Goal: Task Accomplishment & Management: Manage account settings

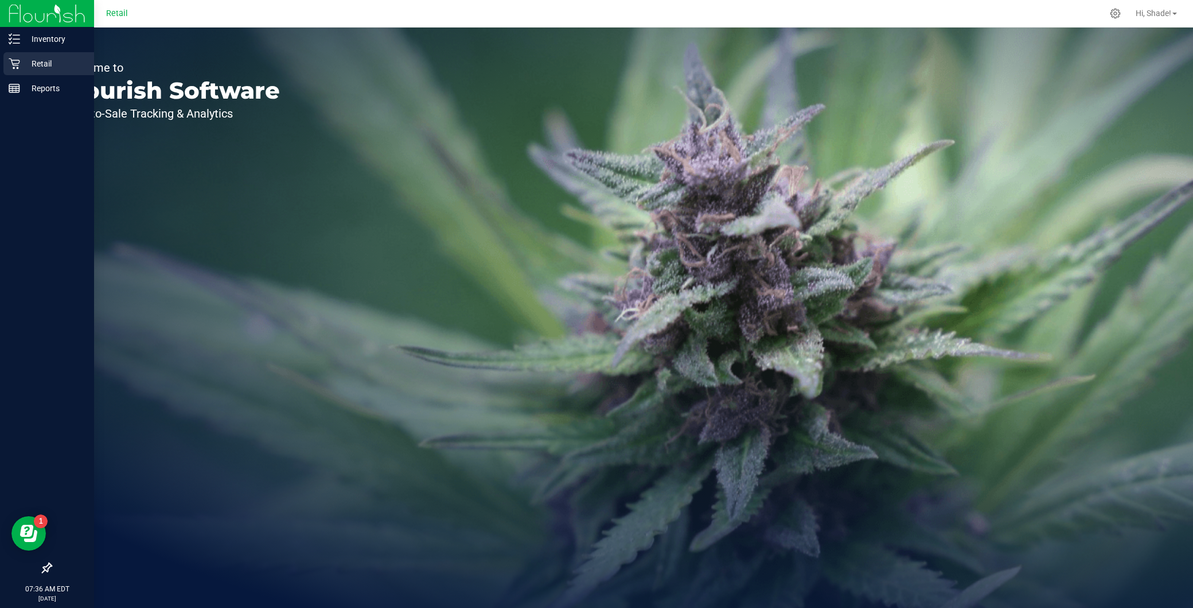
click at [25, 61] on p "Retail" at bounding box center [54, 64] width 69 height 14
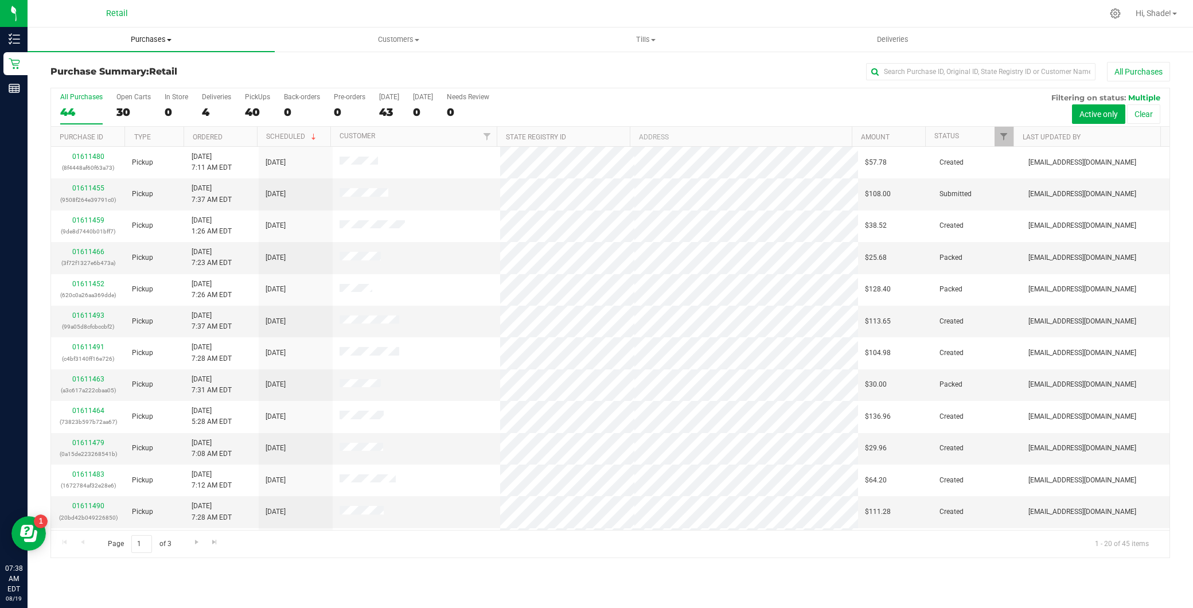
click at [159, 32] on uib-tab-heading "Purchases Summary of purchases Fulfillment All purchases" at bounding box center [151, 40] width 247 height 24
click at [133, 69] on span "Summary of purchases" at bounding box center [87, 69] width 118 height 10
click at [976, 71] on input "text" at bounding box center [980, 71] width 229 height 17
click at [895, 69] on input "text" at bounding box center [980, 71] width 229 height 17
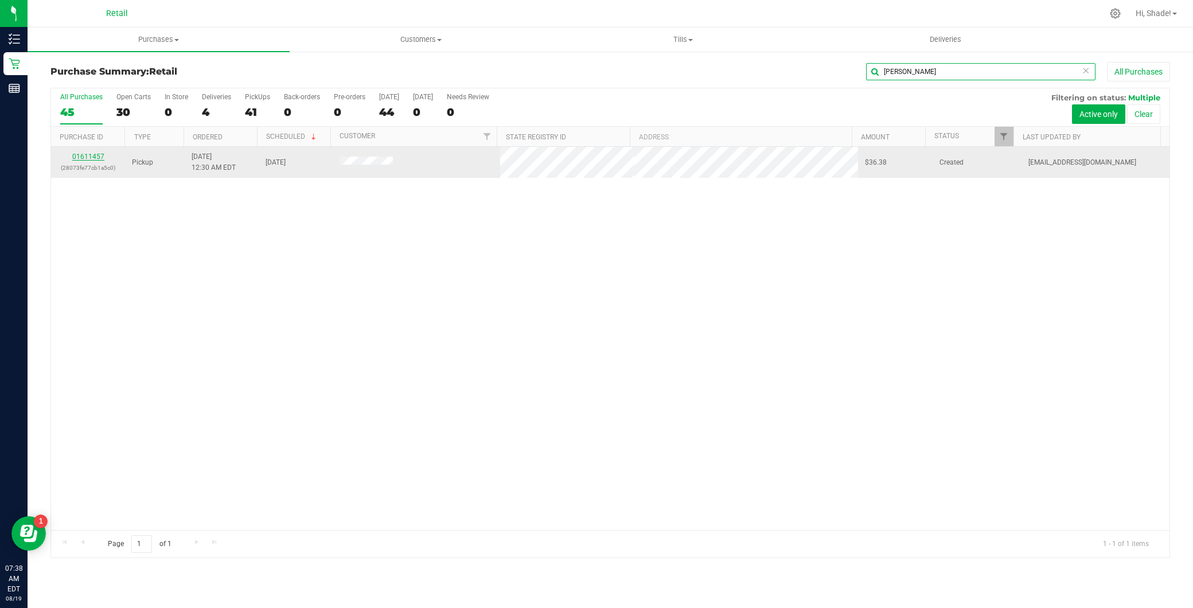
type input "[PERSON_NAME]"
click at [90, 157] on link "01611457" at bounding box center [88, 157] width 32 height 8
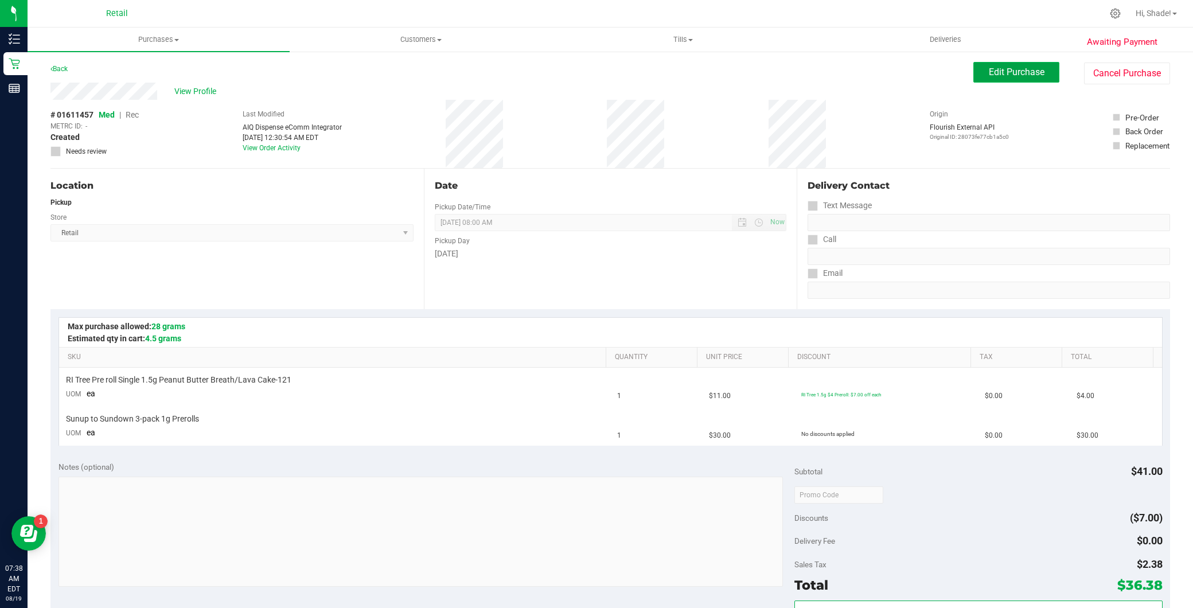
click at [977, 72] on button "Edit Purchase" at bounding box center [1016, 72] width 86 height 21
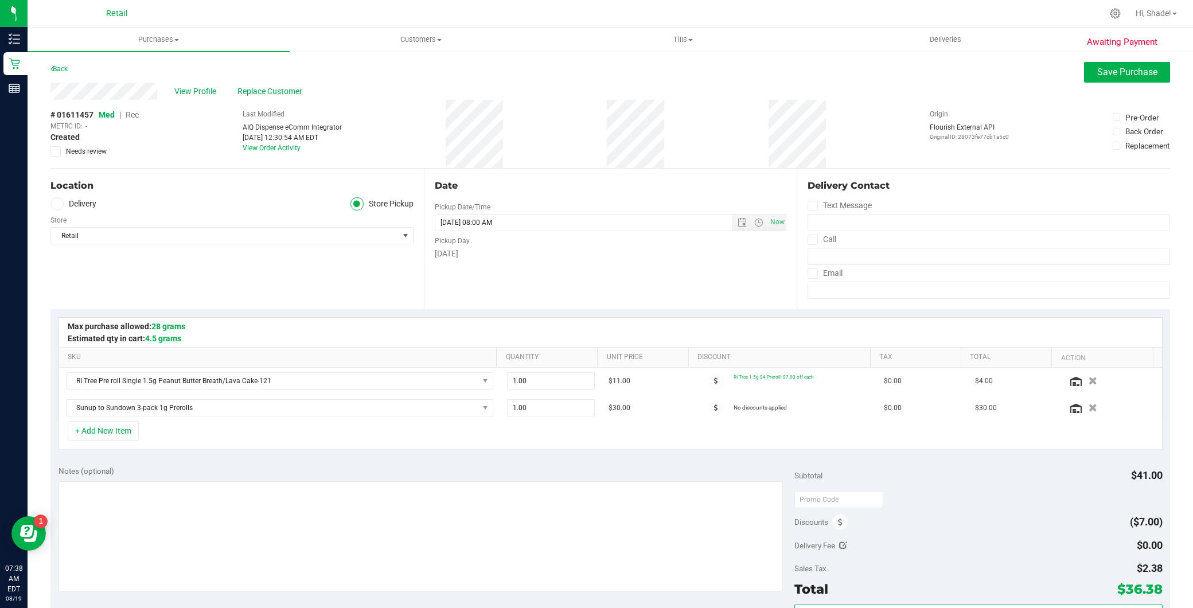
click at [132, 116] on span "Rec" at bounding box center [132, 114] width 13 height 9
click at [1104, 73] on span "Save Purchase" at bounding box center [1127, 72] width 60 height 11
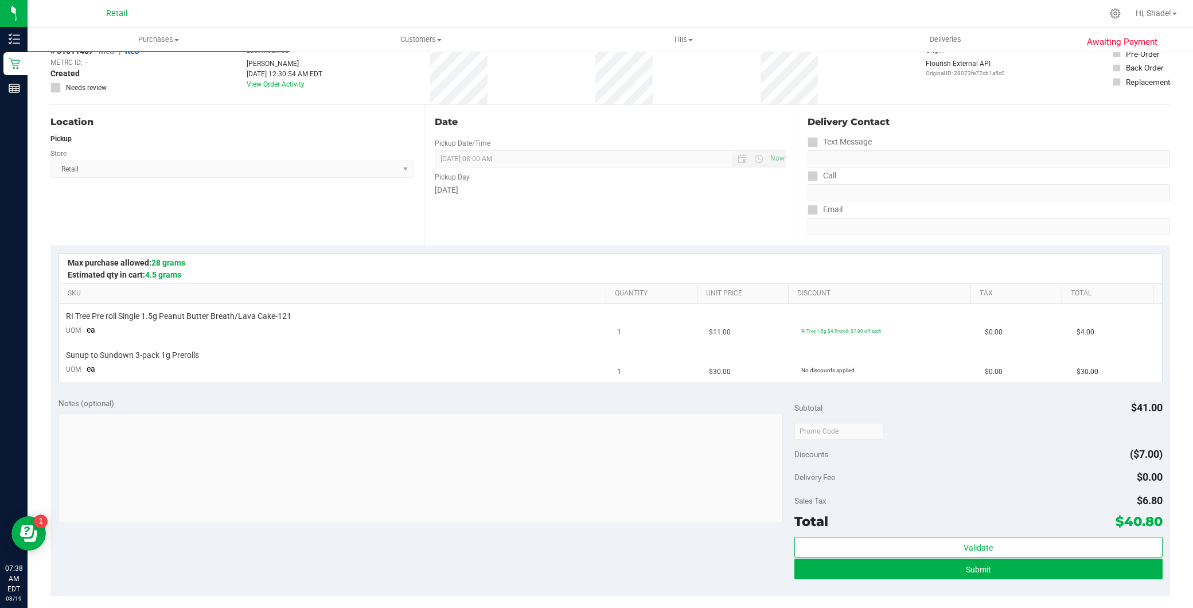
scroll to position [318, 0]
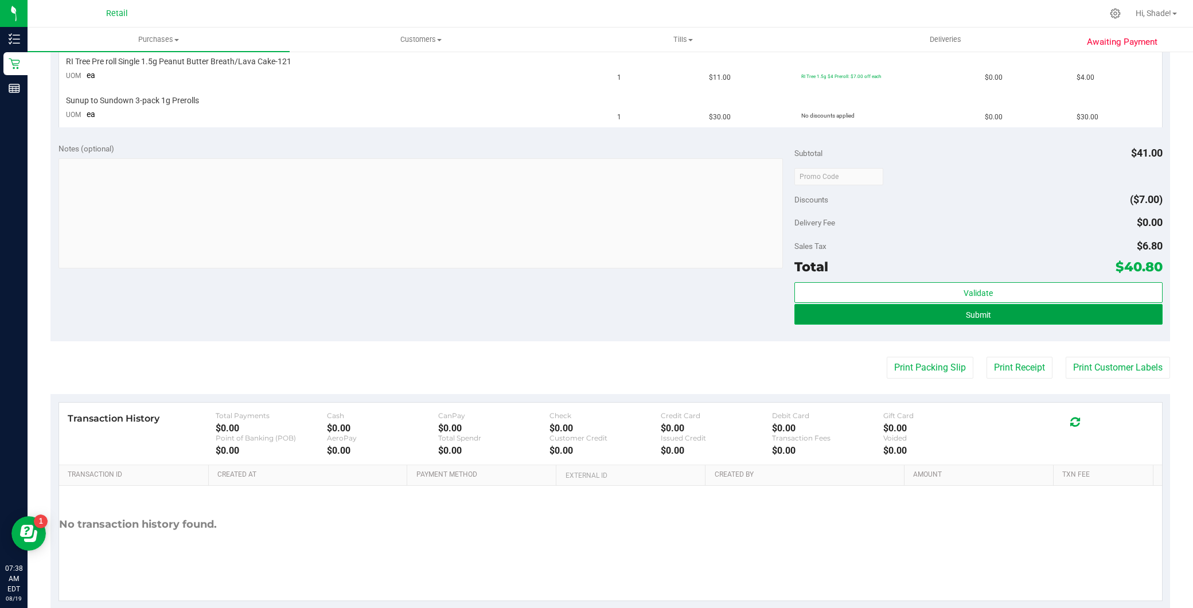
click at [929, 311] on button "Submit" at bounding box center [978, 314] width 368 height 21
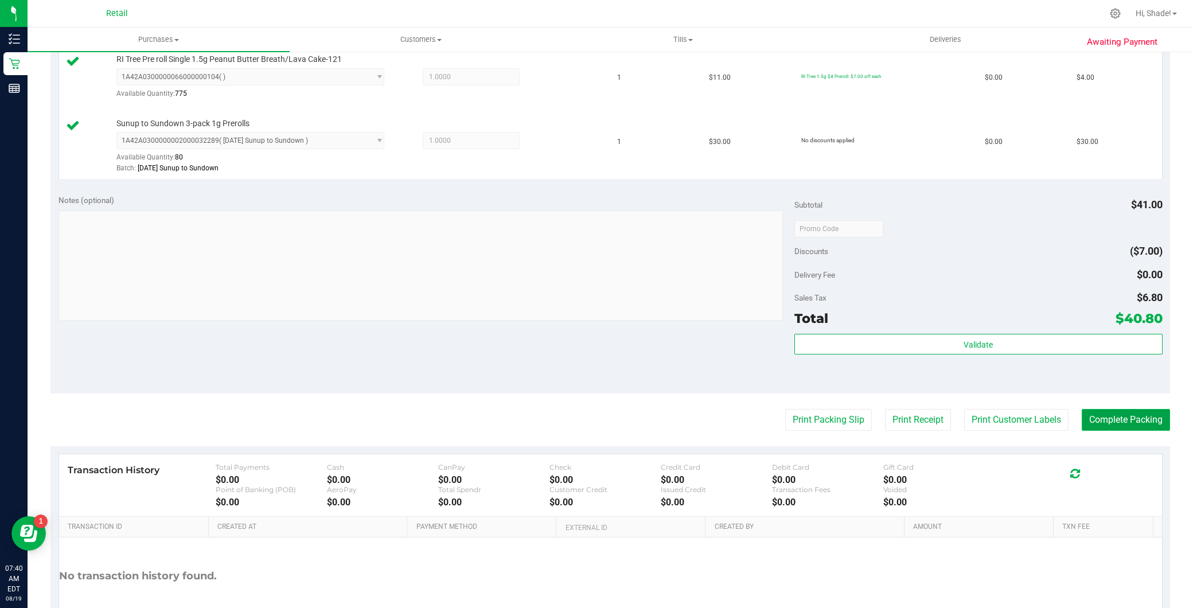
click at [1108, 422] on button "Complete Packing" at bounding box center [1126, 420] width 88 height 22
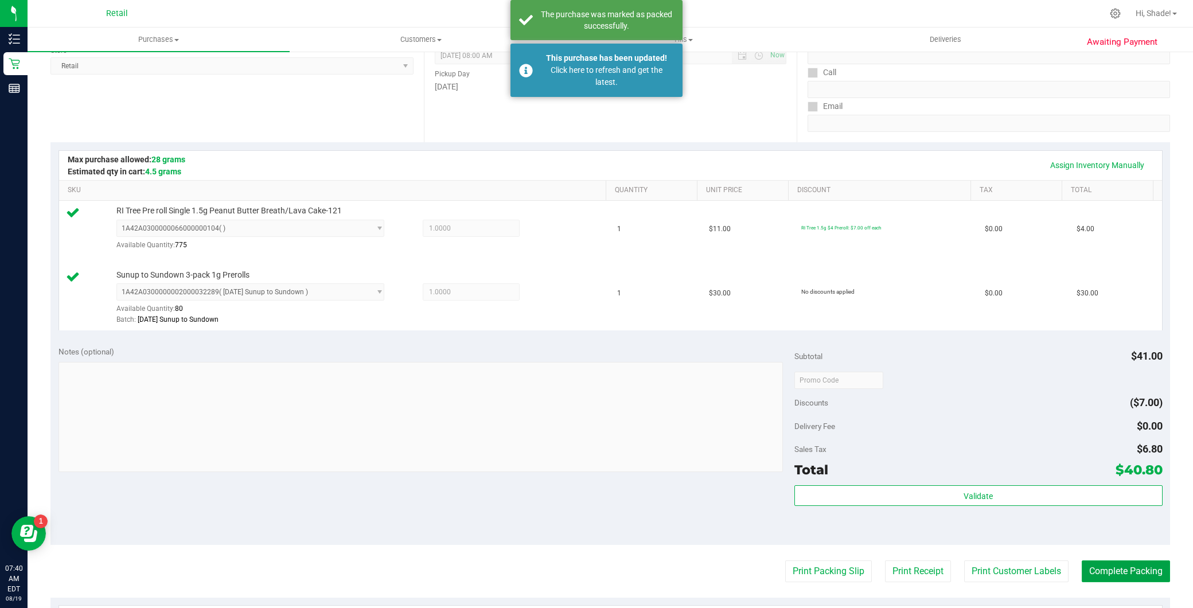
scroll to position [127, 0]
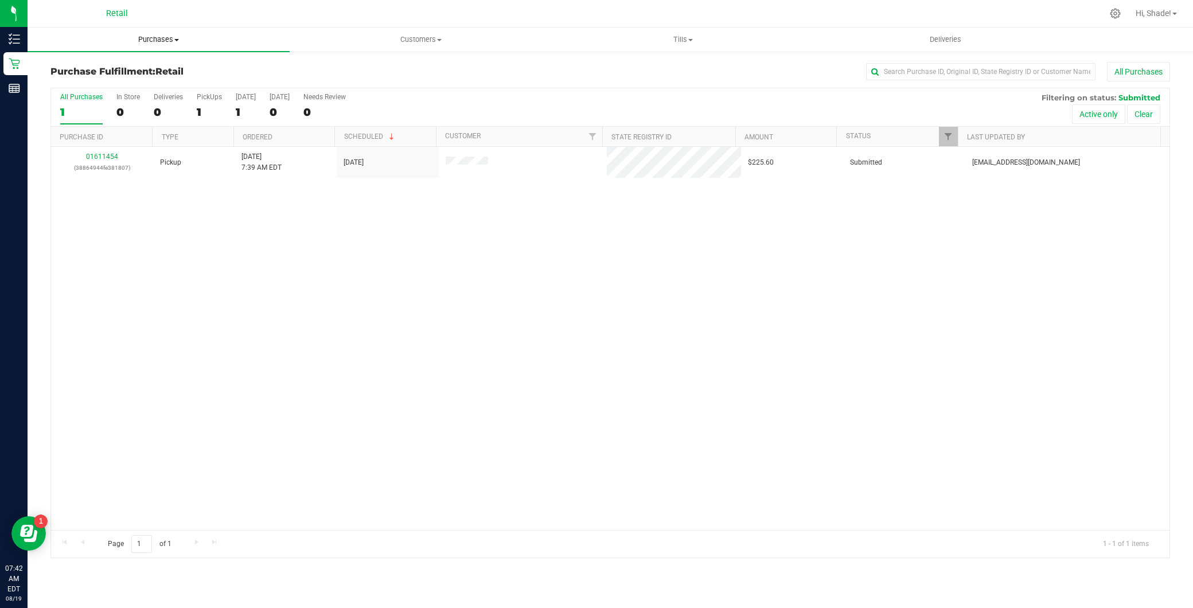
click at [158, 39] on span "Purchases" at bounding box center [159, 39] width 262 height 10
click at [132, 69] on span "Summary of purchases" at bounding box center [87, 69] width 118 height 10
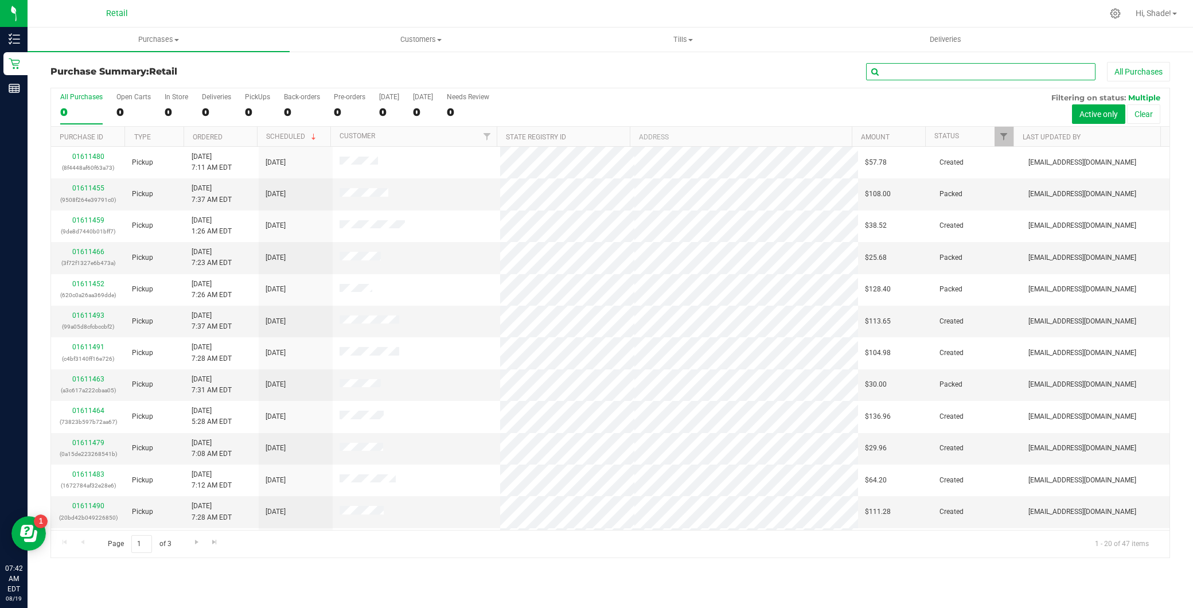
click at [938, 72] on input "text" at bounding box center [980, 71] width 229 height 17
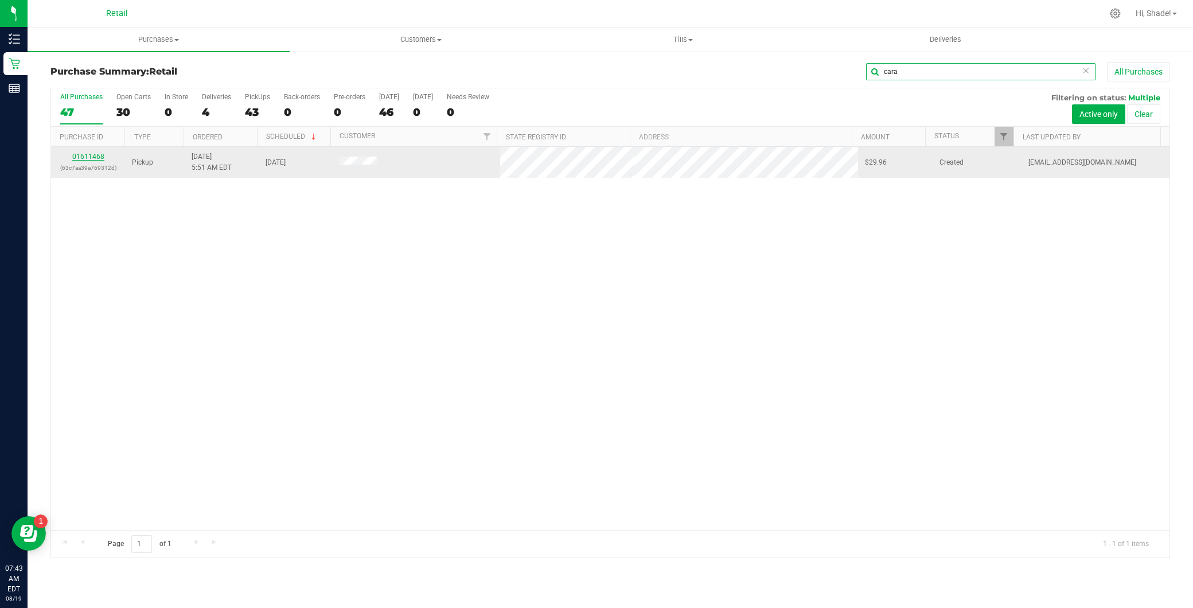
type input "cara"
click at [92, 155] on link "01611468" at bounding box center [88, 157] width 32 height 8
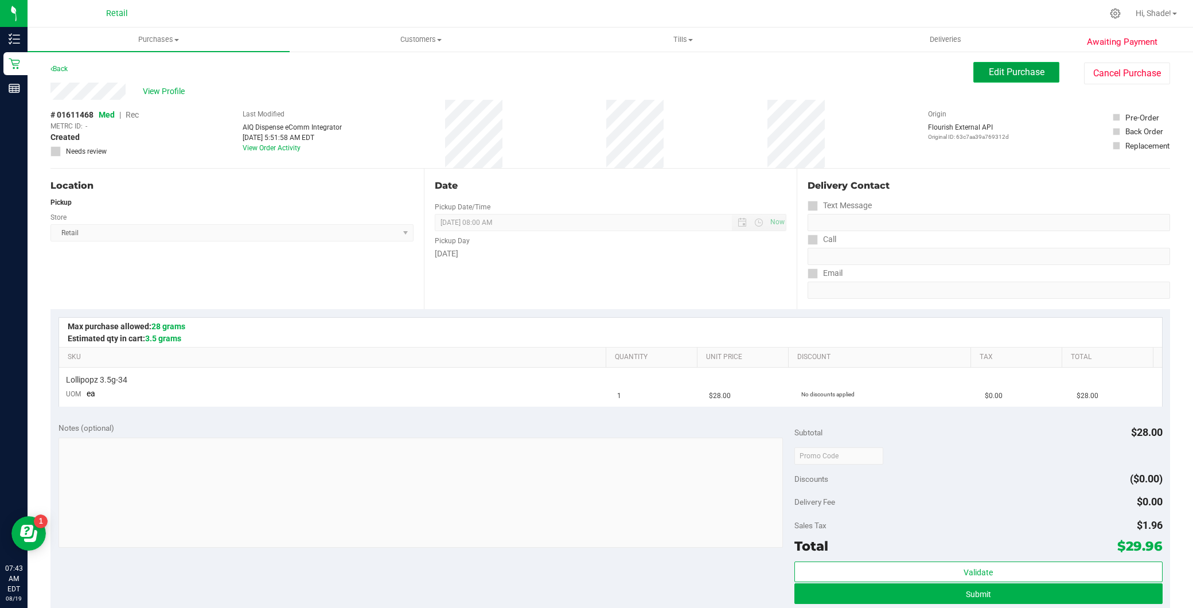
click at [991, 76] on span "Edit Purchase" at bounding box center [1017, 72] width 56 height 11
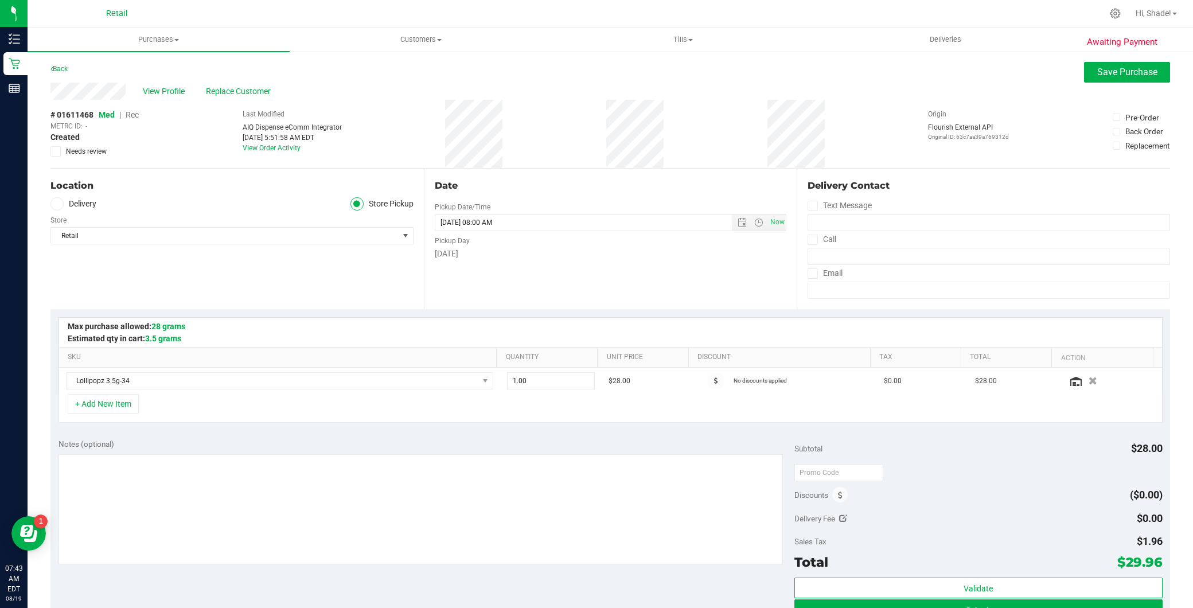
click at [138, 120] on div "# 01611468 Med | Rec METRC ID: - Created Needs review" at bounding box center [94, 133] width 88 height 48
click at [138, 116] on span "Rec" at bounding box center [132, 114] width 13 height 9
click at [1137, 77] on button "Save Purchase" at bounding box center [1127, 72] width 86 height 21
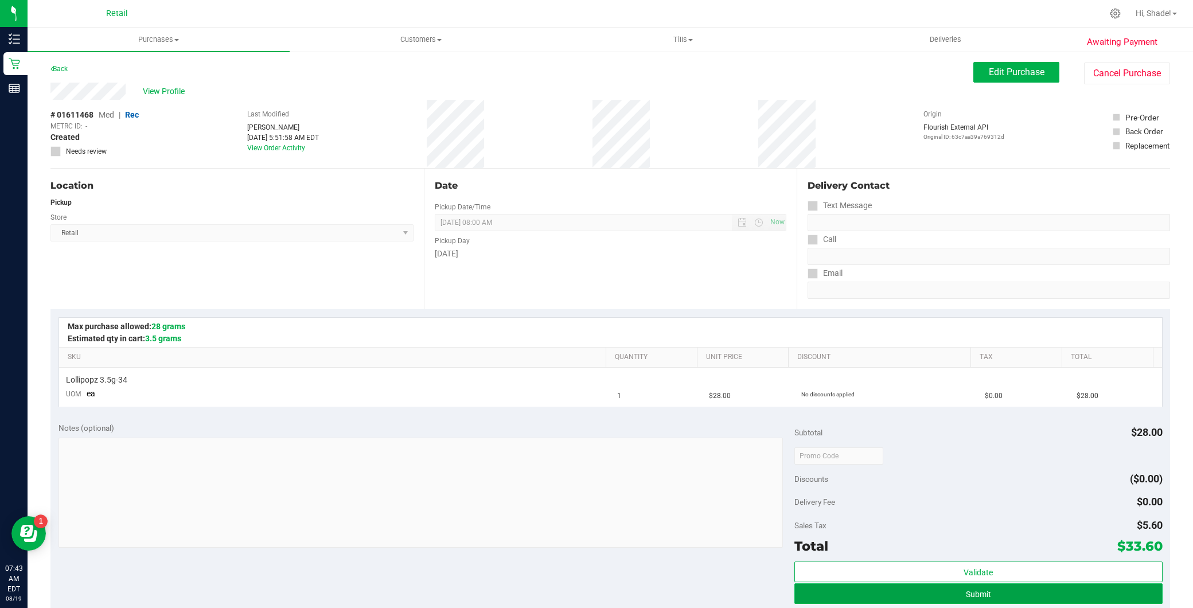
click at [942, 593] on button "Submit" at bounding box center [978, 593] width 368 height 21
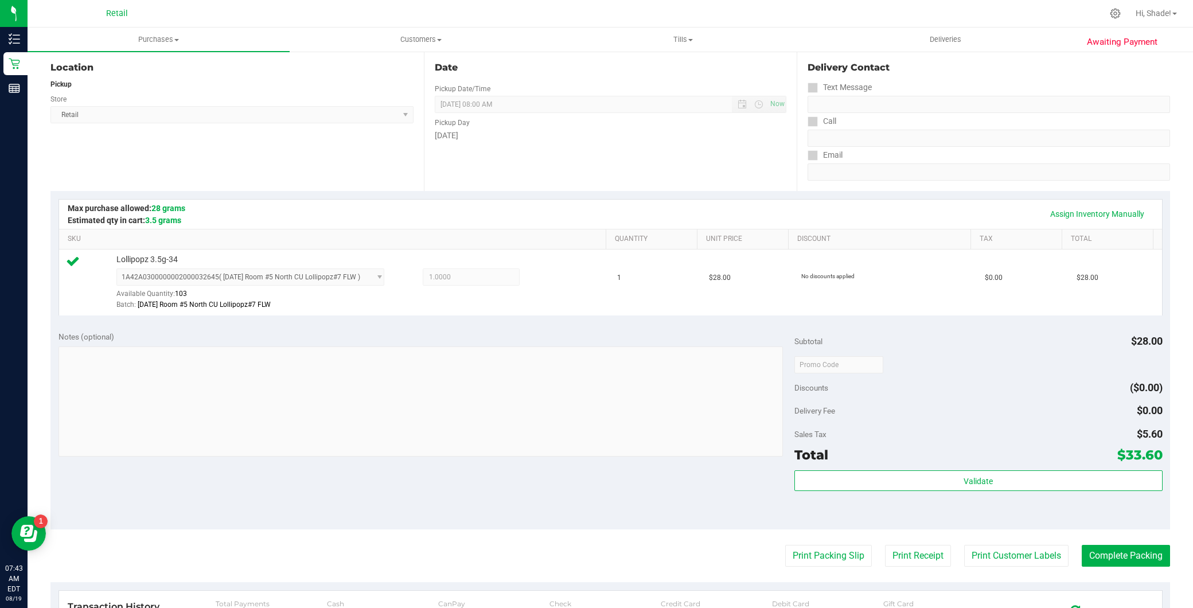
scroll to position [191, 0]
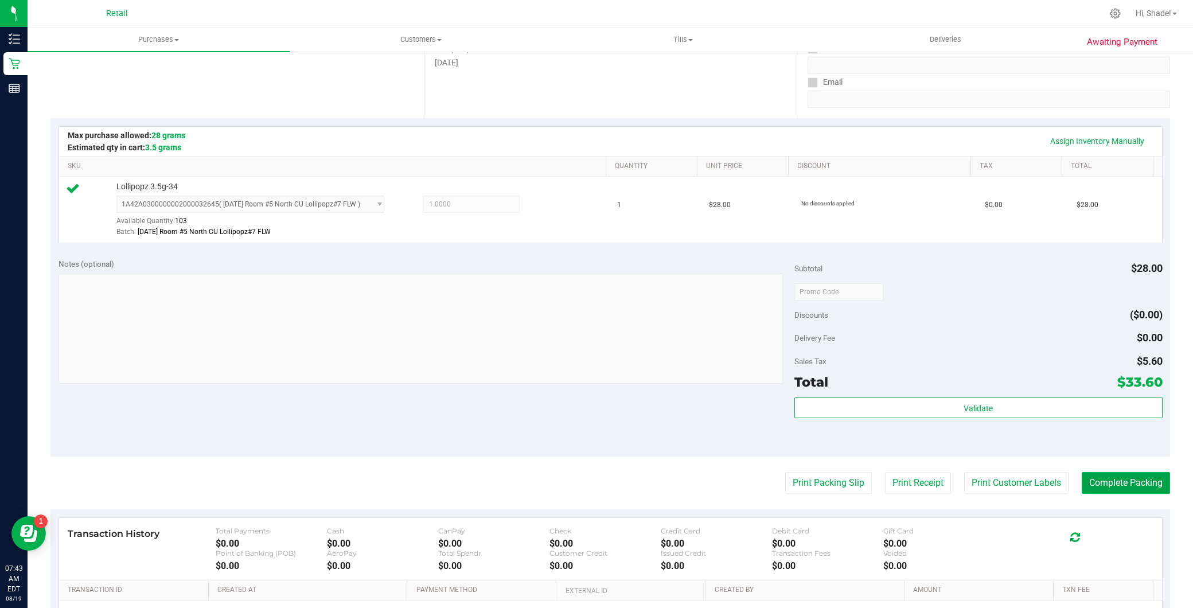
click at [1114, 481] on button "Complete Packing" at bounding box center [1126, 483] width 88 height 22
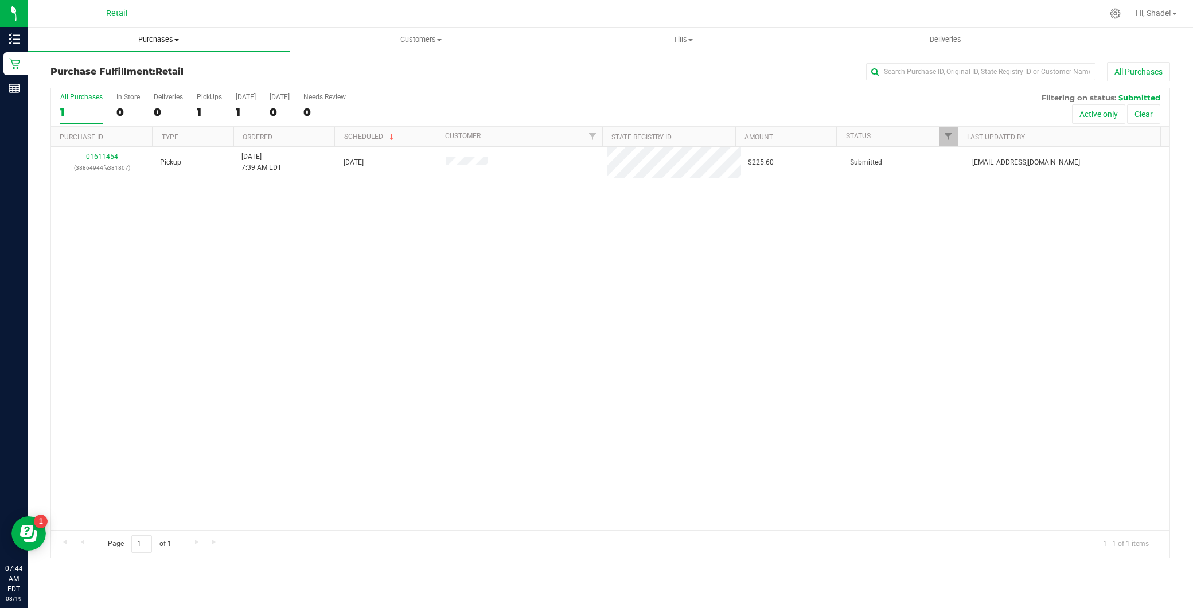
click at [177, 38] on span "Purchases" at bounding box center [159, 39] width 262 height 10
click at [165, 65] on li "Summary of purchases" at bounding box center [159, 70] width 262 height 14
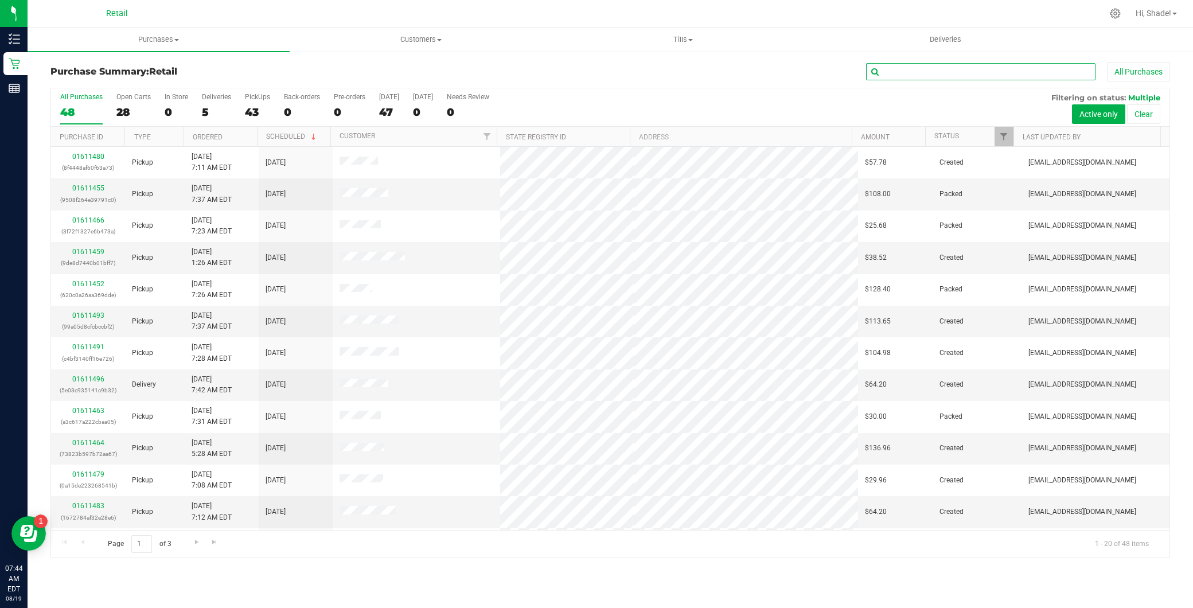
click at [957, 72] on input "text" at bounding box center [980, 71] width 229 height 17
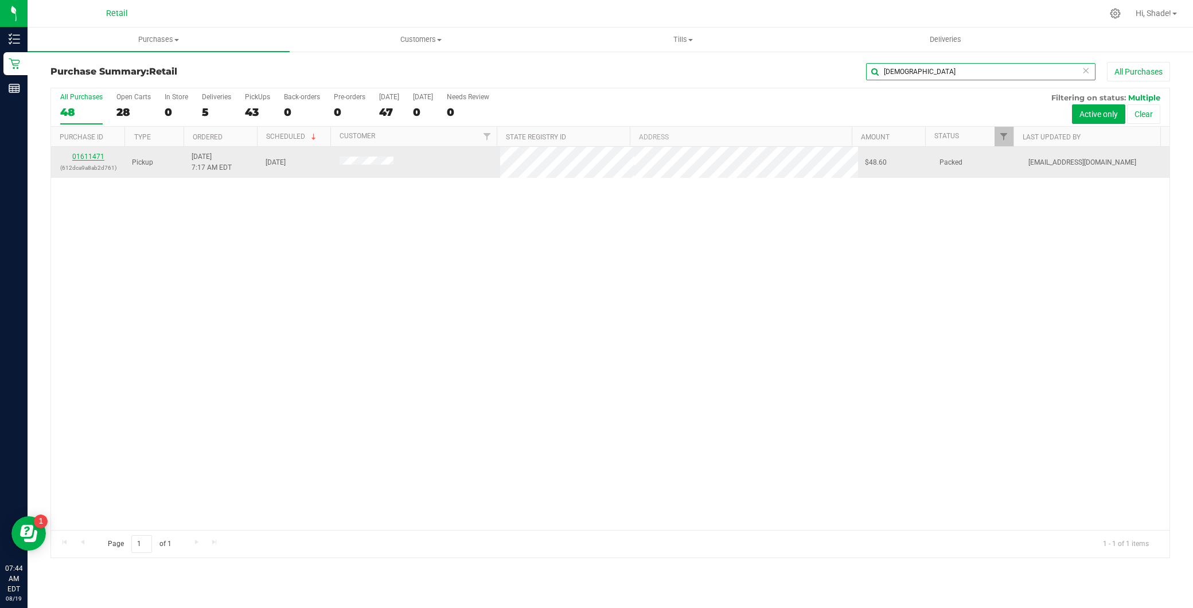
type input "christ"
click at [83, 154] on link "01611471" at bounding box center [88, 157] width 32 height 8
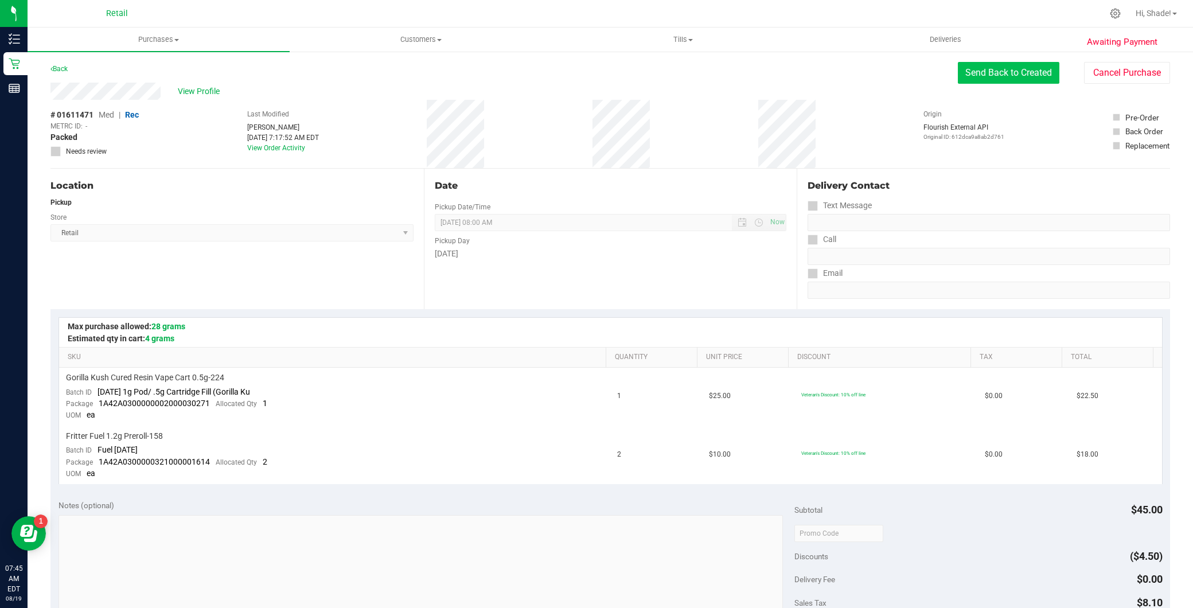
click at [1015, 77] on button "Send Back to Created" at bounding box center [1009, 73] width 102 height 22
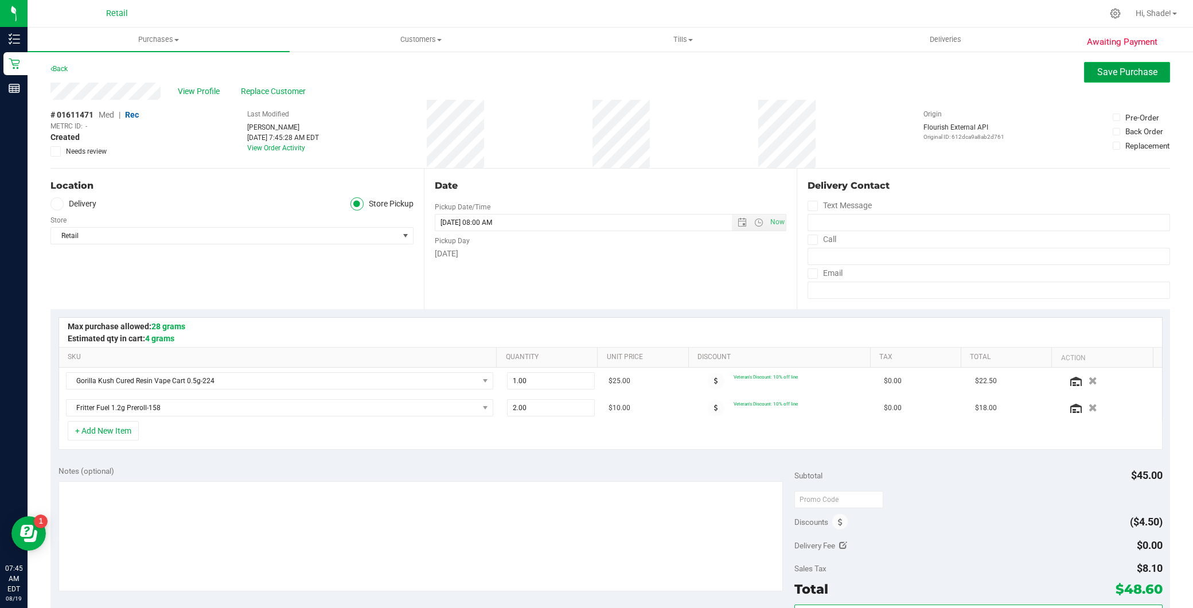
click at [1132, 77] on span "Save Purchase" at bounding box center [1127, 72] width 60 height 11
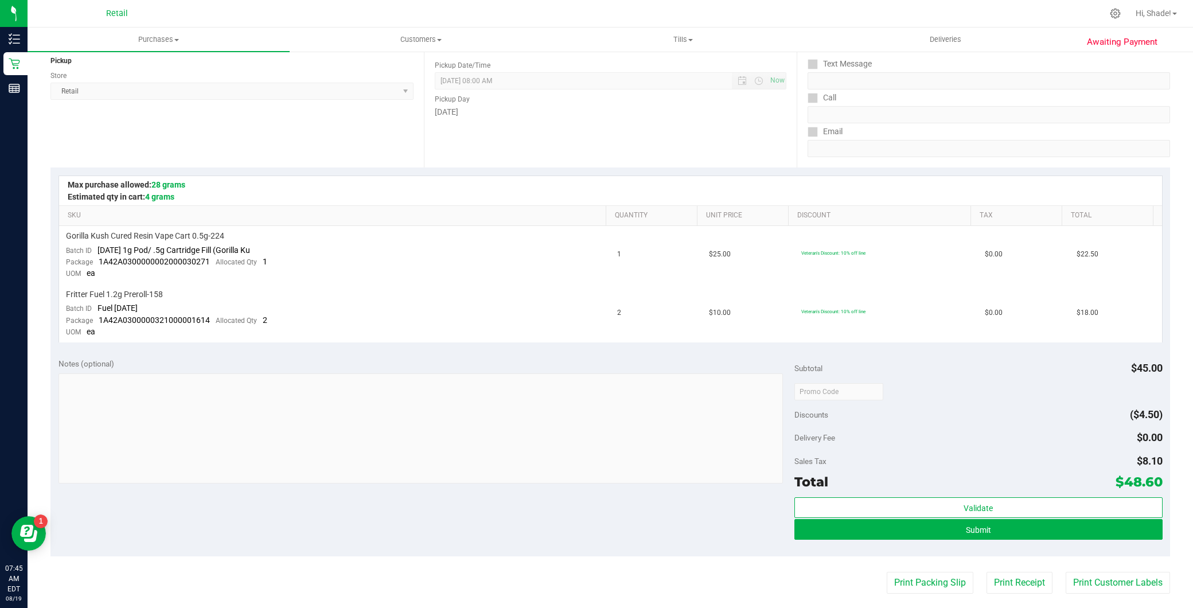
scroll to position [191, 0]
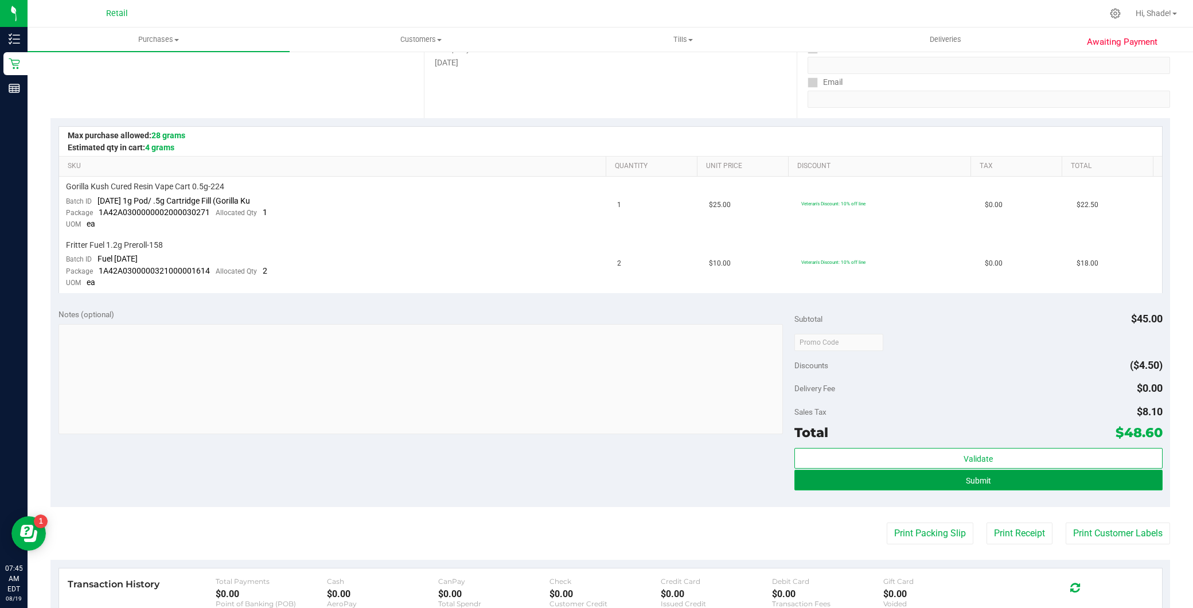
click at [915, 482] on button "Submit" at bounding box center [978, 480] width 368 height 21
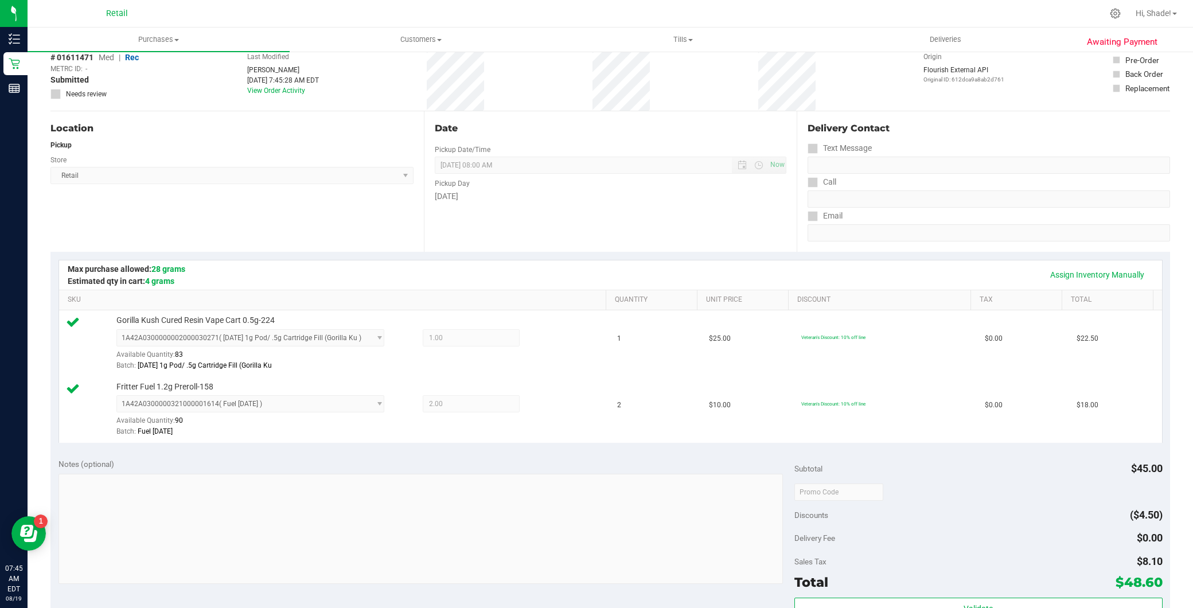
scroll to position [0, 0]
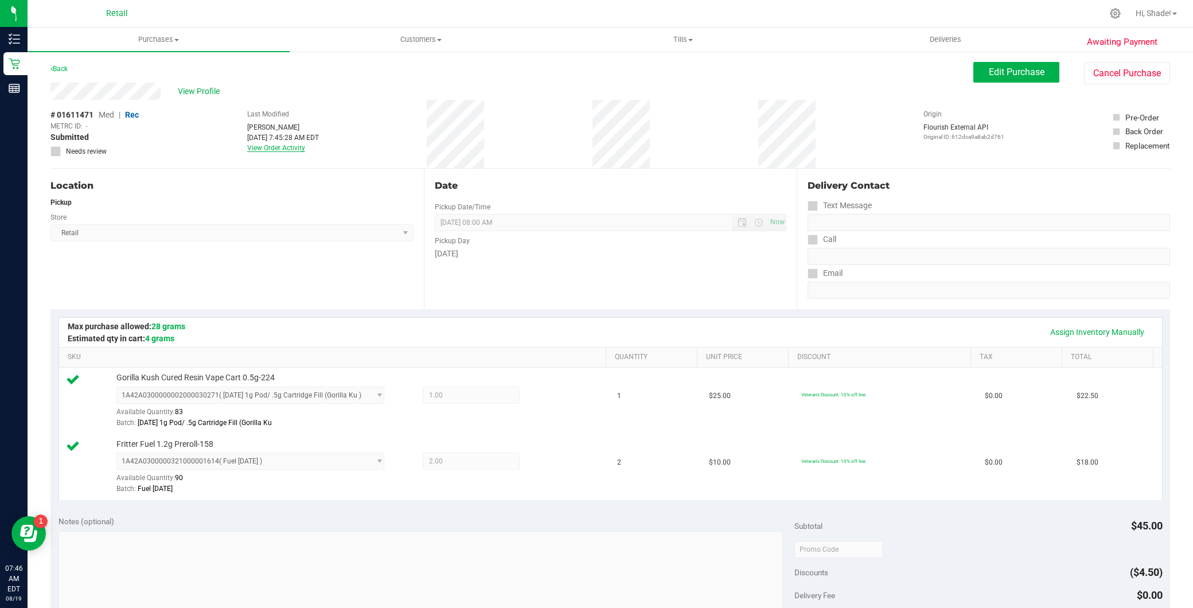
click at [268, 148] on link "View Order Activity" at bounding box center [276, 148] width 58 height 8
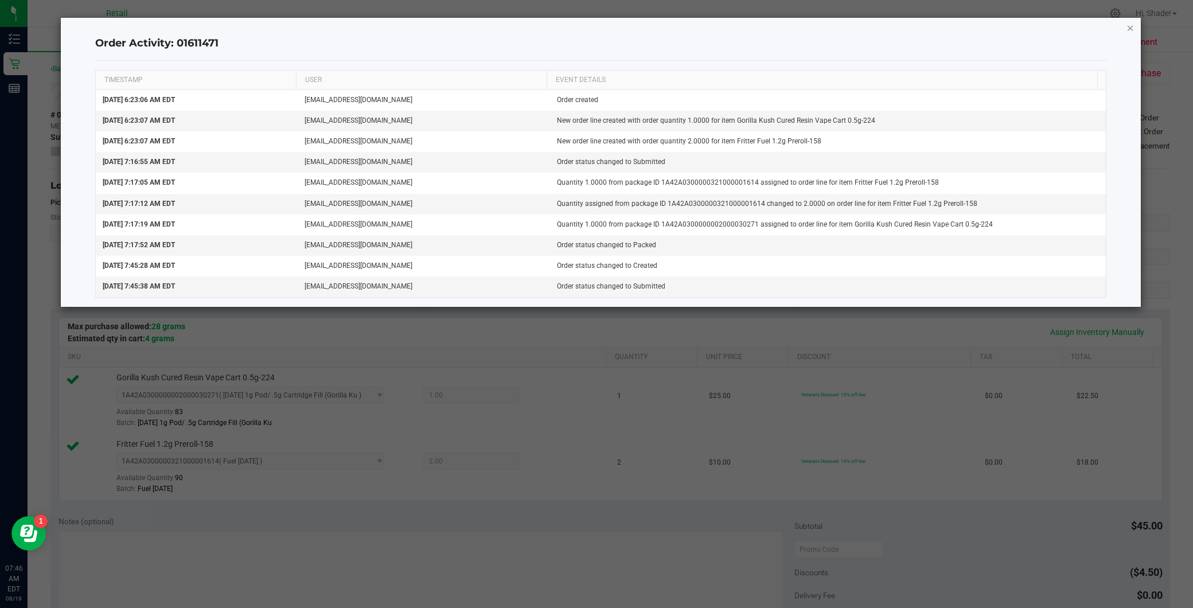
click at [1133, 24] on icon "button" at bounding box center [1131, 28] width 8 height 14
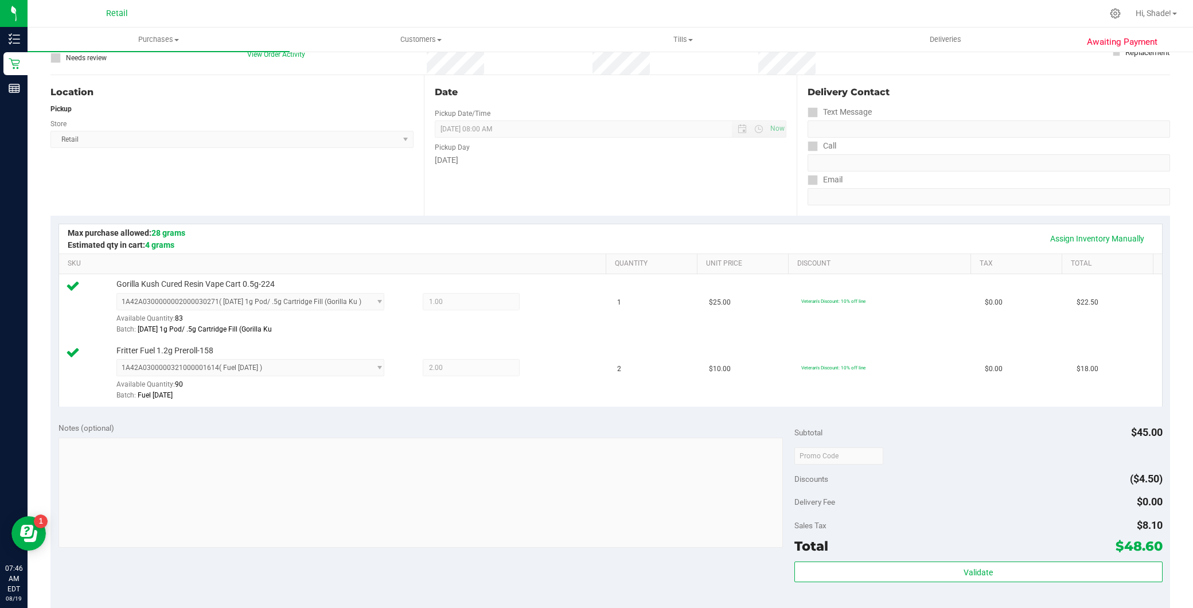
scroll to position [255, 0]
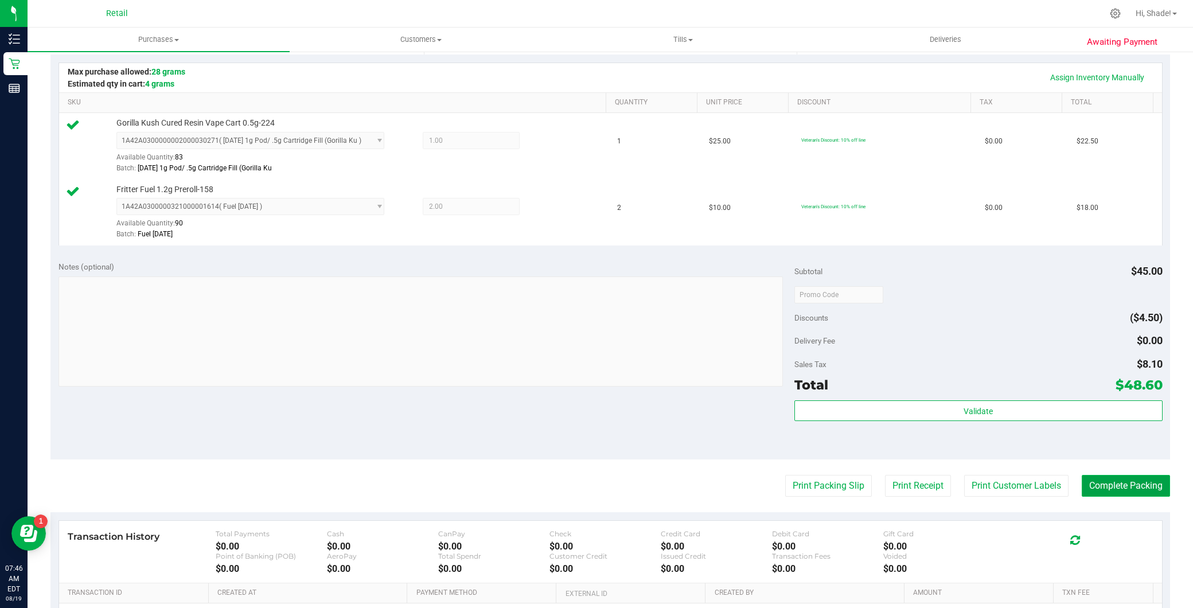
click at [1137, 486] on button "Complete Packing" at bounding box center [1126, 486] width 88 height 22
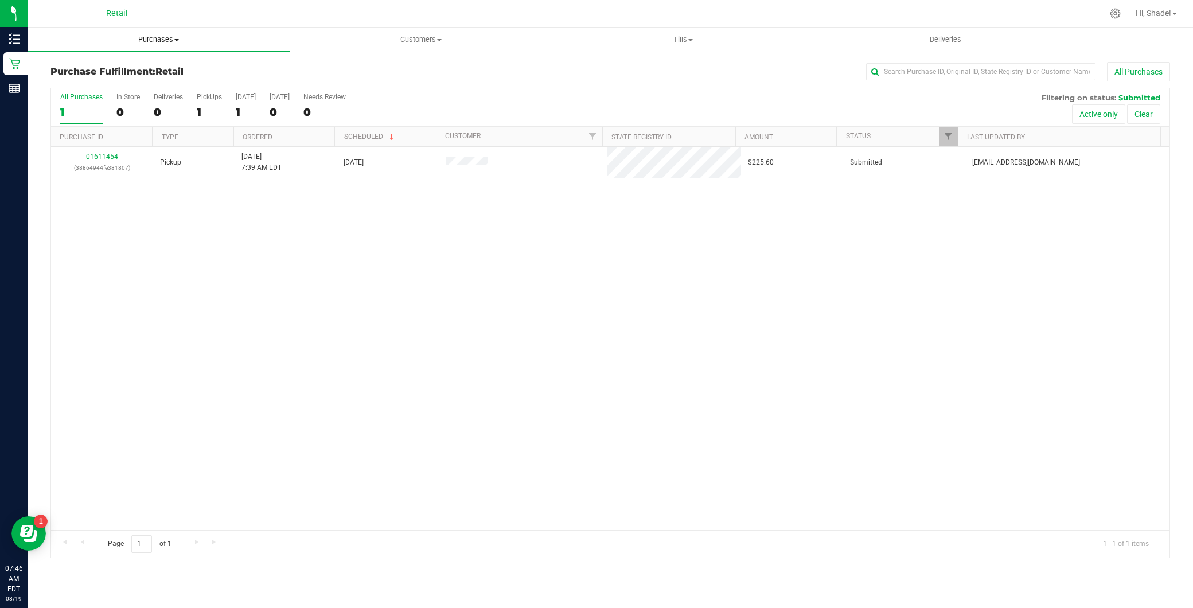
click at [165, 32] on uib-tab-heading "Purchases Summary of purchases Fulfillment All purchases" at bounding box center [159, 40] width 262 height 24
click at [150, 72] on li "Summary of purchases" at bounding box center [159, 70] width 262 height 14
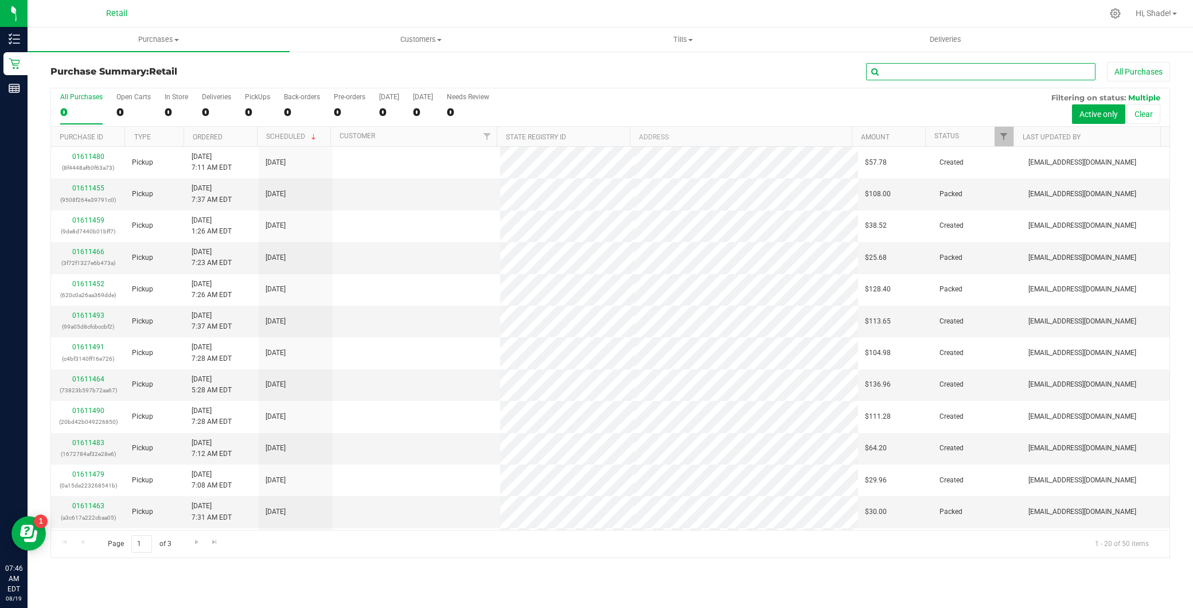
click at [945, 70] on input "text" at bounding box center [980, 71] width 229 height 17
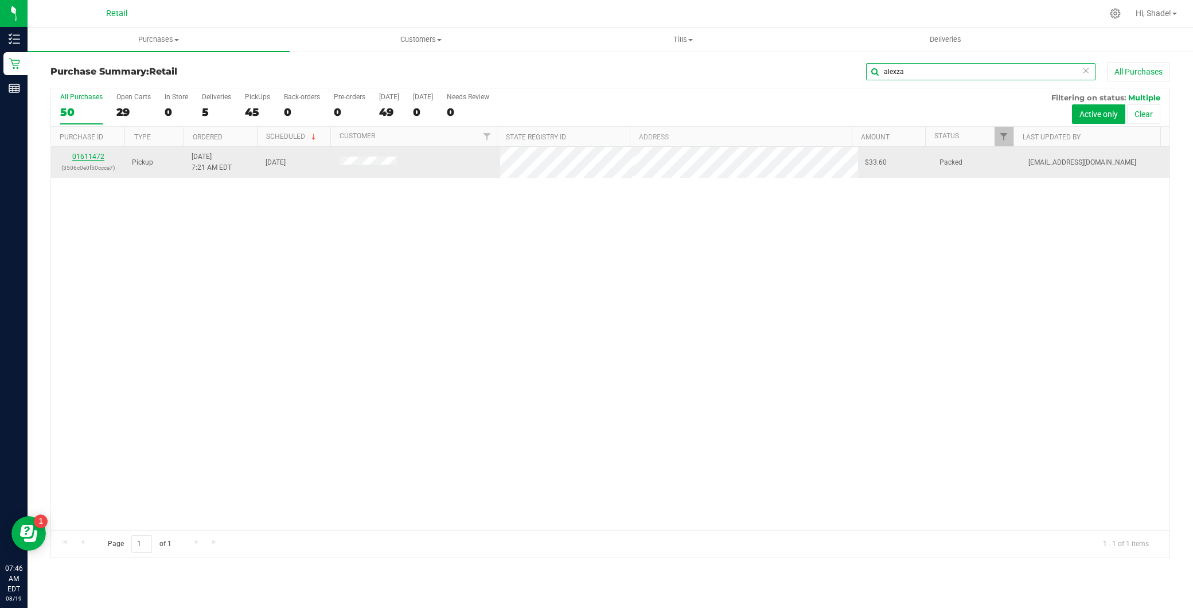
type input "alexza"
click at [86, 155] on link "01611472" at bounding box center [88, 157] width 32 height 8
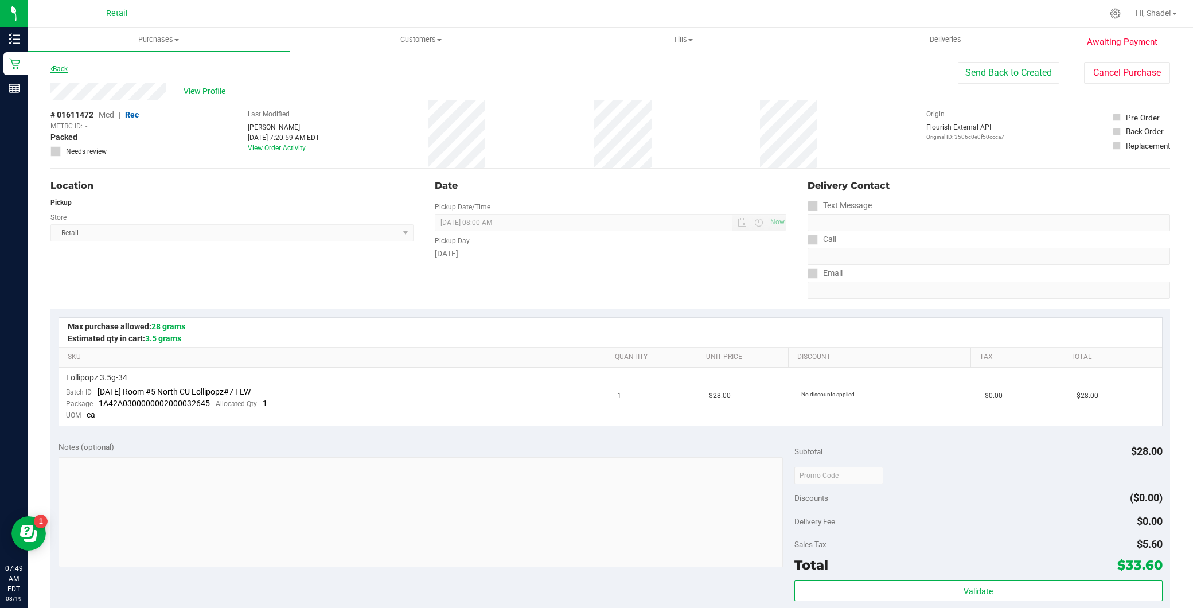
click at [60, 67] on link "Back" at bounding box center [58, 69] width 17 height 8
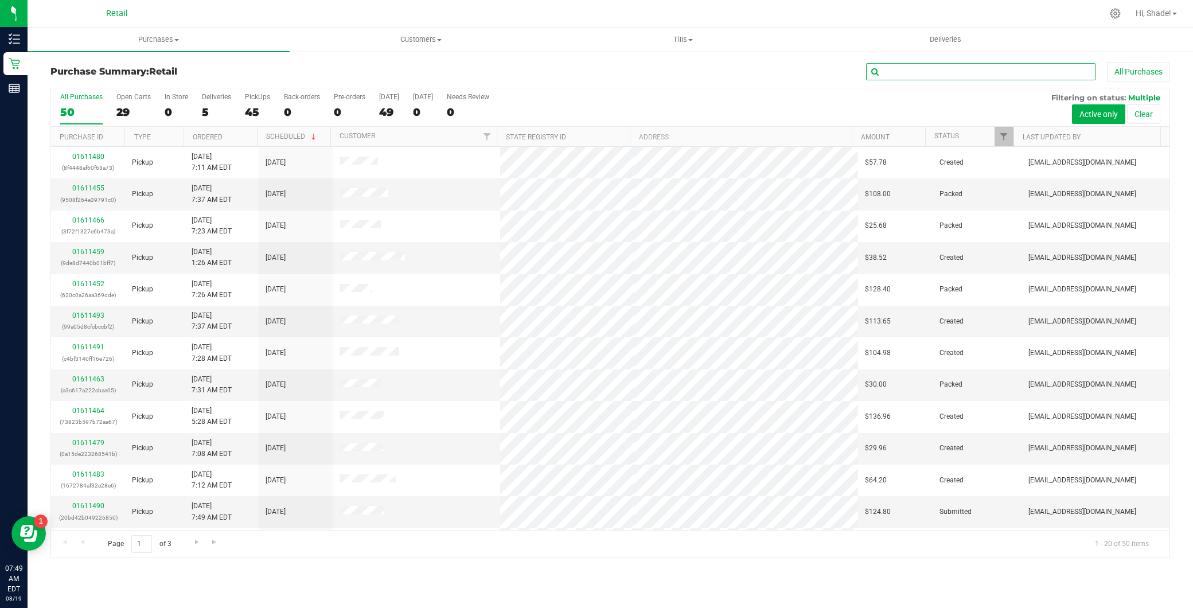
click at [892, 78] on input "text" at bounding box center [980, 71] width 229 height 17
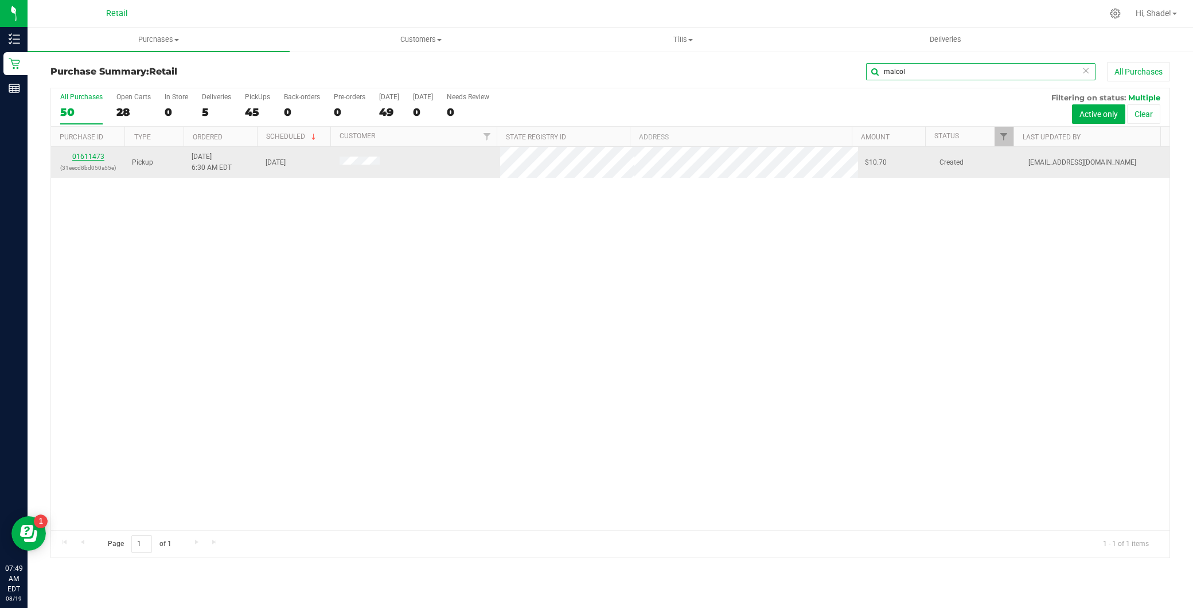
type input "malcol"
click at [93, 158] on link "01611473" at bounding box center [88, 157] width 32 height 8
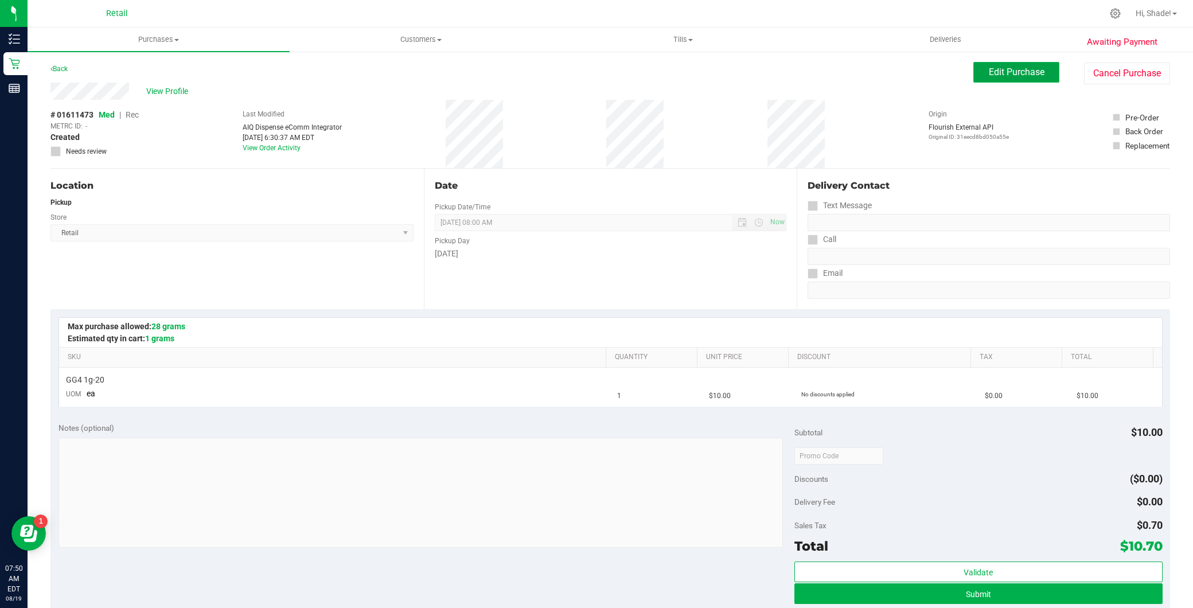
click at [1001, 68] on span "Edit Purchase" at bounding box center [1017, 72] width 56 height 11
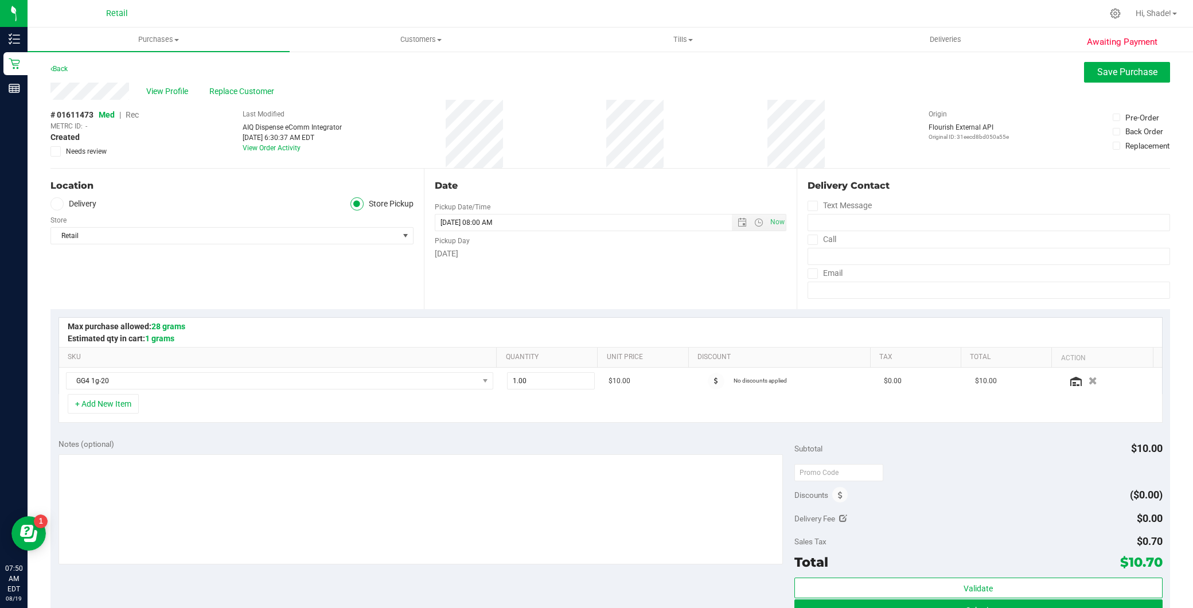
click at [132, 115] on span "Rec" at bounding box center [132, 114] width 13 height 9
click at [1133, 72] on span "Save Purchase" at bounding box center [1127, 72] width 60 height 11
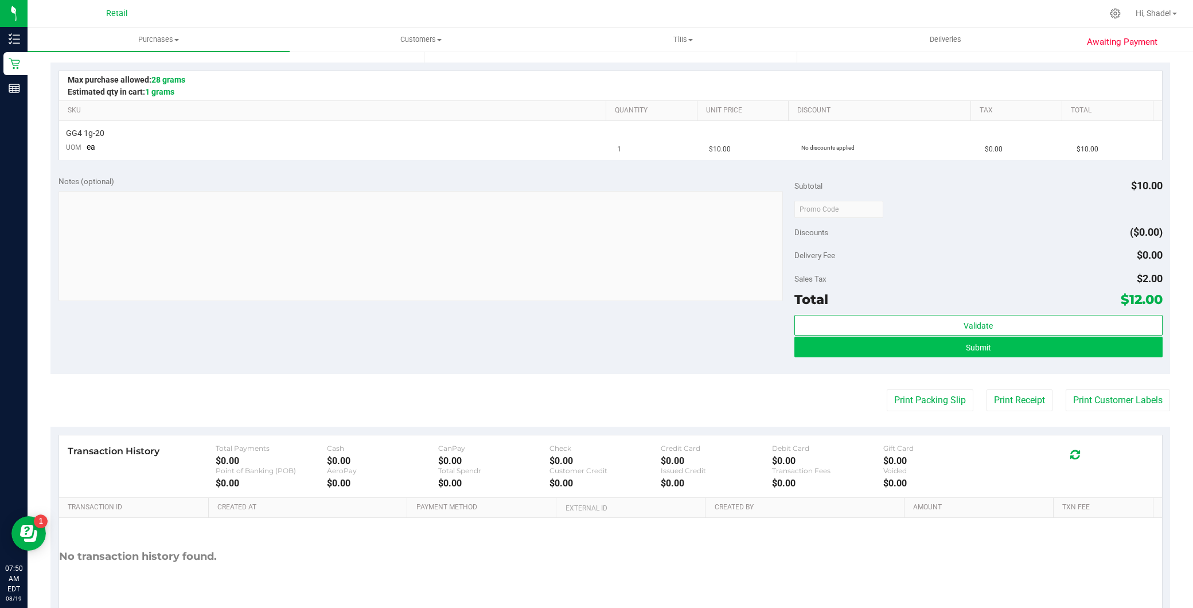
scroll to position [255, 0]
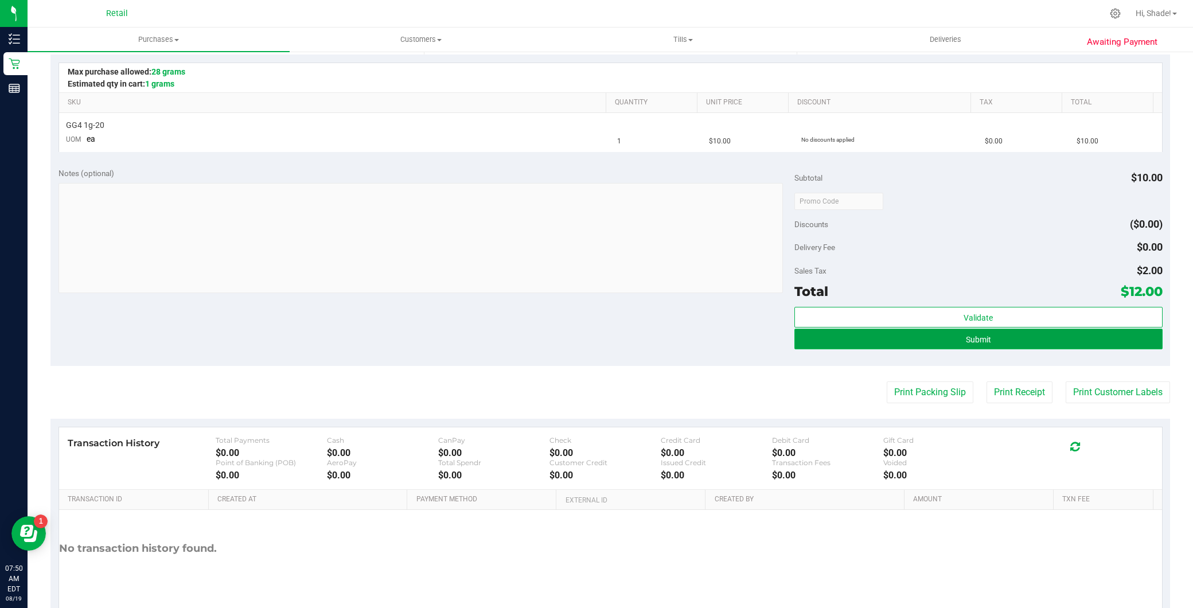
click at [937, 330] on button "Submit" at bounding box center [978, 339] width 368 height 21
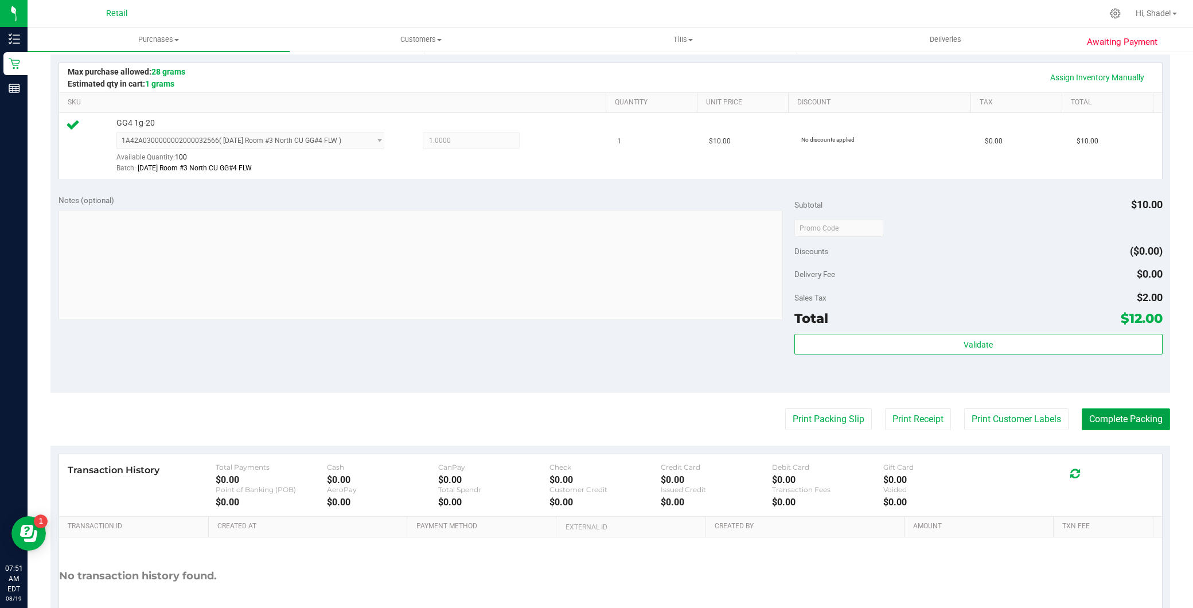
click at [1108, 427] on button "Complete Packing" at bounding box center [1126, 419] width 88 height 22
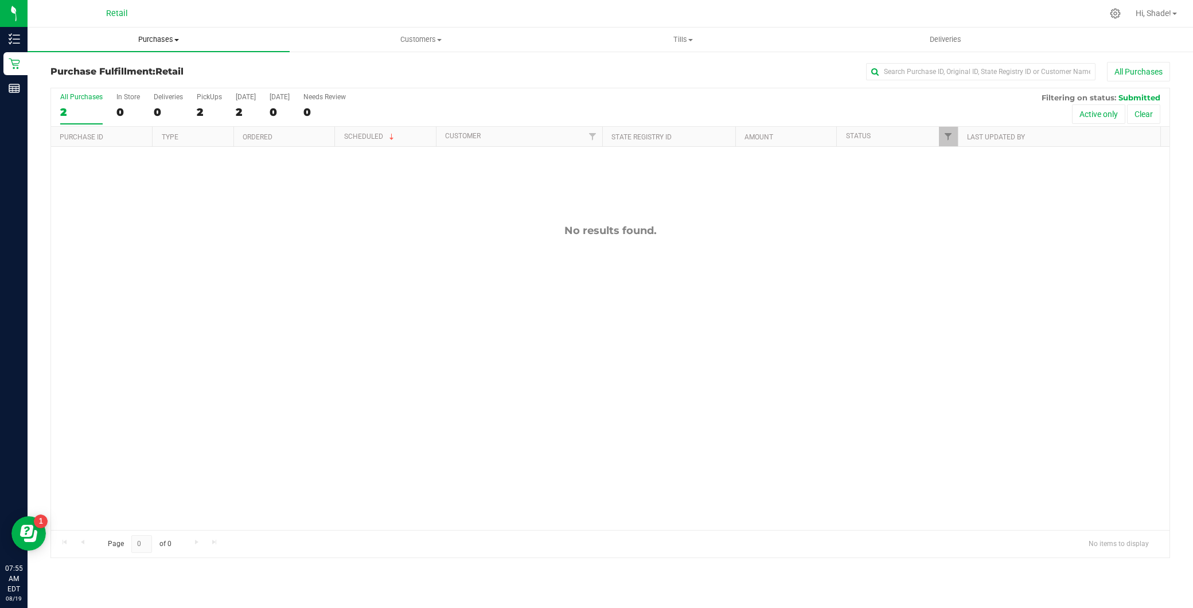
click at [166, 42] on span "Purchases" at bounding box center [159, 39] width 262 height 10
click at [157, 71] on li "Summary of purchases" at bounding box center [159, 70] width 262 height 14
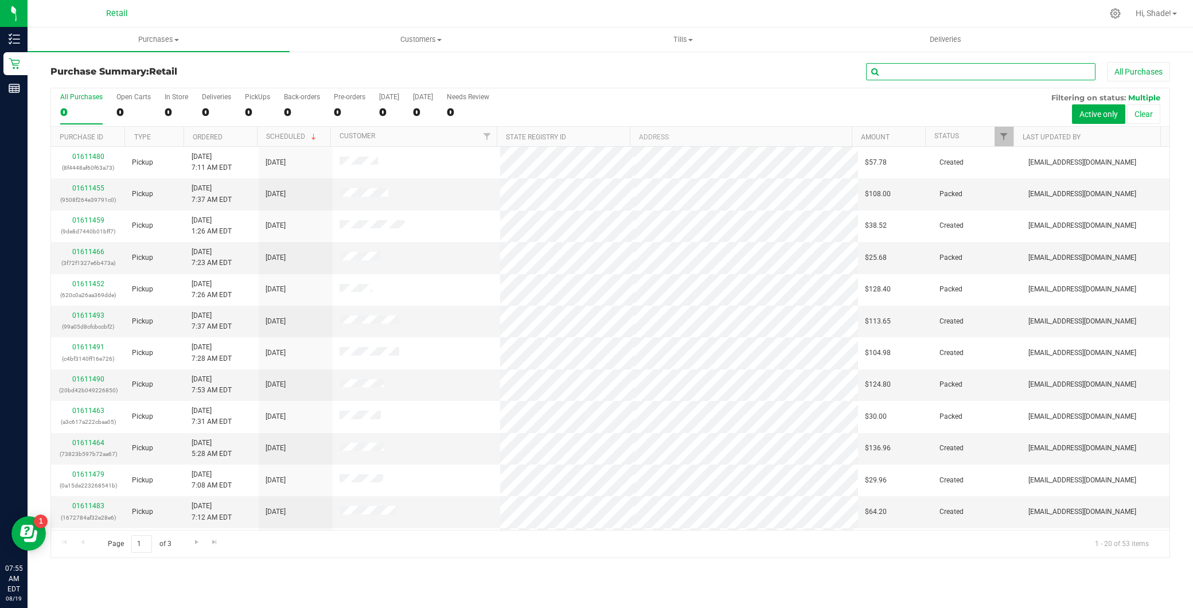
click at [1017, 75] on input "text" at bounding box center [980, 71] width 229 height 17
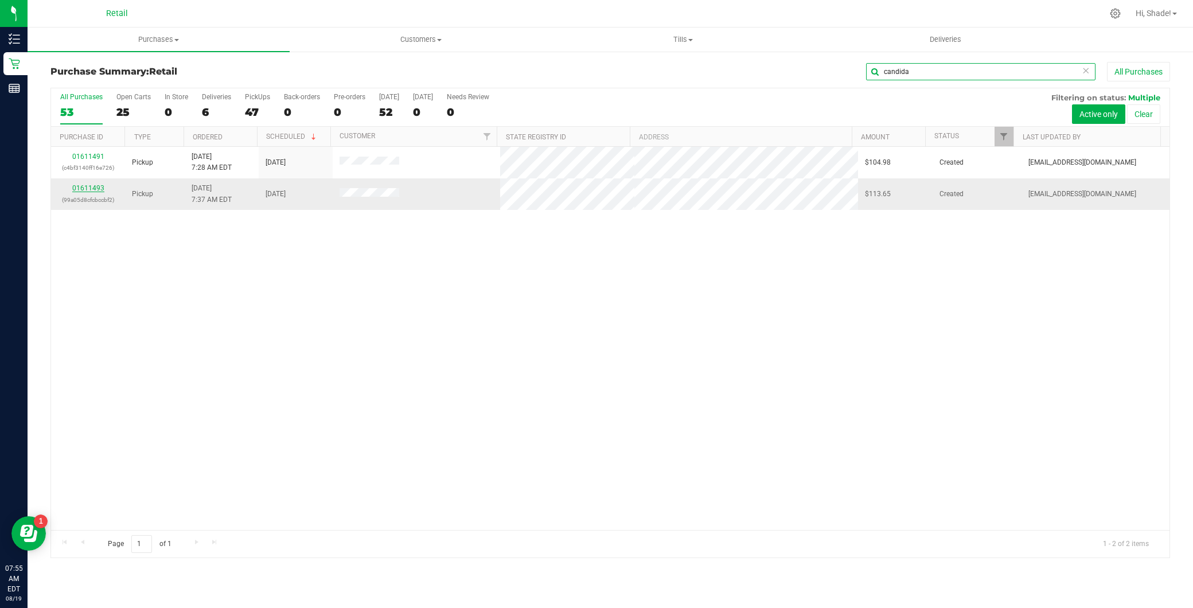
type input "candida"
click at [88, 190] on link "01611493" at bounding box center [88, 188] width 32 height 8
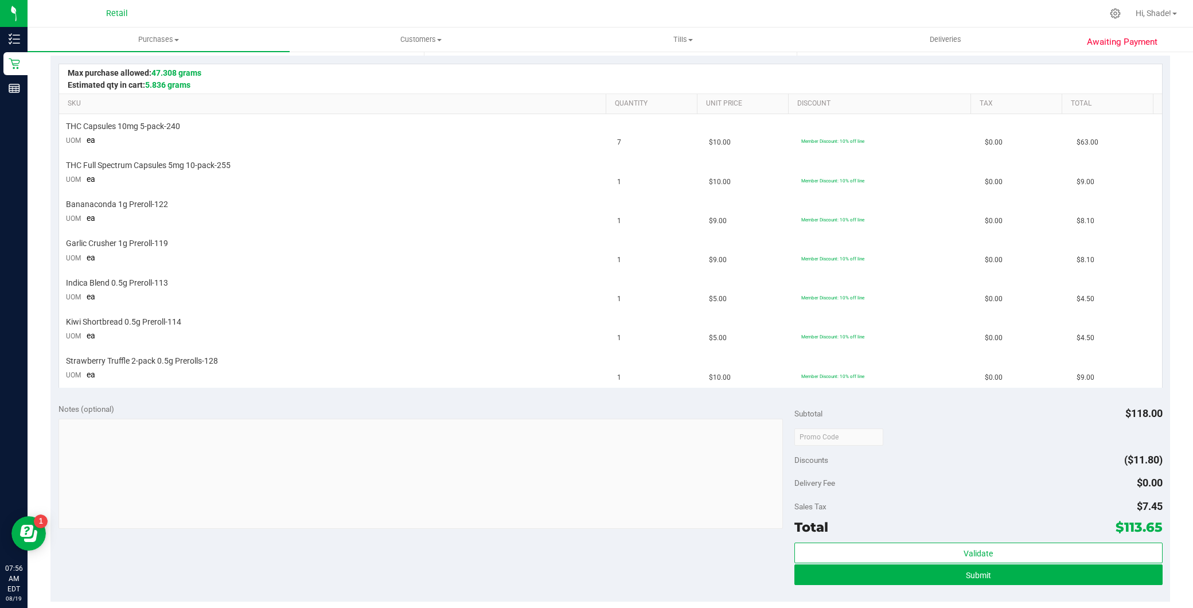
scroll to position [255, 0]
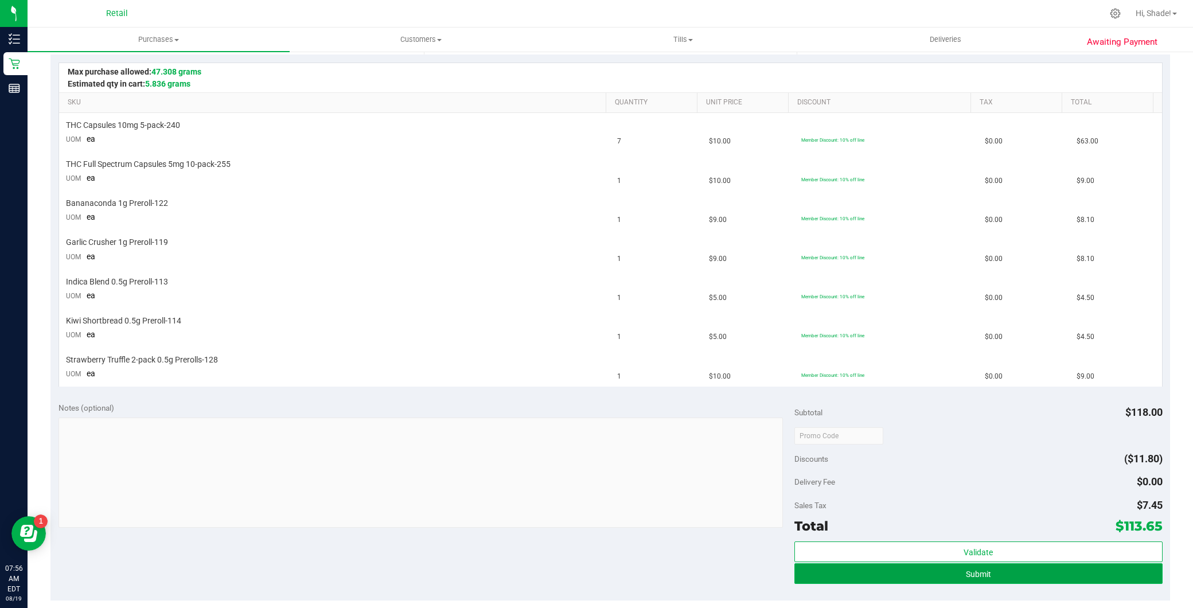
click at [993, 572] on button "Submit" at bounding box center [978, 573] width 368 height 21
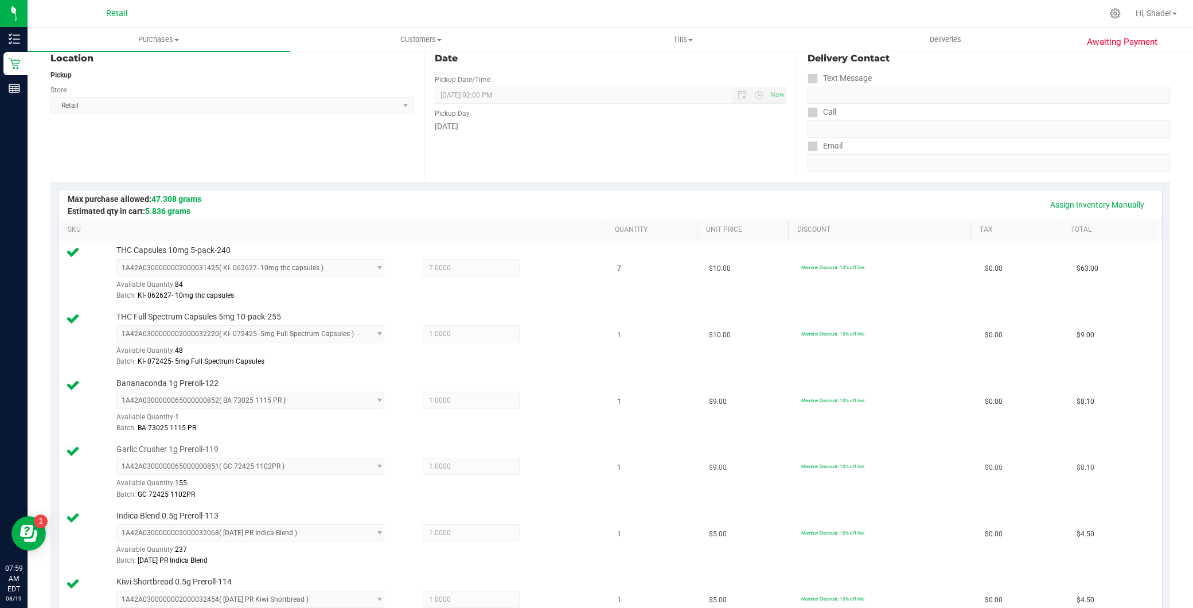
scroll to position [0, 0]
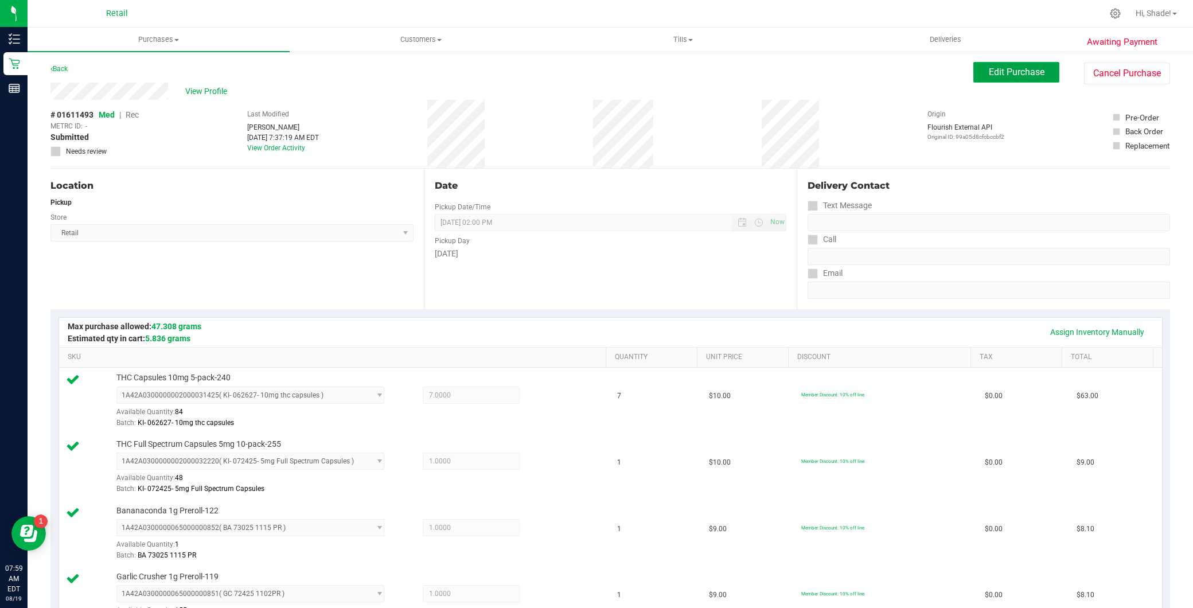
click at [1019, 69] on span "Edit Purchase" at bounding box center [1017, 72] width 56 height 11
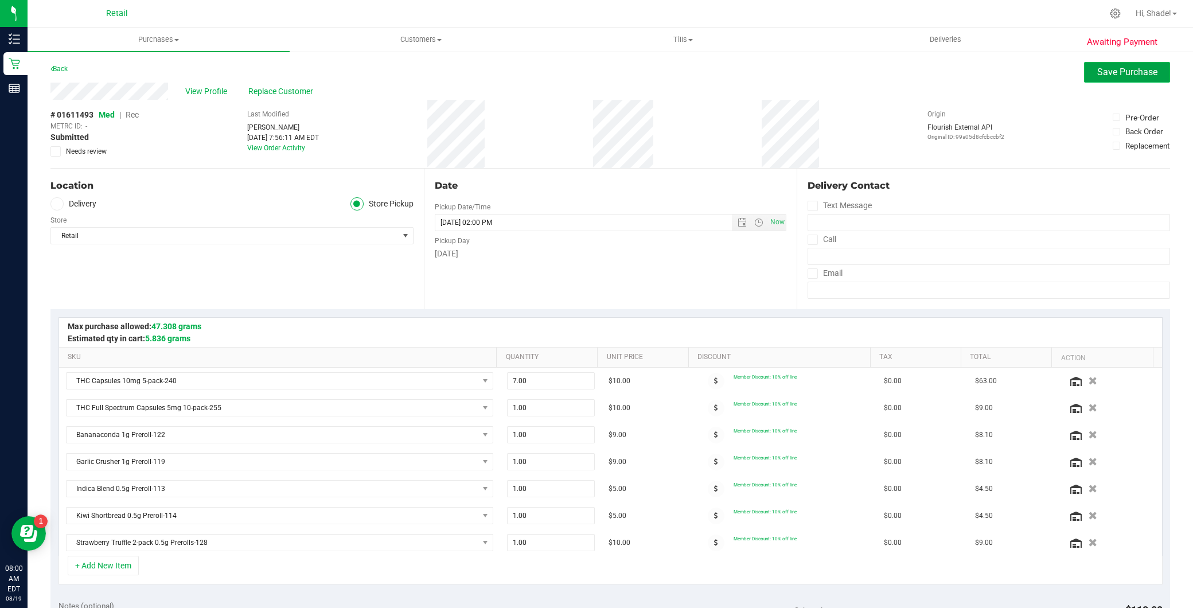
click at [1097, 70] on span "Save Purchase" at bounding box center [1127, 72] width 60 height 11
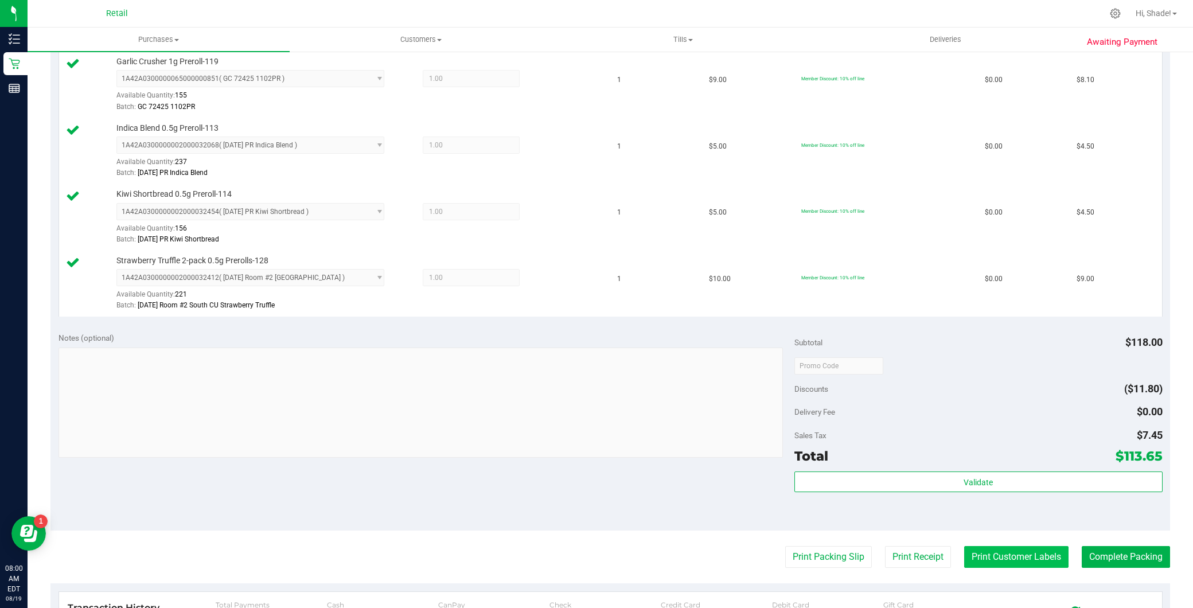
scroll to position [574, 0]
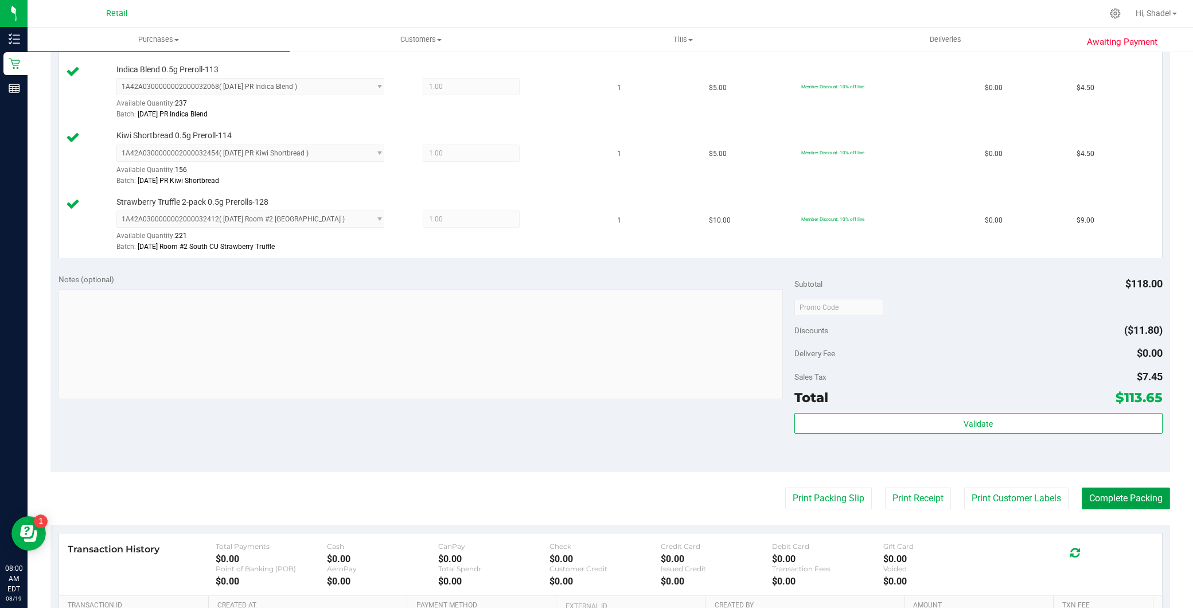
click at [1098, 502] on button "Complete Packing" at bounding box center [1126, 499] width 88 height 22
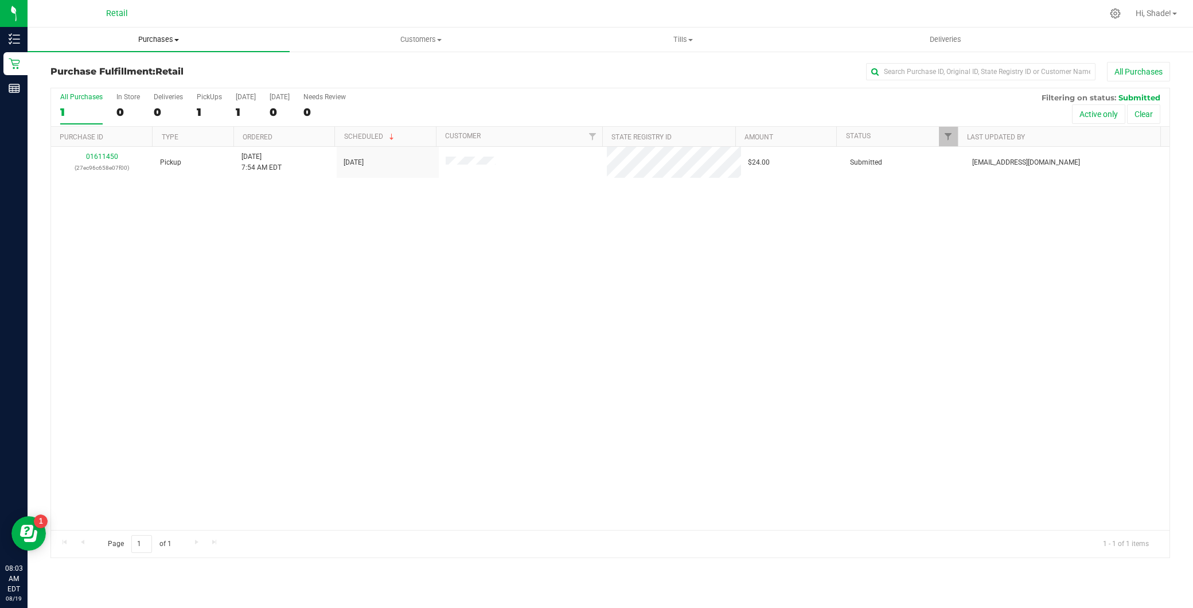
click at [204, 30] on uib-tab-heading "Purchases Summary of purchases Fulfillment All purchases" at bounding box center [159, 40] width 262 height 24
click at [146, 67] on li "Summary of purchases" at bounding box center [159, 70] width 262 height 14
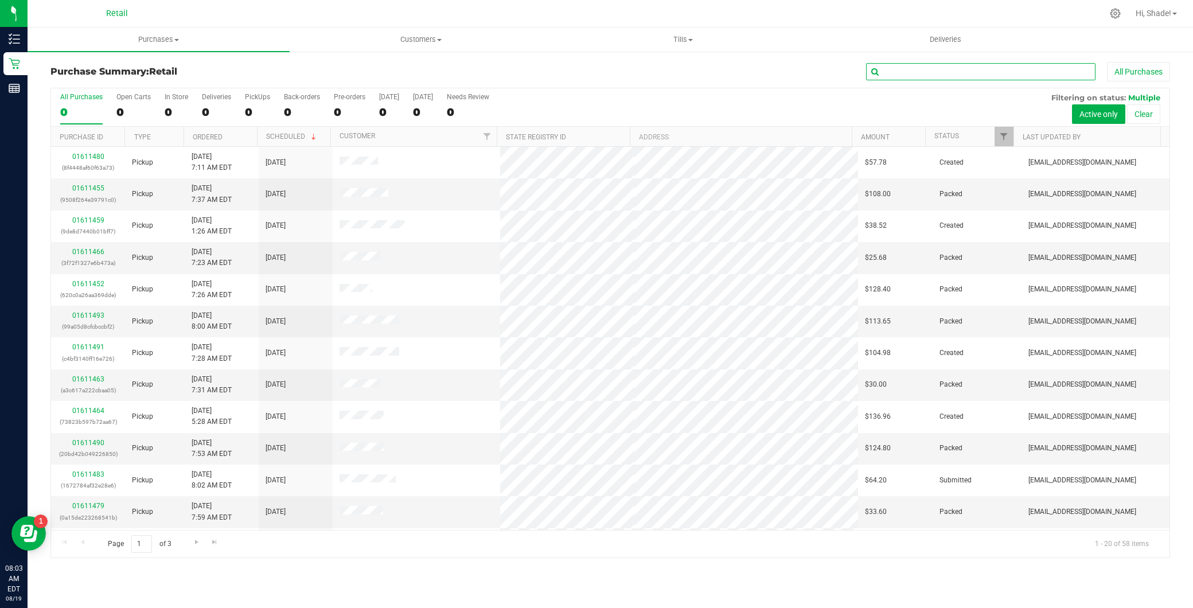
click at [927, 80] on input "text" at bounding box center [980, 71] width 229 height 17
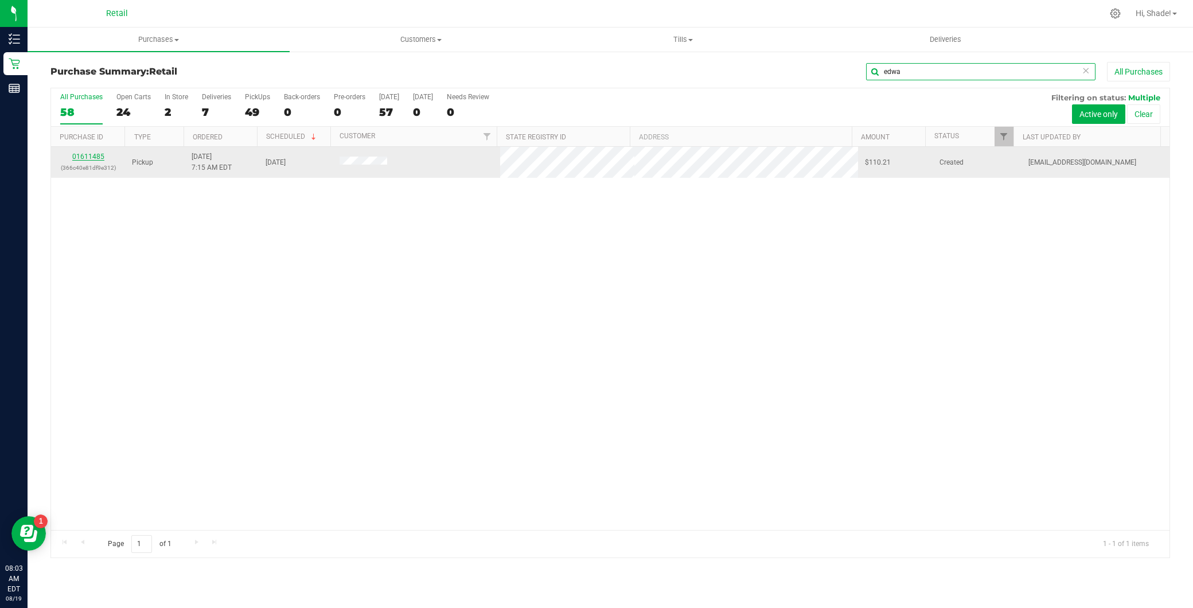
type input "edwa"
click at [91, 155] on link "01611485" at bounding box center [88, 157] width 32 height 8
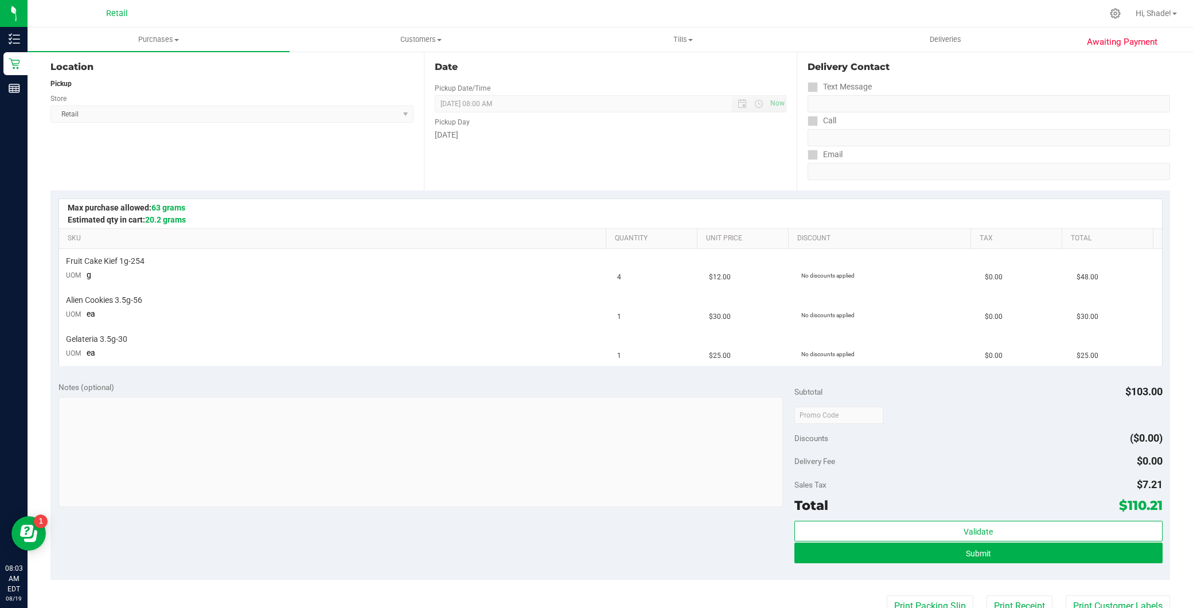
scroll to position [191, 0]
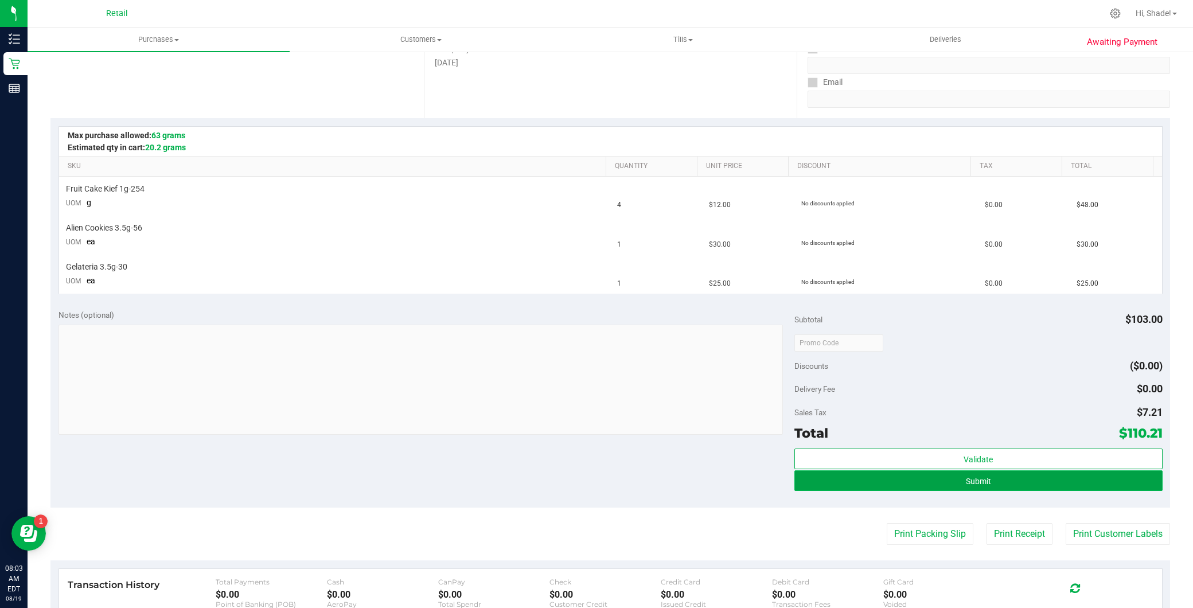
click at [852, 476] on button "Submit" at bounding box center [978, 480] width 368 height 21
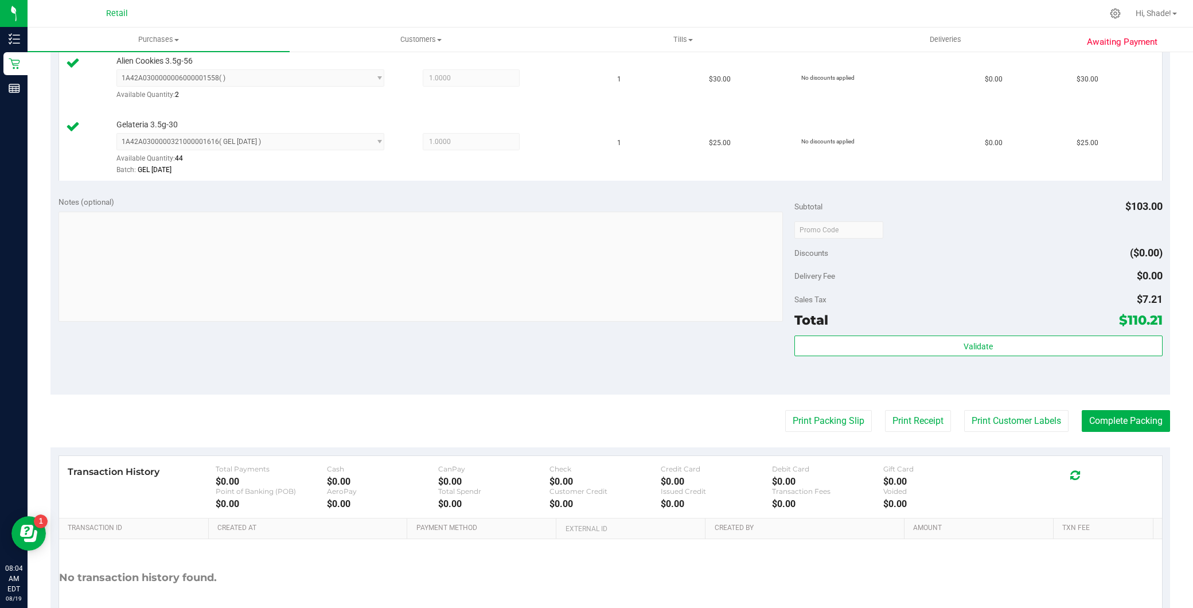
scroll to position [382, 0]
click at [1094, 414] on button "Complete Packing" at bounding box center [1126, 420] width 88 height 22
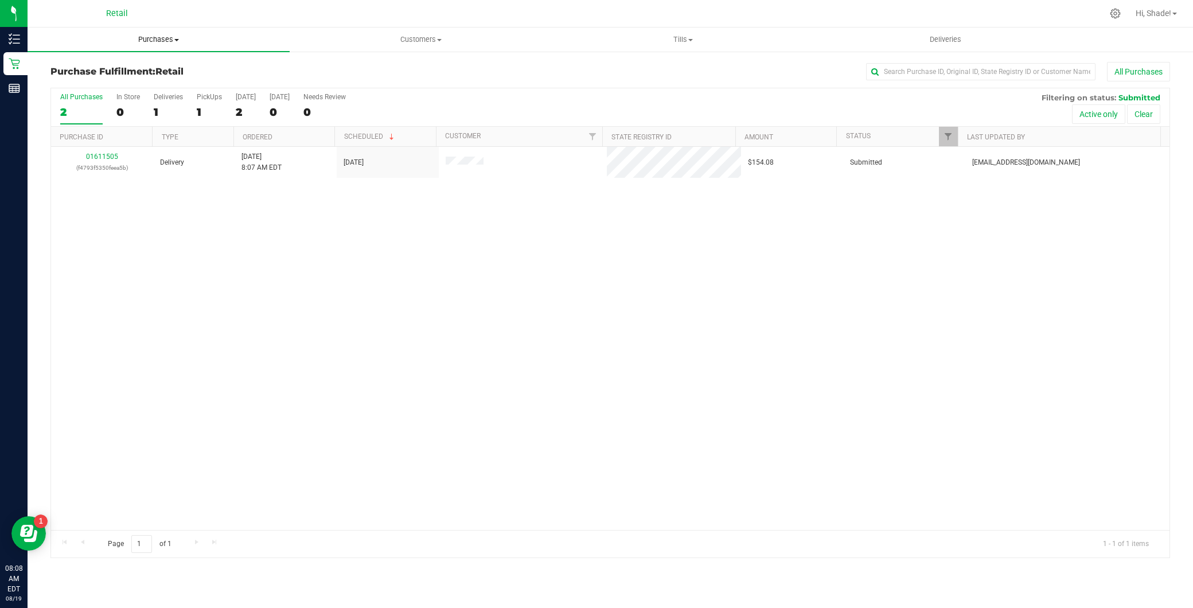
click at [156, 34] on span "Purchases" at bounding box center [159, 39] width 262 height 10
click at [153, 68] on li "Summary of purchases" at bounding box center [159, 70] width 262 height 14
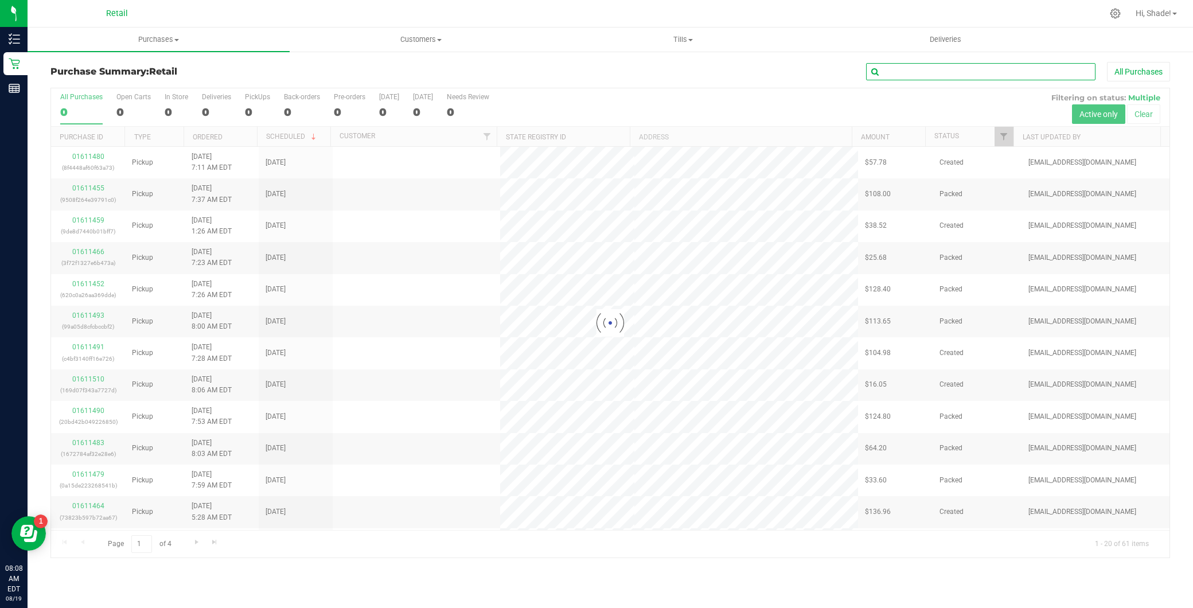
click at [905, 68] on input "text" at bounding box center [980, 71] width 229 height 17
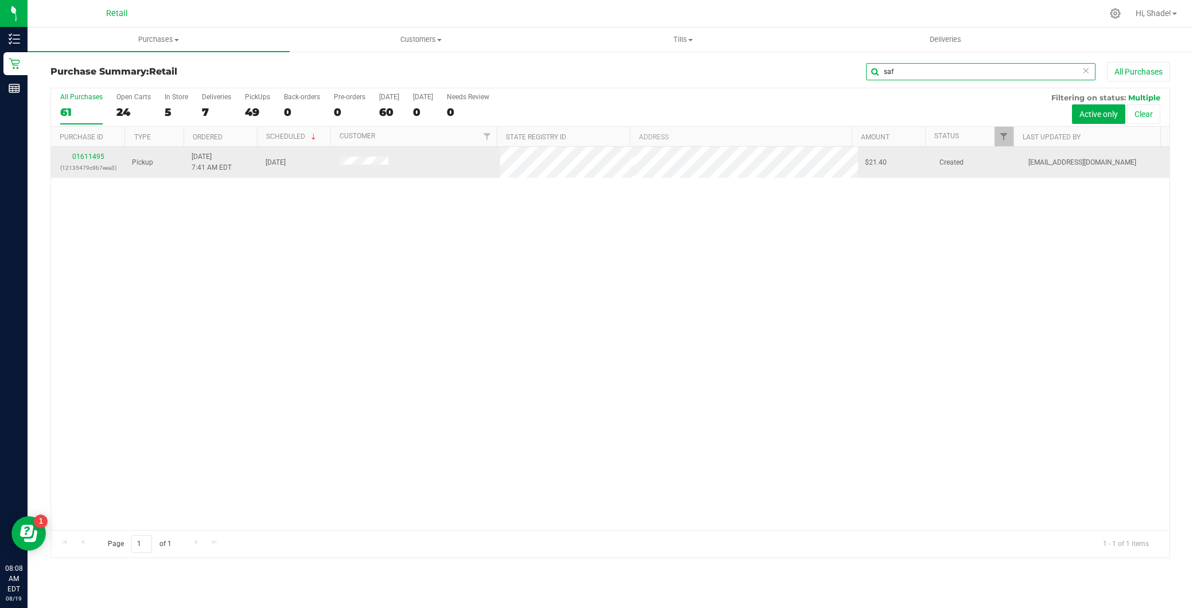
type input "saf"
click at [81, 151] on div "01611495 (12135479c9b7eea3)" at bounding box center [88, 162] width 60 height 22
click at [85, 155] on link "01611495" at bounding box center [88, 157] width 32 height 8
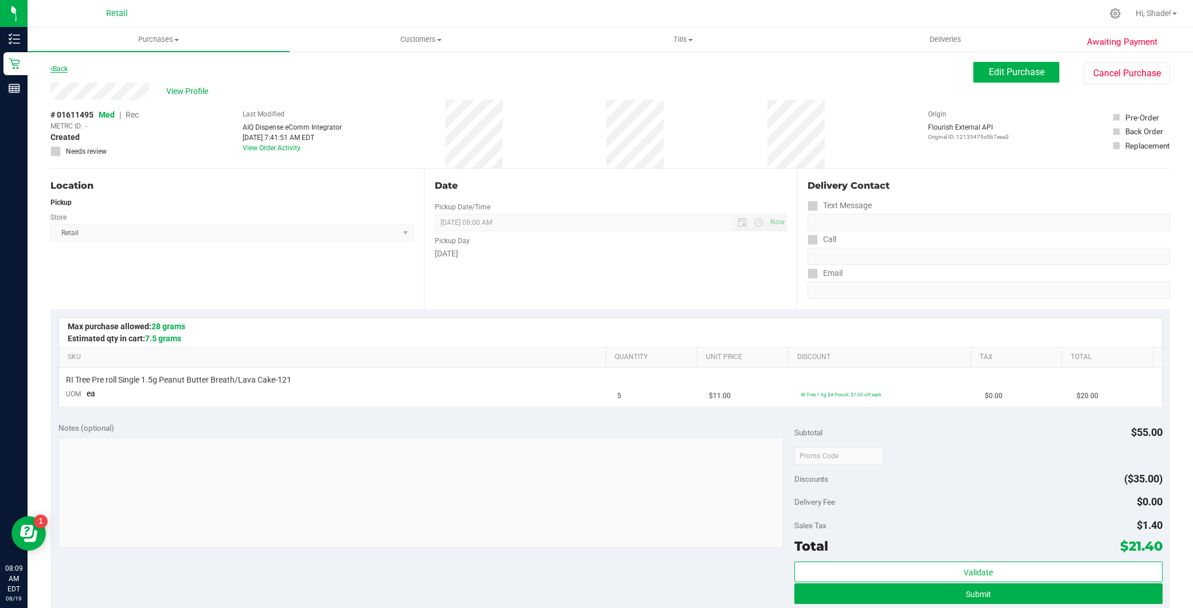
click at [64, 72] on link "Back" at bounding box center [58, 69] width 17 height 8
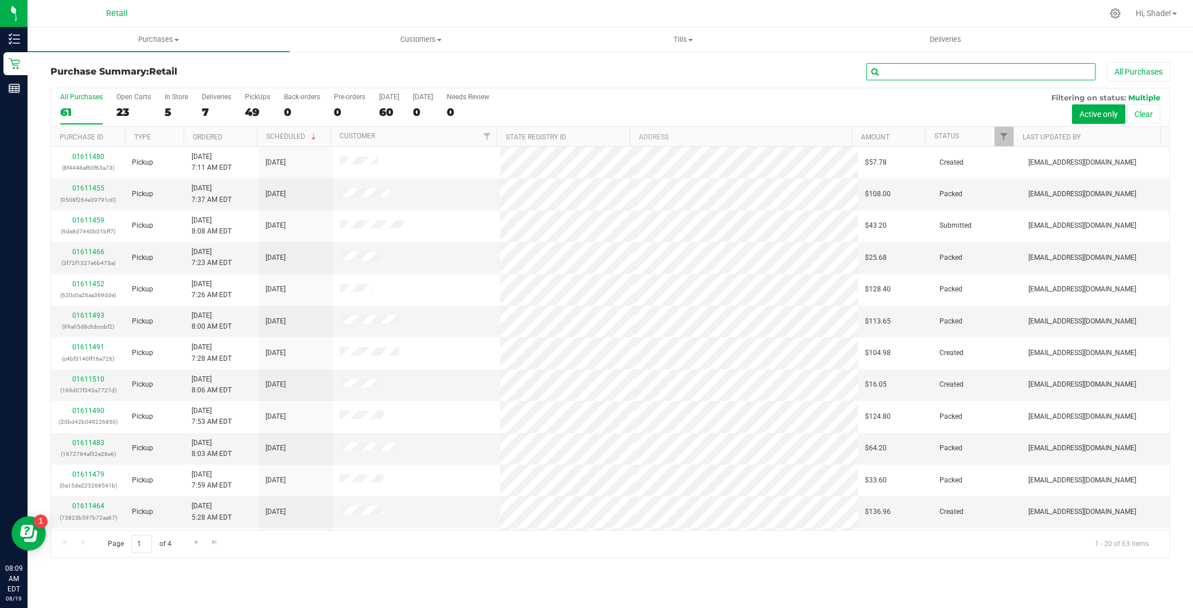
click at [967, 78] on input "text" at bounding box center [980, 71] width 229 height 17
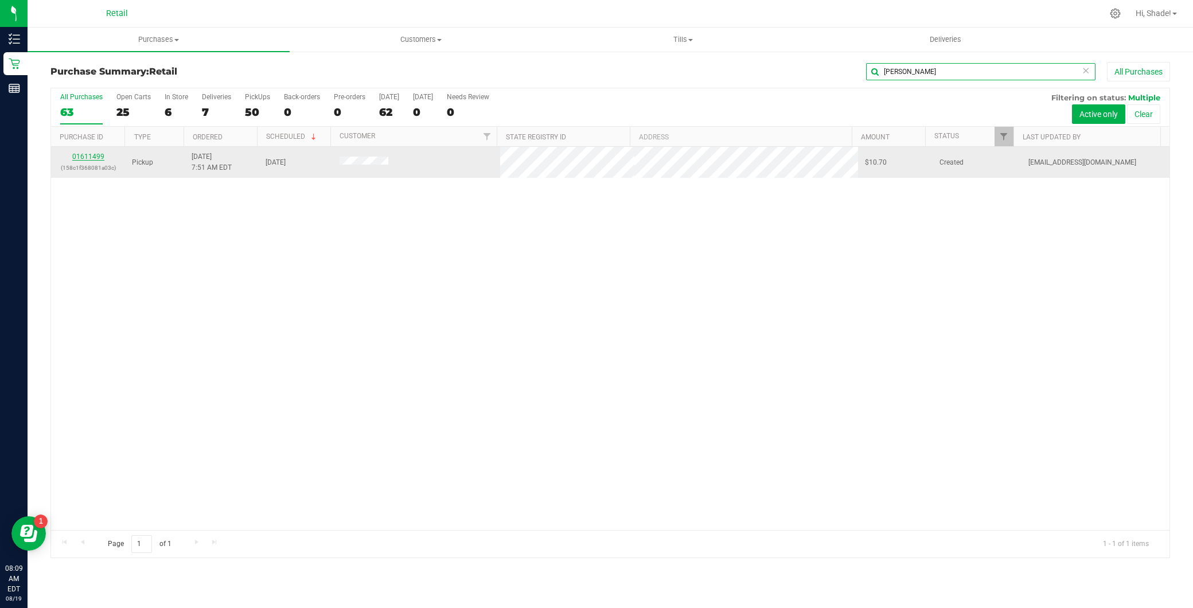
type input "blake"
click at [102, 157] on link "01611499" at bounding box center [88, 157] width 32 height 8
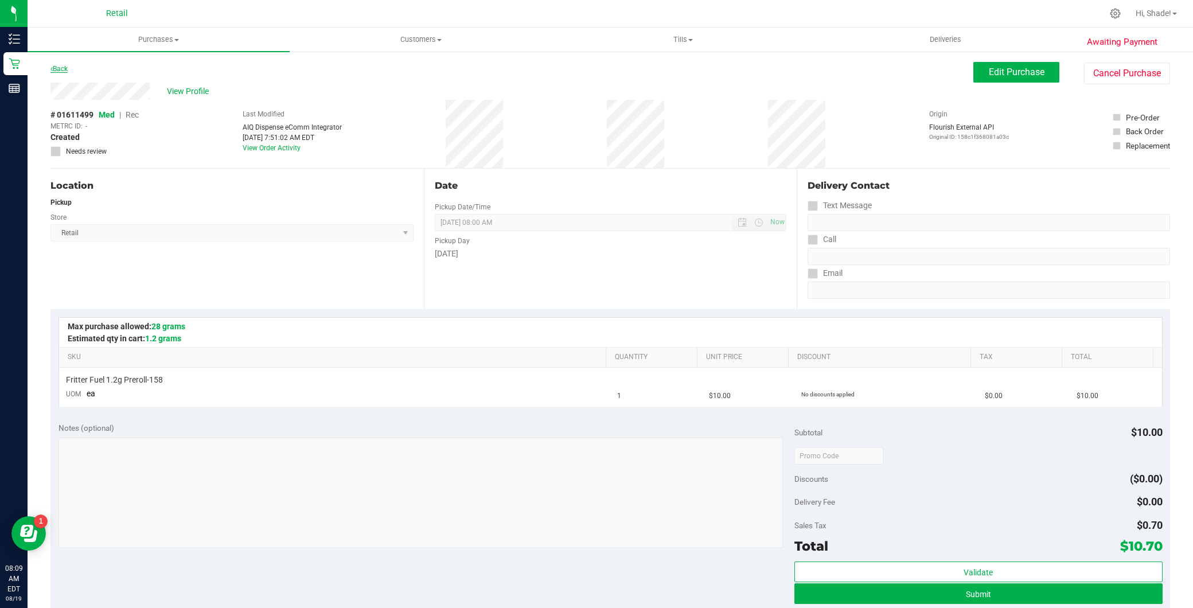
click at [67, 69] on link "Back" at bounding box center [58, 69] width 17 height 8
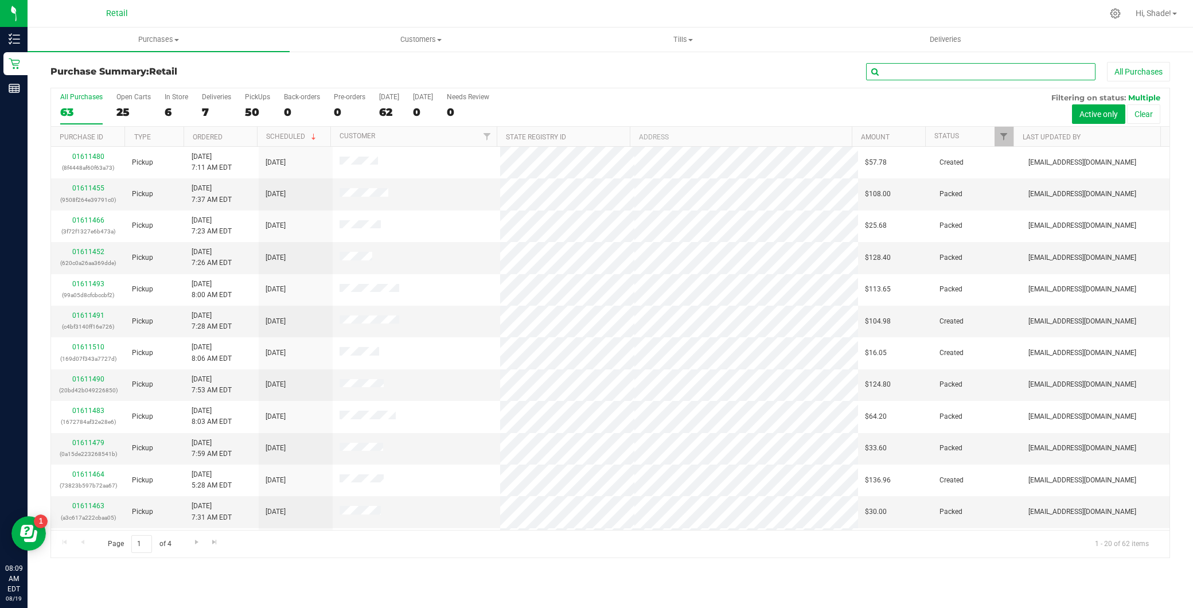
click at [983, 77] on input "text" at bounding box center [980, 71] width 229 height 17
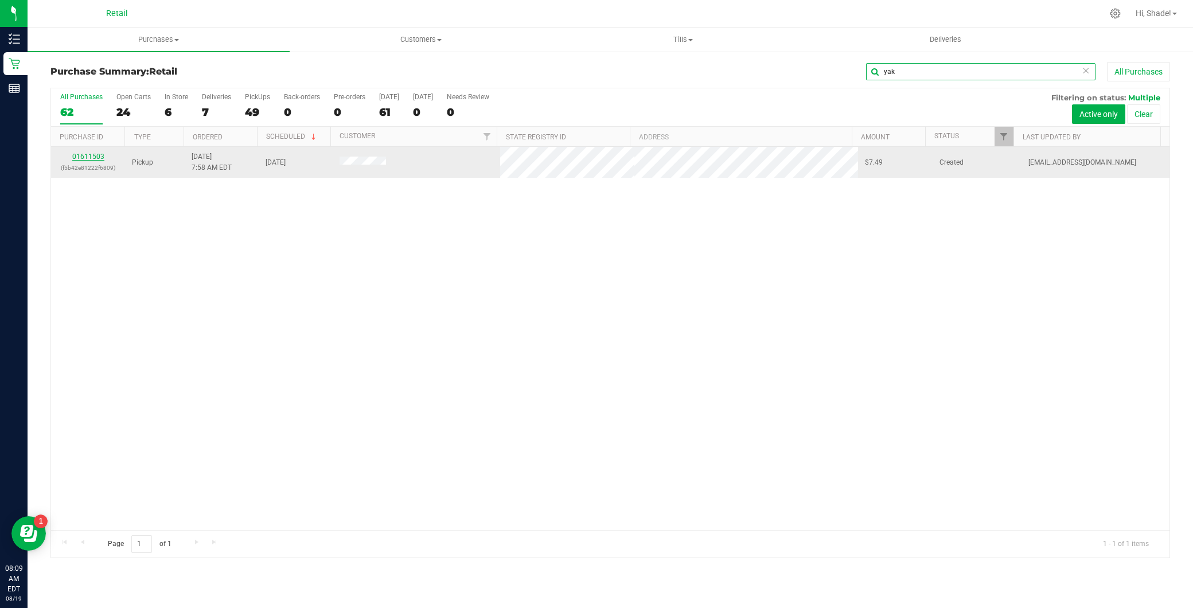
type input "yak"
click at [99, 158] on link "01611503" at bounding box center [88, 157] width 32 height 8
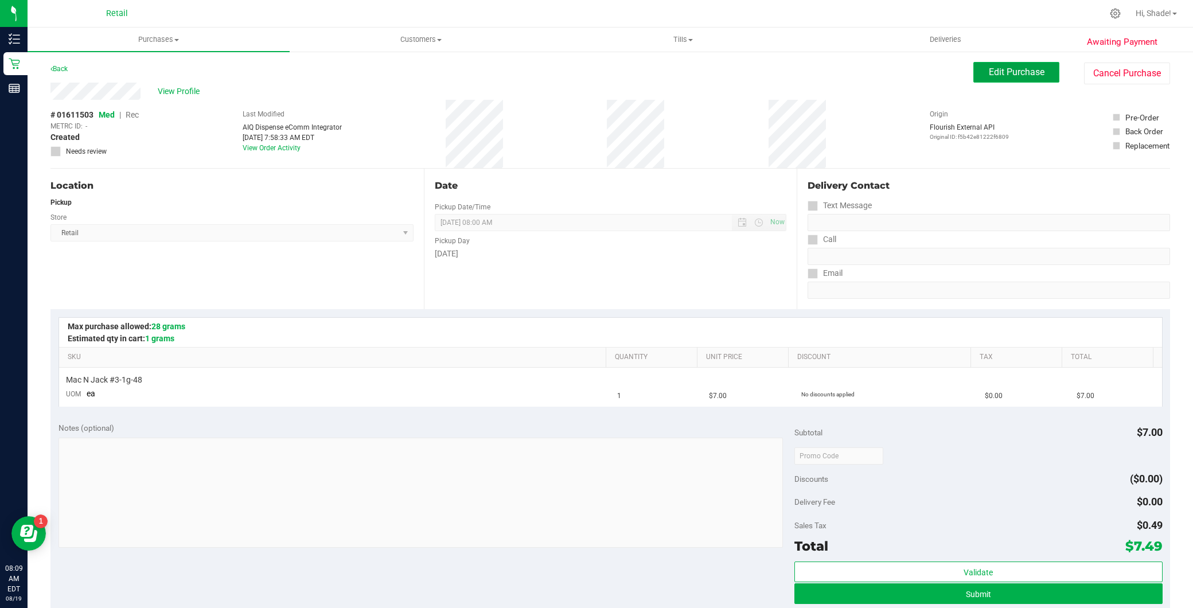
click at [1035, 79] on button "Edit Purchase" at bounding box center [1016, 72] width 86 height 21
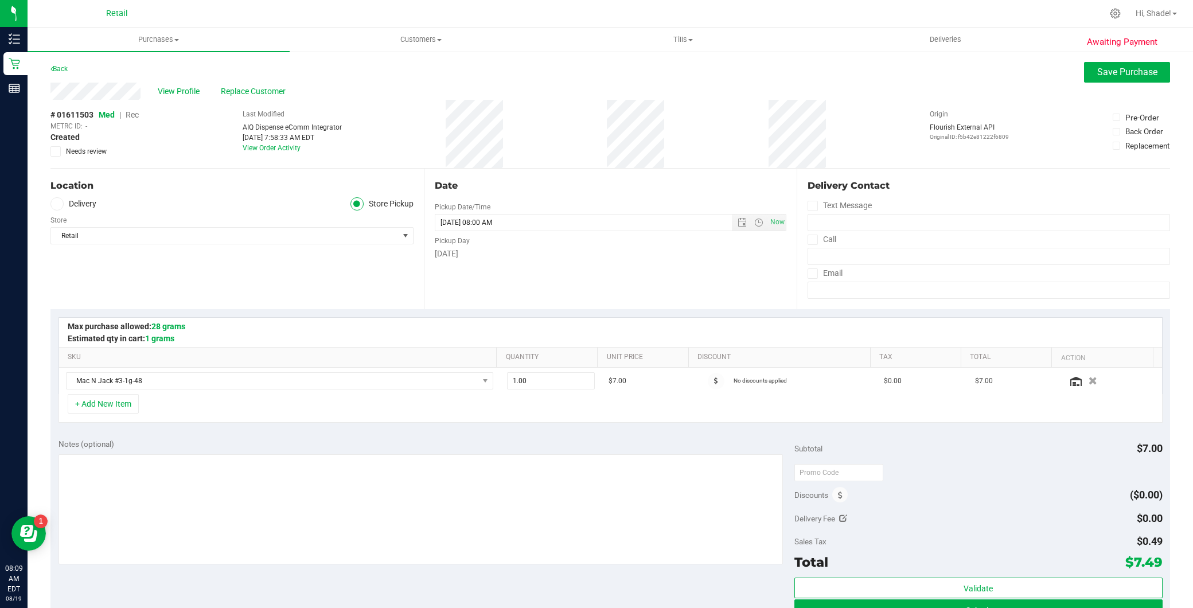
click at [129, 115] on span "Rec" at bounding box center [132, 114] width 13 height 9
click at [1100, 71] on span "Save Purchase" at bounding box center [1127, 72] width 60 height 11
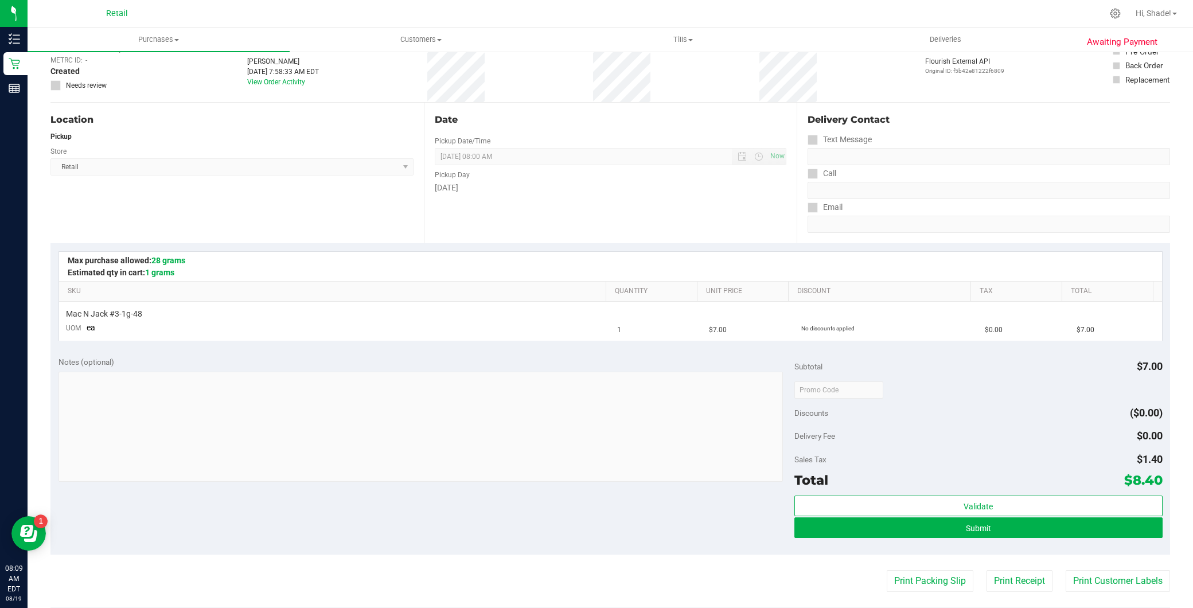
scroll to position [304, 0]
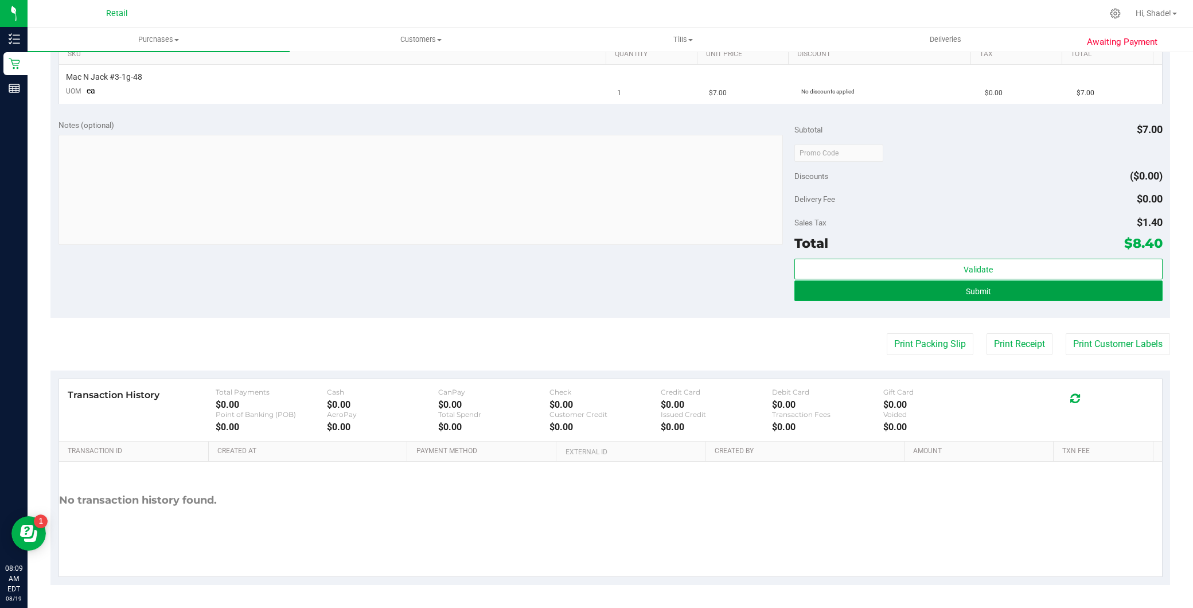
click at [884, 291] on button "Submit" at bounding box center [978, 290] width 368 height 21
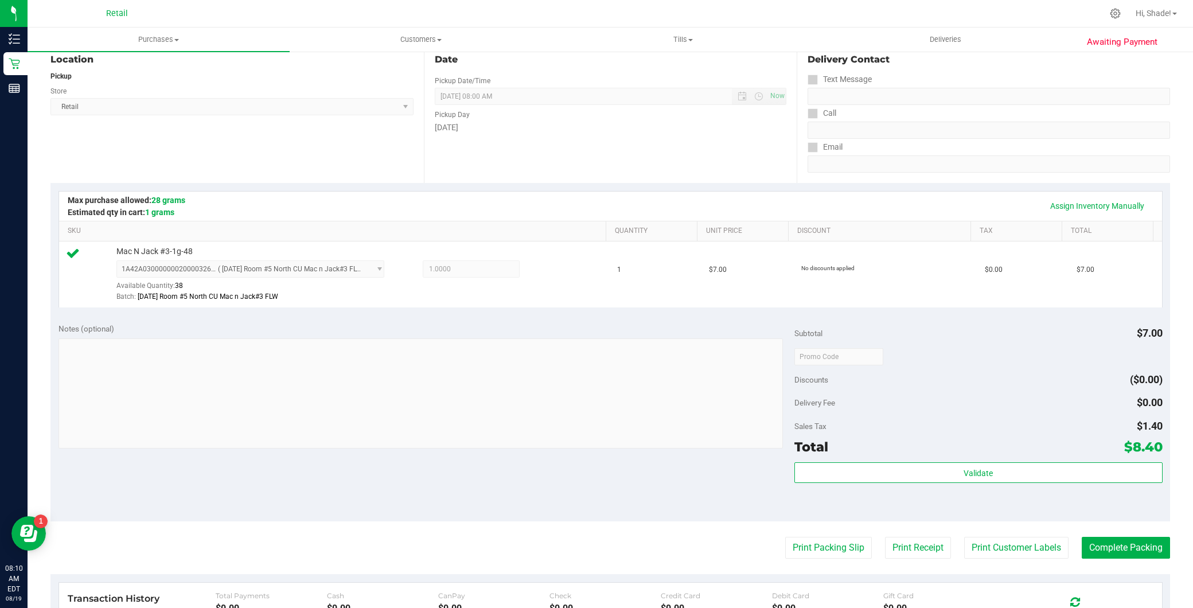
scroll to position [127, 0]
click at [1117, 540] on button "Complete Packing" at bounding box center [1126, 547] width 88 height 22
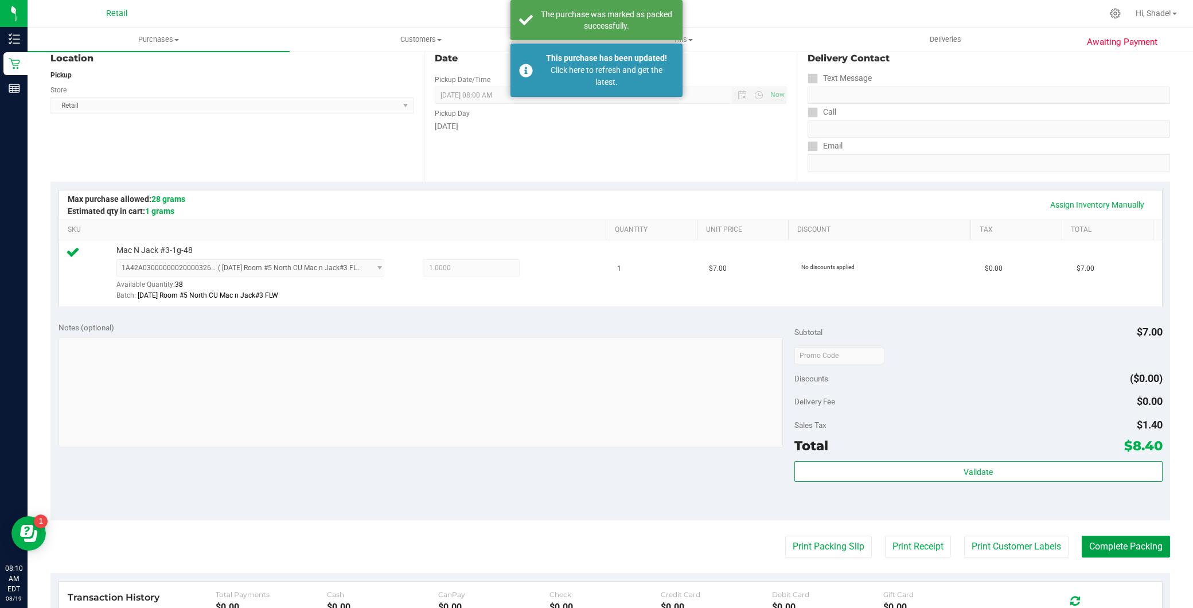
scroll to position [0, 0]
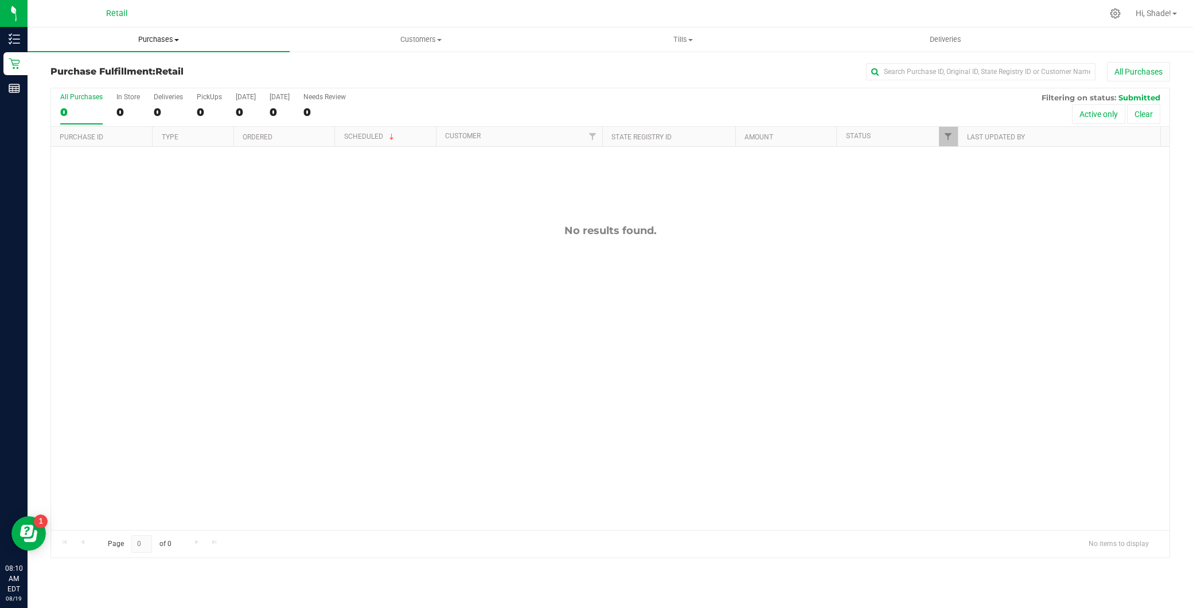
click at [165, 34] on span "Purchases" at bounding box center [159, 39] width 262 height 10
click at [142, 68] on span "Summary of purchases" at bounding box center [87, 69] width 118 height 10
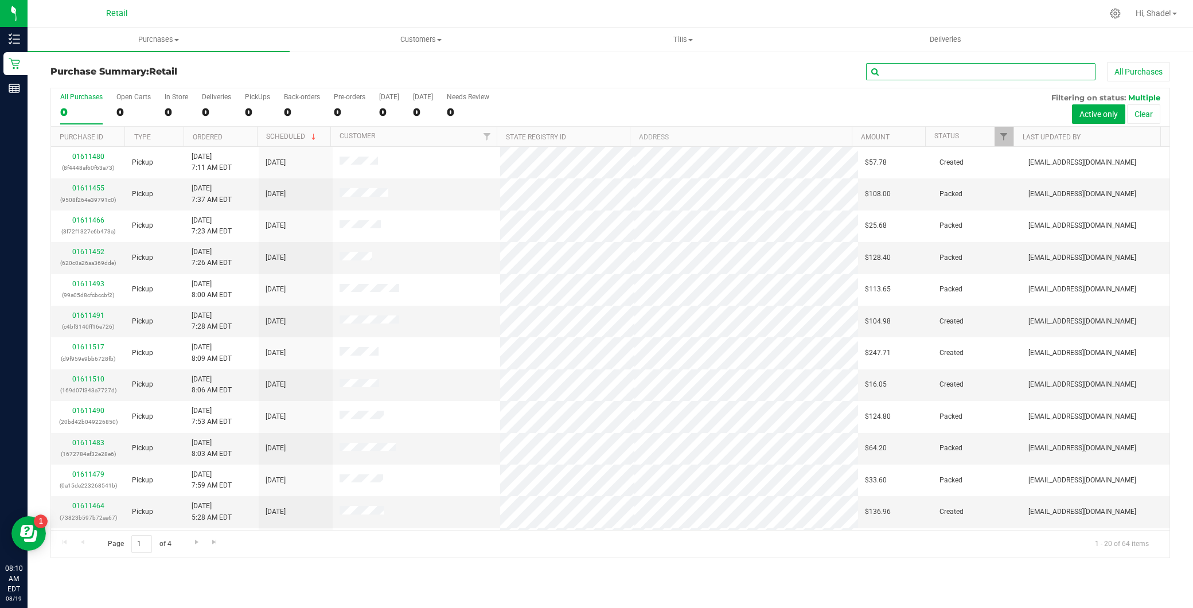
click at [937, 72] on input "text" at bounding box center [980, 71] width 229 height 17
click at [987, 77] on input "text" at bounding box center [980, 71] width 229 height 17
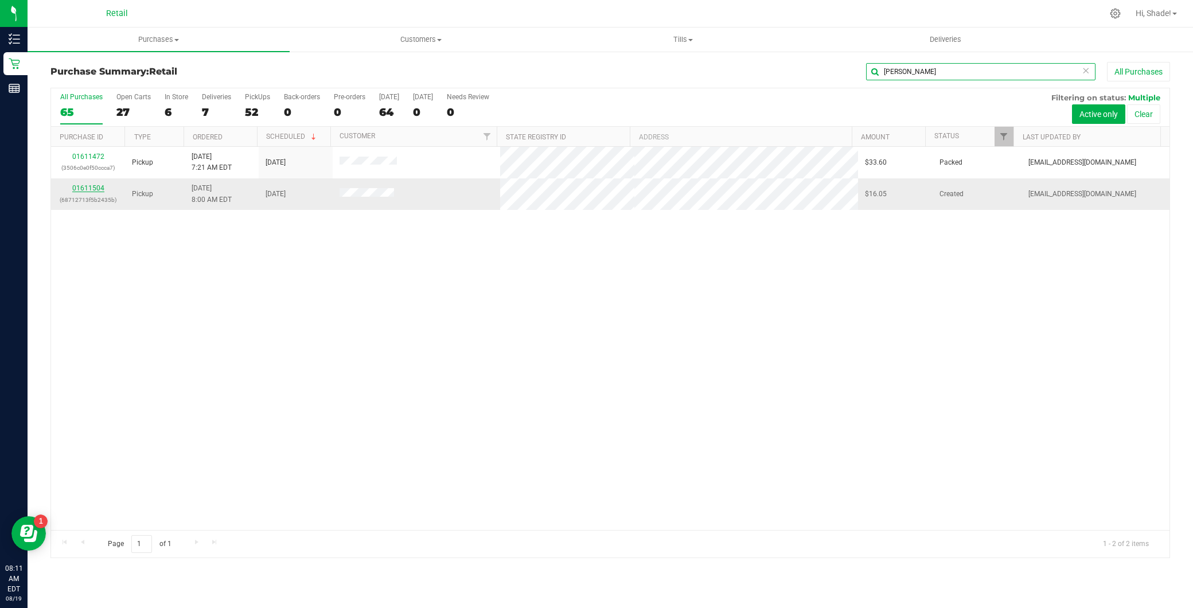
type input "alex"
click at [85, 190] on link "01611504" at bounding box center [88, 188] width 32 height 8
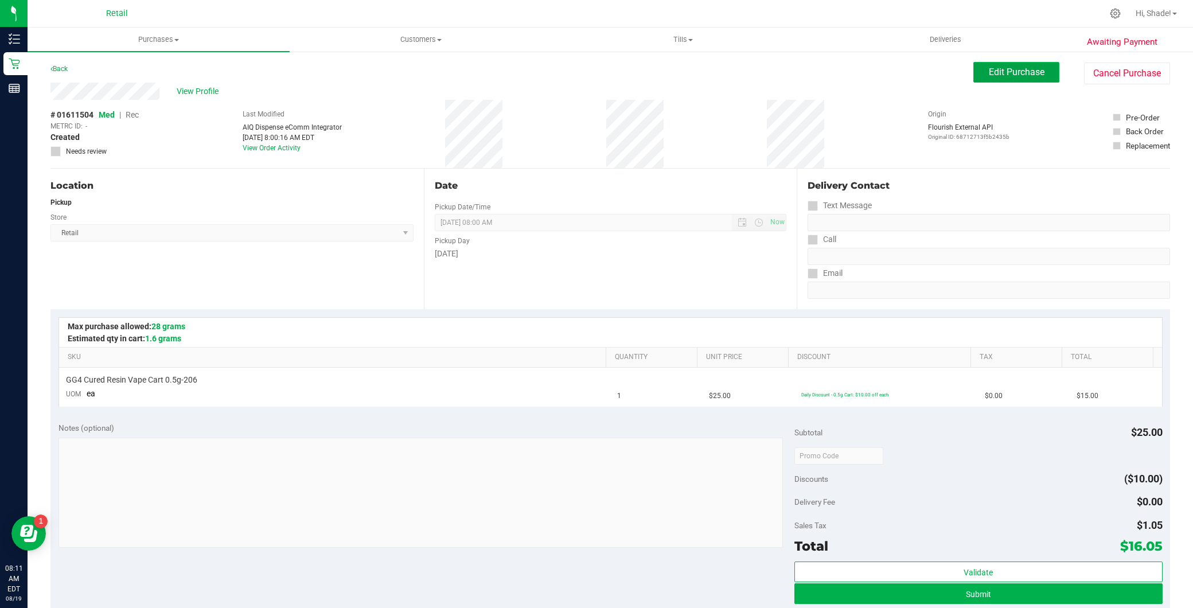
click at [996, 67] on span "Edit Purchase" at bounding box center [1017, 72] width 56 height 11
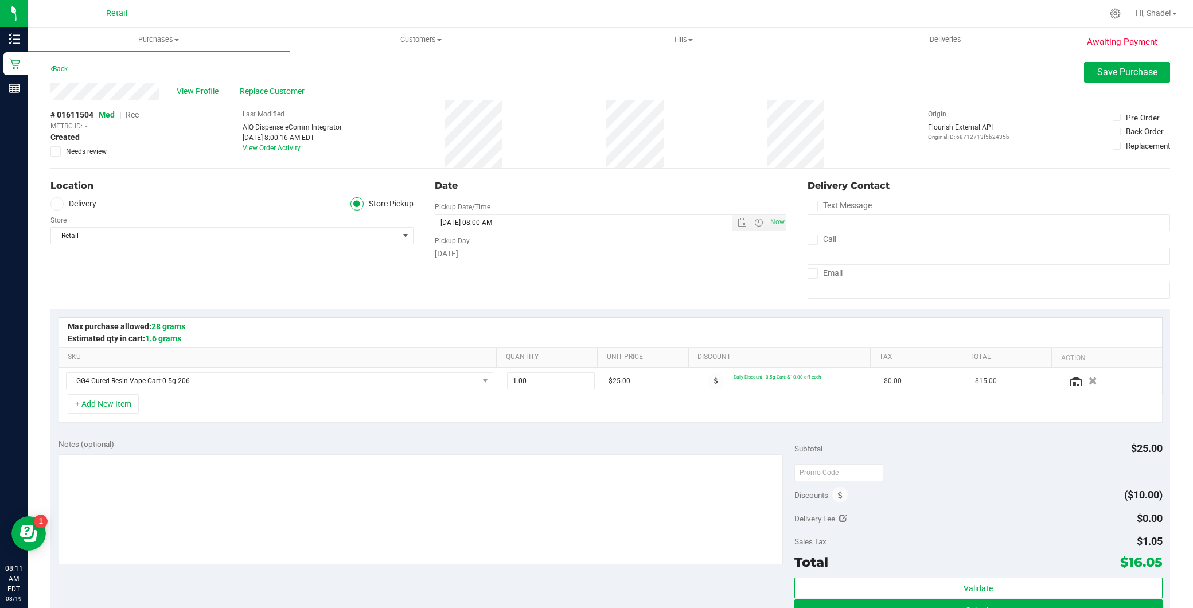
click at [138, 114] on span "Rec" at bounding box center [132, 114] width 13 height 9
click at [1134, 76] on span "Save Purchase" at bounding box center [1127, 72] width 60 height 11
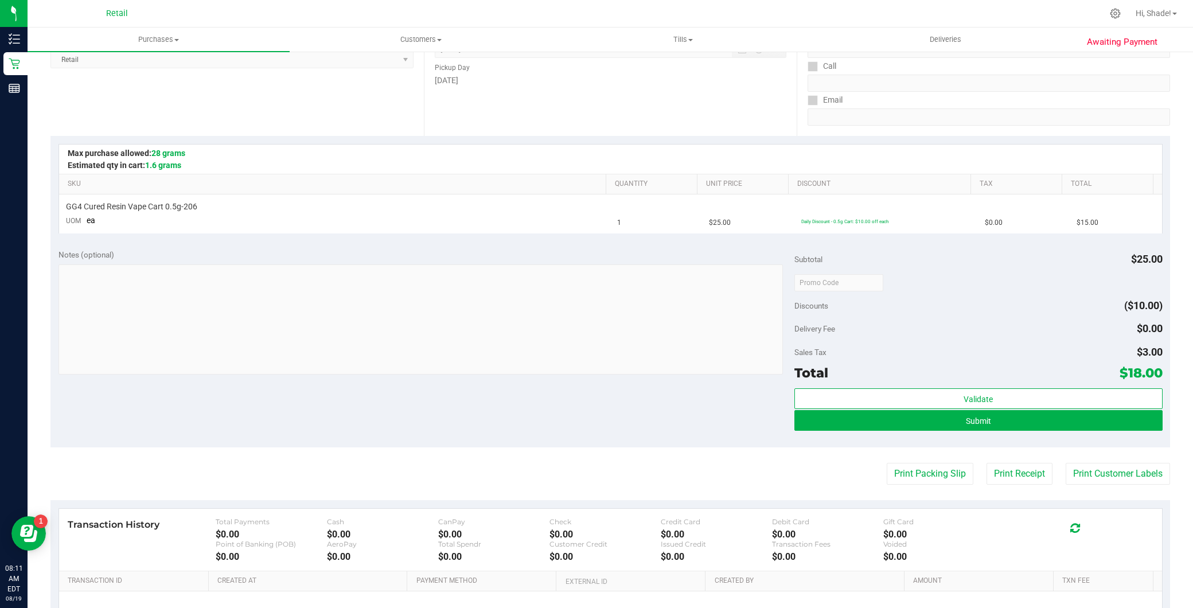
scroll to position [191, 0]
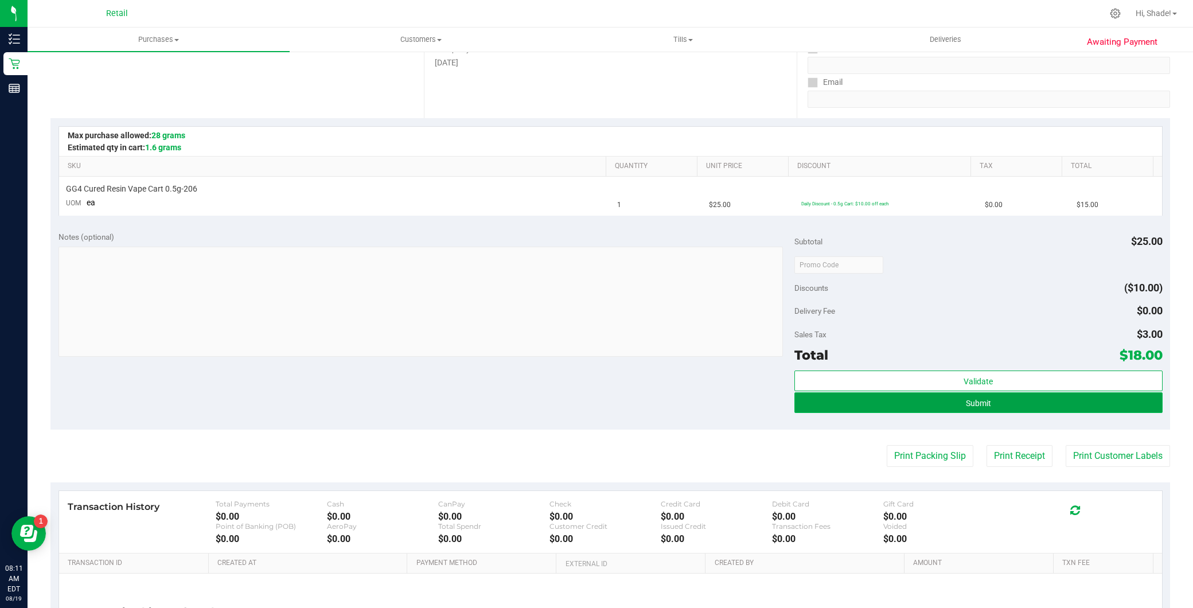
click at [1001, 404] on button "Submit" at bounding box center [978, 402] width 368 height 21
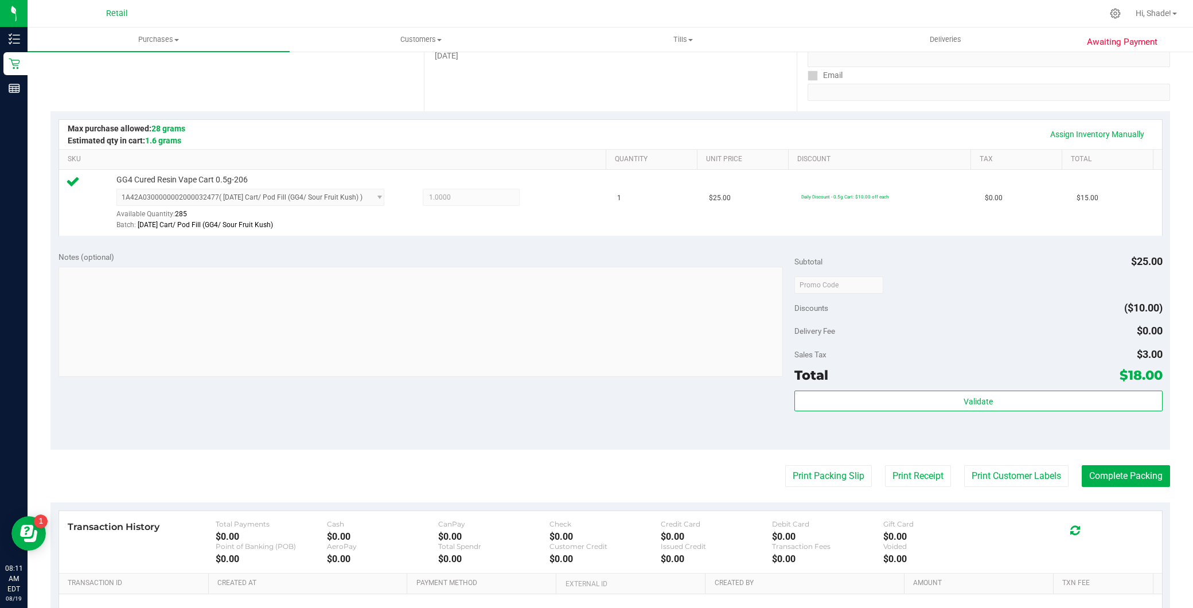
scroll to position [255, 0]
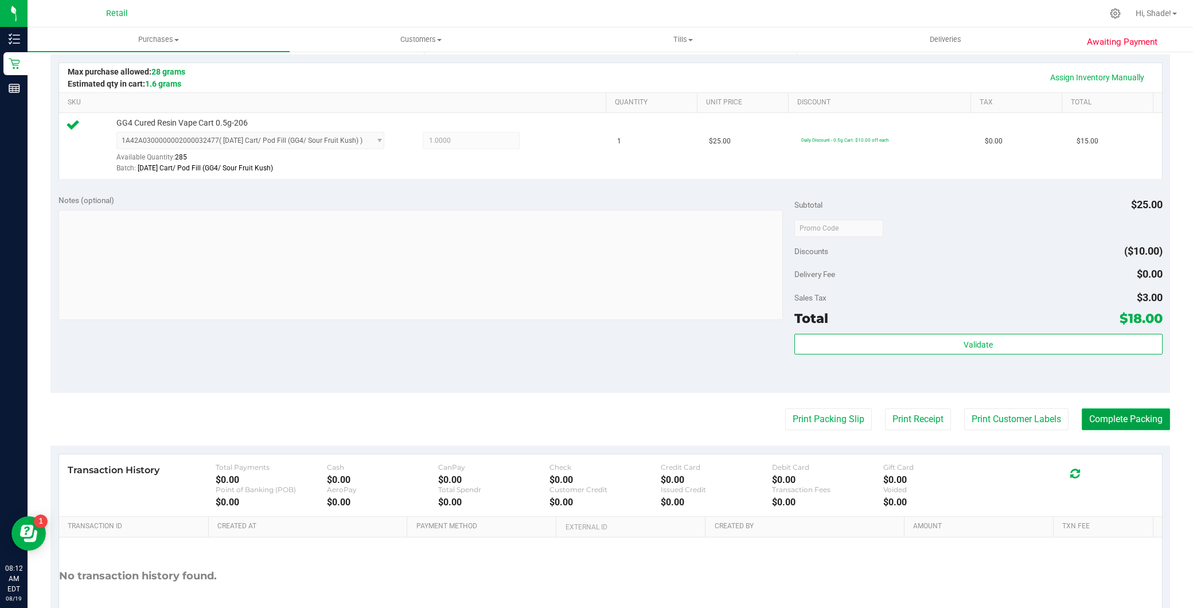
click at [1100, 424] on button "Complete Packing" at bounding box center [1126, 419] width 88 height 22
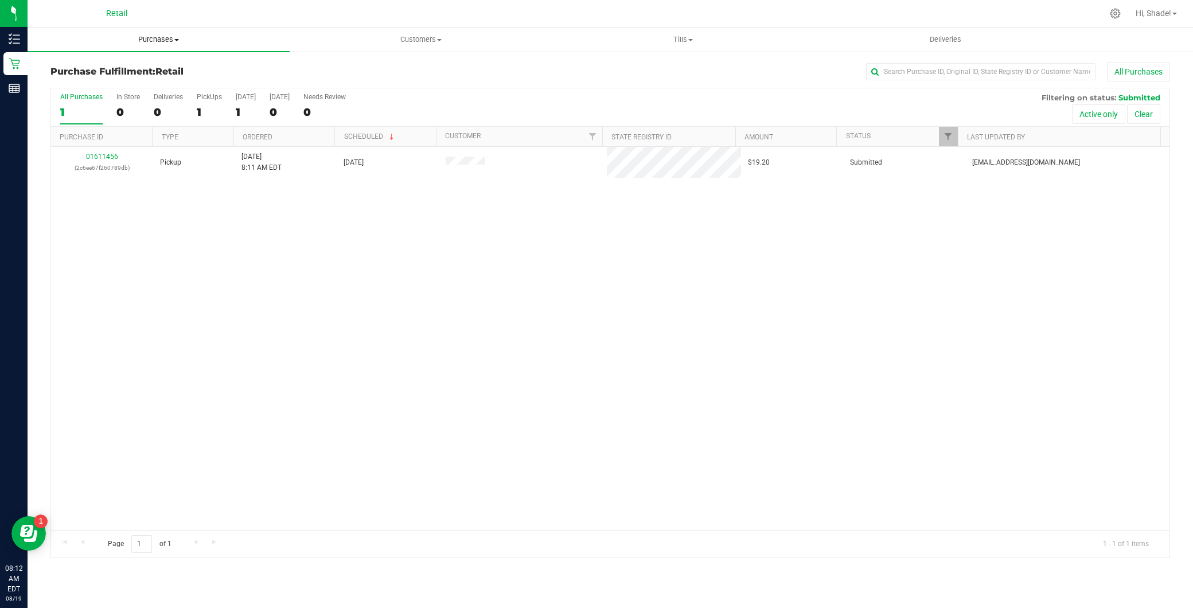
click at [198, 36] on span "Purchases" at bounding box center [159, 39] width 262 height 10
click at [181, 66] on li "Summary of purchases" at bounding box center [159, 70] width 262 height 14
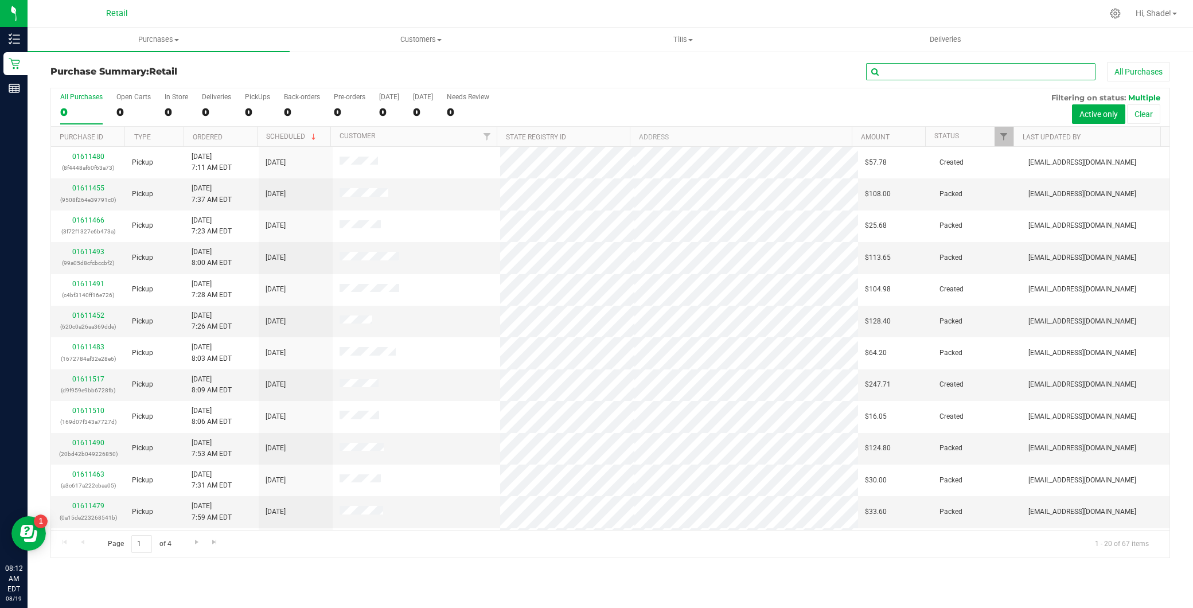
click at [965, 68] on input "text" at bounding box center [980, 71] width 229 height 17
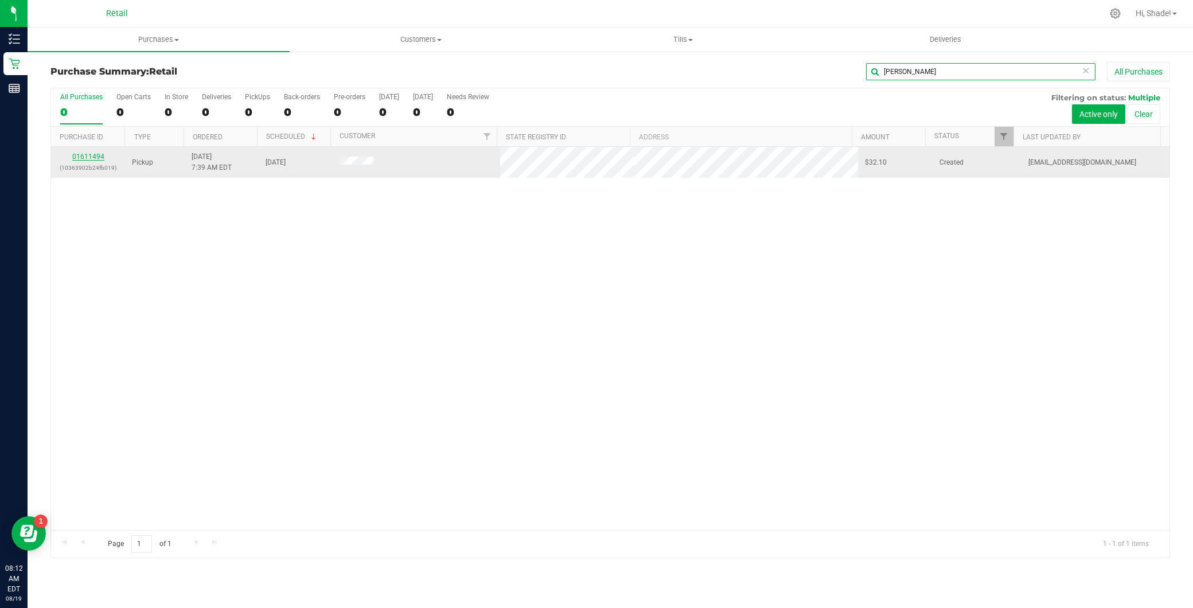
type input "jay"
click at [100, 155] on link "01611494" at bounding box center [88, 157] width 32 height 8
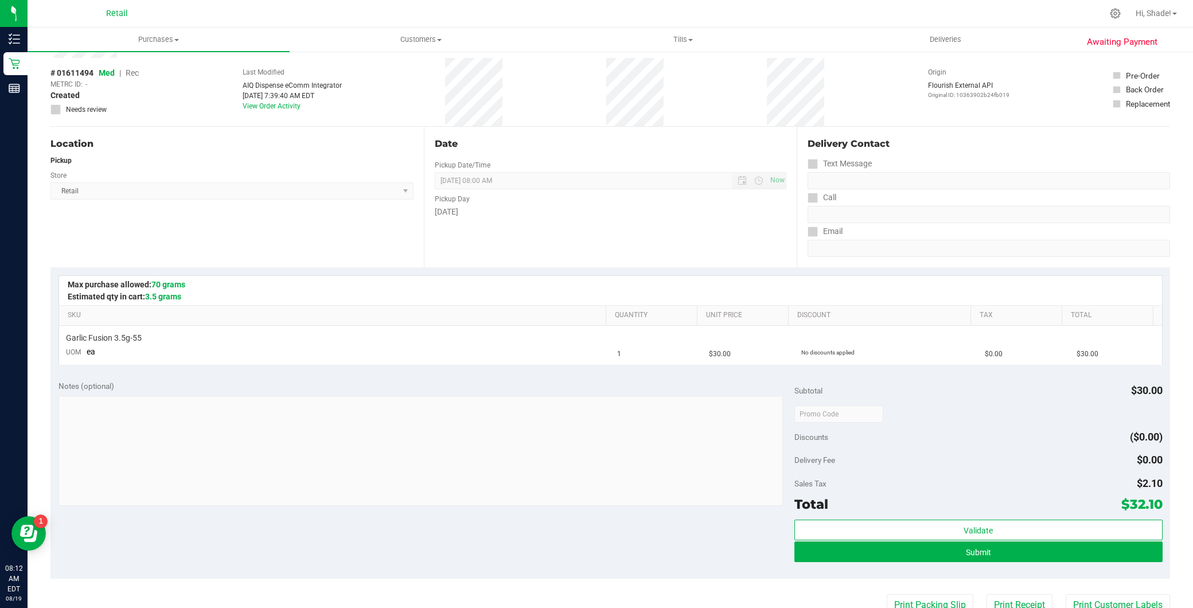
scroll to position [127, 0]
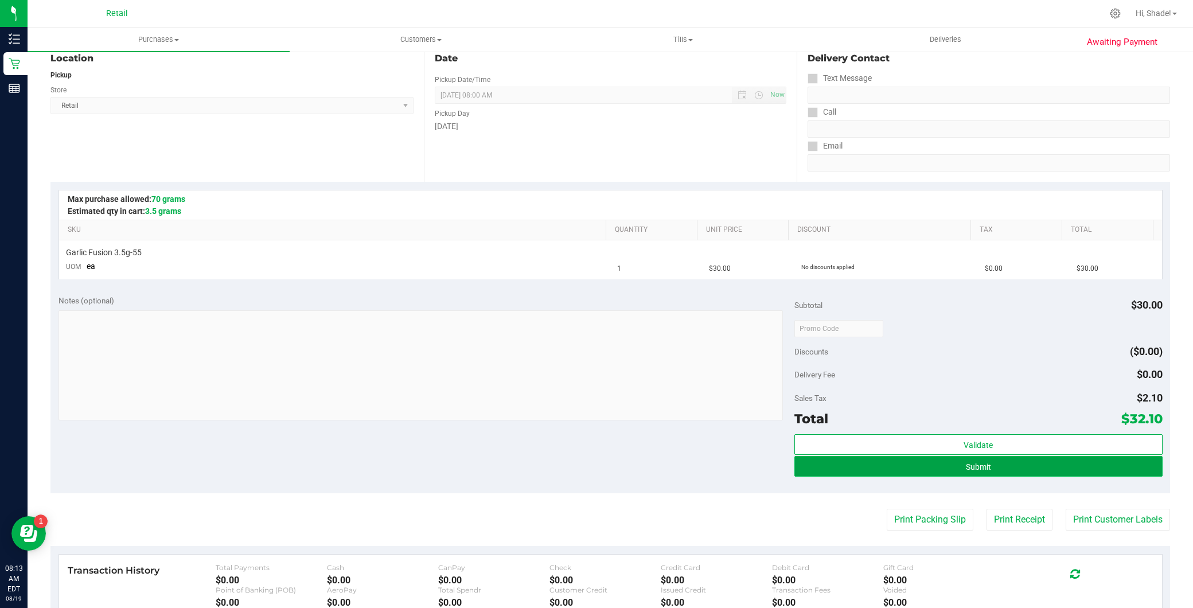
click at [930, 469] on button "Submit" at bounding box center [978, 466] width 368 height 21
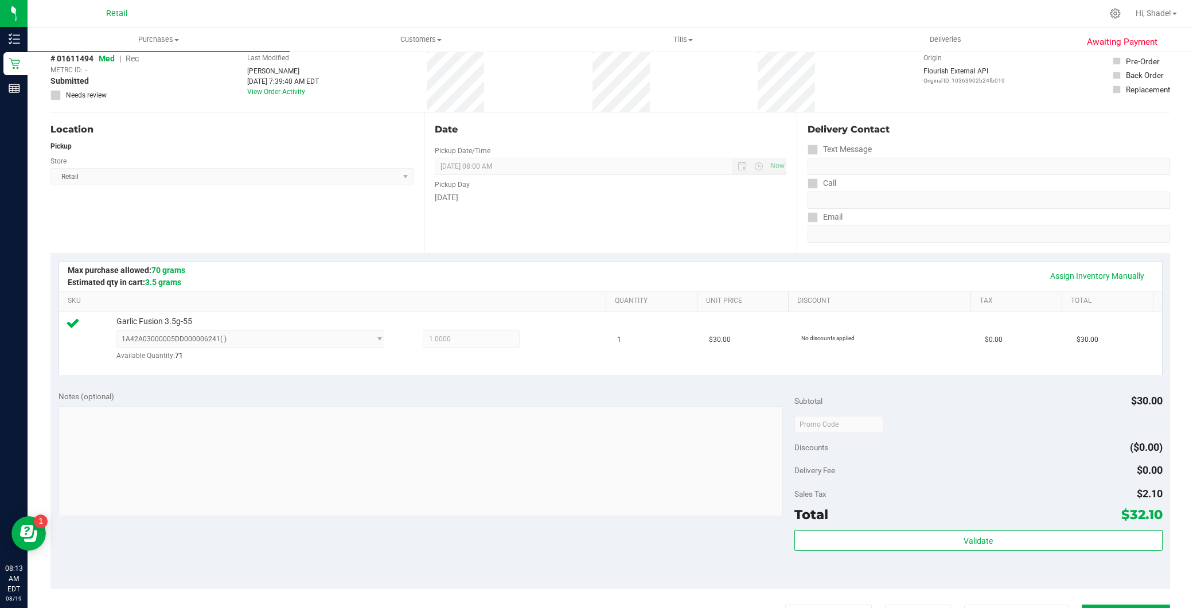
scroll to position [191, 0]
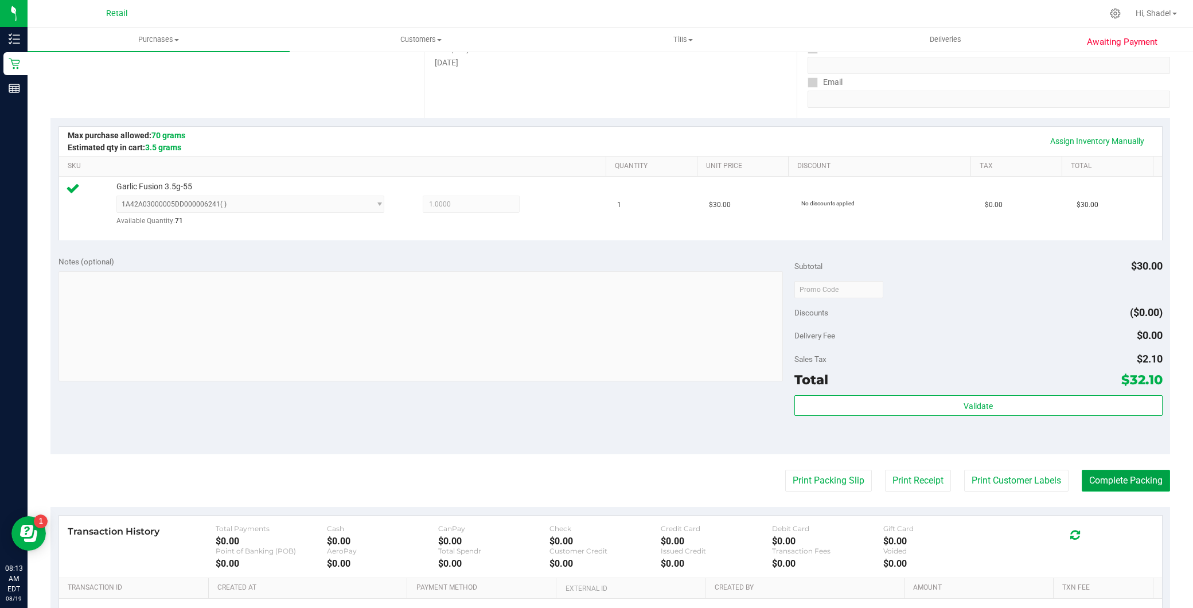
click at [1098, 477] on button "Complete Packing" at bounding box center [1126, 481] width 88 height 22
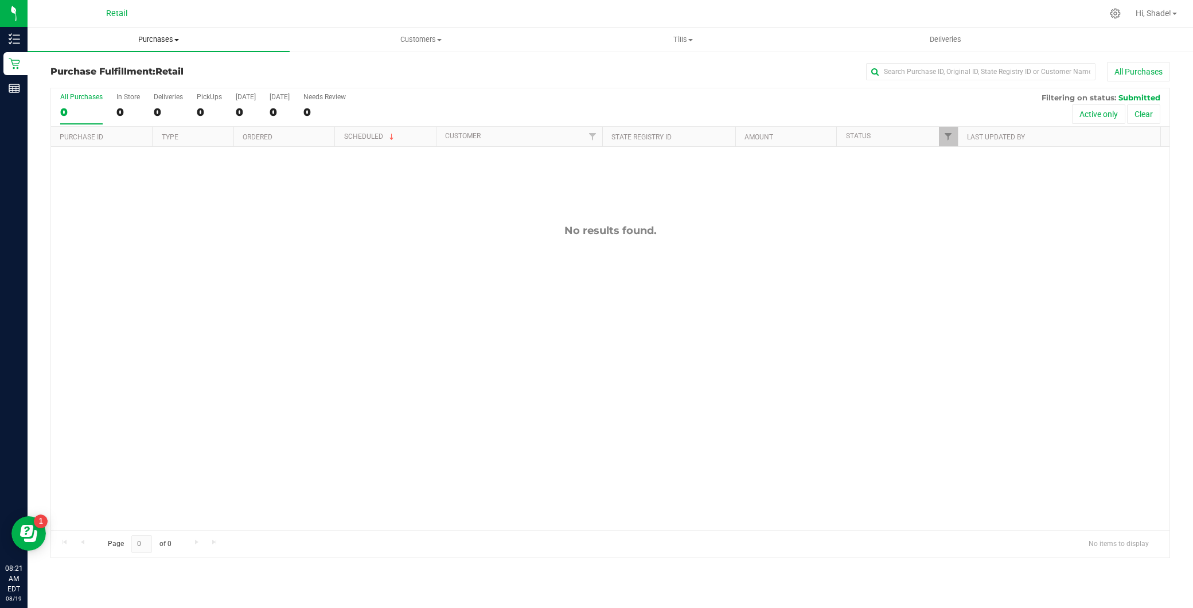
click at [173, 34] on span "Purchases" at bounding box center [159, 39] width 262 height 10
click at [185, 64] on li "Summary of purchases" at bounding box center [159, 70] width 262 height 14
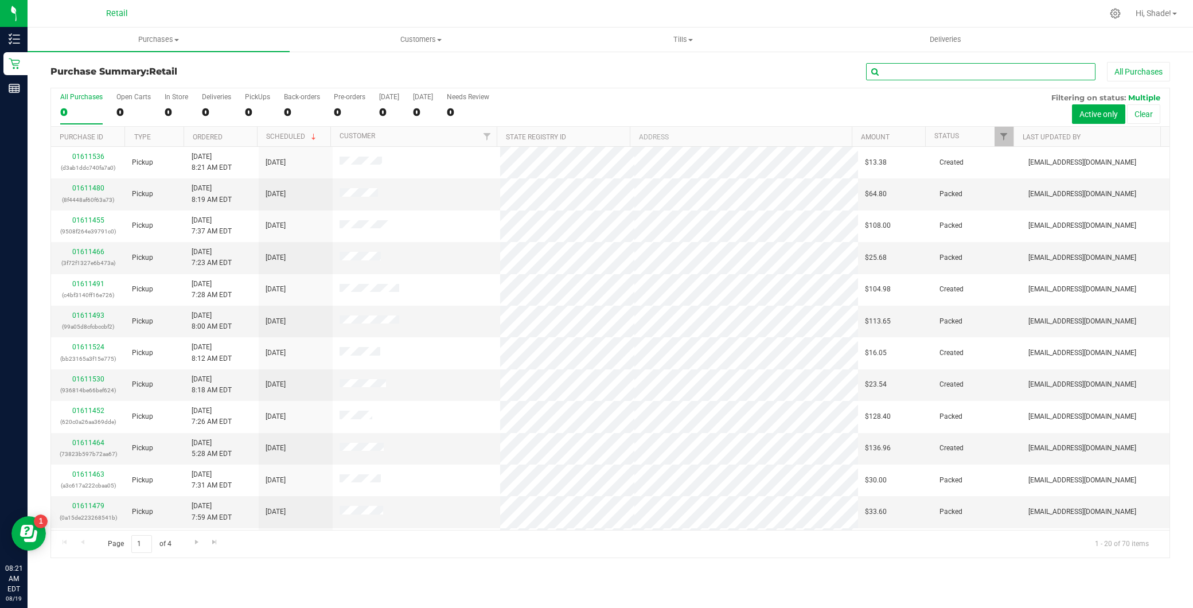
click at [921, 67] on input "text" at bounding box center [980, 71] width 229 height 17
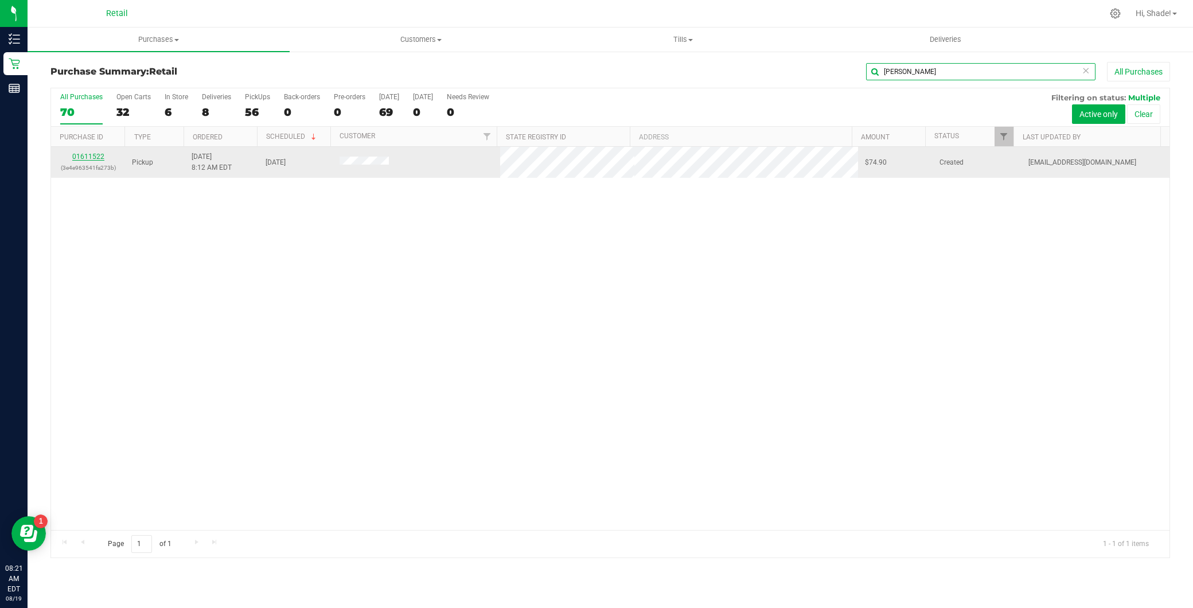
type input "rudig"
click at [96, 155] on link "01611522" at bounding box center [88, 157] width 32 height 8
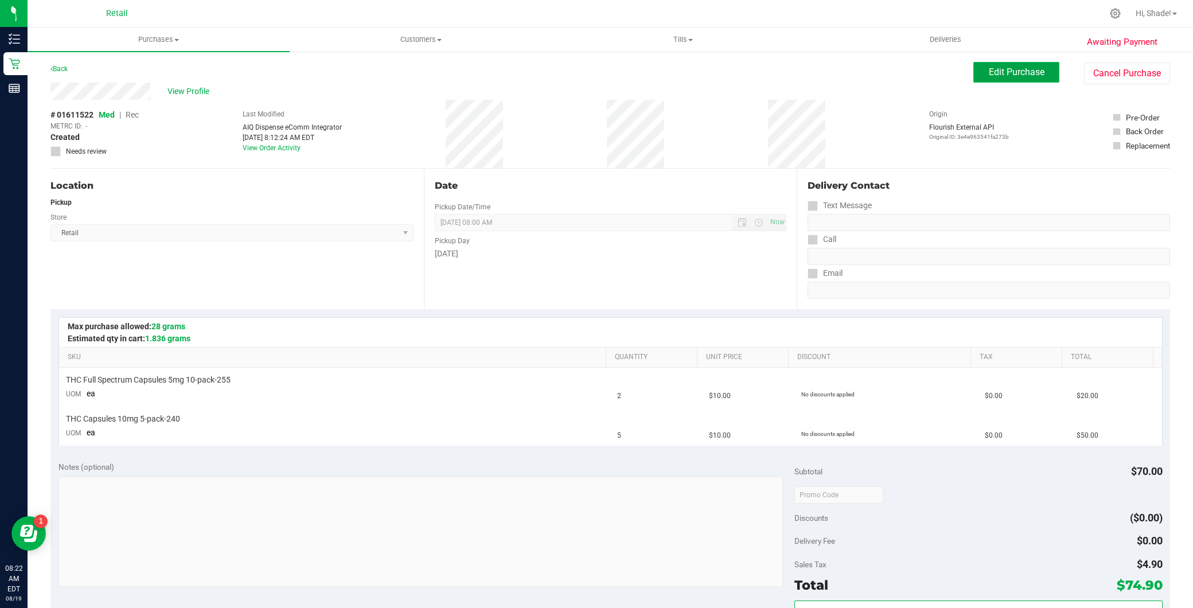
click at [995, 75] on span "Edit Purchase" at bounding box center [1017, 72] width 56 height 11
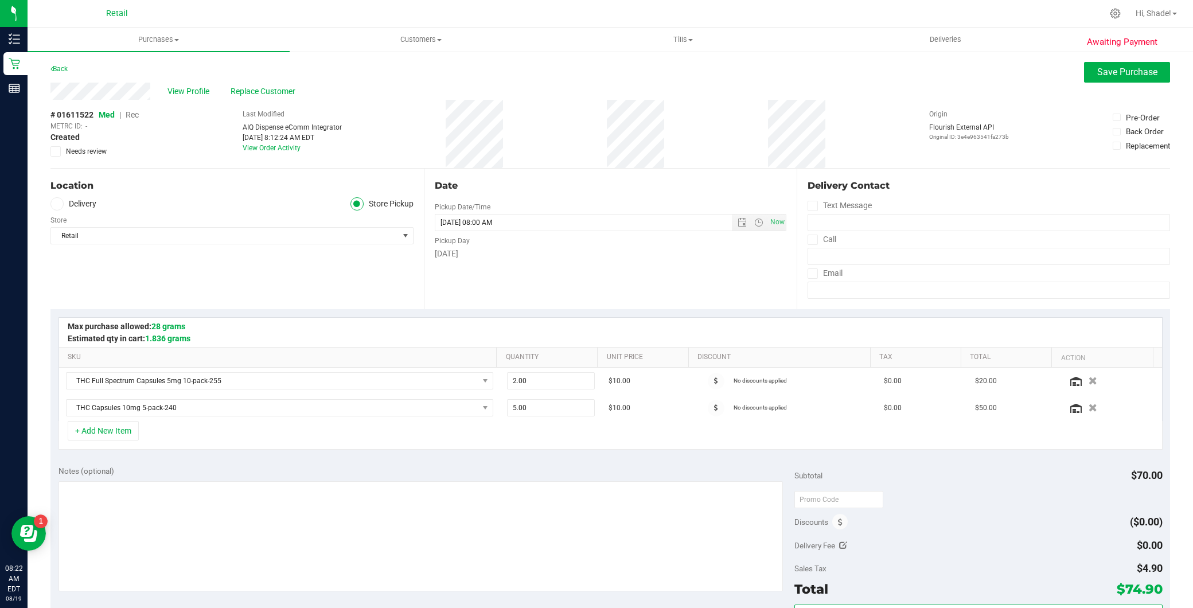
click at [134, 115] on span "Rec" at bounding box center [132, 114] width 13 height 9
click at [1084, 77] on button "Save Purchase" at bounding box center [1127, 72] width 86 height 21
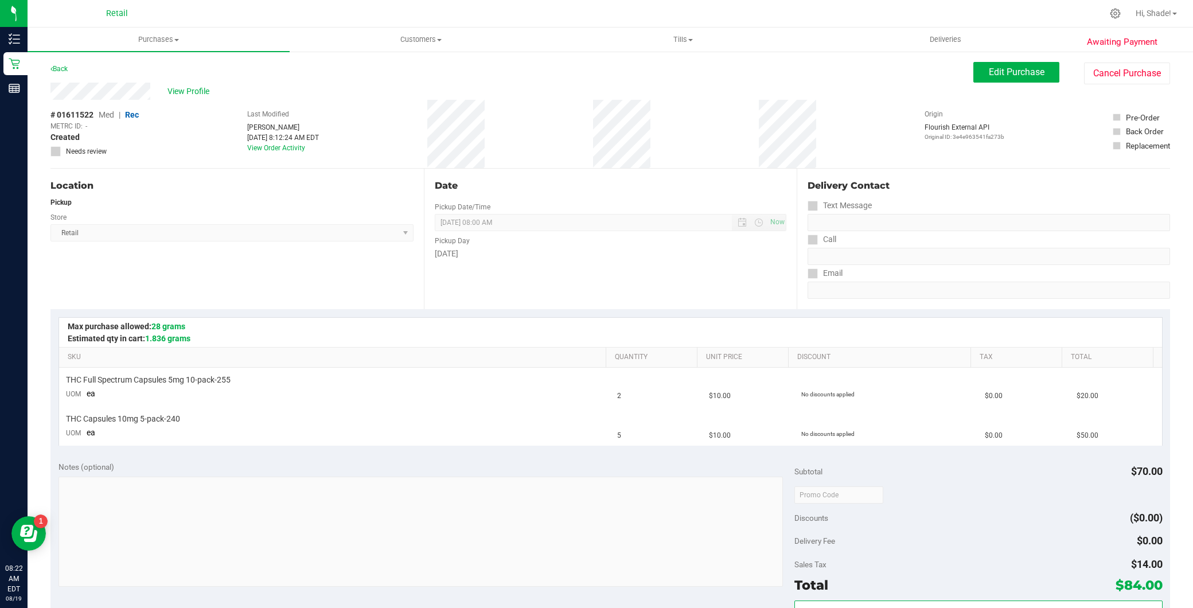
scroll to position [318, 0]
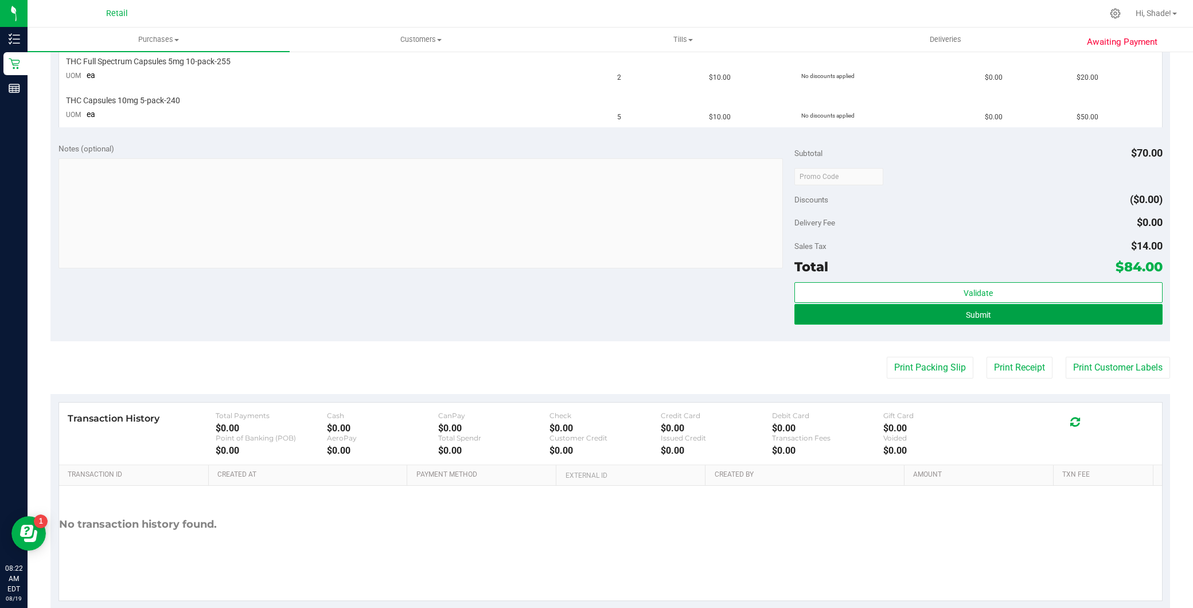
click at [948, 312] on button "Submit" at bounding box center [978, 314] width 368 height 21
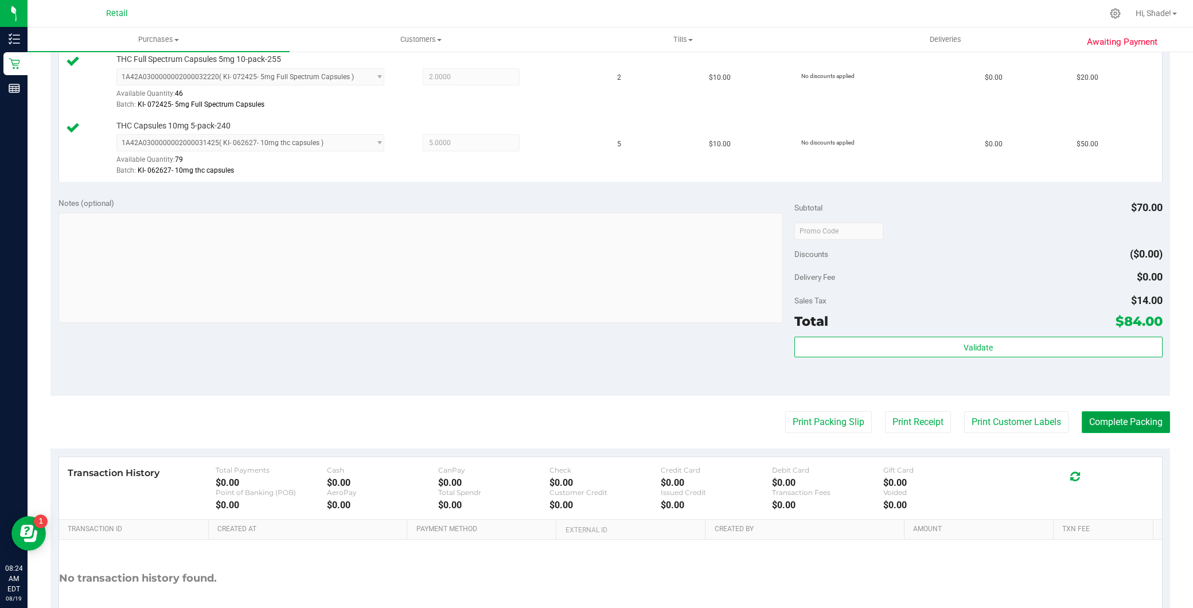
click at [1127, 429] on button "Complete Packing" at bounding box center [1126, 422] width 88 height 22
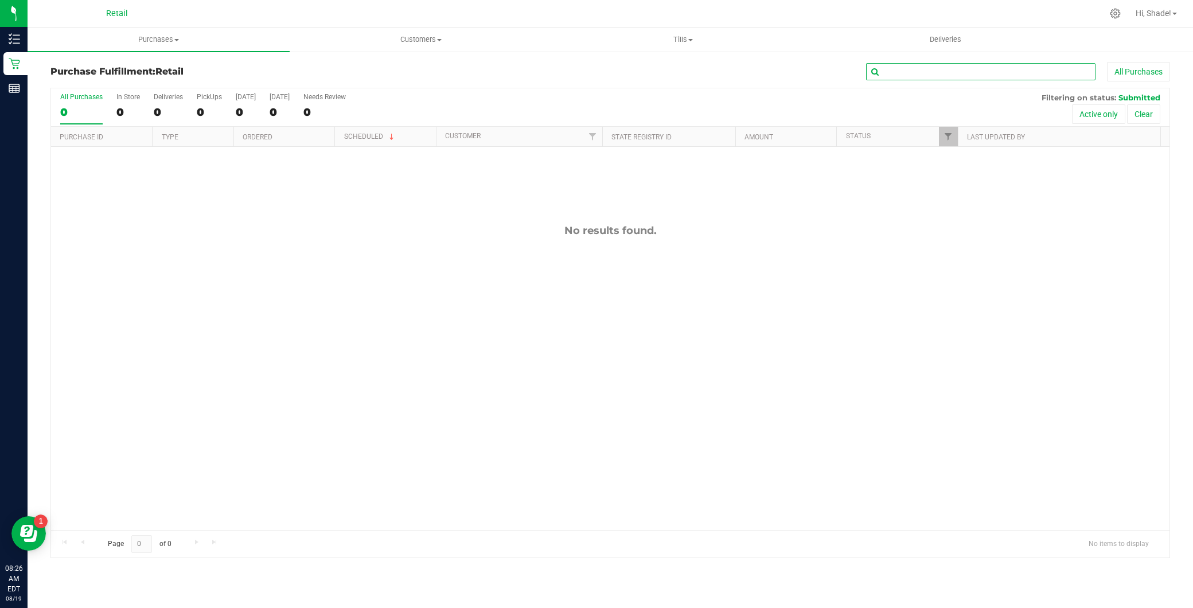
click at [941, 68] on input "text" at bounding box center [980, 71] width 229 height 17
click at [165, 36] on span "Purchases" at bounding box center [159, 39] width 262 height 10
click at [949, 76] on input "text" at bounding box center [980, 71] width 229 height 17
click at [162, 34] on span "Purchases" at bounding box center [159, 39] width 262 height 10
click at [132, 66] on span "Summary of purchases" at bounding box center [87, 69] width 118 height 10
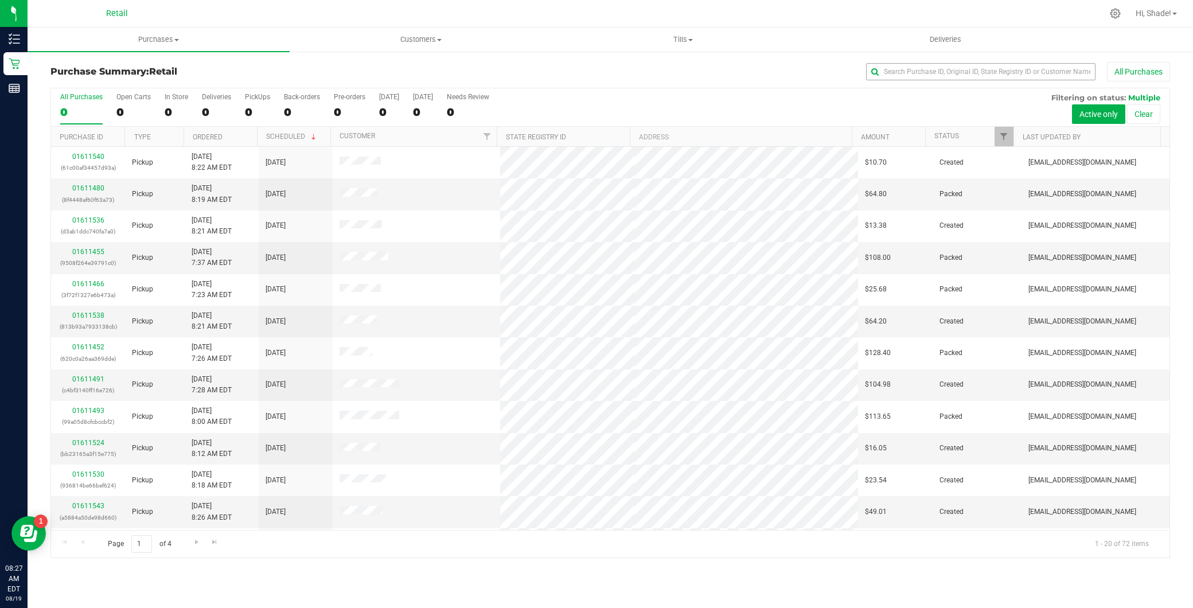
drag, startPoint x: 937, startPoint y: 81, endPoint x: 938, endPoint y: 75, distance: 6.4
click at [937, 81] on div "All Purchases" at bounding box center [797, 72] width 746 height 20
click at [938, 75] on input "text" at bounding box center [980, 71] width 229 height 17
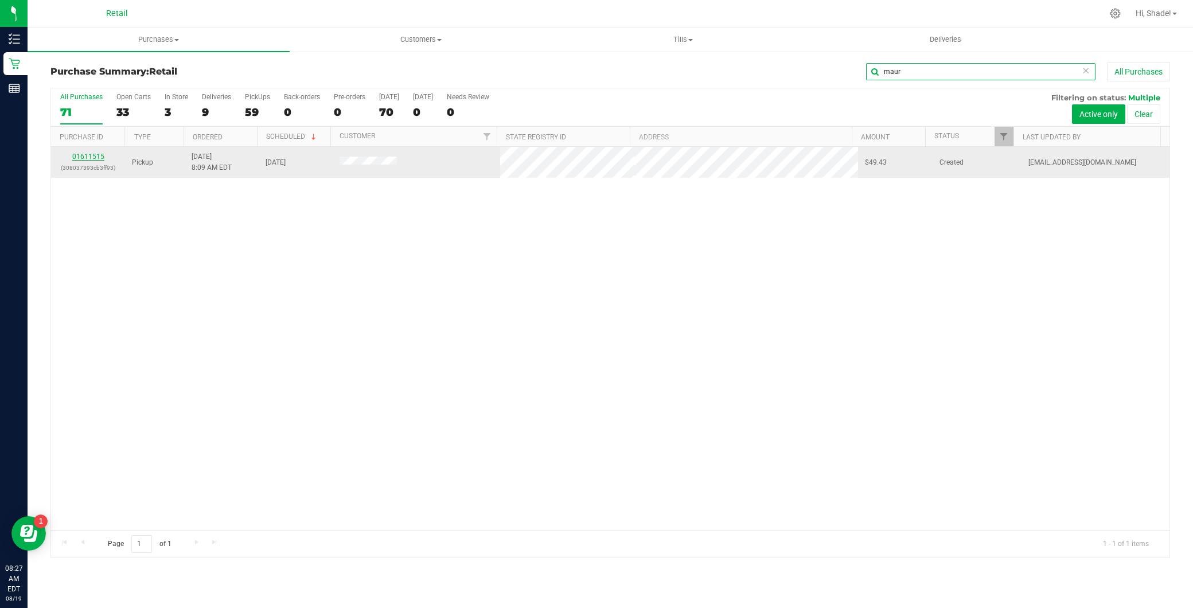
type input "maur"
click at [92, 156] on link "01611515" at bounding box center [88, 157] width 32 height 8
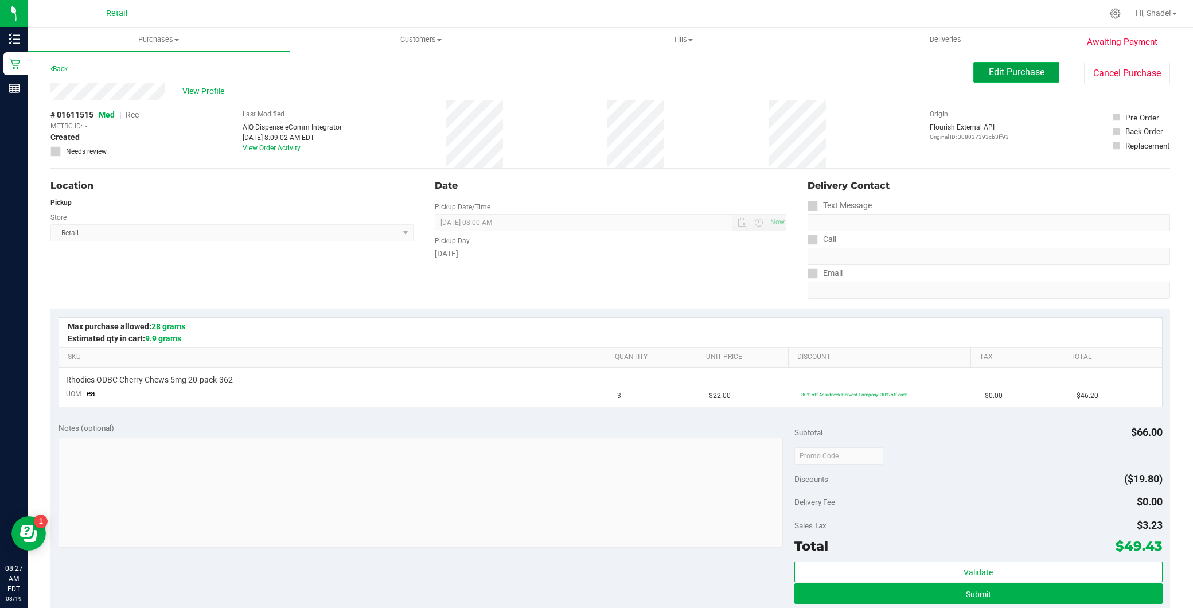
click at [989, 77] on span "Edit Purchase" at bounding box center [1017, 72] width 56 height 11
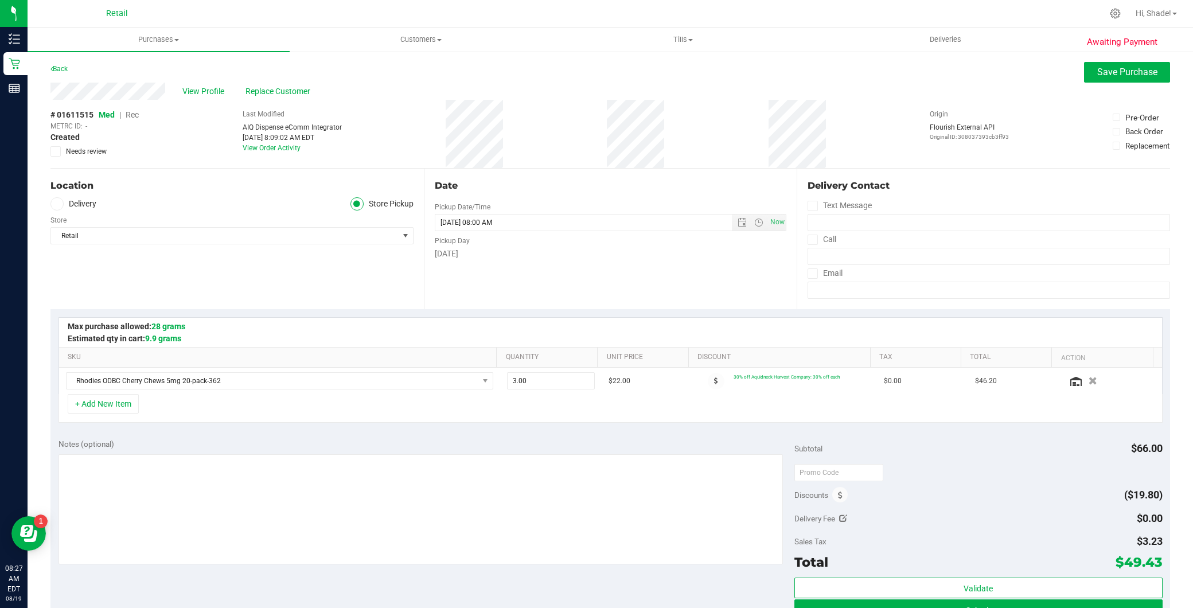
click at [138, 112] on span "Rec" at bounding box center [132, 114] width 13 height 9
click at [1110, 75] on span "Save Purchase" at bounding box center [1127, 72] width 60 height 11
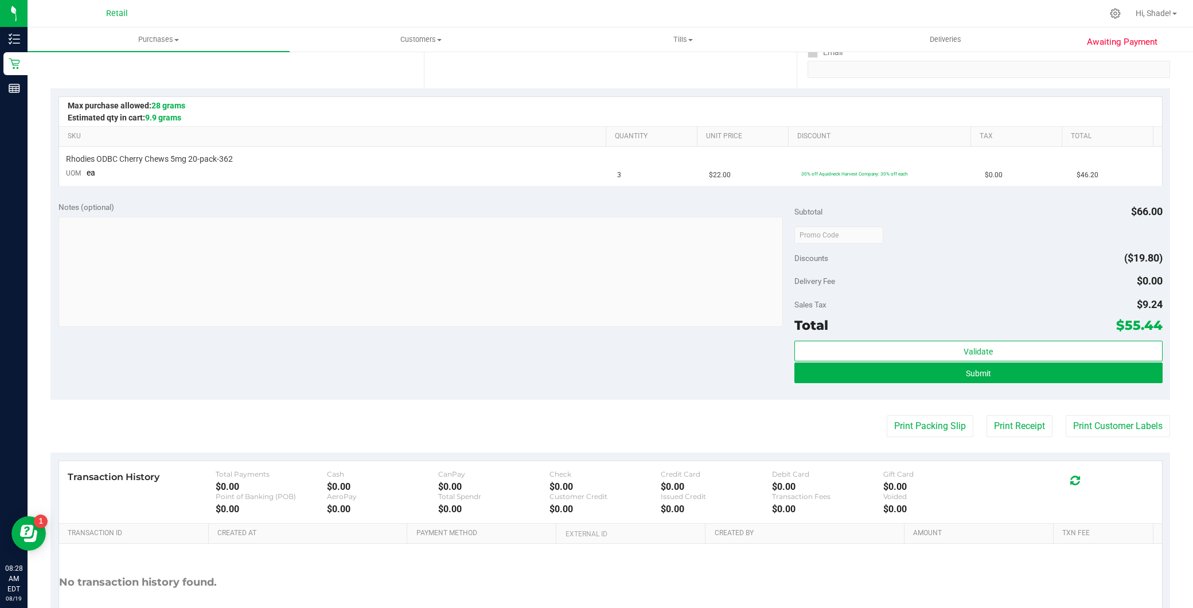
scroll to position [255, 0]
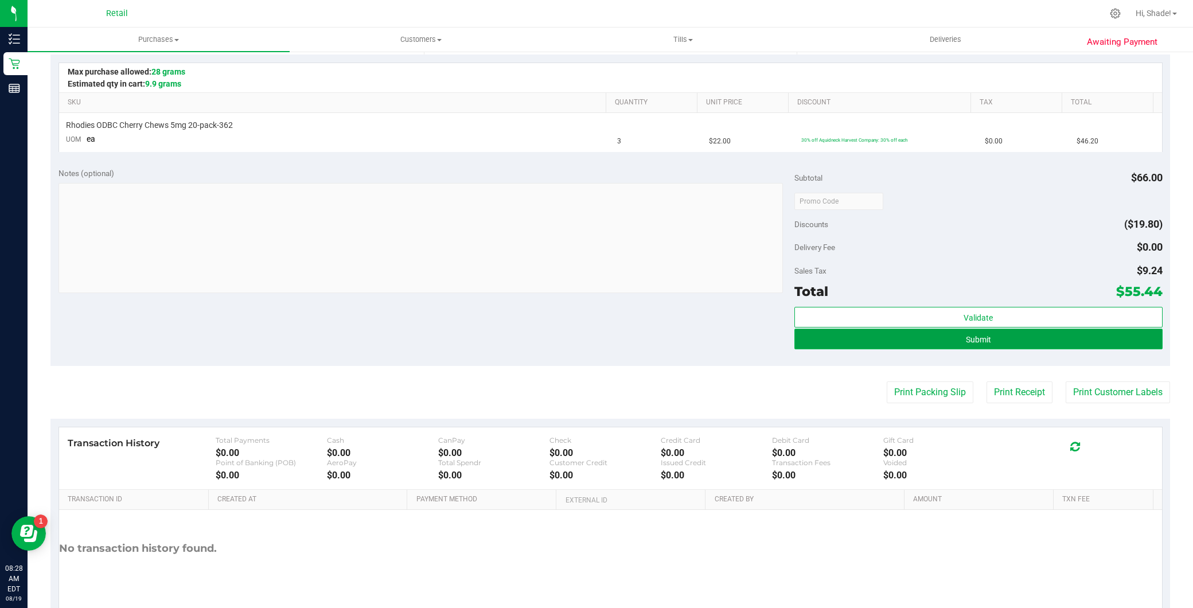
click at [830, 336] on button "Submit" at bounding box center [978, 339] width 368 height 21
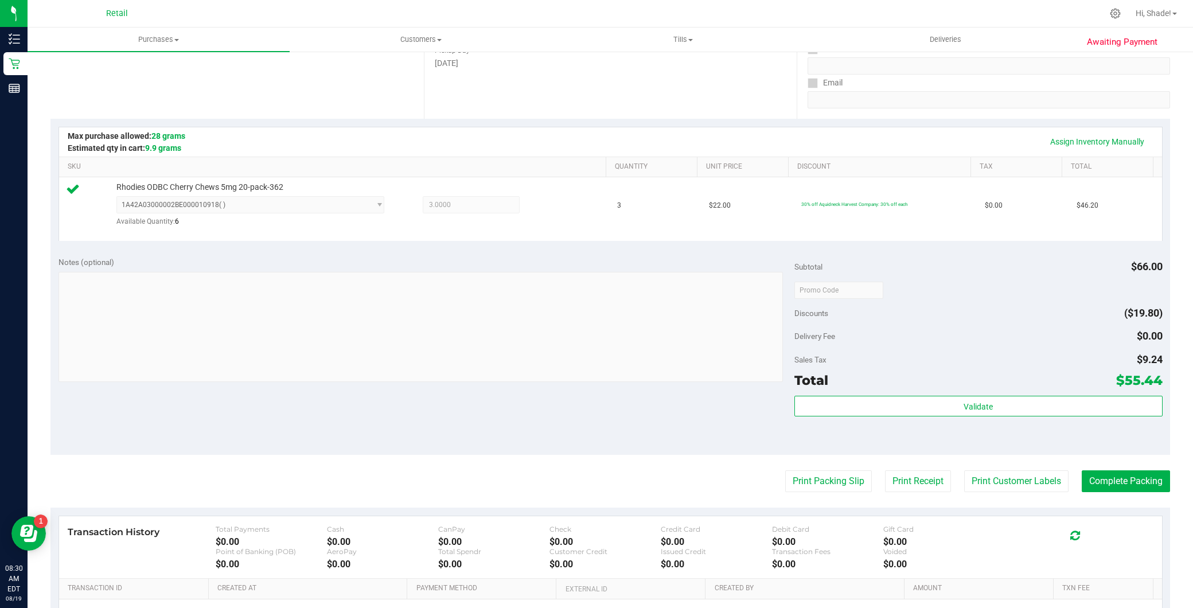
scroll to position [191, 0]
click at [1107, 482] on button "Complete Packing" at bounding box center [1126, 481] width 88 height 22
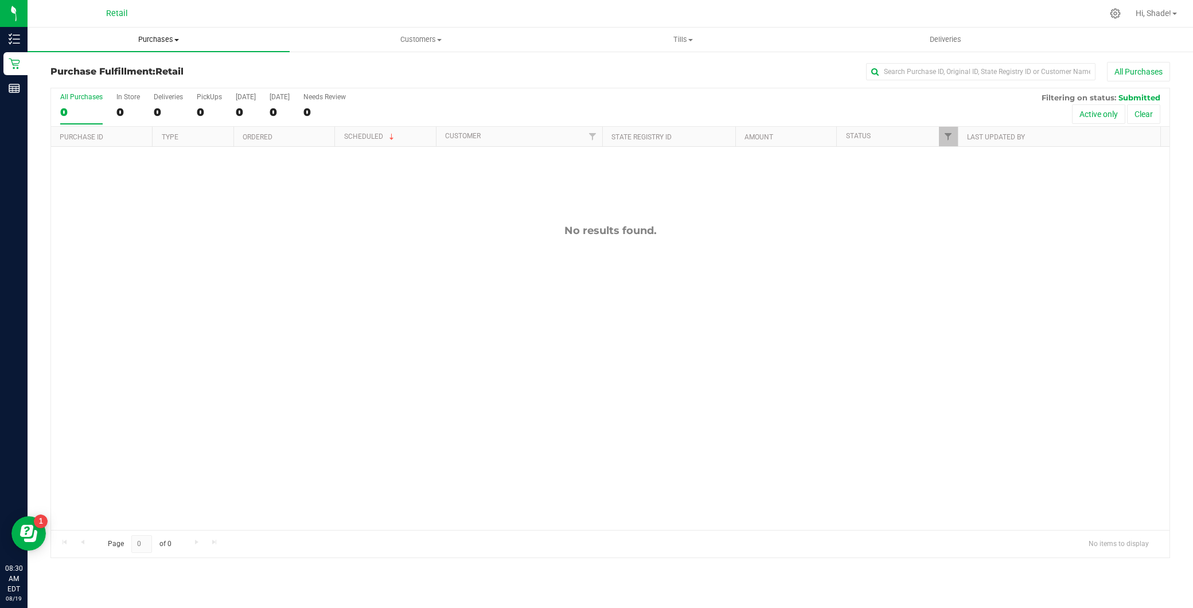
click at [155, 33] on uib-tab-heading "Purchases Summary of purchases Fulfillment All purchases" at bounding box center [159, 40] width 262 height 24
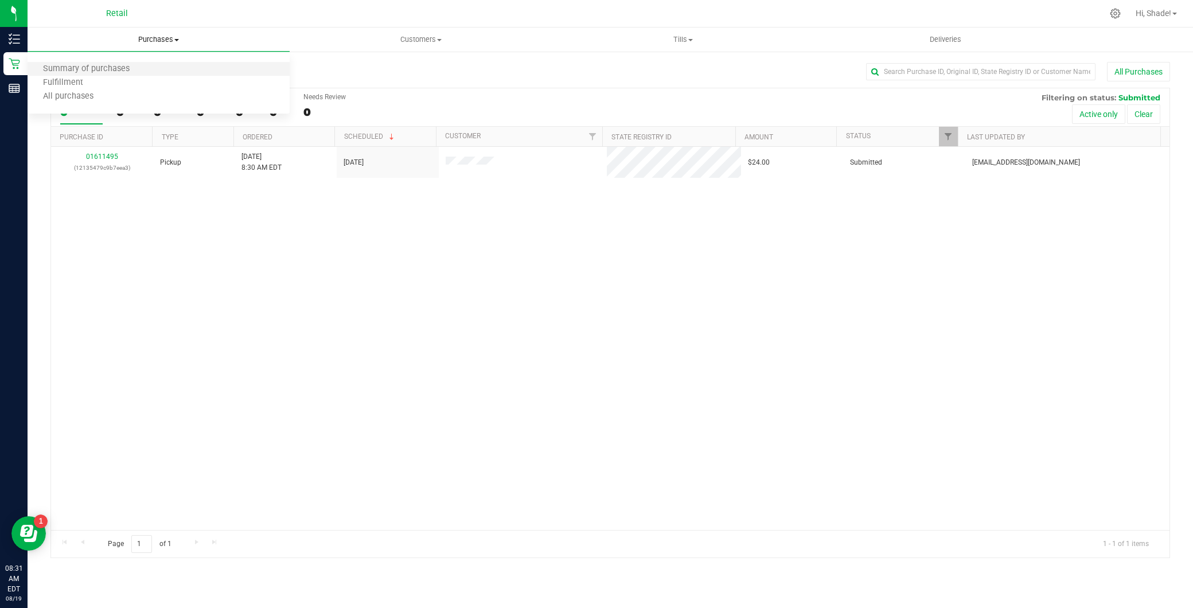
click at [178, 63] on li "Summary of purchases" at bounding box center [159, 70] width 262 height 14
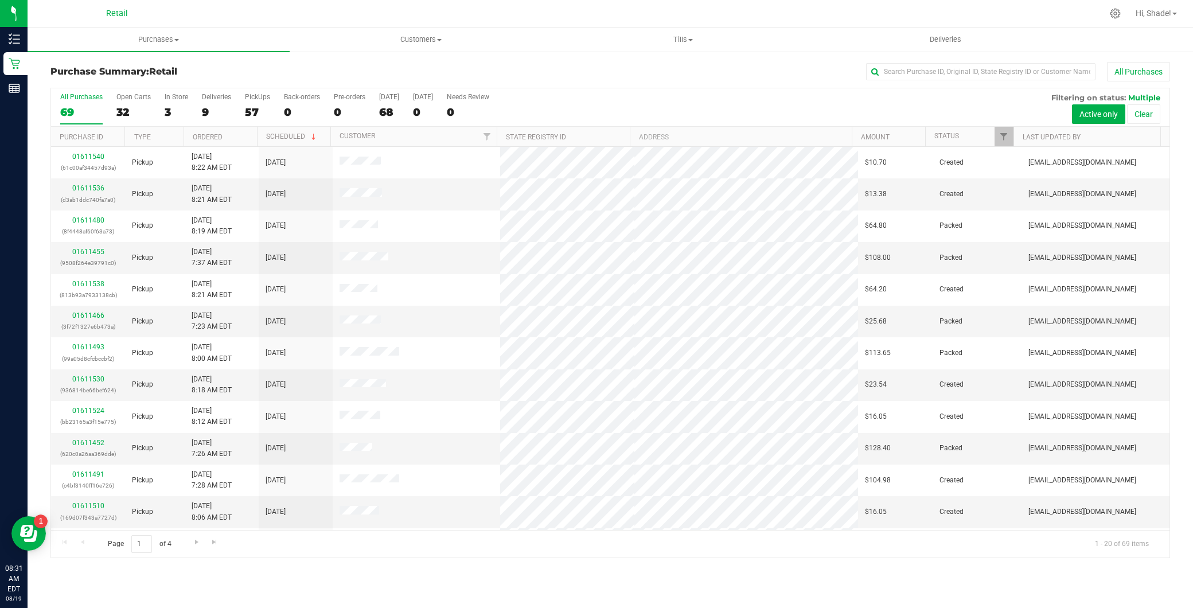
click at [948, 58] on div "Purchase Summary: Retail All Purchases All Purchases 69 Open Carts 32 In Store …" at bounding box center [611, 309] width 1166 height 519
drag, startPoint x: 948, startPoint y: 58, endPoint x: 944, endPoint y: 69, distance: 12.2
click at [945, 69] on div "Purchase Summary: Retail All Purchases All Purchases 69 Open Carts 32 In Store …" at bounding box center [611, 309] width 1166 height 519
click at [944, 69] on input "text" at bounding box center [980, 71] width 229 height 17
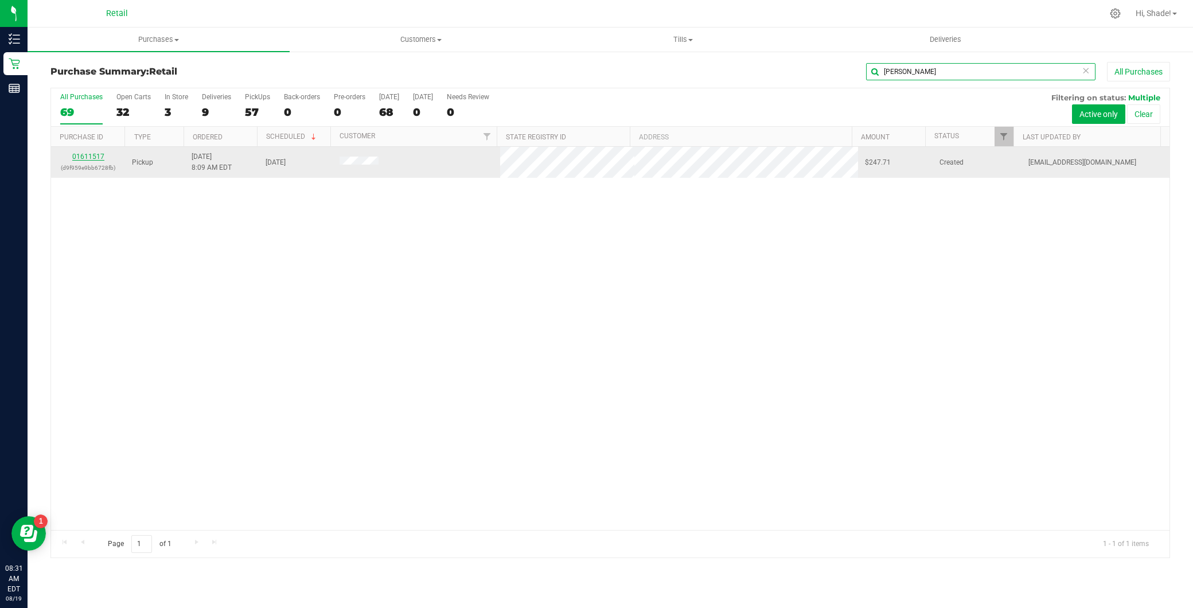
type input "jose"
click at [99, 157] on link "01611517" at bounding box center [88, 157] width 32 height 8
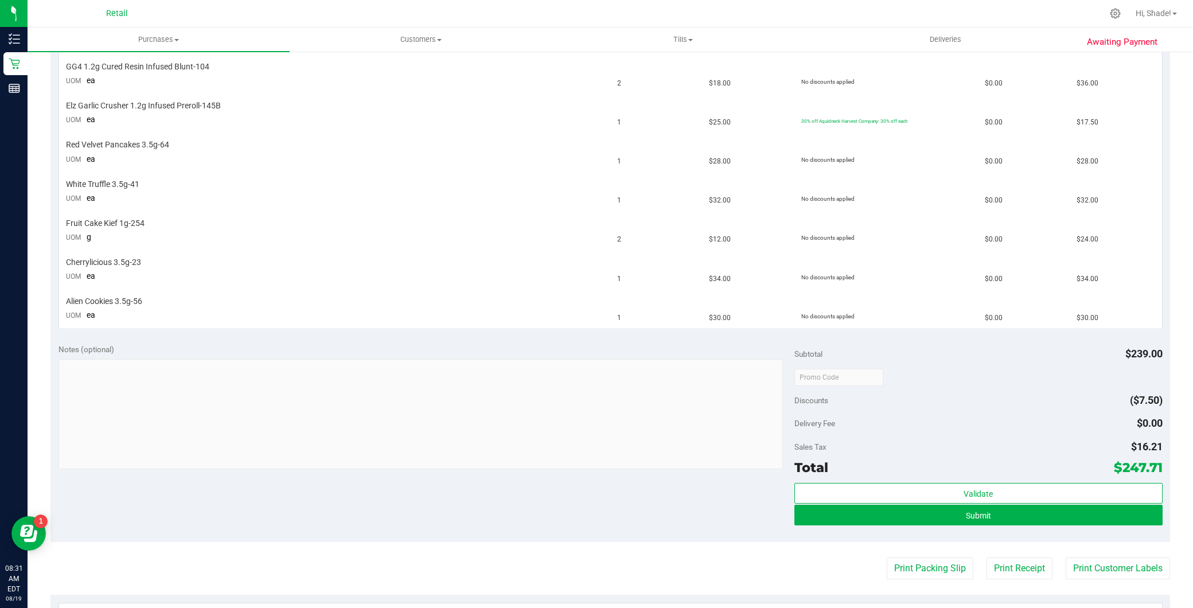
scroll to position [382, 0]
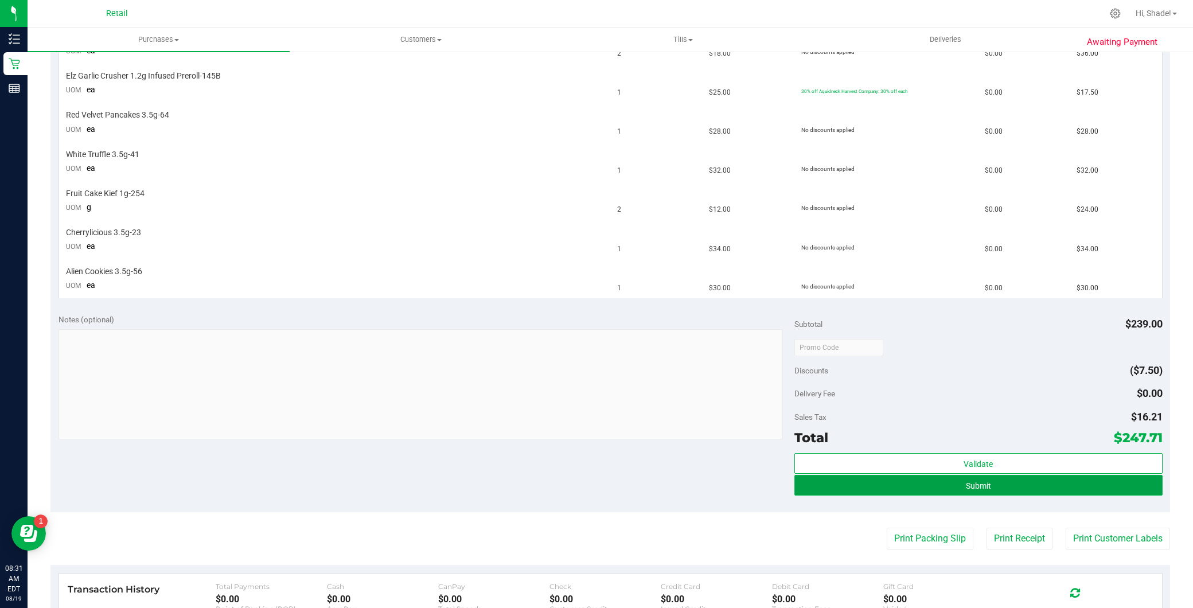
click at [913, 491] on button "Submit" at bounding box center [978, 485] width 368 height 21
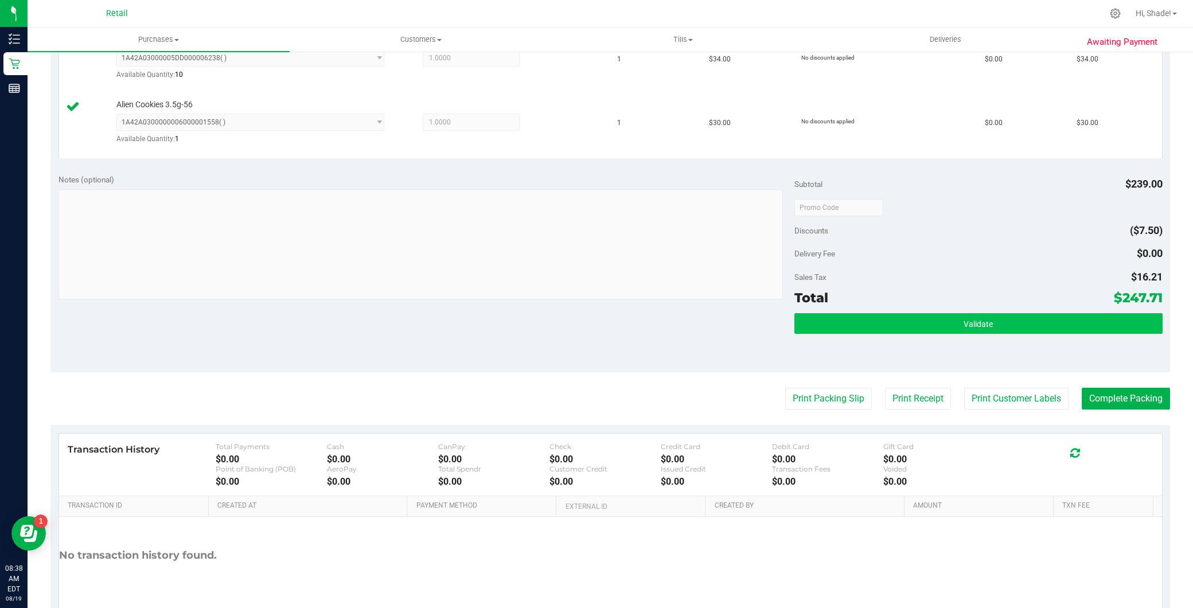
scroll to position [701, 0]
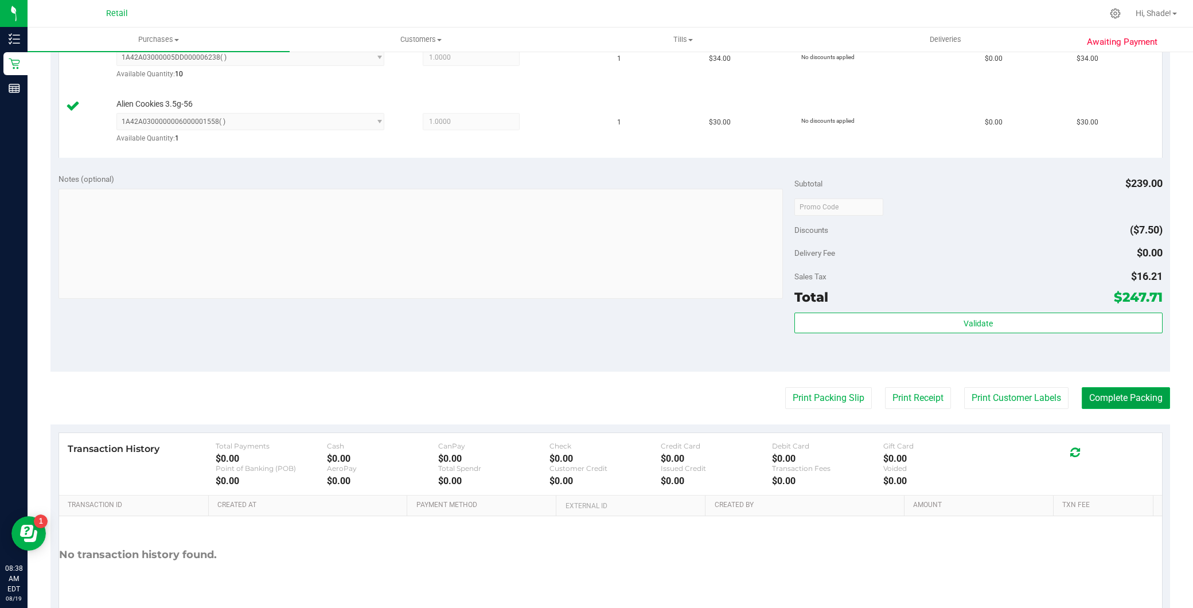
click at [1121, 400] on button "Complete Packing" at bounding box center [1126, 398] width 88 height 22
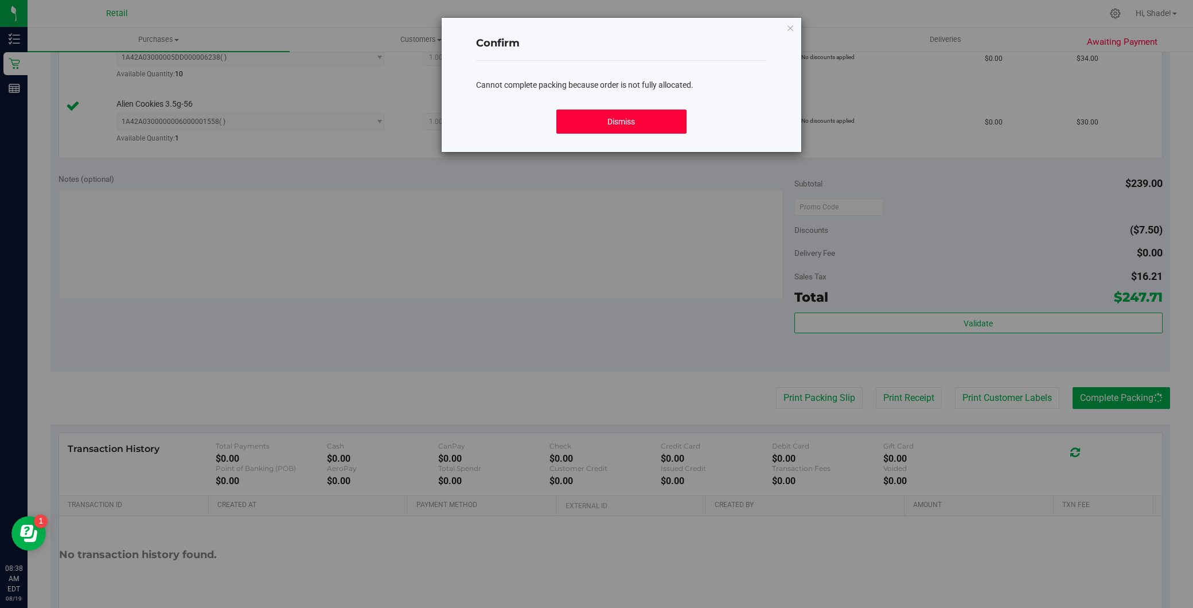
click at [629, 113] on button "Dismiss" at bounding box center [621, 122] width 131 height 24
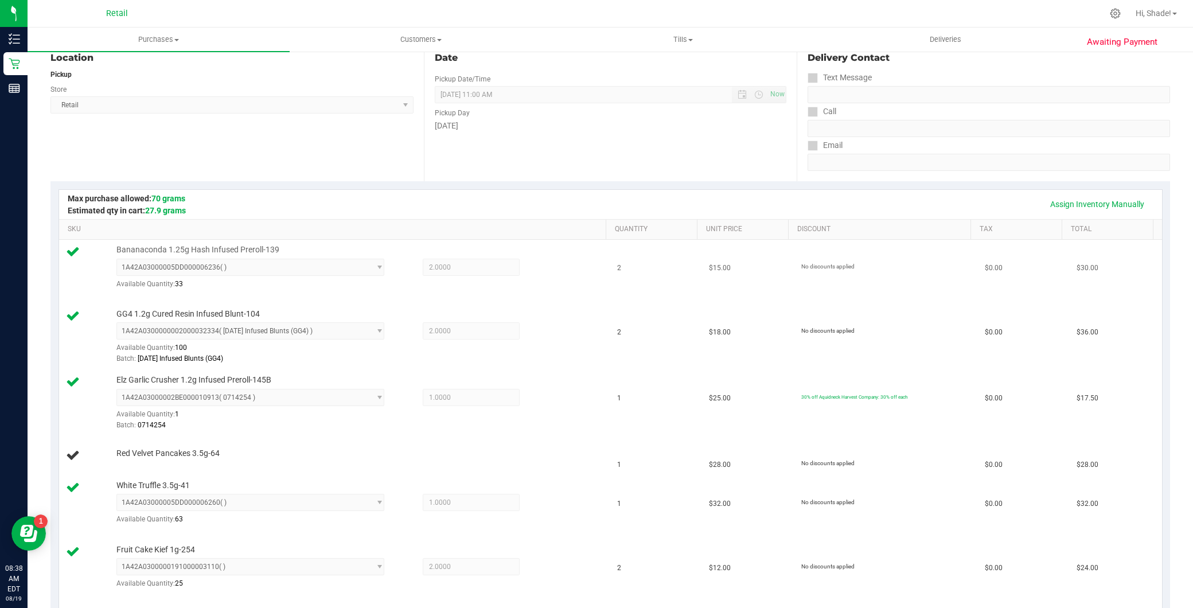
scroll to position [127, 0]
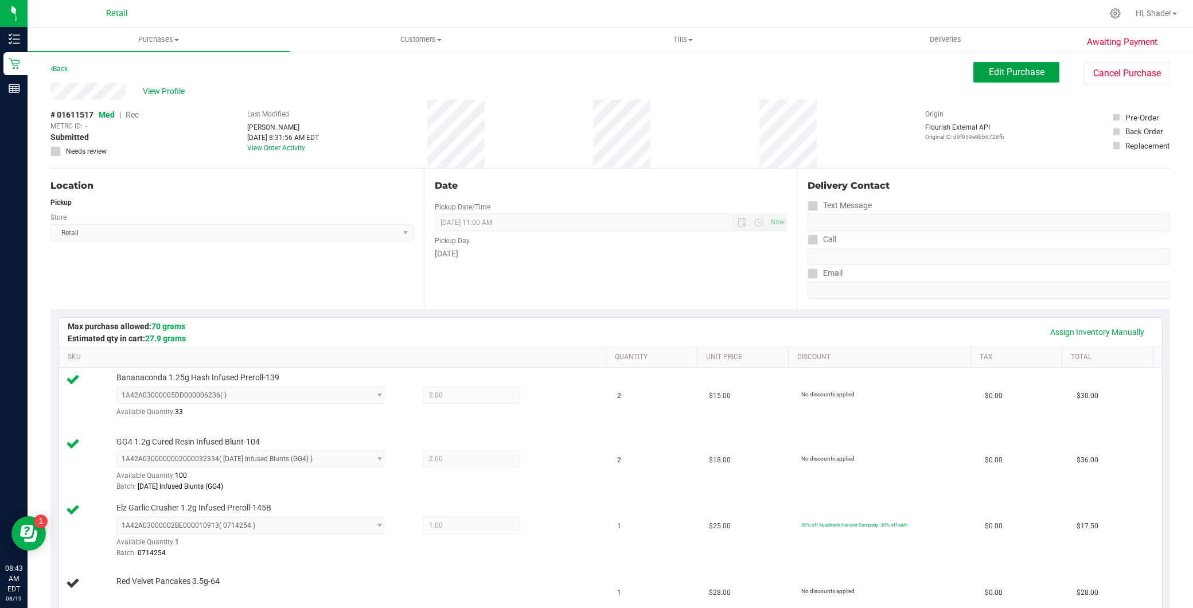
click at [1026, 67] on span "Edit Purchase" at bounding box center [1017, 72] width 56 height 11
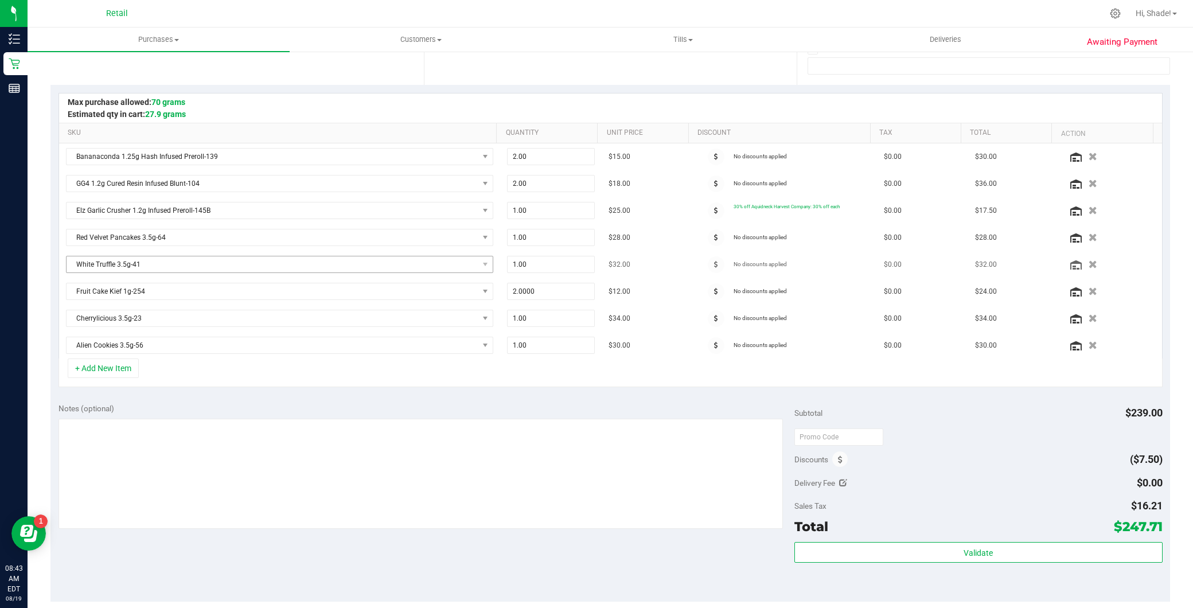
scroll to position [255, 0]
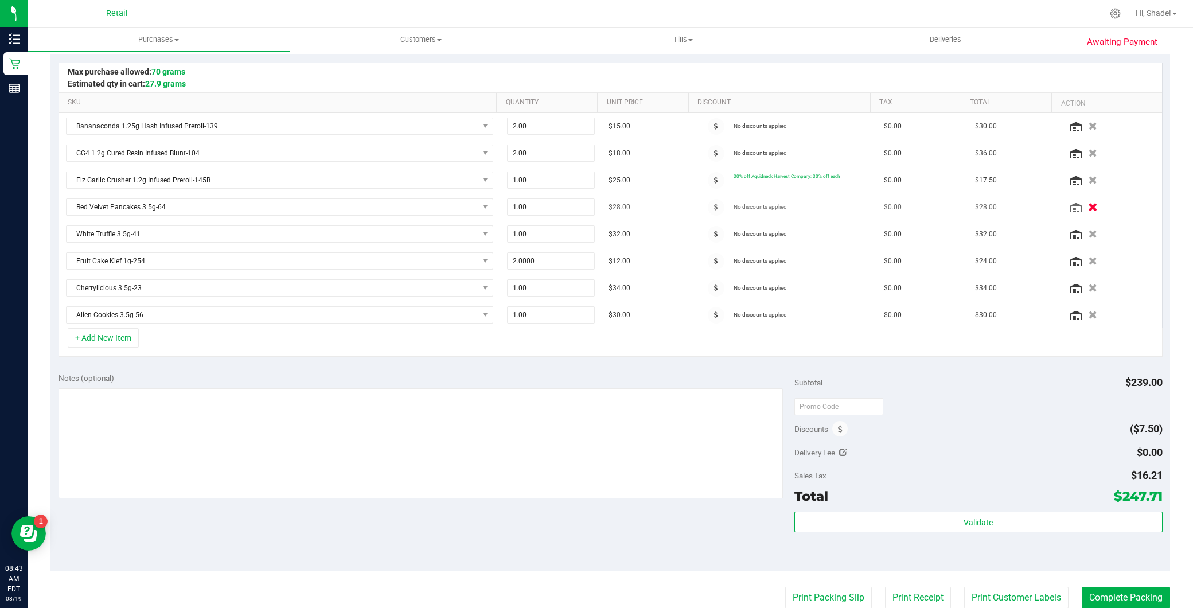
click at [1088, 205] on icon "button" at bounding box center [1093, 207] width 10 height 9
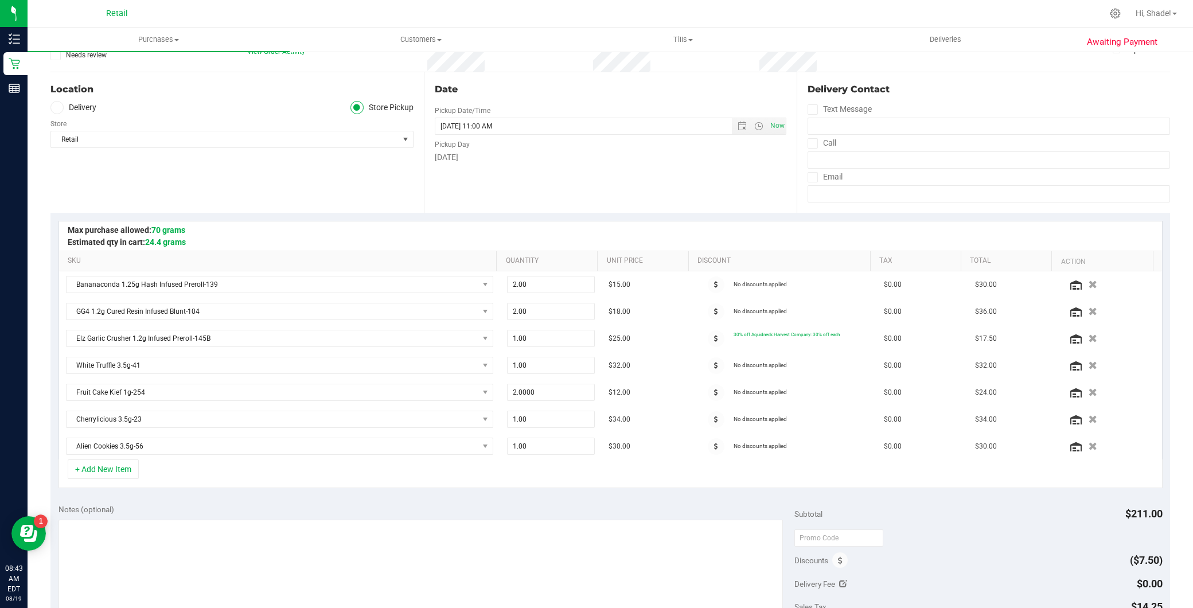
scroll to position [0, 0]
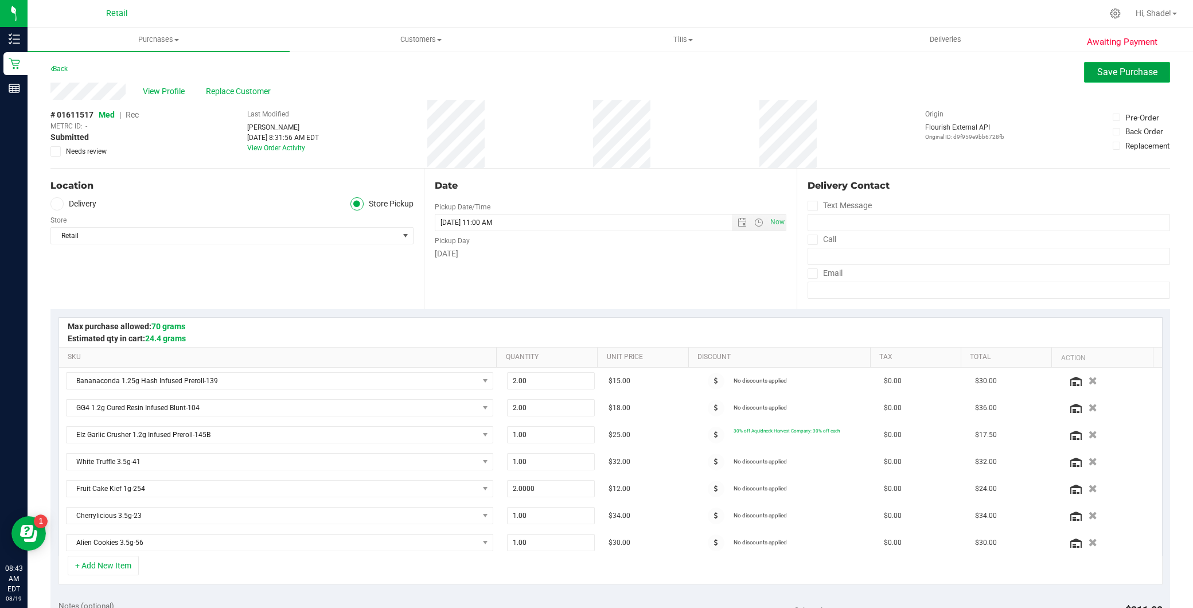
click at [1098, 76] on span "Save Purchase" at bounding box center [1127, 72] width 60 height 11
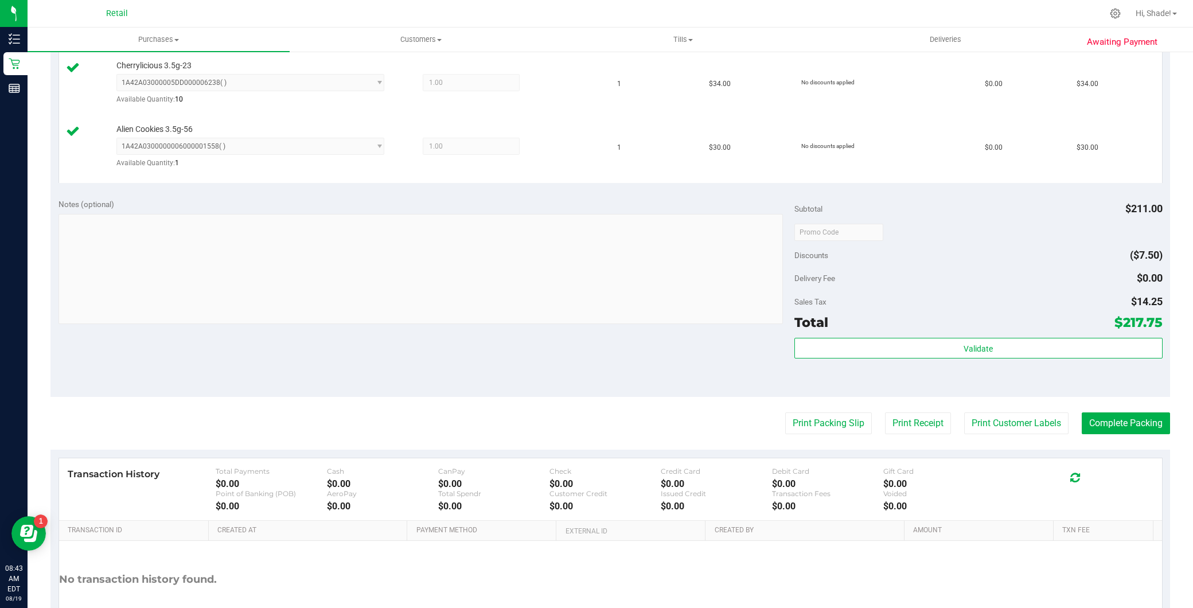
scroll to position [637, 0]
click at [1154, 418] on button "Complete Packing" at bounding box center [1126, 423] width 88 height 22
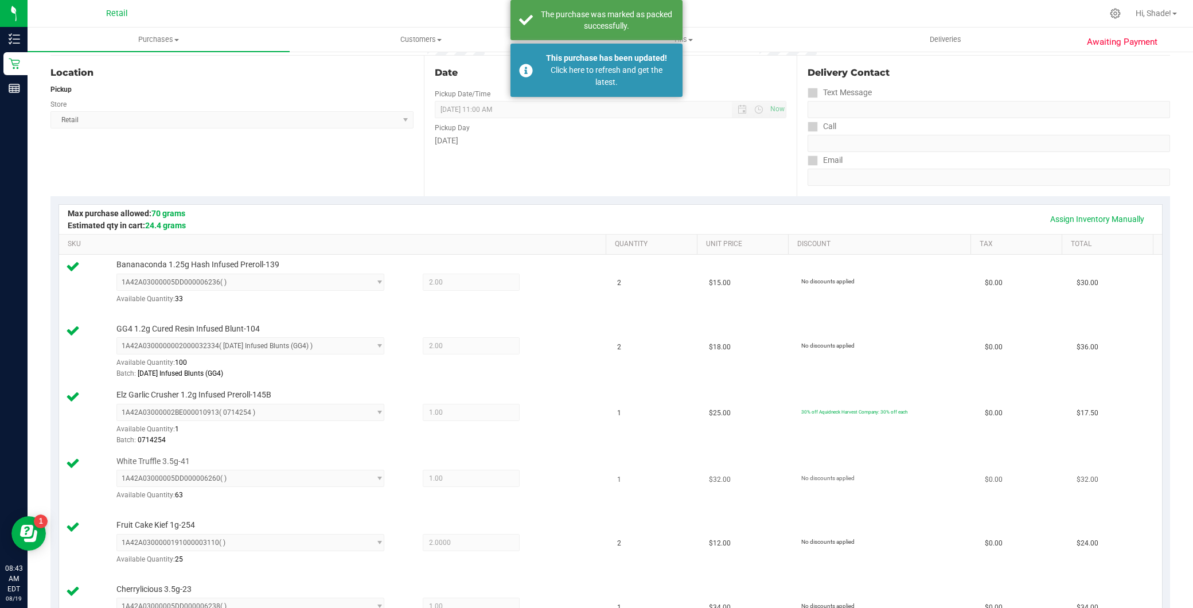
scroll to position [0, 0]
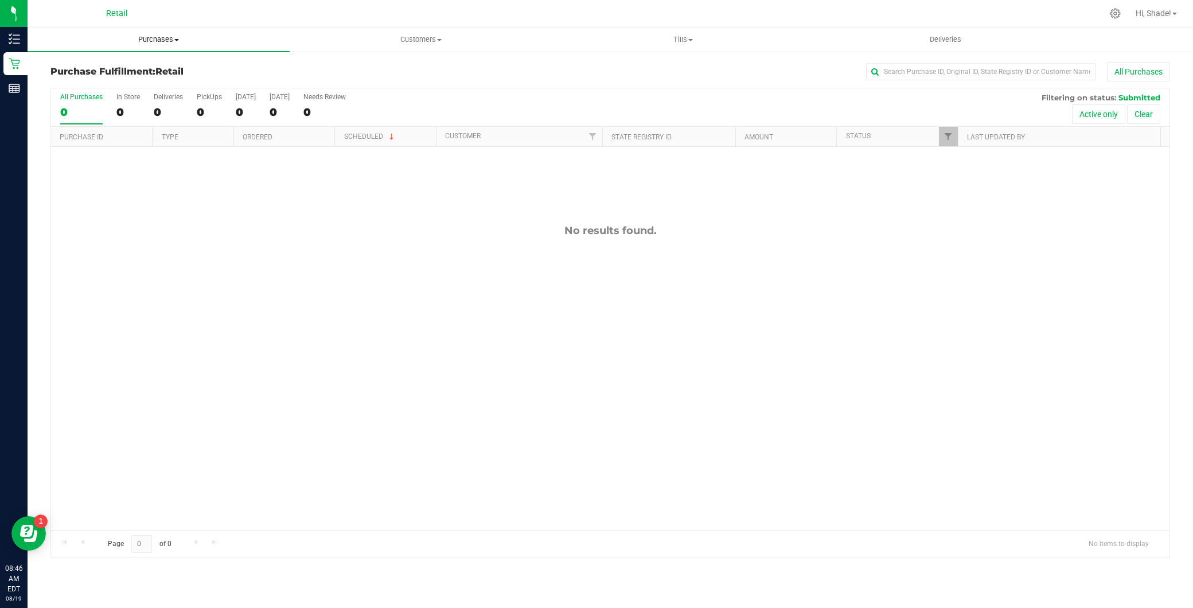
click at [169, 39] on span "Purchases" at bounding box center [159, 39] width 262 height 10
click at [178, 67] on li "Summary of purchases" at bounding box center [159, 70] width 262 height 14
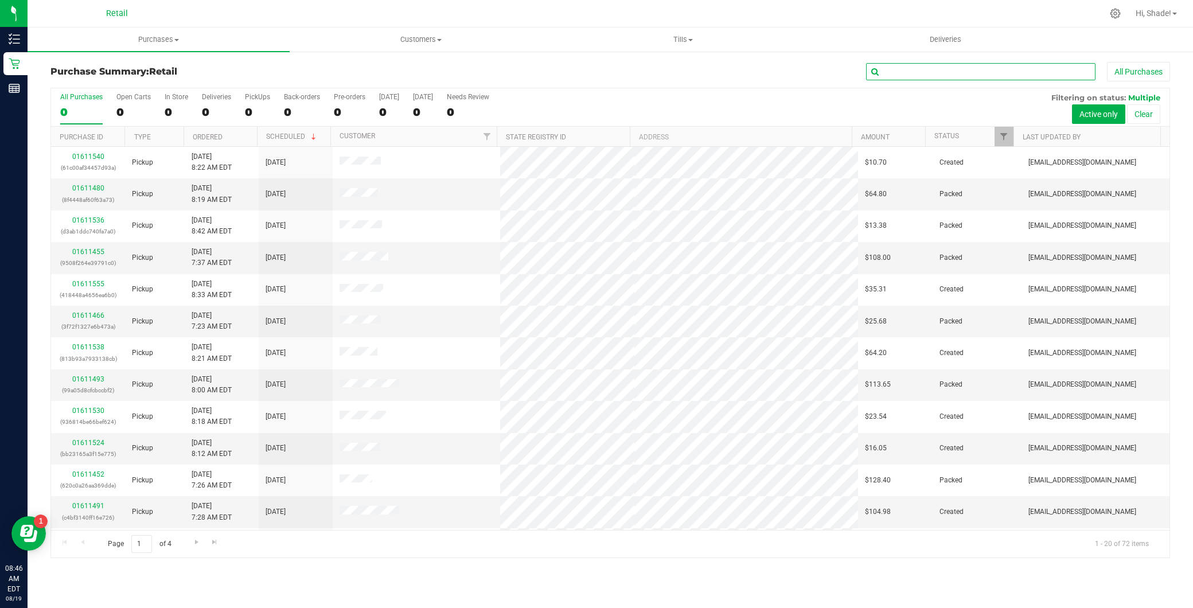
click at [952, 79] on input "text" at bounding box center [980, 71] width 229 height 17
click at [952, 73] on input "text" at bounding box center [980, 71] width 229 height 17
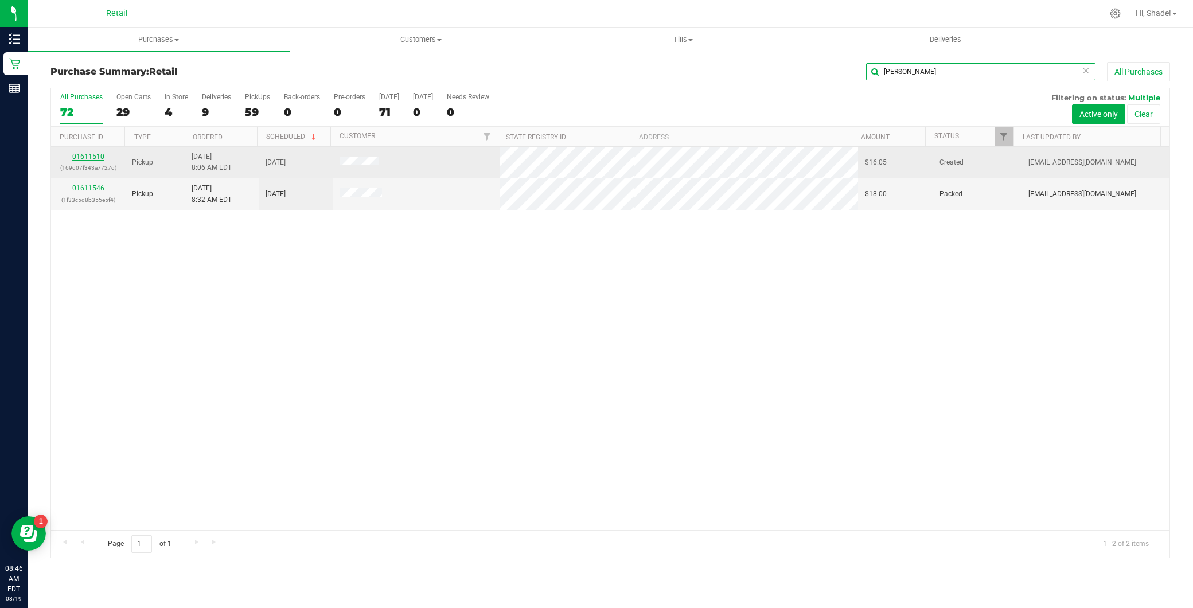
type input "sara"
click at [95, 155] on link "01611510" at bounding box center [88, 157] width 32 height 8
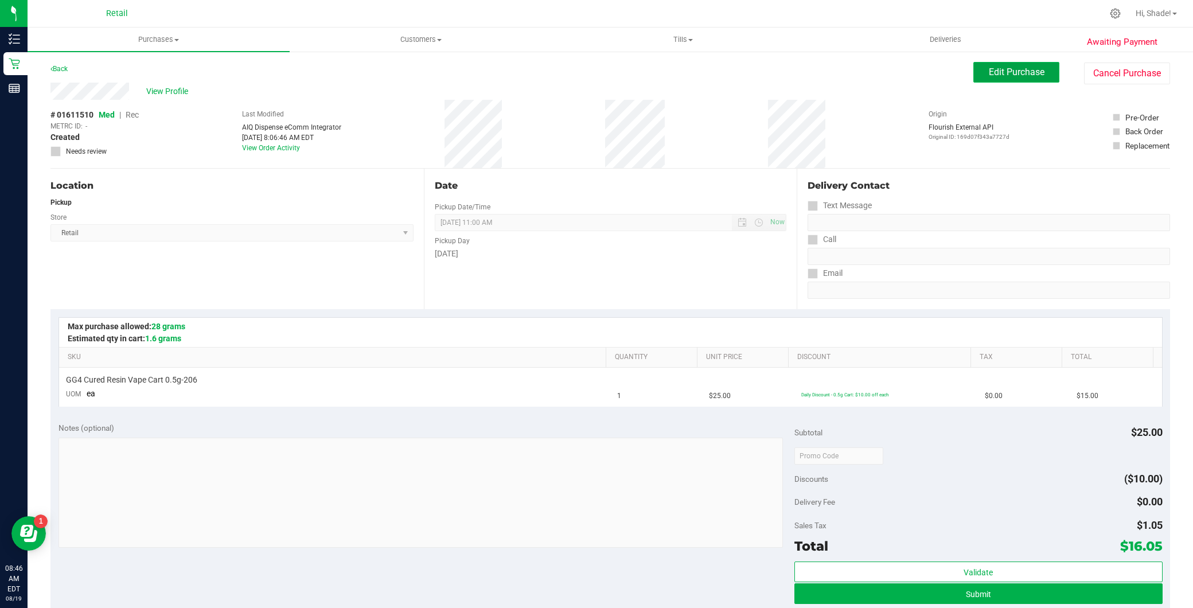
click at [977, 66] on button "Edit Purchase" at bounding box center [1016, 72] width 86 height 21
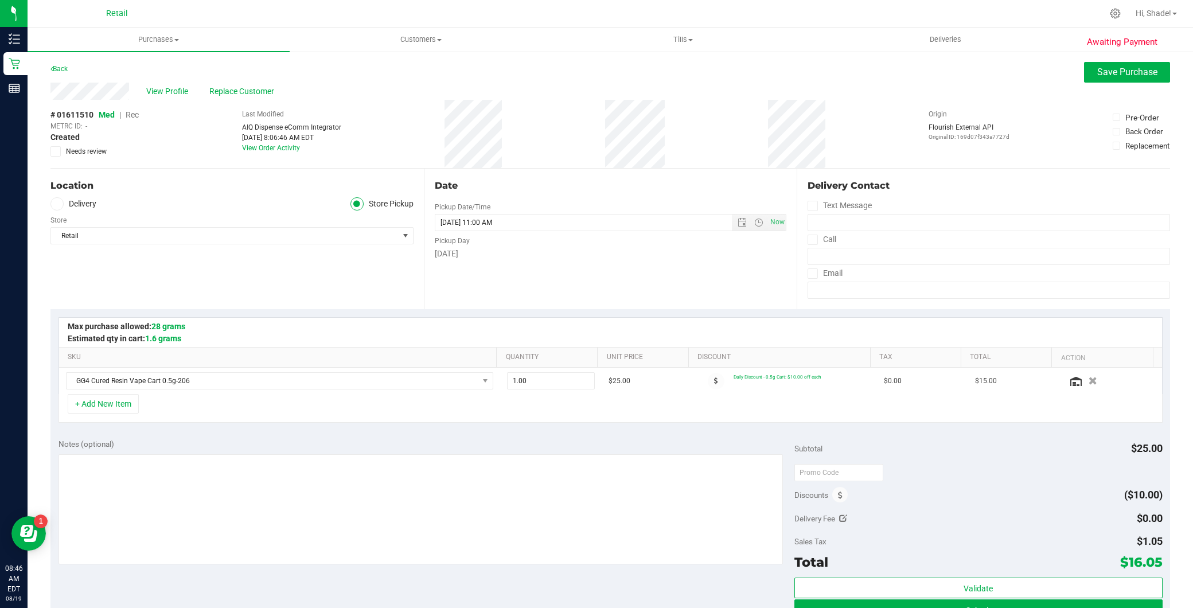
click at [129, 112] on span "Rec" at bounding box center [132, 114] width 13 height 9
click at [1085, 73] on button "Save Purchase" at bounding box center [1127, 72] width 86 height 21
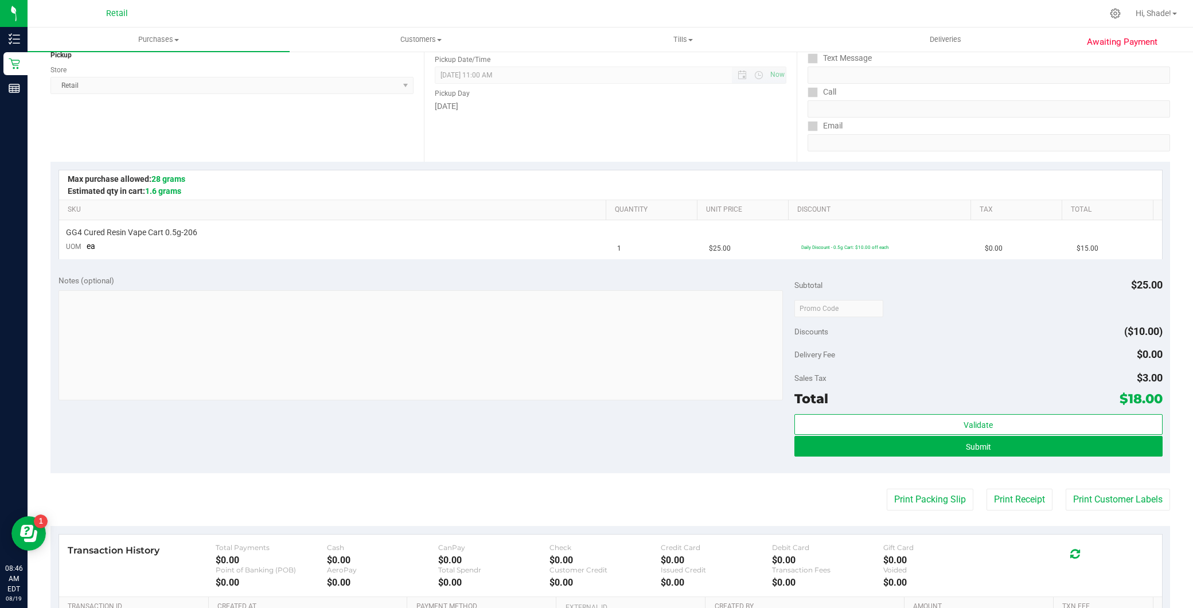
scroll to position [191, 0]
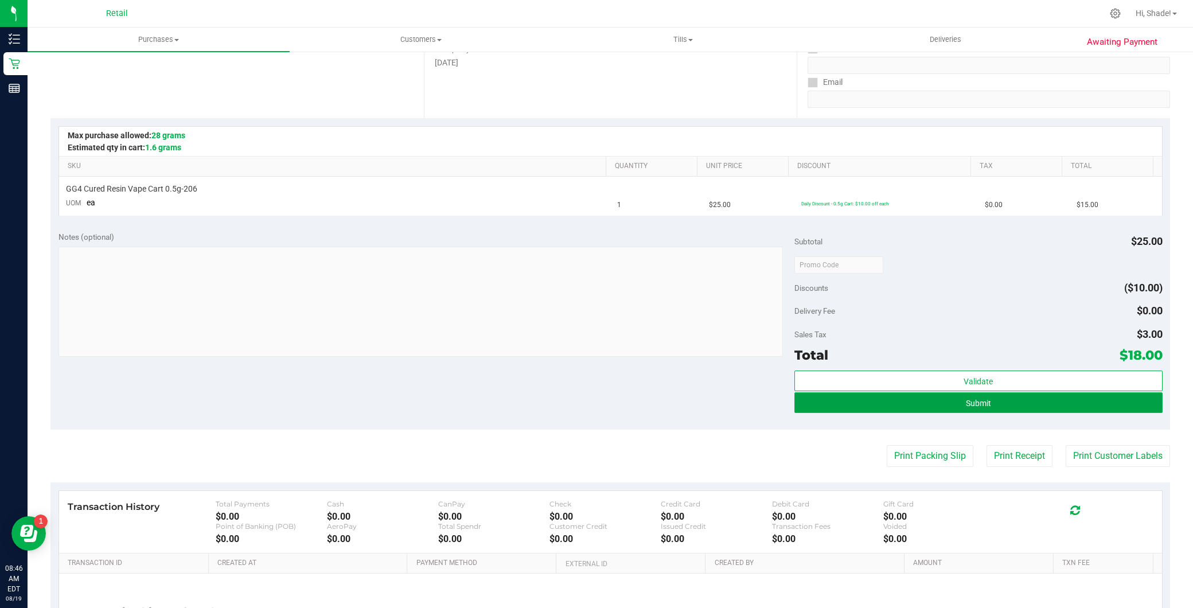
click at [903, 410] on button "Submit" at bounding box center [978, 402] width 368 height 21
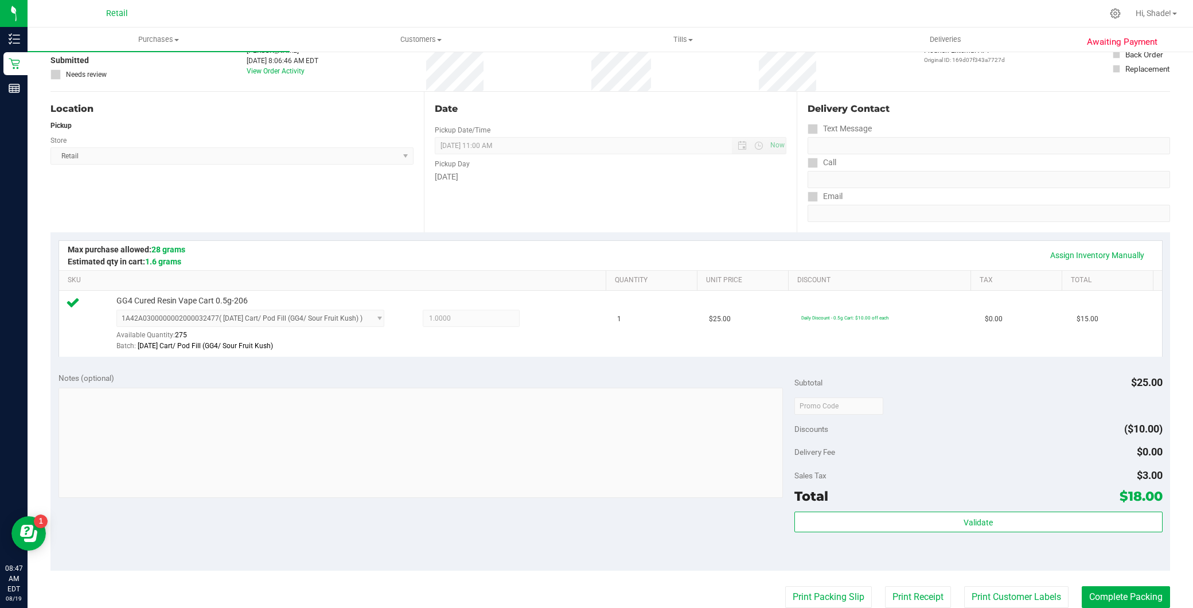
scroll to position [255, 0]
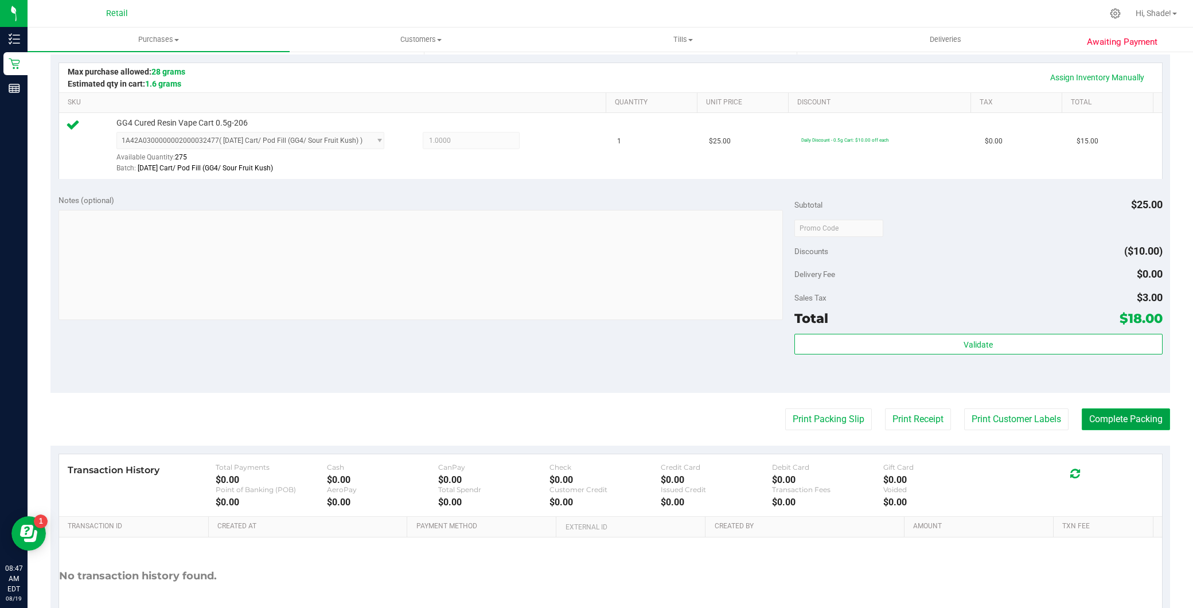
click at [1131, 412] on button "Complete Packing" at bounding box center [1126, 419] width 88 height 22
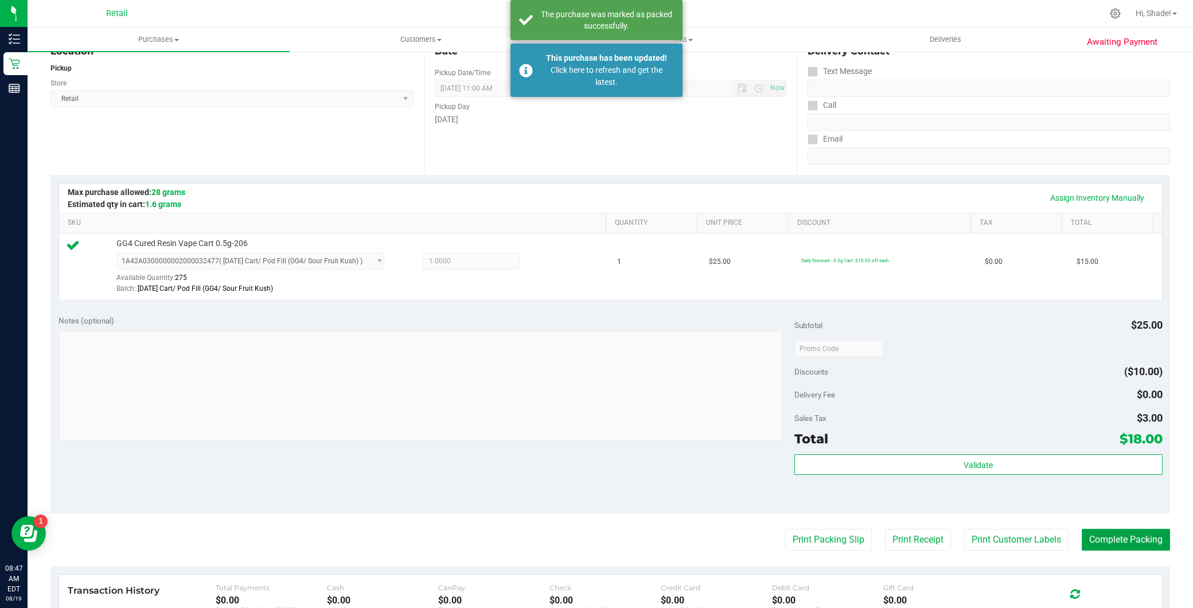
scroll to position [0, 0]
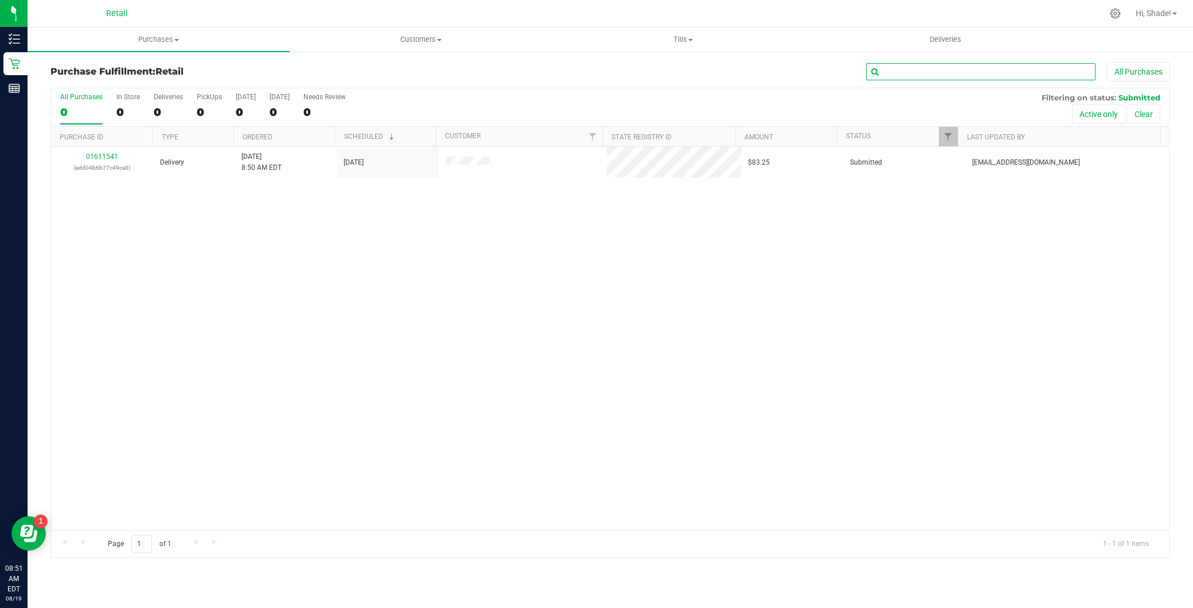
click at [1030, 72] on input "text" at bounding box center [980, 71] width 229 height 17
type input "elle"
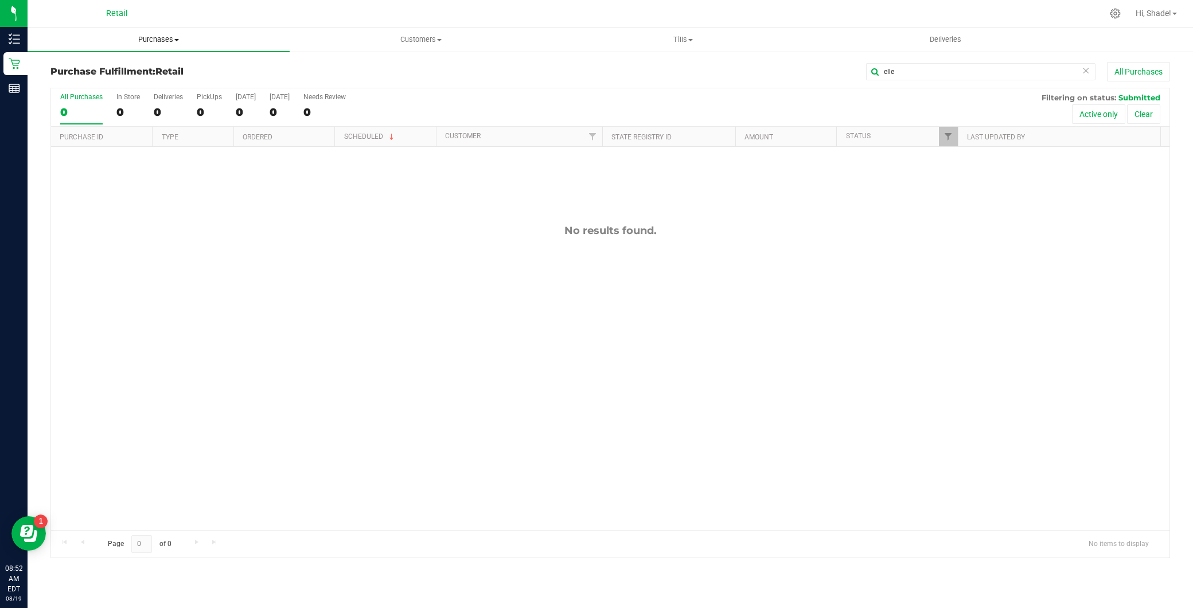
click at [152, 46] on uib-tab-heading "Purchases Summary of purchases Fulfillment All purchases" at bounding box center [159, 40] width 262 height 24
click at [137, 73] on span "Summary of purchases" at bounding box center [87, 69] width 118 height 10
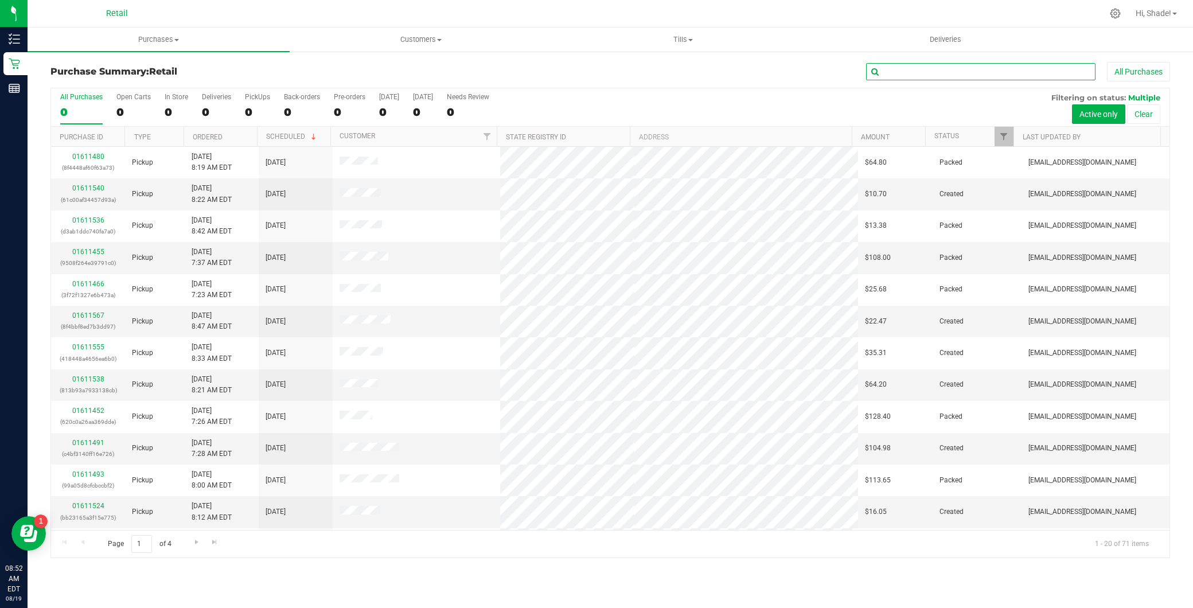
click at [985, 66] on input "text" at bounding box center [980, 71] width 229 height 17
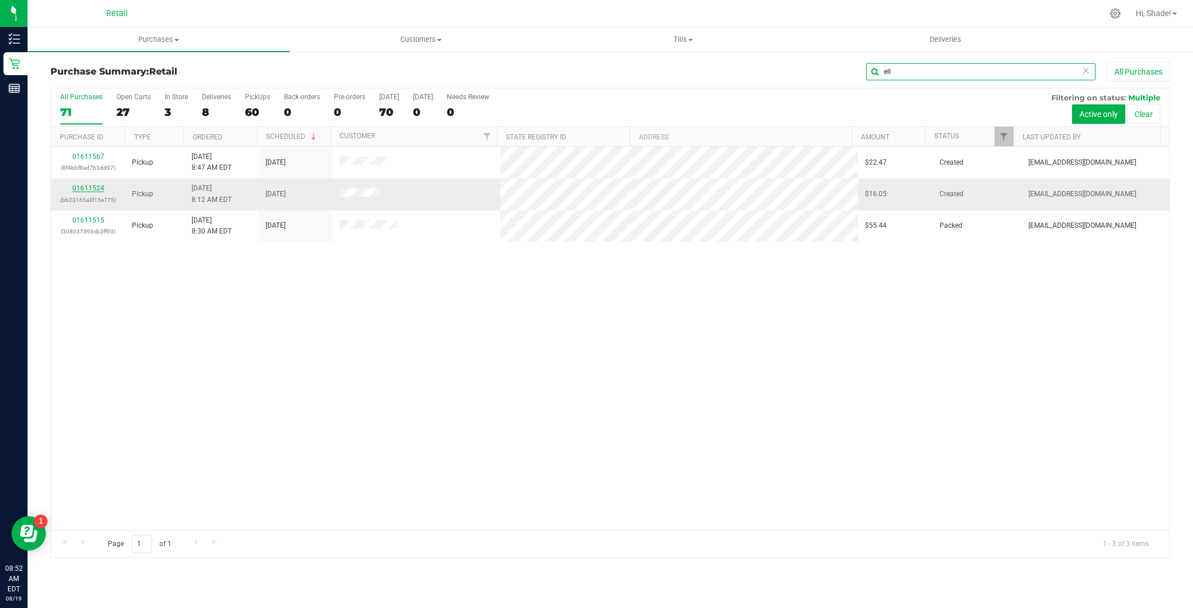
type input "ell"
click at [93, 188] on link "01611524" at bounding box center [88, 188] width 32 height 8
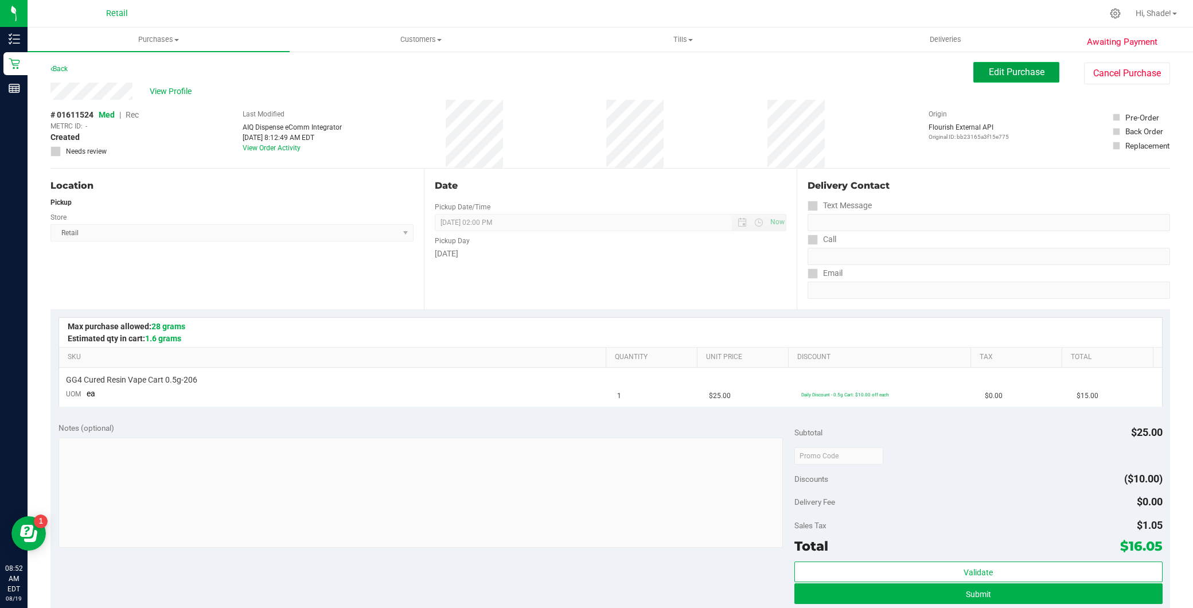
click at [1024, 69] on span "Edit Purchase" at bounding box center [1017, 72] width 56 height 11
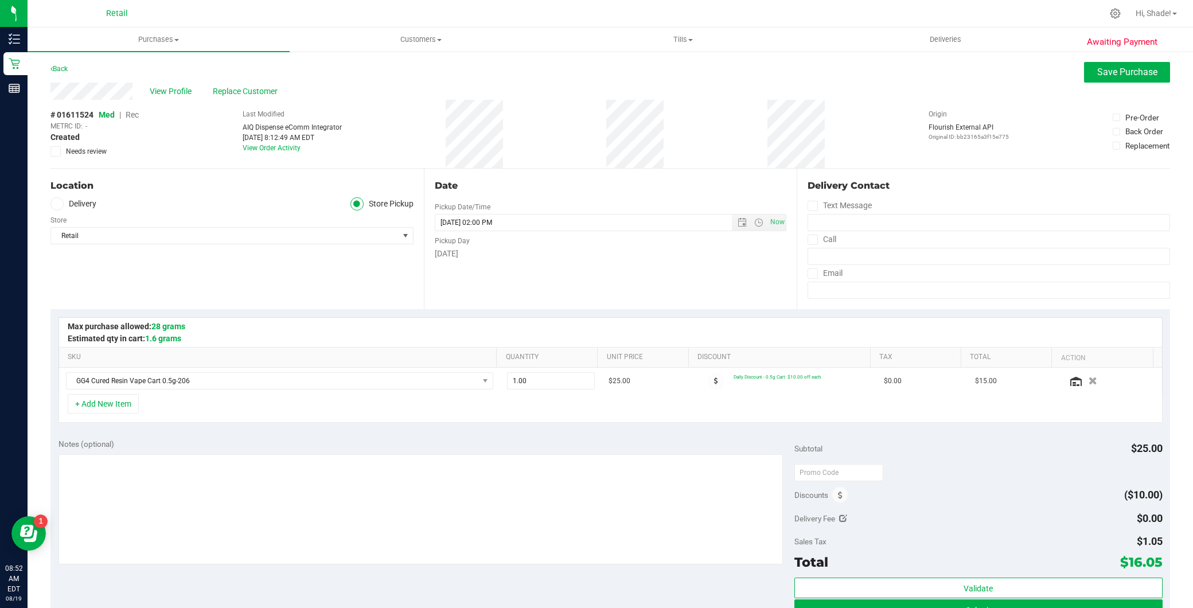
click at [129, 112] on span "Rec" at bounding box center [132, 114] width 13 height 9
click at [1097, 76] on span "Save Purchase" at bounding box center [1127, 72] width 60 height 11
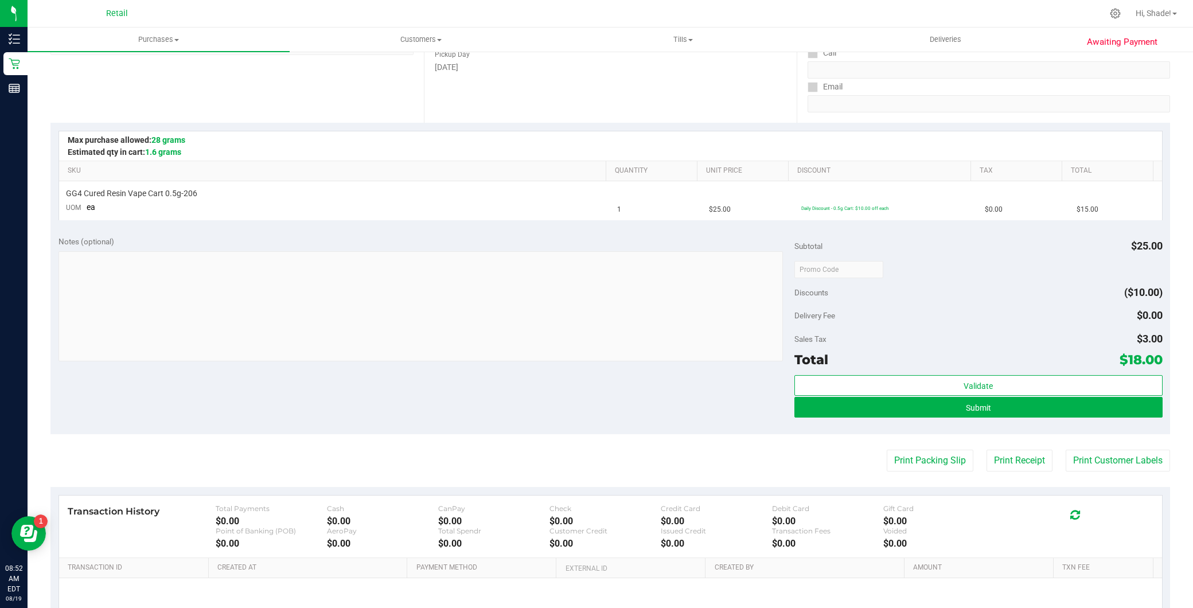
scroll to position [191, 0]
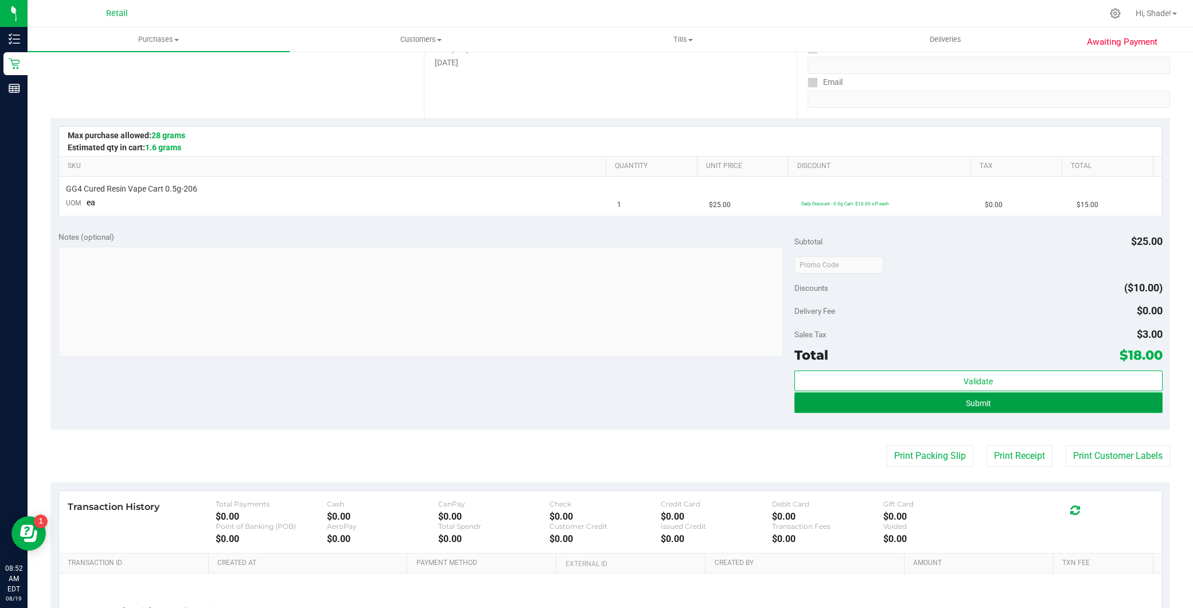
click at [919, 409] on button "Submit" at bounding box center [978, 402] width 368 height 21
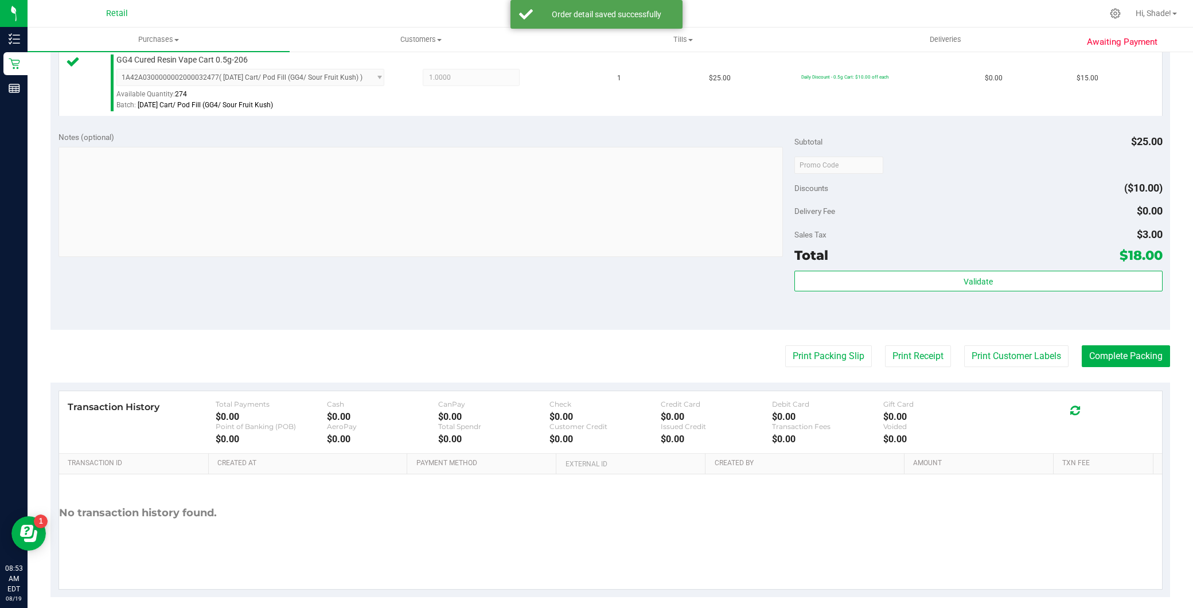
scroll to position [318, 0]
click at [1143, 357] on button "Complete Packing" at bounding box center [1126, 356] width 88 height 22
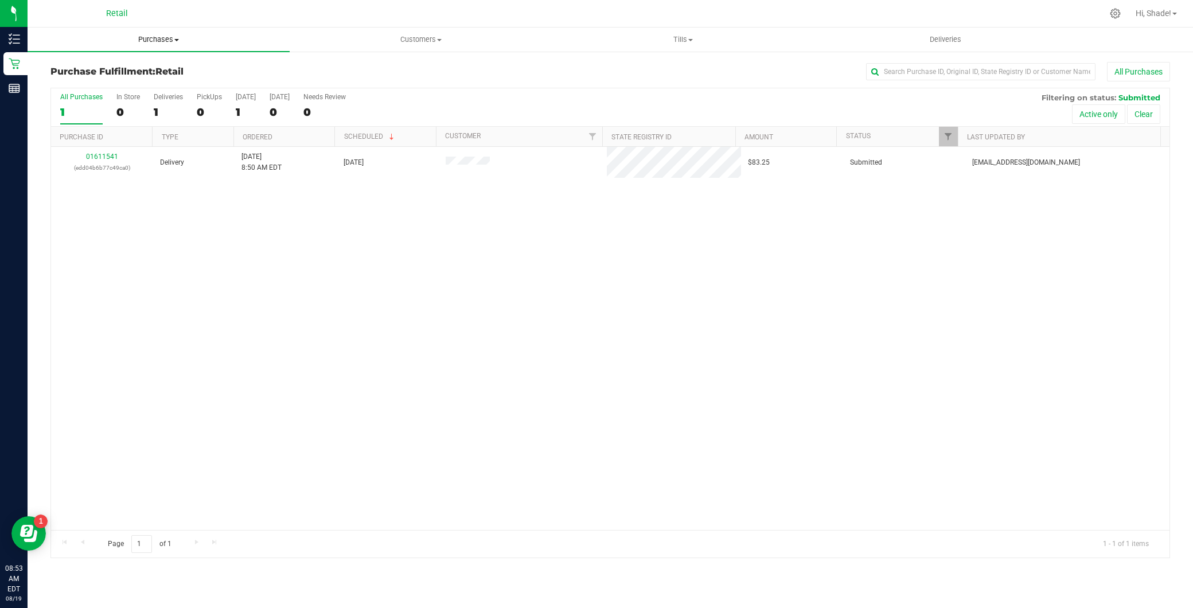
click at [185, 42] on span "Purchases" at bounding box center [159, 39] width 262 height 10
click at [179, 67] on li "Summary of purchases" at bounding box center [159, 70] width 262 height 14
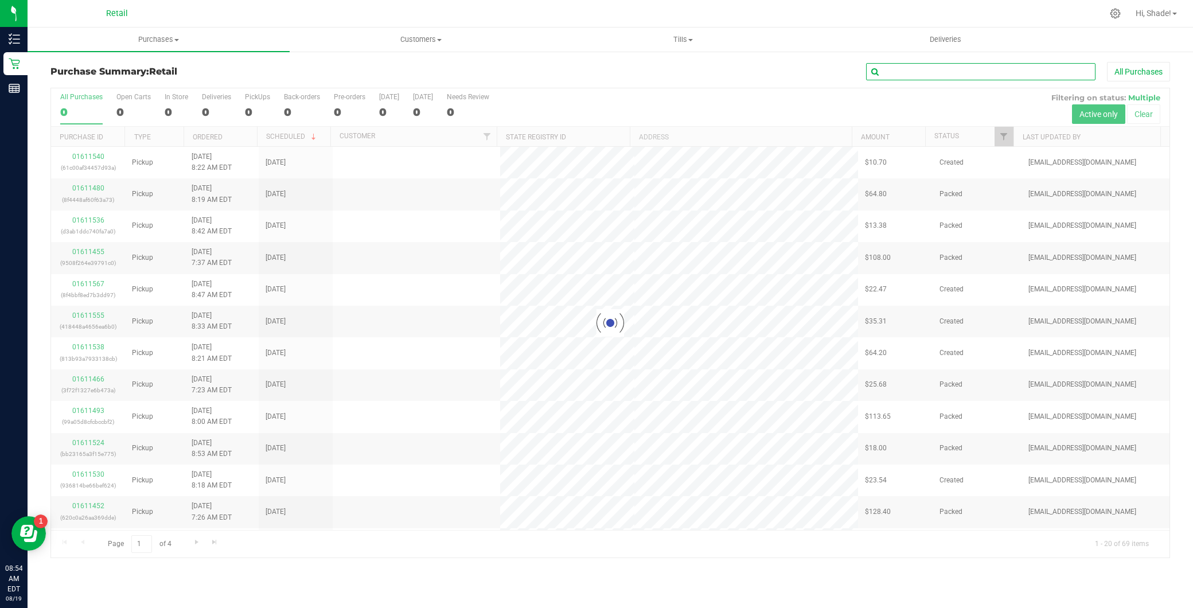
click at [939, 68] on input "text" at bounding box center [980, 71] width 229 height 17
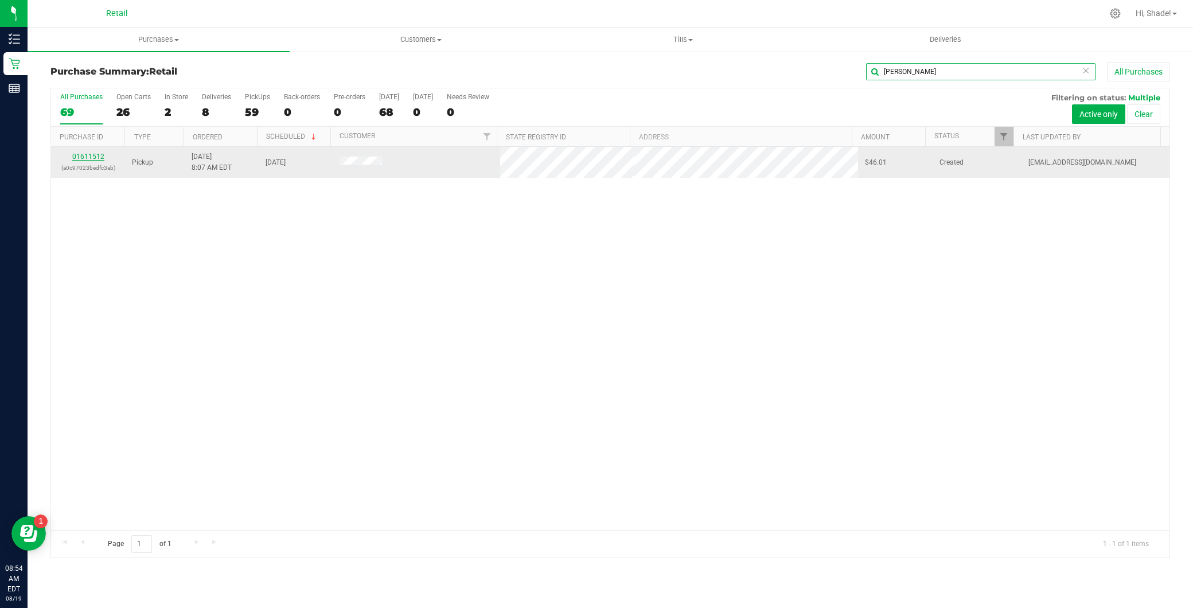
type input "luis"
click at [93, 155] on link "01611512" at bounding box center [88, 157] width 32 height 8
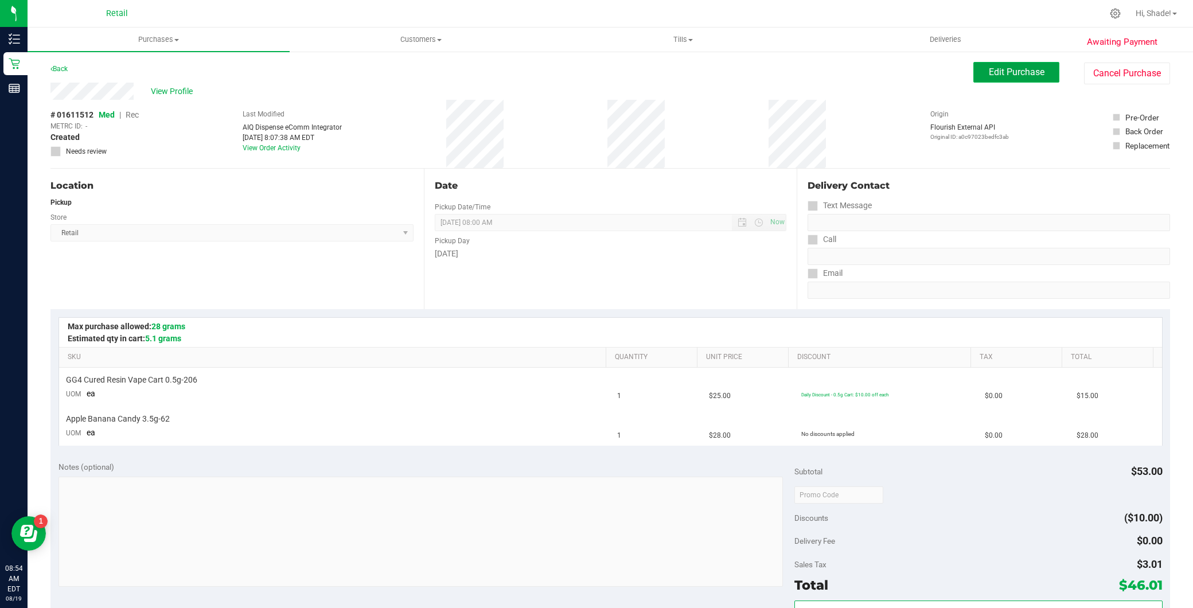
click at [999, 75] on span "Edit Purchase" at bounding box center [1017, 72] width 56 height 11
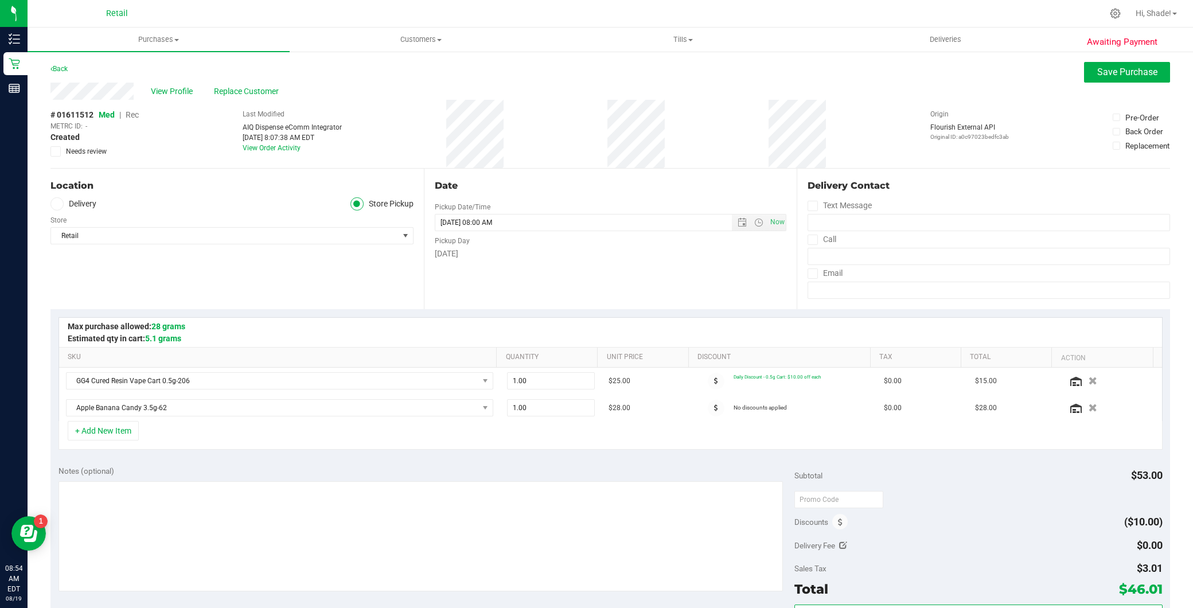
click at [139, 112] on span "Rec" at bounding box center [132, 114] width 13 height 9
click at [1138, 75] on span "Save Purchase" at bounding box center [1127, 72] width 60 height 11
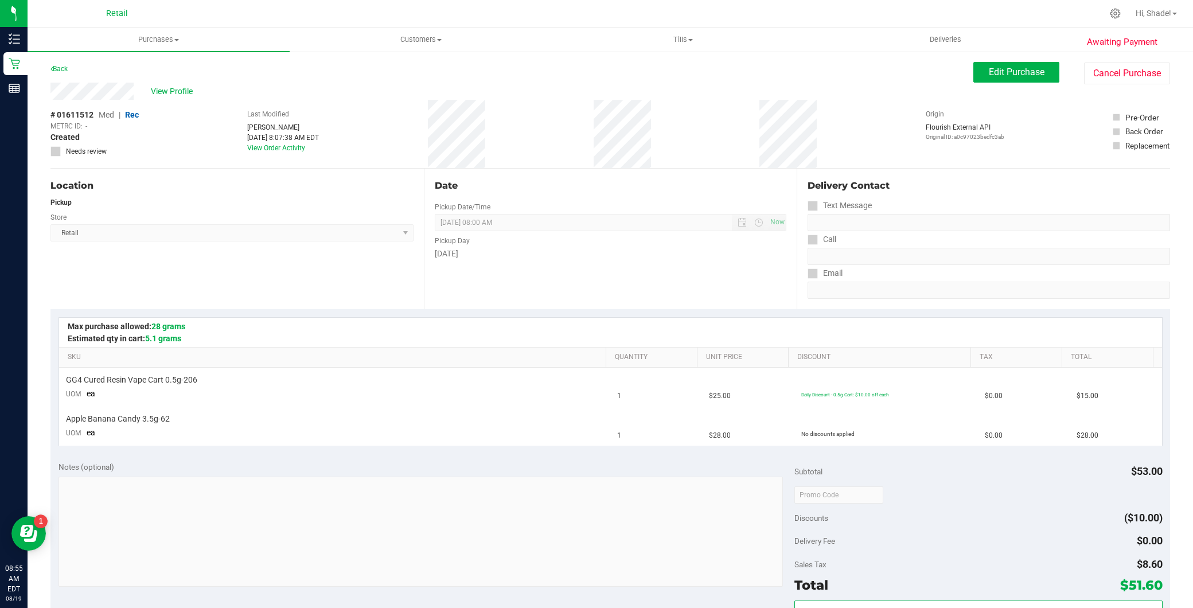
scroll to position [318, 0]
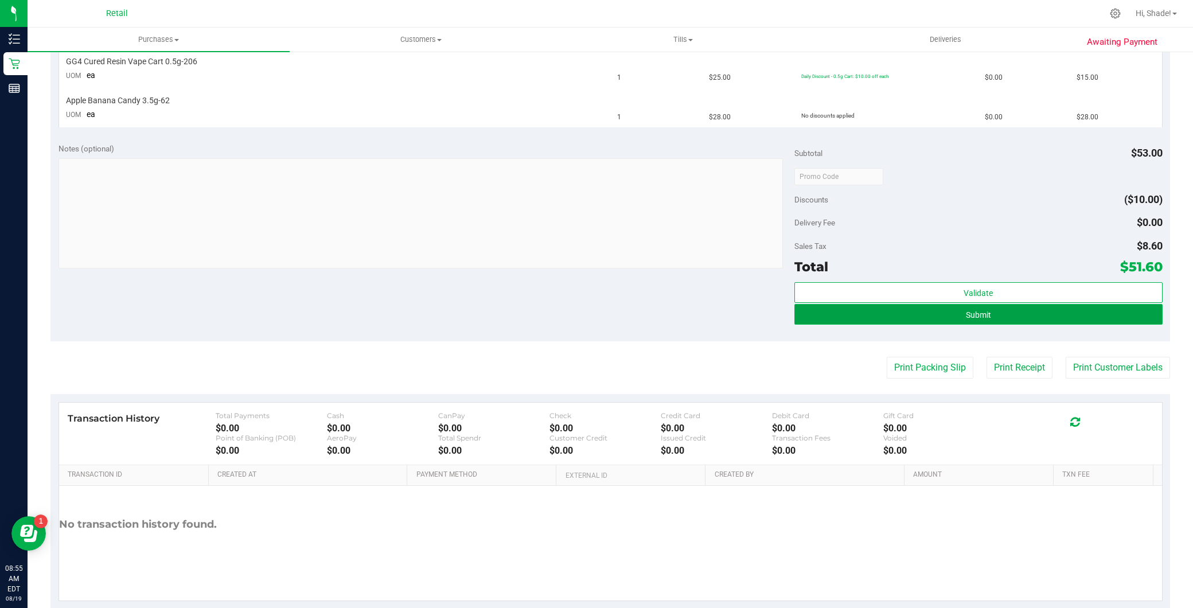
click at [1014, 319] on button "Submit" at bounding box center [978, 314] width 368 height 21
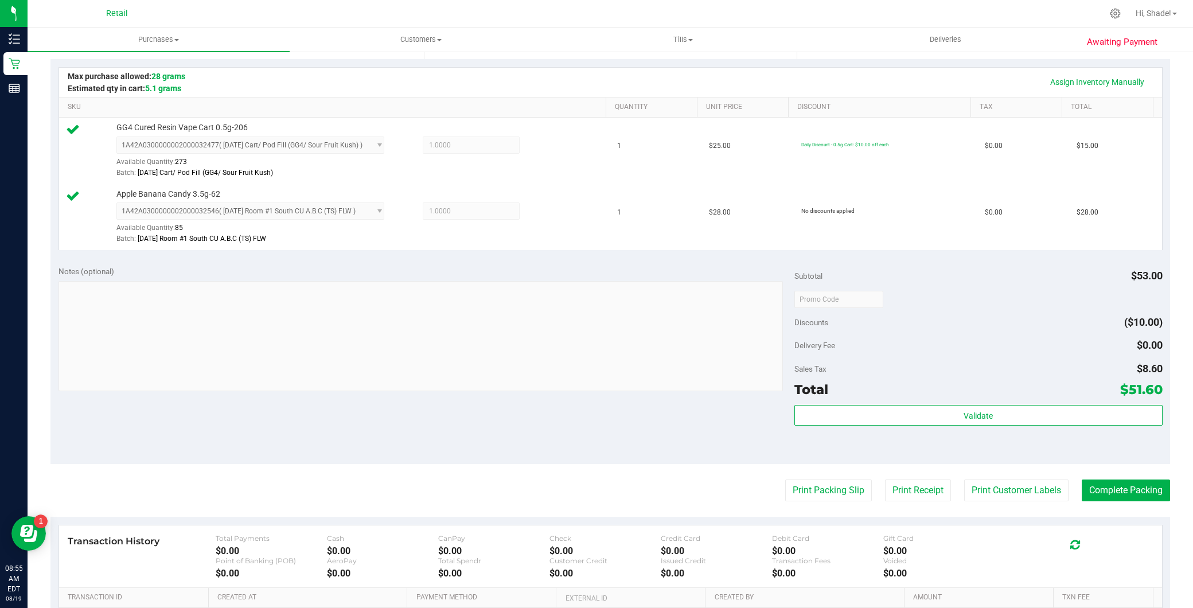
scroll to position [397, 0]
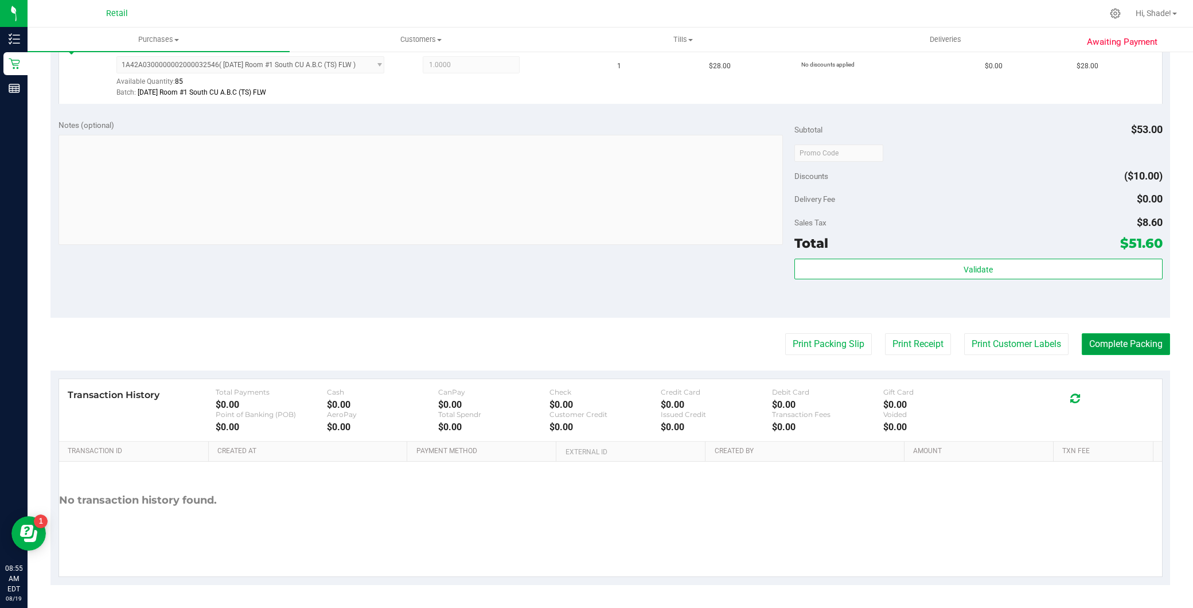
click at [1082, 341] on button "Complete Packing" at bounding box center [1126, 344] width 88 height 22
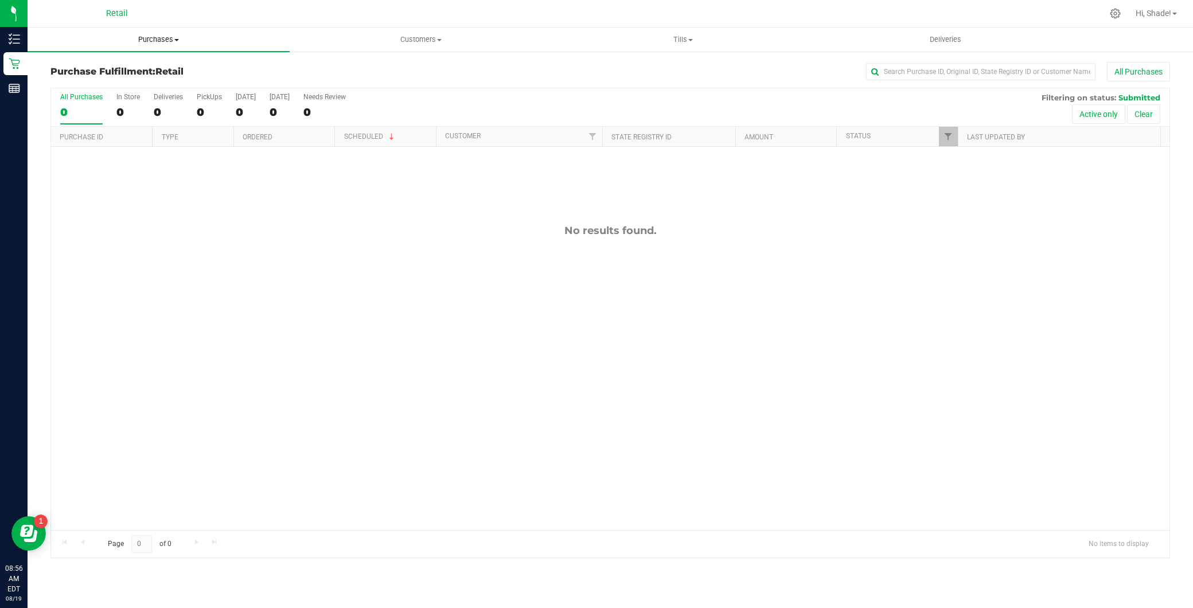
click at [156, 42] on span "Purchases" at bounding box center [159, 39] width 262 height 10
click at [142, 67] on span "Summary of purchases" at bounding box center [87, 69] width 118 height 10
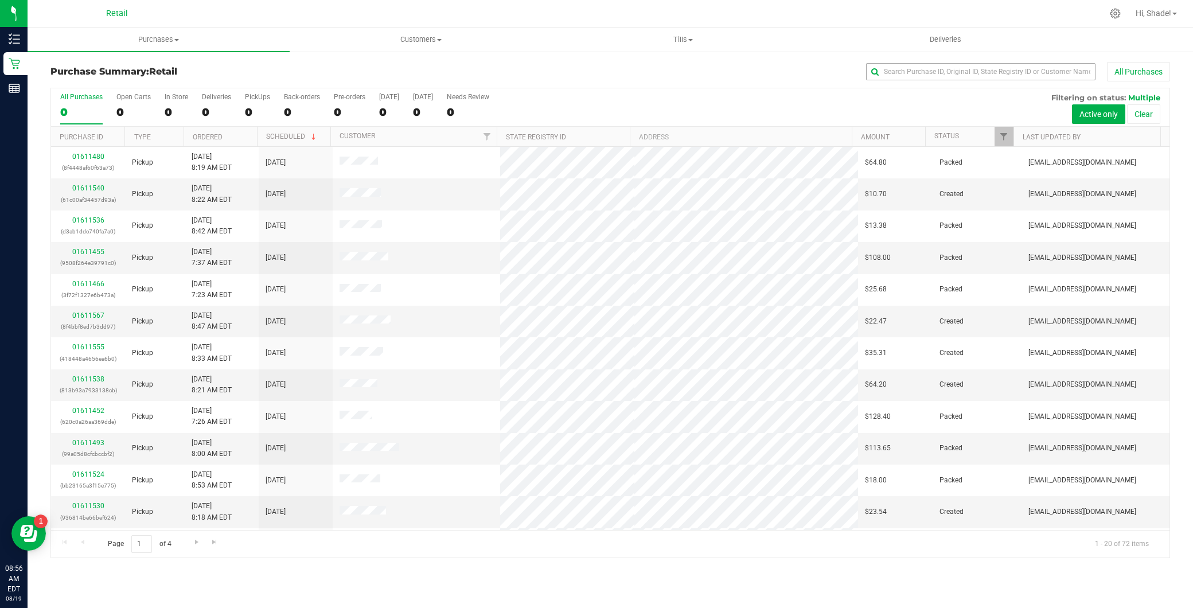
click at [1019, 60] on div "Purchase Summary: Retail All Purchases All Purchases 0 Open Carts 0 In Store 0 …" at bounding box center [611, 309] width 1166 height 519
click at [1007, 68] on input "text" at bounding box center [980, 71] width 229 height 17
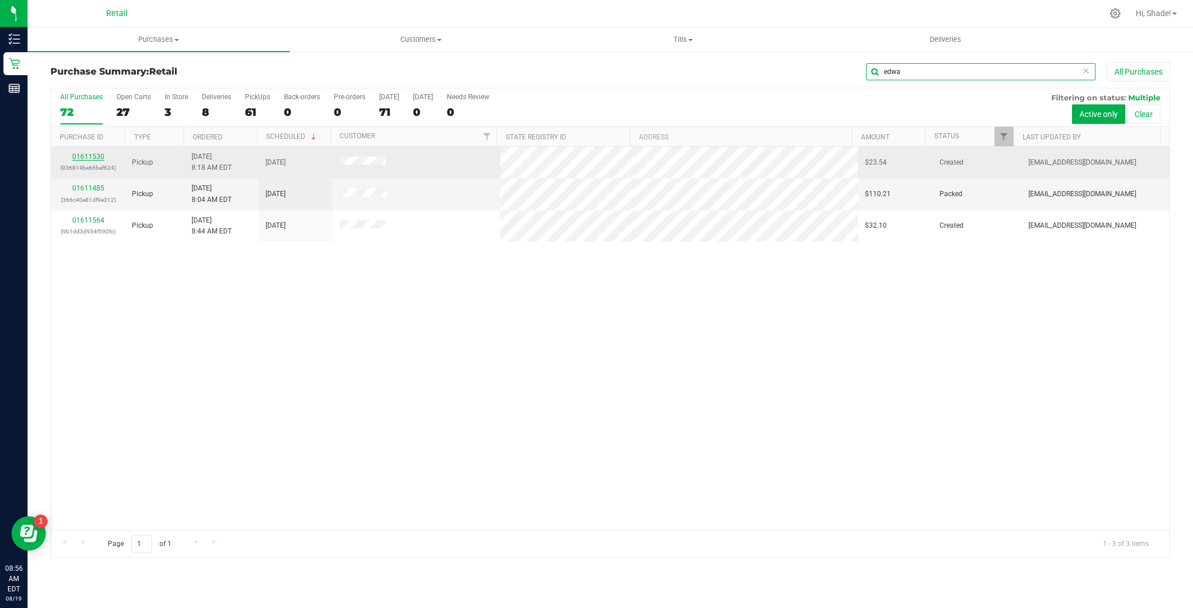
type input "edwa"
click at [89, 157] on link "01611530" at bounding box center [88, 157] width 32 height 8
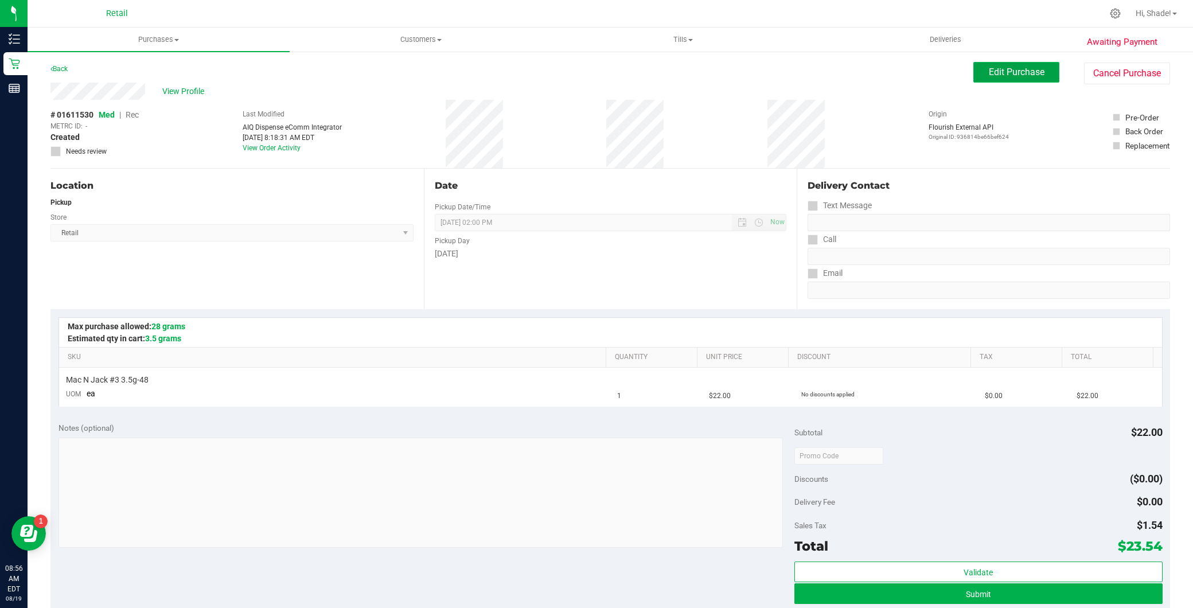
click at [1012, 67] on span "Edit Purchase" at bounding box center [1017, 72] width 56 height 11
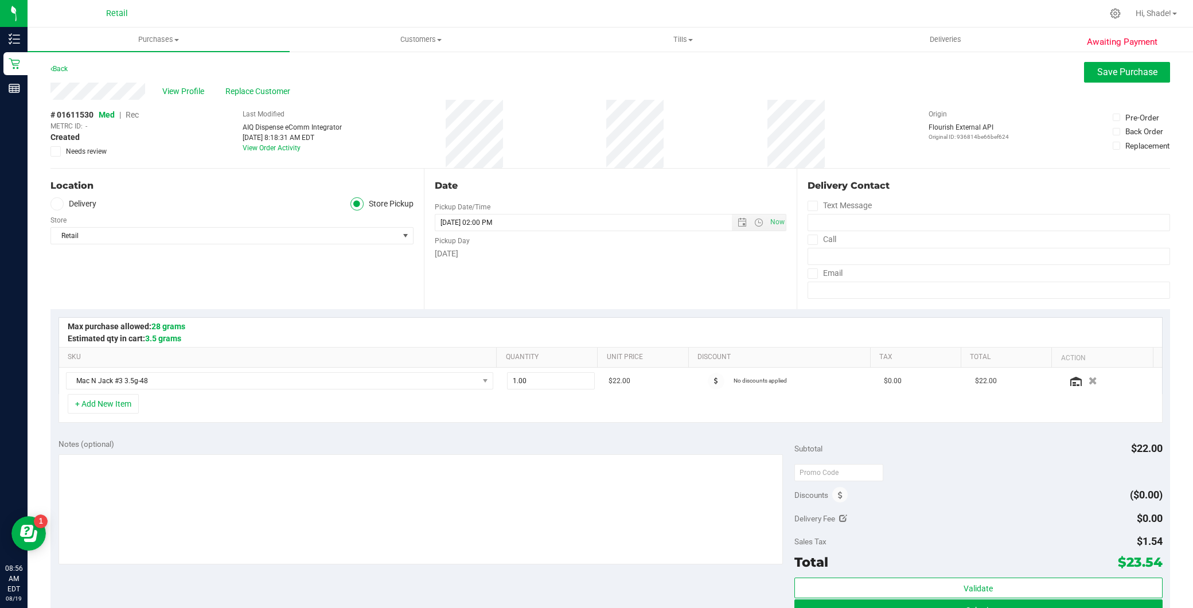
click at [136, 112] on span "Rec" at bounding box center [132, 114] width 13 height 9
click at [1108, 71] on span "Save Purchase" at bounding box center [1127, 72] width 60 height 11
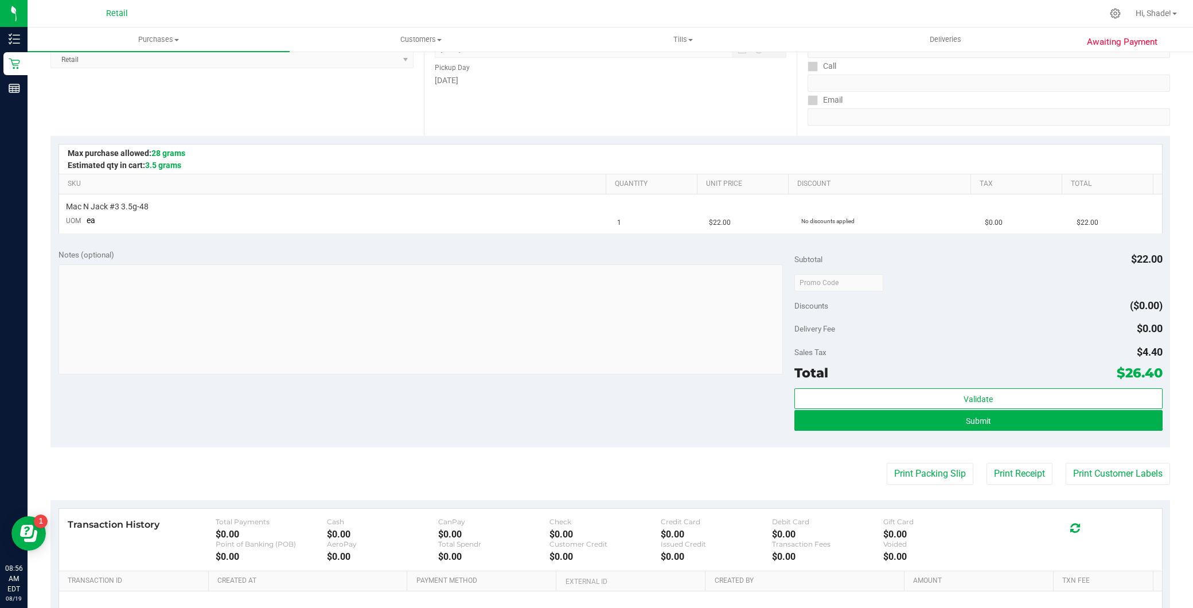
scroll to position [191, 0]
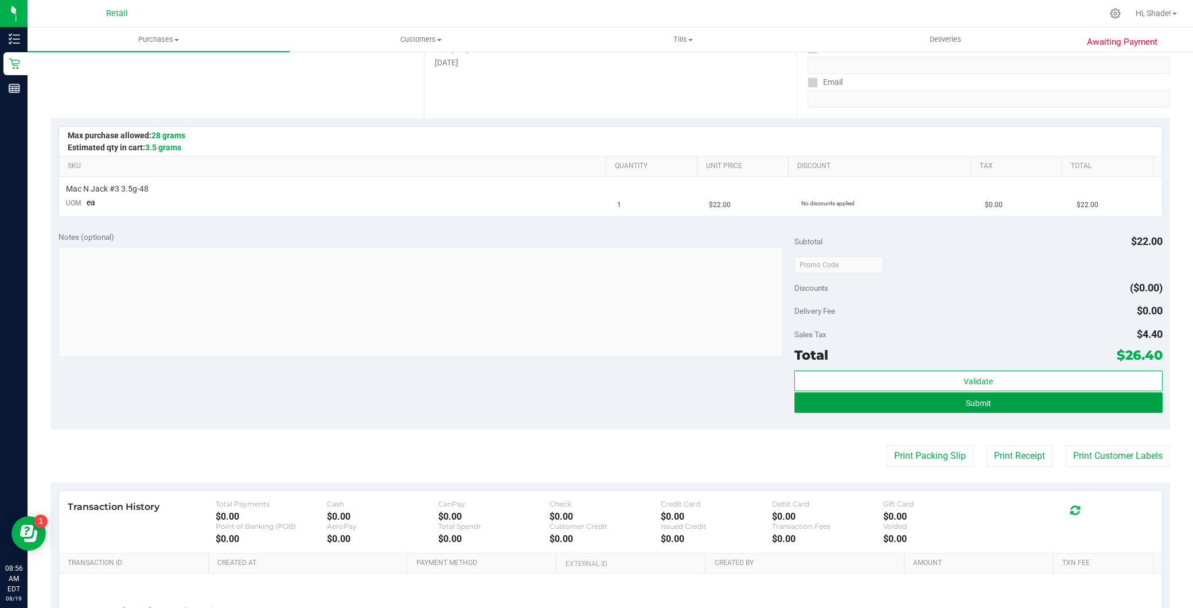
click at [864, 406] on button "Submit" at bounding box center [978, 402] width 368 height 21
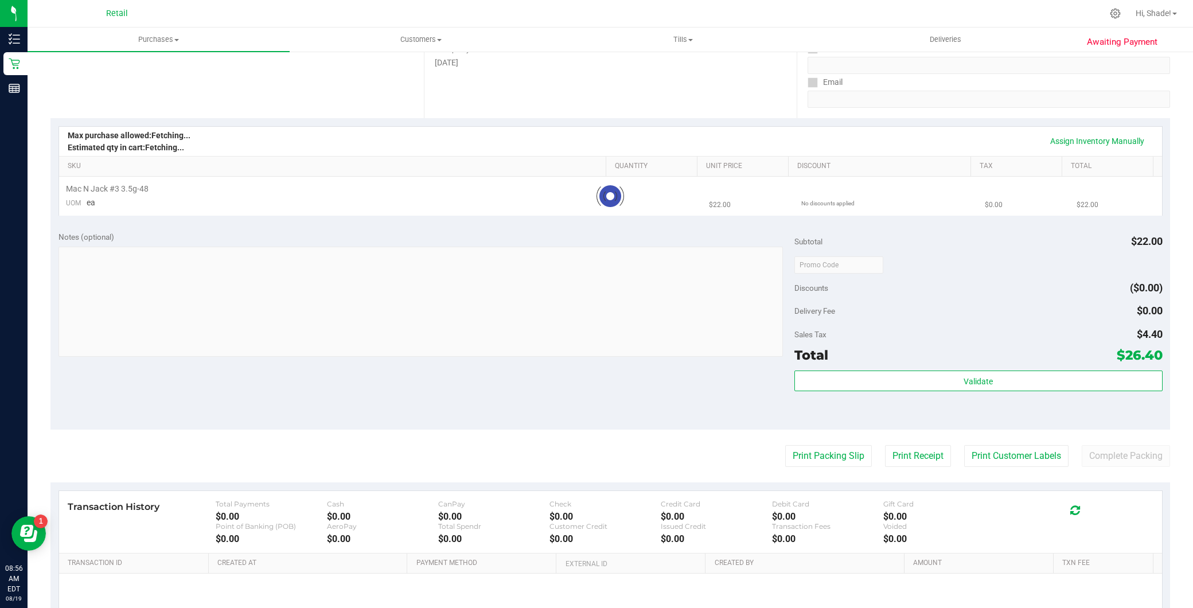
scroll to position [0, 0]
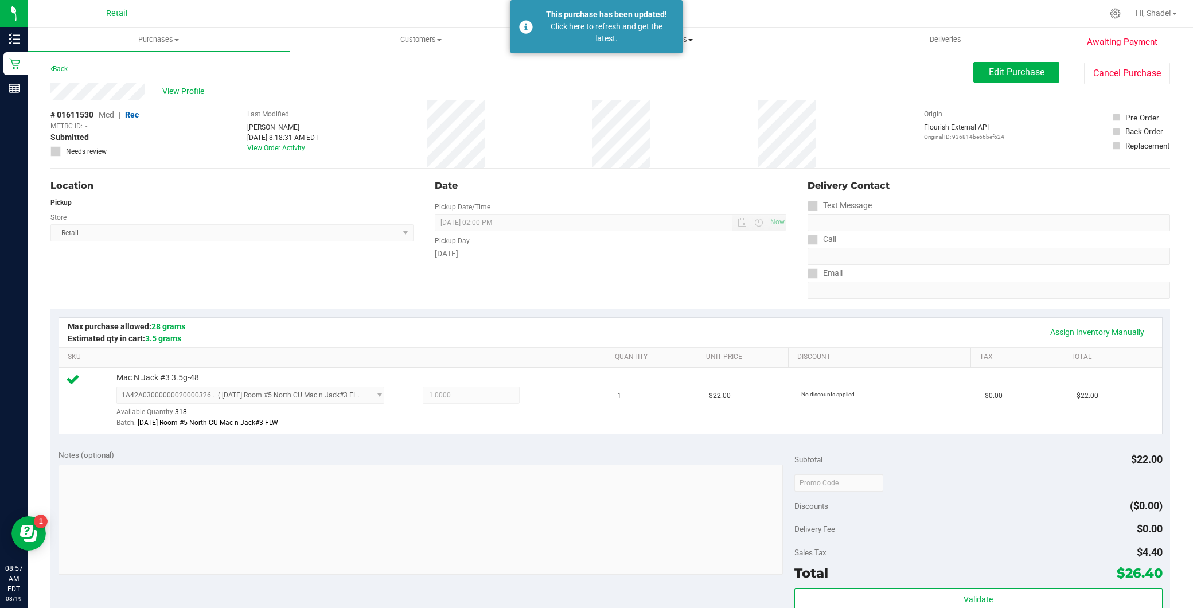
click at [619, 33] on div "Click here to refresh and get the latest." at bounding box center [606, 33] width 135 height 24
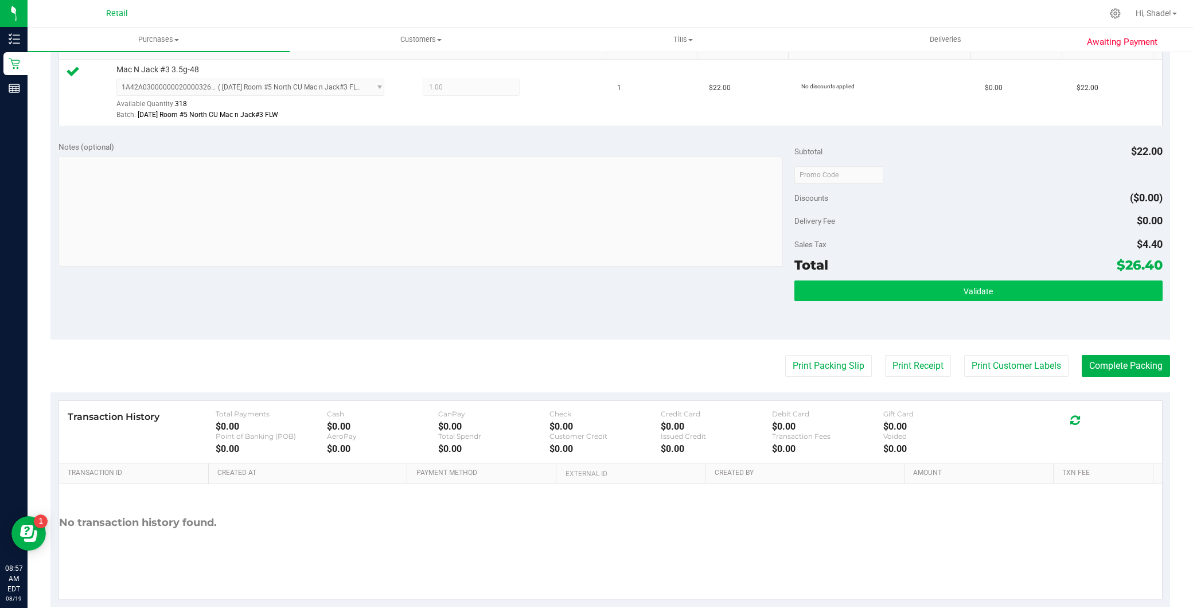
scroll to position [318, 0]
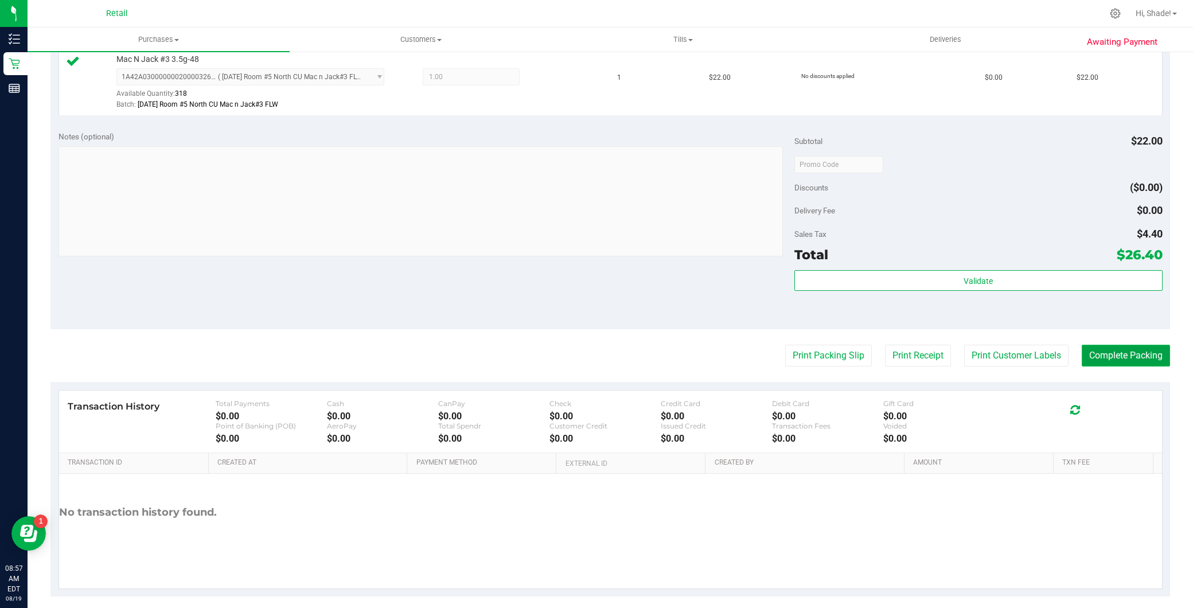
click at [1123, 360] on button "Complete Packing" at bounding box center [1126, 356] width 88 height 22
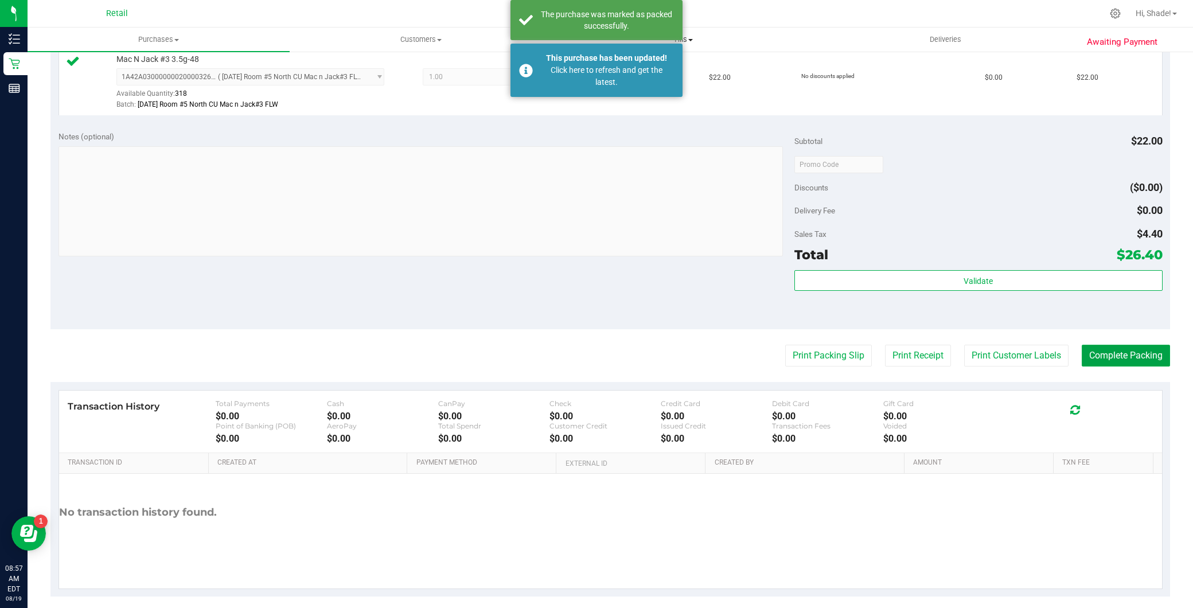
scroll to position [0, 0]
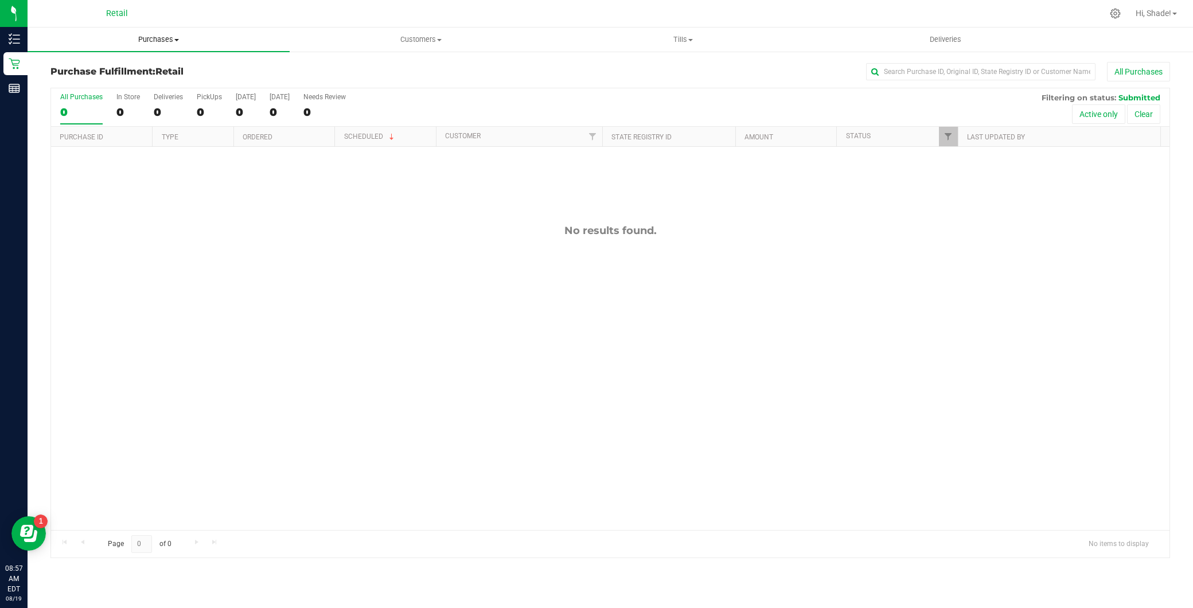
click at [155, 39] on span "Purchases" at bounding box center [159, 39] width 262 height 10
click at [135, 71] on span "Summary of purchases" at bounding box center [87, 69] width 118 height 10
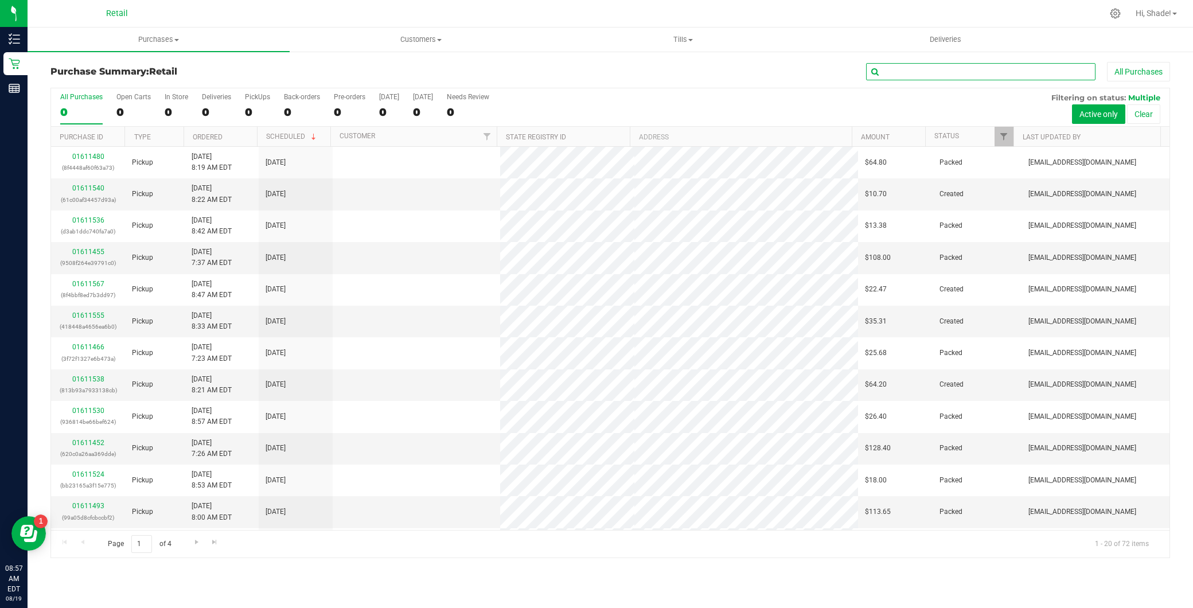
click at [976, 75] on input "text" at bounding box center [980, 71] width 229 height 17
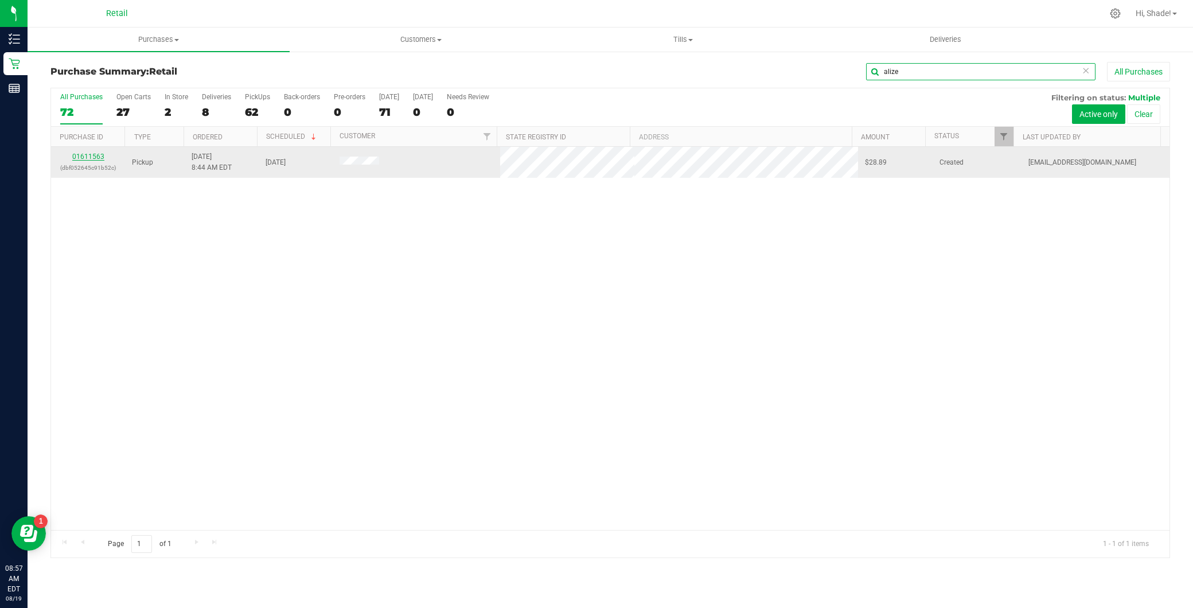
type input "alize"
click at [88, 158] on link "01611563" at bounding box center [88, 157] width 32 height 8
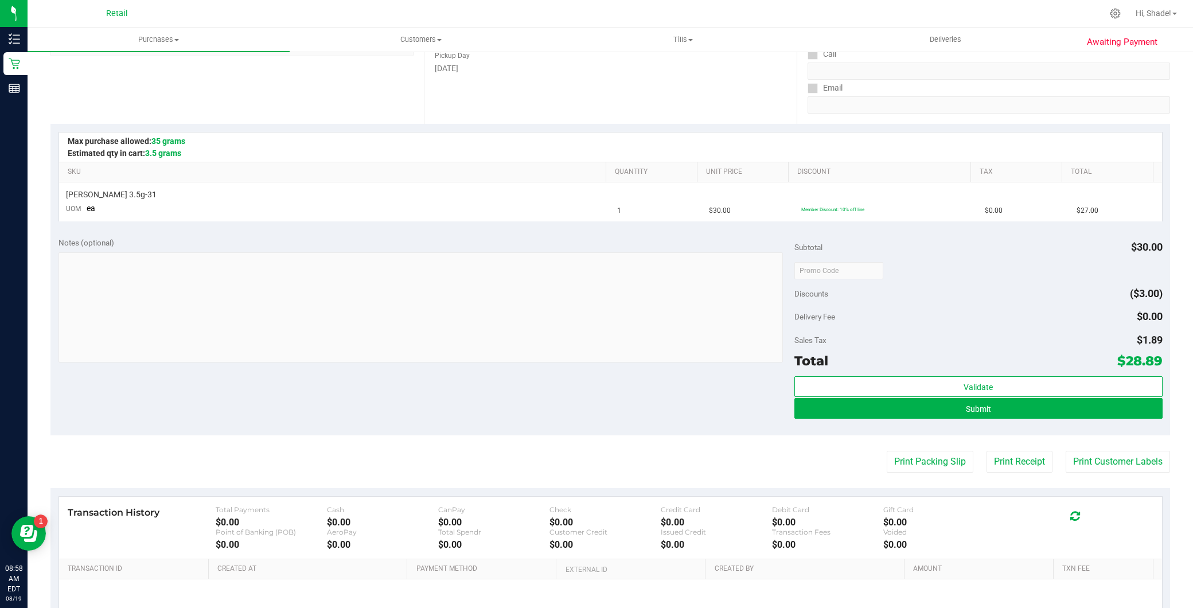
scroll to position [191, 0]
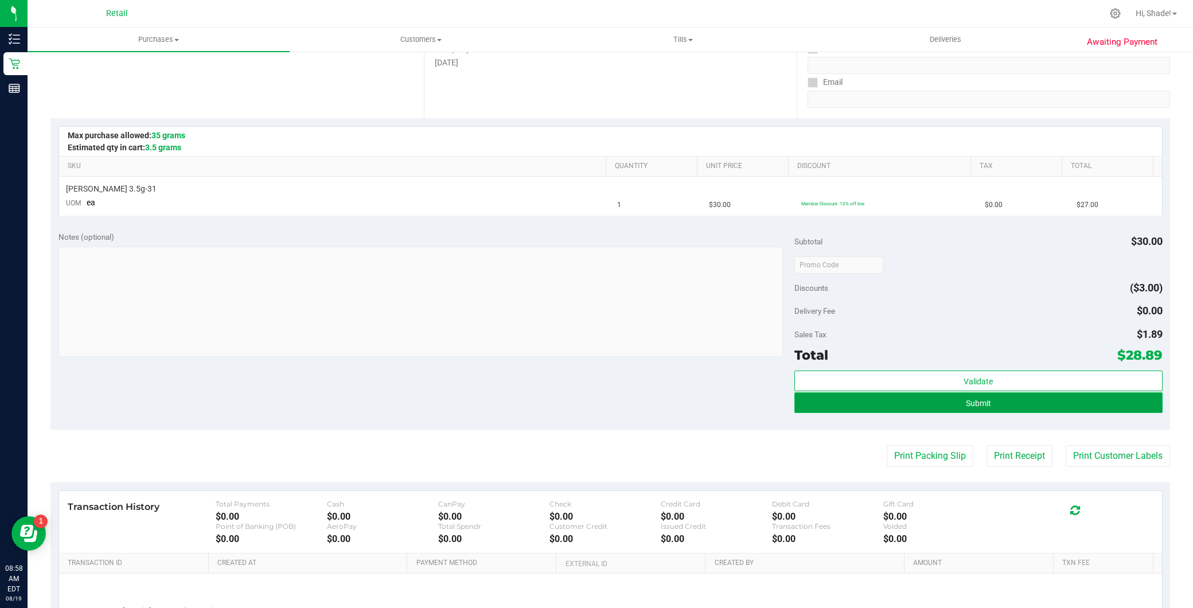
click at [902, 405] on button "Submit" at bounding box center [978, 402] width 368 height 21
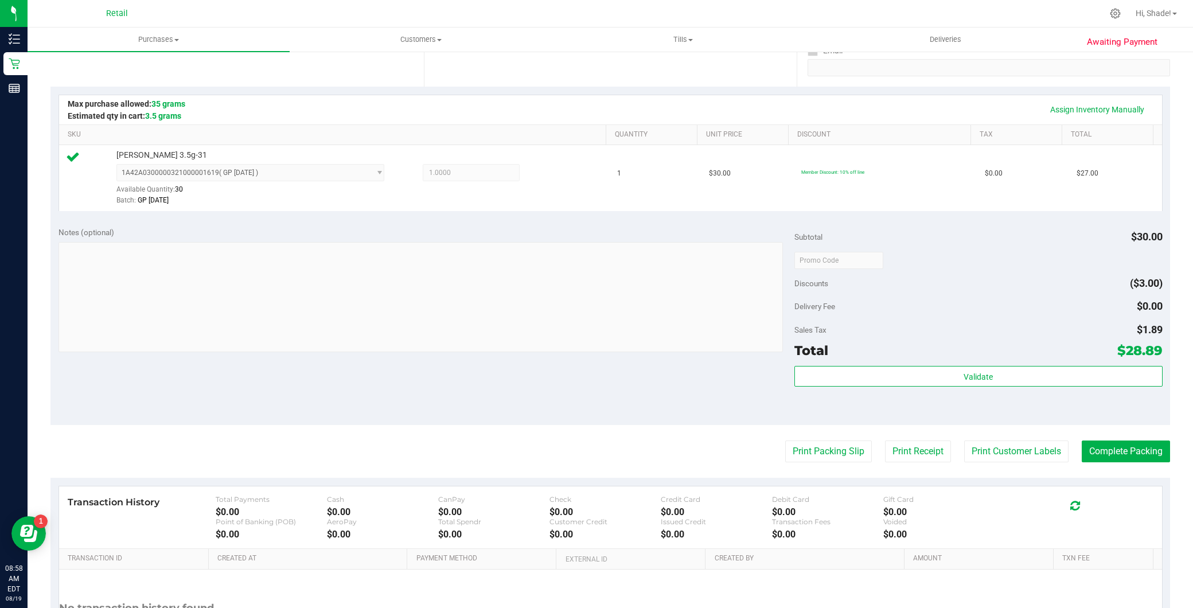
scroll to position [255, 0]
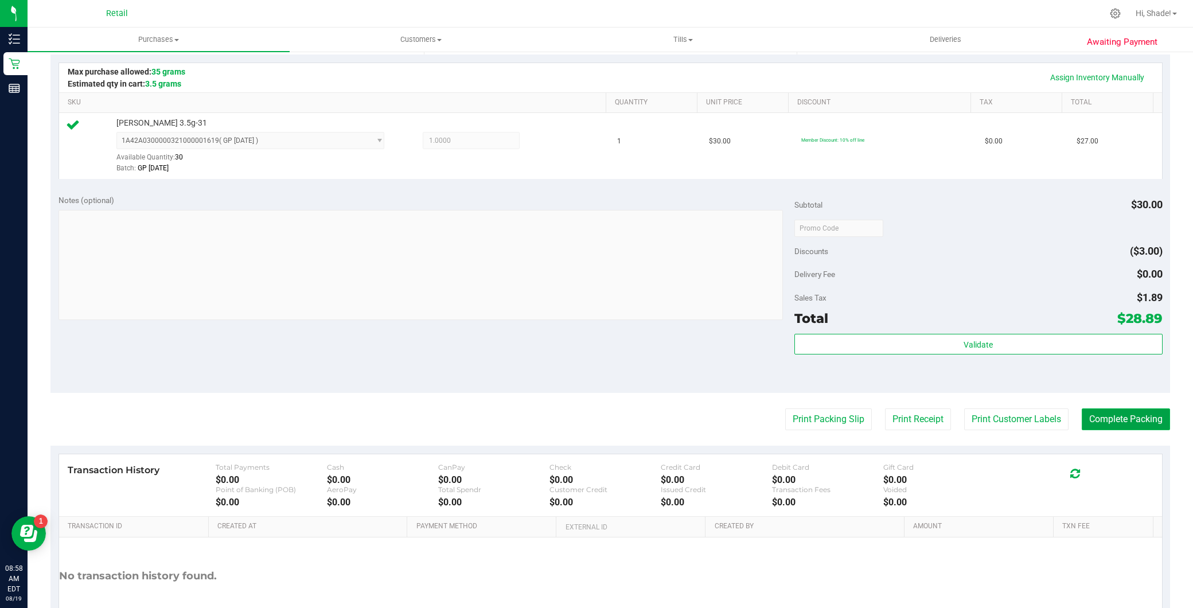
click at [1111, 424] on button "Complete Packing" at bounding box center [1126, 419] width 88 height 22
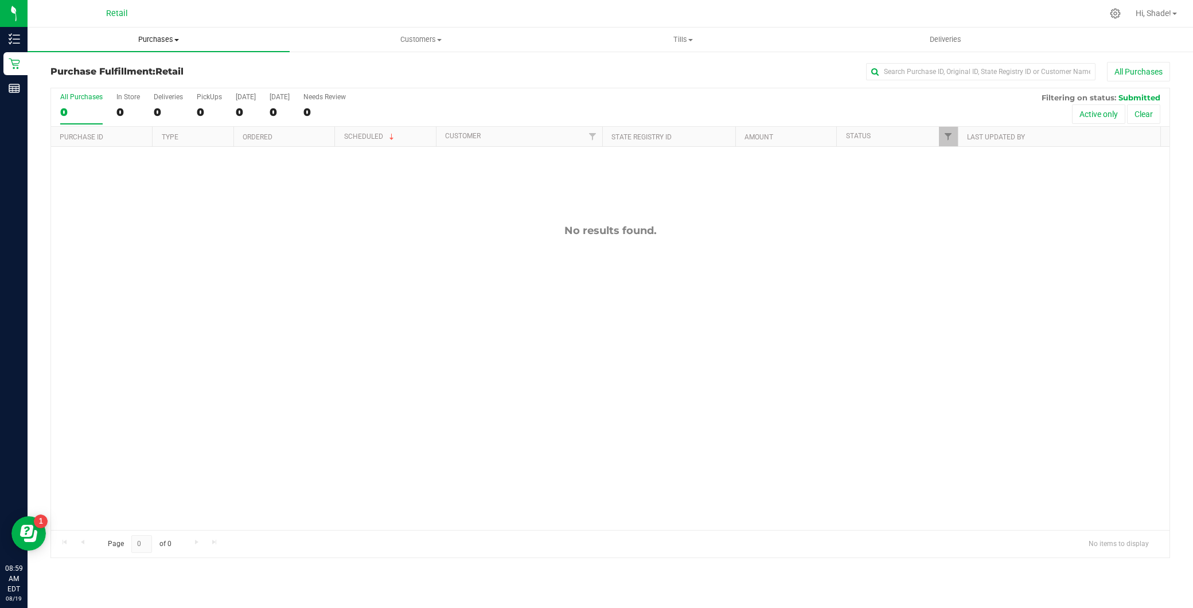
drag, startPoint x: 172, startPoint y: 37, endPoint x: 163, endPoint y: 43, distance: 10.7
click at [172, 37] on span "Purchases" at bounding box center [159, 39] width 262 height 10
click at [130, 69] on span "Summary of purchases" at bounding box center [87, 69] width 118 height 10
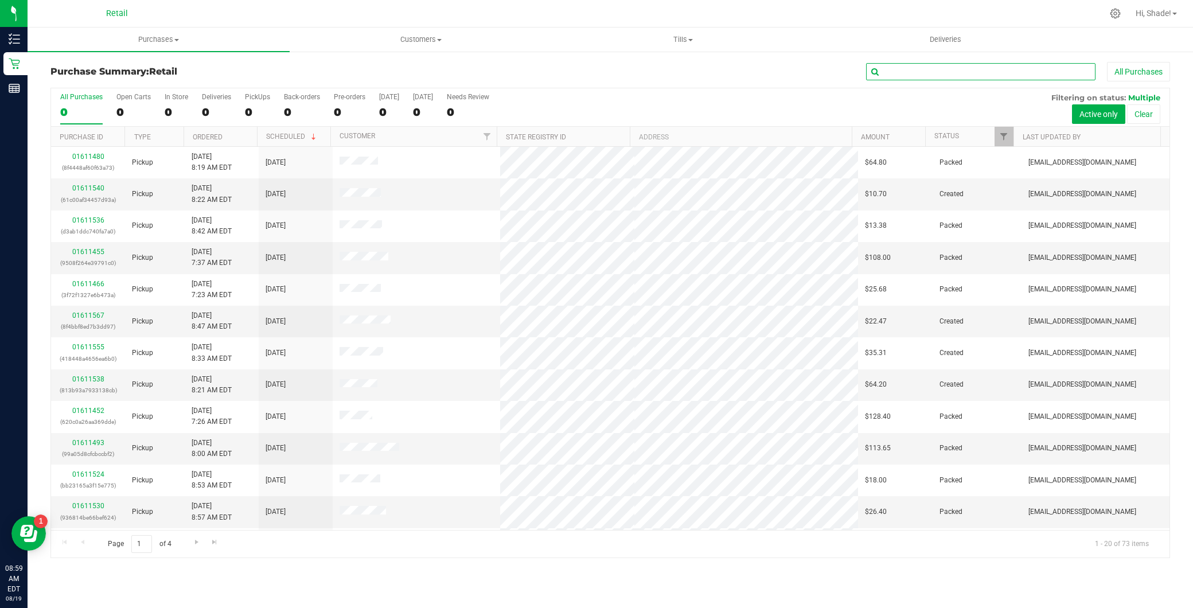
click at [899, 69] on input "text" at bounding box center [980, 71] width 229 height 17
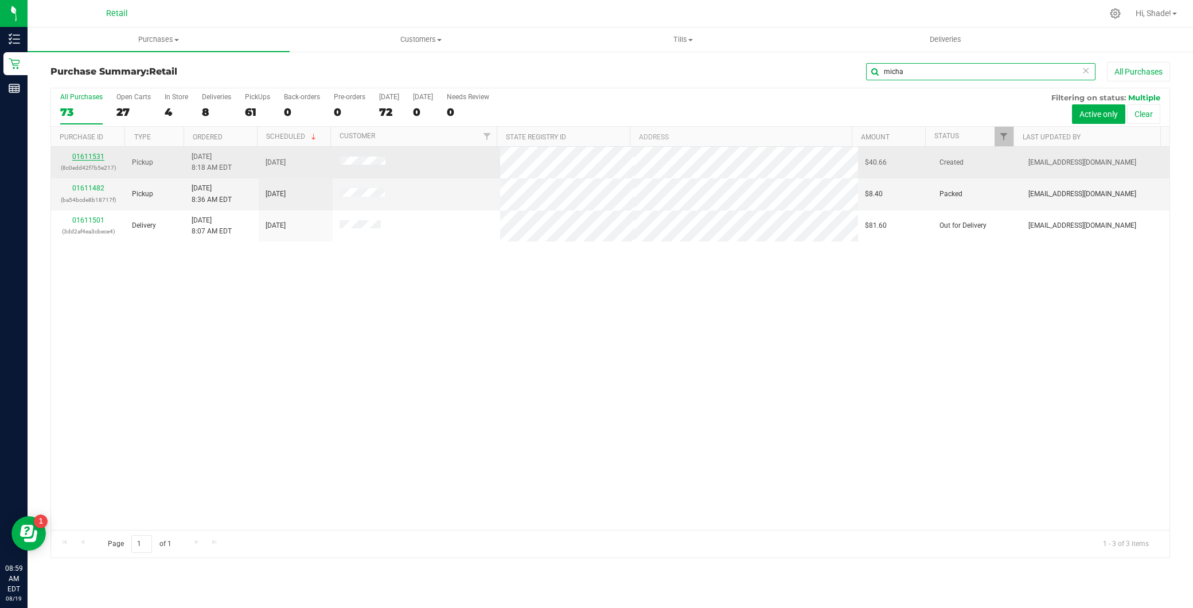
type input "micha"
click at [90, 161] on link "01611531" at bounding box center [88, 157] width 32 height 8
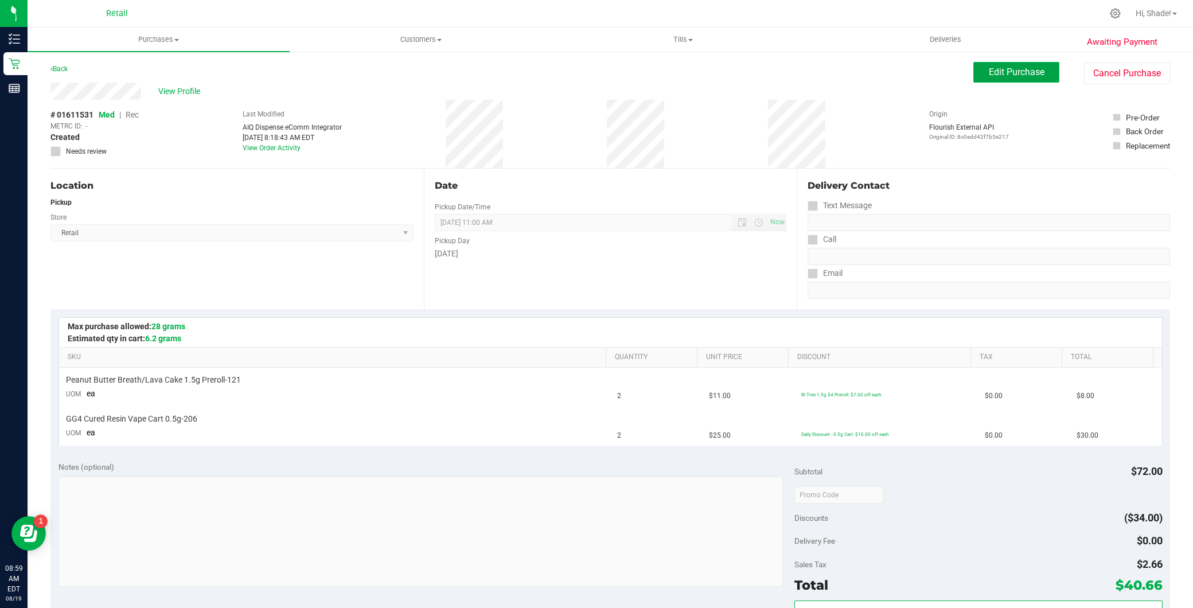
click at [1001, 77] on span "Edit Purchase" at bounding box center [1017, 72] width 56 height 11
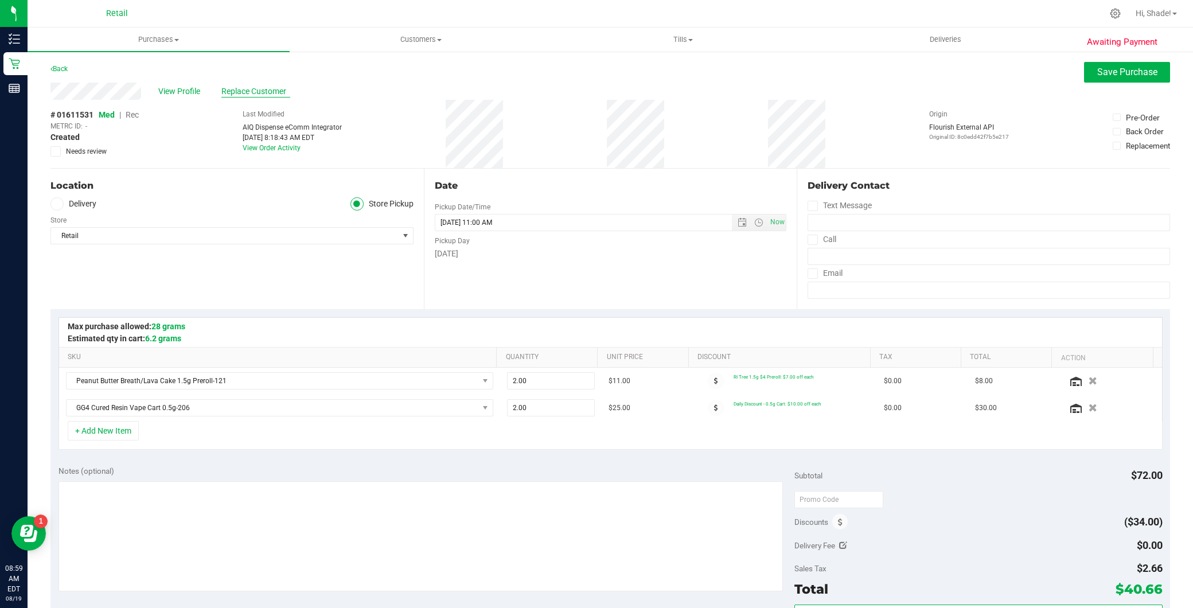
click at [268, 89] on span "Replace Customer" at bounding box center [255, 91] width 69 height 12
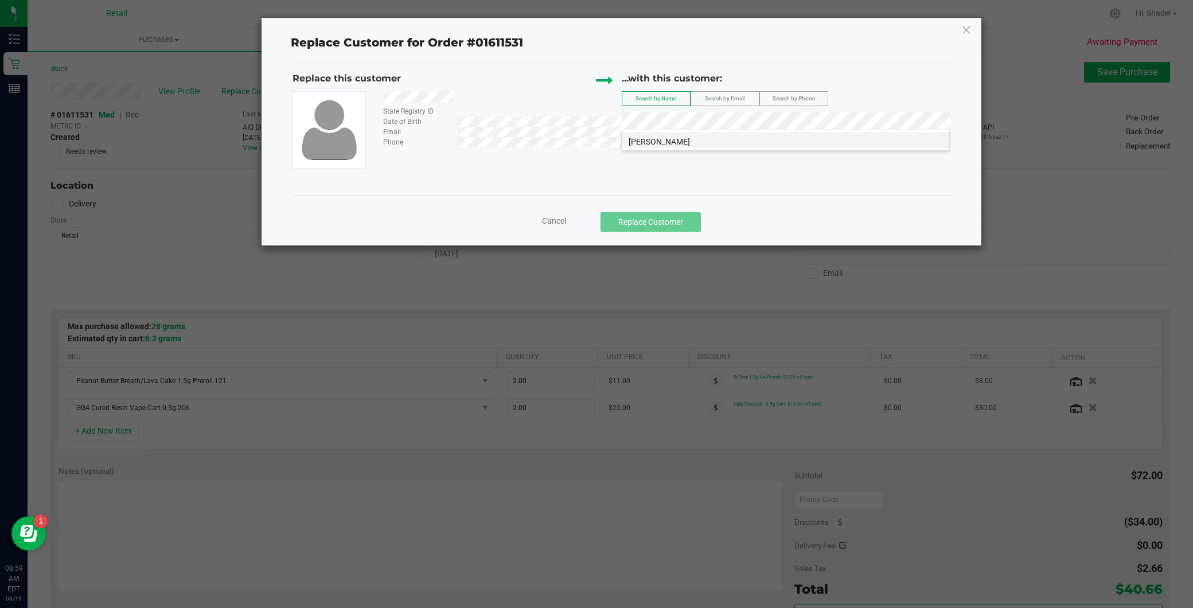
click at [720, 146] on li "Michael Rizzoli" at bounding box center [786, 140] width 328 height 16
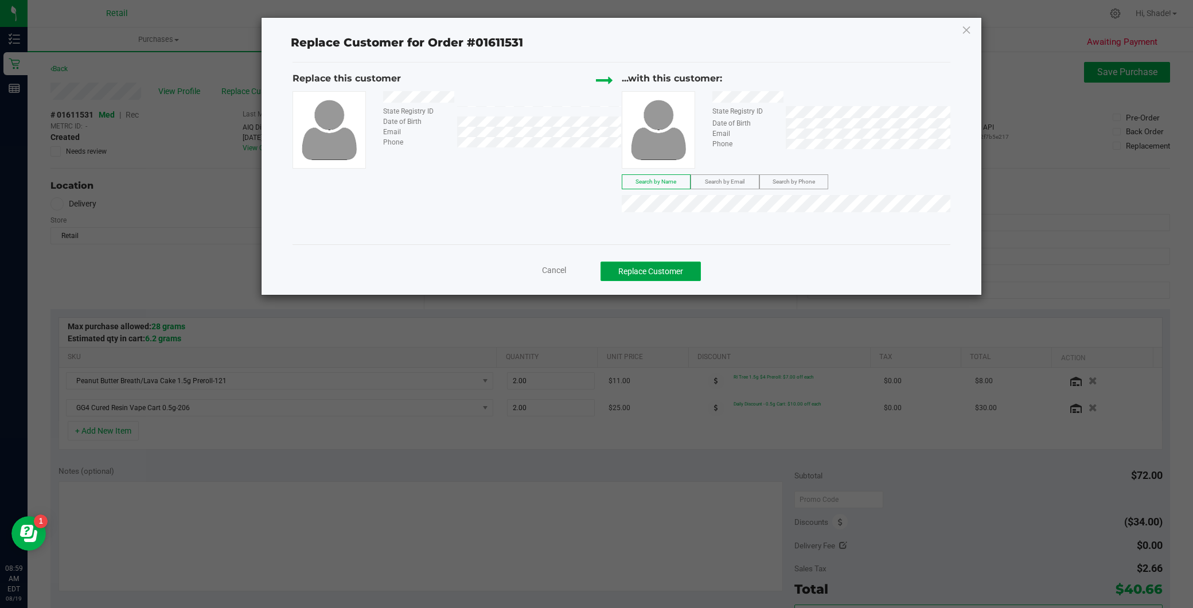
click at [665, 270] on button "Replace Customer" at bounding box center [651, 272] width 100 height 20
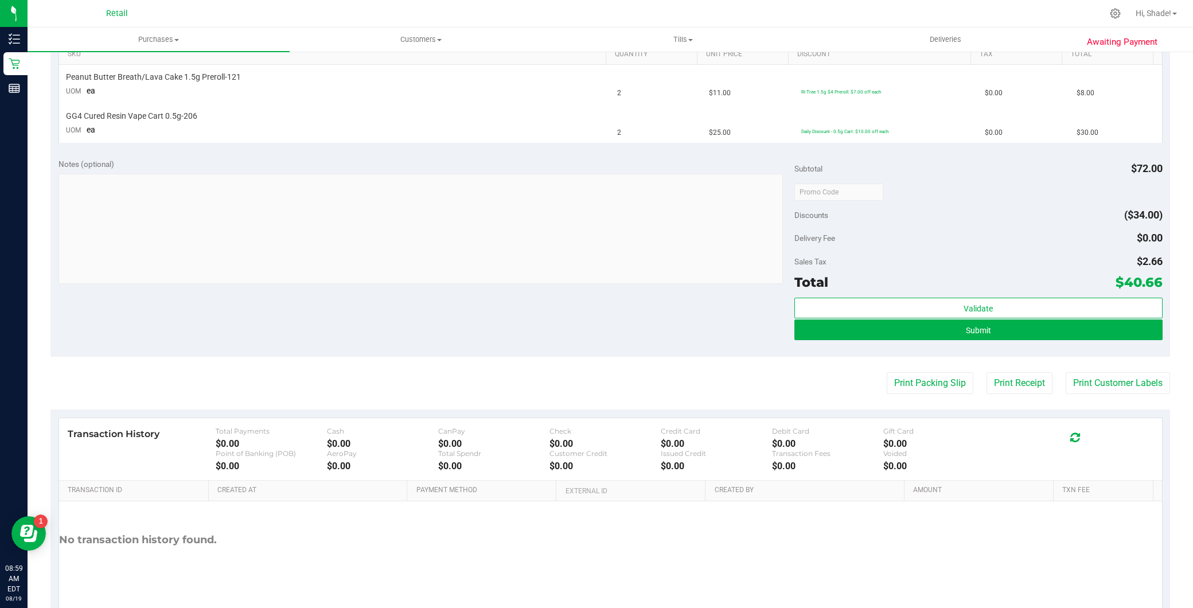
scroll to position [318, 0]
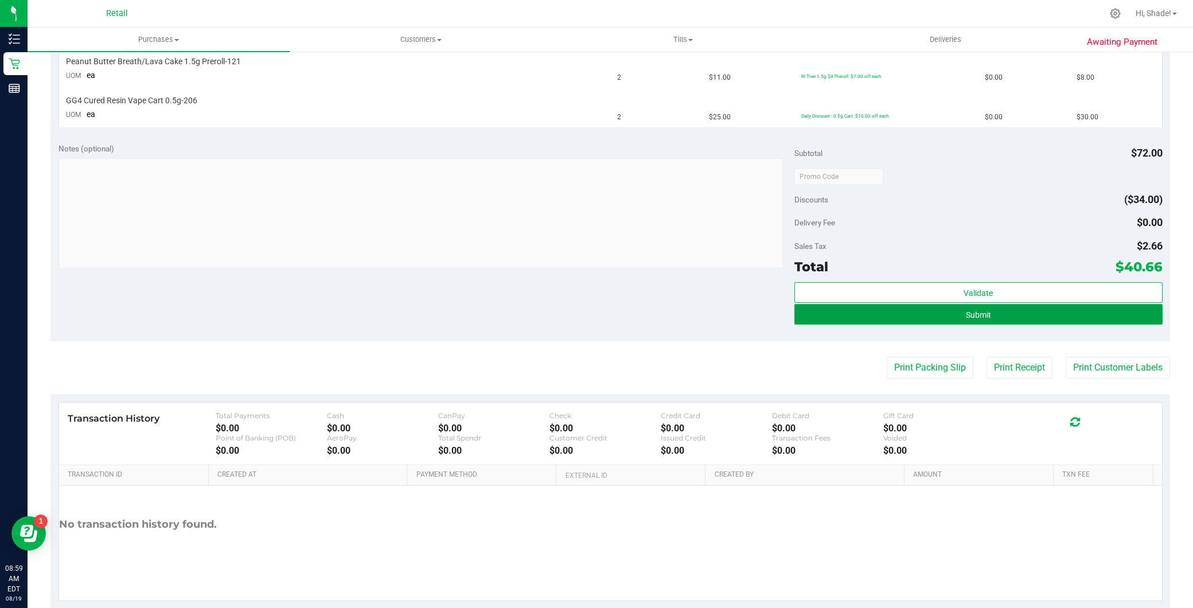
click at [903, 318] on button "Submit" at bounding box center [978, 314] width 368 height 21
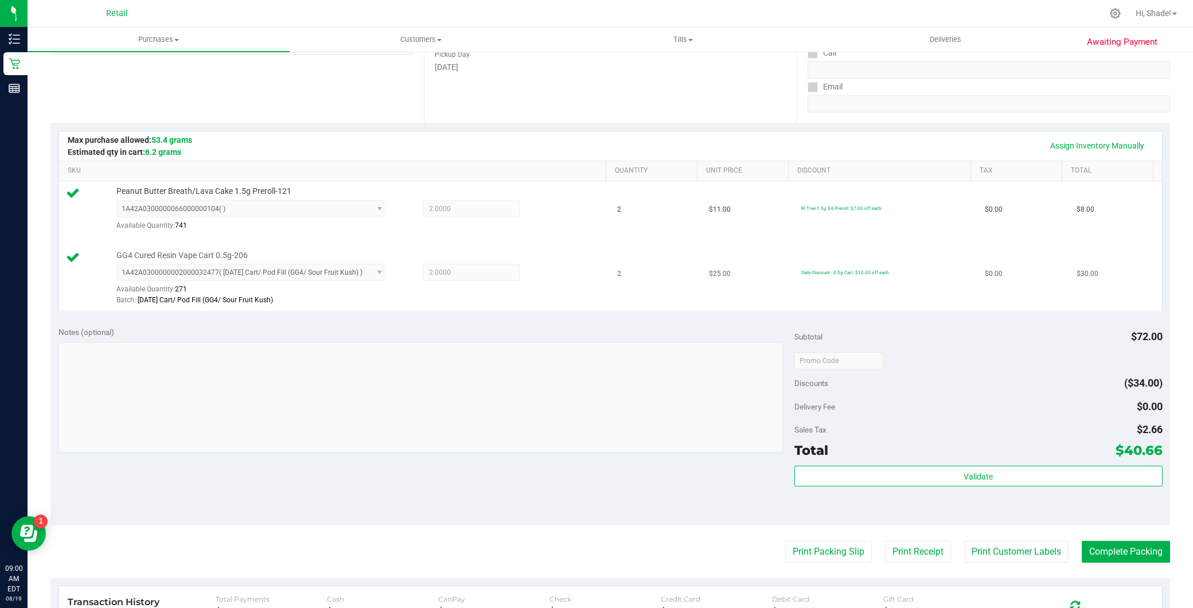
scroll to position [191, 0]
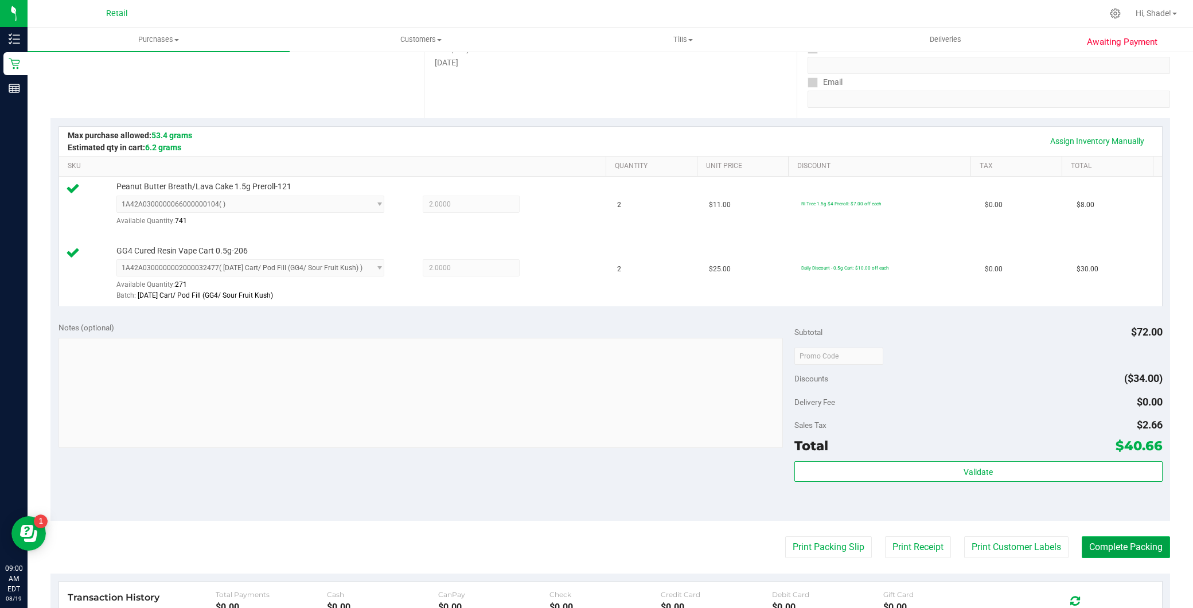
click at [1116, 545] on button "Complete Packing" at bounding box center [1126, 547] width 88 height 22
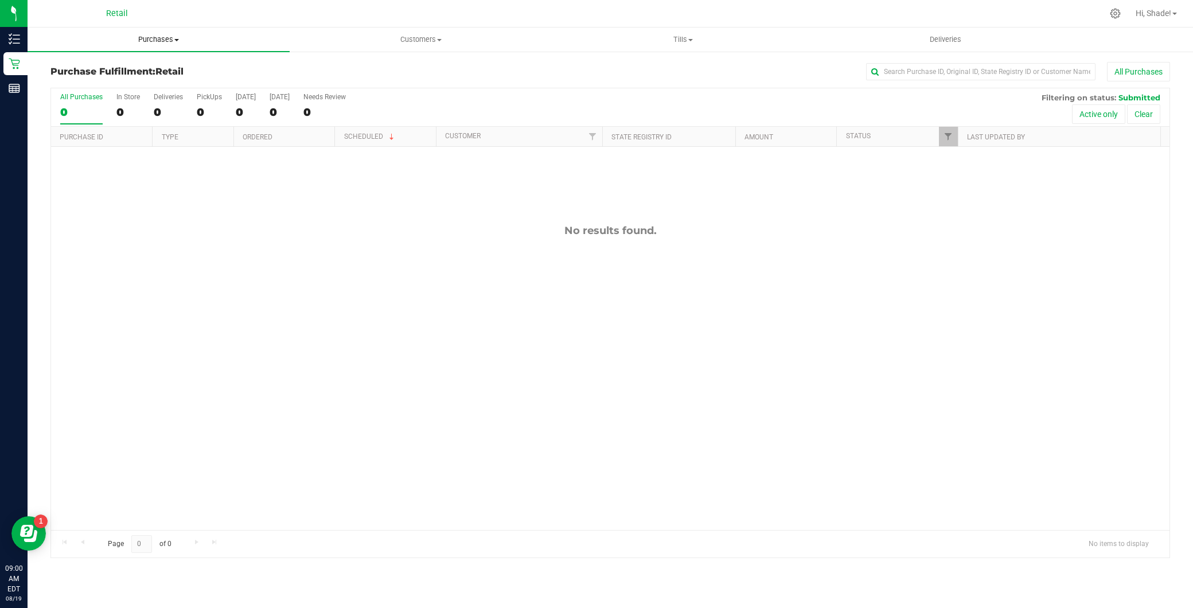
click at [195, 40] on span "Purchases" at bounding box center [159, 39] width 262 height 10
click at [116, 73] on span "Summary of purchases" at bounding box center [87, 69] width 118 height 10
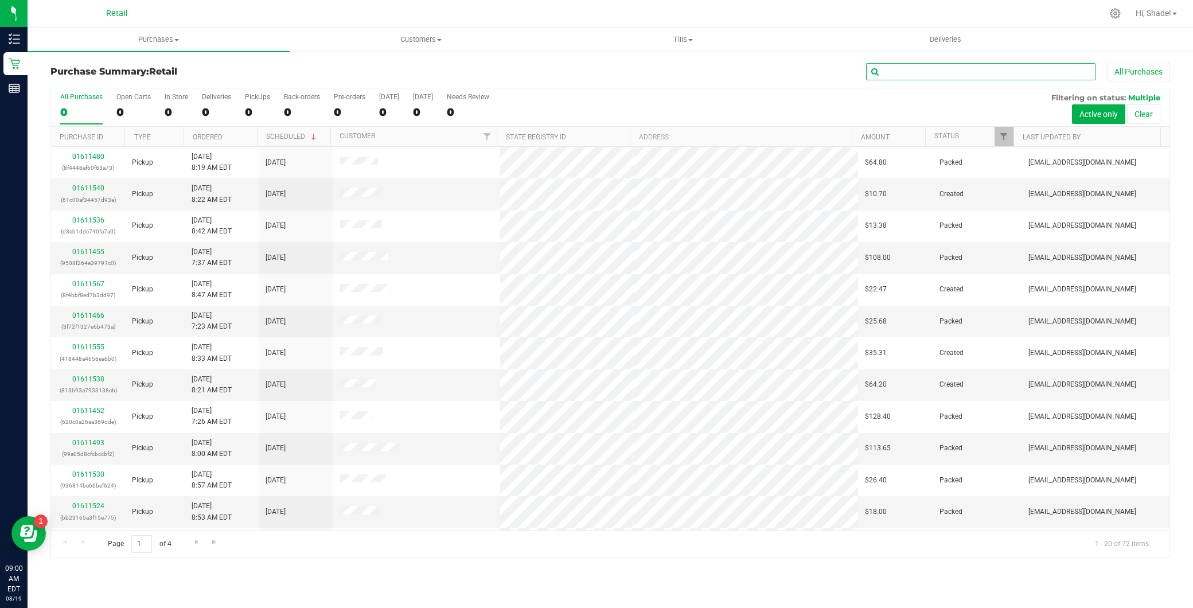
click at [918, 70] on input "text" at bounding box center [980, 71] width 229 height 17
click at [195, 43] on span "Purchases" at bounding box center [159, 39] width 262 height 10
click at [186, 70] on li "Summary of purchases" at bounding box center [159, 70] width 262 height 14
click at [930, 77] on input "text" at bounding box center [980, 71] width 229 height 17
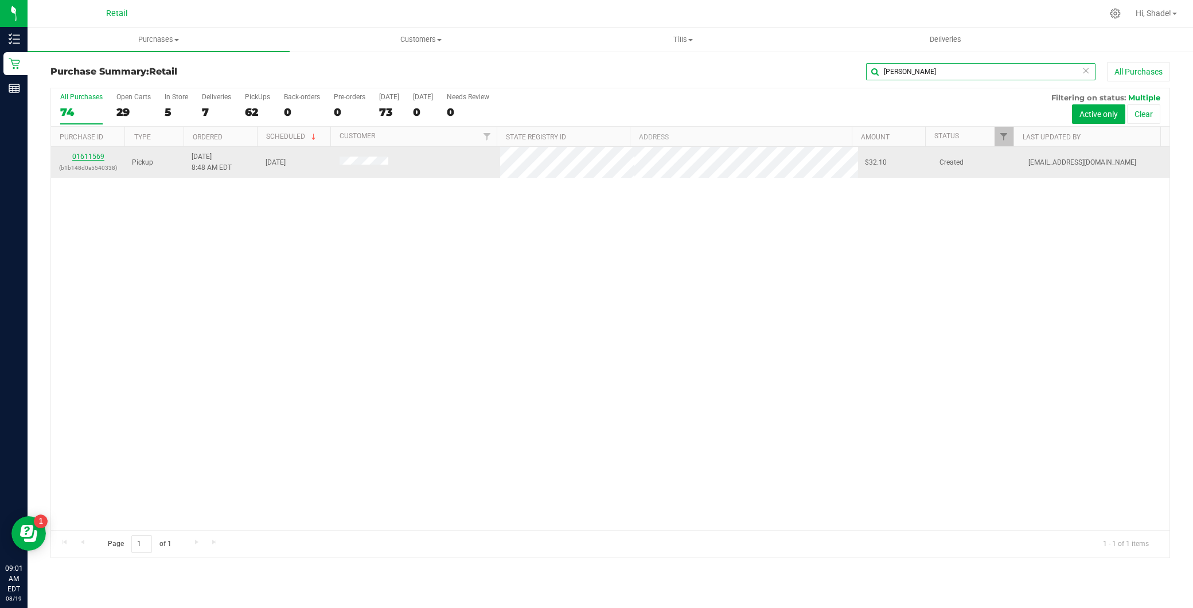
type input "adam"
click at [93, 158] on link "01611569" at bounding box center [88, 157] width 32 height 8
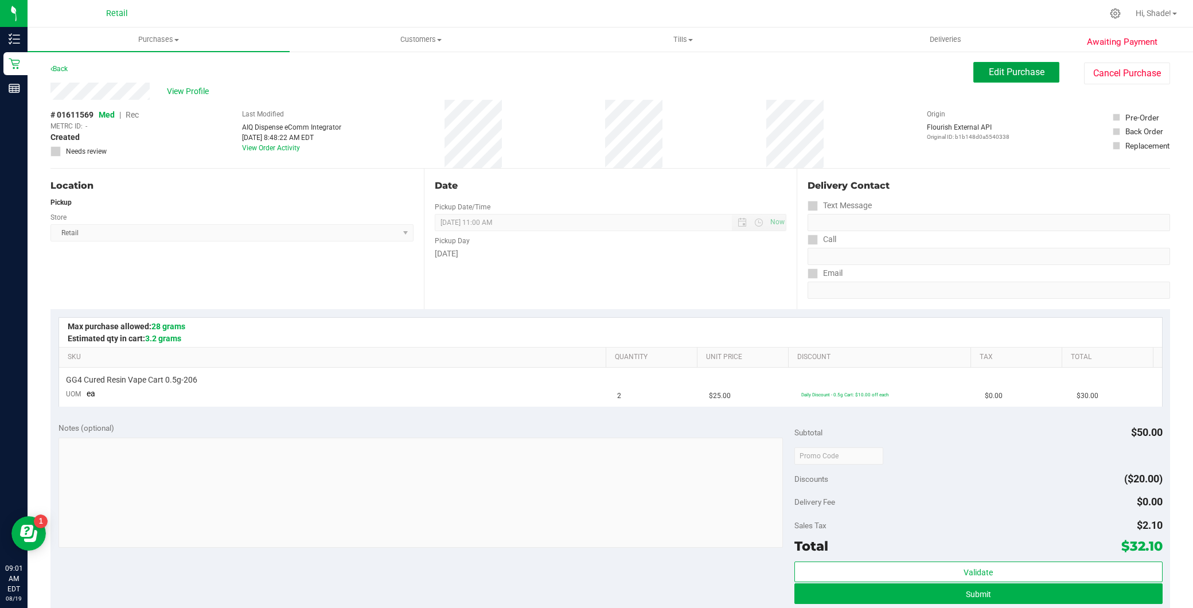
drag, startPoint x: 1014, startPoint y: 78, endPoint x: 987, endPoint y: 115, distance: 45.2
click at [1014, 78] on button "Edit Purchase" at bounding box center [1016, 72] width 86 height 21
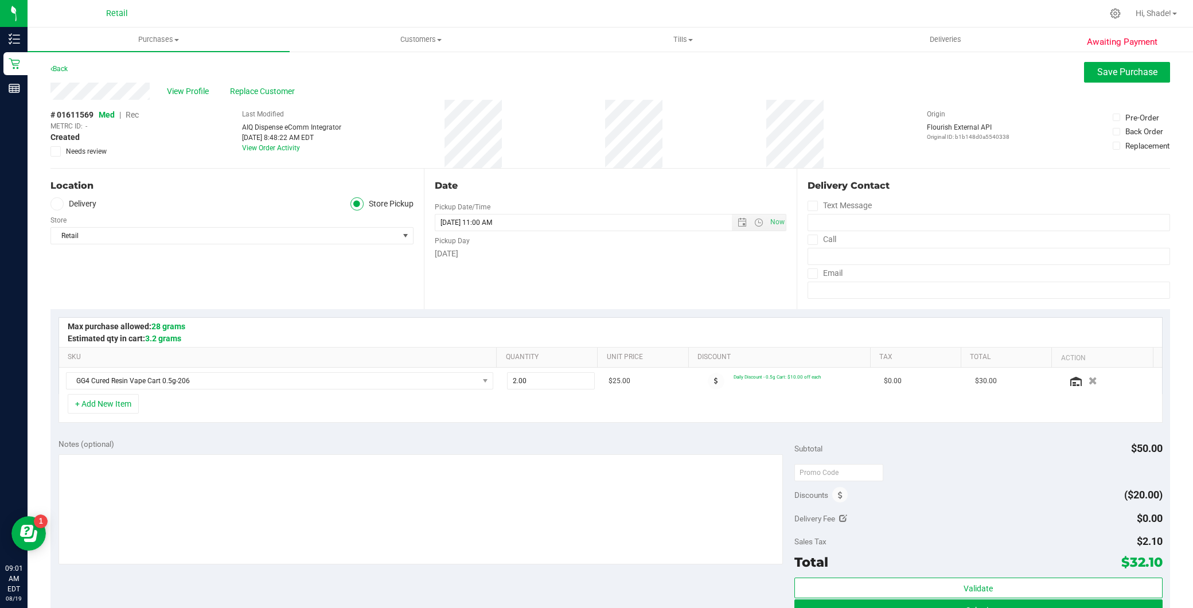
click at [134, 112] on span "Rec" at bounding box center [132, 114] width 13 height 9
click at [1123, 78] on button "Save Purchase" at bounding box center [1127, 72] width 86 height 21
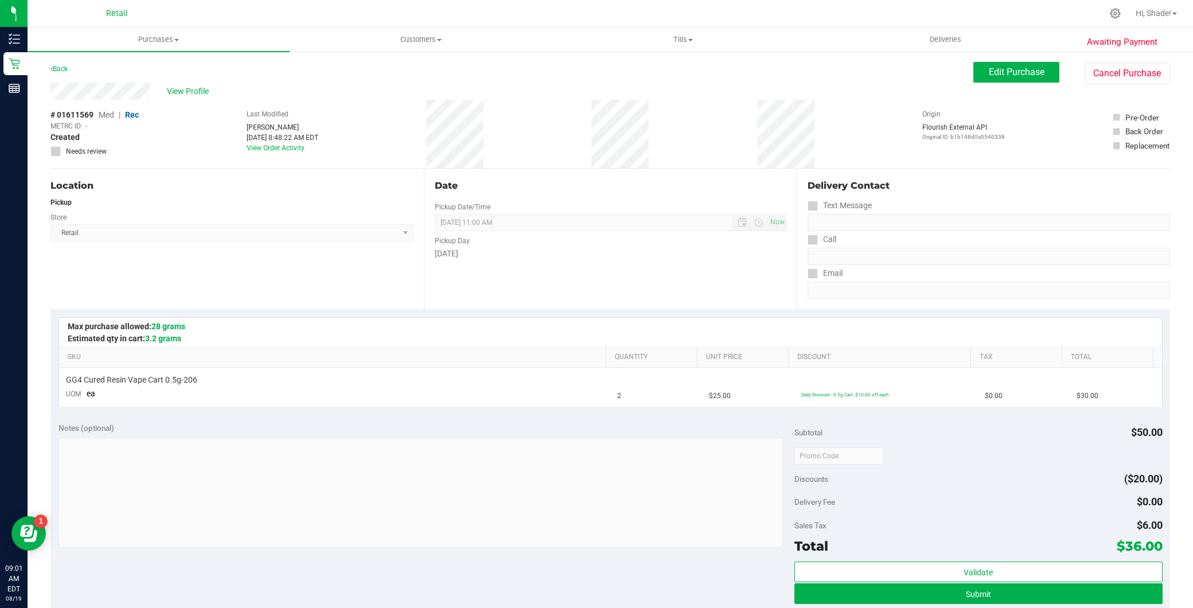
scroll to position [304, 0]
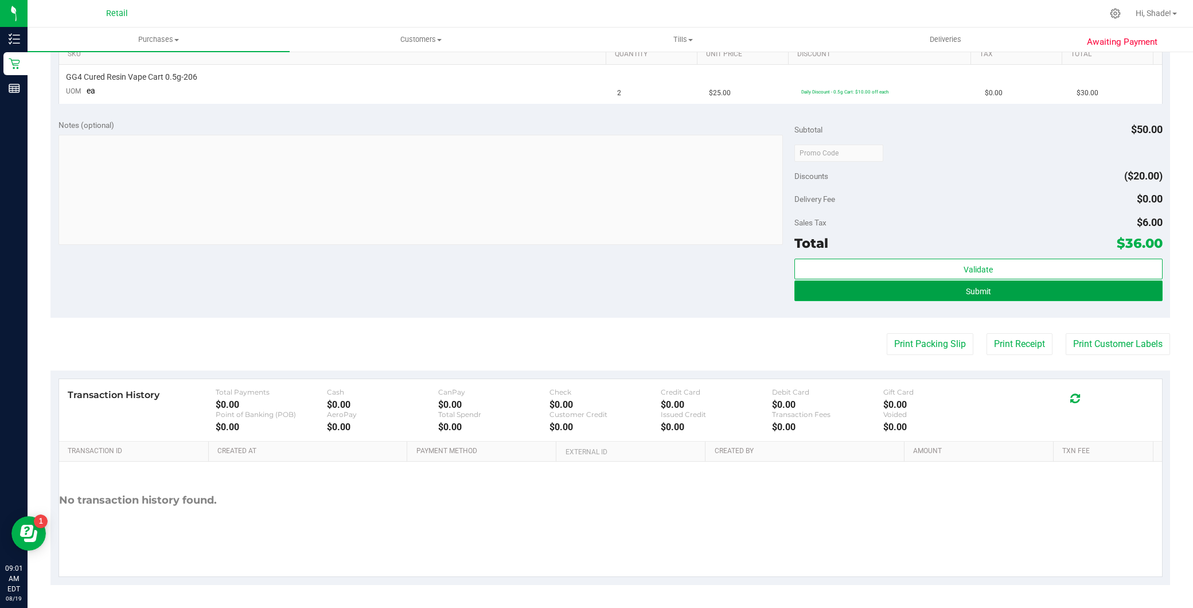
click at [991, 289] on button "Submit" at bounding box center [978, 290] width 368 height 21
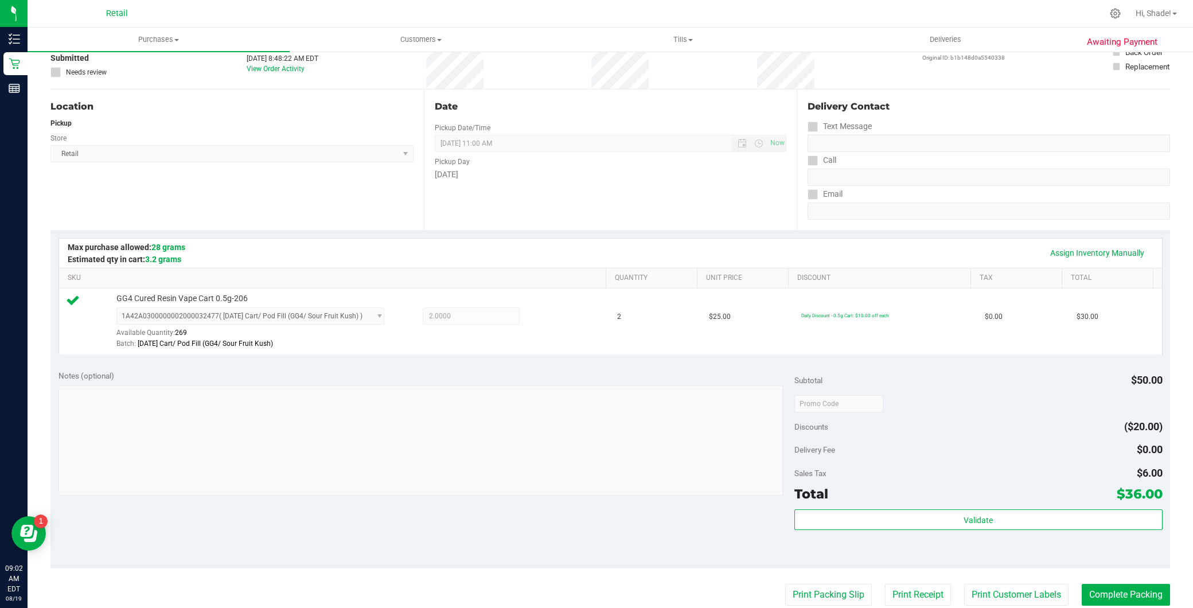
scroll to position [318, 0]
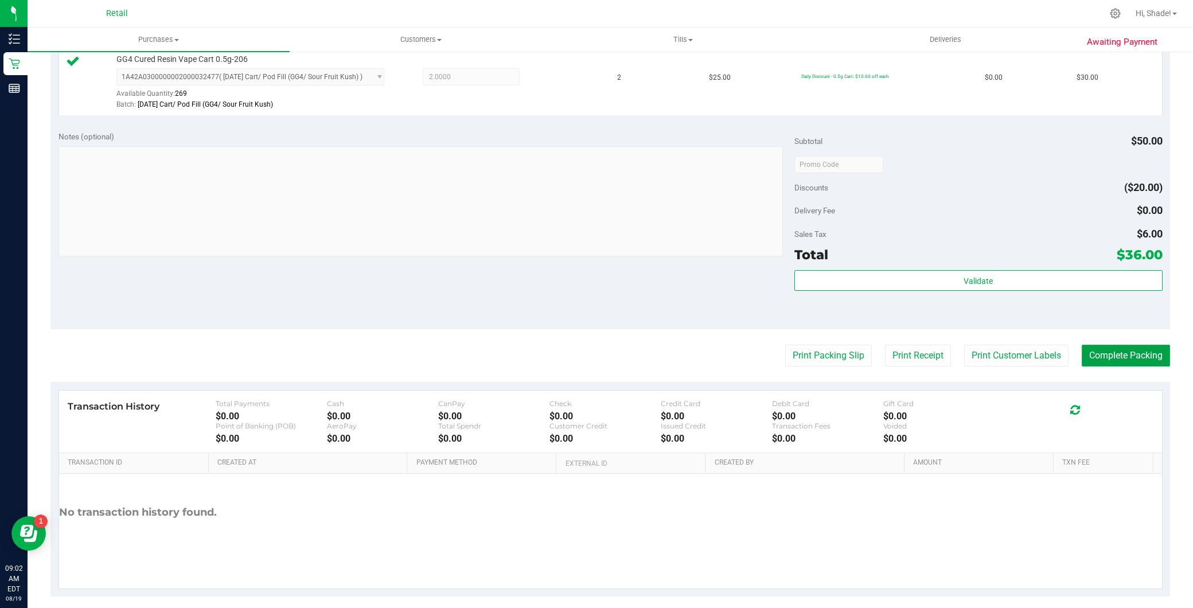
click at [1096, 356] on button "Complete Packing" at bounding box center [1126, 356] width 88 height 22
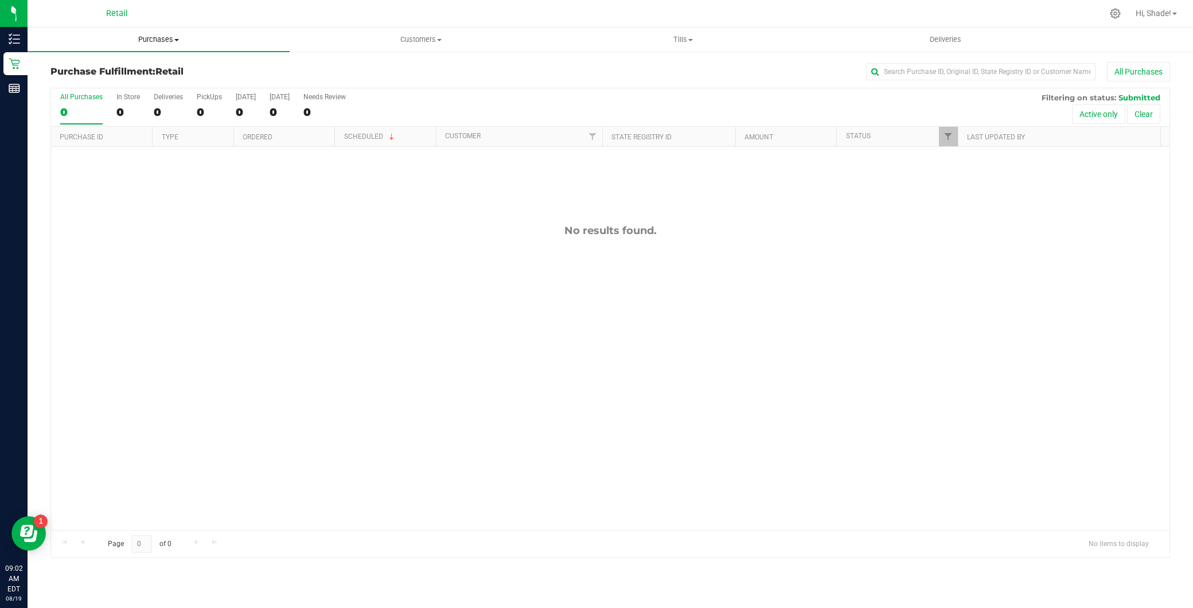
click at [173, 41] on span "Purchases" at bounding box center [159, 39] width 262 height 10
click at [163, 71] on li "Summary of purchases" at bounding box center [159, 70] width 262 height 14
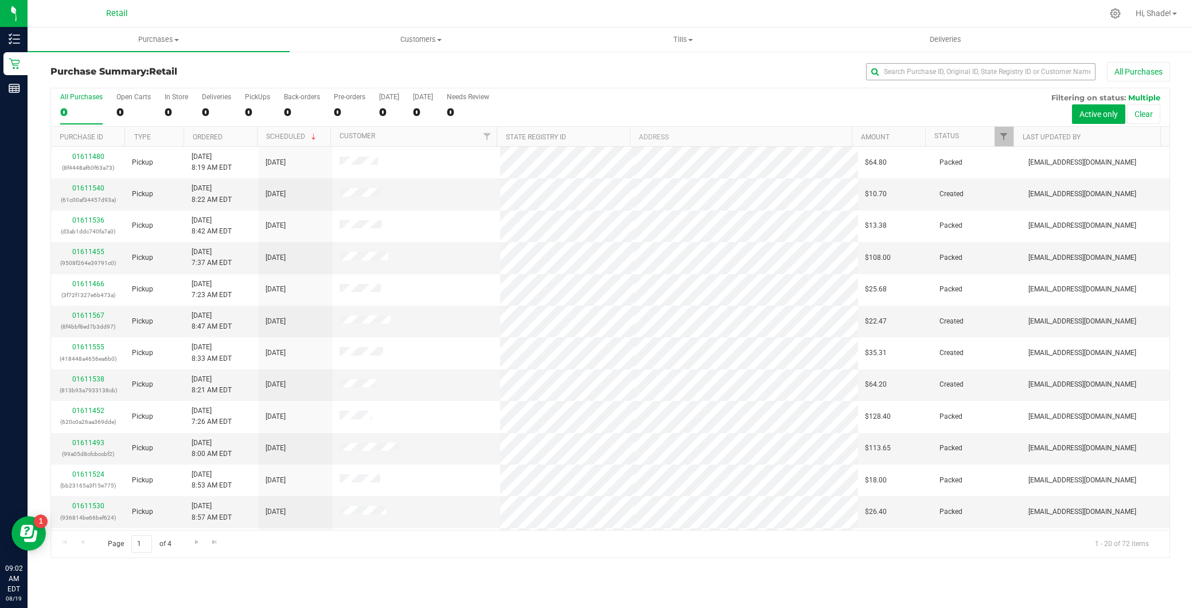
click at [897, 59] on div "Purchase Summary: Retail All Purchases All Purchases 0 Open Carts 0 In Store 0 …" at bounding box center [611, 309] width 1166 height 519
click at [902, 72] on input "text" at bounding box center [980, 71] width 229 height 17
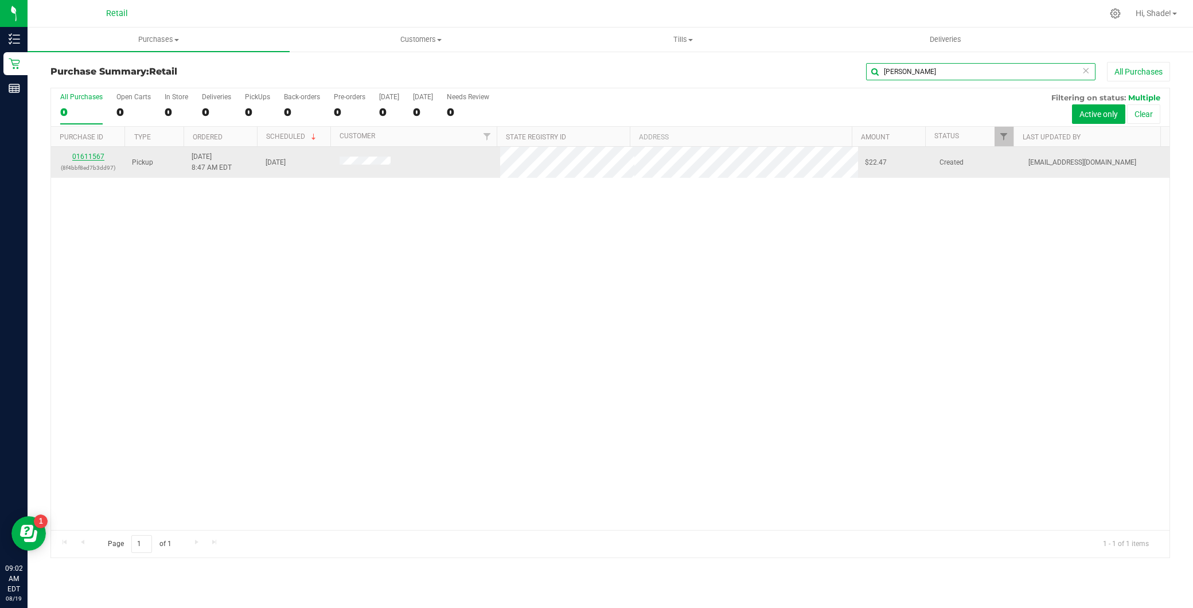
type input "kelly"
click at [95, 155] on link "01611567" at bounding box center [88, 157] width 32 height 8
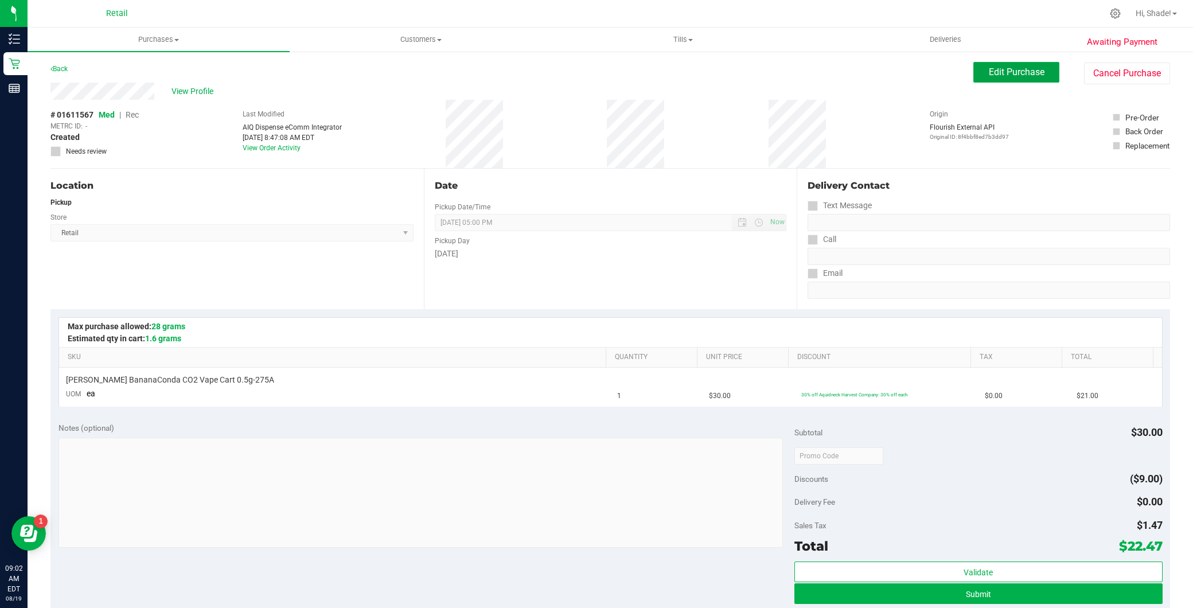
click at [1027, 60] on div "Awaiting Payment Back Edit Purchase Cancel Purchase View Profile # 01611567 Med…" at bounding box center [611, 480] width 1166 height 860
click at [1024, 71] on span "Edit Purchase" at bounding box center [1017, 72] width 56 height 11
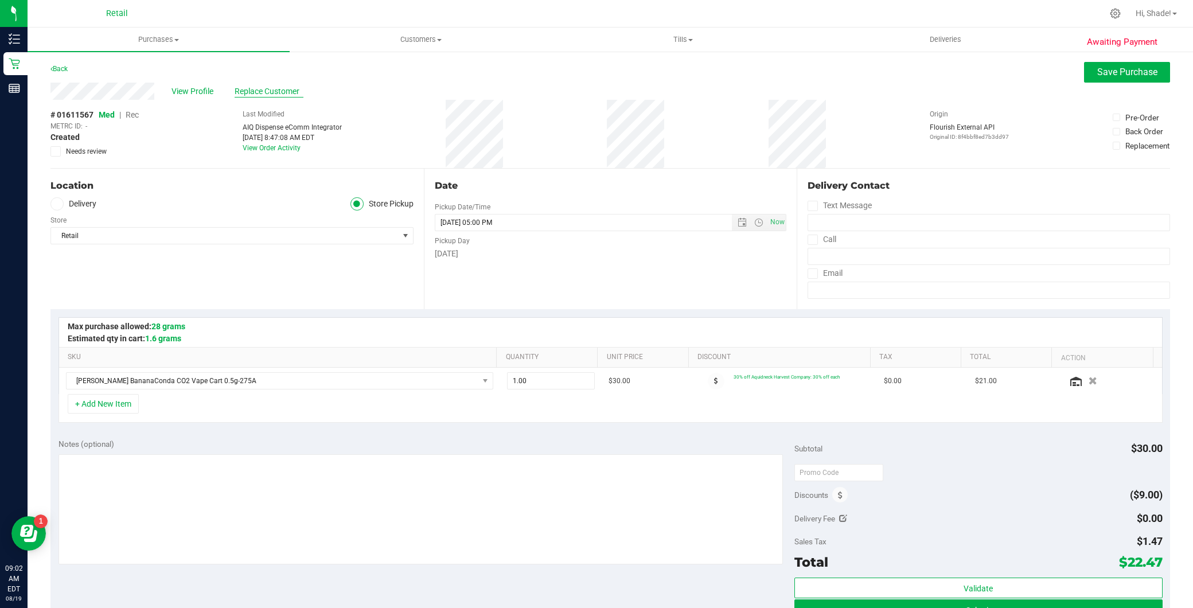
click at [252, 90] on span "Replace Customer" at bounding box center [269, 91] width 69 height 12
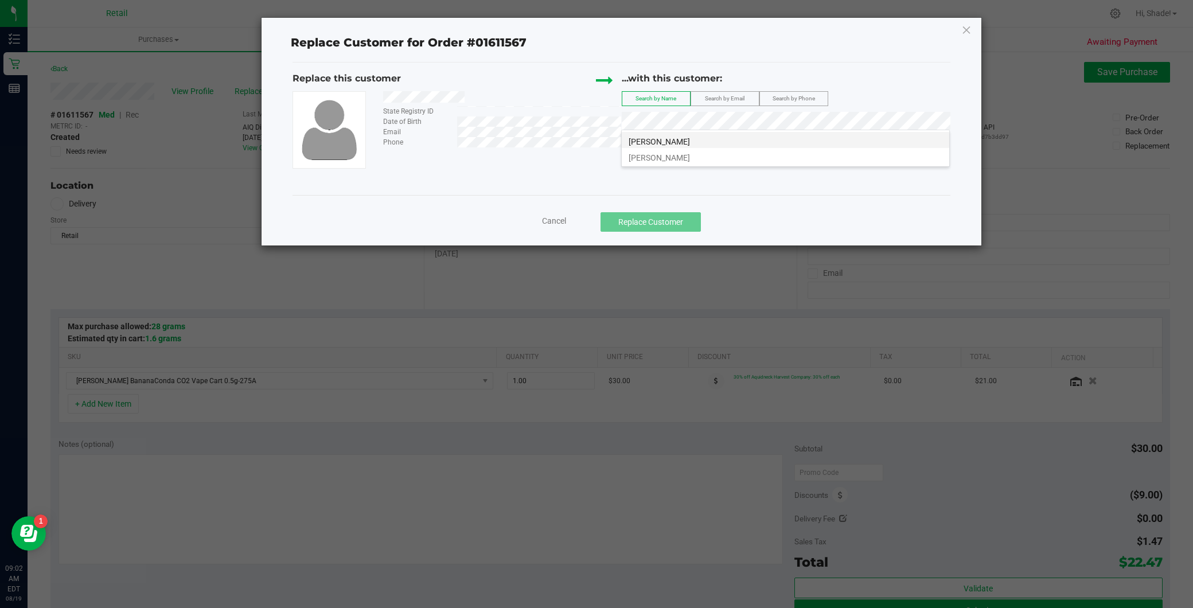
click at [746, 141] on li "Kelly Antonuccio" at bounding box center [786, 140] width 328 height 16
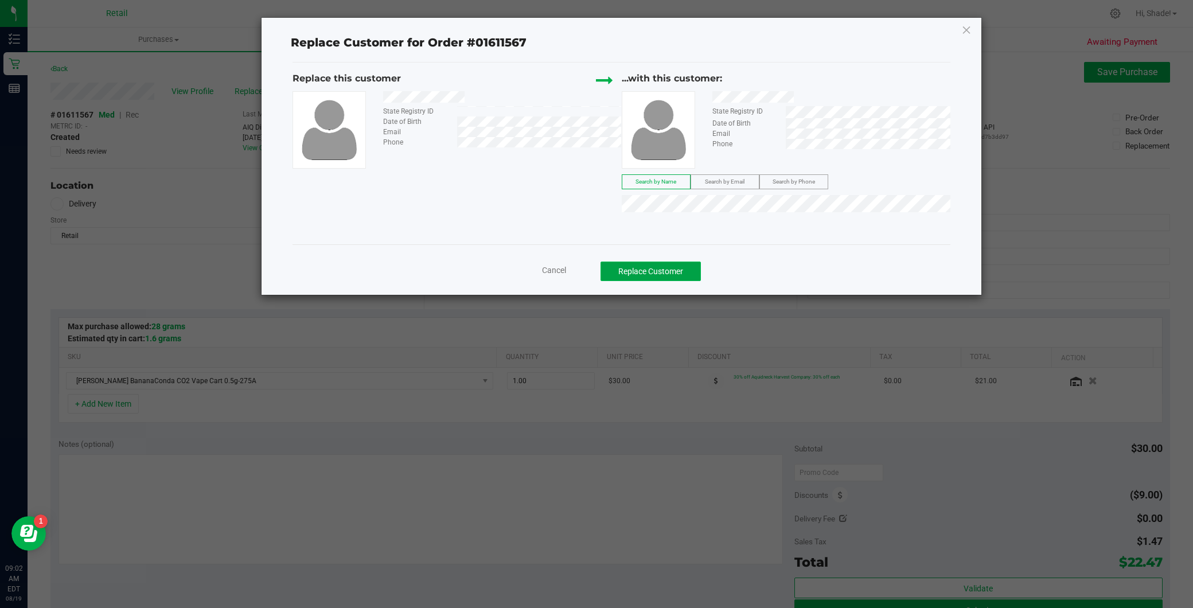
click at [677, 268] on button "Replace Customer" at bounding box center [651, 272] width 100 height 20
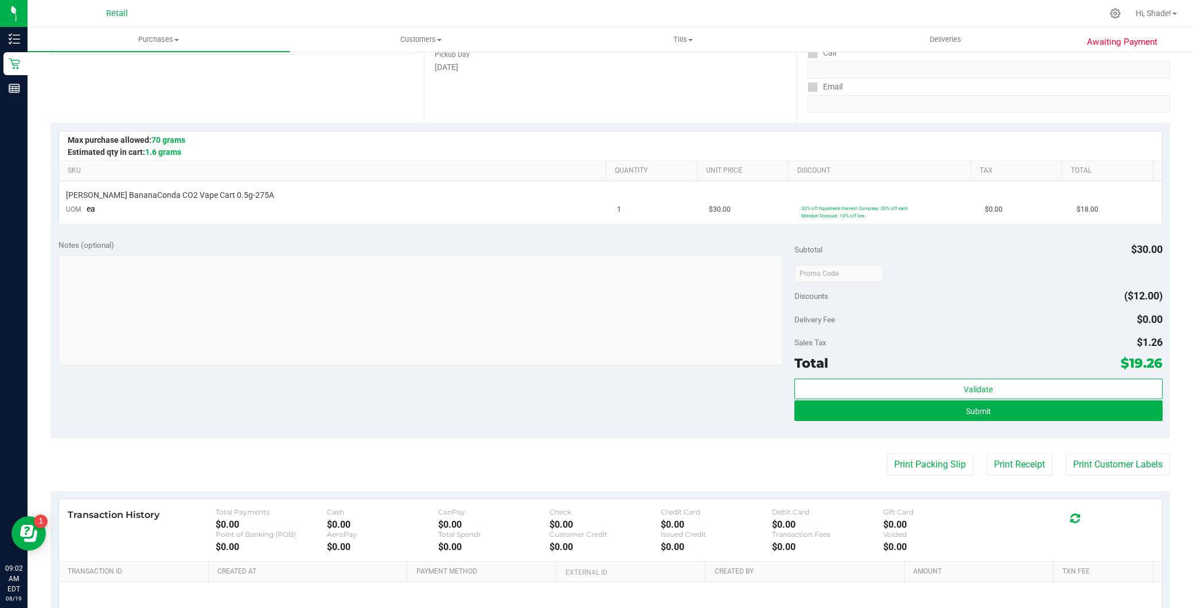
scroll to position [255, 0]
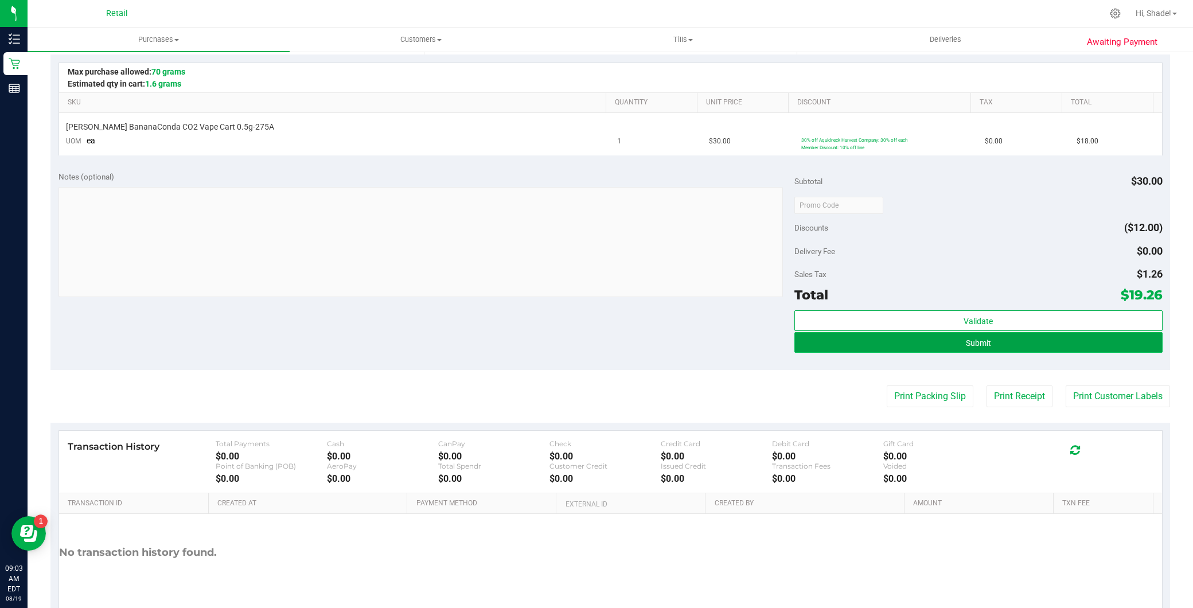
click at [898, 346] on button "Submit" at bounding box center [978, 342] width 368 height 21
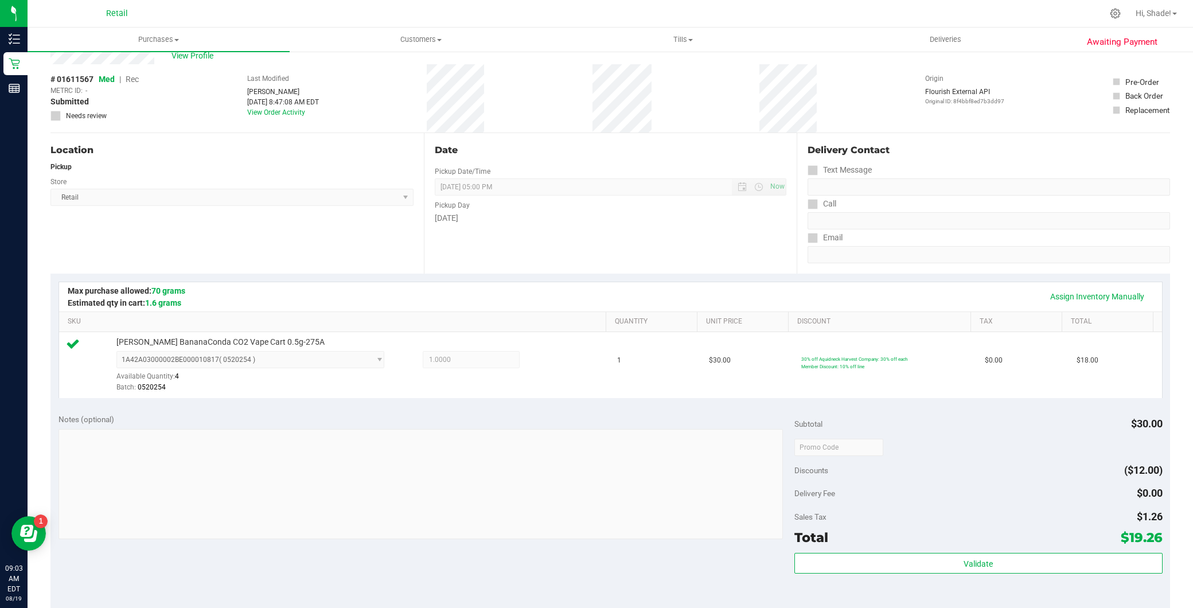
scroll to position [191, 0]
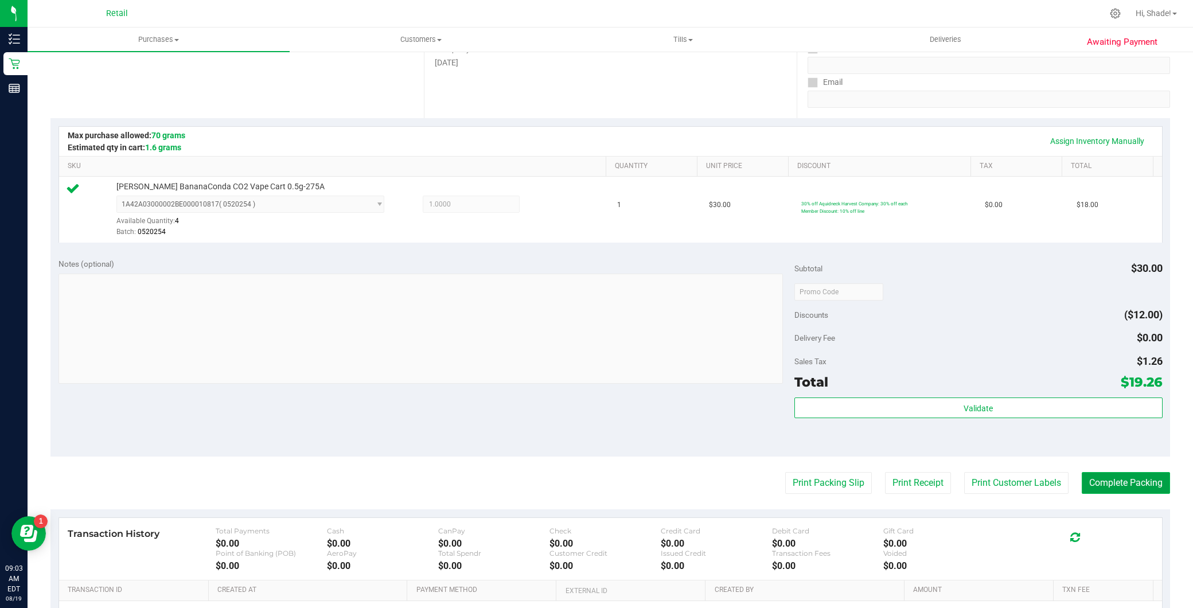
click at [1111, 486] on button "Complete Packing" at bounding box center [1126, 483] width 88 height 22
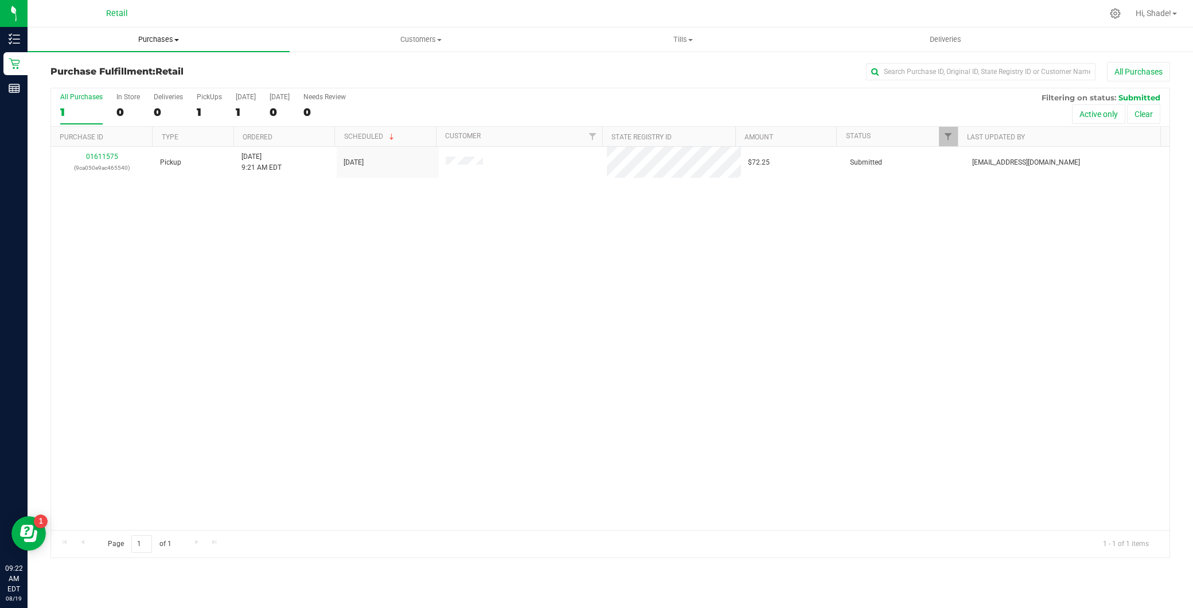
click at [202, 28] on uib-tab-heading "Purchases Summary of purchases Fulfillment All purchases" at bounding box center [159, 40] width 262 height 24
click at [106, 68] on span "Summary of purchases" at bounding box center [87, 69] width 118 height 10
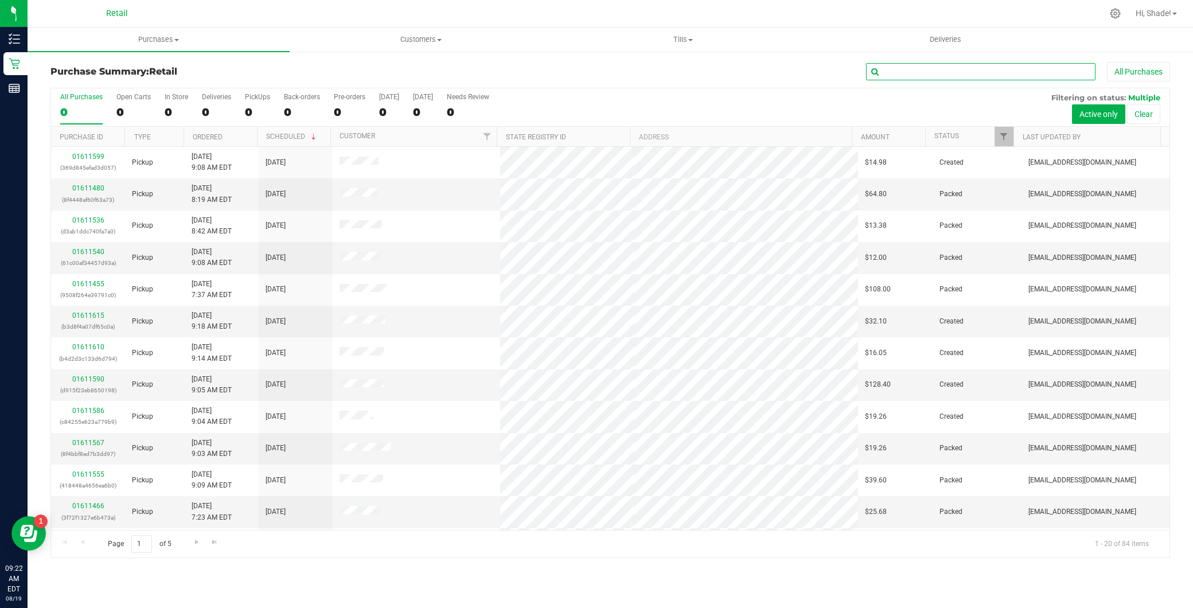
click at [925, 71] on input "text" at bounding box center [980, 71] width 229 height 17
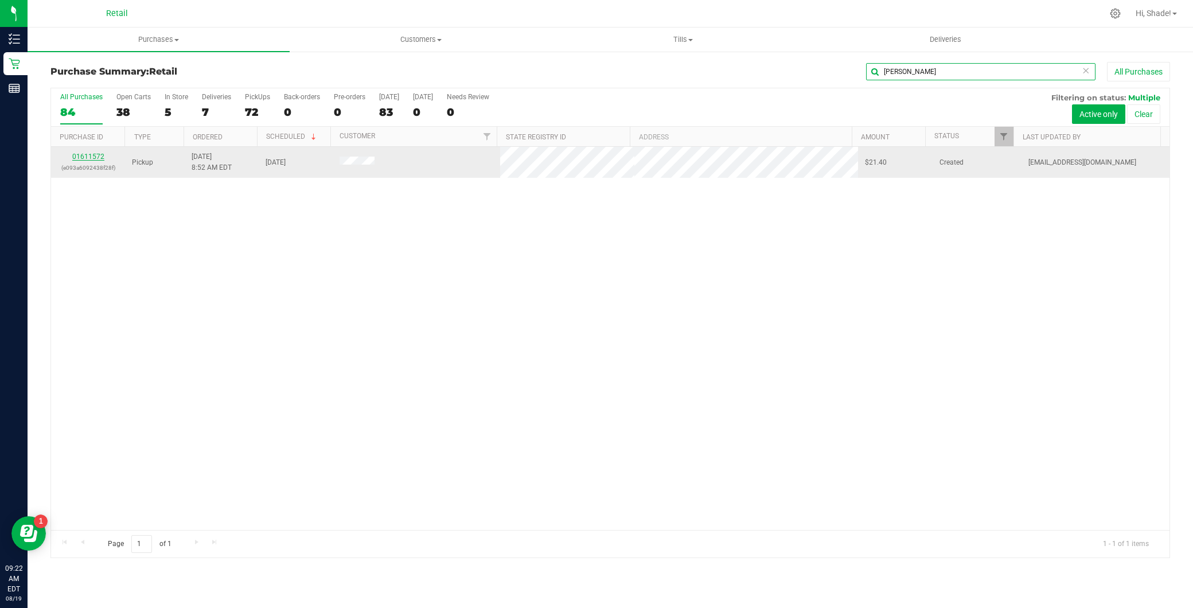
type input "alicia"
click at [93, 155] on link "01611572" at bounding box center [88, 157] width 32 height 8
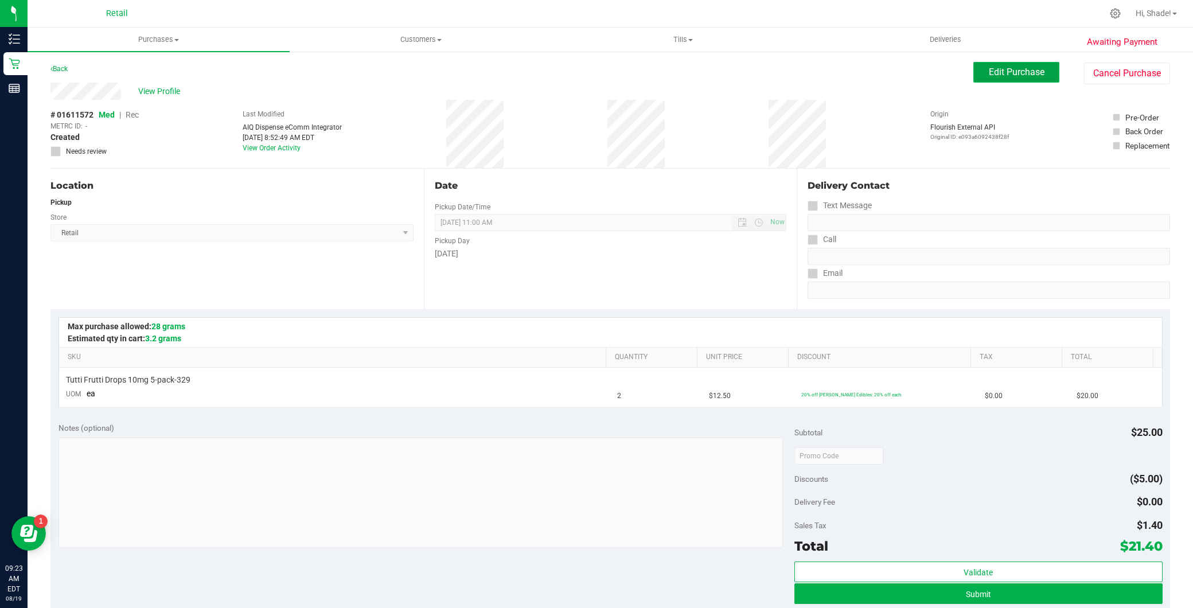
click at [989, 72] on span "Edit Purchase" at bounding box center [1017, 72] width 56 height 11
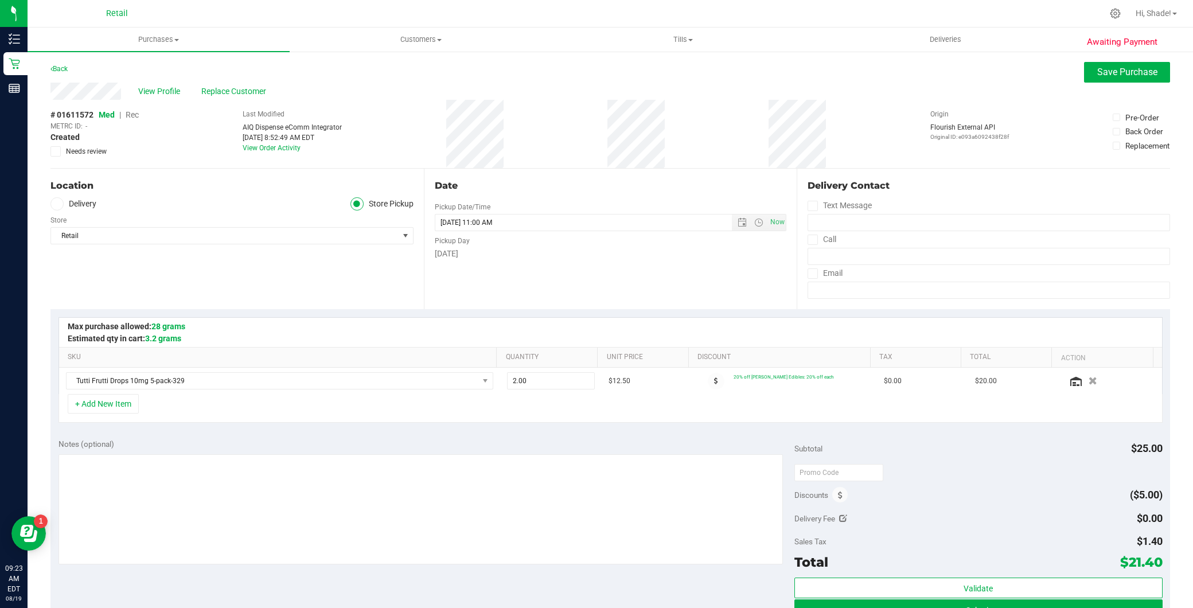
click at [128, 111] on span "Rec" at bounding box center [132, 114] width 13 height 9
click at [1128, 69] on span "Save Purchase" at bounding box center [1127, 72] width 60 height 11
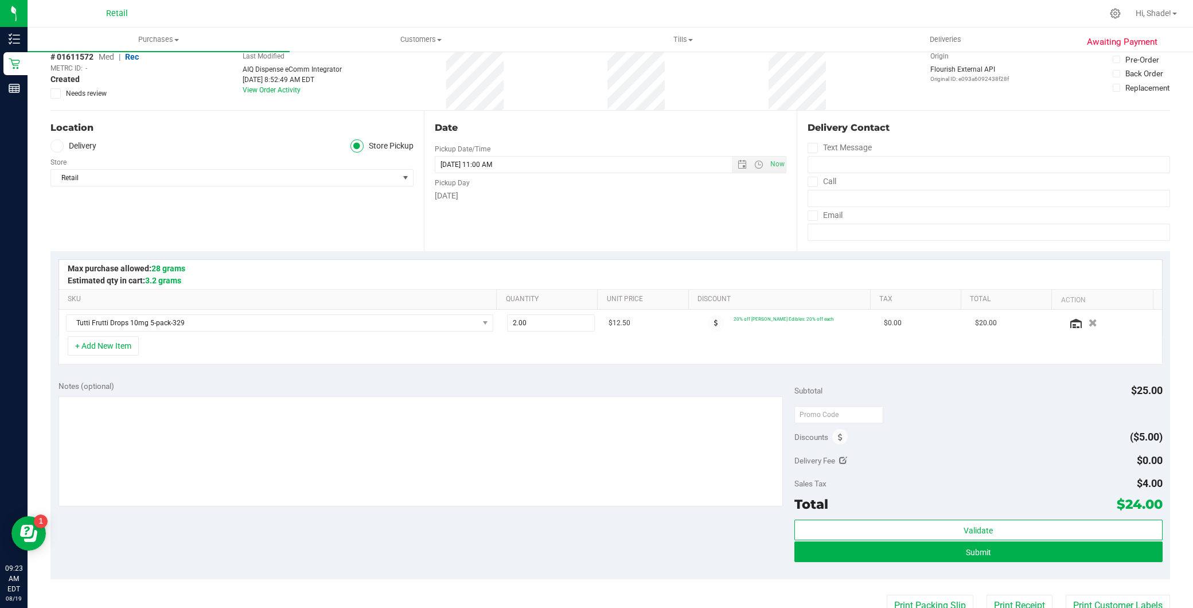
scroll to position [127, 0]
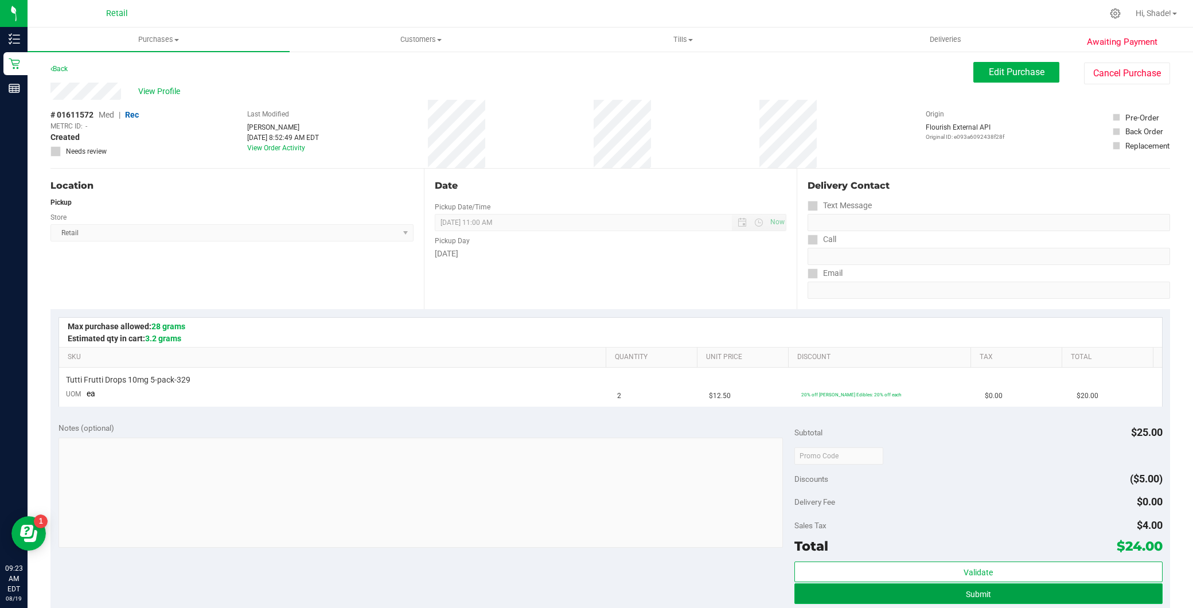
click at [885, 597] on button "Submit" at bounding box center [978, 593] width 368 height 21
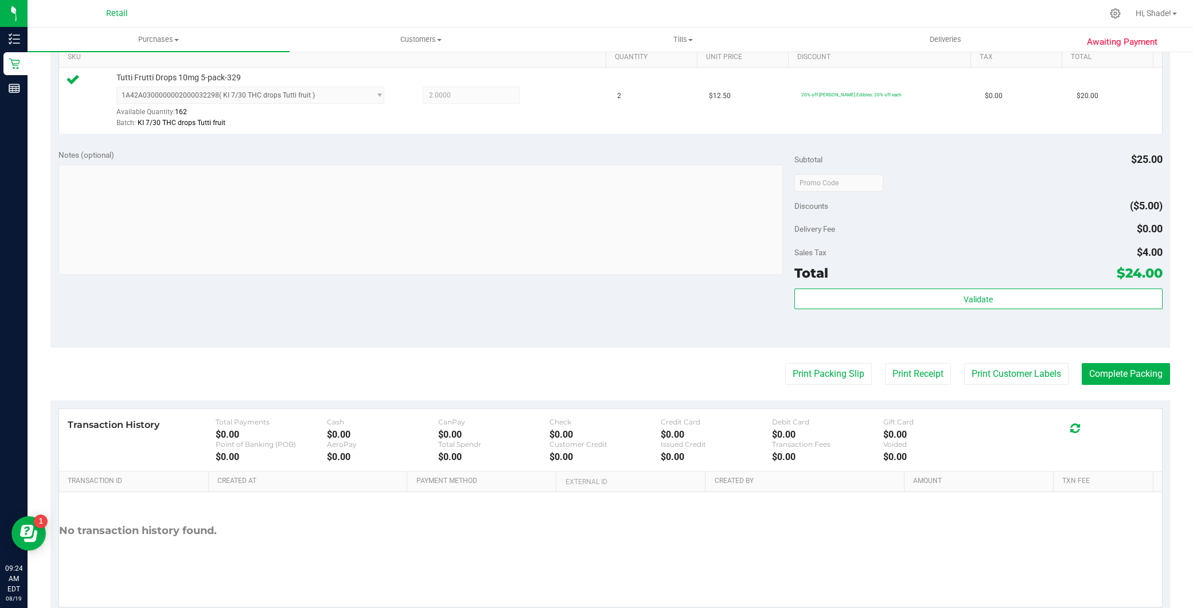
scroll to position [318, 0]
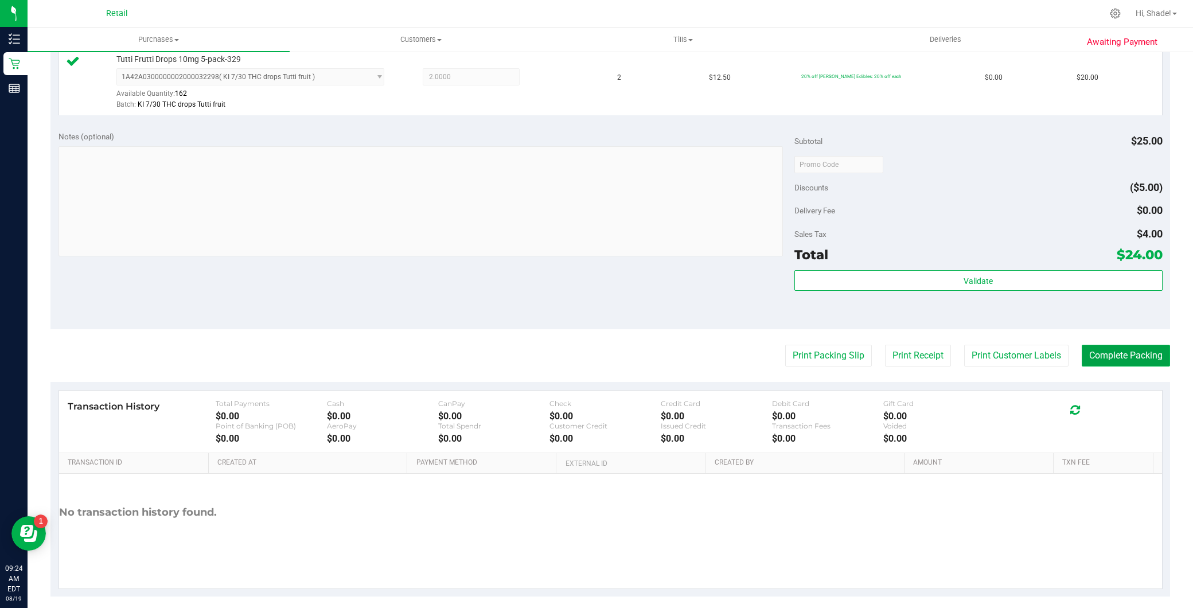
click at [1082, 354] on button "Complete Packing" at bounding box center [1126, 356] width 88 height 22
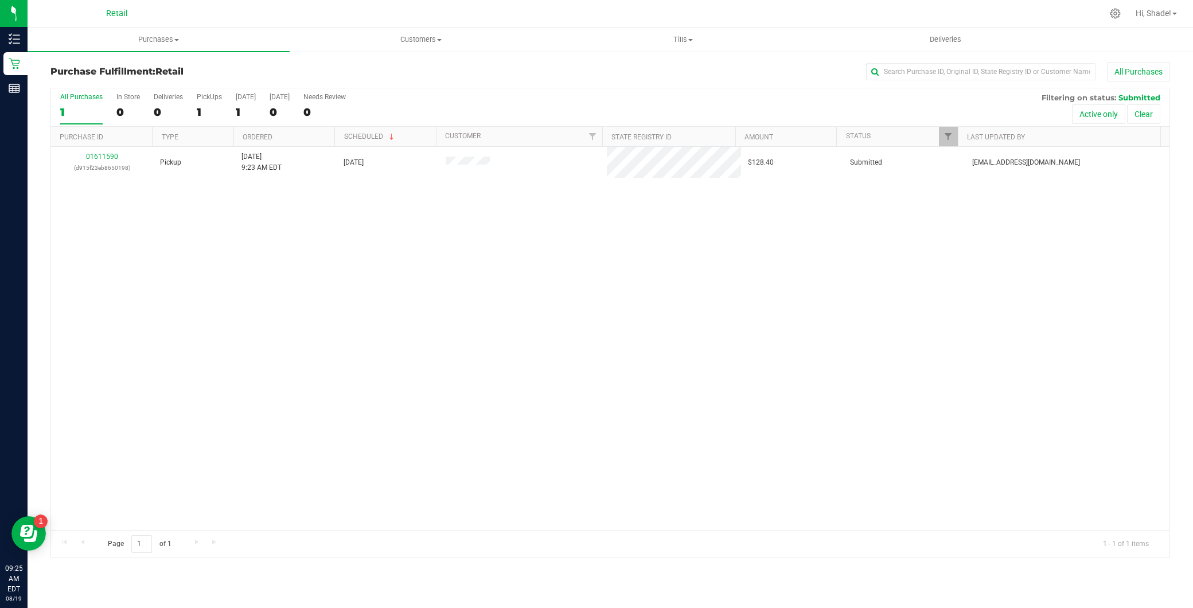
click at [151, 50] on link "Purchases Summary of purchases Fulfillment All purchases" at bounding box center [159, 40] width 262 height 24
click at [159, 41] on span "Purchases" at bounding box center [159, 39] width 262 height 10
click at [158, 48] on uib-tab-heading "Purchases Summary of purchases Fulfillment All purchases" at bounding box center [159, 40] width 262 height 24
click at [152, 64] on li "Summary of purchases" at bounding box center [159, 70] width 262 height 14
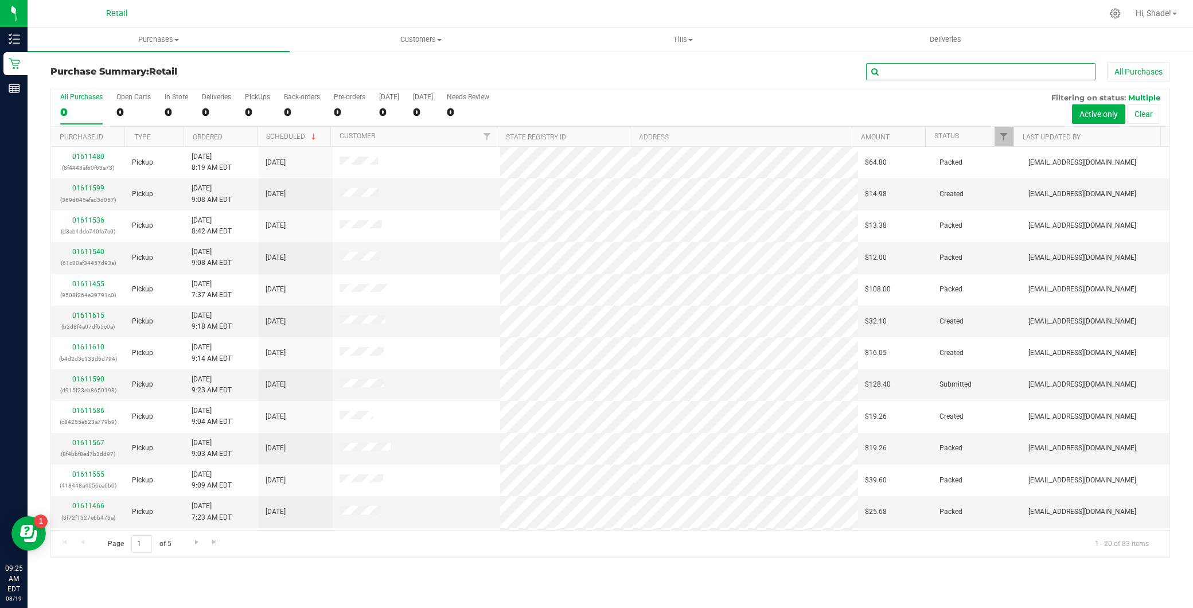
click at [981, 69] on input "text" at bounding box center [980, 71] width 229 height 17
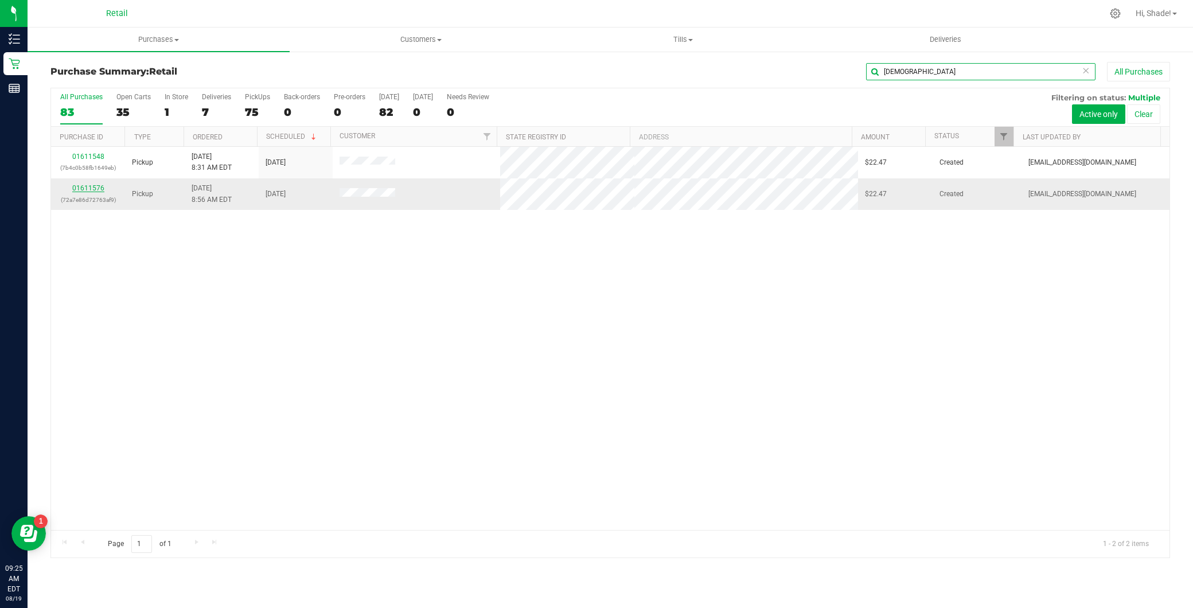
type input "crist"
click at [89, 186] on link "01611576" at bounding box center [88, 188] width 32 height 8
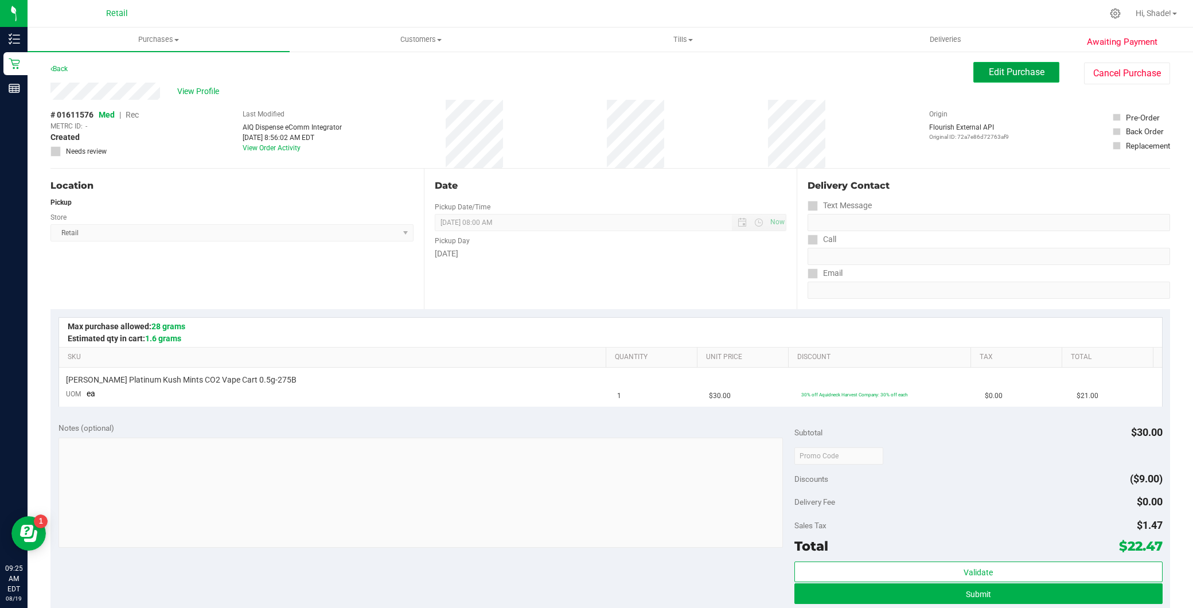
click at [1039, 72] on button "Edit Purchase" at bounding box center [1016, 72] width 86 height 21
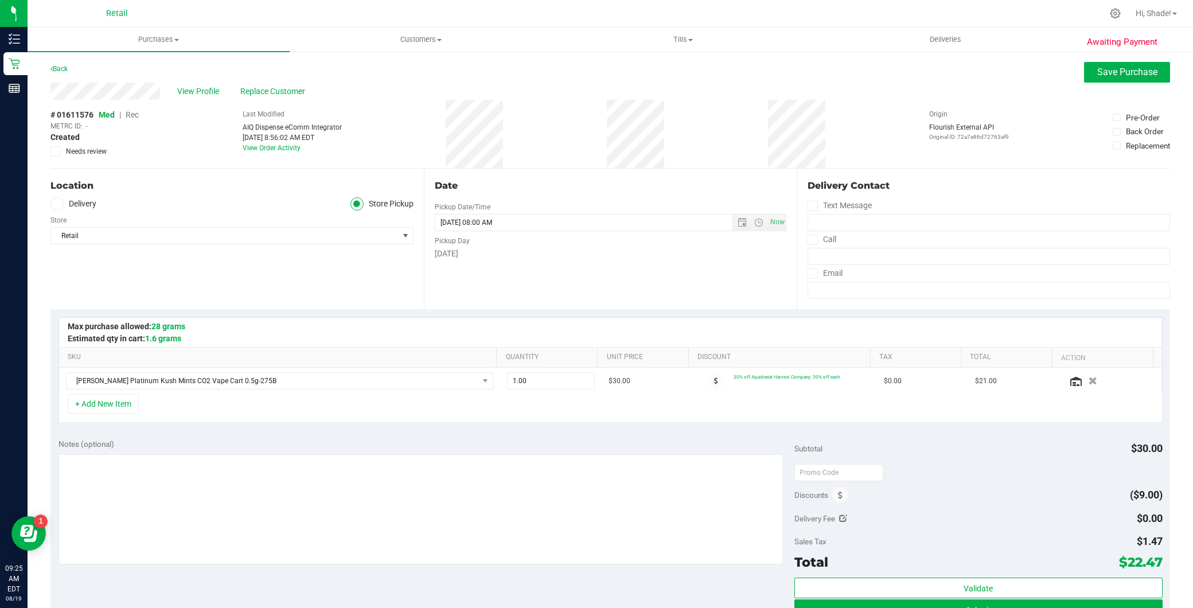
click at [138, 116] on span "Rec" at bounding box center [132, 114] width 13 height 9
click at [1098, 68] on span "Save Purchase" at bounding box center [1127, 72] width 60 height 11
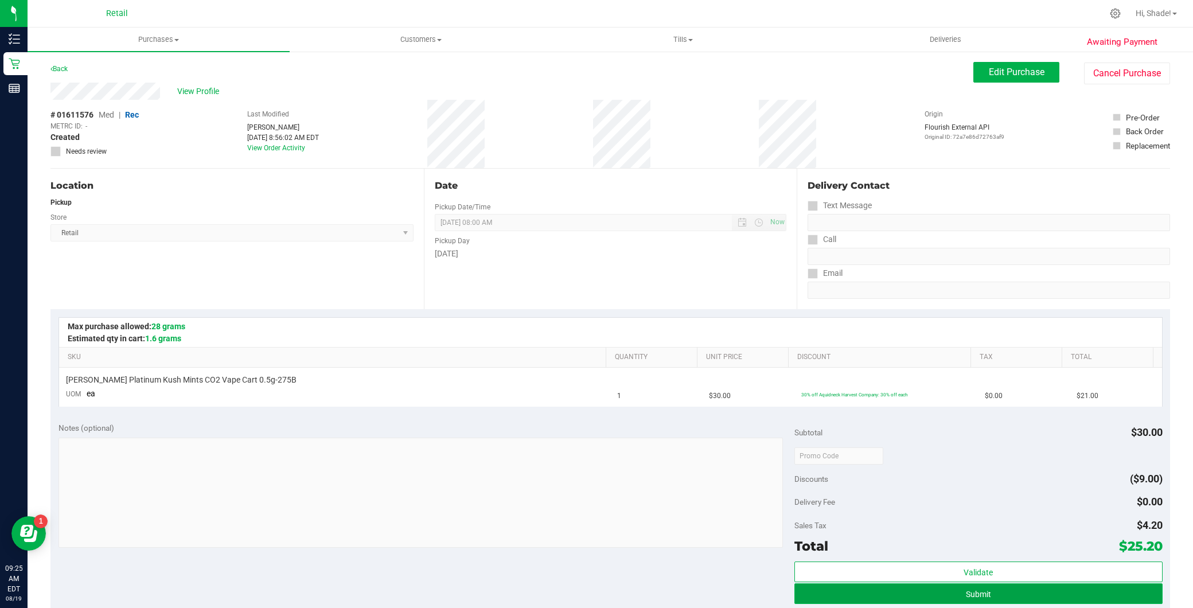
click at [971, 598] on span "Submit" at bounding box center [978, 594] width 25 height 9
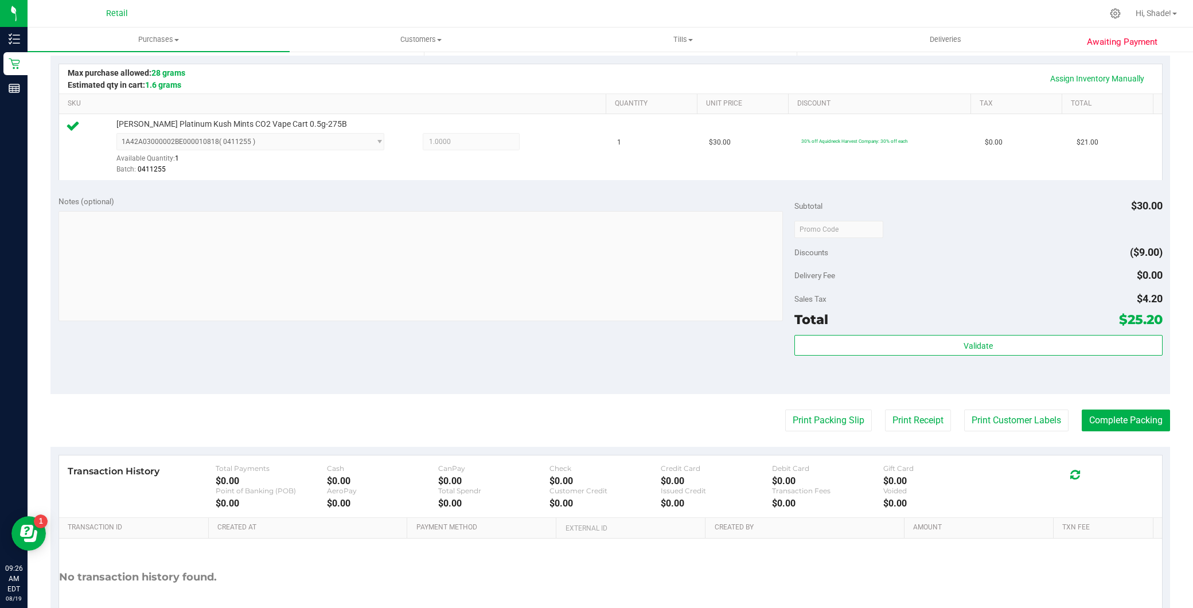
scroll to position [255, 0]
click at [1094, 411] on button "Complete Packing" at bounding box center [1126, 419] width 88 height 22
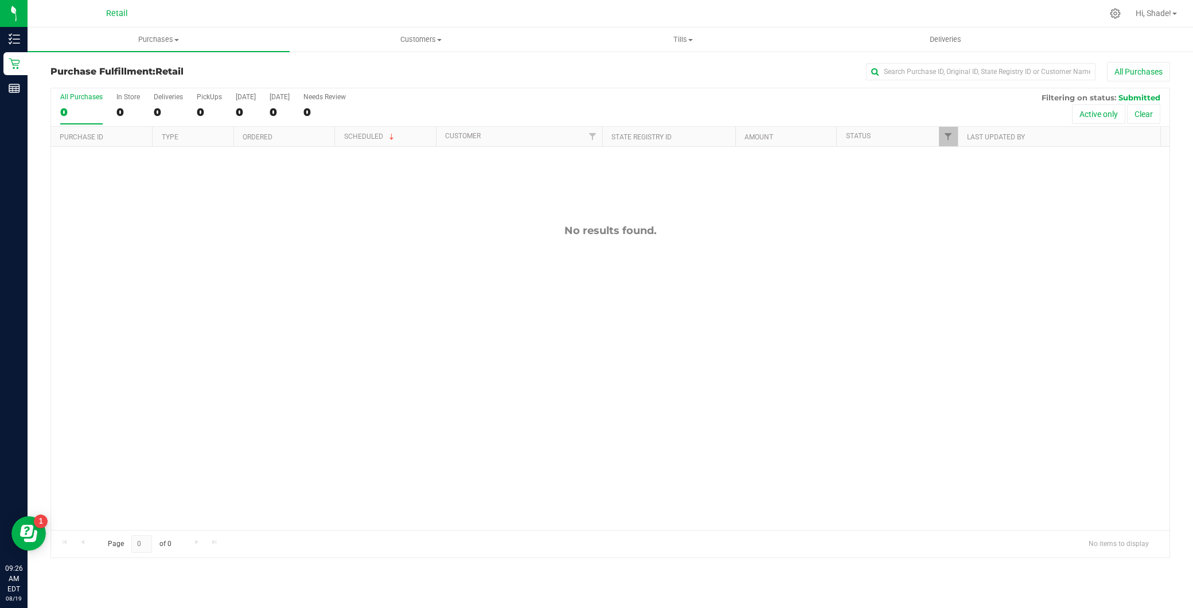
click at [956, 84] on div "Purchase Fulfillment: Retail All Purchases" at bounding box center [610, 74] width 1120 height 25
click at [956, 79] on div "Purchase Fulfillment: Retail All Purchases" at bounding box center [610, 74] width 1120 height 25
click at [215, 19] on div at bounding box center [653, 13] width 897 height 22
drag, startPoint x: 208, startPoint y: 30, endPoint x: 193, endPoint y: 40, distance: 17.8
click at [206, 30] on uib-tab-heading "Purchases Summary of purchases Fulfillment All purchases" at bounding box center [159, 40] width 262 height 24
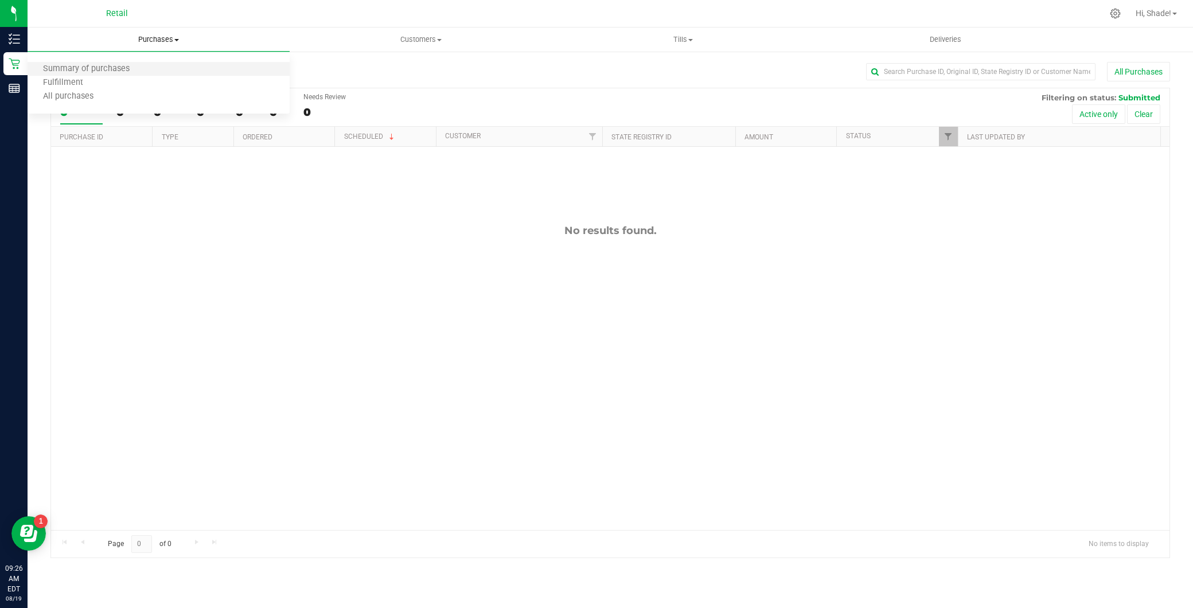
click at [211, 64] on li "Summary of purchases" at bounding box center [159, 70] width 262 height 14
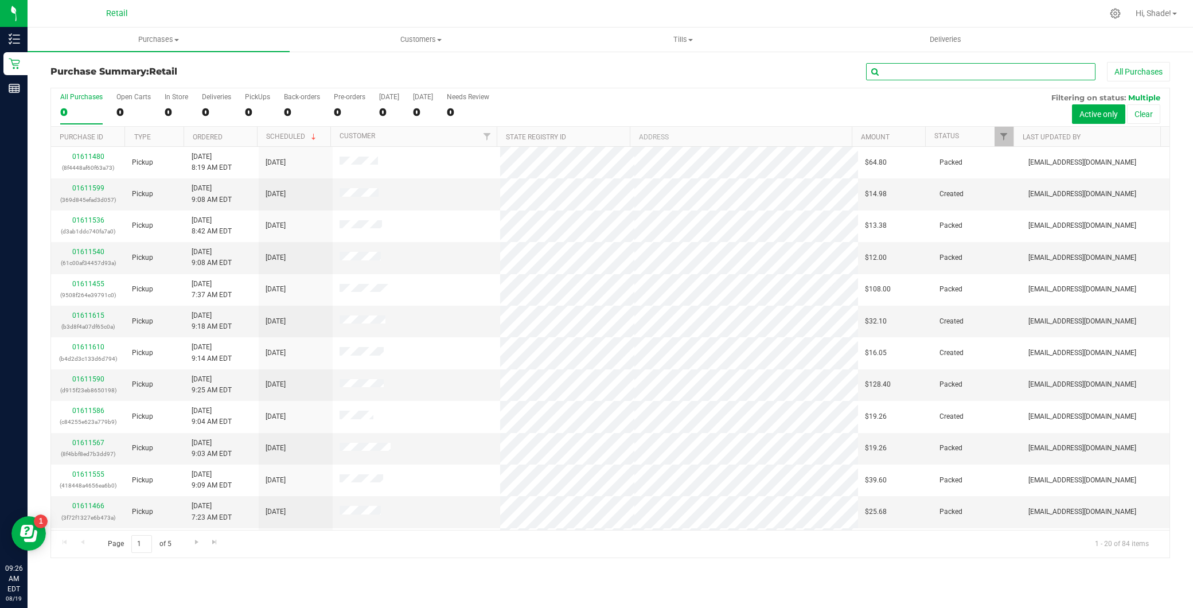
click at [1013, 71] on input "text" at bounding box center [980, 71] width 229 height 17
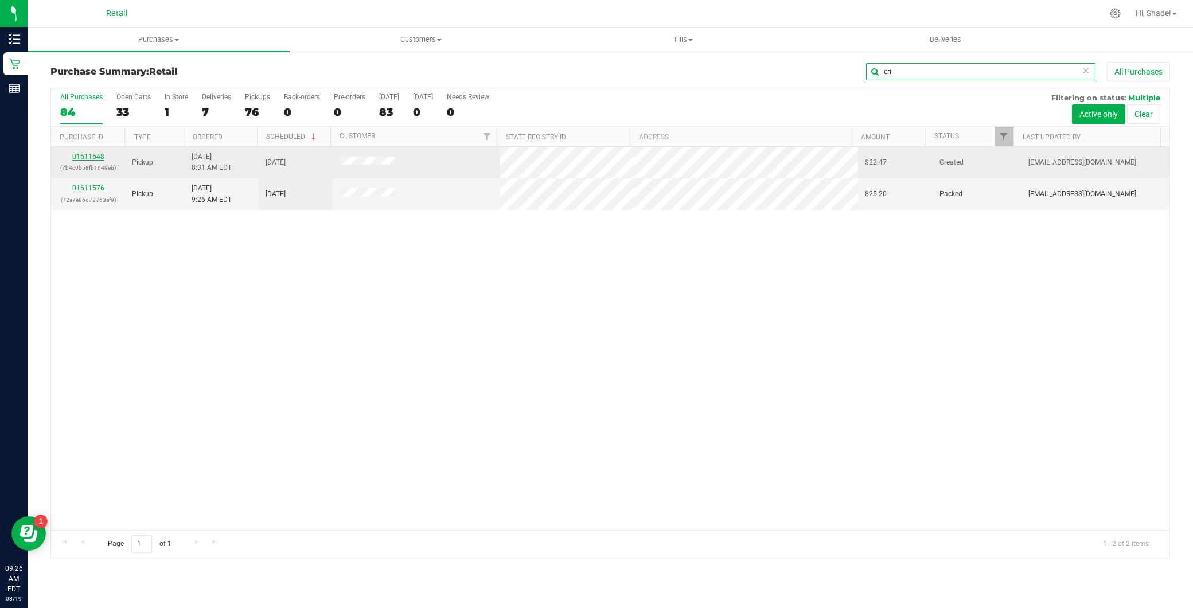
type input "cri"
click at [93, 153] on link "01611548" at bounding box center [88, 157] width 32 height 8
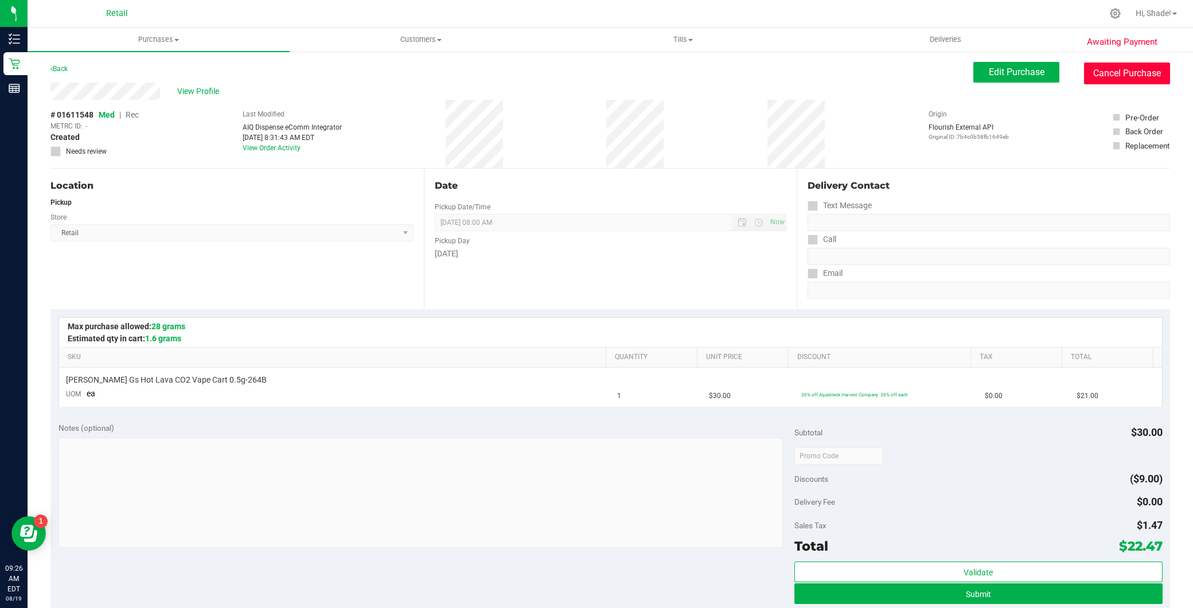
click at [1103, 71] on button "Cancel Purchase" at bounding box center [1127, 74] width 86 height 22
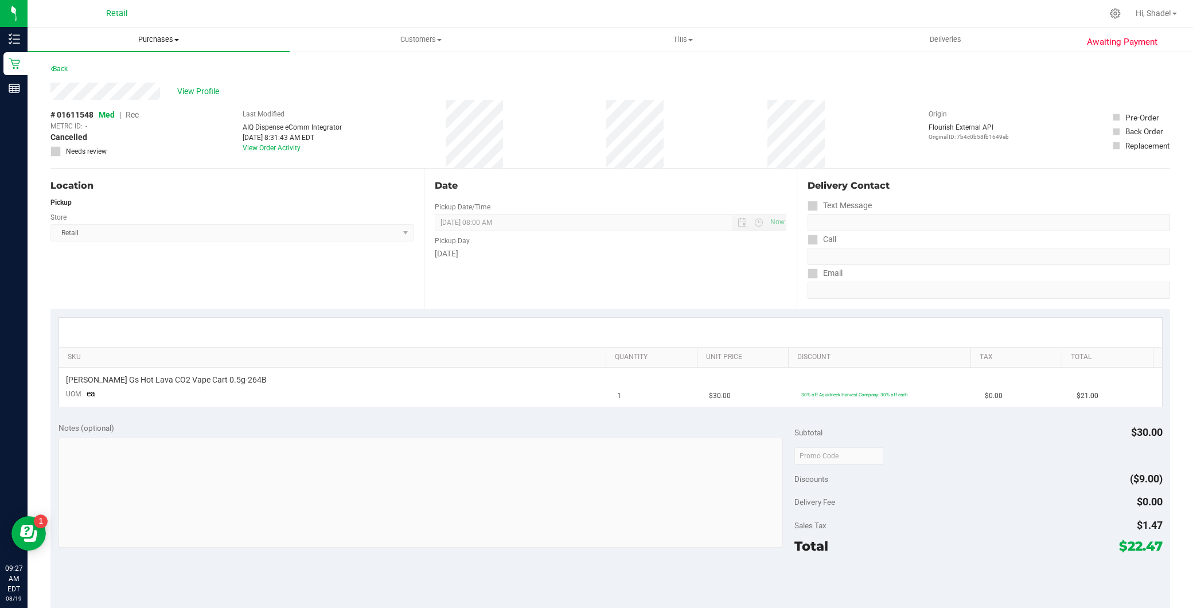
click at [179, 36] on span "Purchases" at bounding box center [159, 39] width 262 height 10
click at [145, 59] on ul "Summary of purchases Fulfillment All purchases" at bounding box center [159, 83] width 262 height 62
click at [158, 36] on span "Purchases" at bounding box center [159, 39] width 262 height 10
click at [84, 64] on span "Summary of purchases" at bounding box center [87, 69] width 118 height 10
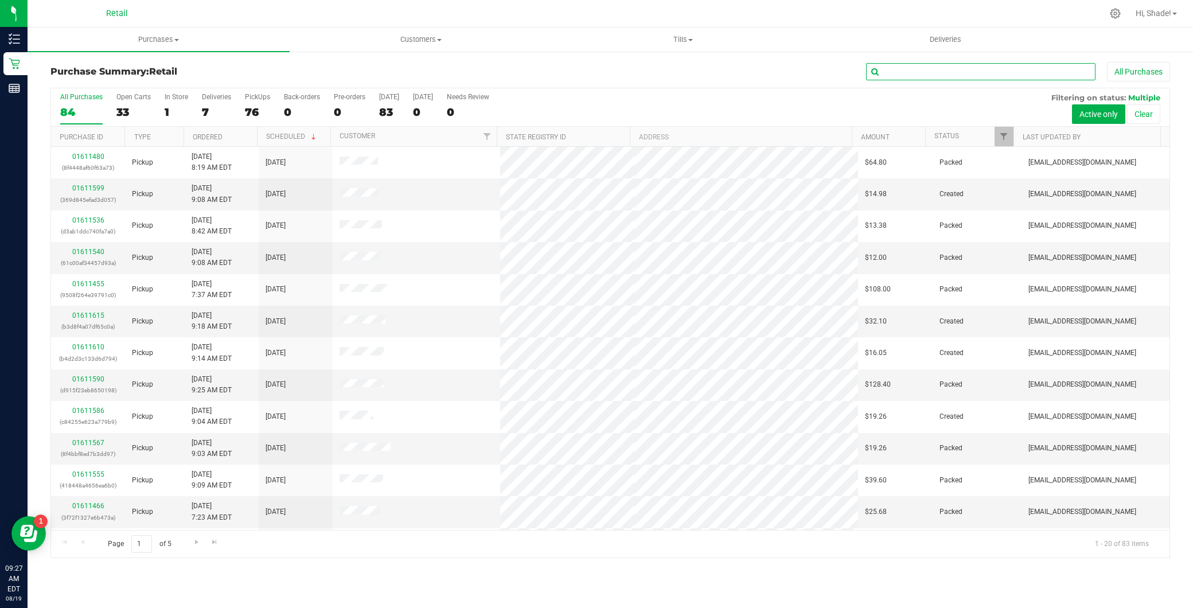
click at [959, 65] on input "text" at bounding box center [980, 71] width 229 height 17
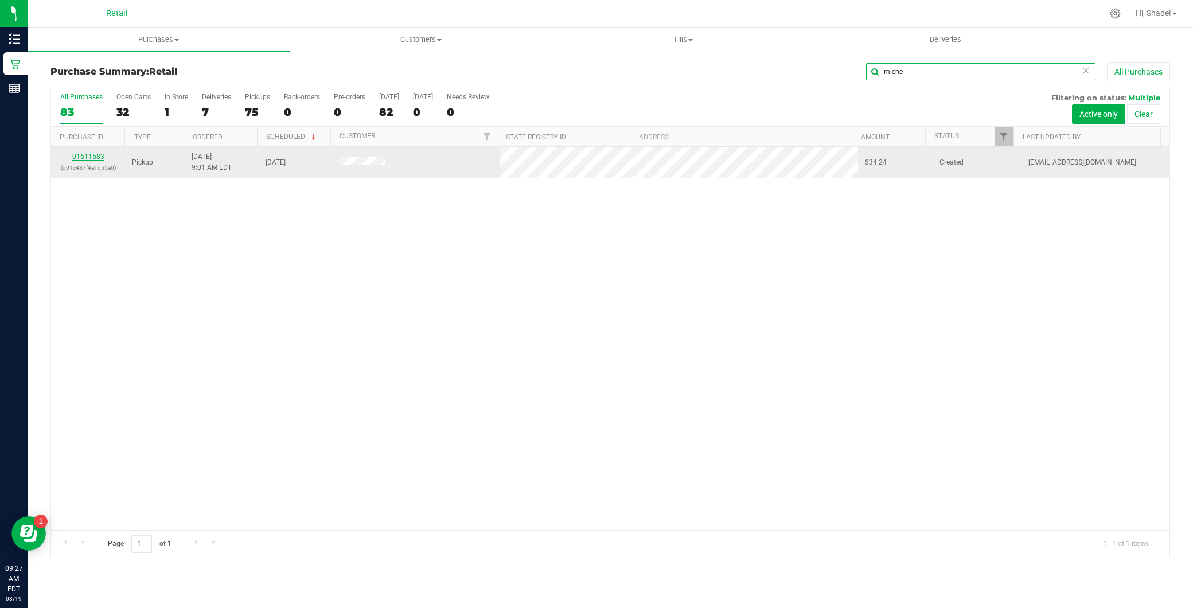
type input "miche"
click at [88, 157] on link "01611583" at bounding box center [88, 157] width 32 height 8
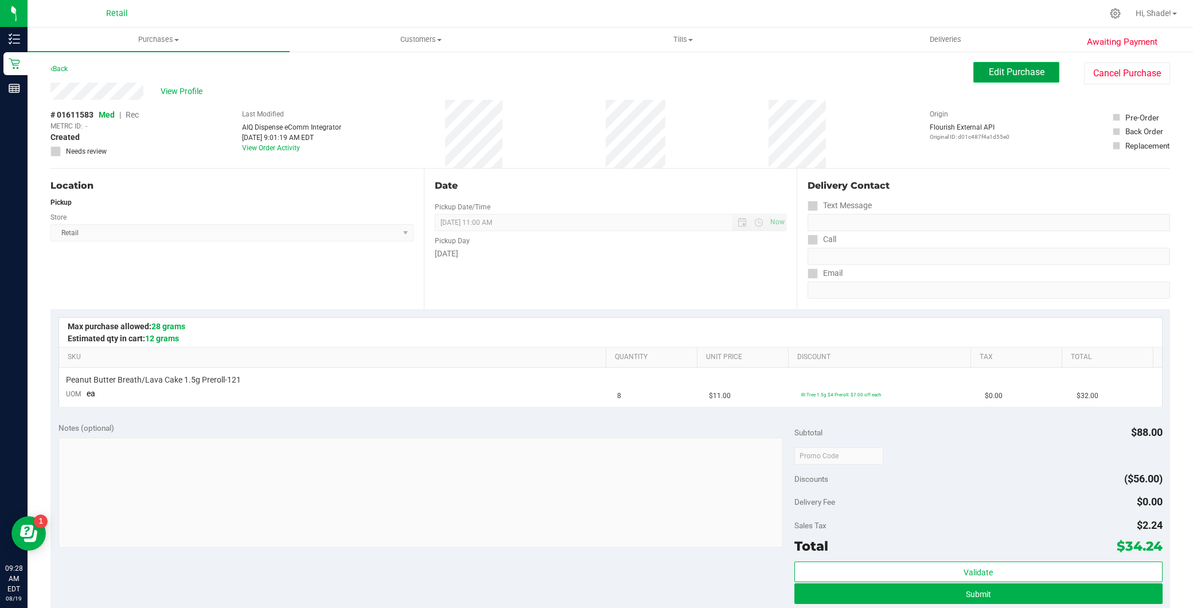
click at [1007, 71] on span "Edit Purchase" at bounding box center [1017, 72] width 56 height 11
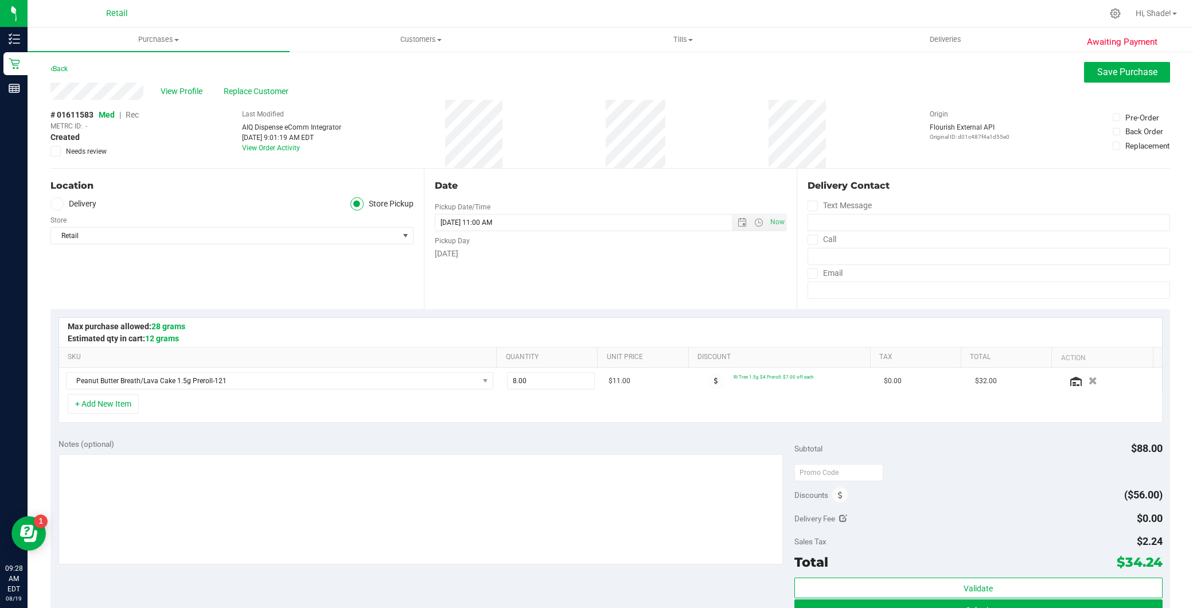
click at [133, 116] on span "Rec" at bounding box center [132, 114] width 13 height 9
click at [1109, 77] on span "Save Purchase" at bounding box center [1127, 72] width 60 height 11
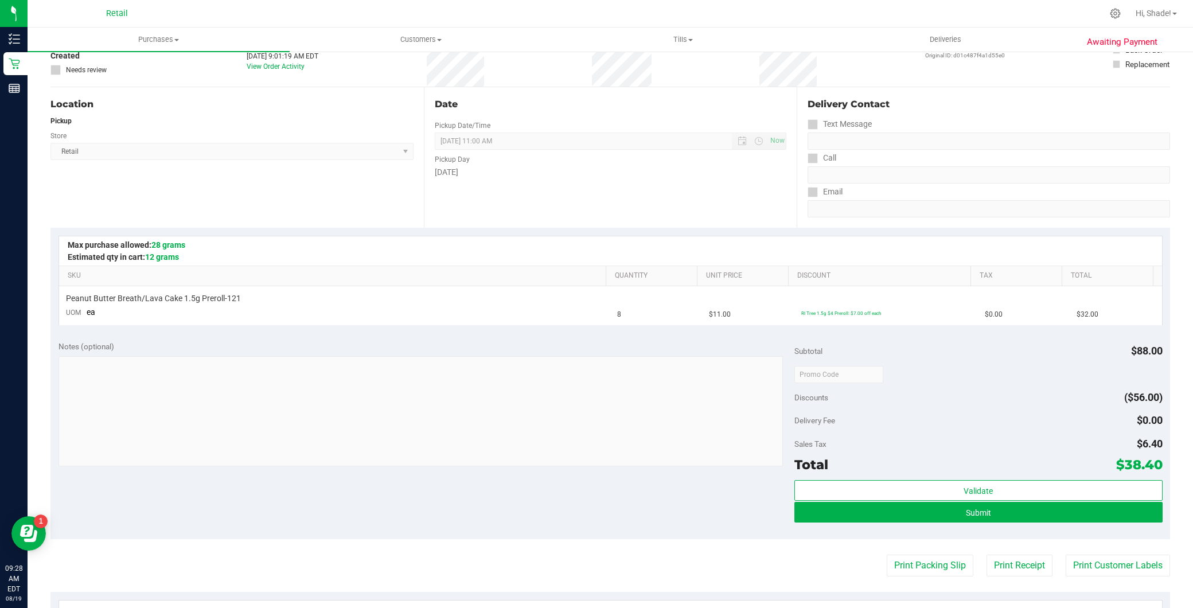
scroll to position [191, 0]
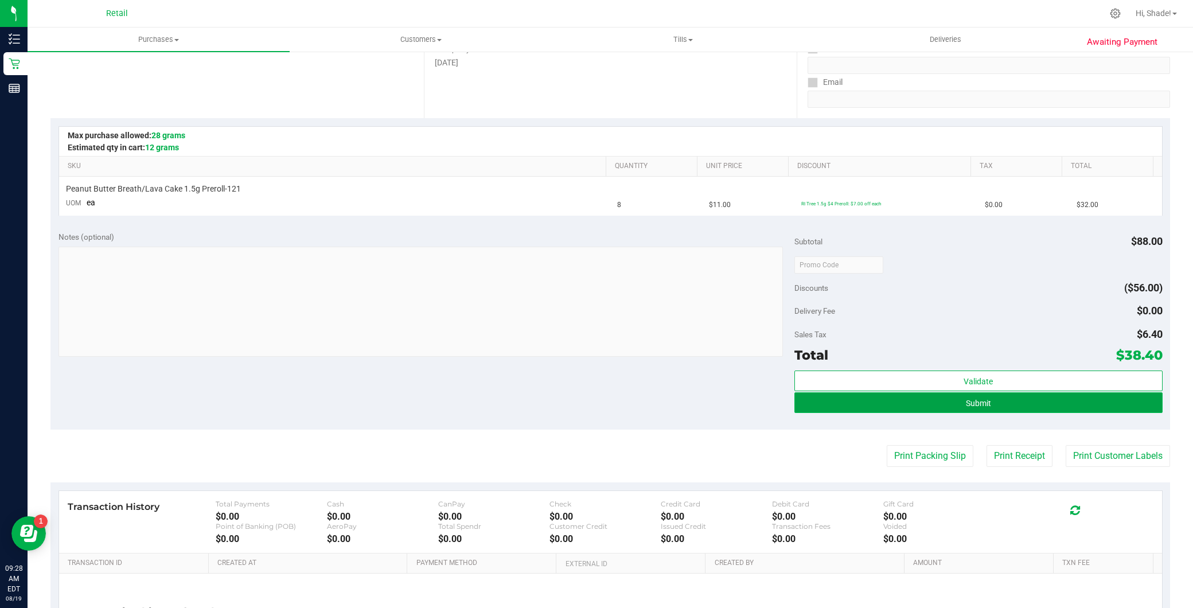
click at [918, 405] on button "Submit" at bounding box center [978, 402] width 368 height 21
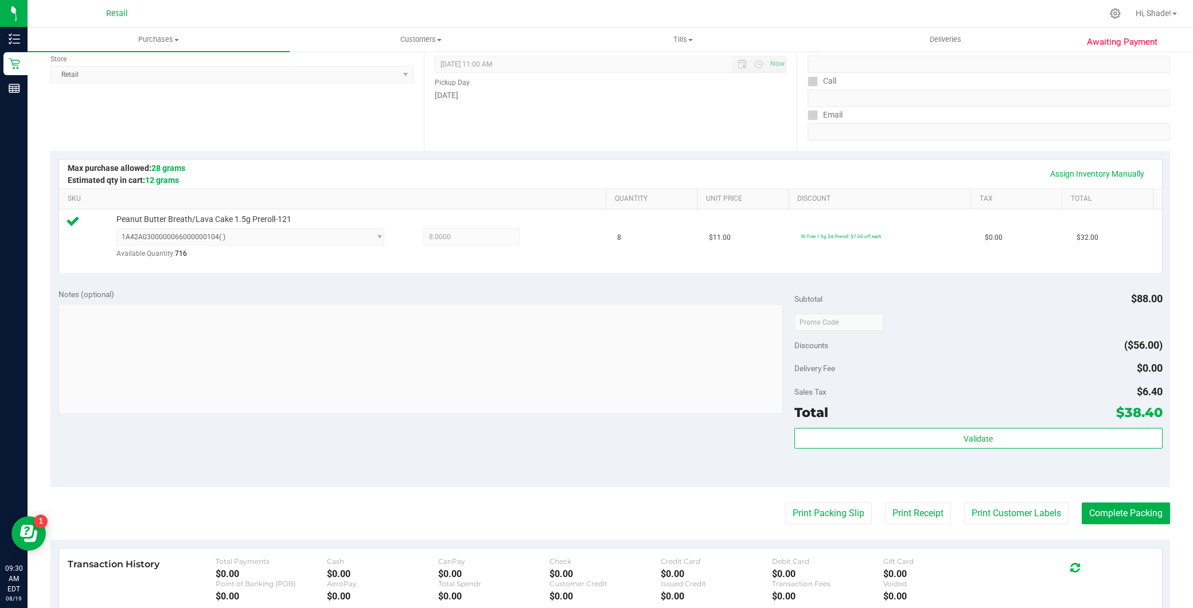
scroll to position [329, 0]
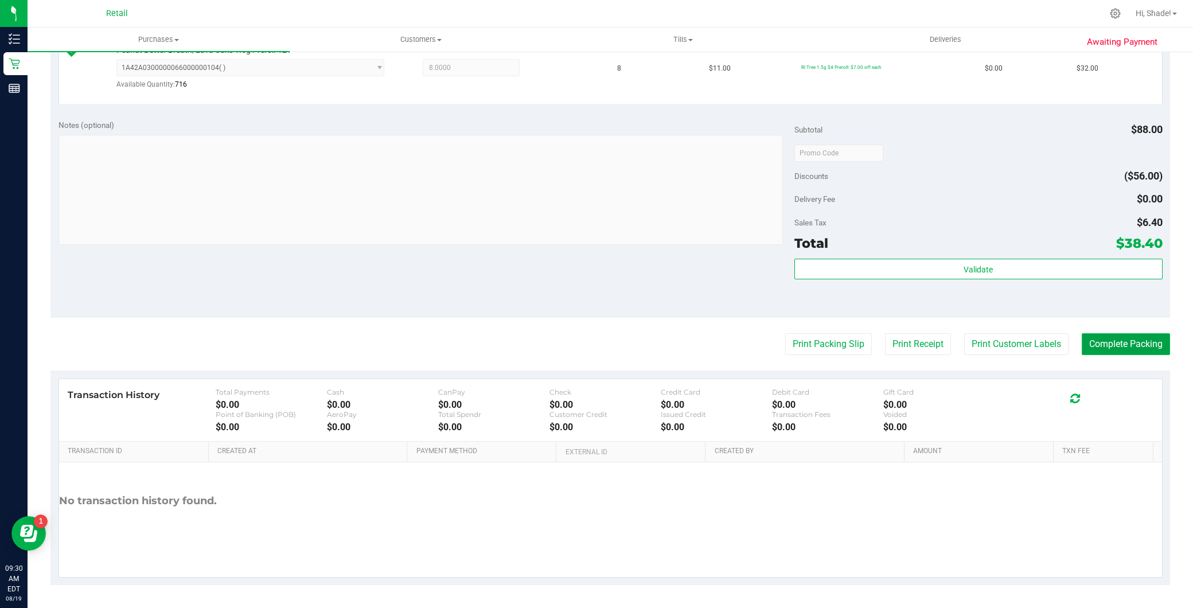
click at [1117, 336] on button "Complete Packing" at bounding box center [1126, 344] width 88 height 22
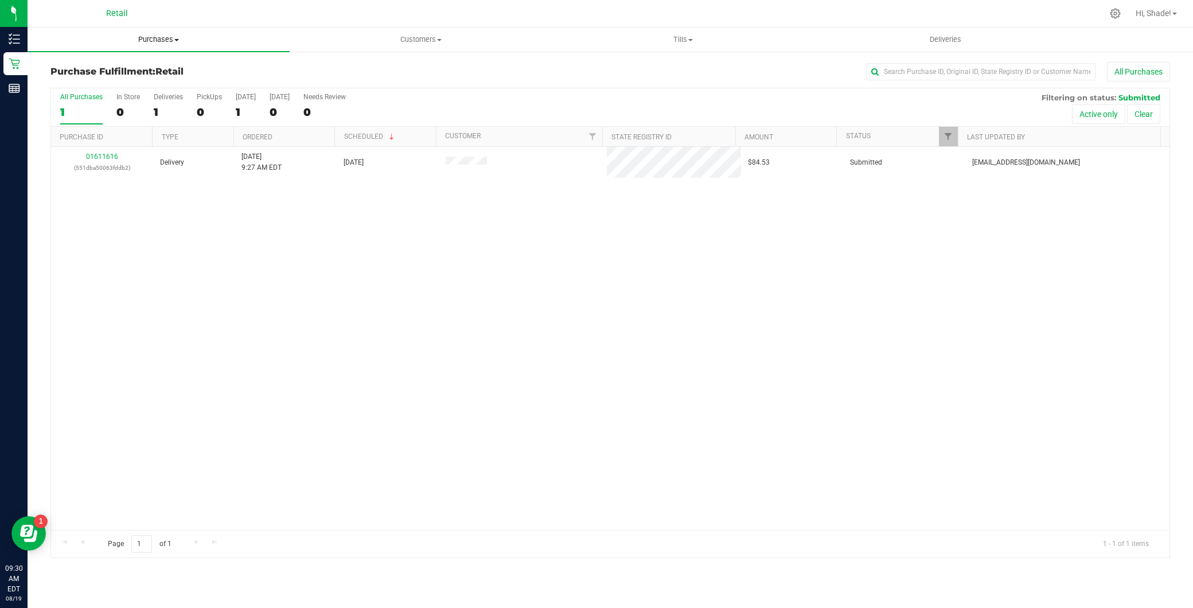
click at [191, 42] on span "Purchases" at bounding box center [159, 39] width 262 height 10
click at [152, 65] on li "Summary of purchases" at bounding box center [159, 70] width 262 height 14
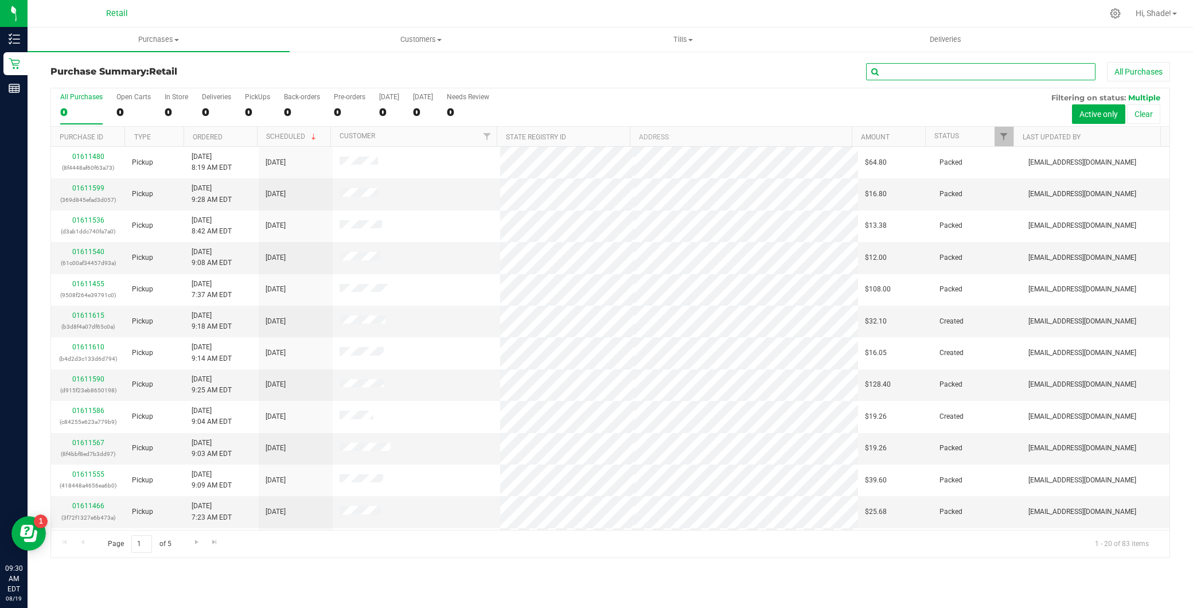
click at [982, 71] on input "text" at bounding box center [980, 71] width 229 height 17
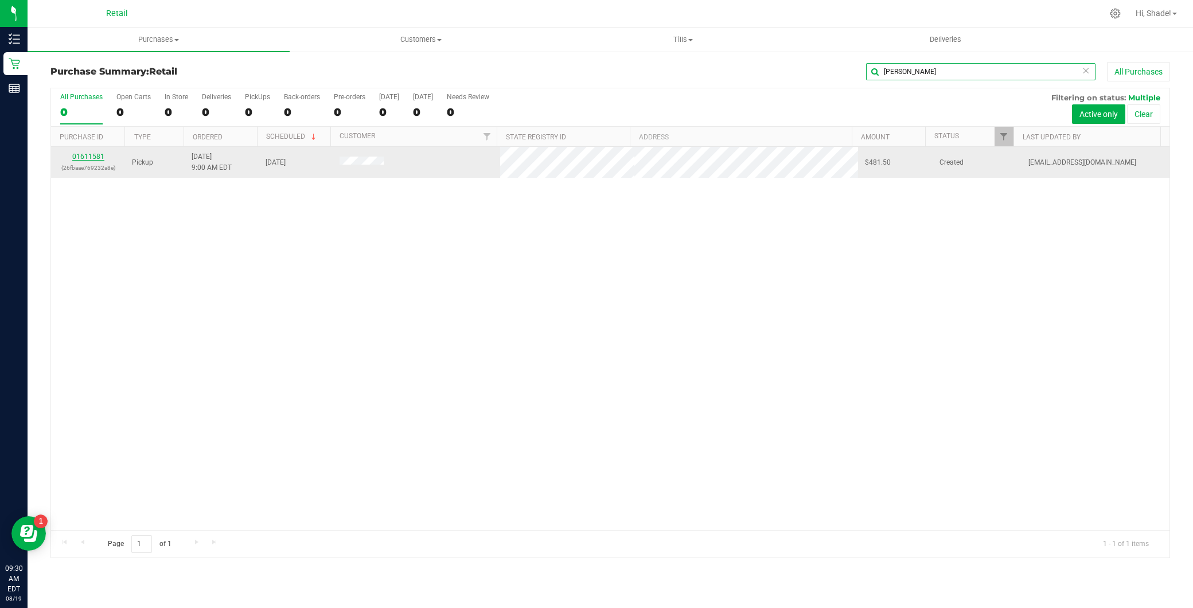
type input "jesse"
click at [101, 155] on link "01611581" at bounding box center [88, 157] width 32 height 8
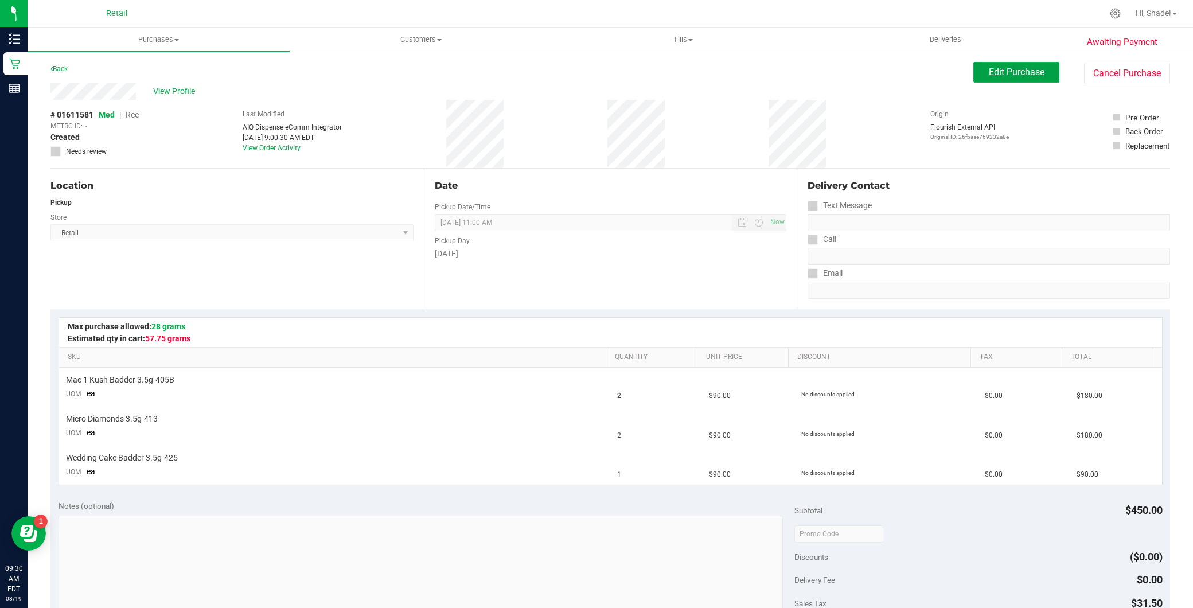
click at [1028, 75] on span "Edit Purchase" at bounding box center [1017, 72] width 56 height 11
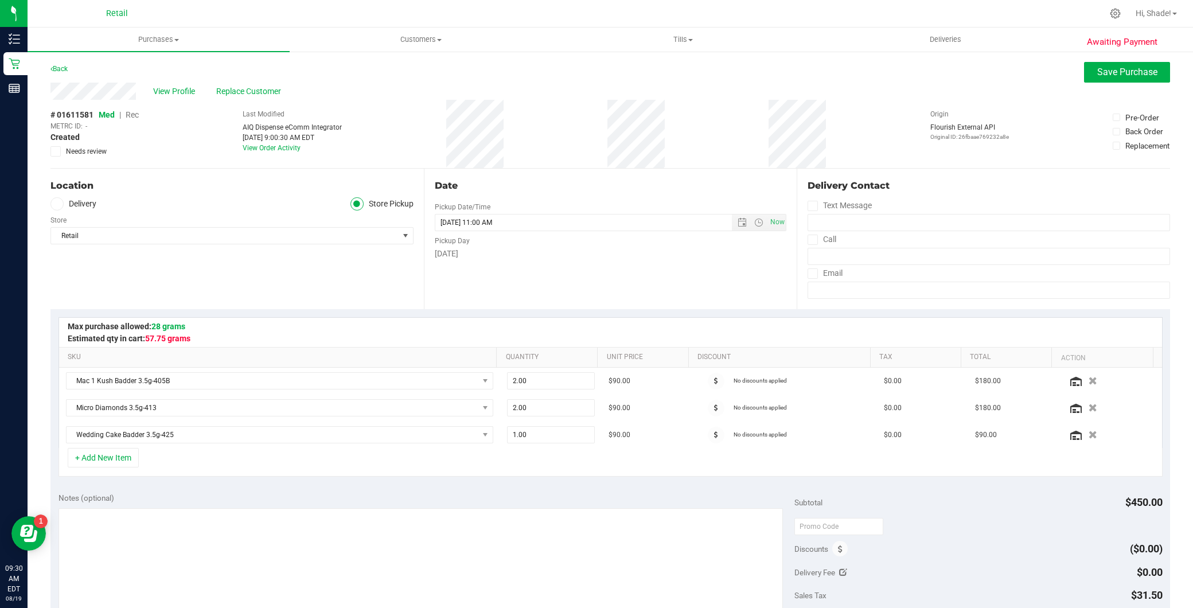
click at [131, 115] on span "Rec" at bounding box center [132, 114] width 13 height 9
click at [1125, 67] on span "Save Purchase" at bounding box center [1127, 72] width 60 height 11
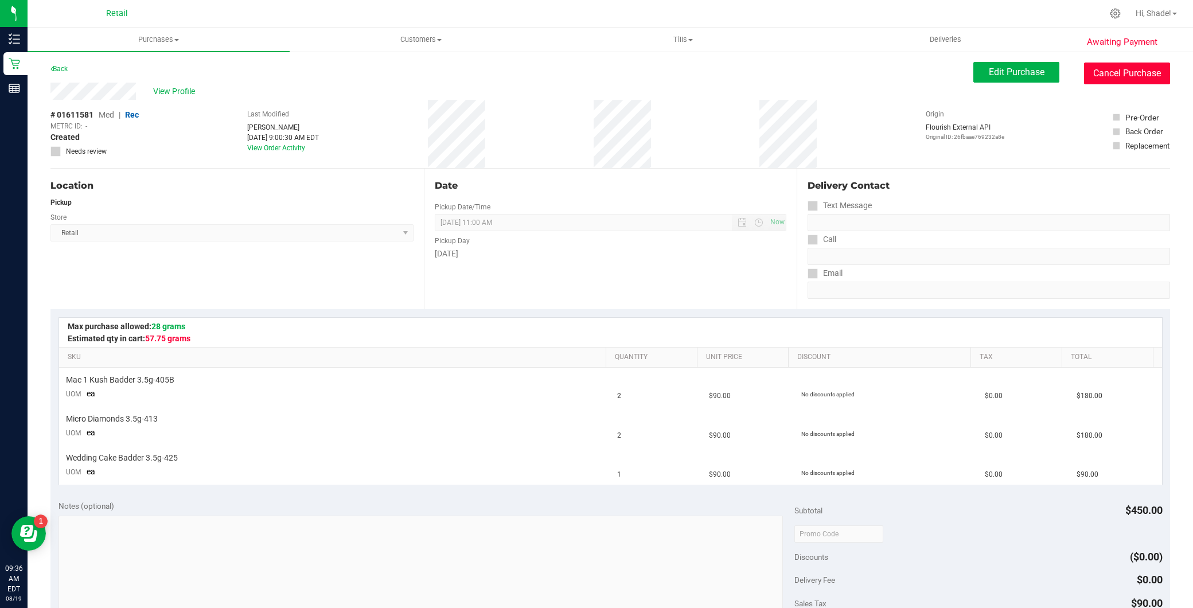
click at [1084, 79] on button "Cancel Purchase" at bounding box center [1127, 74] width 86 height 22
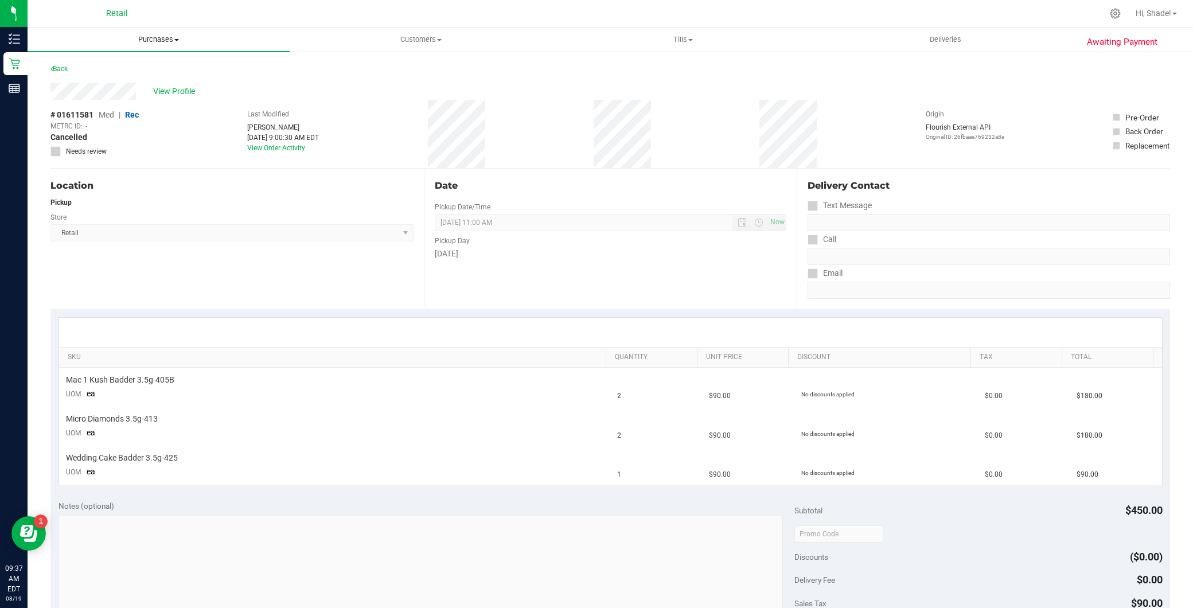
click at [189, 40] on span "Purchases" at bounding box center [159, 39] width 262 height 10
click at [141, 72] on span "Summary of purchases" at bounding box center [87, 69] width 118 height 10
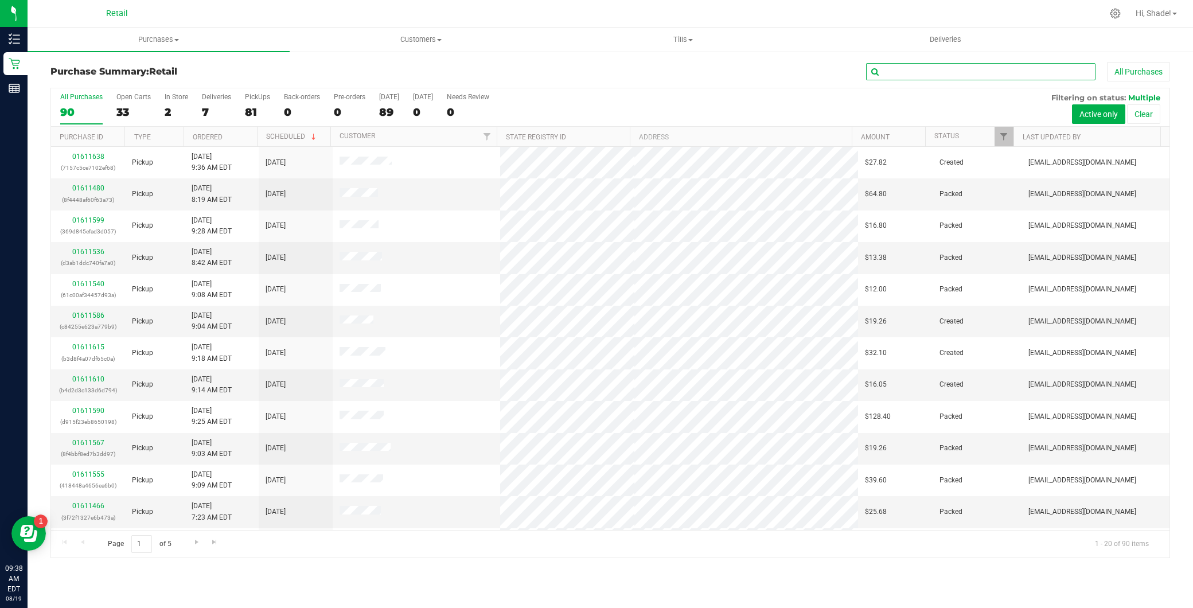
click at [945, 73] on input "text" at bounding box center [980, 71] width 229 height 17
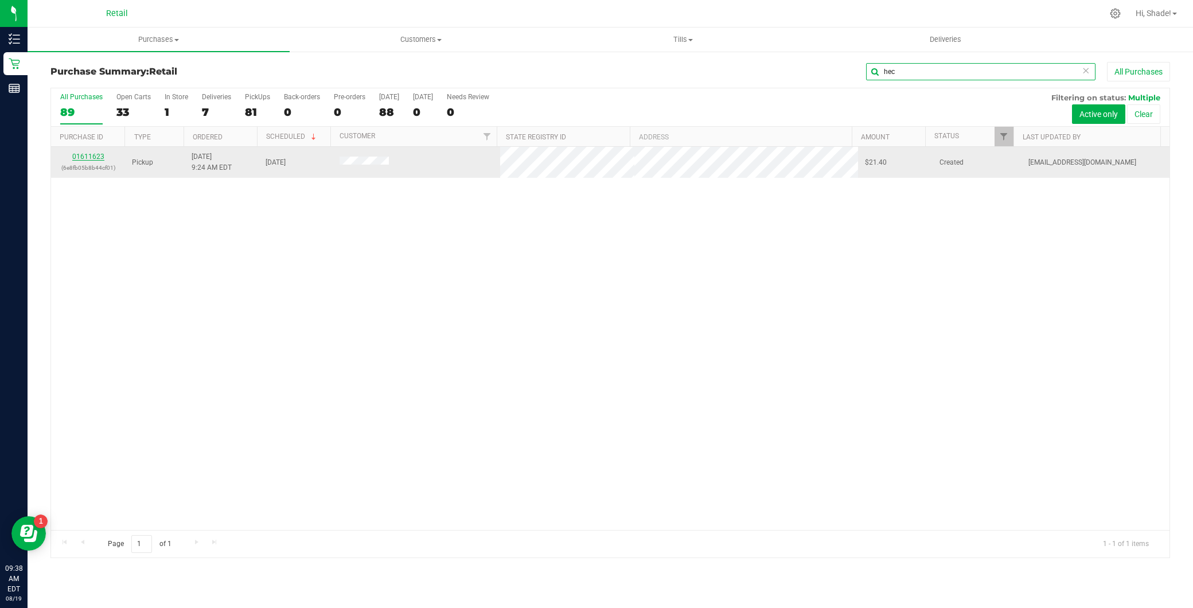
type input "hec"
click at [80, 159] on link "01611623" at bounding box center [88, 157] width 32 height 8
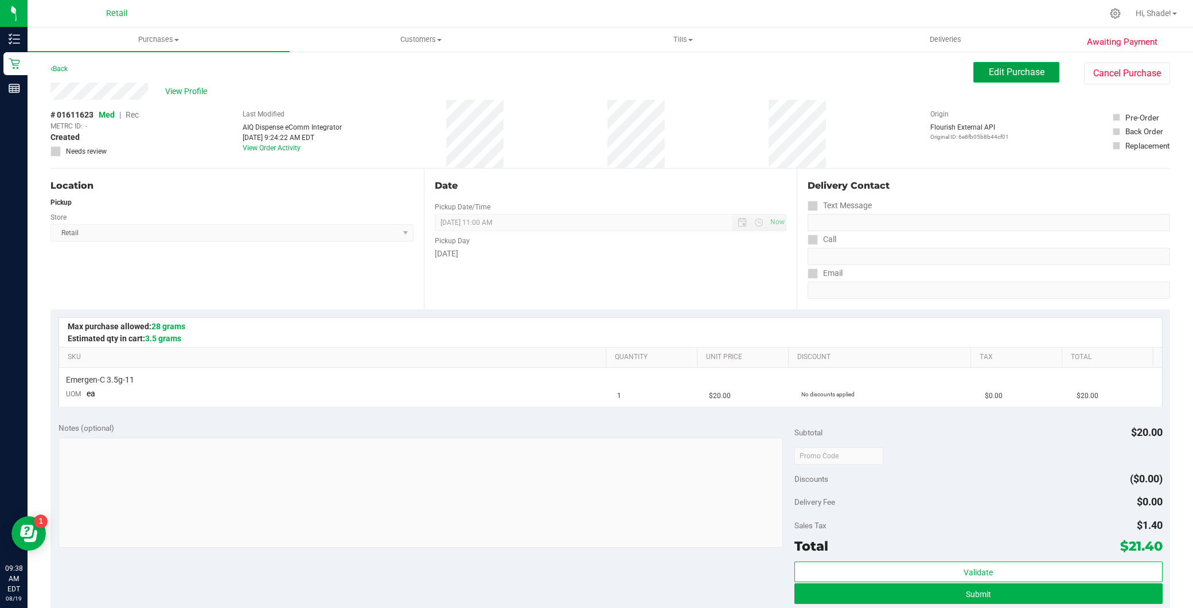
click at [990, 73] on span "Edit Purchase" at bounding box center [1017, 72] width 56 height 11
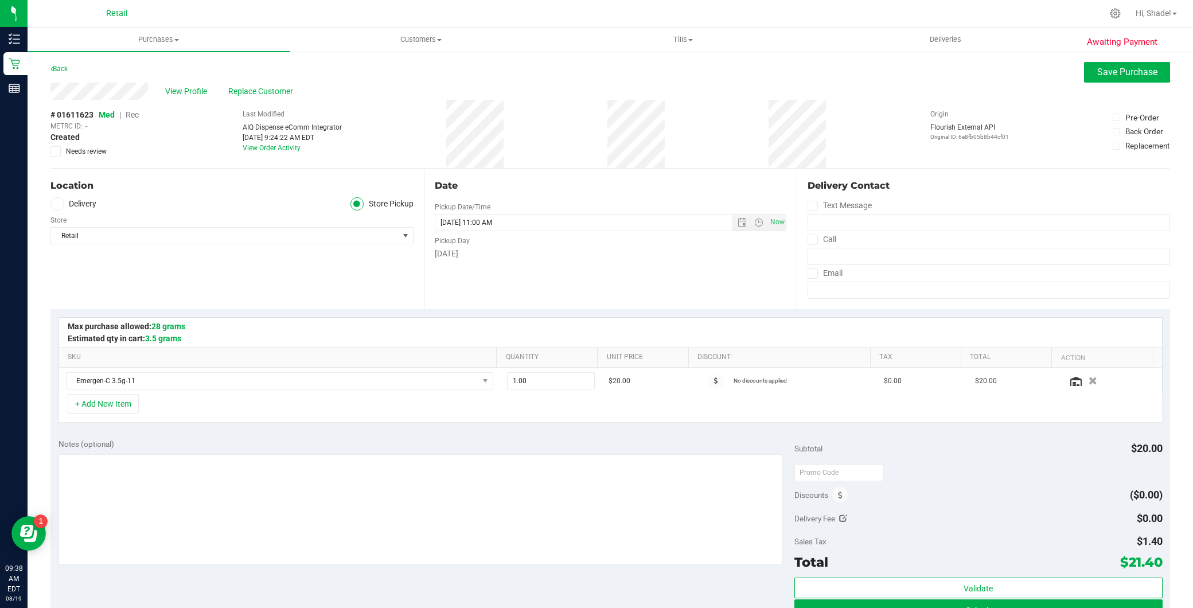
click at [129, 113] on span "Rec" at bounding box center [132, 114] width 13 height 9
click at [1127, 79] on button "Save Purchase" at bounding box center [1127, 72] width 86 height 21
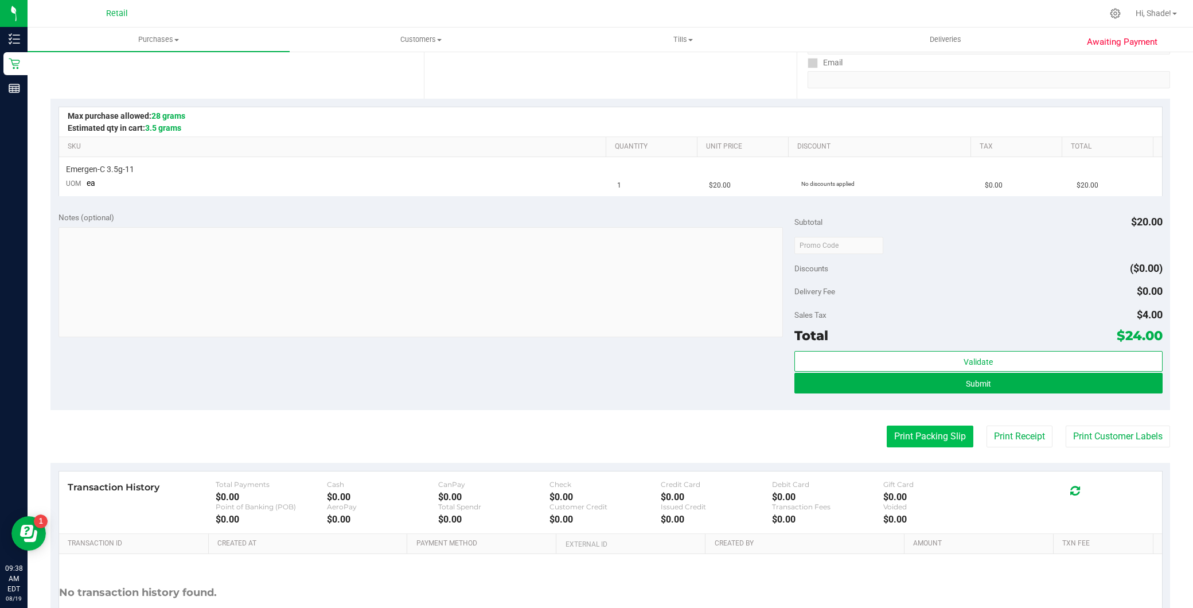
scroll to position [255, 0]
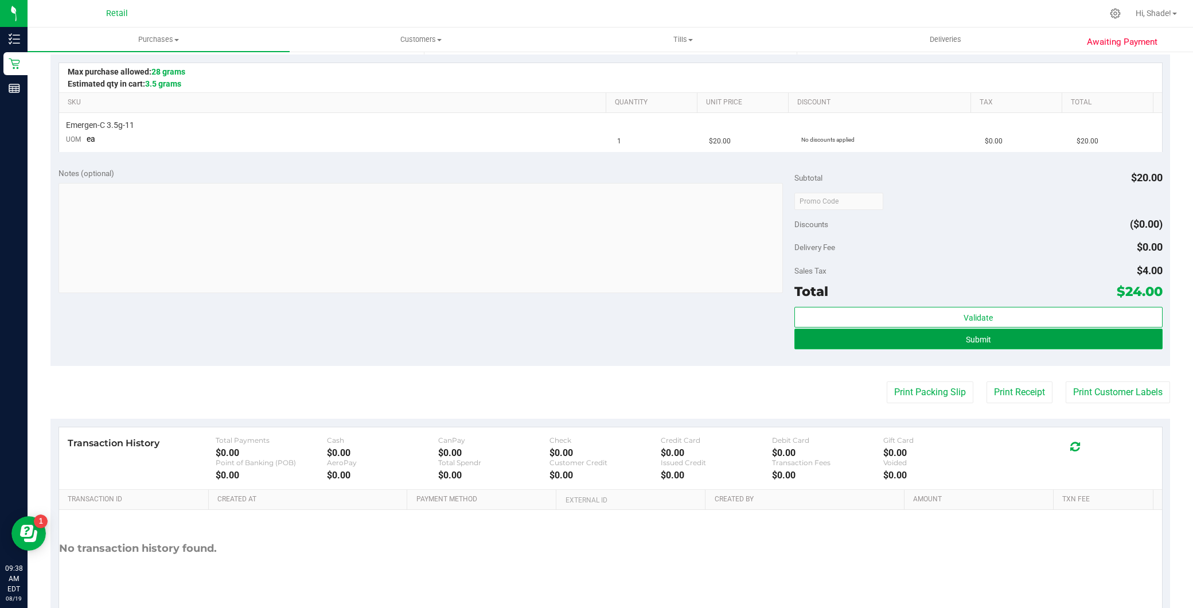
click at [1067, 338] on button "Submit" at bounding box center [978, 339] width 368 height 21
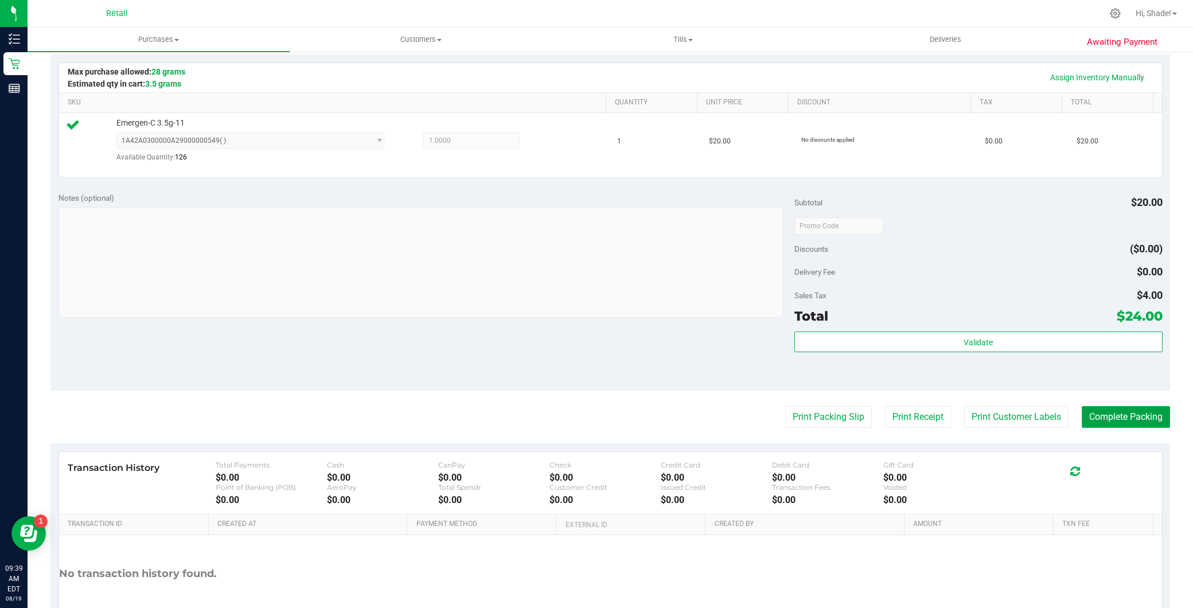
click at [1126, 411] on button "Complete Packing" at bounding box center [1126, 417] width 88 height 22
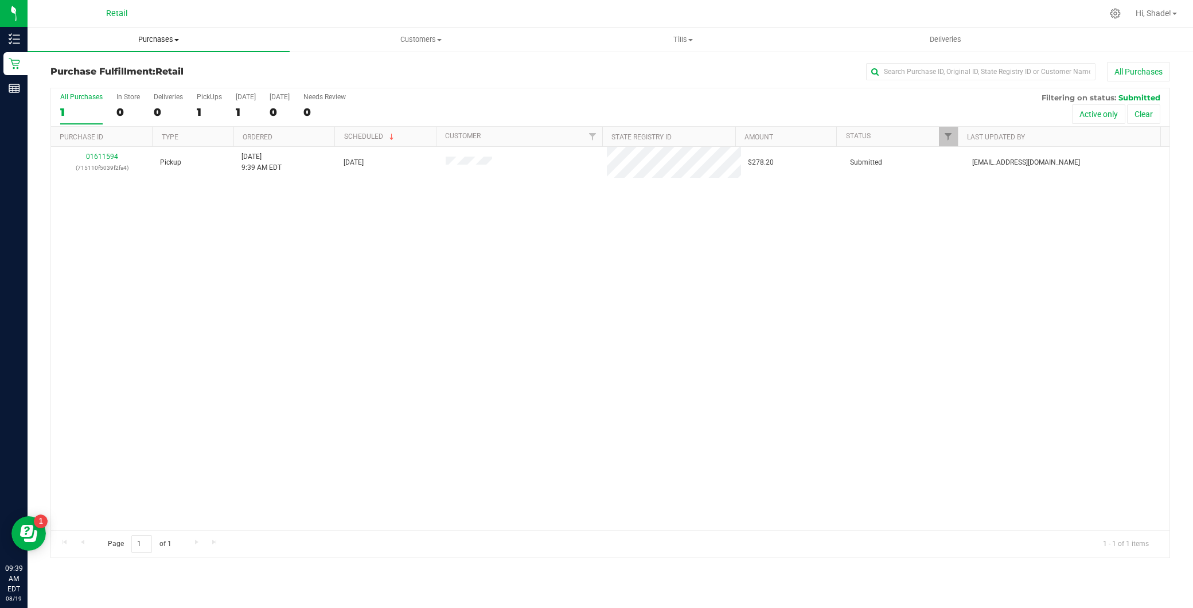
click at [192, 46] on uib-tab-heading "Purchases Summary of purchases Fulfillment All purchases" at bounding box center [159, 40] width 262 height 24
click at [172, 70] on li "Summary of purchases" at bounding box center [159, 70] width 262 height 14
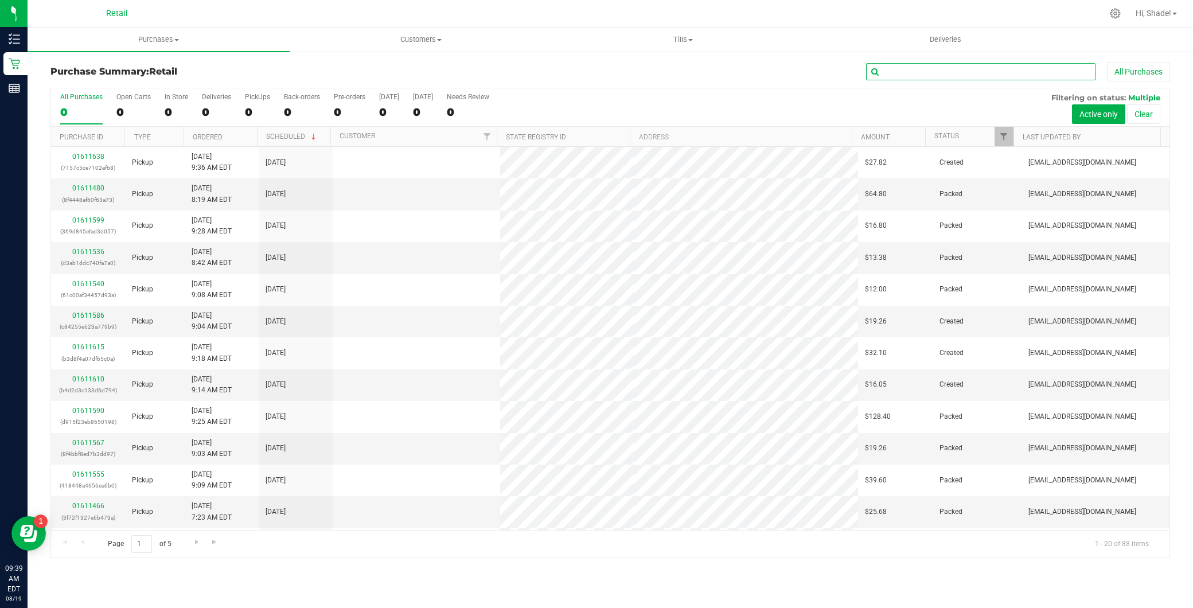
click at [922, 71] on input "text" at bounding box center [980, 71] width 229 height 17
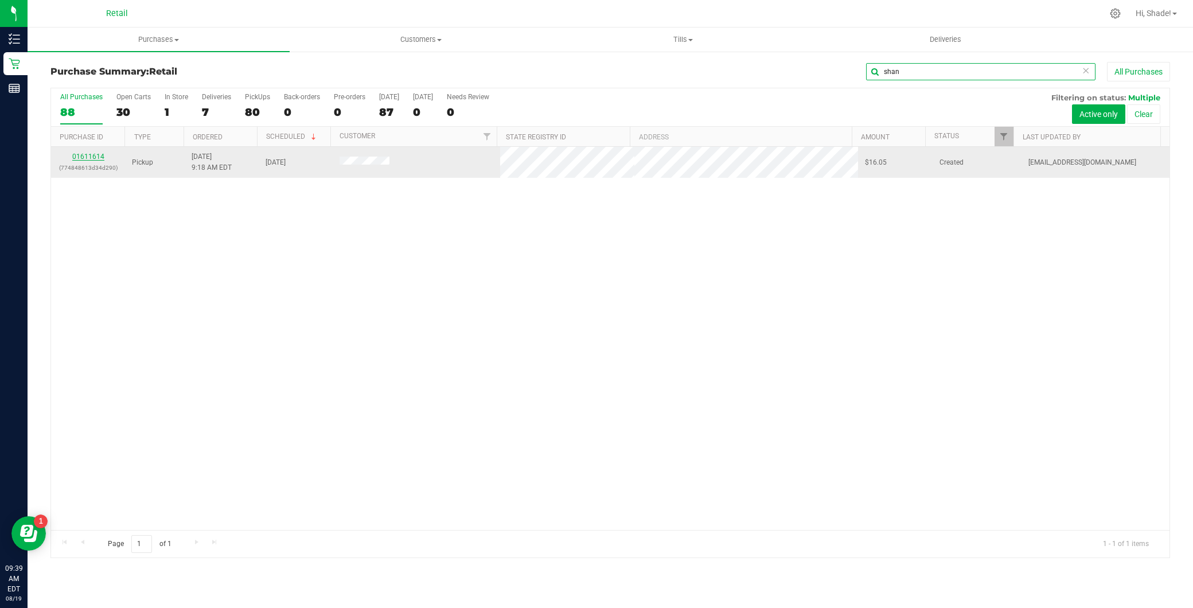
type input "shan"
click at [95, 159] on link "01611614" at bounding box center [88, 157] width 32 height 8
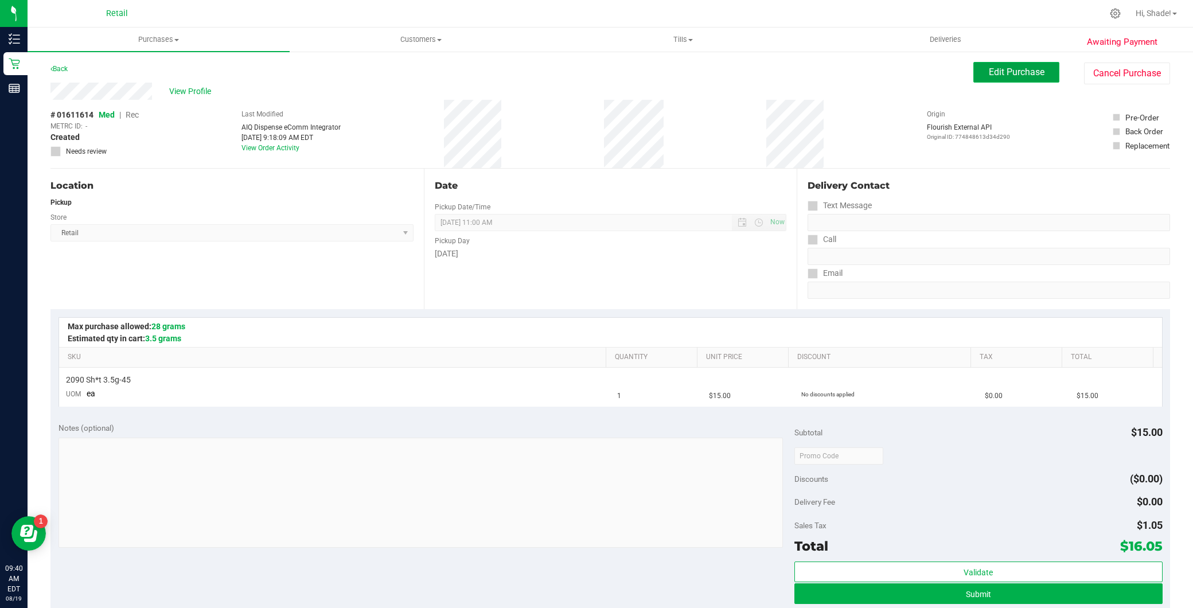
click at [1020, 73] on span "Edit Purchase" at bounding box center [1017, 72] width 56 height 11
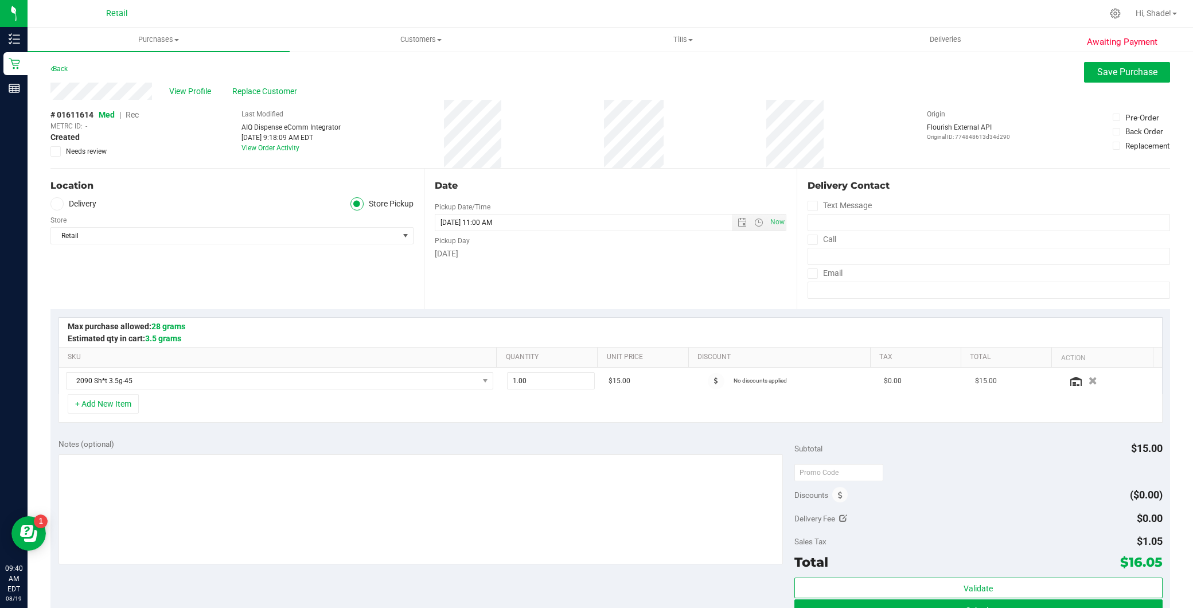
click at [133, 113] on span "Rec" at bounding box center [132, 114] width 13 height 9
click at [1094, 79] on button "Save Purchase" at bounding box center [1127, 72] width 86 height 21
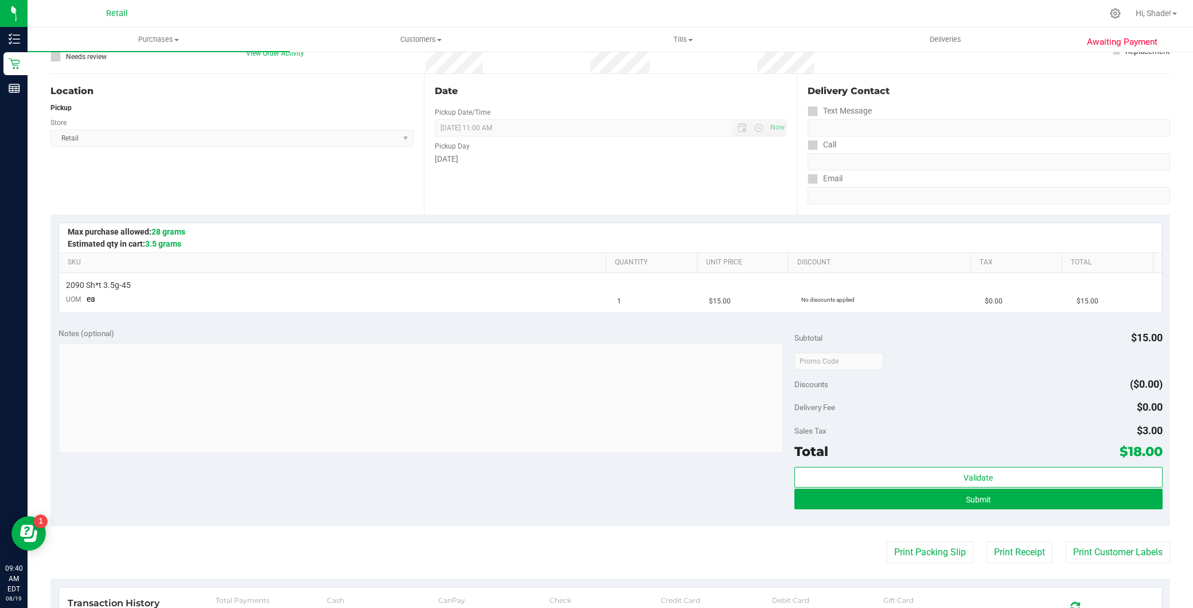
scroll to position [191, 0]
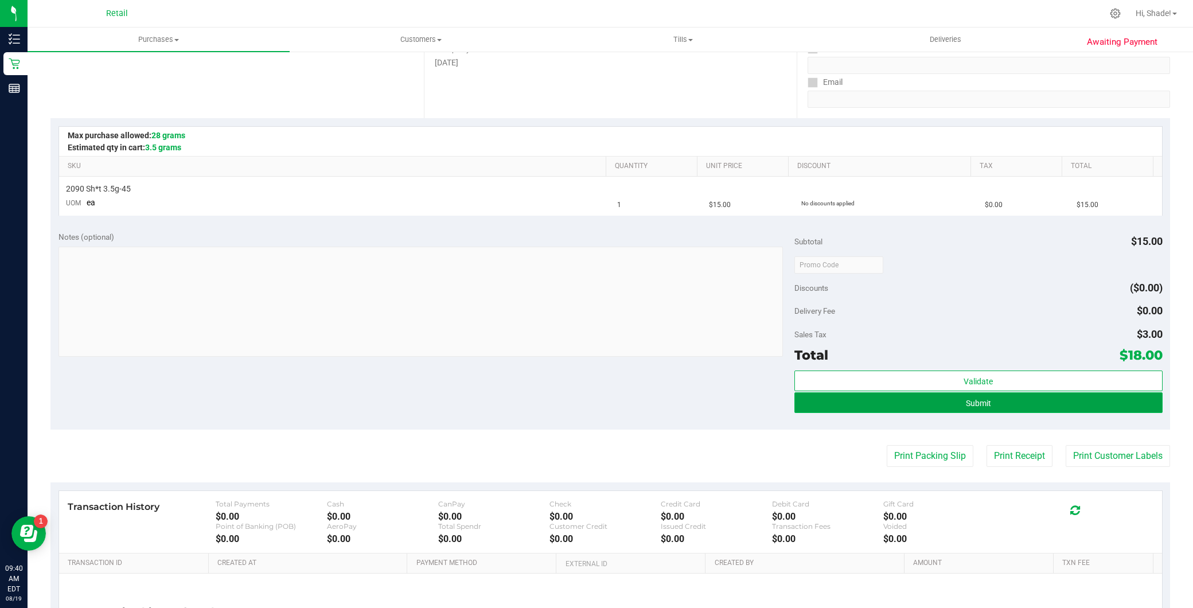
click at [878, 399] on button "Submit" at bounding box center [978, 402] width 368 height 21
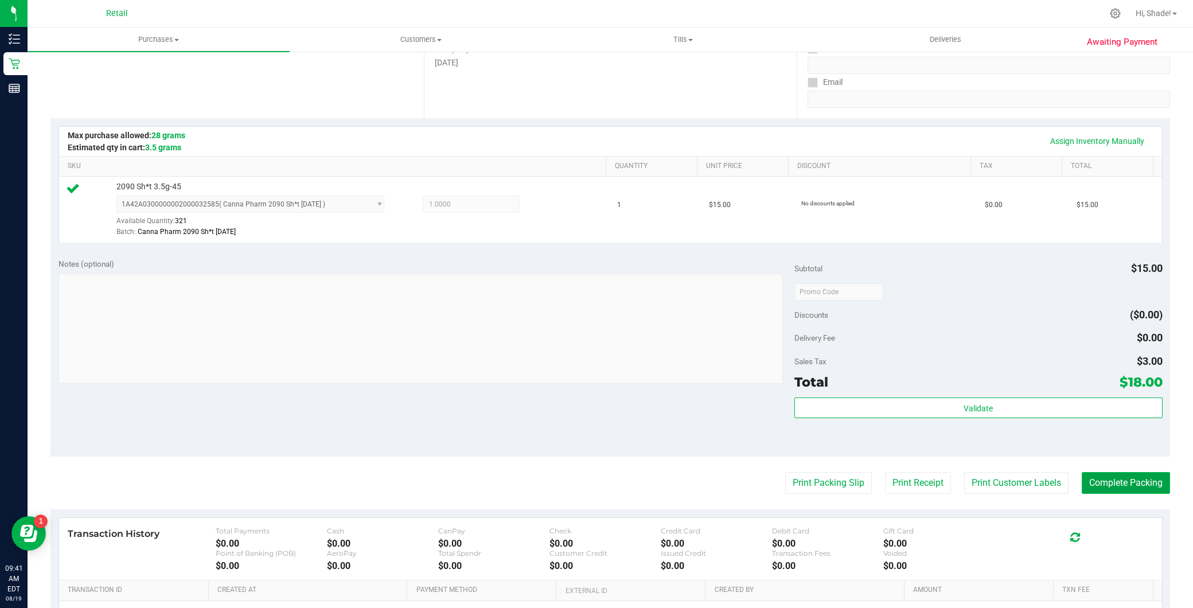
click at [1089, 480] on button "Complete Packing" at bounding box center [1126, 483] width 88 height 22
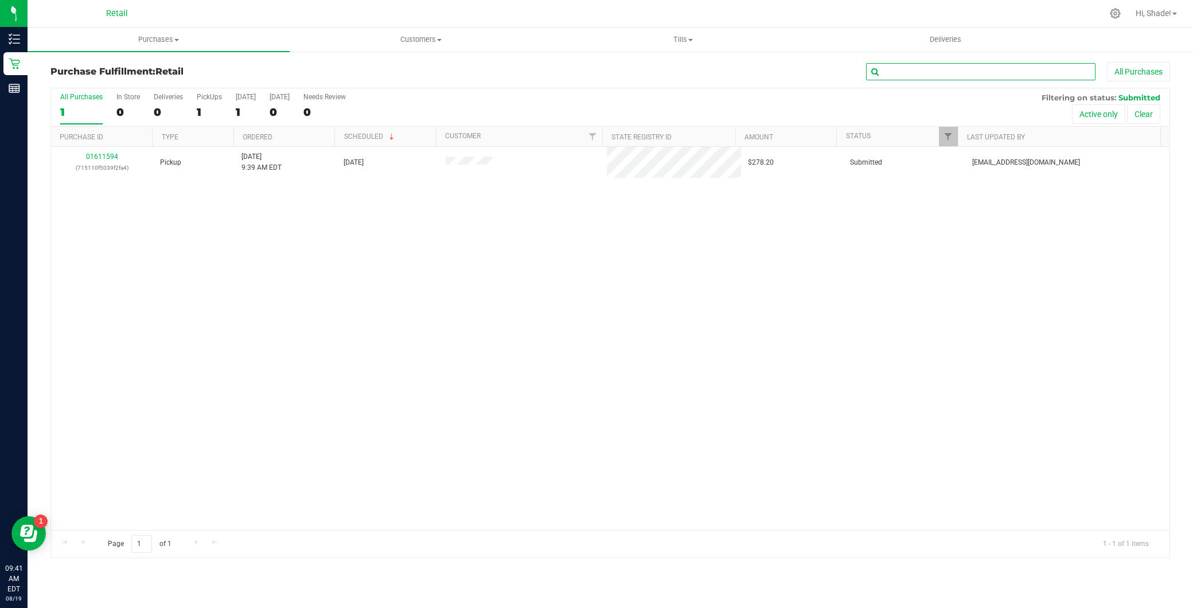
click at [961, 75] on input "text" at bounding box center [980, 71] width 229 height 17
click at [173, 37] on span "Purchases" at bounding box center [159, 39] width 262 height 10
click at [178, 63] on li "Summary of purchases" at bounding box center [159, 70] width 262 height 14
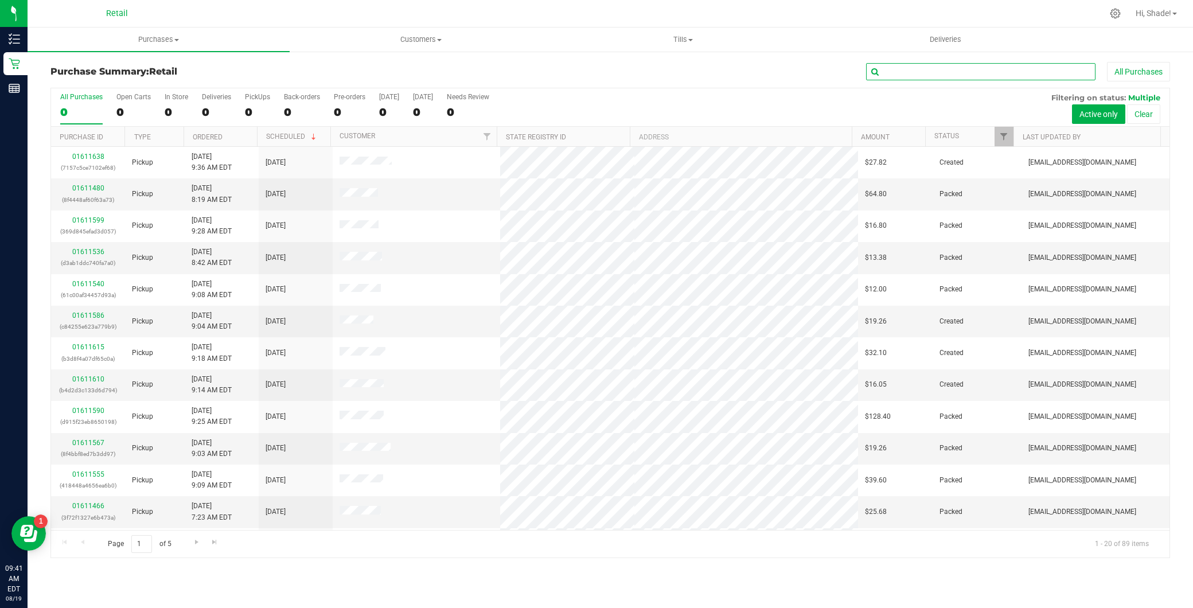
click at [934, 79] on input "text" at bounding box center [980, 71] width 229 height 17
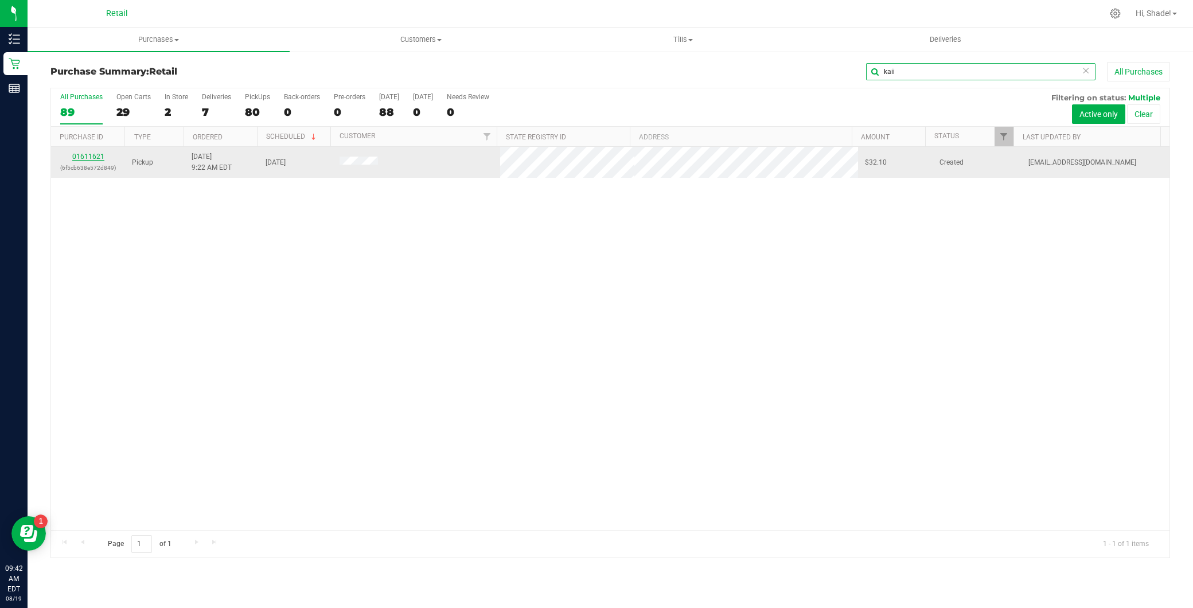
type input "kaii"
click at [92, 155] on link "01611621" at bounding box center [88, 157] width 32 height 8
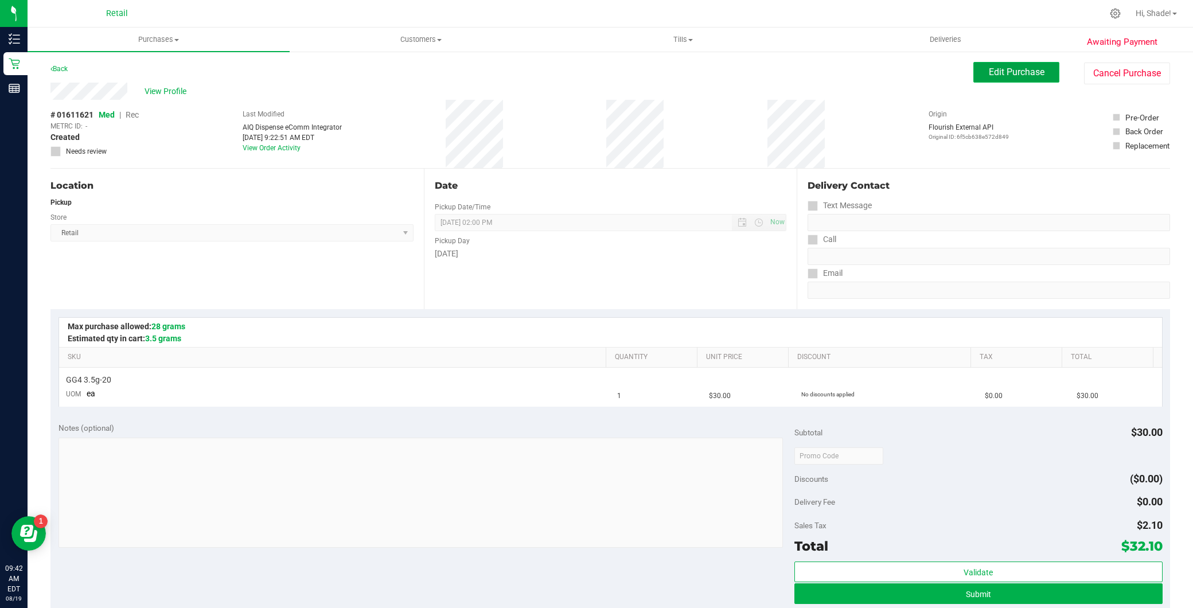
click at [991, 69] on span "Edit Purchase" at bounding box center [1017, 72] width 56 height 11
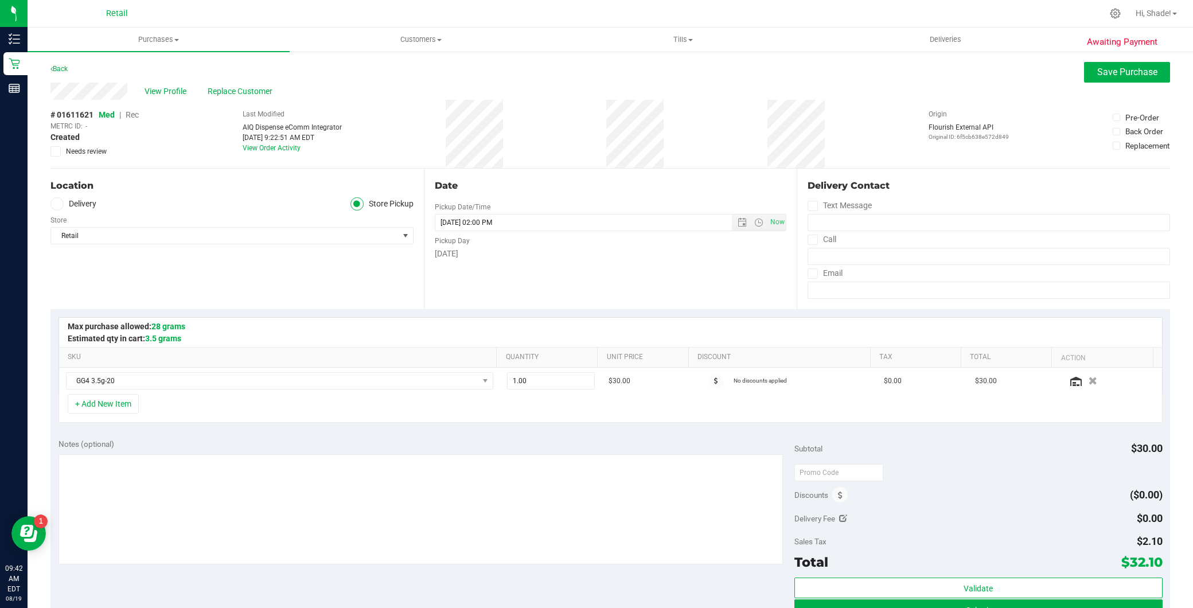
click at [136, 111] on span "Rec" at bounding box center [132, 114] width 13 height 9
click at [1127, 71] on span "Save Purchase" at bounding box center [1127, 72] width 60 height 11
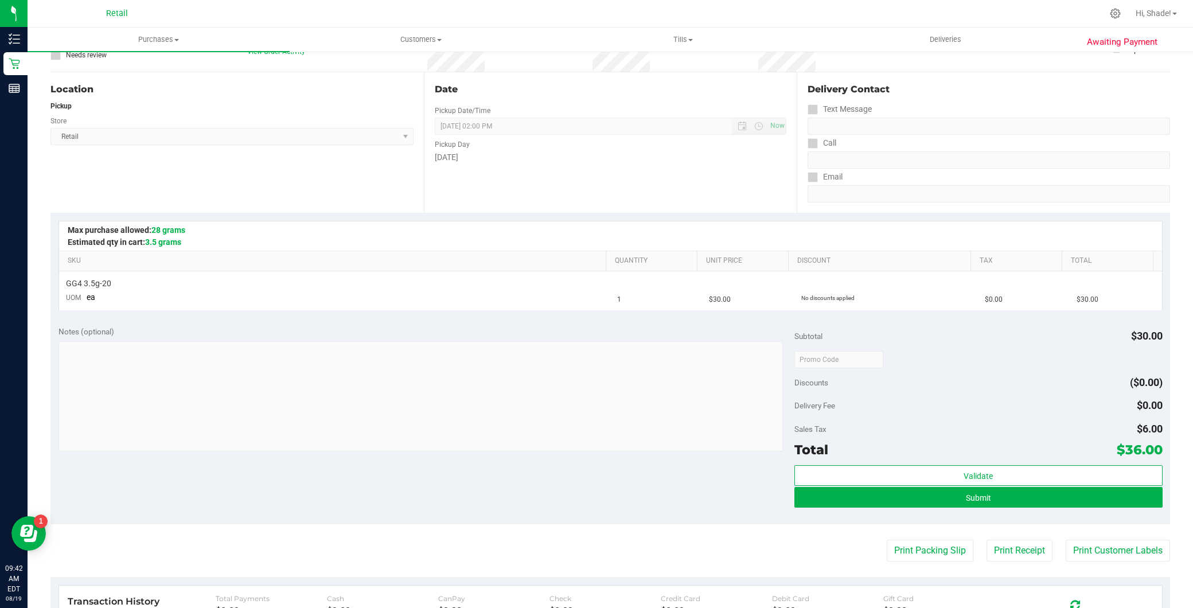
scroll to position [127, 0]
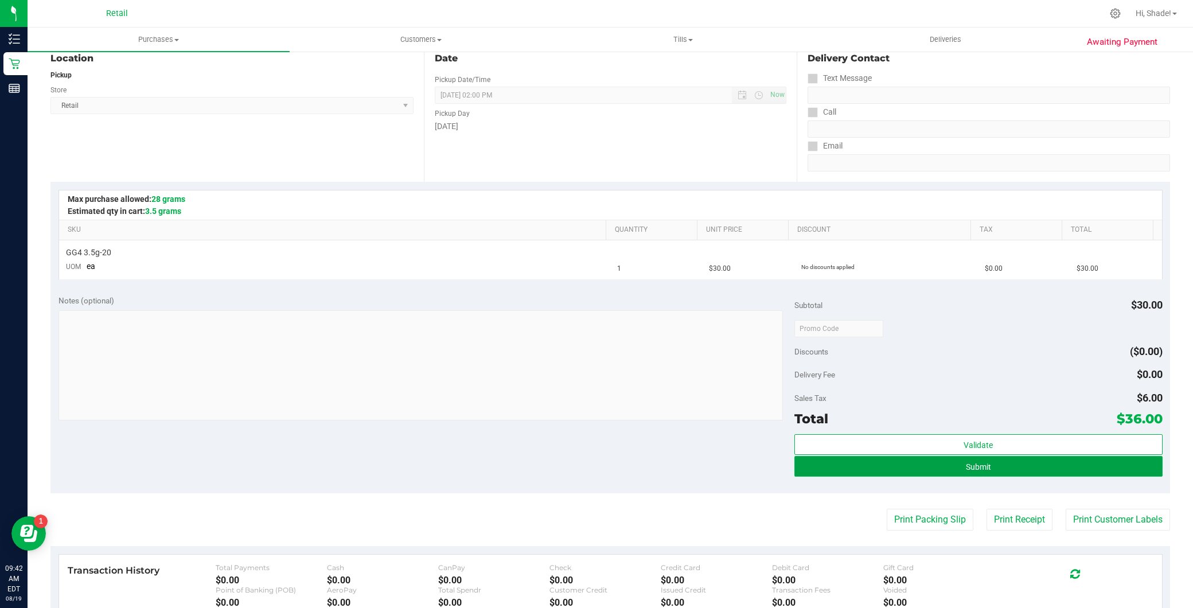
click at [1000, 475] on button "Submit" at bounding box center [978, 466] width 368 height 21
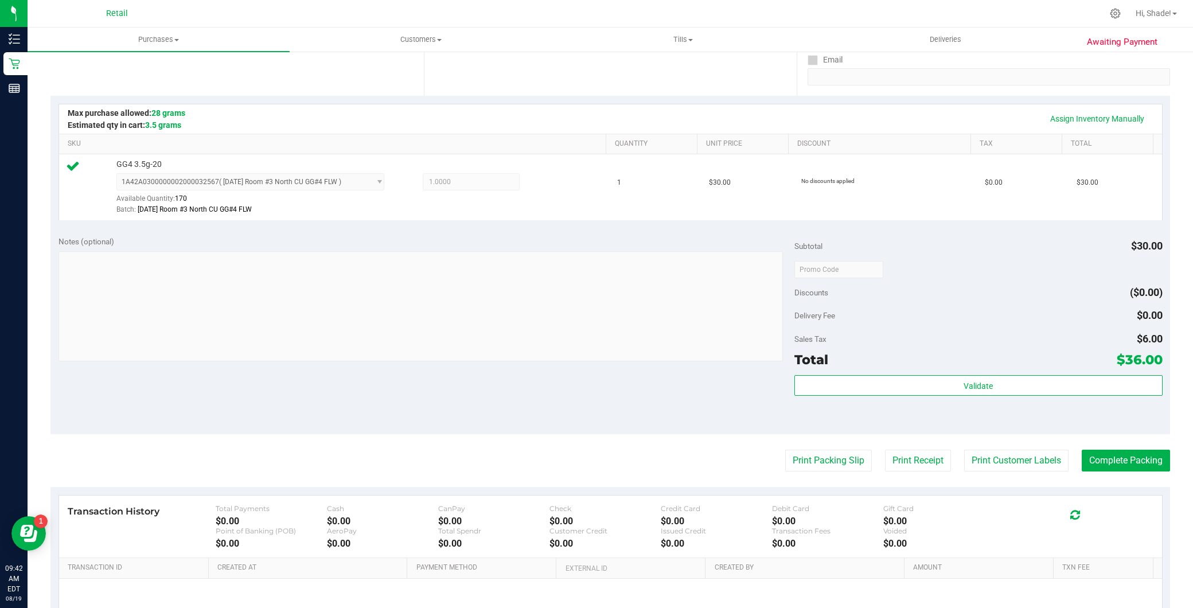
scroll to position [191, 0]
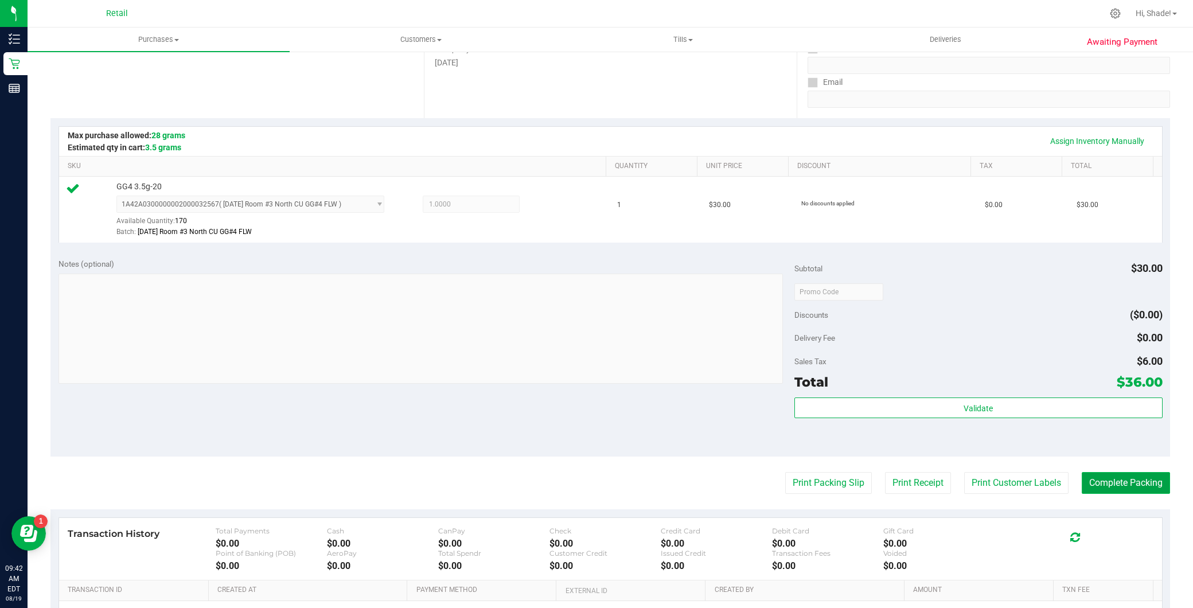
click at [1100, 489] on button "Complete Packing" at bounding box center [1126, 483] width 88 height 22
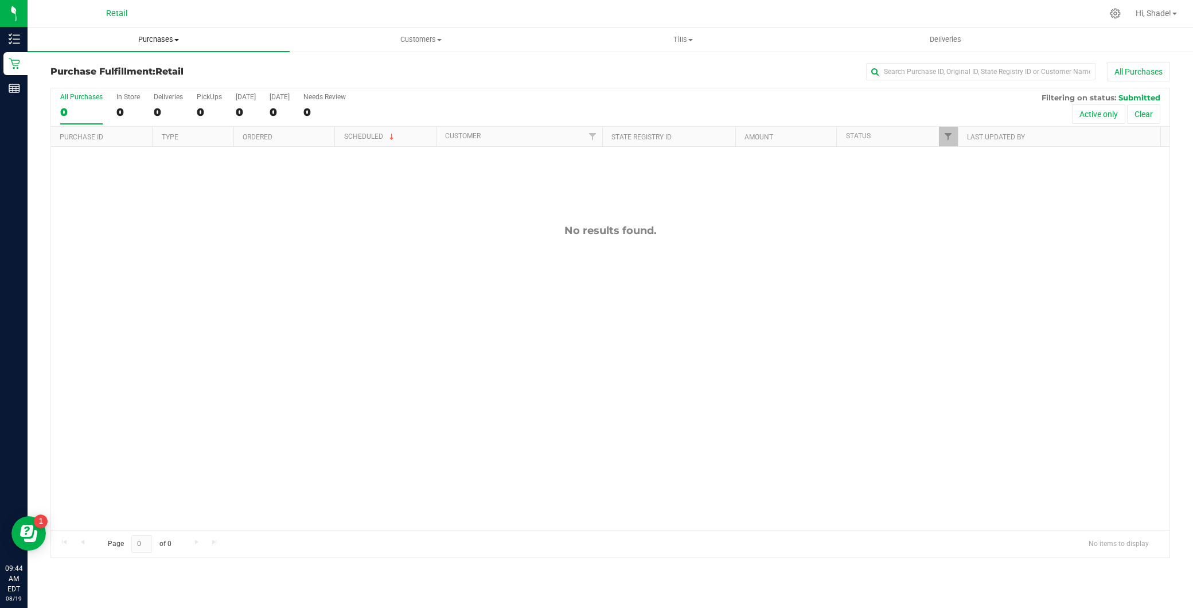
click at [166, 41] on span "Purchases" at bounding box center [159, 39] width 262 height 10
click at [153, 73] on li "Summary of purchases" at bounding box center [159, 70] width 262 height 14
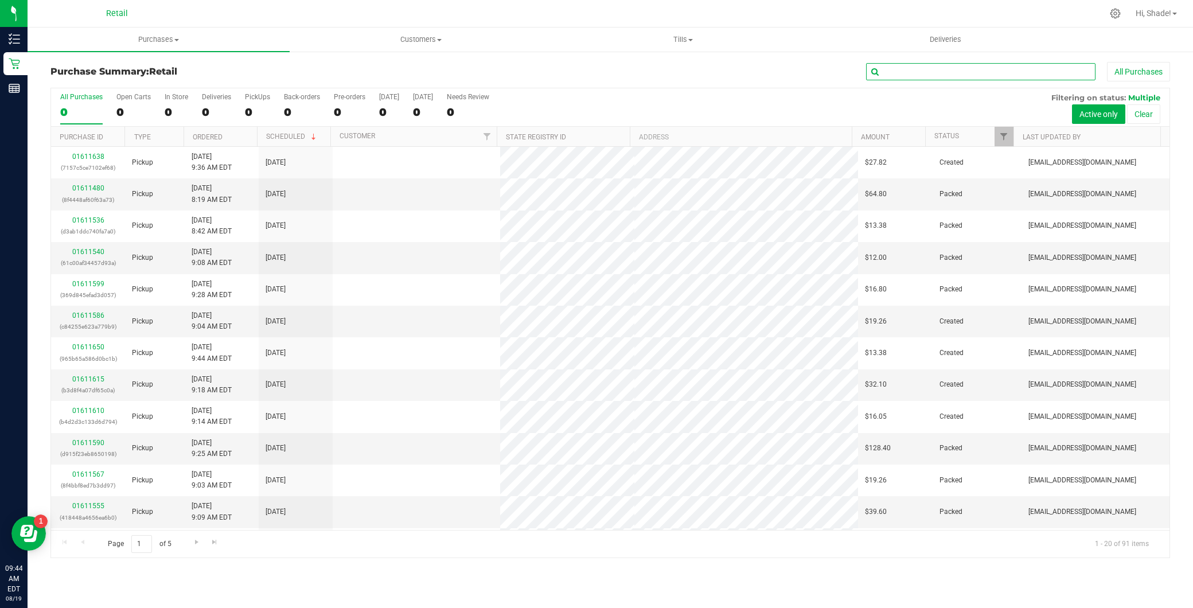
click at [913, 71] on input "text" at bounding box center [980, 71] width 229 height 17
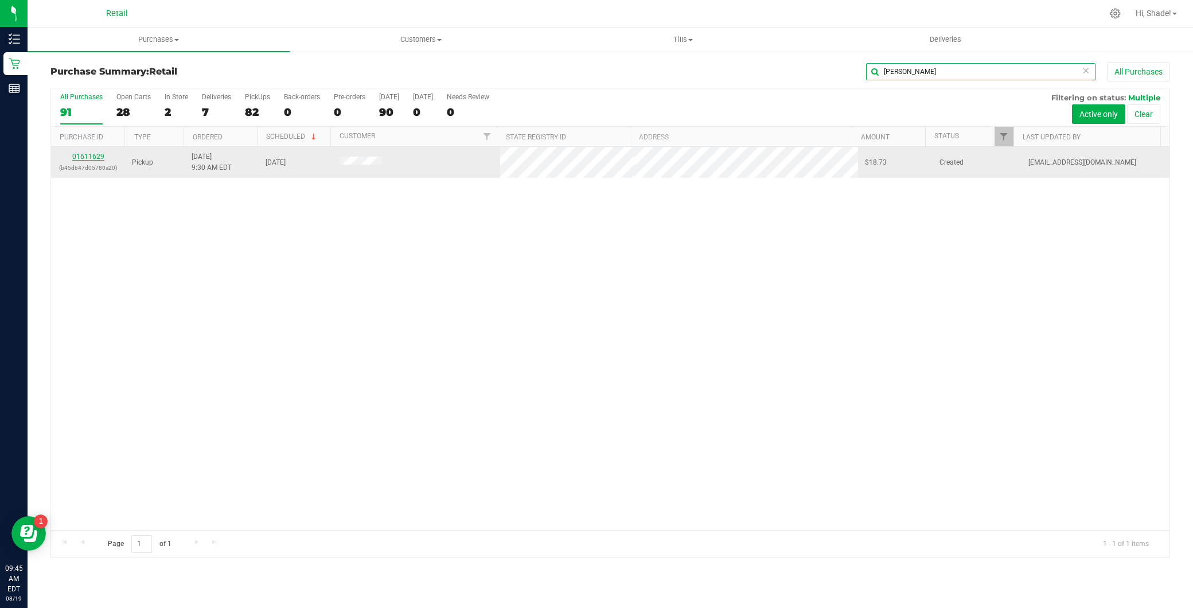
type input "paula kee"
click at [98, 159] on link "01611629" at bounding box center [88, 157] width 32 height 8
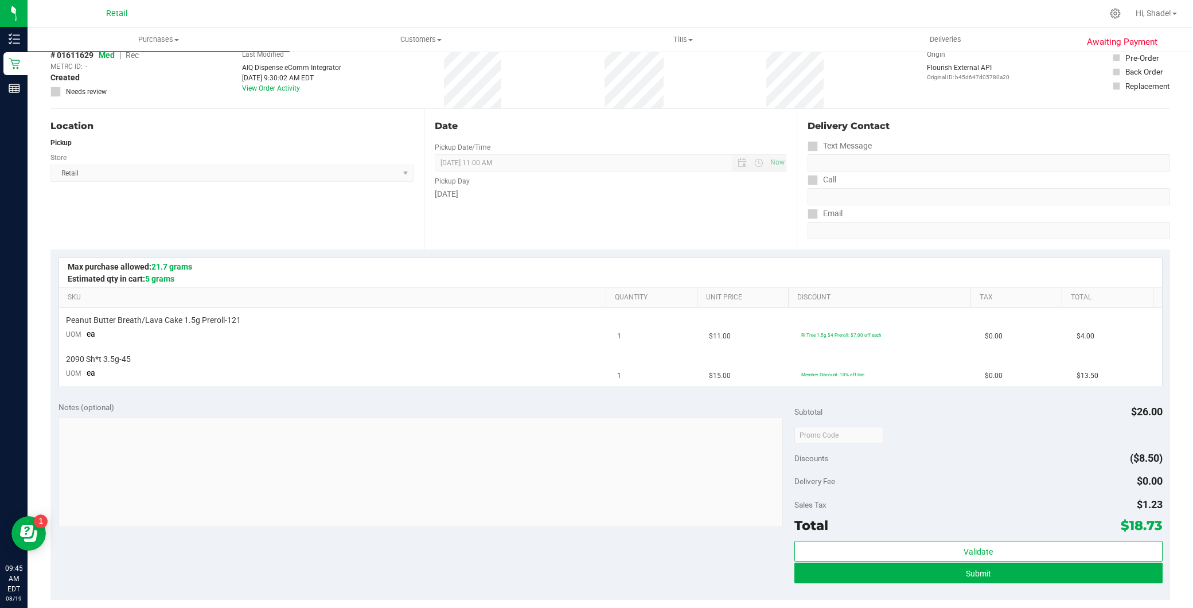
scroll to position [127, 0]
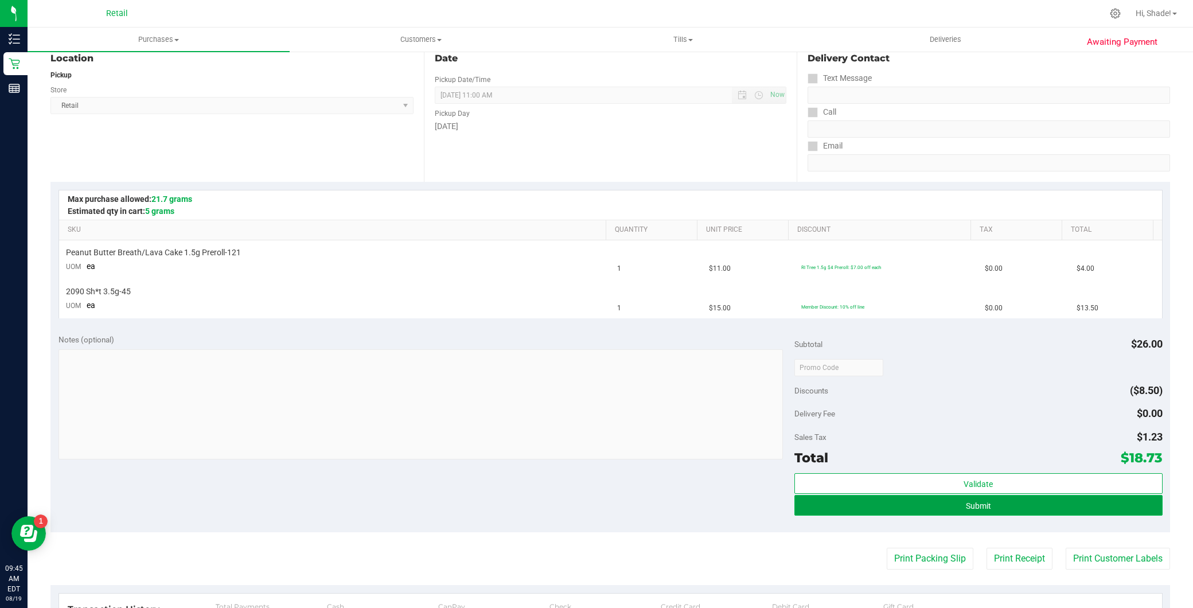
click at [874, 501] on button "Submit" at bounding box center [978, 505] width 368 height 21
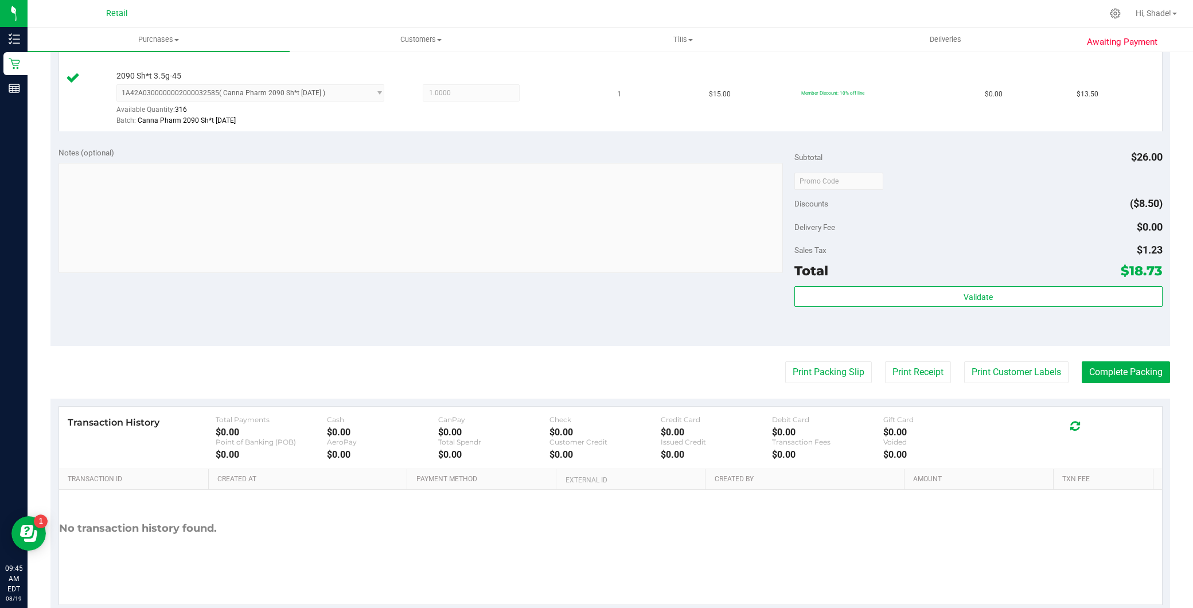
scroll to position [382, 0]
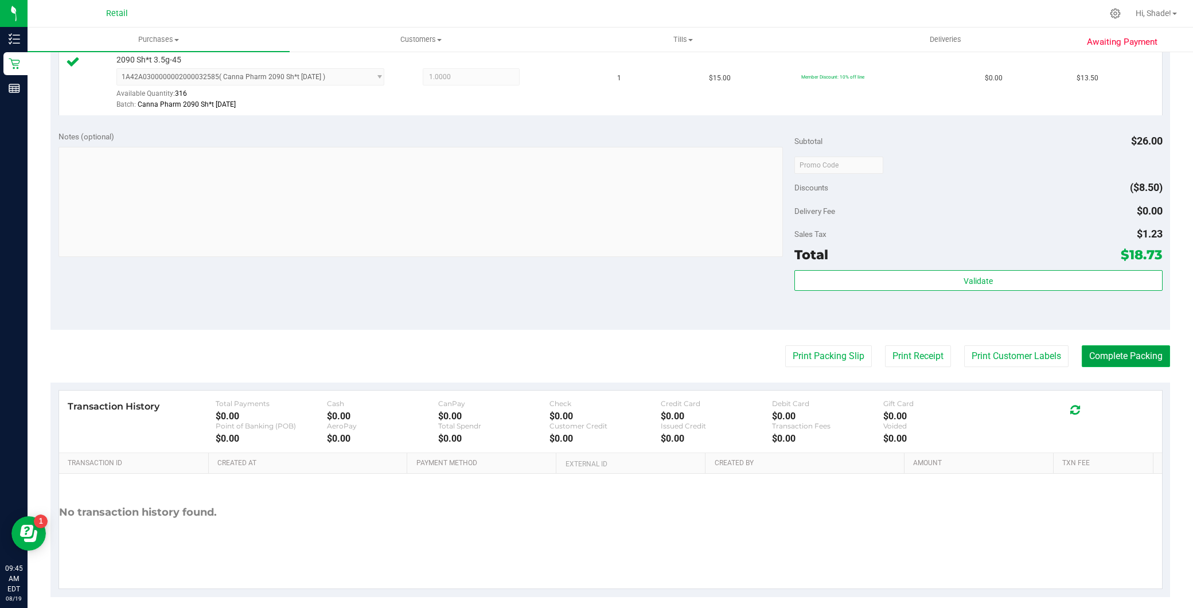
click at [1113, 351] on button "Complete Packing" at bounding box center [1126, 356] width 88 height 22
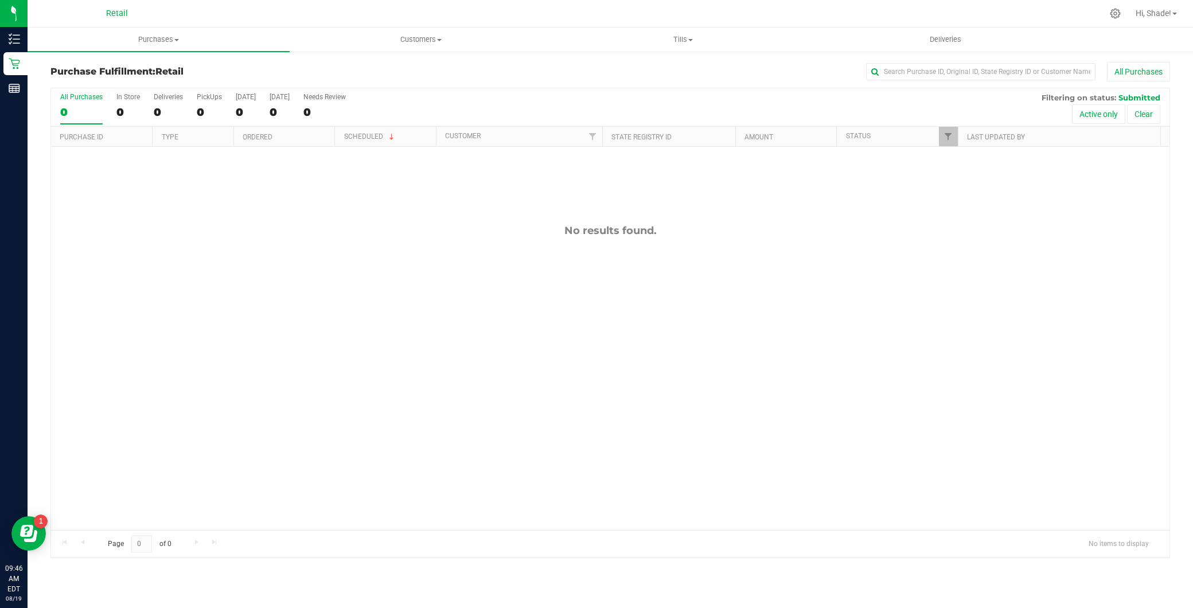
click at [913, 81] on div "All Purchases" at bounding box center [797, 72] width 746 height 20
click at [913, 76] on input "text" at bounding box center [980, 71] width 229 height 17
click at [204, 45] on uib-tab-heading "Purchases Summary of purchases Fulfillment All purchases" at bounding box center [159, 40] width 262 height 24
click at [195, 63] on li "Summary of purchases" at bounding box center [159, 70] width 262 height 14
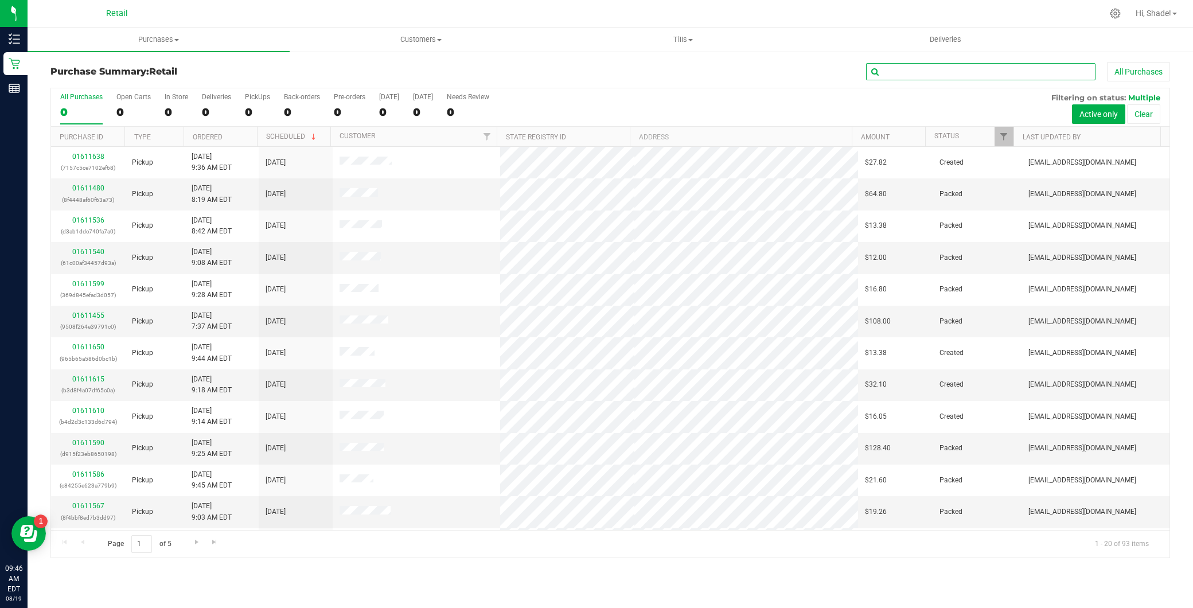
click at [999, 76] on input "text" at bounding box center [980, 71] width 229 height 17
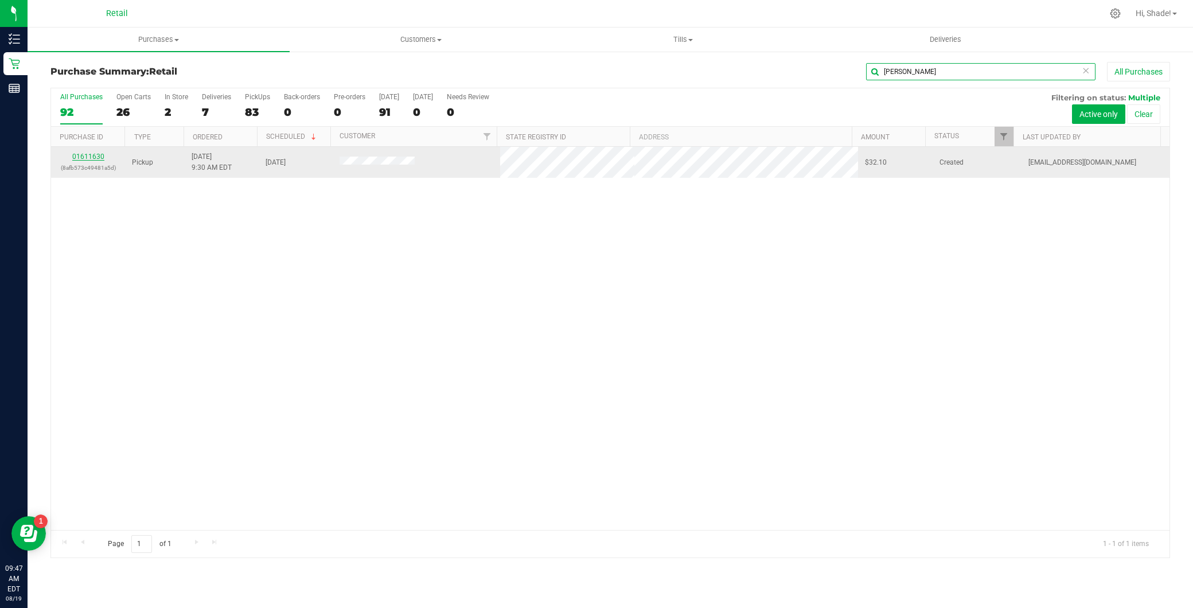
type input "raymond"
click at [81, 155] on link "01611630" at bounding box center [88, 157] width 32 height 8
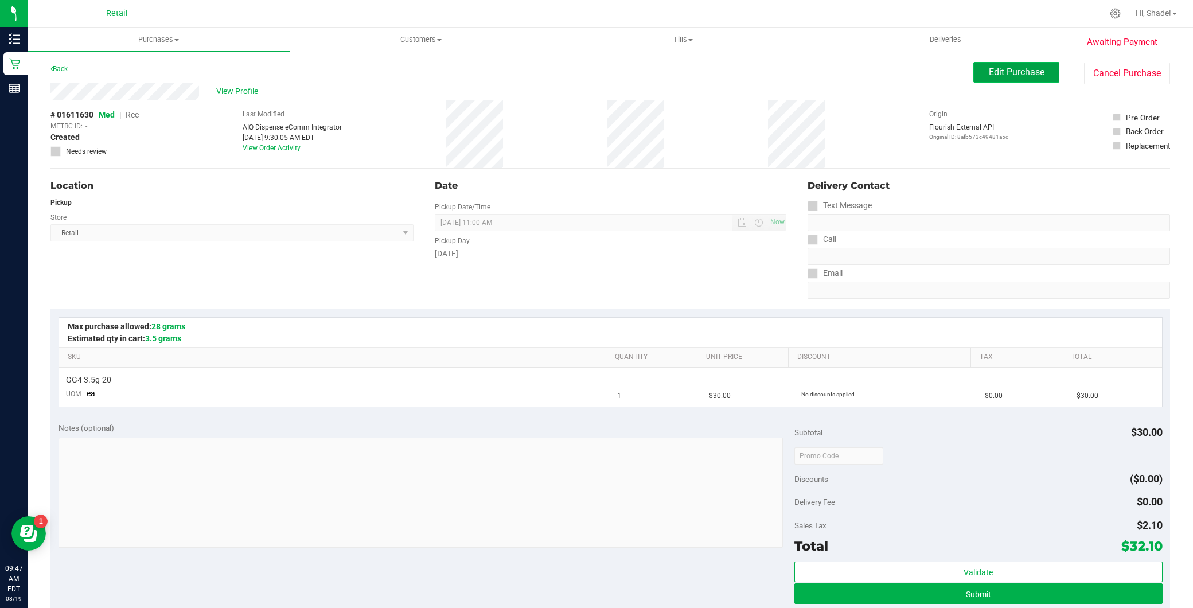
click at [1014, 78] on button "Edit Purchase" at bounding box center [1016, 72] width 86 height 21
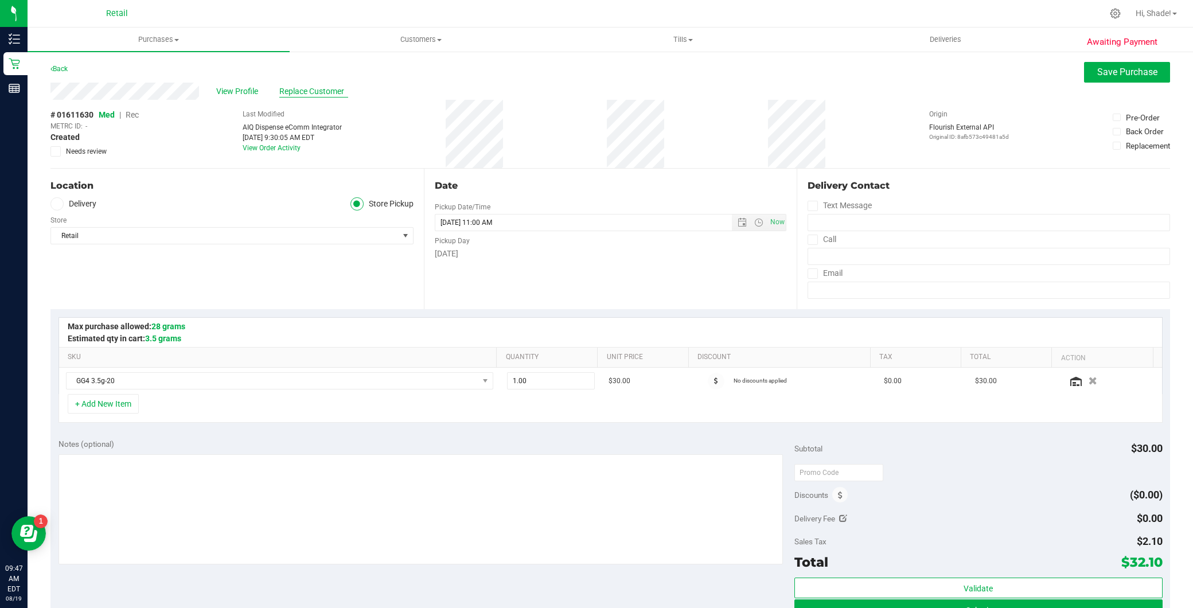
click at [307, 95] on span "Replace Customer" at bounding box center [313, 91] width 69 height 12
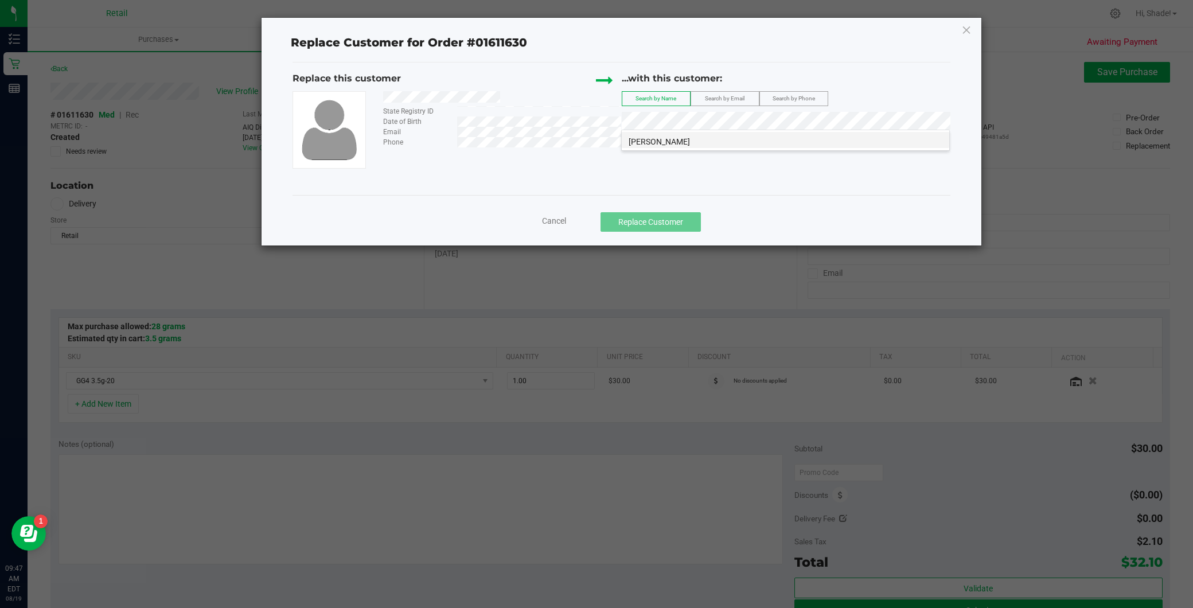
click at [687, 142] on span "Raymond Boccanfuso Jr." at bounding box center [659, 141] width 61 height 9
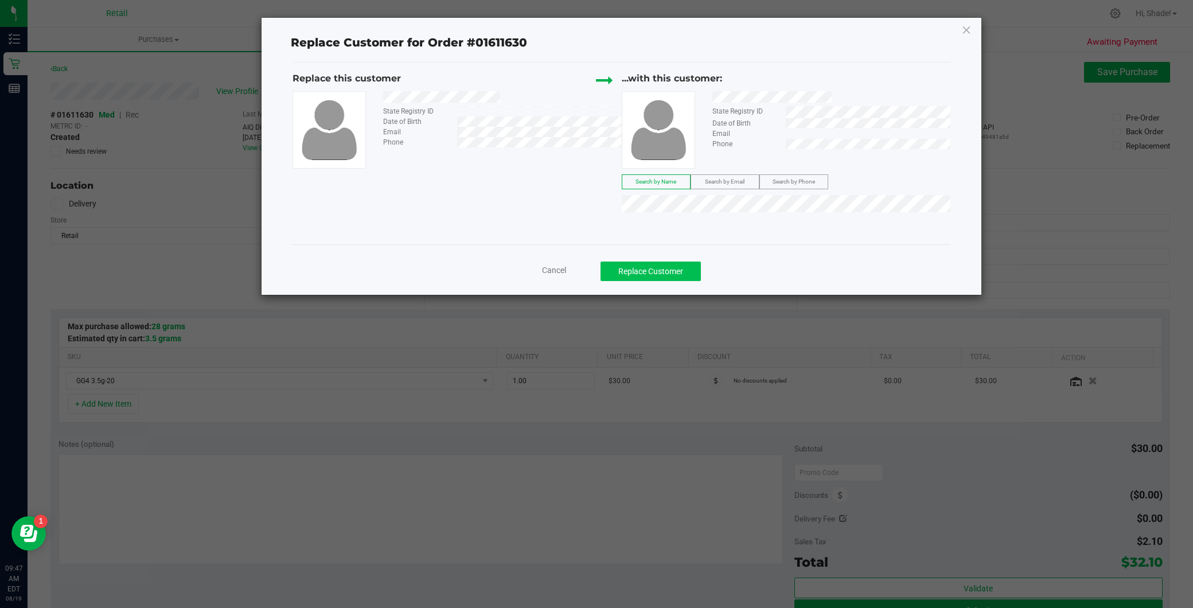
click at [658, 262] on div "Cancel Replace Customer" at bounding box center [622, 266] width 658 height 45
click at [658, 267] on button "Replace Customer" at bounding box center [651, 272] width 100 height 20
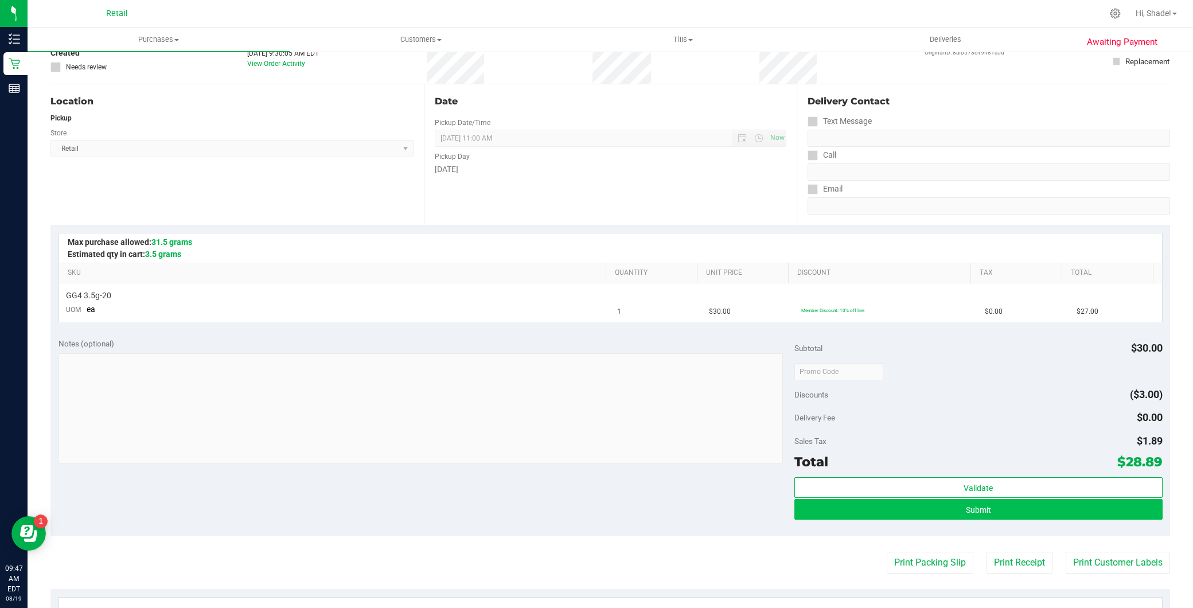
scroll to position [127, 0]
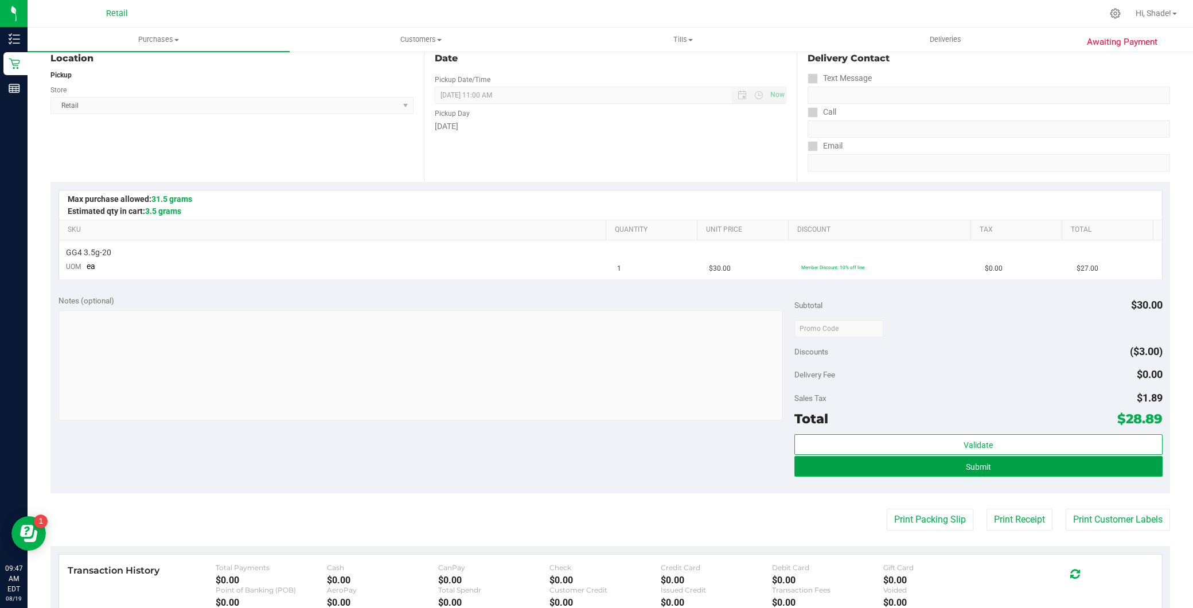
click at [921, 472] on button "Submit" at bounding box center [978, 466] width 368 height 21
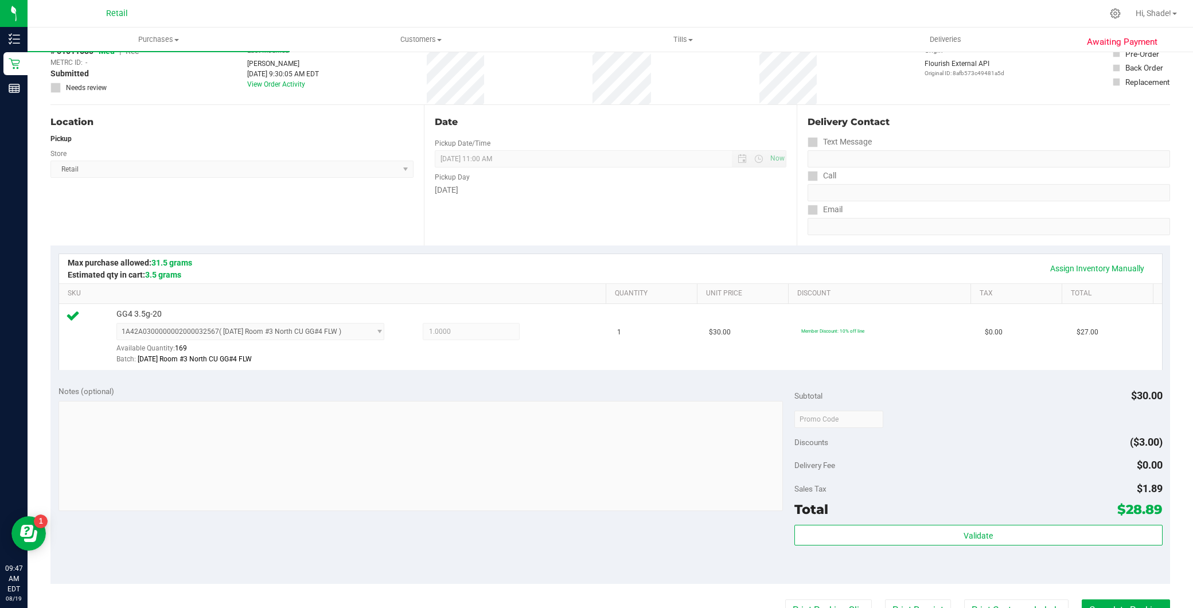
scroll to position [191, 0]
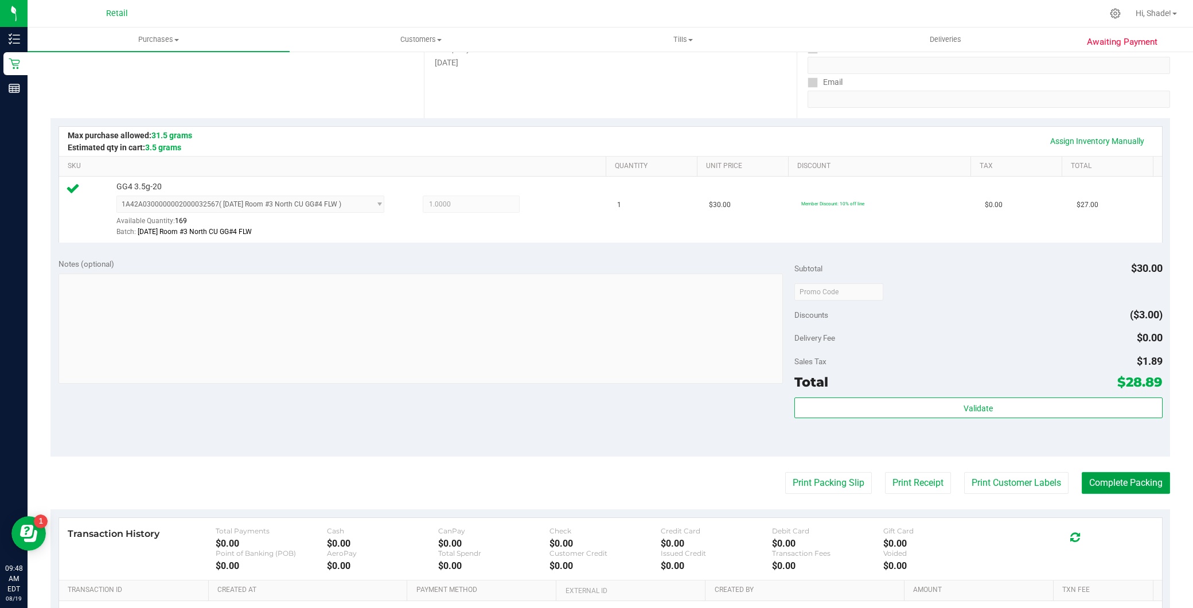
click at [1134, 478] on button "Complete Packing" at bounding box center [1126, 483] width 88 height 22
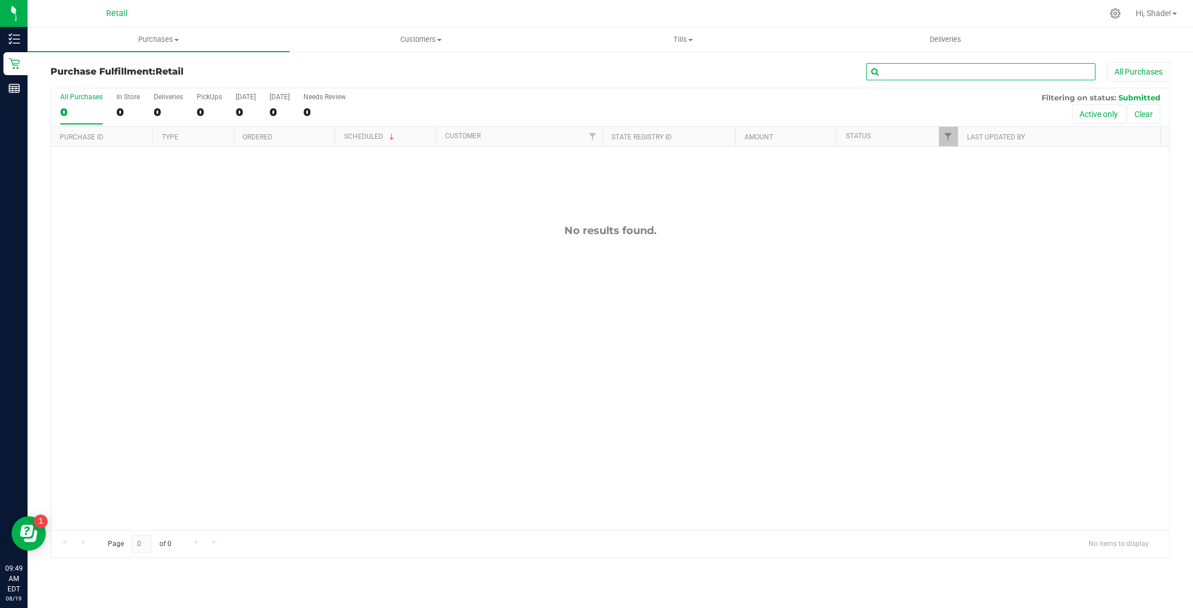
click at [909, 77] on input "text" at bounding box center [980, 71] width 229 height 17
type input "vince"
click at [182, 34] on span "Purchases" at bounding box center [159, 39] width 262 height 10
click at [167, 69] on li "Summary of purchases" at bounding box center [159, 70] width 262 height 14
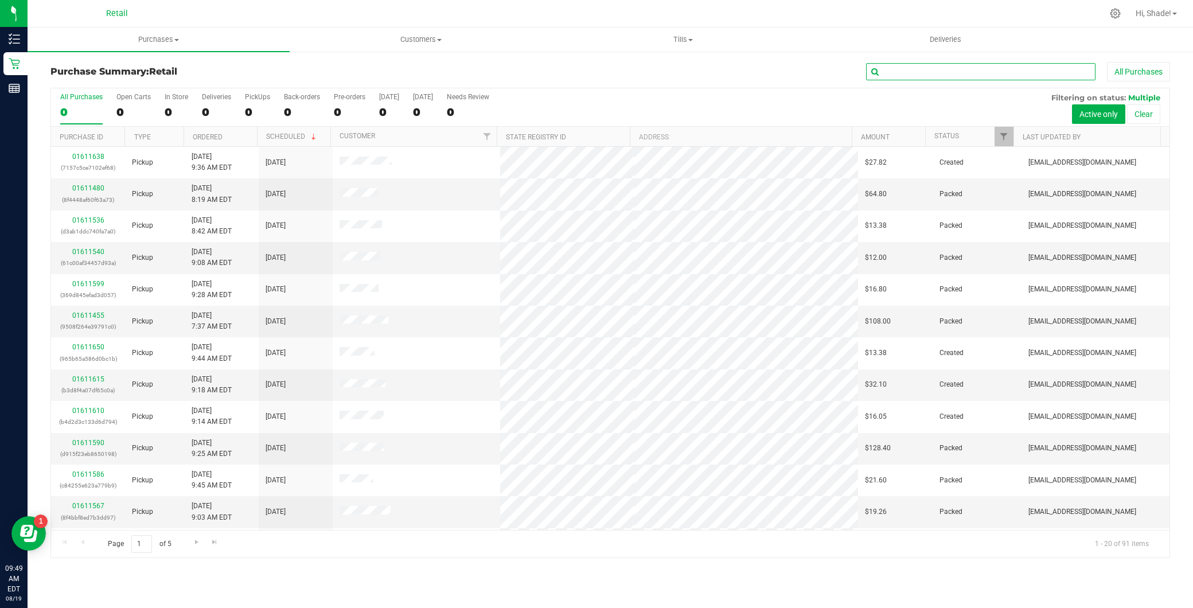
click at [1005, 65] on input "text" at bounding box center [980, 71] width 229 height 17
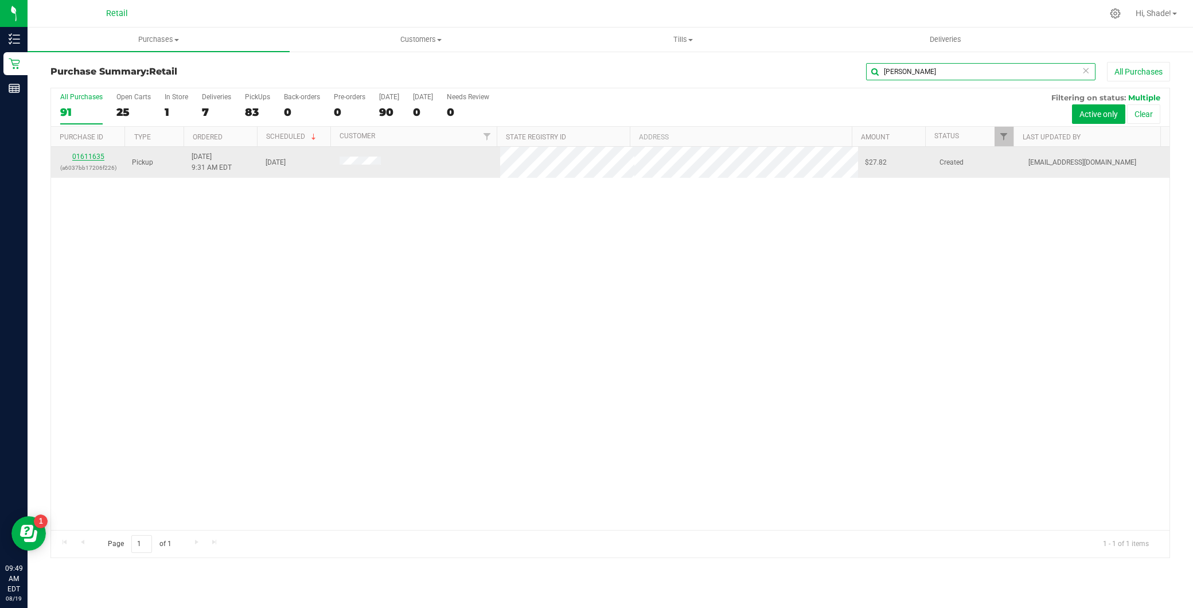
type input "vincent"
click at [100, 155] on link "01611635" at bounding box center [88, 157] width 32 height 8
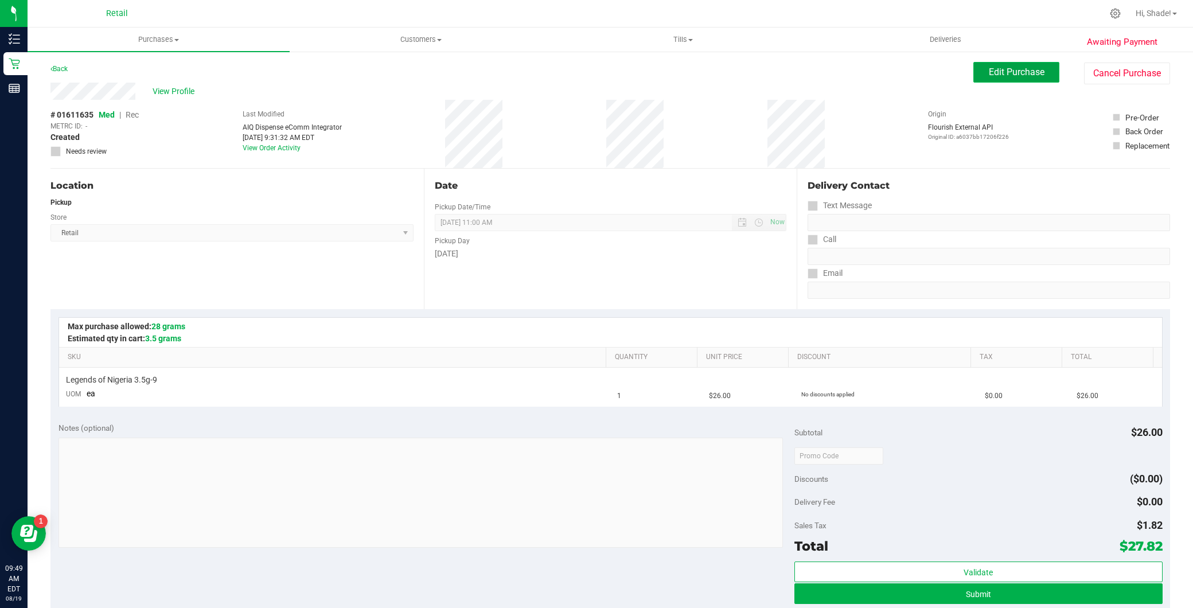
click at [998, 81] on button "Edit Purchase" at bounding box center [1016, 72] width 86 height 21
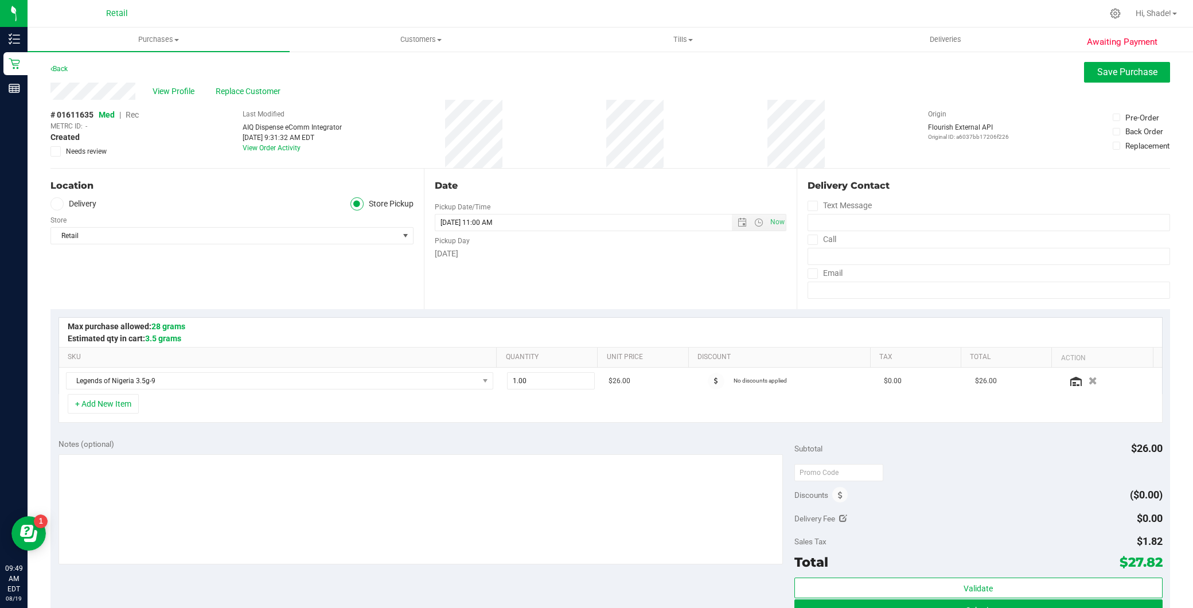
click at [135, 113] on span "Rec" at bounding box center [132, 114] width 13 height 9
click at [1104, 76] on span "Save Purchase" at bounding box center [1127, 72] width 60 height 11
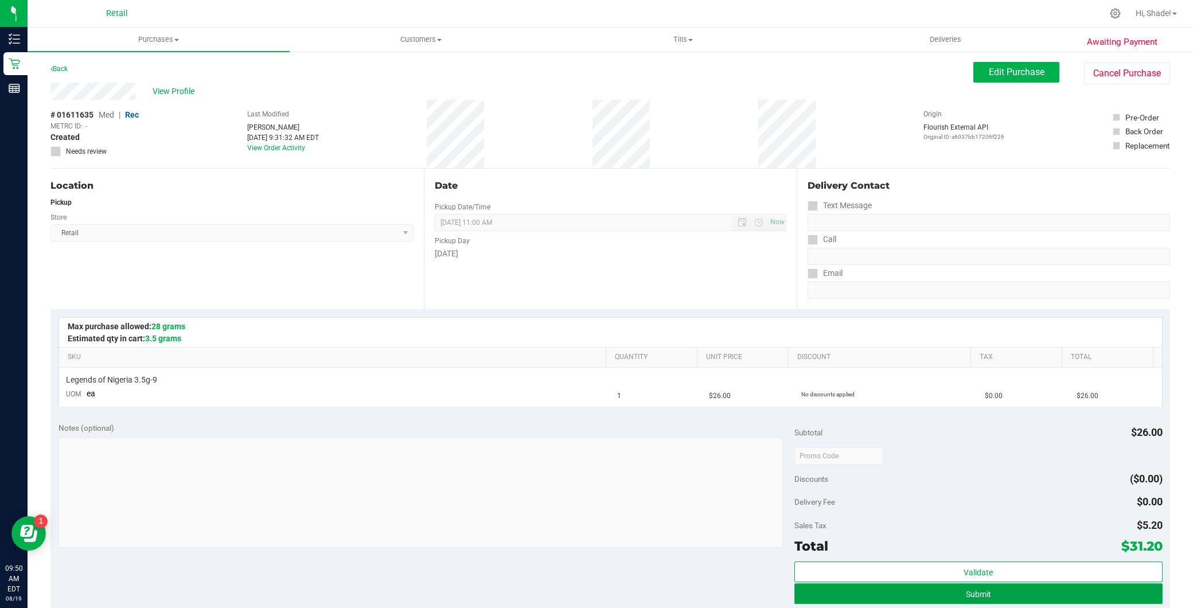
click at [980, 591] on span "Submit" at bounding box center [978, 594] width 25 height 9
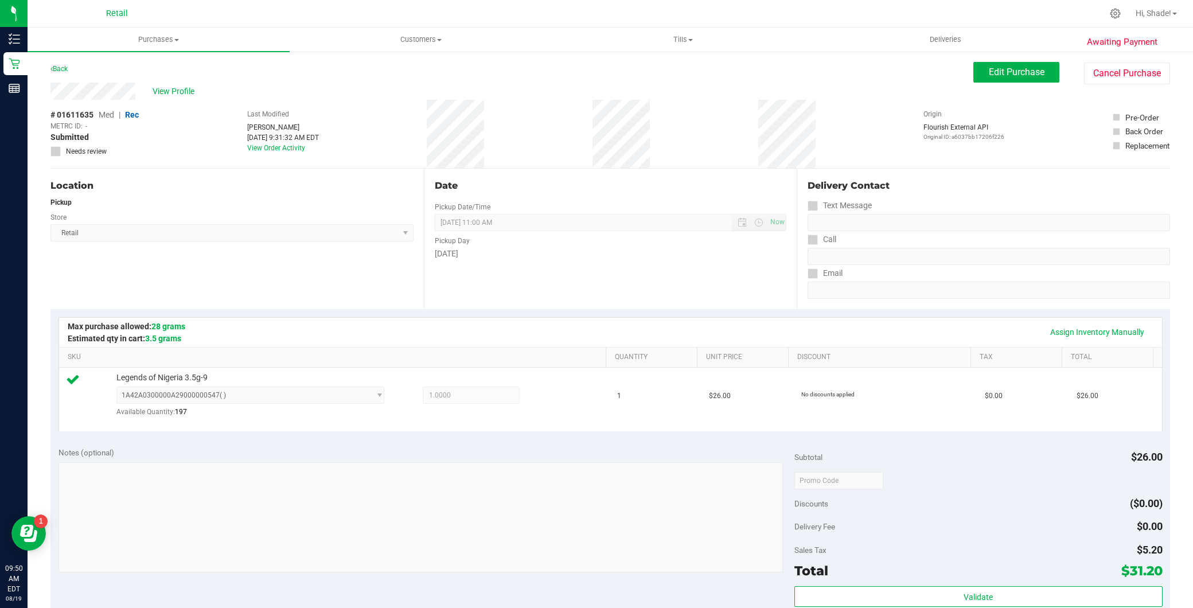
scroll to position [318, 0]
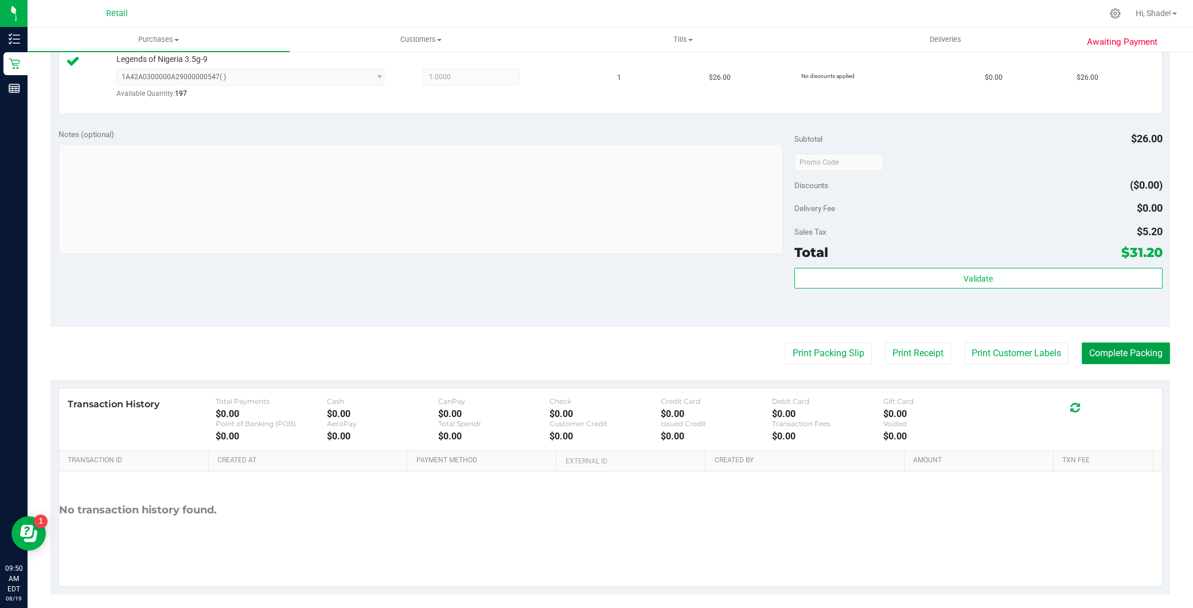
click at [1123, 353] on button "Complete Packing" at bounding box center [1126, 353] width 88 height 22
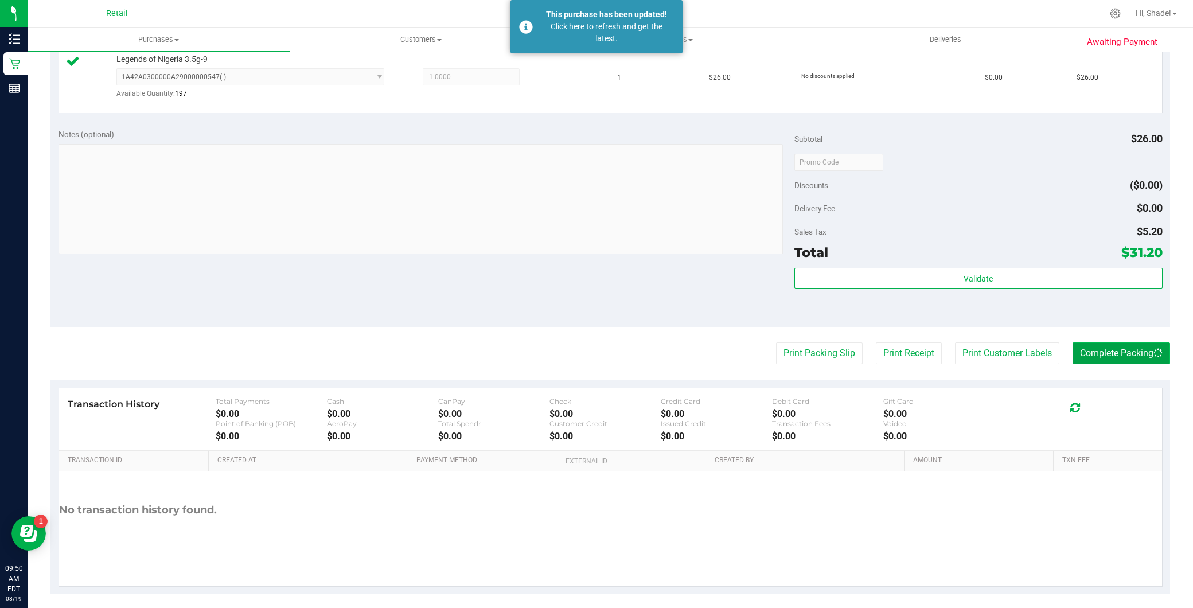
click at [1113, 350] on button "Complete Packing" at bounding box center [1122, 353] width 98 height 22
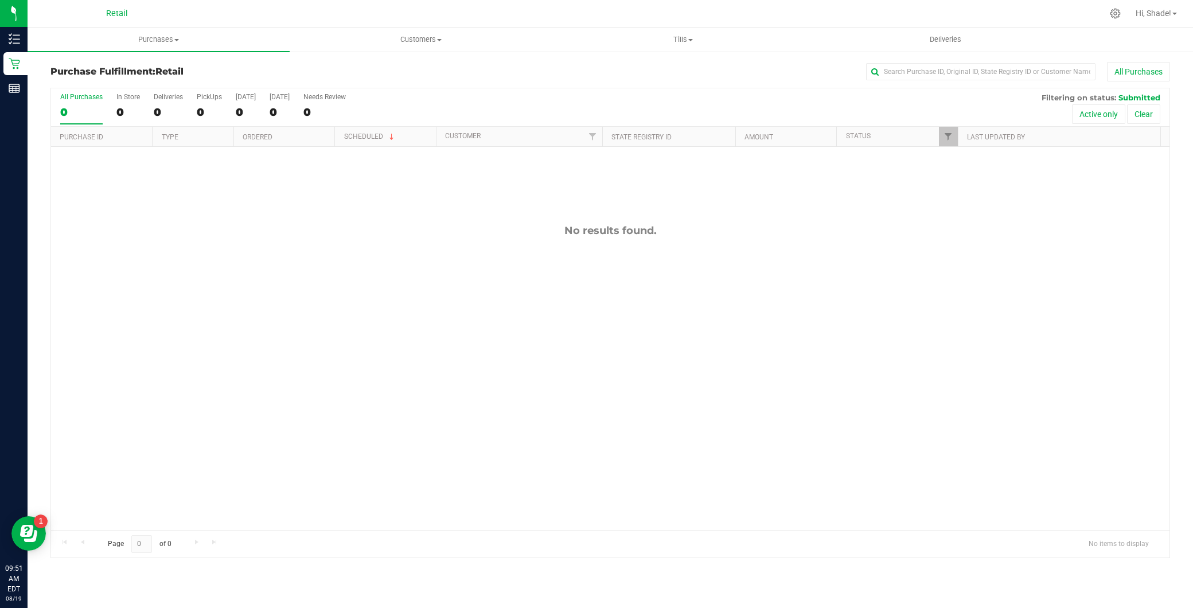
click at [145, 21] on div "Retail" at bounding box center [116, 14] width 167 height 18
click at [153, 43] on span "Purchases" at bounding box center [159, 39] width 262 height 10
click at [136, 73] on span "Summary of purchases" at bounding box center [87, 69] width 118 height 10
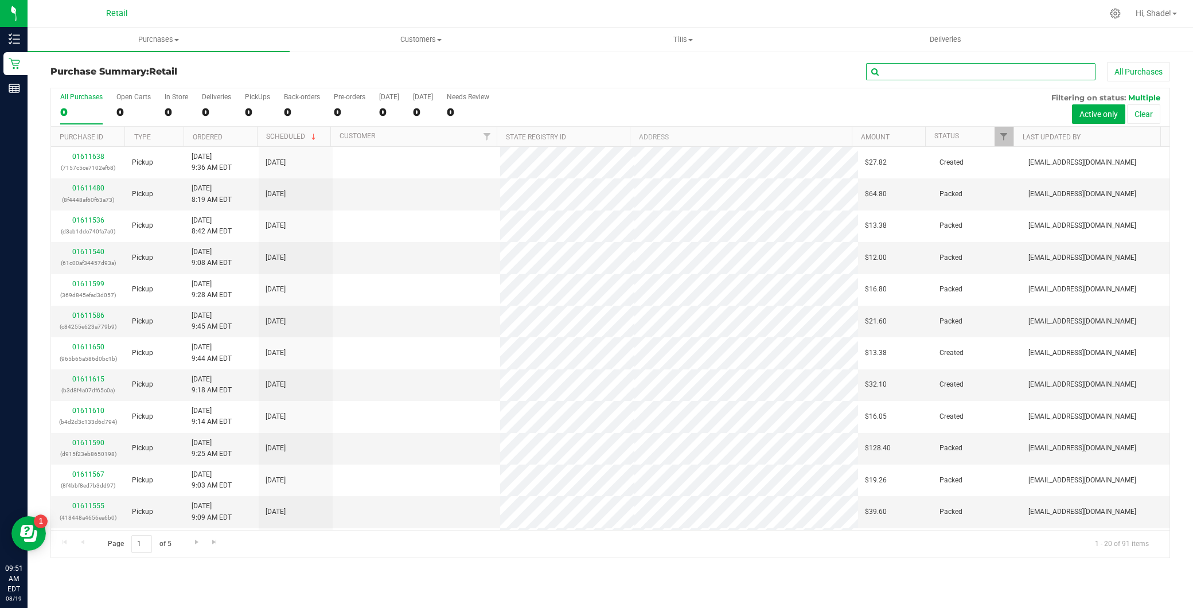
click at [929, 71] on input "text" at bounding box center [980, 71] width 229 height 17
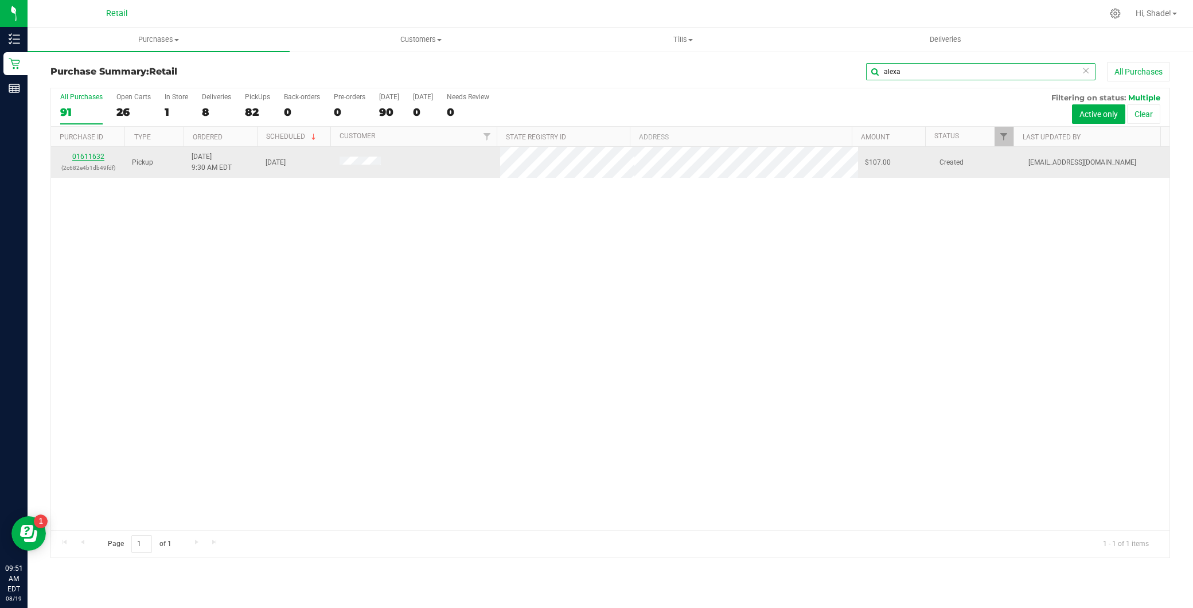
type input "alexa"
click at [95, 158] on link "01611632" at bounding box center [88, 157] width 32 height 8
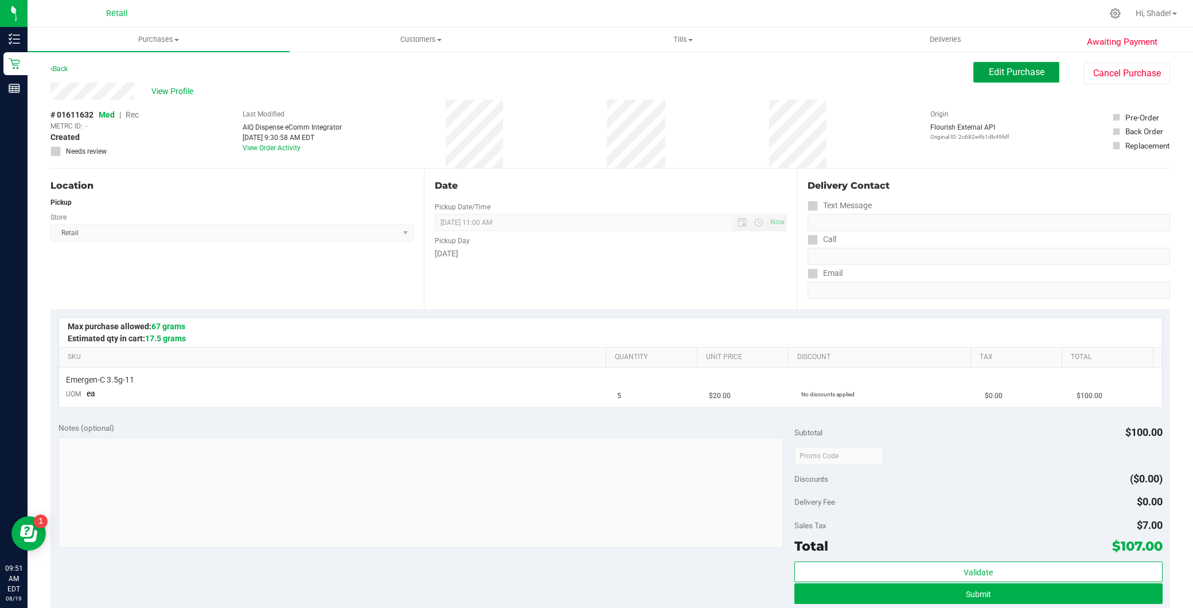
click at [999, 67] on span "Edit Purchase" at bounding box center [1017, 72] width 56 height 11
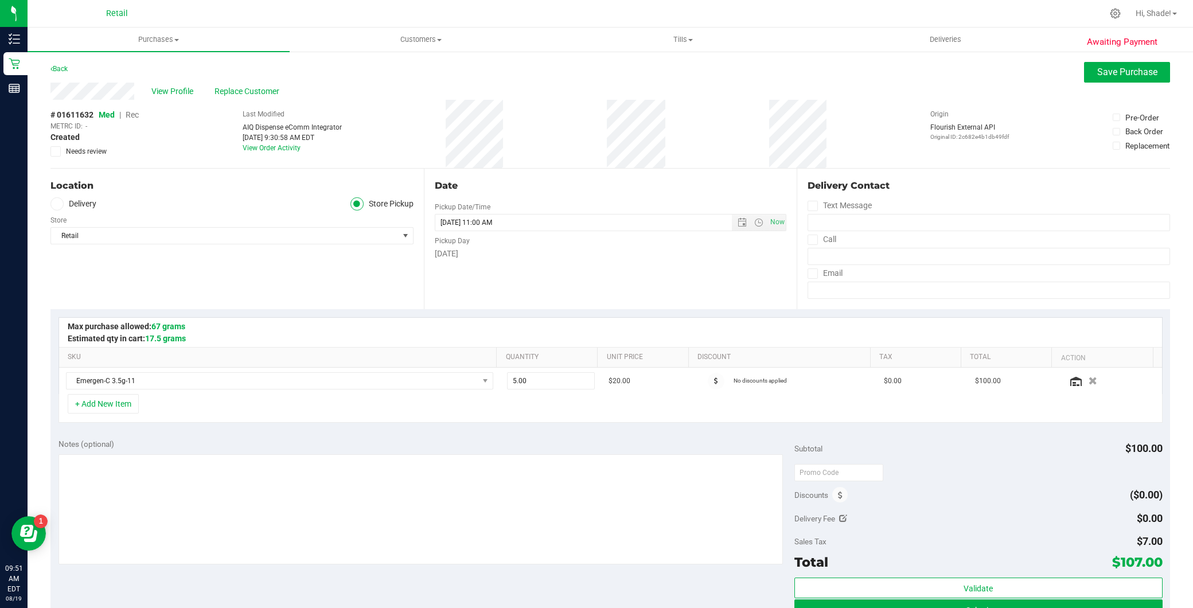
click at [128, 117] on span "Rec" at bounding box center [132, 114] width 13 height 9
click at [1121, 75] on span "Save Purchase" at bounding box center [1127, 72] width 60 height 11
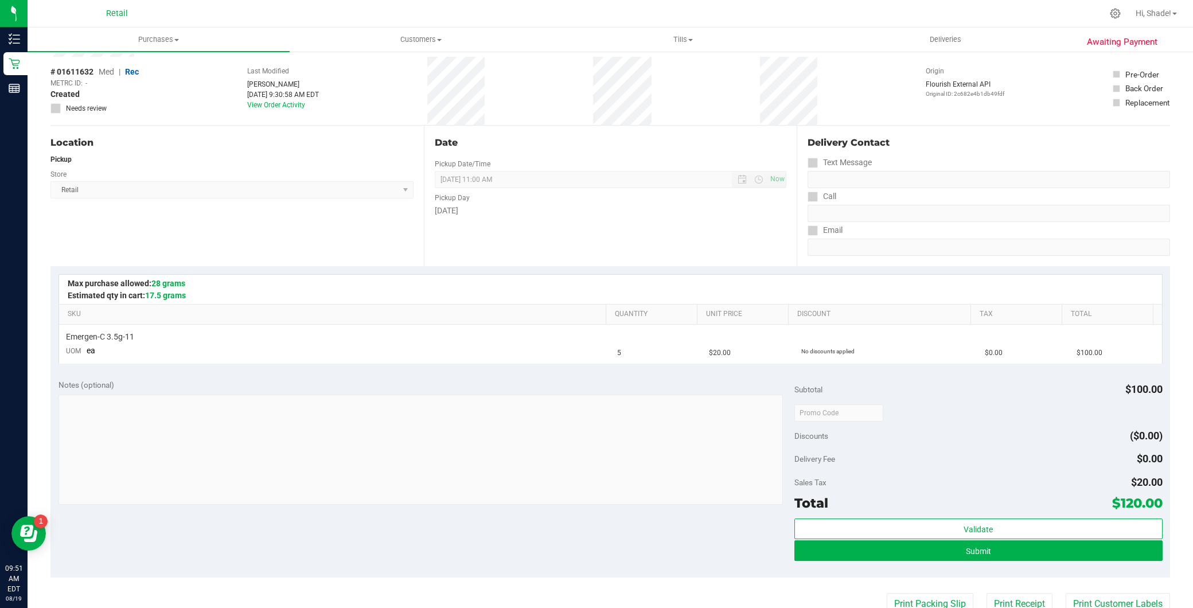
scroll to position [127, 0]
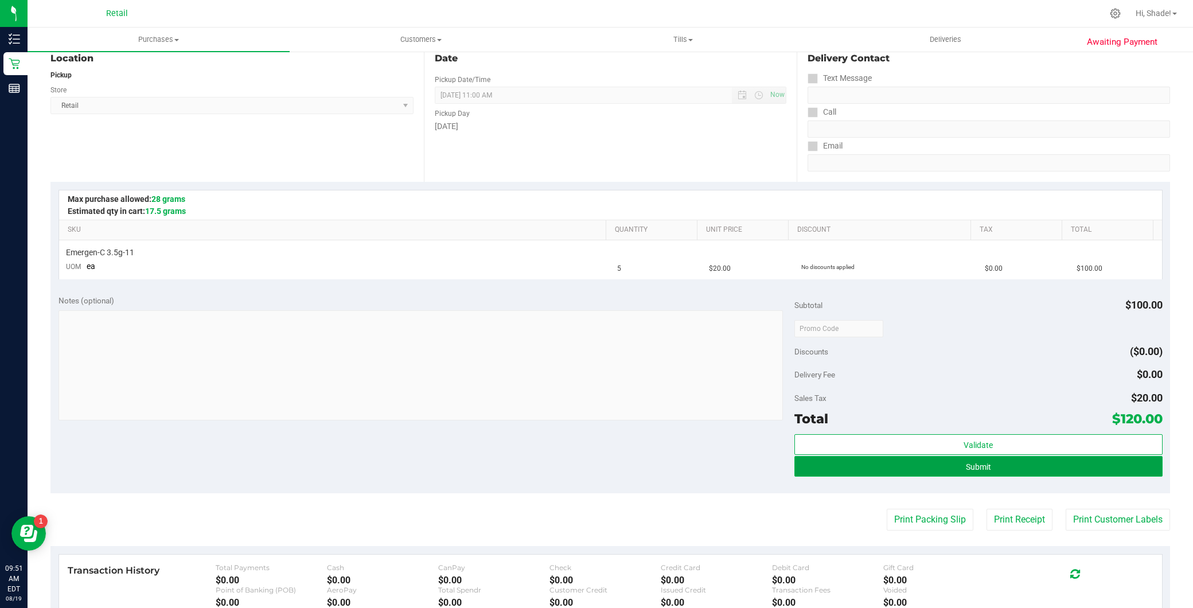
click at [977, 461] on button "Submit" at bounding box center [978, 466] width 368 height 21
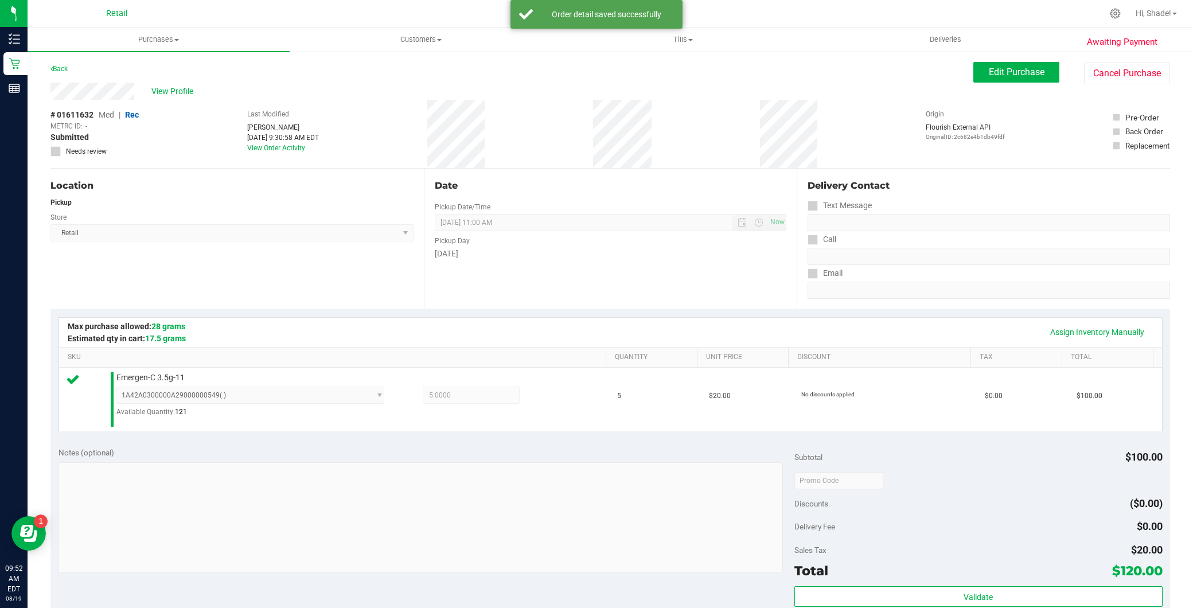
scroll to position [318, 0]
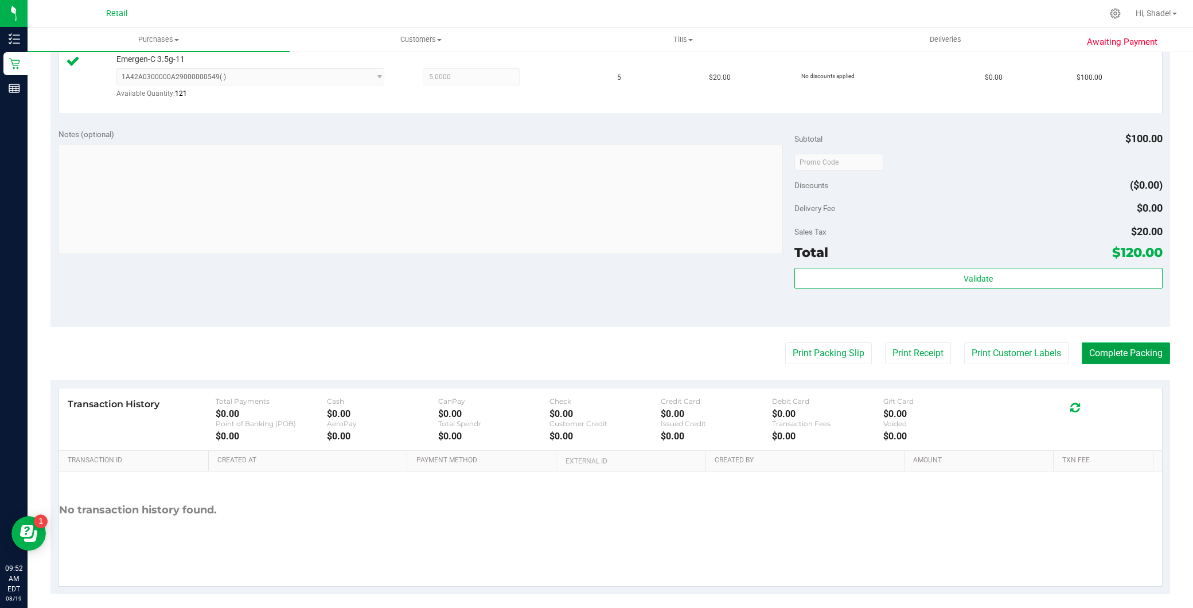
click at [1097, 350] on button "Complete Packing" at bounding box center [1126, 353] width 88 height 22
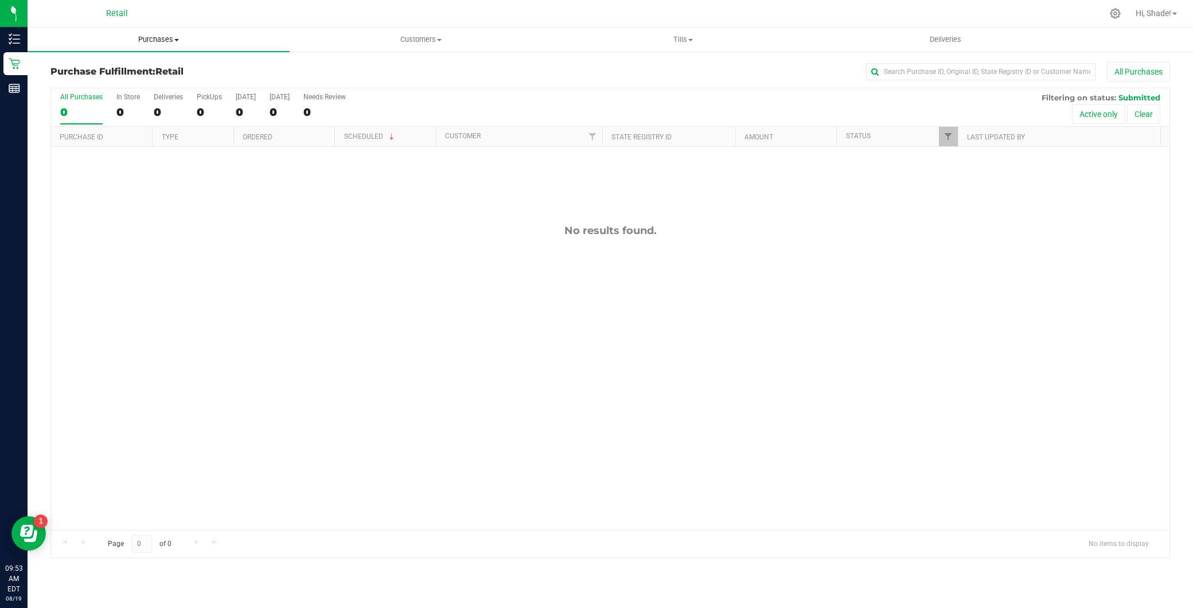
click at [189, 29] on uib-tab-heading "Purchases Summary of purchases Fulfillment All purchases" at bounding box center [159, 40] width 262 height 24
click at [146, 63] on li "Summary of purchases" at bounding box center [159, 70] width 262 height 14
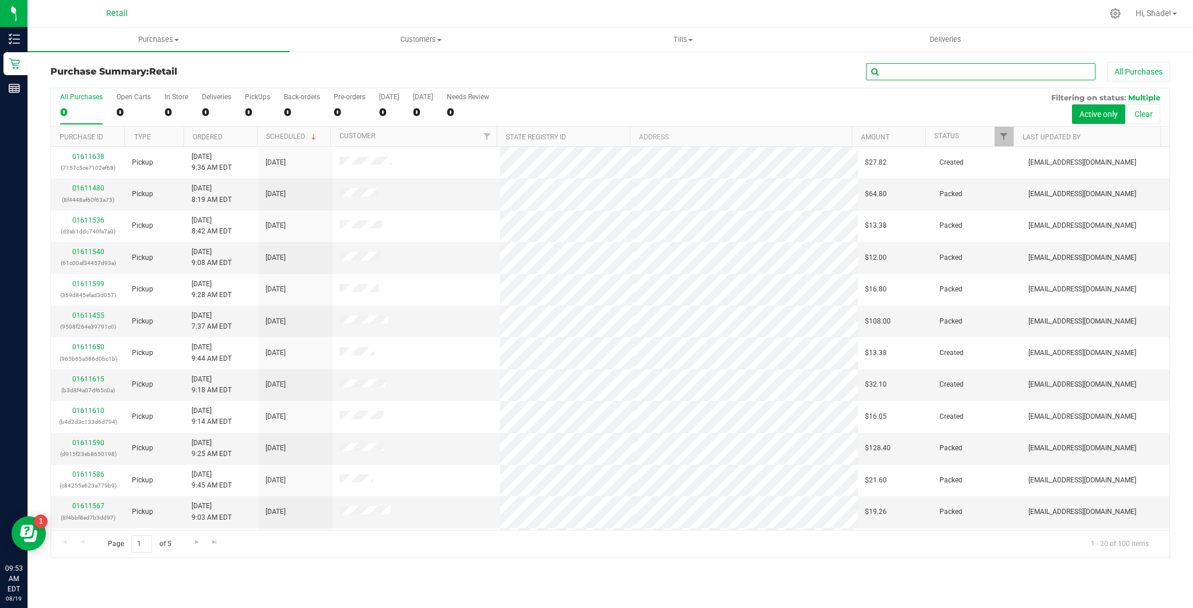
click at [976, 71] on input "text" at bounding box center [980, 71] width 229 height 17
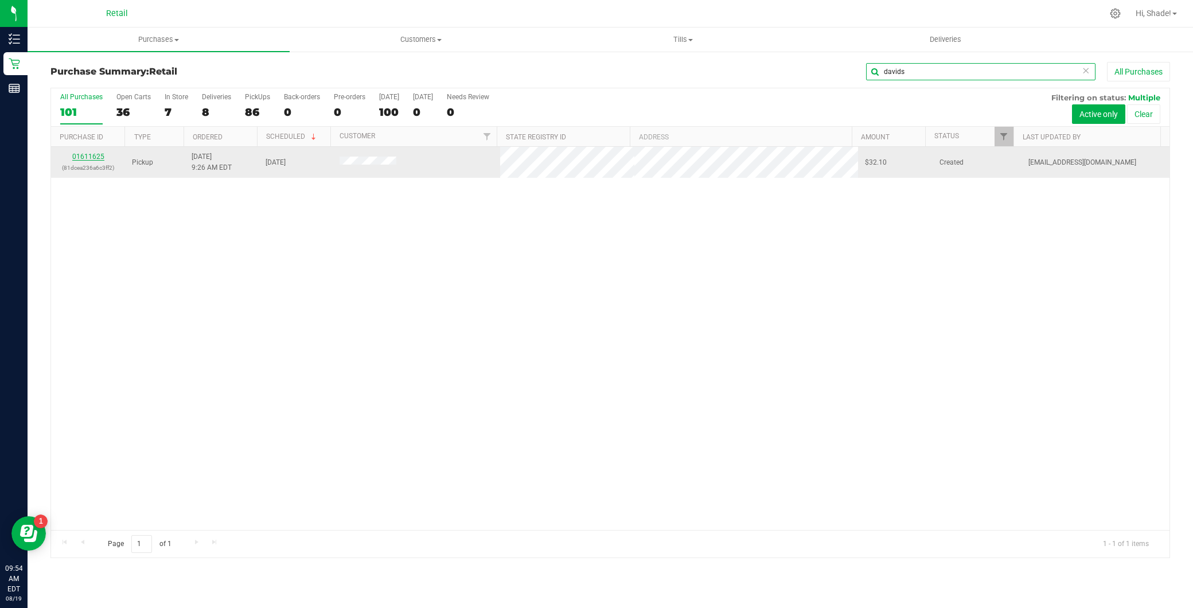
type input "davids"
click at [98, 157] on link "01611625" at bounding box center [88, 157] width 32 height 8
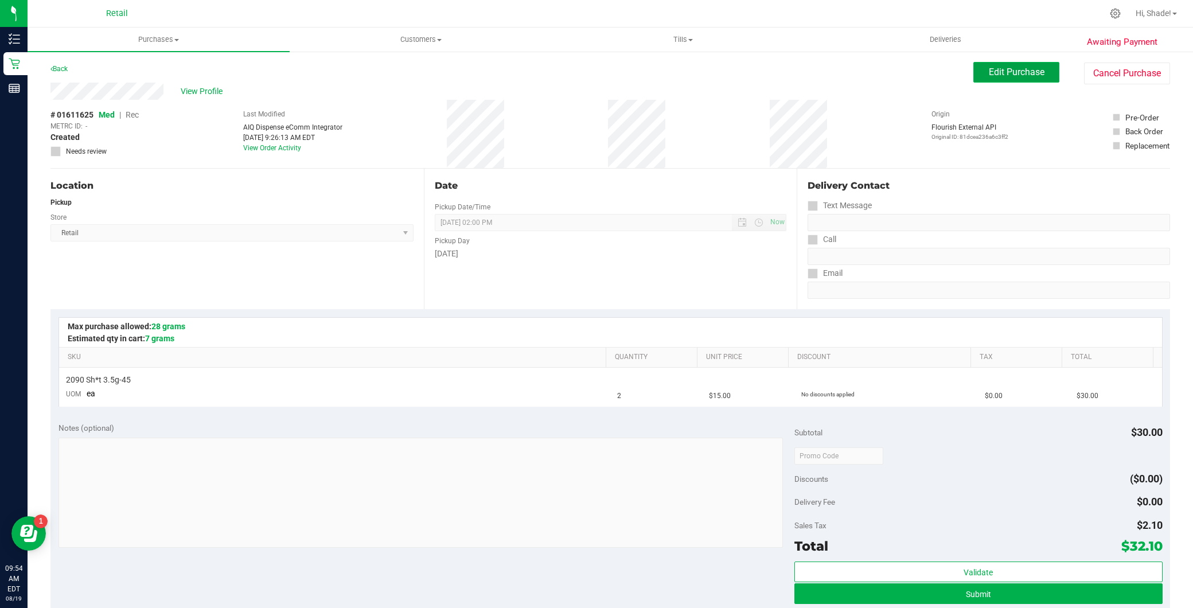
click at [977, 78] on button "Edit Purchase" at bounding box center [1016, 72] width 86 height 21
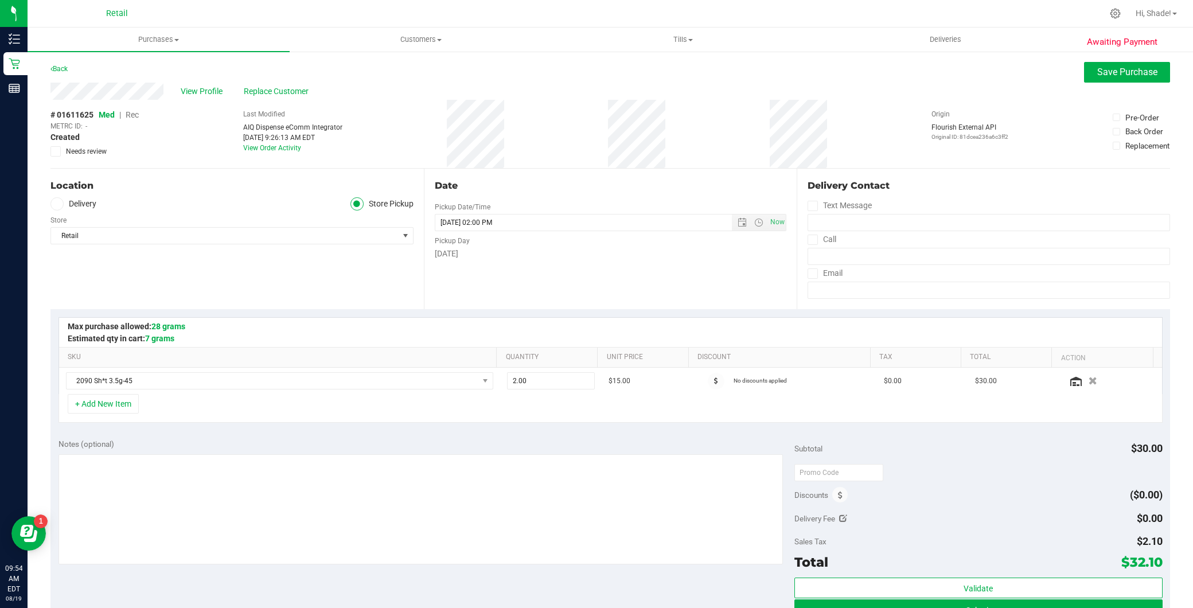
click at [128, 116] on span "Rec" at bounding box center [132, 114] width 13 height 9
click at [1119, 71] on span "Save Purchase" at bounding box center [1127, 72] width 60 height 11
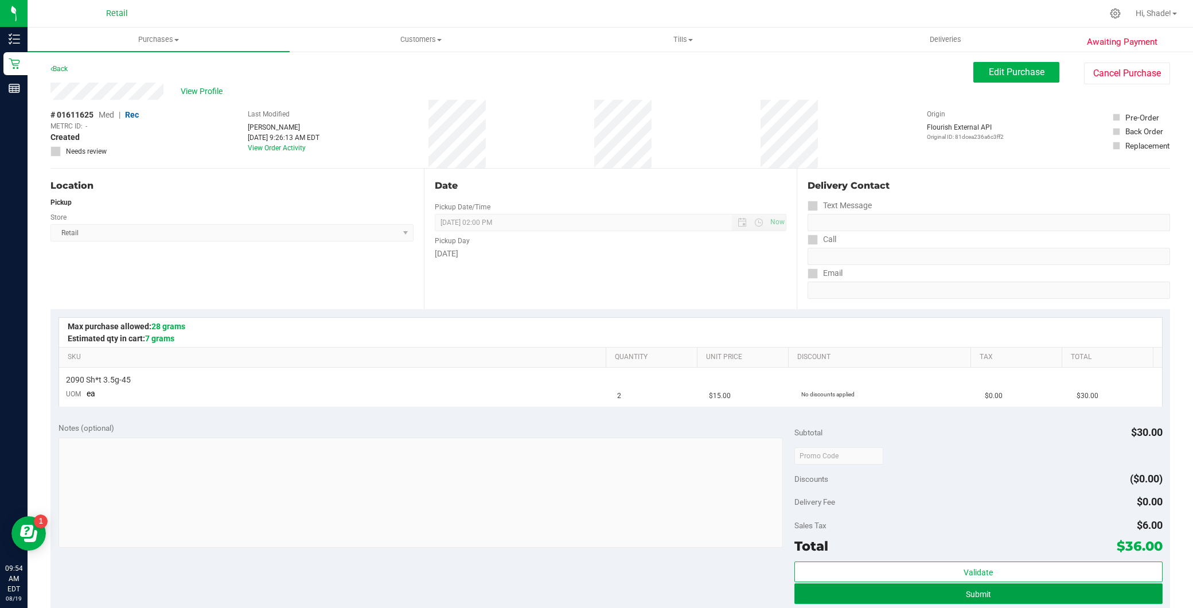
click at [1052, 600] on button "Submit" at bounding box center [978, 593] width 368 height 21
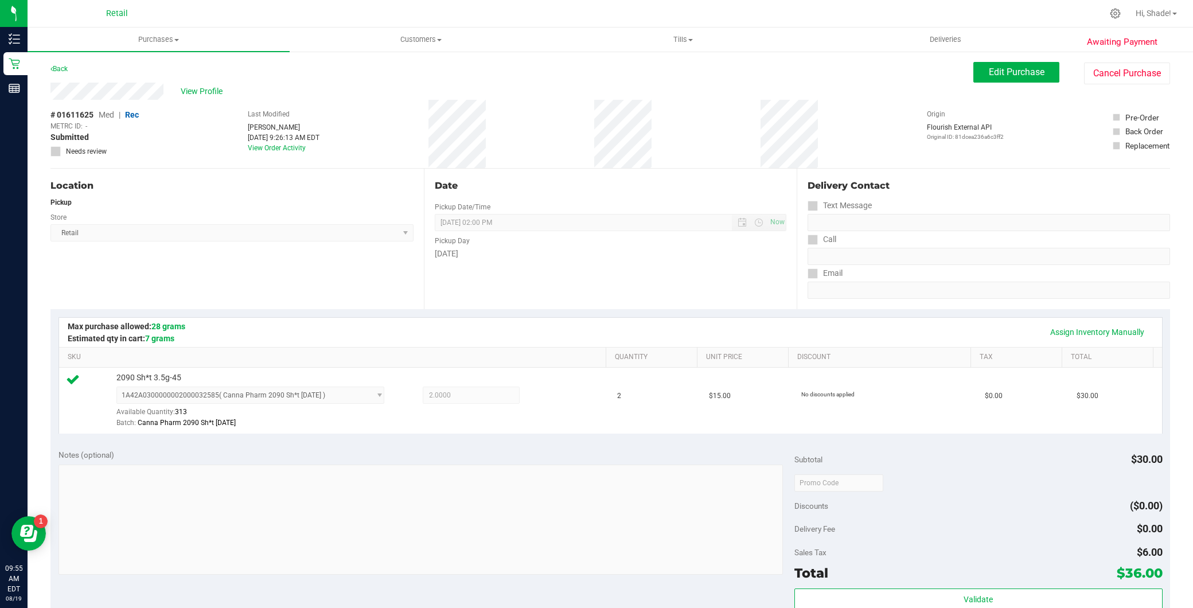
scroll to position [318, 0]
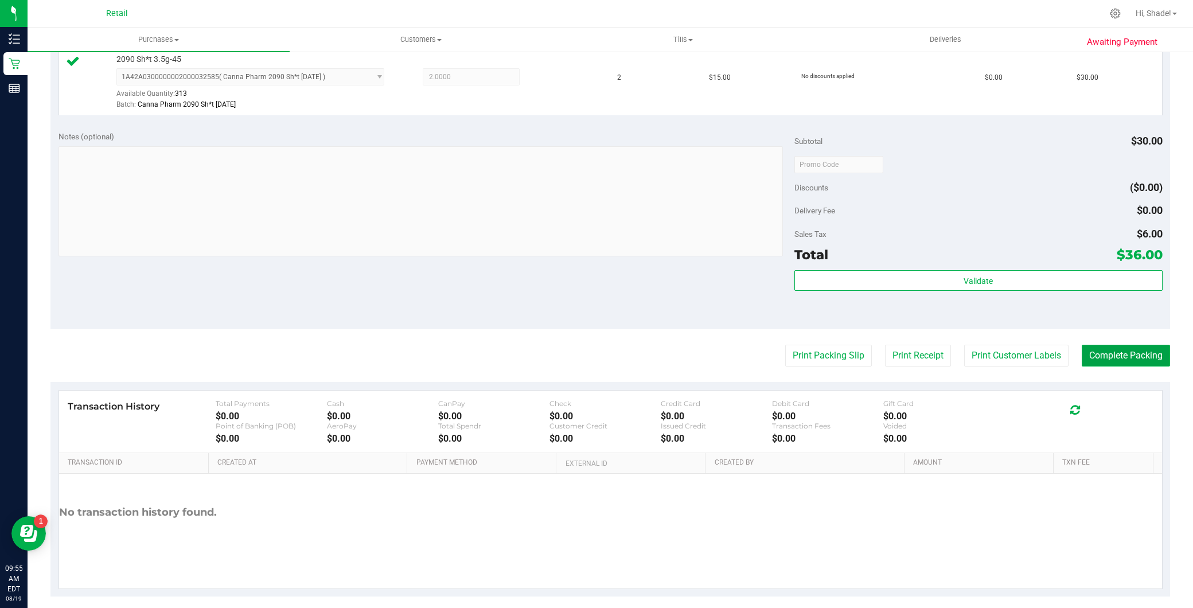
click at [1125, 363] on button "Complete Packing" at bounding box center [1126, 356] width 88 height 22
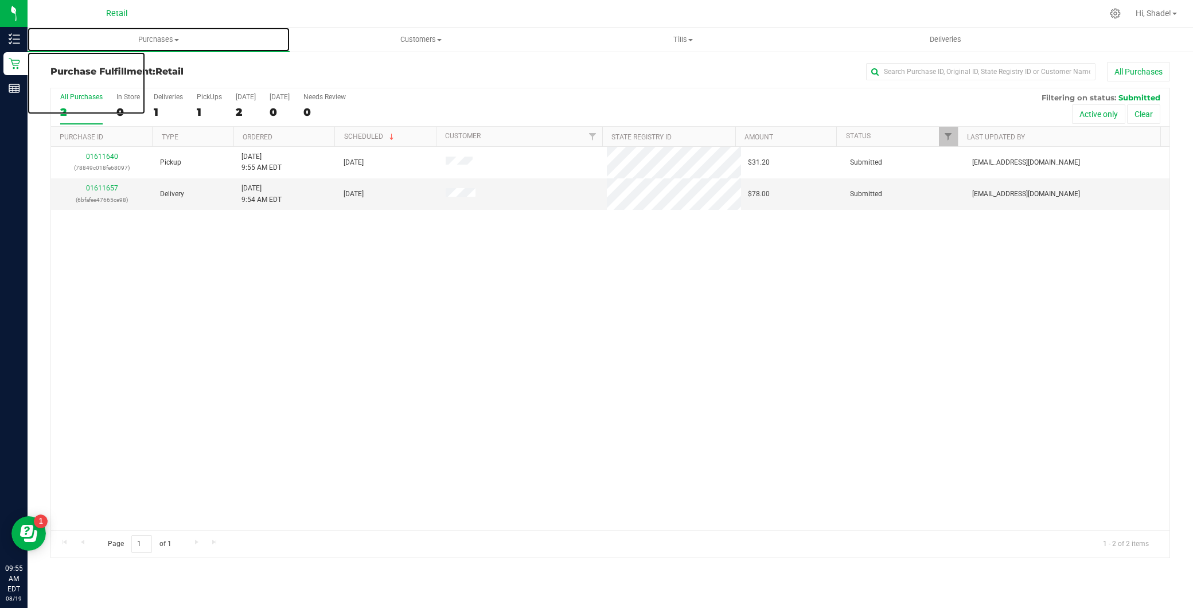
click at [211, 26] on div "Retail Hi, Shade! Purchases Summary of purchases Fulfillment All purchases Cust…" at bounding box center [611, 304] width 1166 height 608
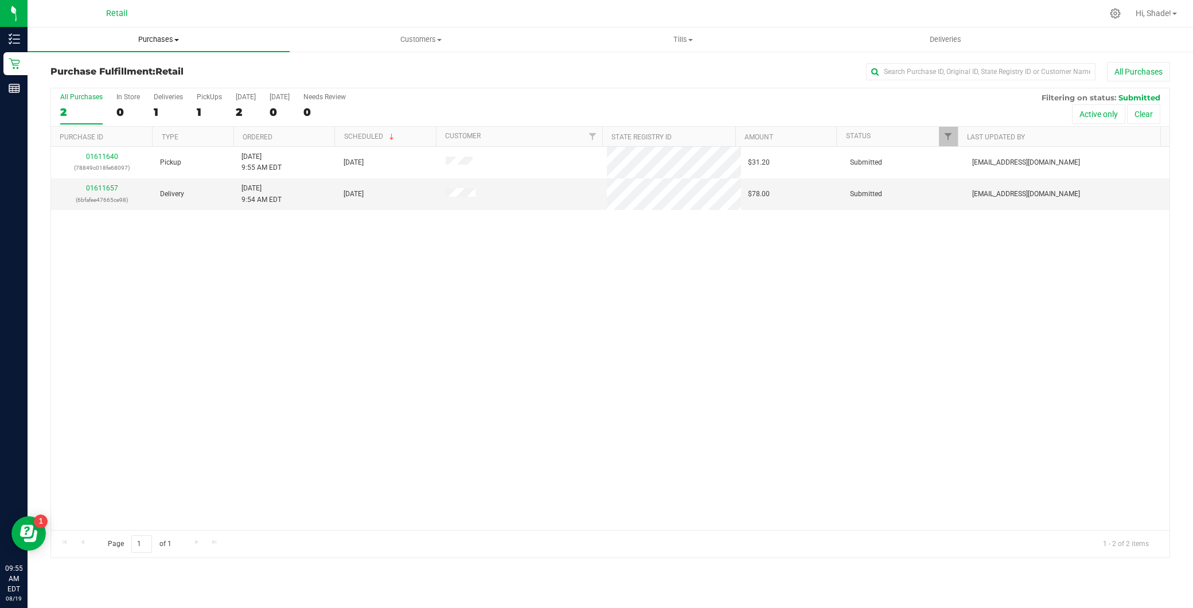
click at [198, 40] on span "Purchases" at bounding box center [159, 39] width 262 height 10
click at [176, 67] on li "Summary of purchases" at bounding box center [159, 70] width 262 height 14
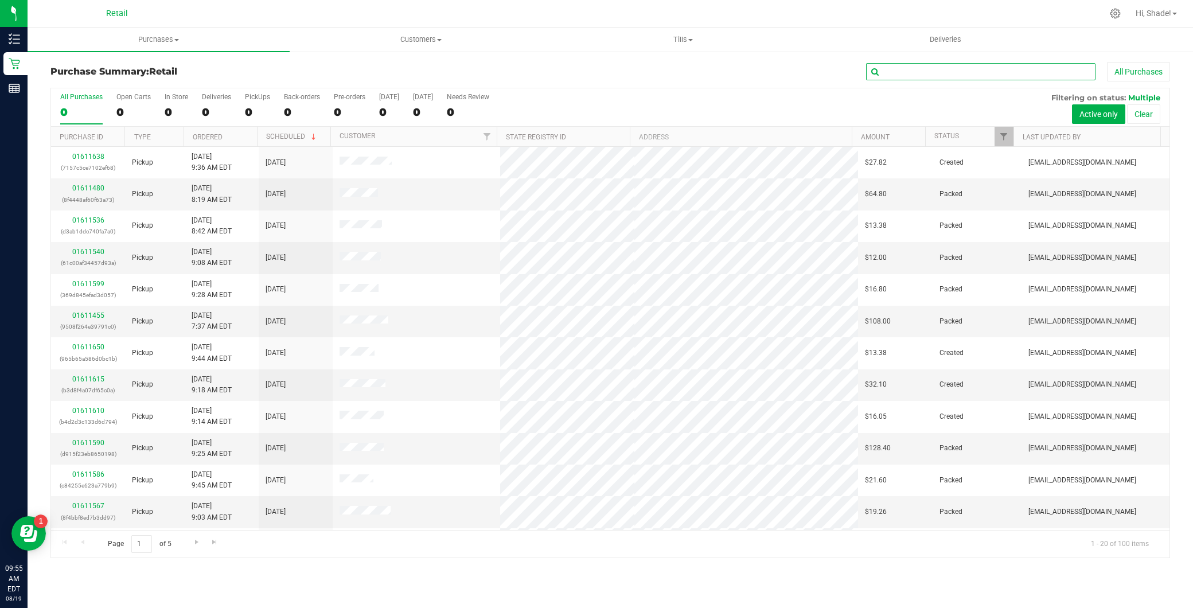
click at [904, 72] on input "text" at bounding box center [980, 71] width 229 height 17
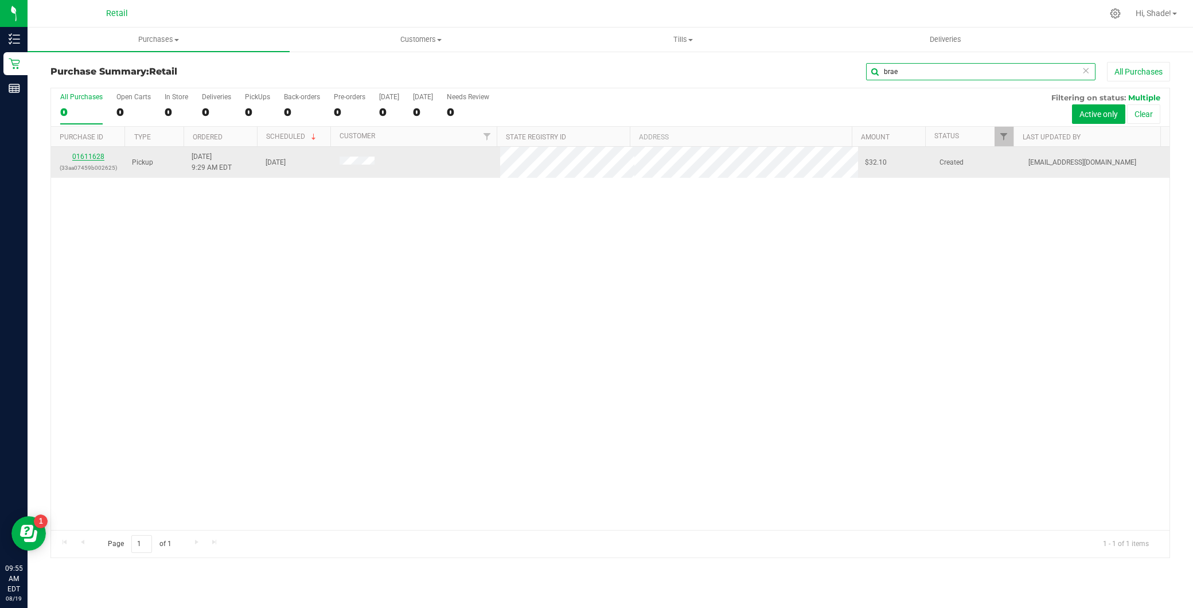
type input "brae"
click at [88, 153] on link "01611628" at bounding box center [88, 157] width 32 height 8
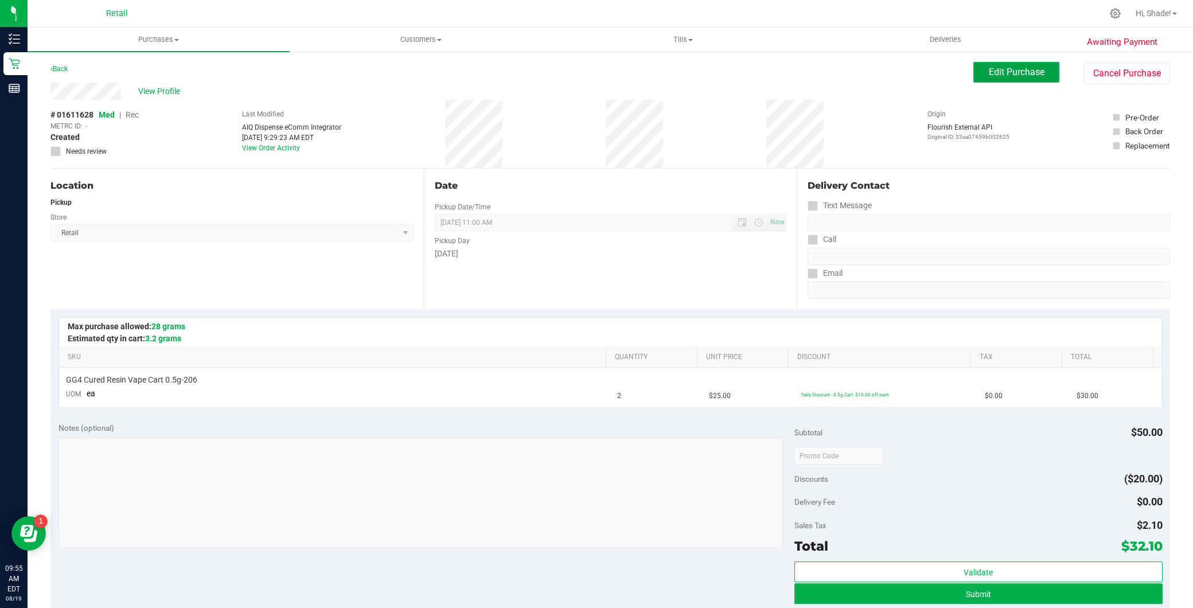
click at [1024, 76] on span "Edit Purchase" at bounding box center [1017, 72] width 56 height 11
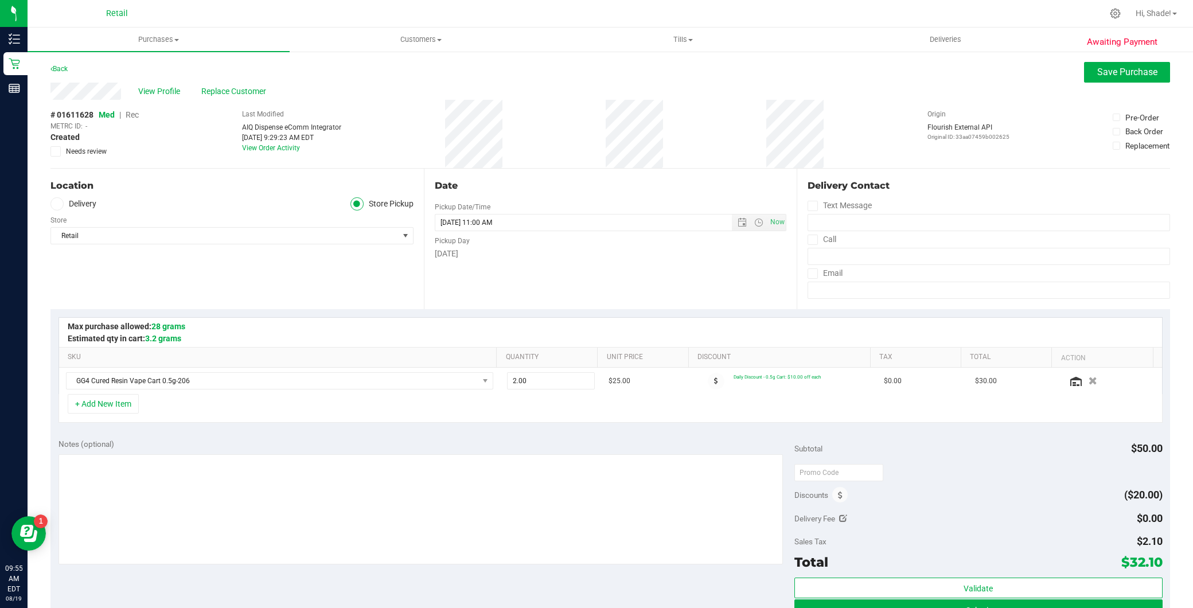
click at [134, 113] on span "Rec" at bounding box center [132, 114] width 13 height 9
click at [1113, 69] on span "Save Purchase" at bounding box center [1127, 72] width 60 height 11
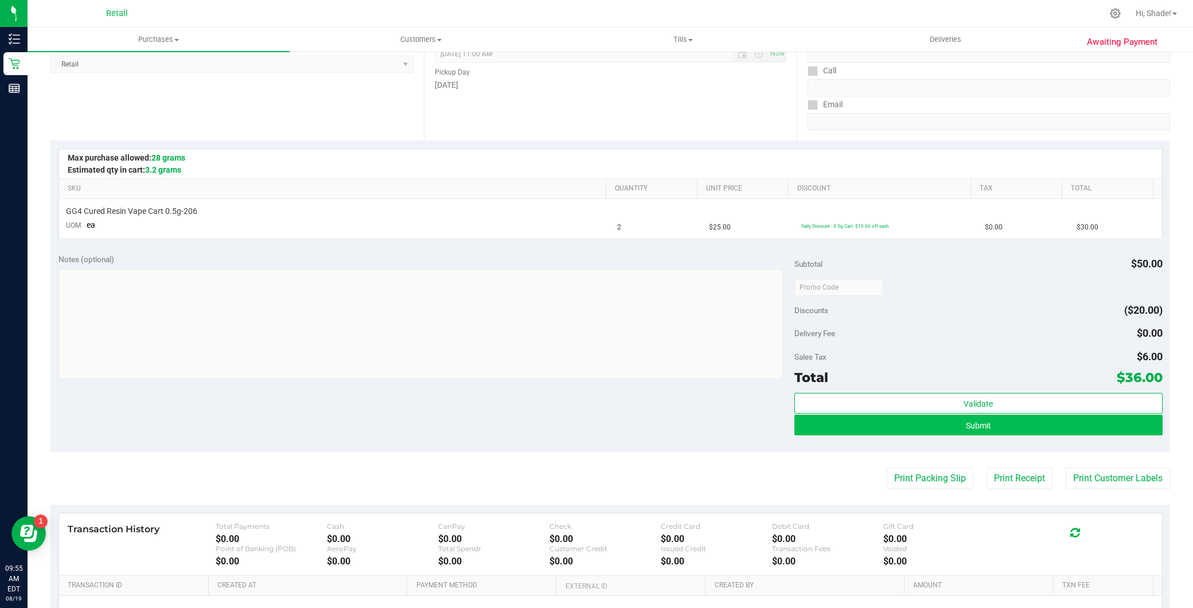
scroll to position [191, 0]
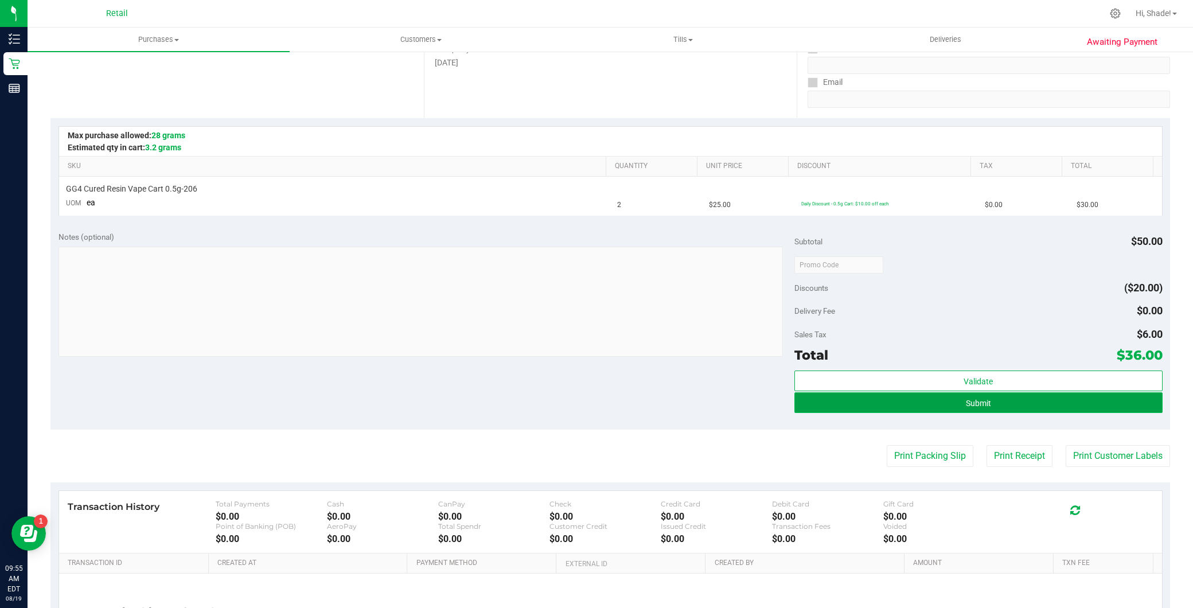
click at [976, 404] on span "Submit" at bounding box center [978, 403] width 25 height 9
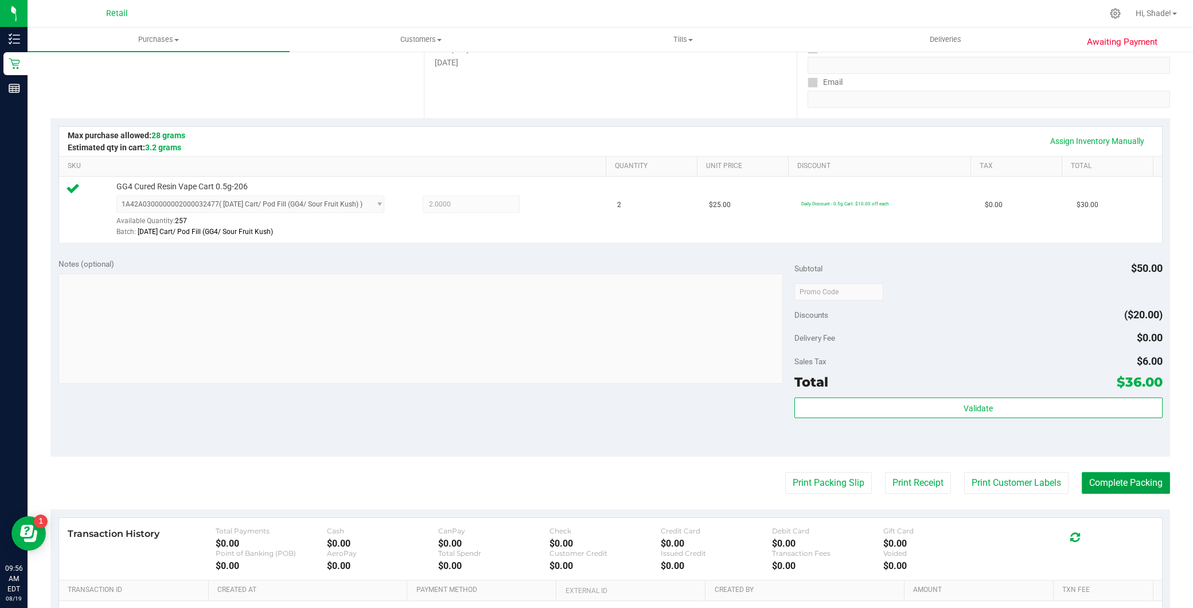
click at [1132, 484] on button "Complete Packing" at bounding box center [1126, 483] width 88 height 22
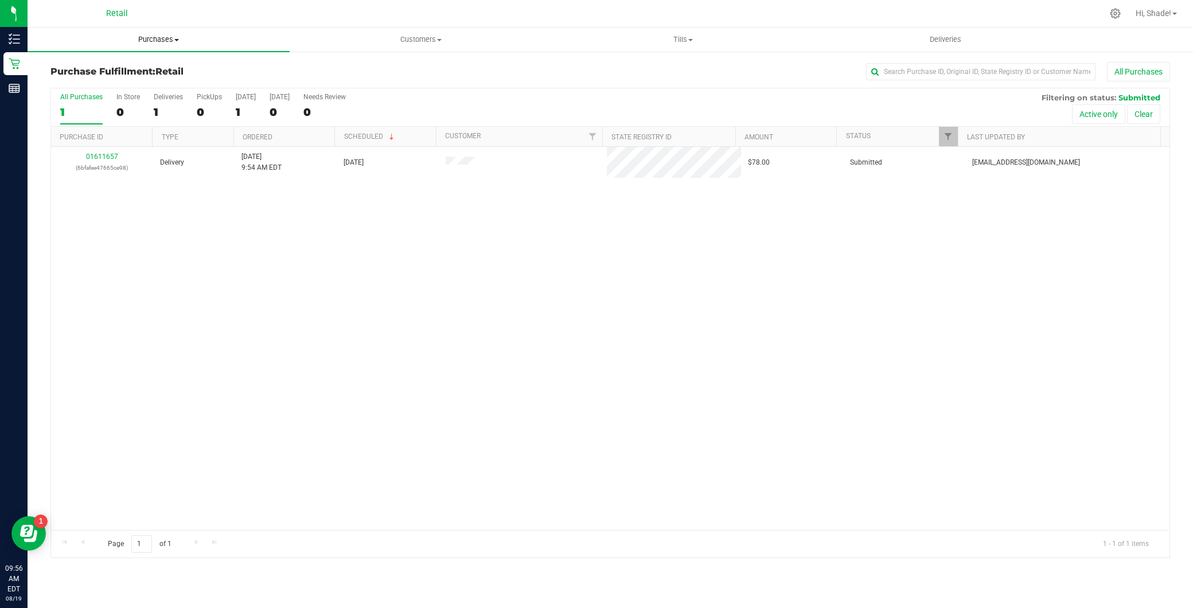
click at [203, 40] on span "Purchases" at bounding box center [159, 39] width 262 height 10
click at [178, 72] on li "Summary of purchases" at bounding box center [159, 70] width 262 height 14
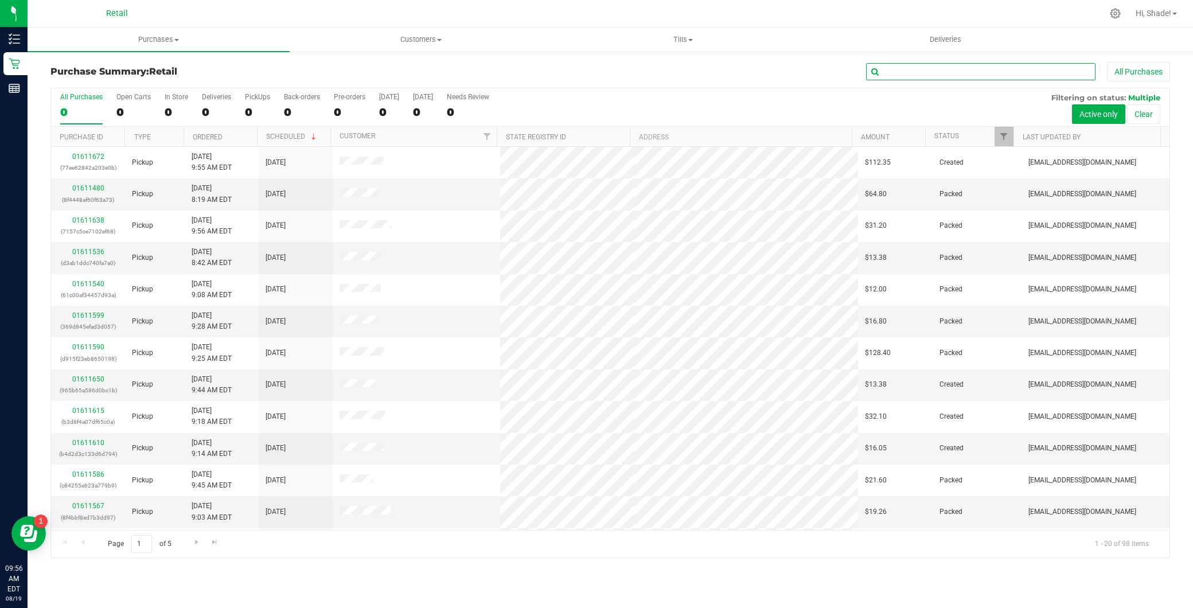
click at [879, 66] on input "text" at bounding box center [980, 71] width 229 height 17
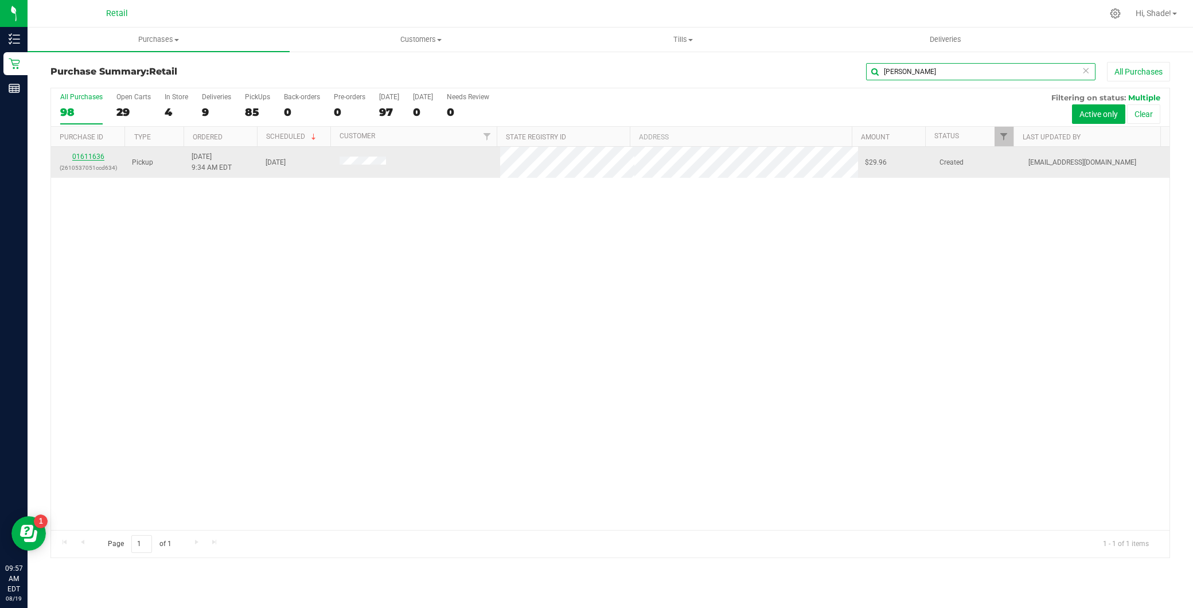
type input "justin"
click at [88, 157] on link "01611636" at bounding box center [88, 157] width 32 height 8
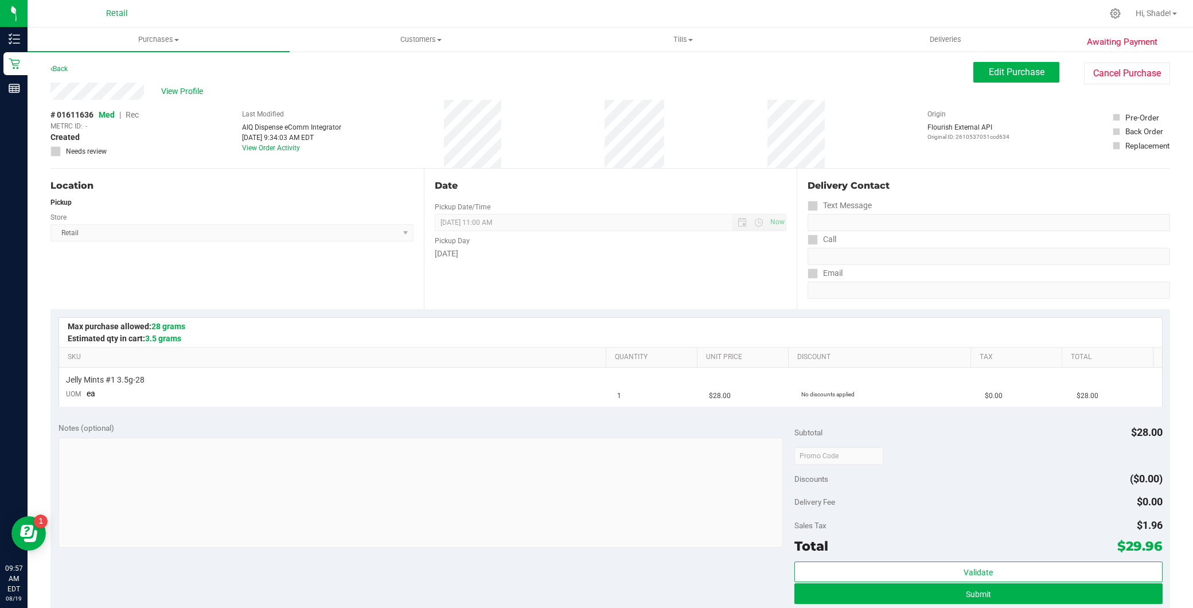
click at [993, 84] on div "View Profile # 01611636 Med | Rec METRC ID: - Created Needs review Last Modifie…" at bounding box center [610, 126] width 1120 height 86
click at [989, 76] on span "Edit Purchase" at bounding box center [1017, 72] width 56 height 11
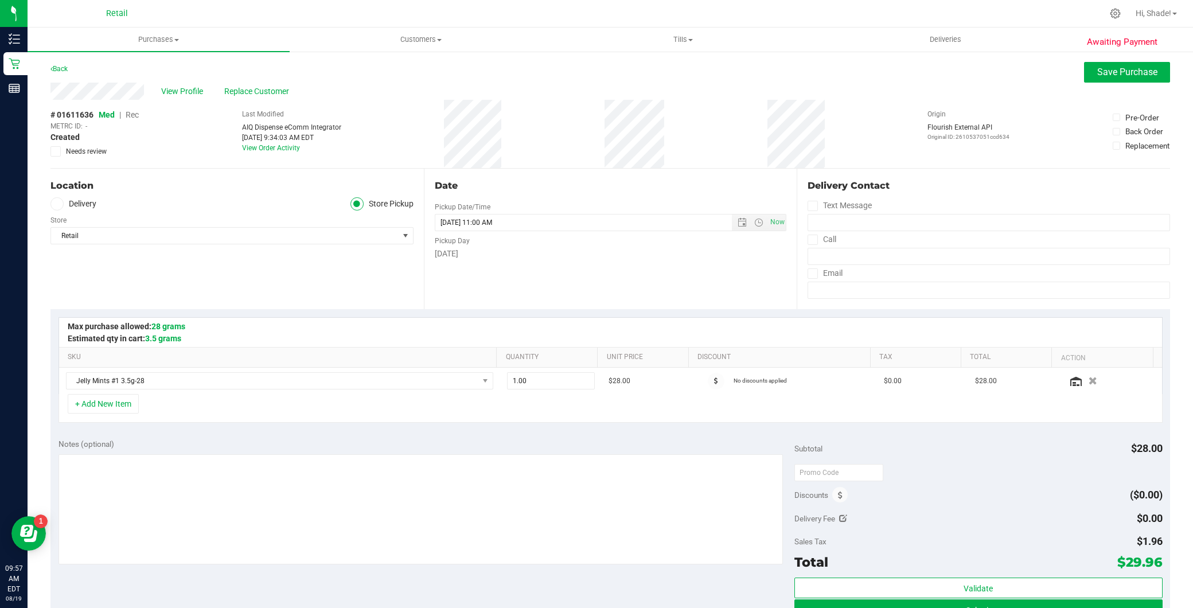
click at [132, 112] on span "Rec" at bounding box center [132, 114] width 13 height 9
click at [1092, 81] on button "Save Purchase" at bounding box center [1127, 72] width 86 height 21
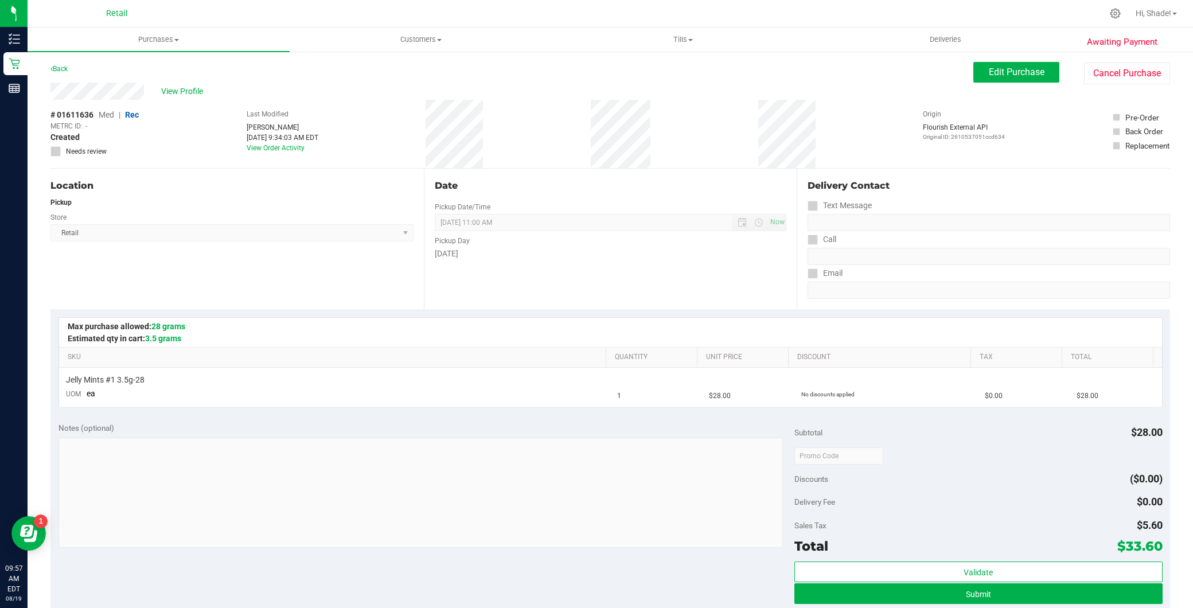
scroll to position [127, 0]
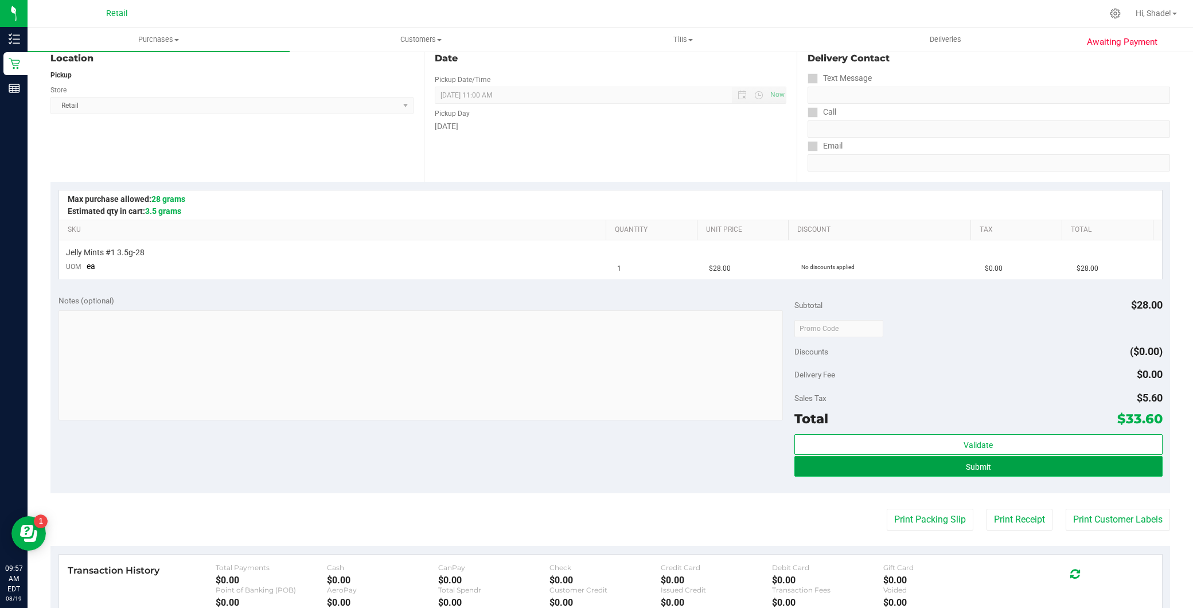
click at [1008, 470] on button "Submit" at bounding box center [978, 466] width 368 height 21
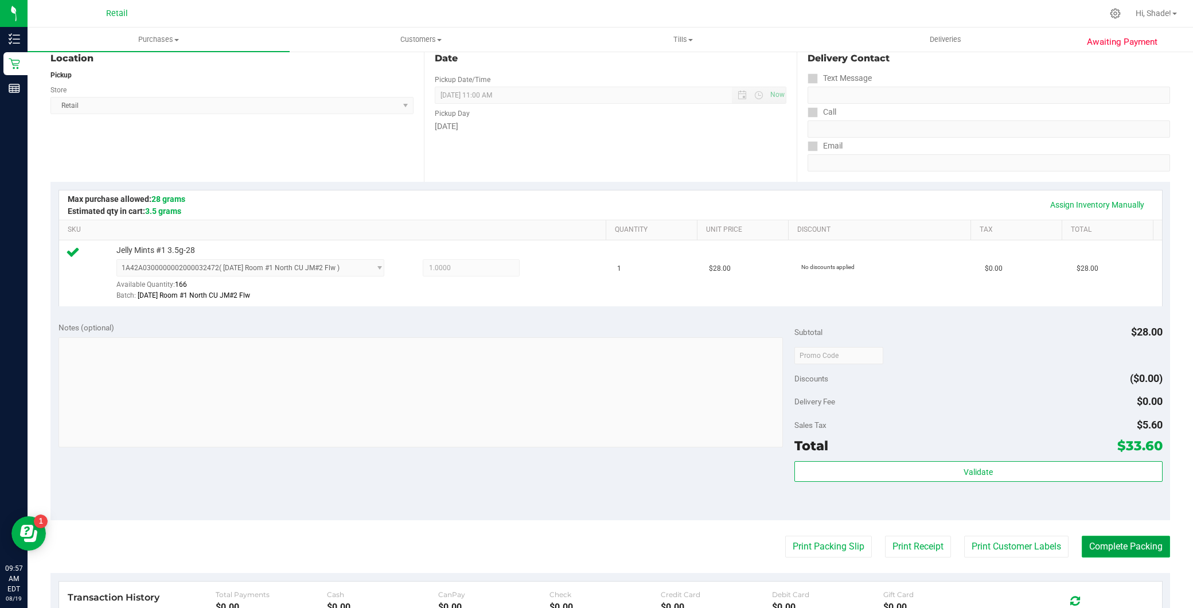
click at [1110, 546] on button "Complete Packing" at bounding box center [1126, 547] width 88 height 22
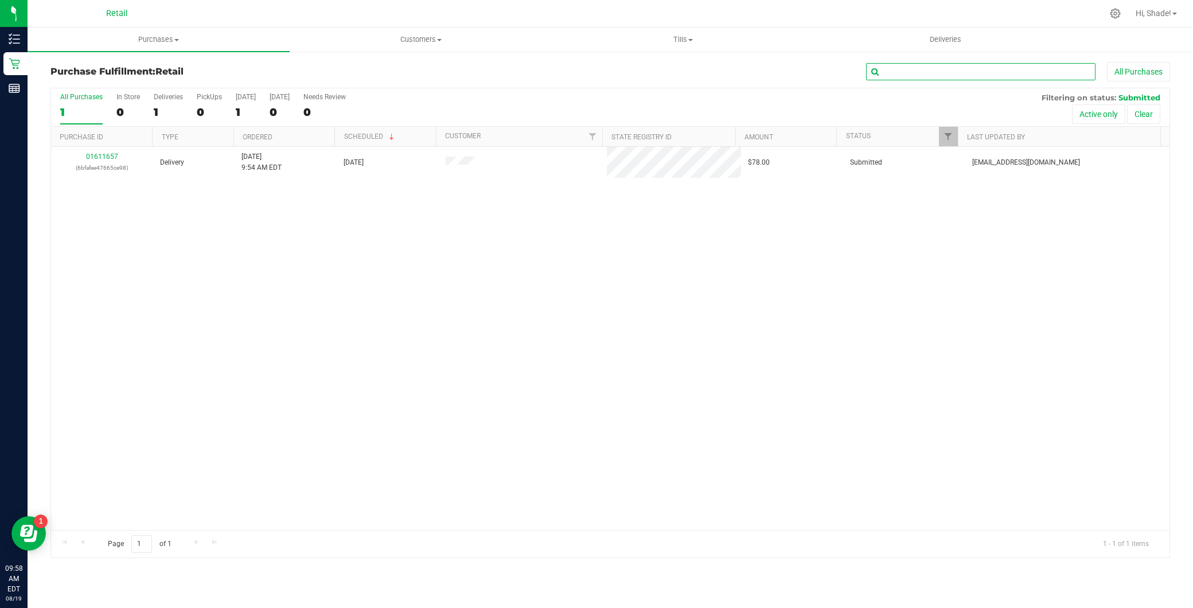
click at [941, 69] on input "text" at bounding box center [980, 71] width 229 height 17
click at [266, 38] on span "Purchases" at bounding box center [159, 39] width 262 height 10
click at [228, 69] on li "Summary of purchases" at bounding box center [159, 70] width 262 height 14
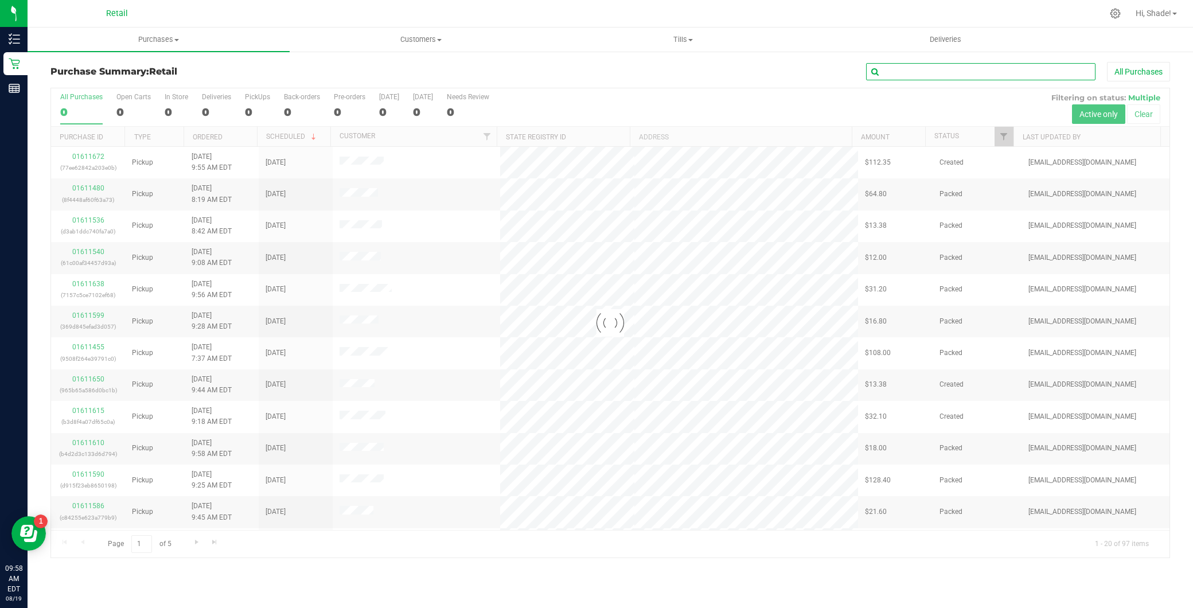
click at [914, 70] on input "text" at bounding box center [980, 71] width 229 height 17
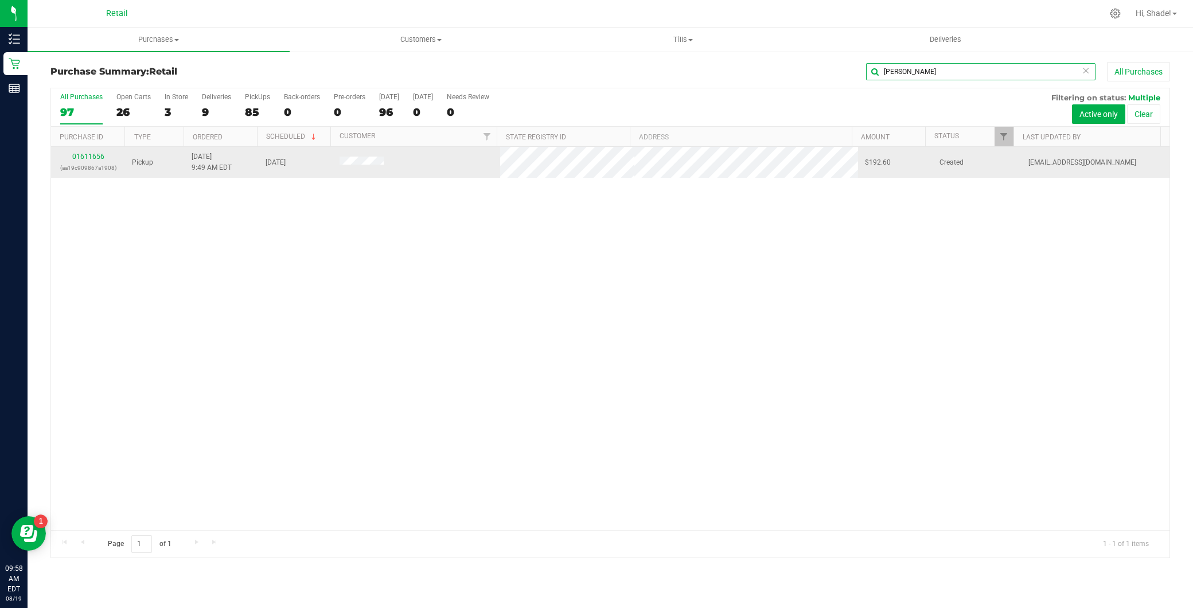
type input "jesse"
click at [102, 152] on div "01611656 (aa19c909867a1908)" at bounding box center [88, 162] width 60 height 22
click at [96, 158] on link "01611656" at bounding box center [88, 157] width 32 height 8
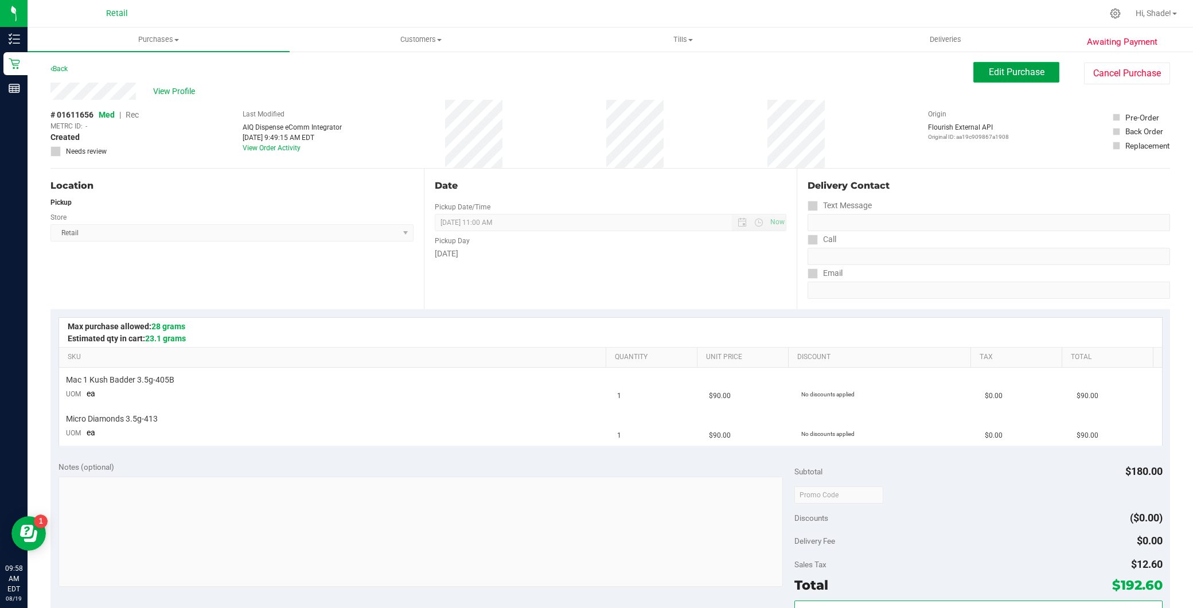
click at [1008, 75] on span "Edit Purchase" at bounding box center [1017, 72] width 56 height 11
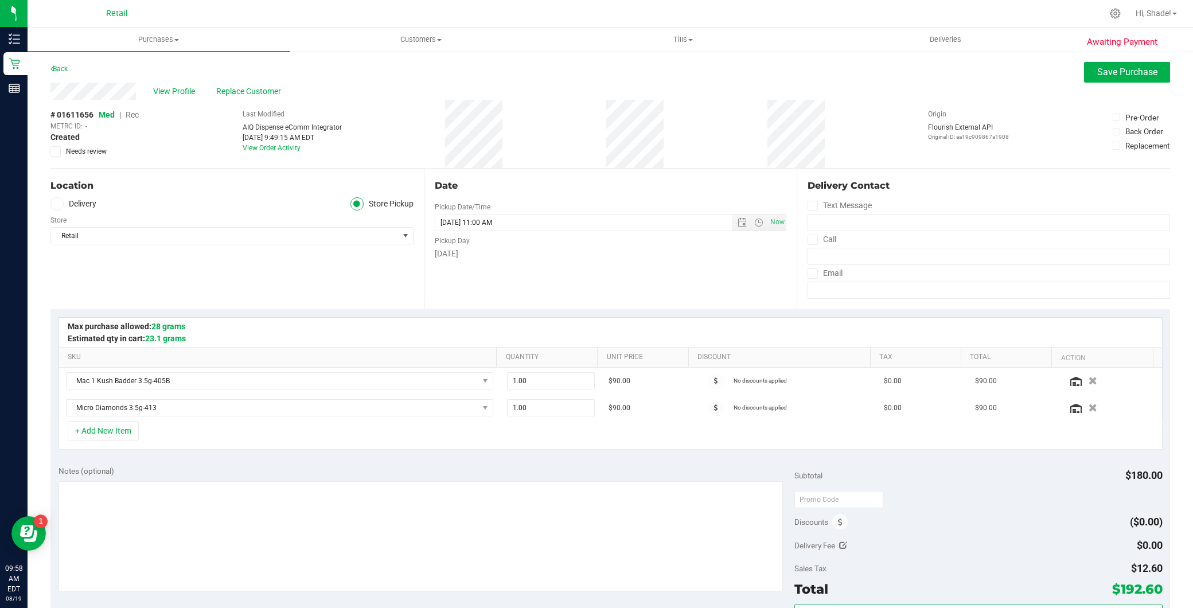
click at [134, 113] on span "Rec" at bounding box center [132, 114] width 13 height 9
click at [1097, 77] on span "Save Purchase" at bounding box center [1127, 72] width 60 height 11
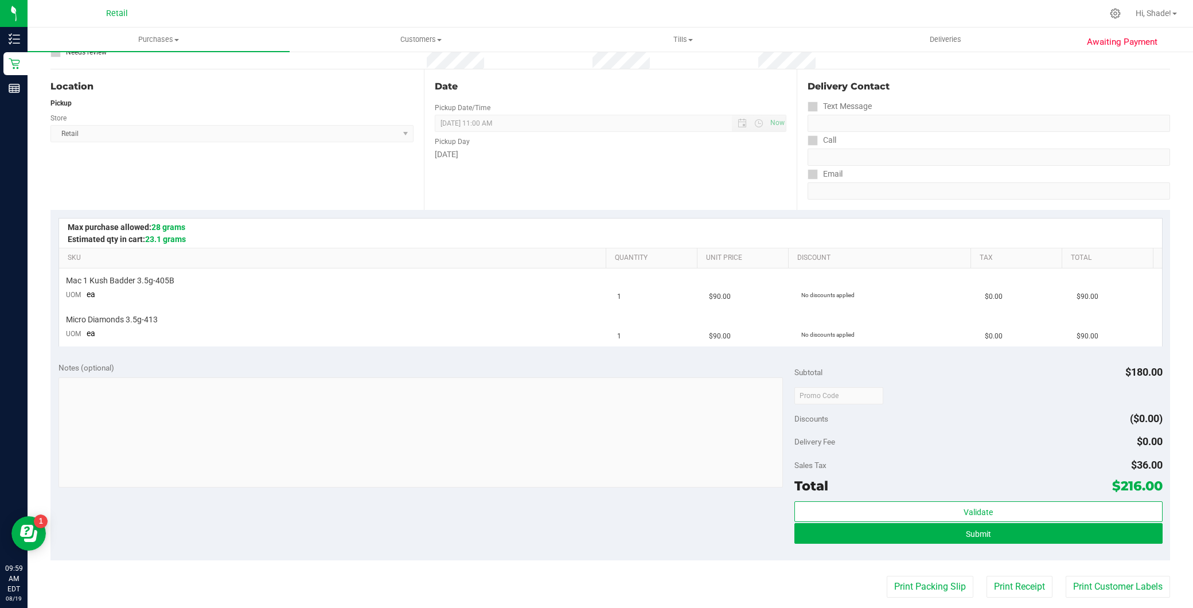
scroll to position [127, 0]
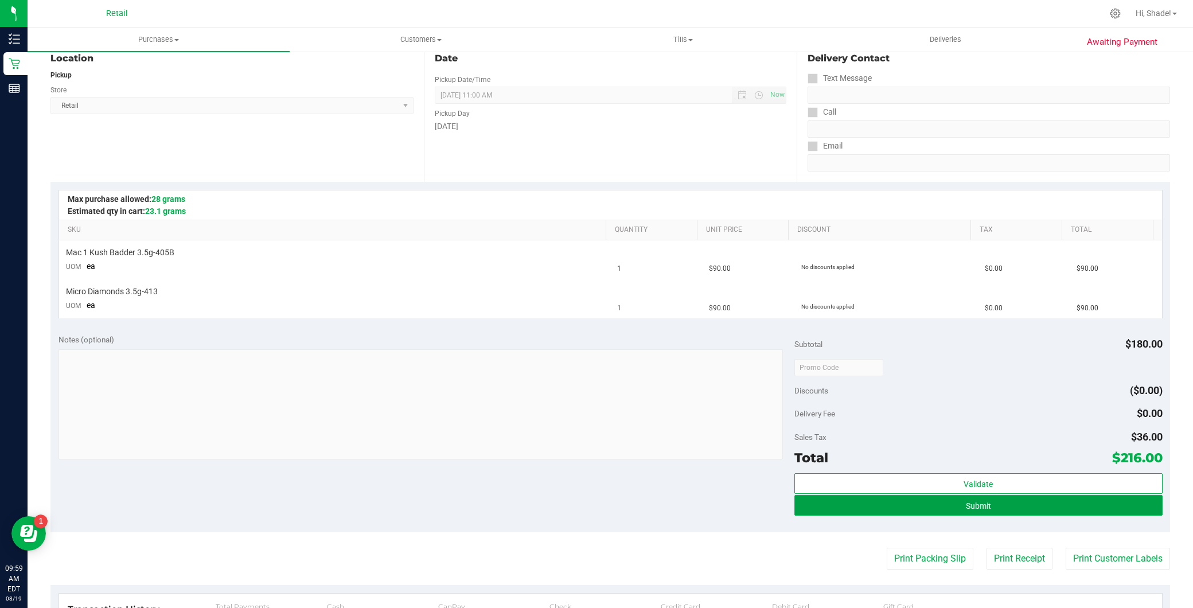
click at [921, 509] on button "Submit" at bounding box center [978, 505] width 368 height 21
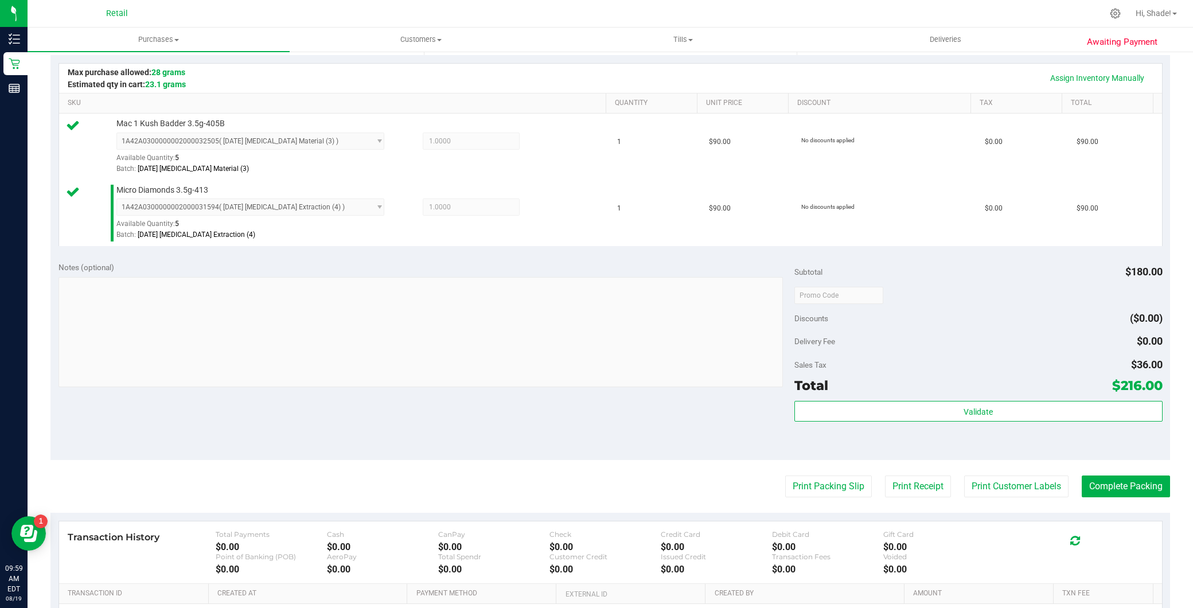
scroll to position [255, 0]
click at [1123, 482] on button "Complete Packing" at bounding box center [1126, 486] width 88 height 22
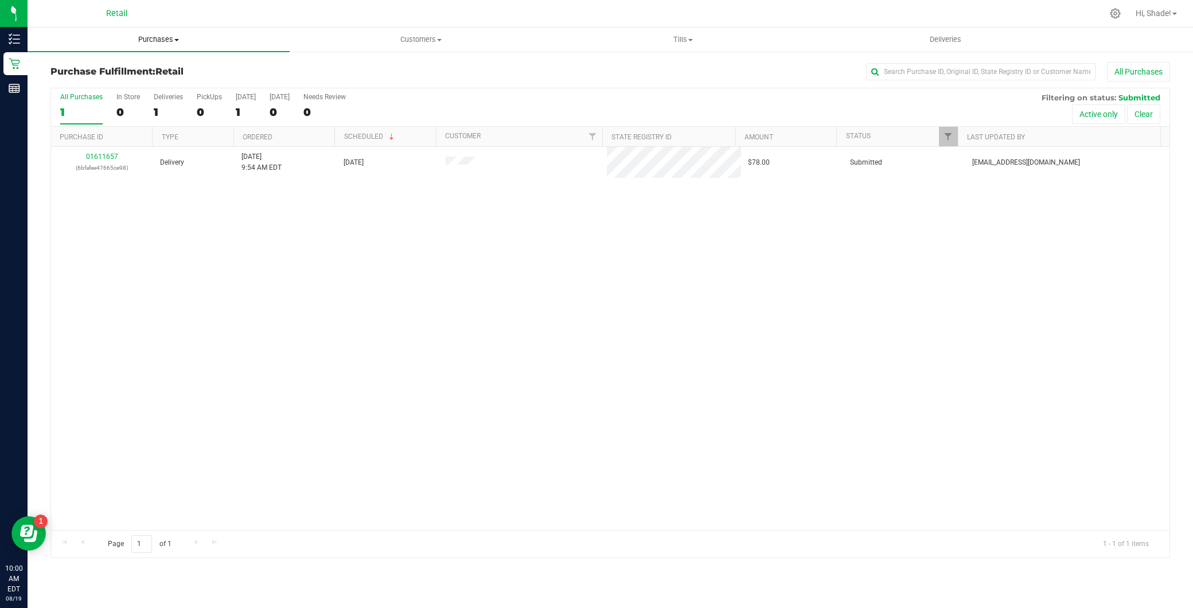
click at [207, 42] on span "Purchases" at bounding box center [159, 39] width 262 height 10
click at [159, 35] on span "Purchases" at bounding box center [159, 39] width 262 height 10
click at [155, 41] on span "Purchases" at bounding box center [159, 39] width 262 height 10
click at [129, 71] on span "Summary of purchases" at bounding box center [87, 69] width 118 height 10
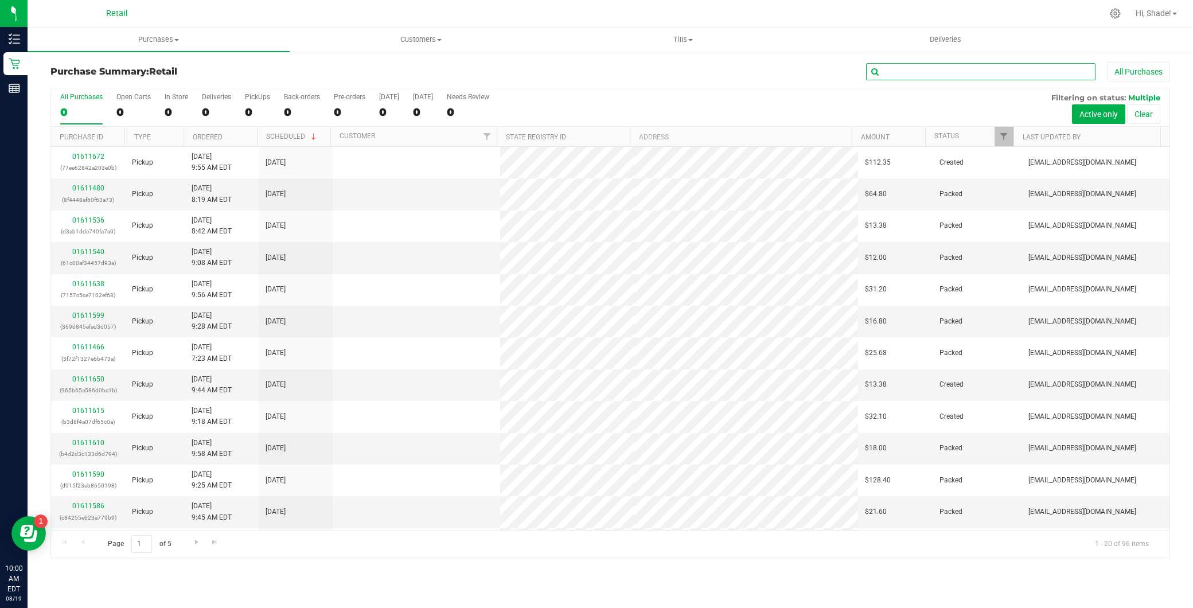
click at [928, 69] on input "text" at bounding box center [980, 71] width 229 height 17
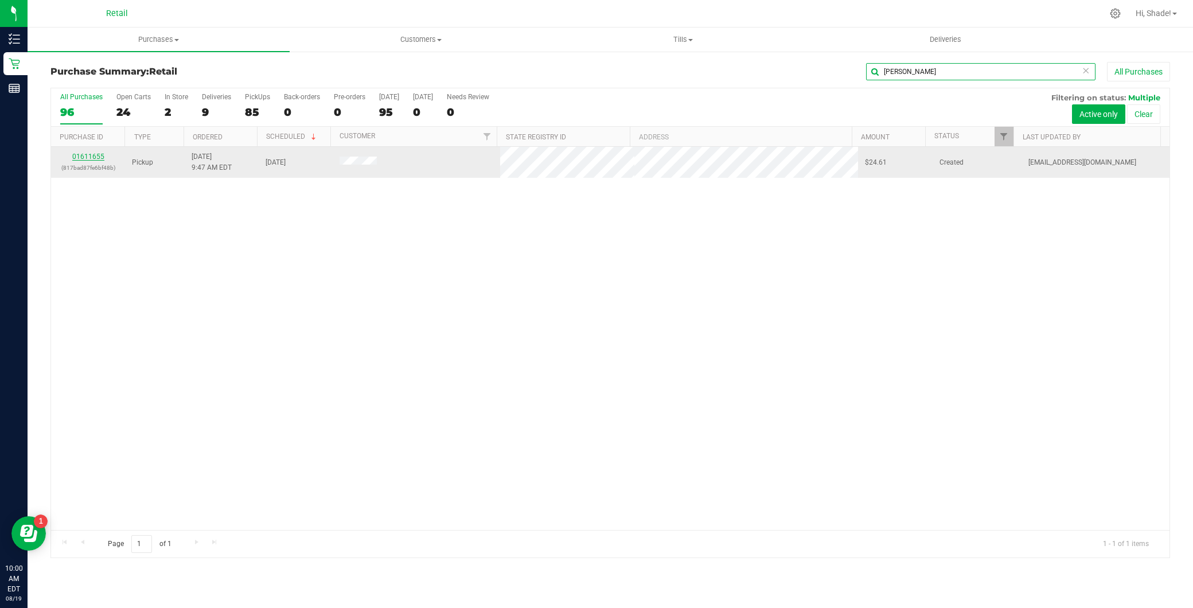
type input "jimmy"
click at [83, 153] on link "01611655" at bounding box center [88, 157] width 32 height 8
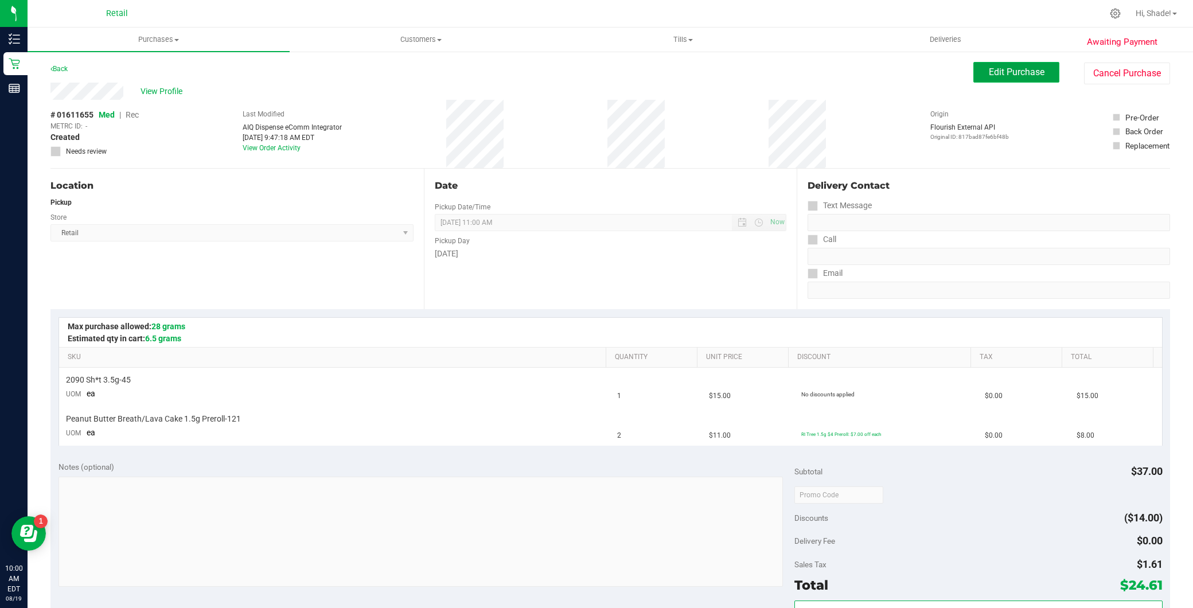
click at [1006, 75] on span "Edit Purchase" at bounding box center [1017, 72] width 56 height 11
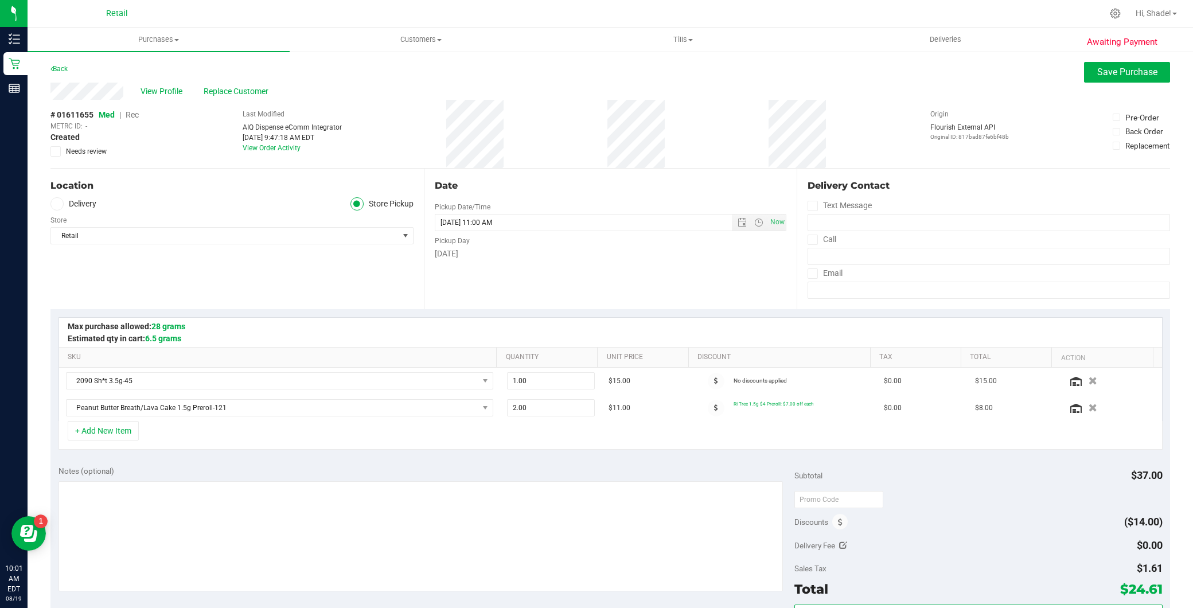
click at [131, 112] on span "Rec" at bounding box center [132, 114] width 13 height 9
click at [1105, 75] on span "Save Purchase" at bounding box center [1127, 72] width 60 height 11
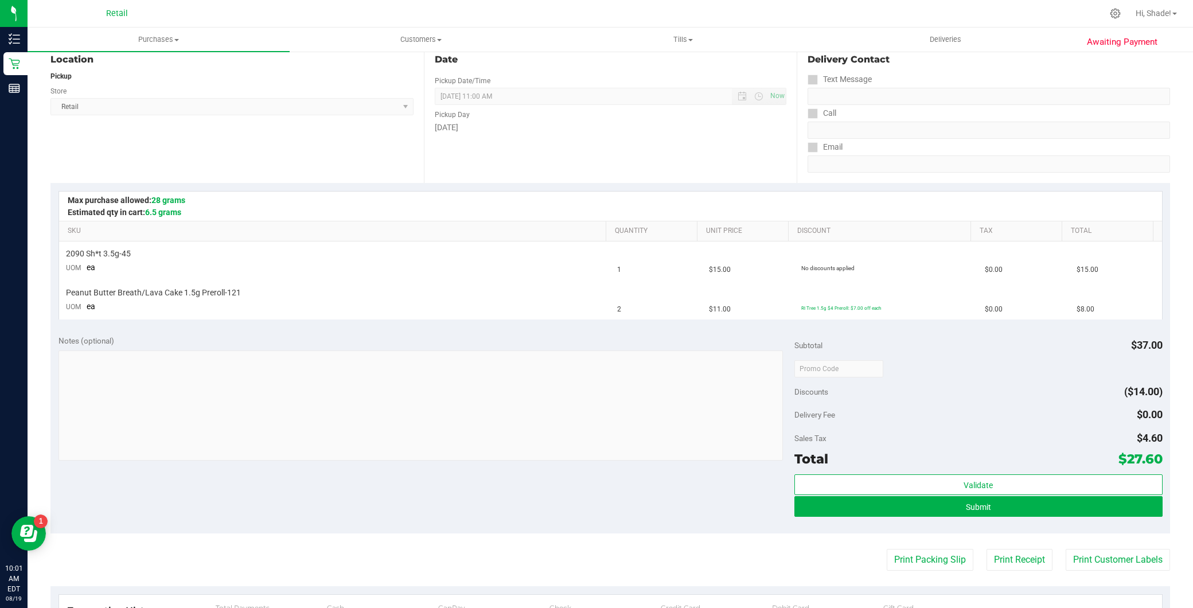
scroll to position [127, 0]
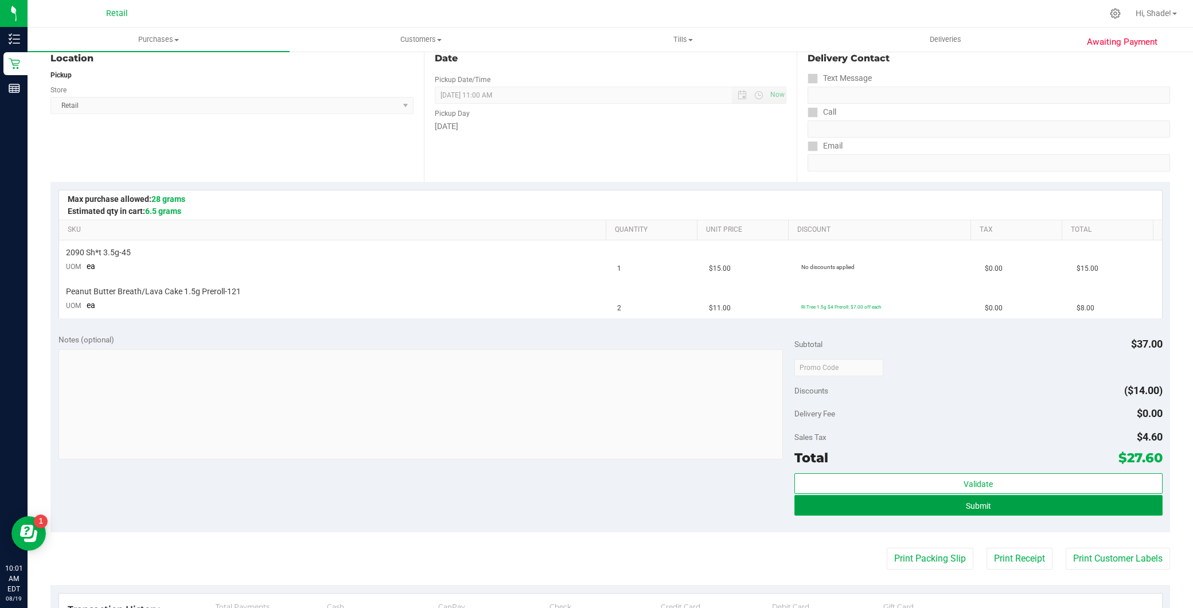
click at [915, 502] on button "Submit" at bounding box center [978, 505] width 368 height 21
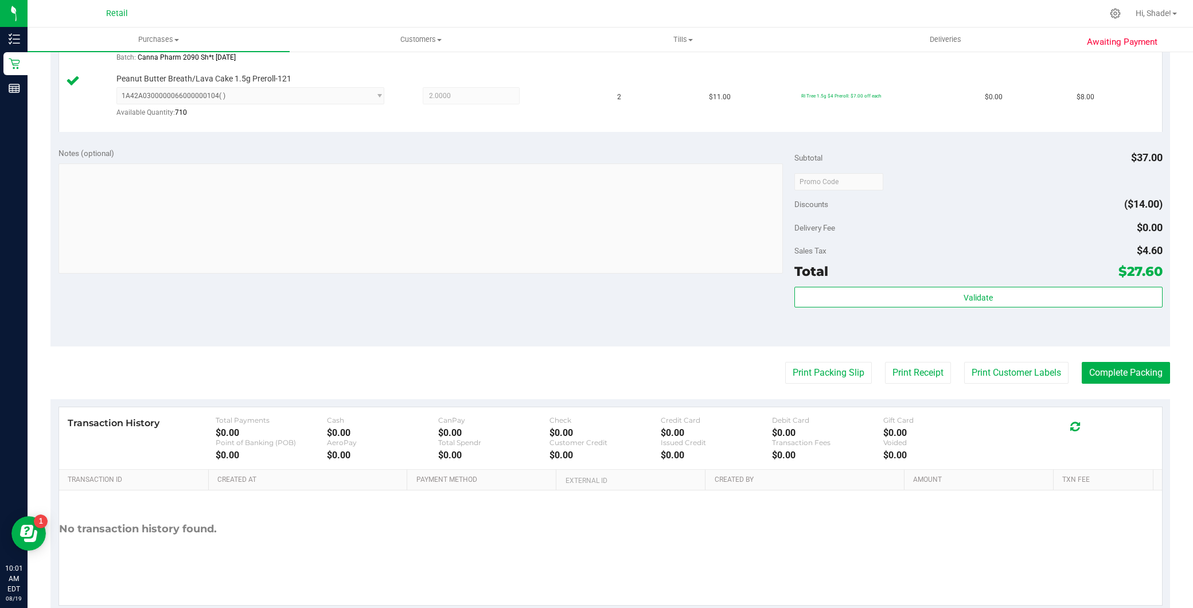
scroll to position [382, 0]
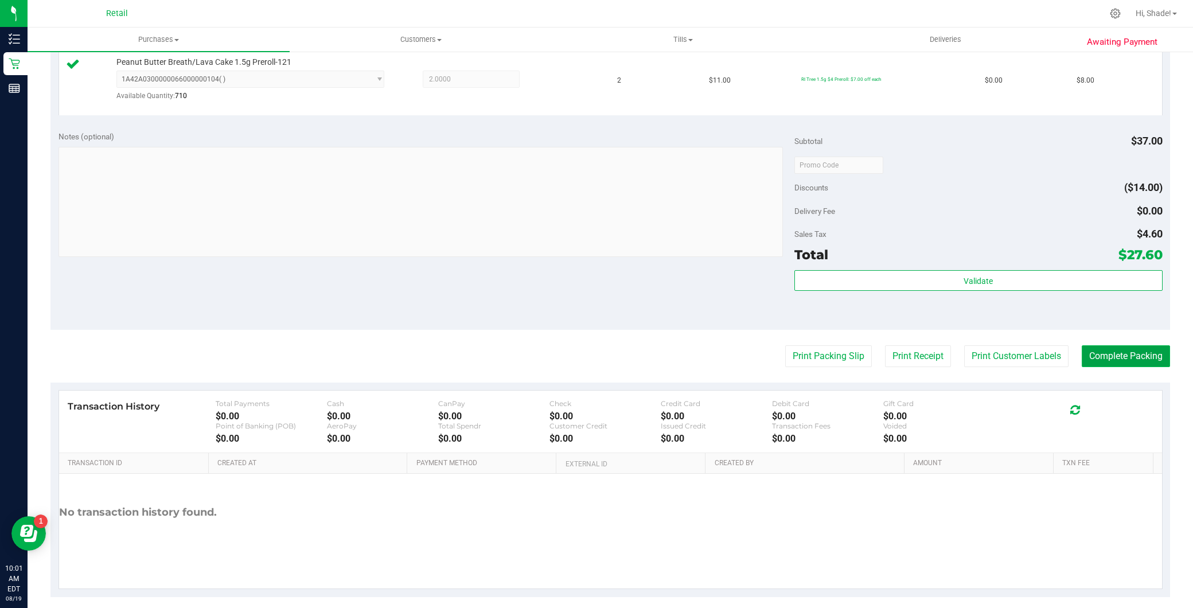
click at [1089, 345] on button "Complete Packing" at bounding box center [1126, 356] width 88 height 22
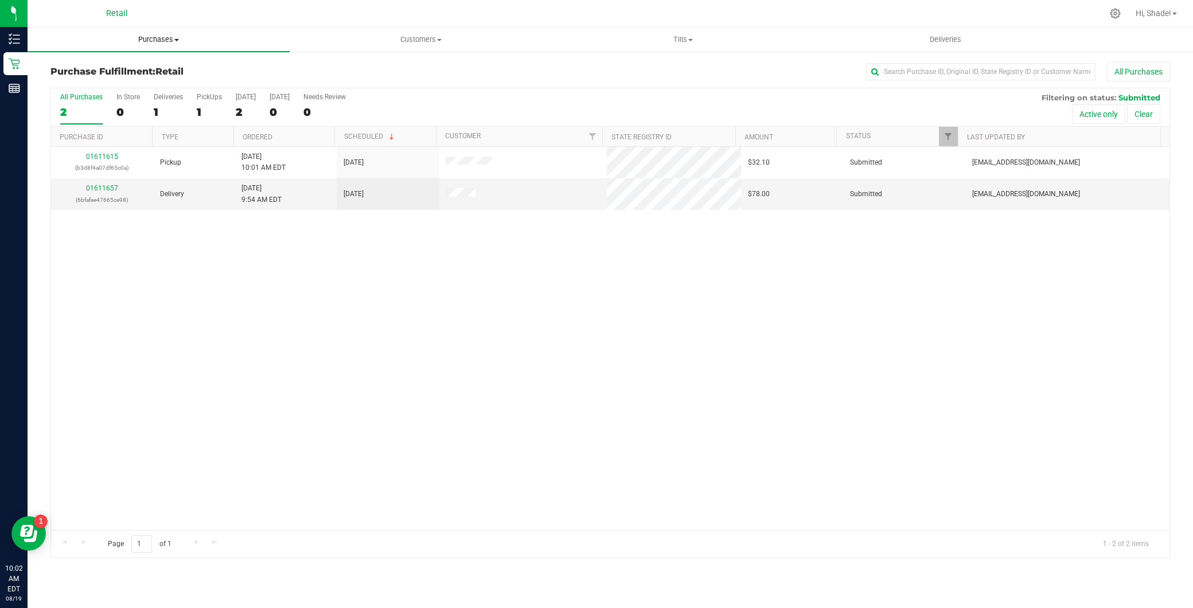
click at [211, 38] on span "Purchases" at bounding box center [159, 39] width 262 height 10
click at [200, 71] on li "Summary of purchases" at bounding box center [159, 70] width 262 height 14
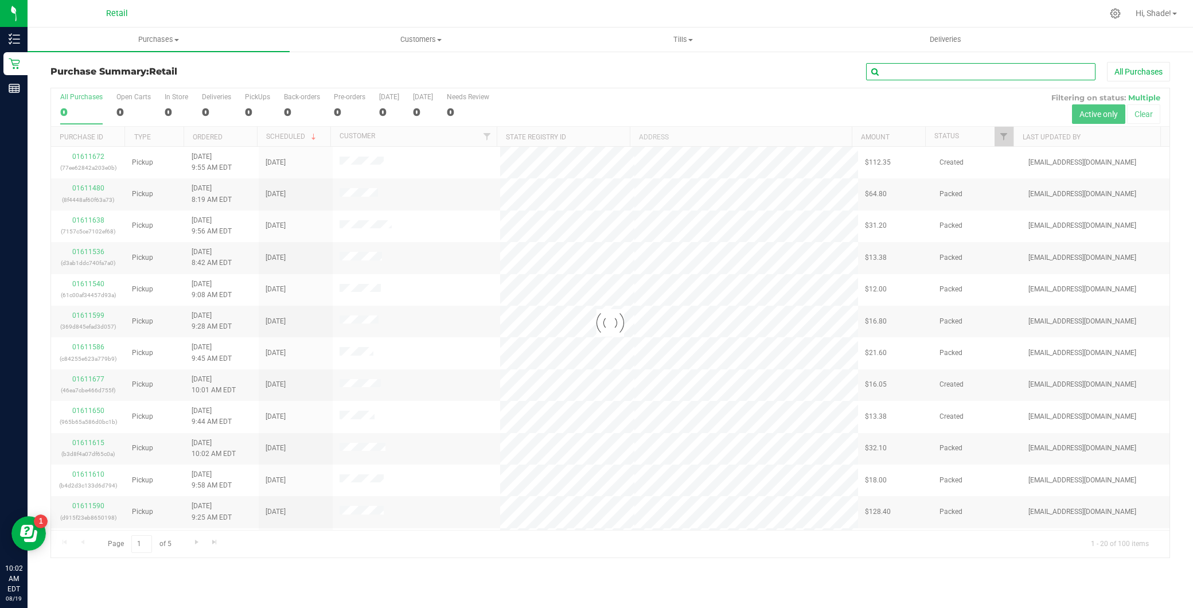
click at [973, 77] on input "text" at bounding box center [980, 71] width 229 height 17
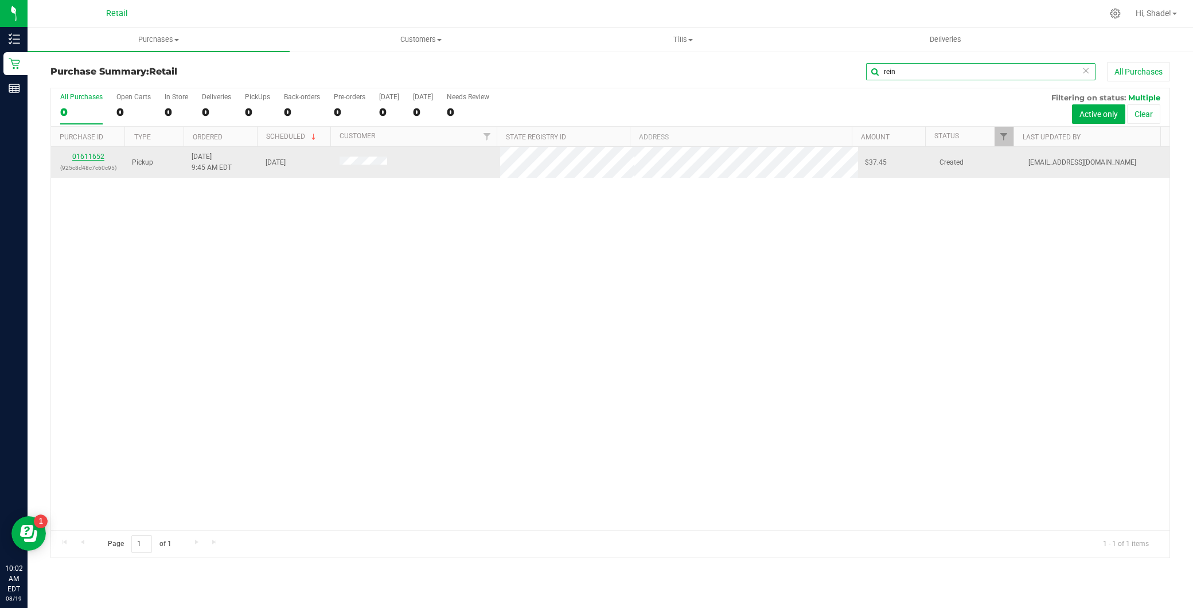
type input "rein"
click at [87, 155] on link "01611652" at bounding box center [88, 157] width 32 height 8
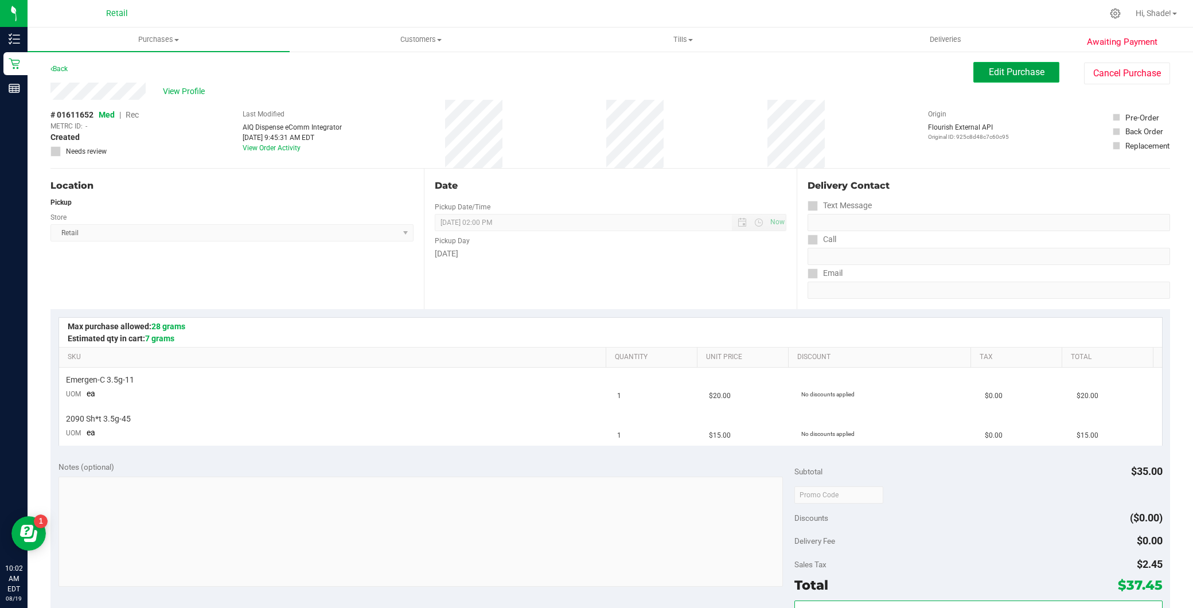
click at [1011, 72] on span "Edit Purchase" at bounding box center [1017, 72] width 56 height 11
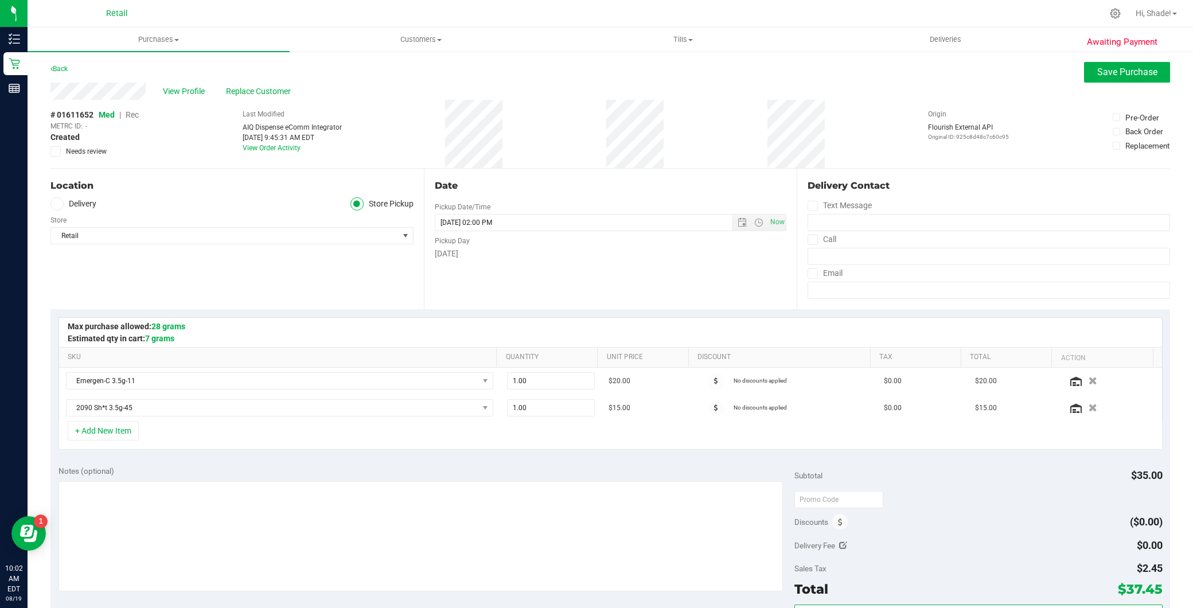
click at [132, 113] on span "Rec" at bounding box center [132, 114] width 13 height 9
click at [1160, 70] on button "Save Purchase" at bounding box center [1127, 72] width 86 height 21
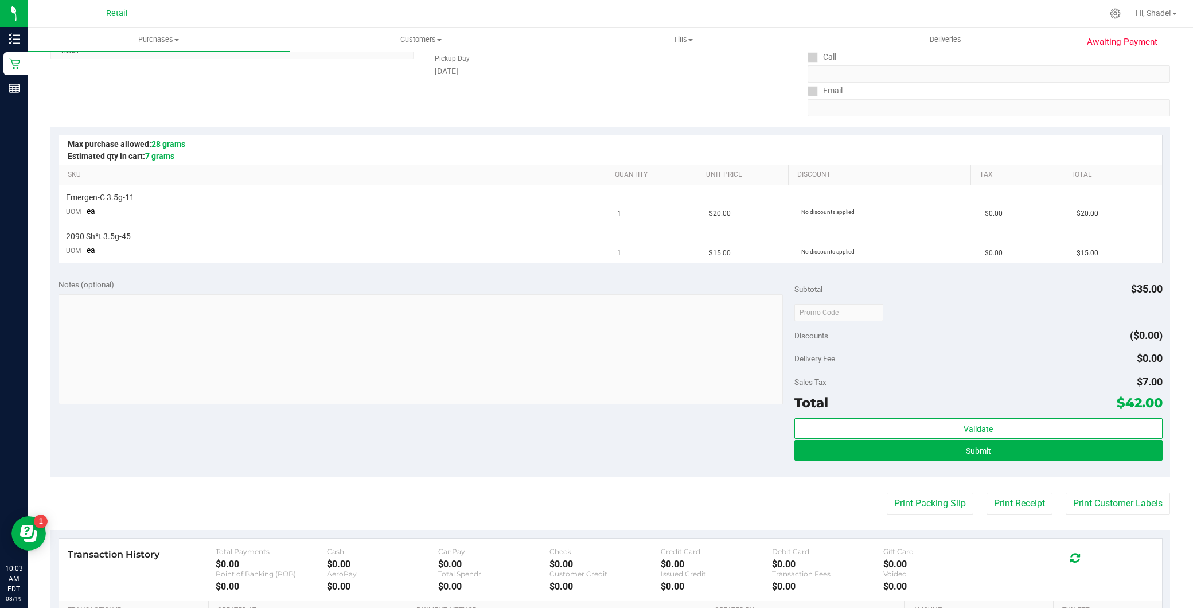
scroll to position [191, 0]
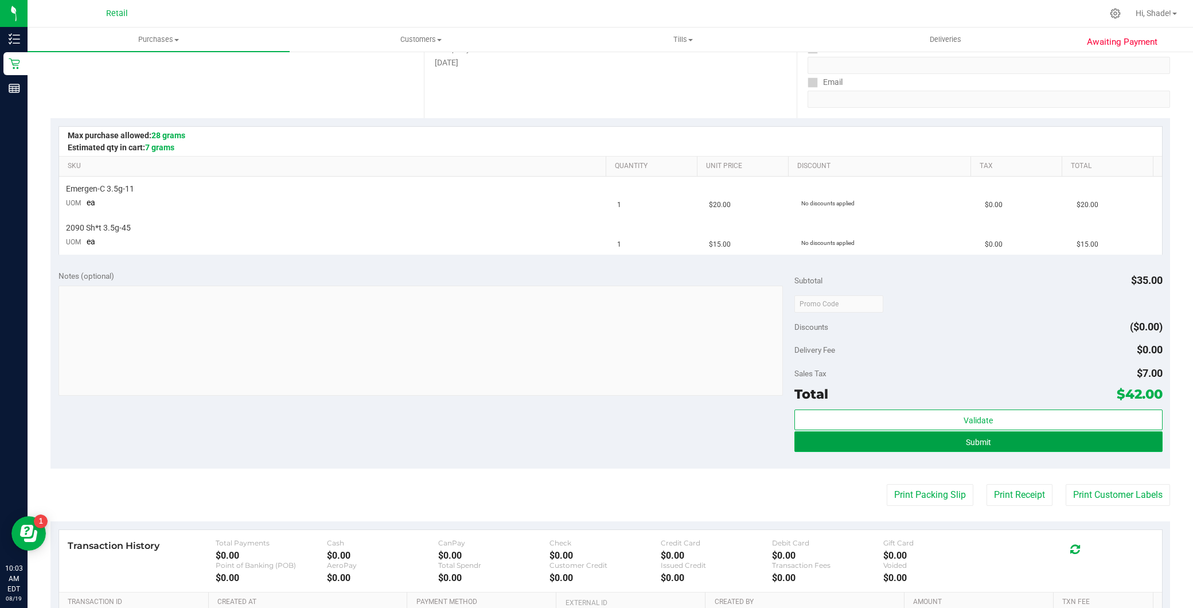
click at [921, 441] on button "Submit" at bounding box center [978, 441] width 368 height 21
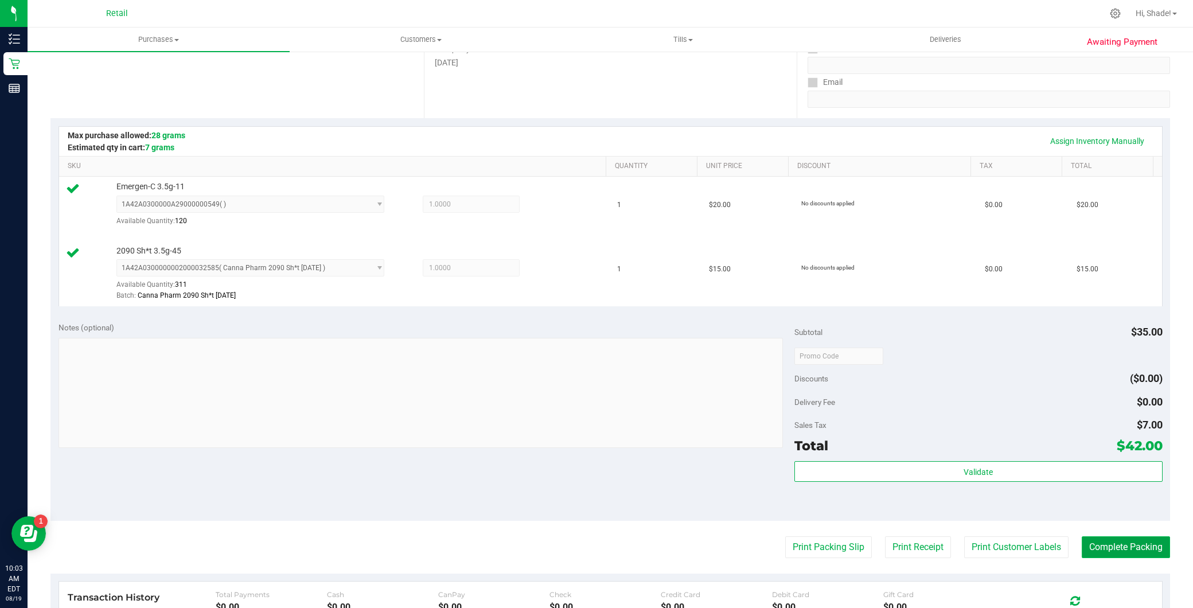
click at [1113, 537] on button "Complete Packing" at bounding box center [1126, 547] width 88 height 22
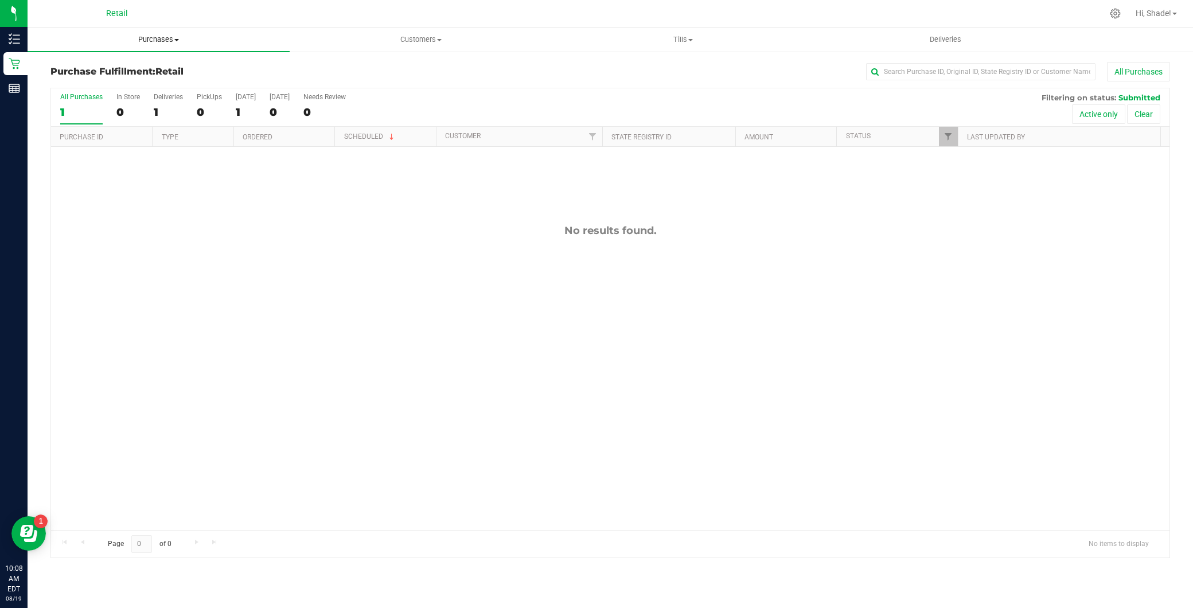
click at [147, 29] on uib-tab-heading "Purchases Summary of purchases Fulfillment All purchases" at bounding box center [159, 40] width 262 height 24
click at [131, 68] on span "Summary of purchases" at bounding box center [87, 69] width 118 height 10
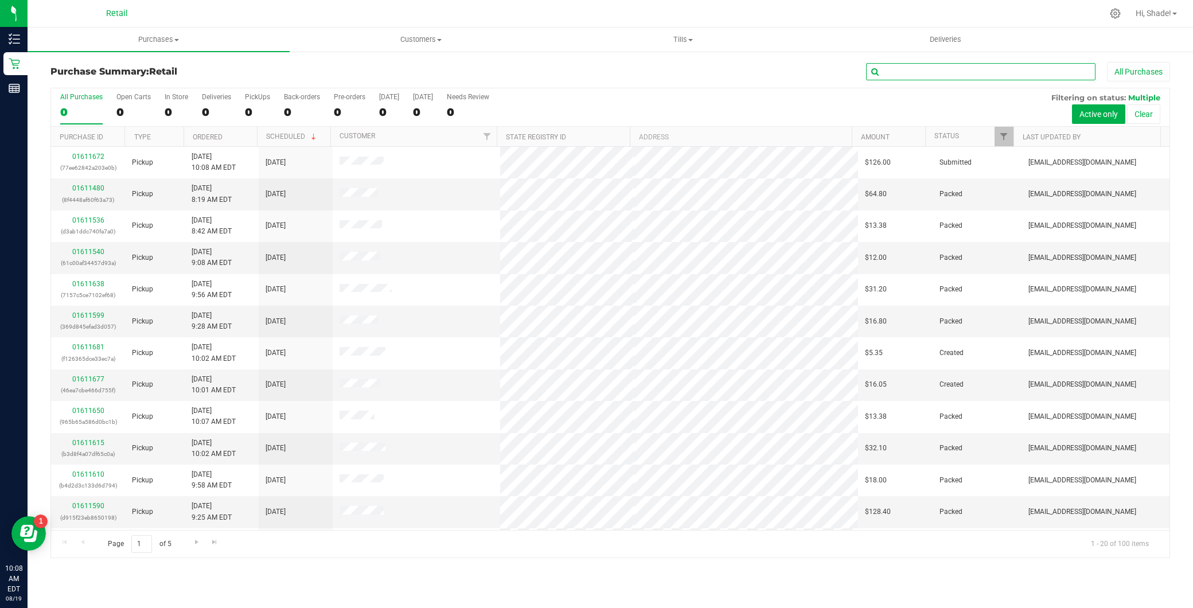
click at [922, 77] on input "text" at bounding box center [980, 71] width 229 height 17
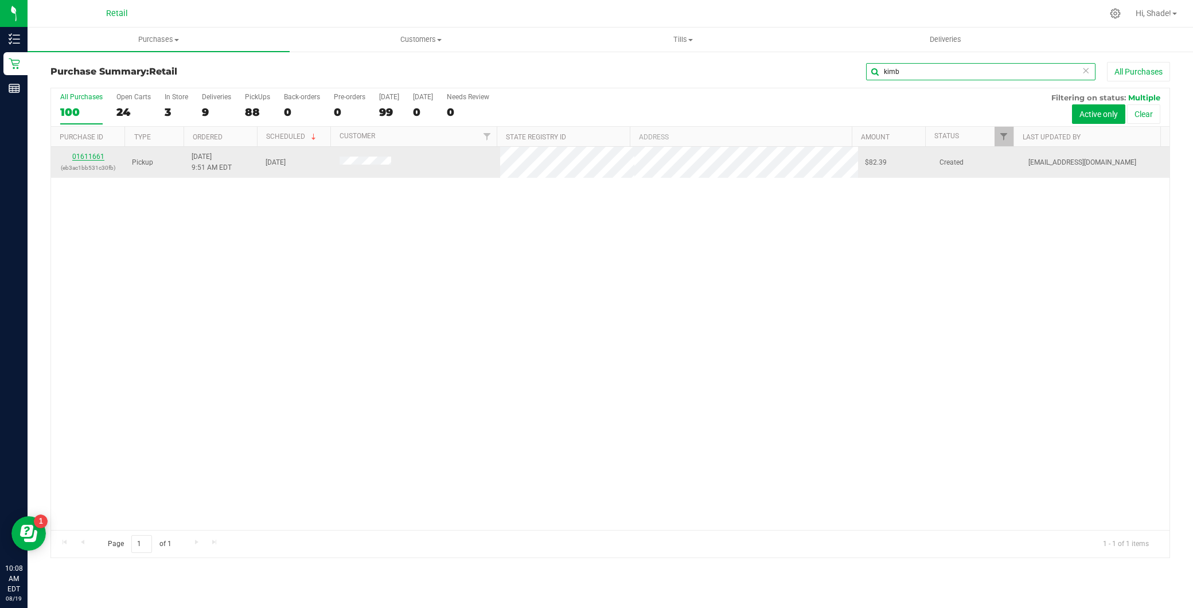
type input "kimb"
click at [76, 153] on link "01611661" at bounding box center [88, 157] width 32 height 8
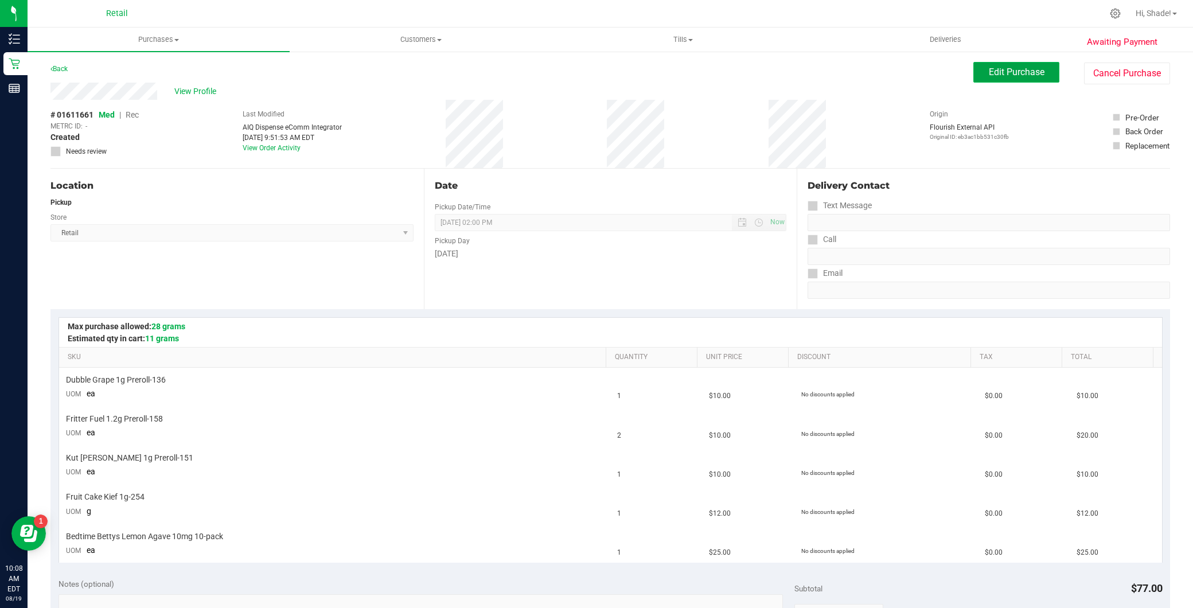
click at [989, 67] on span "Edit Purchase" at bounding box center [1017, 72] width 56 height 11
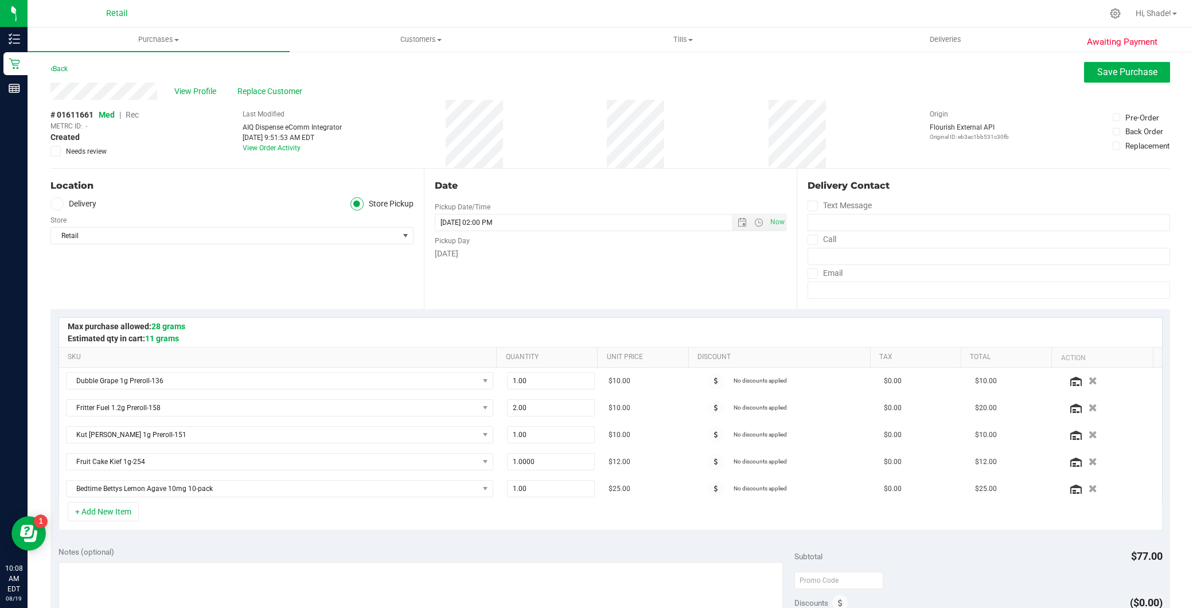
click at [140, 114] on div "# 01611661 Med | Rec METRC ID: - Created Needs review Last Modified AIQ Dispens…" at bounding box center [610, 134] width 1120 height 68
click at [137, 116] on span "Rec" at bounding box center [132, 114] width 13 height 9
click at [1137, 73] on span "Save Purchase" at bounding box center [1127, 72] width 60 height 11
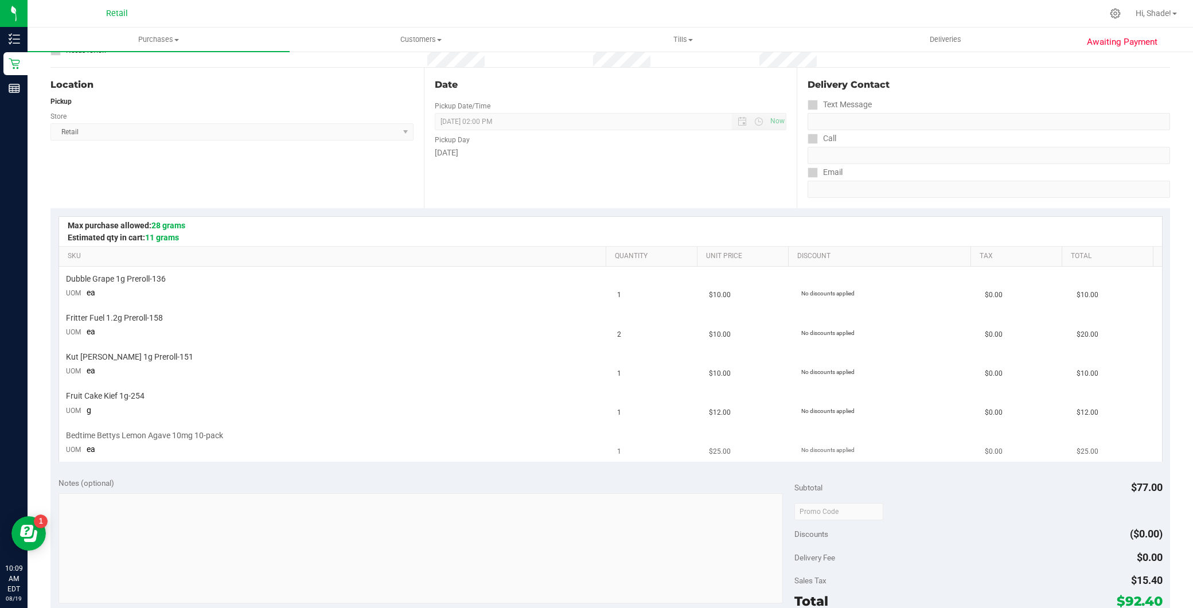
scroll to position [255, 0]
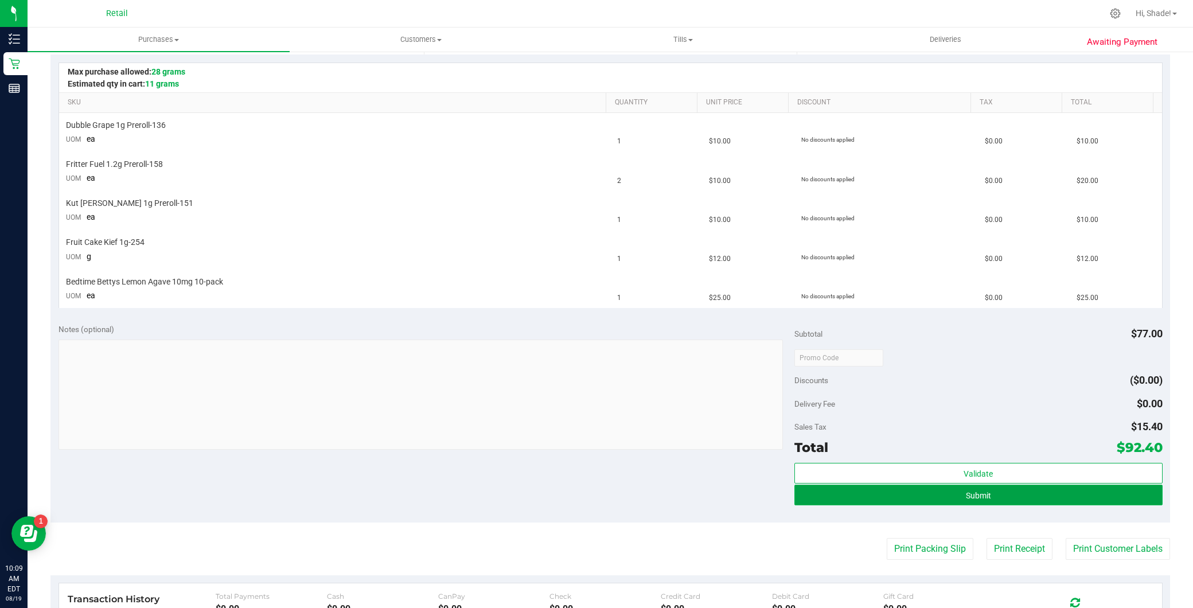
click at [984, 498] on button "Submit" at bounding box center [978, 495] width 368 height 21
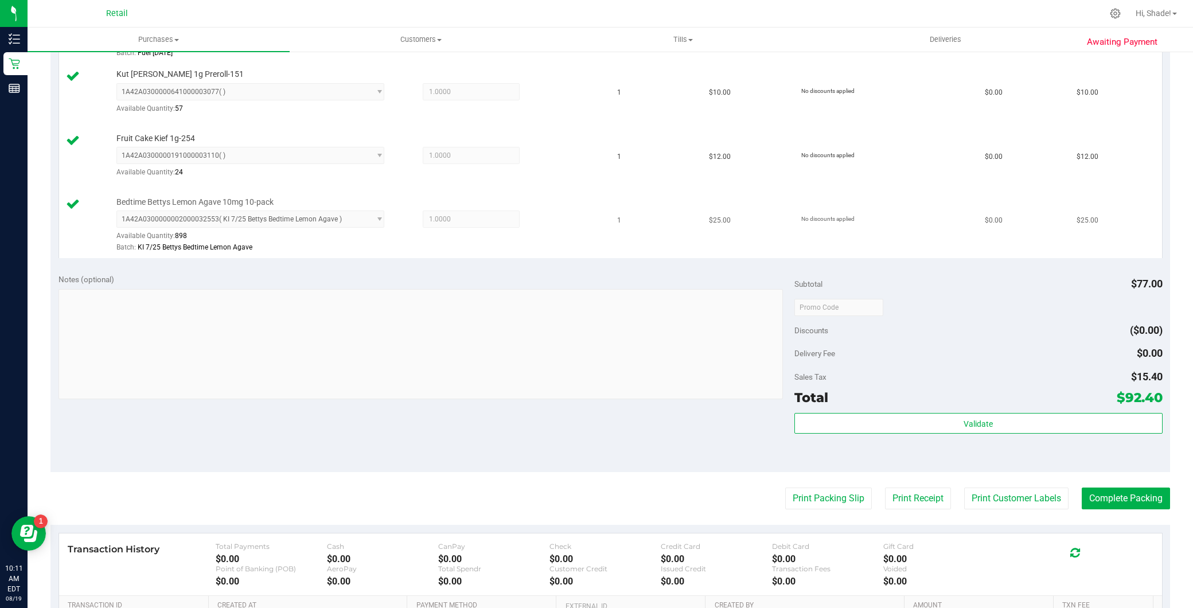
scroll to position [509, 0]
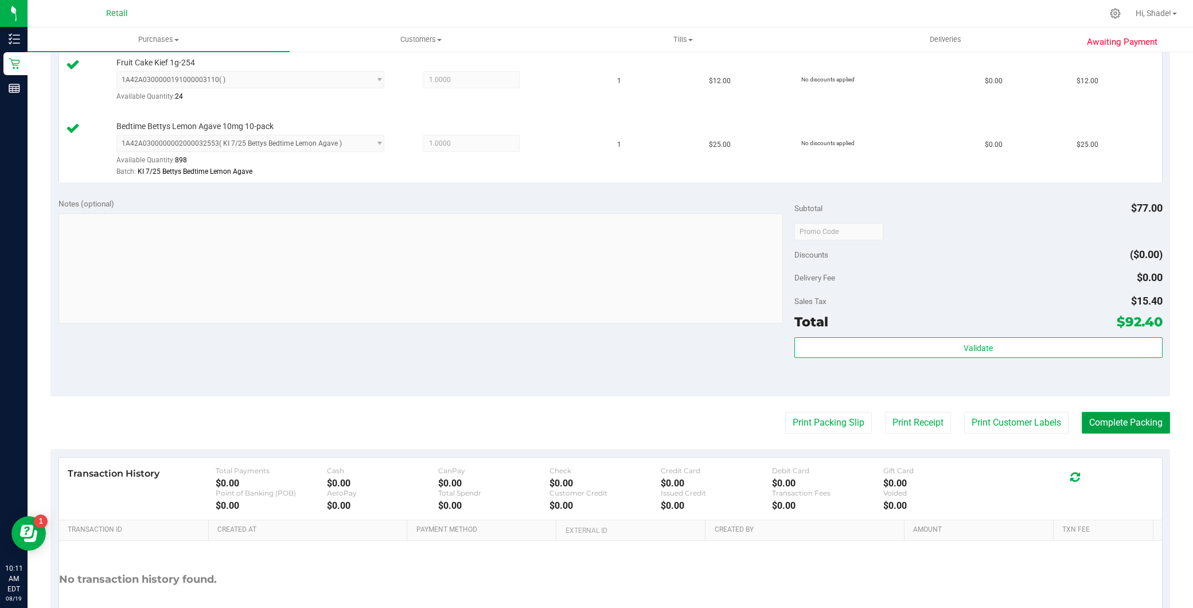
click at [1117, 414] on button "Complete Packing" at bounding box center [1126, 423] width 88 height 22
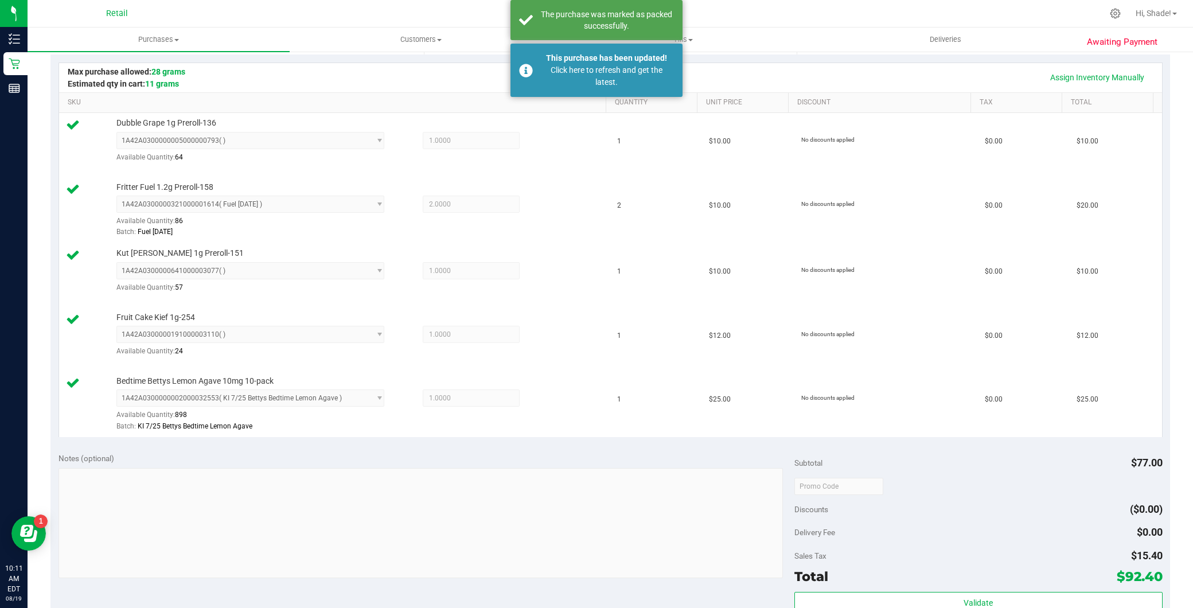
scroll to position [0, 0]
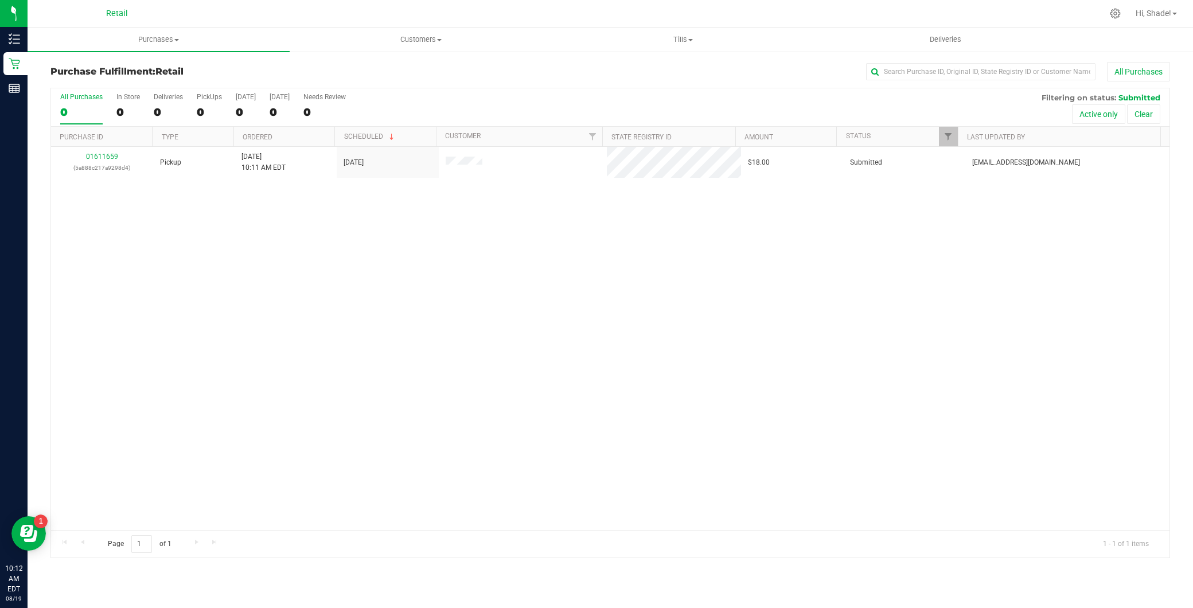
click at [179, 18] on div "Retail" at bounding box center [116, 14] width 167 height 18
click at [173, 32] on uib-tab-heading "Purchases Summary of purchases Fulfillment All purchases" at bounding box center [159, 40] width 262 height 24
click at [163, 64] on li "Summary of purchases" at bounding box center [159, 70] width 262 height 14
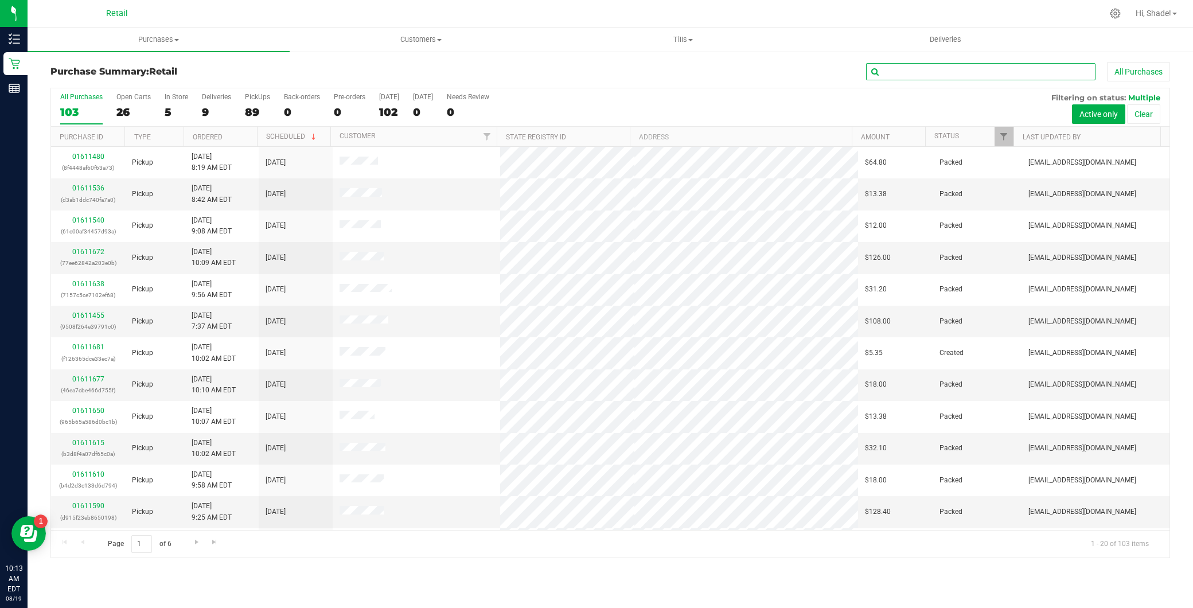
click at [938, 73] on input "text" at bounding box center [980, 71] width 229 height 17
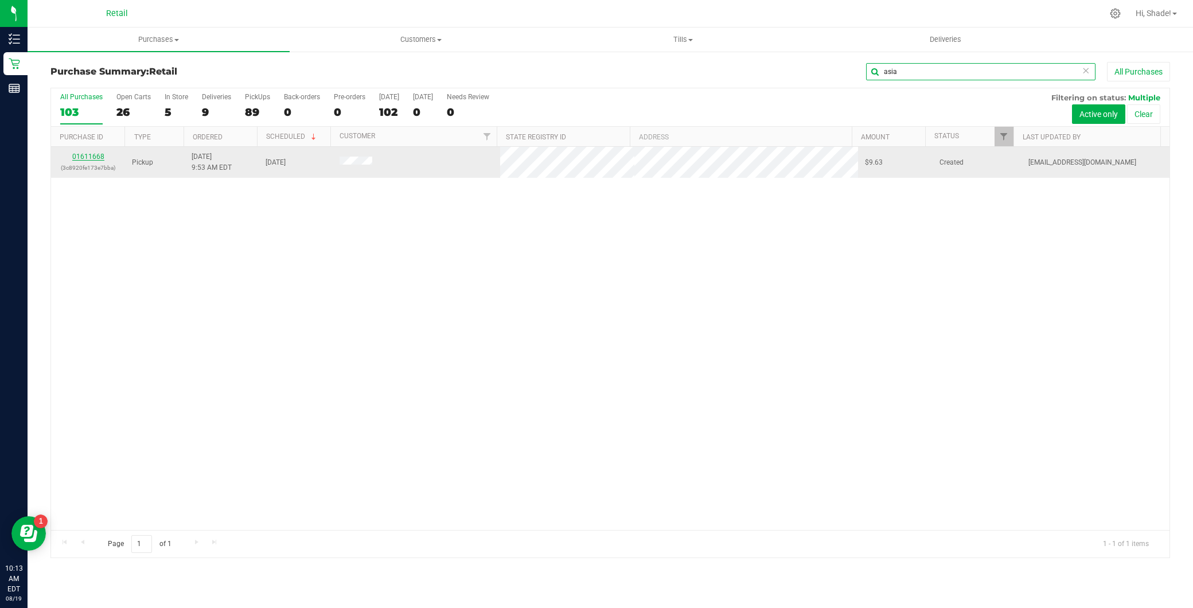
type input "asia"
click at [82, 158] on link "01611668" at bounding box center [88, 157] width 32 height 8
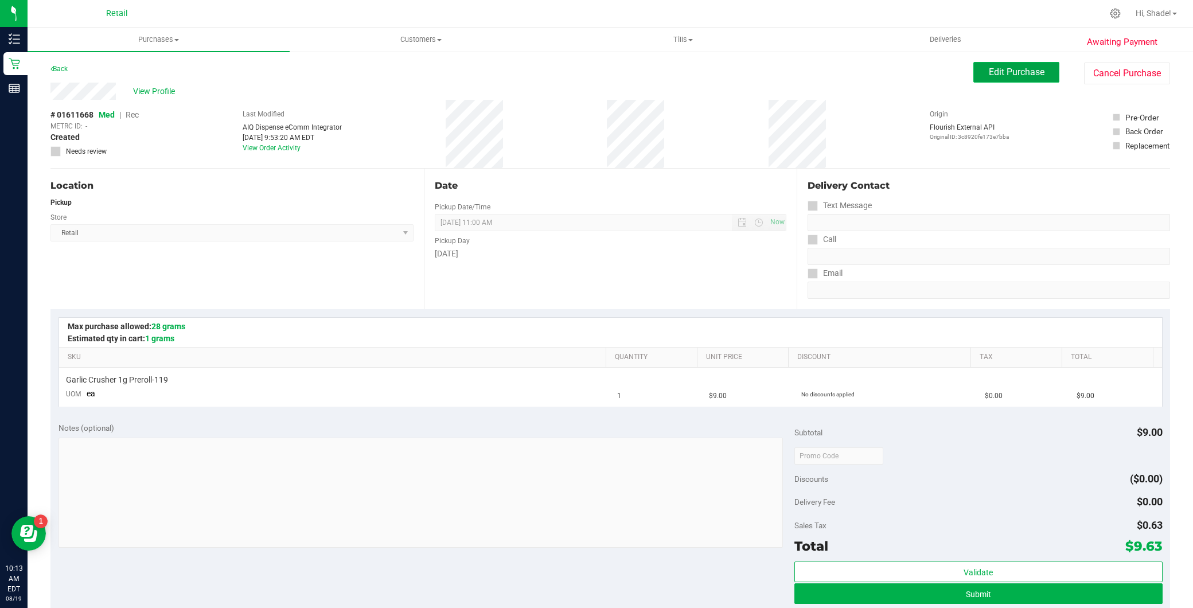
click at [1008, 69] on span "Edit Purchase" at bounding box center [1017, 72] width 56 height 11
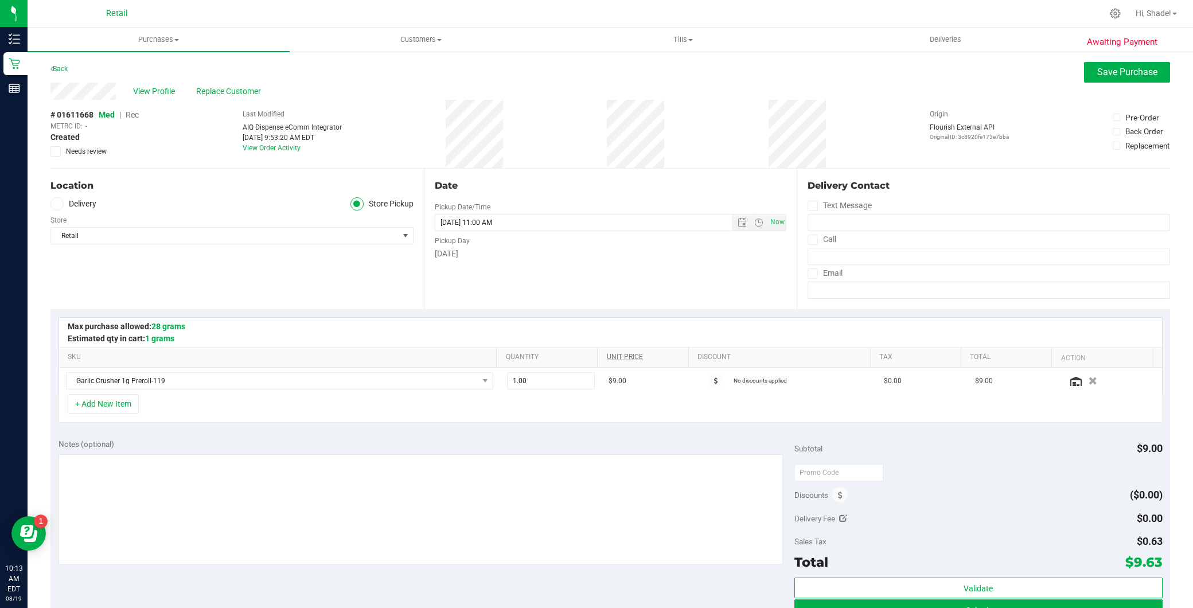
drag, startPoint x: 135, startPoint y: 115, endPoint x: 658, endPoint y: 354, distance: 574.9
click at [133, 113] on span "Rec" at bounding box center [132, 114] width 13 height 9
click at [1064, 115] on div "# 01611668 Med | Rec METRC ID: - Created Needs review Last Modified AIQ Dispens…" at bounding box center [610, 134] width 1120 height 68
click at [1114, 70] on span "Save Purchase" at bounding box center [1127, 72] width 60 height 11
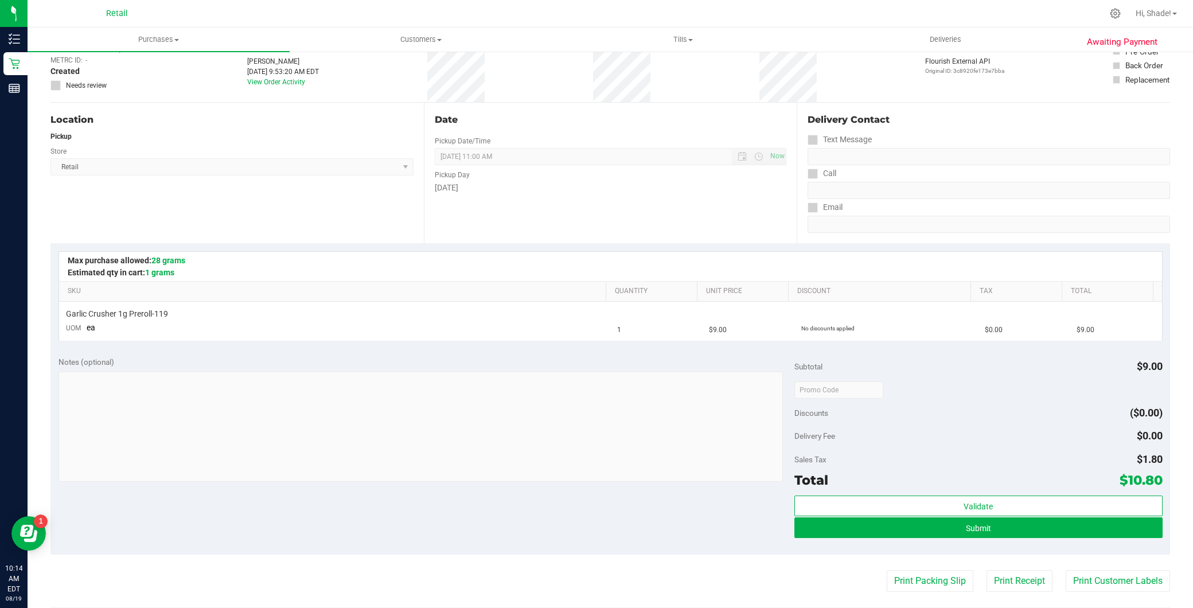
scroll to position [191, 0]
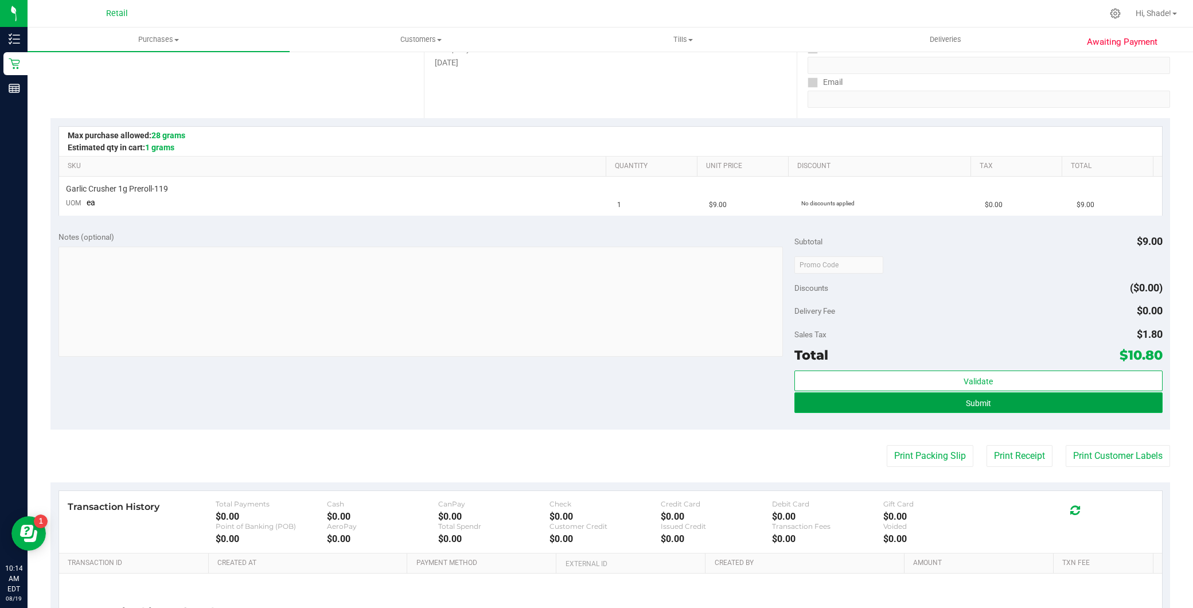
click at [983, 403] on span "Submit" at bounding box center [978, 403] width 25 height 9
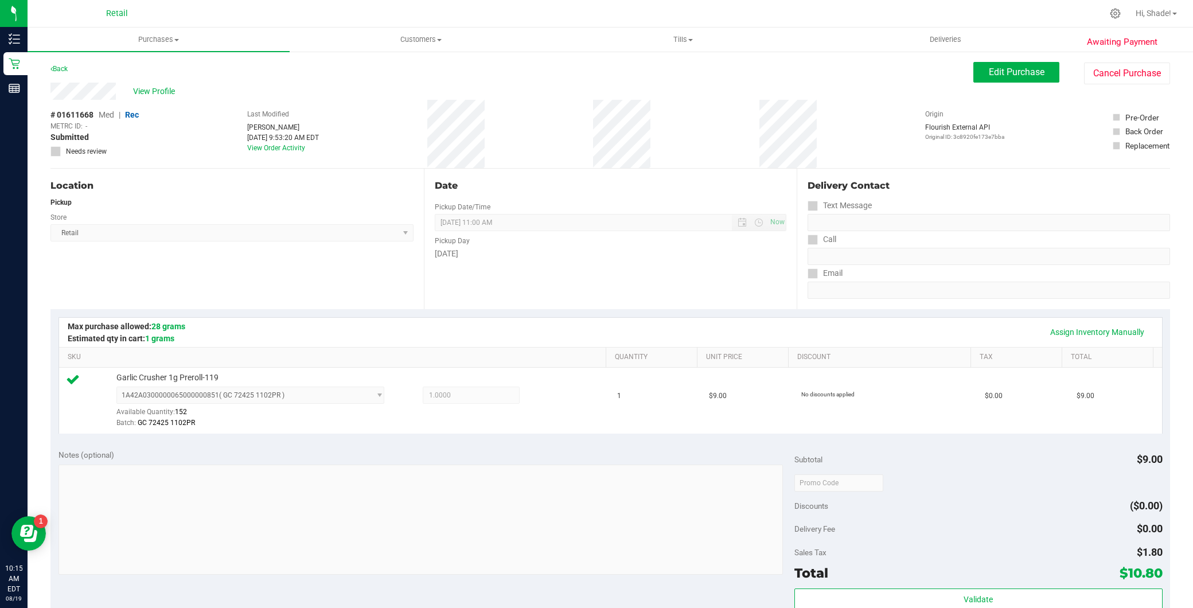
scroll to position [255, 0]
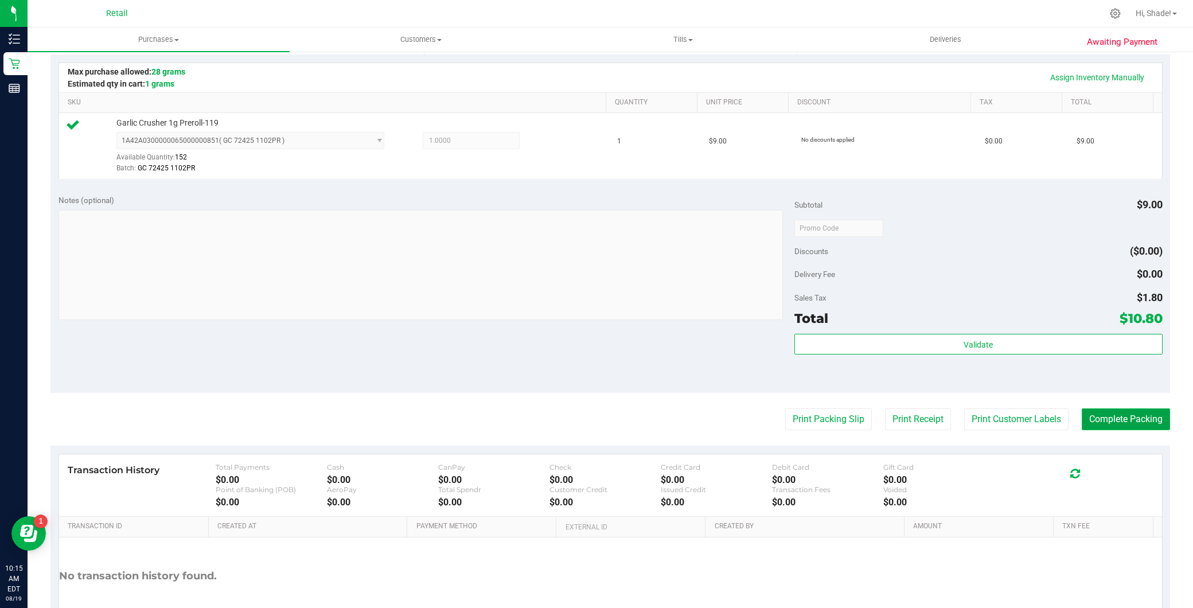
click at [1114, 412] on button "Complete Packing" at bounding box center [1126, 419] width 88 height 22
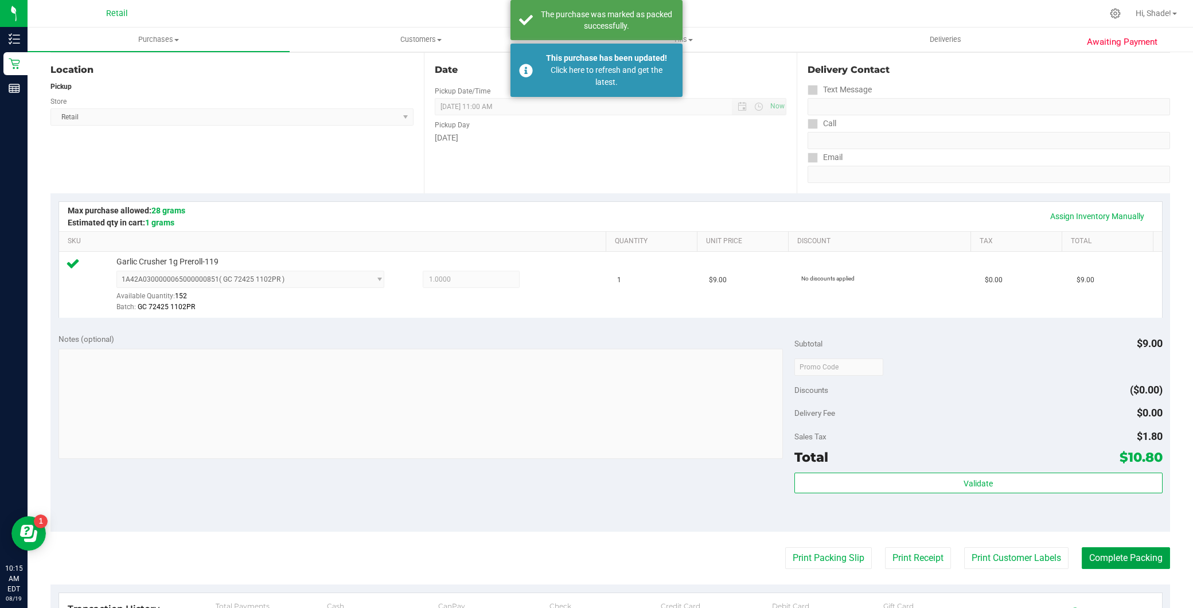
scroll to position [64, 0]
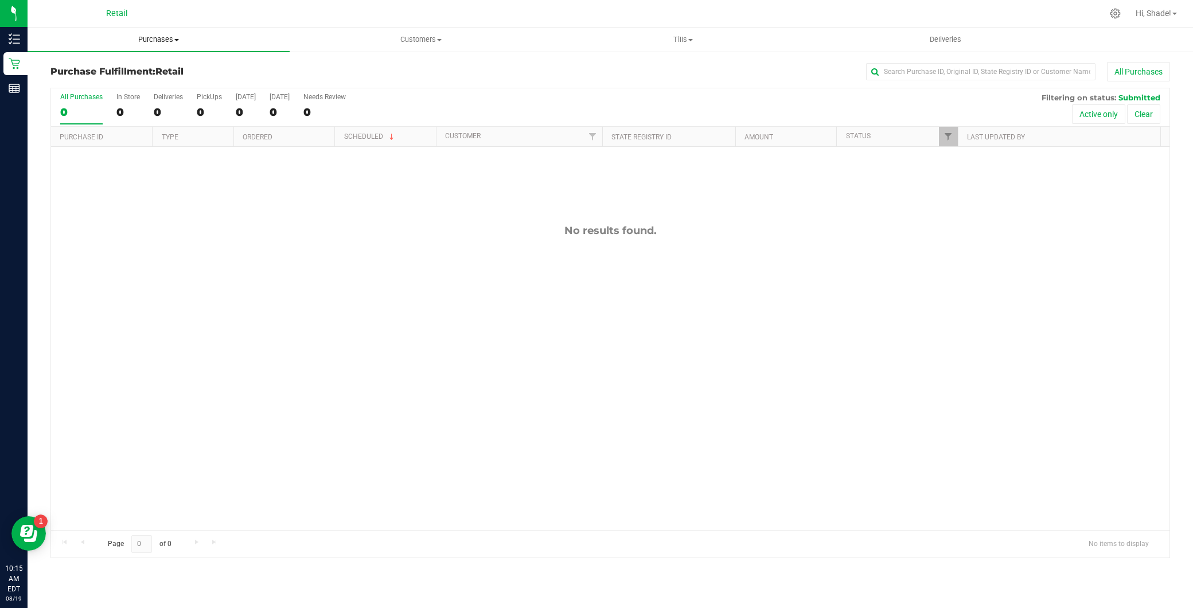
click at [173, 32] on uib-tab-heading "Purchases Summary of purchases Fulfillment All purchases" at bounding box center [159, 40] width 262 height 24
click at [162, 63] on li "Summary of purchases" at bounding box center [159, 70] width 262 height 14
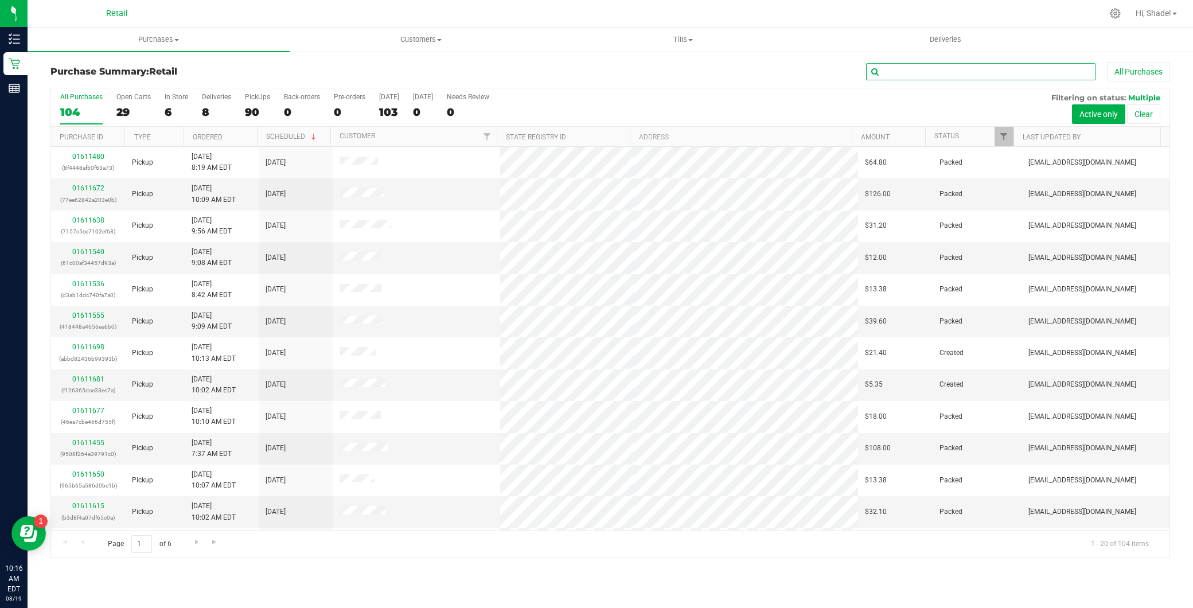
drag, startPoint x: 965, startPoint y: 77, endPoint x: 958, endPoint y: 78, distance: 7.0
click at [958, 78] on input "text" at bounding box center [980, 71] width 229 height 17
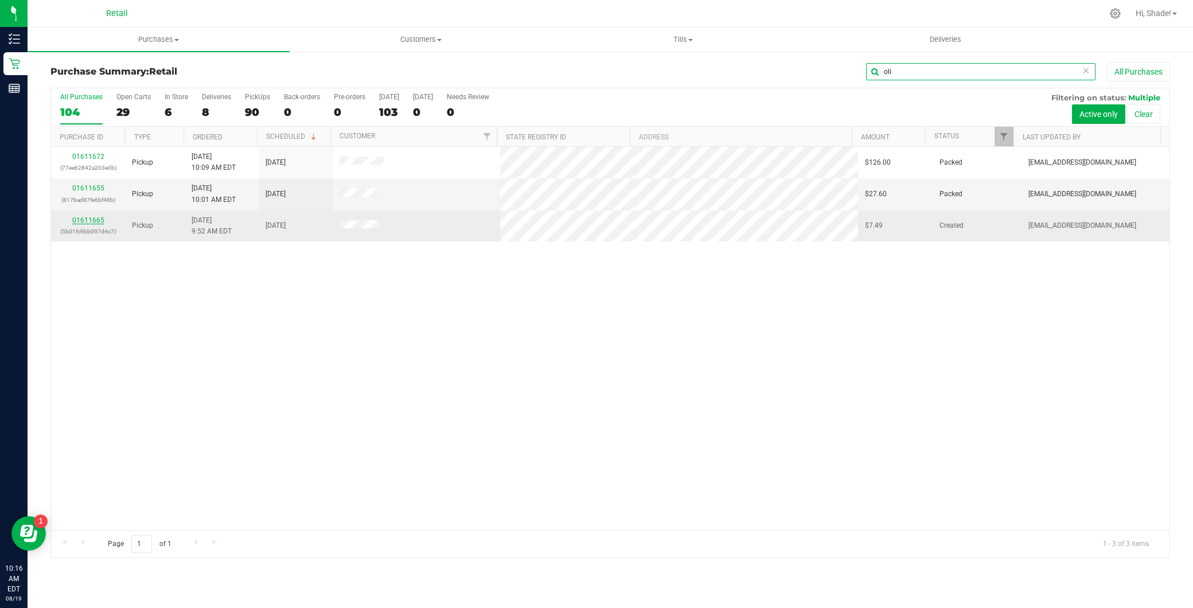
type input "oli"
click at [99, 220] on link "01611665" at bounding box center [88, 220] width 32 height 8
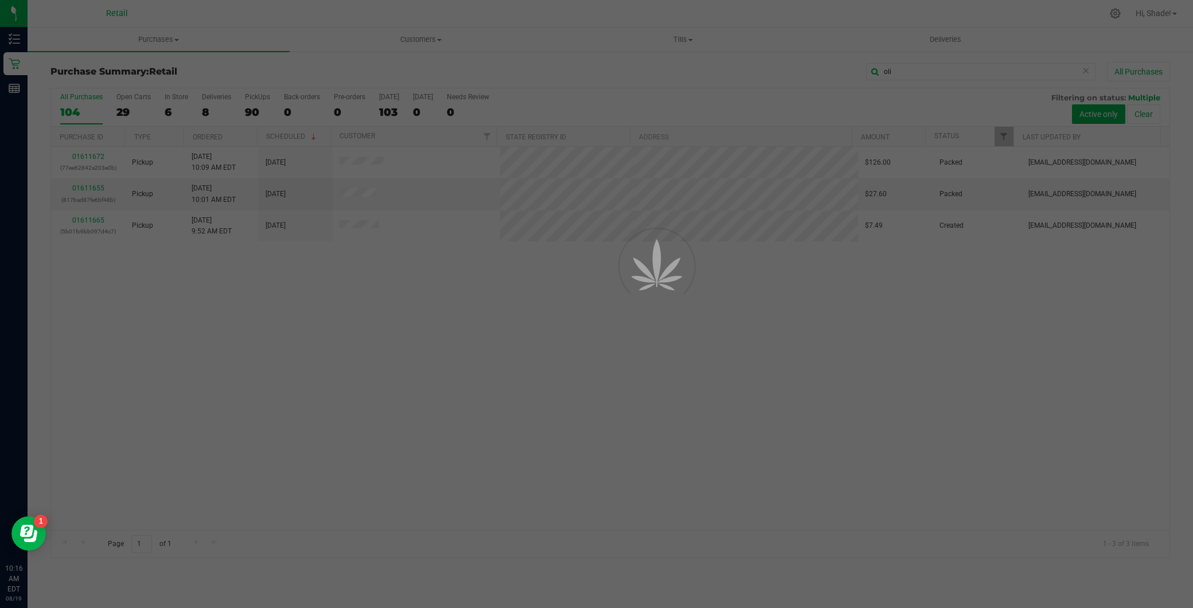
click at [95, 220] on div at bounding box center [596, 304] width 1193 height 608
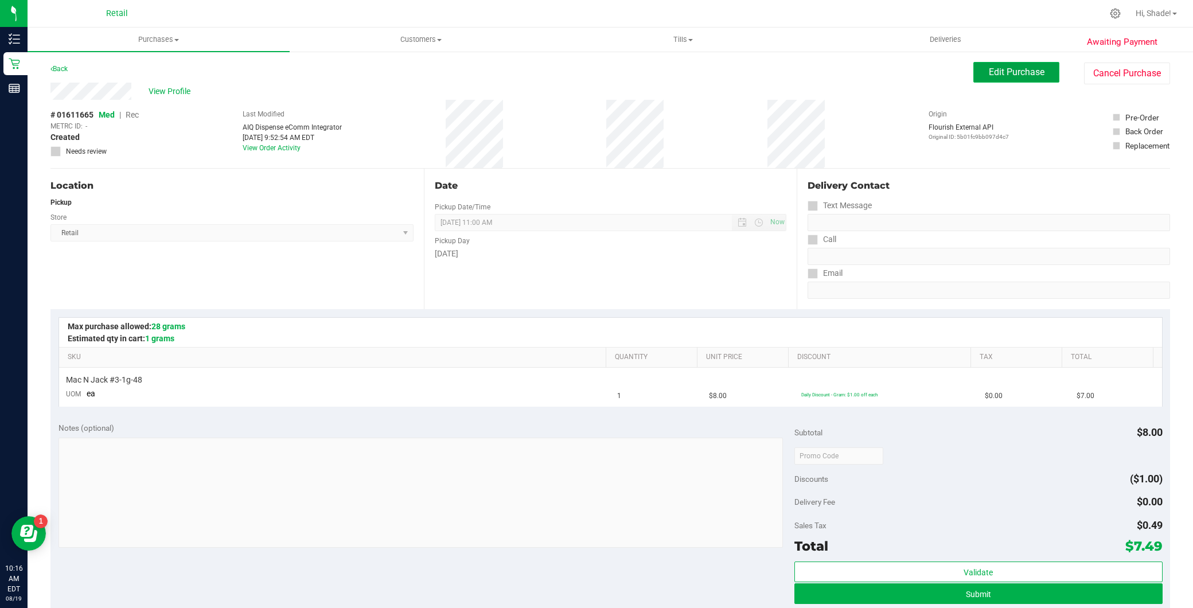
click at [996, 62] on button "Edit Purchase" at bounding box center [1016, 72] width 86 height 21
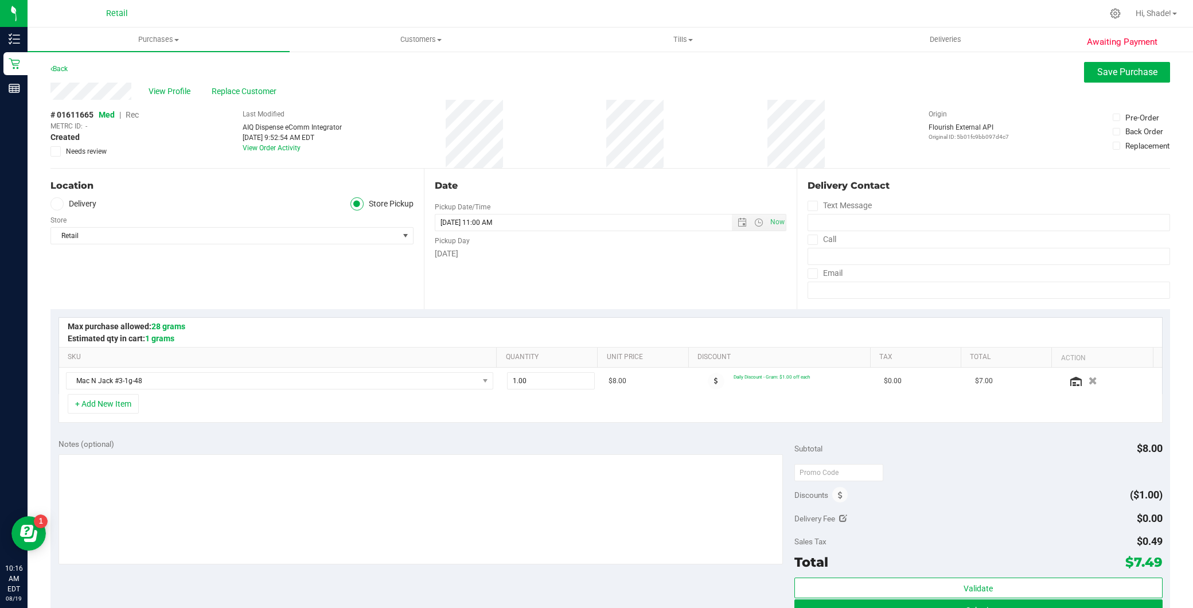
click at [136, 116] on span "Rec" at bounding box center [132, 114] width 13 height 9
click at [1084, 73] on button "Save Purchase" at bounding box center [1127, 72] width 86 height 21
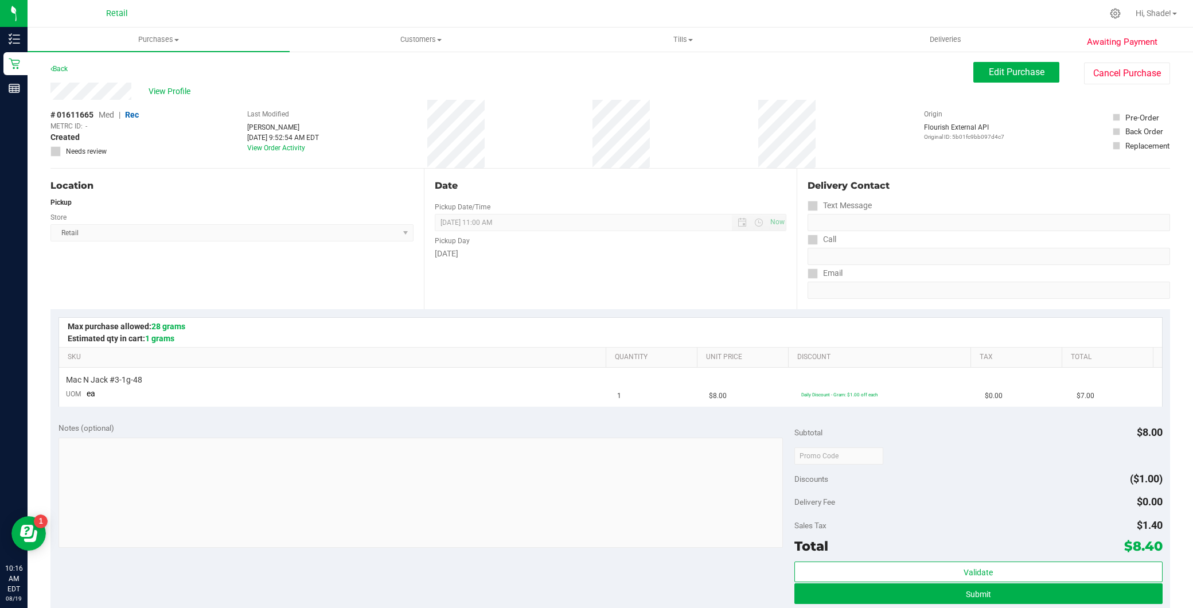
scroll to position [255, 0]
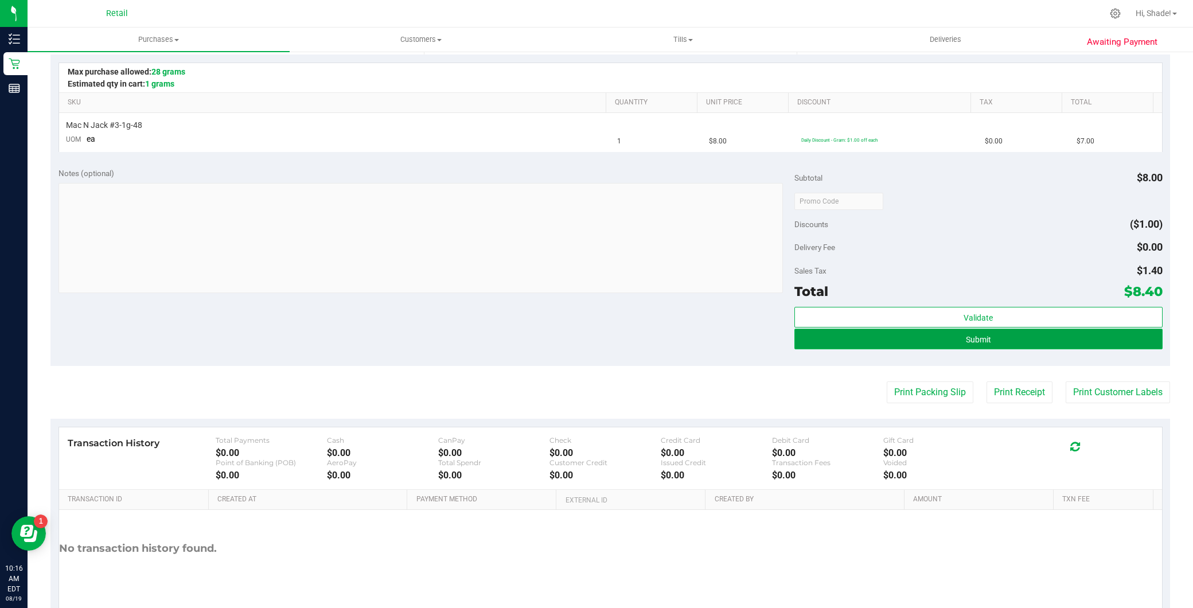
click at [1039, 340] on button "Submit" at bounding box center [978, 339] width 368 height 21
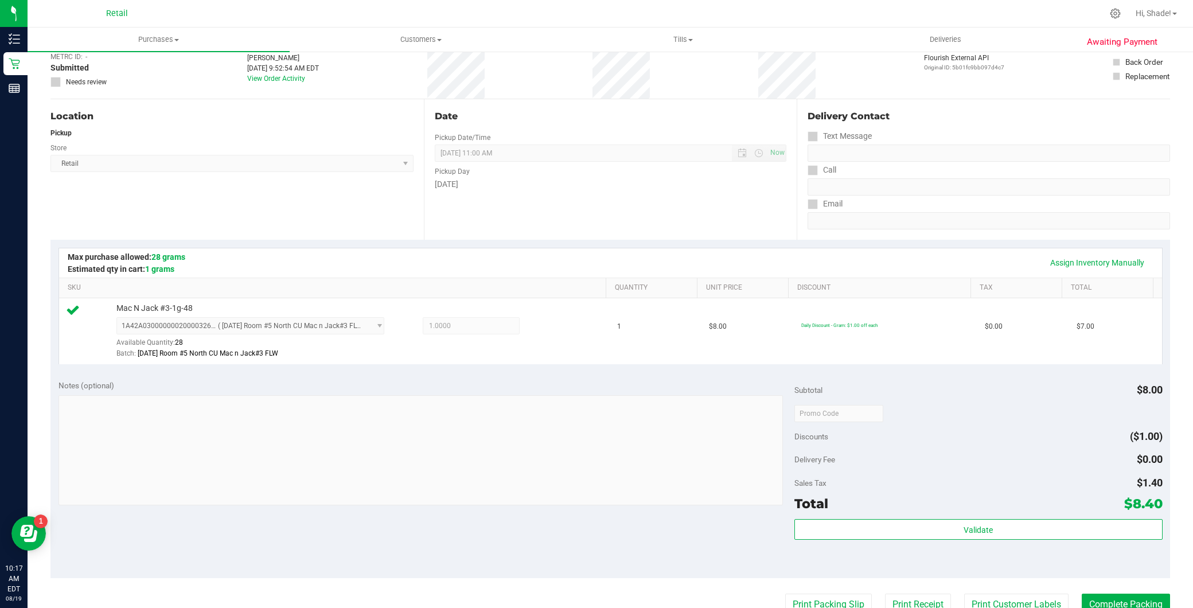
scroll to position [191, 0]
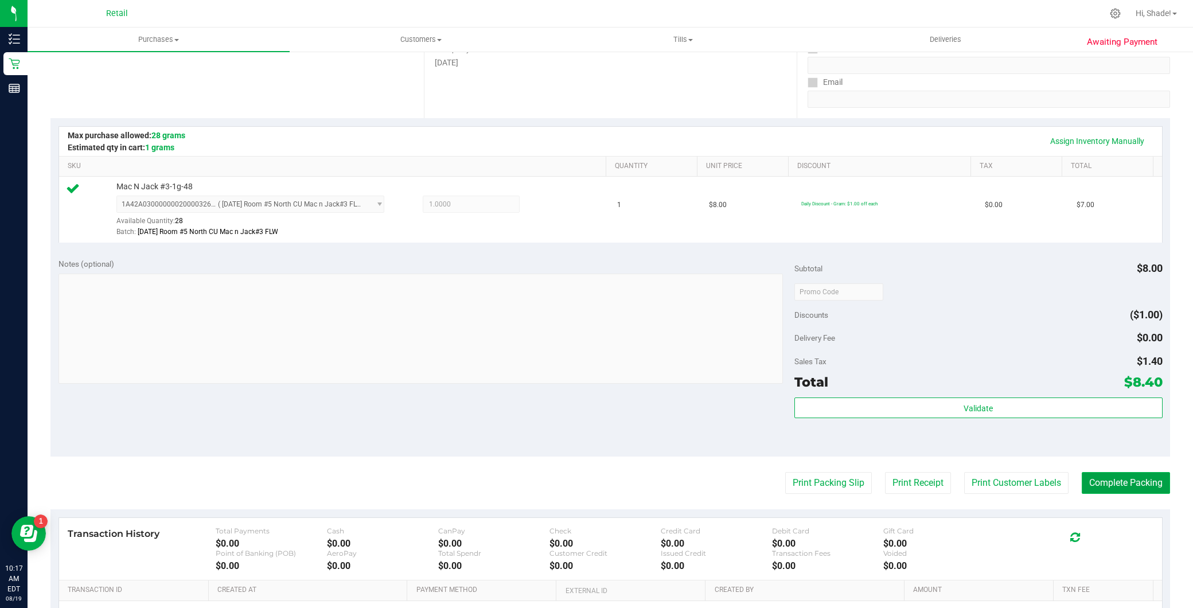
click at [1124, 478] on button "Complete Packing" at bounding box center [1126, 483] width 88 height 22
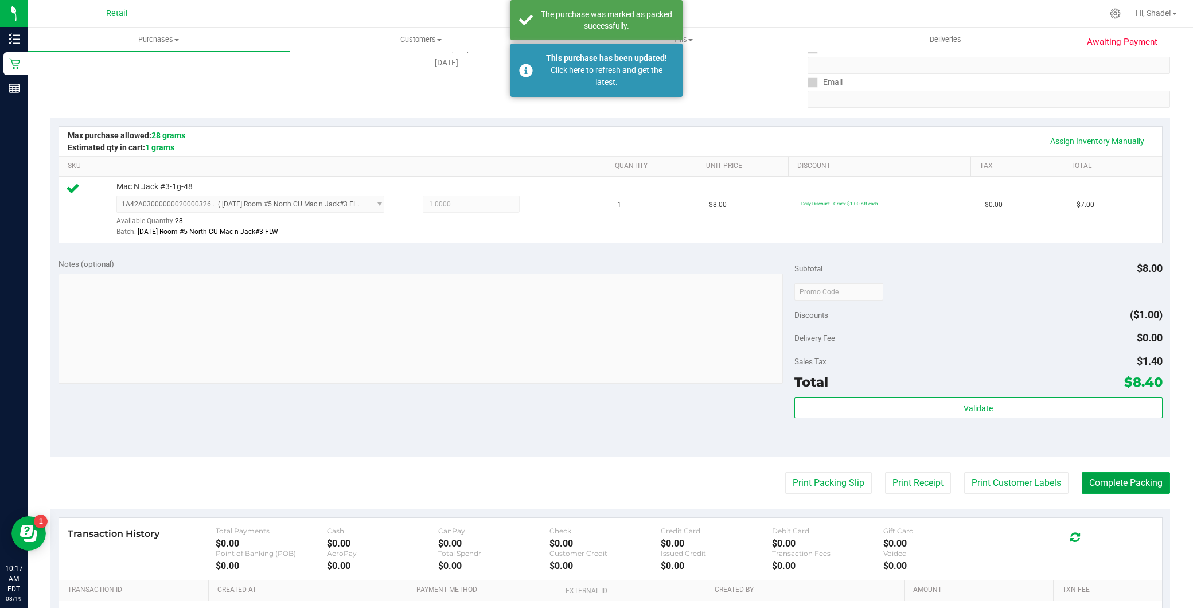
scroll to position [0, 0]
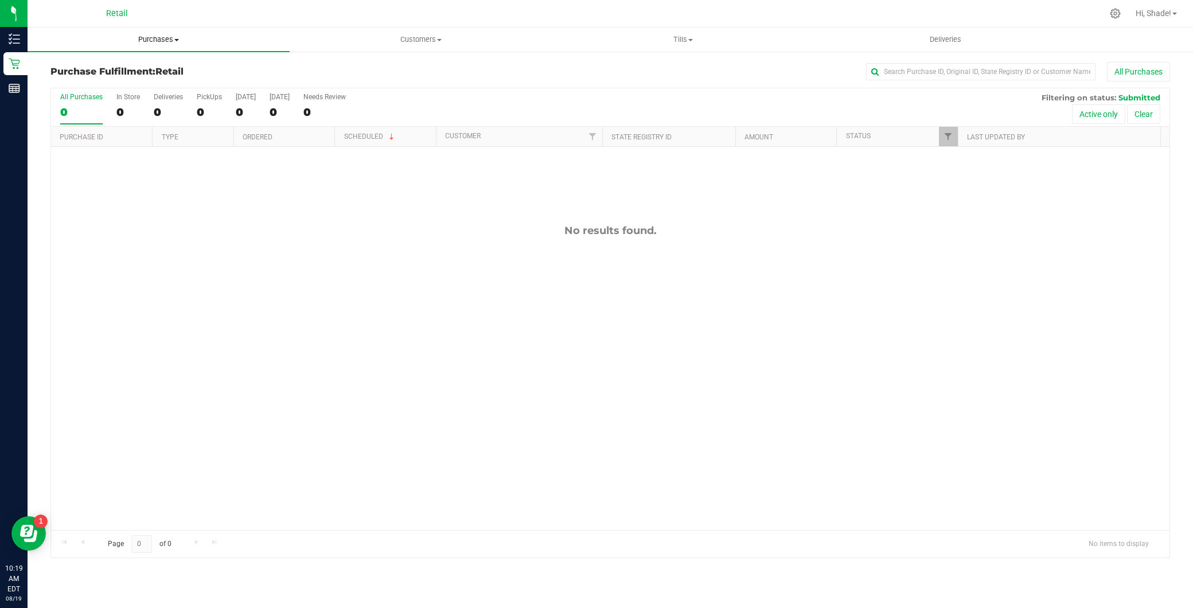
click at [147, 32] on uib-tab-heading "Purchases Summary of purchases Fulfillment All purchases" at bounding box center [159, 40] width 262 height 24
click at [167, 53] on ul "Summary of purchases Fulfillment All purchases" at bounding box center [159, 83] width 262 height 62
click at [162, 44] on span "Purchases" at bounding box center [159, 39] width 262 height 10
click at [143, 69] on span "Summary of purchases" at bounding box center [87, 69] width 118 height 10
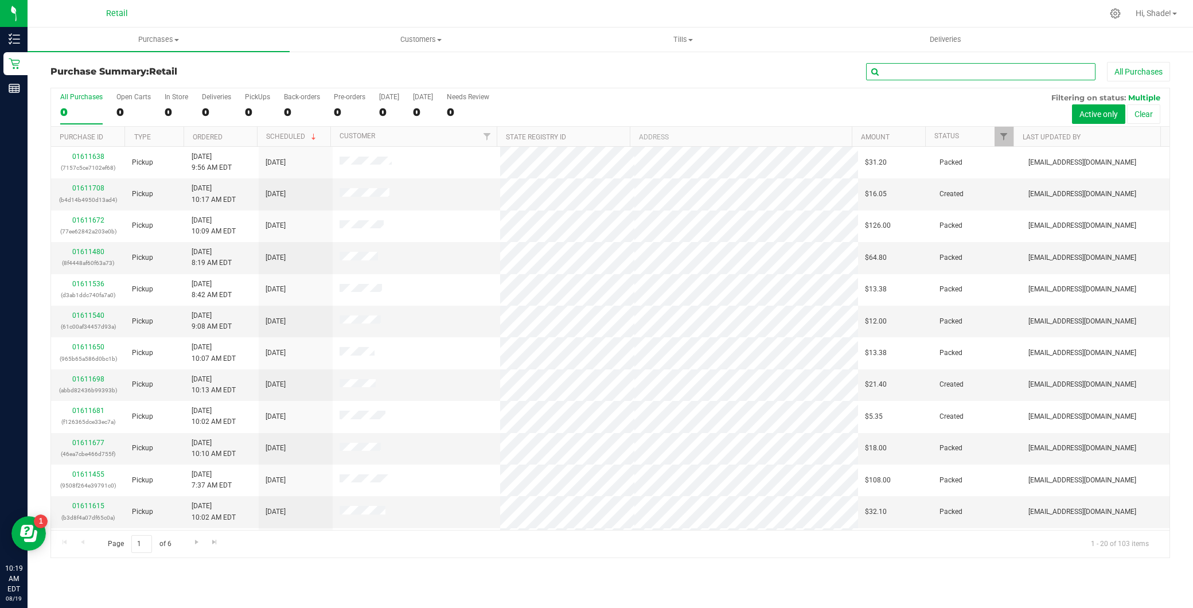
click at [899, 63] on input "text" at bounding box center [980, 71] width 229 height 17
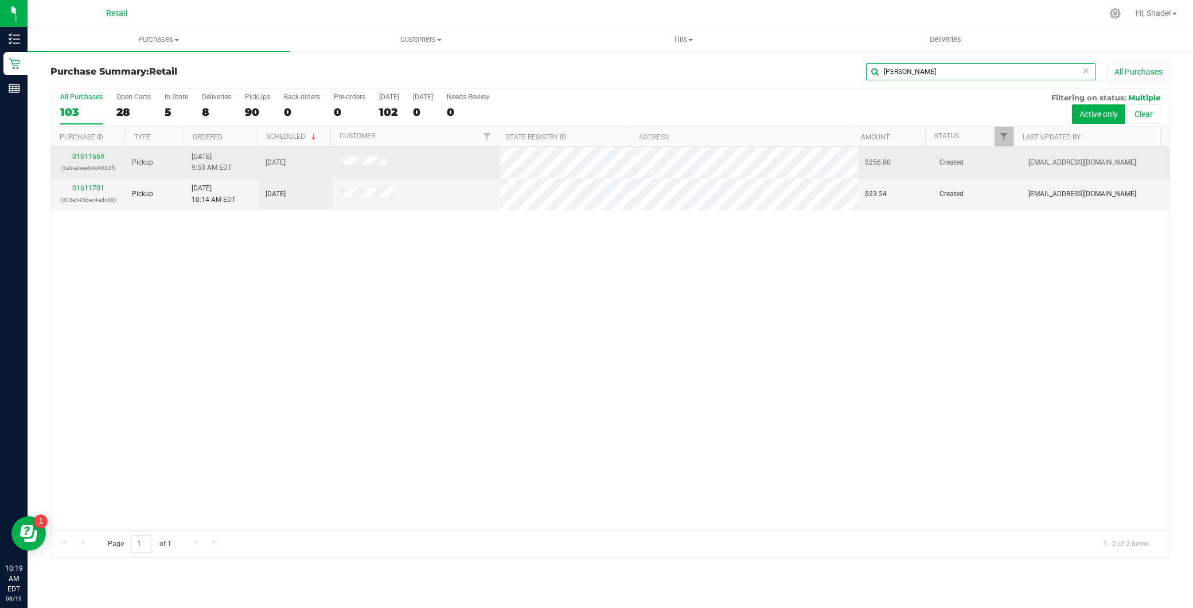
type input "thom"
click at [89, 157] on link "01611669" at bounding box center [88, 157] width 32 height 8
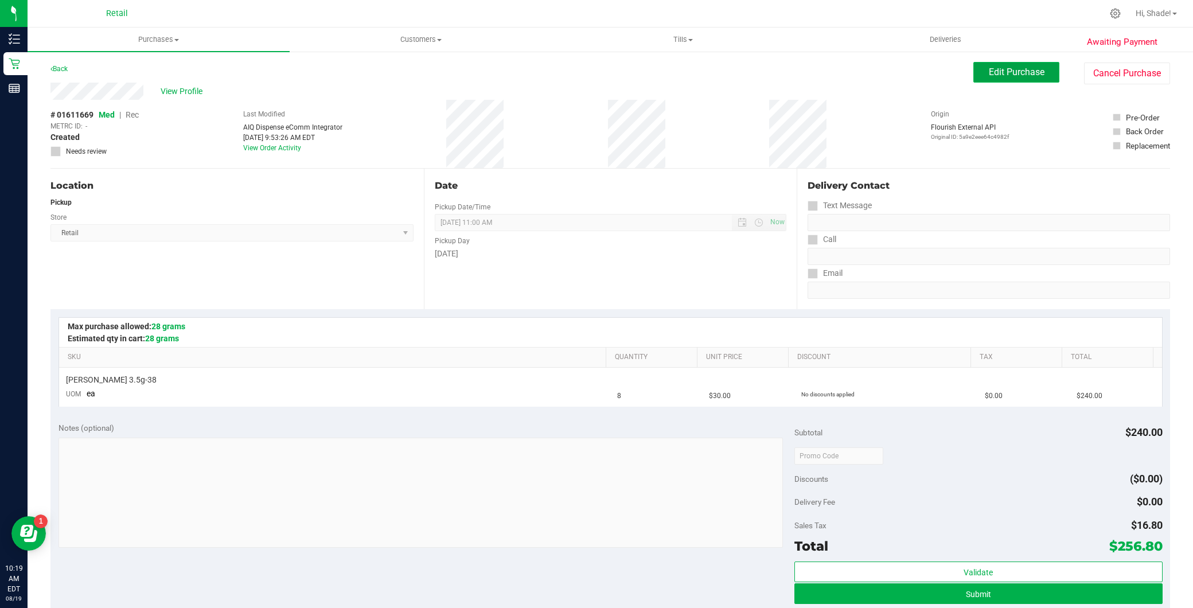
click at [1040, 75] on button "Edit Purchase" at bounding box center [1016, 72] width 86 height 21
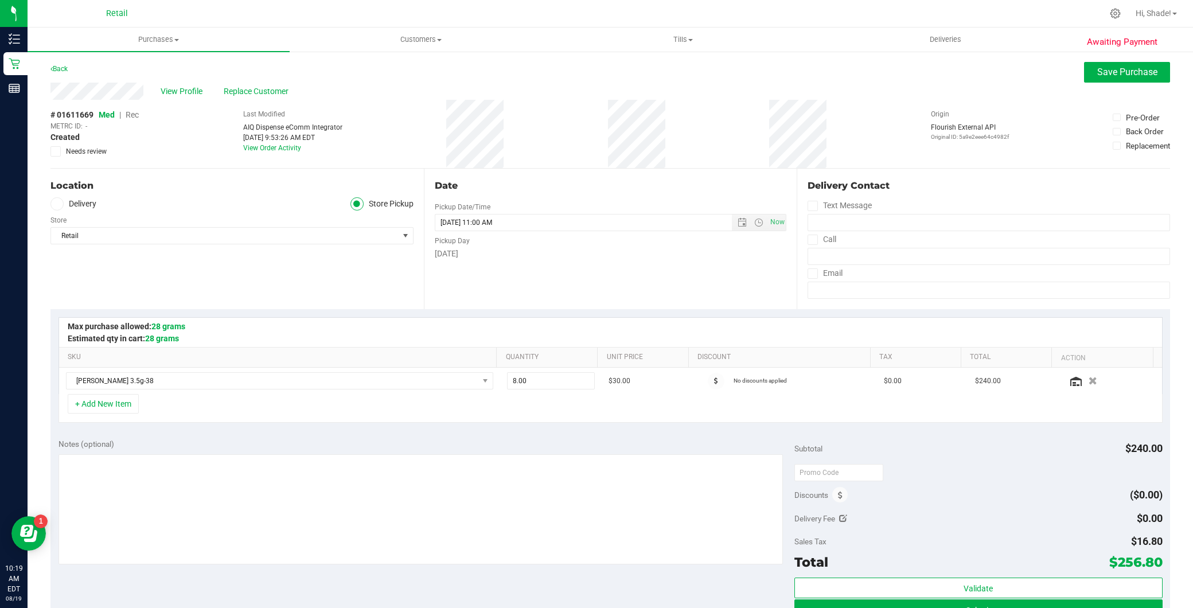
click at [131, 110] on span "Rec" at bounding box center [132, 114] width 13 height 9
click at [1111, 73] on span "Save Purchase" at bounding box center [1127, 72] width 60 height 11
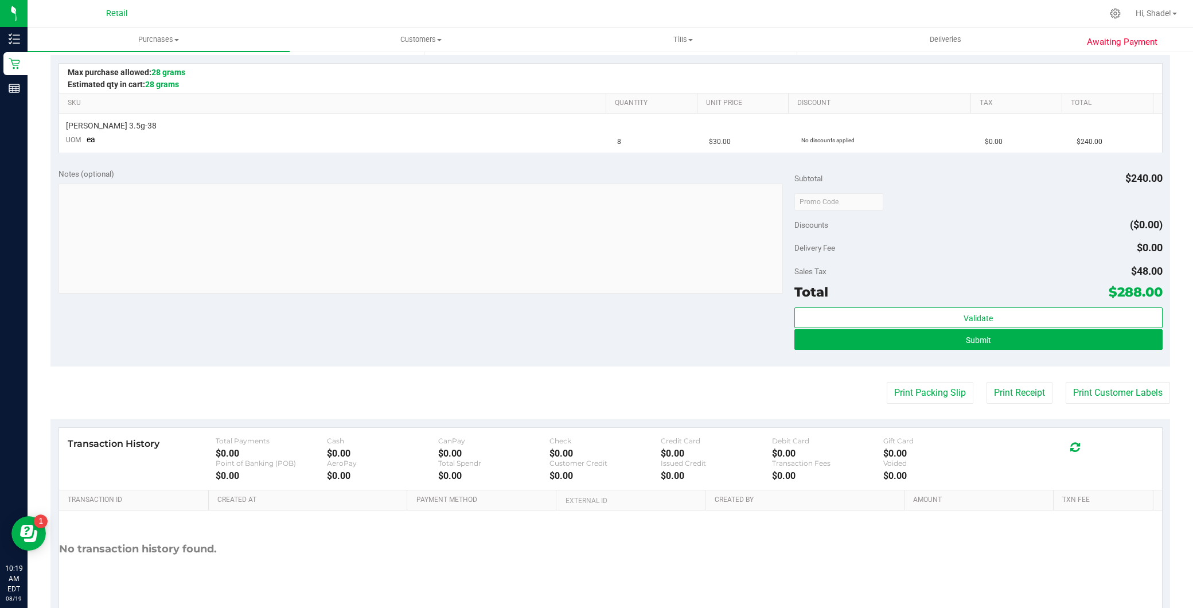
scroll to position [255, 0]
click at [1002, 334] on button "Submit" at bounding box center [978, 339] width 368 height 21
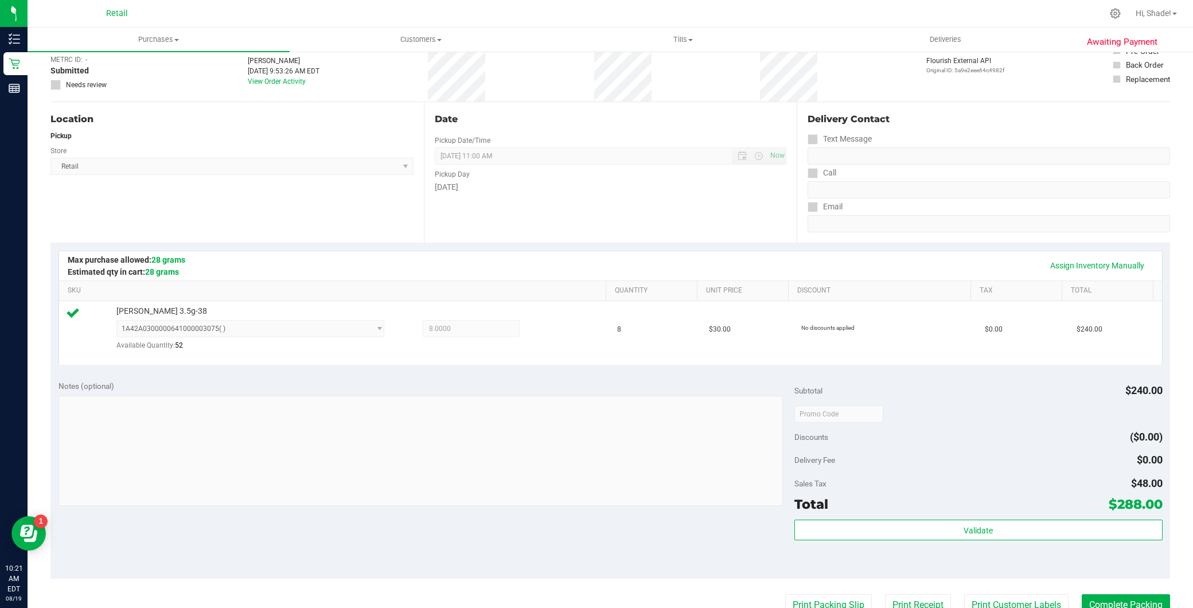
scroll to position [127, 0]
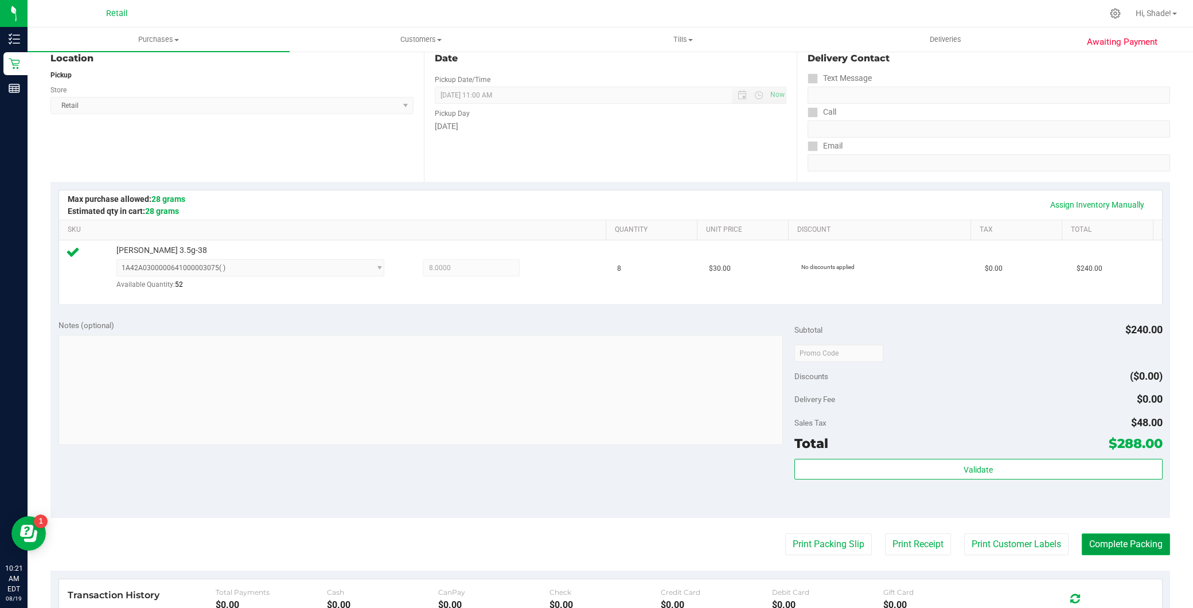
click at [1131, 545] on button "Complete Packing" at bounding box center [1126, 544] width 88 height 22
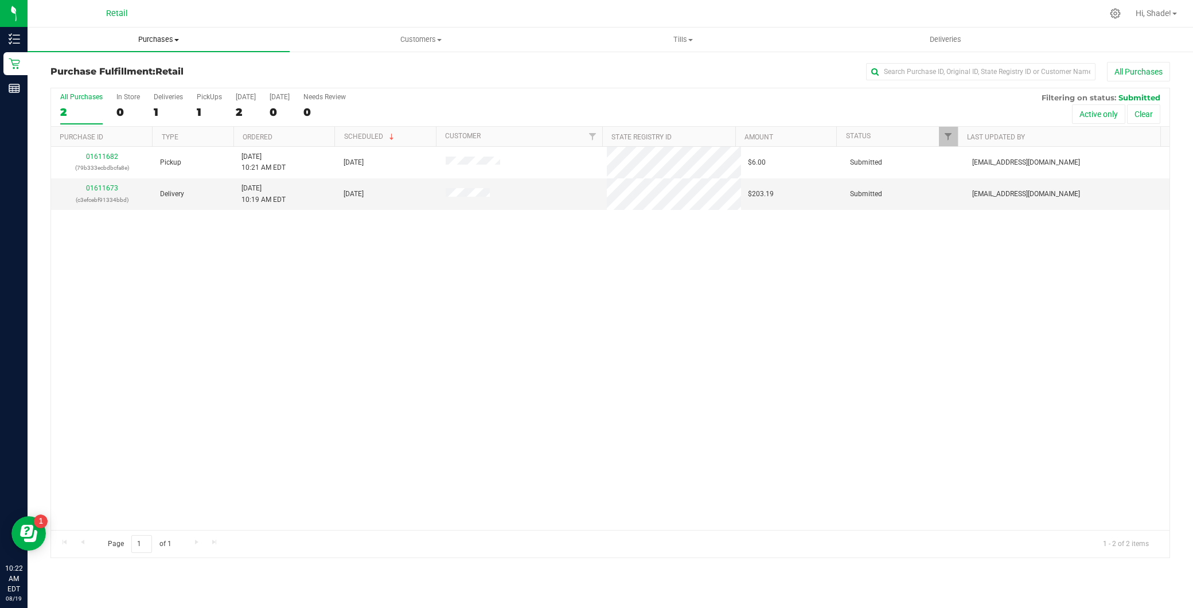
click at [163, 44] on span "Purchases" at bounding box center [159, 39] width 262 height 10
click at [159, 68] on li "Summary of purchases" at bounding box center [159, 70] width 262 height 14
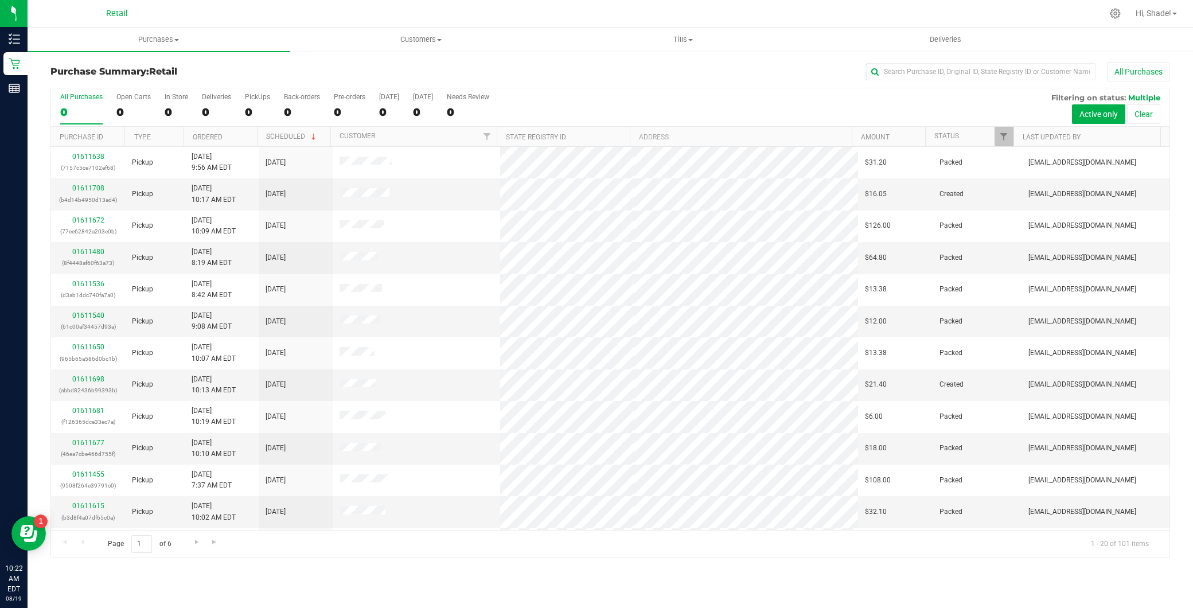
click at [942, 62] on div "All Purchases" at bounding box center [797, 72] width 746 height 20
click at [938, 79] on input "text" at bounding box center [980, 71] width 229 height 17
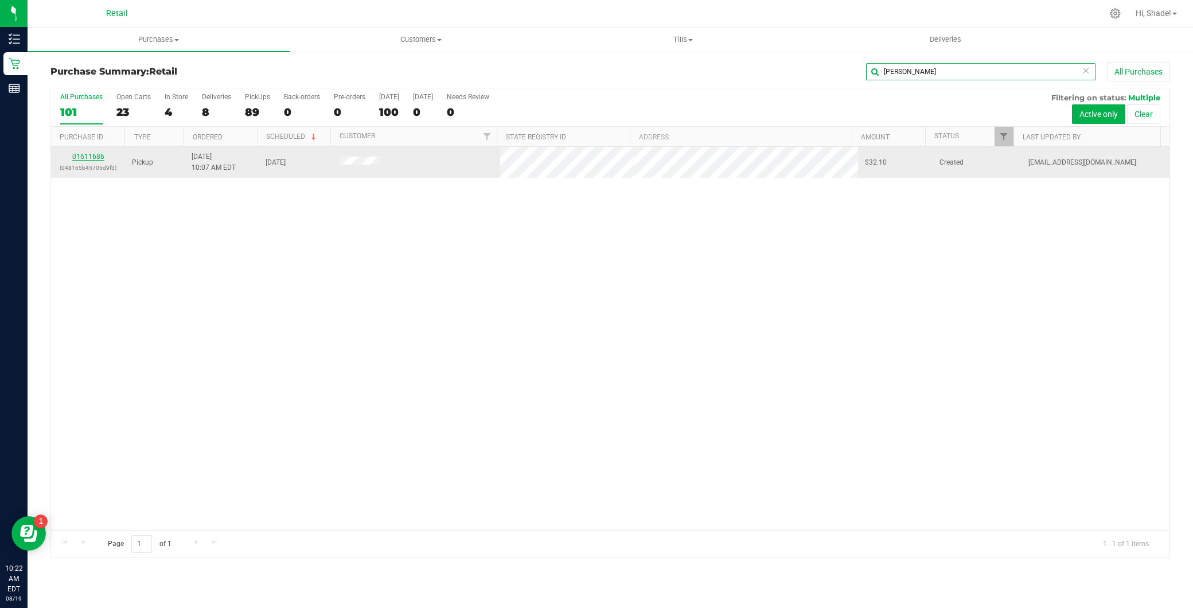
type input "dawn"
click at [91, 157] on link "01611686" at bounding box center [88, 157] width 32 height 8
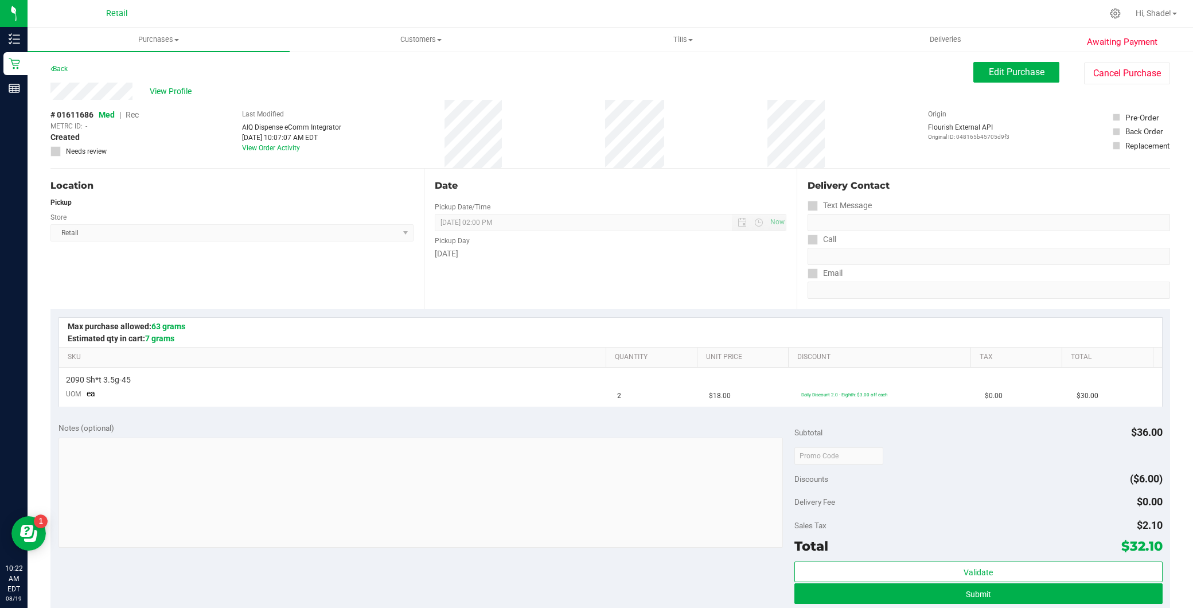
scroll to position [255, 0]
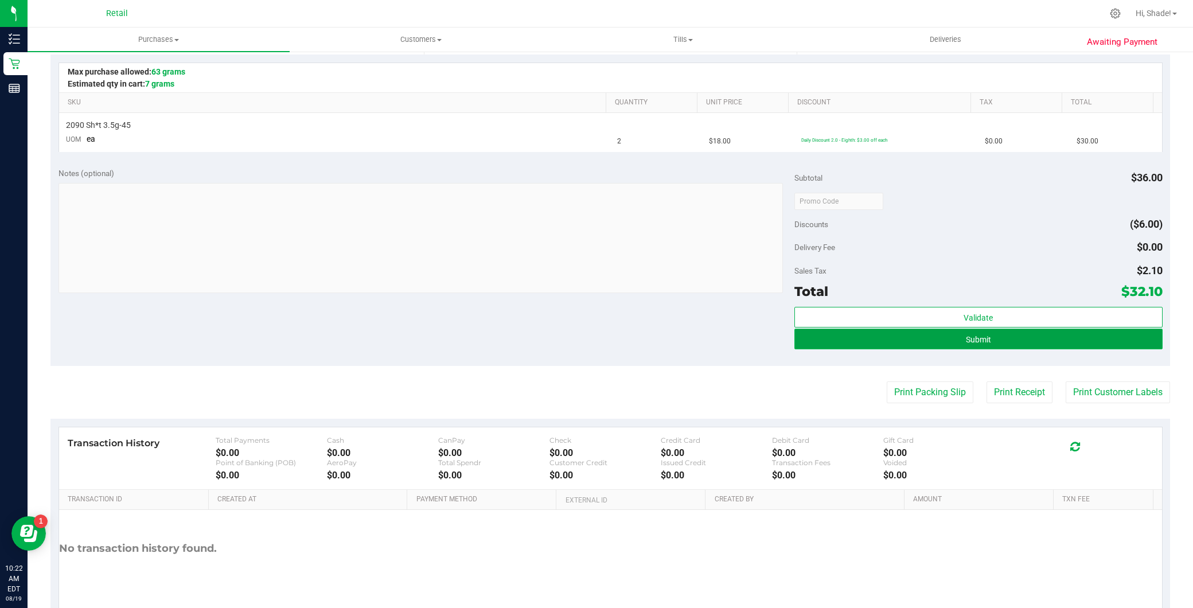
click at [1040, 342] on button "Submit" at bounding box center [978, 339] width 368 height 21
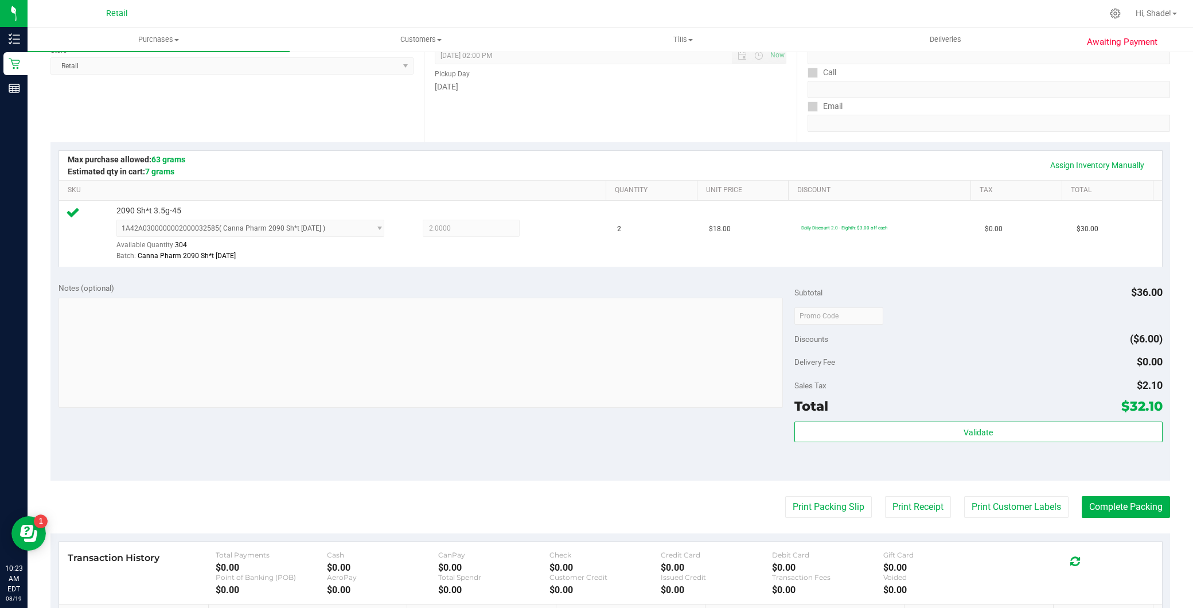
scroll to position [191, 0]
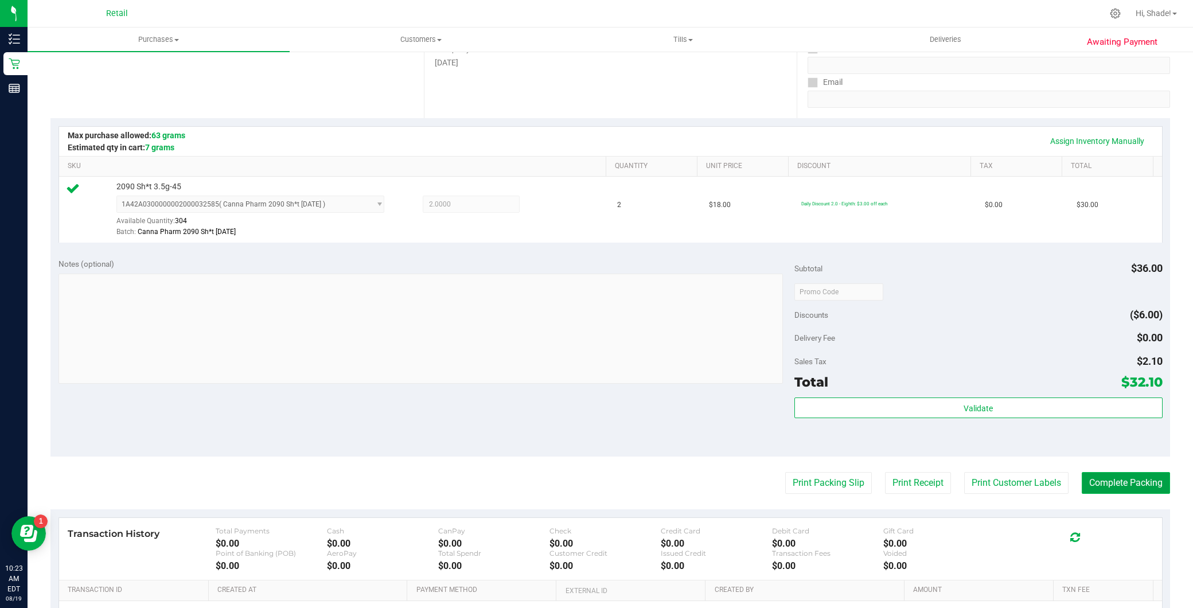
click at [1152, 479] on button "Complete Packing" at bounding box center [1126, 483] width 88 height 22
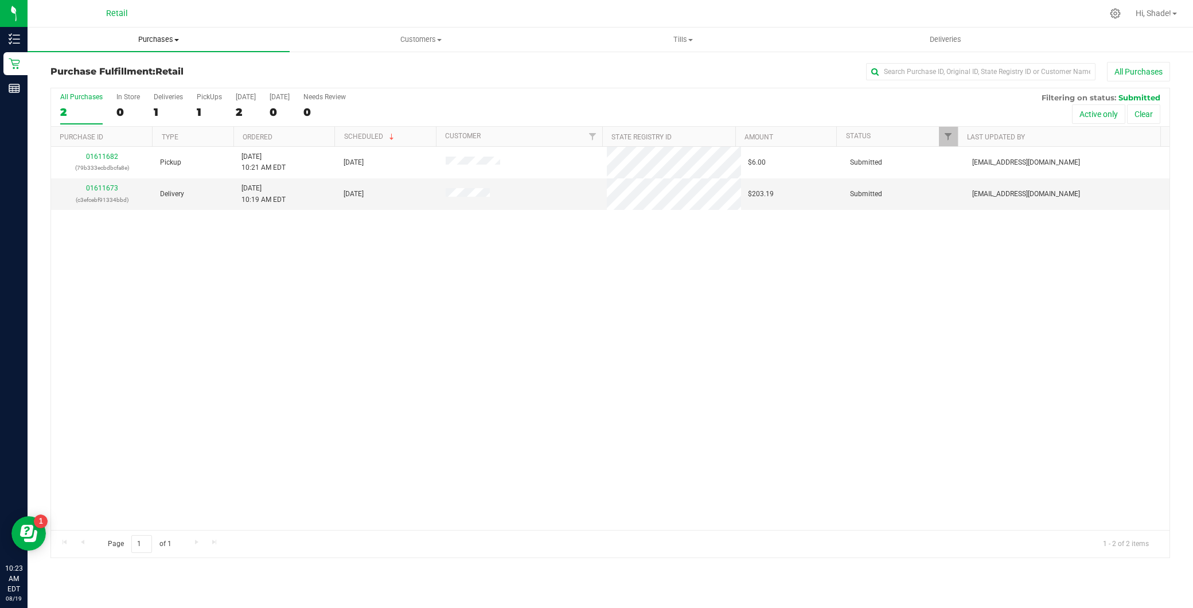
click at [180, 32] on uib-tab-heading "Purchases Summary of purchases Fulfillment All purchases" at bounding box center [159, 40] width 262 height 24
click at [167, 67] on li "Summary of purchases" at bounding box center [159, 70] width 262 height 14
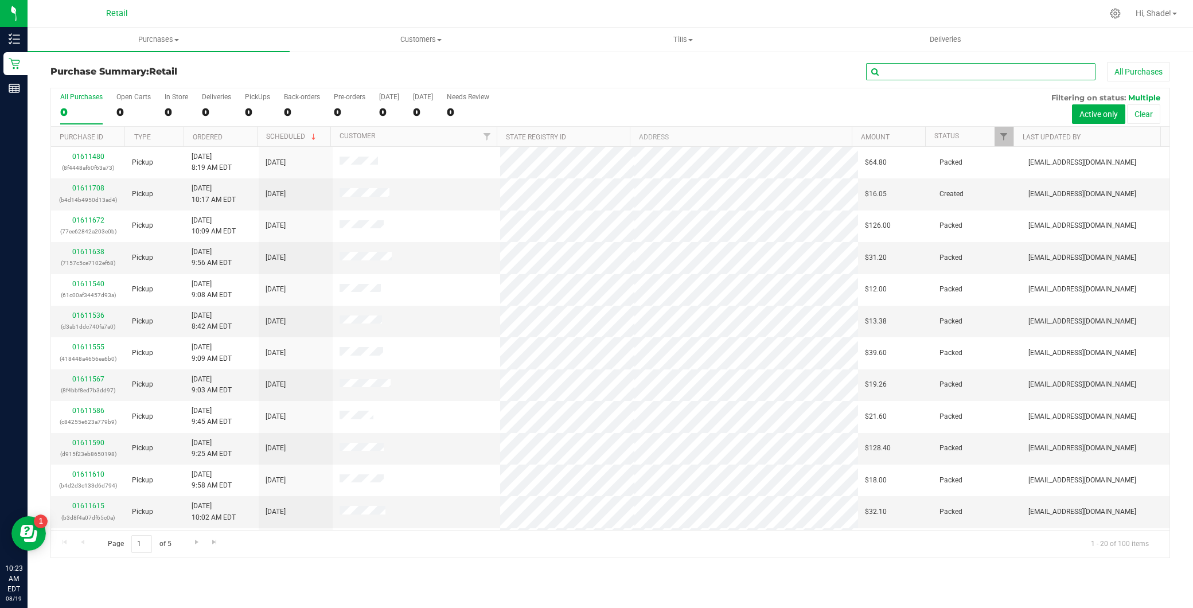
click at [921, 69] on input "text" at bounding box center [980, 71] width 229 height 17
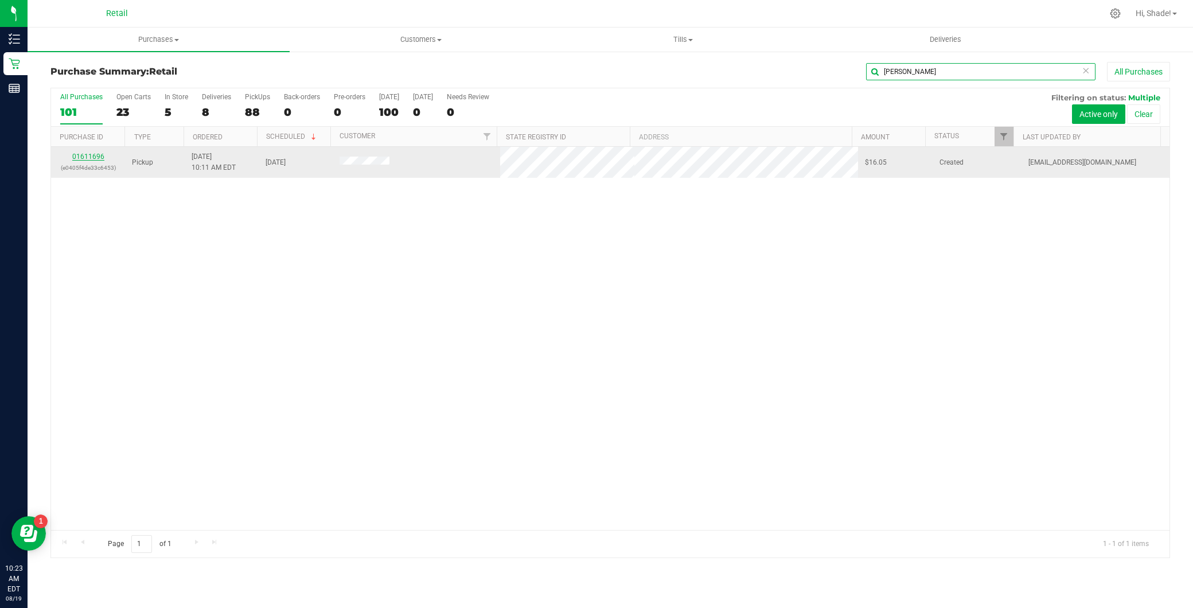
type input "cameron"
click at [82, 157] on link "01611696" at bounding box center [88, 157] width 32 height 8
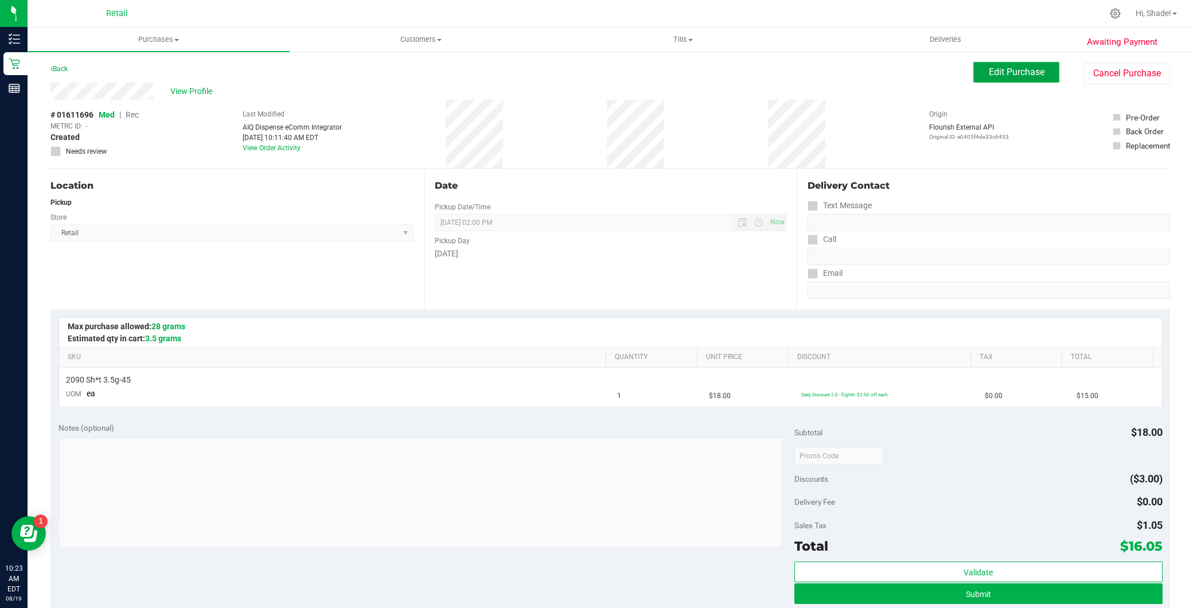
click at [983, 62] on button "Edit Purchase" at bounding box center [1016, 72] width 86 height 21
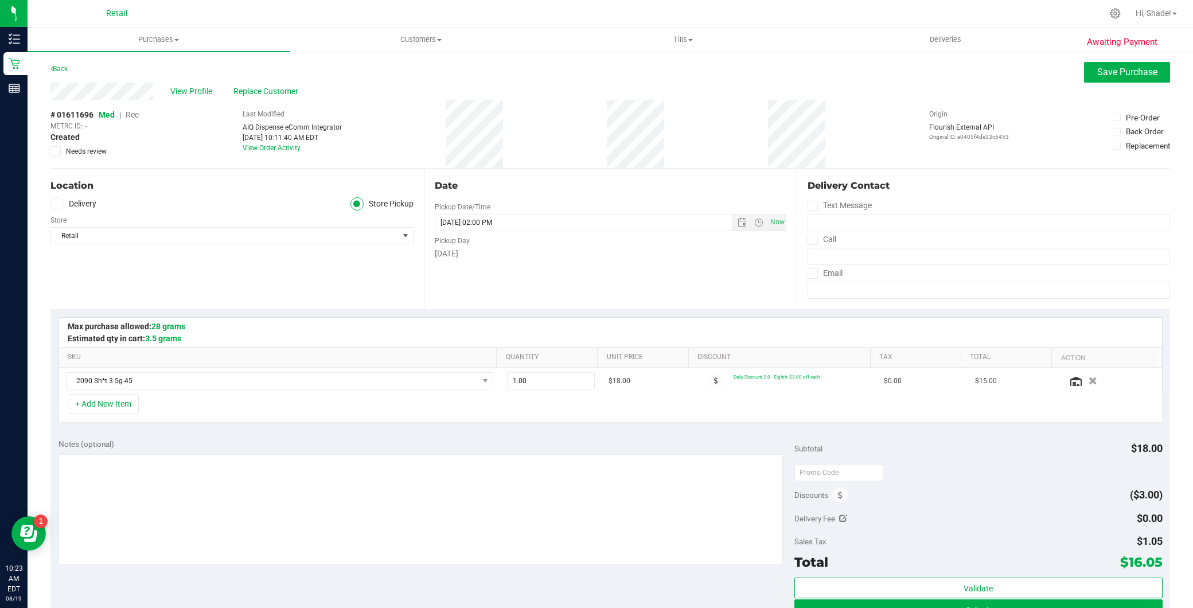
click at [139, 115] on span "Rec" at bounding box center [132, 114] width 13 height 9
click at [1107, 70] on span "Save Purchase" at bounding box center [1127, 72] width 60 height 11
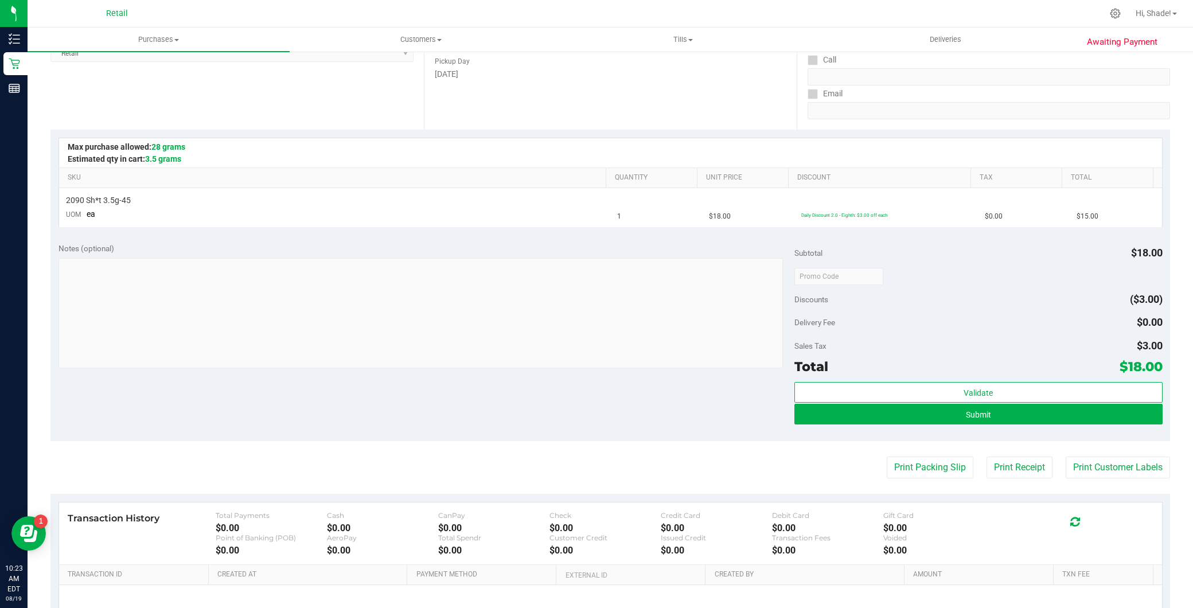
scroll to position [191, 0]
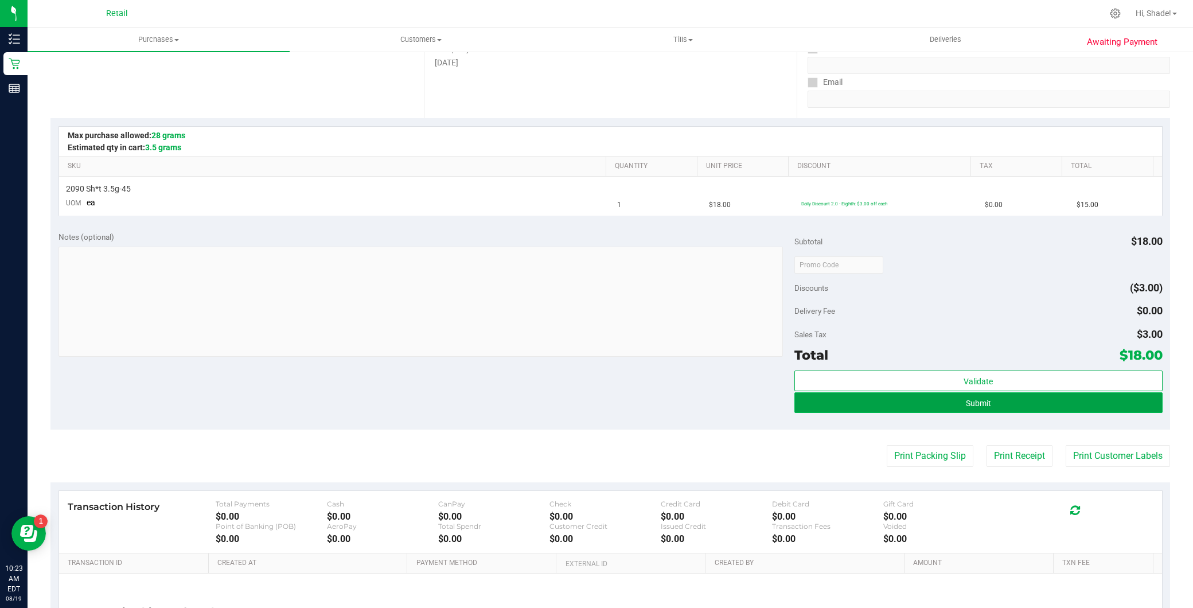
click at [950, 411] on button "Submit" at bounding box center [978, 402] width 368 height 21
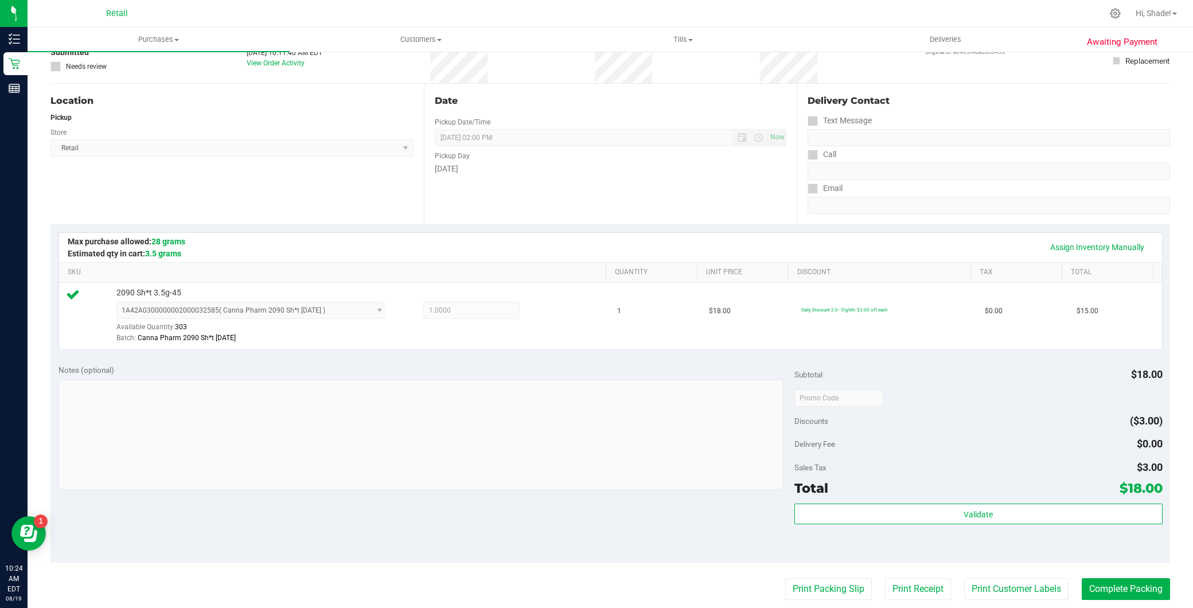
scroll to position [318, 0]
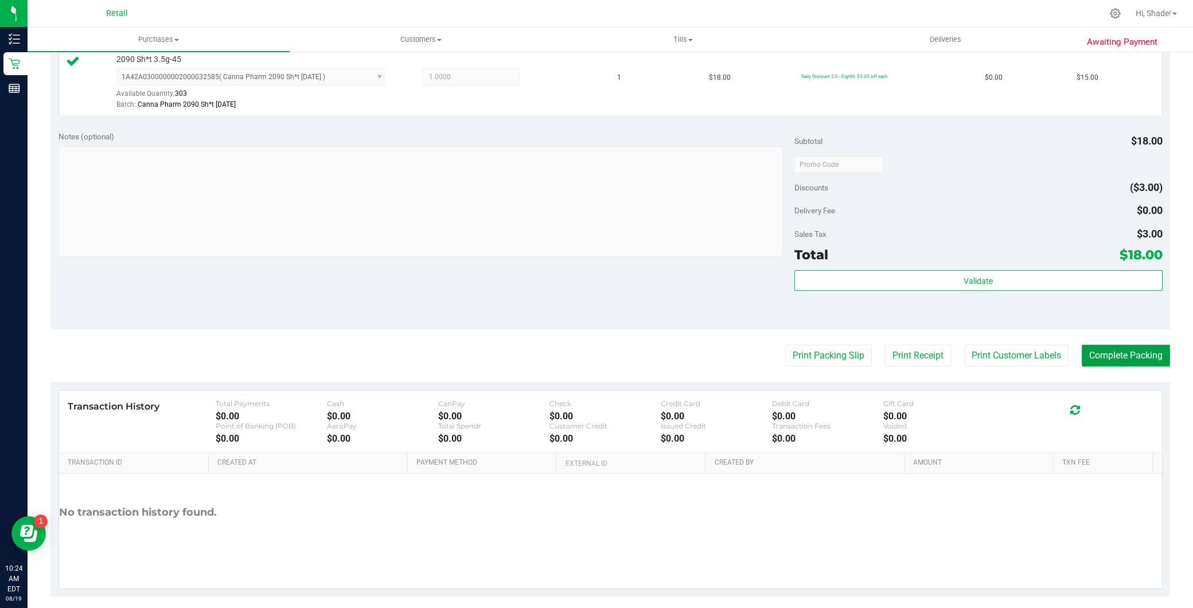
click at [1114, 352] on button "Complete Packing" at bounding box center [1126, 356] width 88 height 22
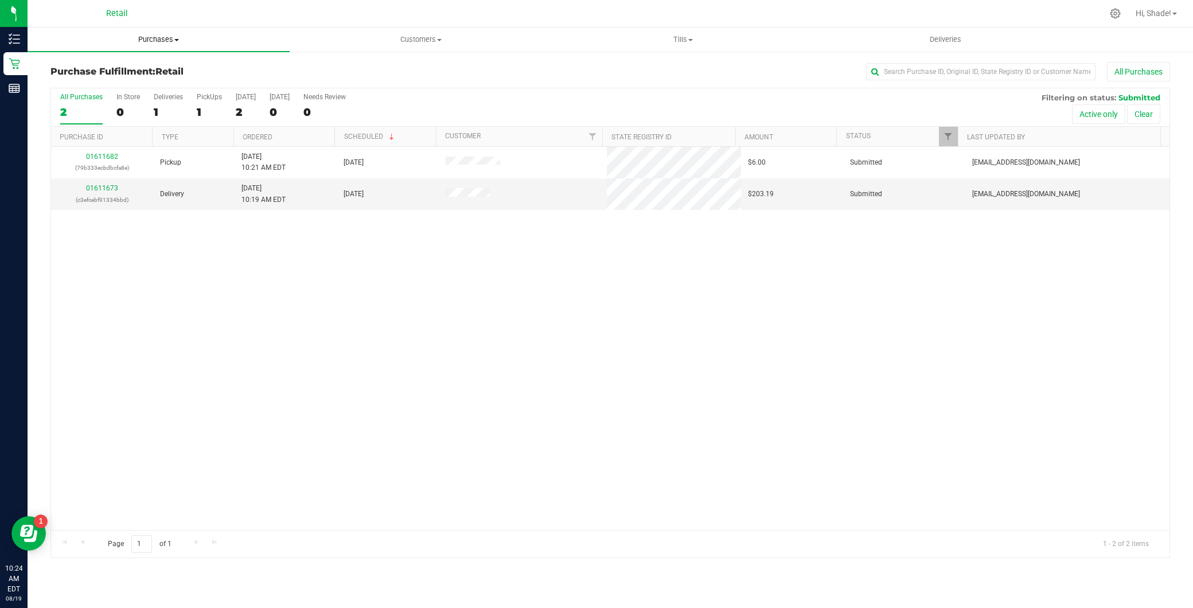
click at [153, 36] on span "Purchases" at bounding box center [159, 39] width 262 height 10
click at [141, 65] on span "Summary of purchases" at bounding box center [87, 69] width 118 height 10
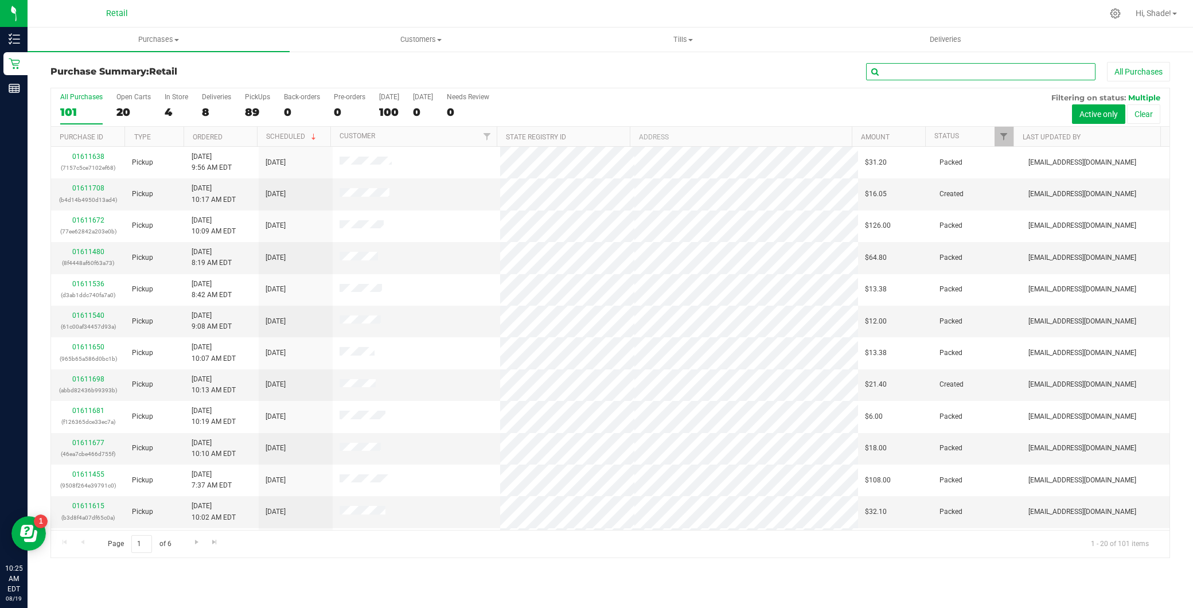
click at [931, 78] on input "text" at bounding box center [980, 71] width 229 height 17
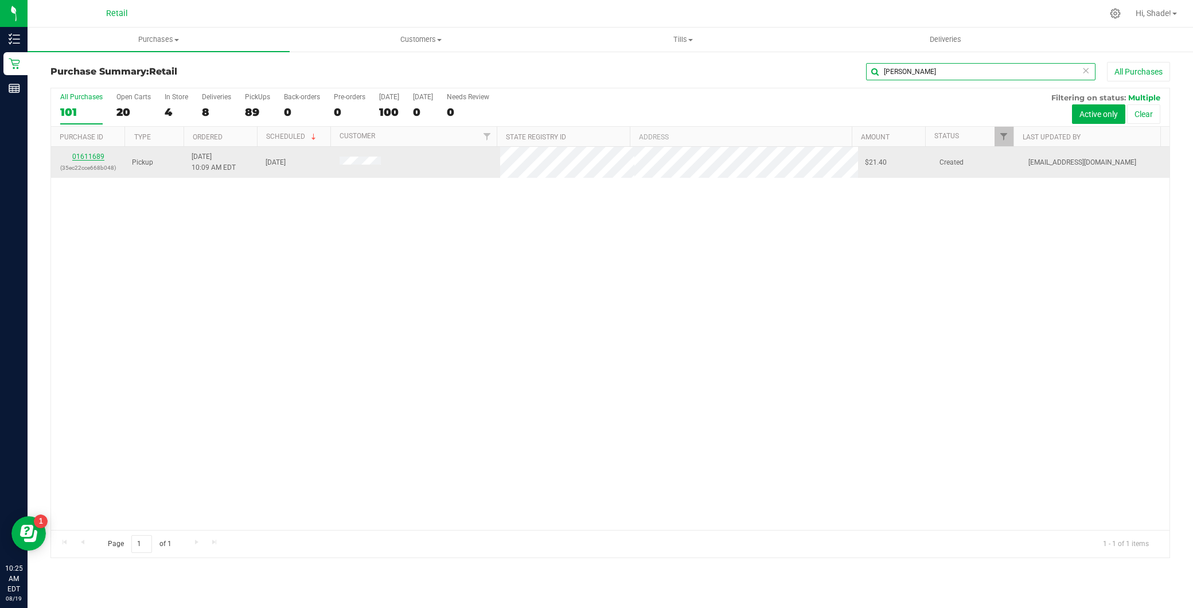
type input "brad"
click at [101, 157] on link "01611689" at bounding box center [88, 157] width 32 height 8
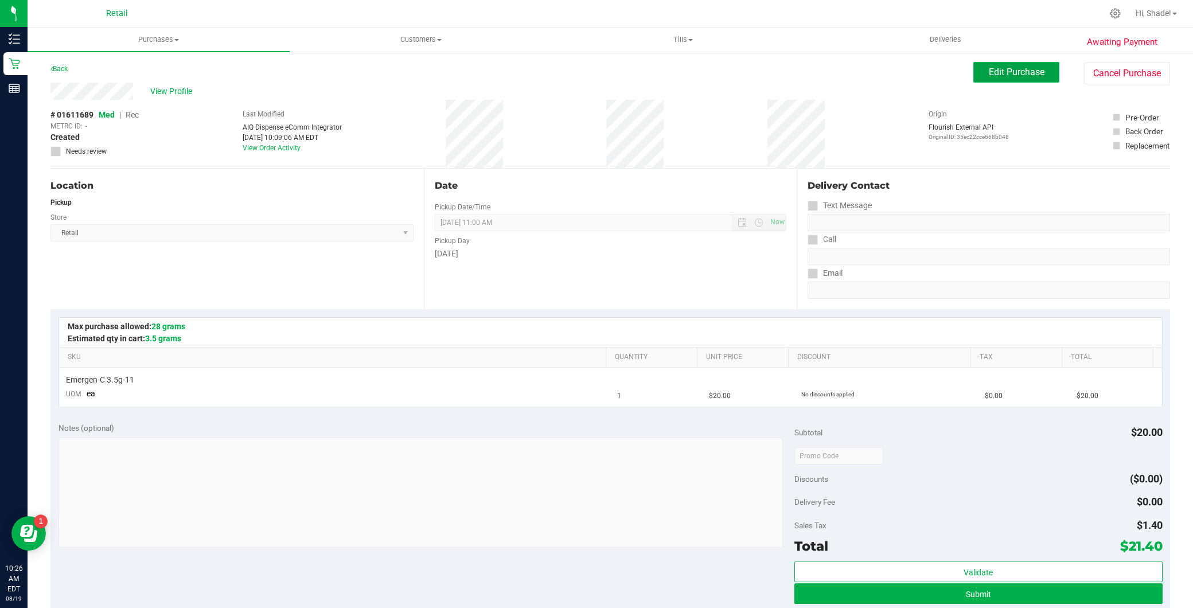
click at [1012, 76] on span "Edit Purchase" at bounding box center [1017, 72] width 56 height 11
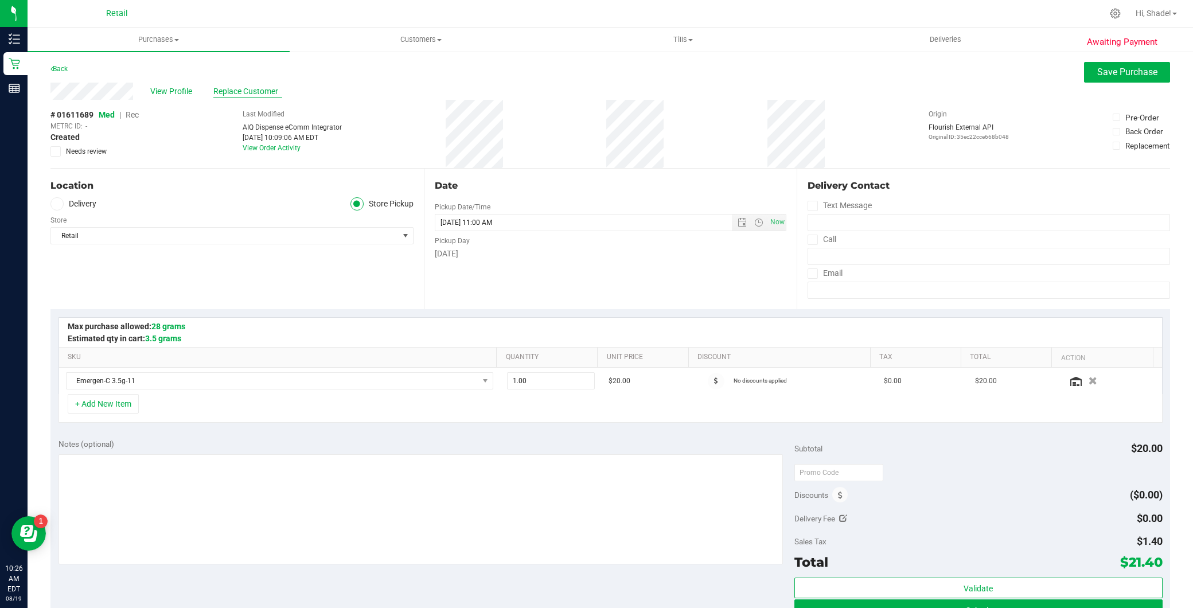
click at [262, 88] on span "Replace Customer" at bounding box center [247, 91] width 69 height 12
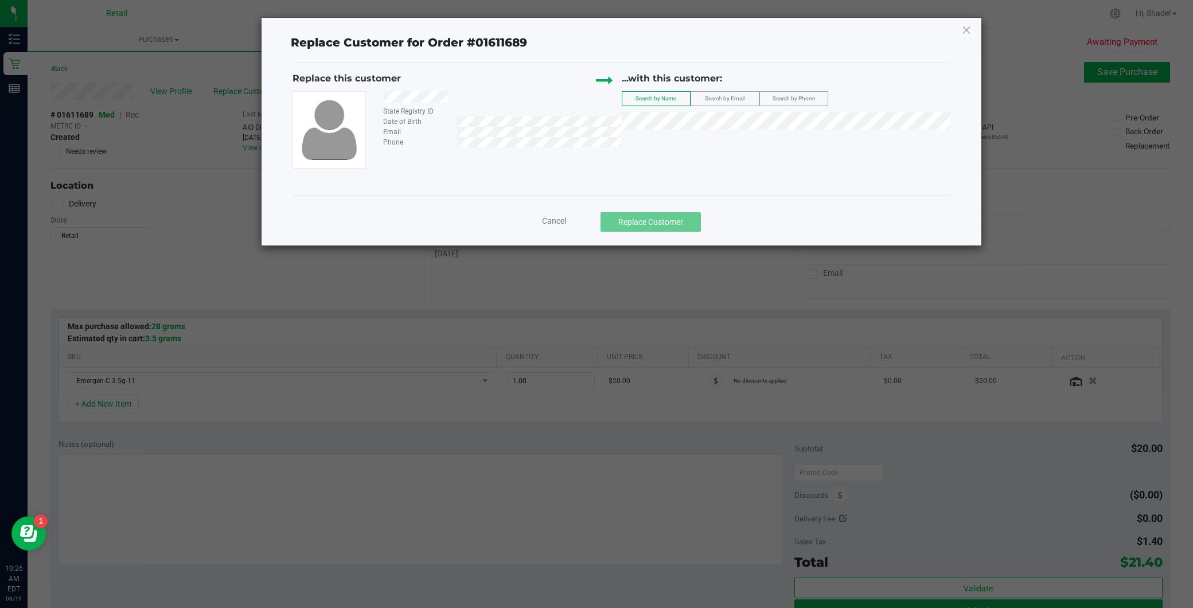
click at [660, 139] on div "Replace this customer State Registry ID Date of Birth Email Phone ...with this …" at bounding box center [622, 120] width 658 height 97
click at [679, 130] on div "...with this customer: Search by Name Search by Email Search by Phone" at bounding box center [786, 103] width 329 height 63
click at [716, 141] on li "Brad Cochran KEEP" at bounding box center [786, 140] width 328 height 16
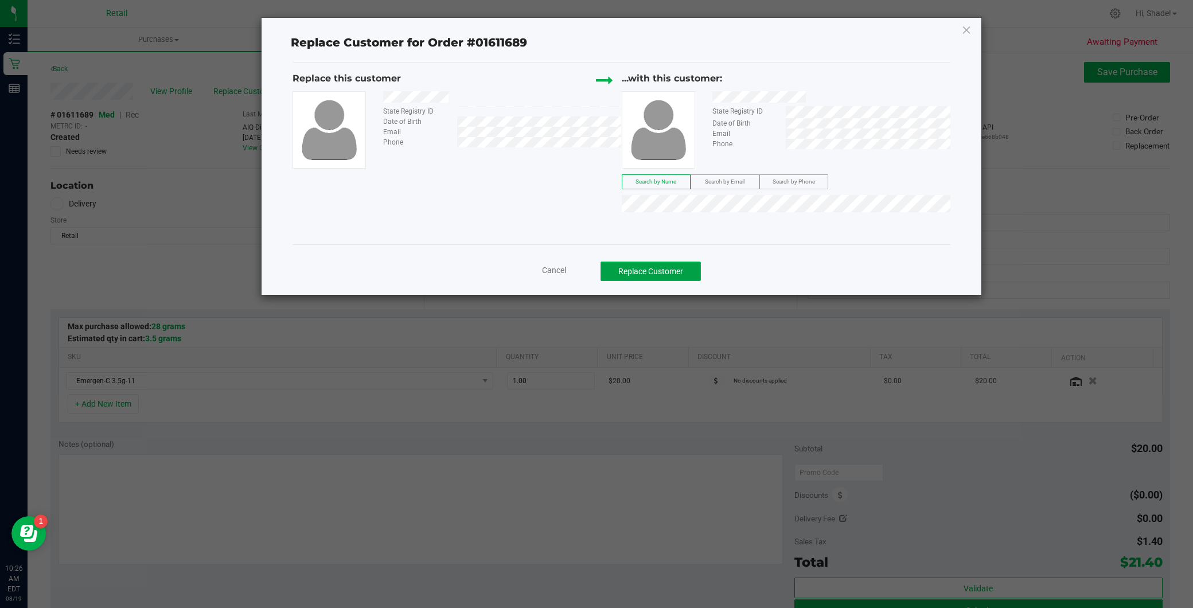
click at [660, 270] on button "Replace Customer" at bounding box center [651, 272] width 100 height 20
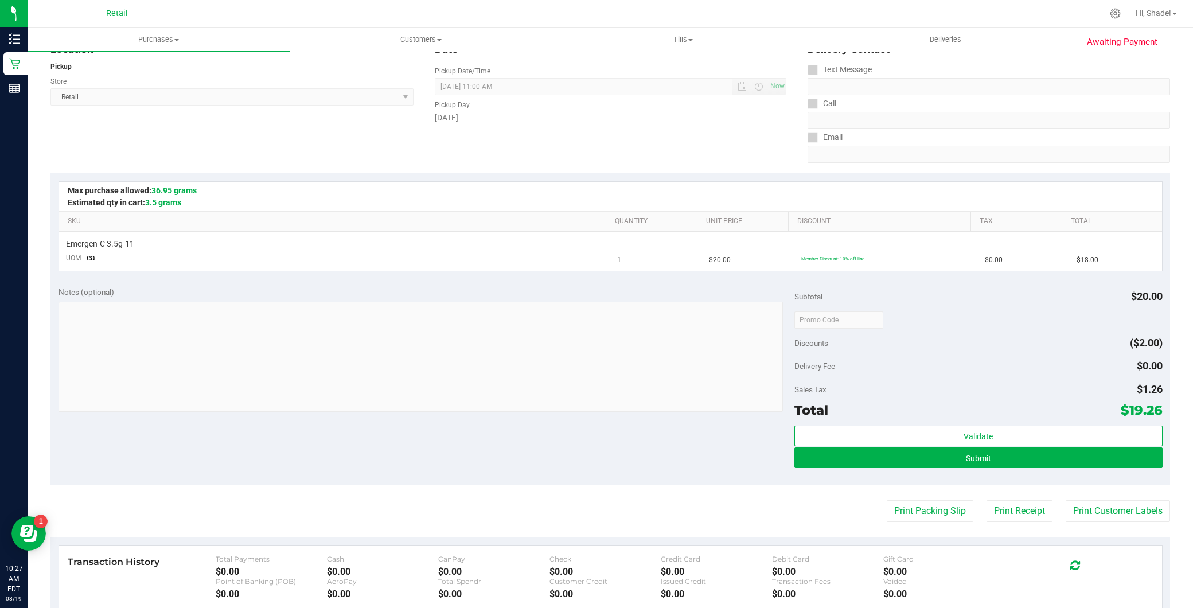
scroll to position [255, 0]
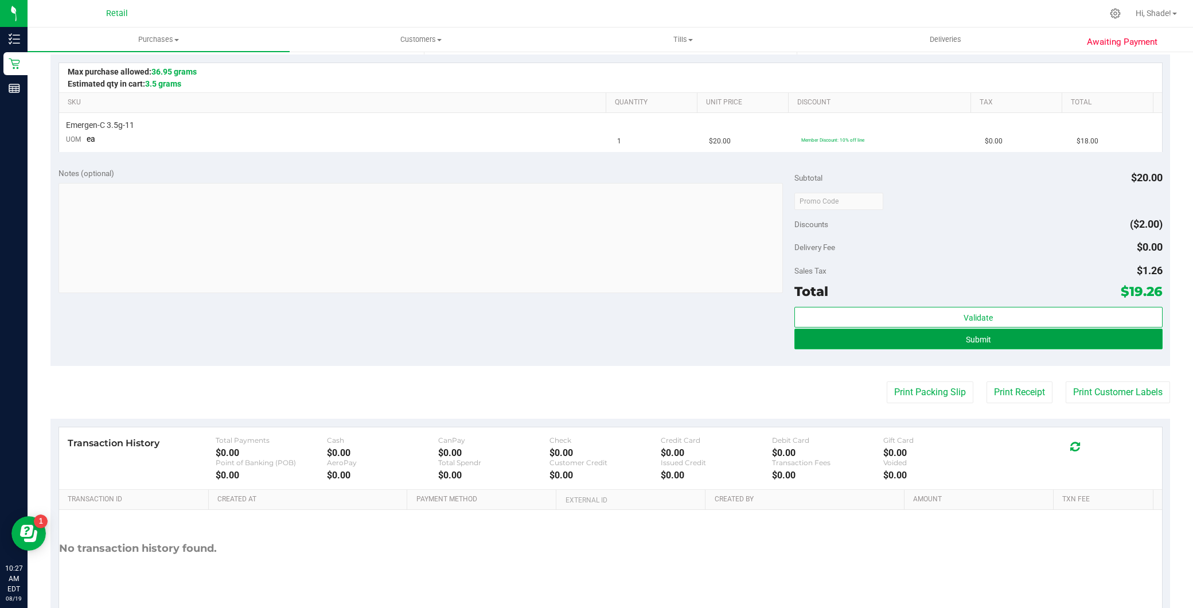
click at [966, 342] on span "Submit" at bounding box center [978, 339] width 25 height 9
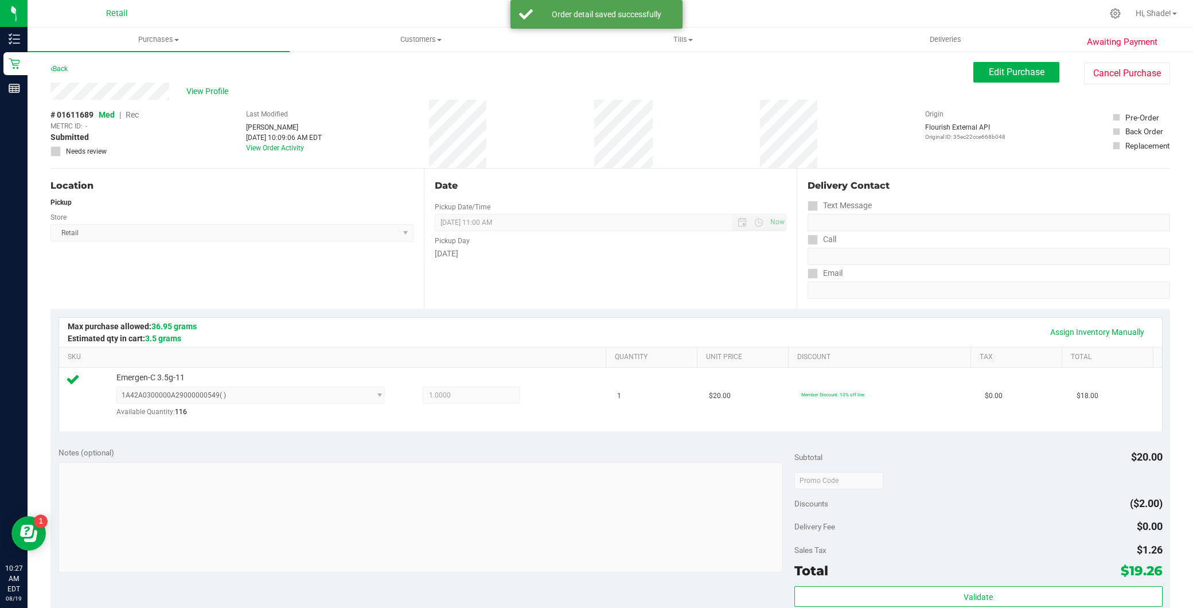
scroll to position [127, 0]
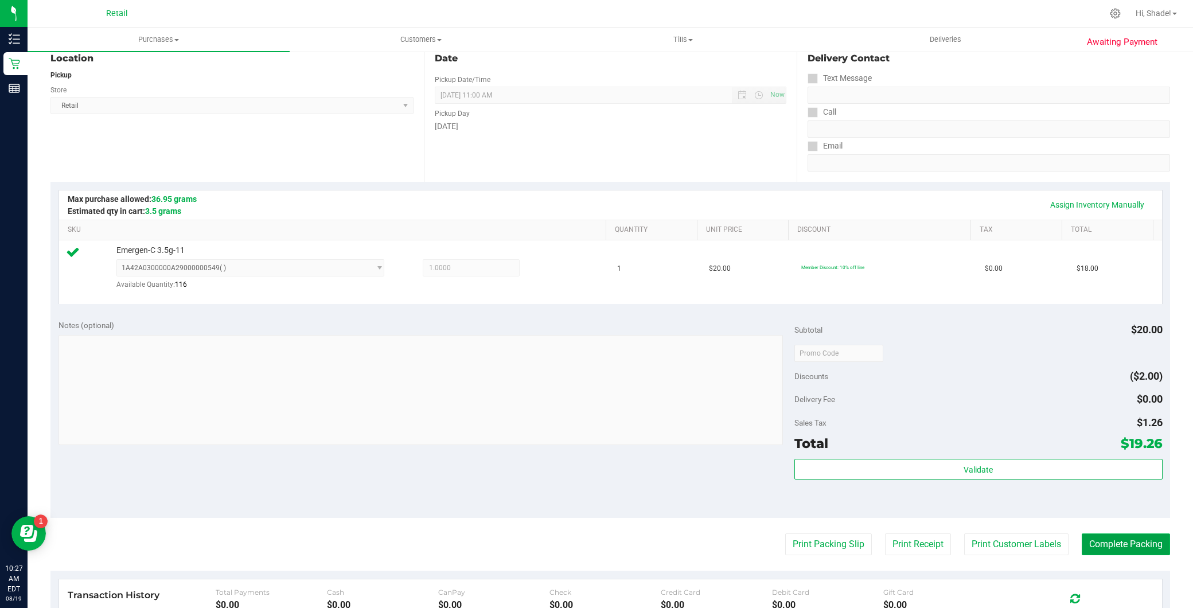
click at [1116, 541] on button "Complete Packing" at bounding box center [1126, 544] width 88 height 22
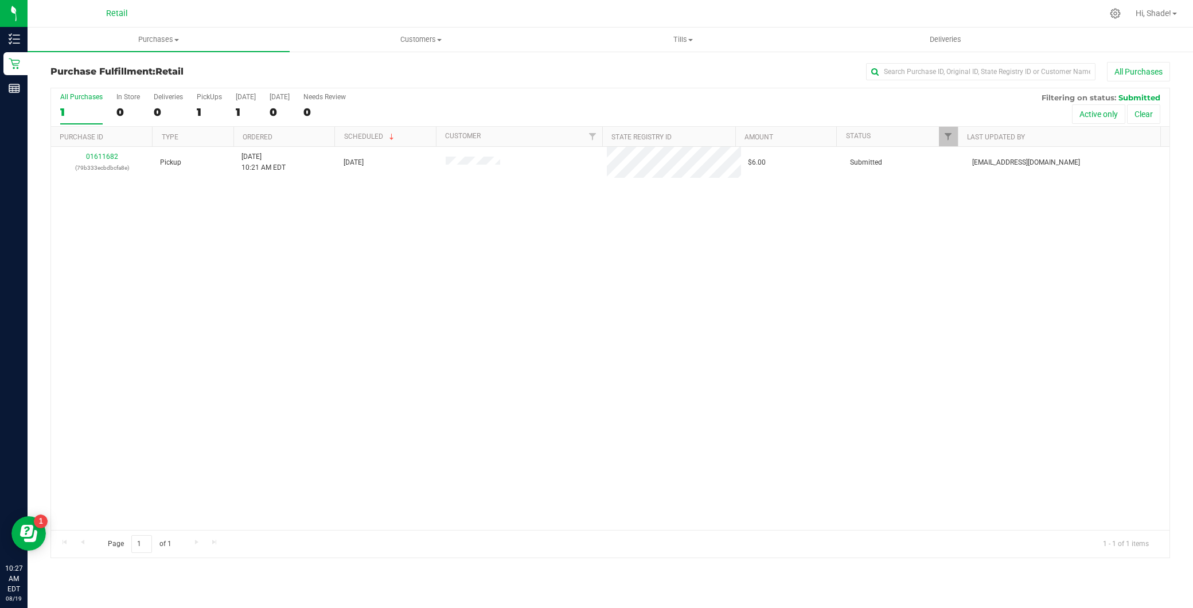
click at [220, 52] on link "Purchases Summary of purchases Fulfillment All purchases" at bounding box center [159, 40] width 262 height 24
click at [216, 19] on div at bounding box center [653, 13] width 897 height 22
click at [178, 42] on span "Purchases" at bounding box center [159, 39] width 262 height 10
click at [150, 64] on li "Summary of purchases" at bounding box center [159, 70] width 262 height 14
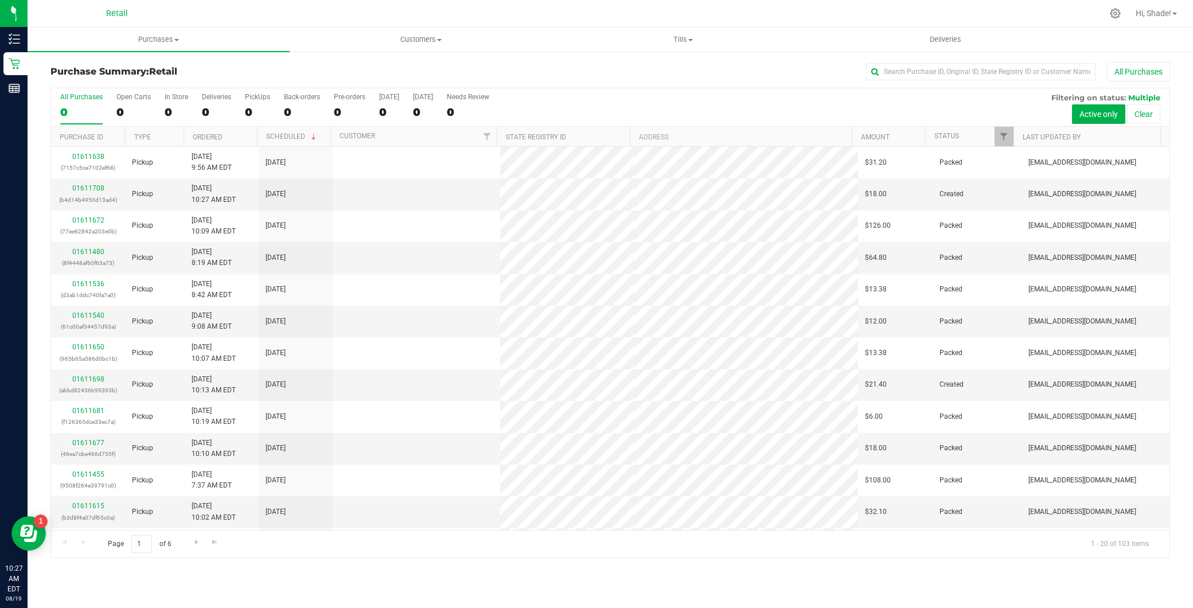
click at [902, 82] on div "Purchase Summary: Retail All Purchases" at bounding box center [610, 74] width 1120 height 25
click at [910, 68] on input "text" at bounding box center [980, 71] width 229 height 17
click at [899, 70] on input "text" at bounding box center [980, 71] width 229 height 17
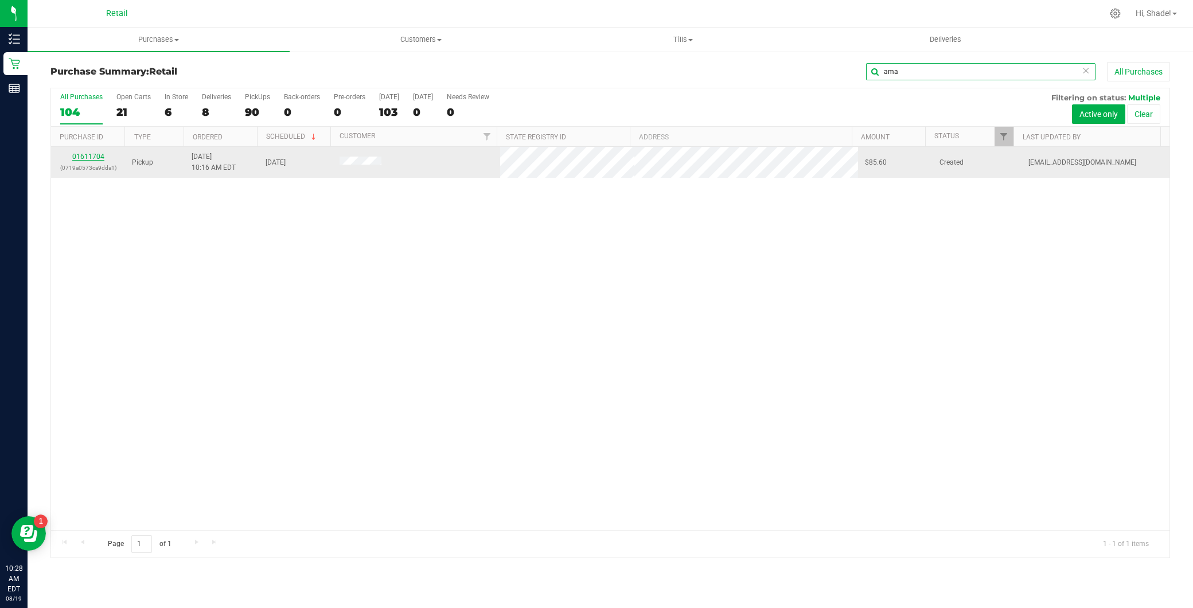
type input "ama"
click at [84, 157] on link "01611704" at bounding box center [88, 157] width 32 height 8
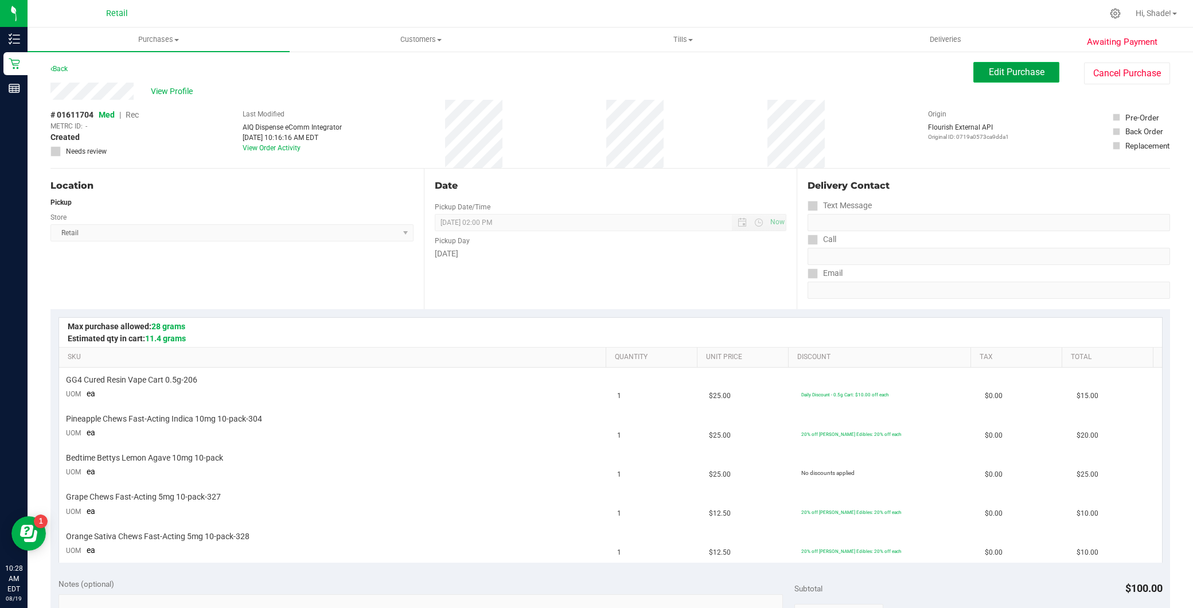
click at [1031, 75] on span "Edit Purchase" at bounding box center [1017, 72] width 56 height 11
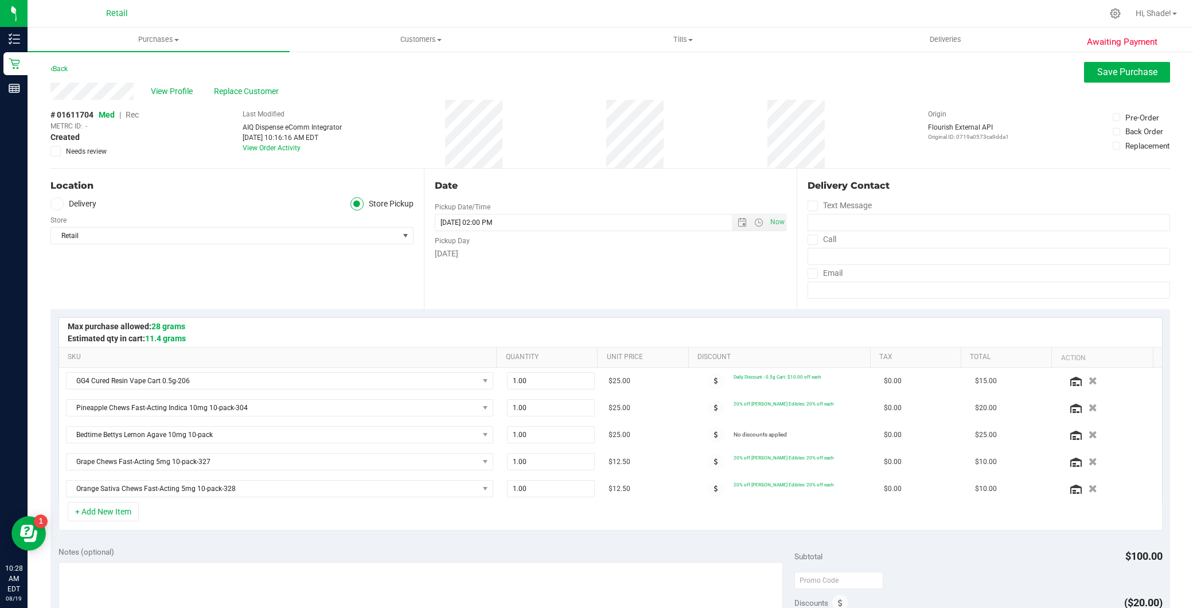
click at [141, 114] on div "# 01611704 Med | Rec METRC ID: - Created Needs review Last Modified AIQ Dispens…" at bounding box center [610, 134] width 1120 height 68
click at [130, 112] on span "Rec" at bounding box center [132, 114] width 13 height 9
click at [1132, 73] on span "Save Purchase" at bounding box center [1127, 72] width 60 height 11
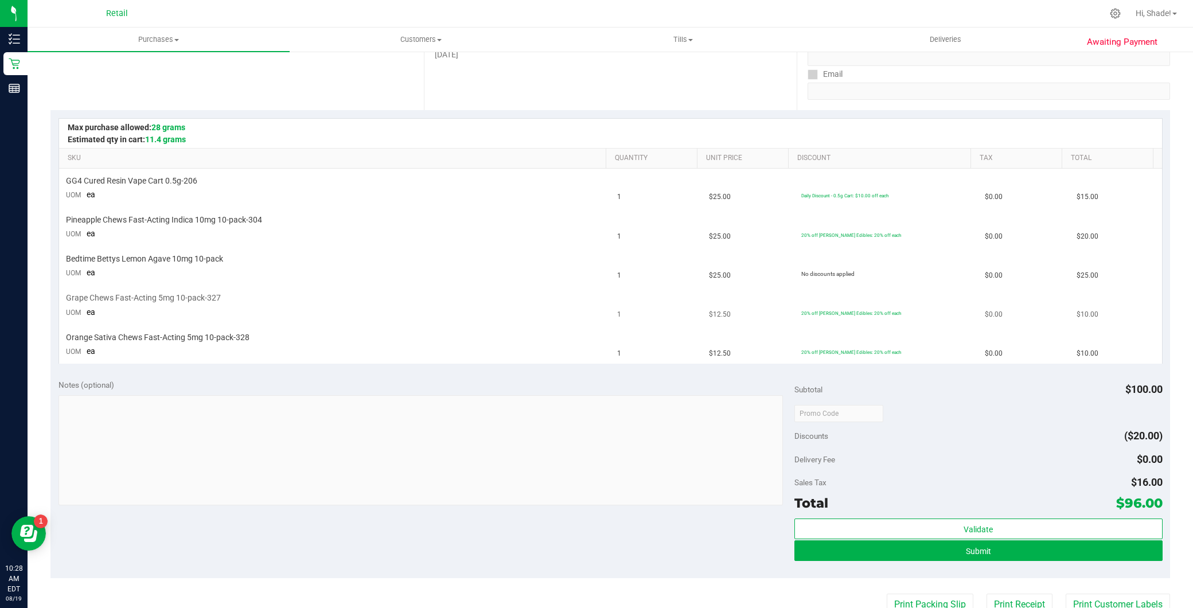
scroll to position [382, 0]
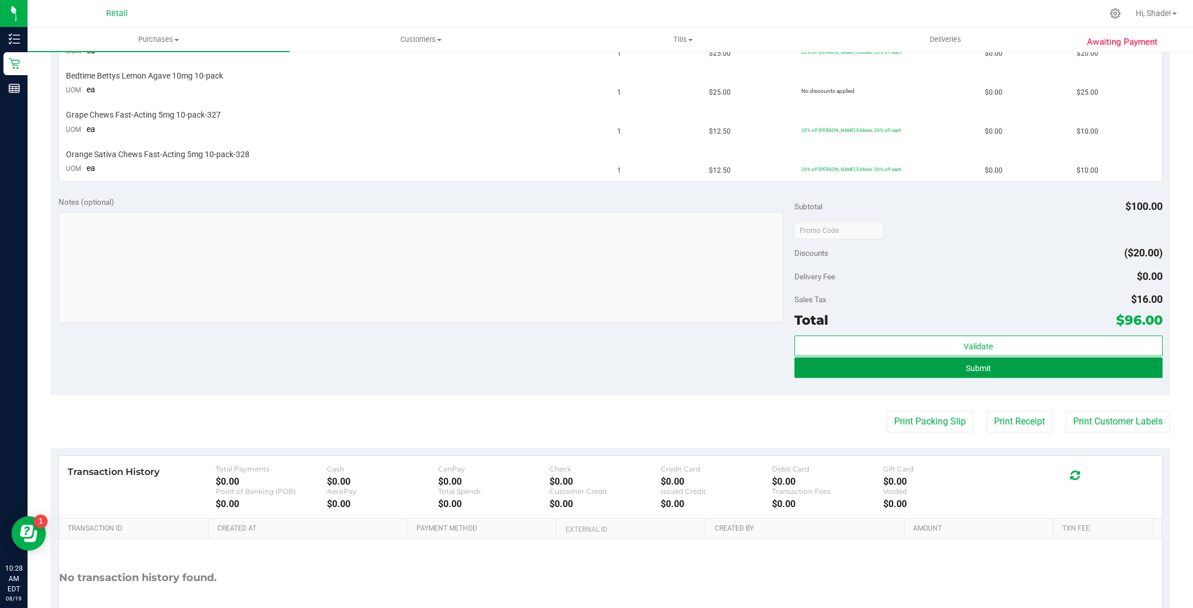
click at [995, 366] on button "Submit" at bounding box center [978, 367] width 368 height 21
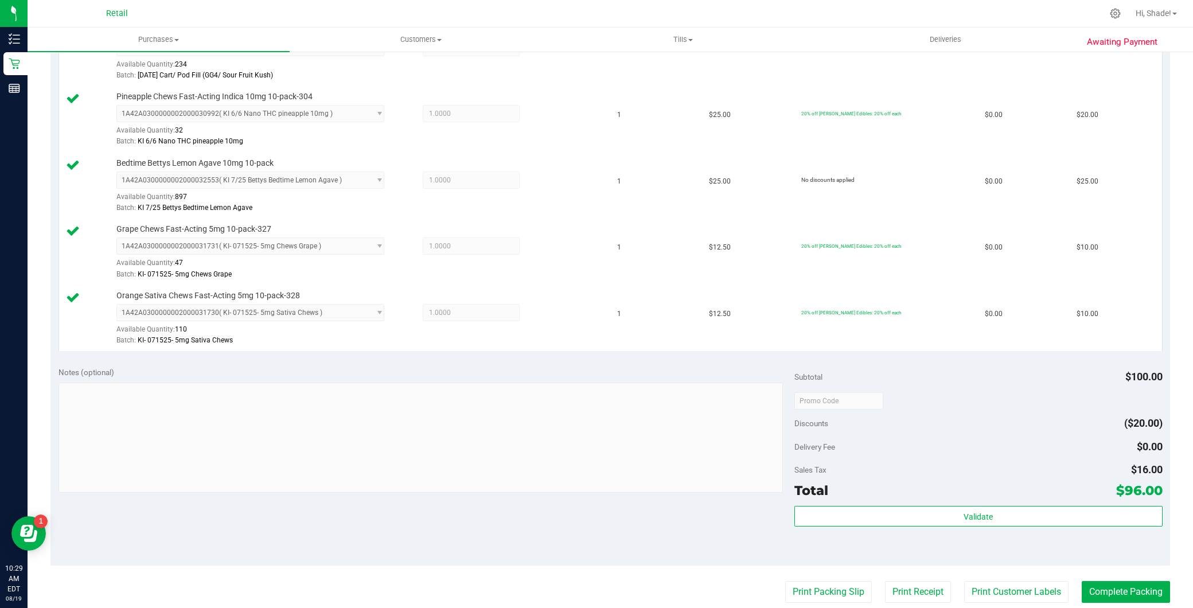
scroll to position [509, 0]
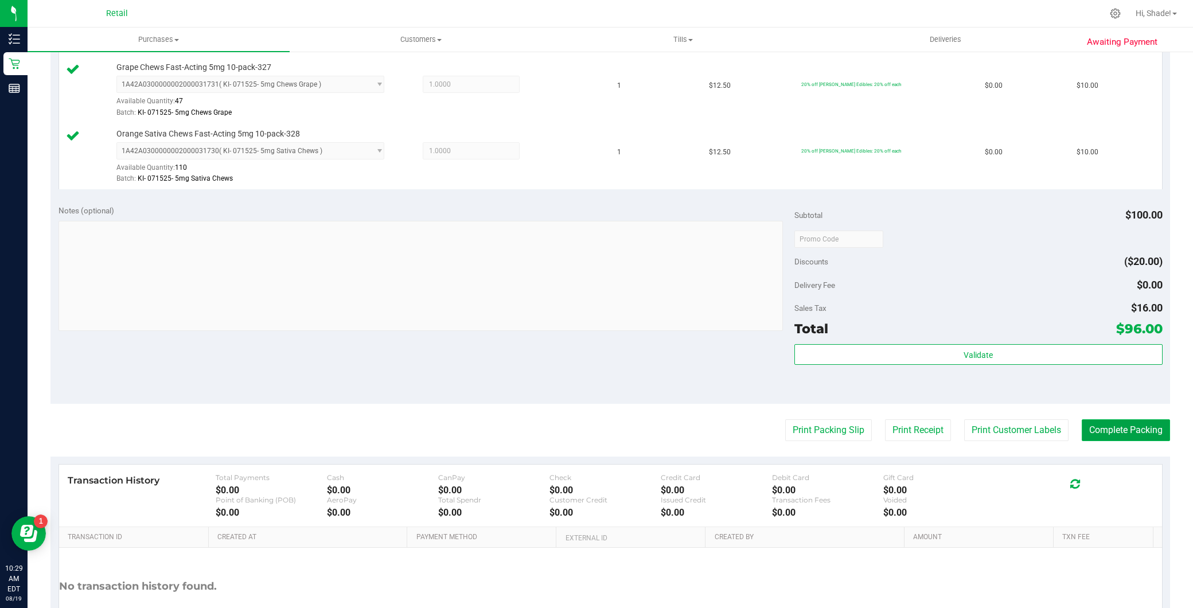
click at [1108, 432] on button "Complete Packing" at bounding box center [1126, 430] width 88 height 22
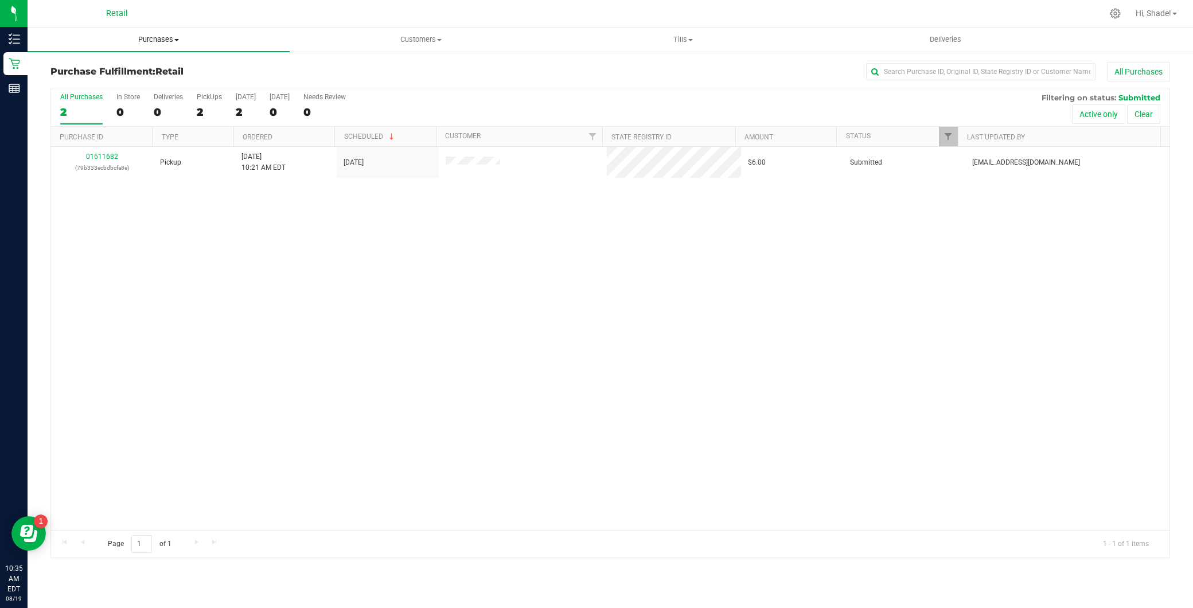
click at [221, 49] on uib-tab-heading "Purchases Summary of purchases Fulfillment All purchases" at bounding box center [159, 40] width 262 height 24
click at [184, 67] on li "Summary of purchases" at bounding box center [159, 70] width 262 height 14
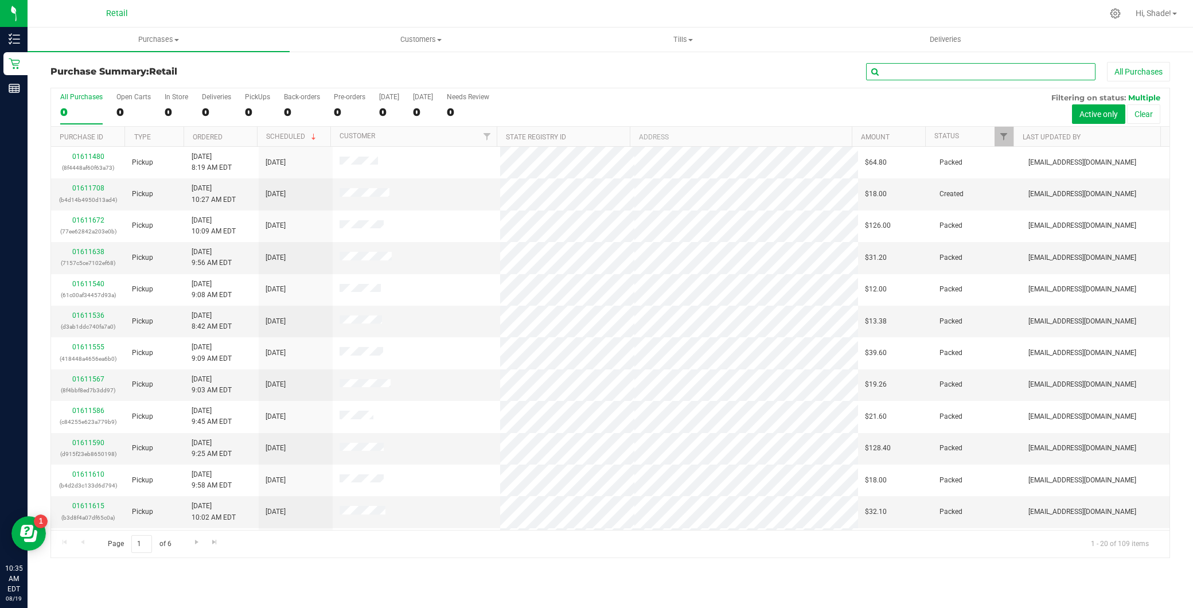
click at [951, 66] on input "text" at bounding box center [980, 71] width 229 height 17
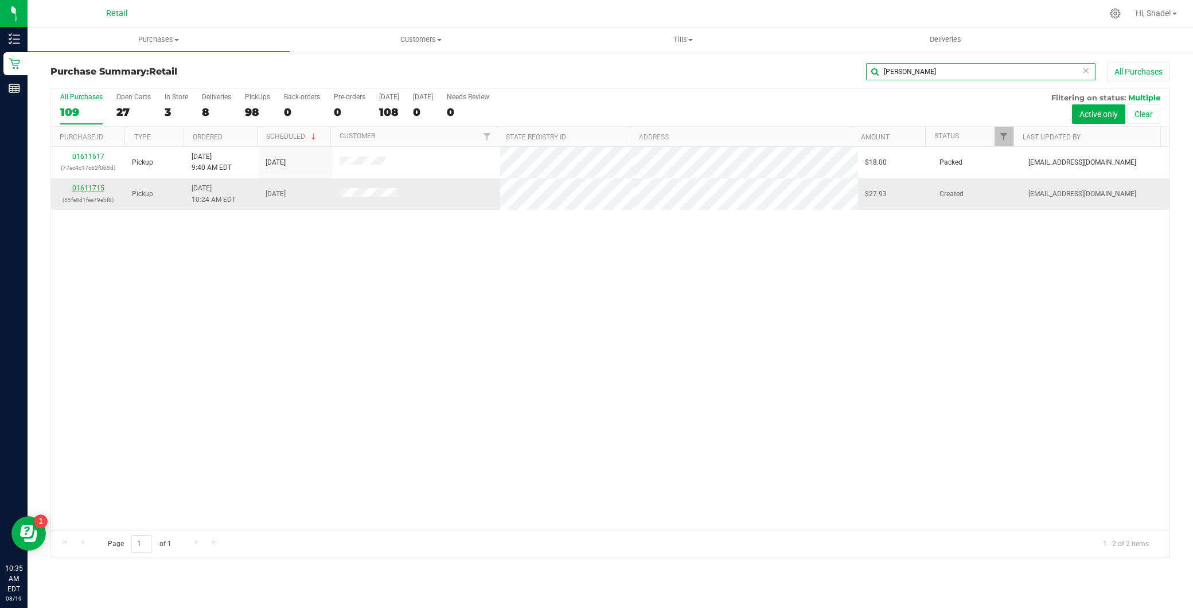
type input "krista"
click at [93, 185] on link "01611715" at bounding box center [88, 188] width 32 height 8
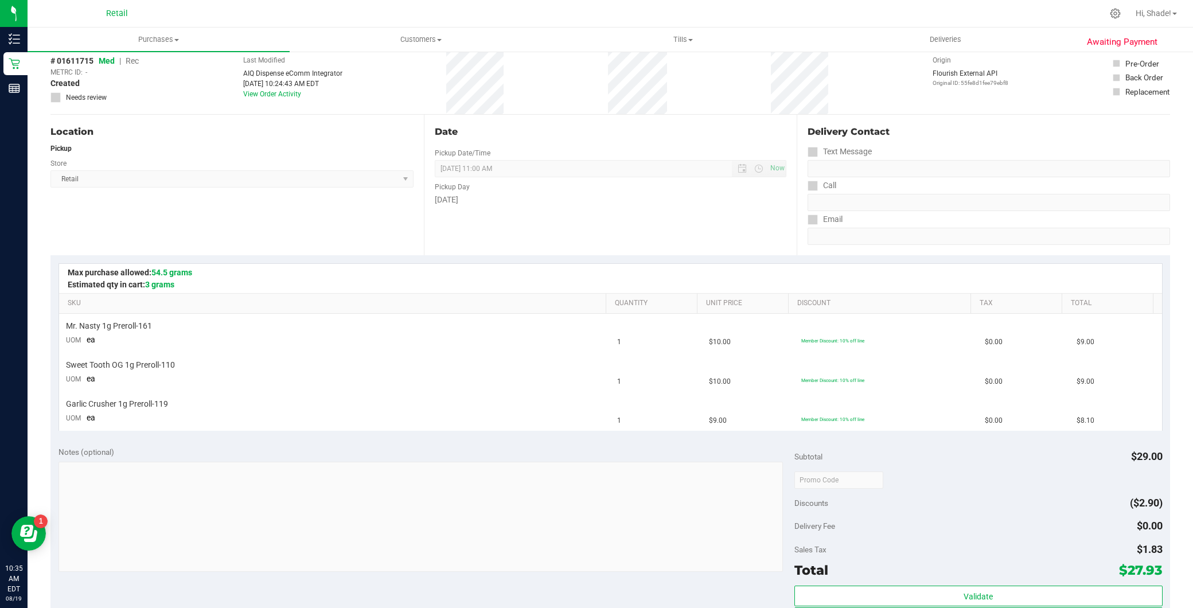
scroll to position [255, 0]
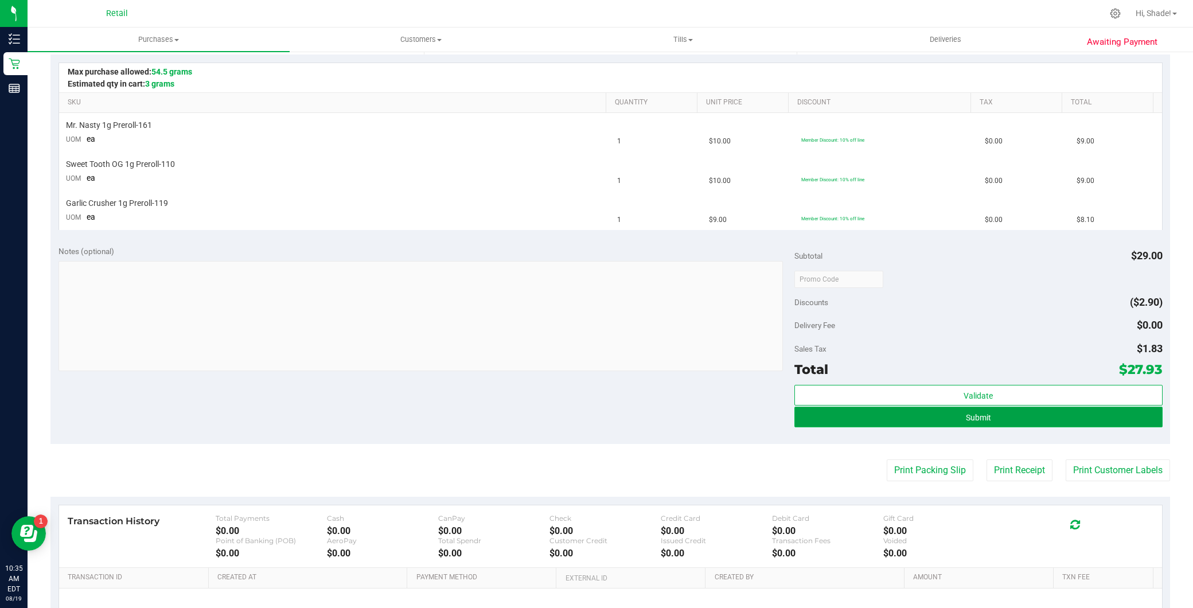
click at [937, 415] on button "Submit" at bounding box center [978, 417] width 368 height 21
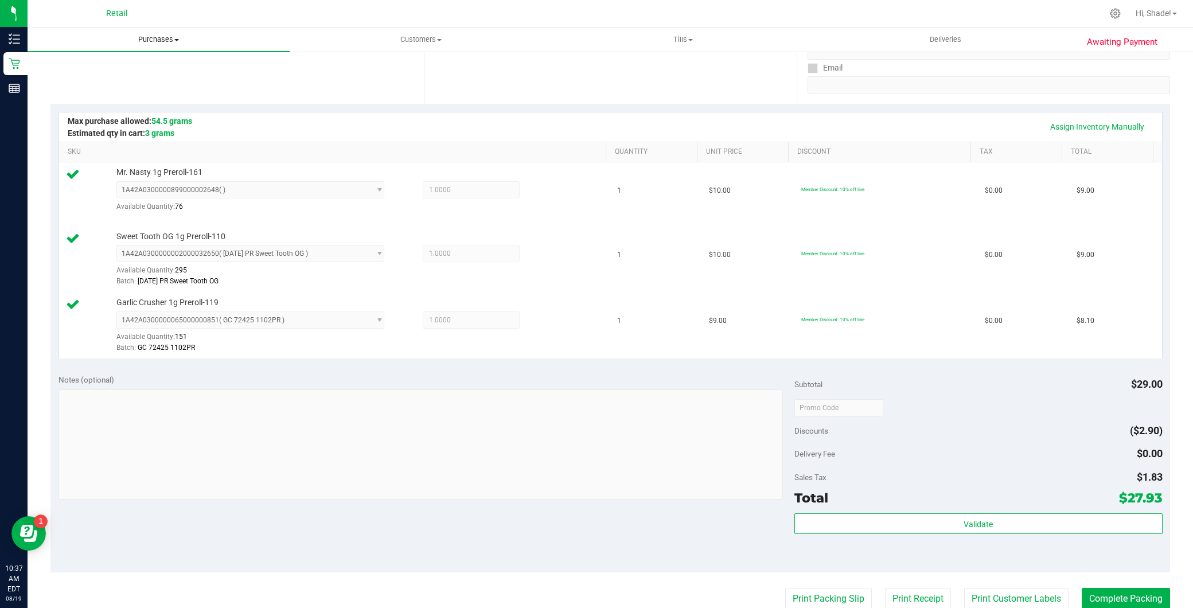
scroll to position [318, 0]
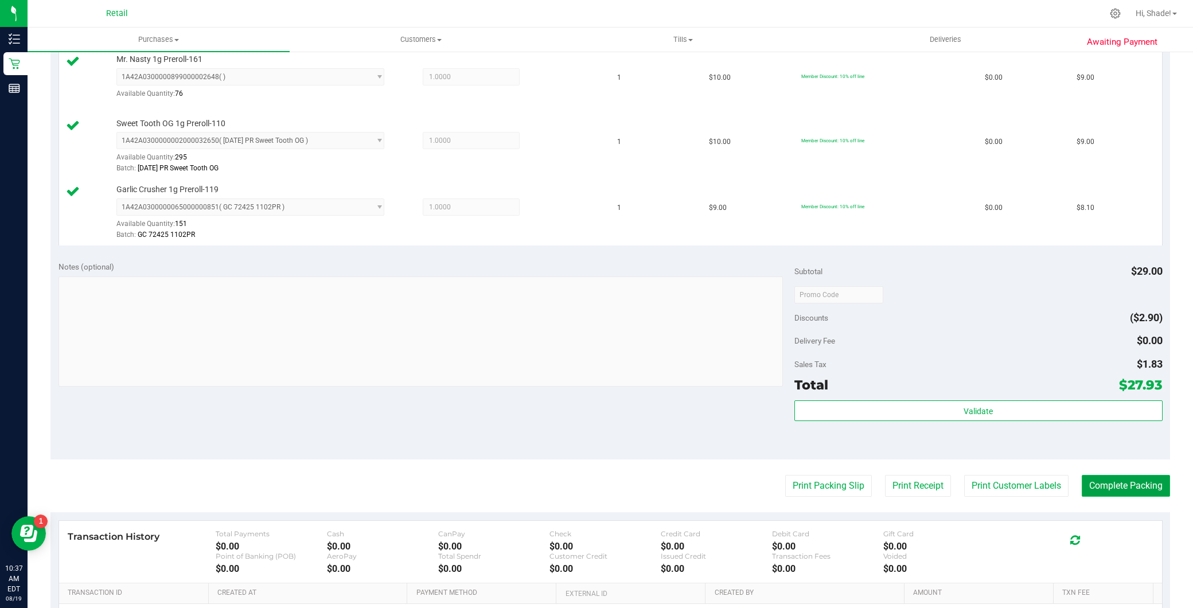
click at [1157, 490] on button "Complete Packing" at bounding box center [1126, 486] width 88 height 22
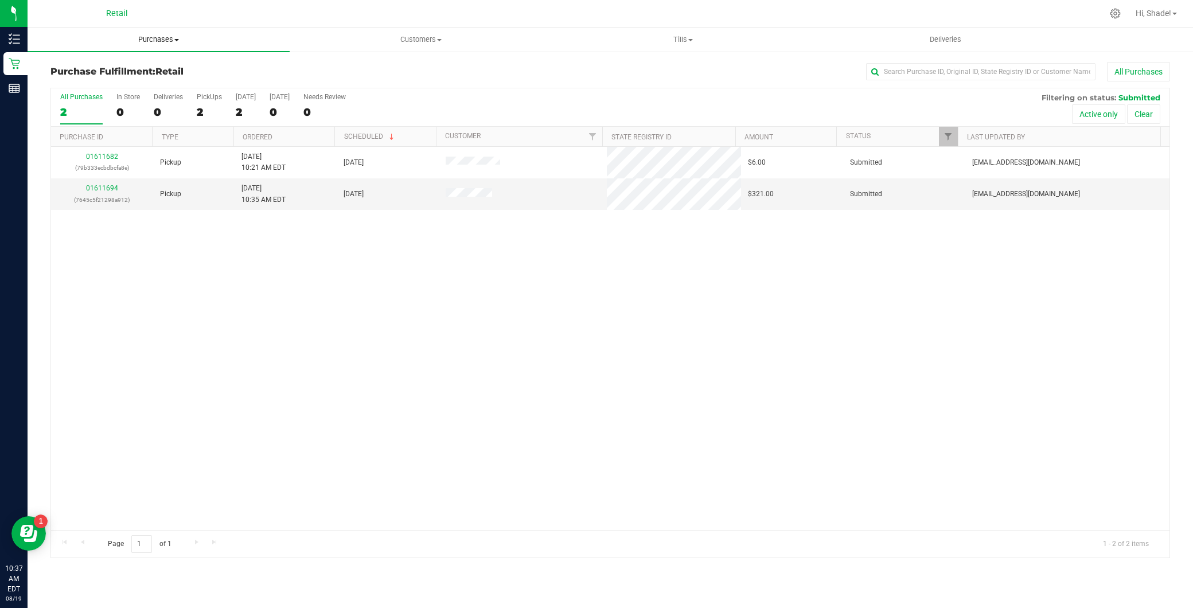
click at [236, 41] on span "Purchases" at bounding box center [159, 39] width 262 height 10
click at [208, 73] on li "Summary of purchases" at bounding box center [159, 70] width 262 height 14
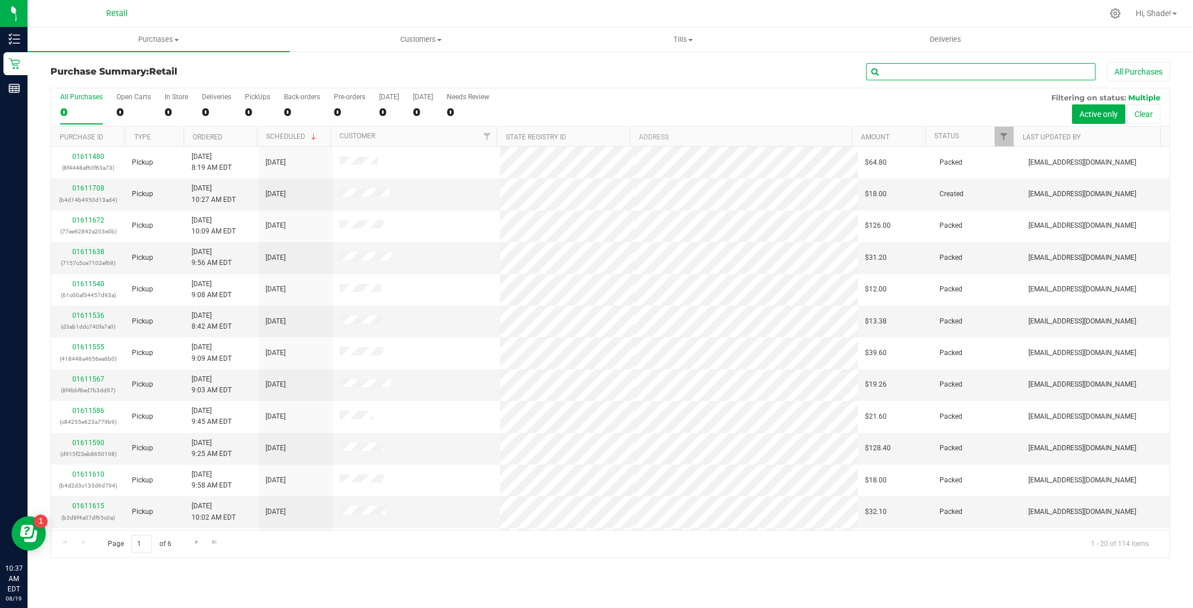
click at [885, 72] on input "text" at bounding box center [980, 71] width 229 height 17
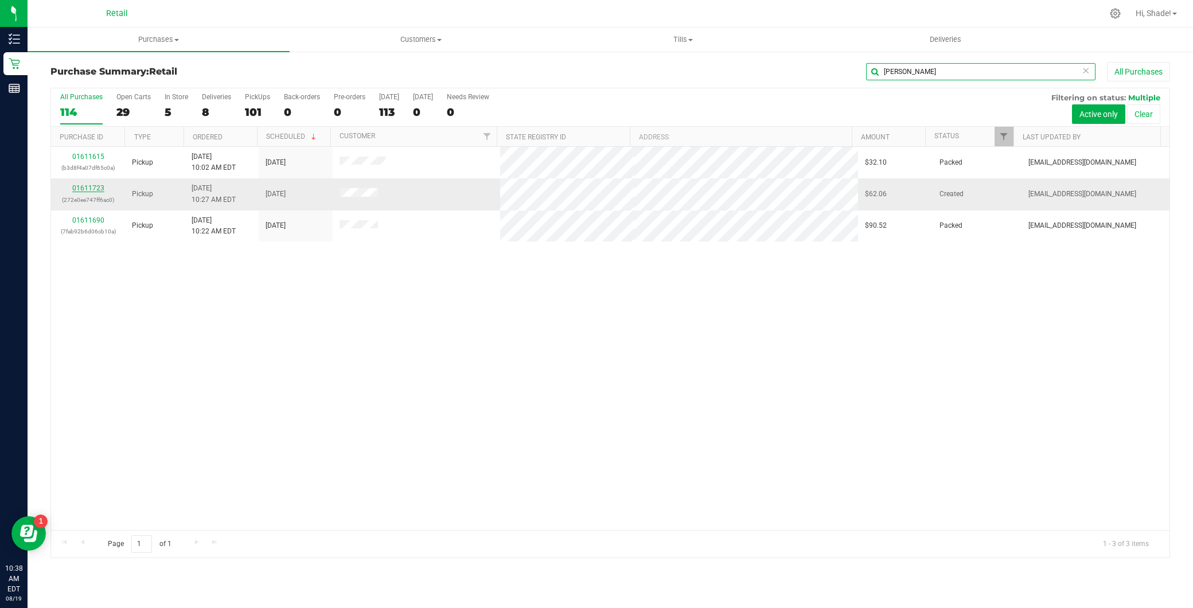
type input "[PERSON_NAME]"
click at [86, 185] on link "01611723" at bounding box center [88, 188] width 32 height 8
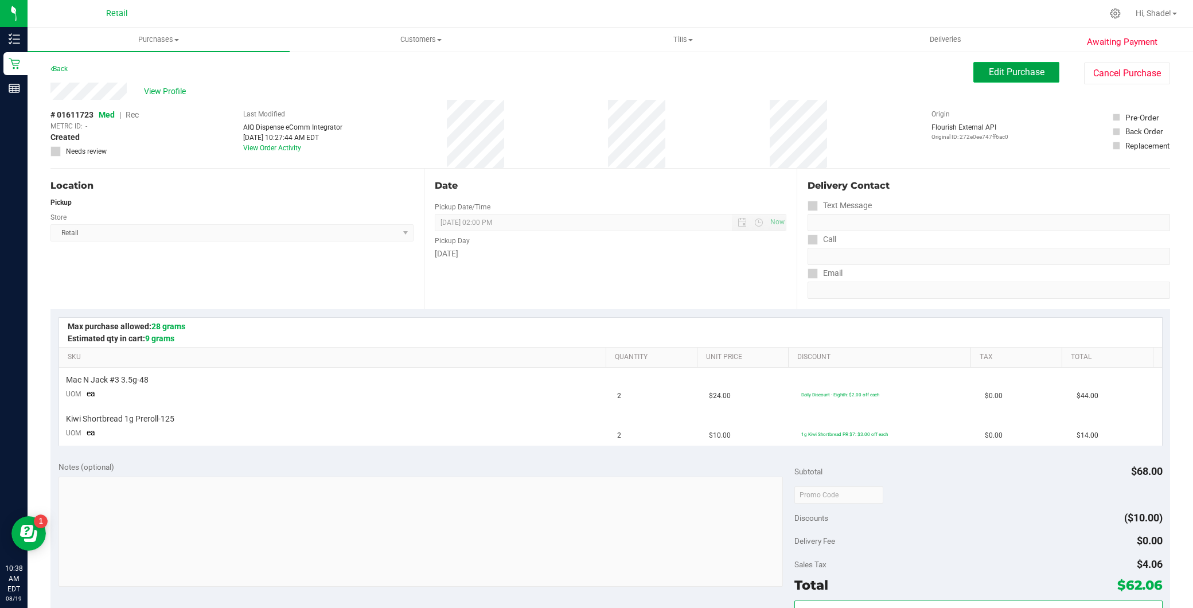
click at [989, 71] on span "Edit Purchase" at bounding box center [1017, 72] width 56 height 11
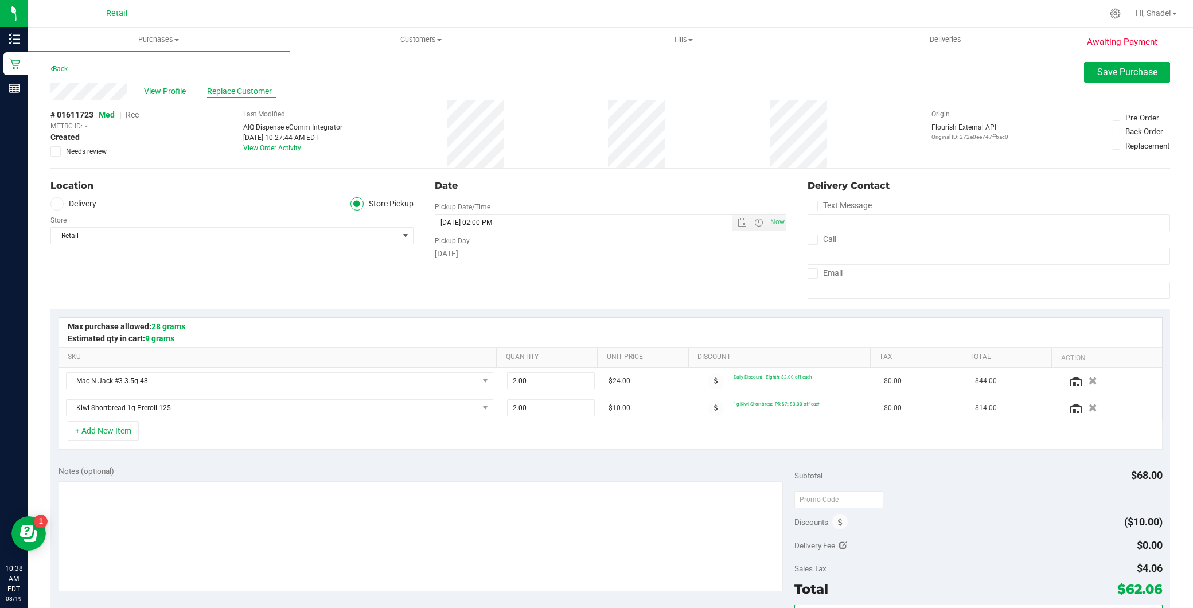
click at [256, 87] on span "Replace Customer" at bounding box center [241, 91] width 69 height 12
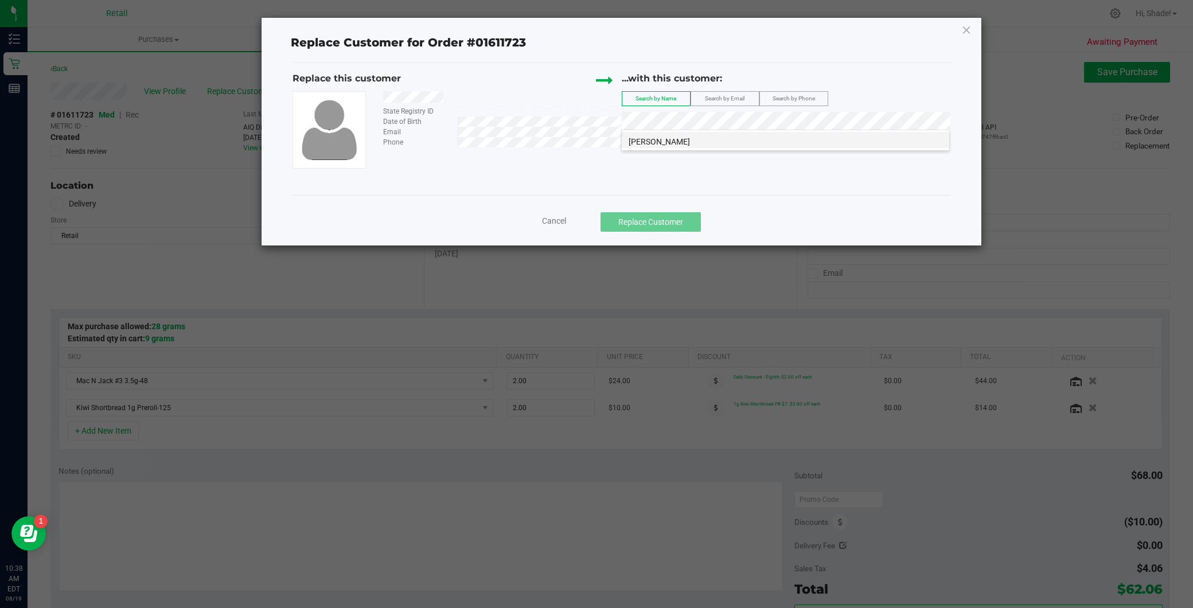
click at [649, 146] on span "John Auclair" at bounding box center [659, 141] width 61 height 9
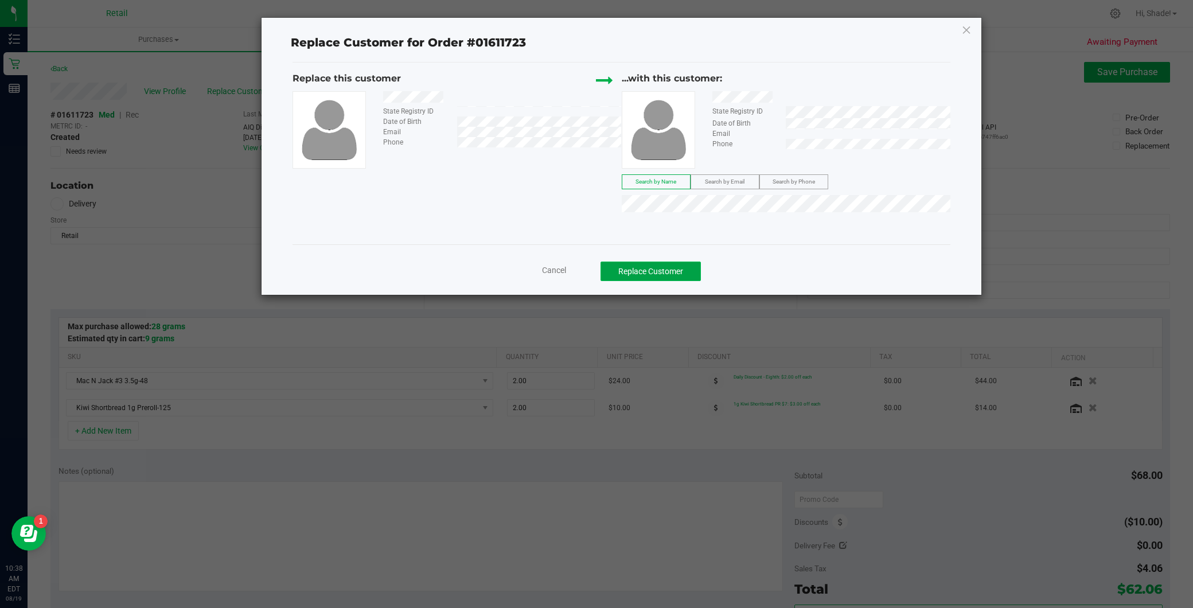
click at [643, 270] on button "Replace Customer" at bounding box center [651, 272] width 100 height 20
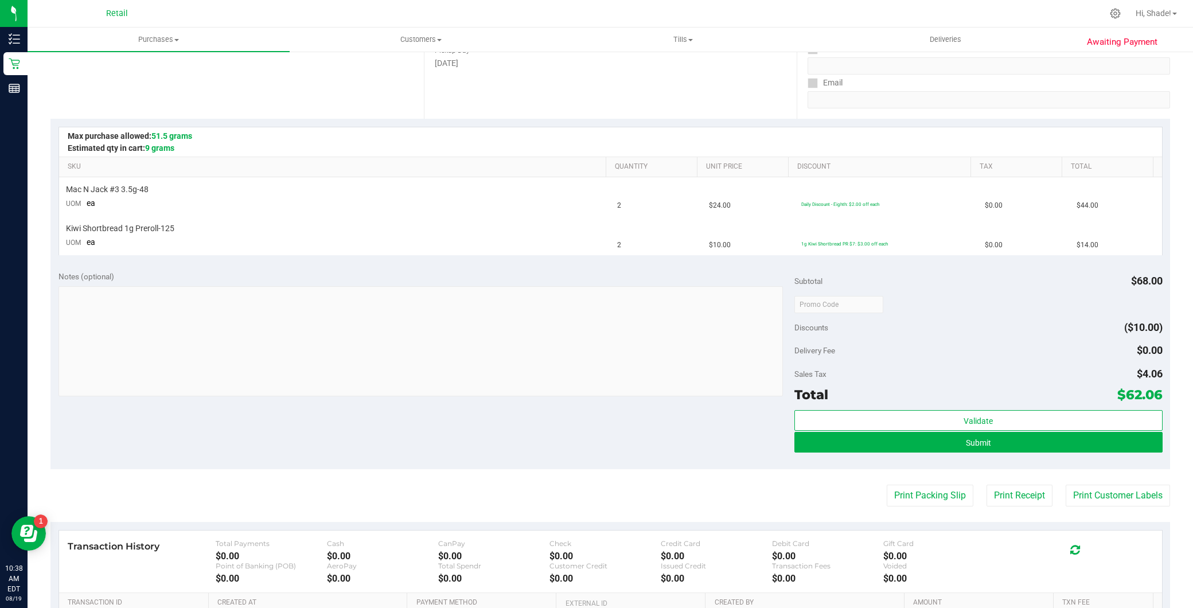
scroll to position [191, 0]
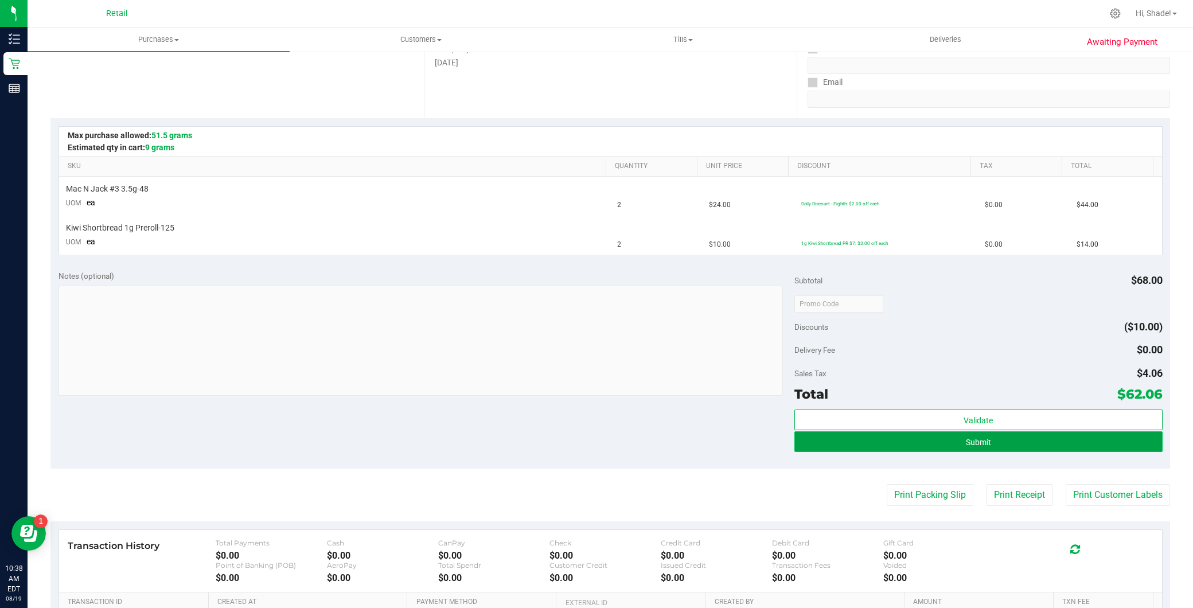
click at [944, 447] on button "Submit" at bounding box center [978, 441] width 368 height 21
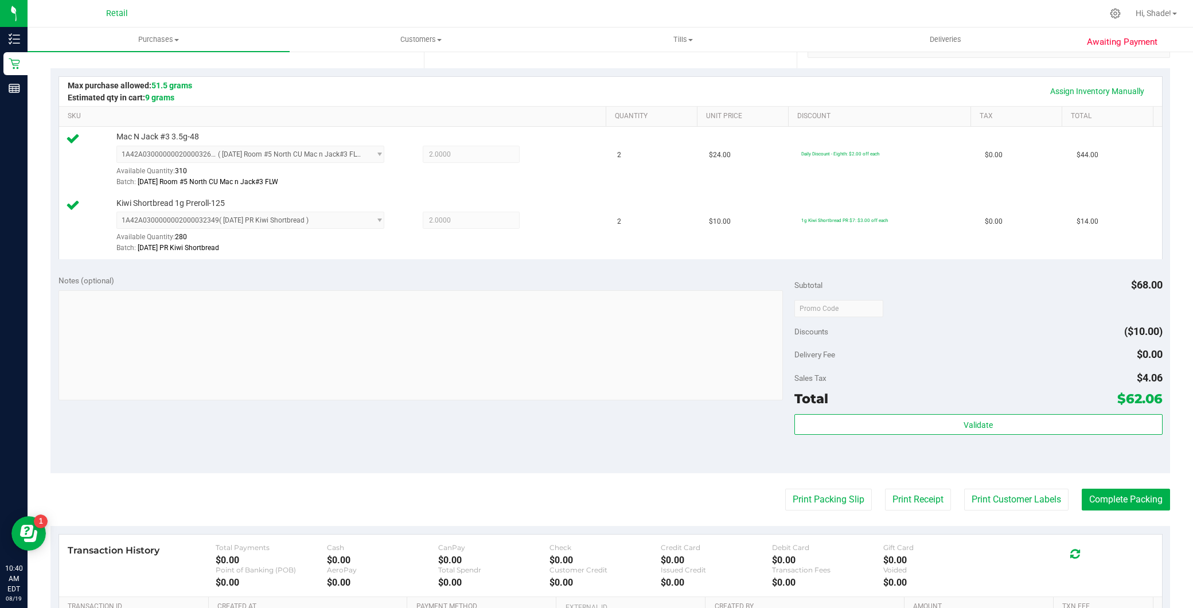
scroll to position [255, 0]
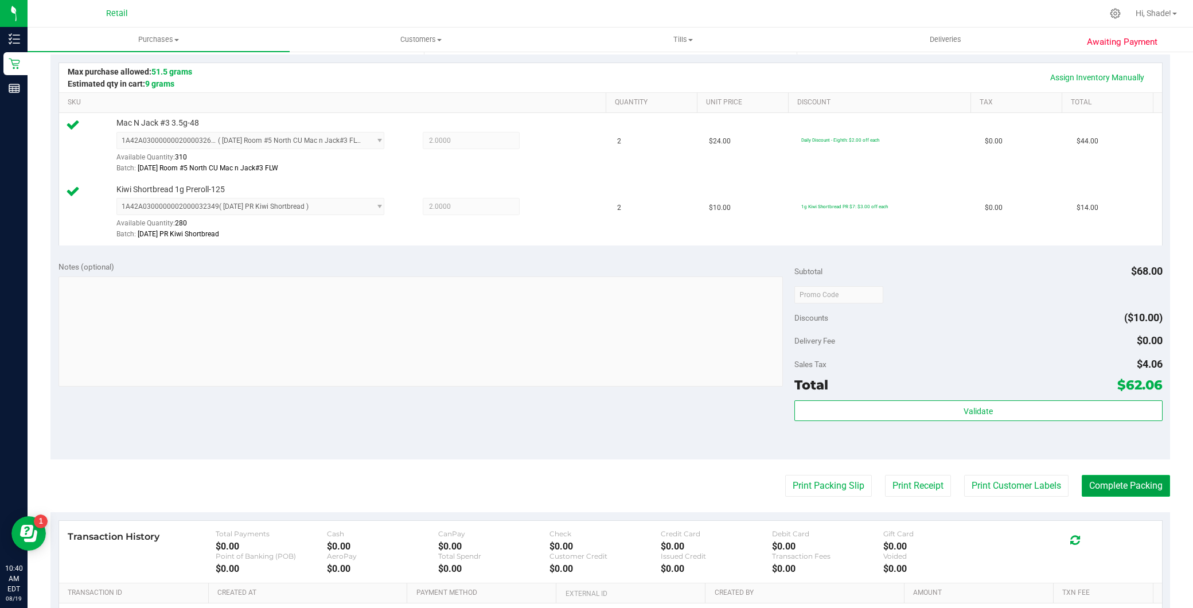
click at [1100, 488] on button "Complete Packing" at bounding box center [1126, 486] width 88 height 22
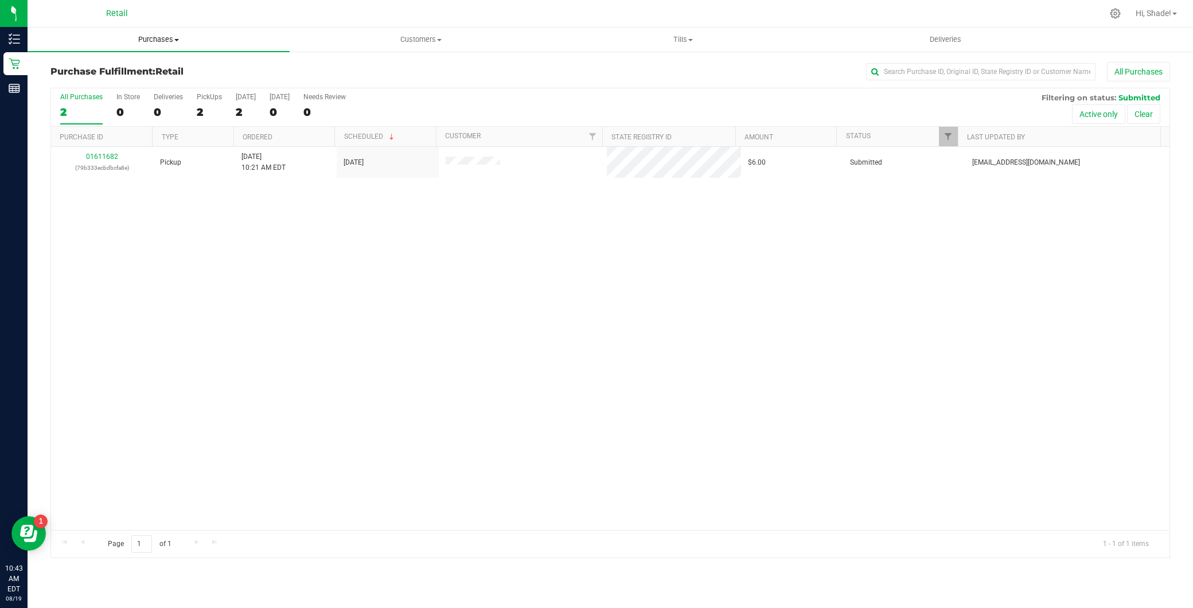
click at [221, 43] on span "Purchases" at bounding box center [159, 39] width 262 height 10
click at [164, 64] on li "Summary of purchases" at bounding box center [159, 70] width 262 height 14
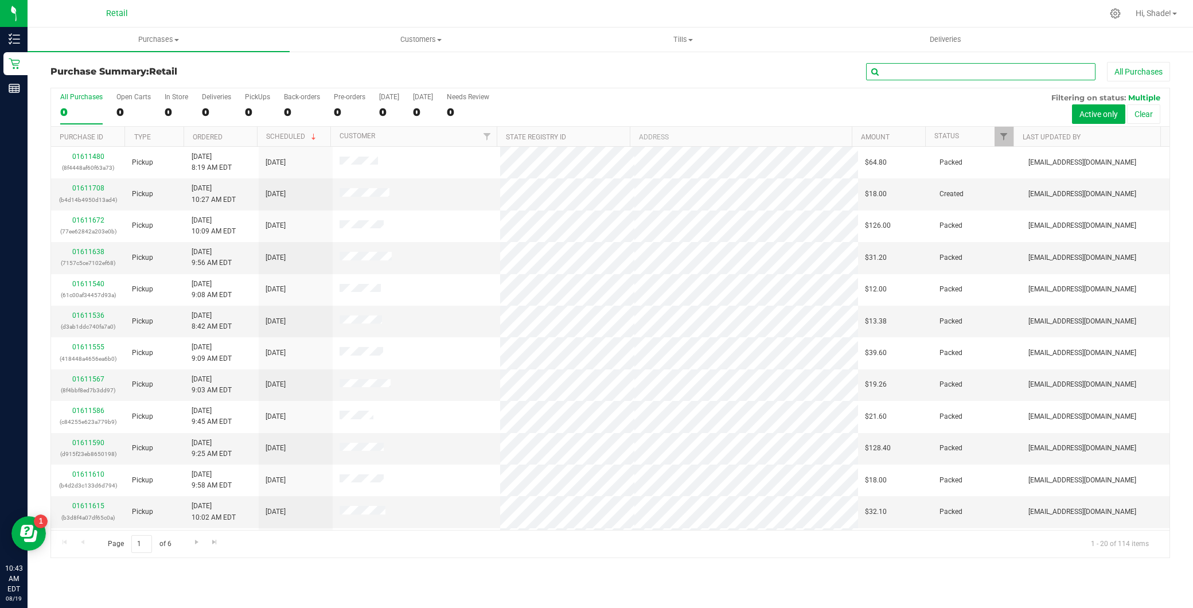
click at [985, 71] on input "text" at bounding box center [980, 71] width 229 height 17
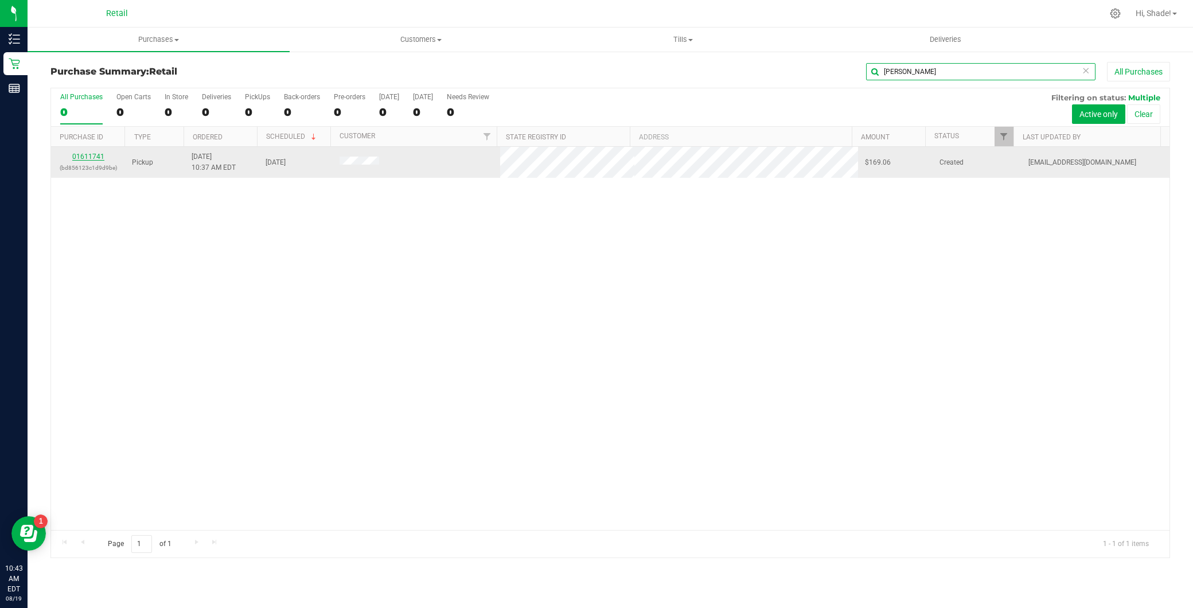
type input "robin"
click at [83, 153] on link "01611741" at bounding box center [88, 157] width 32 height 8
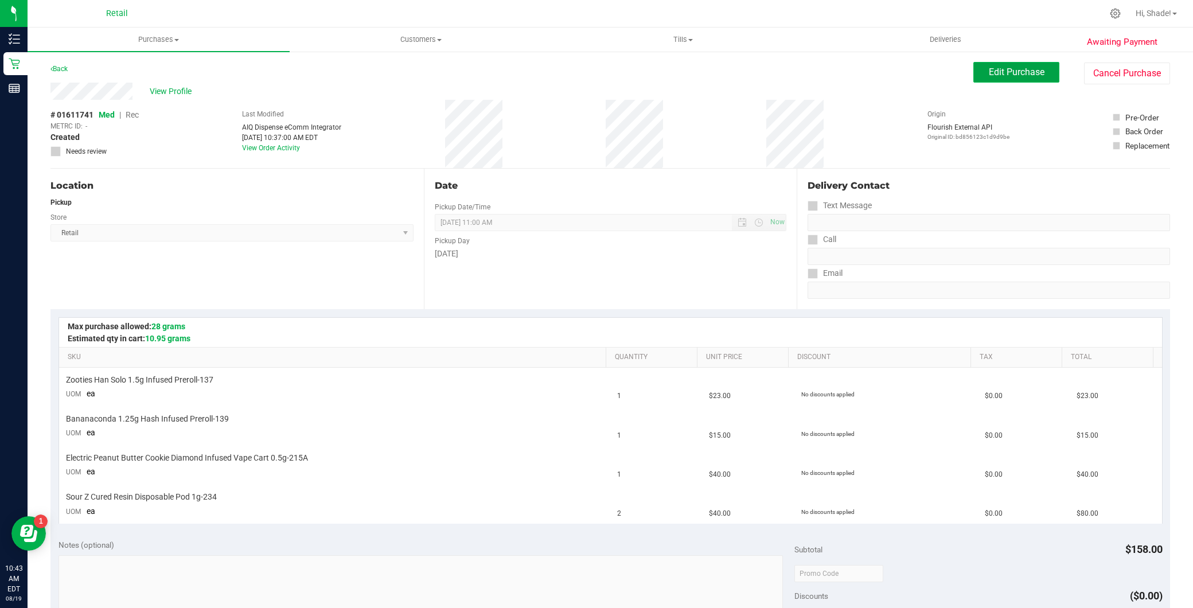
click at [1001, 79] on button "Edit Purchase" at bounding box center [1016, 72] width 86 height 21
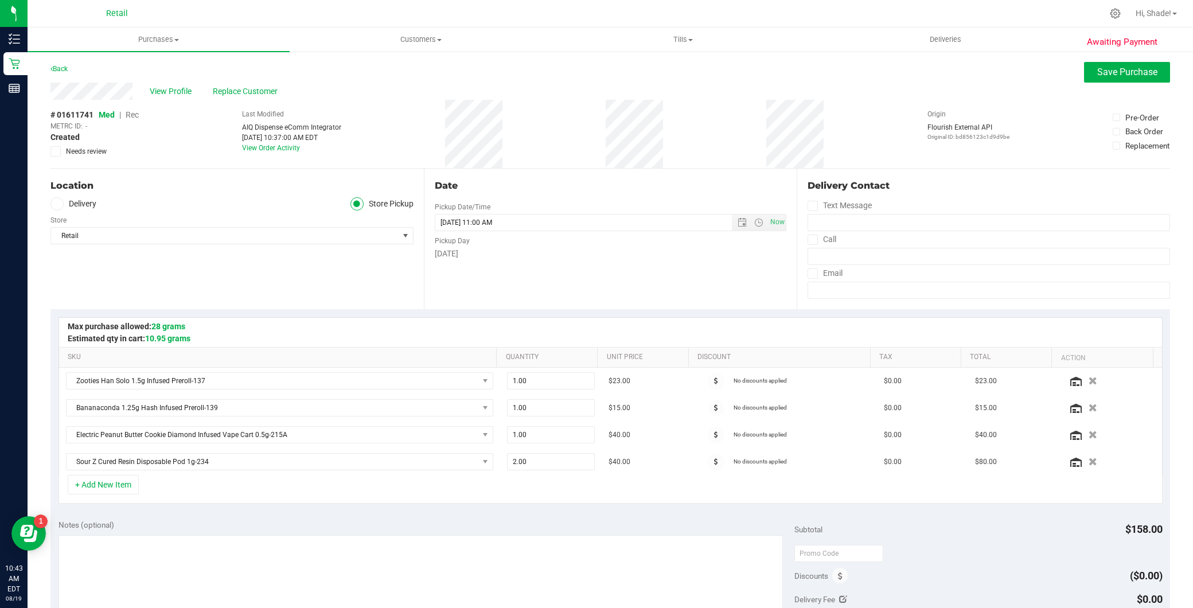
click at [127, 110] on span "Rec" at bounding box center [132, 114] width 13 height 9
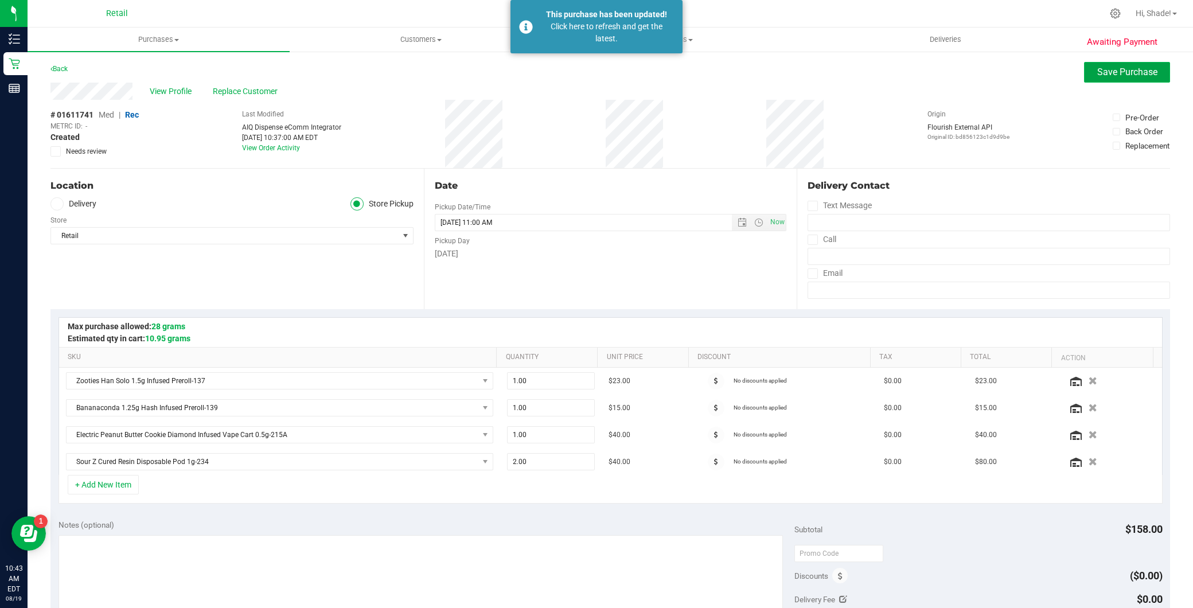
click at [1097, 75] on span "Save Purchase" at bounding box center [1127, 72] width 60 height 11
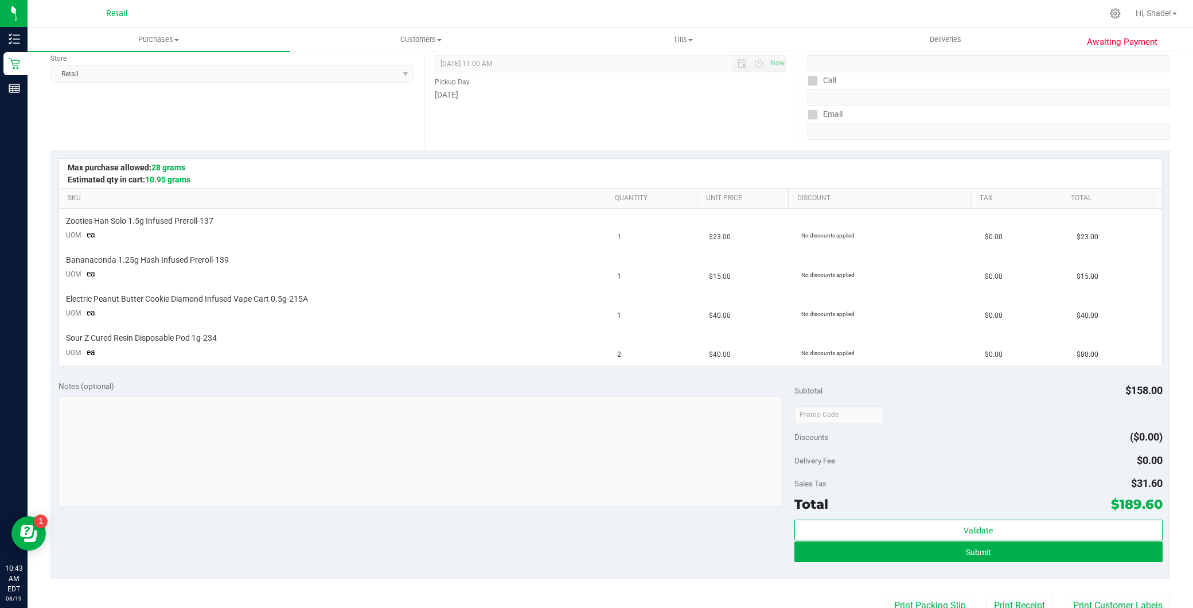
scroll to position [255, 0]
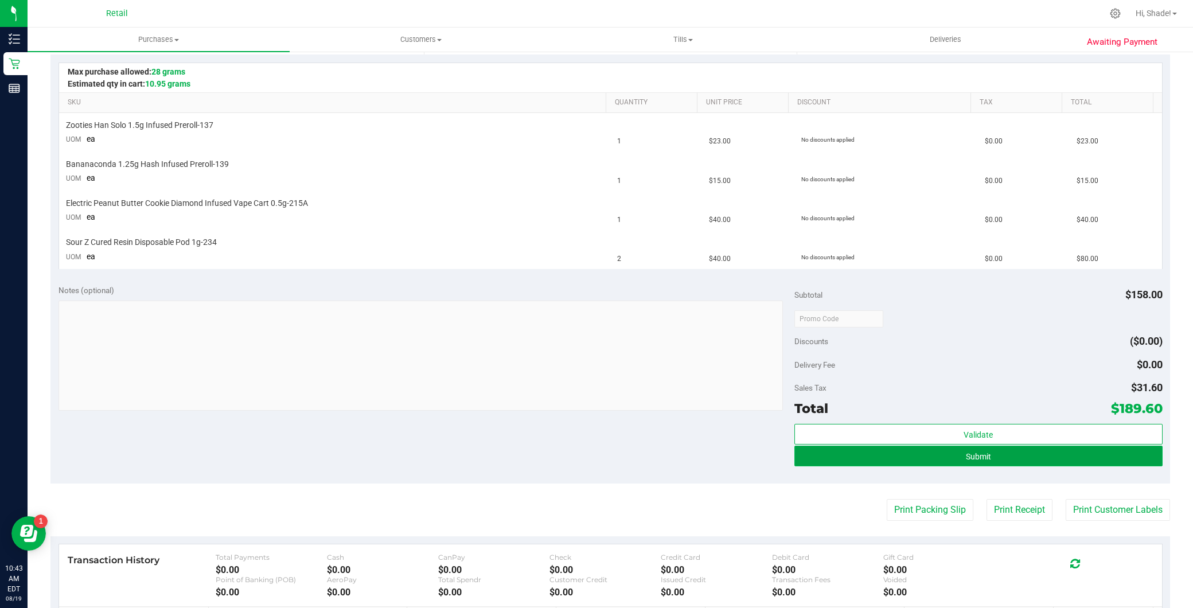
click at [933, 454] on button "Submit" at bounding box center [978, 456] width 368 height 21
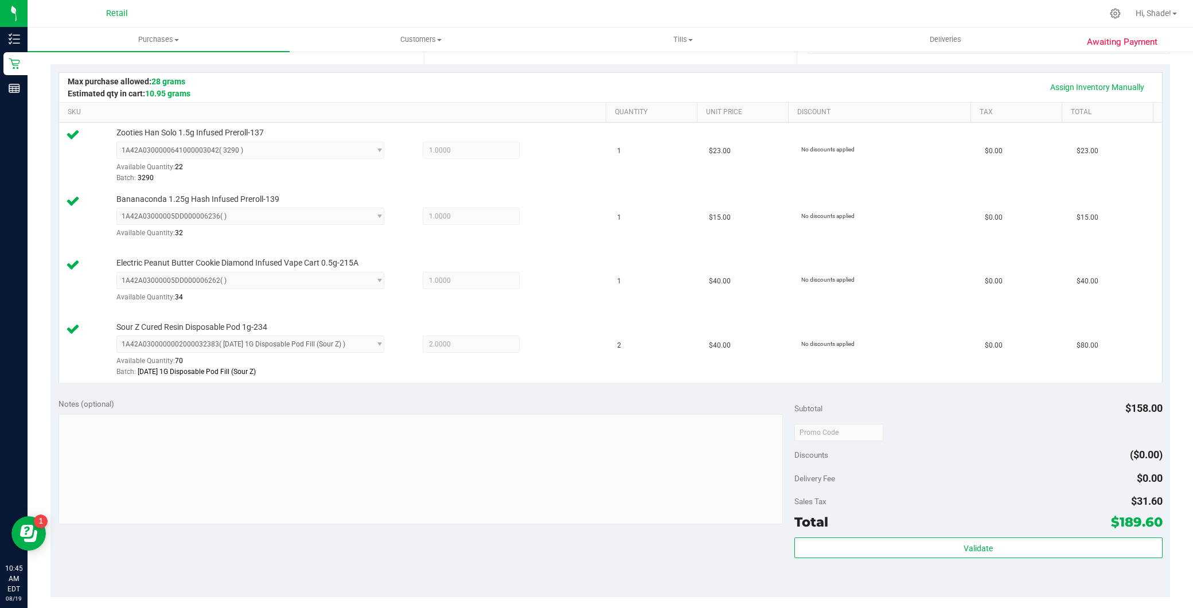
scroll to position [318, 0]
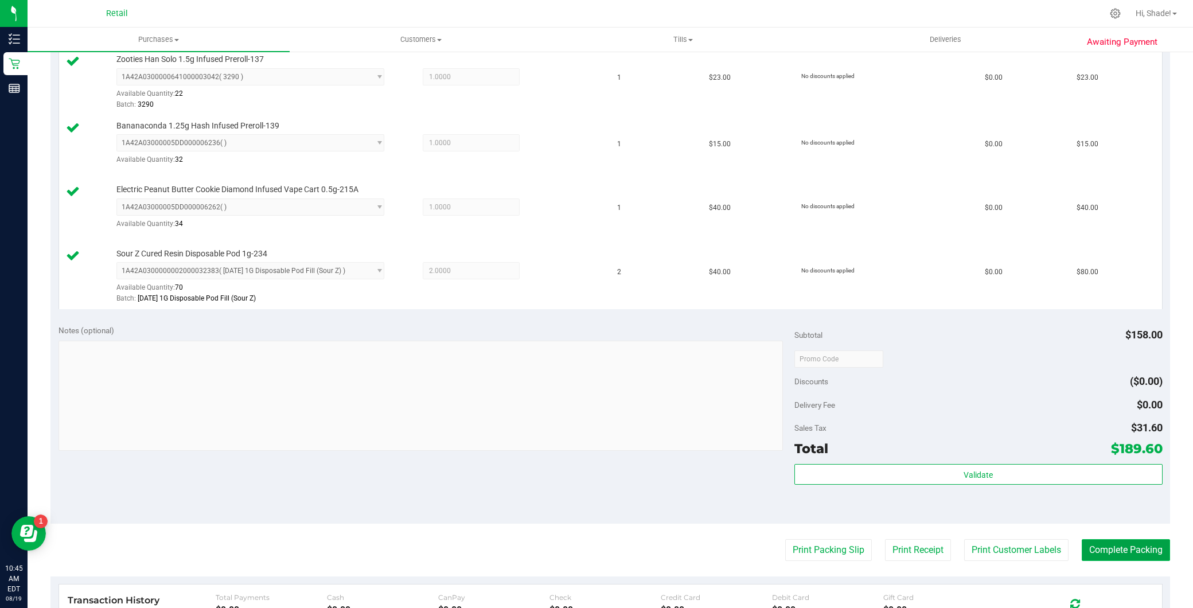
click at [1108, 552] on button "Complete Packing" at bounding box center [1126, 550] width 88 height 22
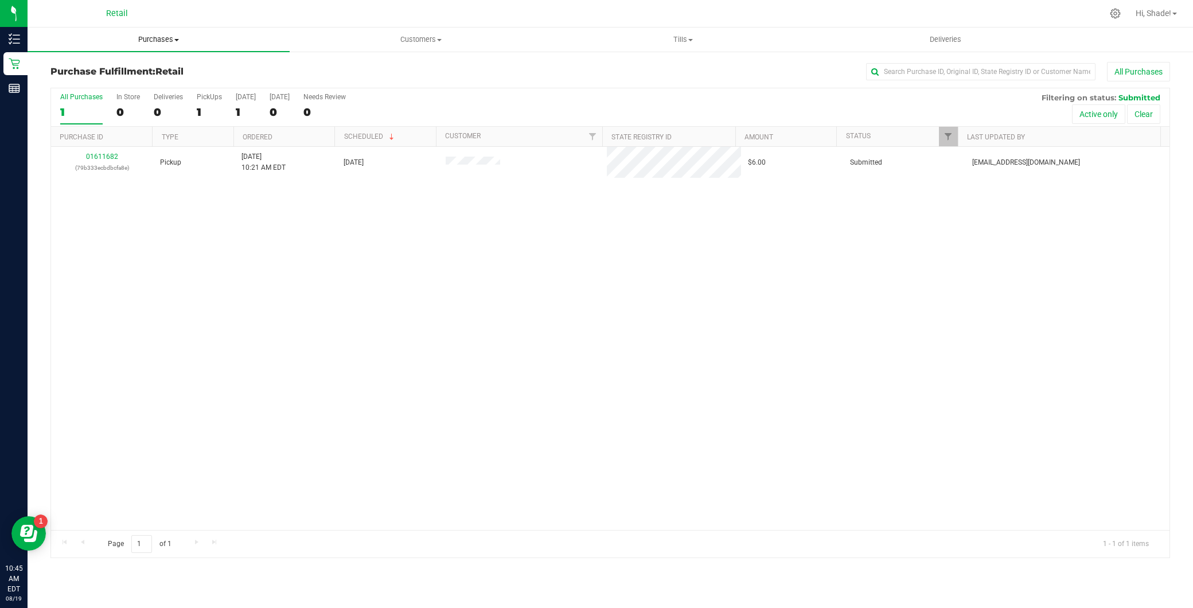
click at [155, 40] on span "Purchases" at bounding box center [159, 39] width 262 height 10
click at [145, 63] on li "Summary of purchases" at bounding box center [159, 70] width 262 height 14
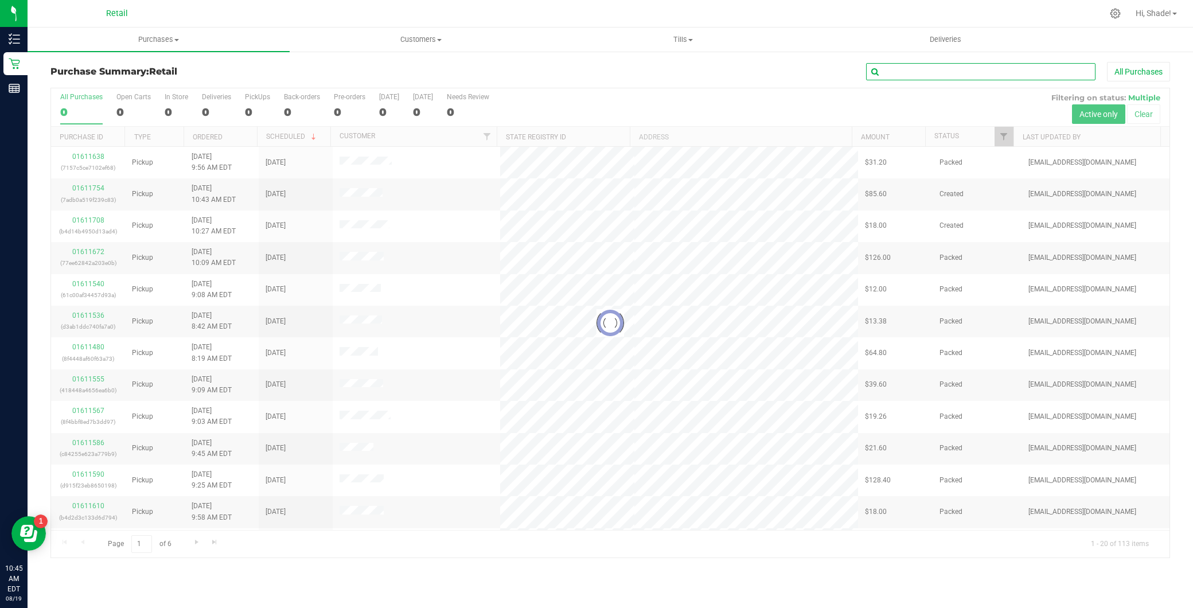
click at [977, 72] on input "text" at bounding box center [980, 71] width 229 height 17
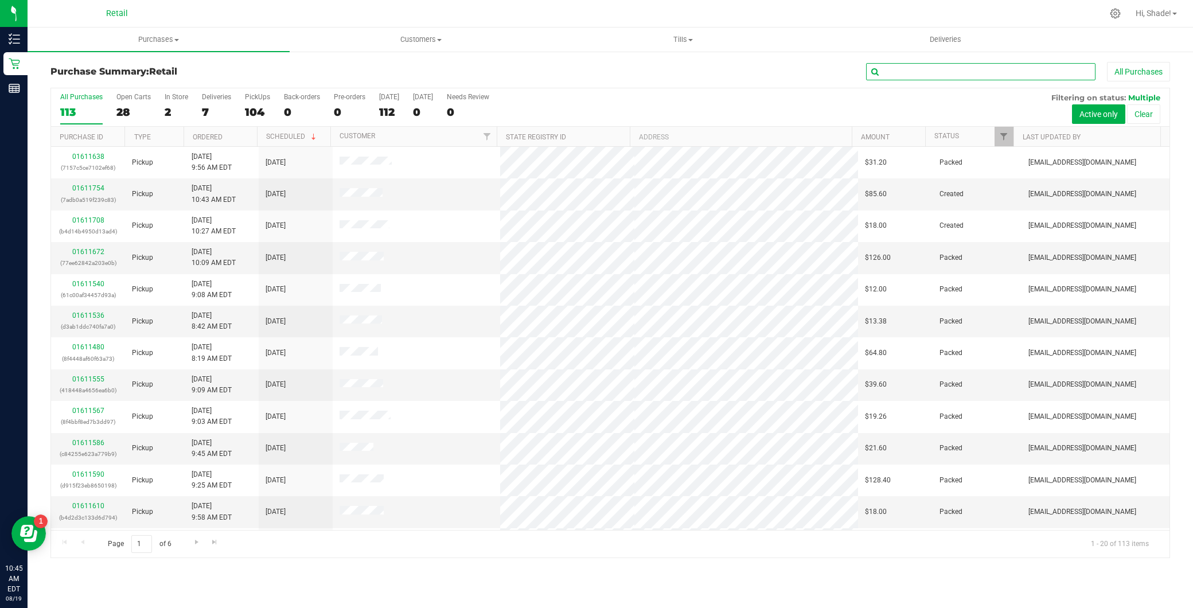
type input "l"
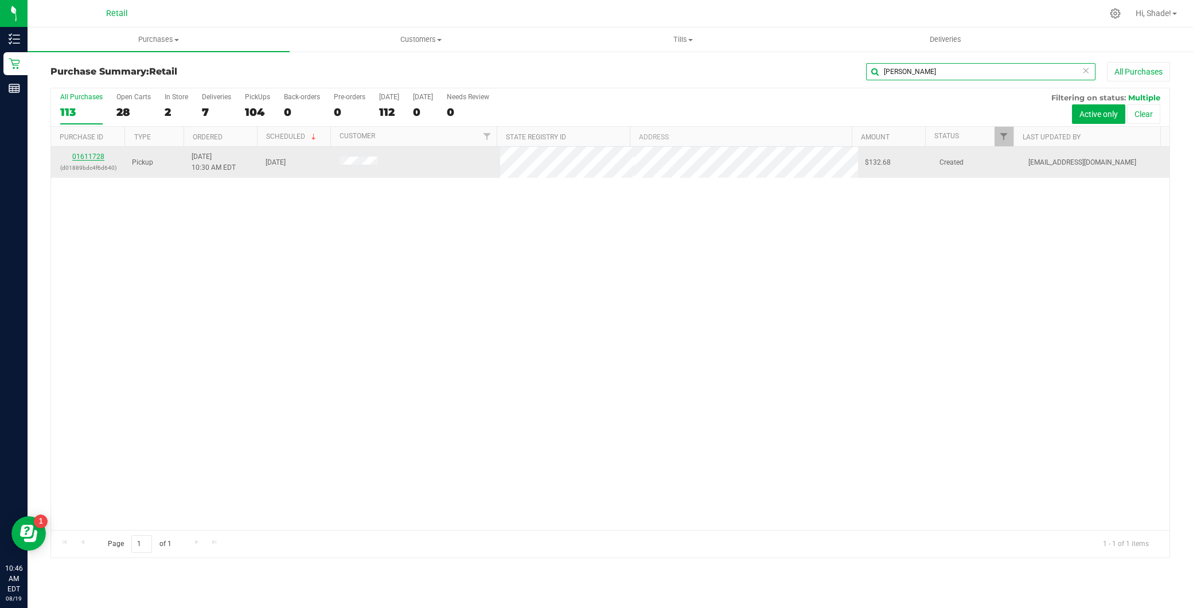
type input "julie"
click at [85, 155] on link "01611728" at bounding box center [88, 157] width 32 height 8
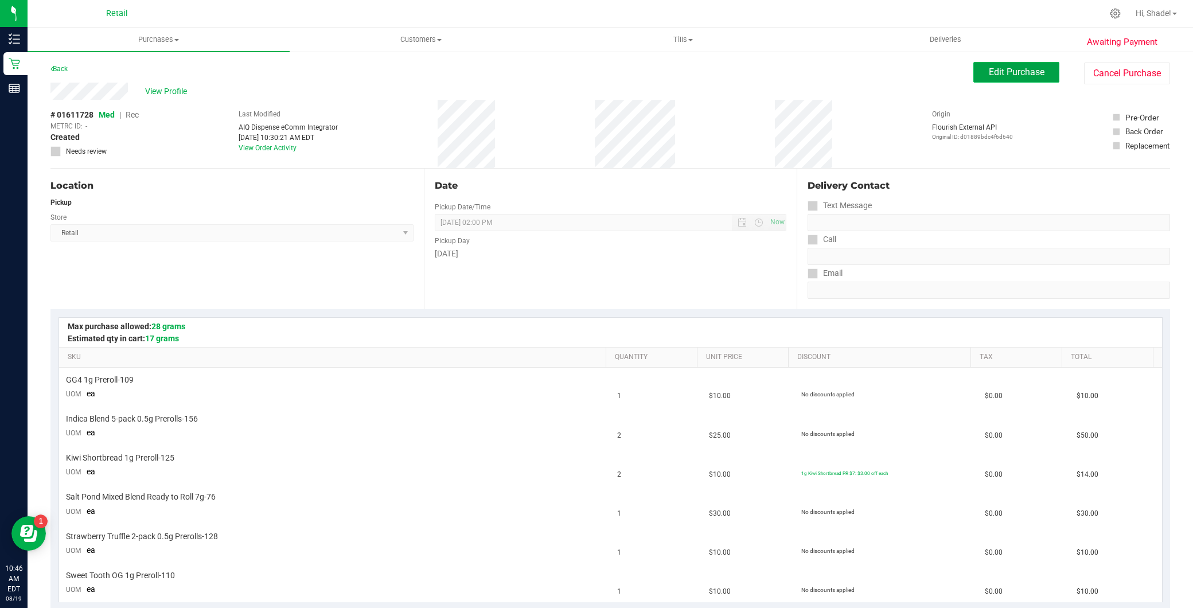
click at [1014, 73] on span "Edit Purchase" at bounding box center [1017, 72] width 56 height 11
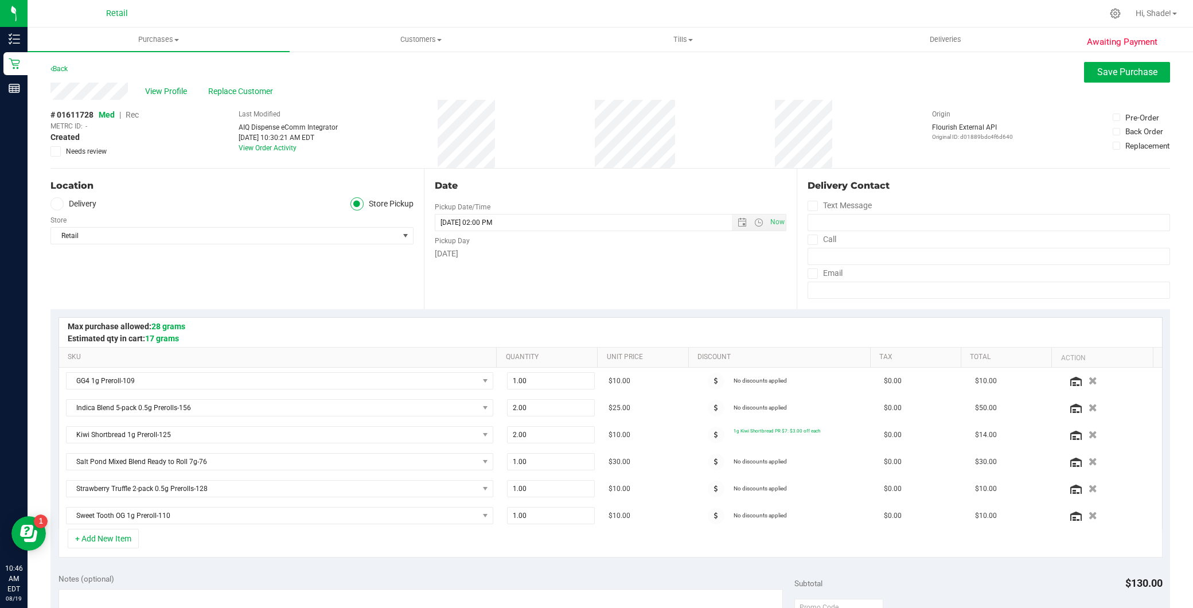
click at [127, 114] on span "Rec" at bounding box center [132, 114] width 13 height 9
click at [1133, 76] on span "Save Purchase" at bounding box center [1127, 72] width 60 height 11
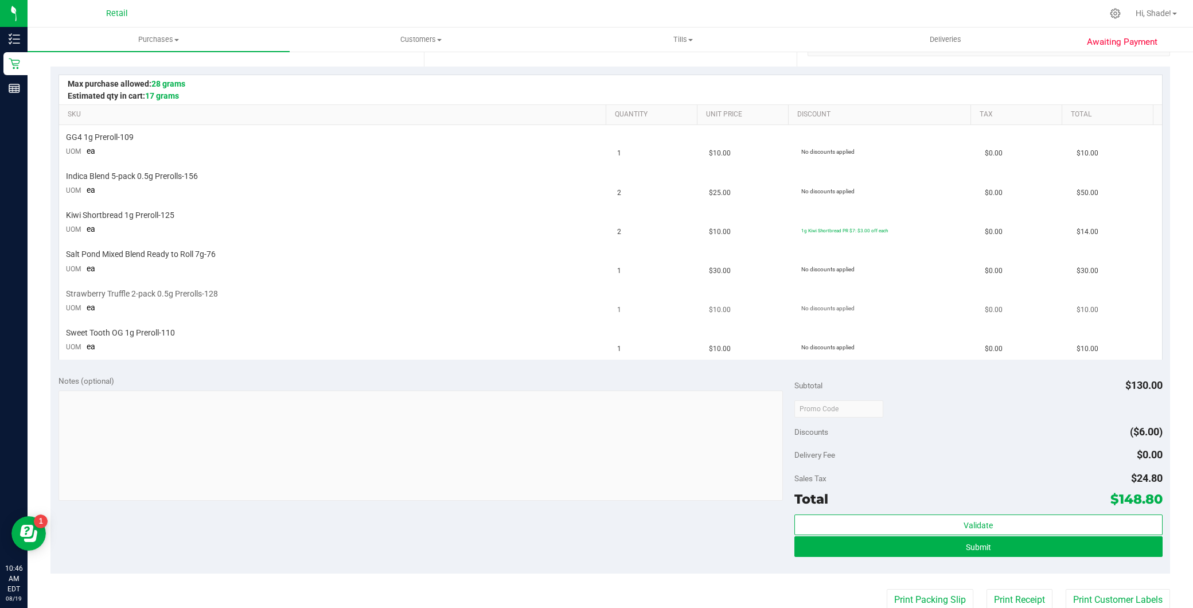
scroll to position [255, 0]
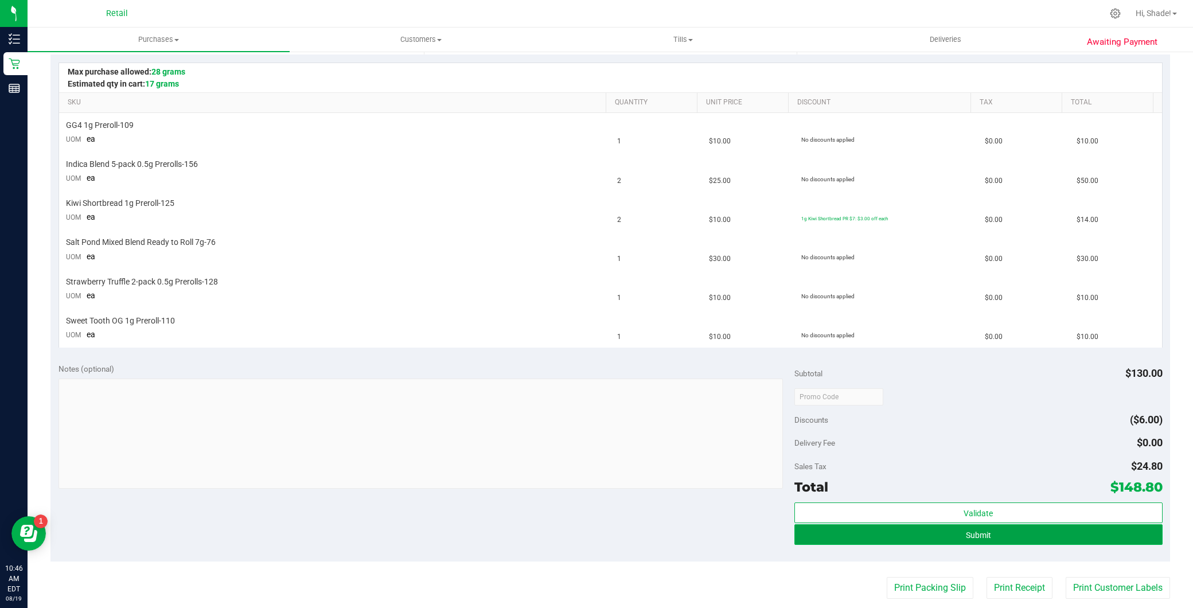
click at [954, 532] on button "Submit" at bounding box center [978, 534] width 368 height 21
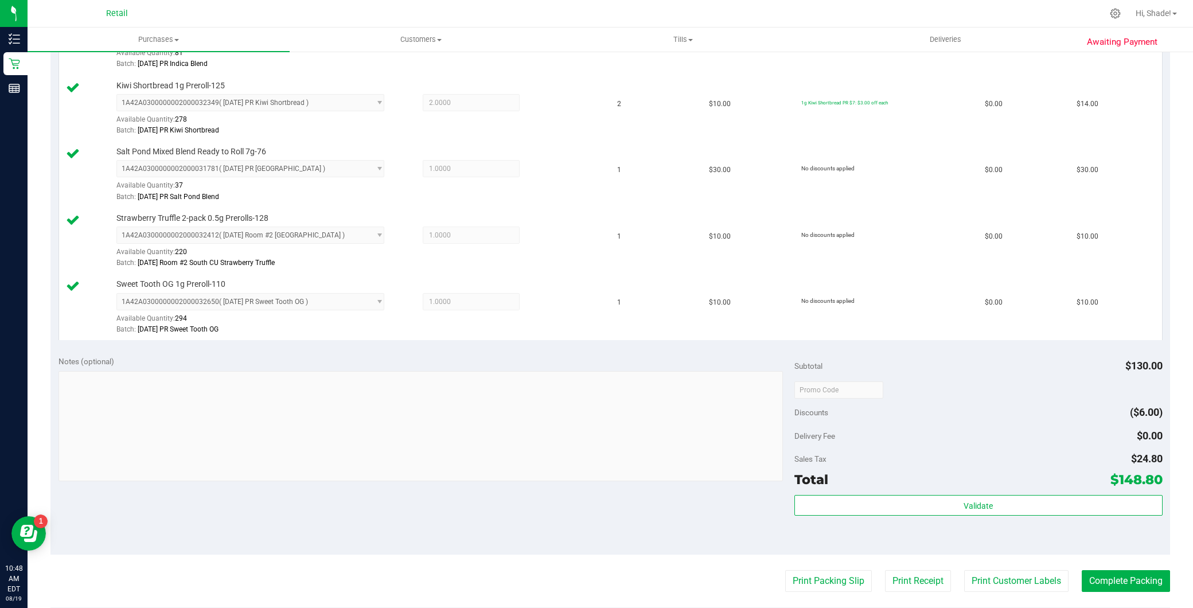
scroll to position [446, 0]
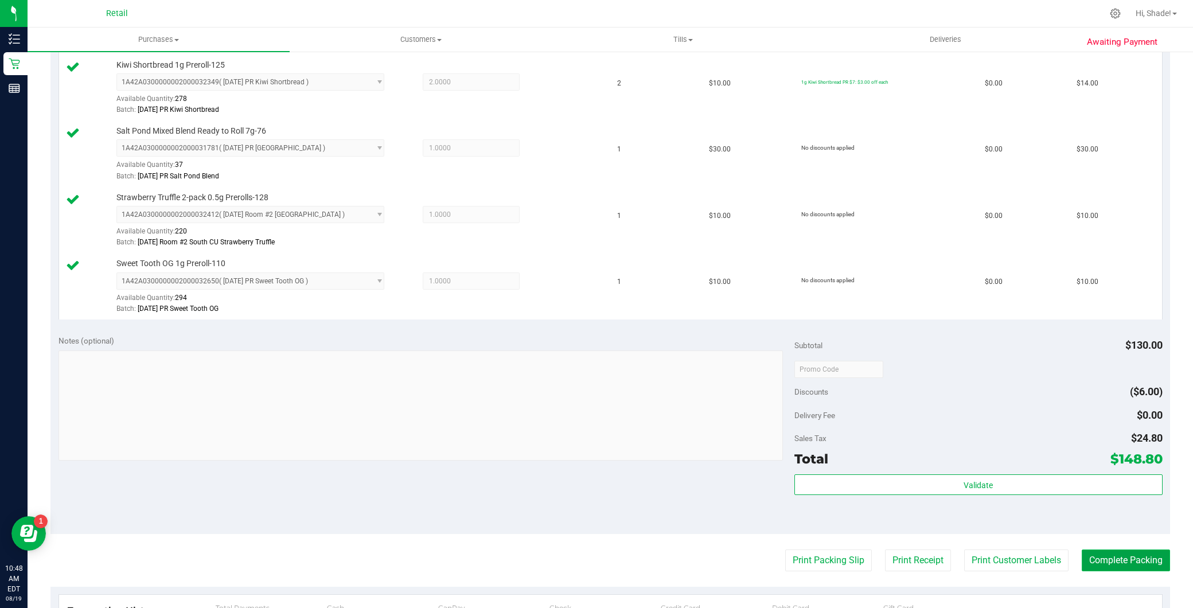
click at [1111, 555] on button "Complete Packing" at bounding box center [1126, 560] width 88 height 22
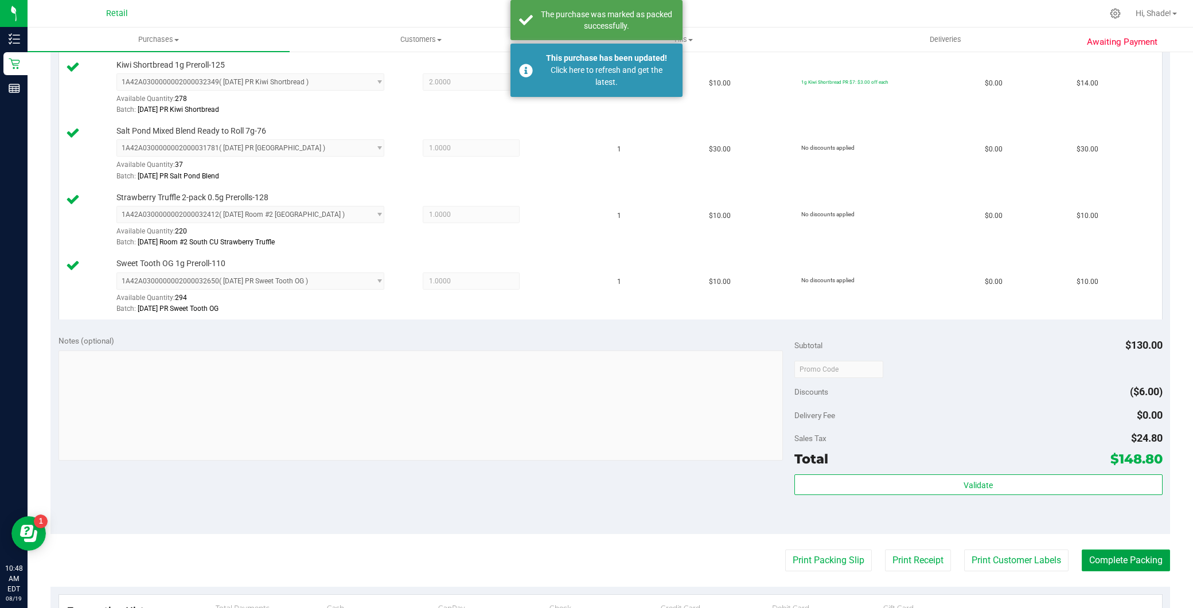
scroll to position [127, 0]
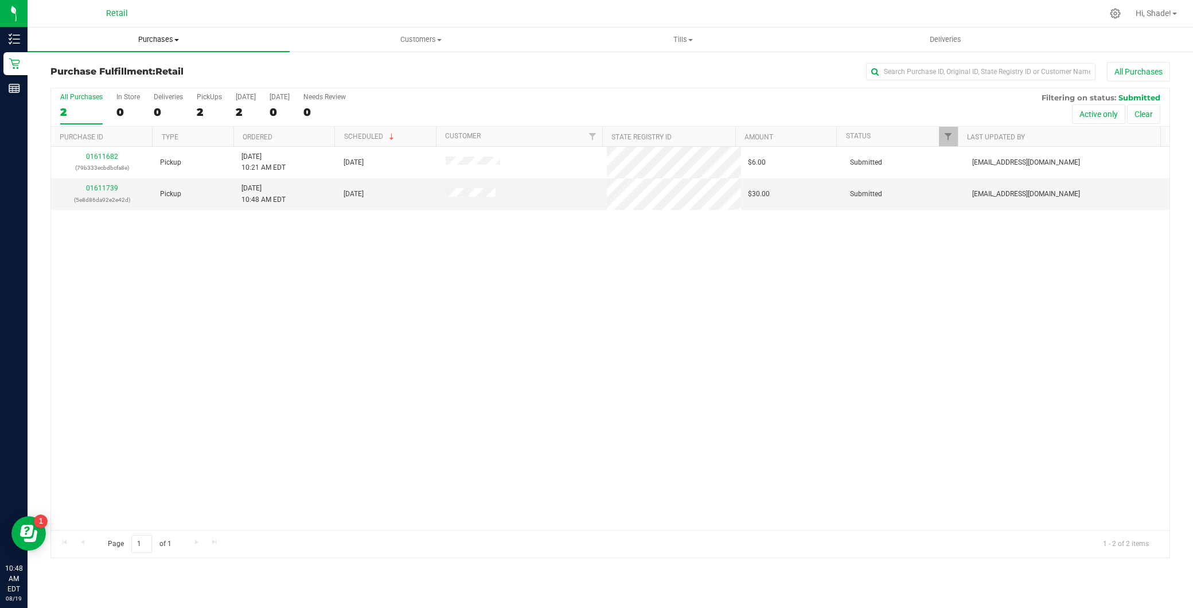
click at [182, 37] on span "Purchases" at bounding box center [159, 39] width 262 height 10
click at [154, 72] on li "Summary of purchases" at bounding box center [159, 70] width 262 height 14
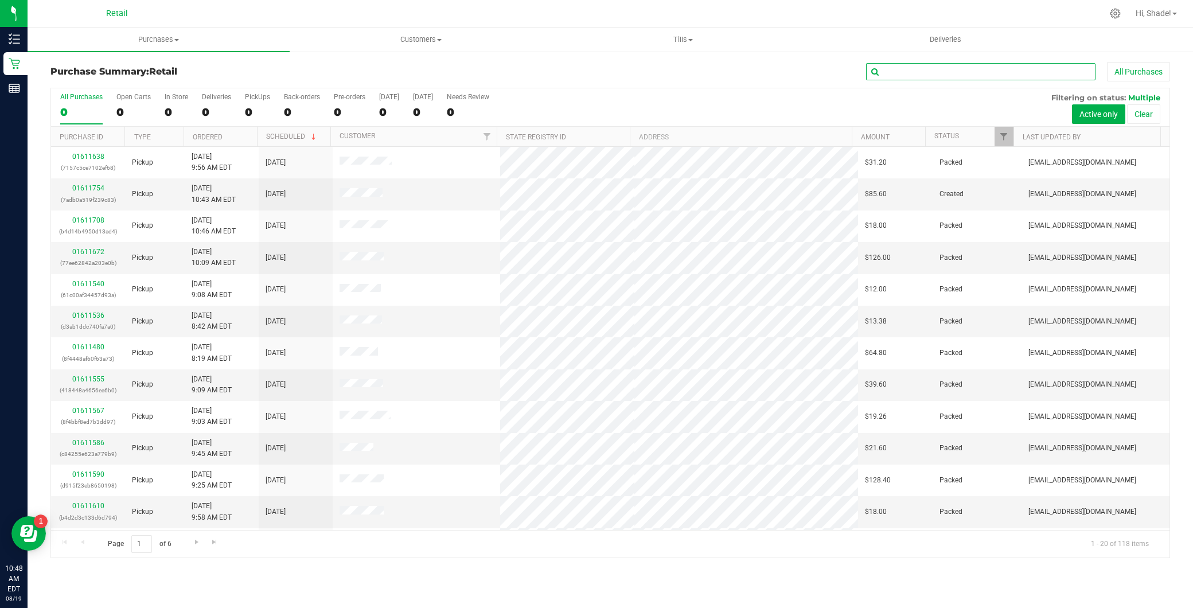
click at [946, 77] on input "text" at bounding box center [980, 71] width 229 height 17
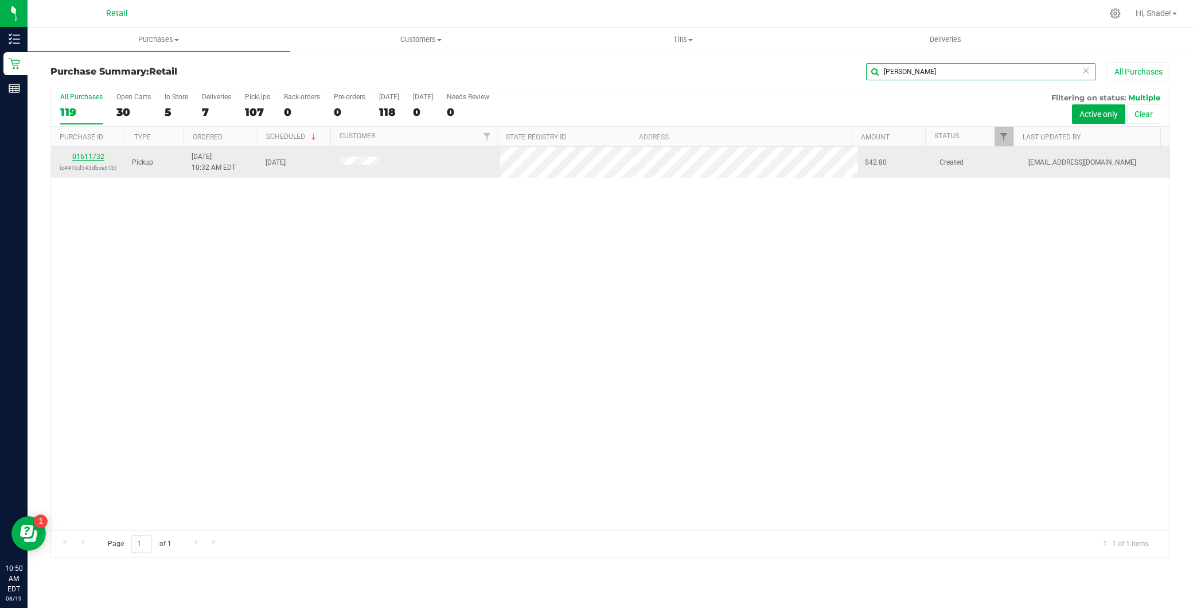
type input "joshua"
click at [98, 157] on link "01611732" at bounding box center [88, 157] width 32 height 8
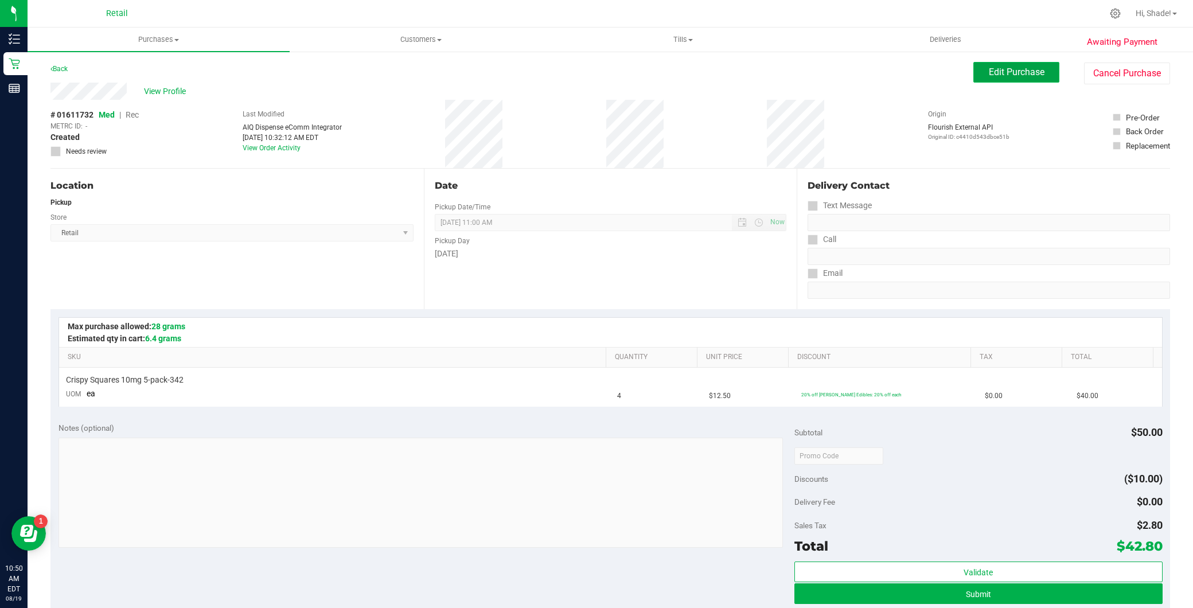
click at [1015, 71] on span "Edit Purchase" at bounding box center [1017, 72] width 56 height 11
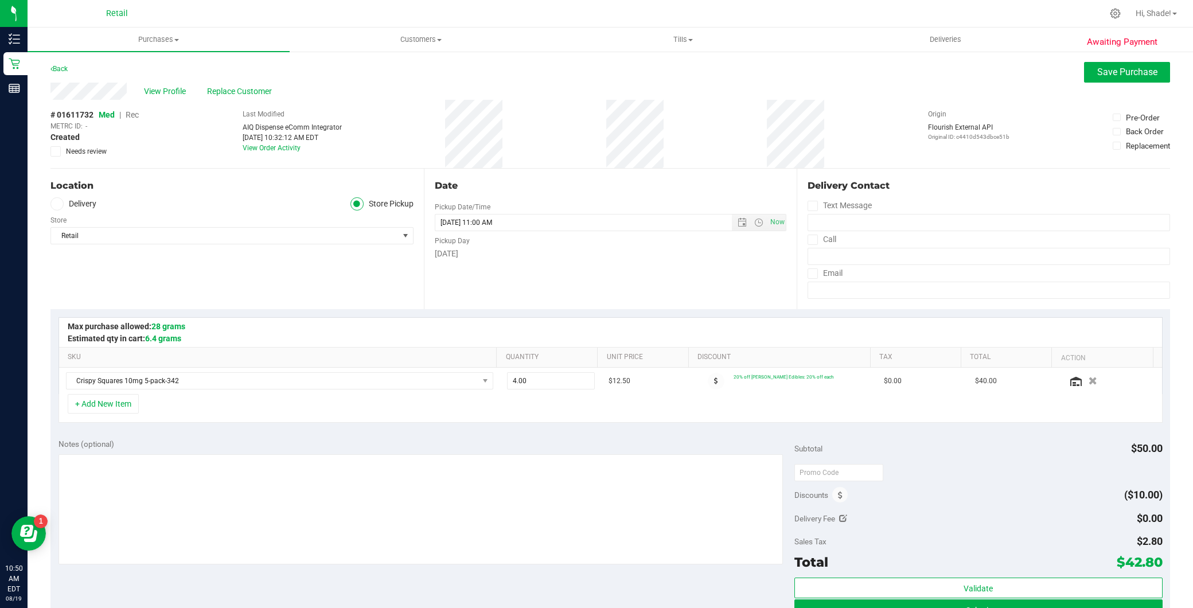
click at [139, 118] on span "Rec" at bounding box center [132, 114] width 13 height 9
click at [1097, 73] on span "Save Purchase" at bounding box center [1127, 72] width 60 height 11
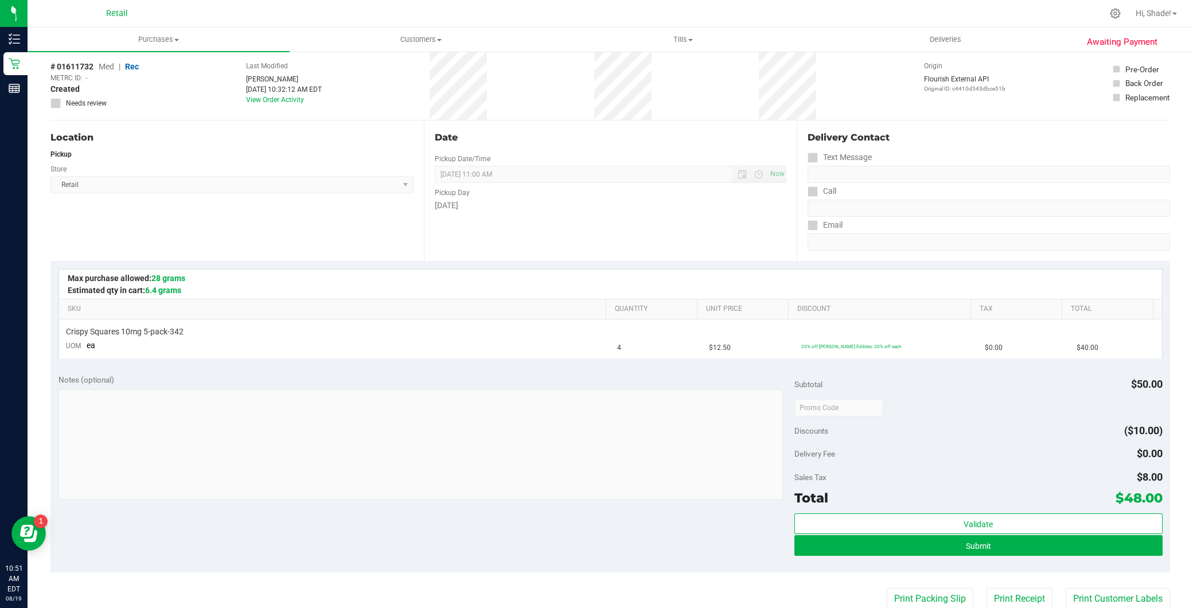
scroll to position [127, 0]
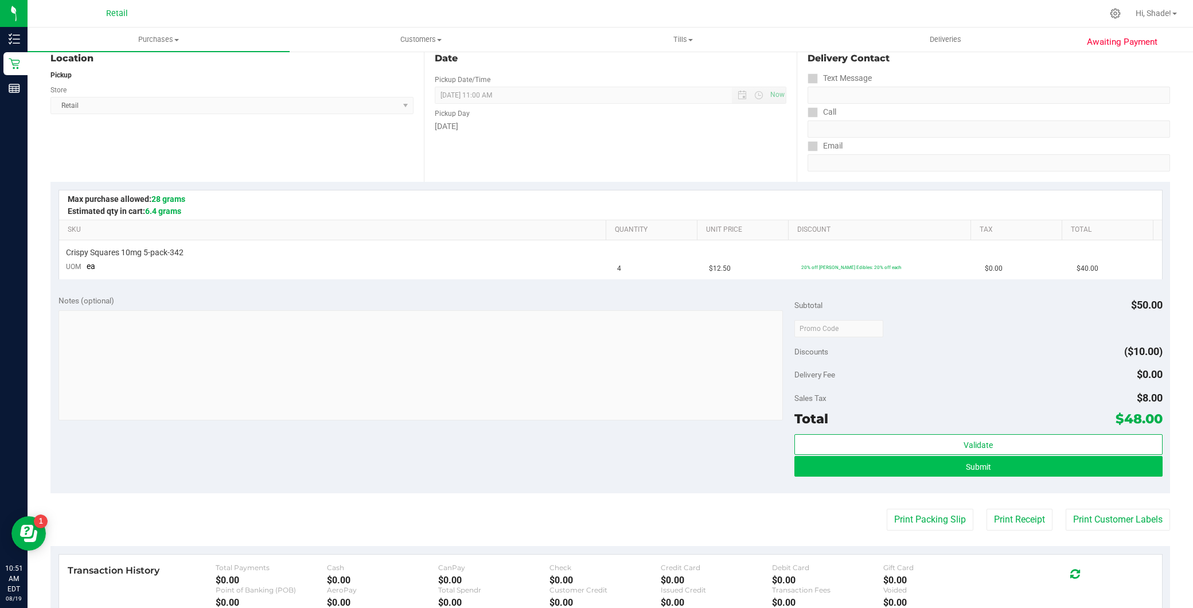
click at [944, 472] on div "Validate Submit" at bounding box center [978, 460] width 368 height 52
drag, startPoint x: 944, startPoint y: 471, endPoint x: 947, endPoint y: 465, distance: 6.4
click at [947, 465] on button "Submit" at bounding box center [978, 466] width 368 height 21
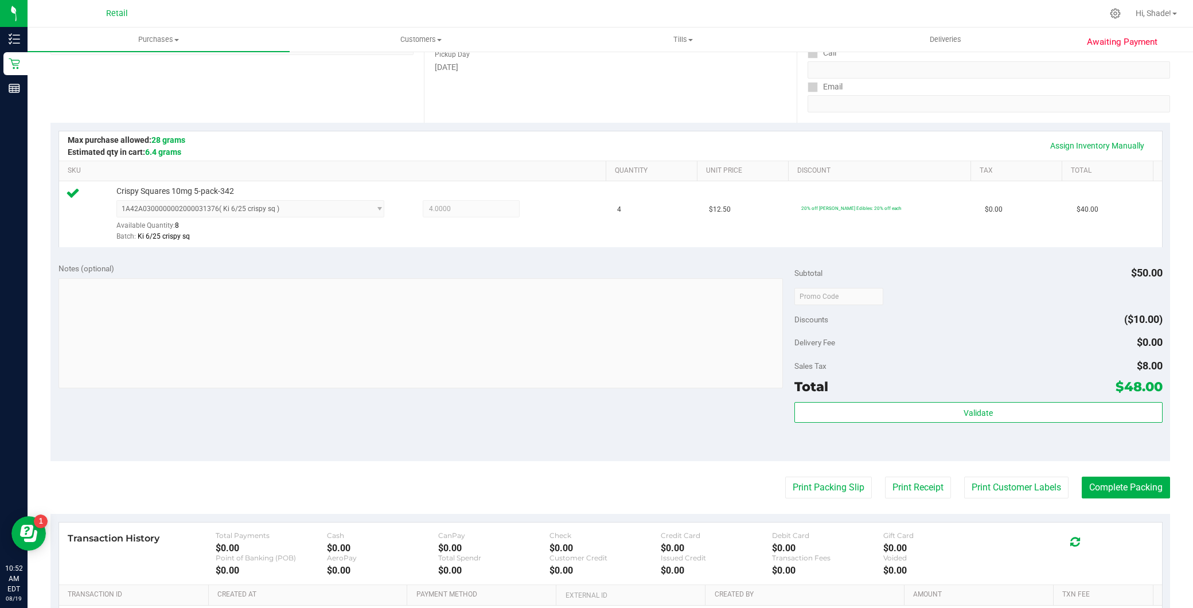
scroll to position [255, 0]
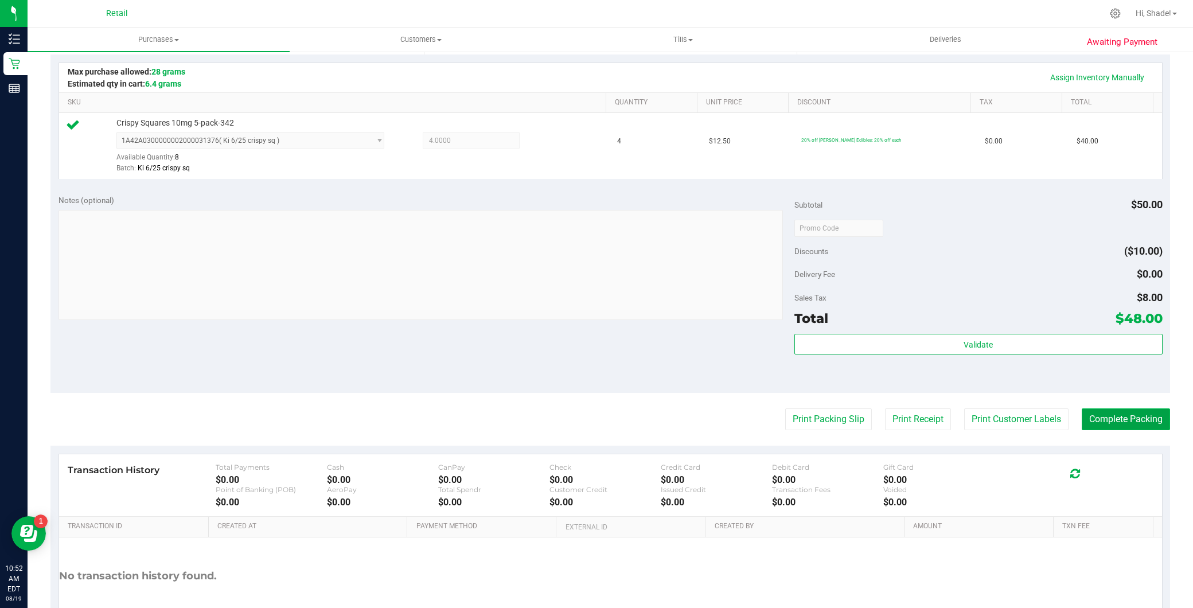
click at [1110, 426] on button "Complete Packing" at bounding box center [1126, 419] width 88 height 22
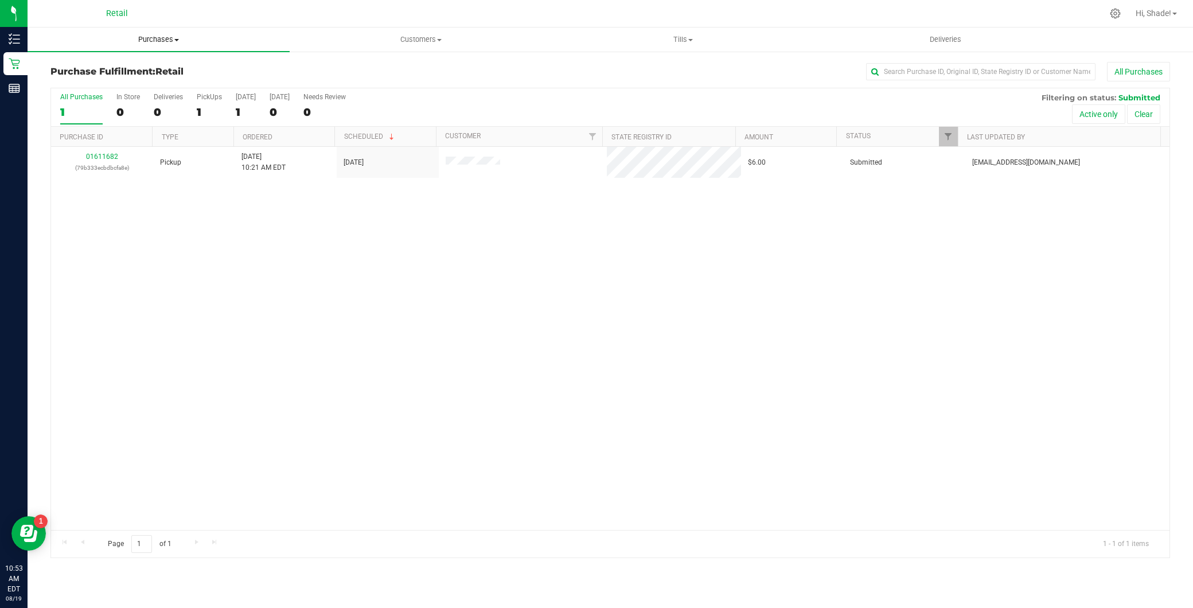
click at [172, 34] on span "Purchases" at bounding box center [159, 39] width 262 height 10
click at [144, 73] on li "Summary of purchases" at bounding box center [159, 70] width 262 height 14
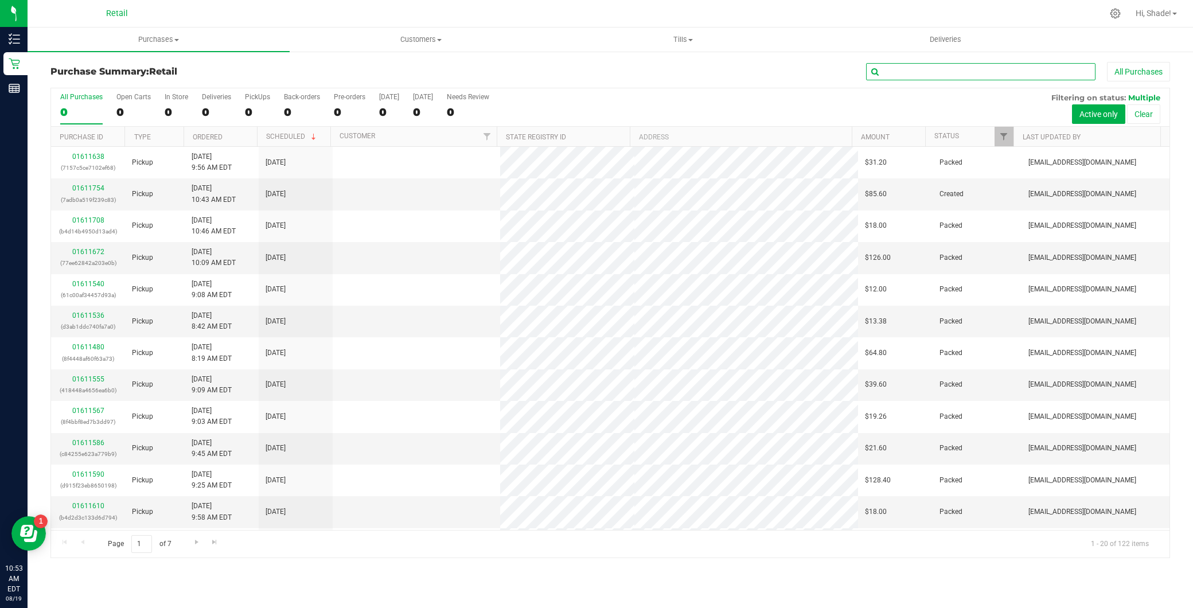
click at [895, 72] on input "text" at bounding box center [980, 71] width 229 height 17
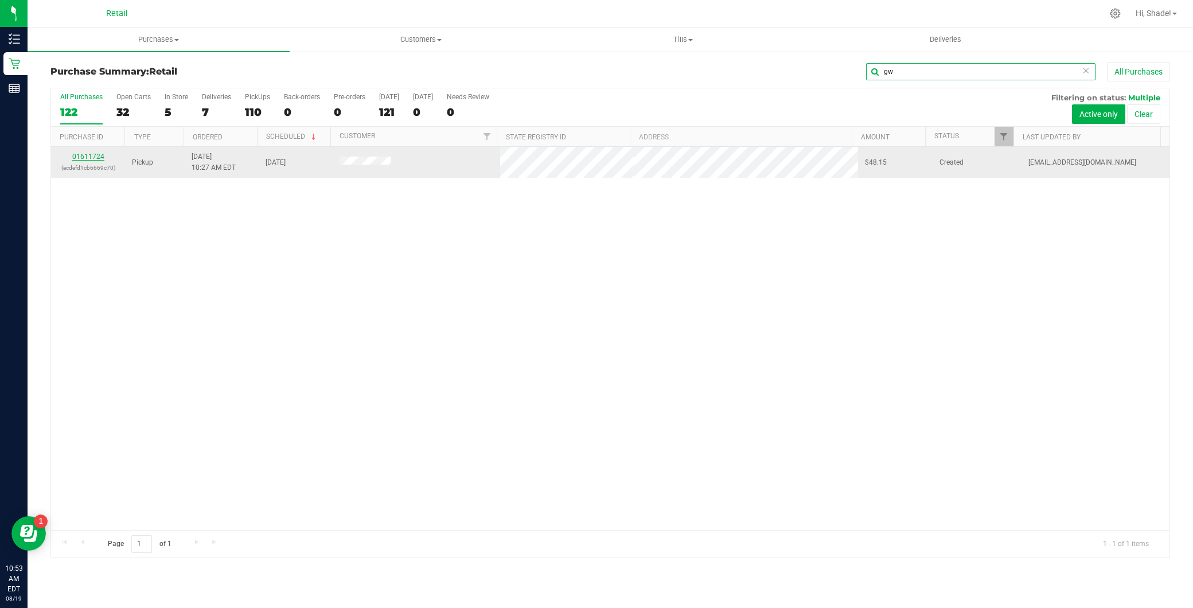
type input "gw"
click at [94, 158] on link "01611724" at bounding box center [88, 157] width 32 height 8
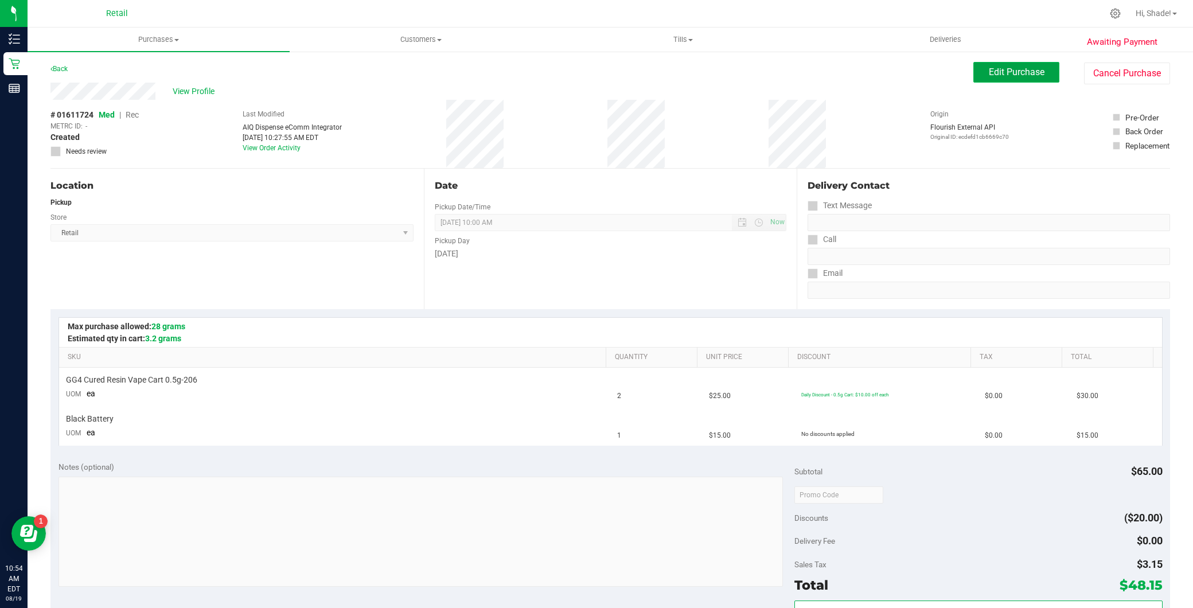
click at [1016, 80] on button "Edit Purchase" at bounding box center [1016, 72] width 86 height 21
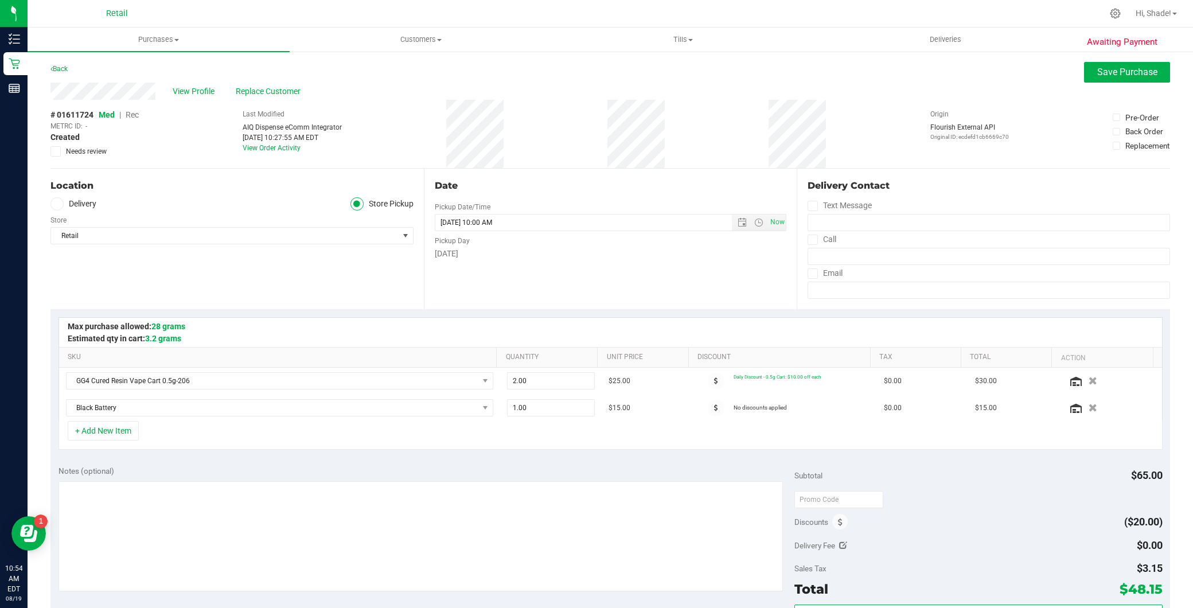
click at [135, 114] on span "Rec" at bounding box center [132, 114] width 13 height 9
click at [1100, 68] on span "Save Purchase" at bounding box center [1127, 72] width 60 height 11
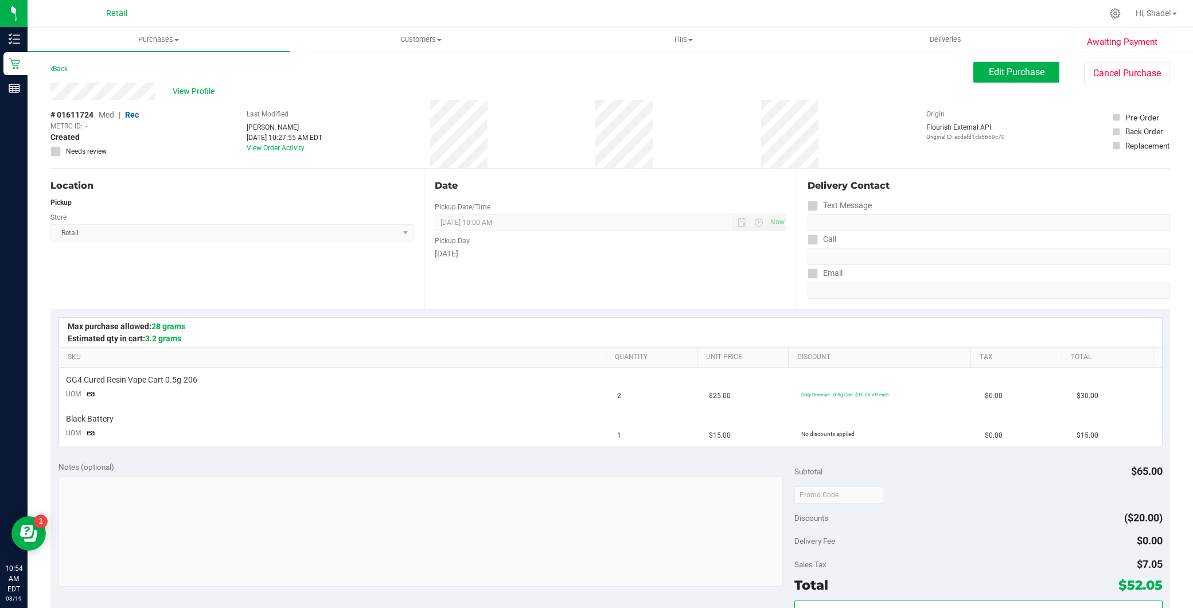
scroll to position [318, 0]
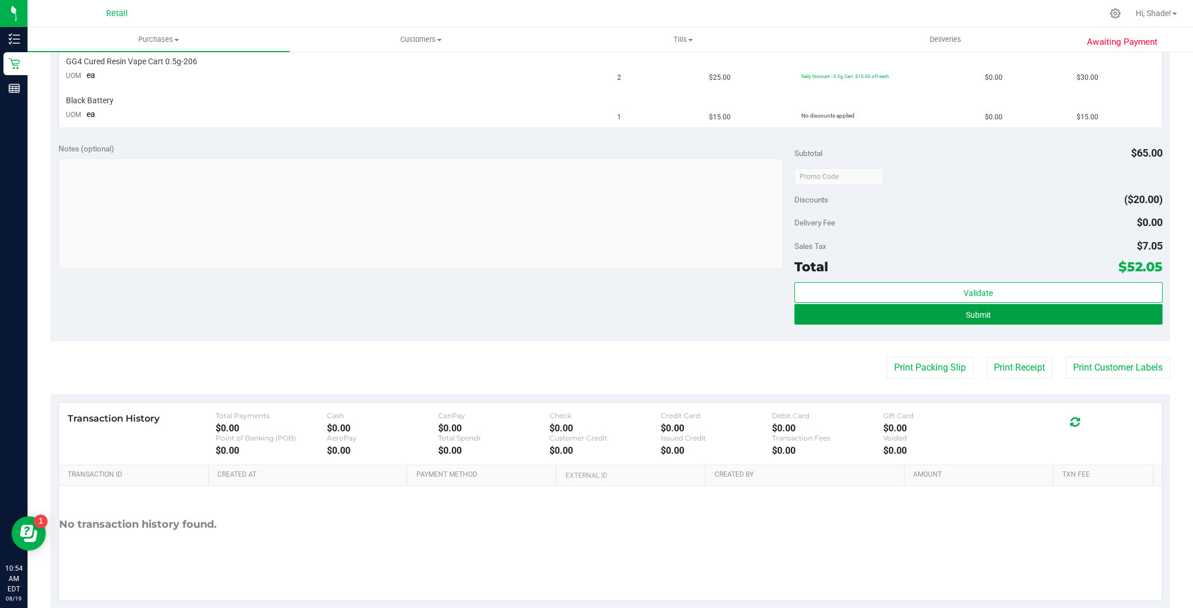
click at [983, 318] on button "Submit" at bounding box center [978, 314] width 368 height 21
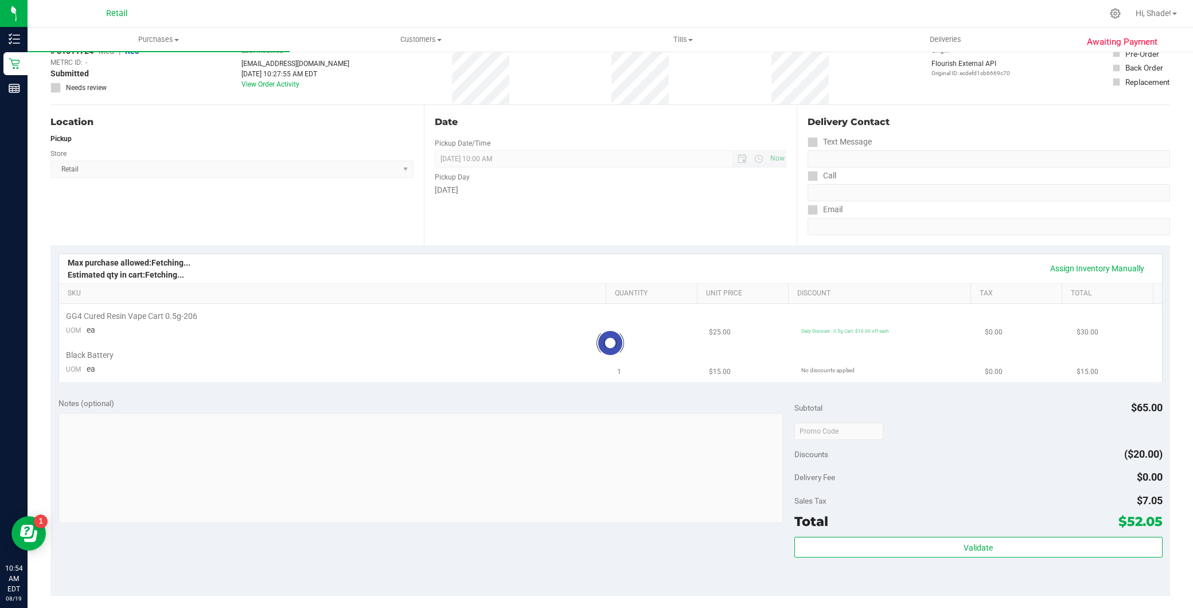
scroll to position [0, 0]
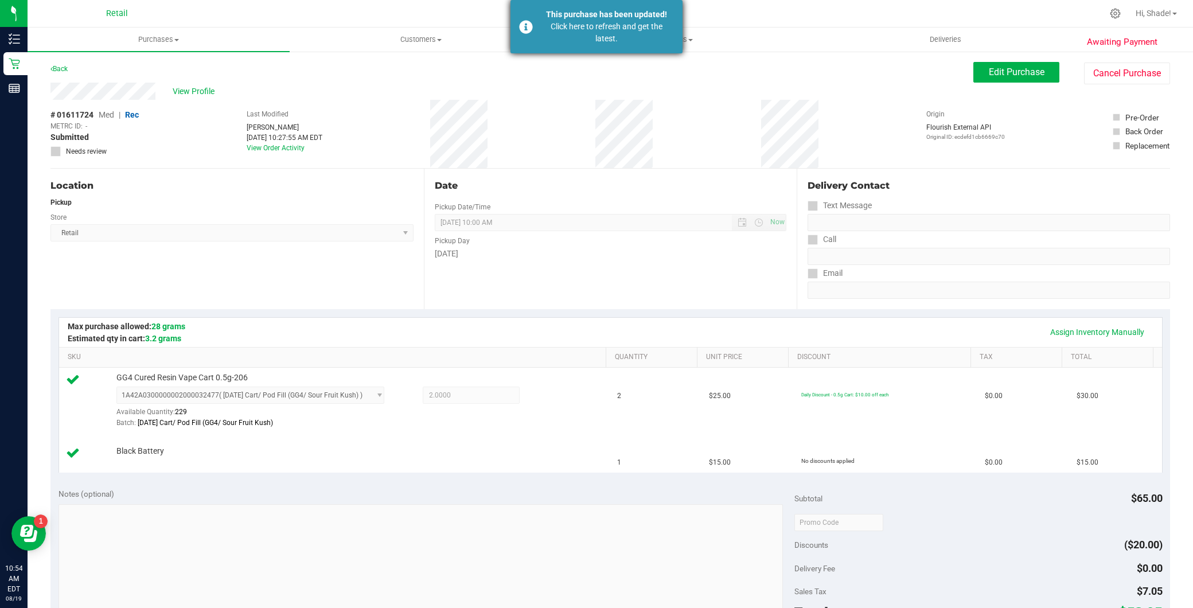
click at [594, 32] on div "Click here to refresh and get the latest." at bounding box center [606, 33] width 135 height 24
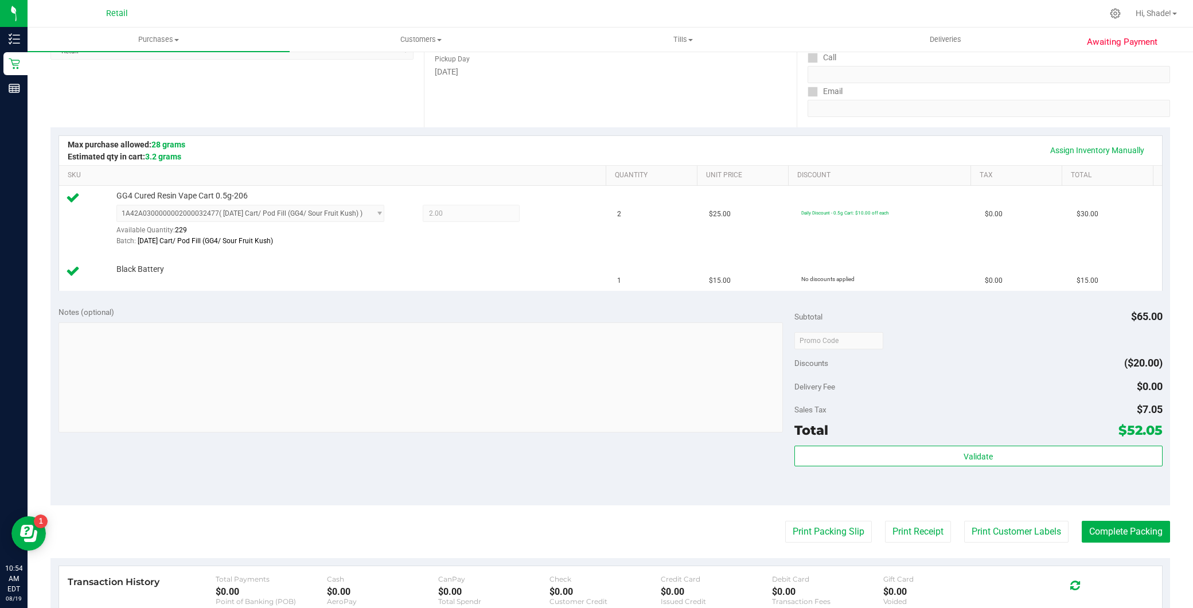
scroll to position [370, 0]
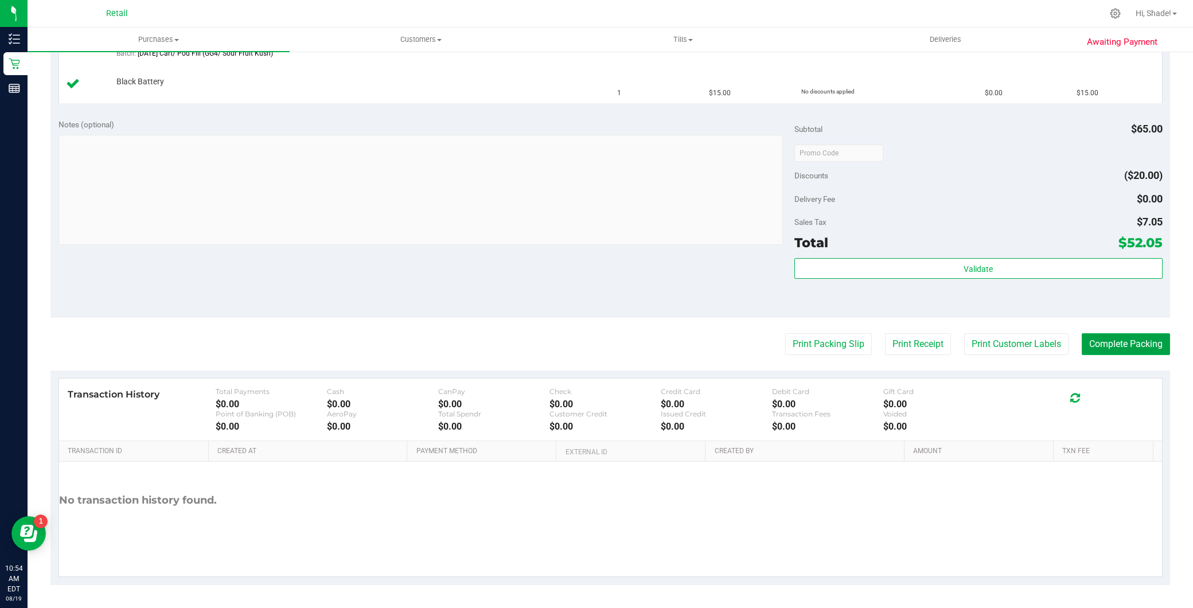
drag, startPoint x: 1098, startPoint y: 344, endPoint x: 830, endPoint y: 280, distance: 275.5
click at [1098, 344] on button "Complete Packing" at bounding box center [1126, 344] width 88 height 22
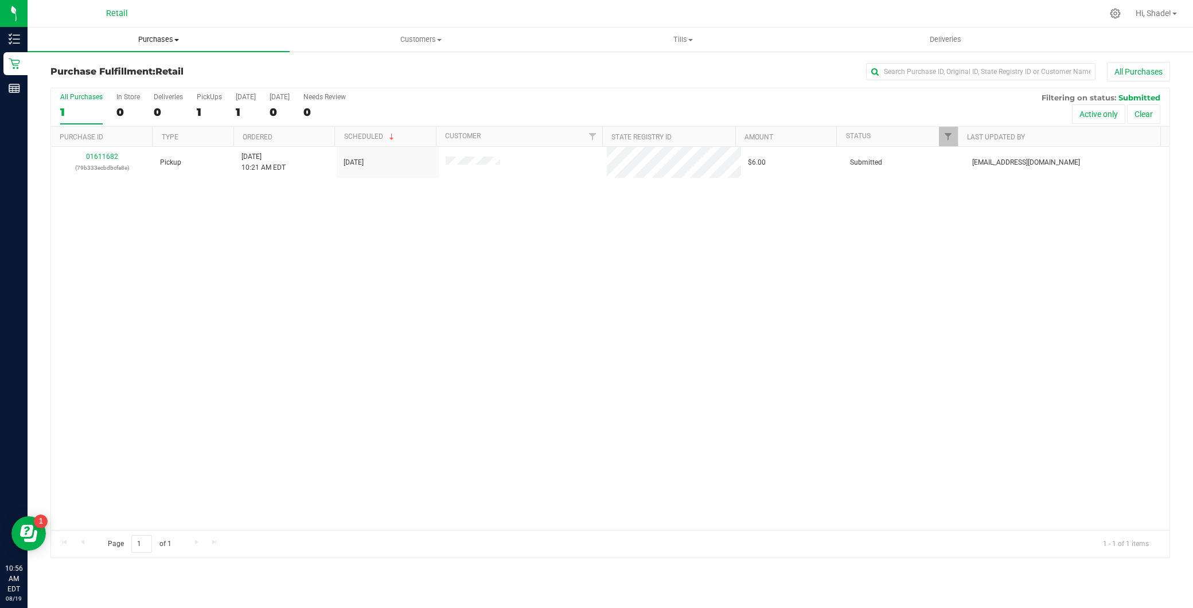
click at [175, 38] on span "Purchases" at bounding box center [159, 39] width 262 height 10
click at [180, 63] on li "Summary of purchases" at bounding box center [159, 70] width 262 height 14
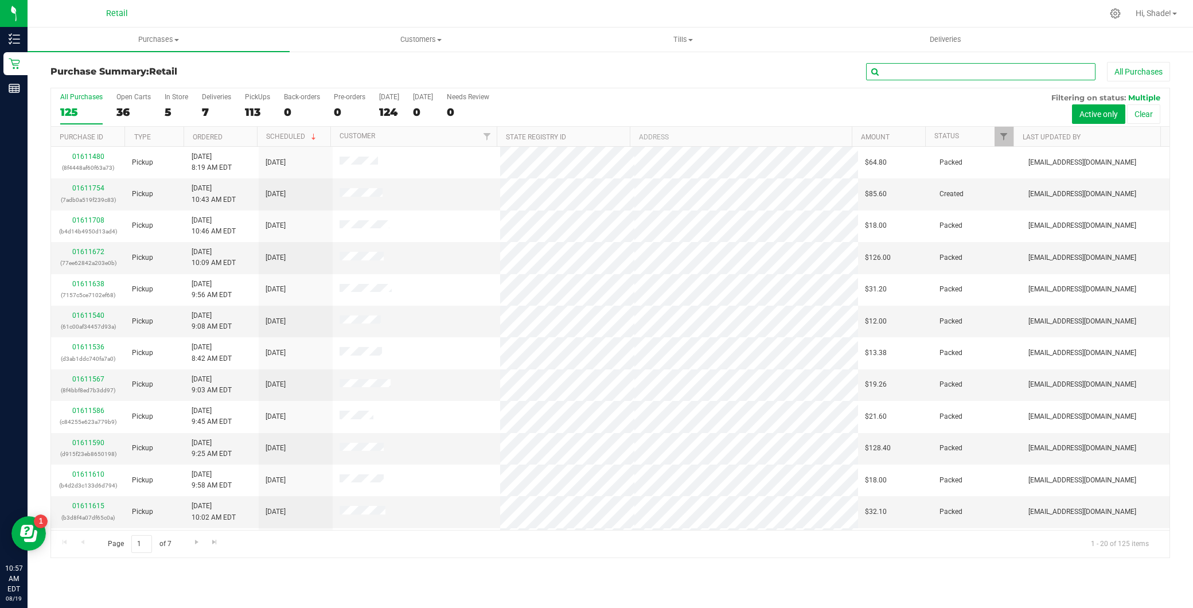
click at [939, 64] on input "text" at bounding box center [980, 71] width 229 height 17
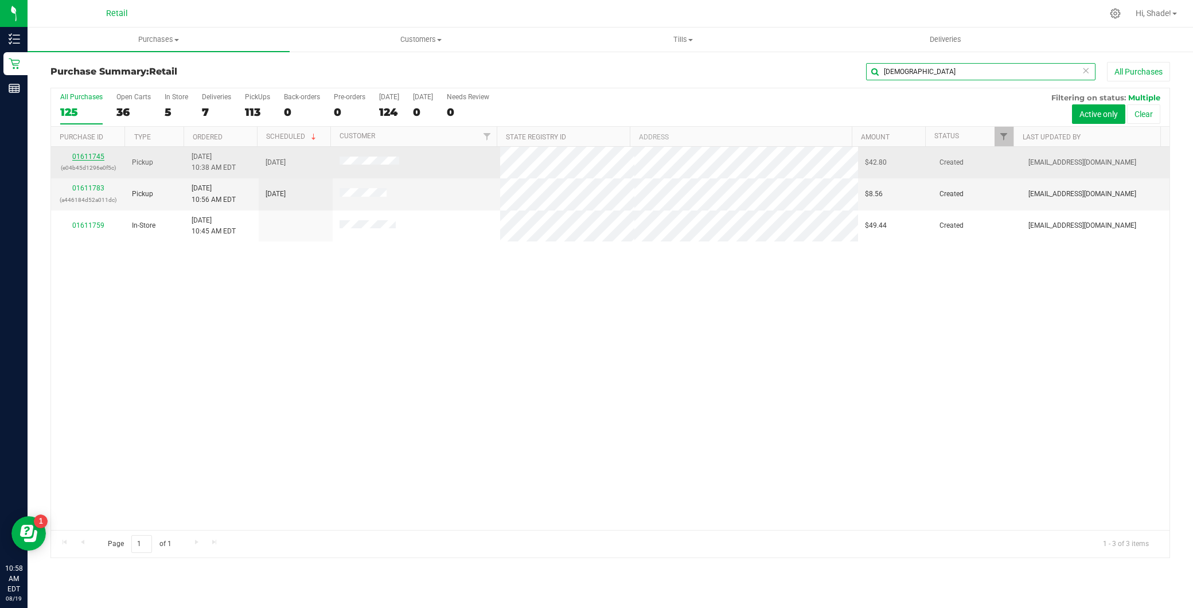
type input "christ"
click at [83, 158] on link "01611745" at bounding box center [88, 157] width 32 height 8
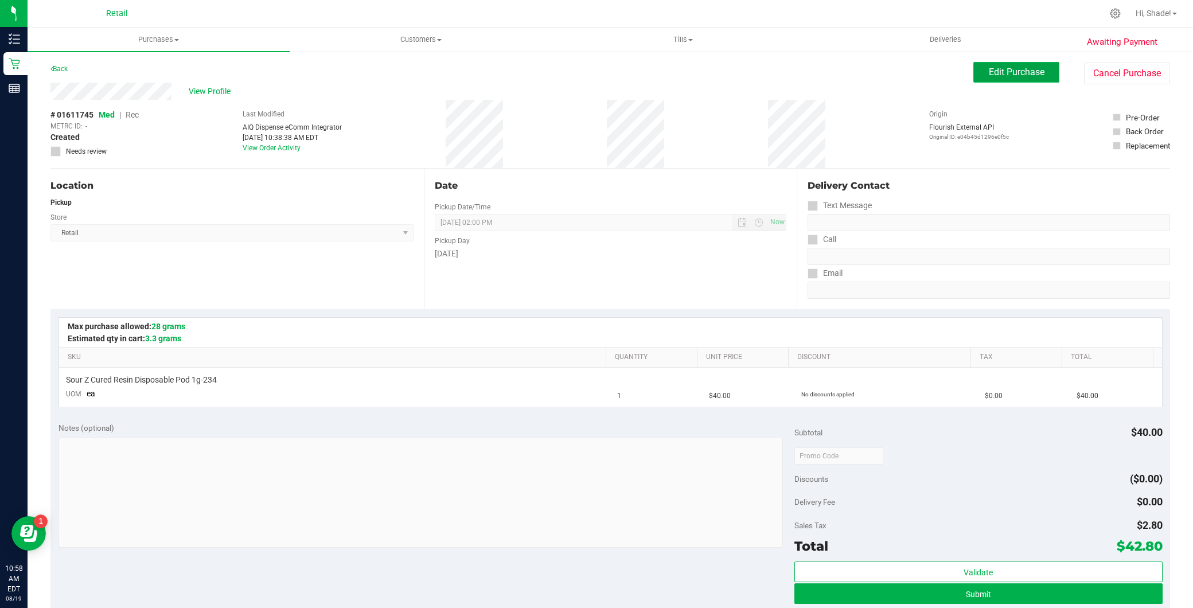
click at [987, 77] on button "Edit Purchase" at bounding box center [1016, 72] width 86 height 21
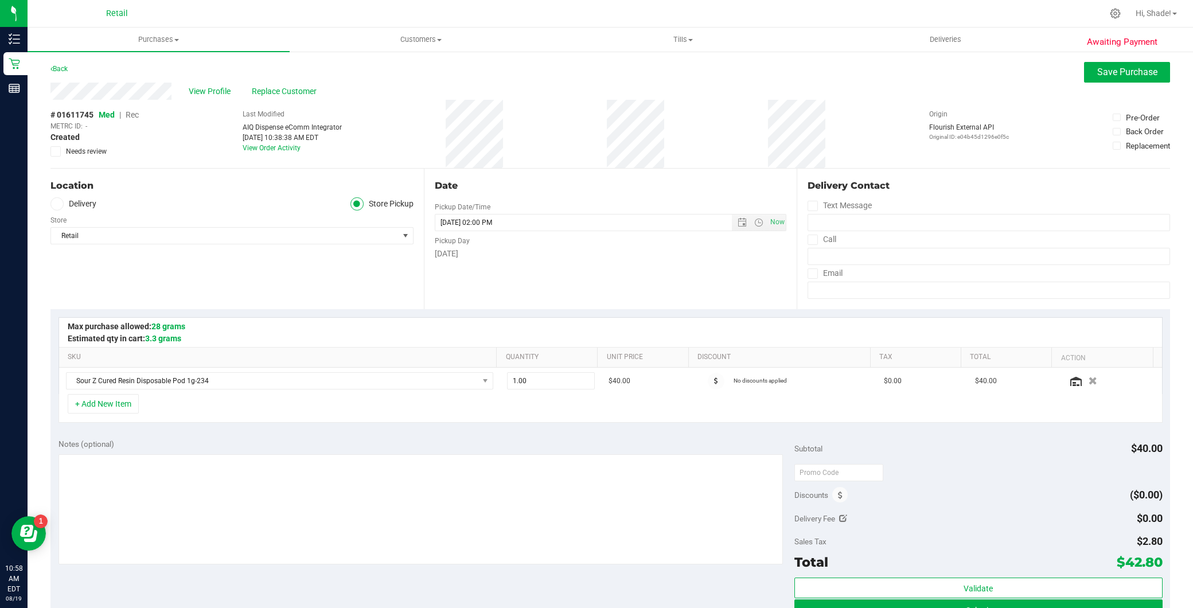
click at [132, 112] on span "Rec" at bounding box center [132, 114] width 13 height 9
click at [1085, 72] on button "Save Purchase" at bounding box center [1127, 72] width 86 height 21
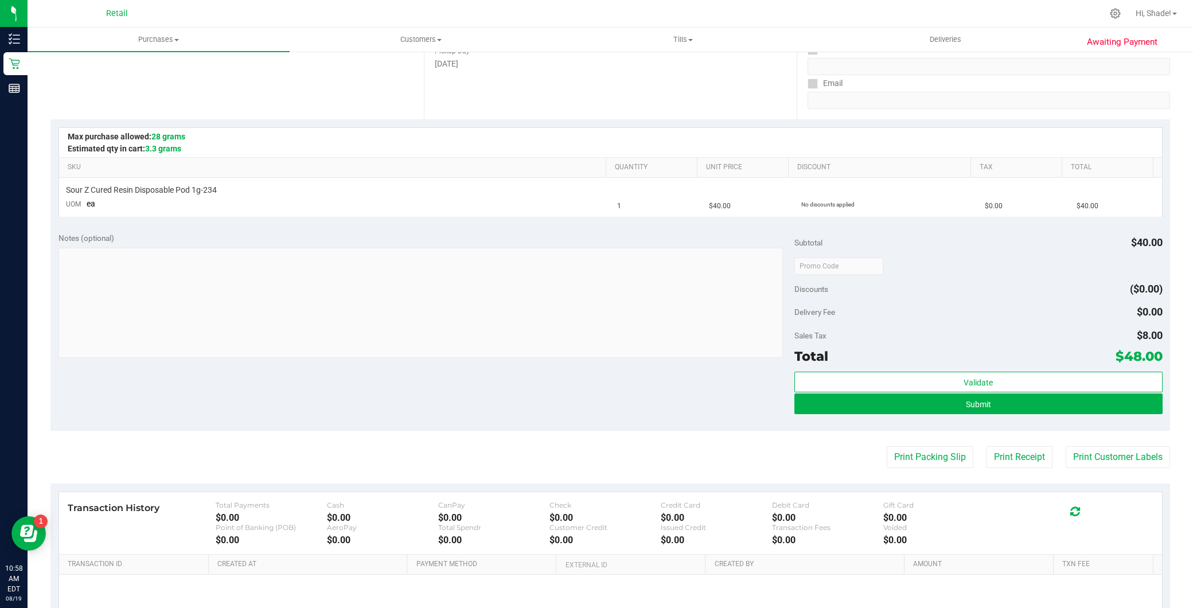
scroll to position [191, 0]
click at [916, 414] on div "Submit" at bounding box center [978, 403] width 368 height 22
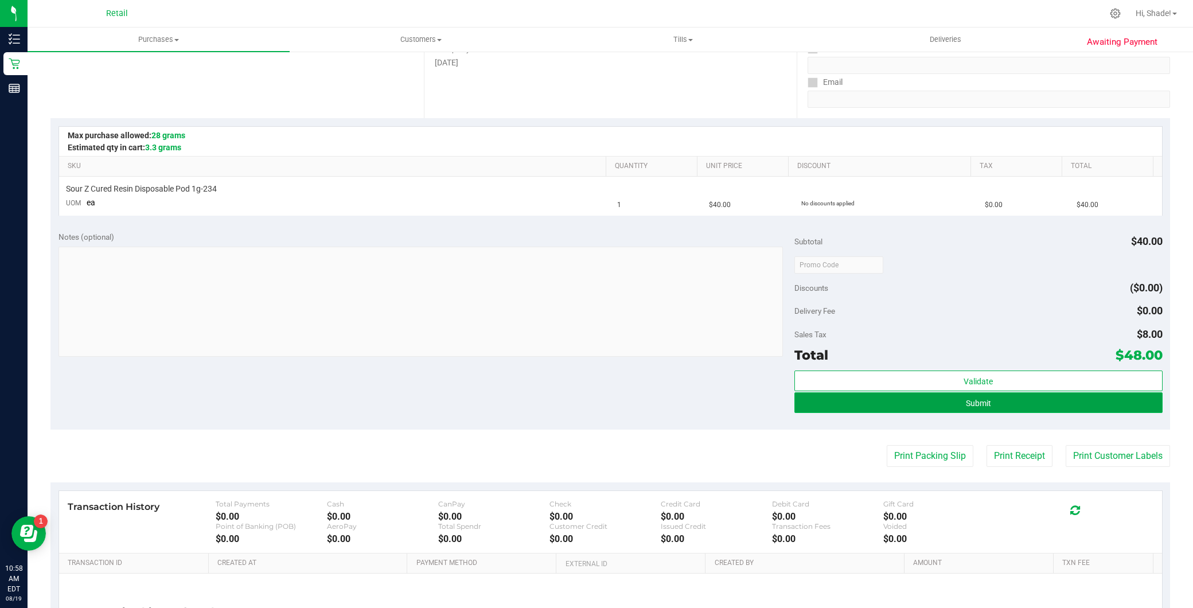
click at [917, 411] on button "Submit" at bounding box center [978, 402] width 368 height 21
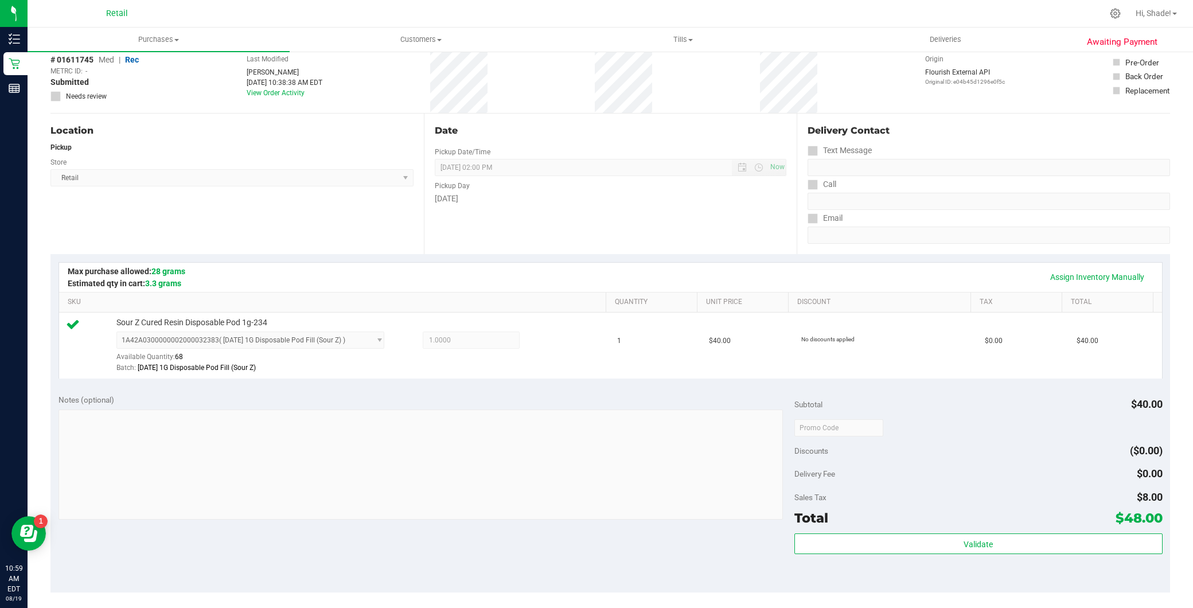
scroll to position [127, 0]
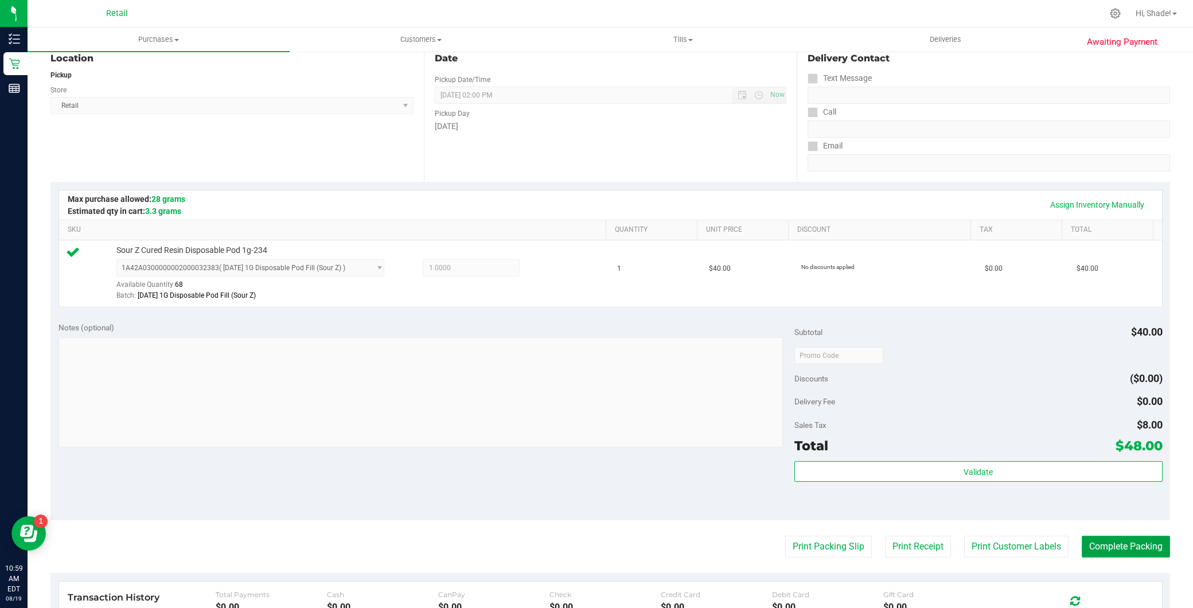
click at [1110, 538] on button "Complete Packing" at bounding box center [1126, 547] width 88 height 22
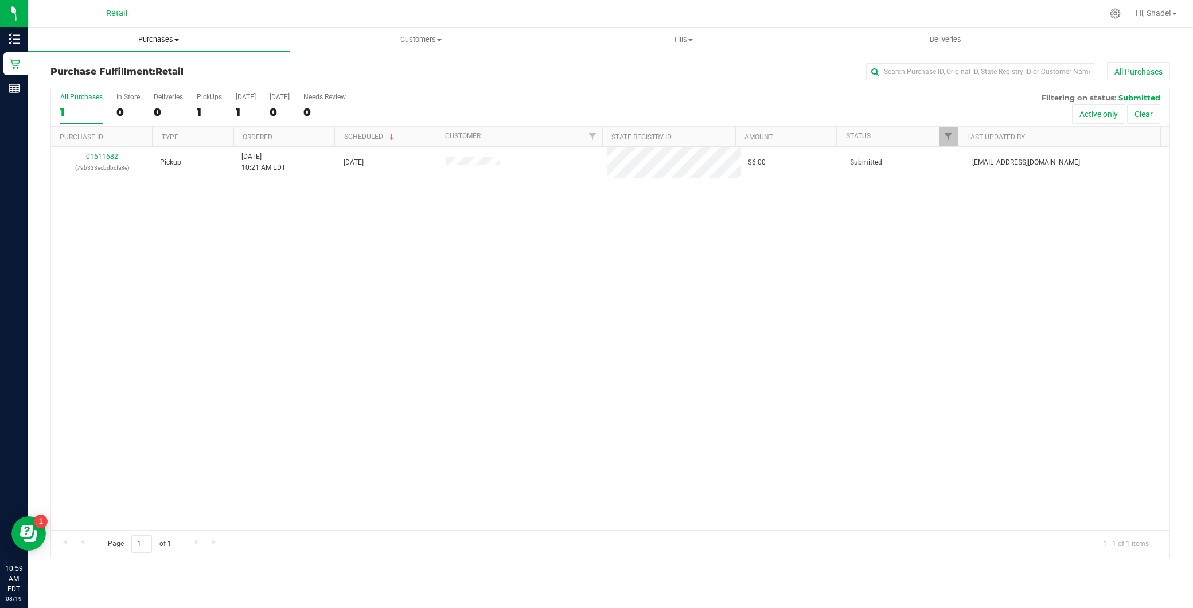
click at [180, 39] on span "Purchases" at bounding box center [159, 39] width 262 height 10
click at [162, 69] on li "Summary of purchases" at bounding box center [159, 70] width 262 height 14
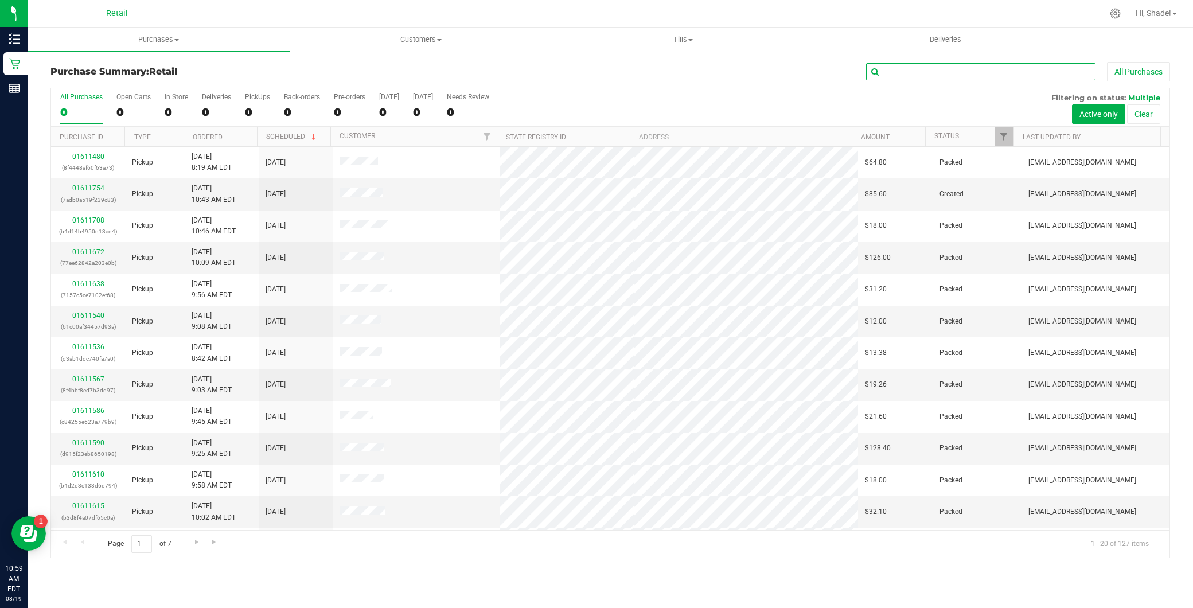
click at [1016, 75] on input "text" at bounding box center [980, 71] width 229 height 17
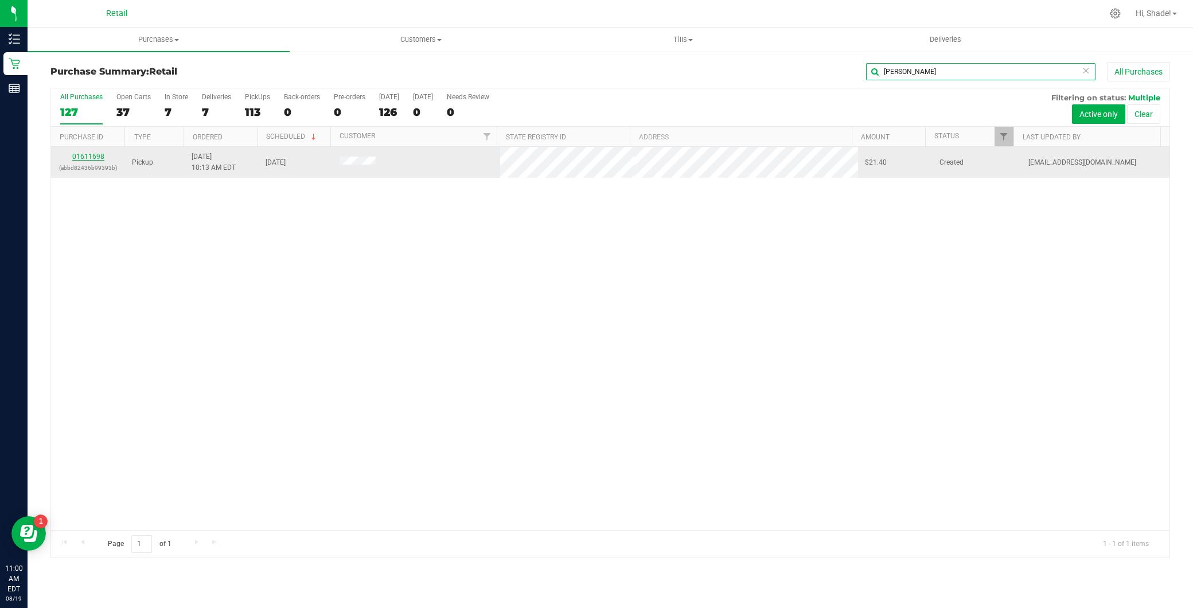
type input "paul"
click at [92, 158] on link "01611698" at bounding box center [88, 157] width 32 height 8
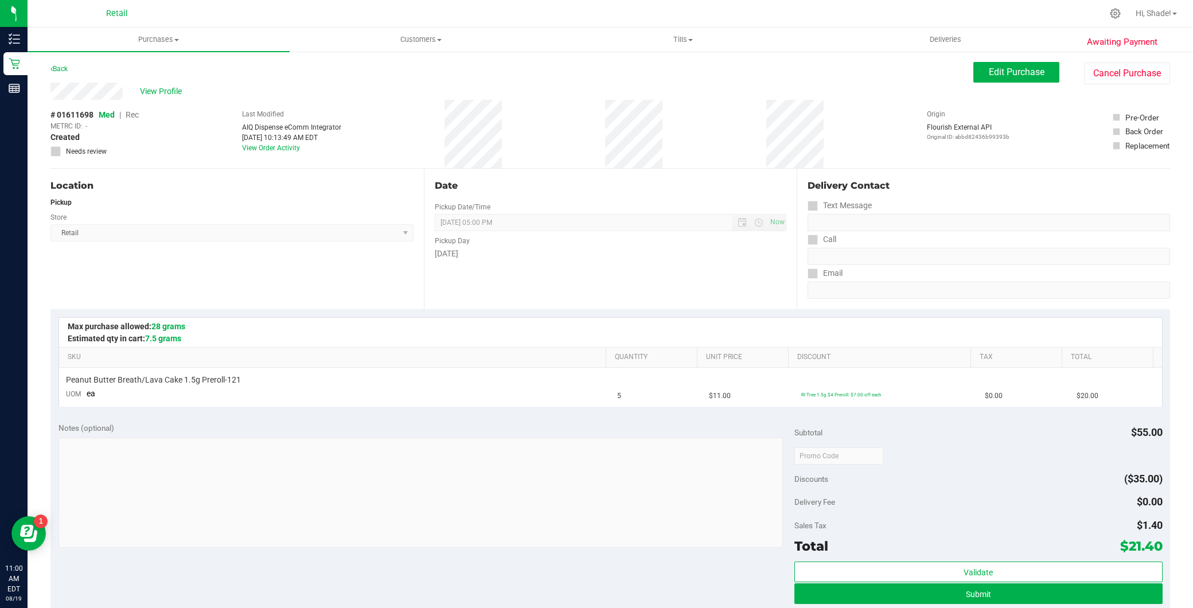
click at [989, 83] on div "Edit Purchase Cancel Purchase" at bounding box center [1071, 73] width 197 height 22
click at [995, 79] on button "Edit Purchase" at bounding box center [1016, 72] width 86 height 21
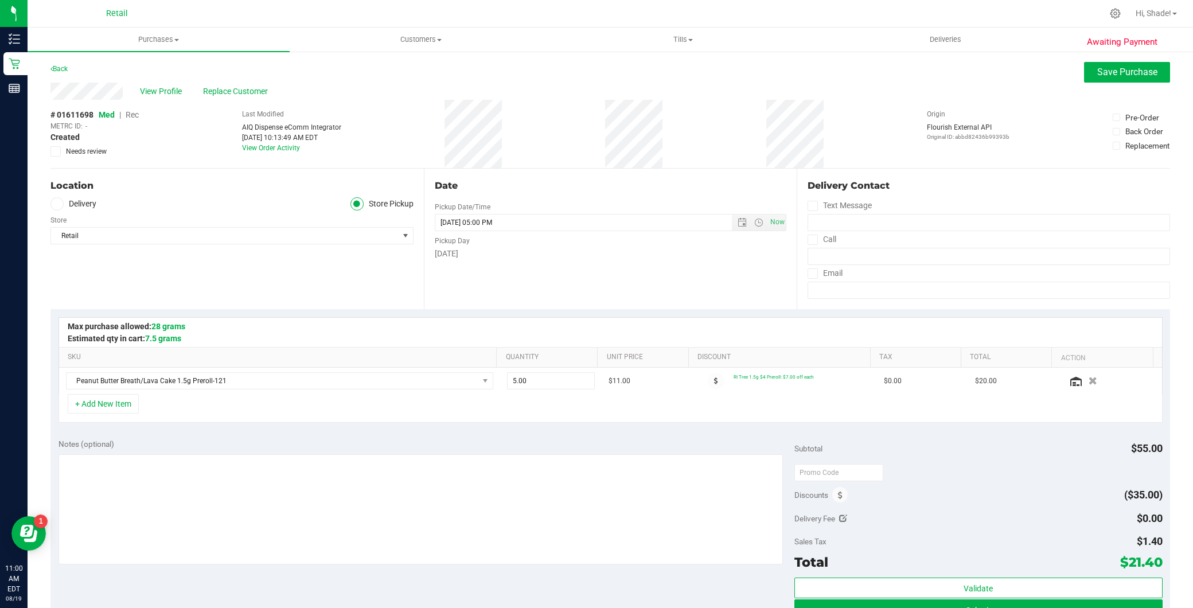
click at [128, 114] on span "Rec" at bounding box center [132, 114] width 13 height 9
click at [1120, 73] on span "Save Purchase" at bounding box center [1127, 72] width 60 height 11
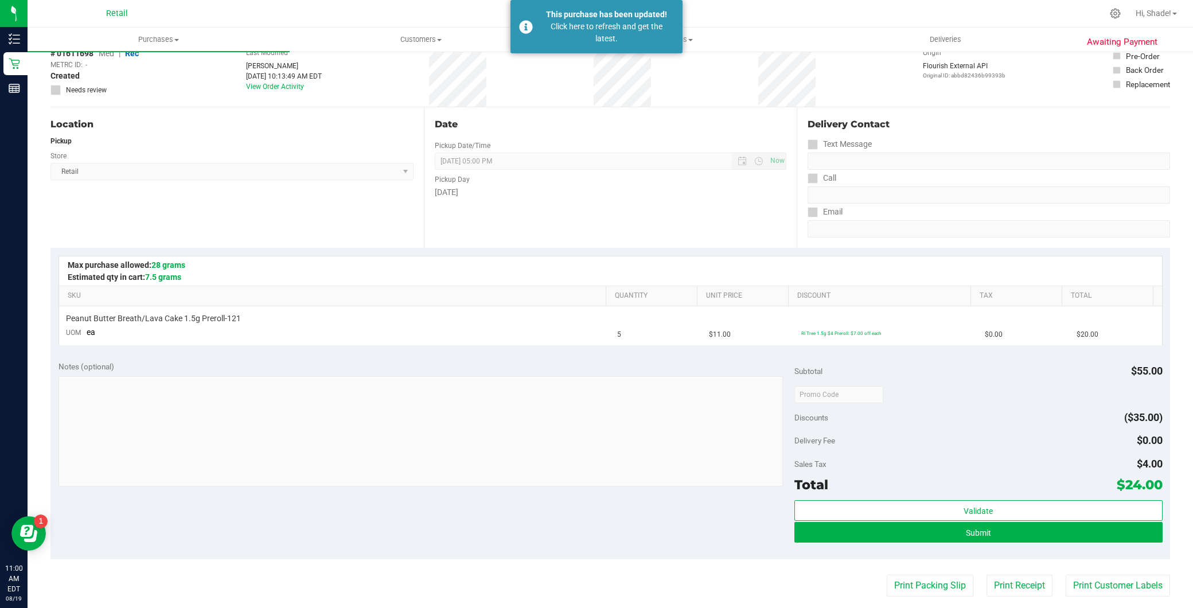
scroll to position [127, 0]
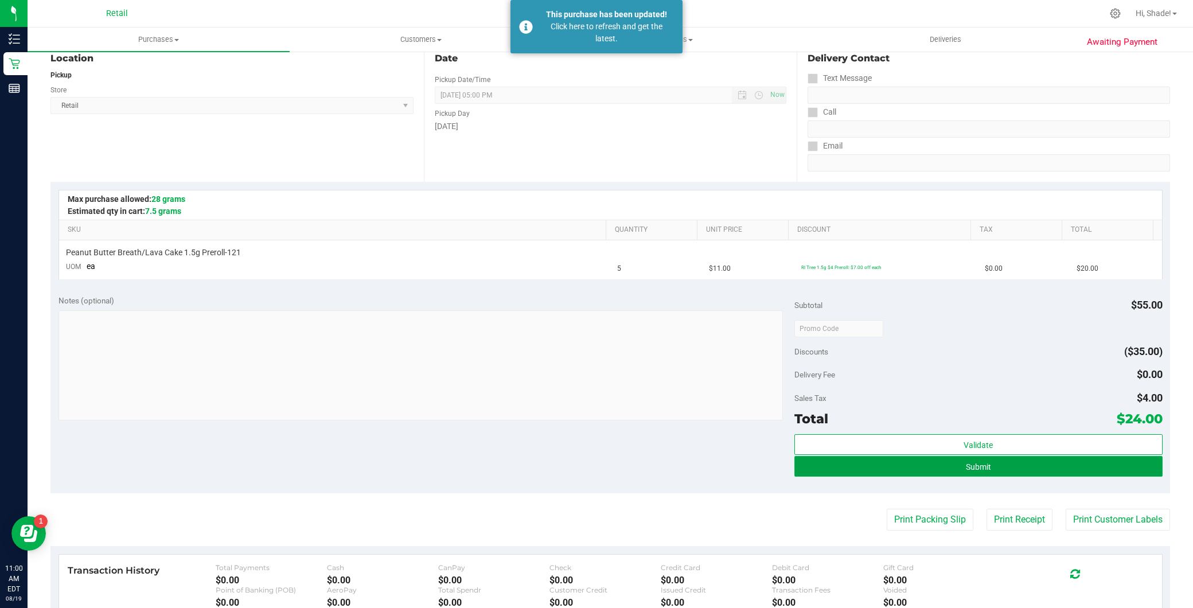
click at [919, 470] on button "Submit" at bounding box center [978, 466] width 368 height 21
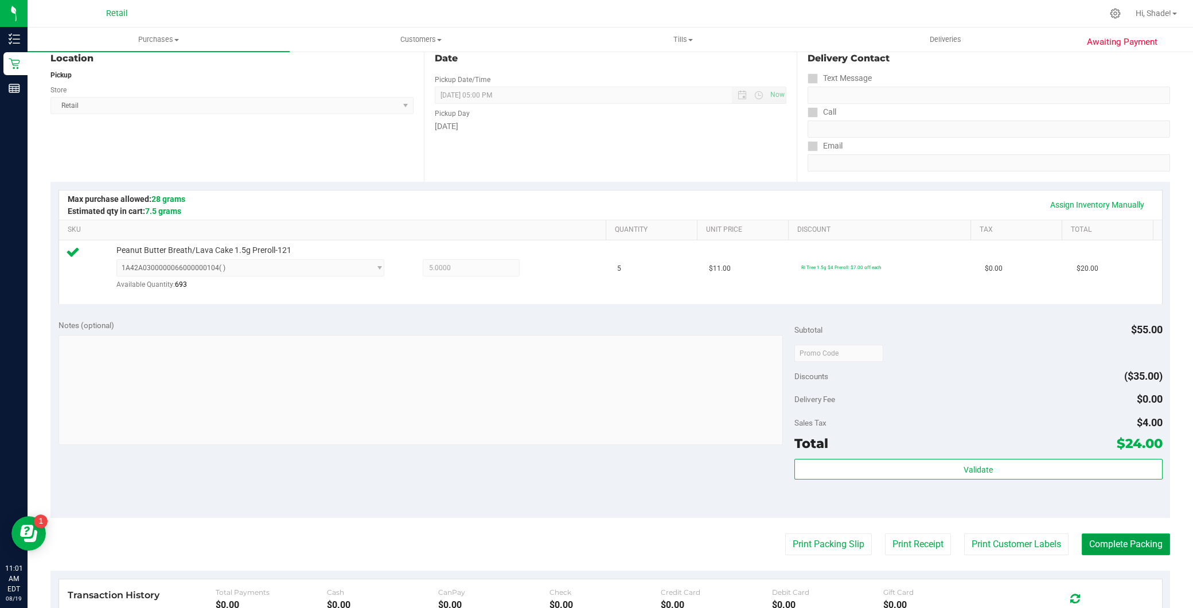
click at [1096, 549] on button "Complete Packing" at bounding box center [1126, 544] width 88 height 22
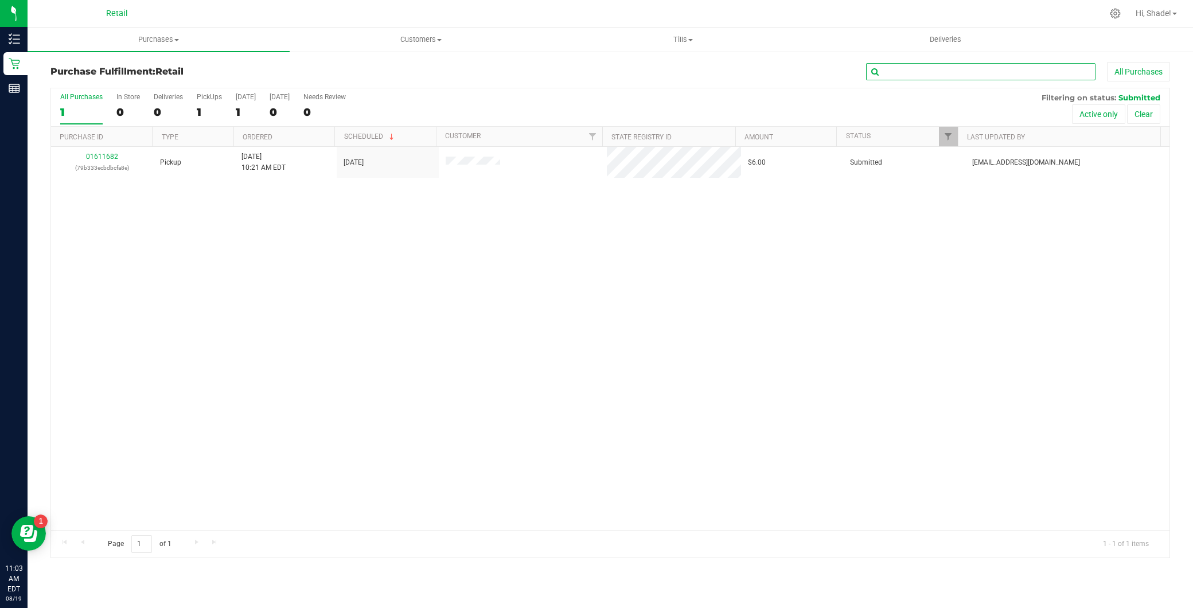
click at [897, 79] on input "text" at bounding box center [980, 71] width 229 height 17
type input "nathan"
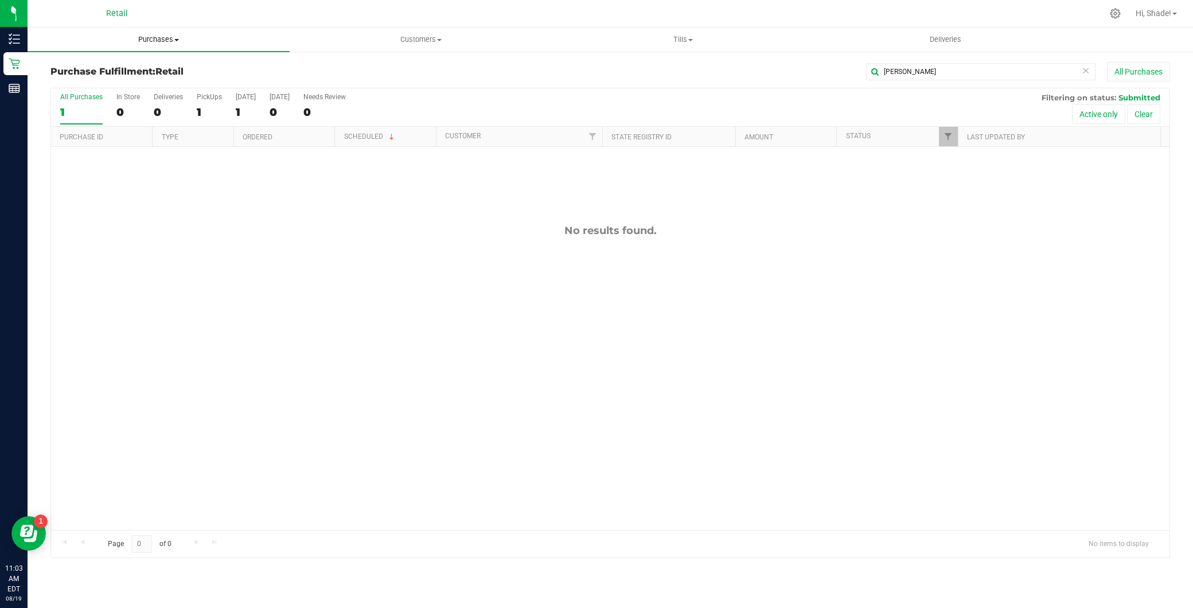
click at [175, 42] on span "Purchases" at bounding box center [159, 39] width 262 height 10
click at [114, 72] on span "Summary of purchases" at bounding box center [87, 69] width 118 height 10
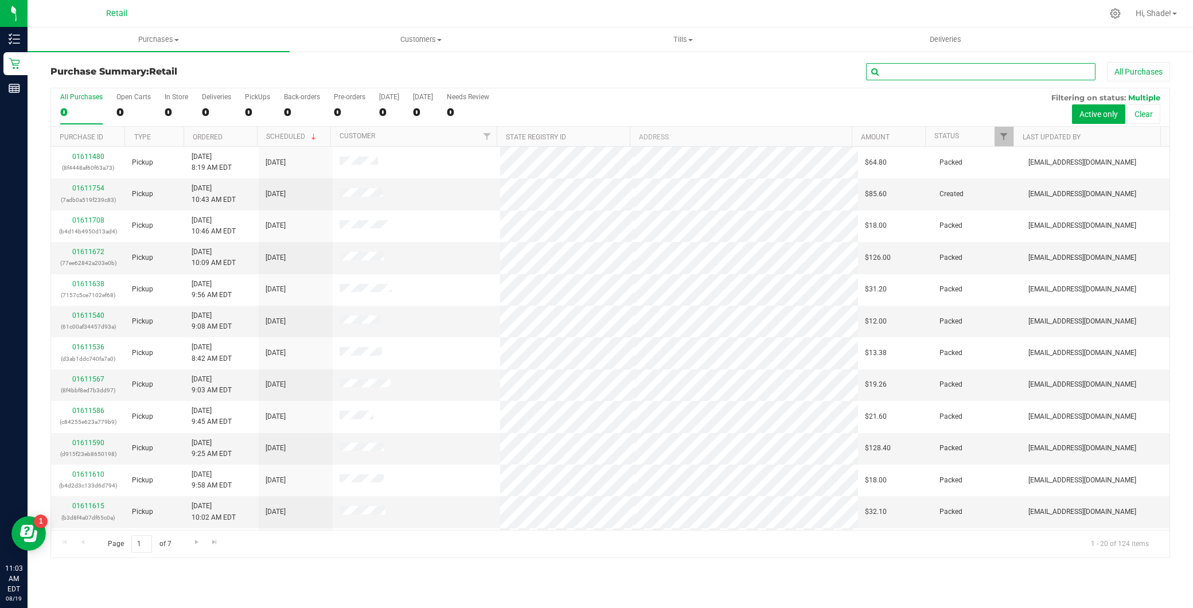
click at [918, 78] on input "text" at bounding box center [980, 71] width 229 height 17
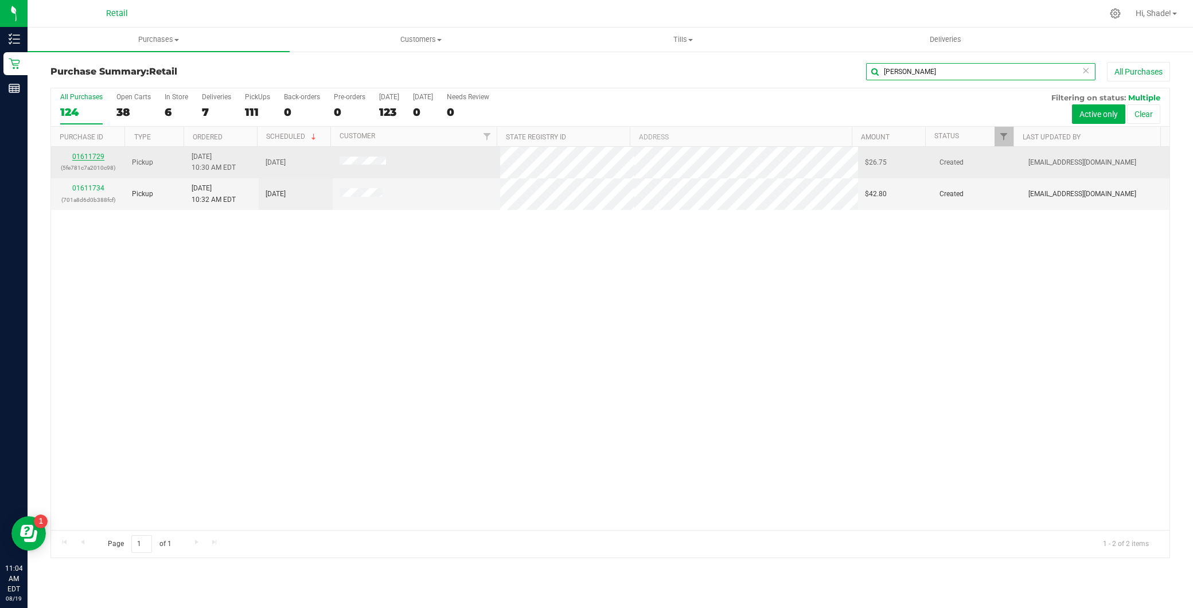
type input "nathan"
click at [95, 158] on link "01611729" at bounding box center [88, 157] width 32 height 8
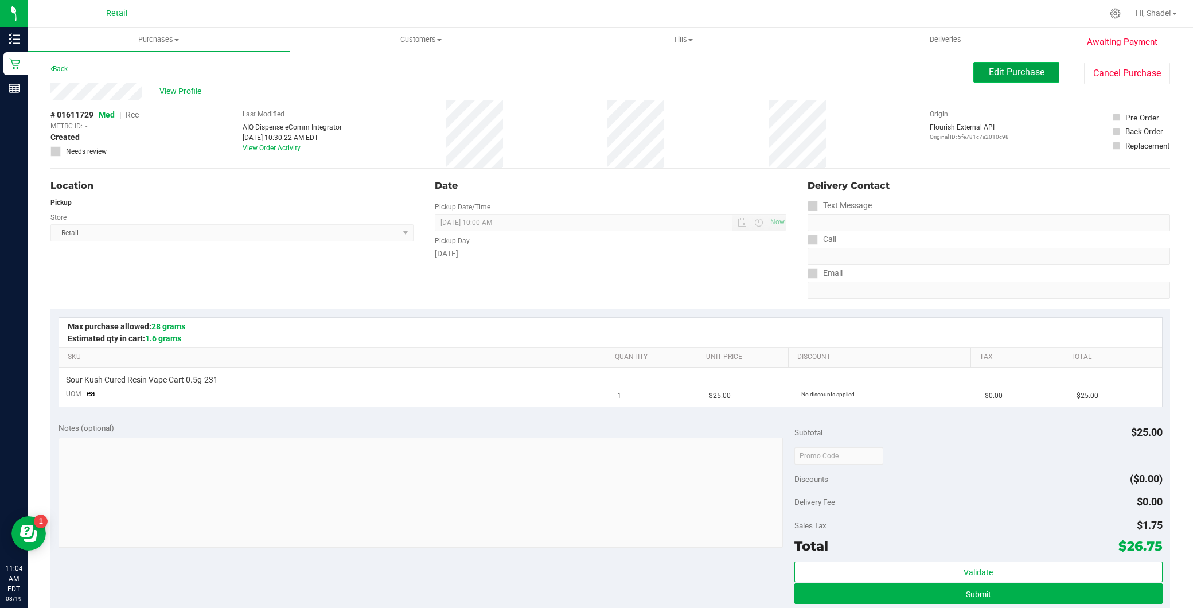
click at [1010, 72] on span "Edit Purchase" at bounding box center [1017, 72] width 56 height 11
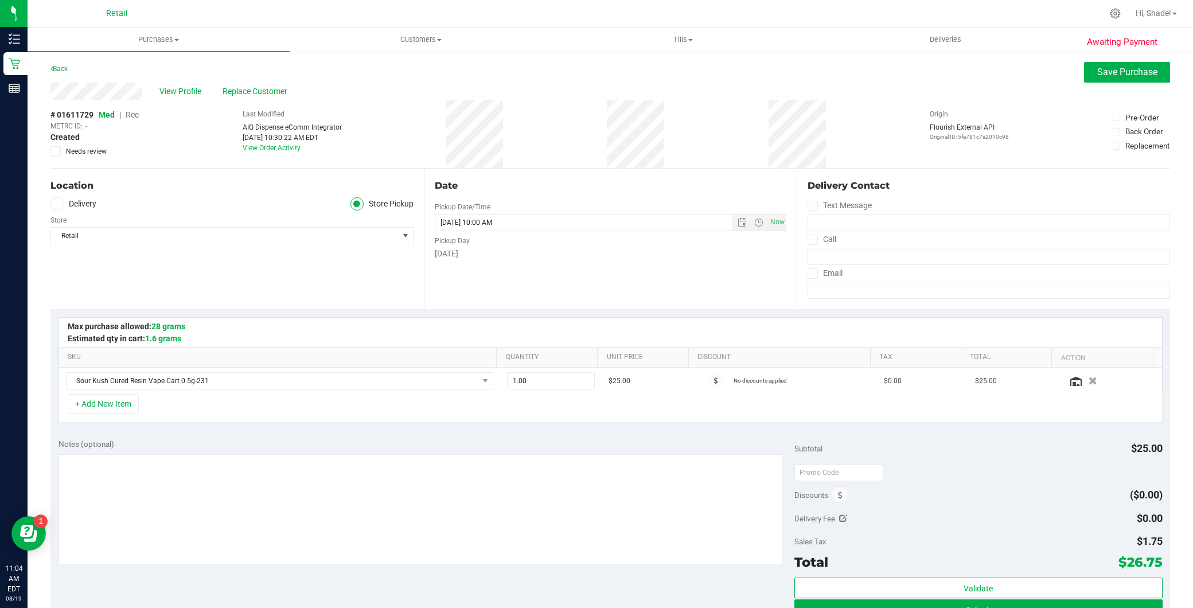
click at [137, 112] on span "Rec" at bounding box center [132, 114] width 13 height 9
click at [1117, 64] on button "Save Purchase" at bounding box center [1127, 72] width 86 height 21
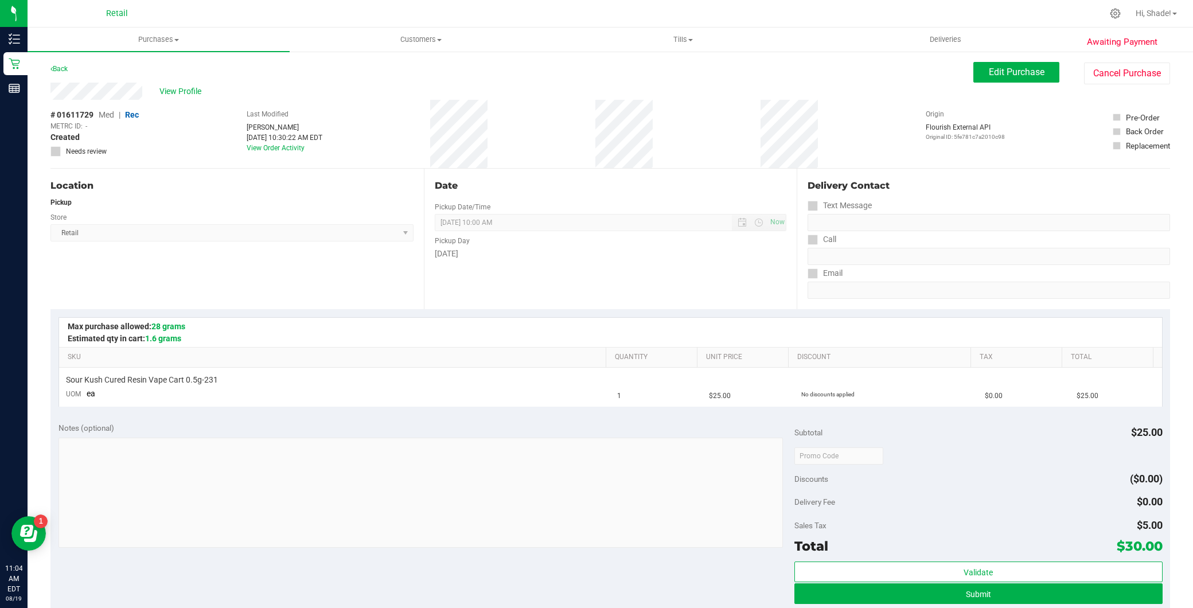
scroll to position [191, 0]
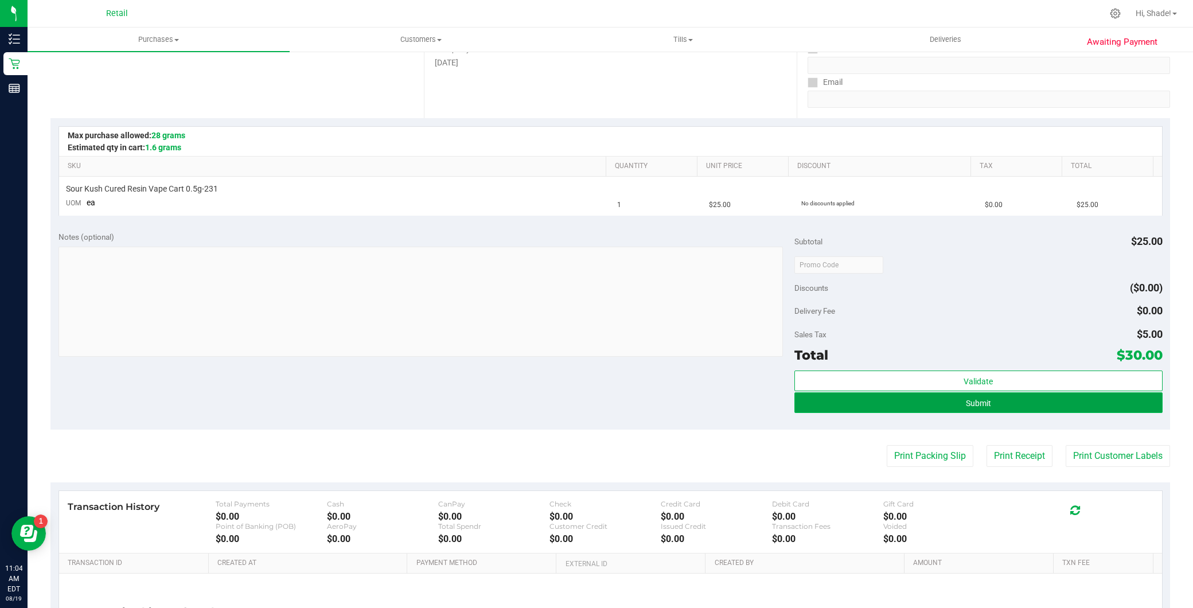
click at [880, 402] on button "Submit" at bounding box center [978, 402] width 368 height 21
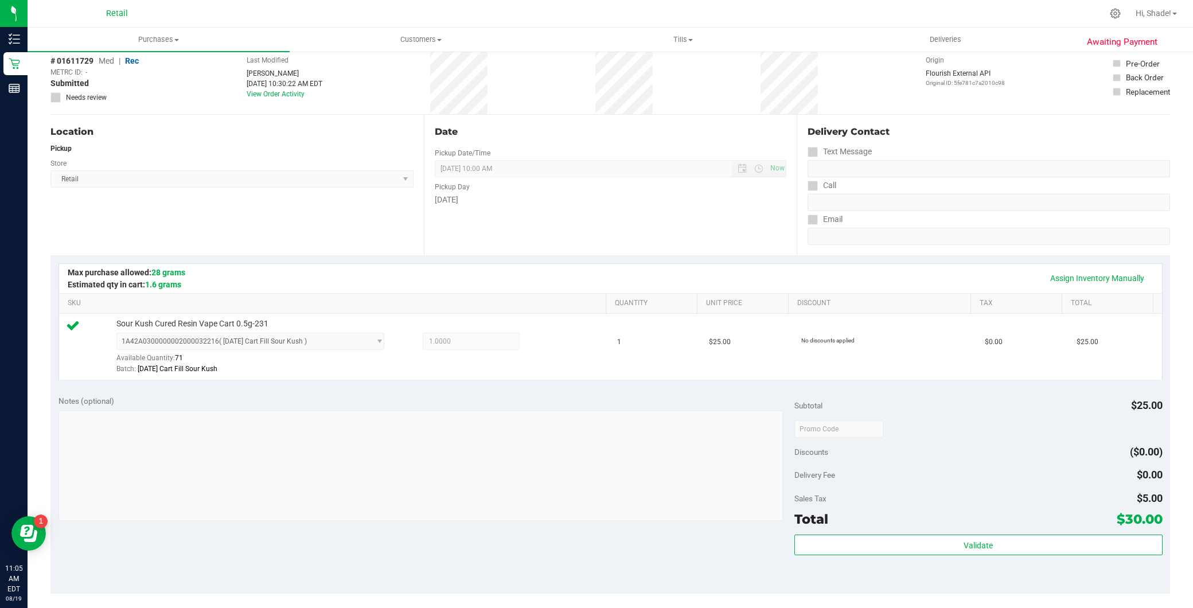
scroll to position [330, 0]
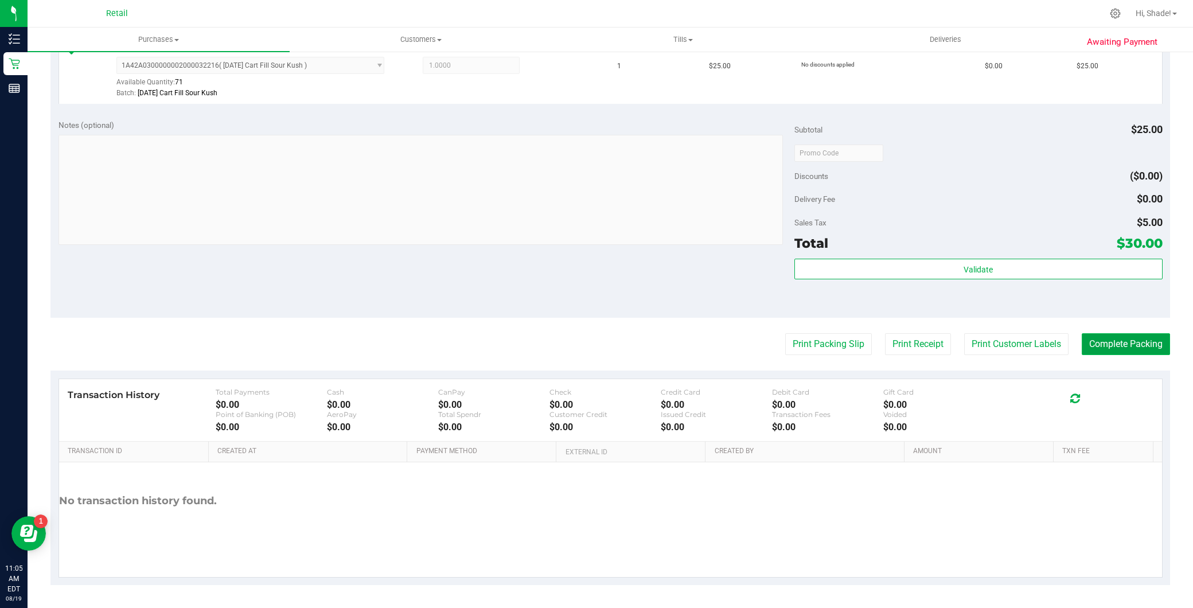
click at [1086, 343] on button "Complete Packing" at bounding box center [1126, 344] width 88 height 22
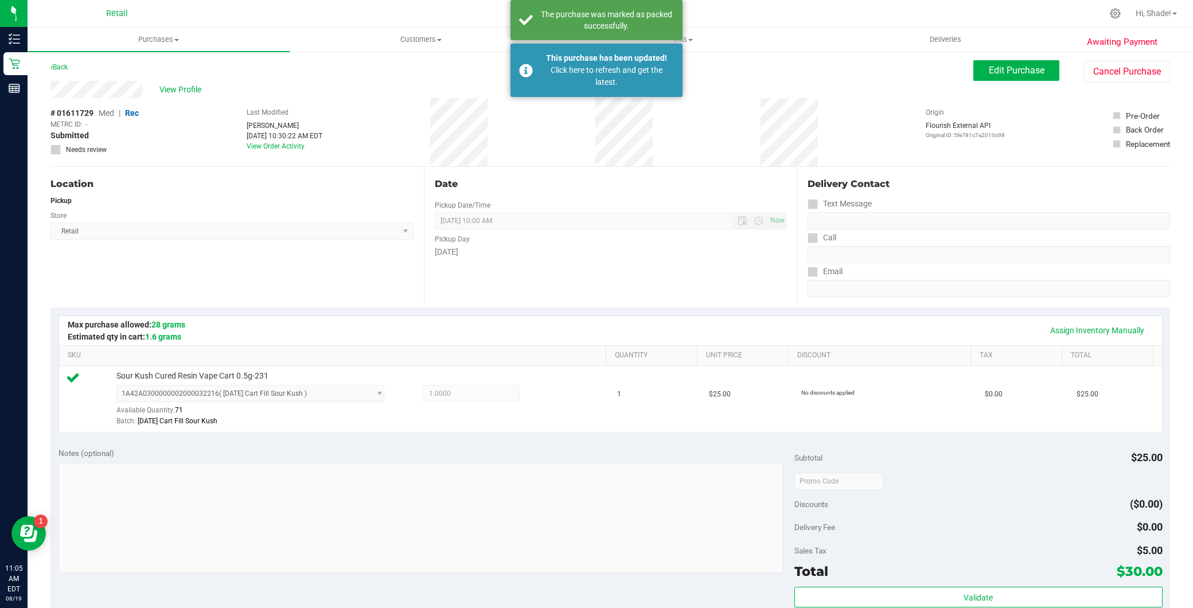
scroll to position [0, 0]
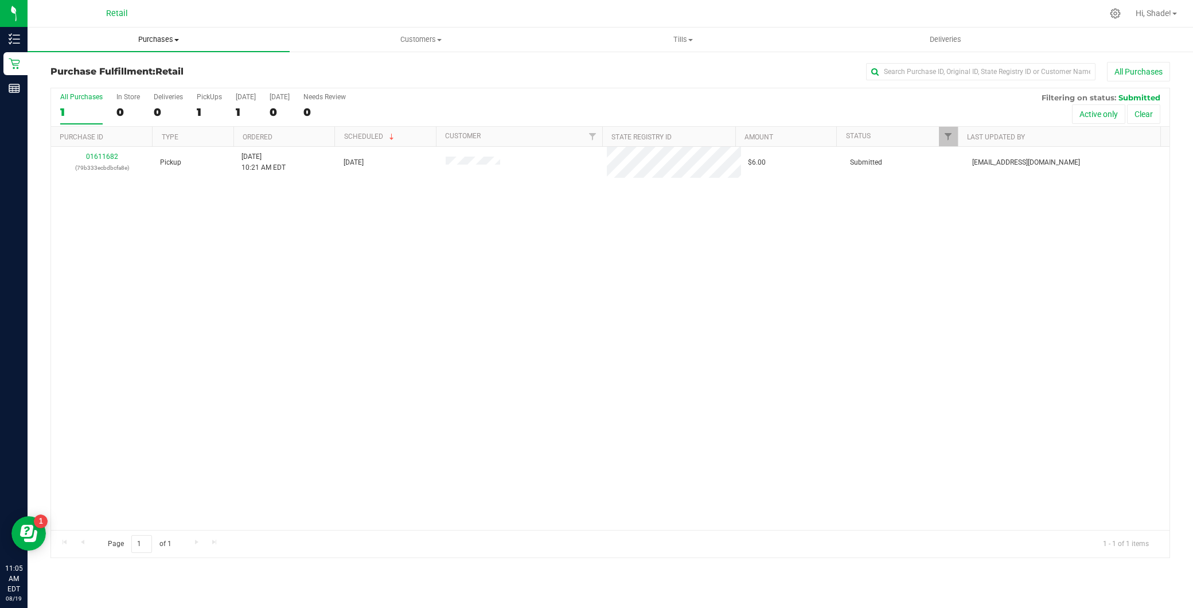
click at [162, 35] on span "Purchases" at bounding box center [159, 39] width 262 height 10
click at [151, 65] on li "Summary of purchases" at bounding box center [159, 70] width 262 height 14
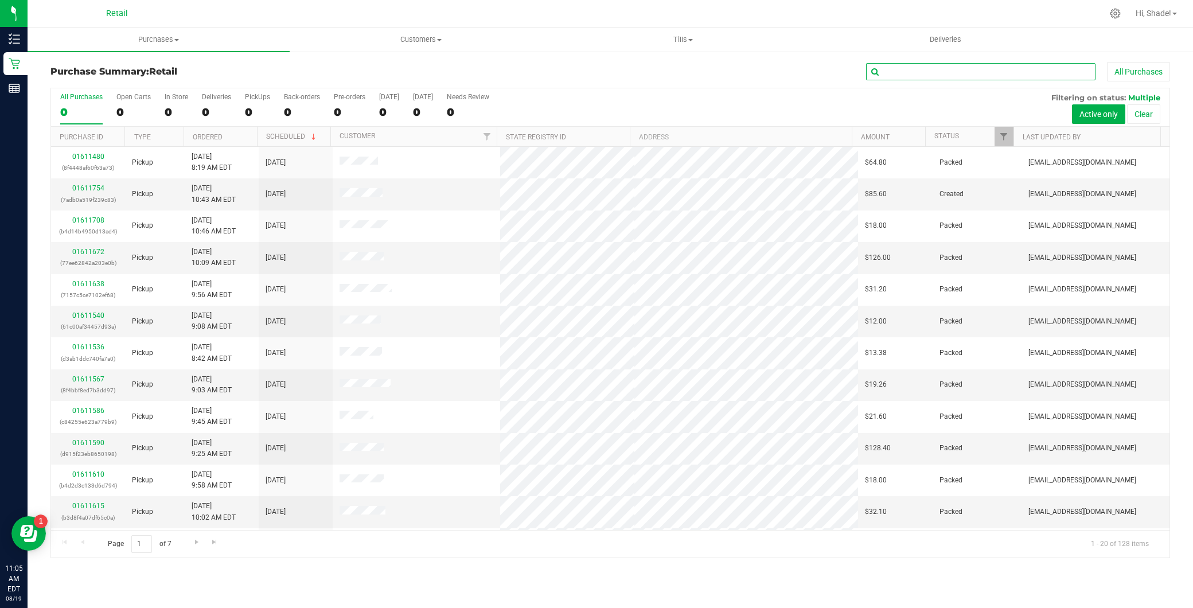
click at [928, 68] on input "text" at bounding box center [980, 71] width 229 height 17
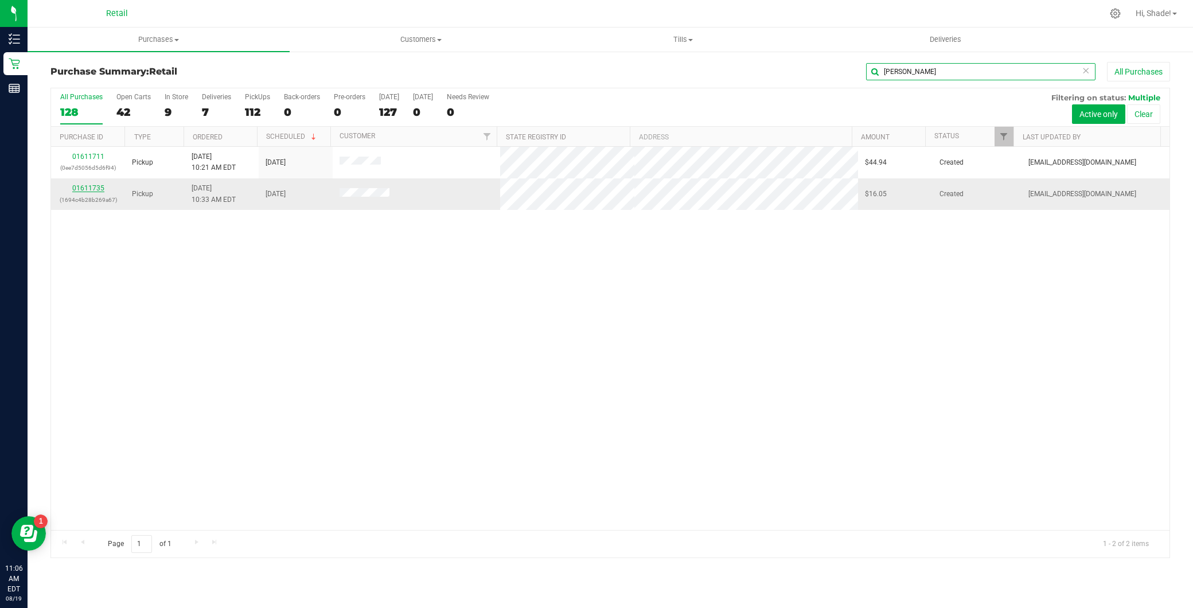
type input "[PERSON_NAME]"
click at [77, 190] on link "01611735" at bounding box center [88, 188] width 32 height 8
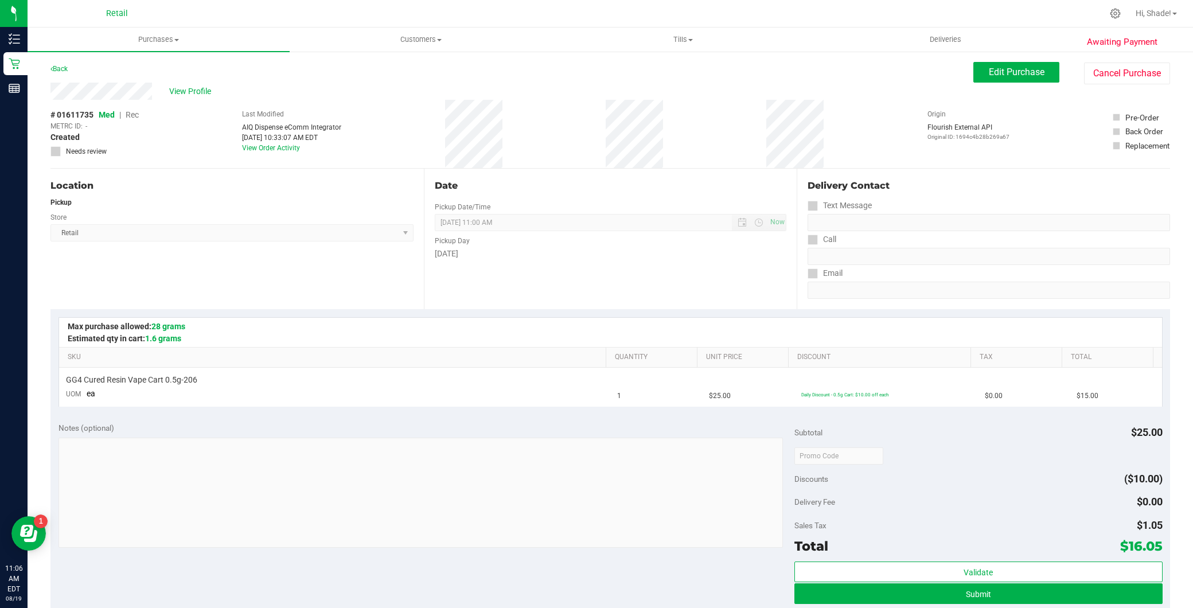
click at [974, 83] on div "Edit Purchase Cancel Purchase" at bounding box center [1071, 73] width 197 height 22
click at [996, 71] on span "Edit Purchase" at bounding box center [1017, 72] width 56 height 11
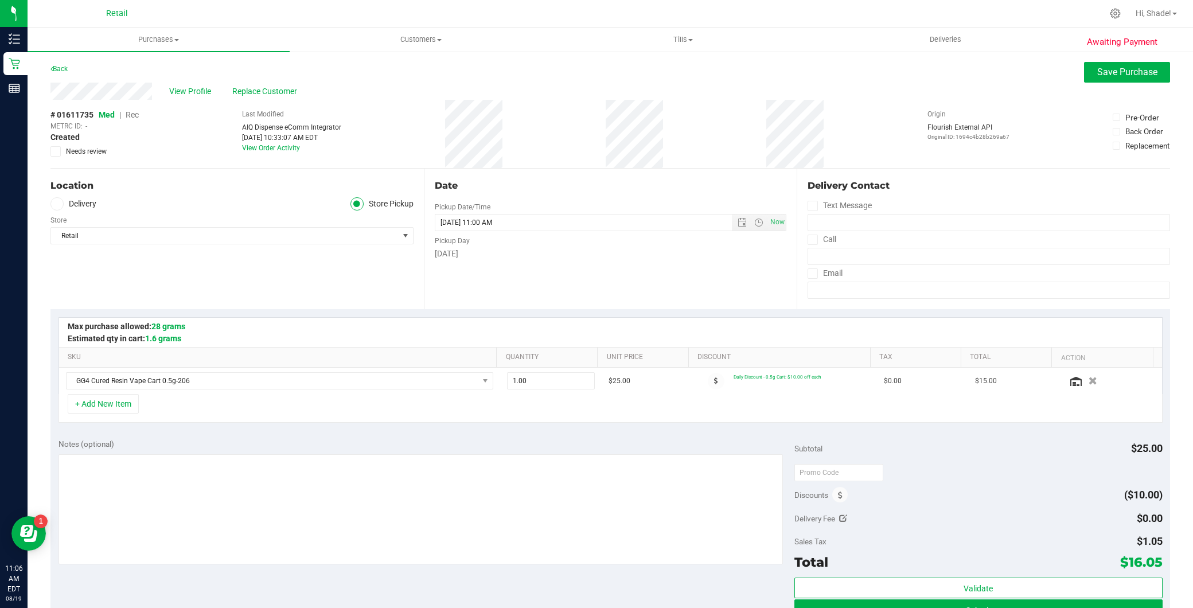
click at [134, 112] on span "Rec" at bounding box center [132, 114] width 13 height 9
click at [1100, 67] on span "Save Purchase" at bounding box center [1127, 72] width 60 height 11
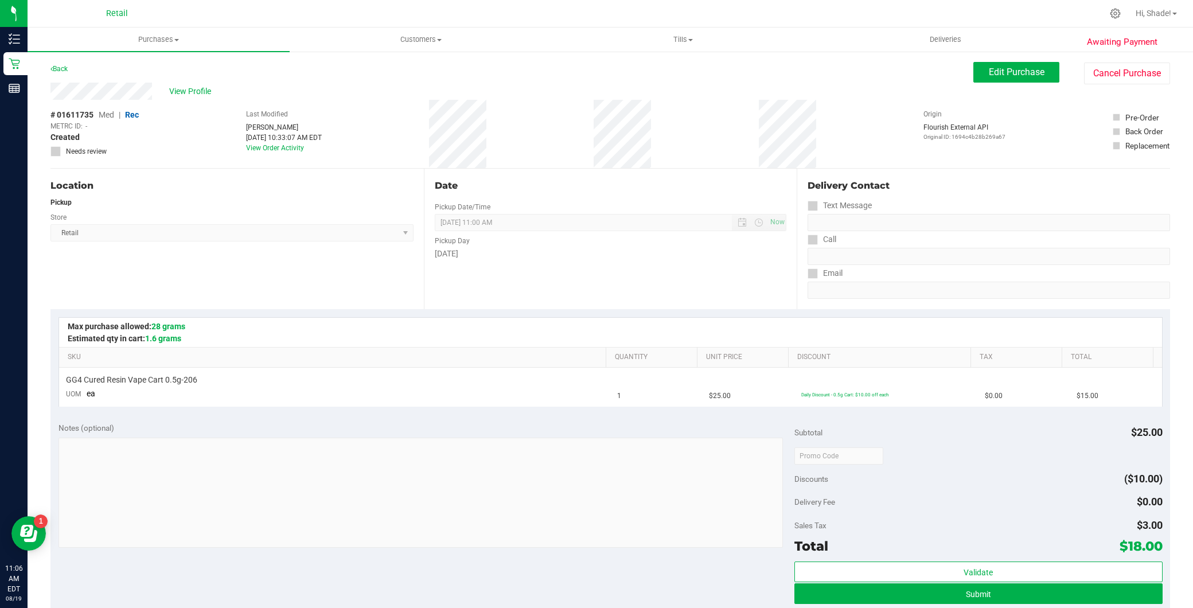
scroll to position [255, 0]
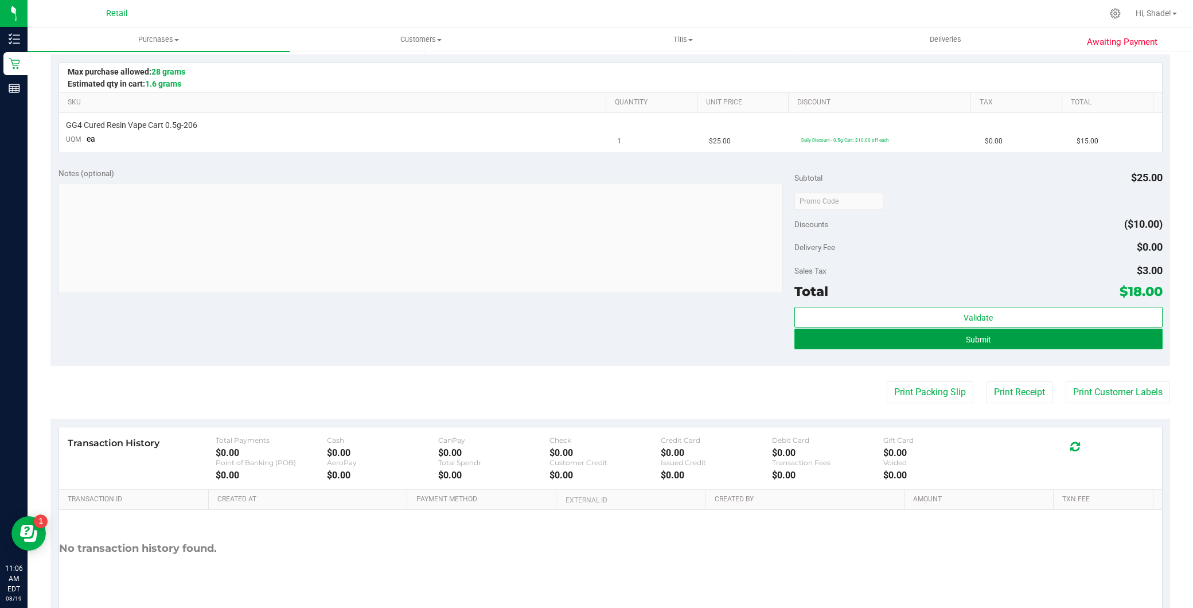
click at [966, 341] on span "Submit" at bounding box center [978, 339] width 25 height 9
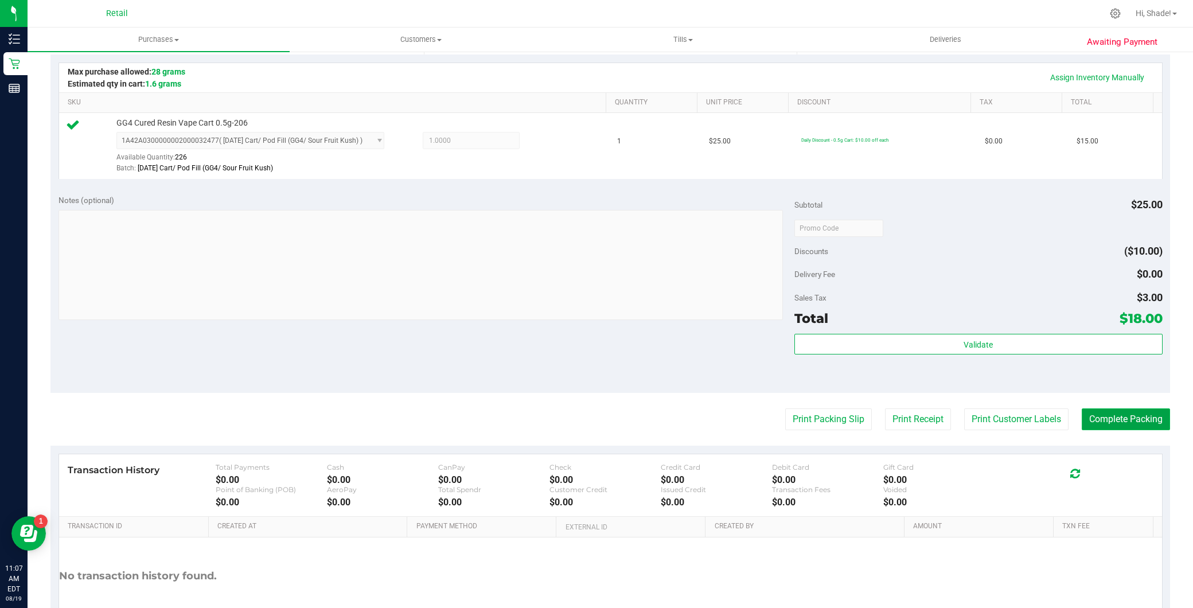
click at [1110, 421] on button "Complete Packing" at bounding box center [1126, 419] width 88 height 22
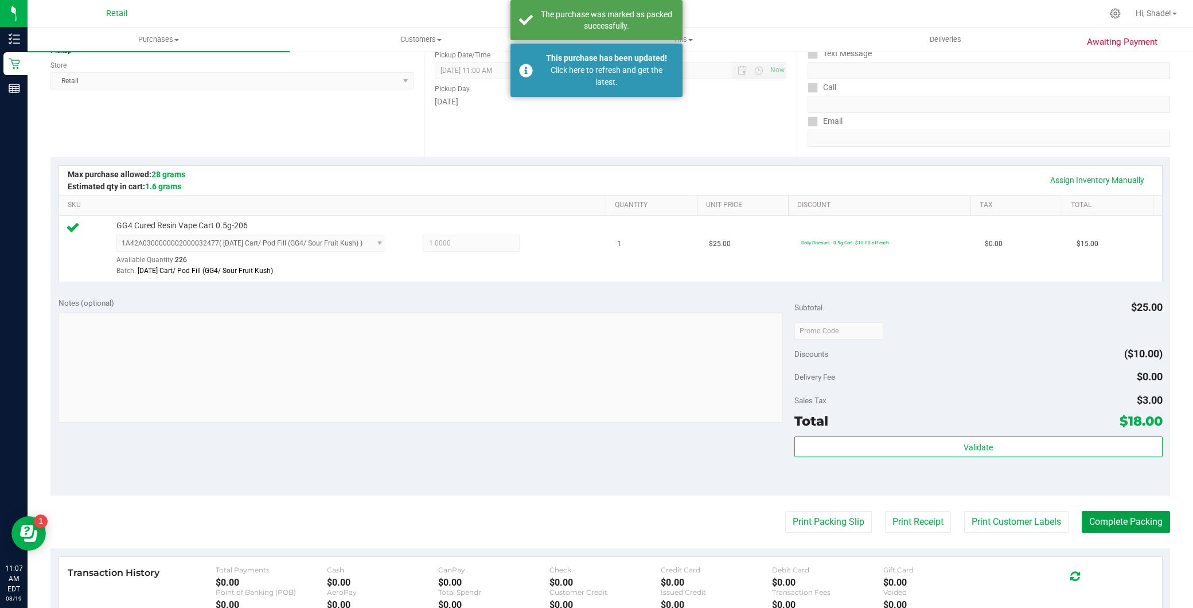
scroll to position [0, 0]
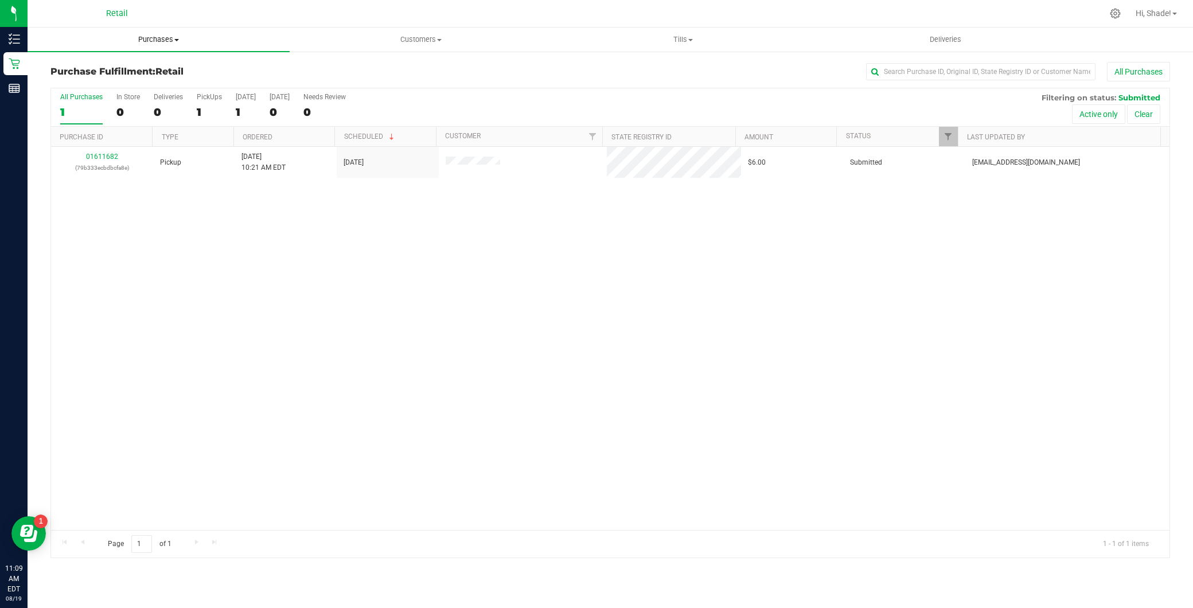
click at [145, 42] on span "Purchases" at bounding box center [159, 39] width 262 height 10
click at [145, 70] on li "Summary of purchases" at bounding box center [159, 70] width 262 height 14
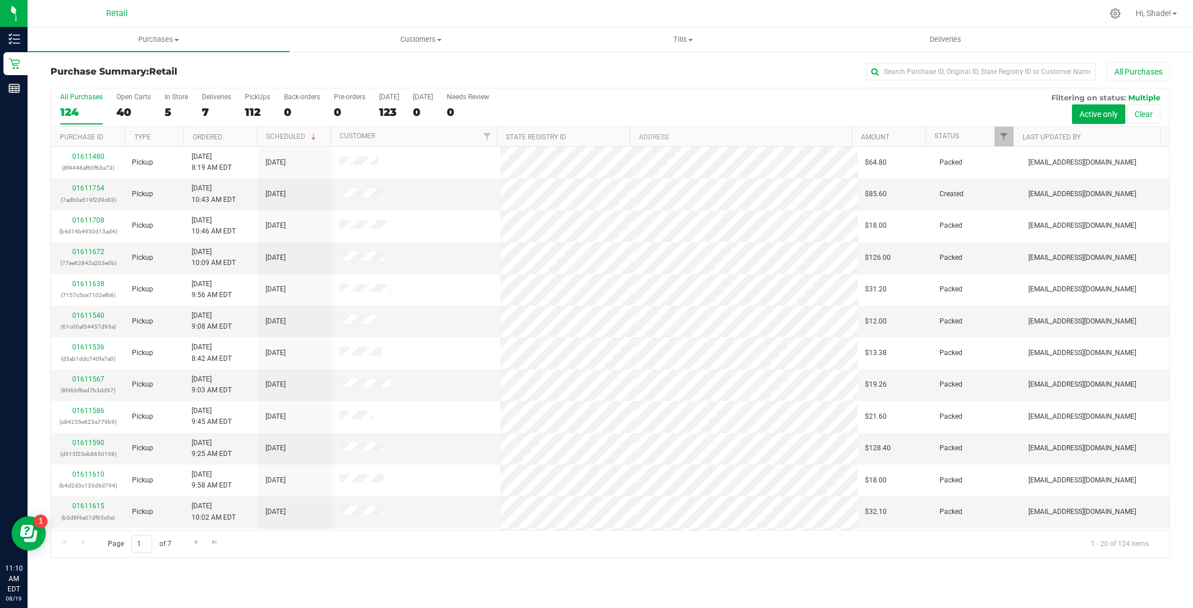
click at [951, 62] on div "All Purchases" at bounding box center [797, 72] width 746 height 20
click at [949, 66] on input "text" at bounding box center [980, 71] width 229 height 17
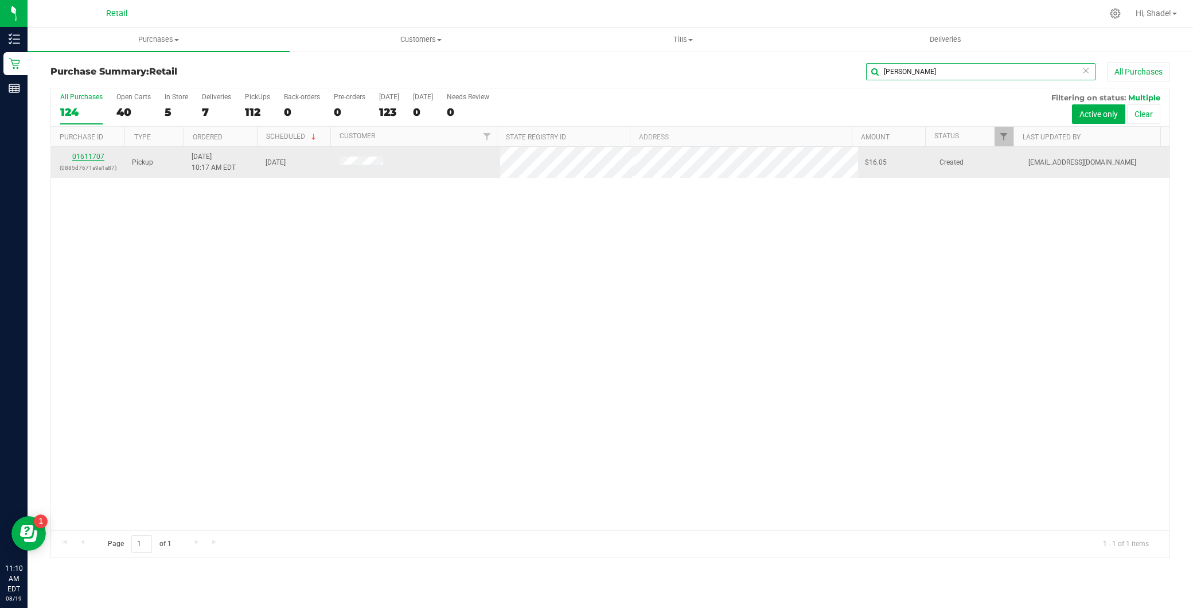
type input "dana"
click at [99, 153] on link "01611707" at bounding box center [88, 157] width 32 height 8
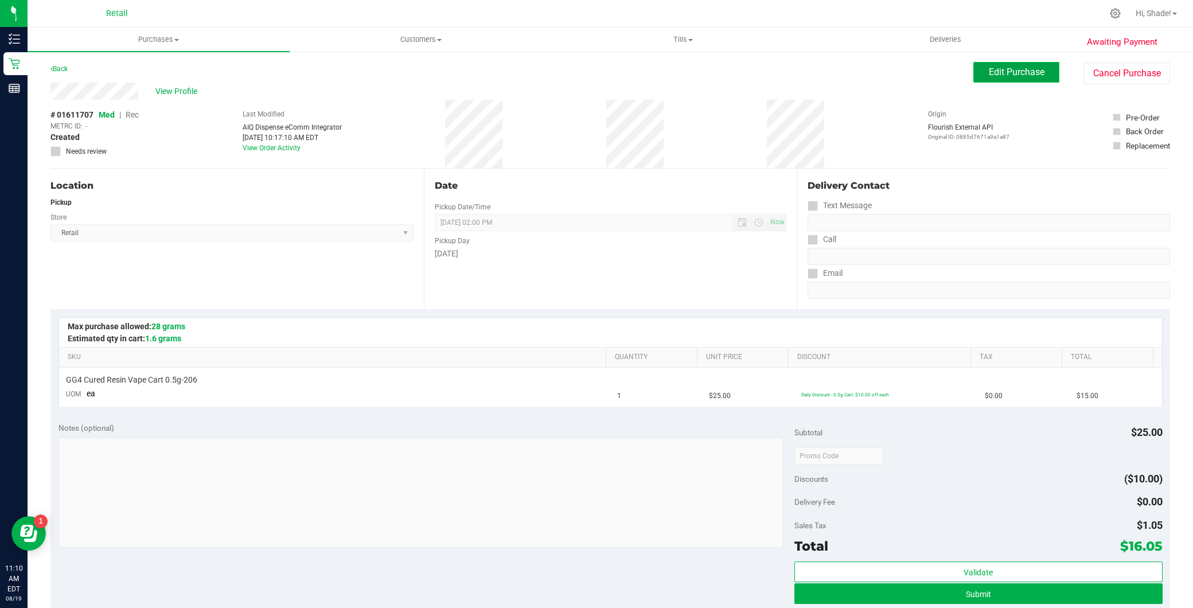
click at [999, 64] on button "Edit Purchase" at bounding box center [1016, 72] width 86 height 21
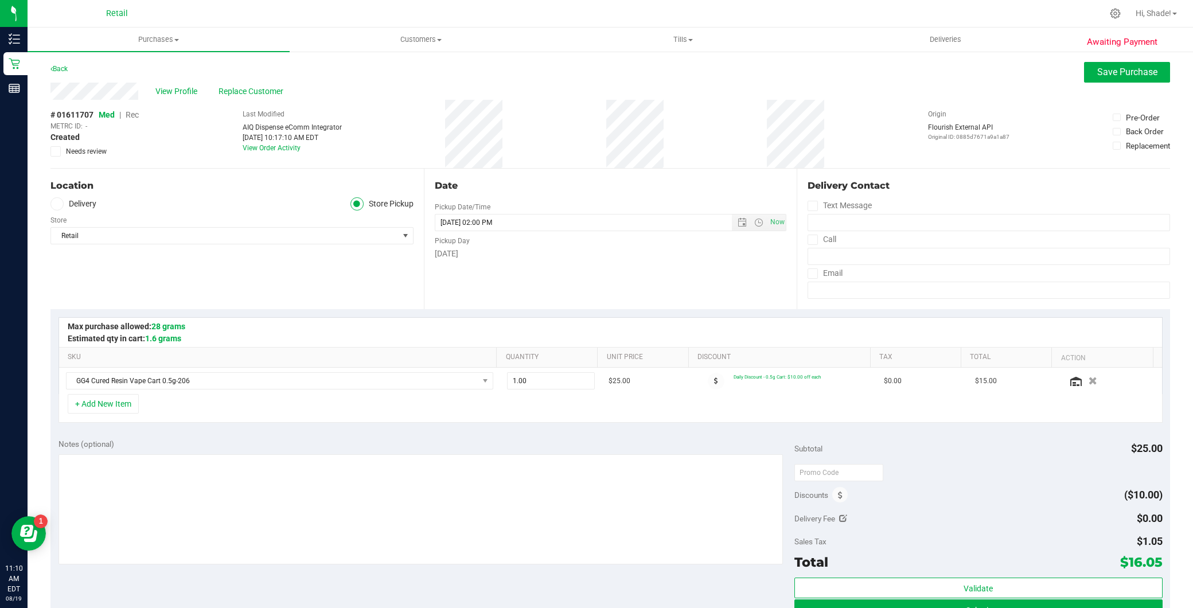
click at [133, 115] on span "Rec" at bounding box center [132, 114] width 13 height 9
click at [1125, 63] on button "Save Purchase" at bounding box center [1127, 72] width 86 height 21
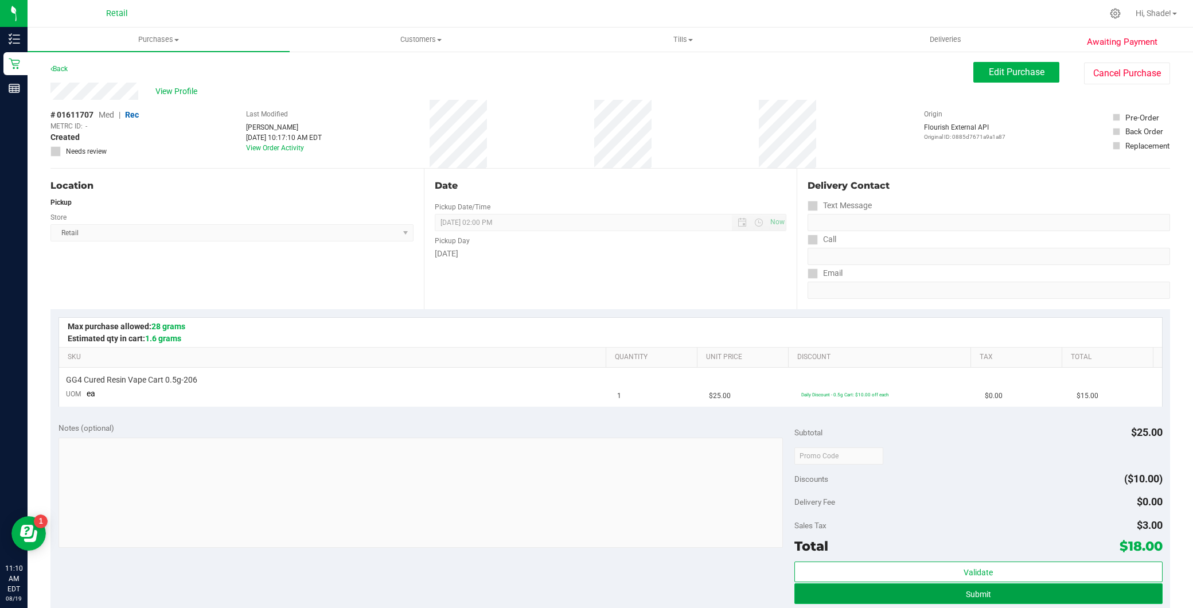
click at [901, 591] on button "Submit" at bounding box center [978, 593] width 368 height 21
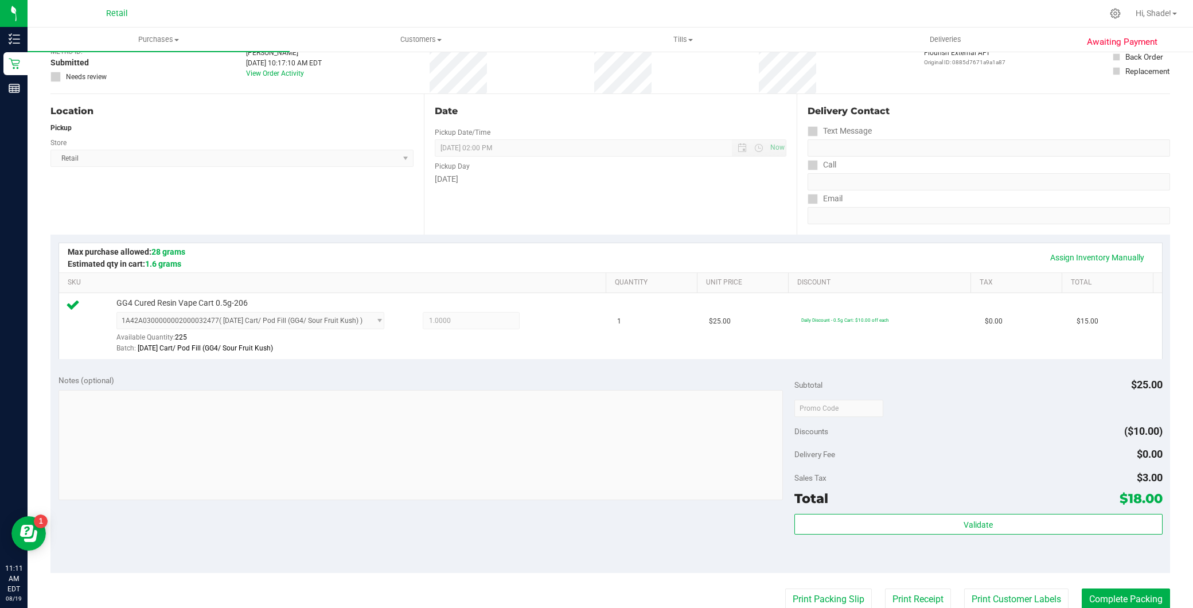
scroll to position [191, 0]
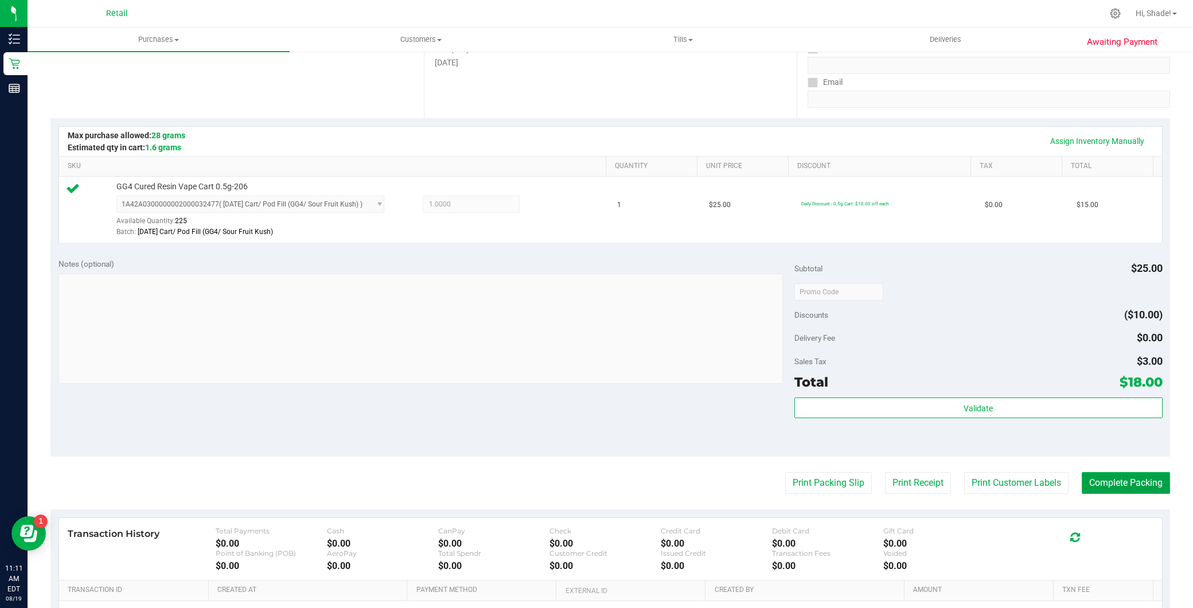
click at [1128, 485] on button "Complete Packing" at bounding box center [1126, 483] width 88 height 22
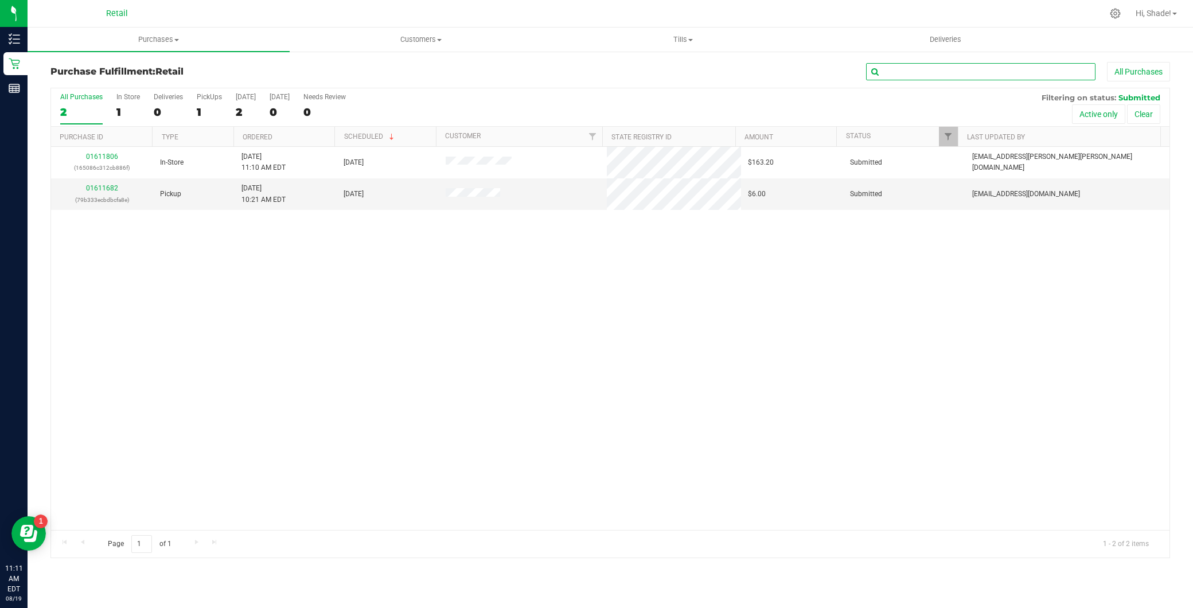
click at [918, 73] on input "text" at bounding box center [980, 71] width 229 height 17
click at [185, 36] on span "Purchases" at bounding box center [159, 39] width 262 height 10
click at [163, 67] on li "Summary of purchases" at bounding box center [159, 70] width 262 height 14
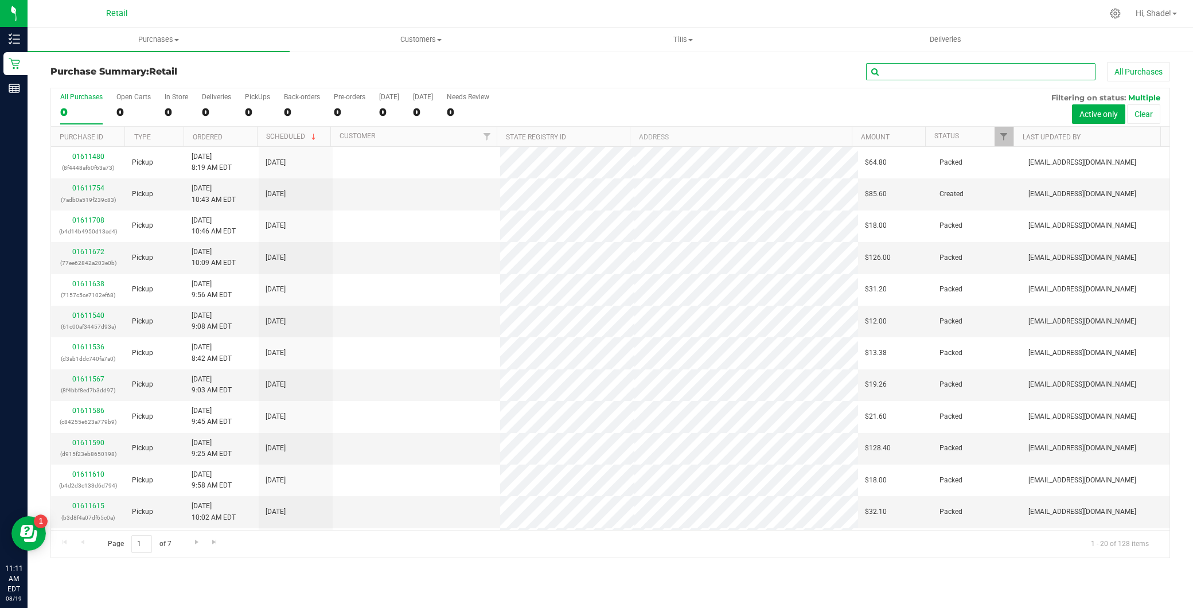
click at [907, 73] on input "text" at bounding box center [980, 71] width 229 height 17
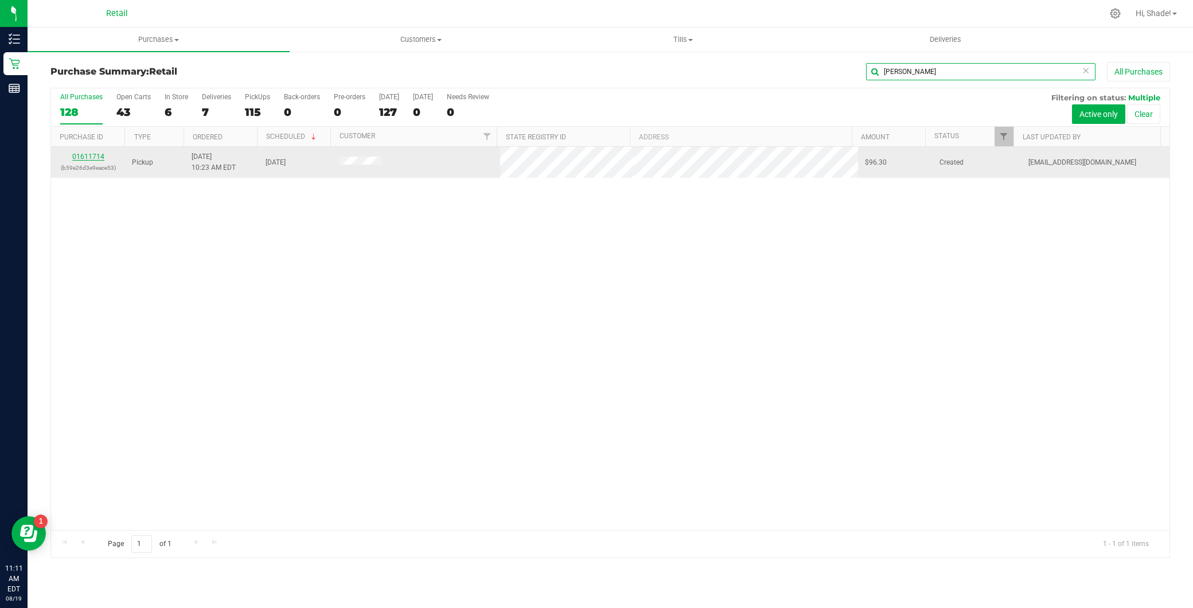
type input "garry"
click at [98, 155] on link "01611714" at bounding box center [88, 157] width 32 height 8
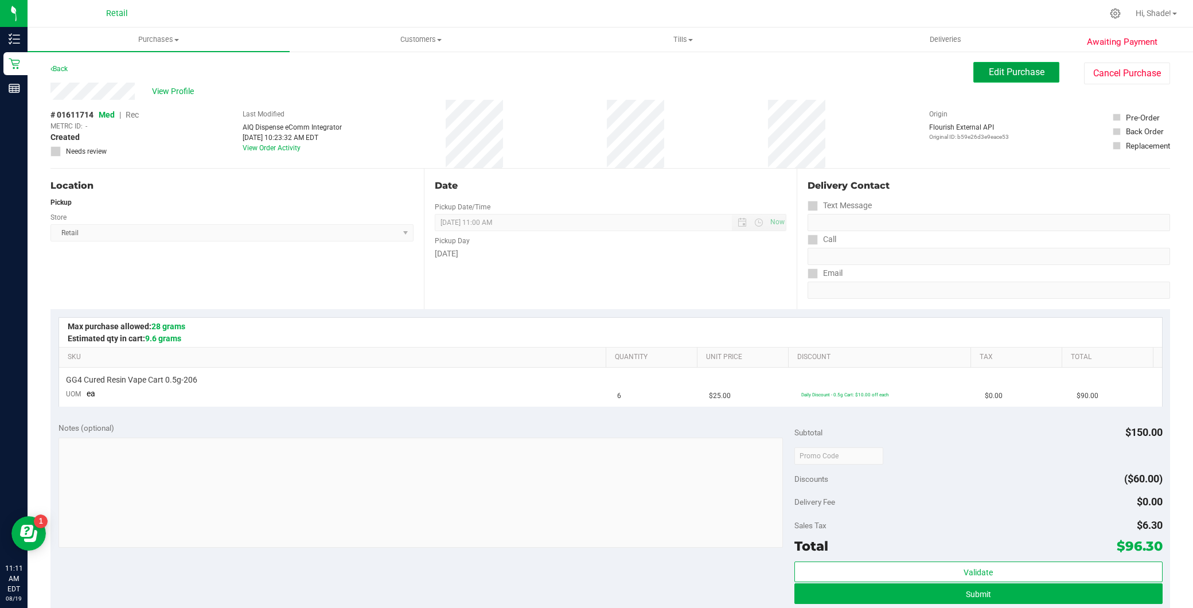
click at [1019, 80] on button "Edit Purchase" at bounding box center [1016, 72] width 86 height 21
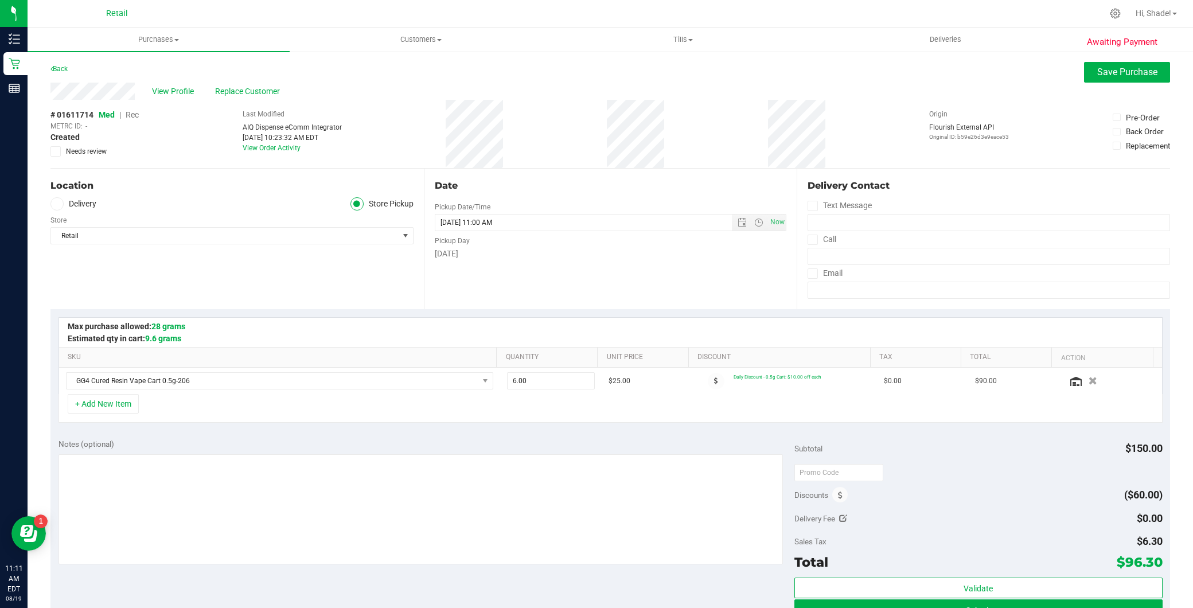
click at [139, 114] on span "Rec" at bounding box center [132, 114] width 13 height 9
click at [1104, 70] on span "Save Purchase" at bounding box center [1127, 72] width 60 height 11
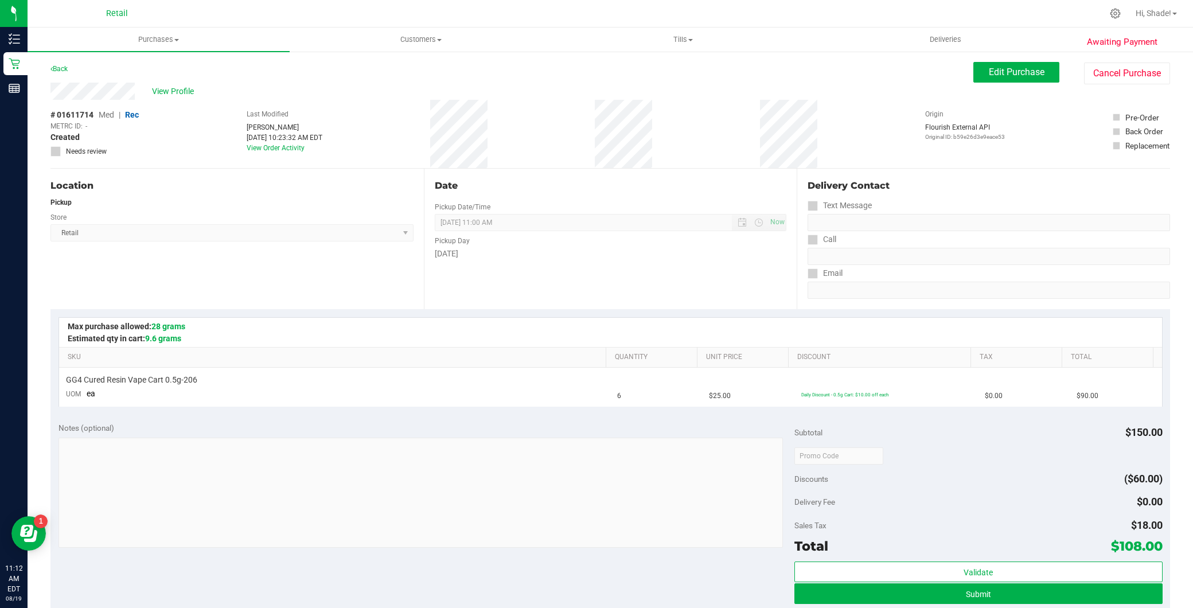
scroll to position [191, 0]
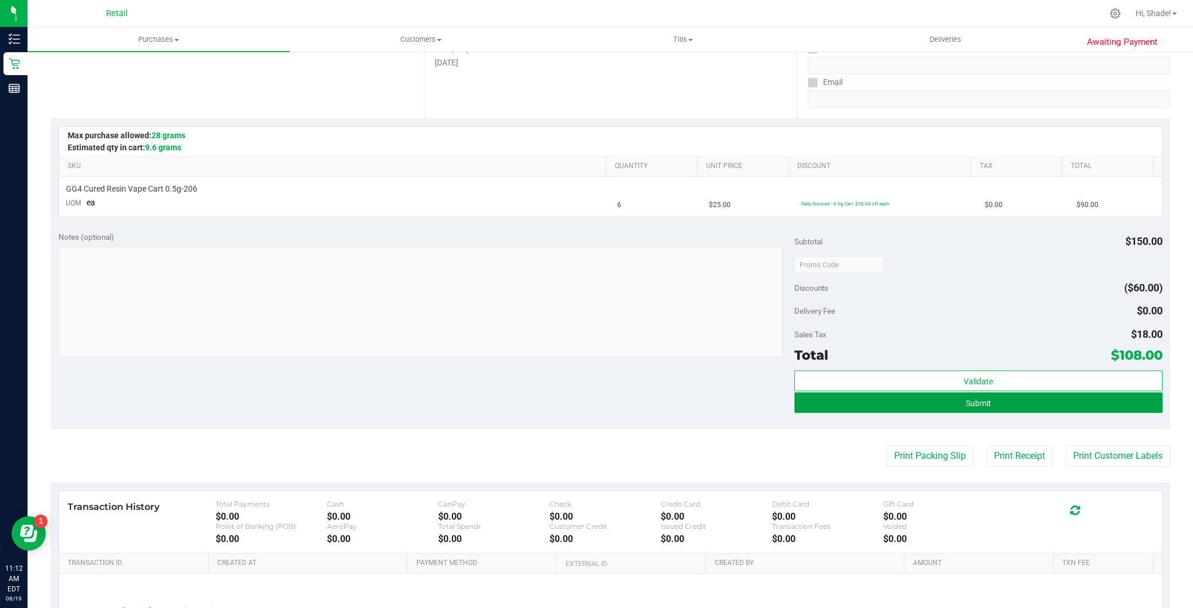
click at [899, 411] on button "Submit" at bounding box center [978, 402] width 368 height 21
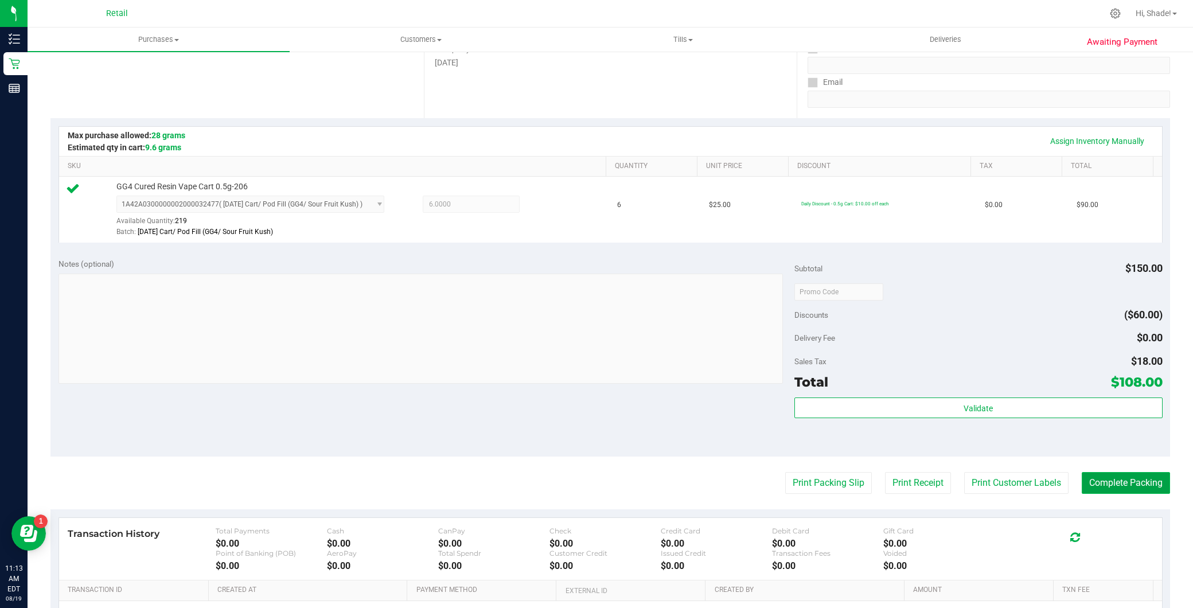
click at [1111, 474] on button "Complete Packing" at bounding box center [1126, 483] width 88 height 22
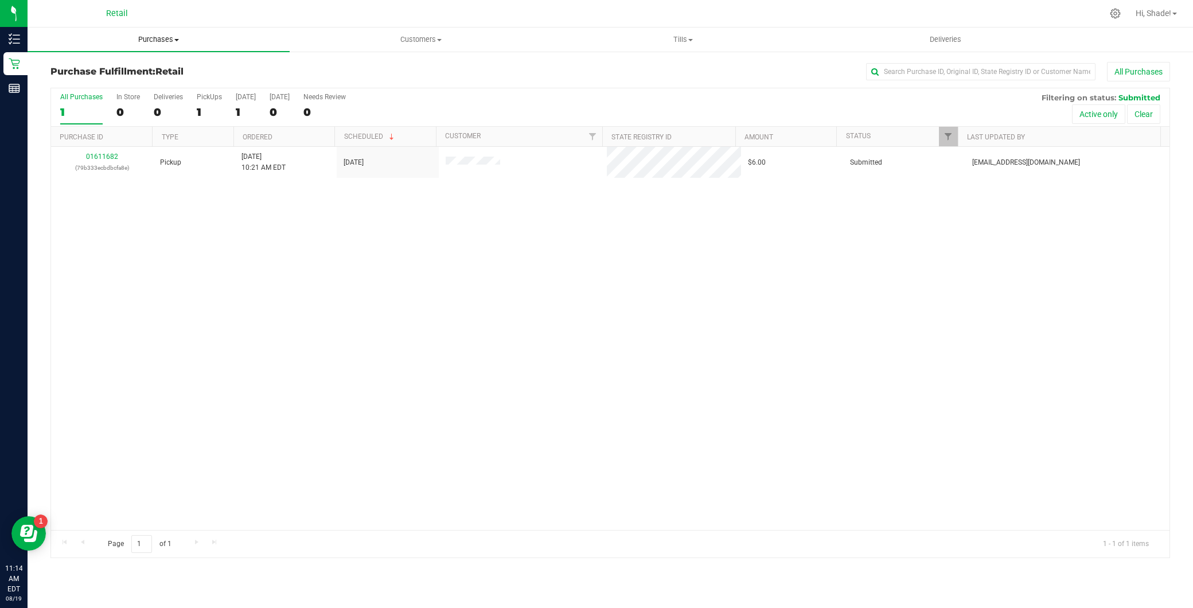
click at [186, 33] on uib-tab-heading "Purchases Summary of purchases Fulfillment All purchases" at bounding box center [159, 40] width 262 height 24
click at [186, 71] on li "Summary of purchases" at bounding box center [159, 70] width 262 height 14
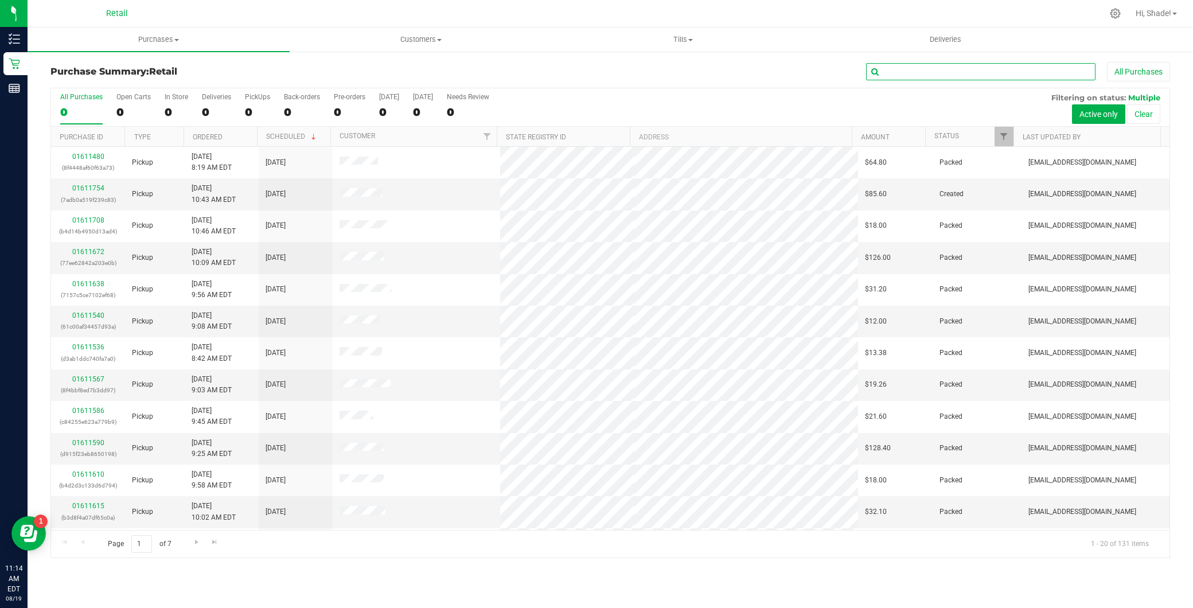
click at [958, 69] on input "text" at bounding box center [980, 71] width 229 height 17
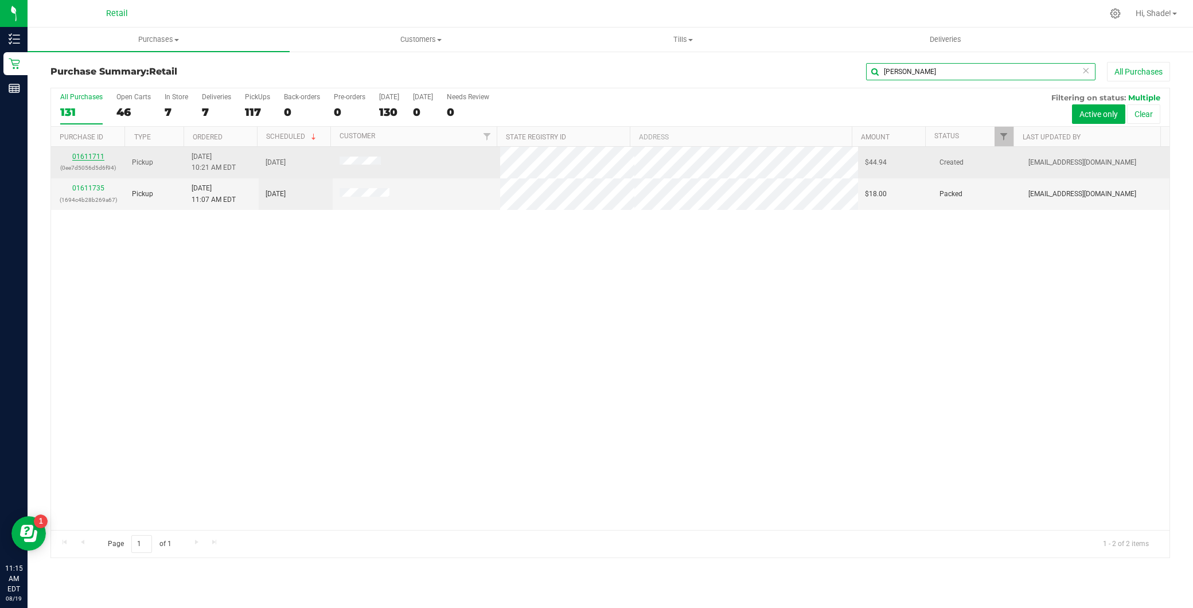
type input "[PERSON_NAME]"
click at [87, 153] on link "01611711" at bounding box center [88, 157] width 32 height 8
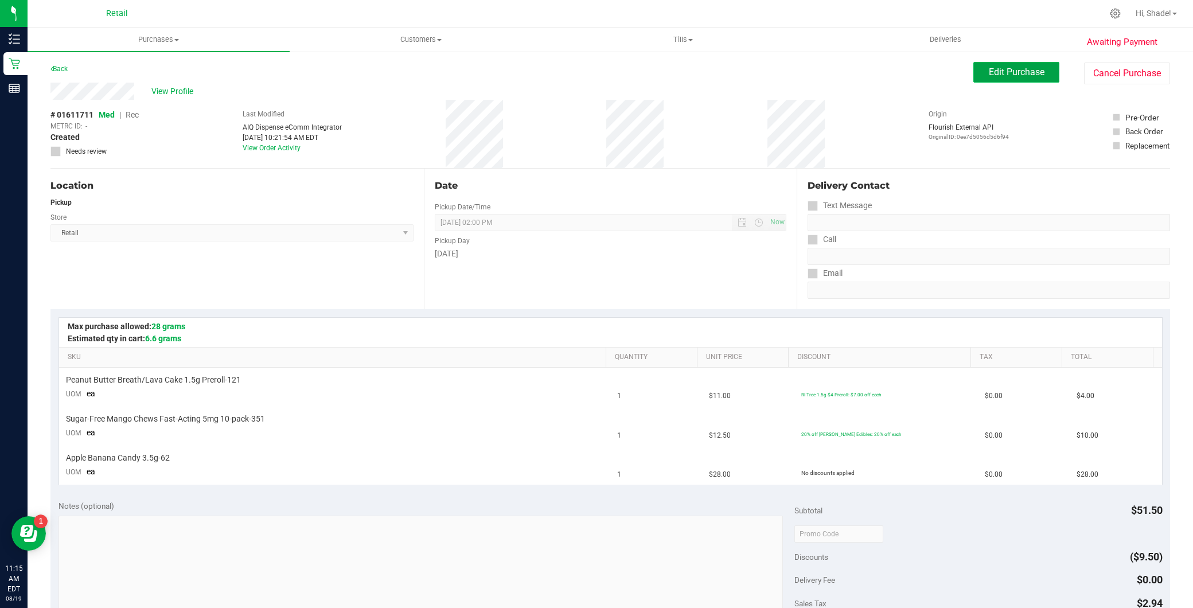
click at [1004, 72] on span "Edit Purchase" at bounding box center [1017, 72] width 56 height 11
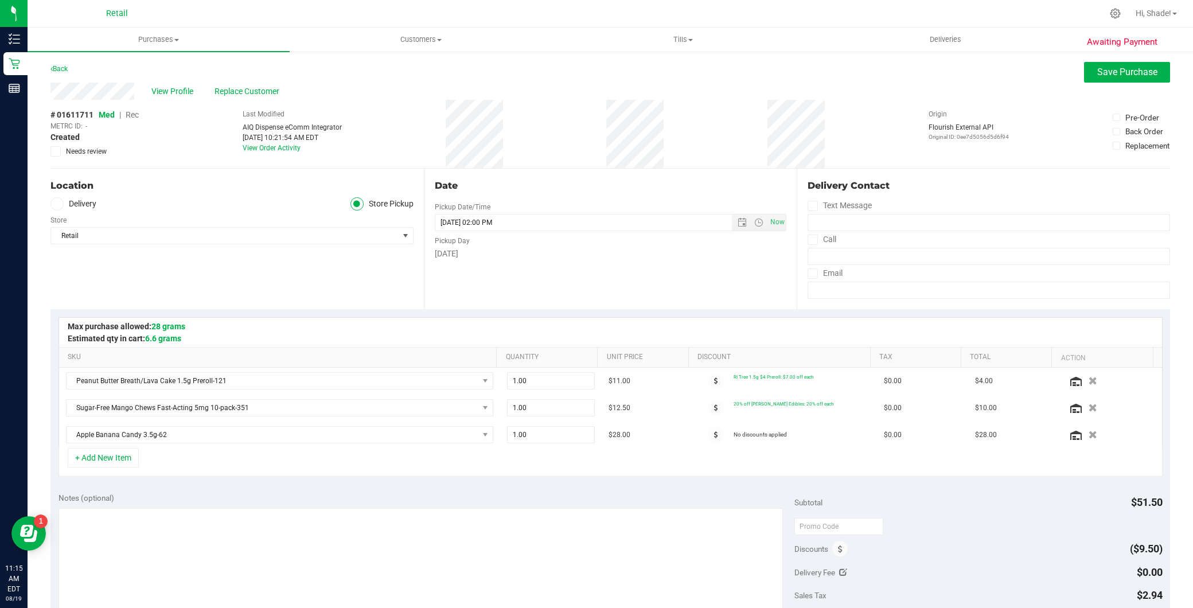
click at [130, 118] on span "Rec" at bounding box center [132, 114] width 13 height 9
click at [1136, 81] on button "Save Purchase" at bounding box center [1127, 72] width 86 height 21
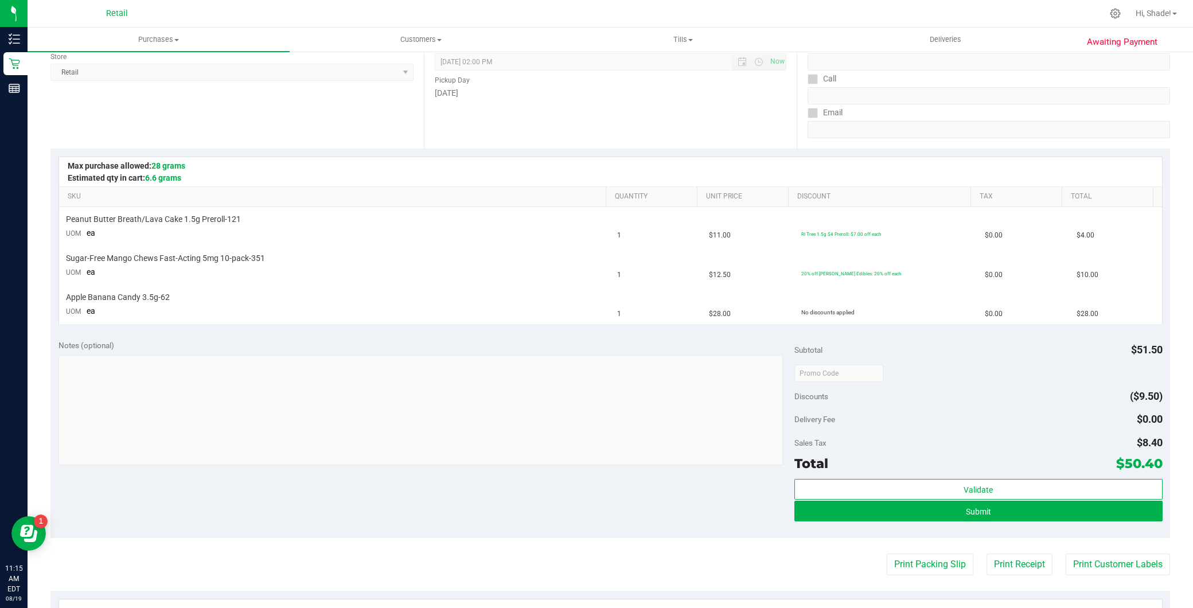
scroll to position [191, 0]
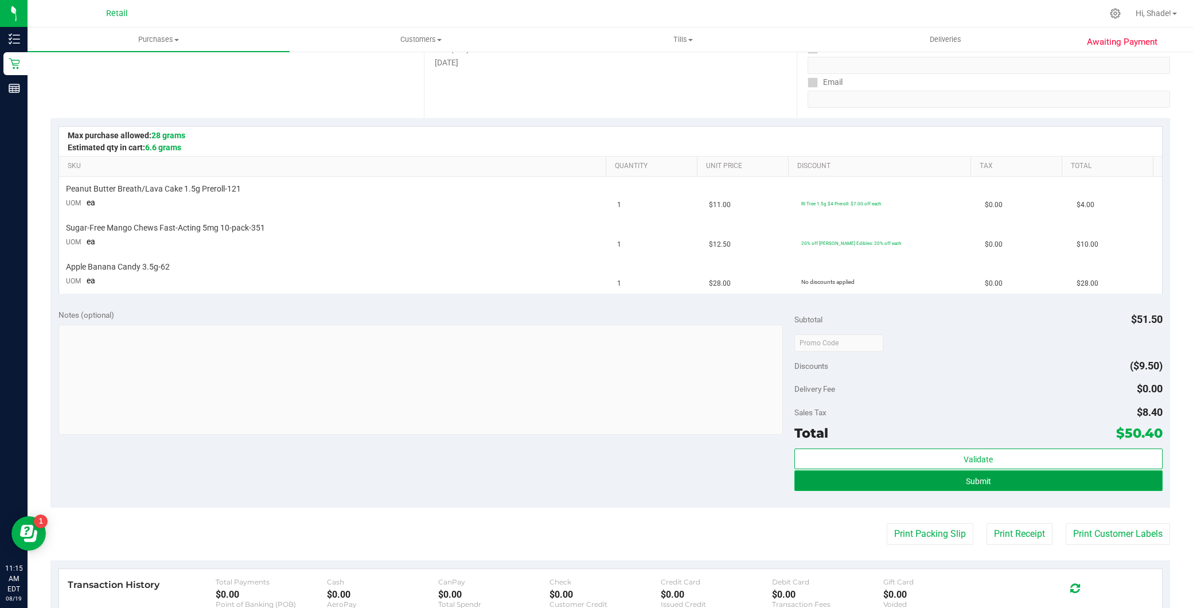
click at [971, 479] on span "Submit" at bounding box center [978, 481] width 25 height 9
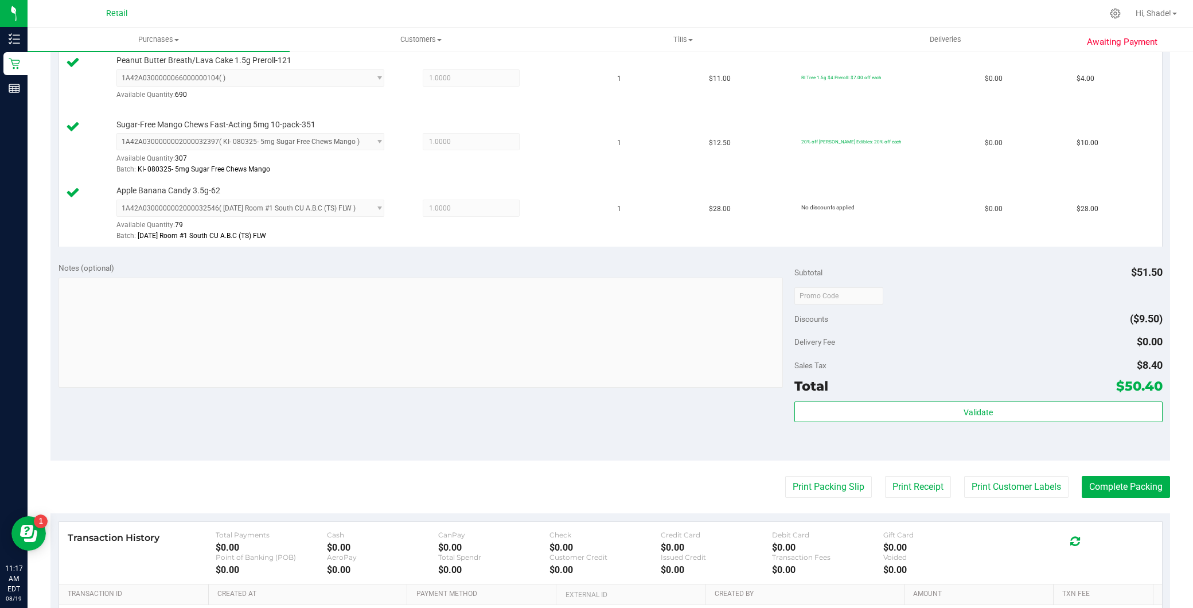
scroll to position [446, 0]
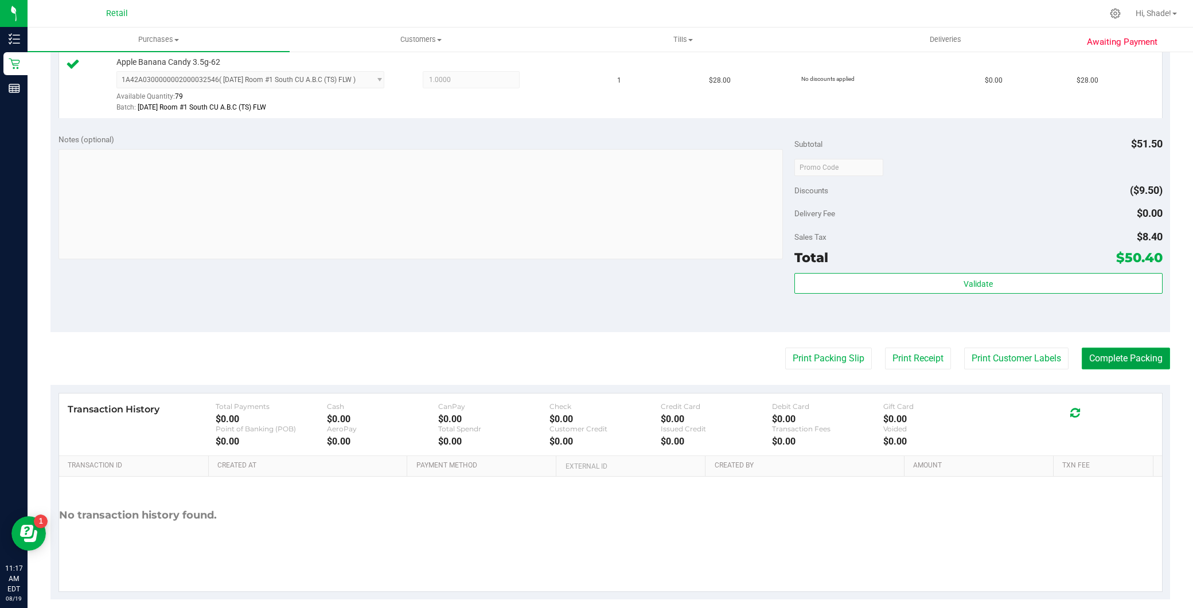
click at [1128, 353] on button "Complete Packing" at bounding box center [1126, 359] width 88 height 22
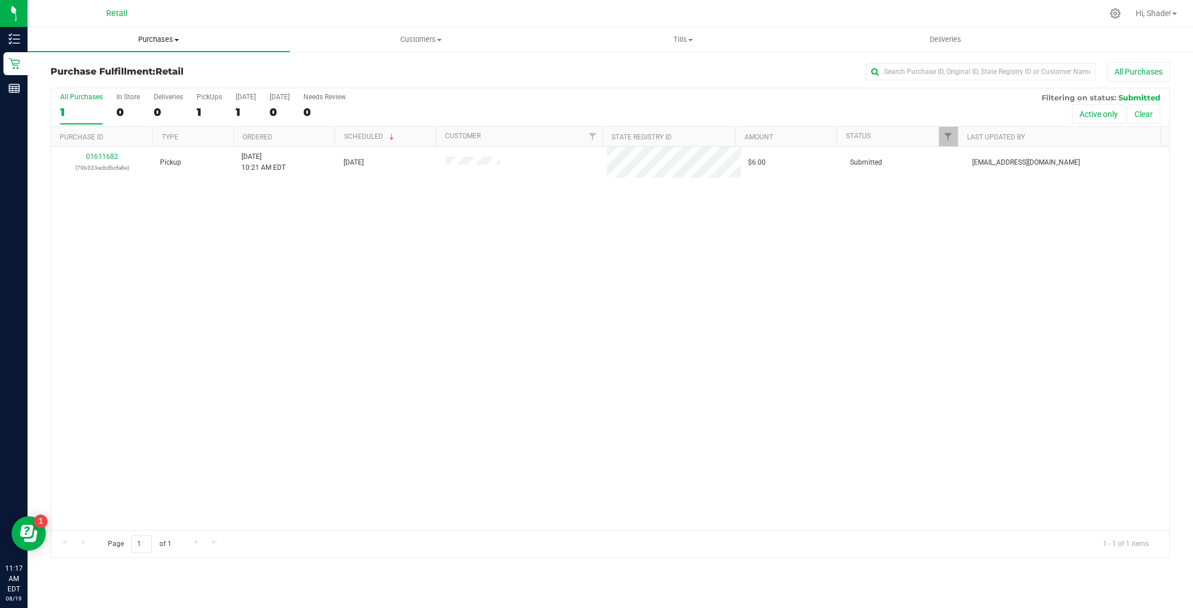
click at [209, 40] on span "Purchases" at bounding box center [159, 39] width 262 height 10
click at [196, 69] on li "Summary of purchases" at bounding box center [159, 70] width 262 height 14
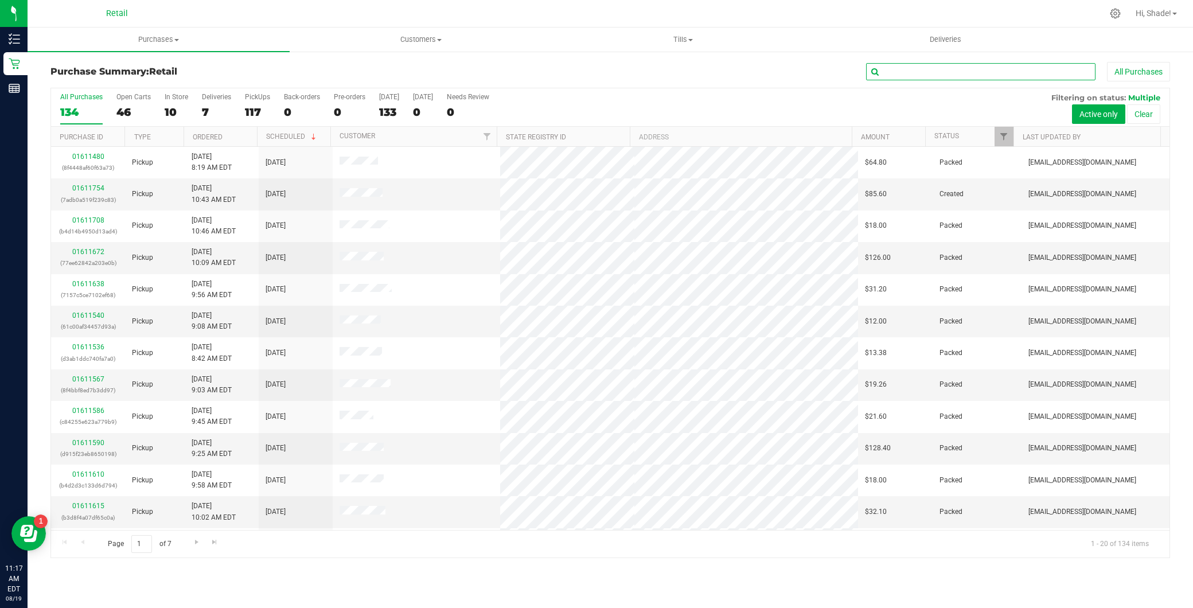
click at [1059, 72] on input "text" at bounding box center [980, 71] width 229 height 17
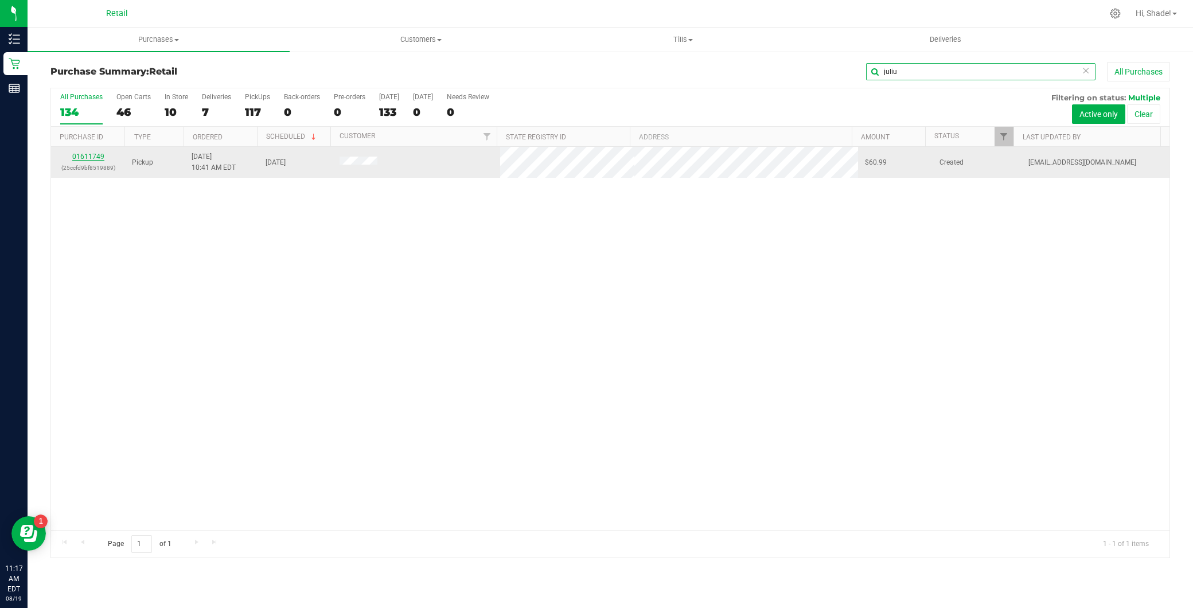
type input "juliu"
click at [99, 155] on link "01611749" at bounding box center [88, 157] width 32 height 8
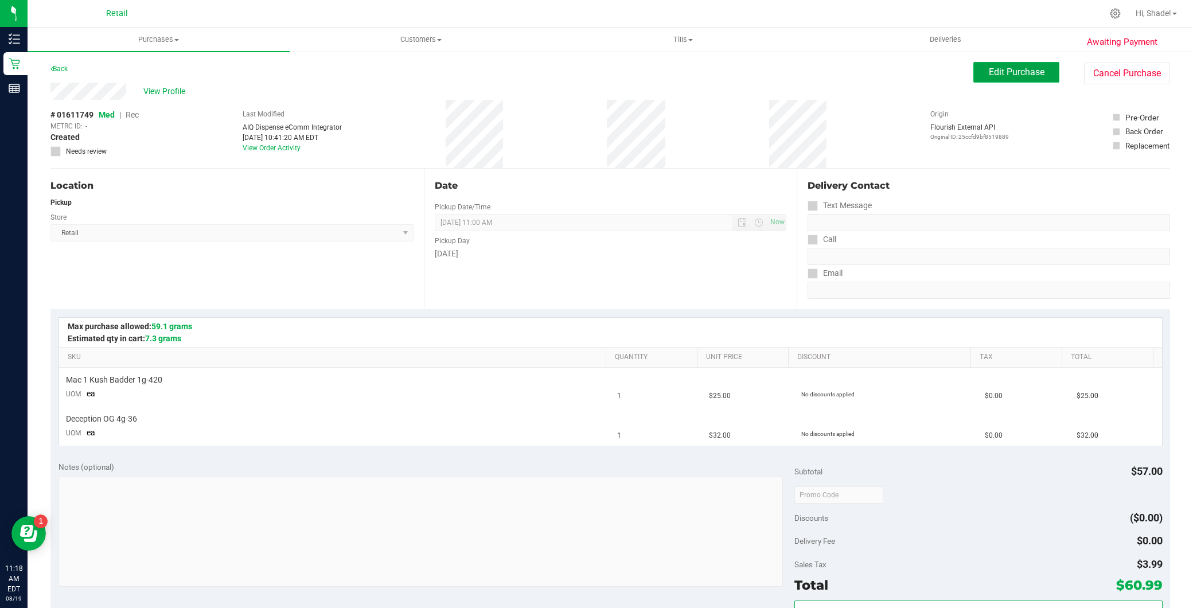
click at [992, 75] on span "Edit Purchase" at bounding box center [1017, 72] width 56 height 11
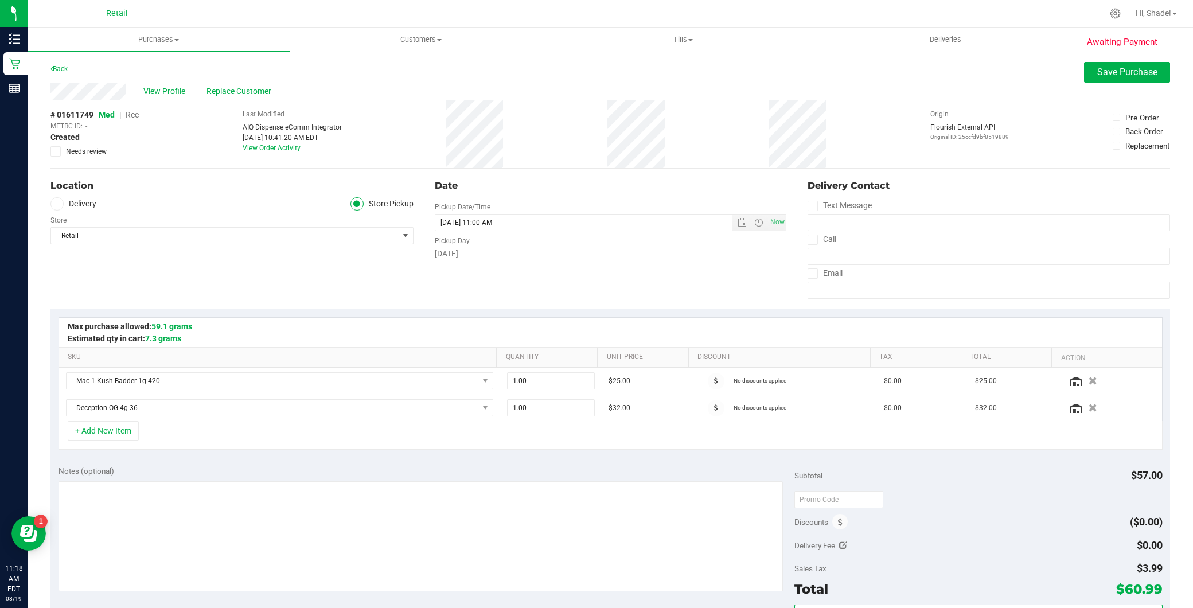
click at [129, 113] on span "Rec" at bounding box center [132, 114] width 13 height 9
click at [1097, 72] on span "Save Purchase" at bounding box center [1127, 72] width 60 height 11
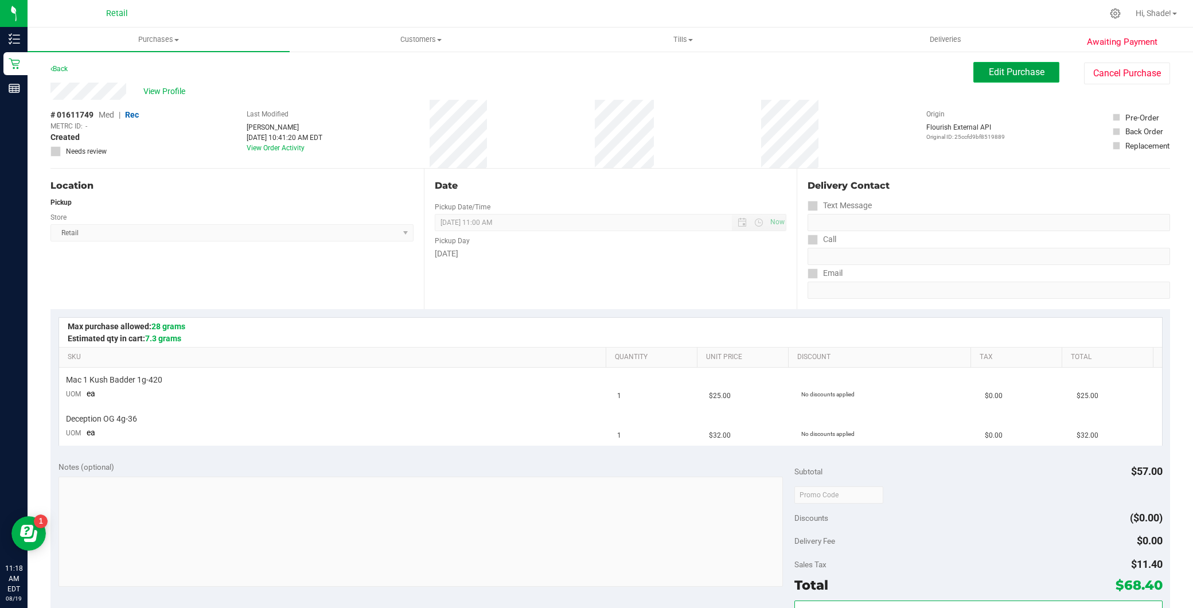
click at [989, 73] on span "Edit Purchase" at bounding box center [1017, 72] width 56 height 11
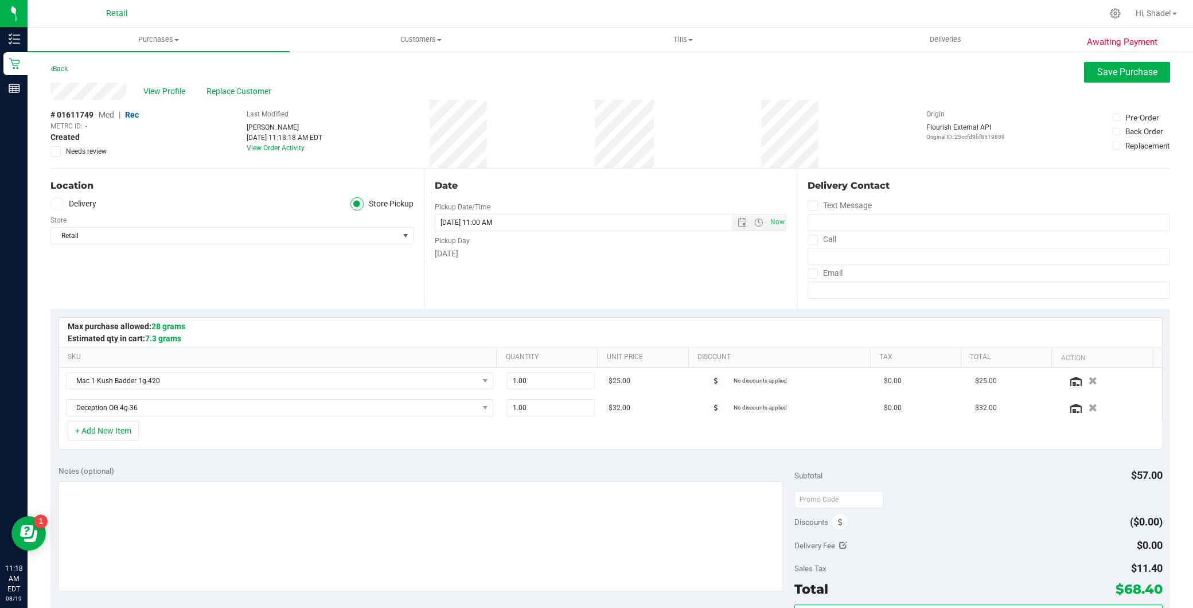
click at [111, 112] on span "Med" at bounding box center [106, 114] width 15 height 9
click at [1097, 81] on button "Save Purchase" at bounding box center [1127, 72] width 86 height 21
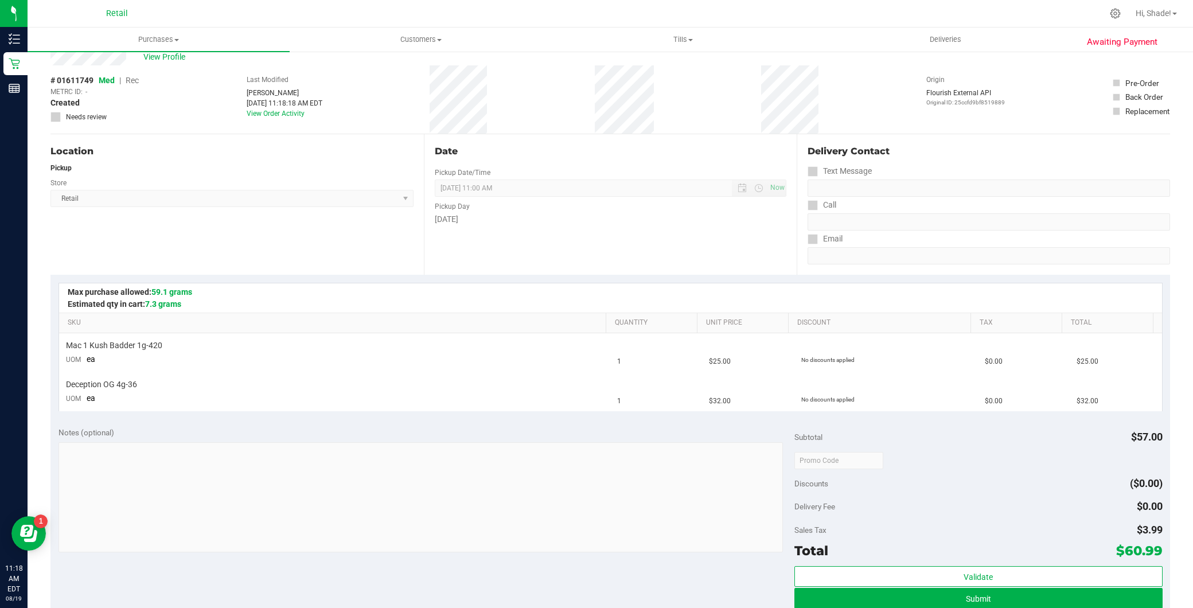
scroll to position [255, 0]
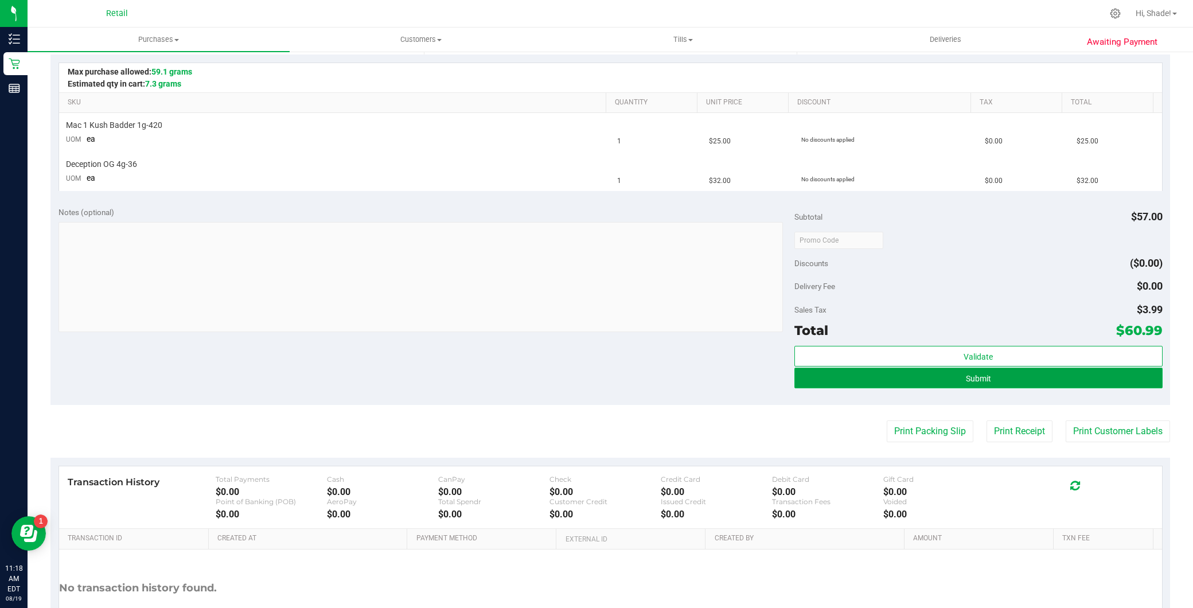
click at [994, 383] on button "Submit" at bounding box center [978, 378] width 368 height 21
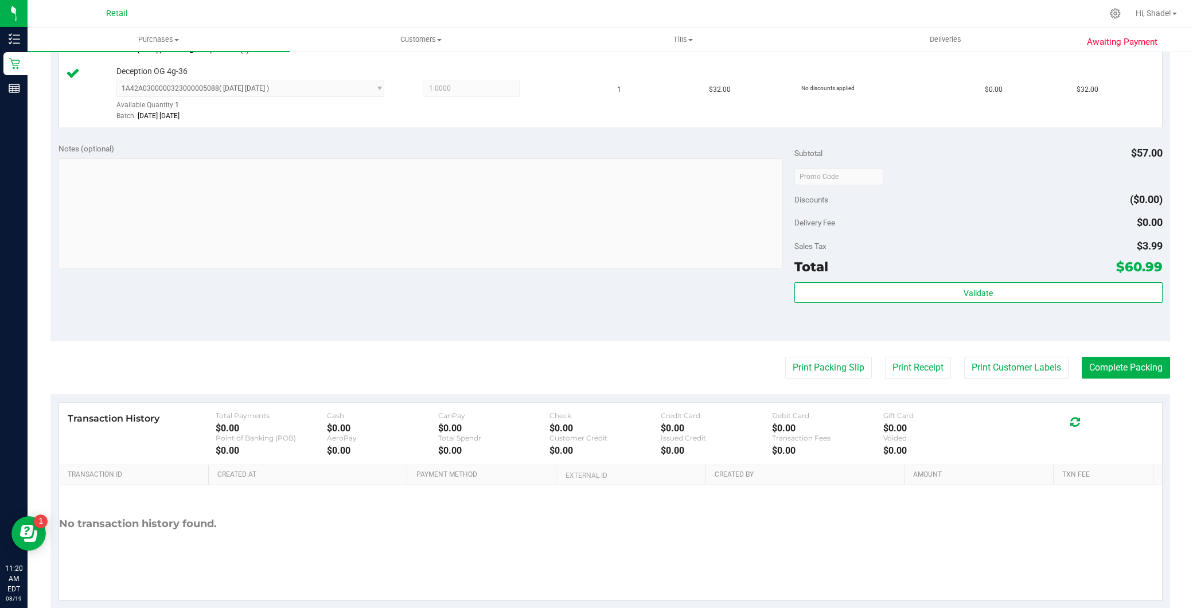
scroll to position [382, 0]
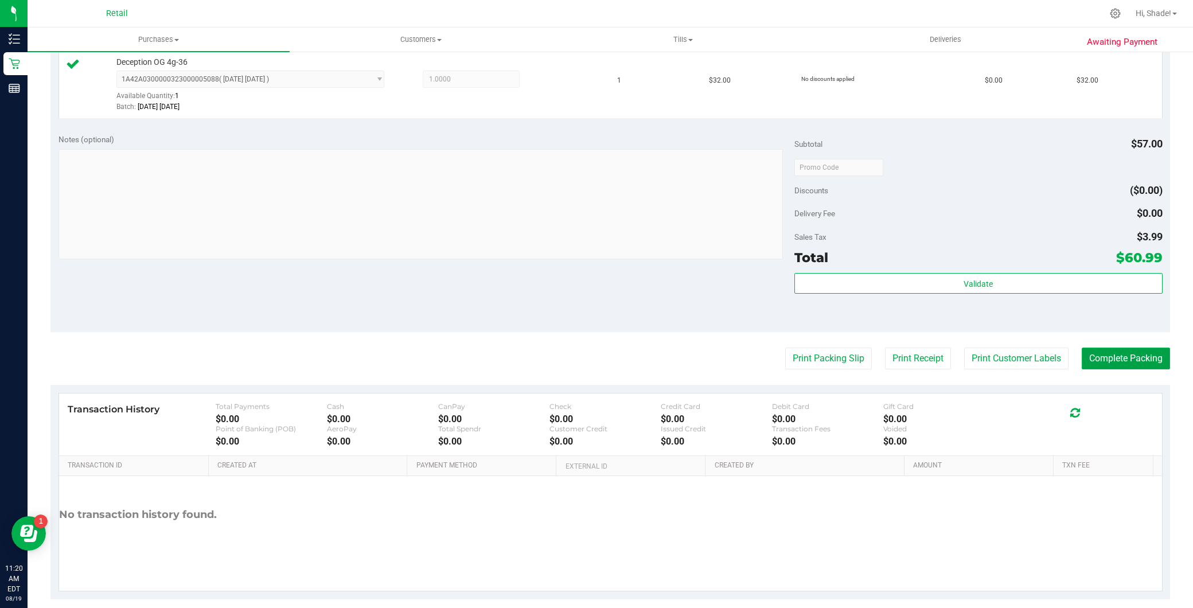
click at [1116, 356] on button "Complete Packing" at bounding box center [1126, 359] width 88 height 22
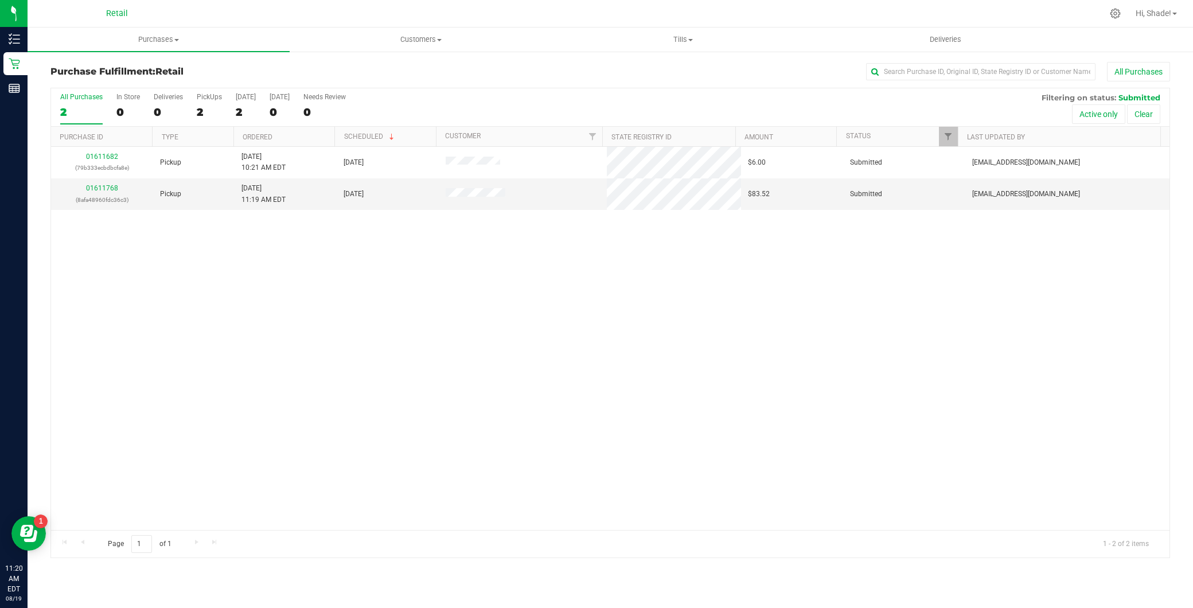
click at [173, 26] on nav "Retail Hi, Shade!" at bounding box center [611, 14] width 1166 height 28
click at [167, 34] on span "Purchases" at bounding box center [159, 39] width 262 height 10
click at [165, 63] on li "Summary of purchases" at bounding box center [159, 70] width 262 height 14
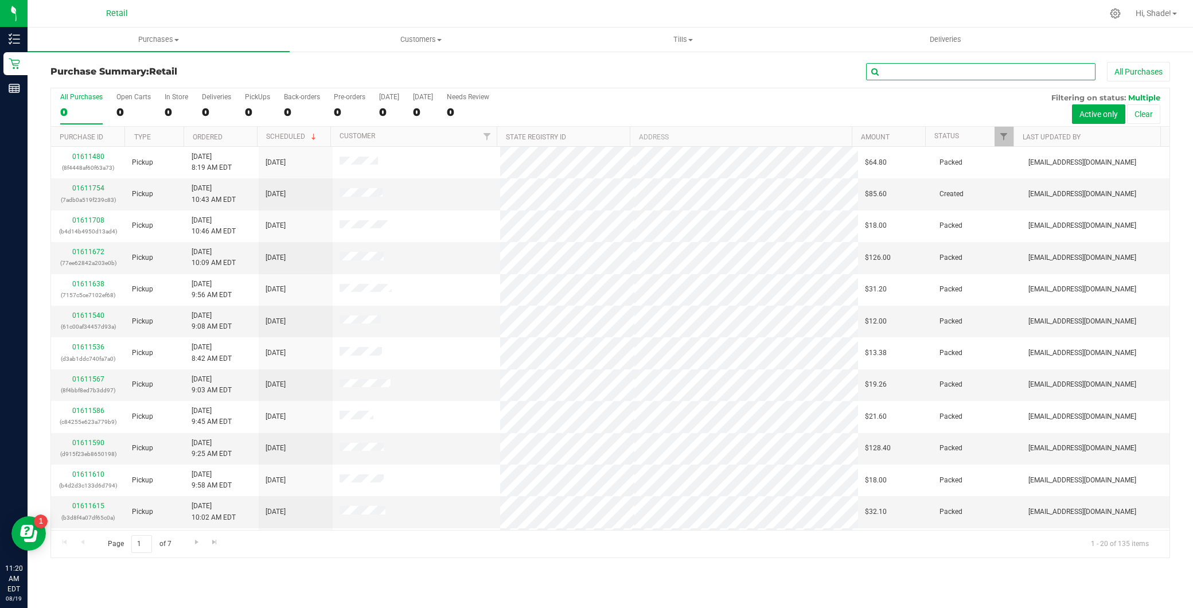
click at [926, 71] on input "text" at bounding box center [980, 71] width 229 height 17
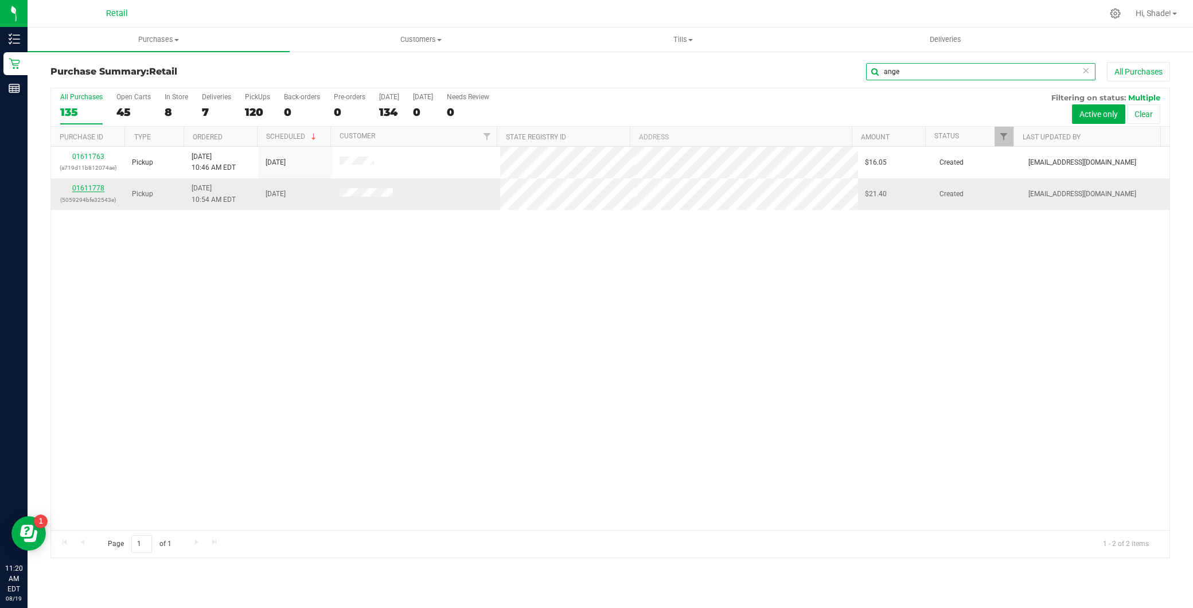
type input "ange"
click at [99, 187] on link "01611778" at bounding box center [88, 188] width 32 height 8
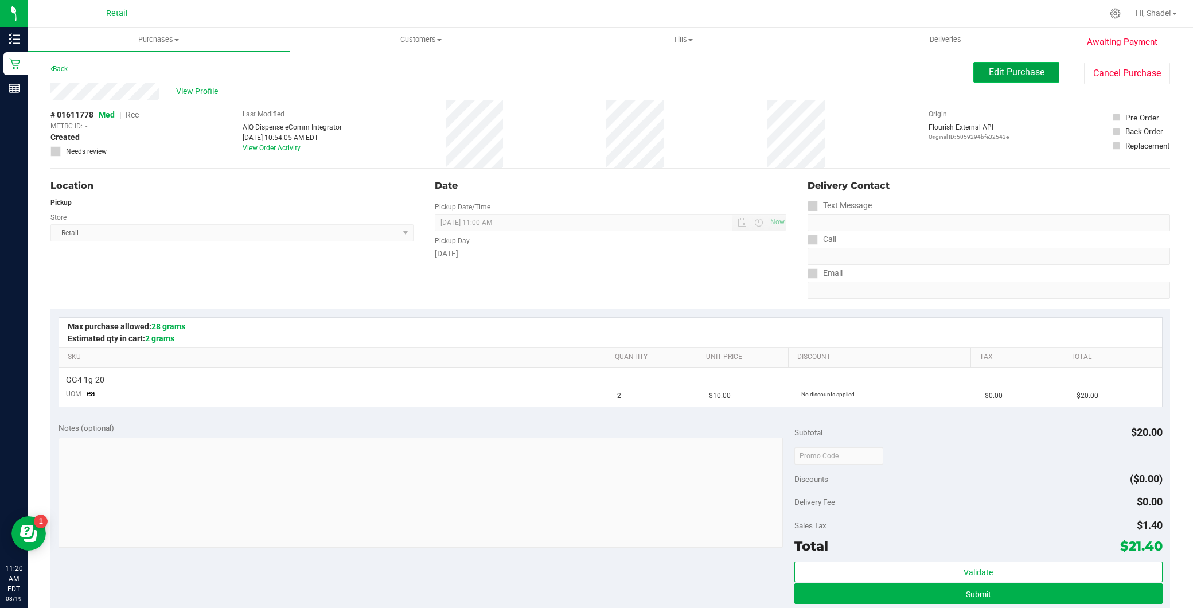
click at [1023, 82] on button "Edit Purchase" at bounding box center [1016, 72] width 86 height 21
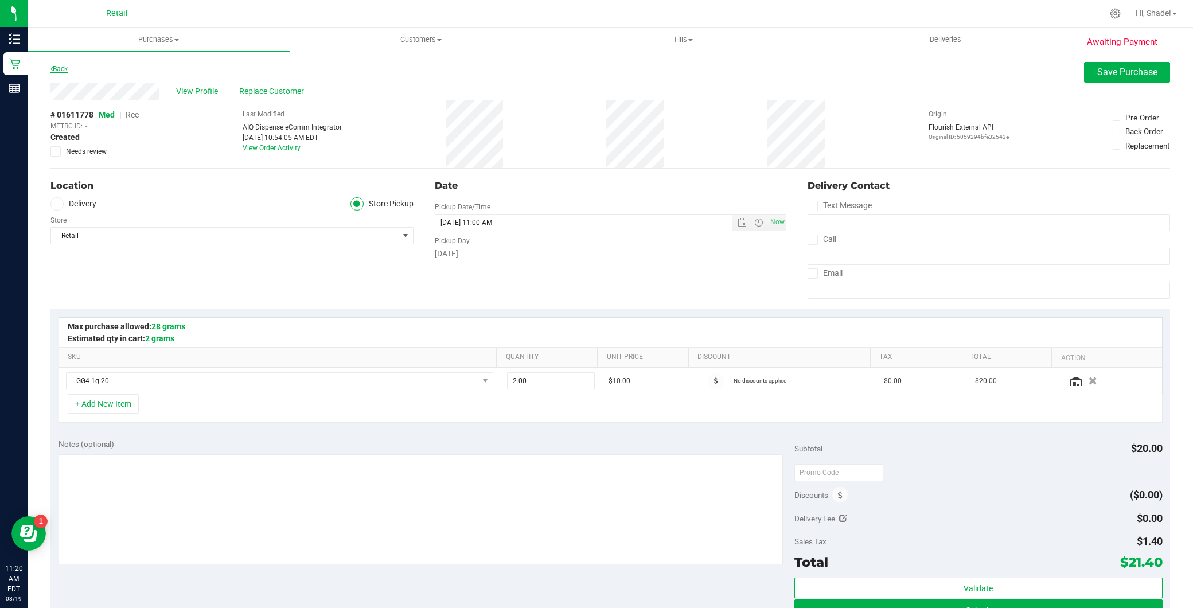
click at [67, 71] on link "Back" at bounding box center [58, 69] width 17 height 8
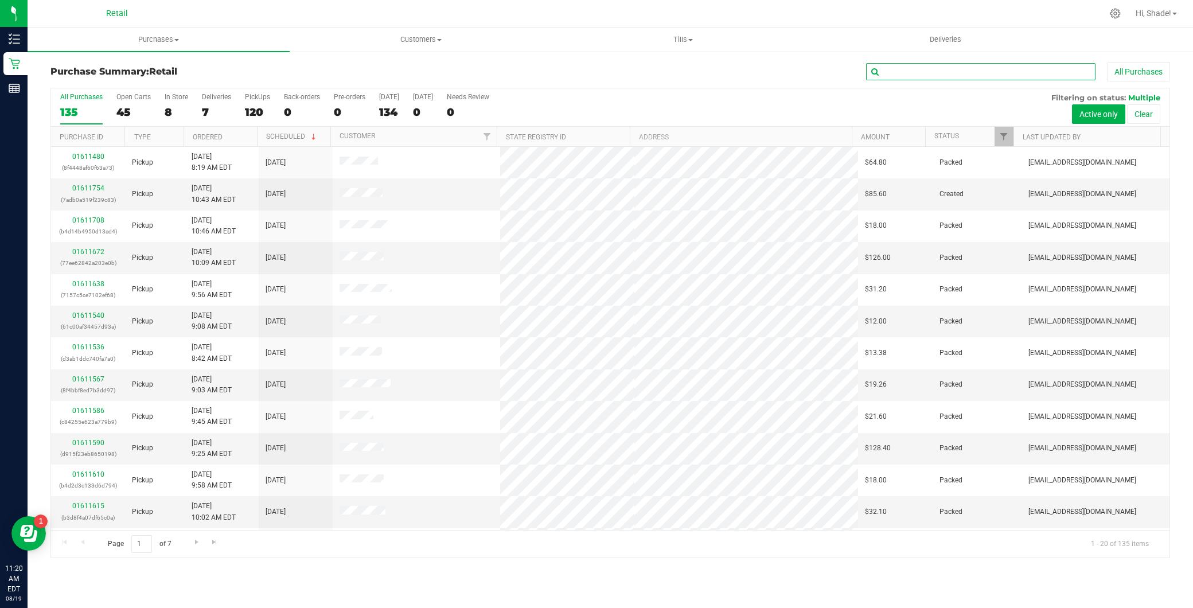
click at [931, 69] on input "text" at bounding box center [980, 71] width 229 height 17
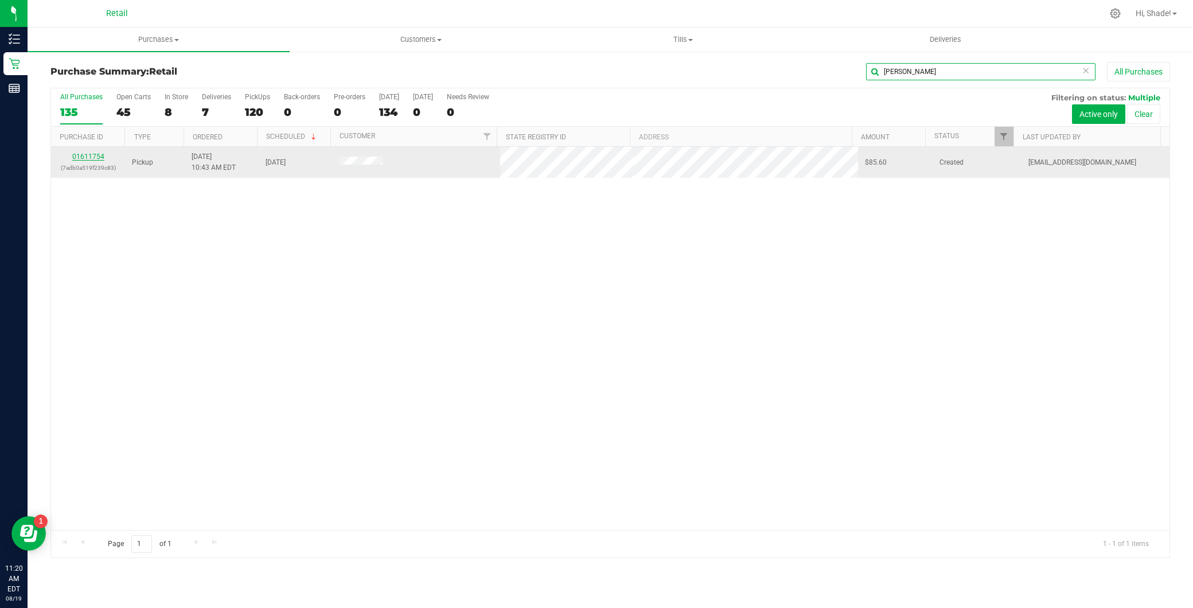
type input "meliss"
click at [81, 153] on link "01611754" at bounding box center [88, 157] width 32 height 8
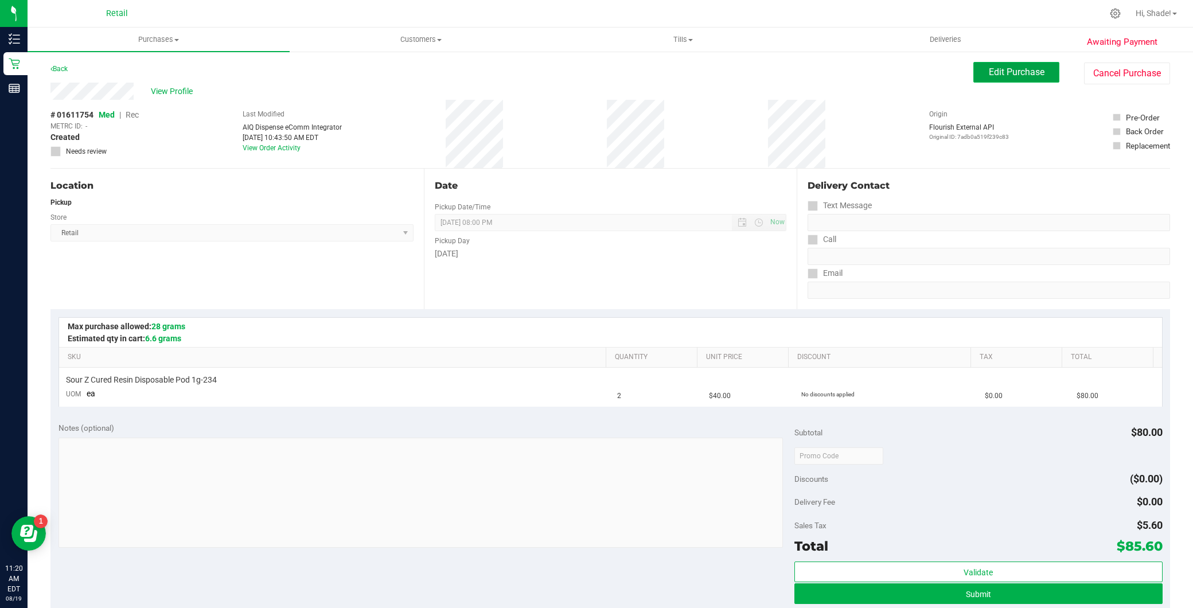
click at [1001, 81] on button "Edit Purchase" at bounding box center [1016, 72] width 86 height 21
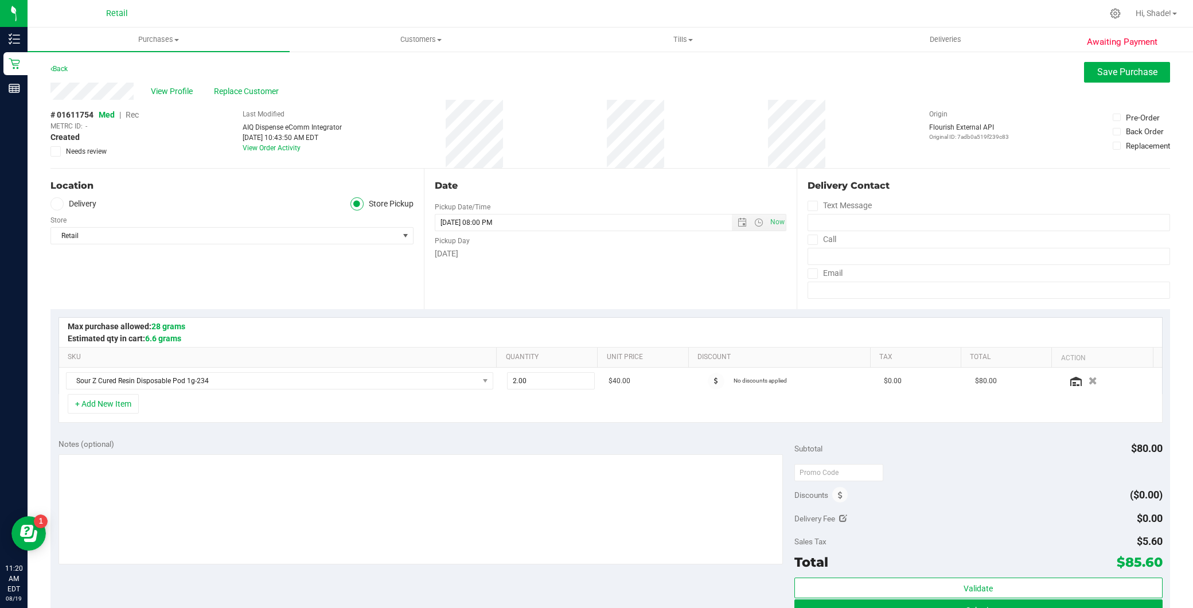
click at [134, 113] on span "Rec" at bounding box center [132, 114] width 13 height 9
click at [1099, 77] on span "Save Purchase" at bounding box center [1127, 72] width 60 height 11
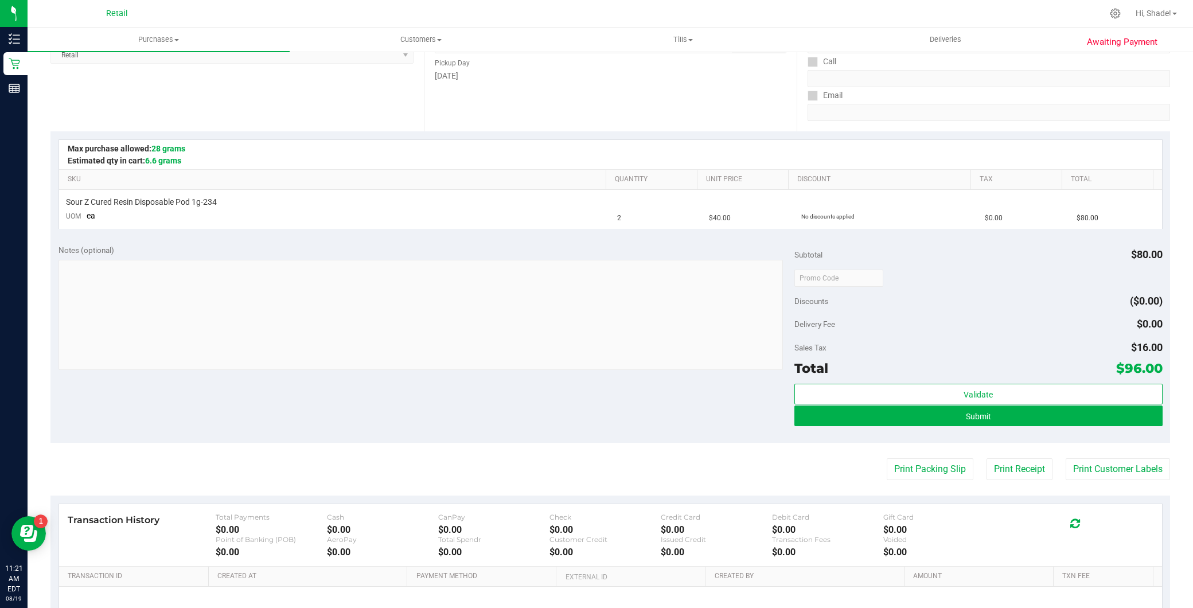
scroll to position [191, 0]
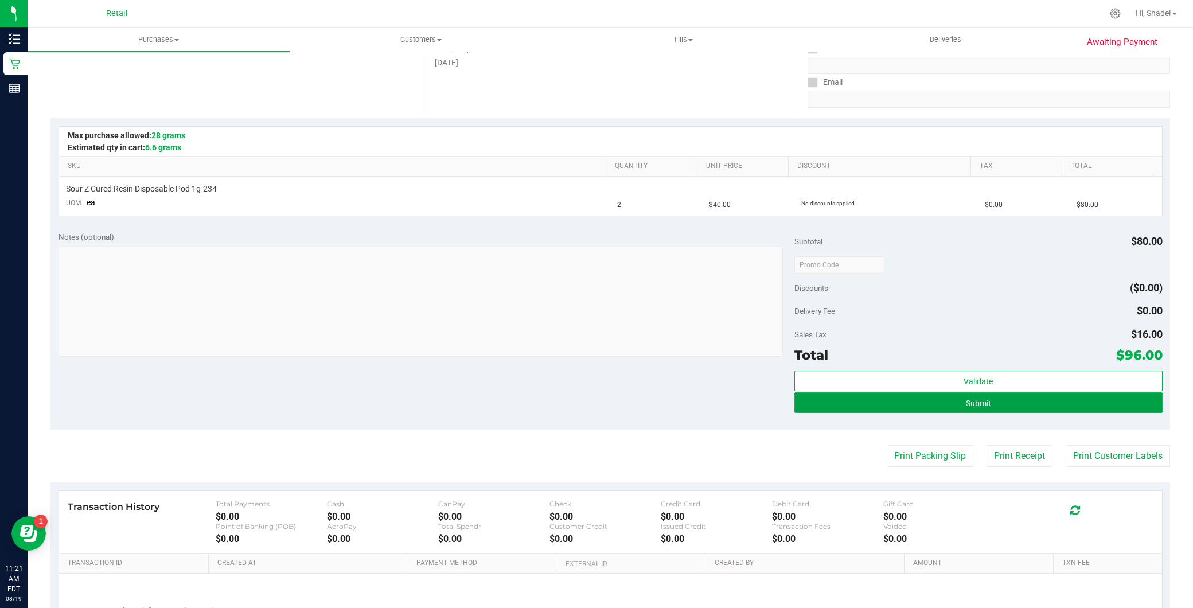
click at [934, 407] on button "Submit" at bounding box center [978, 402] width 368 height 21
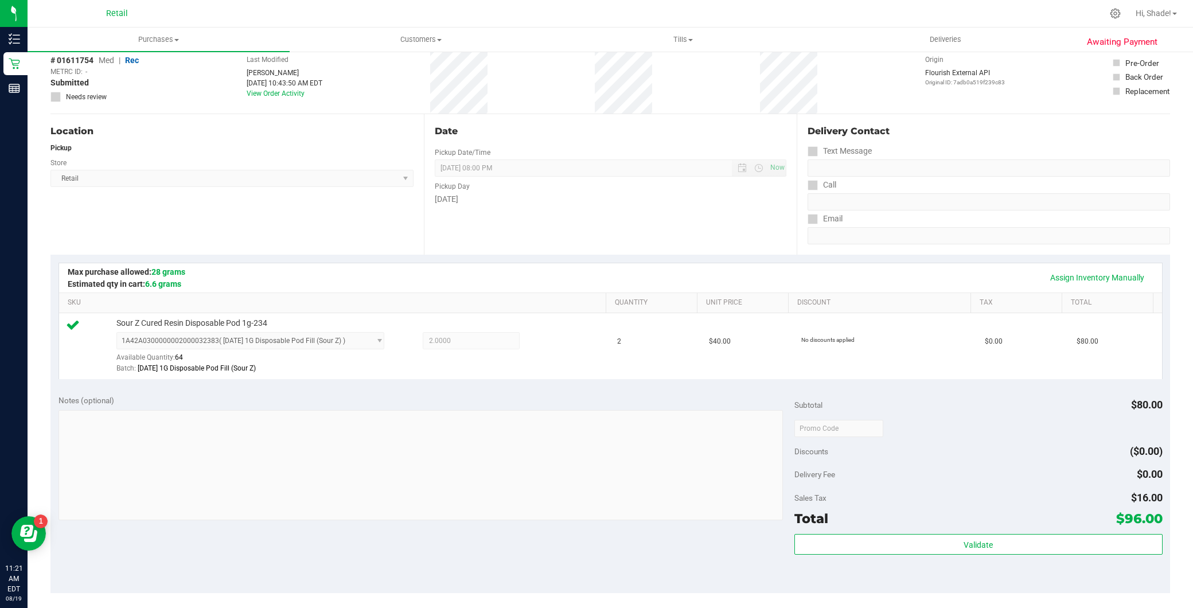
scroll to position [318, 0]
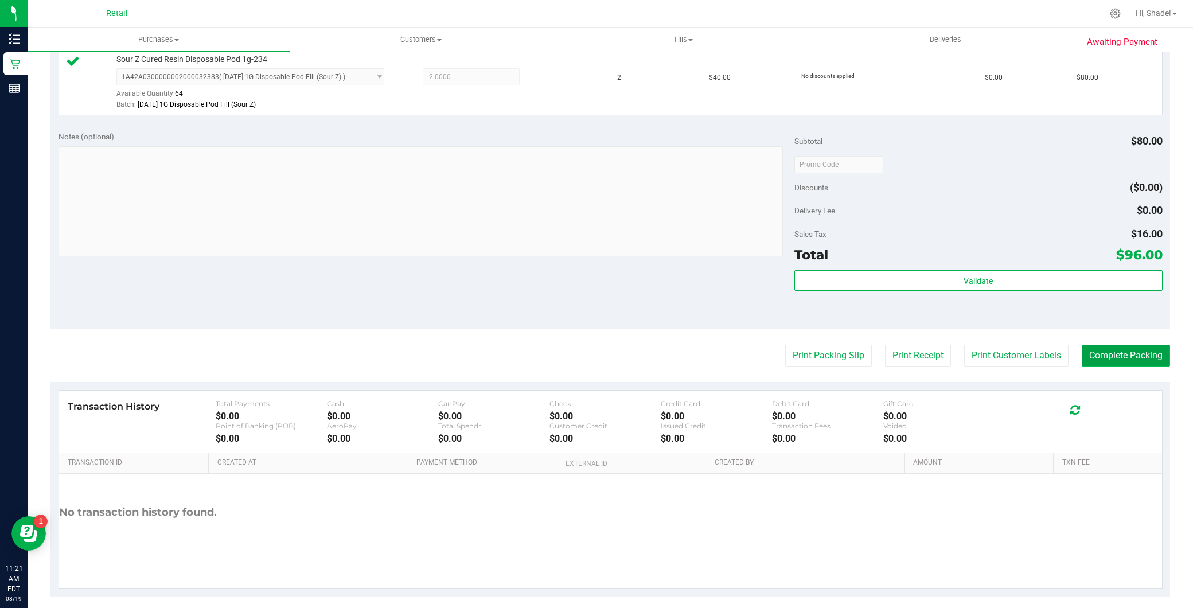
click at [1087, 347] on button "Complete Packing" at bounding box center [1126, 356] width 88 height 22
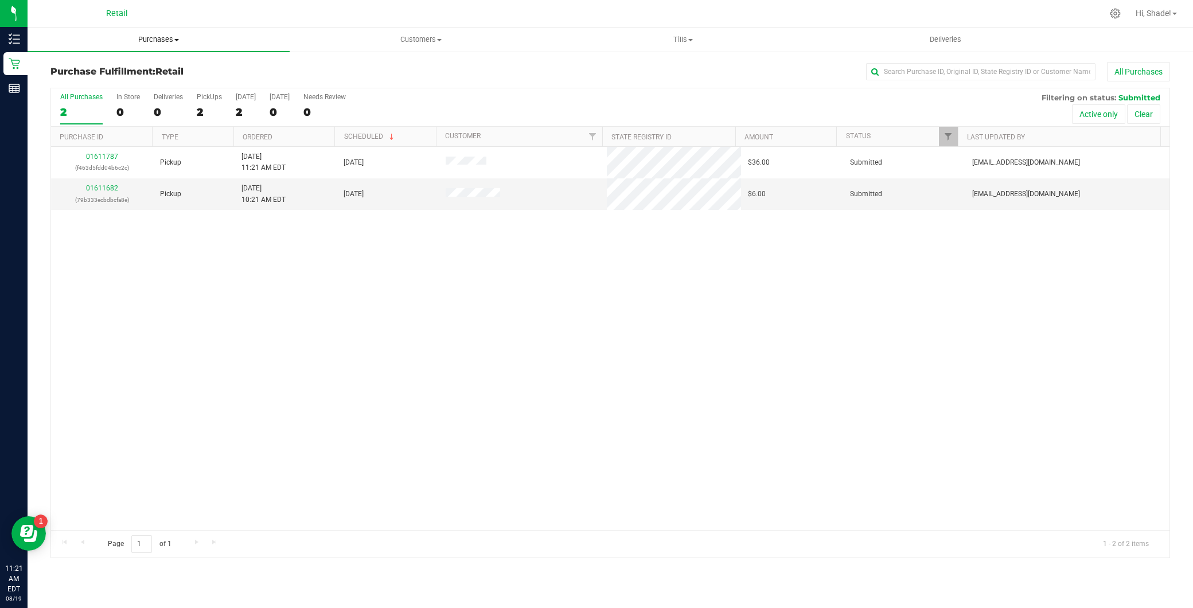
click at [157, 32] on uib-tab-heading "Purchases Summary of purchases Fulfillment All purchases" at bounding box center [159, 40] width 262 height 24
click at [132, 67] on span "Summary of purchases" at bounding box center [87, 69] width 118 height 10
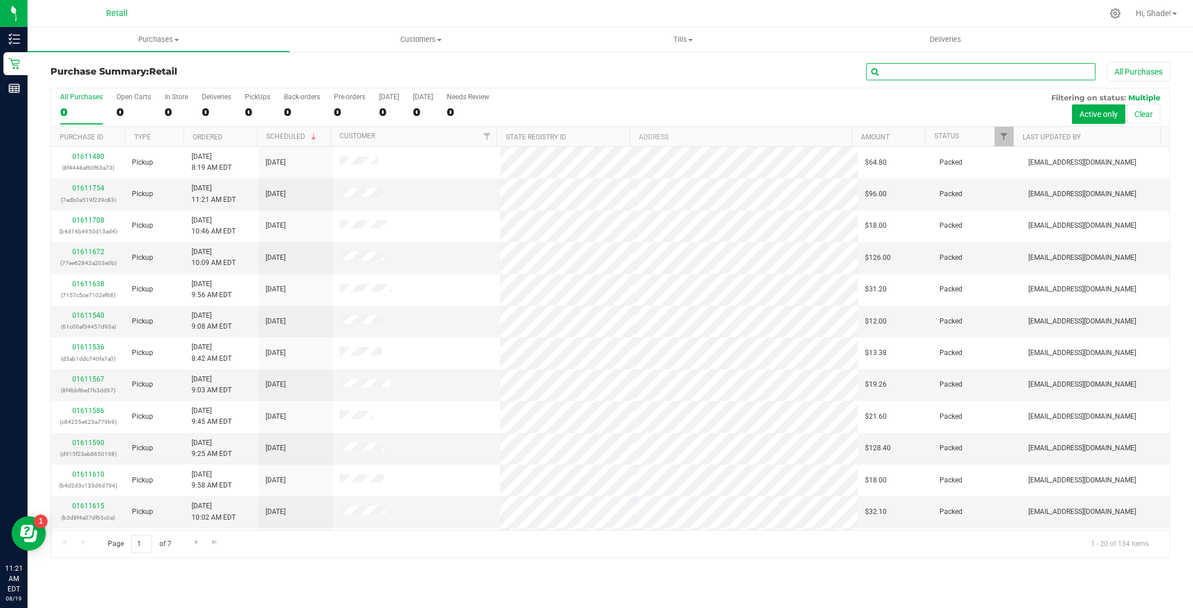
click at [973, 66] on input "text" at bounding box center [980, 71] width 229 height 17
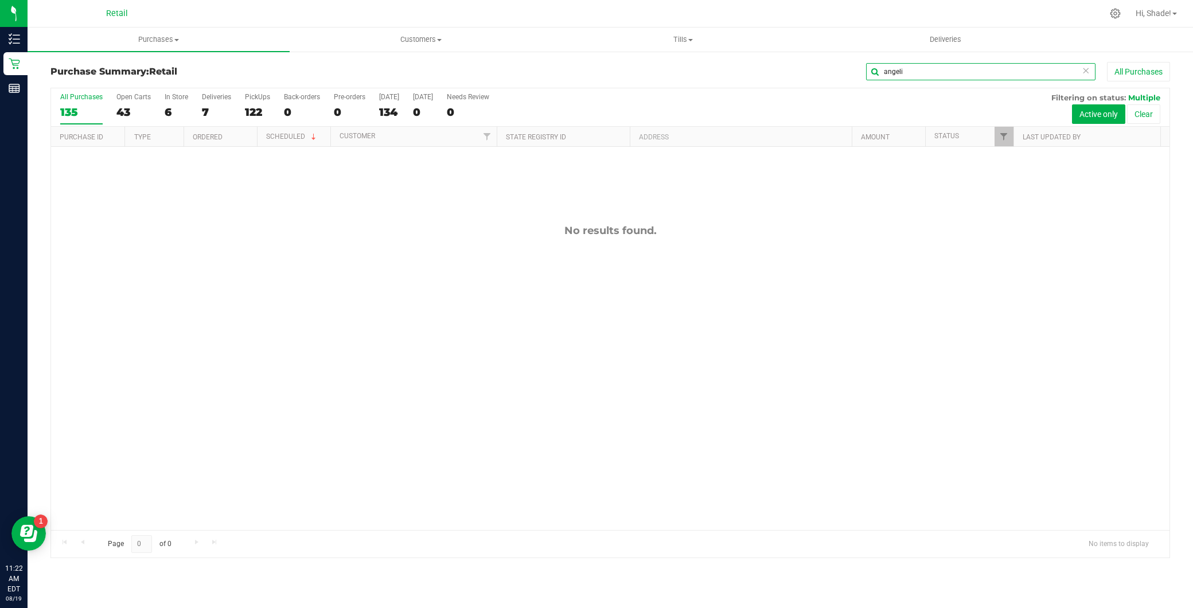
click at [903, 71] on input "angeli" at bounding box center [980, 71] width 229 height 17
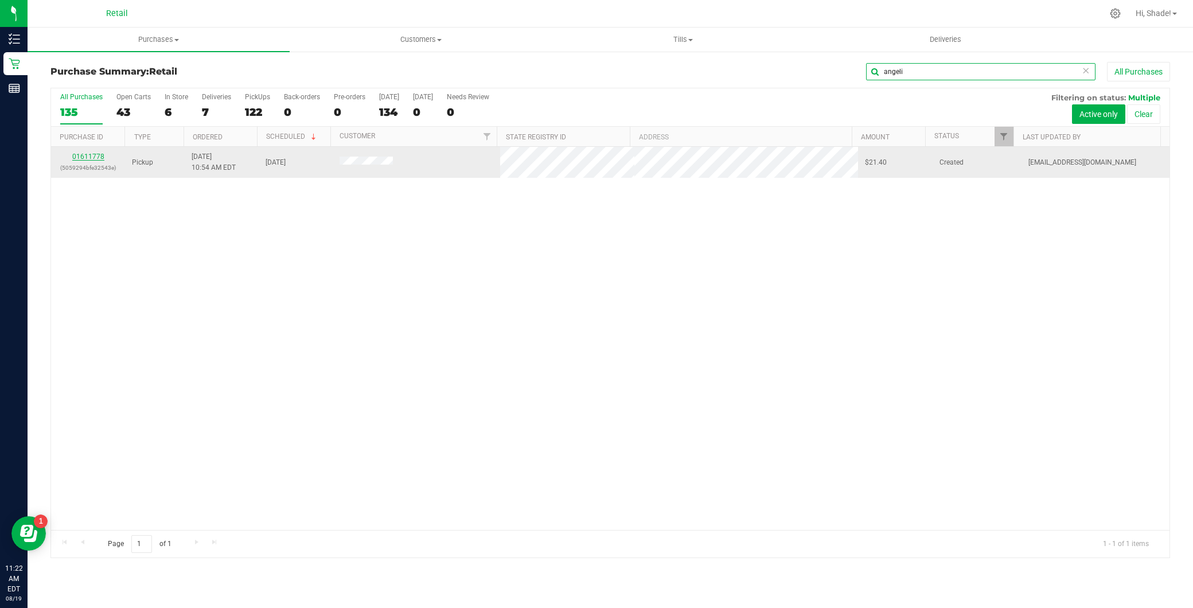
type input "angeli"
click at [95, 157] on link "01611778" at bounding box center [88, 157] width 32 height 8
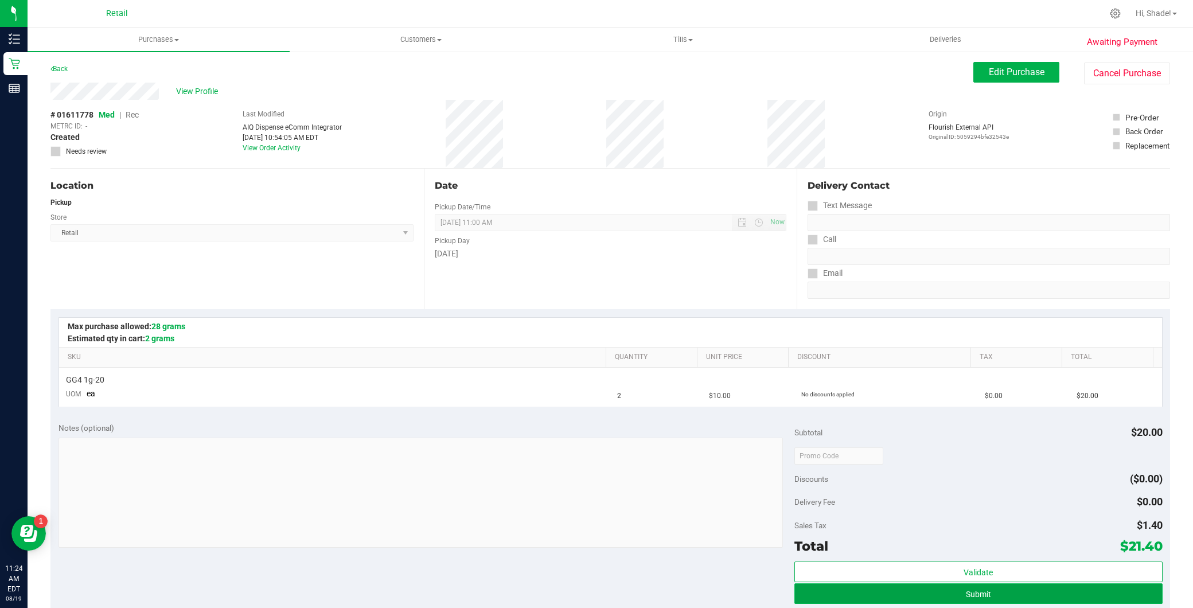
click at [949, 586] on button "Submit" at bounding box center [978, 593] width 368 height 21
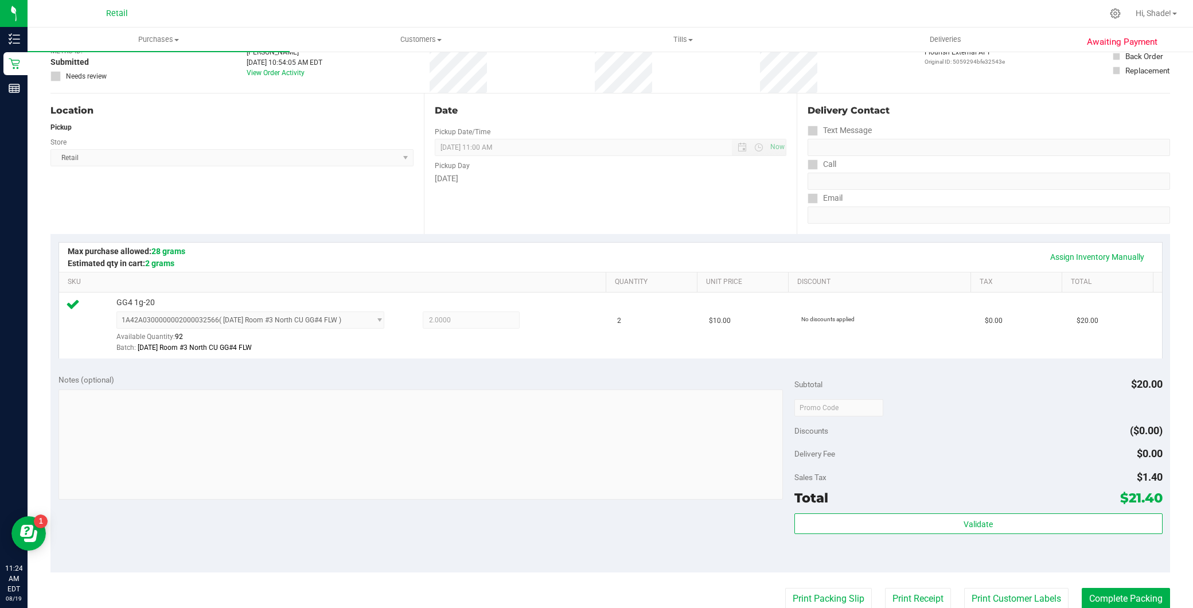
scroll to position [191, 0]
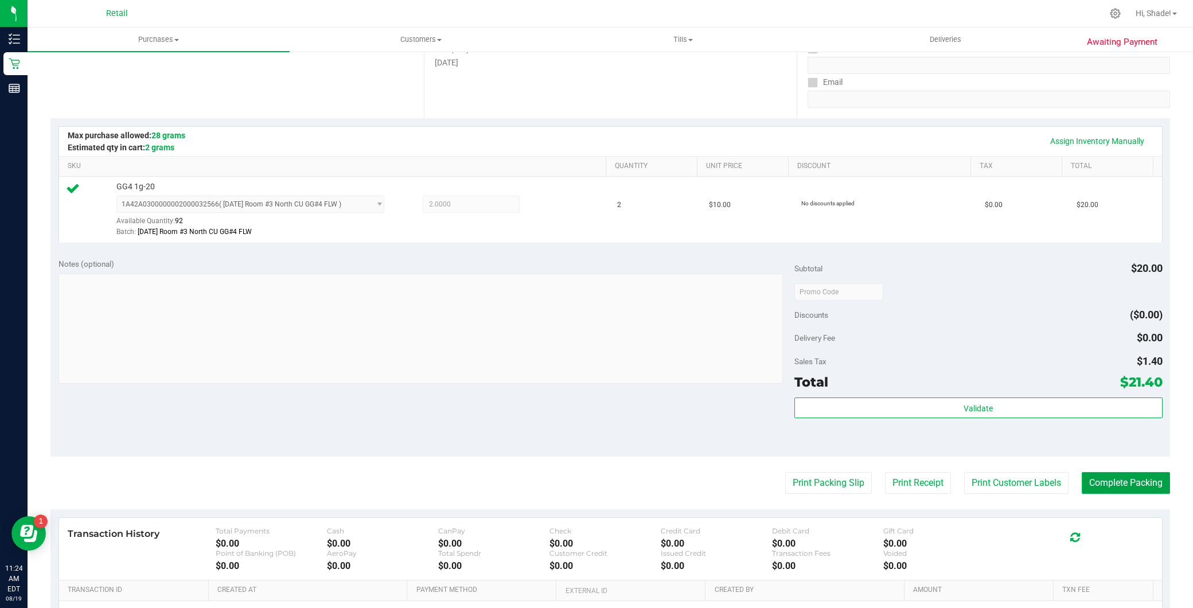
click at [1097, 478] on button "Complete Packing" at bounding box center [1126, 483] width 88 height 22
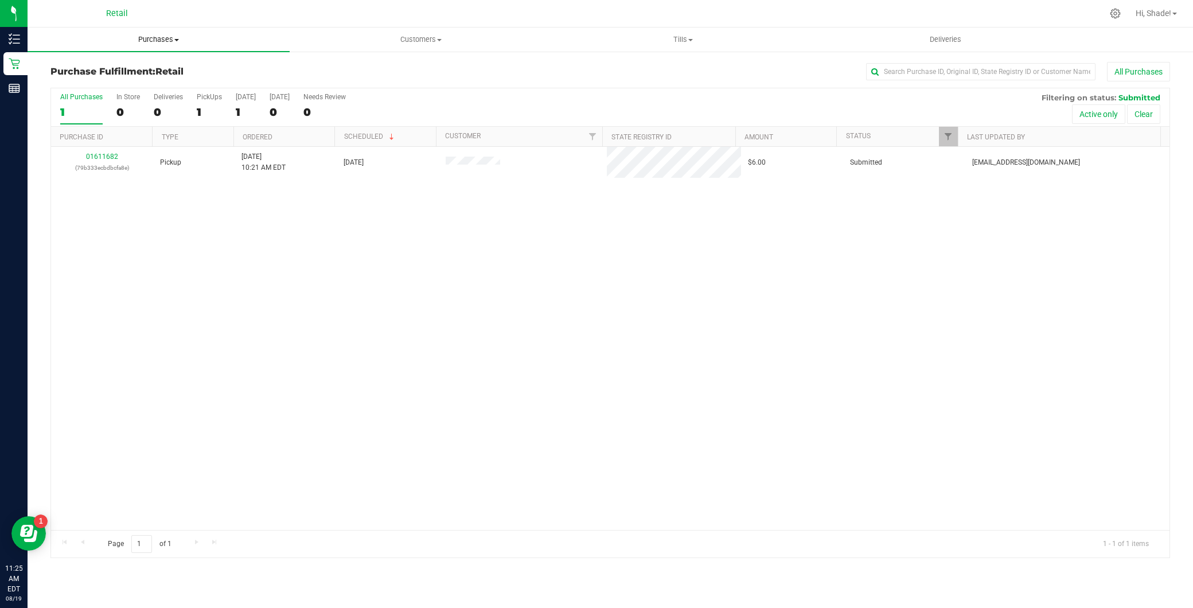
click at [199, 37] on span "Purchases" at bounding box center [159, 39] width 262 height 10
click at [121, 68] on span "Summary of purchases" at bounding box center [87, 69] width 118 height 10
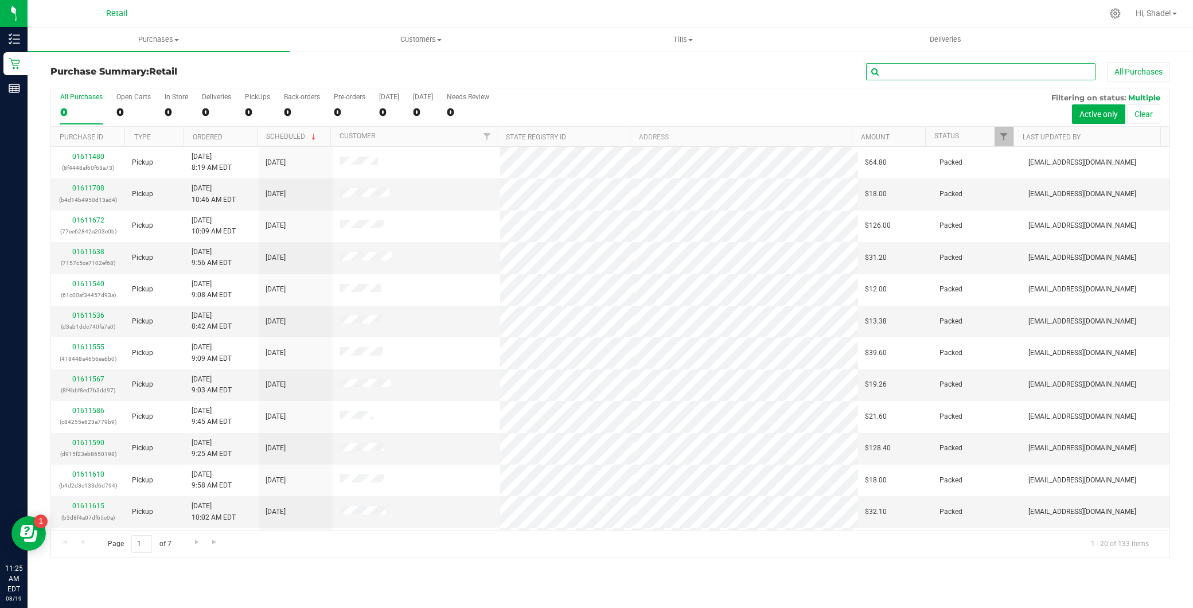
click at [982, 70] on input "text" at bounding box center [980, 71] width 229 height 17
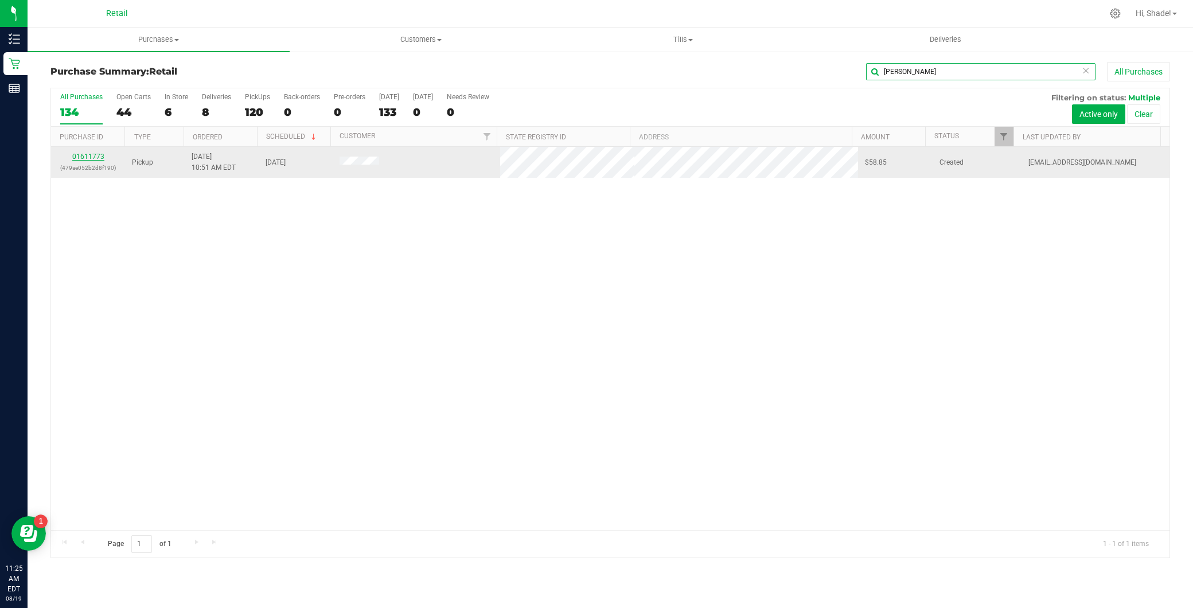
type input "ariana"
click at [83, 155] on link "01611773" at bounding box center [88, 157] width 32 height 8
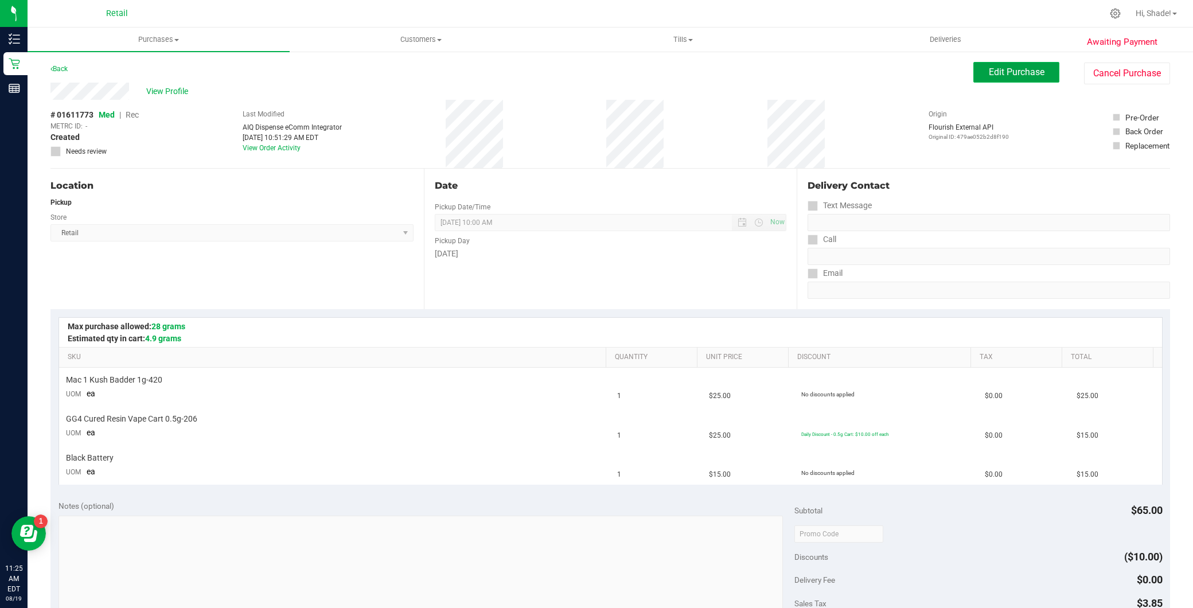
click at [1005, 67] on span "Edit Purchase" at bounding box center [1017, 72] width 56 height 11
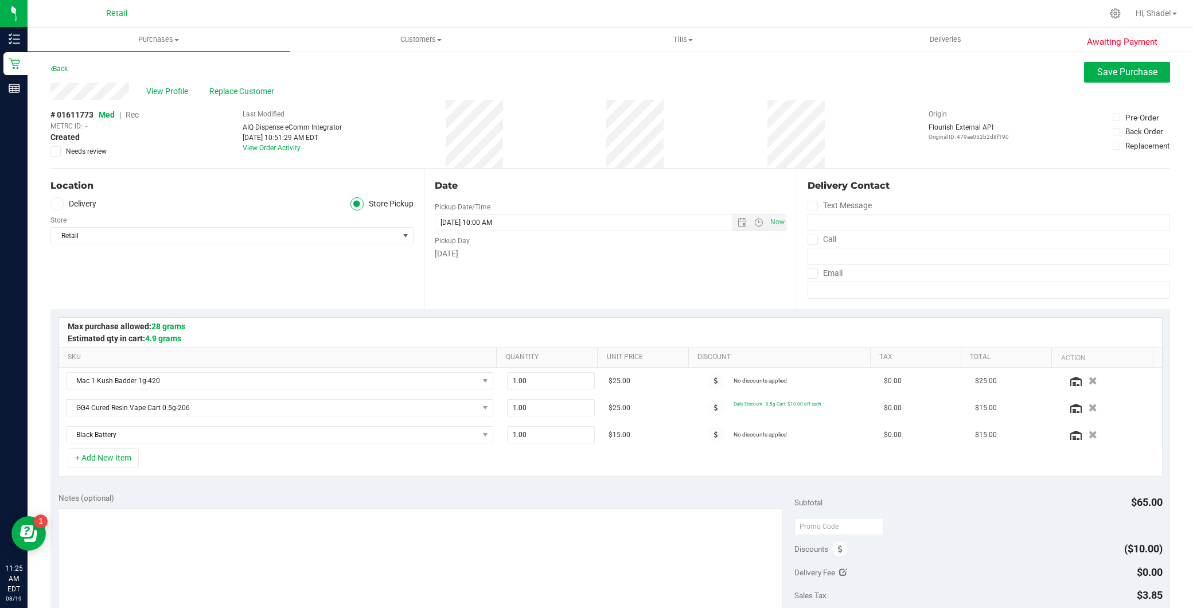
click at [132, 111] on span "Rec" at bounding box center [132, 114] width 13 height 9
click at [1097, 77] on span "Save Purchase" at bounding box center [1127, 72] width 60 height 11
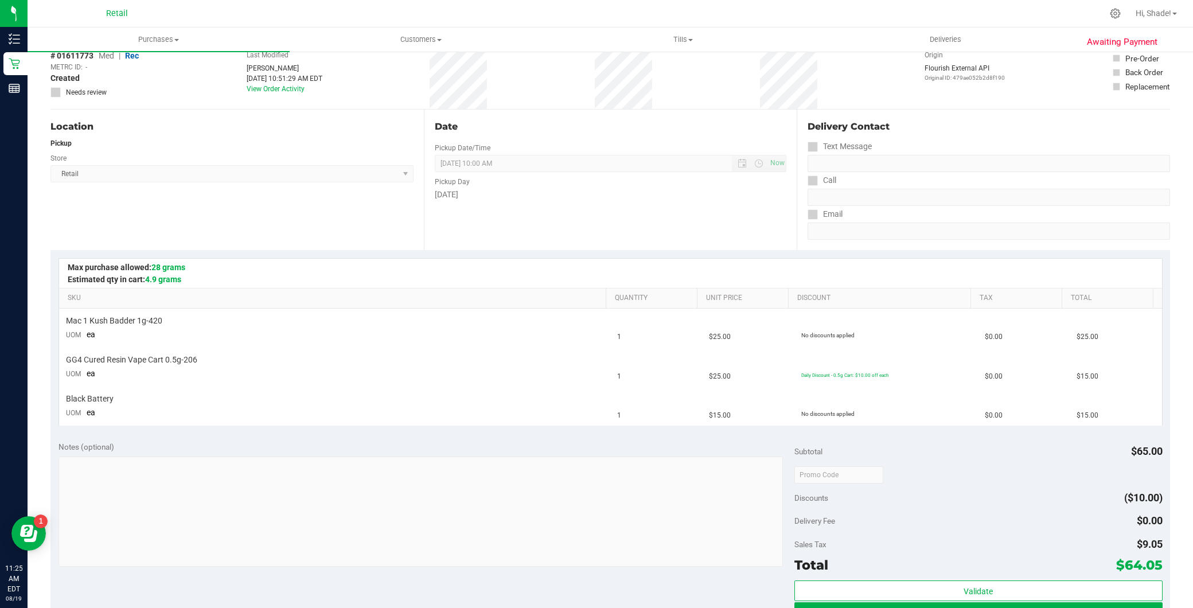
scroll to position [127, 0]
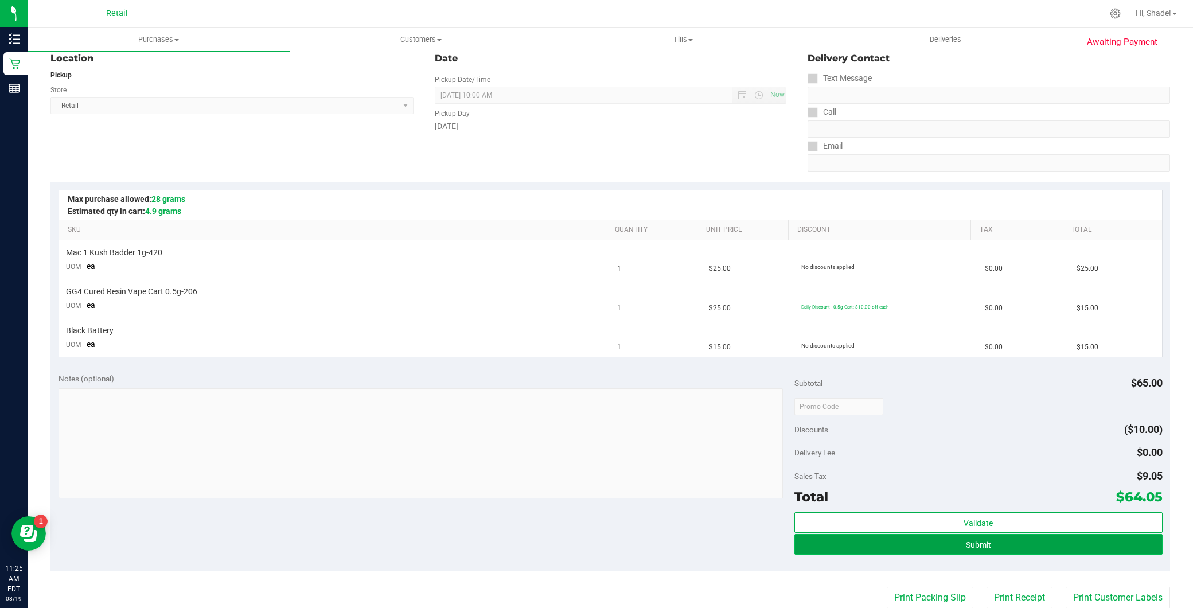
click at [849, 540] on button "Submit" at bounding box center [978, 544] width 368 height 21
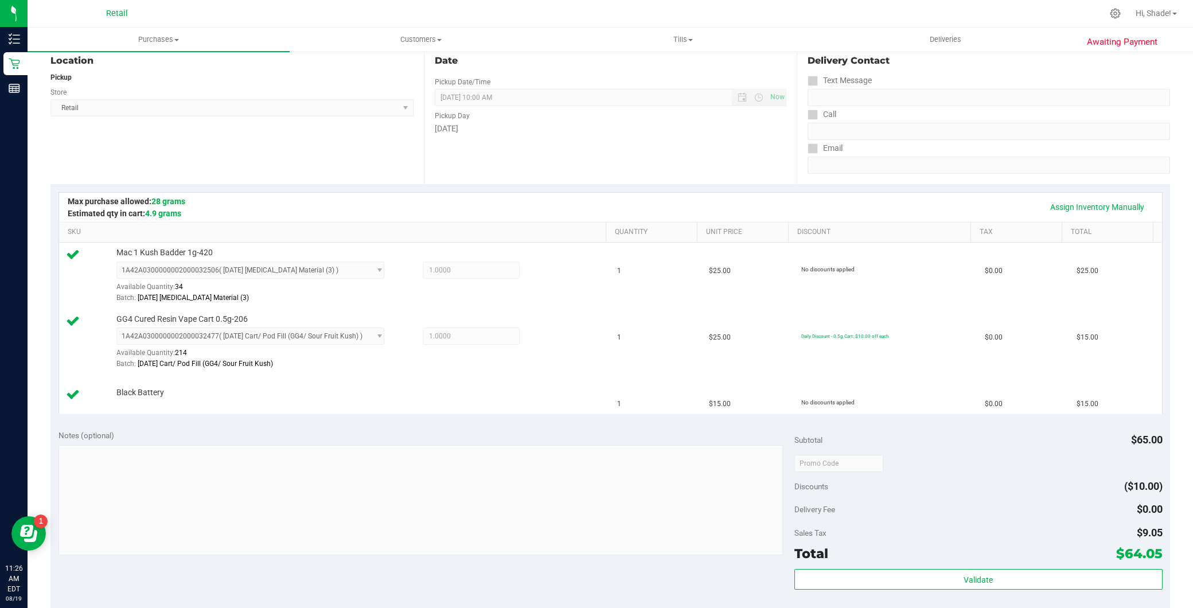
scroll to position [255, 0]
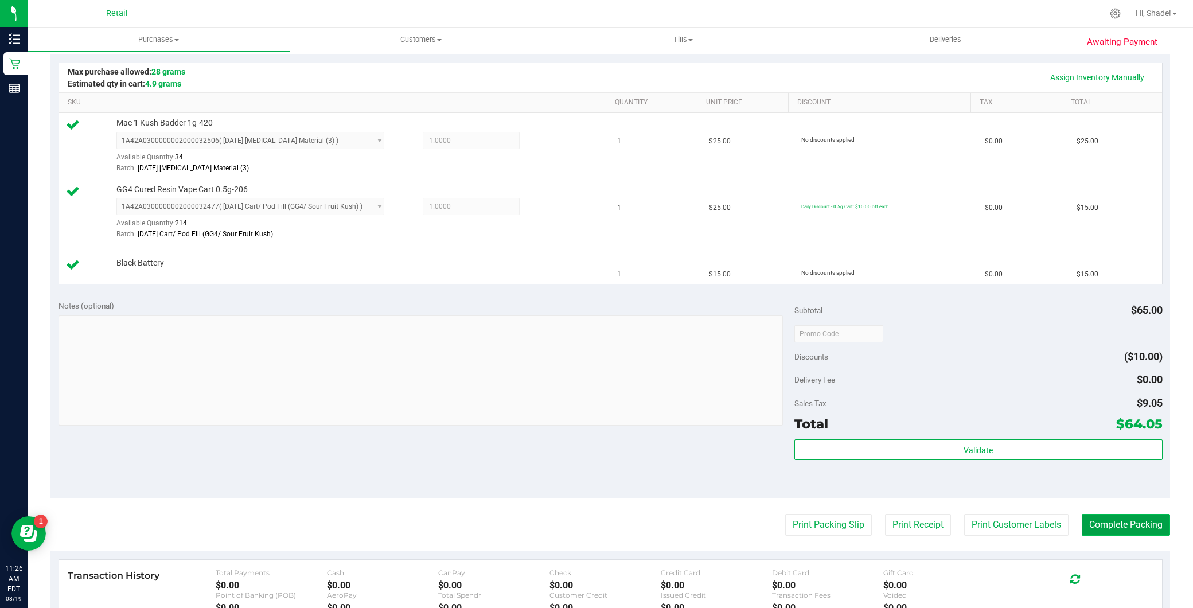
click at [1085, 517] on button "Complete Packing" at bounding box center [1126, 525] width 88 height 22
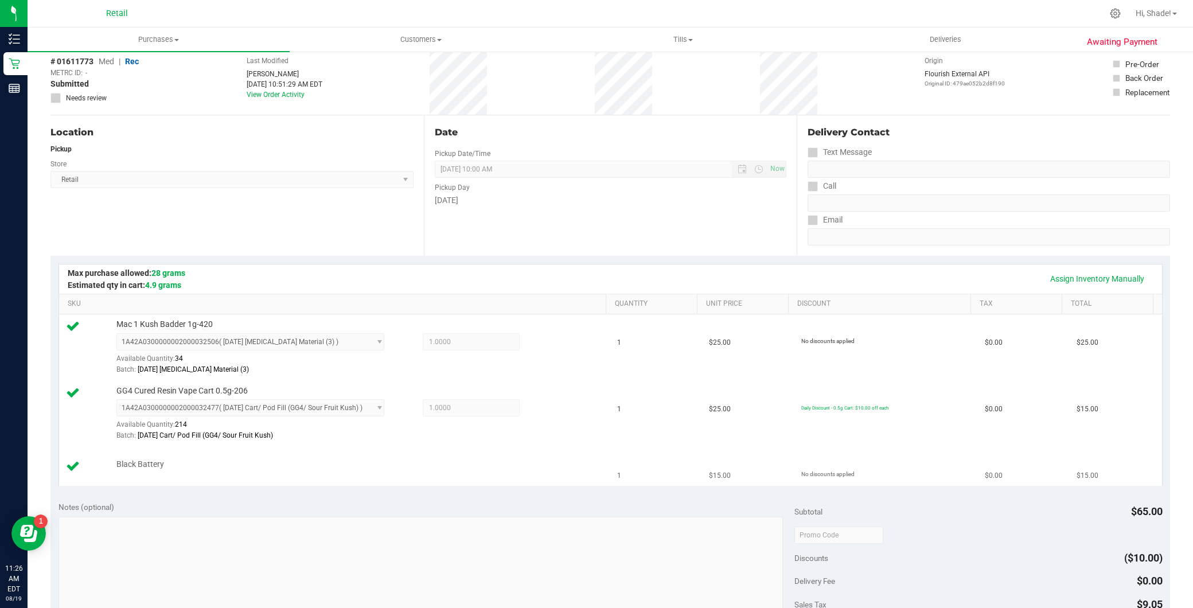
scroll to position [0, 0]
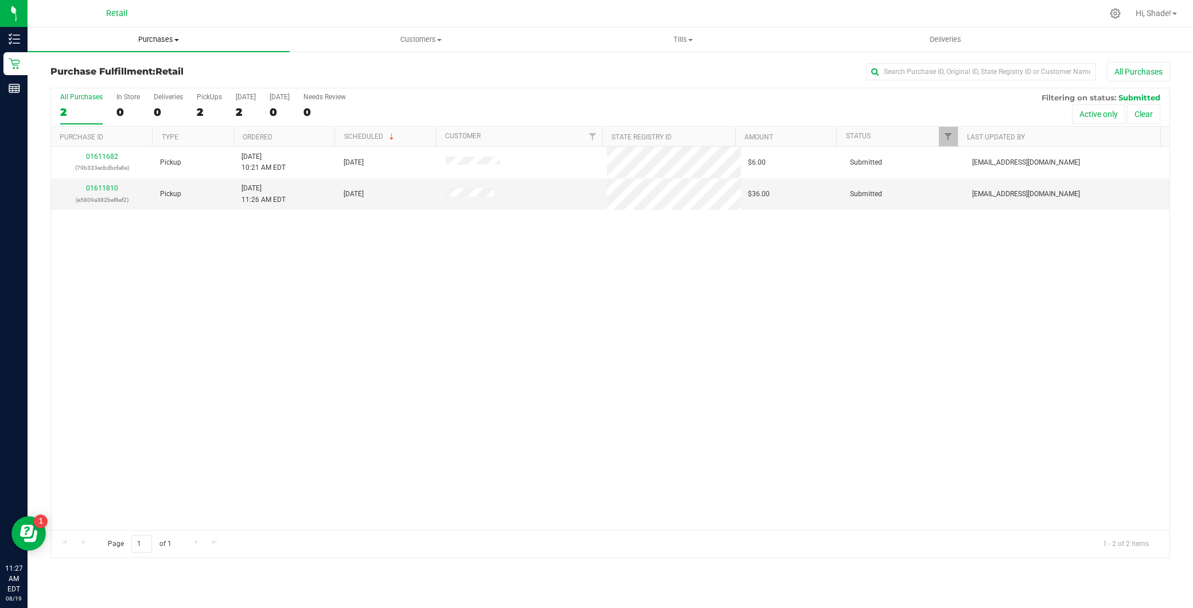
click at [186, 36] on span "Purchases" at bounding box center [159, 39] width 262 height 10
click at [121, 63] on li "Summary of purchases" at bounding box center [159, 70] width 262 height 14
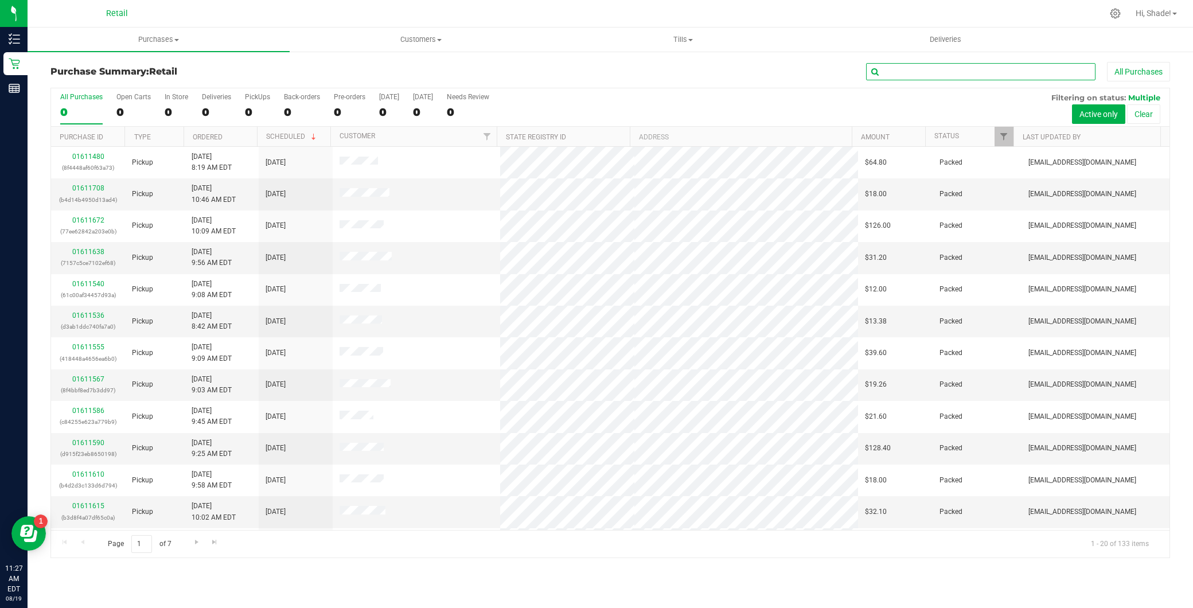
click at [939, 73] on input "text" at bounding box center [980, 71] width 229 height 17
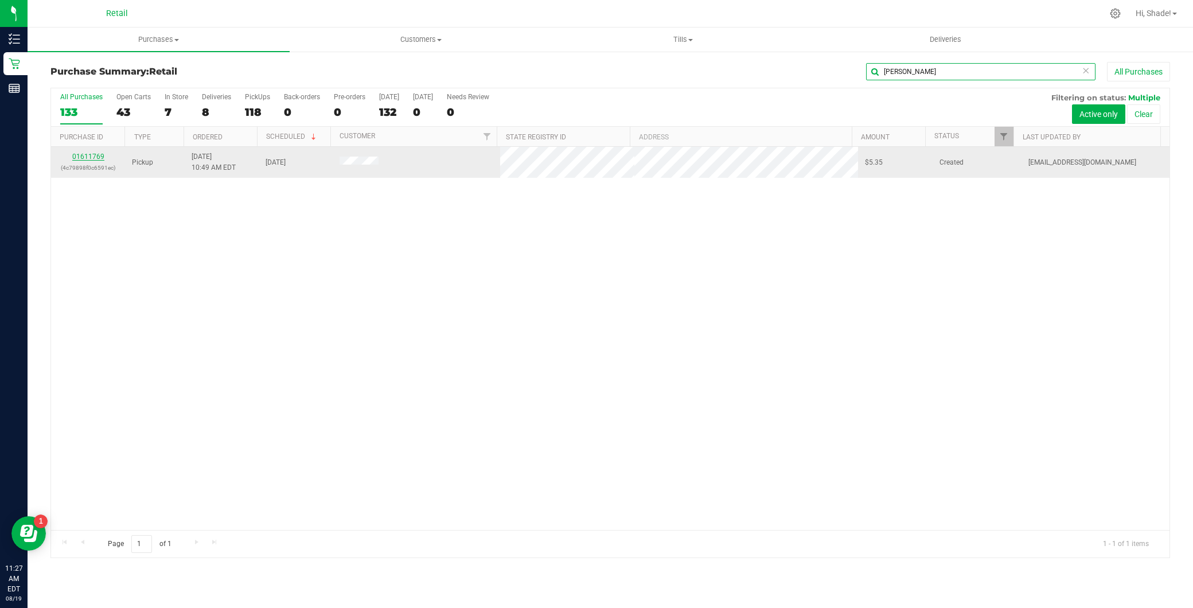
type input "leah"
click at [96, 155] on link "01611769" at bounding box center [88, 157] width 32 height 8
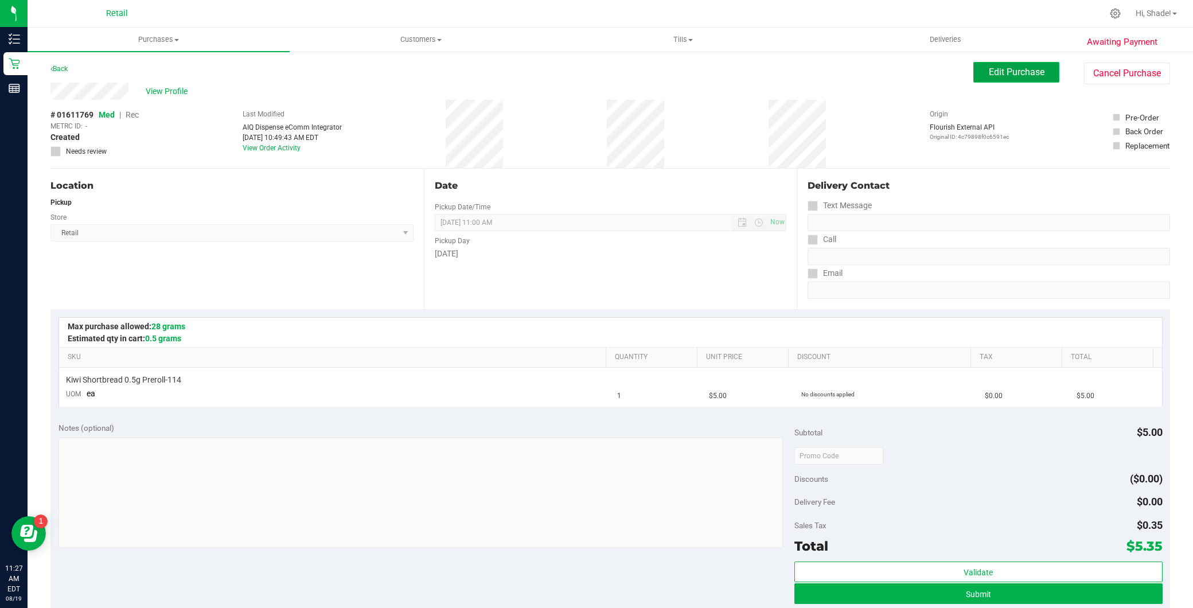
click at [1007, 71] on span "Edit Purchase" at bounding box center [1017, 72] width 56 height 11
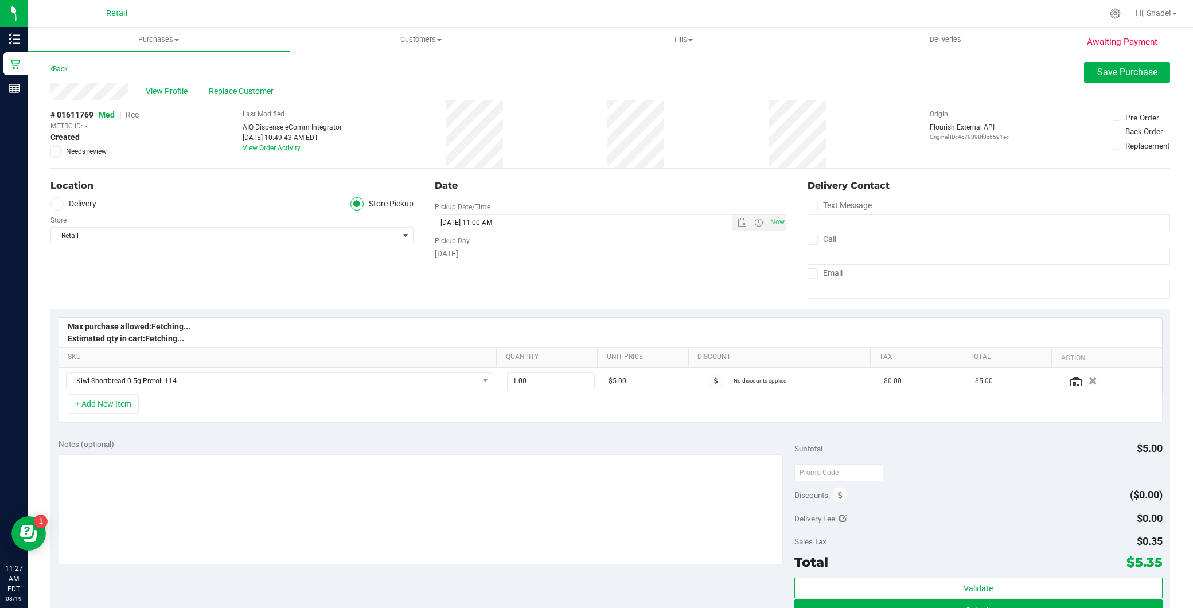
click at [133, 112] on span "Rec" at bounding box center [132, 114] width 13 height 9
click at [1104, 71] on span "Save Purchase" at bounding box center [1127, 72] width 60 height 11
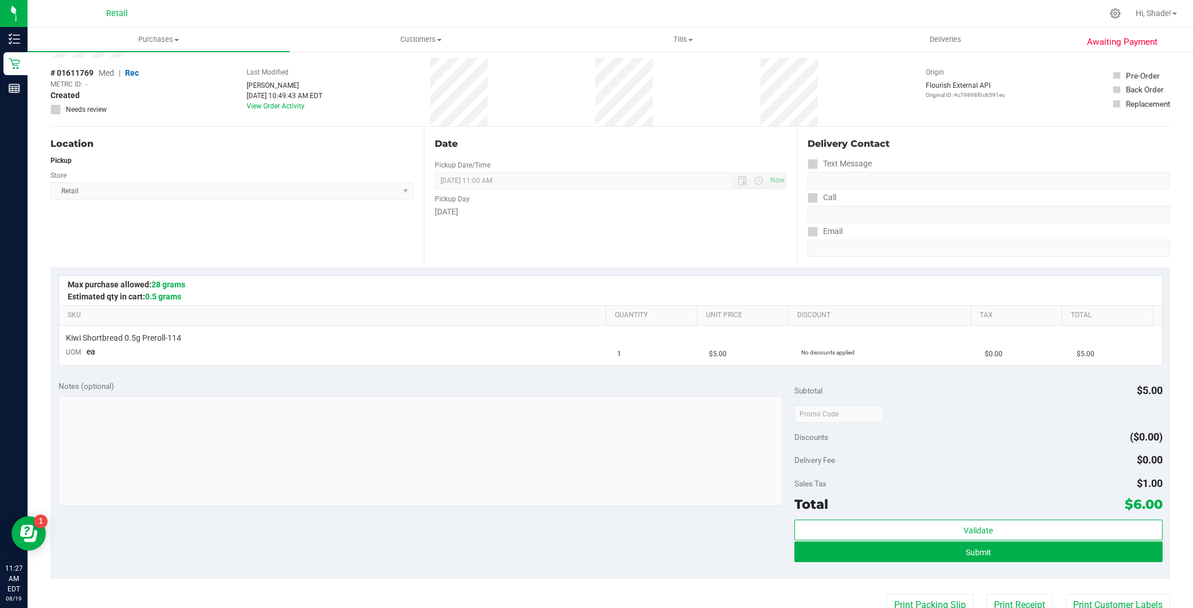
scroll to position [191, 0]
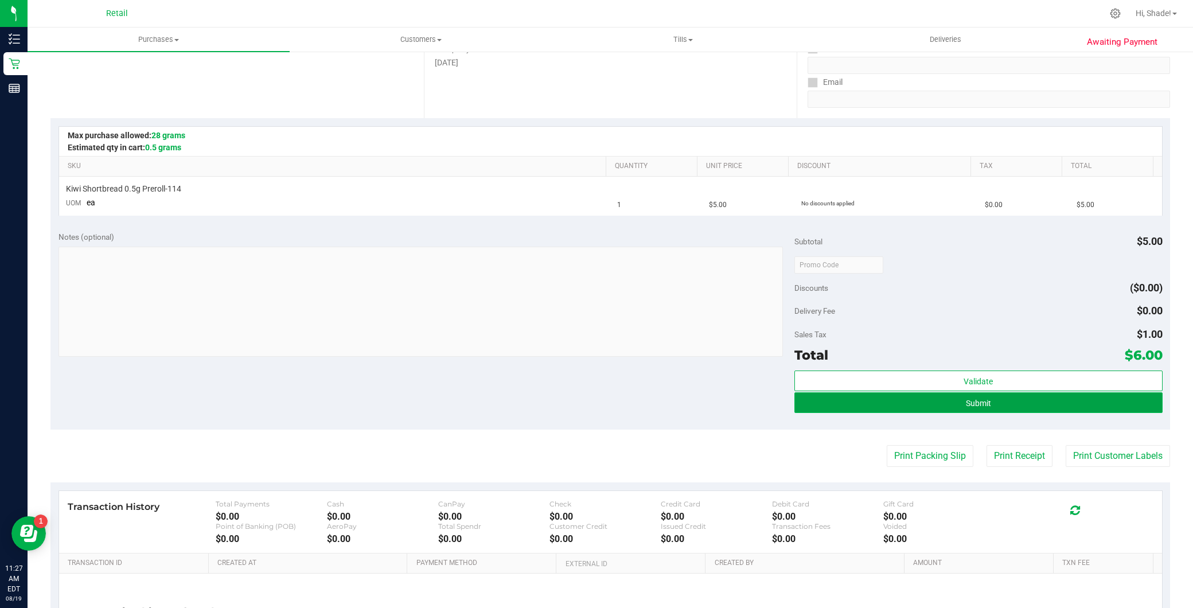
click at [927, 400] on button "Submit" at bounding box center [978, 402] width 368 height 21
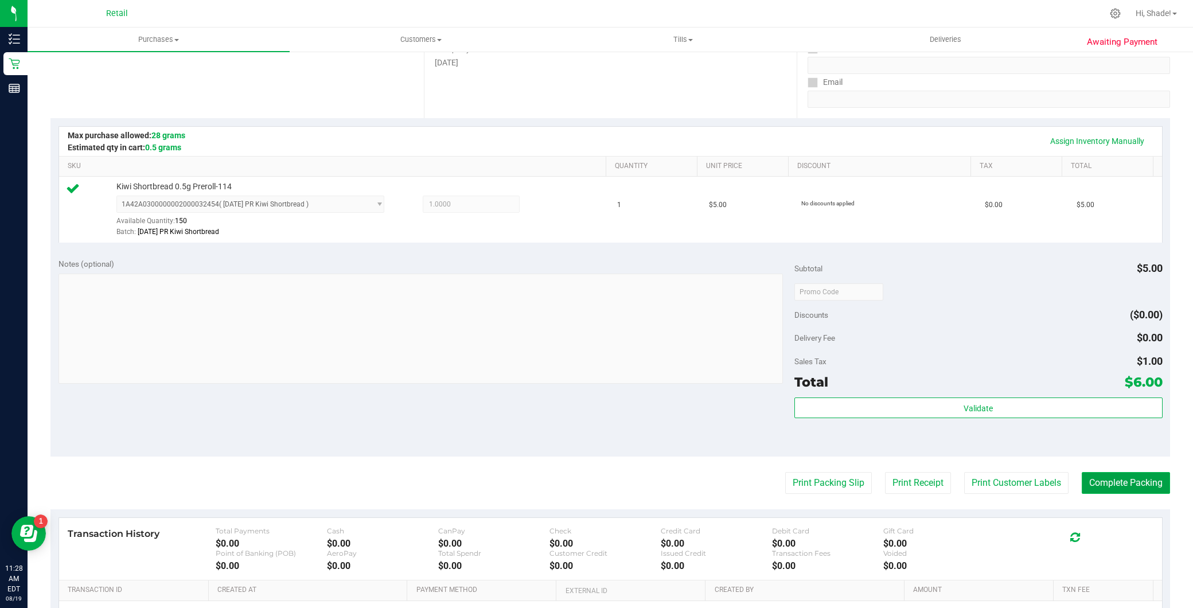
click at [1104, 485] on button "Complete Packing" at bounding box center [1126, 483] width 88 height 22
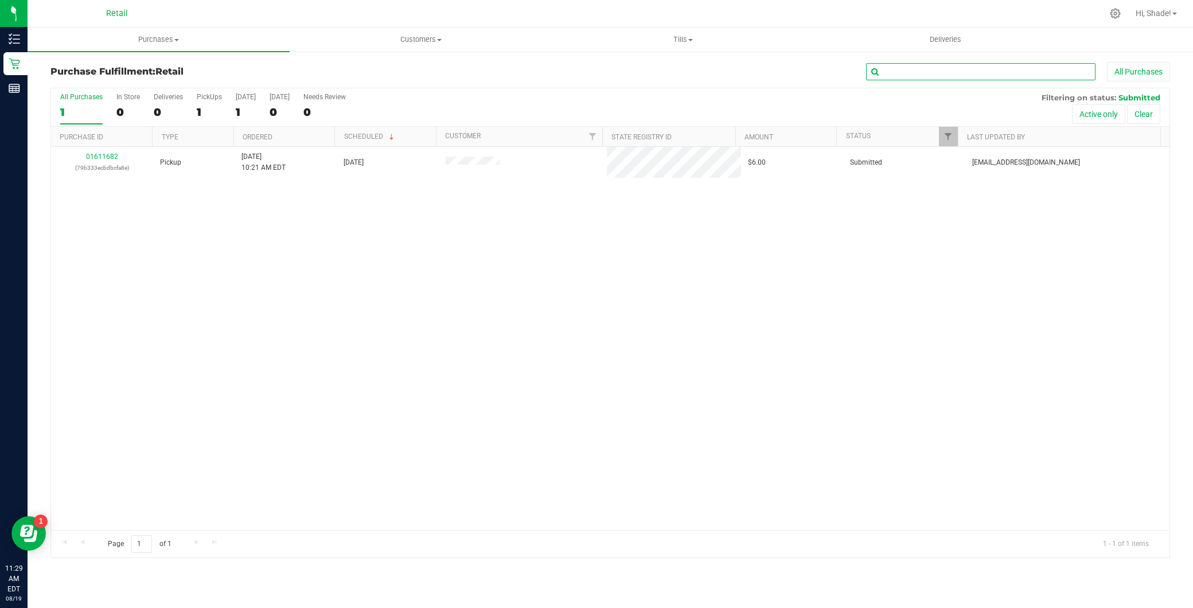
click at [915, 71] on input "text" at bounding box center [980, 71] width 229 height 17
click at [209, 30] on uib-tab-heading "Purchases Summary of purchases Fulfillment All purchases" at bounding box center [159, 40] width 262 height 24
click at [193, 70] on li "Summary of purchases" at bounding box center [159, 70] width 262 height 14
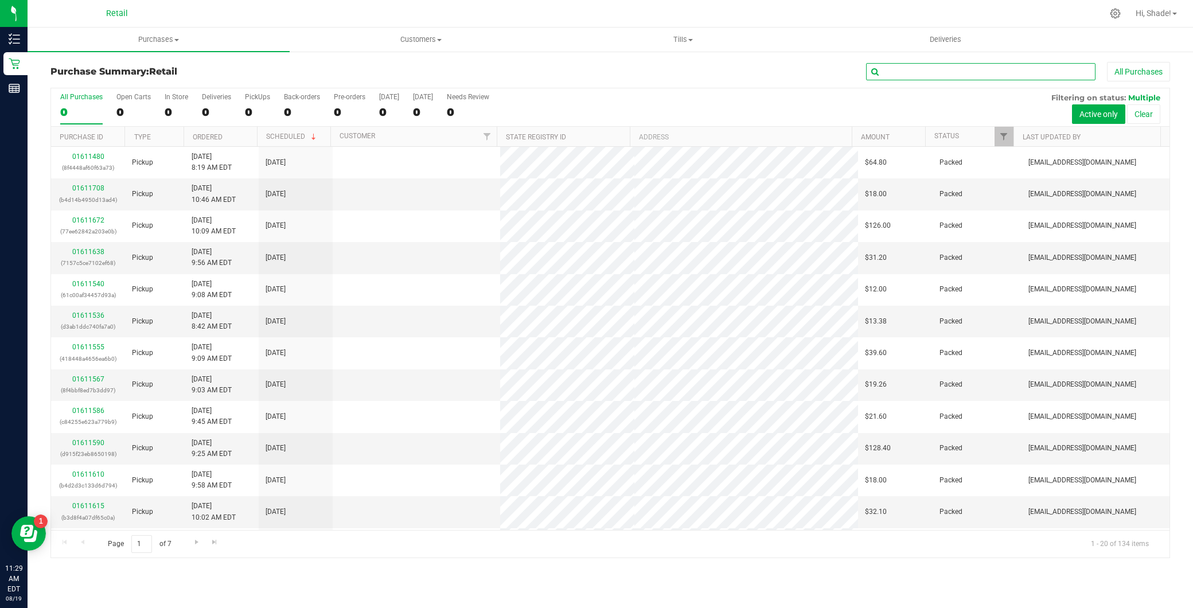
click at [950, 73] on input "text" at bounding box center [980, 71] width 229 height 17
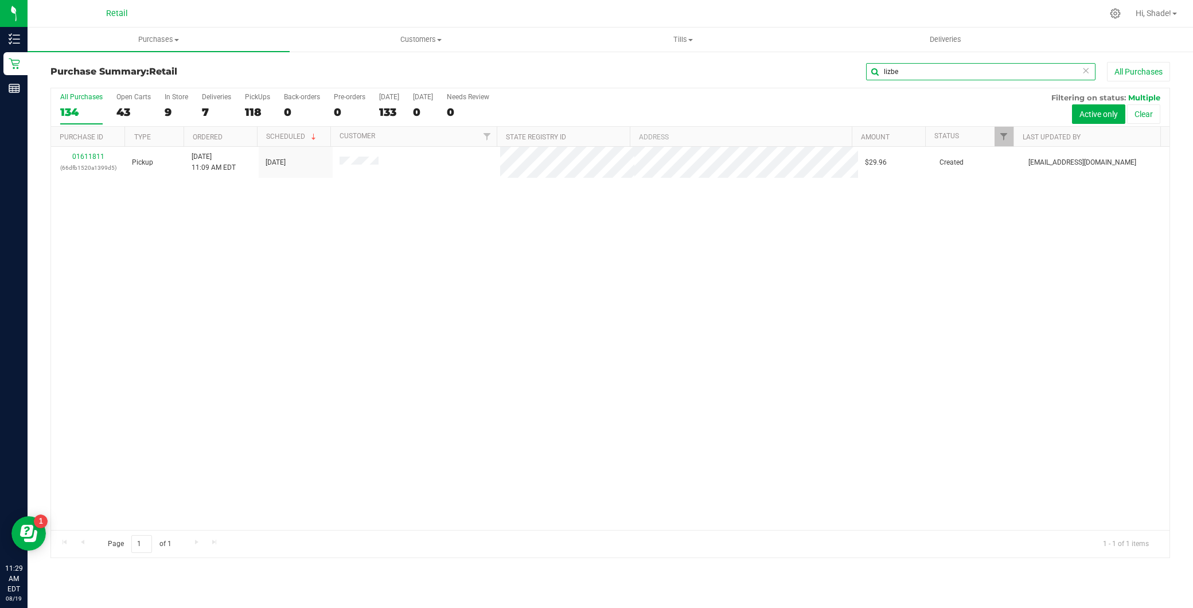
type input "lizbe"
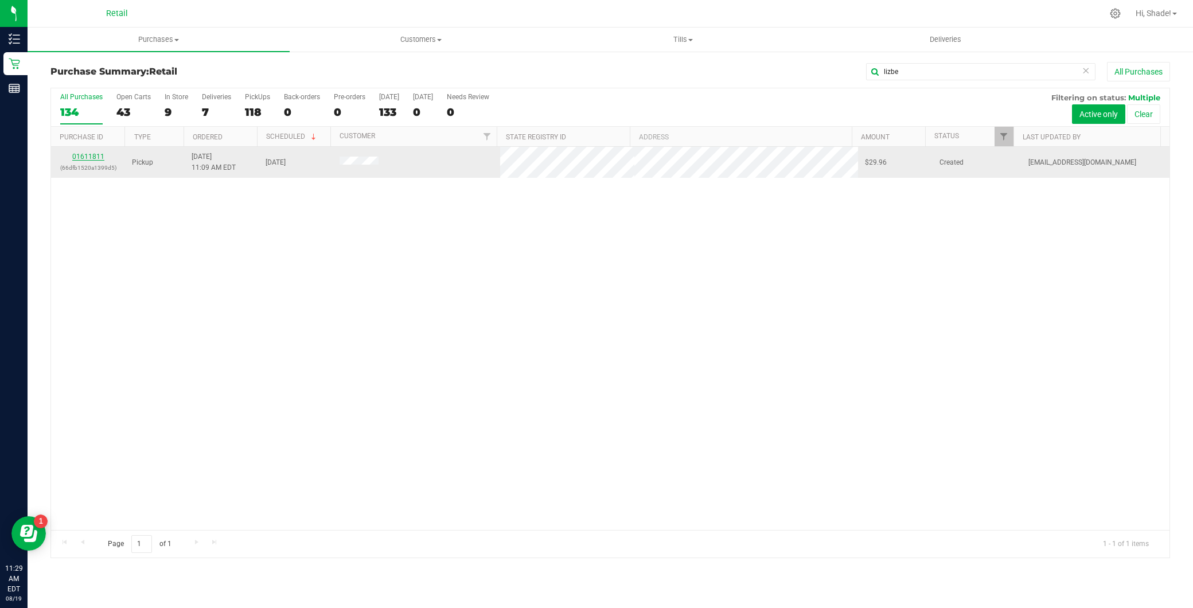
drag, startPoint x: 91, startPoint y: 162, endPoint x: 93, endPoint y: 157, distance: 6.2
click at [93, 157] on link "01611811" at bounding box center [88, 157] width 32 height 8
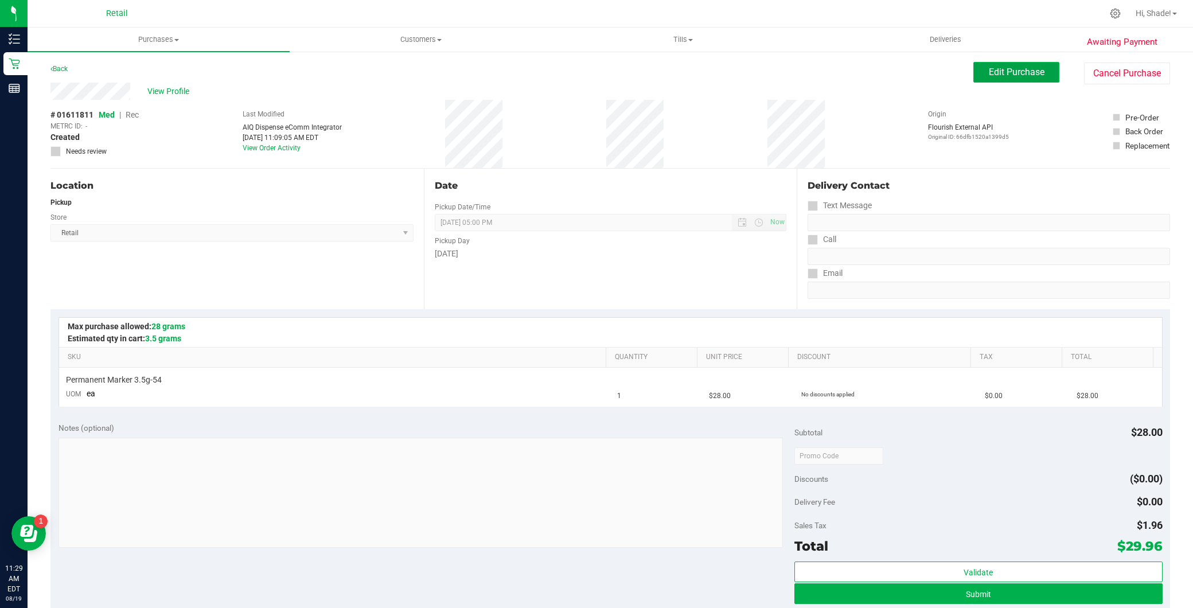
click at [989, 75] on span "Edit Purchase" at bounding box center [1017, 72] width 56 height 11
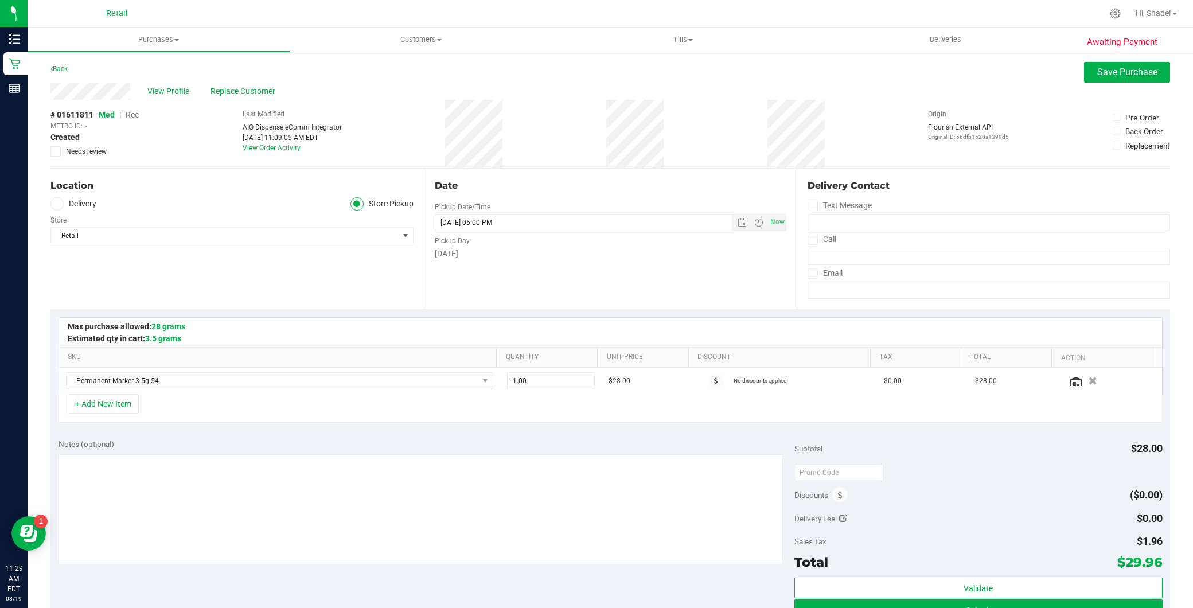
click at [137, 116] on span "Rec" at bounding box center [132, 114] width 13 height 9
click at [1102, 77] on span "Save Purchase" at bounding box center [1127, 72] width 60 height 11
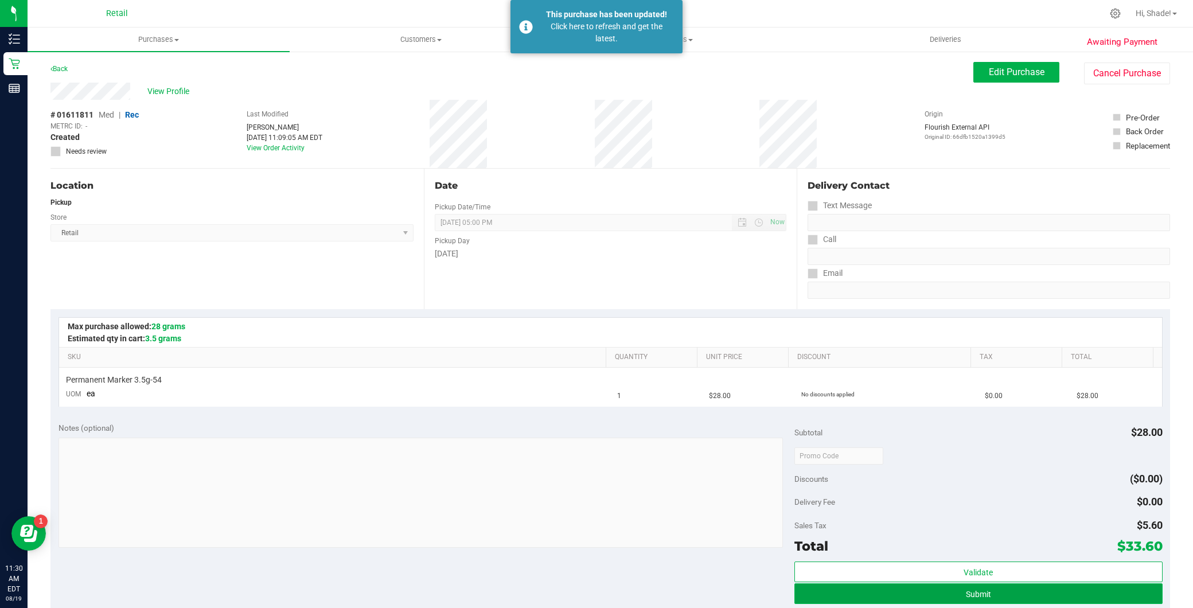
click at [885, 588] on button "Submit" at bounding box center [978, 593] width 368 height 21
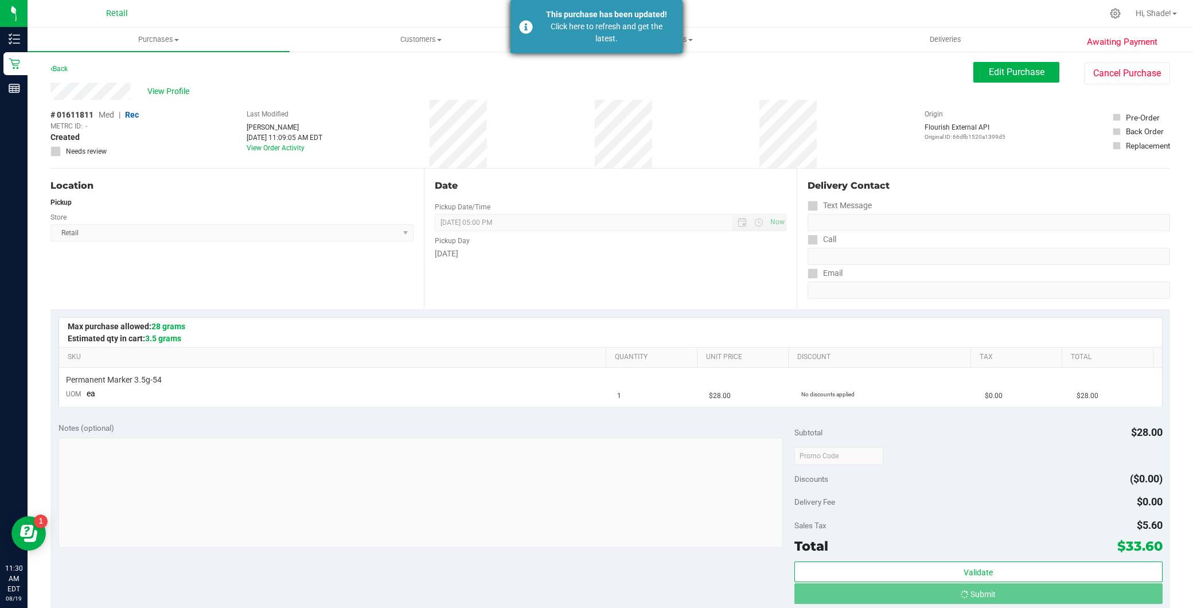
click at [566, 22] on div "Click here to refresh and get the latest." at bounding box center [606, 33] width 135 height 24
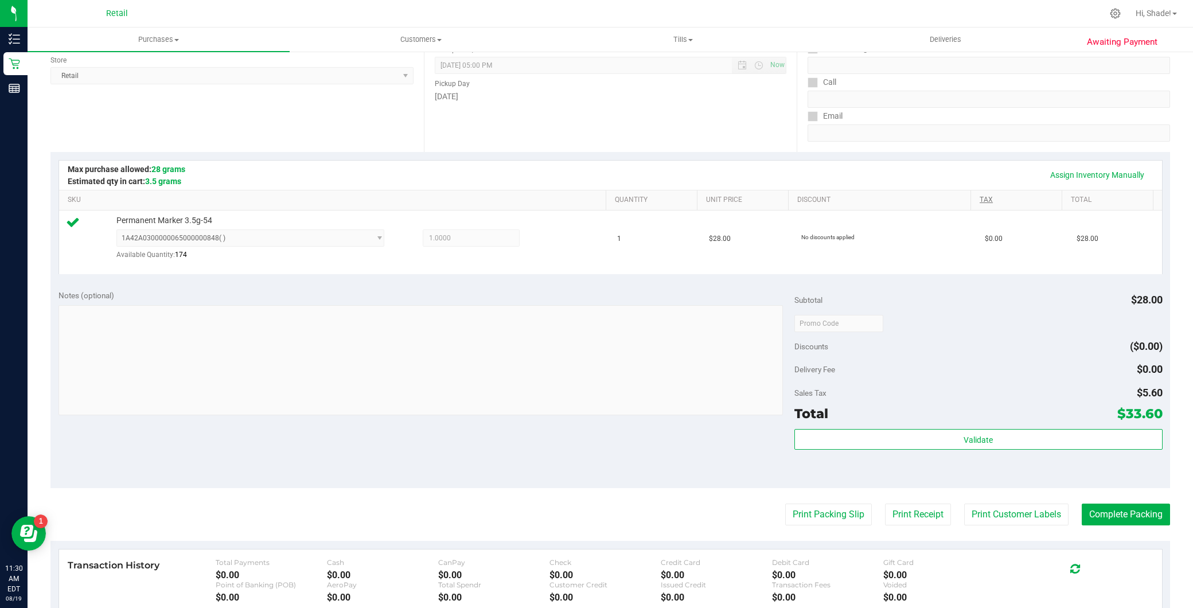
scroll to position [191, 0]
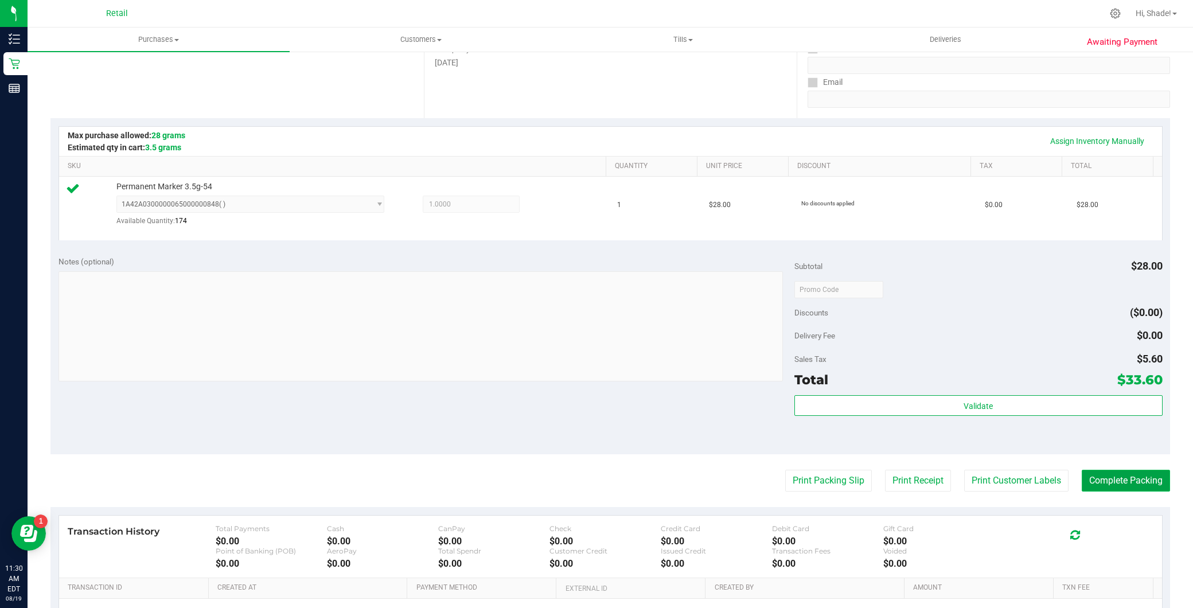
click at [1107, 486] on button "Complete Packing" at bounding box center [1126, 481] width 88 height 22
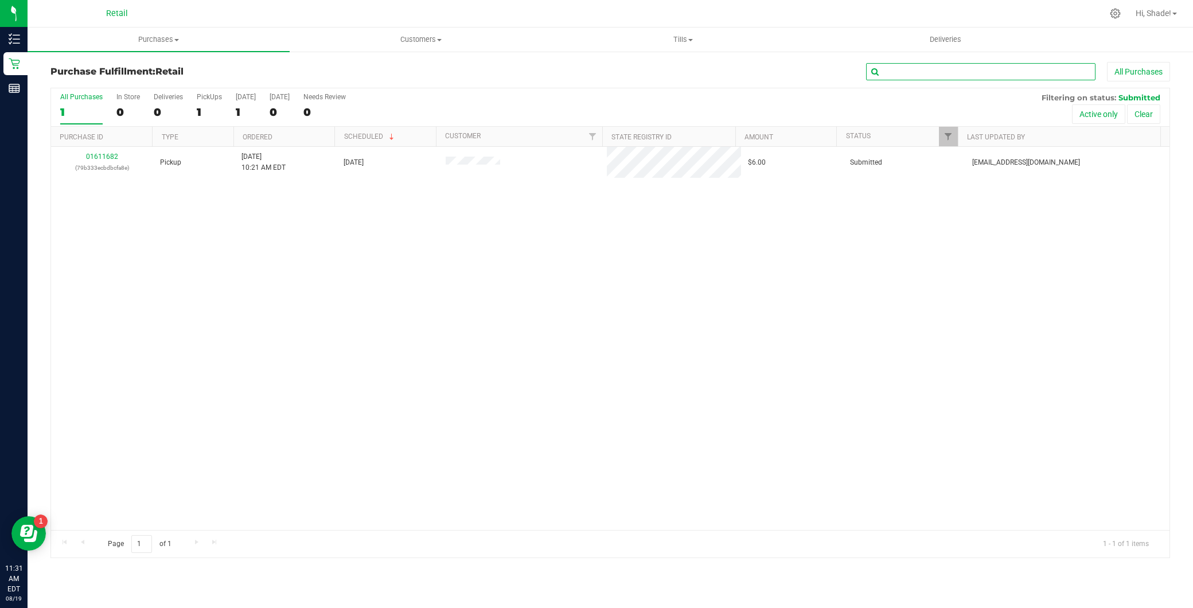
click at [932, 71] on input "text" at bounding box center [980, 71] width 229 height 17
click at [216, 32] on uib-tab-heading "Purchases Summary of purchases Fulfillment All purchases" at bounding box center [159, 40] width 262 height 24
click at [174, 65] on li "Summary of purchases" at bounding box center [159, 70] width 262 height 14
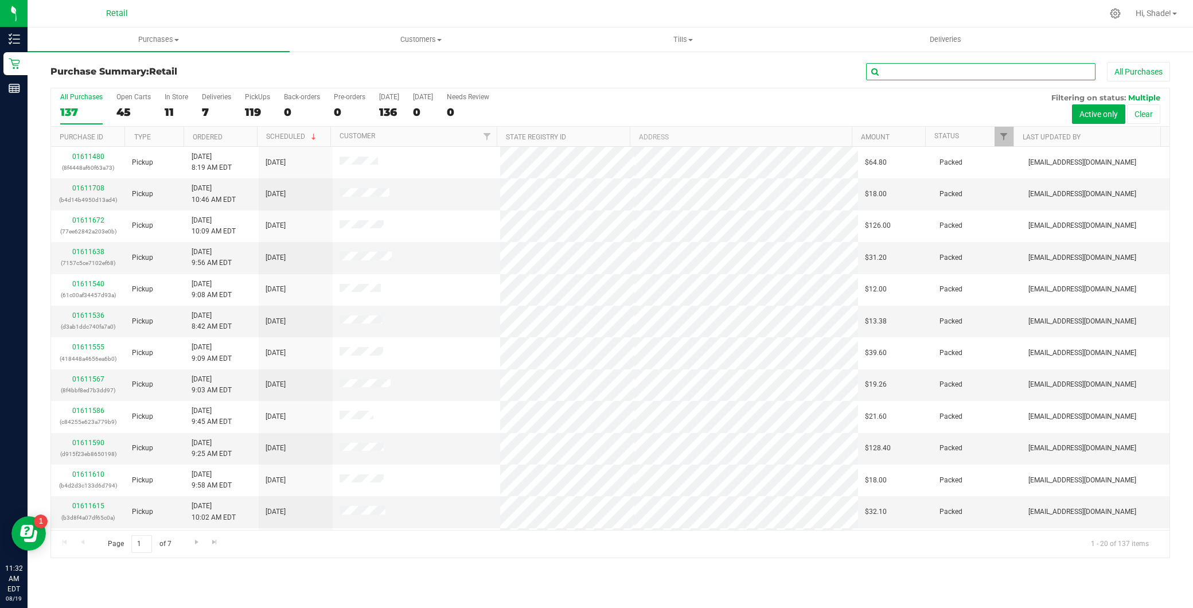
click at [918, 70] on input "text" at bounding box center [980, 71] width 229 height 17
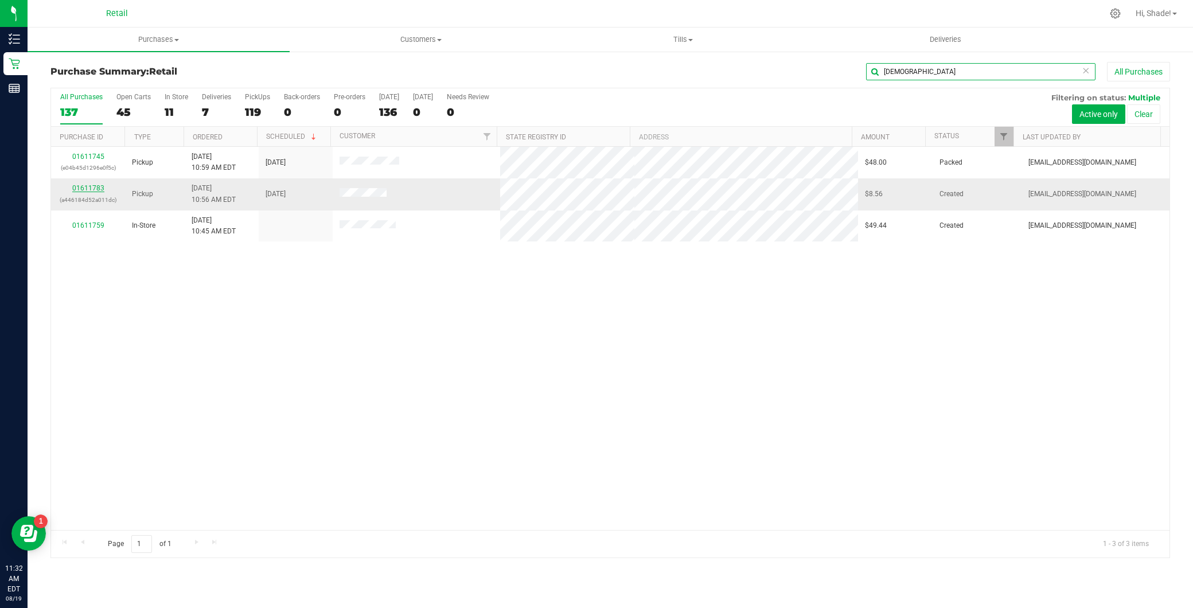
type input "christ"
click at [90, 186] on link "01611783" at bounding box center [88, 188] width 32 height 8
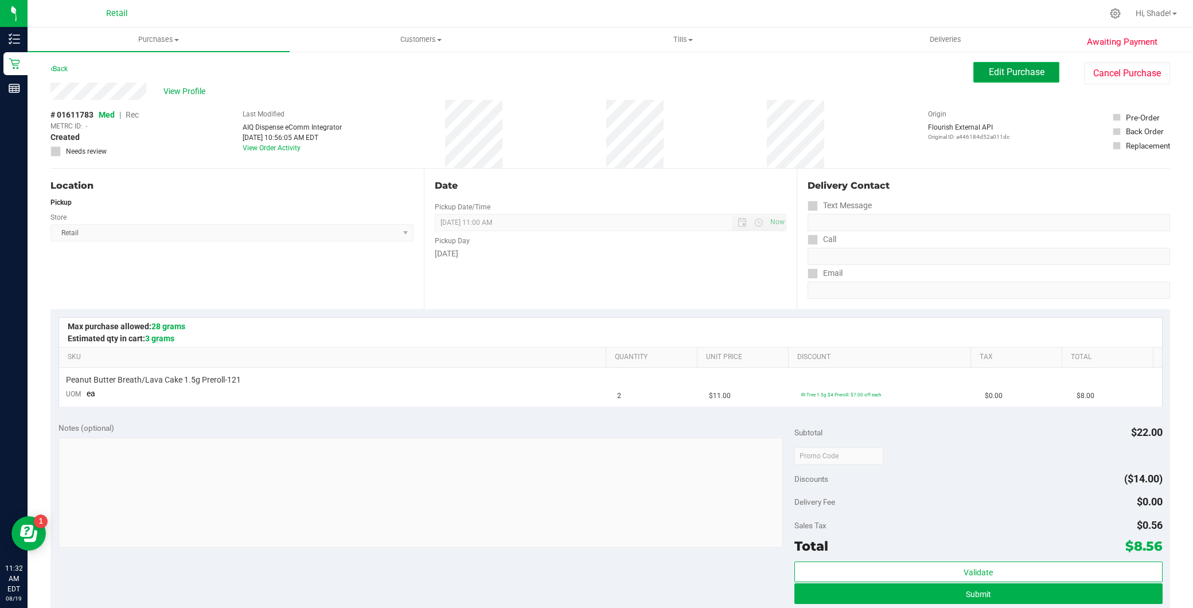
click at [977, 65] on button "Edit Purchase" at bounding box center [1016, 72] width 86 height 21
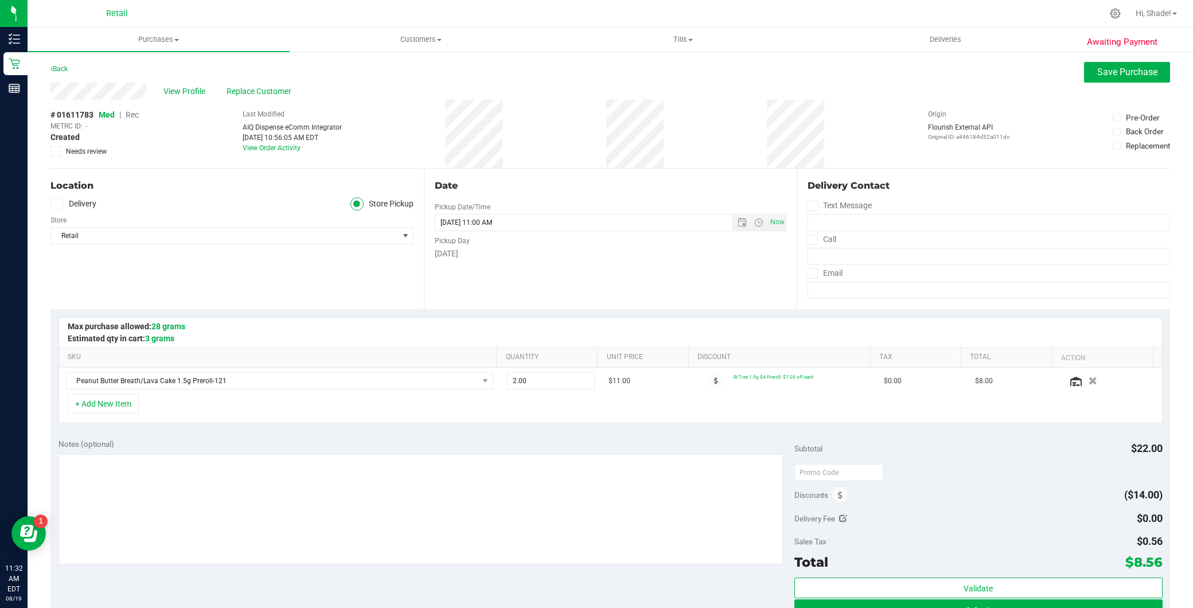
click at [135, 115] on span "Rec" at bounding box center [132, 114] width 13 height 9
click at [1149, 75] on button "Save Purchase" at bounding box center [1127, 72] width 86 height 21
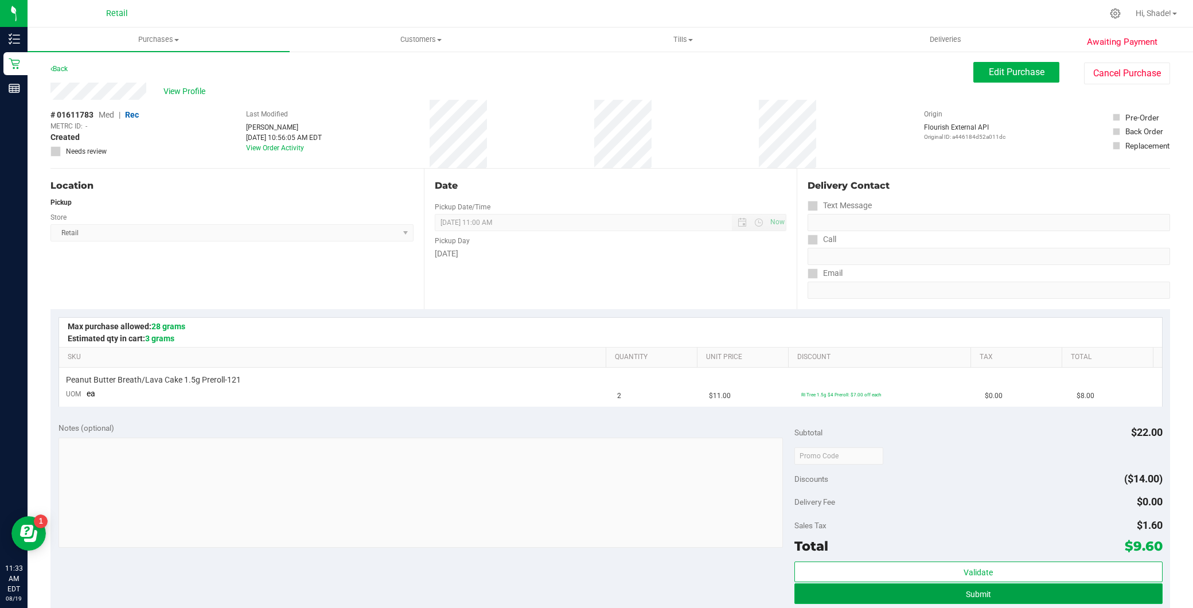
click at [966, 591] on span "Submit" at bounding box center [978, 594] width 25 height 9
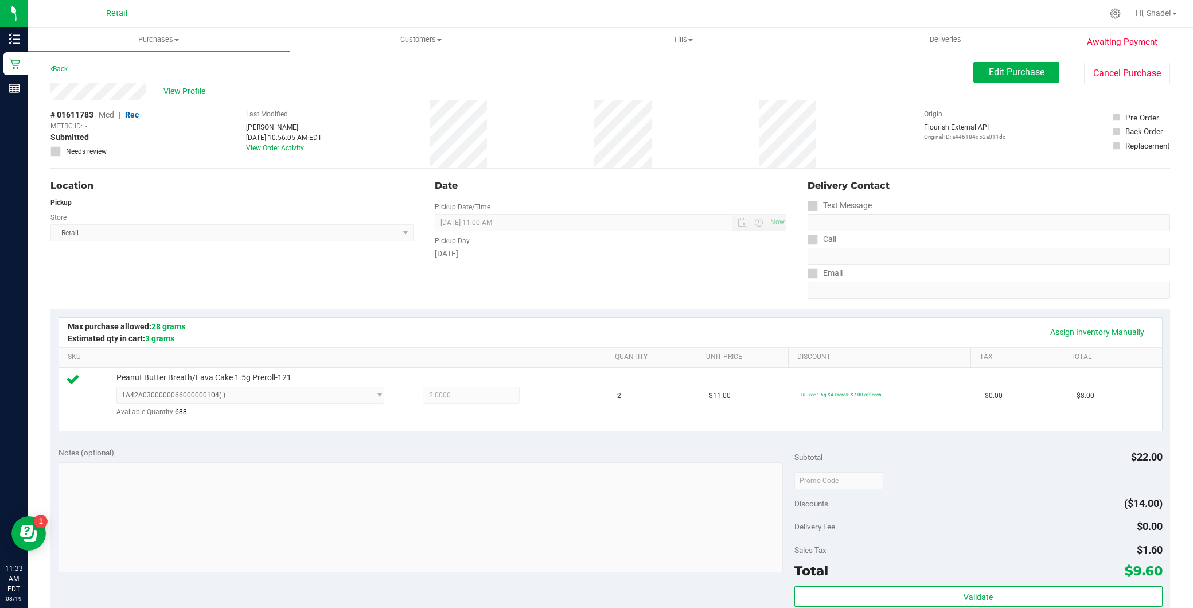
scroll to position [191, 0]
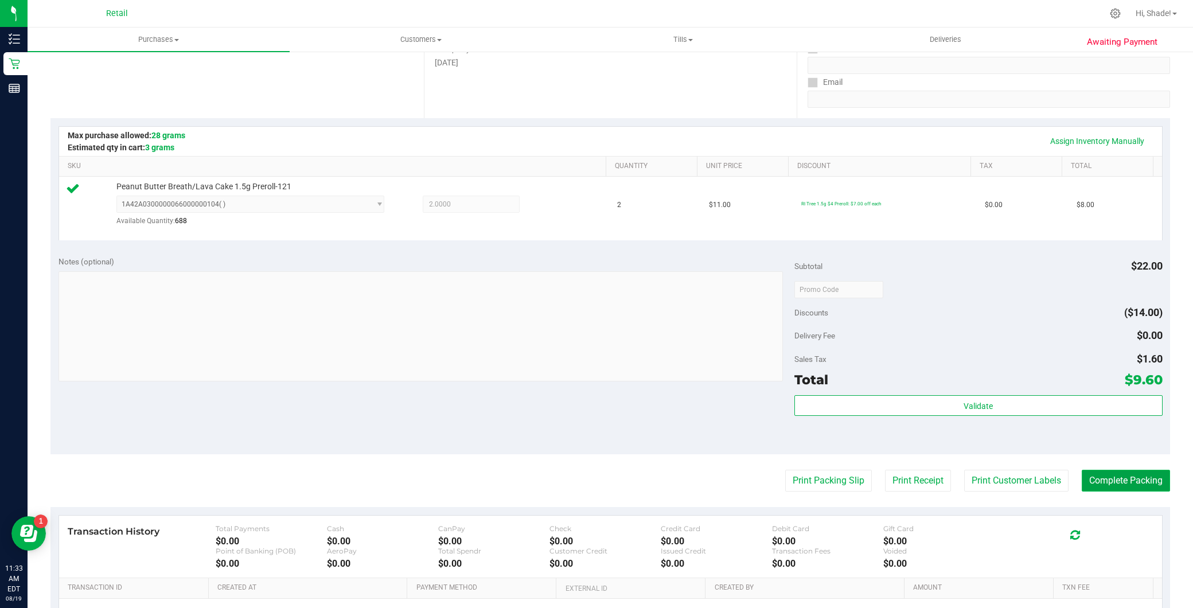
click at [1108, 474] on button "Complete Packing" at bounding box center [1126, 481] width 88 height 22
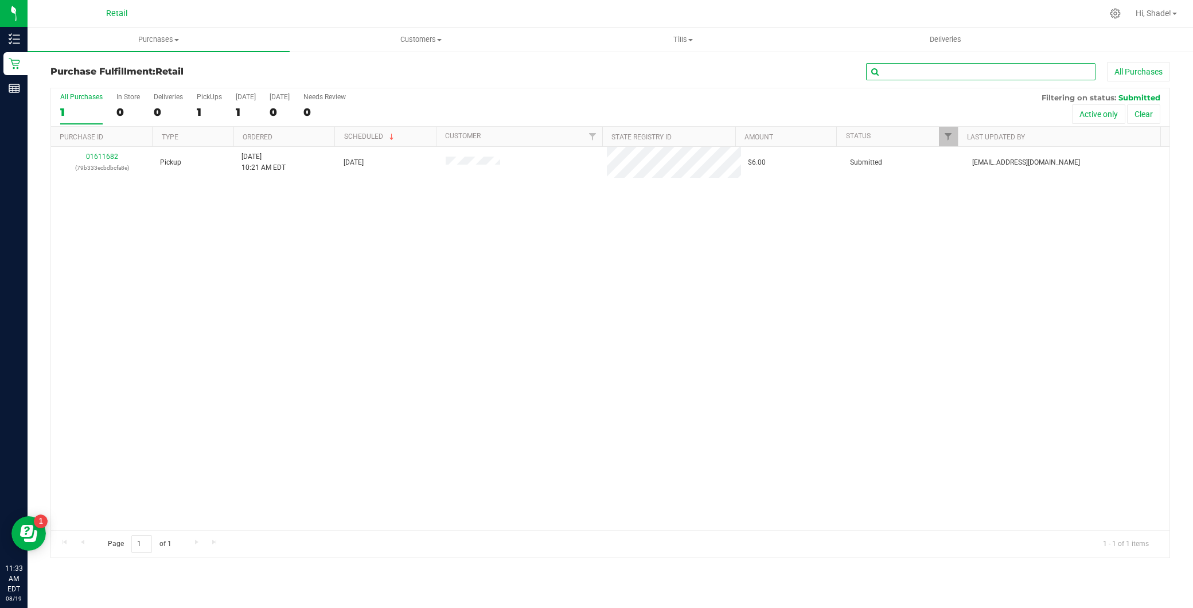
click at [951, 78] on input "text" at bounding box center [980, 71] width 229 height 17
click at [226, 47] on uib-tab-heading "Purchases Summary of purchases Fulfillment All purchases" at bounding box center [159, 40] width 262 height 24
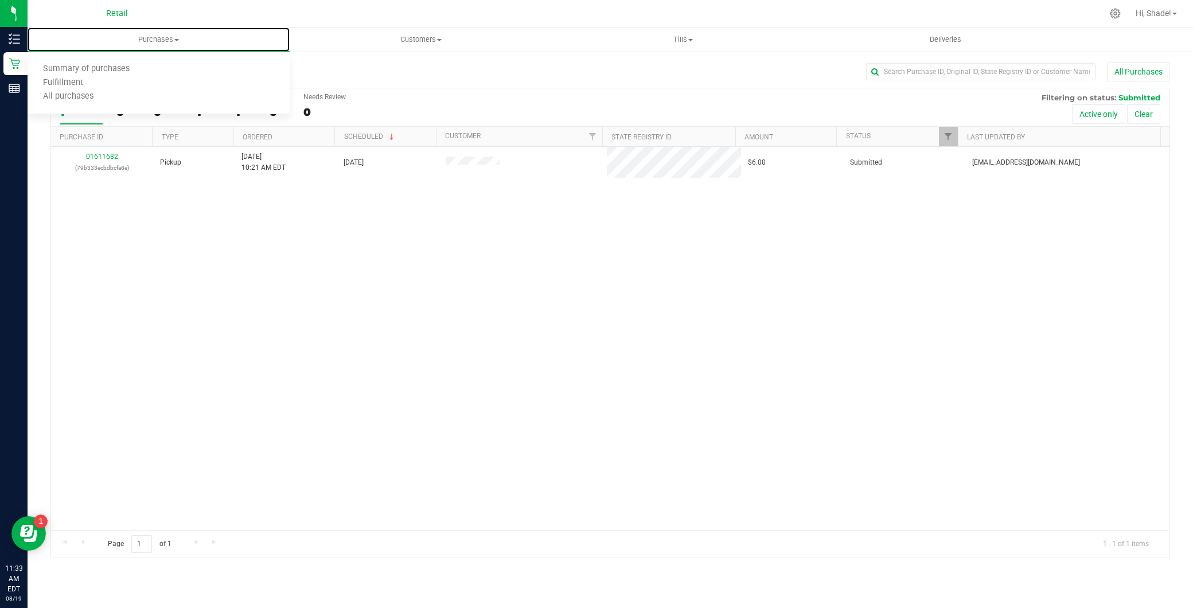
click at [190, 57] on ul "Summary of purchases Fulfillment All purchases" at bounding box center [159, 83] width 262 height 62
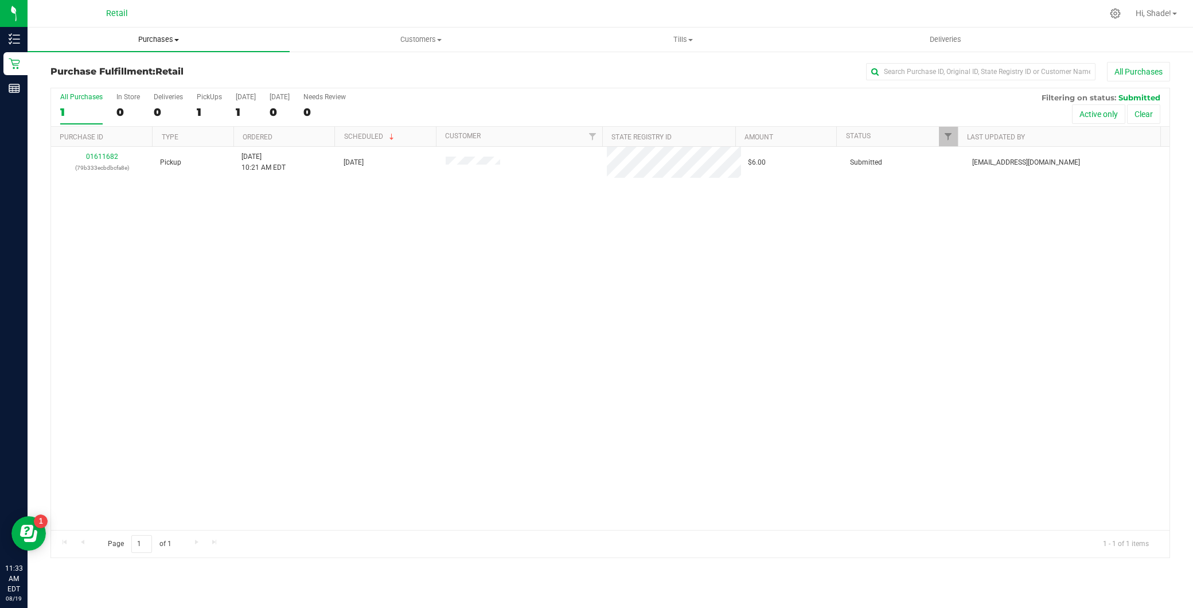
click at [184, 44] on span "Purchases" at bounding box center [159, 39] width 262 height 10
click at [165, 64] on li "Summary of purchases" at bounding box center [159, 70] width 262 height 14
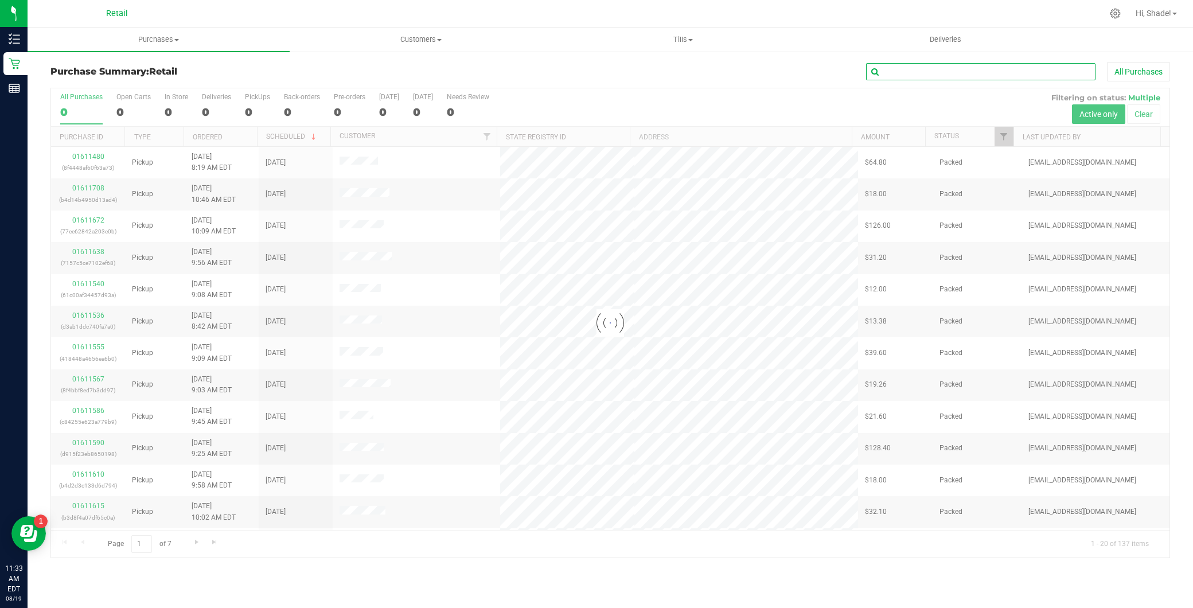
click at [968, 75] on input "text" at bounding box center [980, 71] width 229 height 17
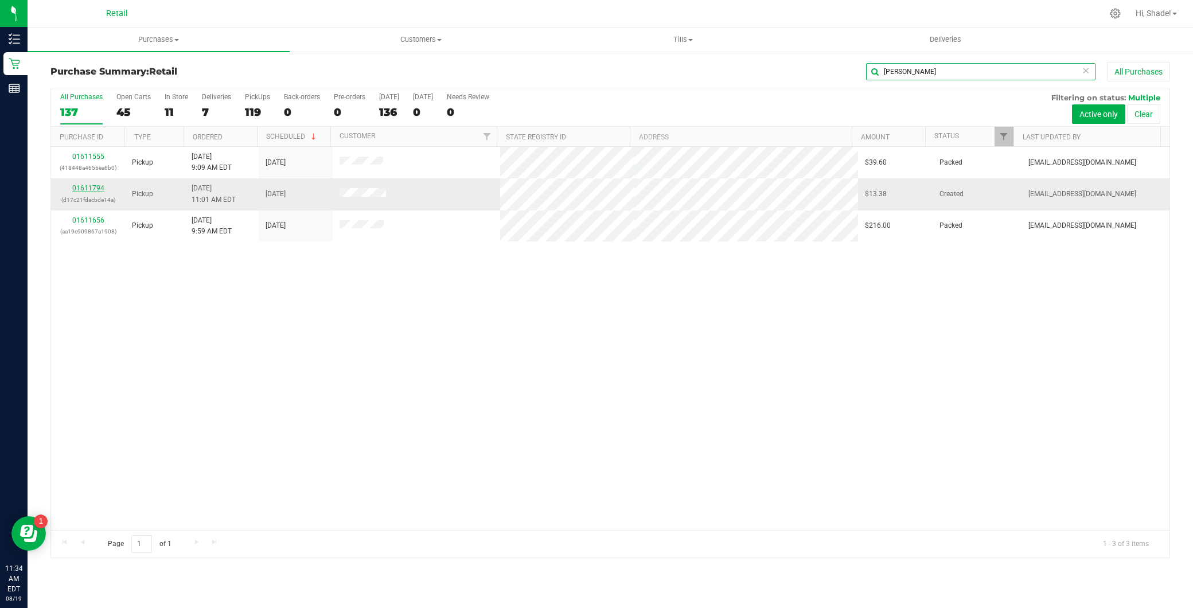
type input "jess"
click at [79, 188] on link "01611794" at bounding box center [88, 188] width 32 height 8
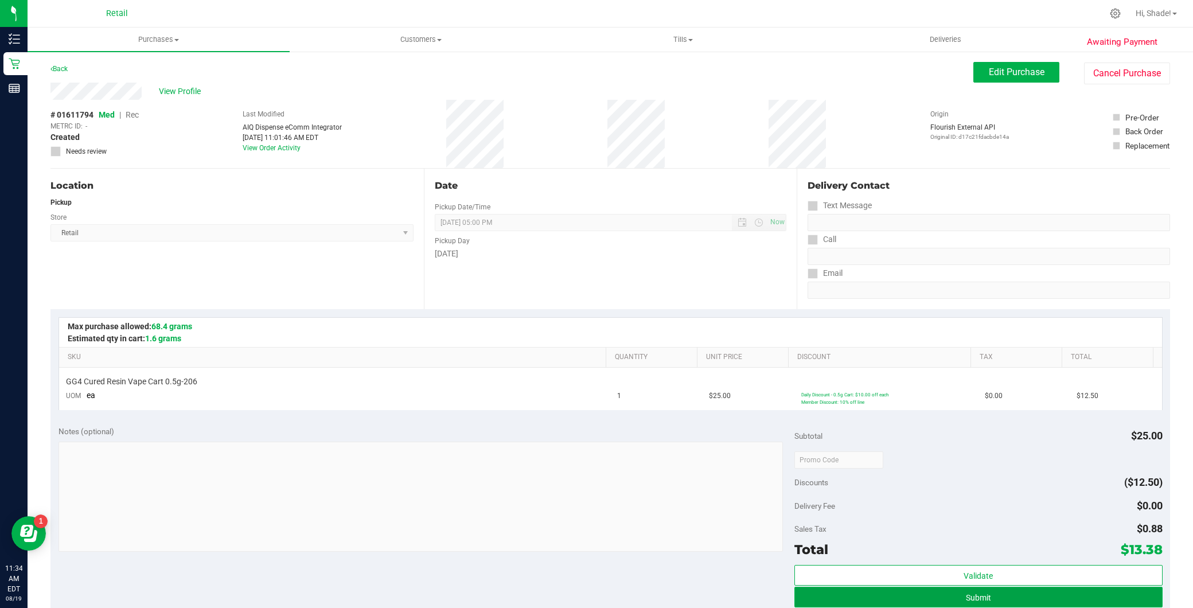
click at [949, 595] on button "Submit" at bounding box center [978, 597] width 368 height 21
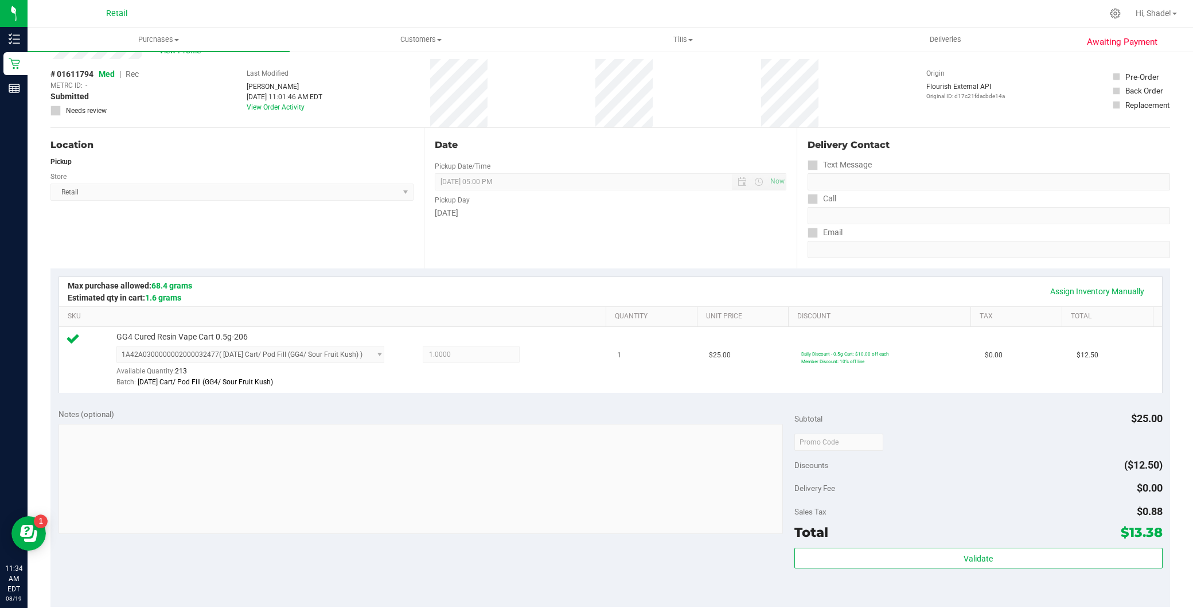
scroll to position [127, 0]
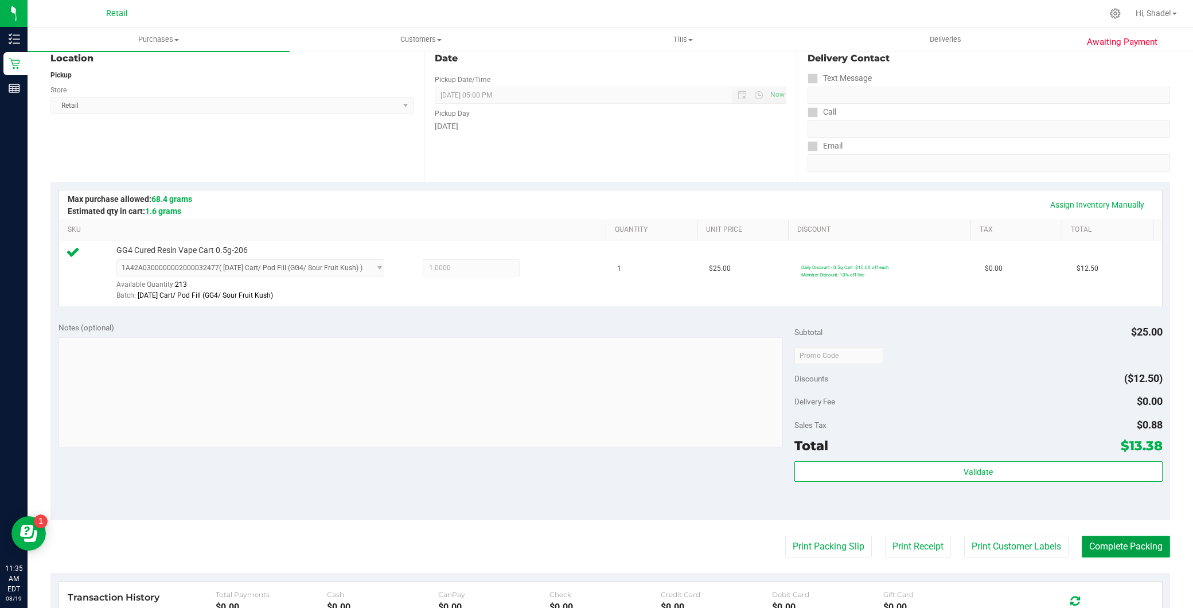
click at [1123, 552] on button "Complete Packing" at bounding box center [1126, 547] width 88 height 22
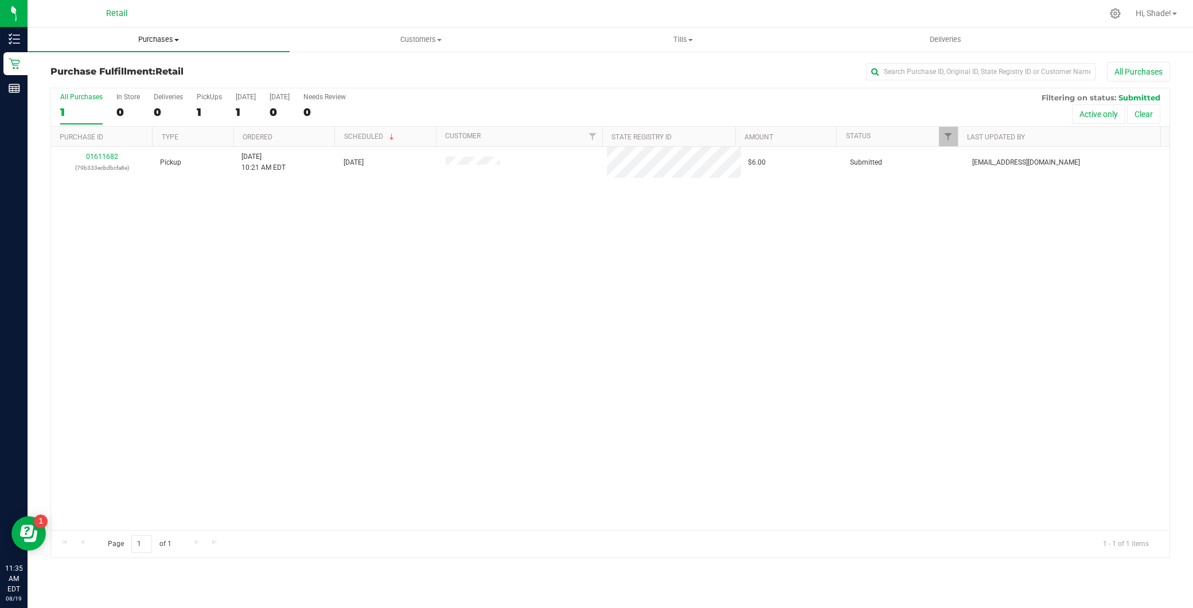
click at [159, 38] on span "Purchases" at bounding box center [159, 39] width 262 height 10
click at [157, 72] on li "Summary of purchases" at bounding box center [159, 70] width 262 height 14
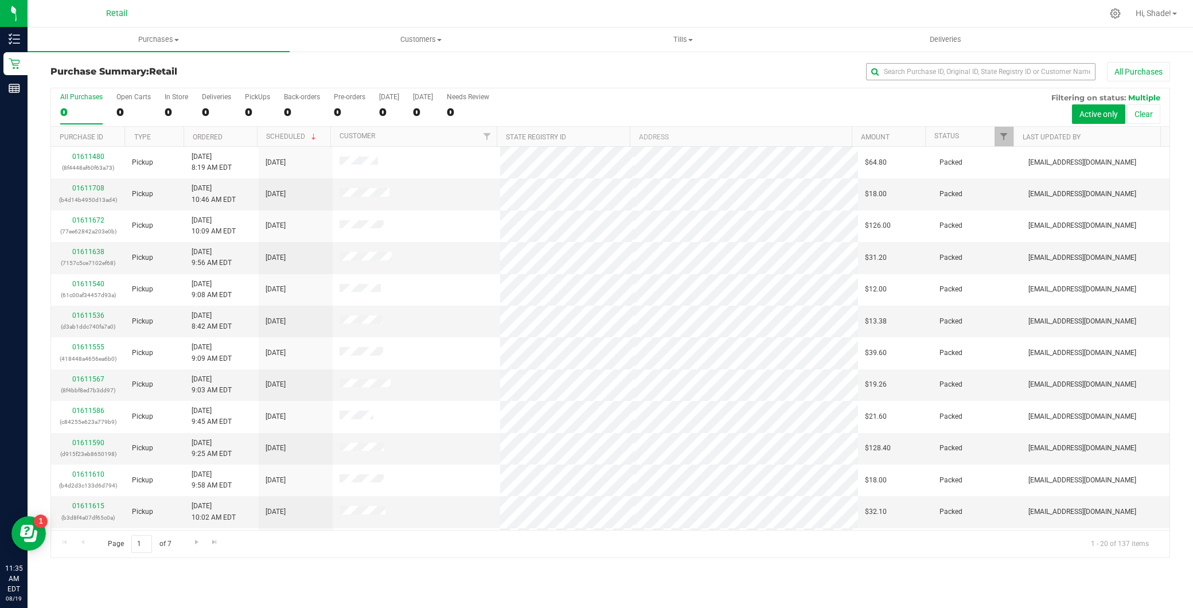
drag, startPoint x: 954, startPoint y: 84, endPoint x: 959, endPoint y: 71, distance: 14.0
click at [954, 84] on div "Purchase Summary: Retail All Purchases" at bounding box center [610, 74] width 1120 height 25
click at [959, 71] on input "text" at bounding box center [980, 71] width 229 height 17
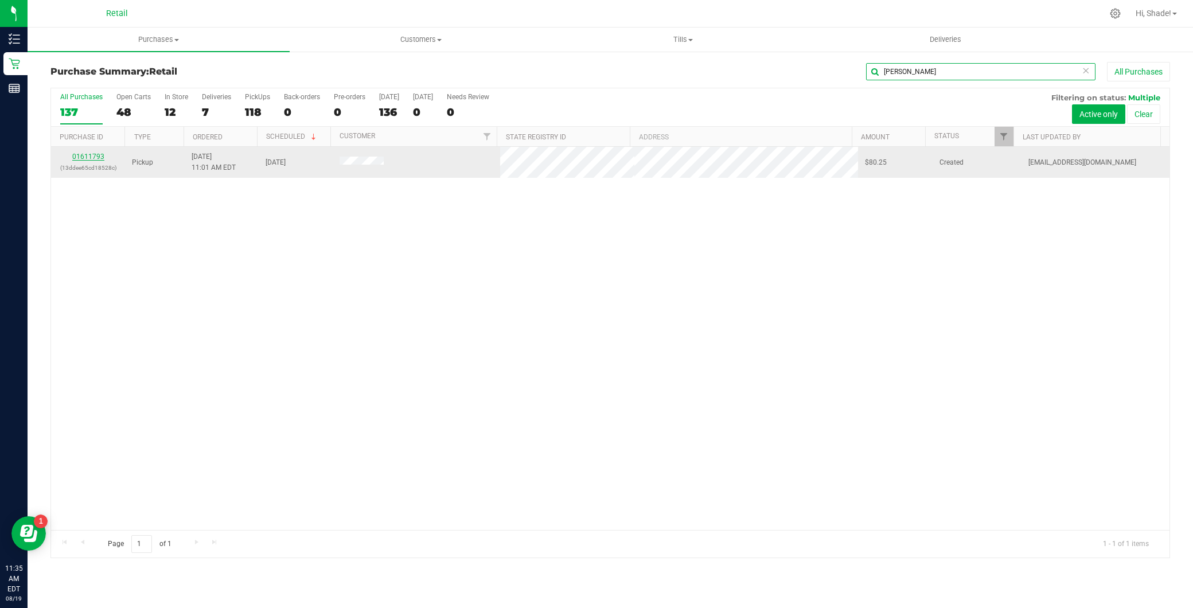
type input "patrici"
click at [98, 156] on link "01611793" at bounding box center [88, 157] width 32 height 8
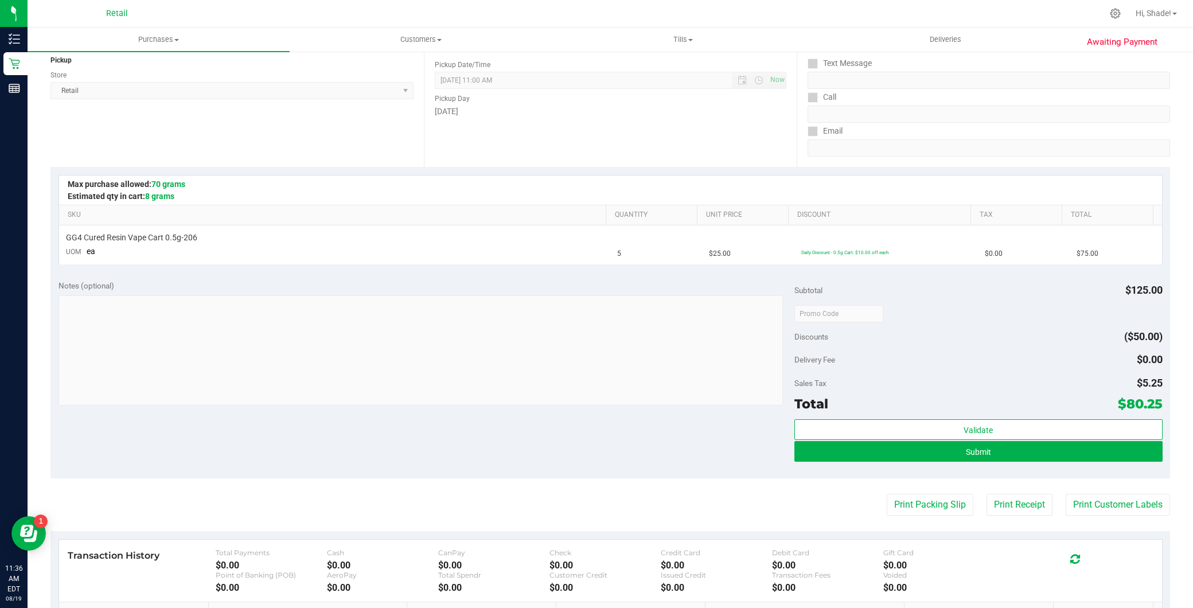
scroll to position [255, 0]
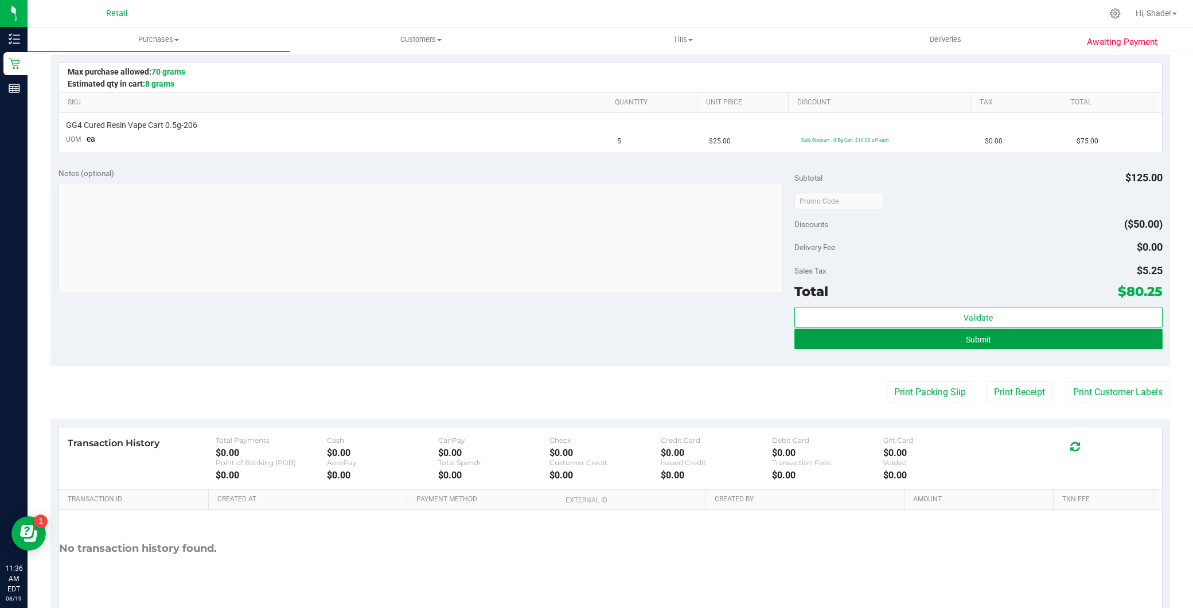
click at [978, 340] on span "Submit" at bounding box center [978, 339] width 25 height 9
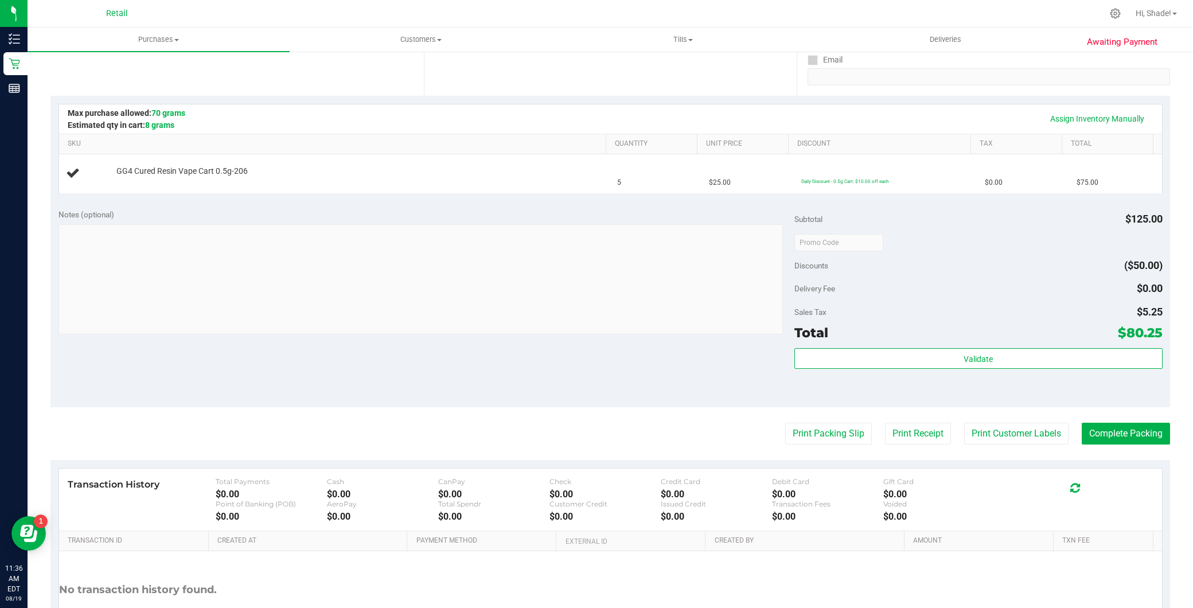
scroll to position [191, 0]
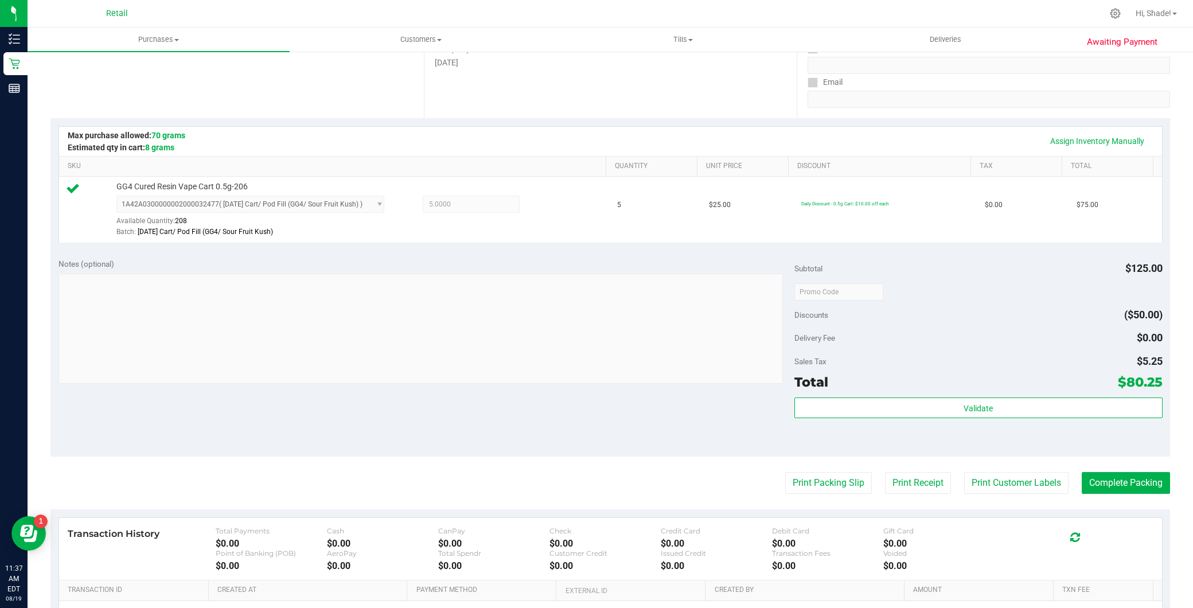
click at [1139, 497] on purchase-details "Back Edit Purchase Cancel Purchase View Profile # 01611793 Med | Rec METRC ID: …" at bounding box center [610, 297] width 1120 height 853
click at [1138, 490] on button "Complete Packing" at bounding box center [1126, 483] width 88 height 22
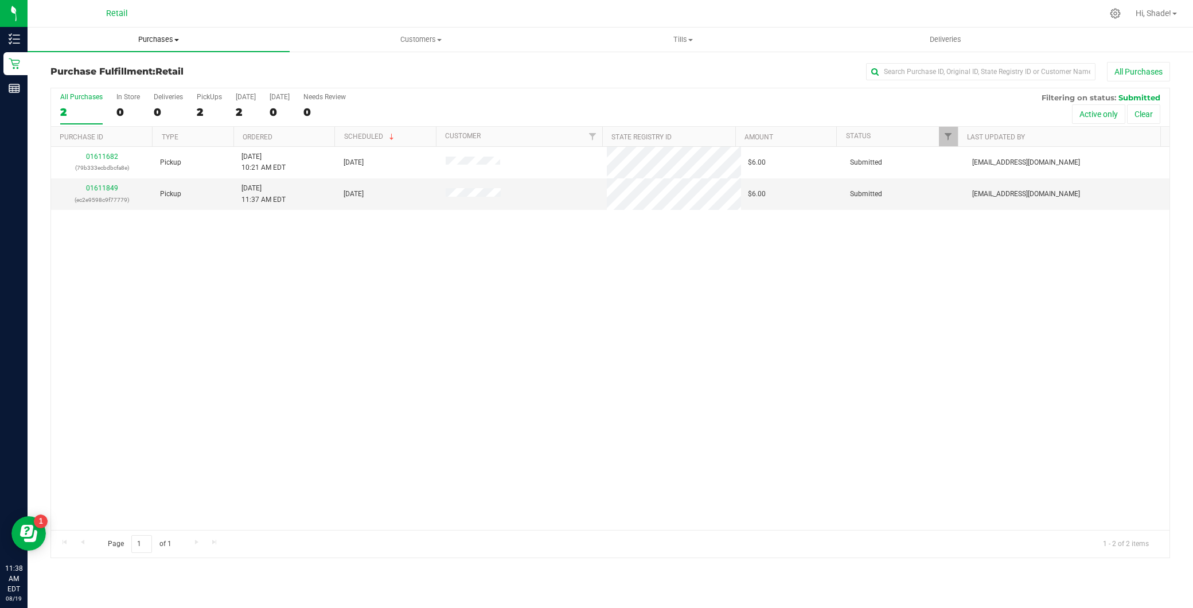
click at [148, 37] on span "Purchases" at bounding box center [159, 39] width 262 height 10
click at [132, 68] on span "Summary of purchases" at bounding box center [87, 69] width 118 height 10
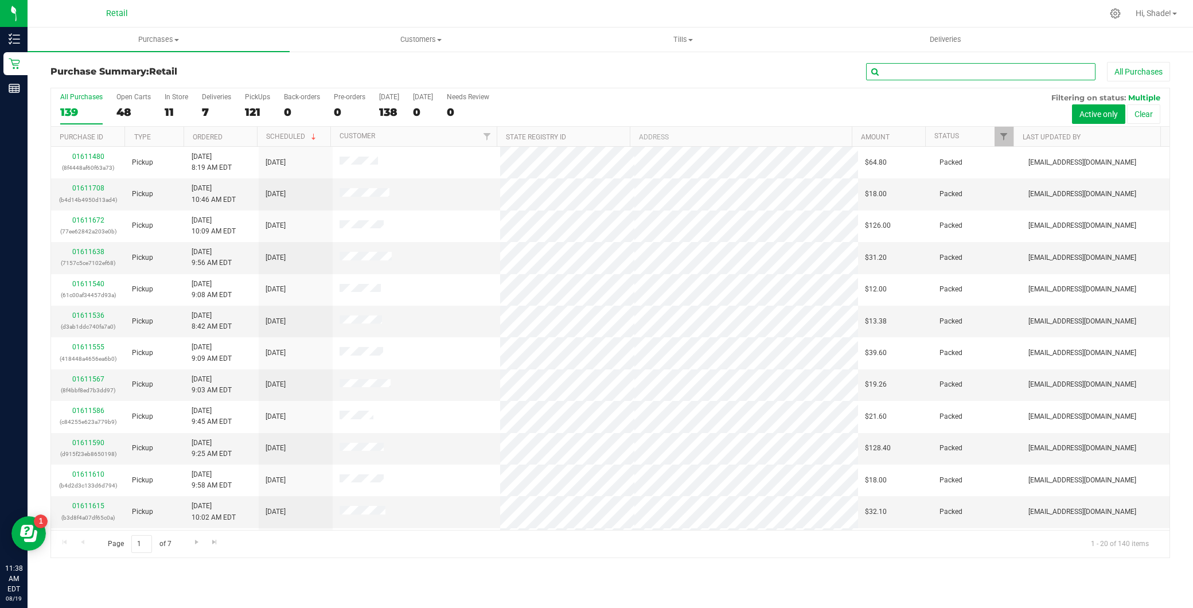
click at [922, 73] on input "text" at bounding box center [980, 71] width 229 height 17
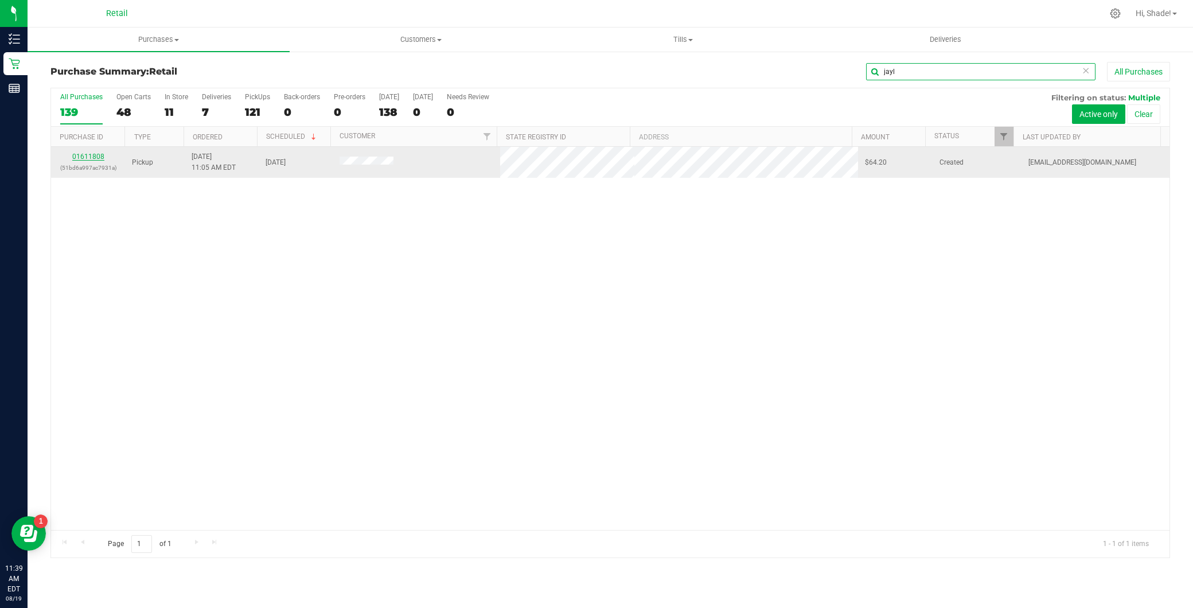
type input "jayl"
click at [80, 154] on link "01611808" at bounding box center [88, 157] width 32 height 8
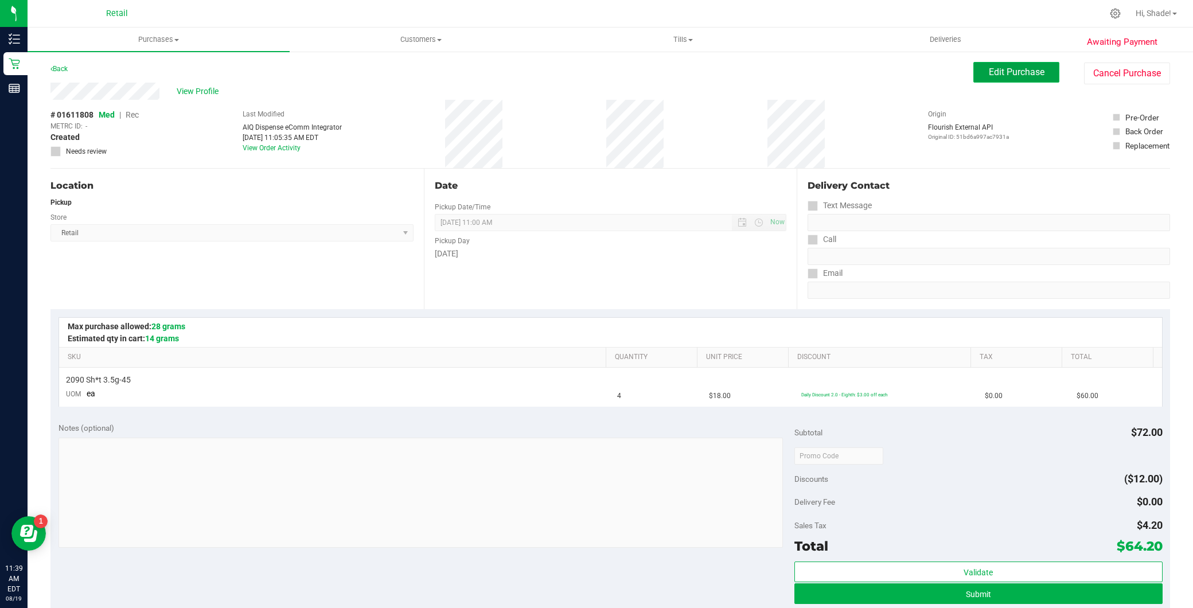
click at [1017, 78] on button "Edit Purchase" at bounding box center [1016, 72] width 86 height 21
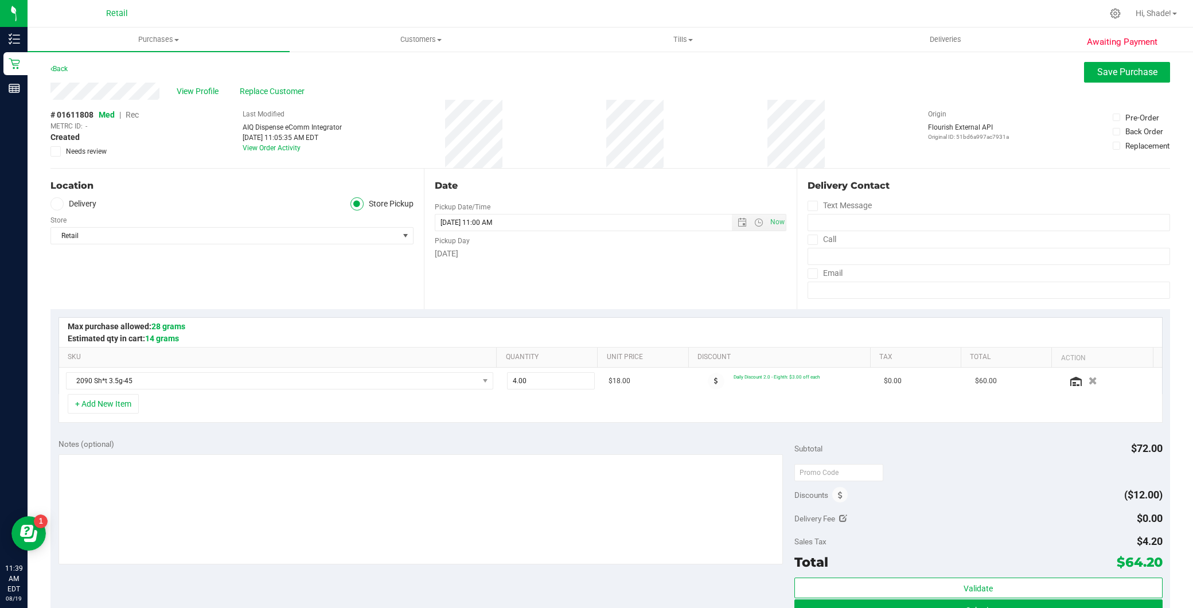
click at [127, 113] on span "Rec" at bounding box center [132, 114] width 13 height 9
click at [1097, 77] on span "Save Purchase" at bounding box center [1127, 72] width 60 height 11
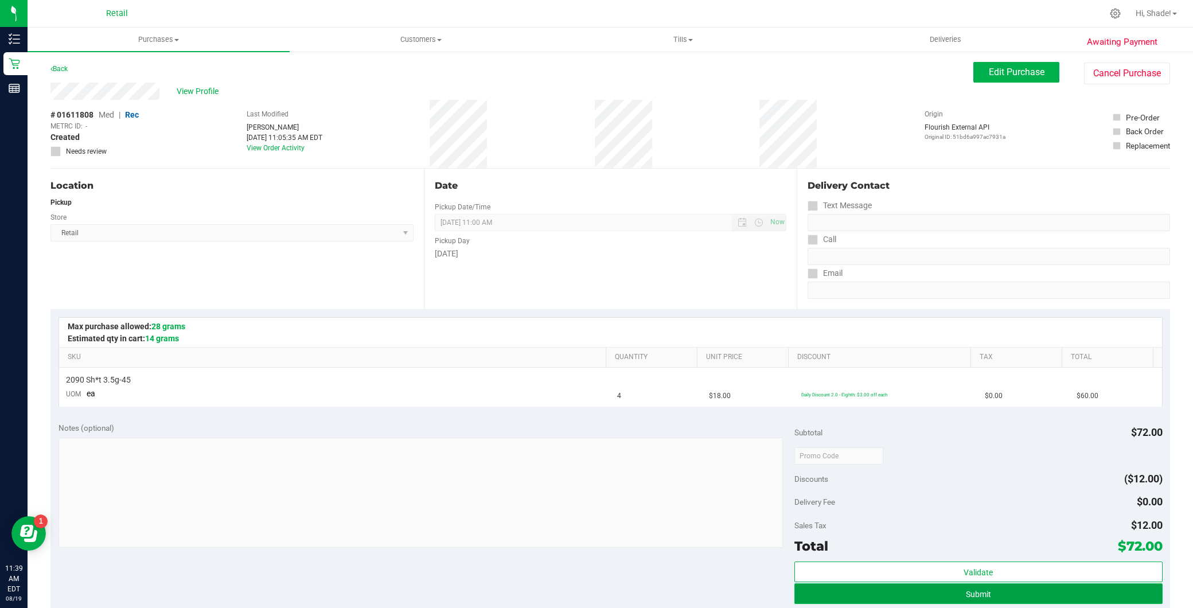
click at [966, 601] on button "Submit" at bounding box center [978, 593] width 368 height 21
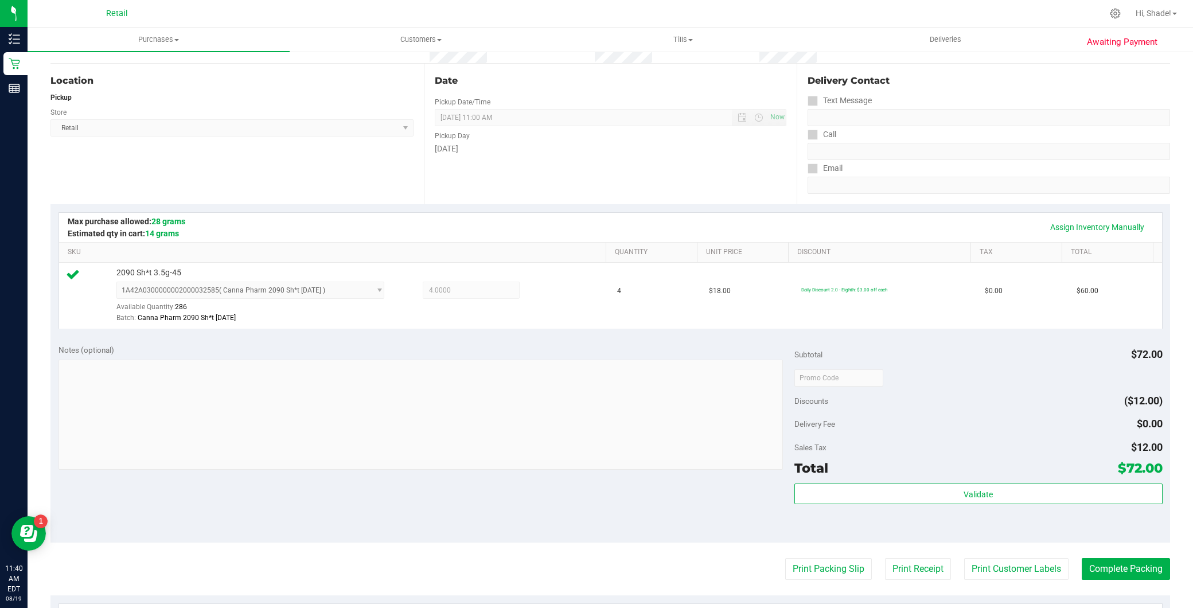
scroll to position [191, 0]
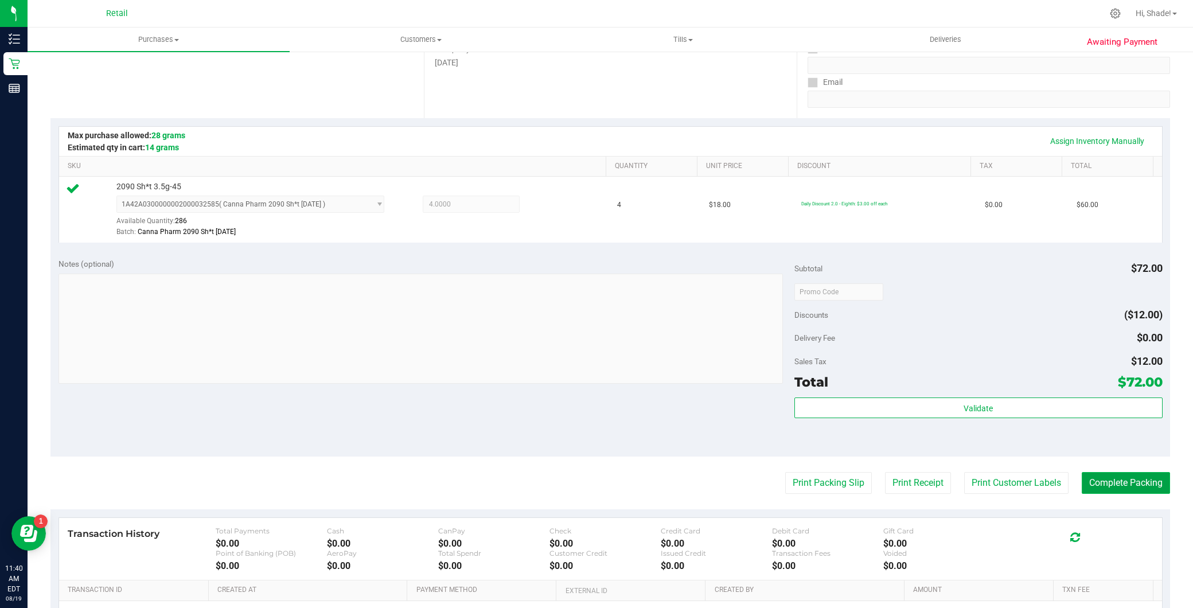
click at [1085, 477] on button "Complete Packing" at bounding box center [1126, 483] width 88 height 22
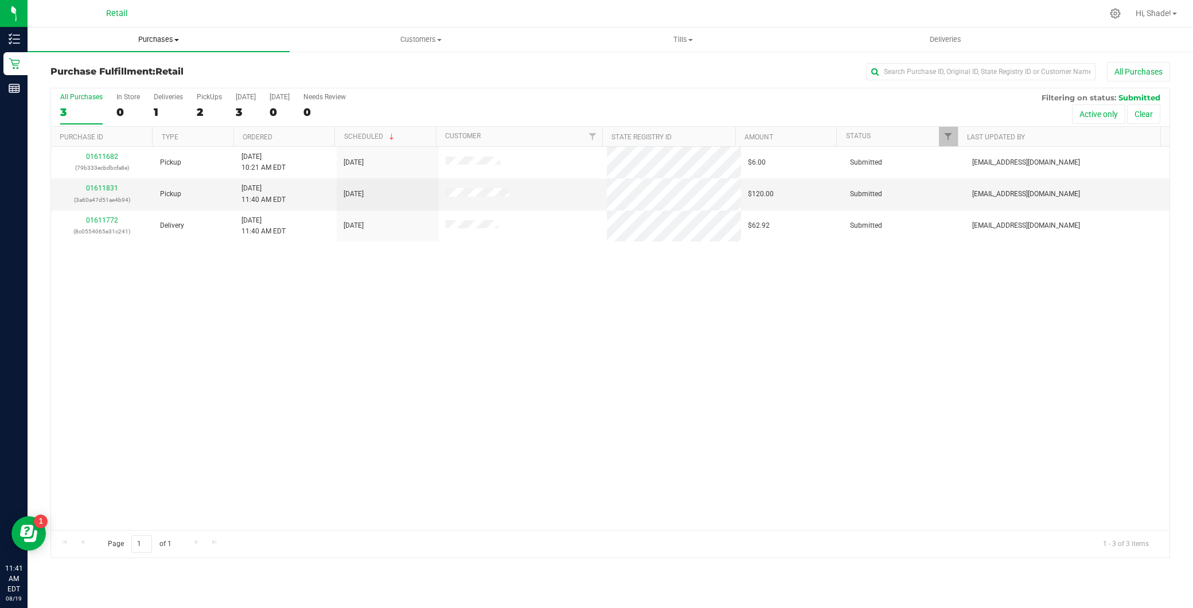
click at [170, 44] on span "Purchases" at bounding box center [159, 39] width 262 height 10
click at [142, 65] on span "Summary of purchases" at bounding box center [87, 69] width 118 height 10
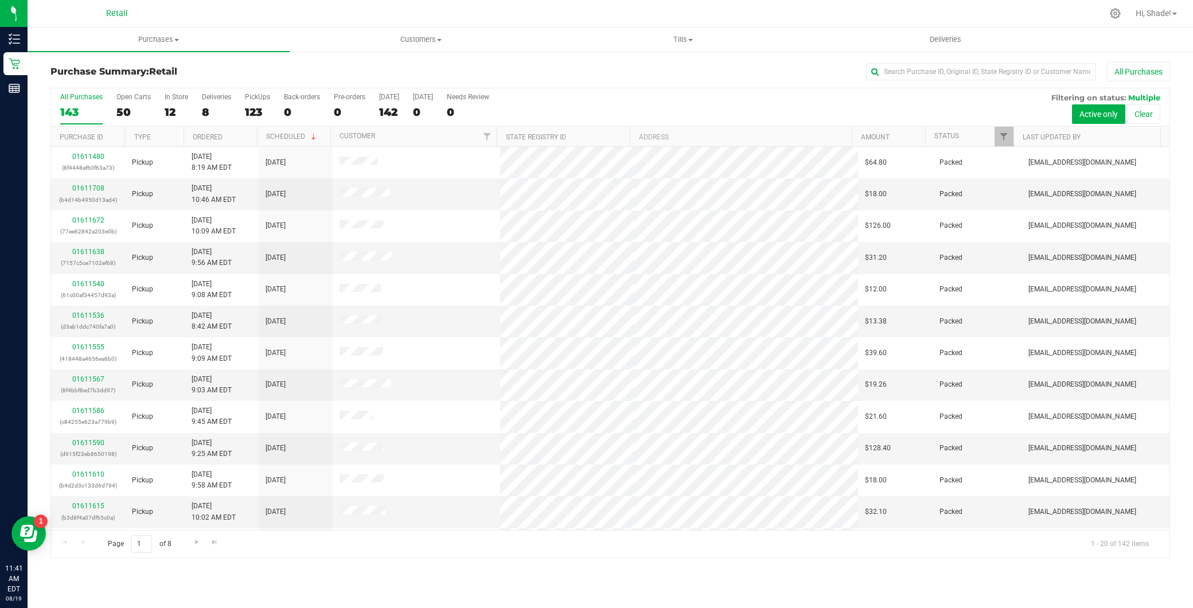
click at [939, 60] on div "Purchase Summary: Retail All Purchases All Purchases 143 Open Carts 50 In Store…" at bounding box center [611, 309] width 1166 height 519
click at [939, 67] on input "text" at bounding box center [980, 71] width 229 height 17
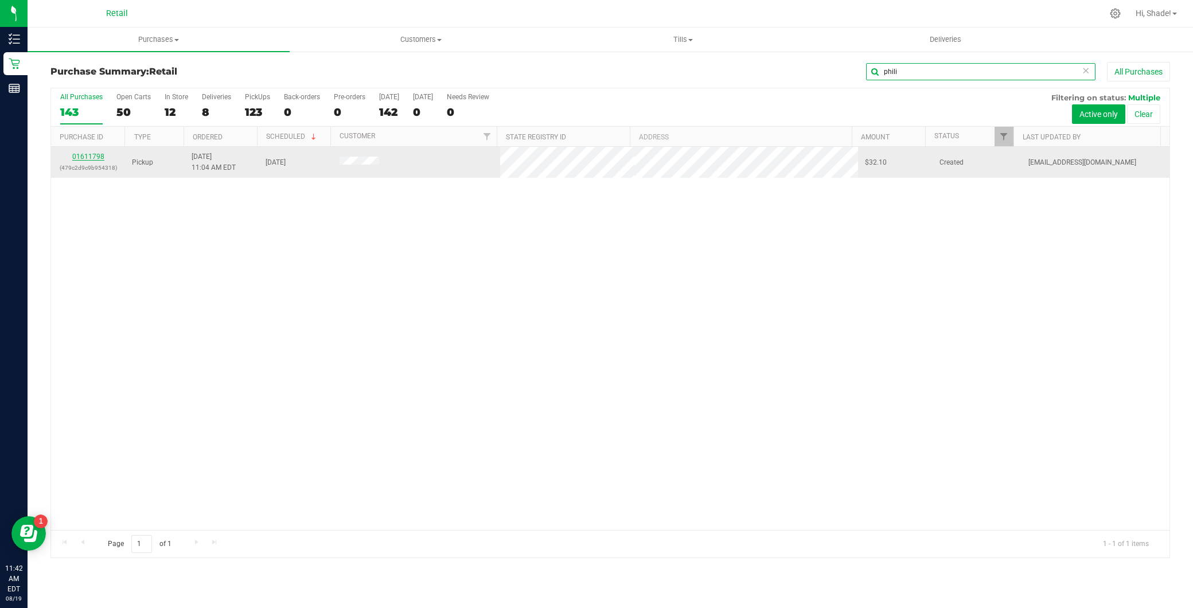
type input "phili"
click at [96, 153] on link "01611798" at bounding box center [88, 157] width 32 height 8
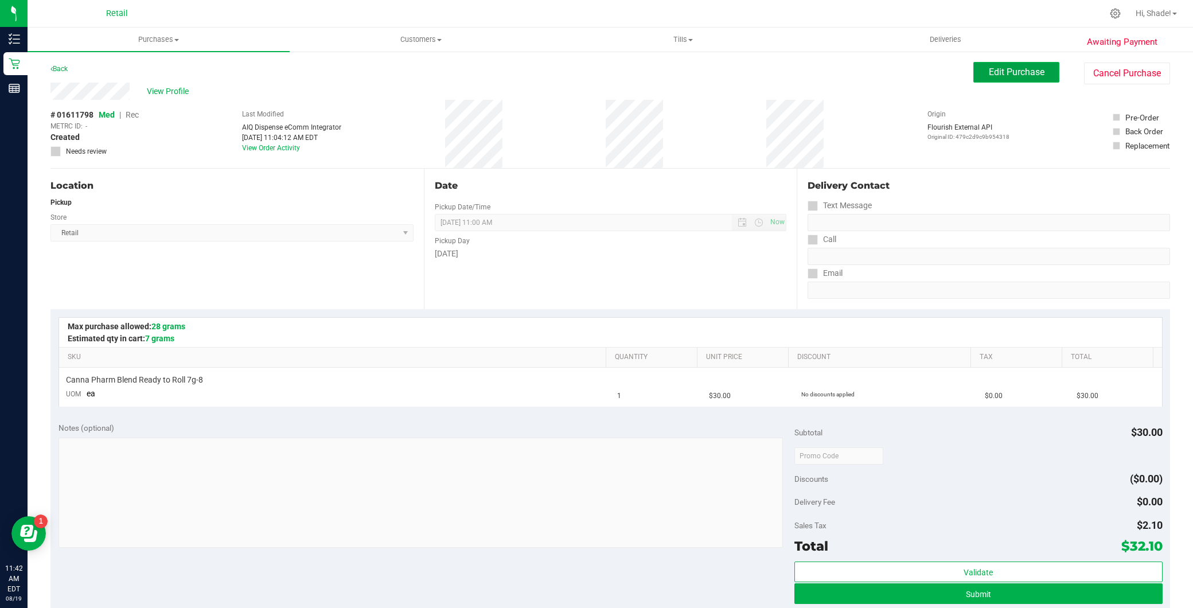
click at [991, 69] on span "Edit Purchase" at bounding box center [1017, 72] width 56 height 11
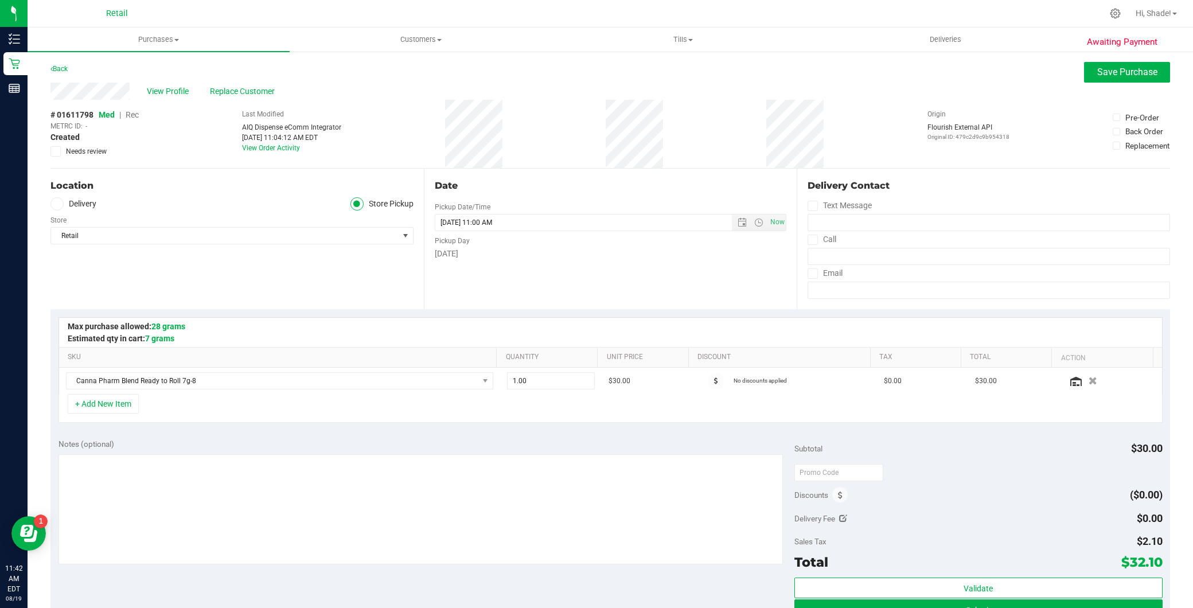
click at [136, 114] on span "Rec" at bounding box center [132, 114] width 13 height 9
click at [135, 116] on span "Rec" at bounding box center [132, 114] width 13 height 9
click at [1097, 76] on span "Save Purchase" at bounding box center [1127, 72] width 60 height 11
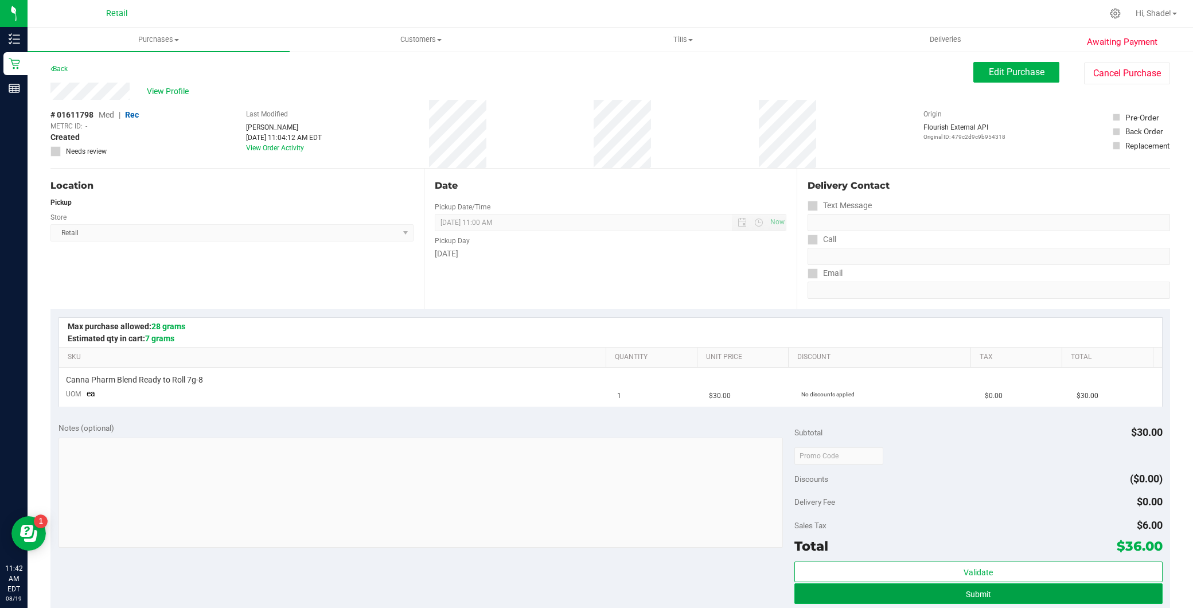
click at [922, 600] on button "Submit" at bounding box center [978, 593] width 368 height 21
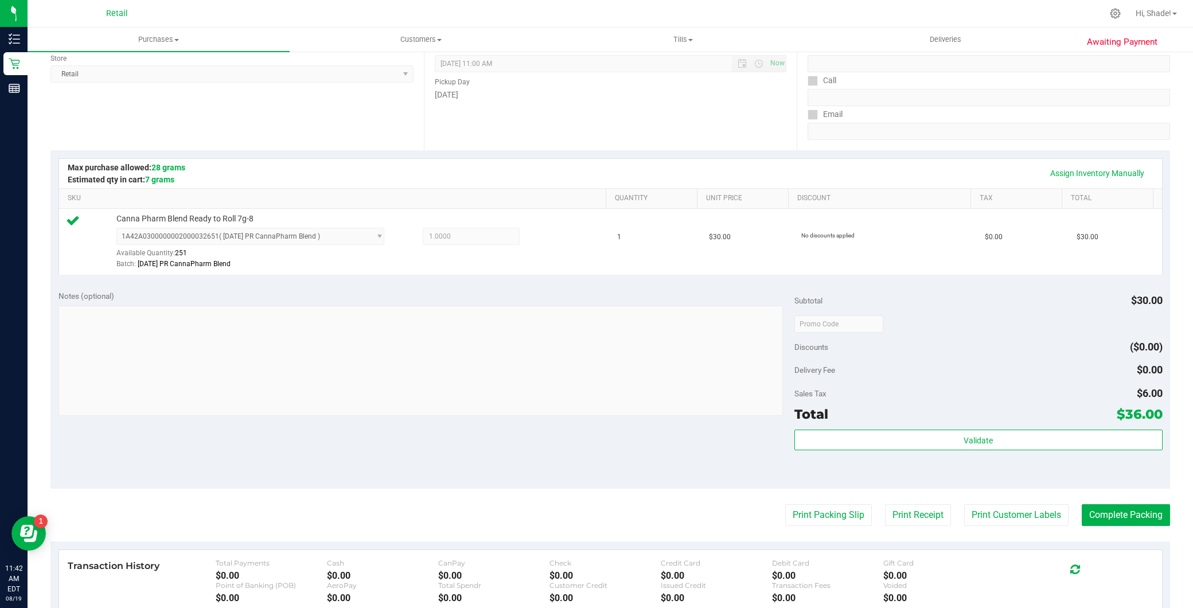
scroll to position [255, 0]
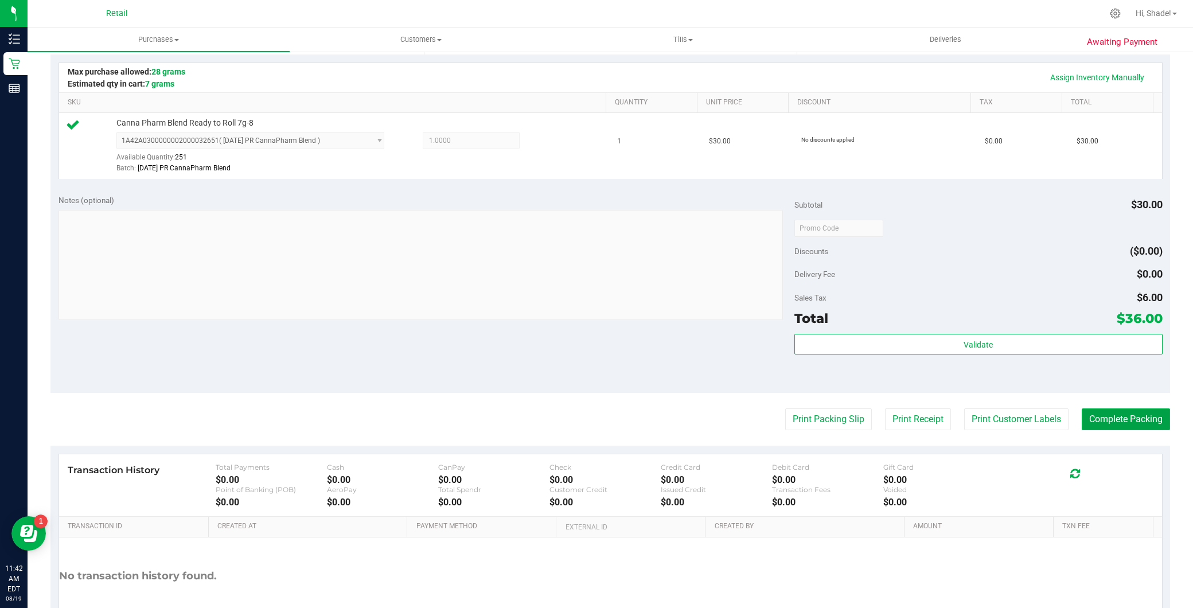
click at [1124, 415] on button "Complete Packing" at bounding box center [1126, 419] width 88 height 22
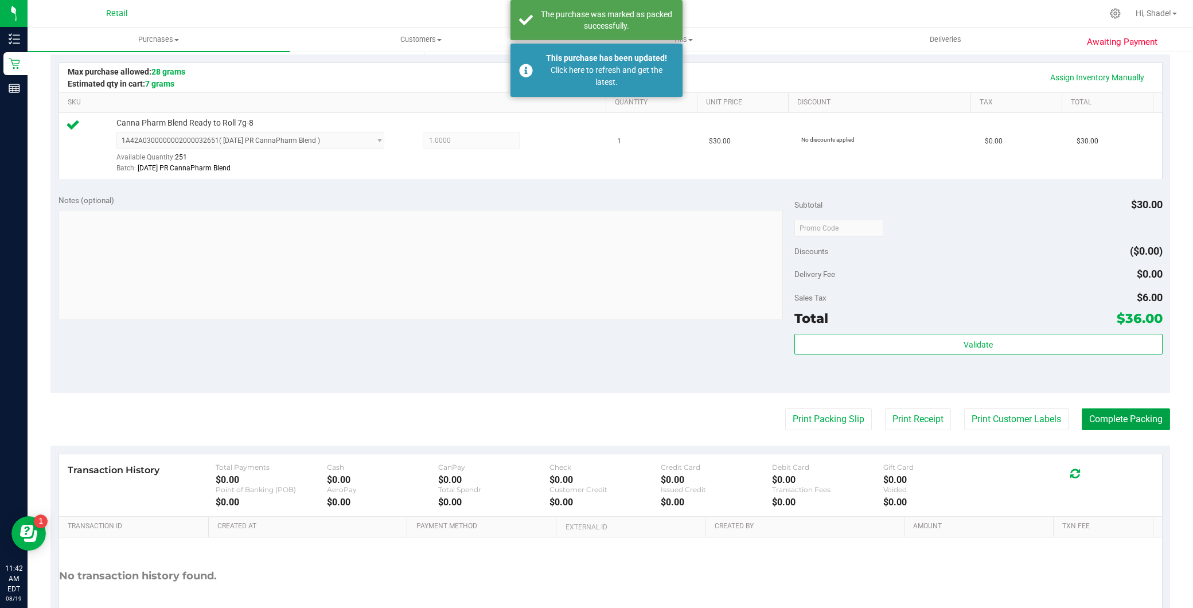
scroll to position [0, 0]
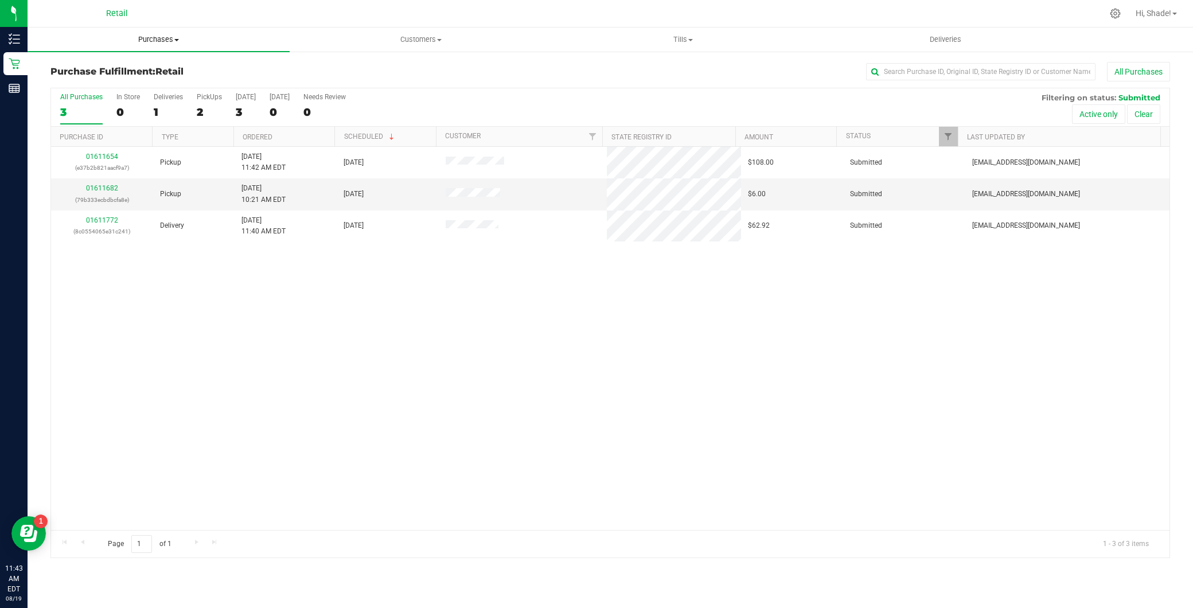
click at [167, 39] on span "Purchases" at bounding box center [159, 39] width 262 height 10
click at [159, 68] on li "Summary of purchases" at bounding box center [159, 70] width 262 height 14
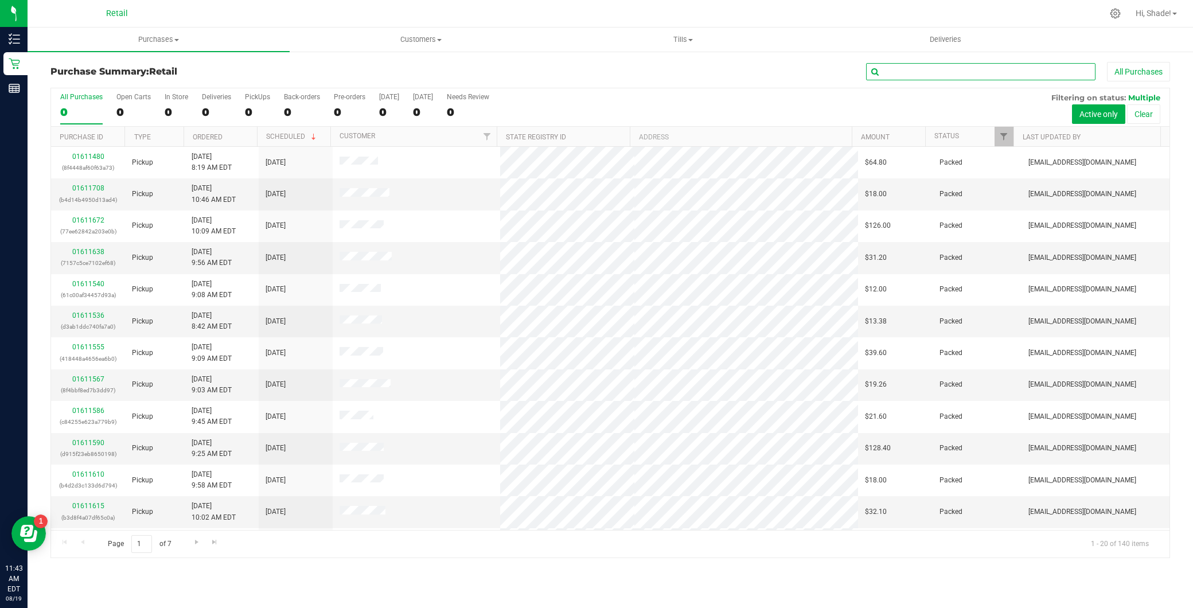
click at [957, 75] on input "text" at bounding box center [980, 71] width 229 height 17
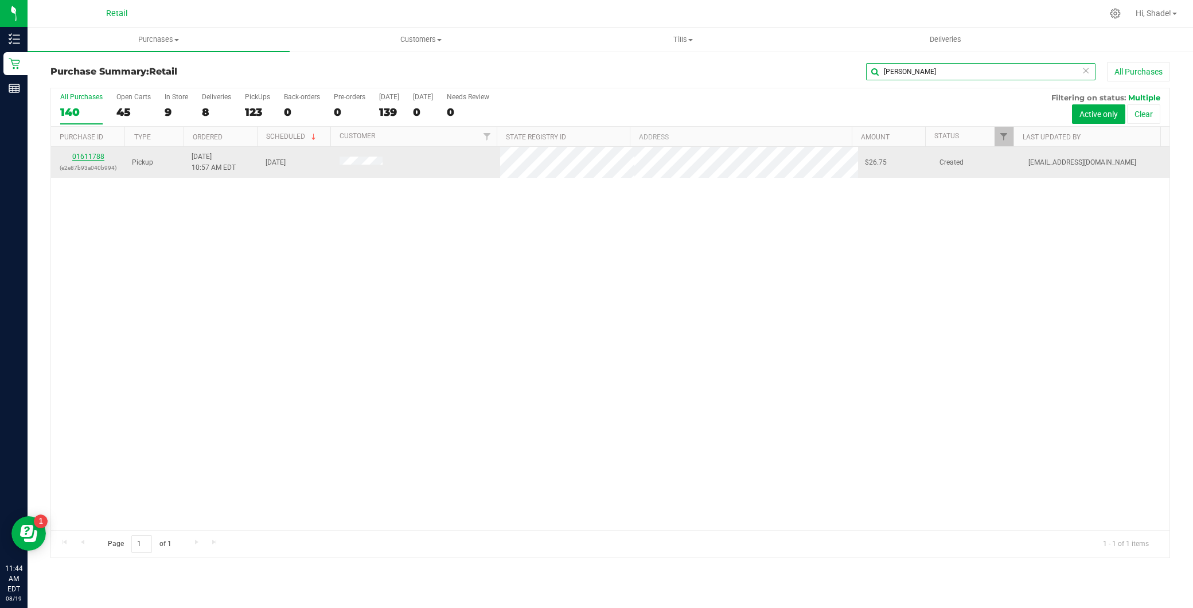
type input "steven"
click at [76, 154] on link "01611788" at bounding box center [88, 157] width 32 height 8
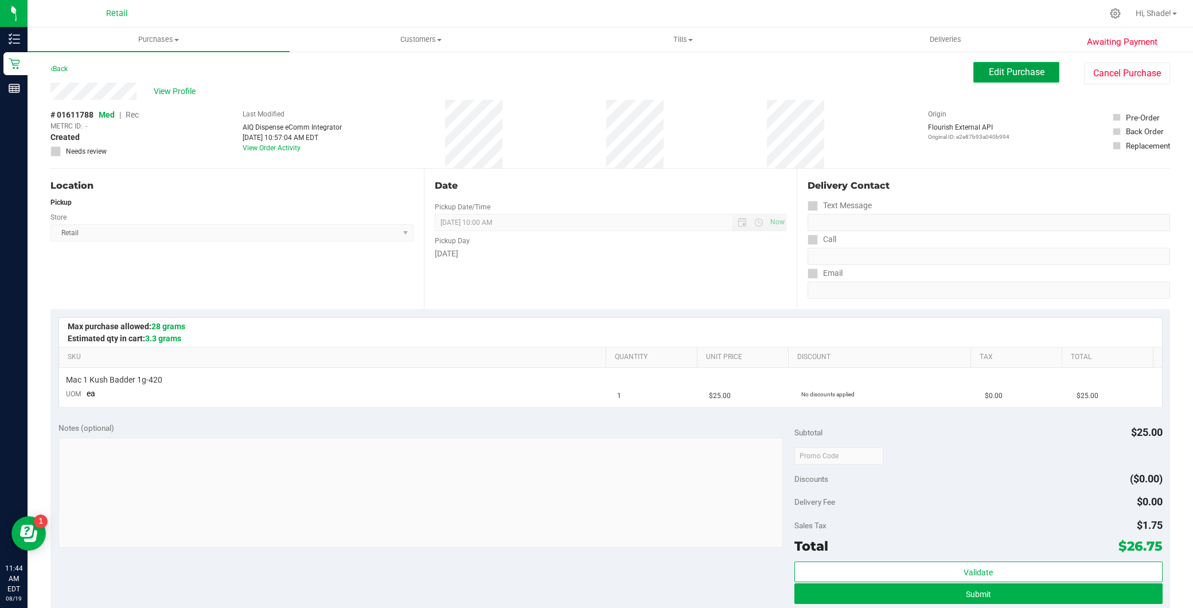
click at [1012, 81] on button "Edit Purchase" at bounding box center [1016, 72] width 86 height 21
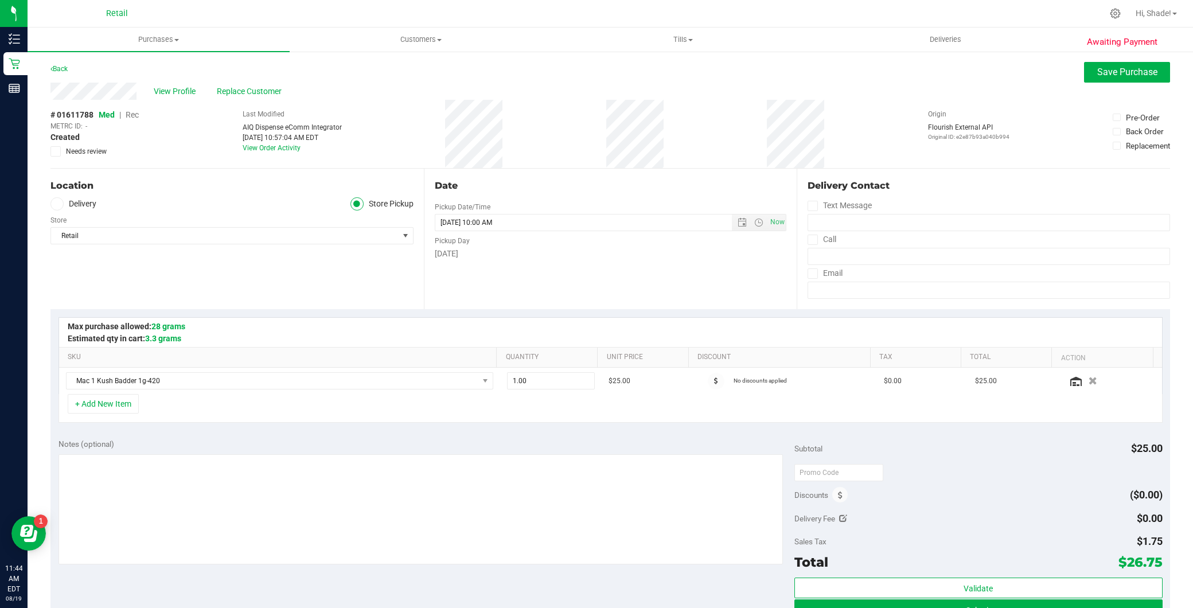
click at [129, 112] on span "Rec" at bounding box center [132, 114] width 13 height 9
click at [1125, 77] on span "Save Purchase" at bounding box center [1127, 72] width 60 height 11
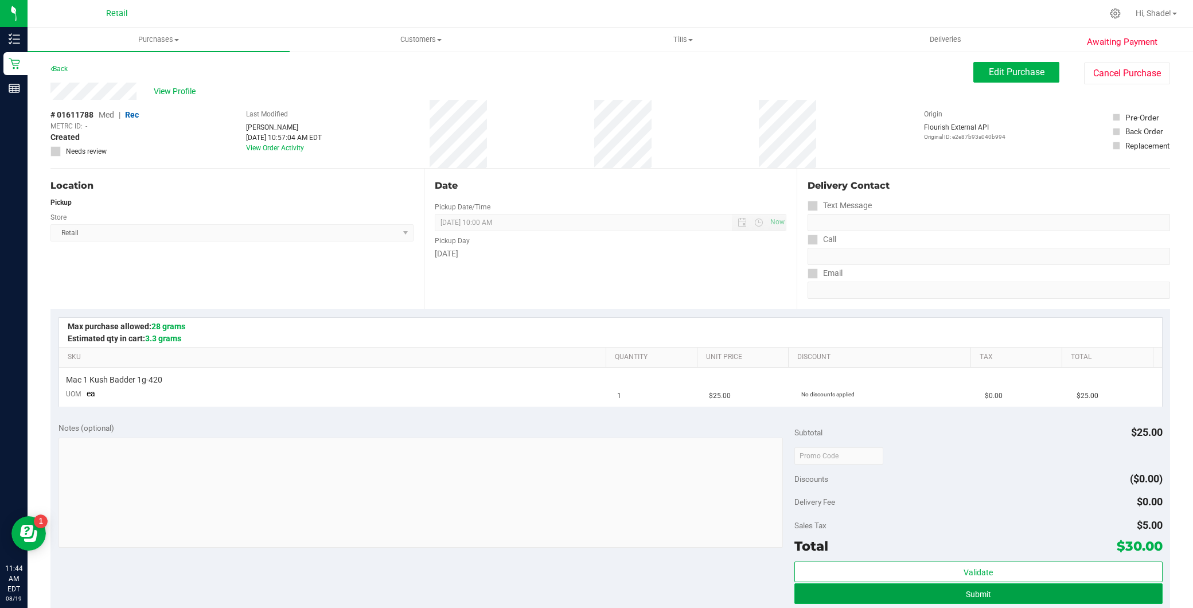
click at [993, 587] on button "Submit" at bounding box center [978, 593] width 368 height 21
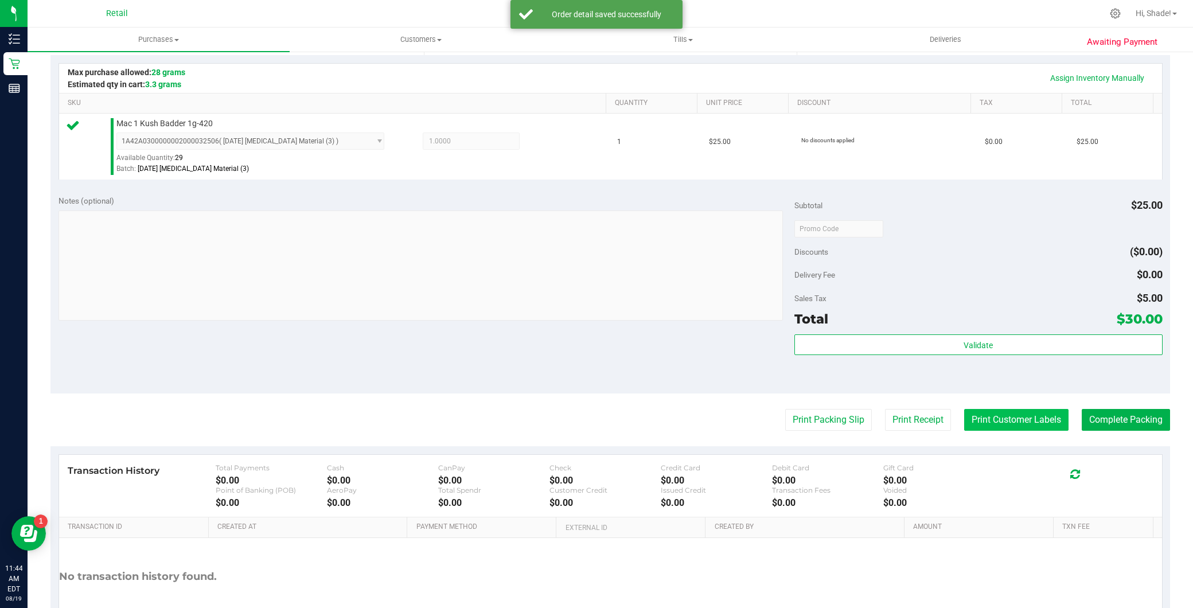
scroll to position [255, 0]
click at [1133, 423] on button "Complete Packing" at bounding box center [1126, 419] width 88 height 22
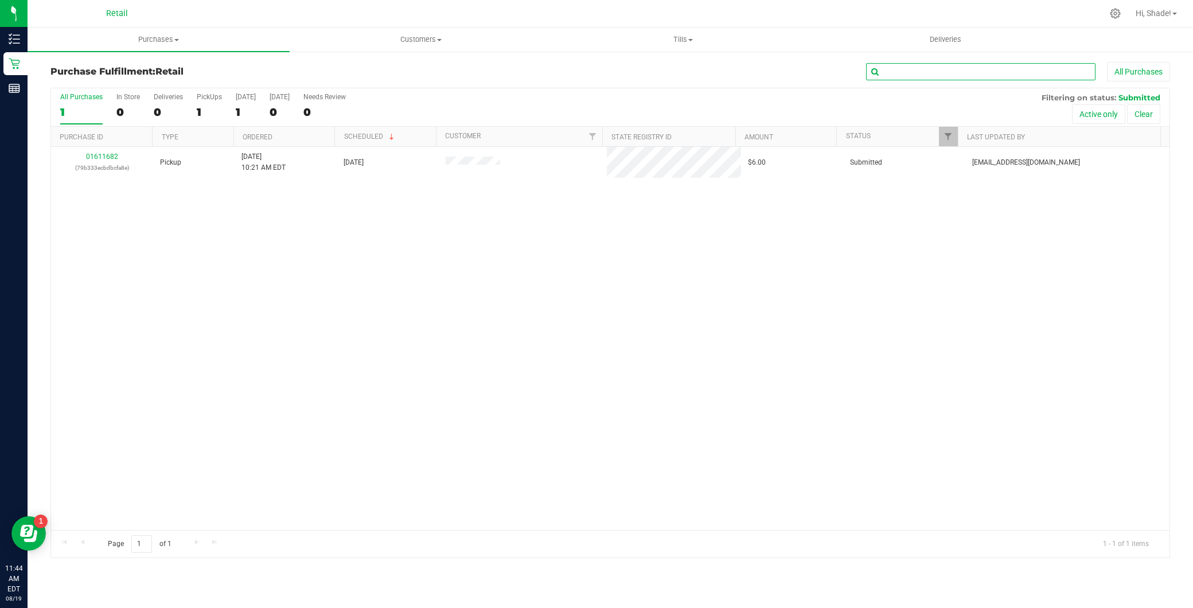
click at [981, 70] on input "text" at bounding box center [980, 71] width 229 height 17
click at [169, 42] on span "Purchases" at bounding box center [159, 39] width 262 height 10
click at [141, 65] on span "Summary of purchases" at bounding box center [87, 69] width 118 height 10
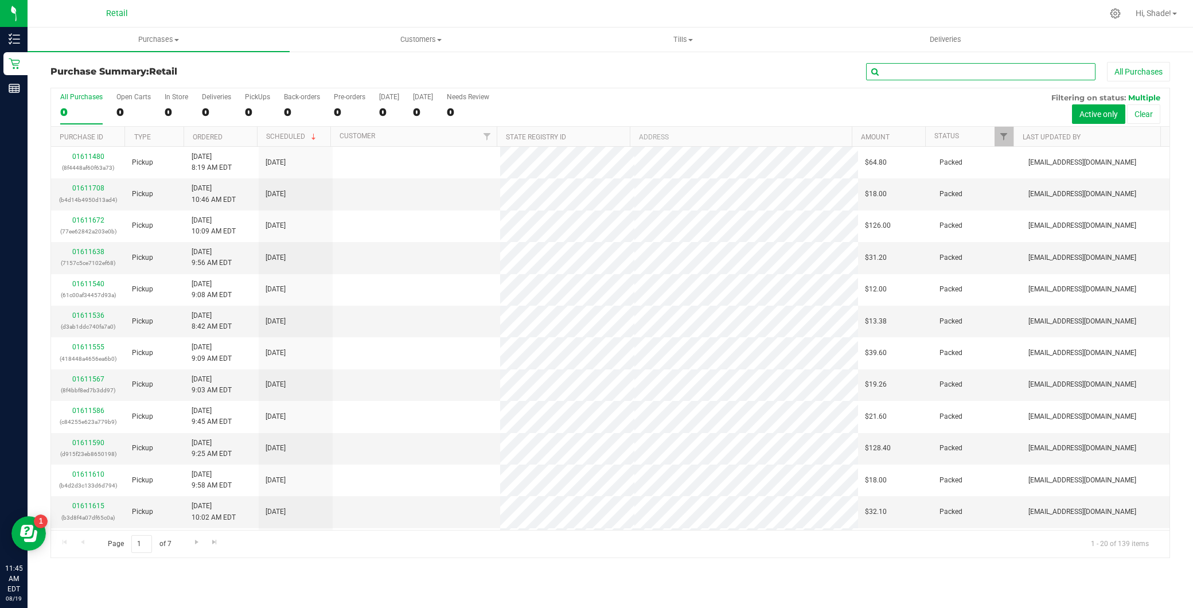
click at [911, 71] on input "text" at bounding box center [980, 71] width 229 height 17
click at [964, 73] on input "text" at bounding box center [980, 71] width 229 height 17
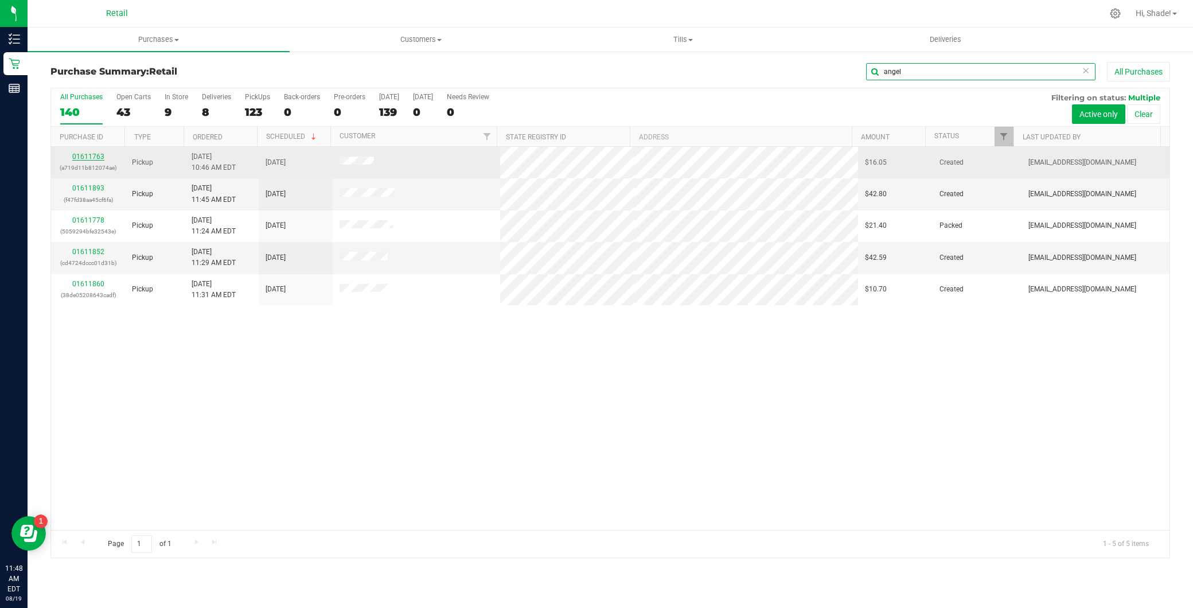
type input "angel"
click at [93, 154] on link "01611763" at bounding box center [88, 157] width 32 height 8
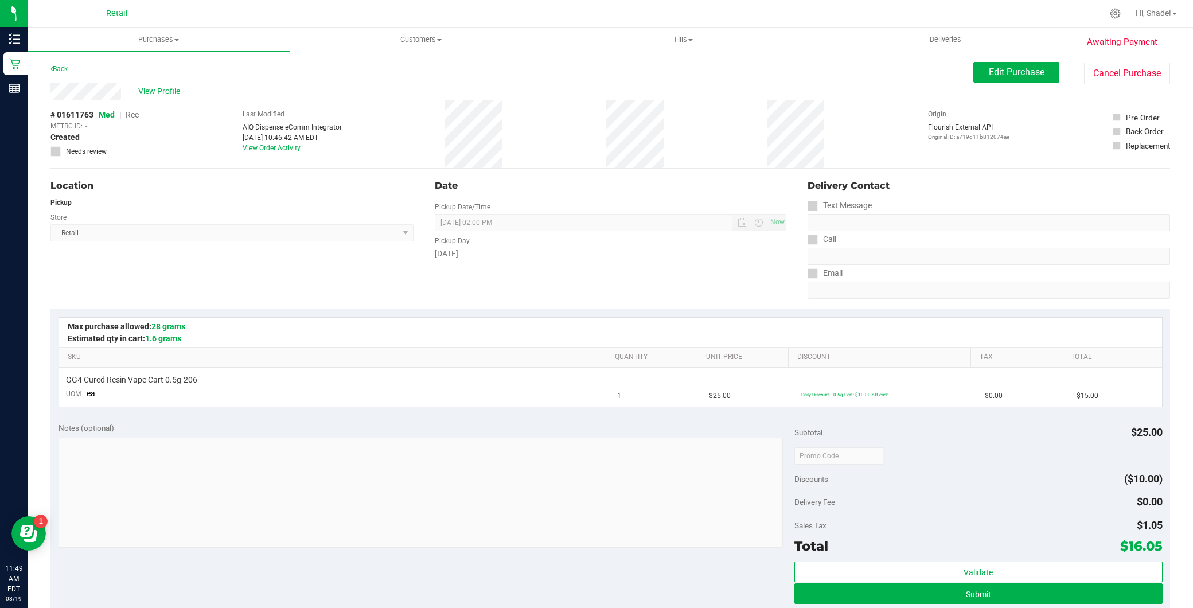
click at [1007, 54] on div "Awaiting Payment Back Edit Purchase Cancel Purchase View Profile # 01611763 Med…" at bounding box center [611, 480] width 1166 height 860
click at [989, 76] on span "Edit Purchase" at bounding box center [1017, 72] width 56 height 11
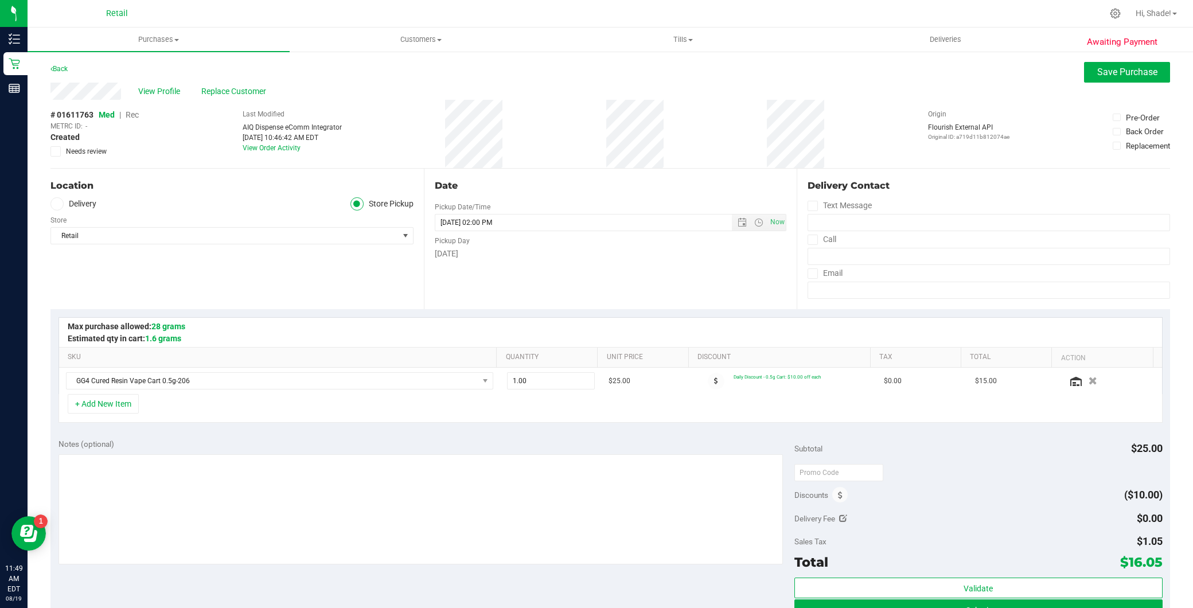
click at [131, 117] on span "Rec" at bounding box center [132, 114] width 13 height 9
click at [1129, 67] on span "Save Purchase" at bounding box center [1127, 72] width 60 height 11
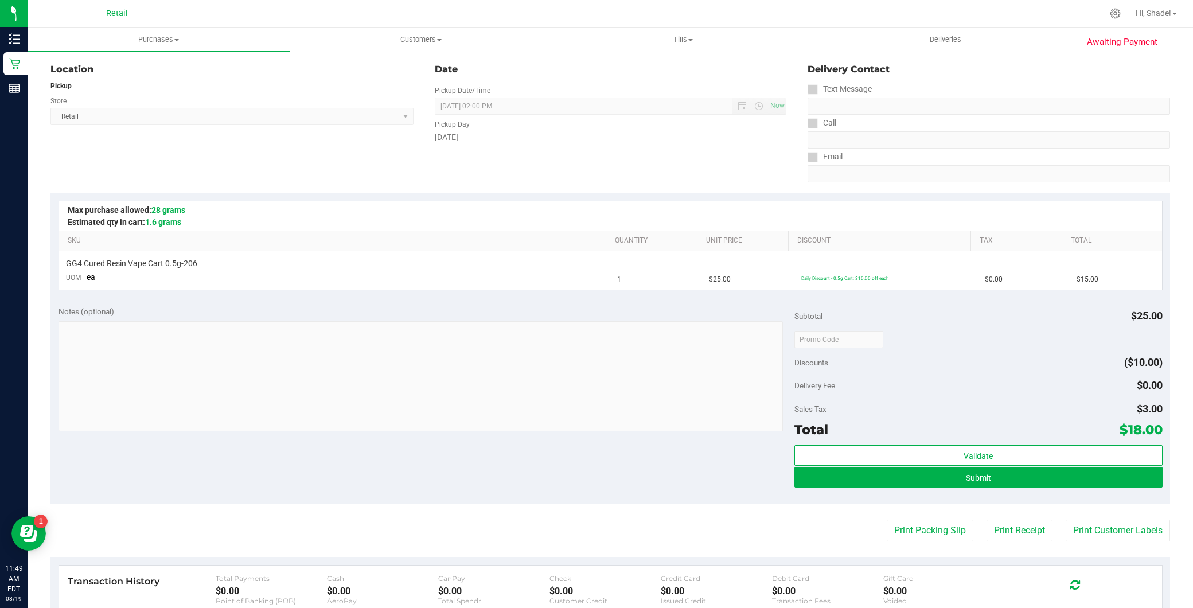
scroll to position [255, 0]
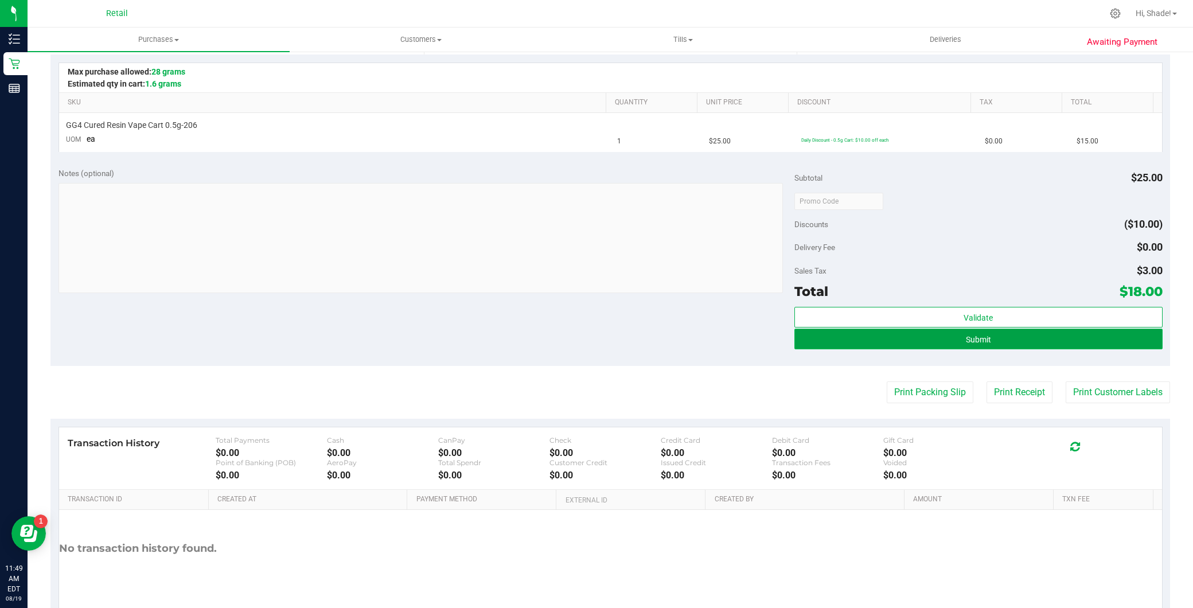
click at [875, 334] on button "Submit" at bounding box center [978, 339] width 368 height 21
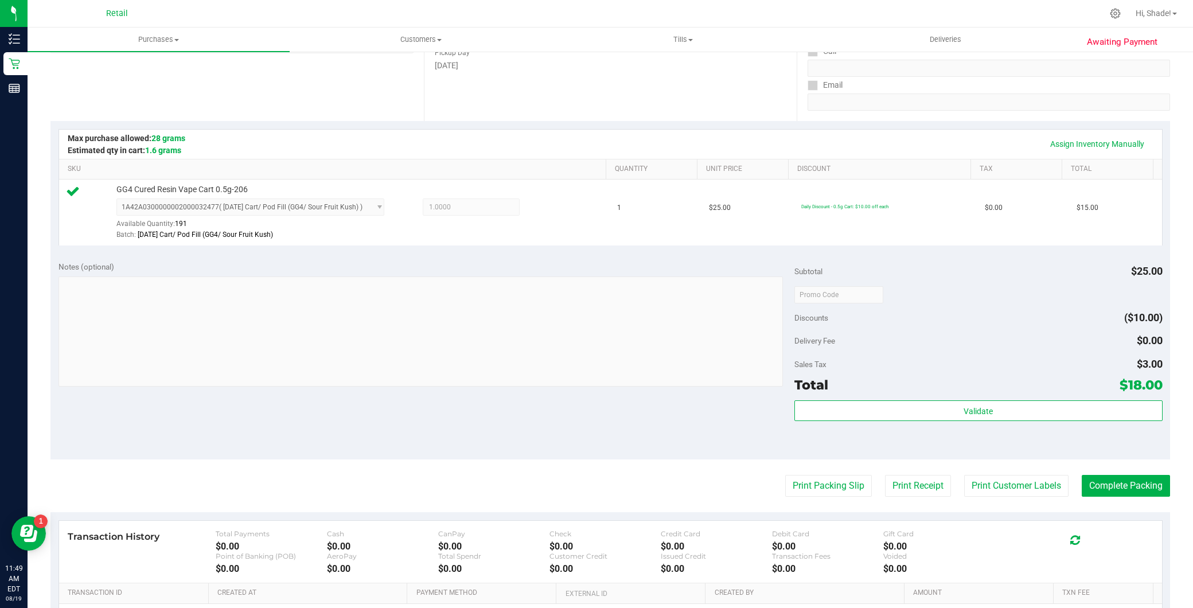
scroll to position [191, 0]
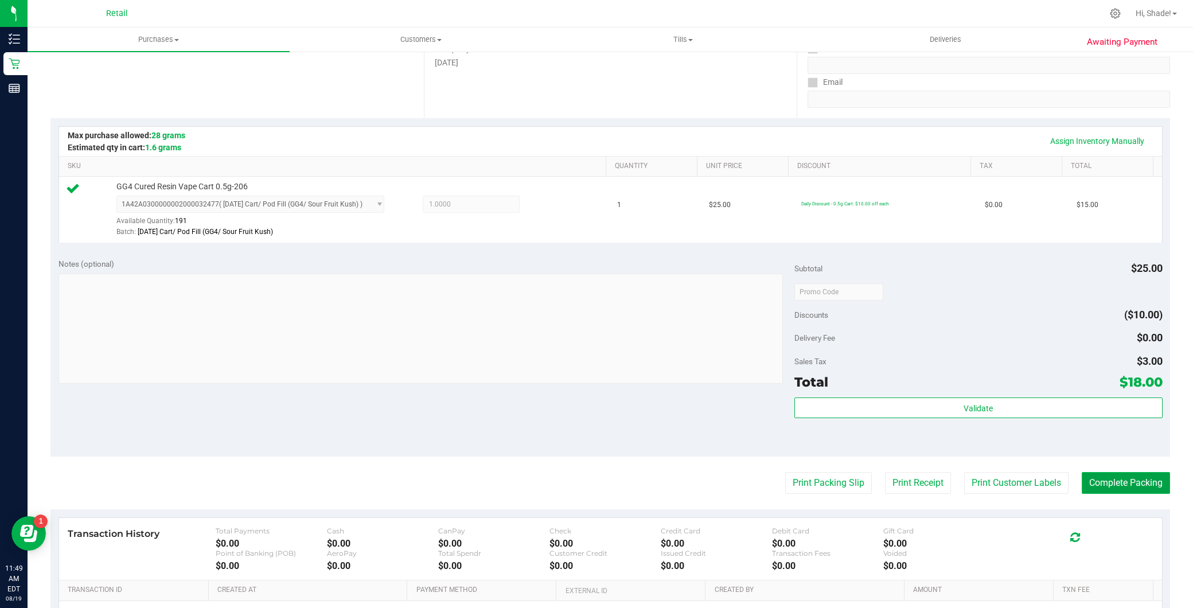
click at [1125, 488] on button "Complete Packing" at bounding box center [1126, 483] width 88 height 22
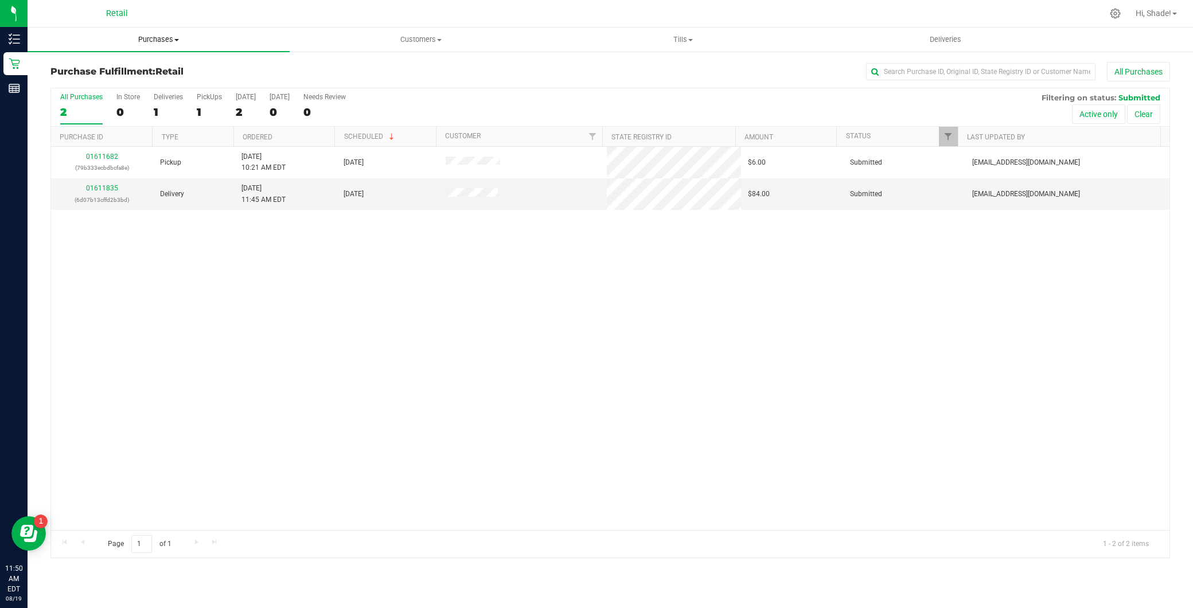
click at [213, 43] on span "Purchases" at bounding box center [159, 39] width 262 height 10
click at [146, 65] on li "Summary of purchases" at bounding box center [159, 70] width 262 height 14
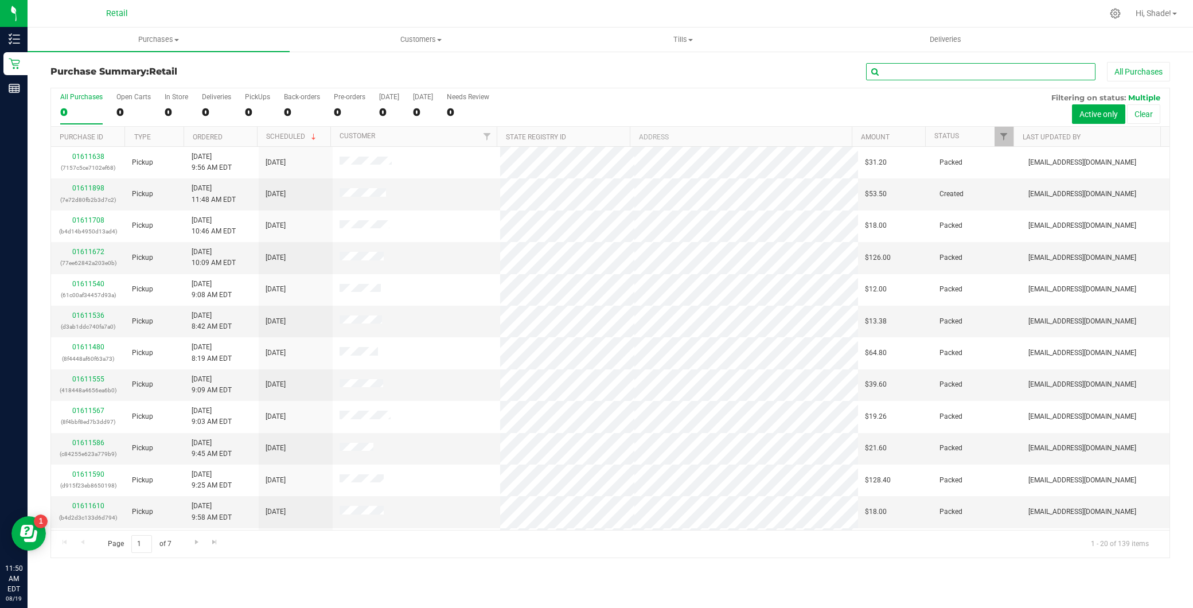
click at [964, 68] on input "text" at bounding box center [980, 71] width 229 height 17
click at [927, 77] on input "text" at bounding box center [980, 71] width 229 height 17
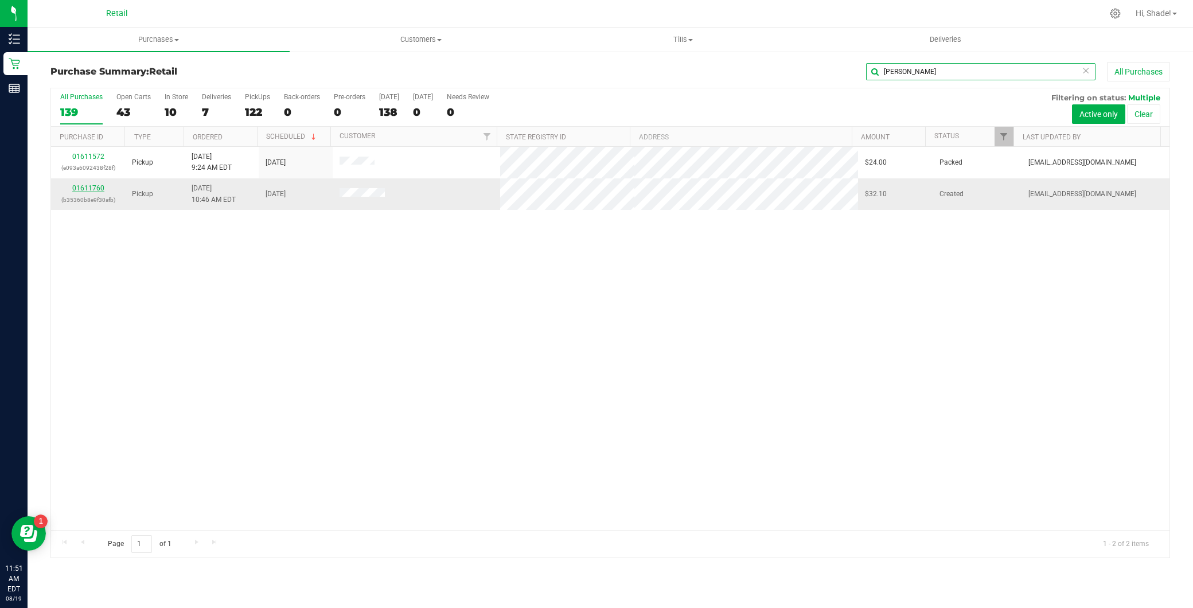
type input "alic"
click at [102, 188] on link "01611760" at bounding box center [88, 188] width 32 height 8
click at [84, 188] on link "01611760" at bounding box center [88, 188] width 32 height 8
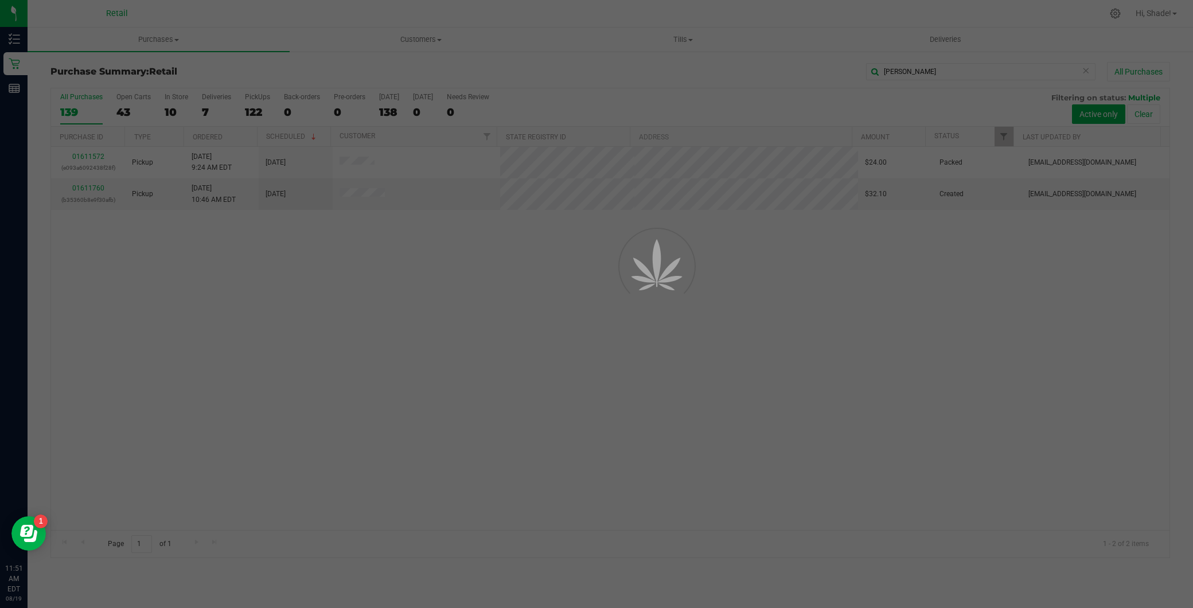
click at [87, 187] on div at bounding box center [596, 304] width 1193 height 608
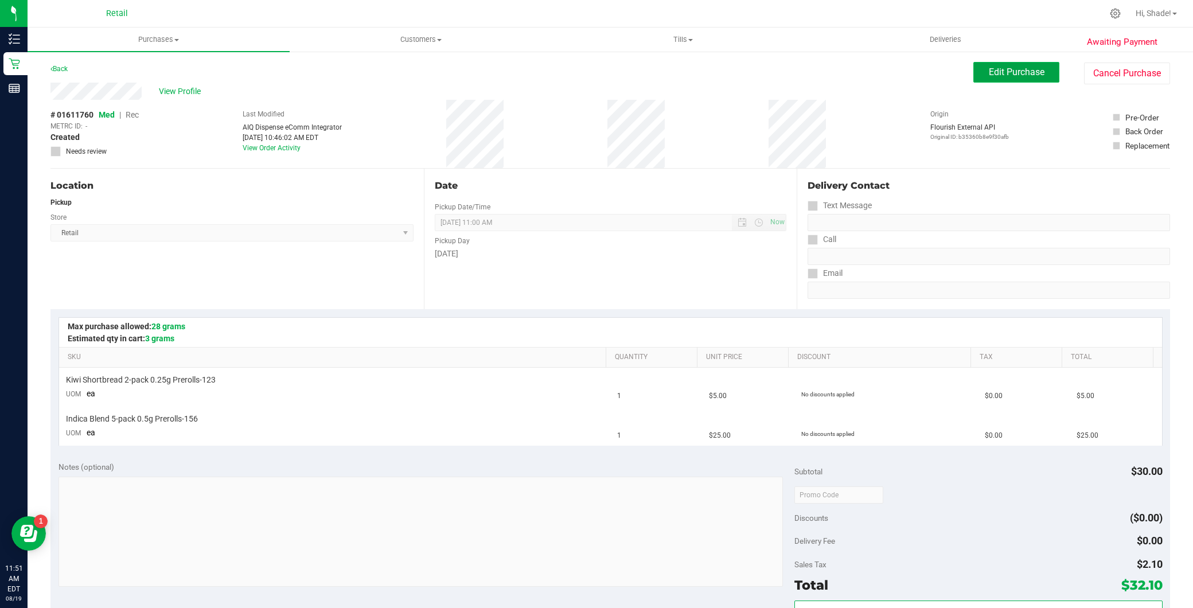
click at [989, 73] on span "Edit Purchase" at bounding box center [1017, 72] width 56 height 11
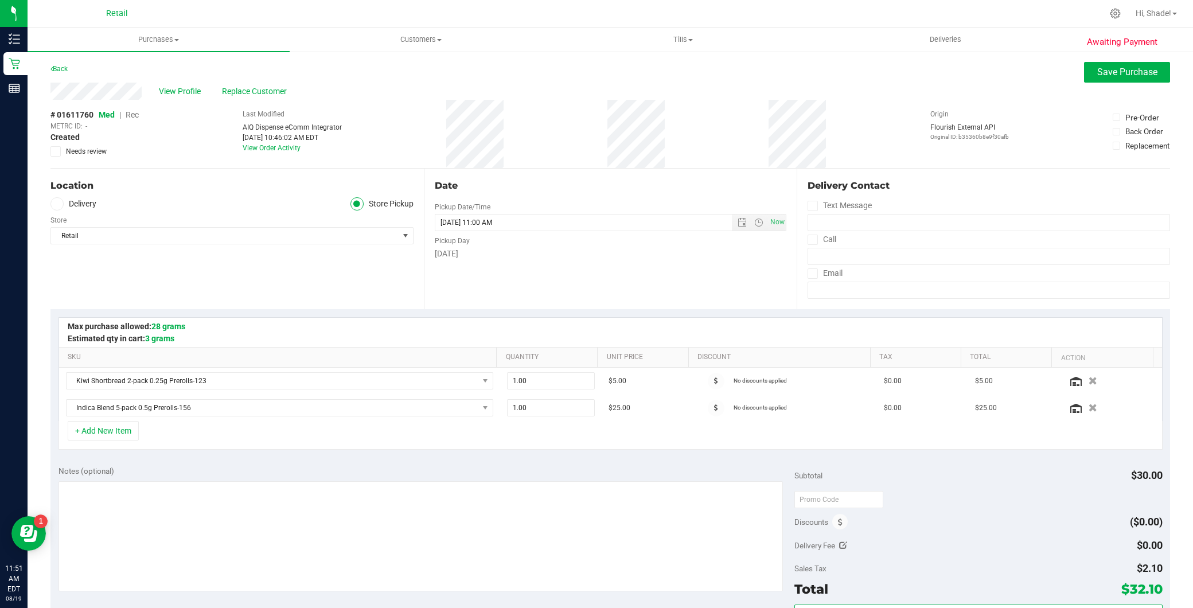
click at [139, 115] on span "Rec" at bounding box center [132, 114] width 13 height 9
click at [1102, 65] on button "Save Purchase" at bounding box center [1127, 72] width 86 height 21
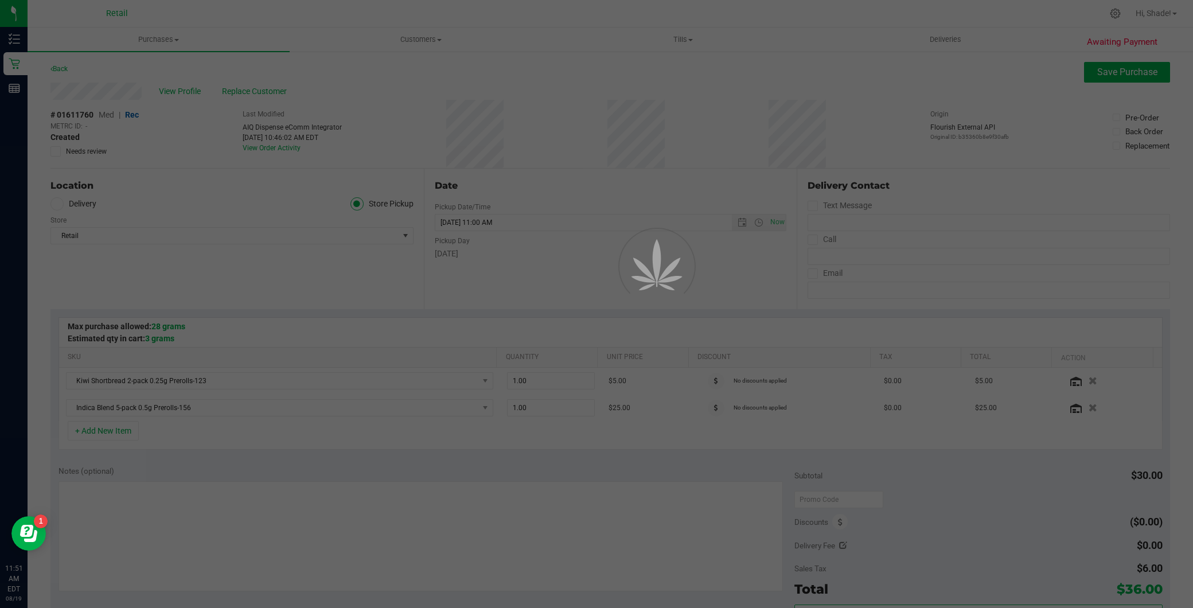
click at [753, 171] on div at bounding box center [596, 304] width 1193 height 608
drag, startPoint x: 698, startPoint y: 103, endPoint x: 595, endPoint y: 127, distance: 105.3
drag, startPoint x: 595, startPoint y: 127, endPoint x: 370, endPoint y: 55, distance: 236.5
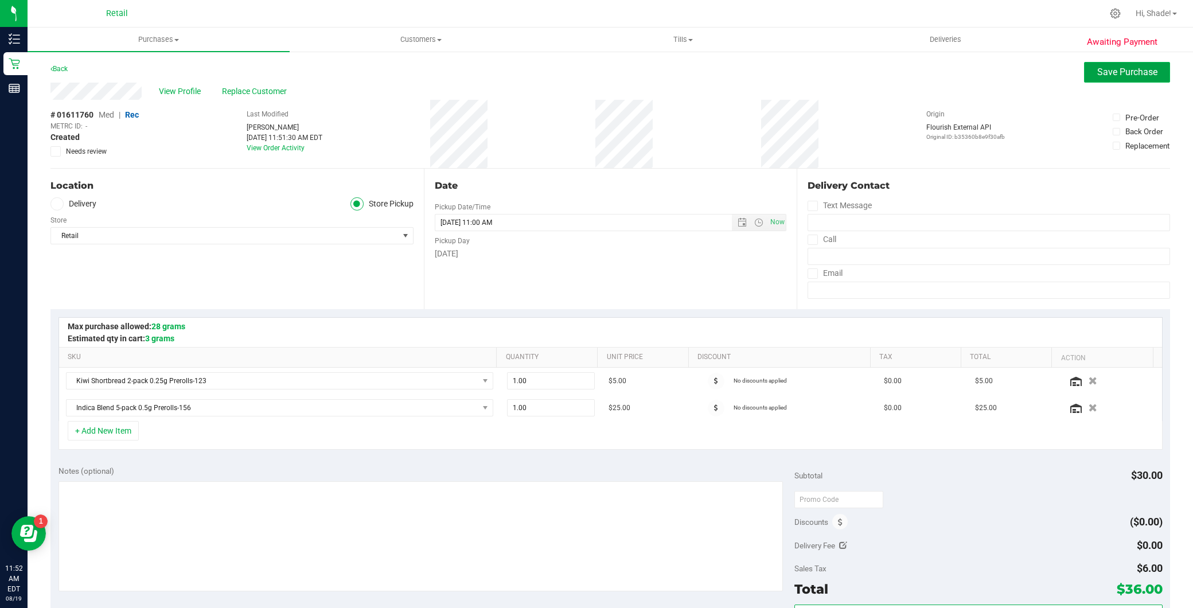
click at [1084, 75] on button "Save Purchase" at bounding box center [1127, 72] width 86 height 21
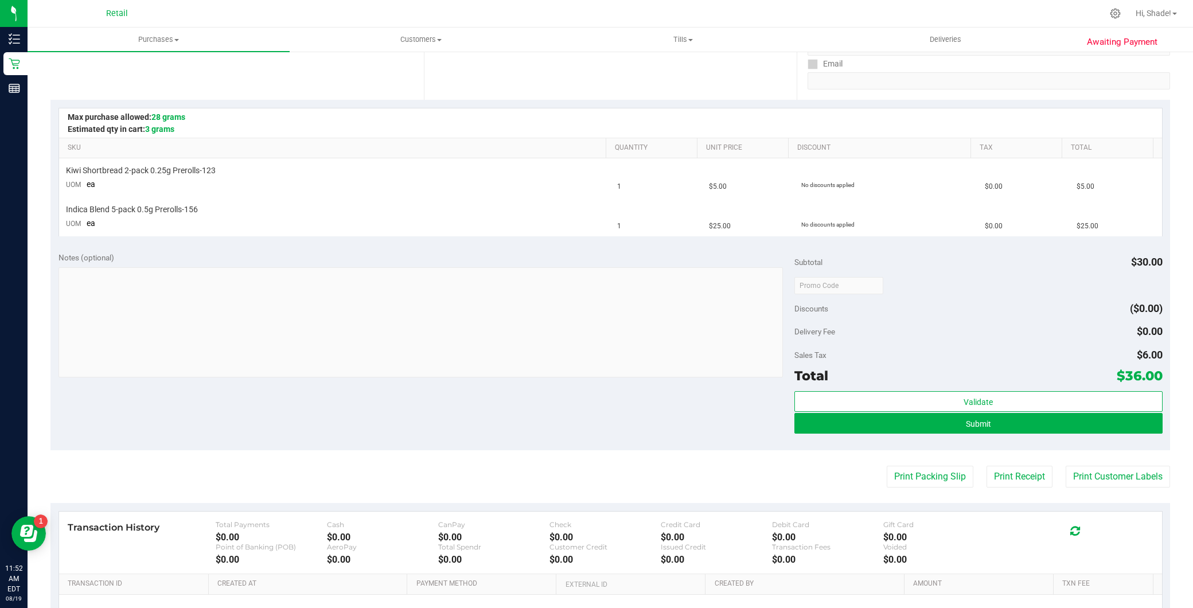
scroll to position [255, 0]
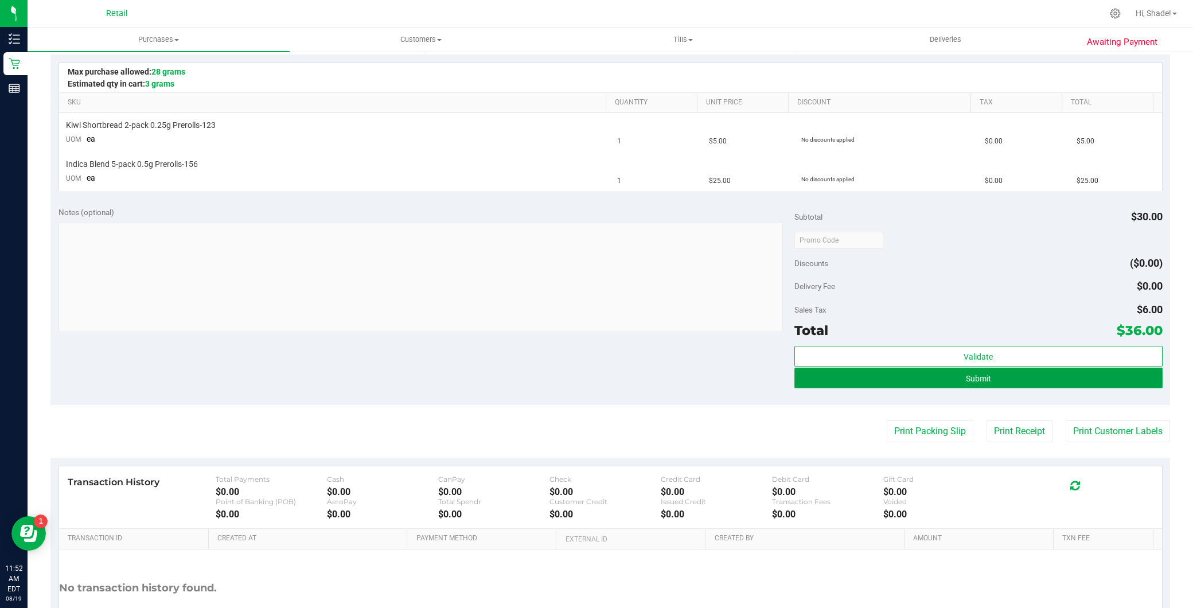
click at [1005, 373] on button "Submit" at bounding box center [978, 378] width 368 height 21
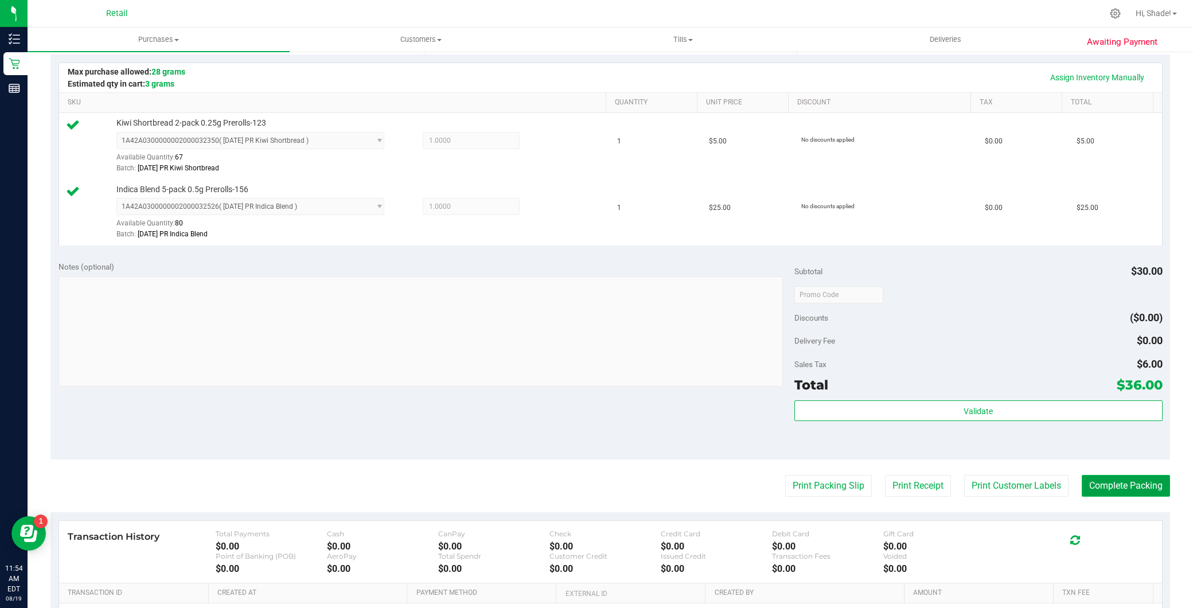
click at [1127, 492] on button "Complete Packing" at bounding box center [1126, 486] width 88 height 22
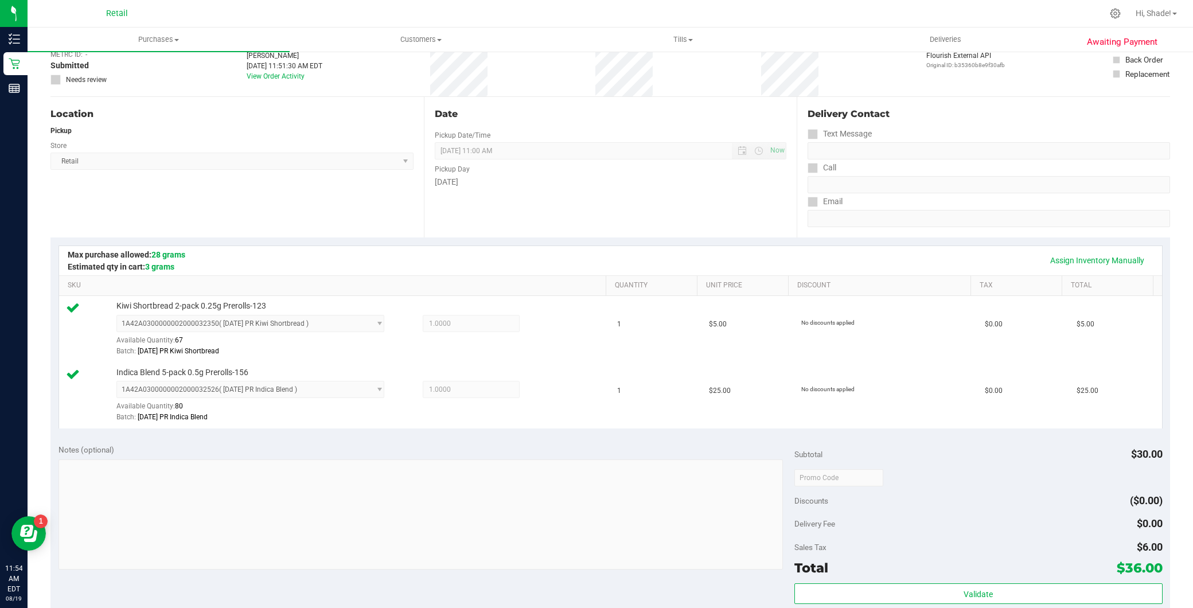
scroll to position [0, 0]
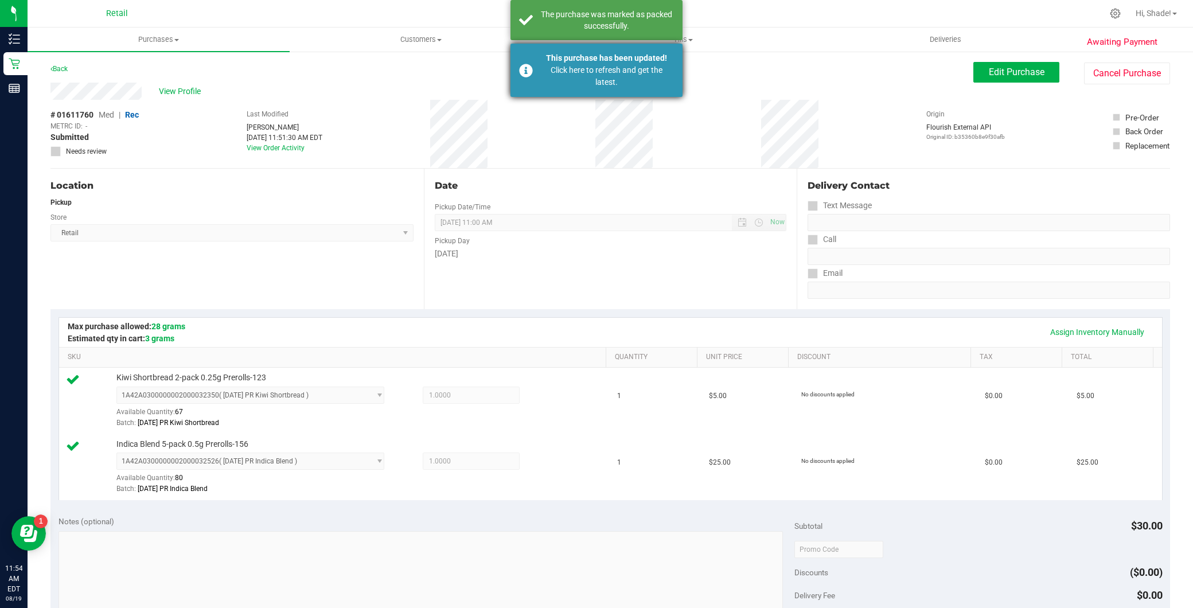
click at [599, 88] on div "This purchase has been updated! Click here to refresh and get the latest." at bounding box center [596, 70] width 172 height 53
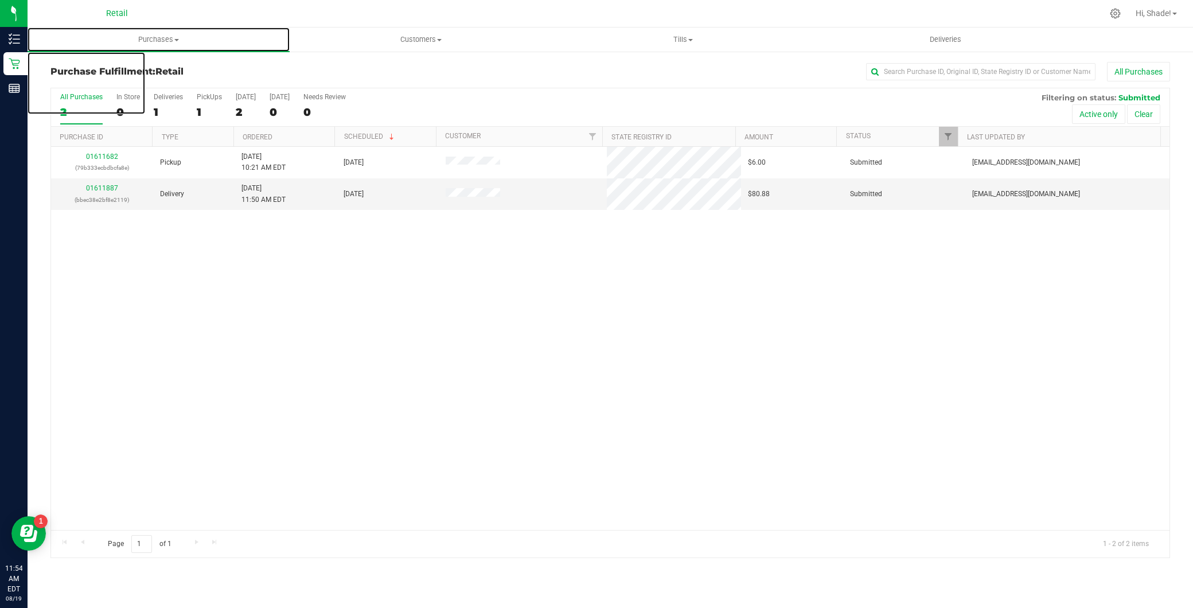
click at [161, 38] on span "Purchases" at bounding box center [159, 39] width 262 height 10
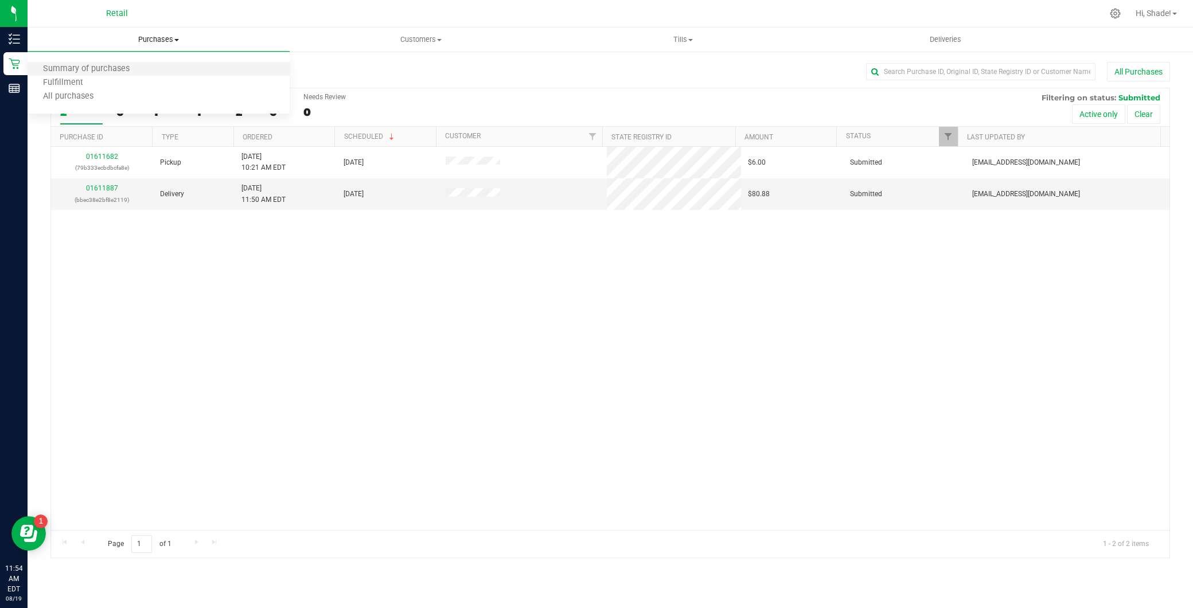
click at [157, 66] on li "Summary of purchases" at bounding box center [159, 70] width 262 height 14
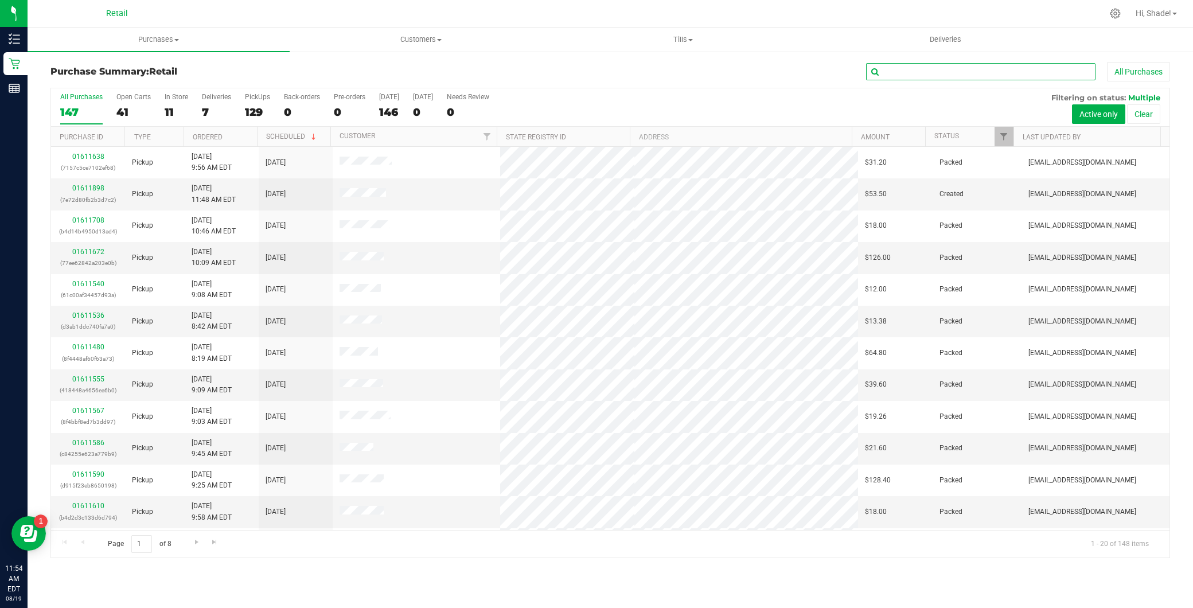
click at [975, 68] on input "text" at bounding box center [980, 71] width 229 height 17
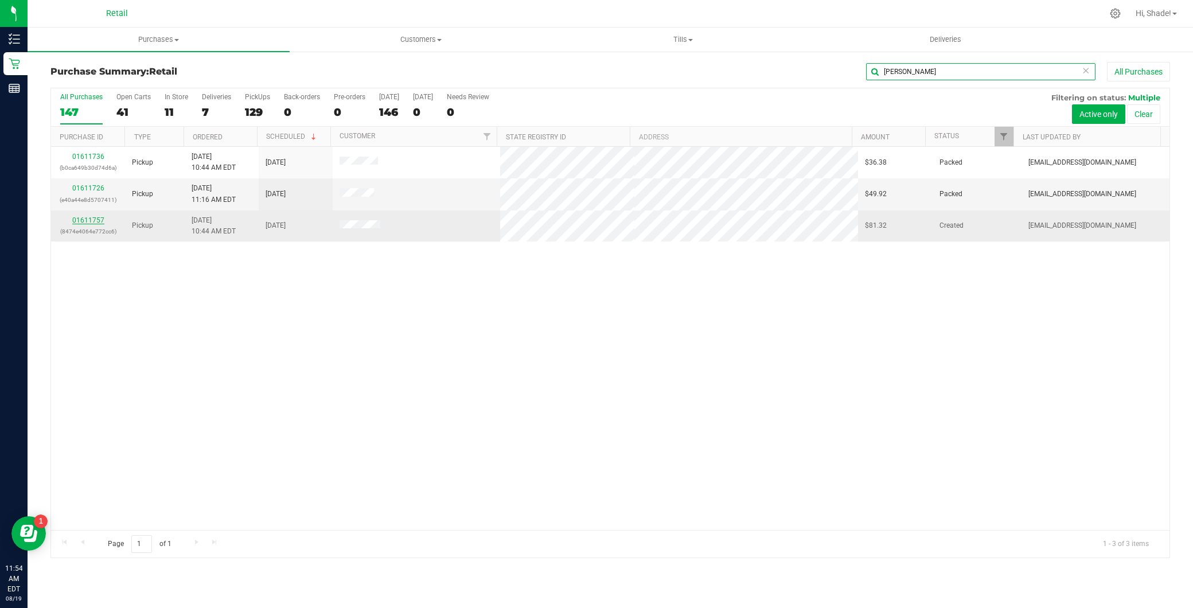
type input "[PERSON_NAME]"
click at [84, 221] on link "01611757" at bounding box center [88, 220] width 32 height 8
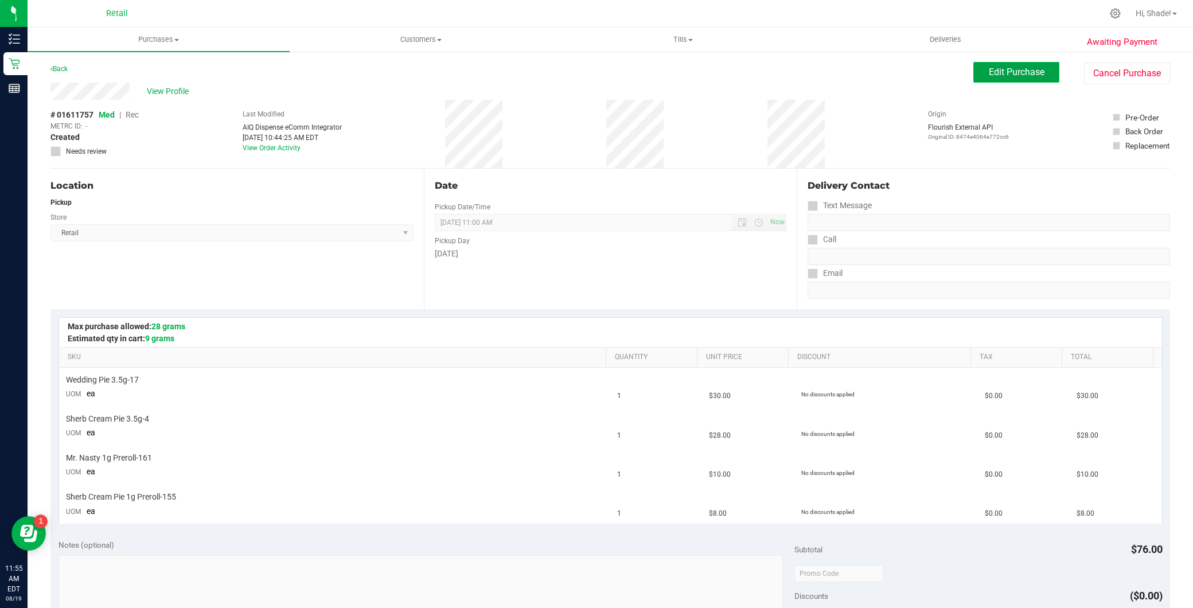
click at [1026, 65] on button "Edit Purchase" at bounding box center [1016, 72] width 86 height 21
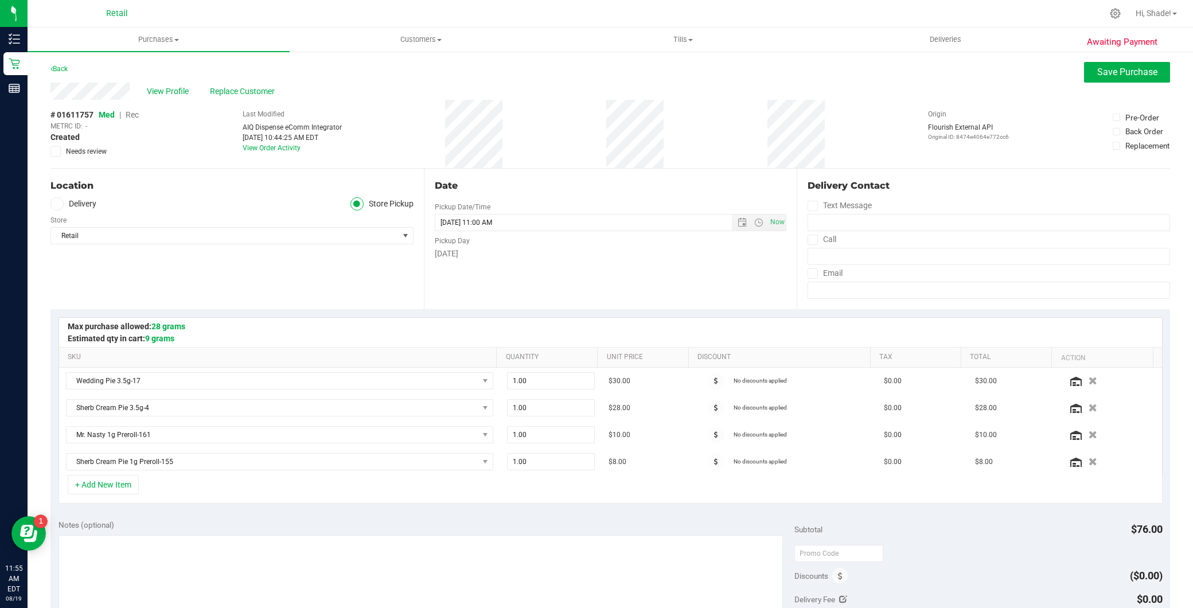
click at [132, 116] on span "Rec" at bounding box center [132, 114] width 13 height 9
click at [1109, 71] on span "Save Purchase" at bounding box center [1127, 72] width 60 height 11
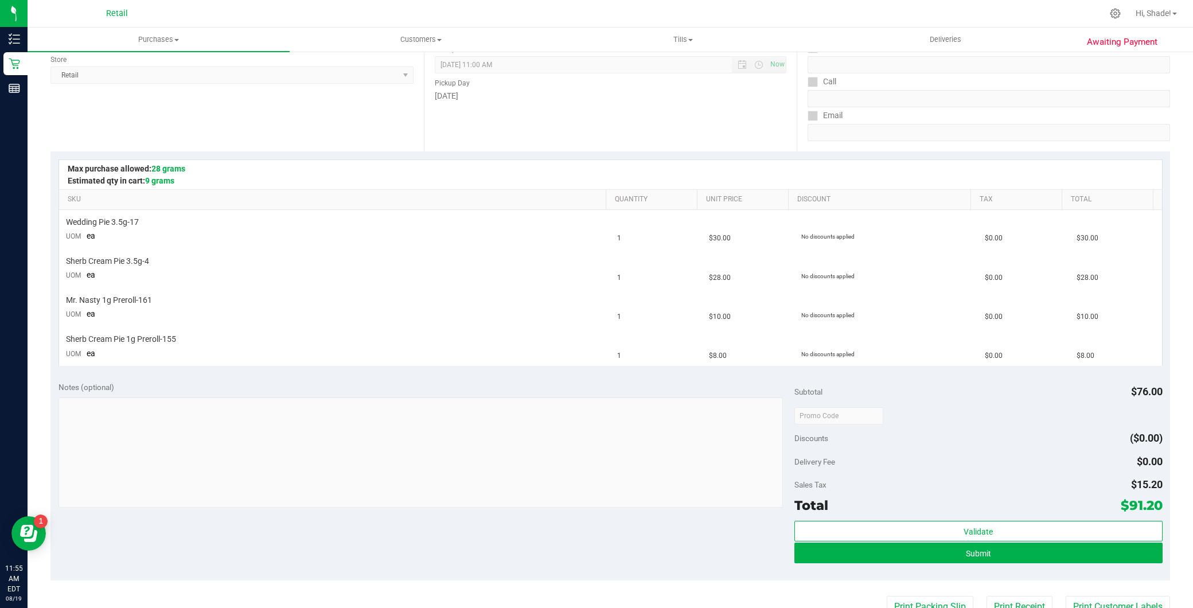
scroll to position [191, 0]
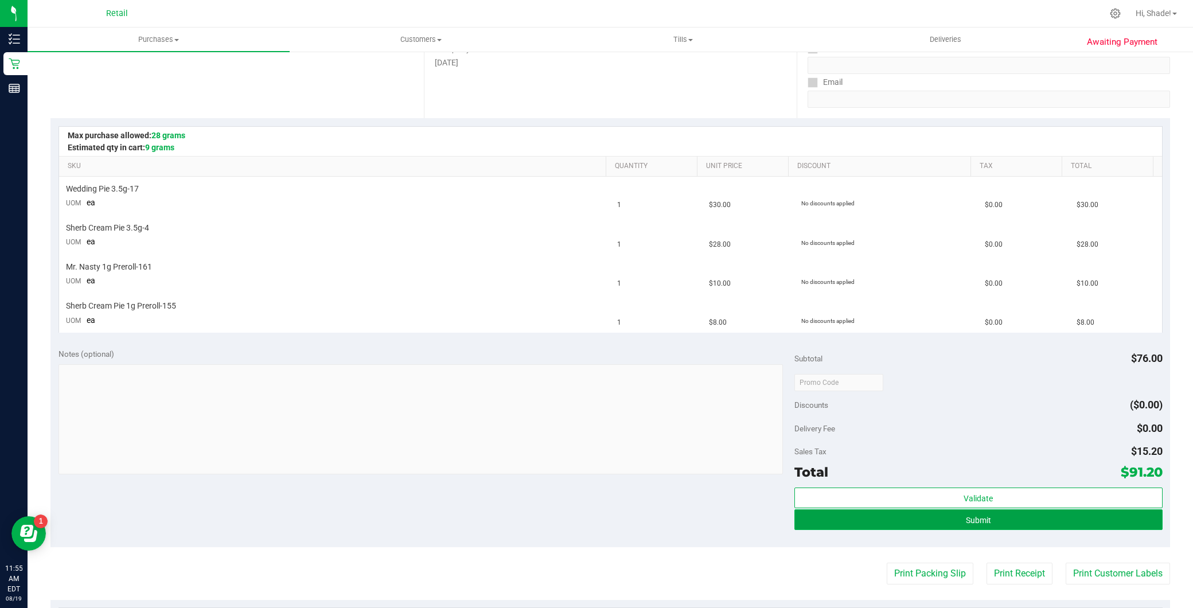
click at [1027, 518] on button "Submit" at bounding box center [978, 519] width 368 height 21
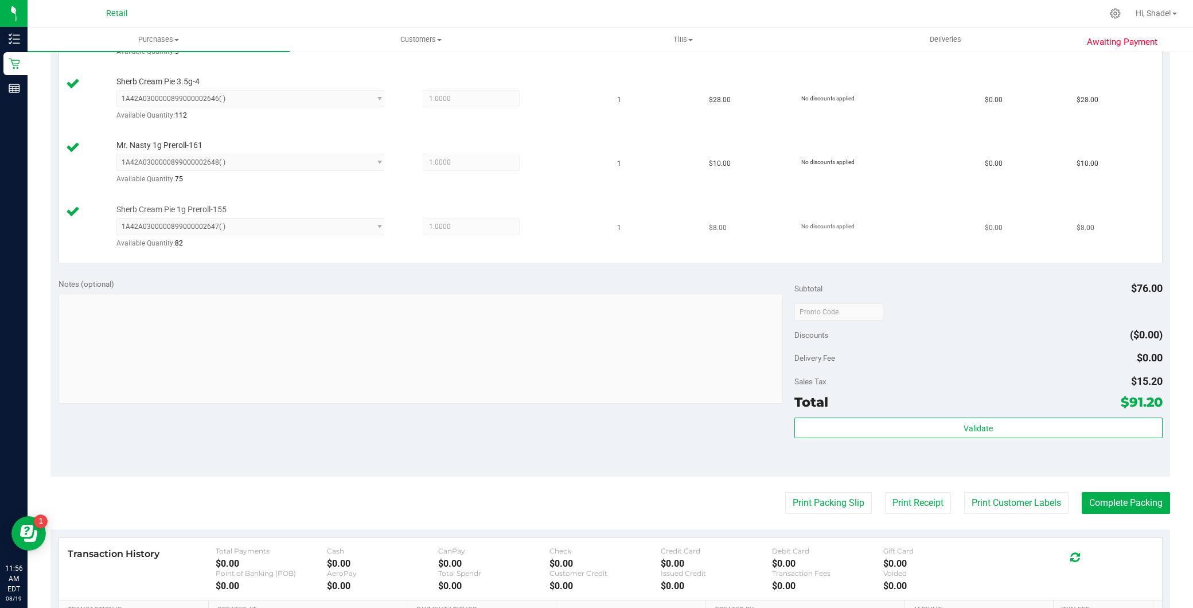
scroll to position [382, 0]
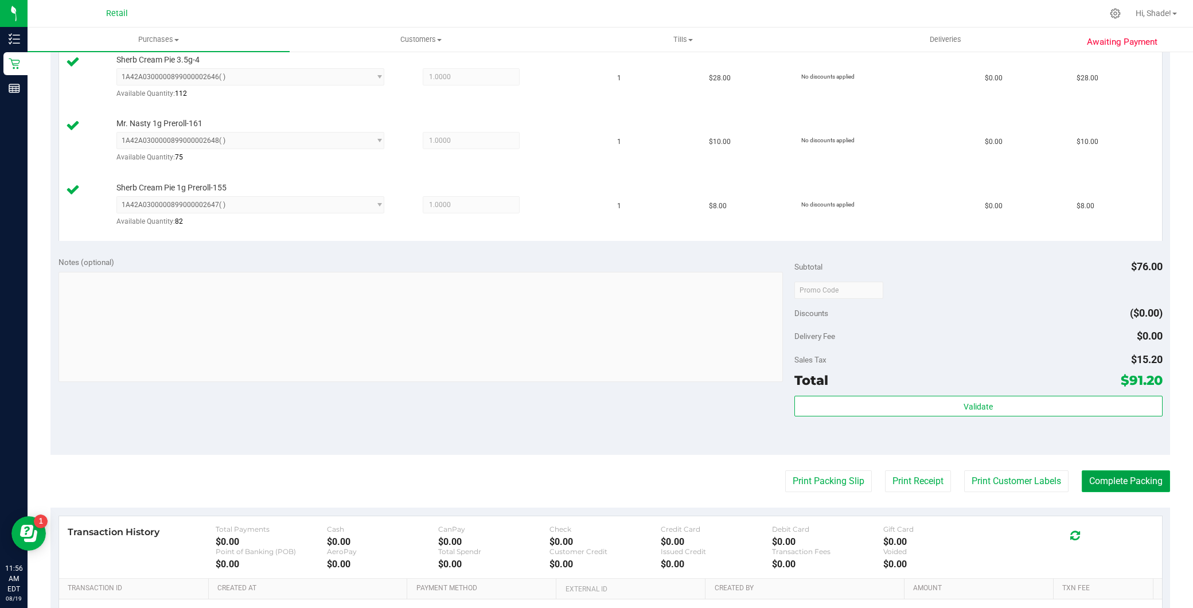
click at [1121, 481] on button "Complete Packing" at bounding box center [1126, 481] width 88 height 22
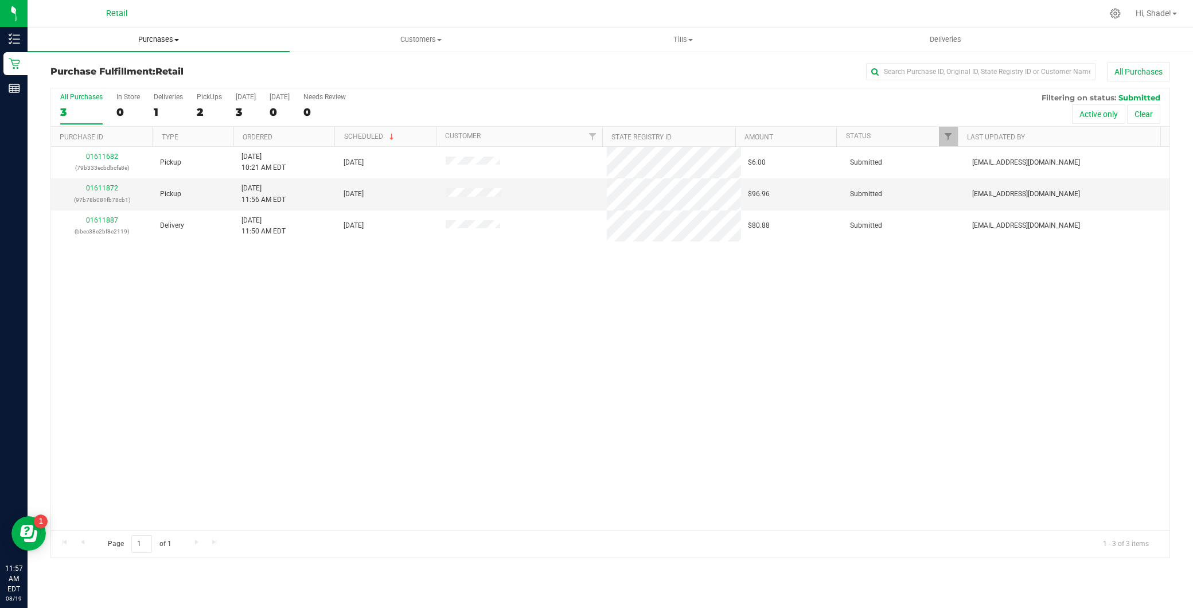
click at [213, 44] on span "Purchases" at bounding box center [159, 39] width 262 height 10
click at [177, 63] on li "Summary of purchases" at bounding box center [159, 70] width 262 height 14
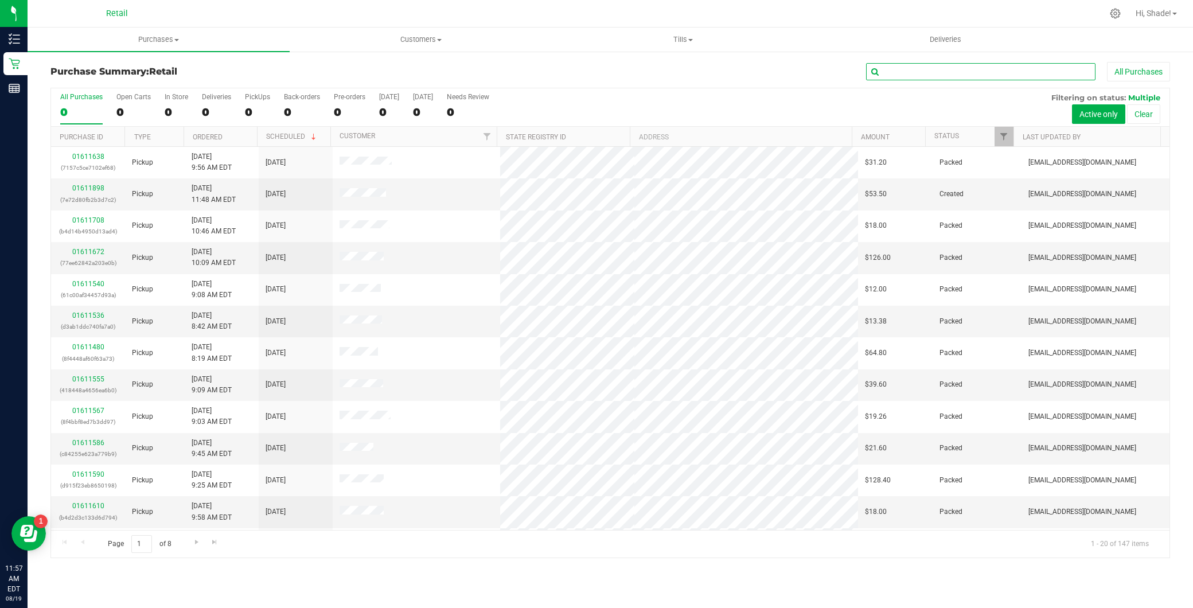
click at [922, 76] on input "text" at bounding box center [980, 71] width 229 height 17
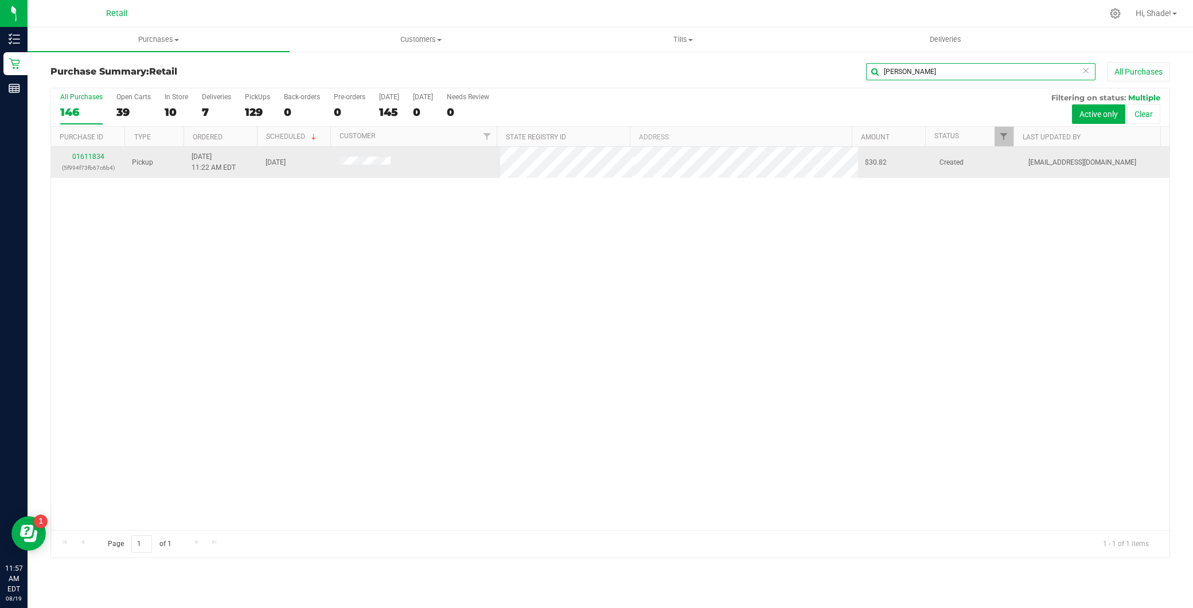
type input "[PERSON_NAME]"
click at [98, 150] on td "01611834 (5f994f73fb67c6b4)" at bounding box center [88, 162] width 74 height 31
click at [95, 157] on link "01611834" at bounding box center [88, 157] width 32 height 8
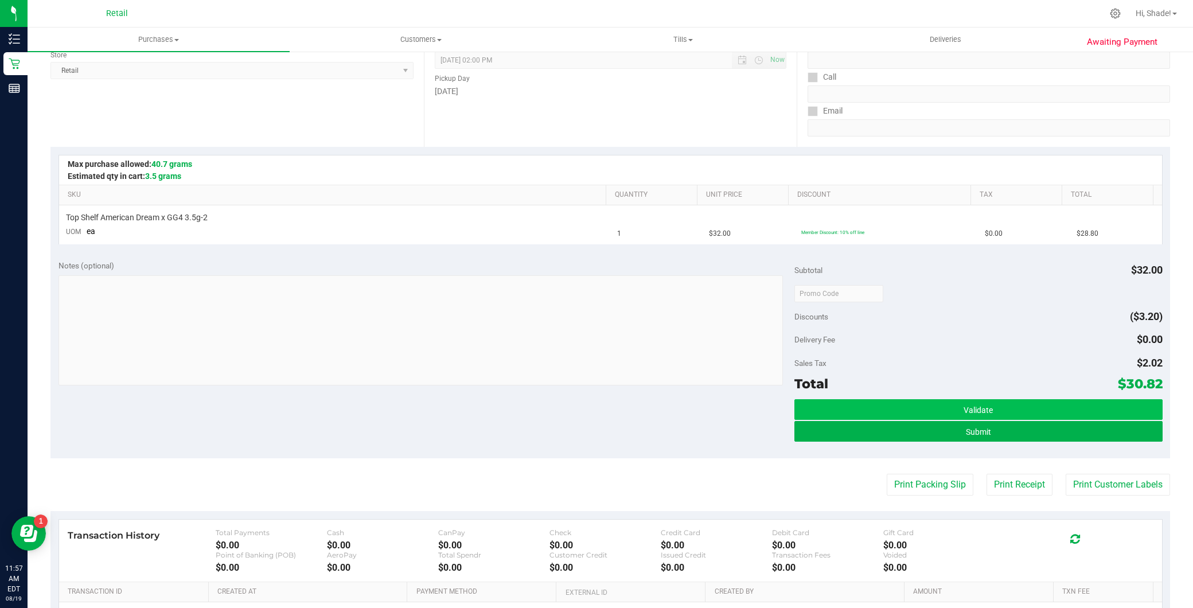
scroll to position [191, 0]
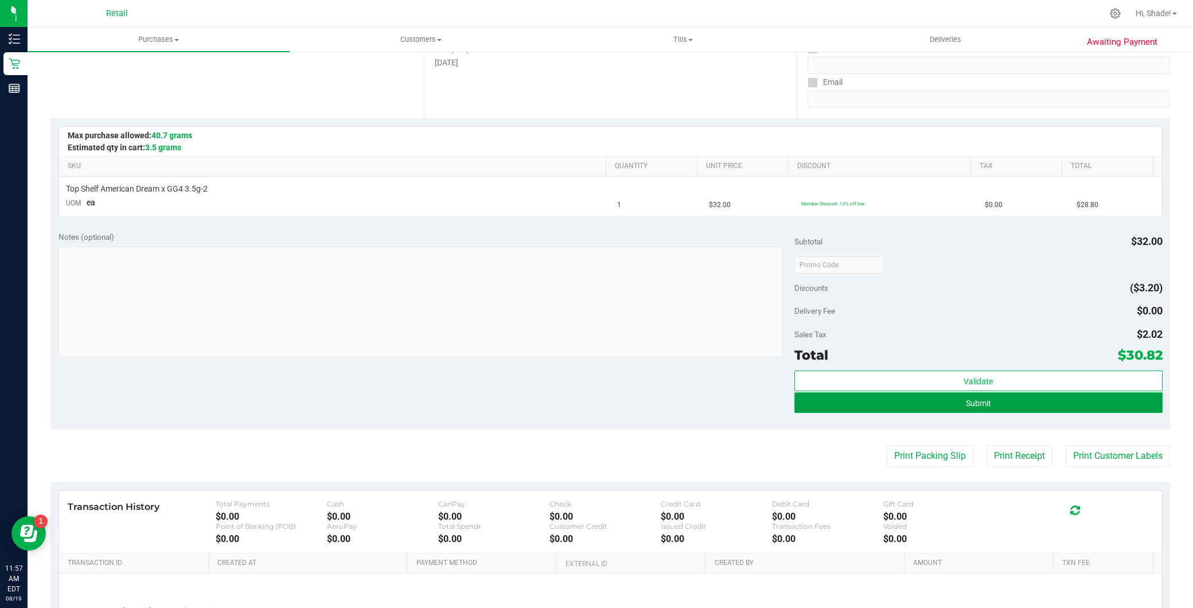
click at [1010, 406] on button "Submit" at bounding box center [978, 402] width 368 height 21
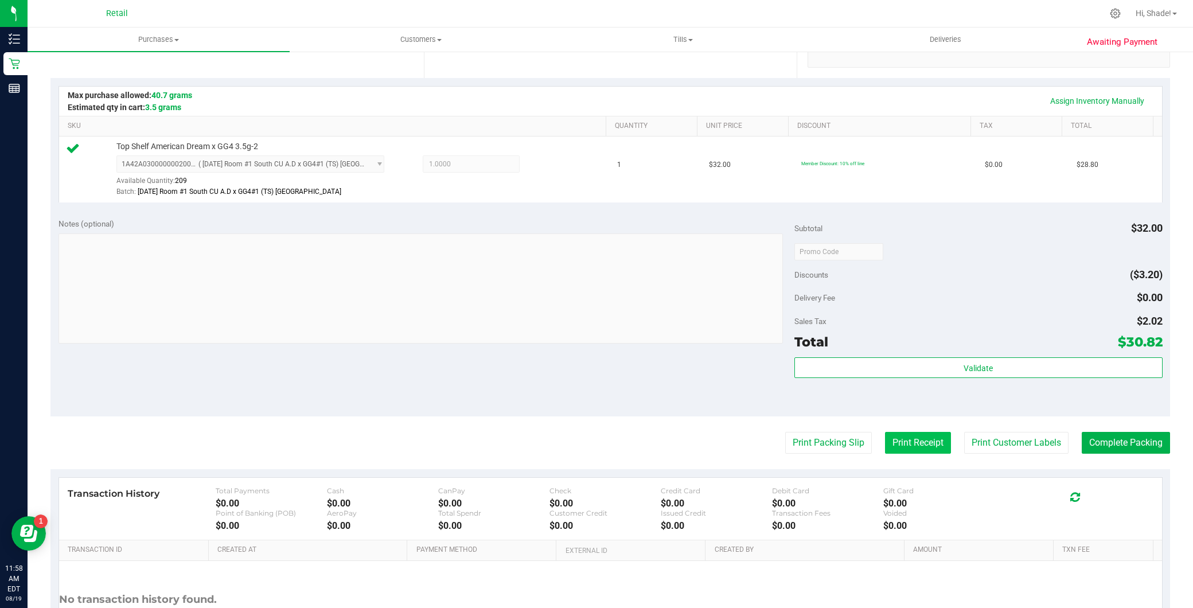
scroll to position [255, 0]
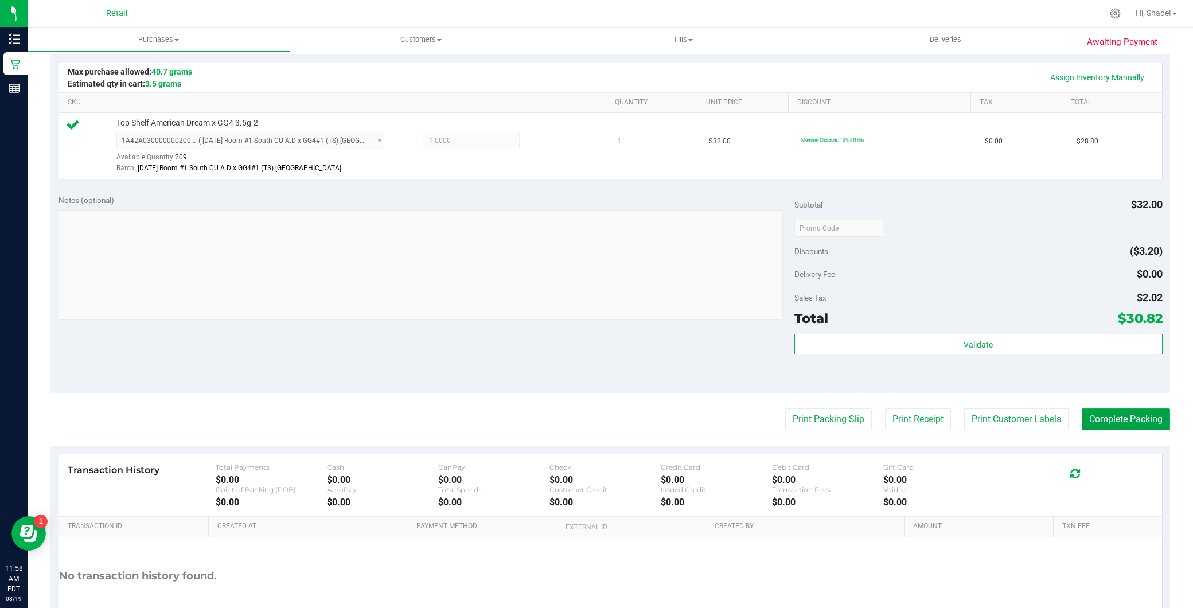
click at [1097, 412] on button "Complete Packing" at bounding box center [1126, 419] width 88 height 22
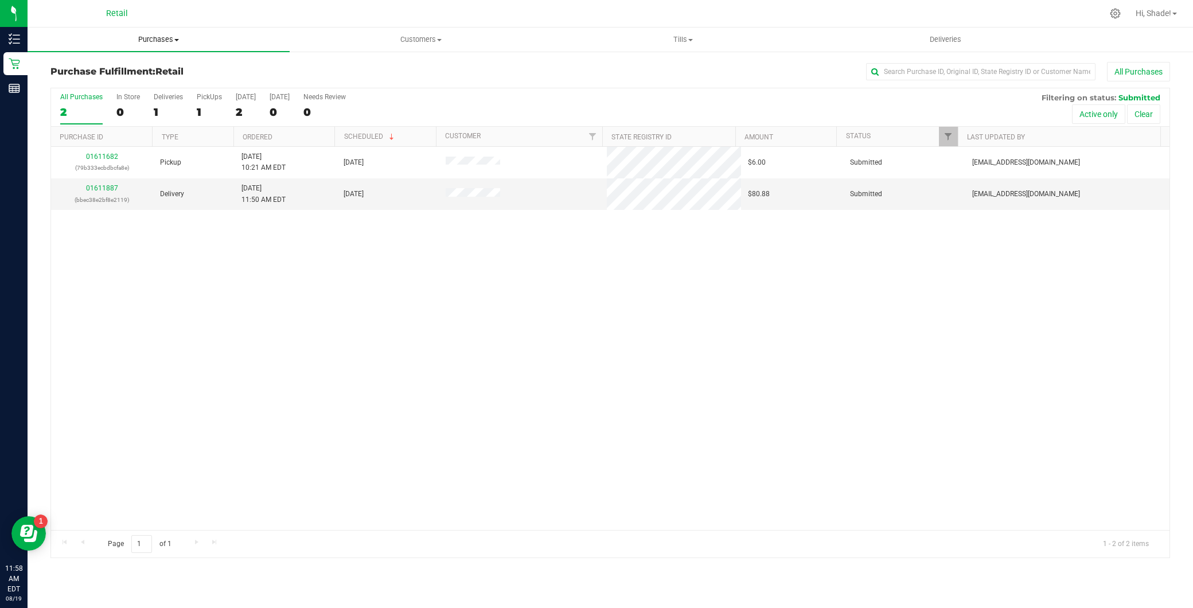
click at [233, 34] on span "Purchases" at bounding box center [159, 39] width 262 height 10
click at [205, 64] on li "Summary of purchases" at bounding box center [159, 70] width 262 height 14
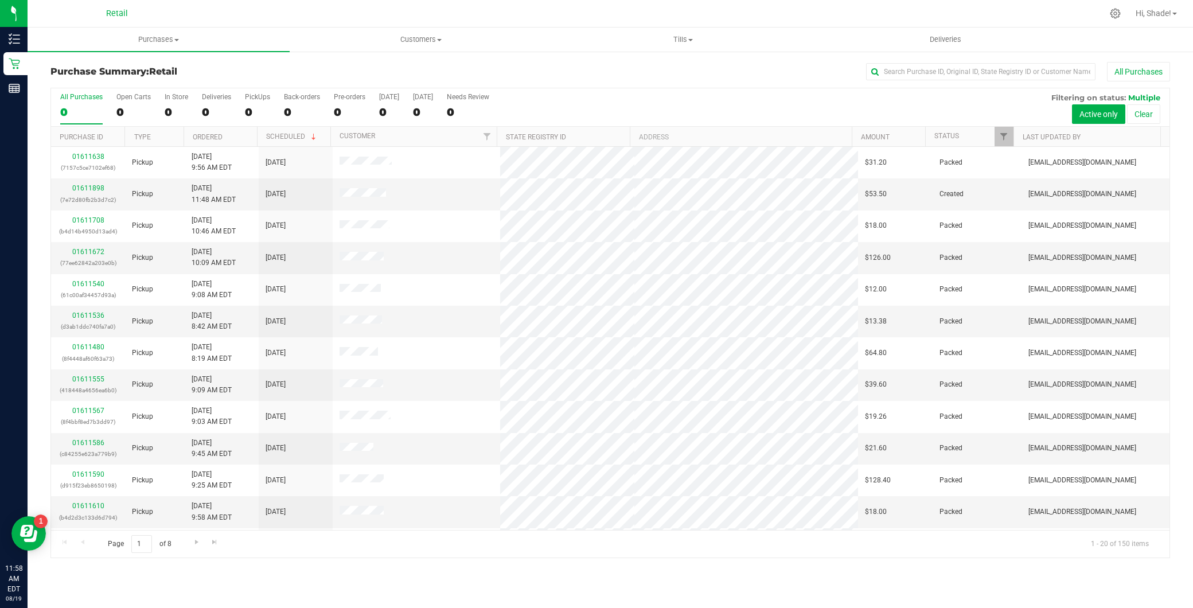
click at [956, 83] on div "Purchase Summary: Retail All Purchases" at bounding box center [610, 74] width 1120 height 25
click at [956, 64] on input "text" at bounding box center [980, 71] width 229 height 17
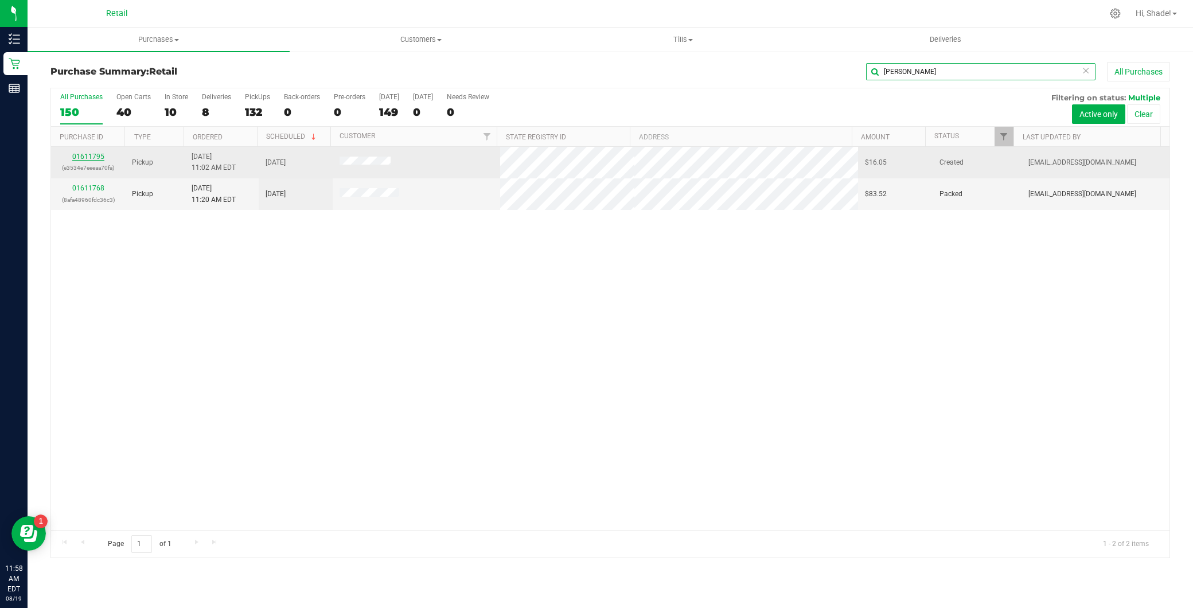
type input "[PERSON_NAME]"
click at [94, 157] on link "01611795" at bounding box center [88, 157] width 32 height 8
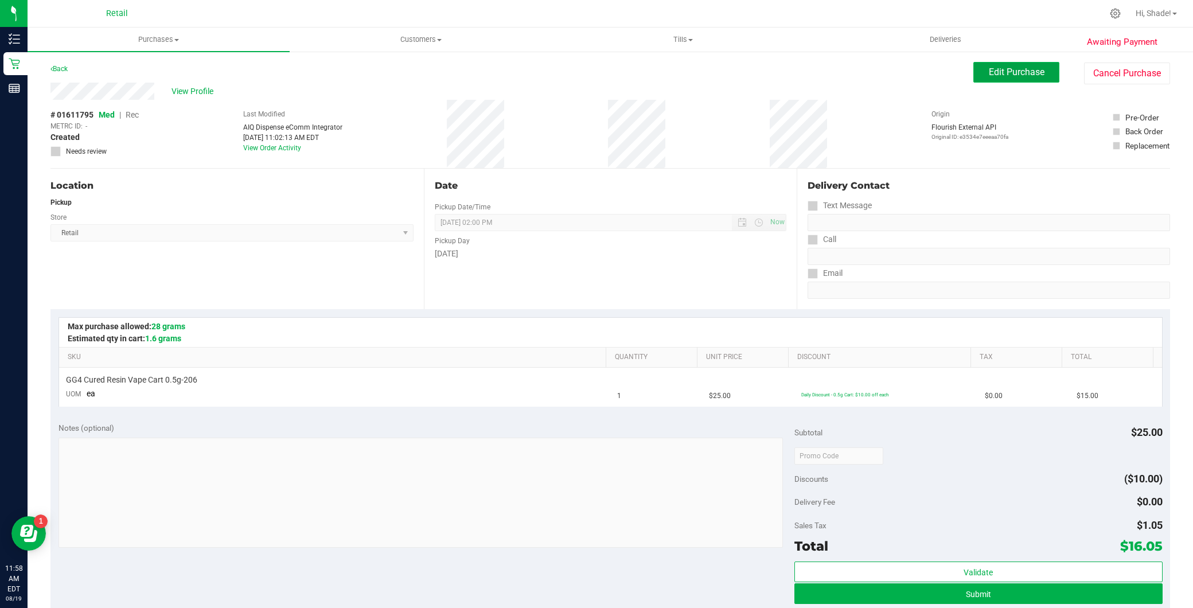
click at [1000, 72] on span "Edit Purchase" at bounding box center [1017, 72] width 56 height 11
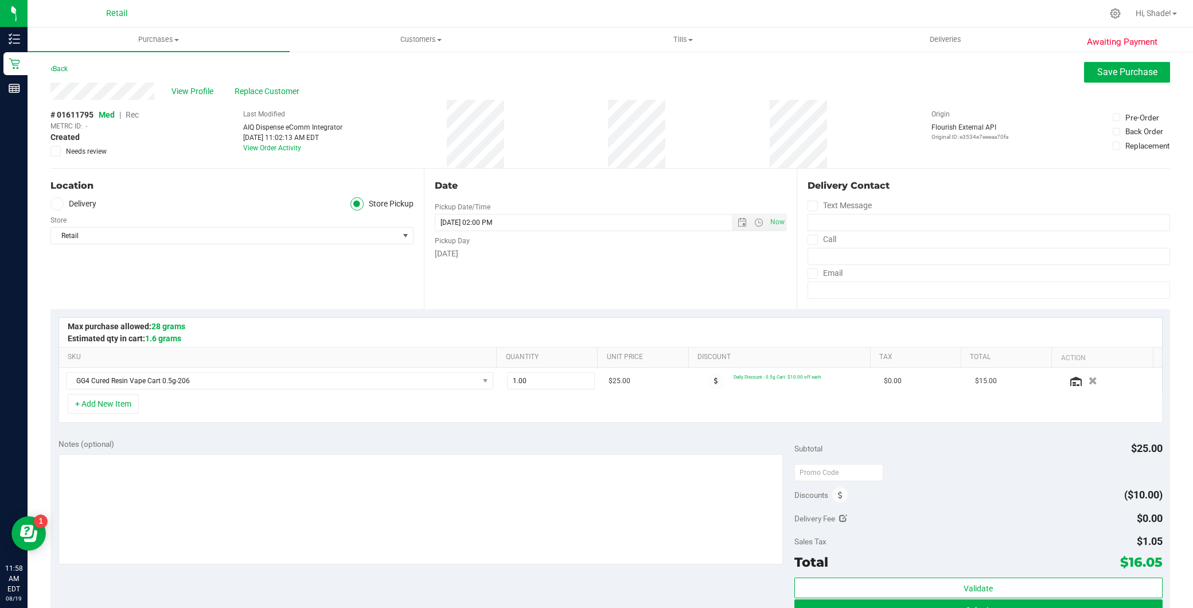
click at [118, 115] on span "Med | Rec" at bounding box center [119, 114] width 40 height 9
click at [138, 114] on span "Rec" at bounding box center [132, 114] width 13 height 9
click at [1117, 73] on span "Save Purchase" at bounding box center [1127, 72] width 60 height 11
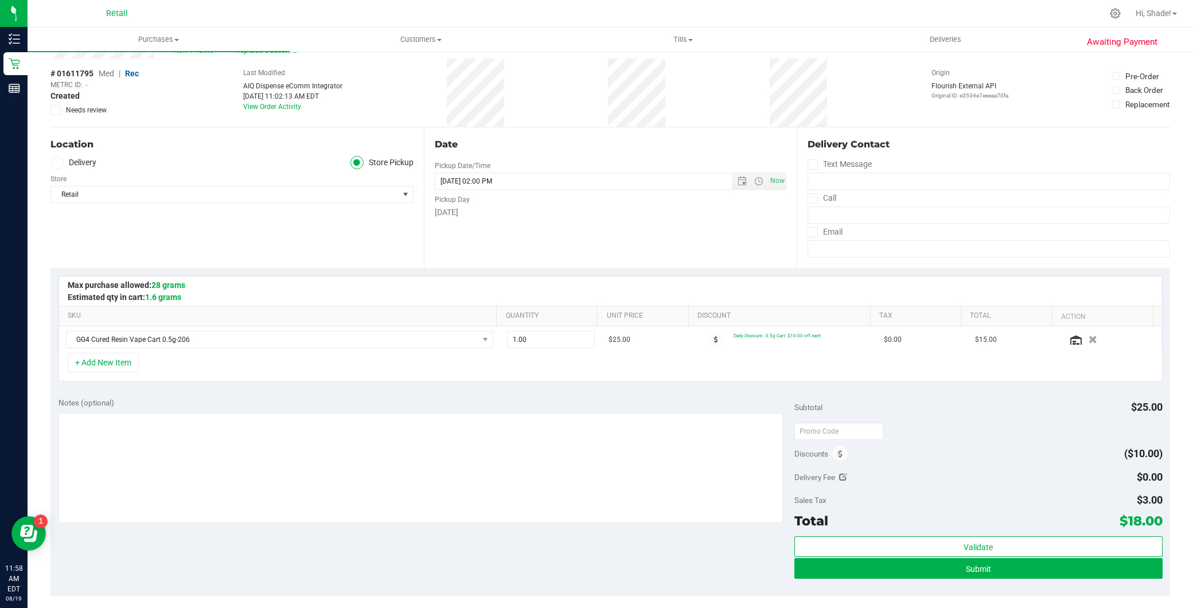
scroll to position [64, 0]
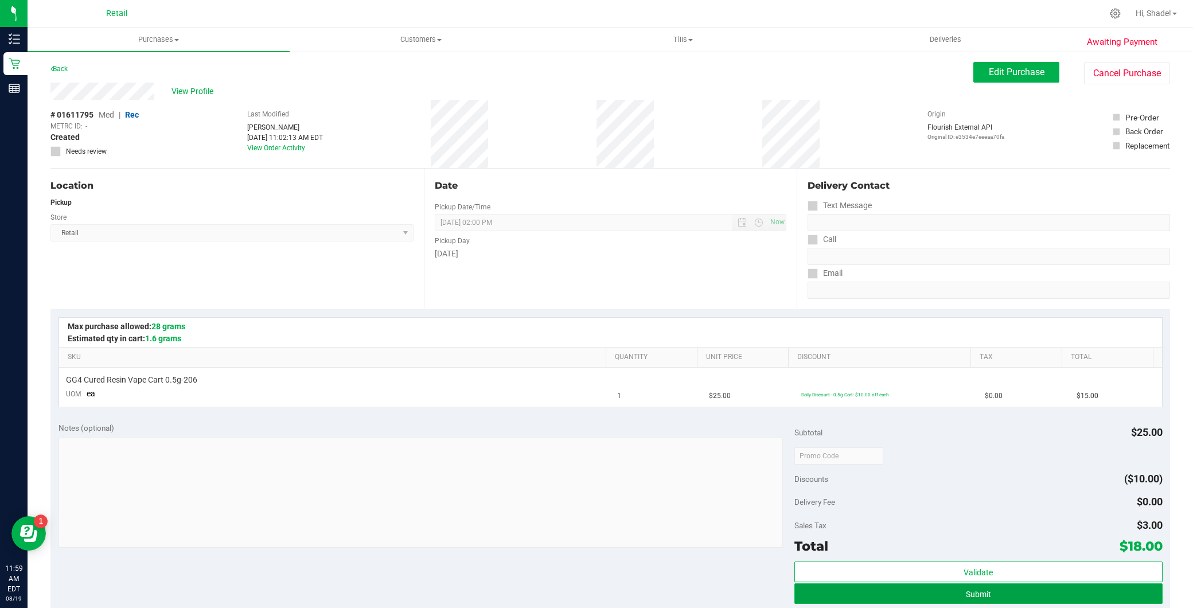
click at [903, 589] on button "Submit" at bounding box center [978, 593] width 368 height 21
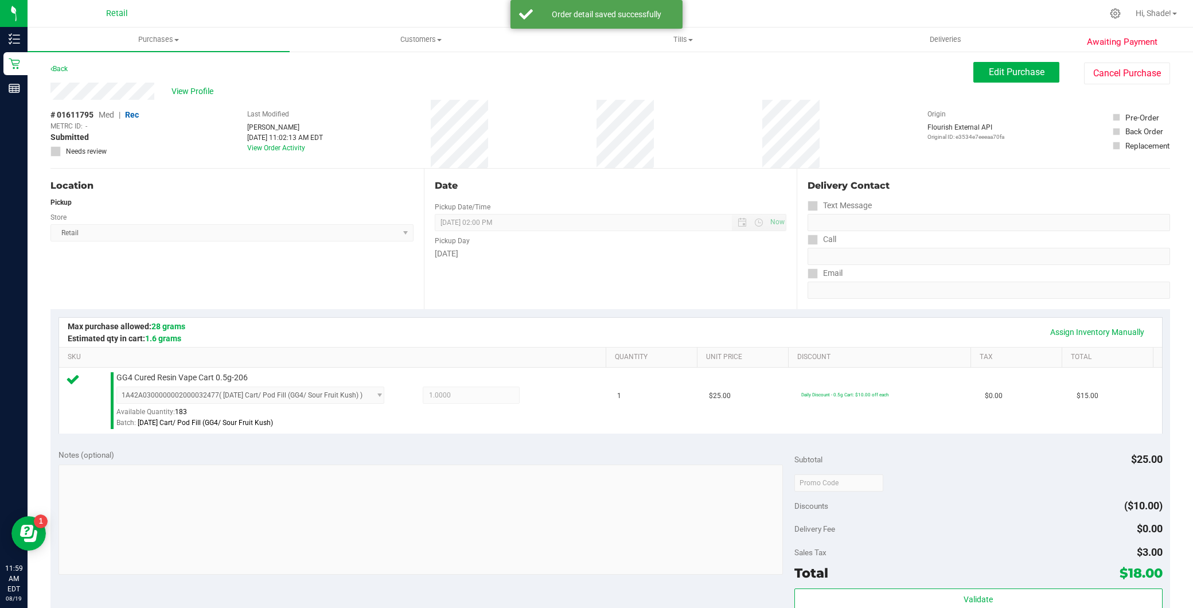
scroll to position [191, 0]
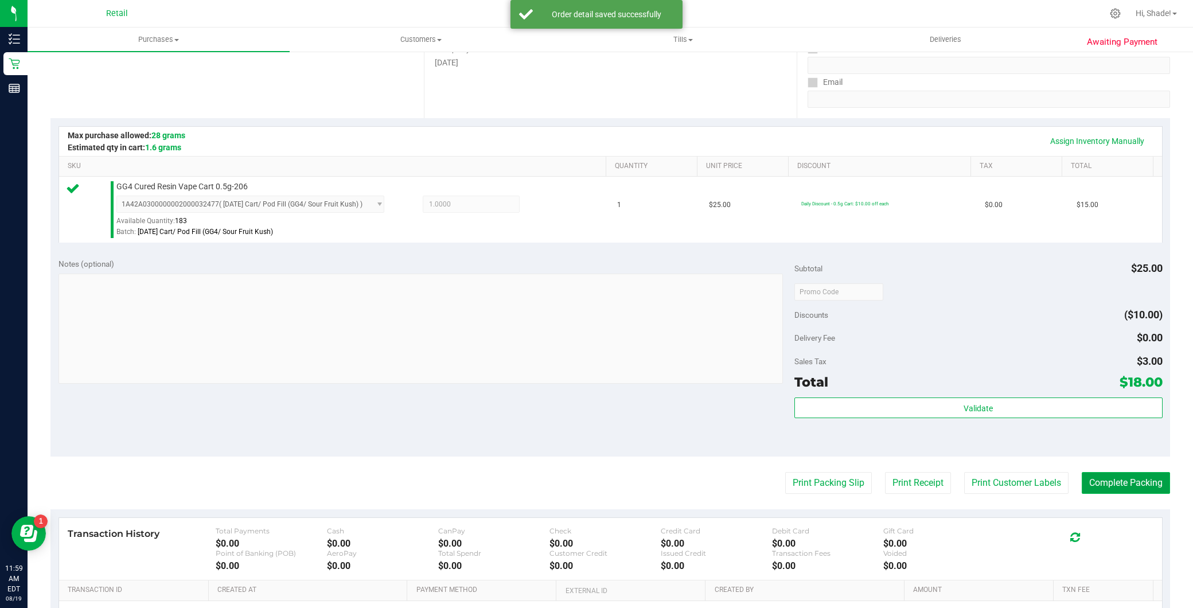
click at [1105, 489] on button "Complete Packing" at bounding box center [1126, 483] width 88 height 22
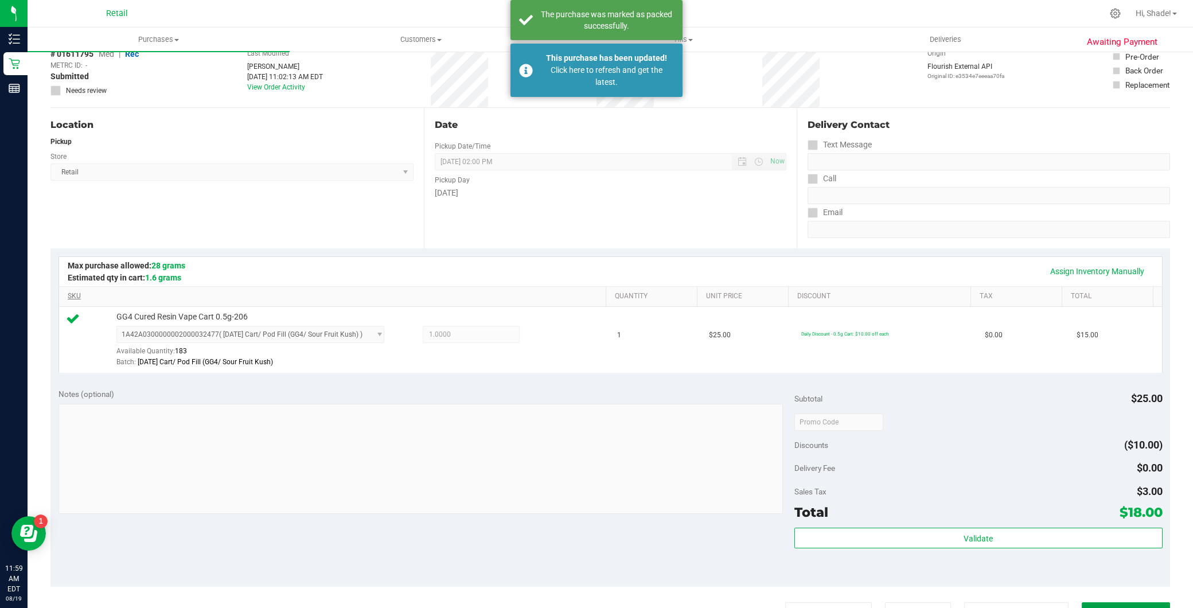
scroll to position [0, 0]
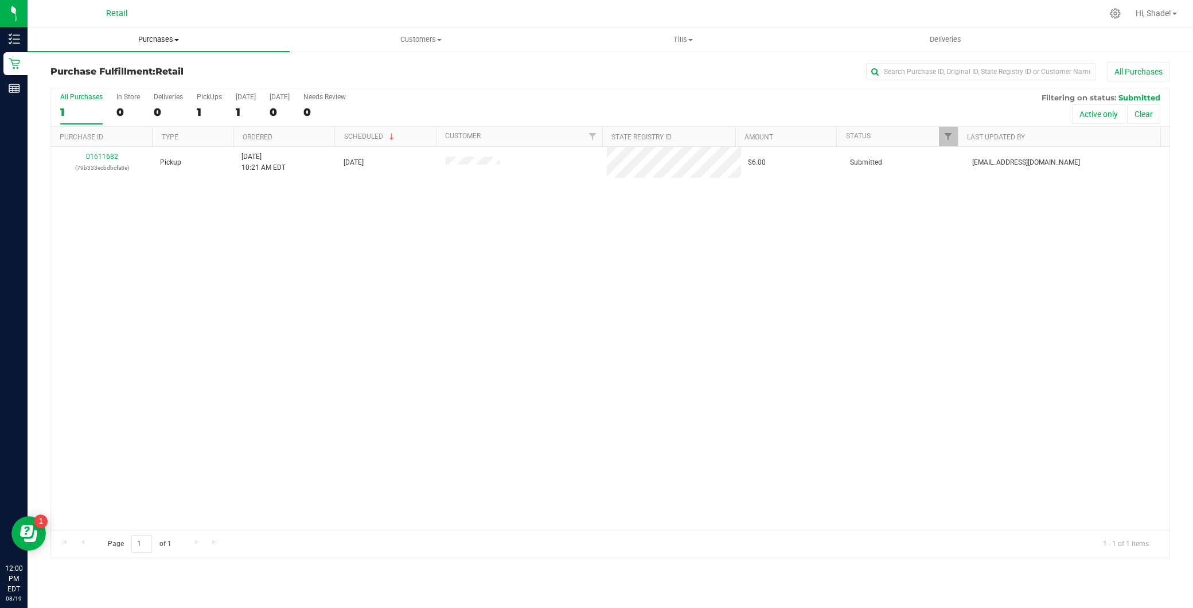
click at [168, 28] on uib-tab-heading "Purchases Summary of purchases Fulfillment All purchases" at bounding box center [159, 40] width 262 height 24
click at [169, 41] on span "Purchases" at bounding box center [159, 39] width 262 height 10
click at [165, 65] on li "Summary of purchases" at bounding box center [159, 70] width 262 height 14
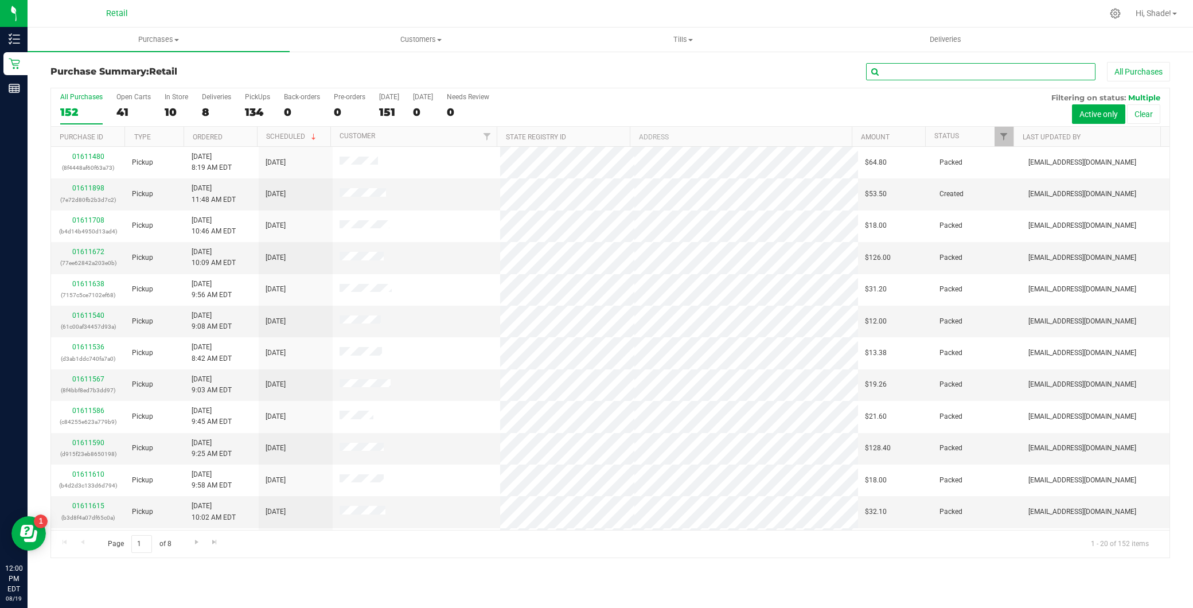
click at [931, 77] on input "text" at bounding box center [980, 71] width 229 height 17
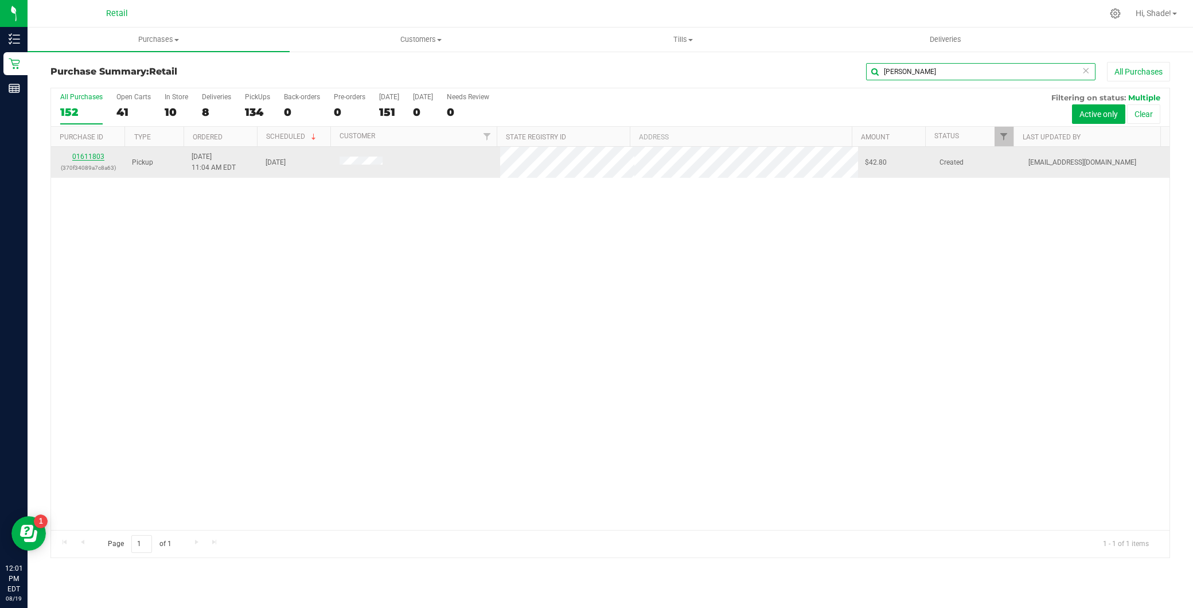
type input "[PERSON_NAME]"
click at [89, 154] on link "01611803" at bounding box center [88, 157] width 32 height 8
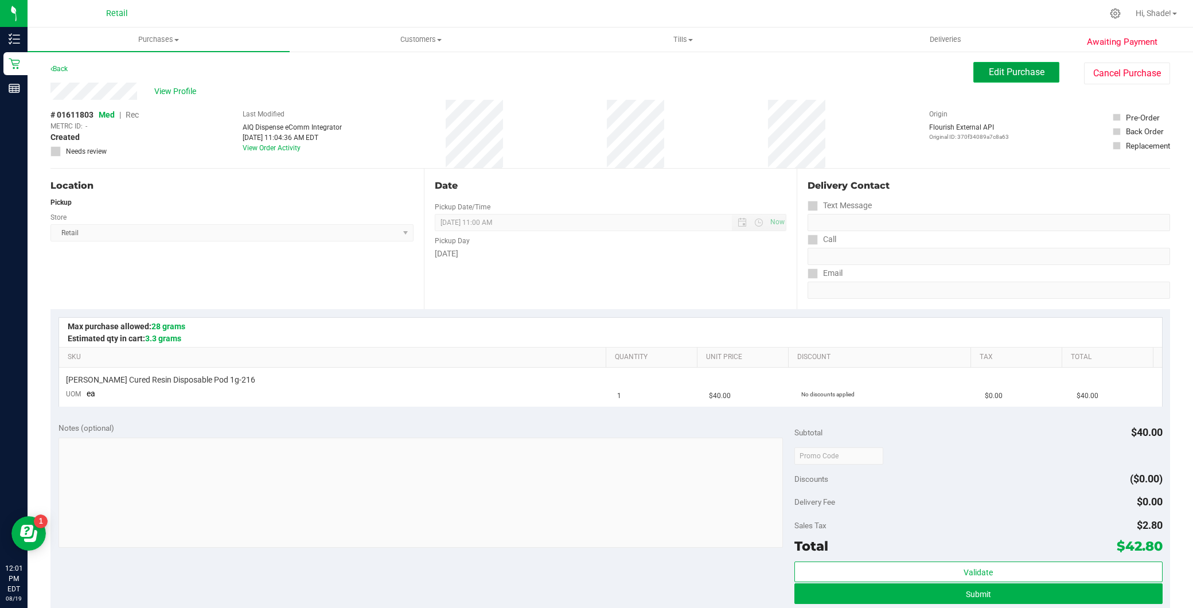
click at [1004, 76] on span "Edit Purchase" at bounding box center [1017, 72] width 56 height 11
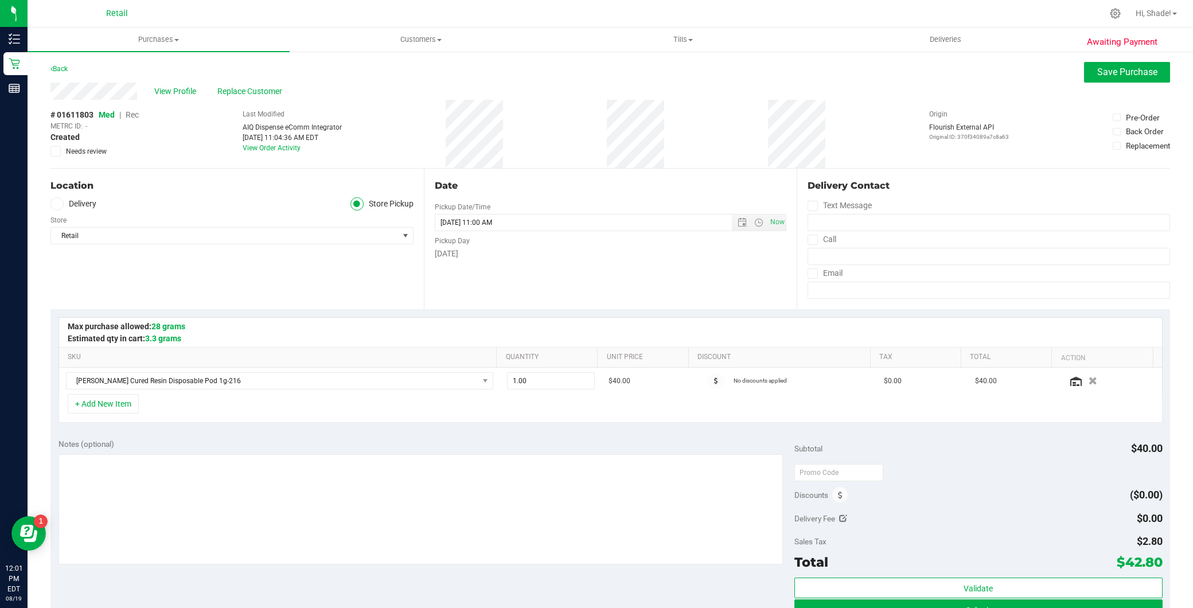
drag, startPoint x: 132, startPoint y: 112, endPoint x: 739, endPoint y: 72, distance: 608.2
click at [132, 112] on span "Rec" at bounding box center [132, 114] width 13 height 9
click at [1084, 78] on button "Save Purchase" at bounding box center [1127, 72] width 86 height 21
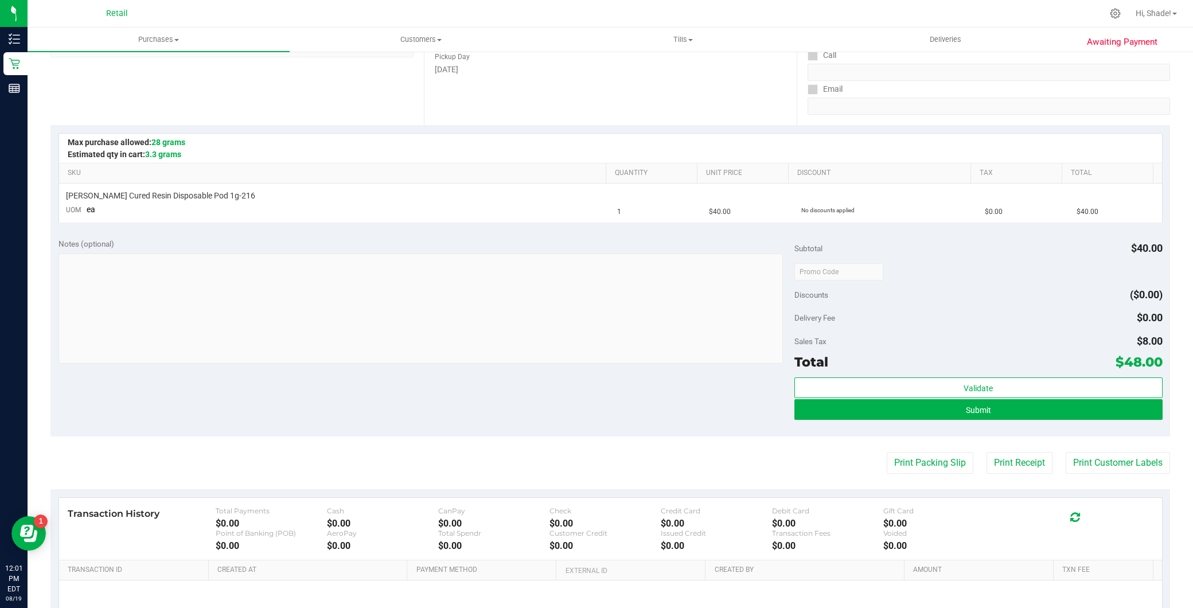
scroll to position [191, 0]
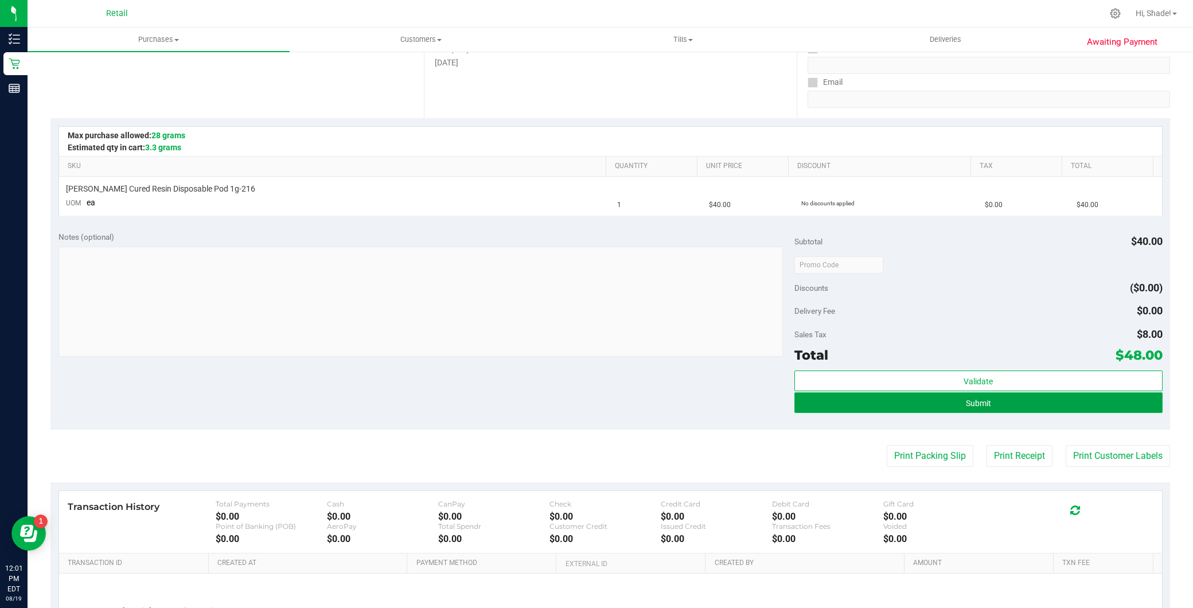
click at [918, 400] on button "Submit" at bounding box center [978, 402] width 368 height 21
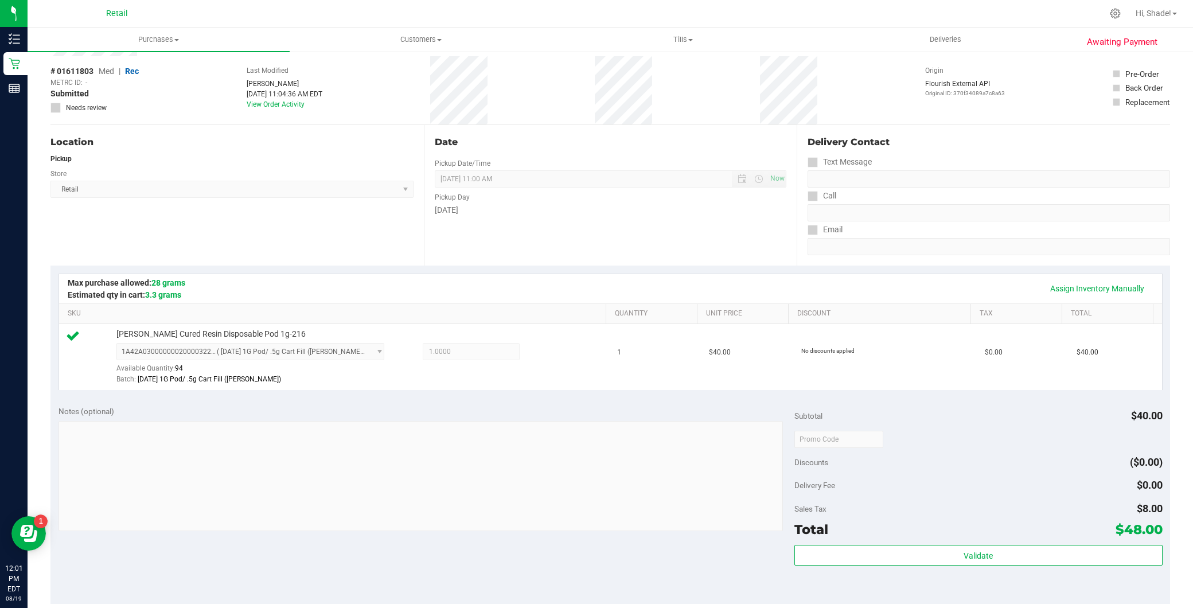
scroll to position [127, 0]
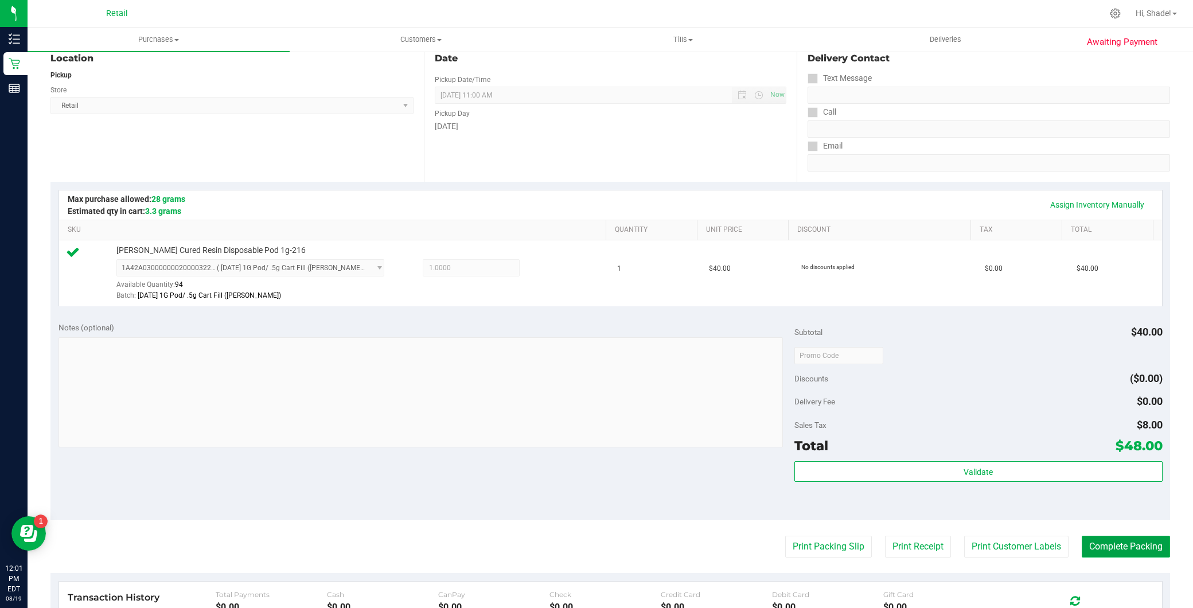
click at [1114, 545] on button "Complete Packing" at bounding box center [1126, 547] width 88 height 22
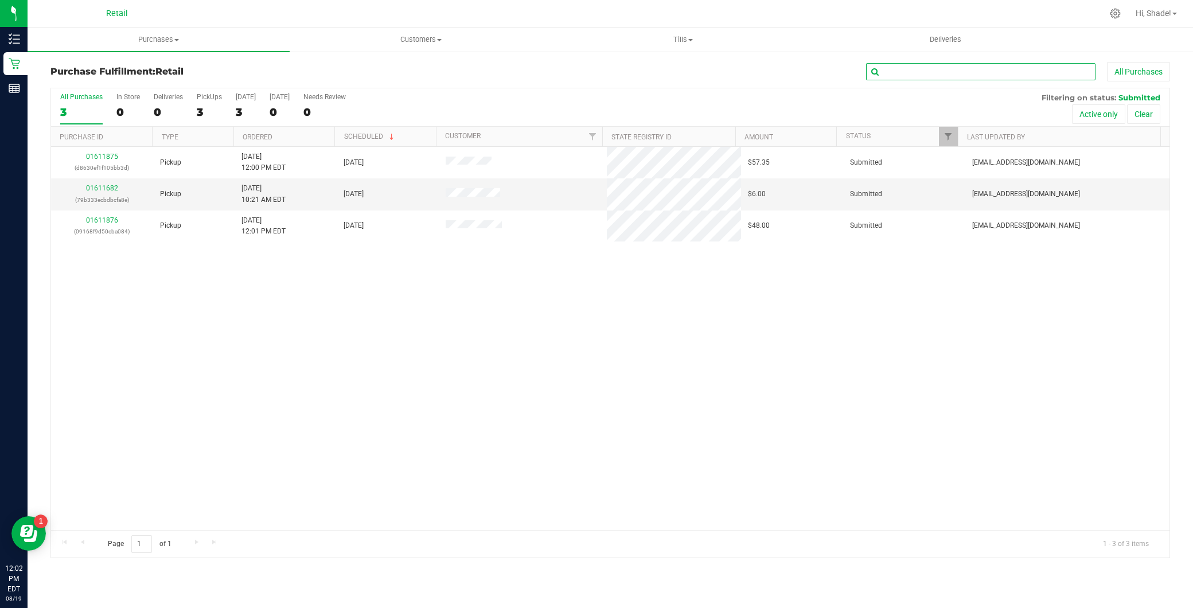
click at [914, 76] on input "text" at bounding box center [980, 71] width 229 height 17
click at [177, 44] on span "Purchases" at bounding box center [159, 39] width 262 height 10
click at [159, 65] on li "Summary of purchases" at bounding box center [159, 70] width 262 height 14
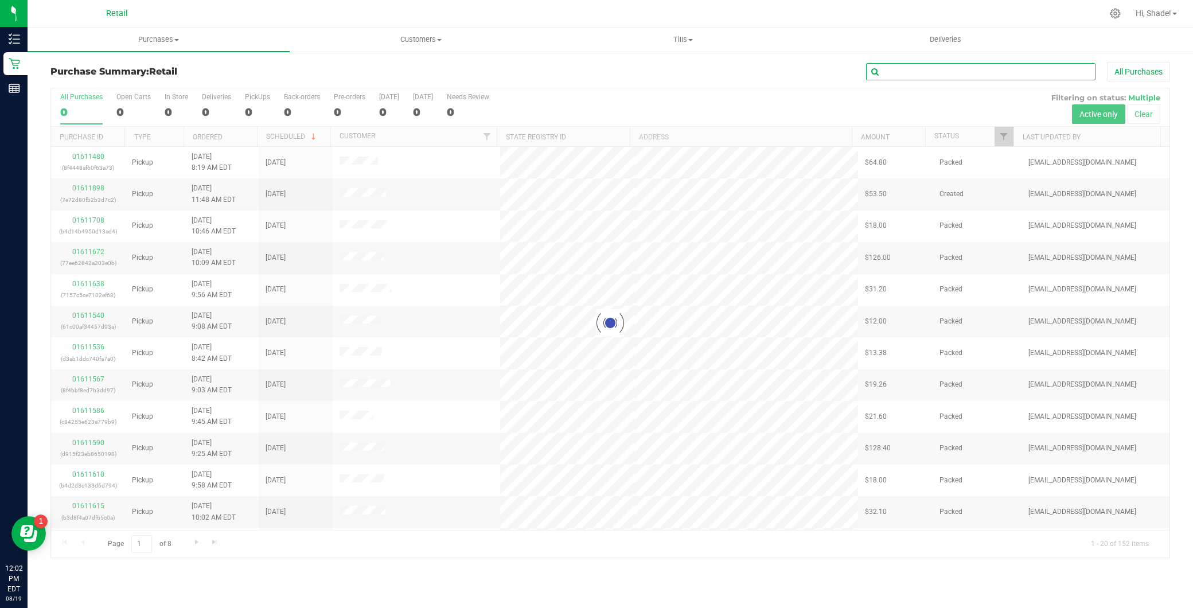
click at [915, 73] on input "text" at bounding box center [980, 71] width 229 height 17
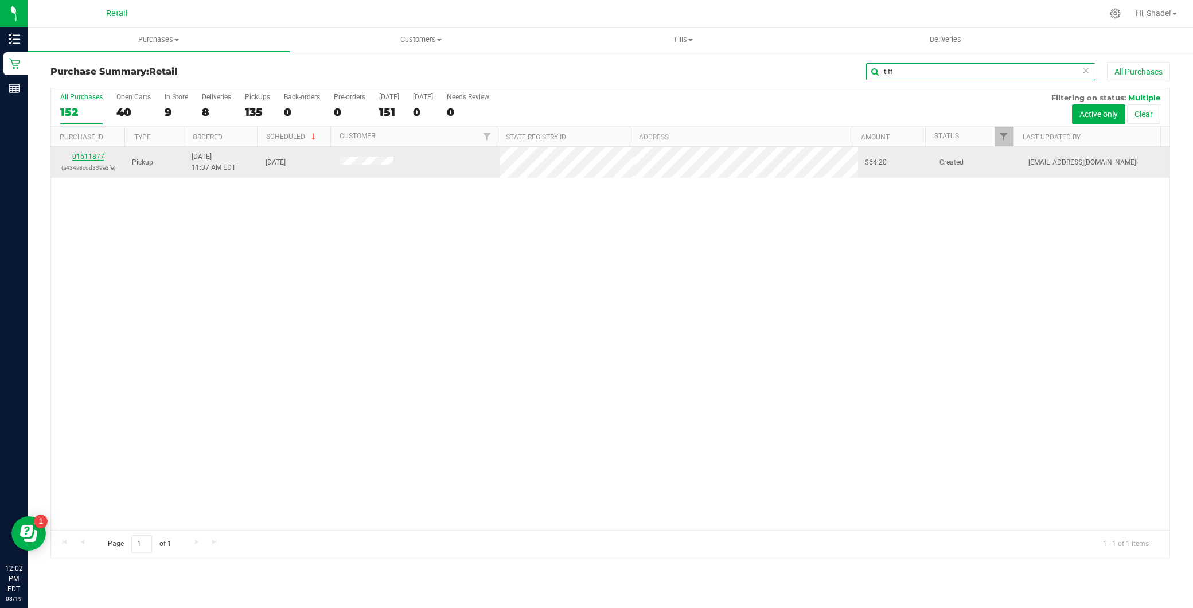
type input "tiff"
click at [99, 155] on link "01611877" at bounding box center [88, 157] width 32 height 8
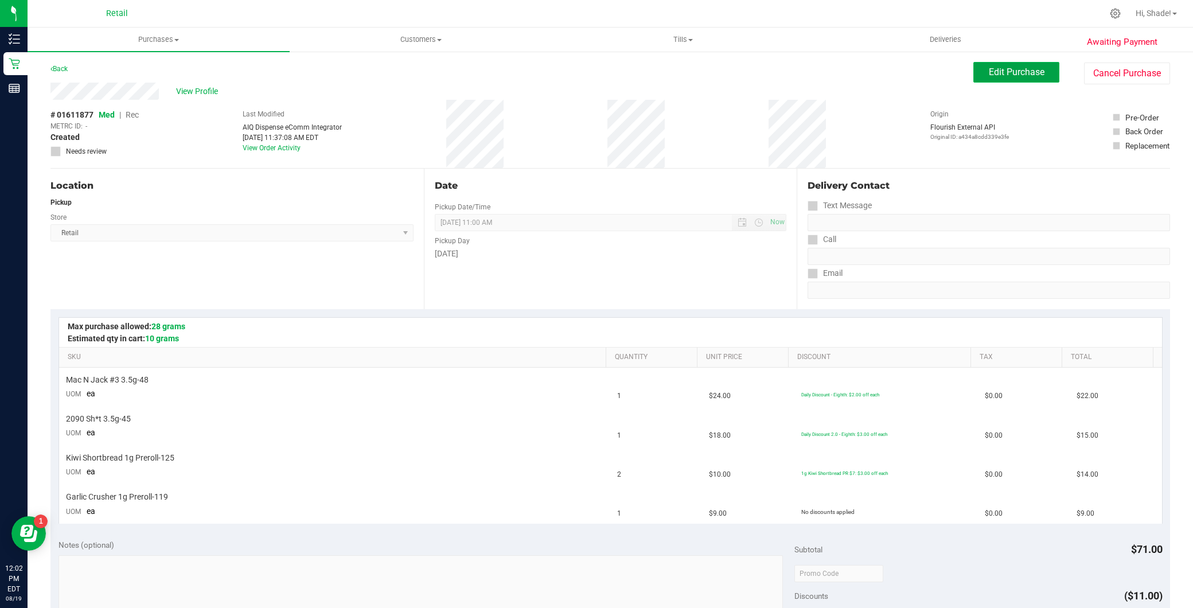
click at [1030, 79] on button "Edit Purchase" at bounding box center [1016, 72] width 86 height 21
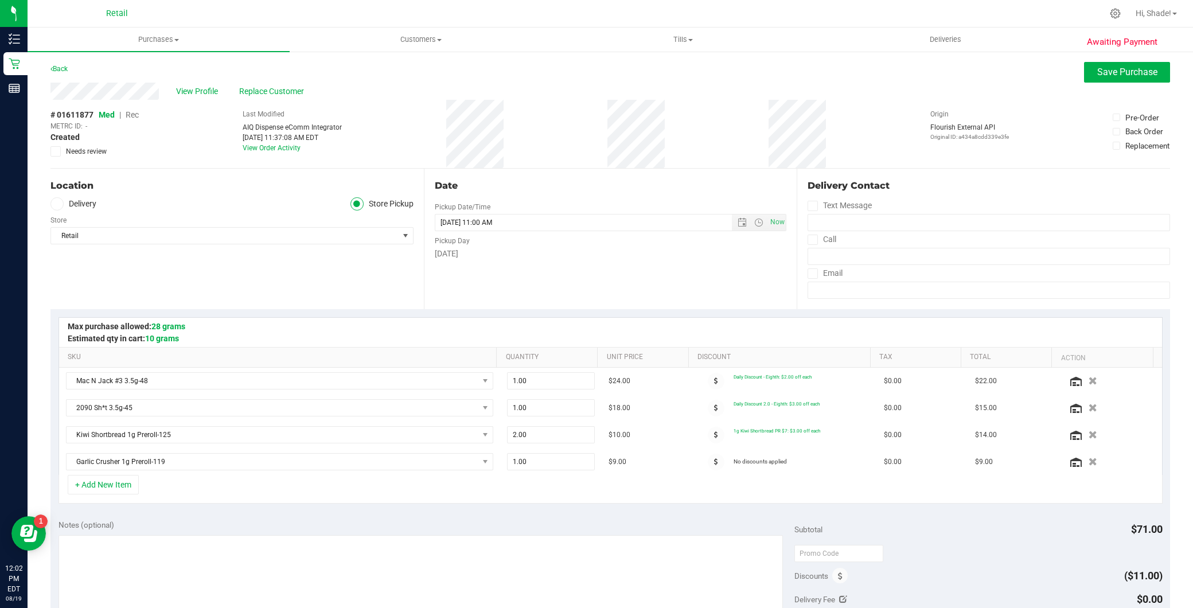
click at [137, 116] on span "Rec" at bounding box center [132, 114] width 13 height 9
click at [1084, 69] on button "Save Purchase" at bounding box center [1127, 72] width 86 height 21
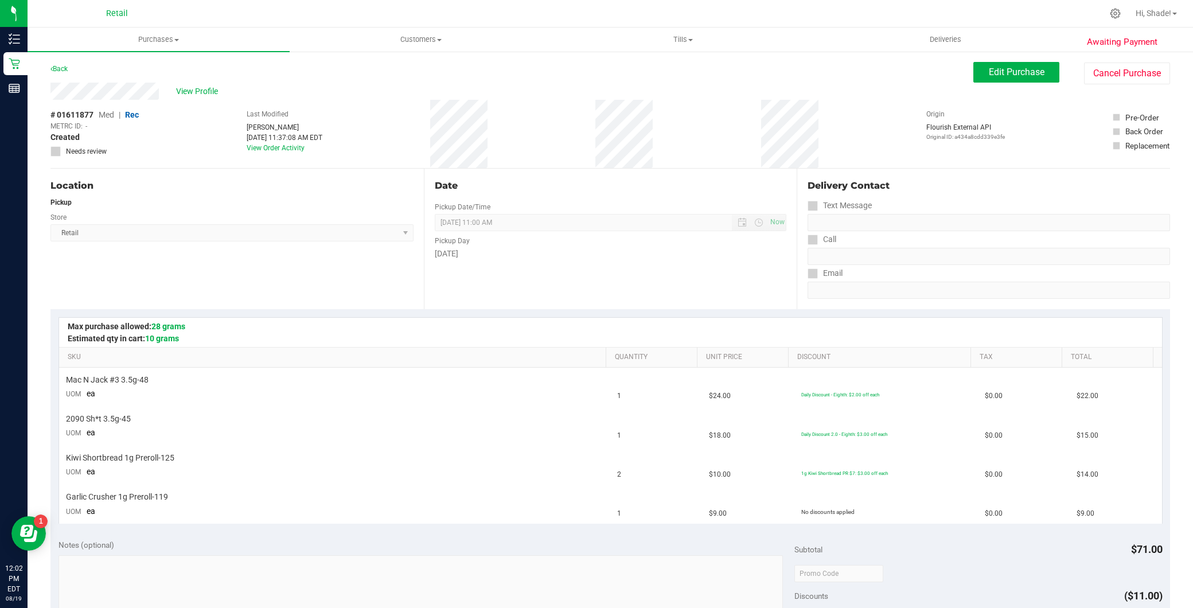
scroll to position [382, 0]
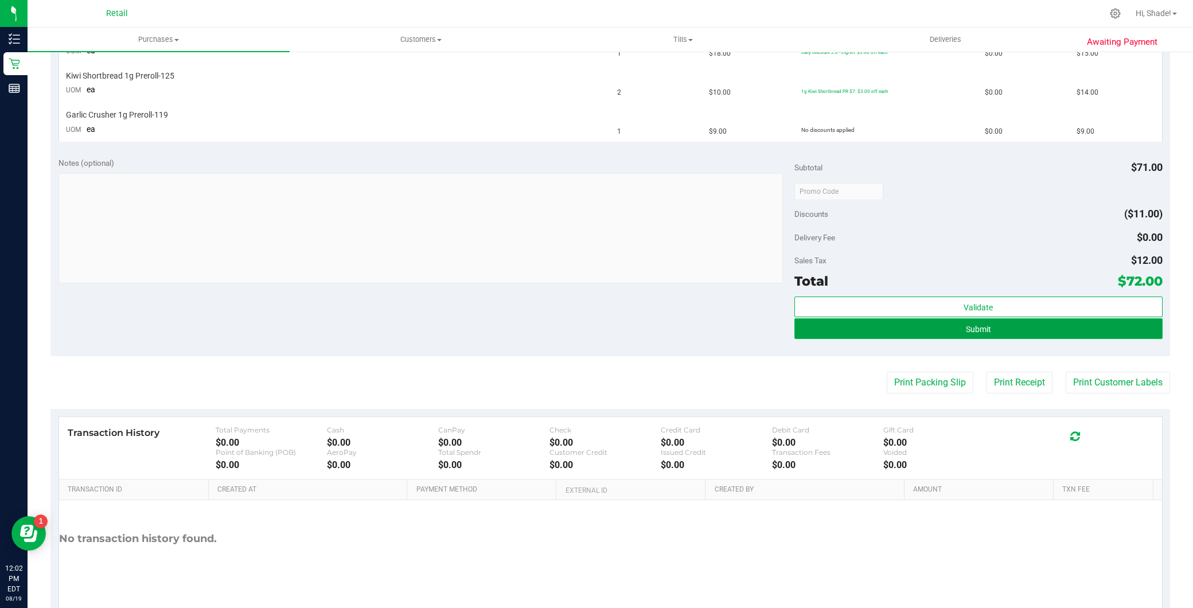
click at [1007, 332] on button "Submit" at bounding box center [978, 328] width 368 height 21
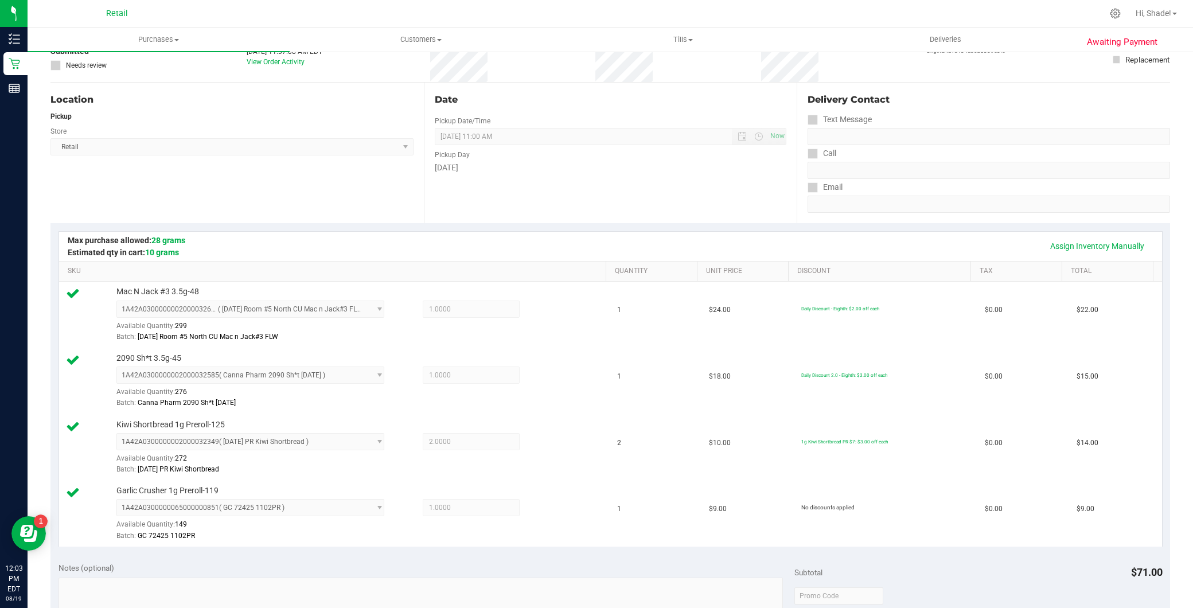
scroll to position [318, 0]
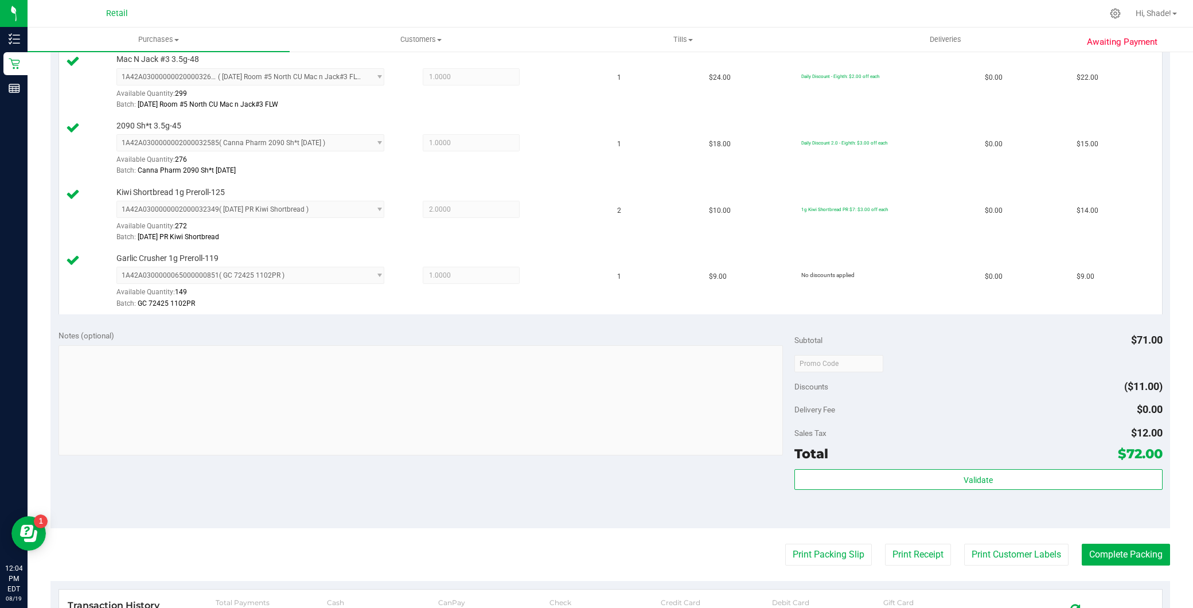
click at [1108, 541] on purchase-details "Back Edit Purchase Cancel Purchase View Profile # 01611877 Med | Rec METRC ID: …" at bounding box center [610, 270] width 1120 height 1052
click at [1115, 553] on button "Complete Packing" at bounding box center [1126, 555] width 88 height 22
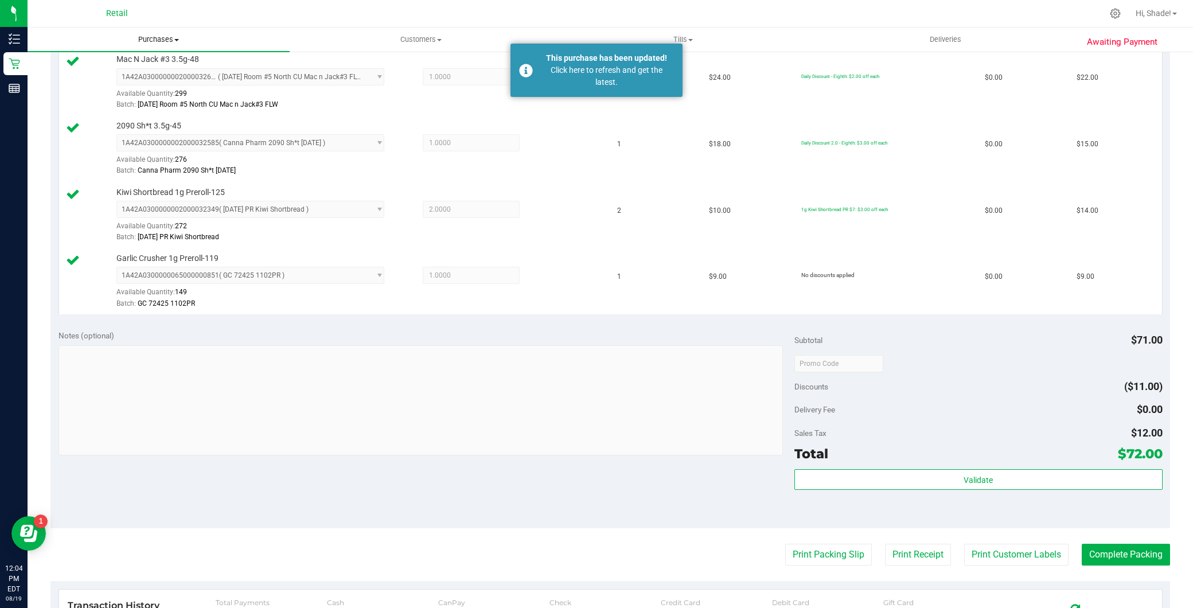
click at [197, 41] on span "Purchases" at bounding box center [159, 39] width 262 height 10
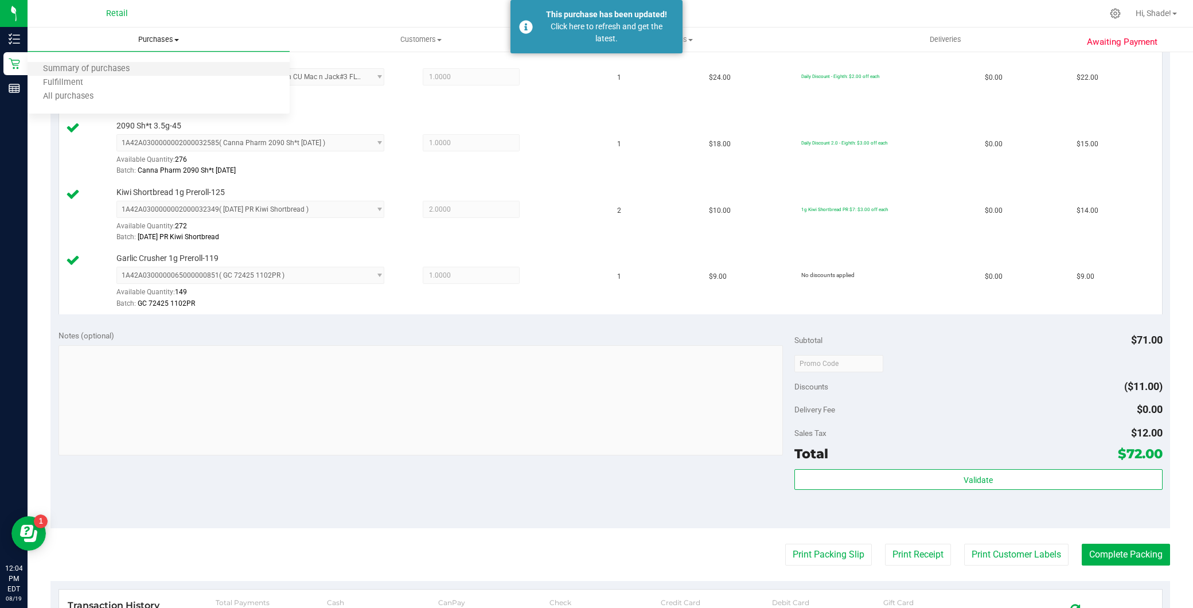
click at [155, 72] on div "Purchases Summary of purchases Fulfillment All purchases Customers All customer…" at bounding box center [611, 318] width 1166 height 580
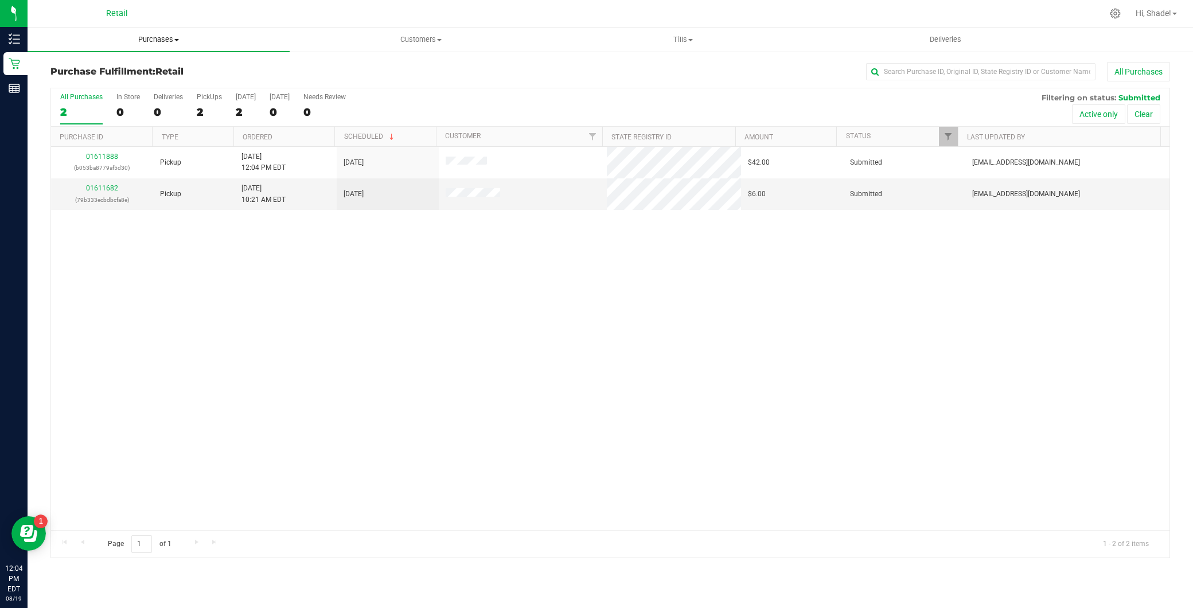
click at [169, 33] on uib-tab-heading "Purchases Summary of purchases Fulfillment All purchases" at bounding box center [159, 40] width 262 height 24
click at [157, 60] on ul "Summary of purchases Fulfillment All purchases" at bounding box center [159, 83] width 262 height 62
click at [155, 46] on uib-tab-heading "Purchases Summary of purchases Fulfillment All purchases" at bounding box center [159, 40] width 262 height 24
click at [153, 71] on li "Summary of purchases" at bounding box center [159, 70] width 262 height 14
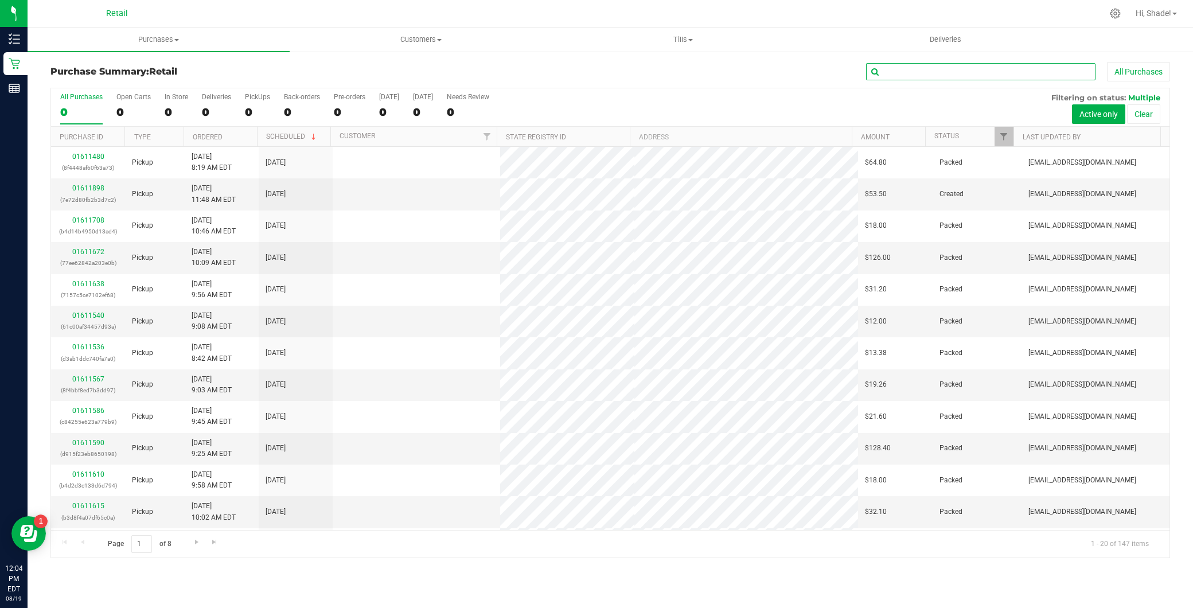
click at [909, 72] on input "text" at bounding box center [980, 71] width 229 height 17
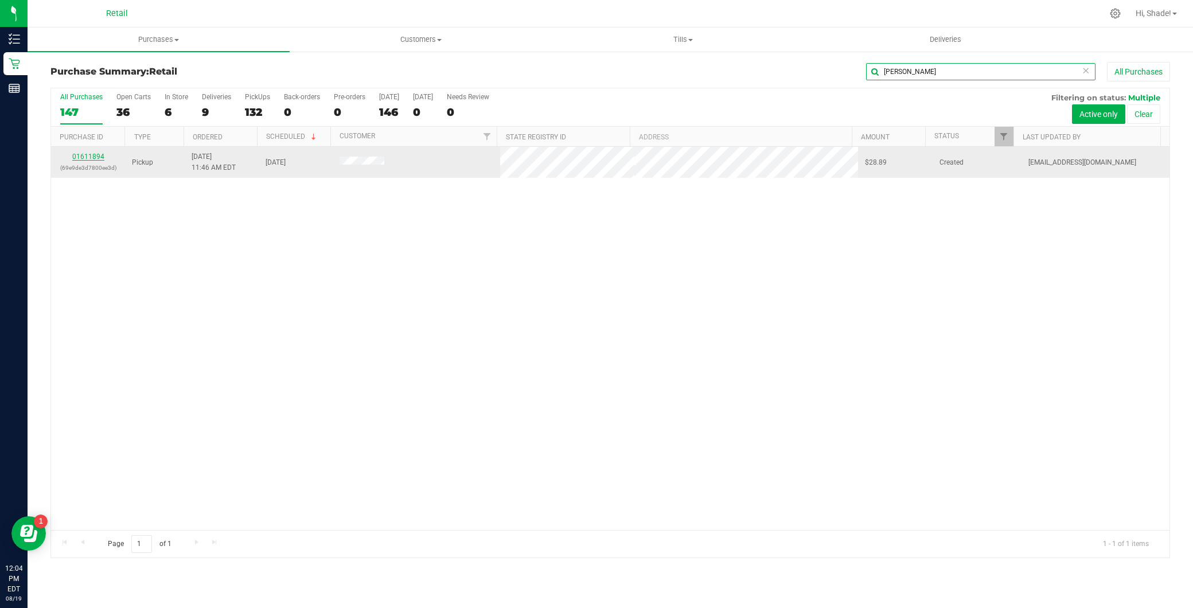
type input "[PERSON_NAME]"
click at [95, 159] on link "01611894" at bounding box center [88, 157] width 32 height 8
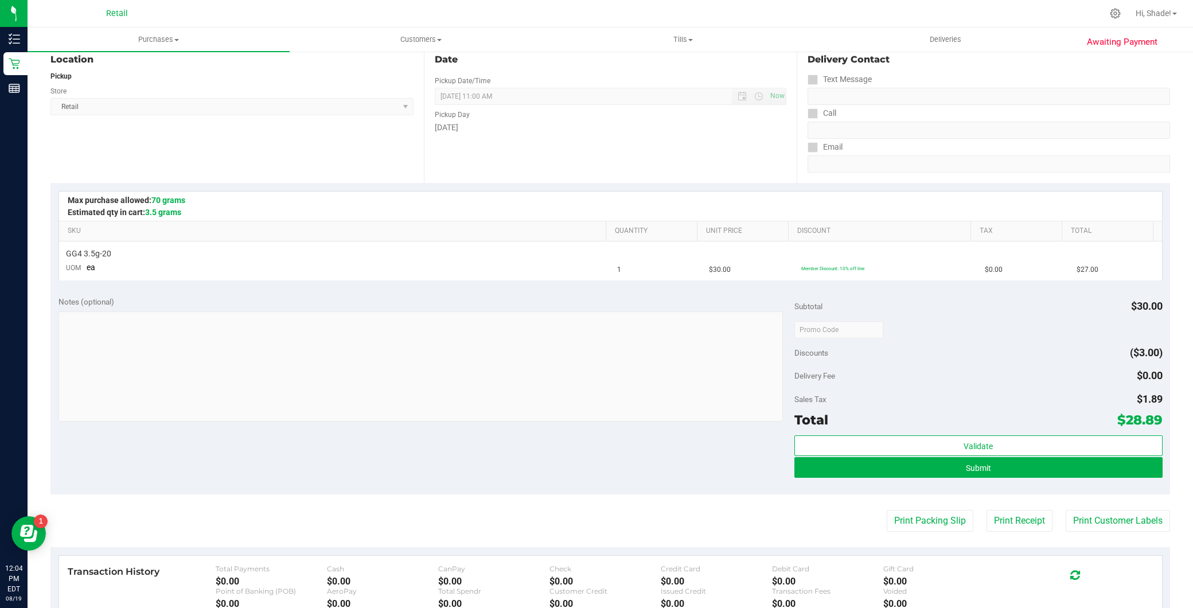
scroll to position [127, 0]
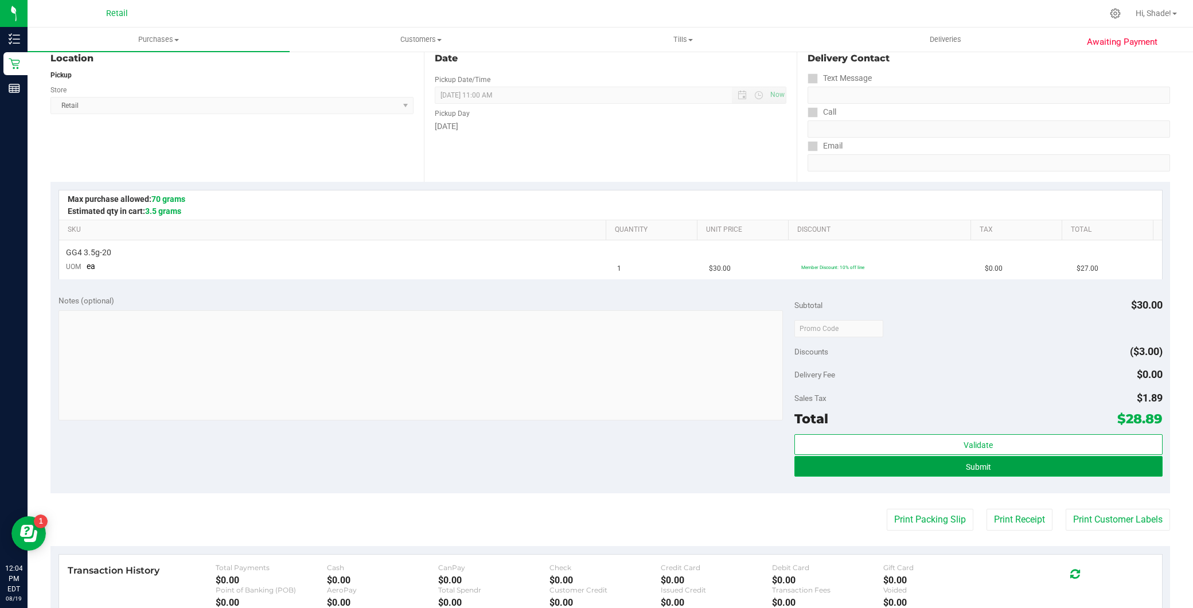
click at [993, 463] on button "Submit" at bounding box center [978, 466] width 368 height 21
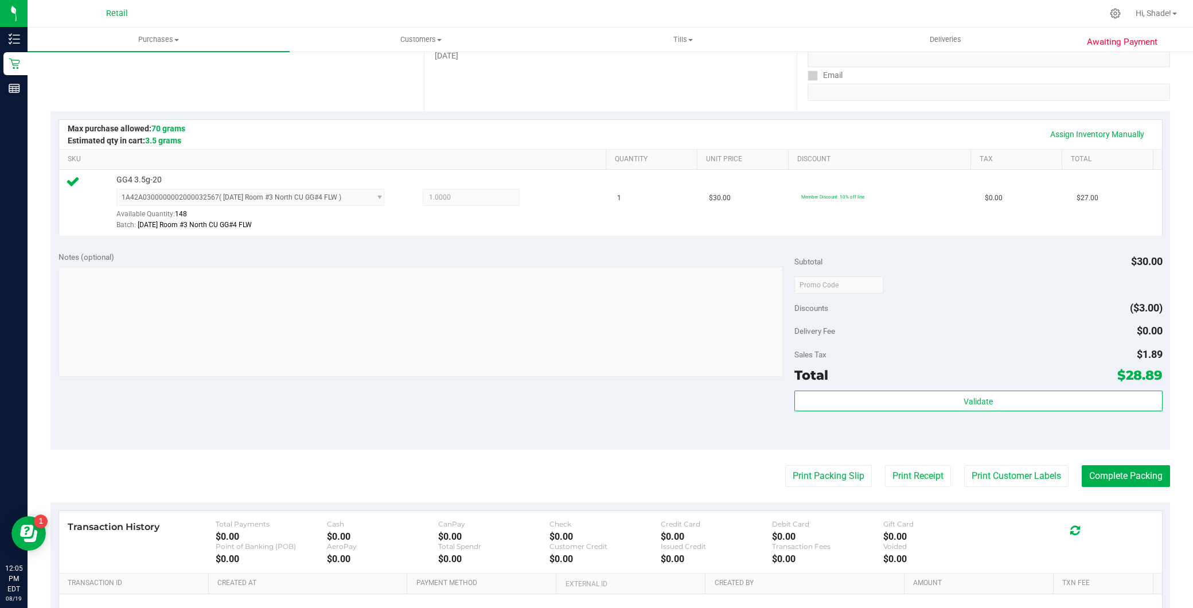
scroll to position [203, 0]
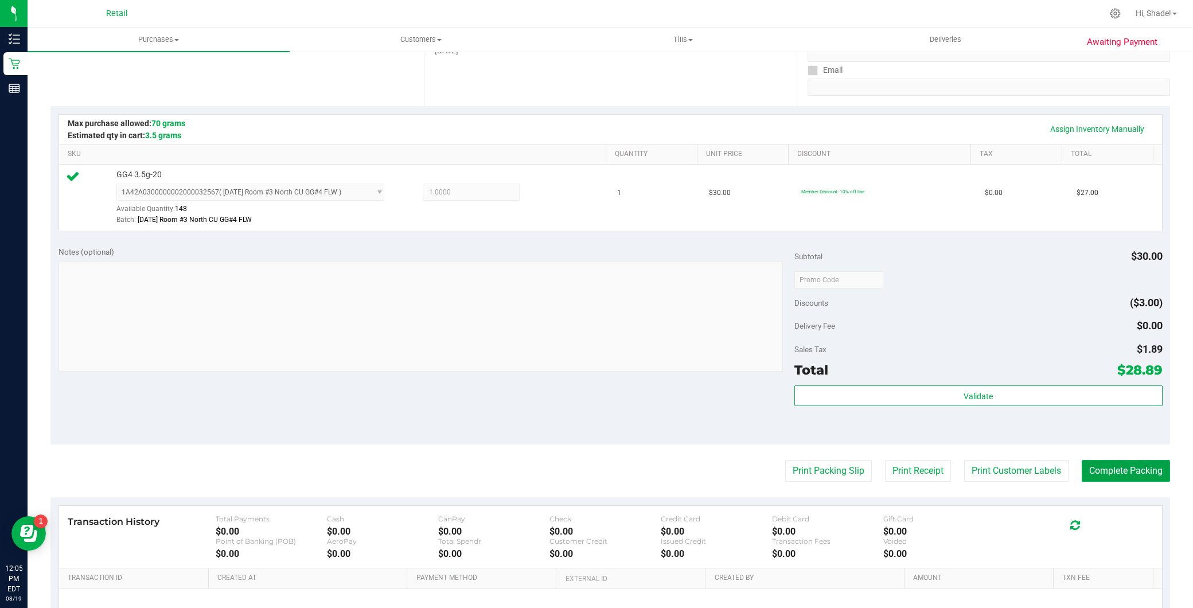
click at [1131, 463] on button "Complete Packing" at bounding box center [1126, 471] width 88 height 22
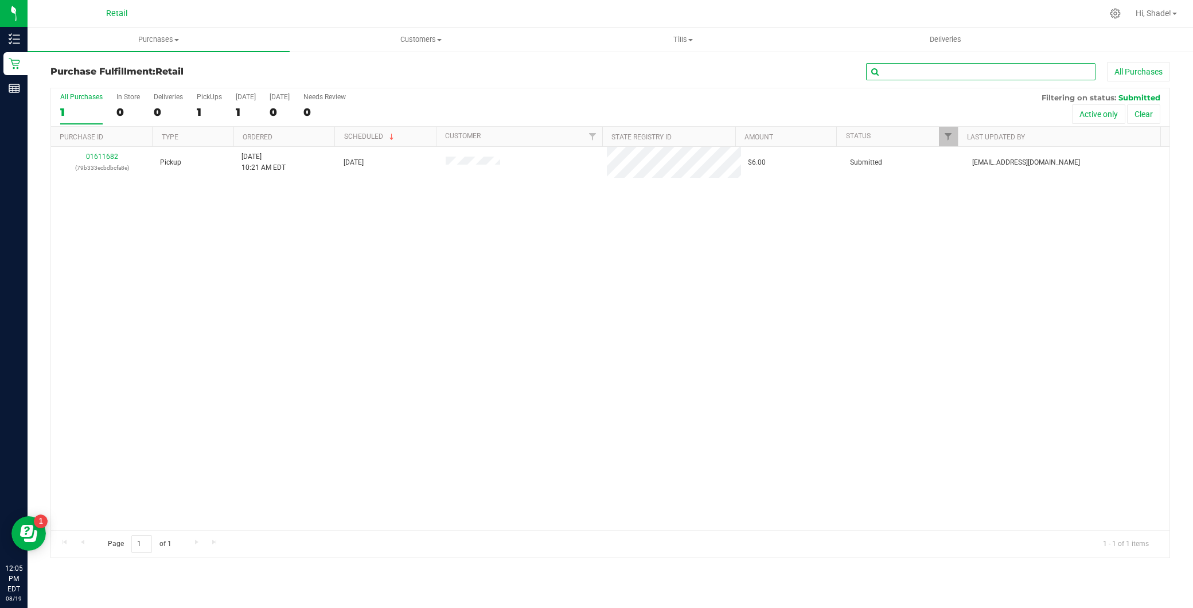
click at [962, 67] on input "text" at bounding box center [980, 71] width 229 height 17
click at [186, 49] on uib-tab-heading "Purchases Summary of purchases Fulfillment All purchases" at bounding box center [159, 40] width 262 height 24
click at [145, 67] on li "Summary of purchases" at bounding box center [159, 70] width 262 height 14
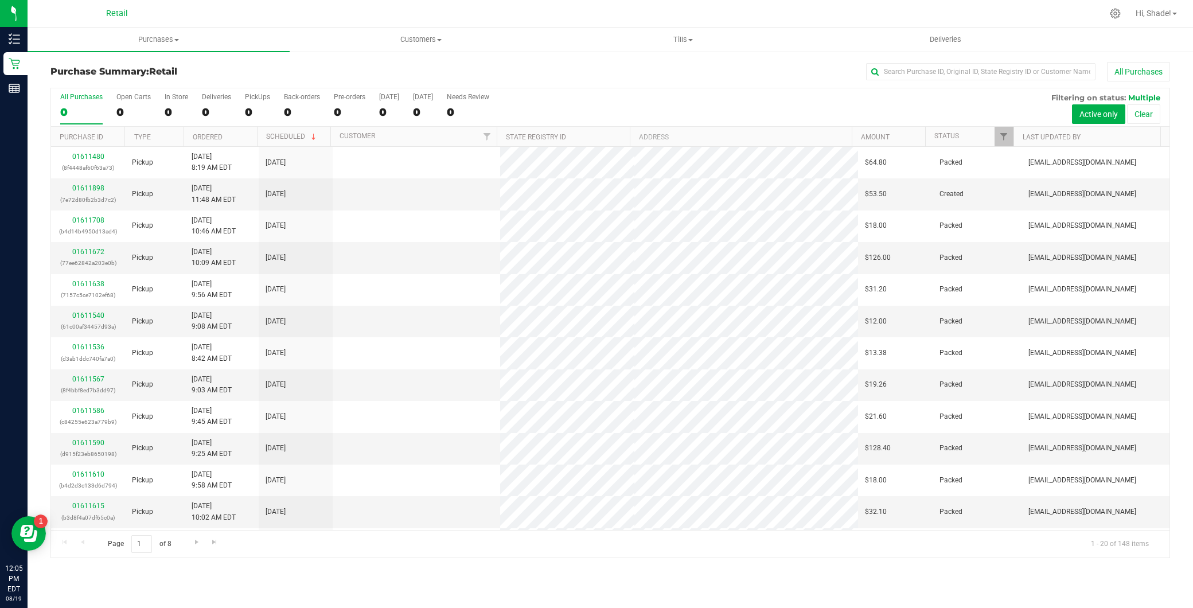
click at [970, 50] on link "Deliveries" at bounding box center [945, 40] width 262 height 24
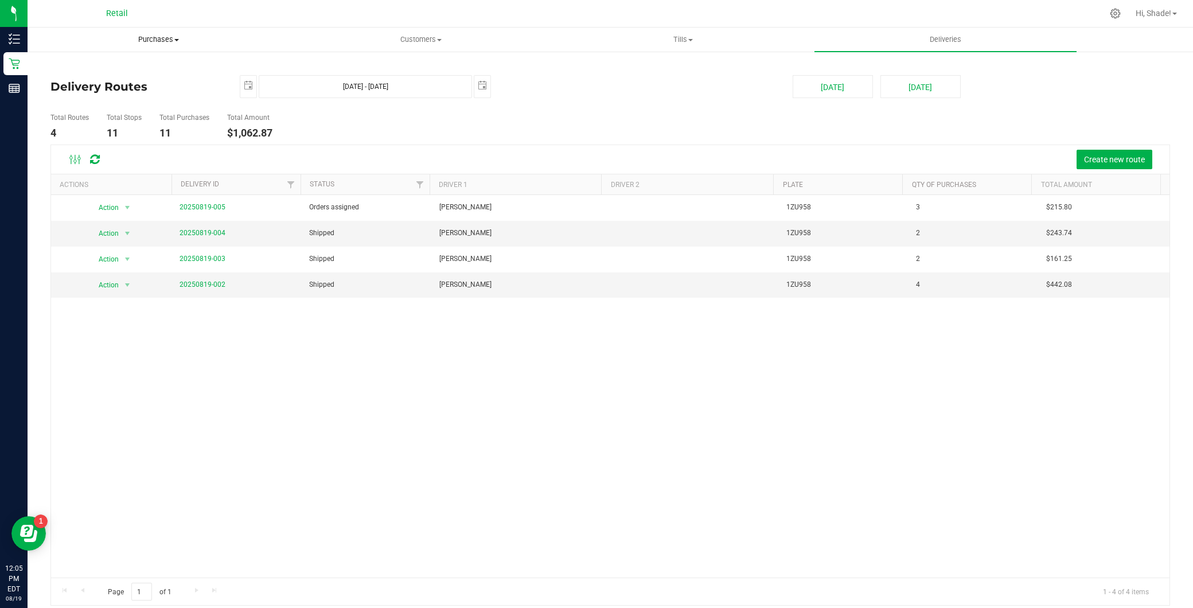
click at [212, 36] on span "Purchases" at bounding box center [158, 39] width 261 height 10
click at [159, 44] on span "Purchases" at bounding box center [158, 39] width 261 height 10
click at [161, 41] on span "Purchases" at bounding box center [159, 39] width 262 height 10
click at [141, 66] on span "Summary of purchases" at bounding box center [87, 69] width 118 height 10
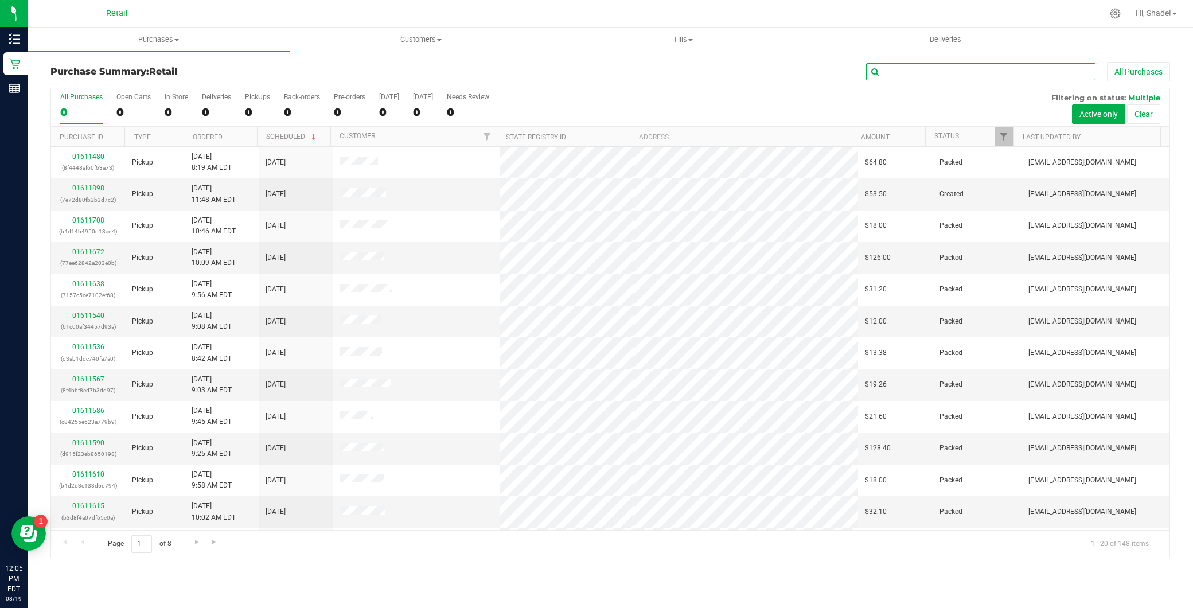
click at [890, 72] on input "text" at bounding box center [980, 71] width 229 height 17
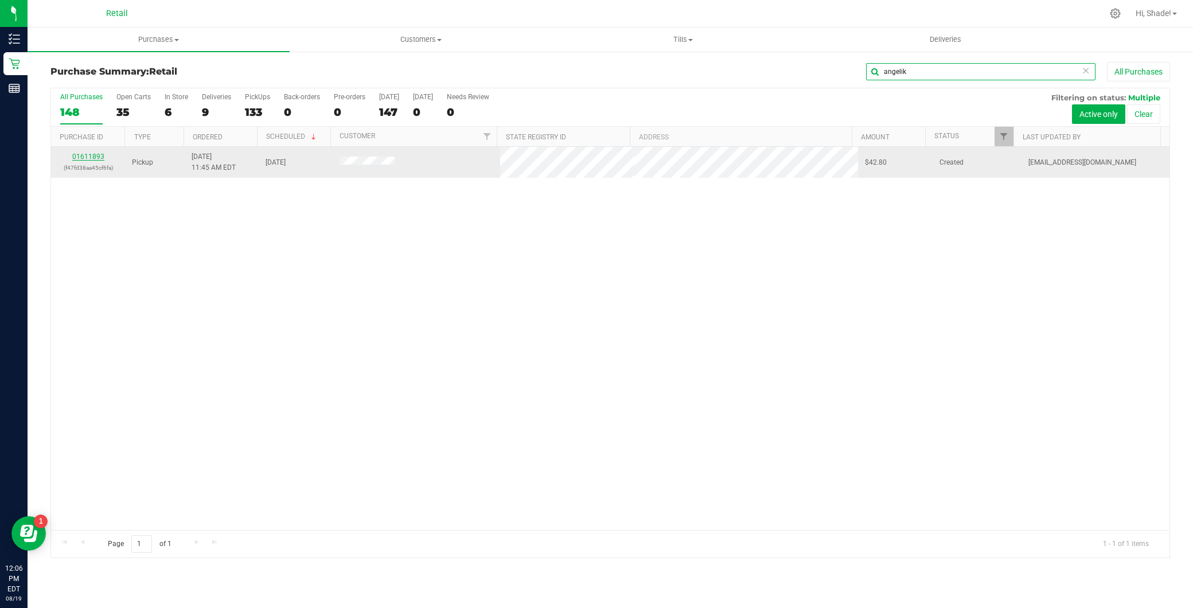
type input "angelik"
click at [99, 158] on link "01611893" at bounding box center [88, 157] width 32 height 8
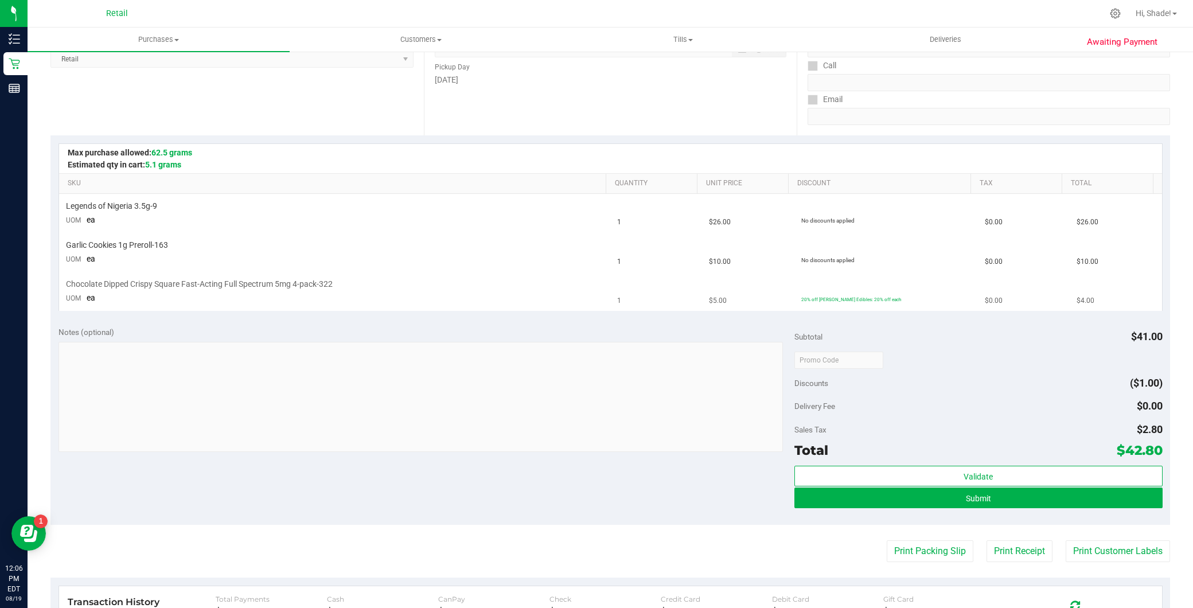
scroll to position [191, 0]
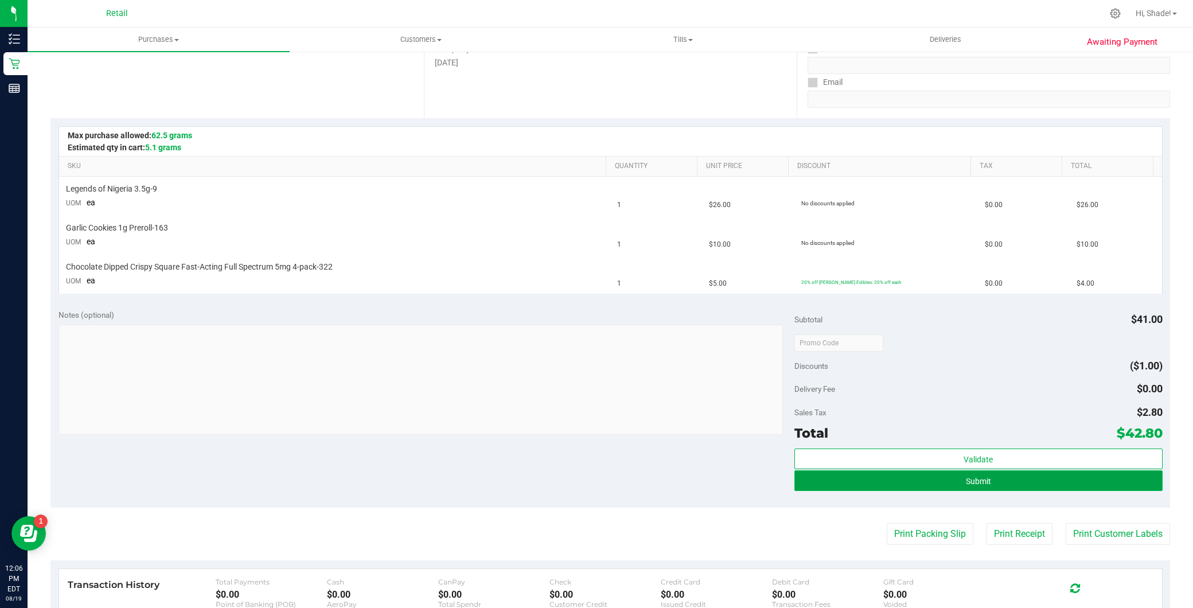
click at [1061, 486] on button "Submit" at bounding box center [978, 480] width 368 height 21
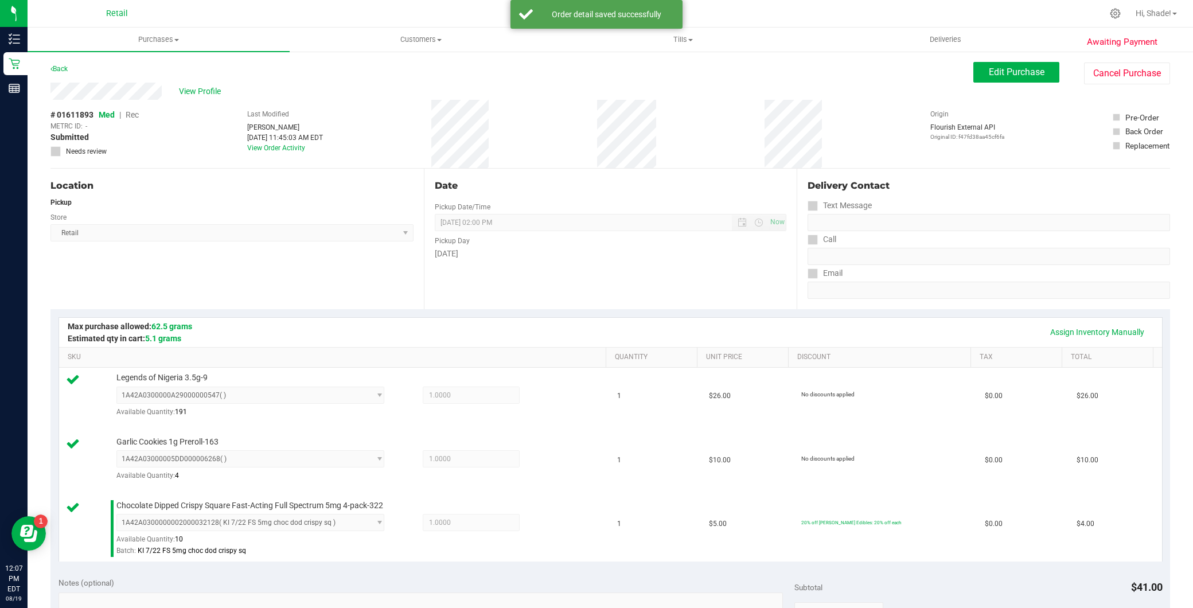
scroll to position [318, 0]
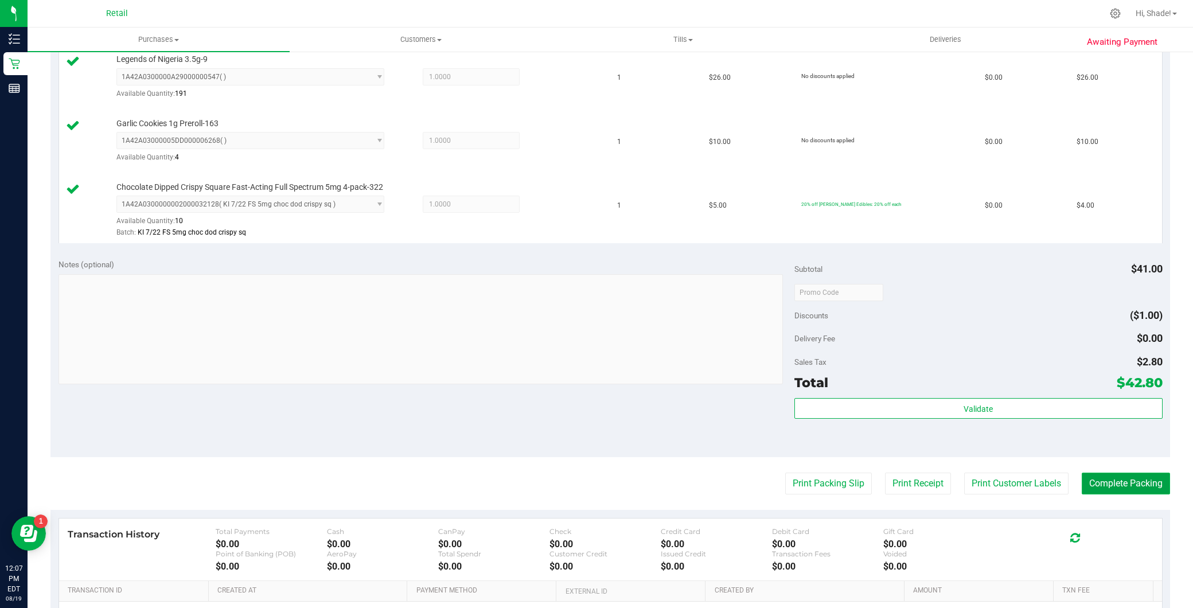
click at [1117, 477] on button "Complete Packing" at bounding box center [1126, 484] width 88 height 22
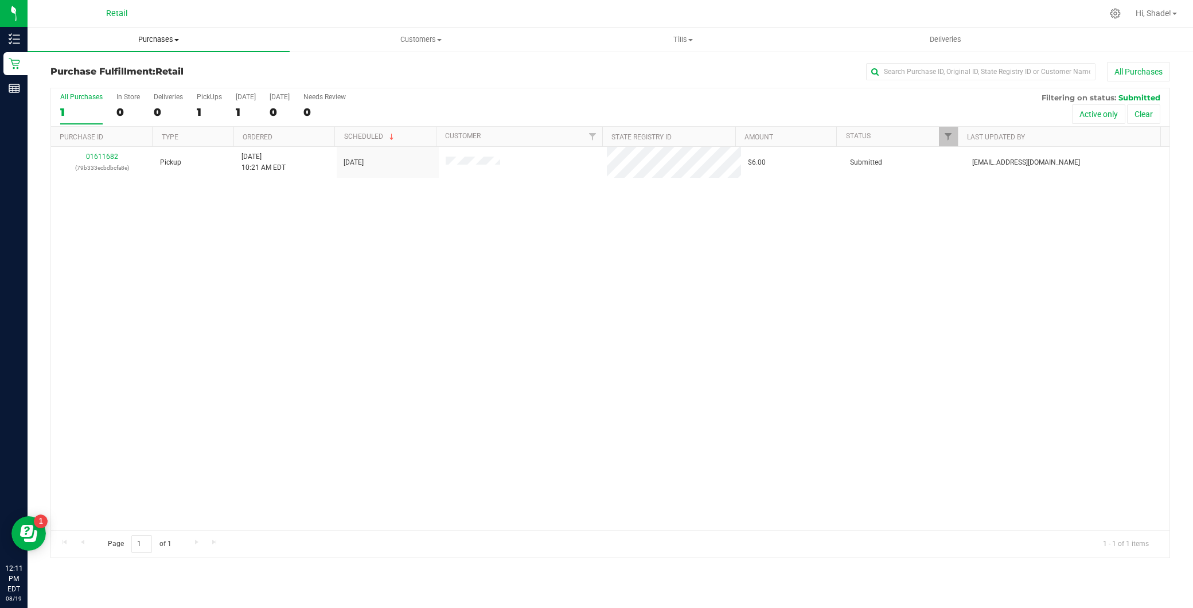
drag, startPoint x: 974, startPoint y: 67, endPoint x: 180, endPoint y: 48, distance: 794.1
drag, startPoint x: 180, startPoint y: 48, endPoint x: 185, endPoint y: 42, distance: 7.7
drag, startPoint x: 185, startPoint y: 42, endPoint x: 170, endPoint y: 42, distance: 14.9
click at [166, 43] on span "Purchases" at bounding box center [159, 39] width 262 height 10
click at [155, 67] on li "Summary of purchases" at bounding box center [159, 70] width 262 height 14
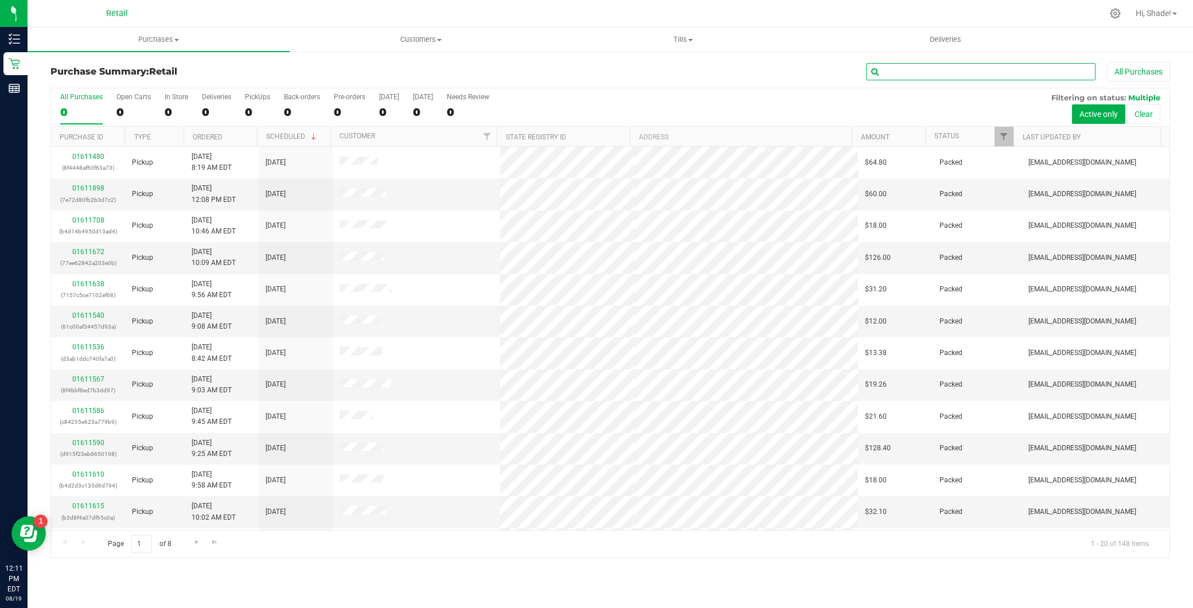
click at [937, 73] on input "text" at bounding box center [980, 71] width 229 height 17
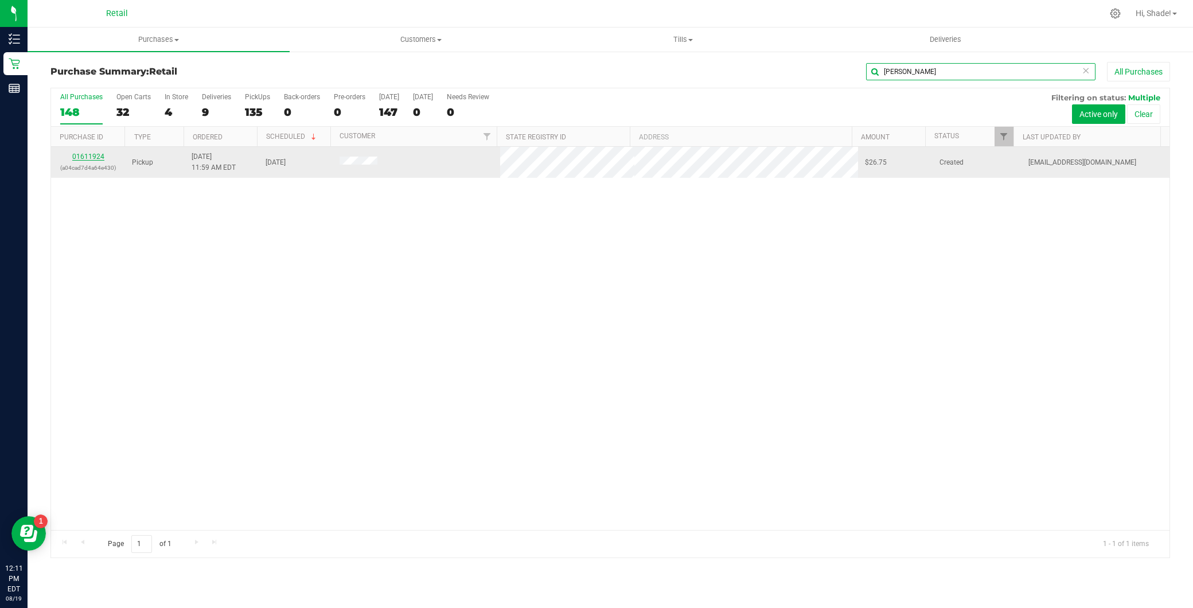
type input "brian c"
click at [94, 153] on link "01611924" at bounding box center [88, 157] width 32 height 8
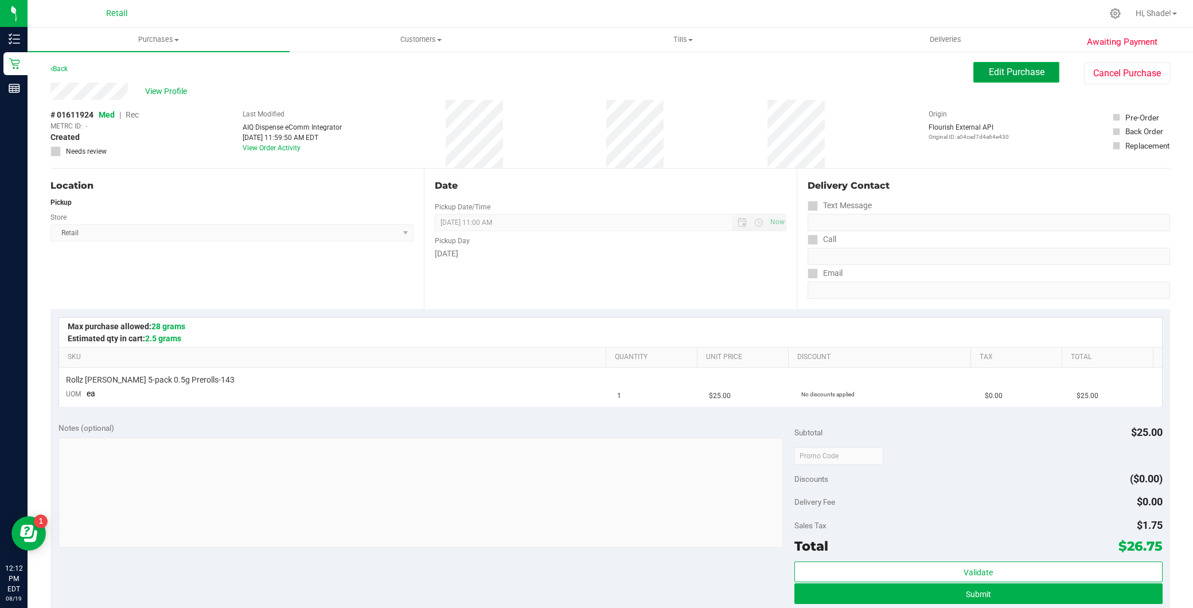
click at [1005, 79] on button "Edit Purchase" at bounding box center [1016, 72] width 86 height 21
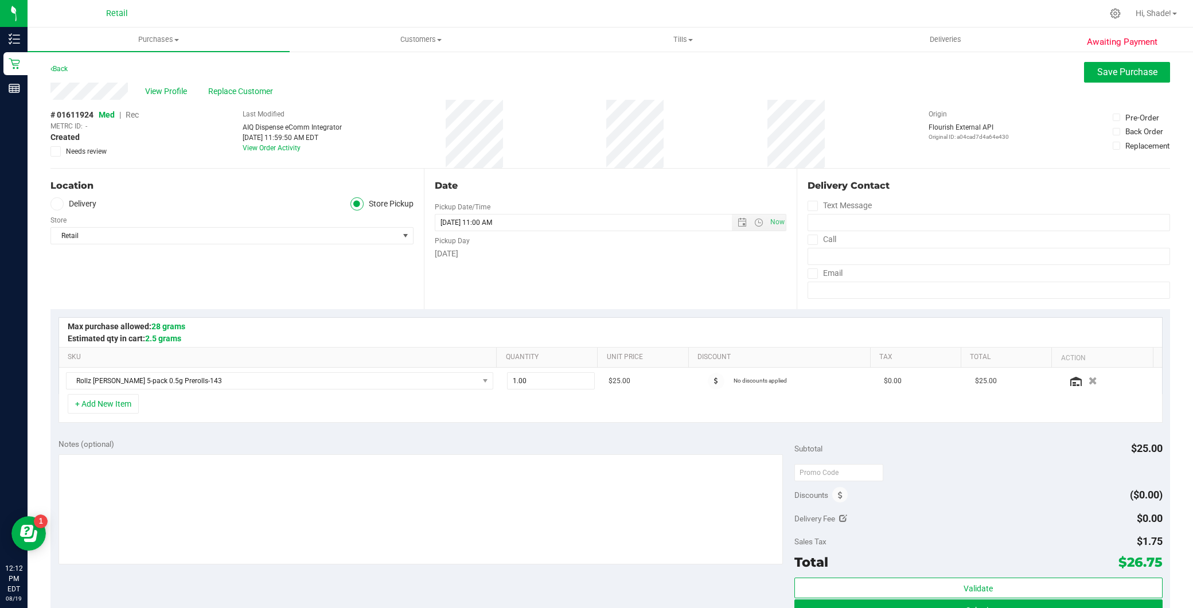
click at [136, 111] on span "Rec" at bounding box center [132, 114] width 13 height 9
click at [1122, 70] on span "Save Purchase" at bounding box center [1127, 72] width 60 height 11
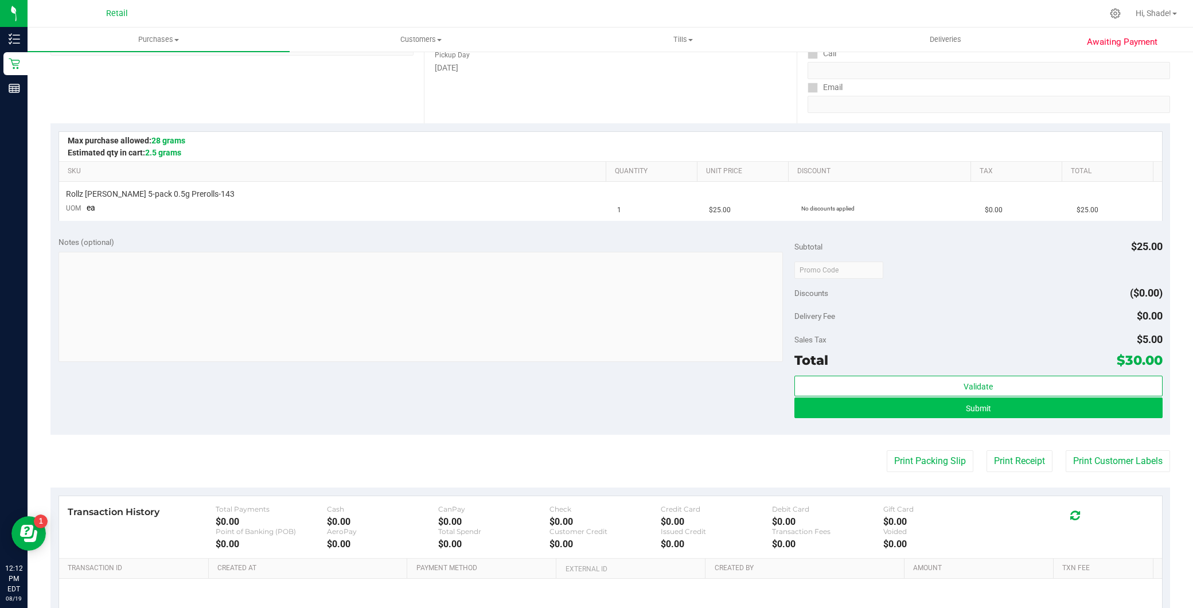
scroll to position [191, 0]
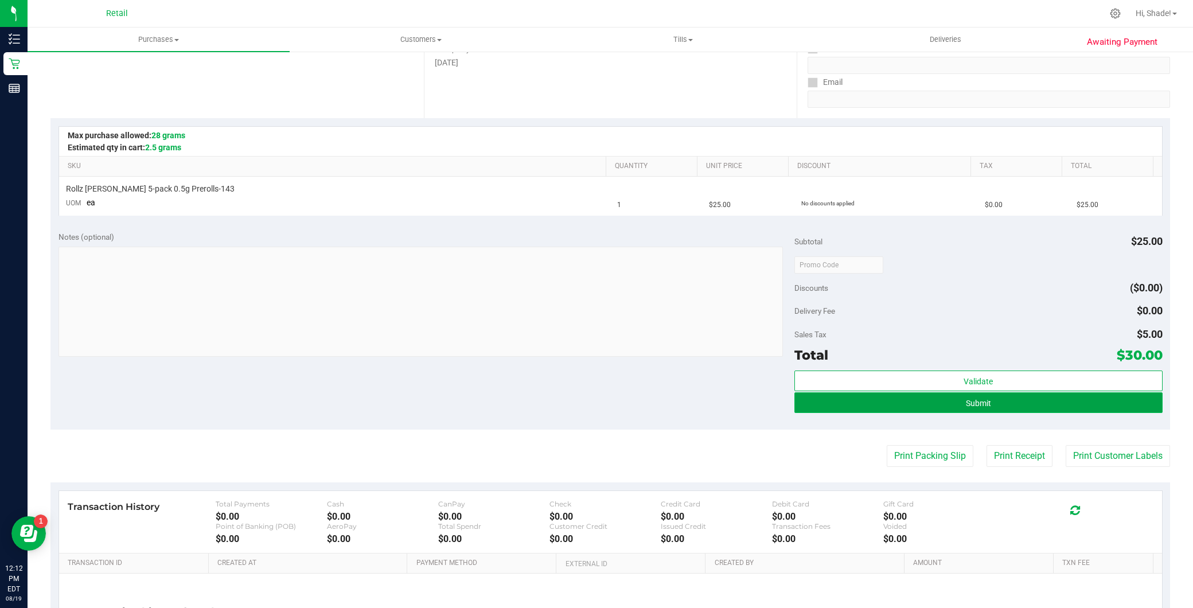
click at [949, 405] on button "Submit" at bounding box center [978, 402] width 368 height 21
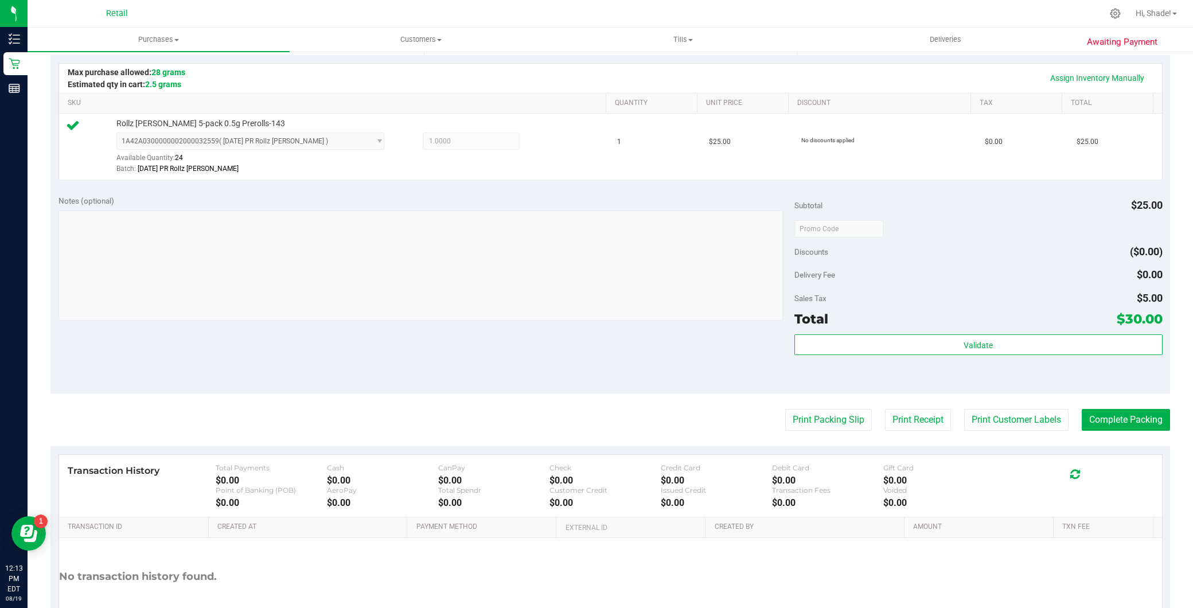
scroll to position [255, 0]
click at [1123, 410] on button "Complete Packing" at bounding box center [1126, 419] width 88 height 22
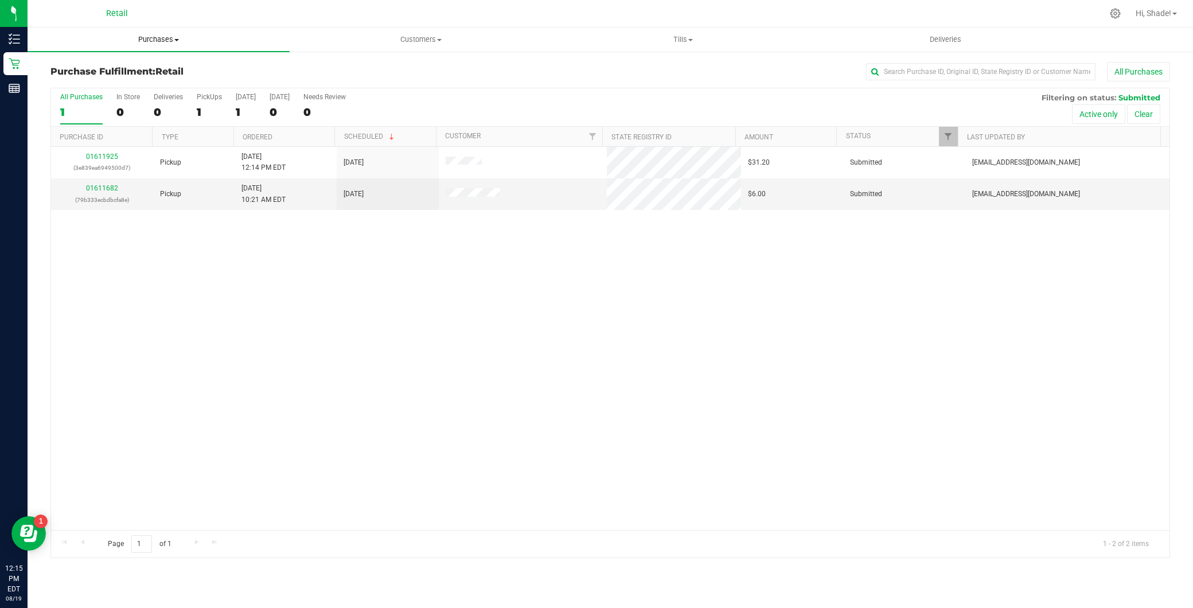
click at [195, 42] on span "Purchases" at bounding box center [159, 39] width 262 height 10
click at [159, 73] on li "Summary of purchases" at bounding box center [159, 70] width 262 height 14
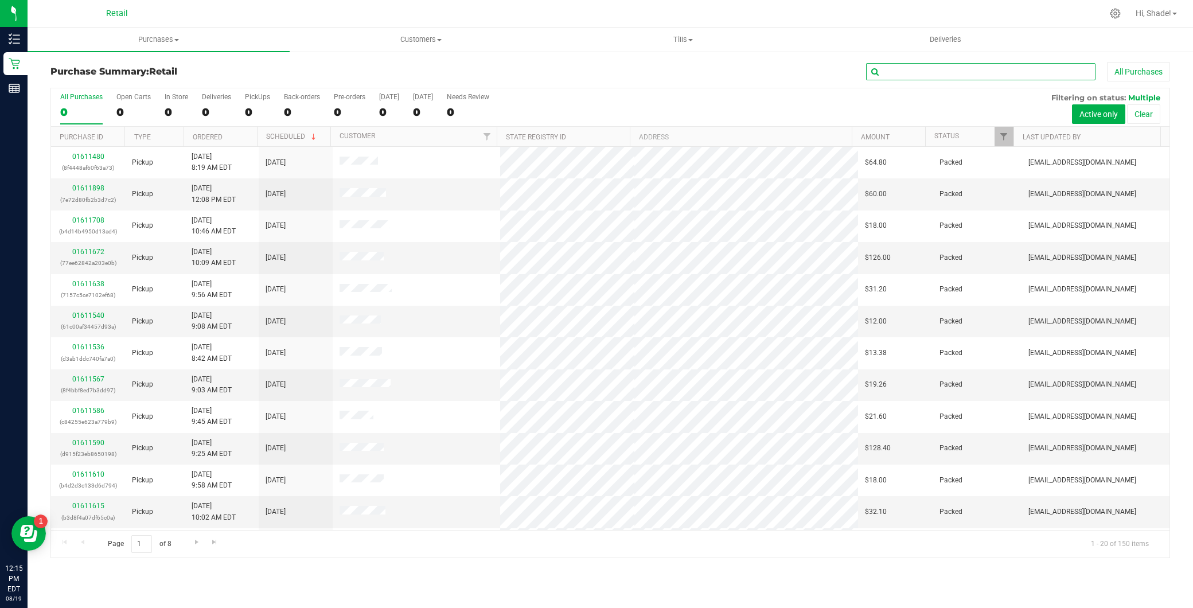
click at [970, 73] on input "text" at bounding box center [980, 71] width 229 height 17
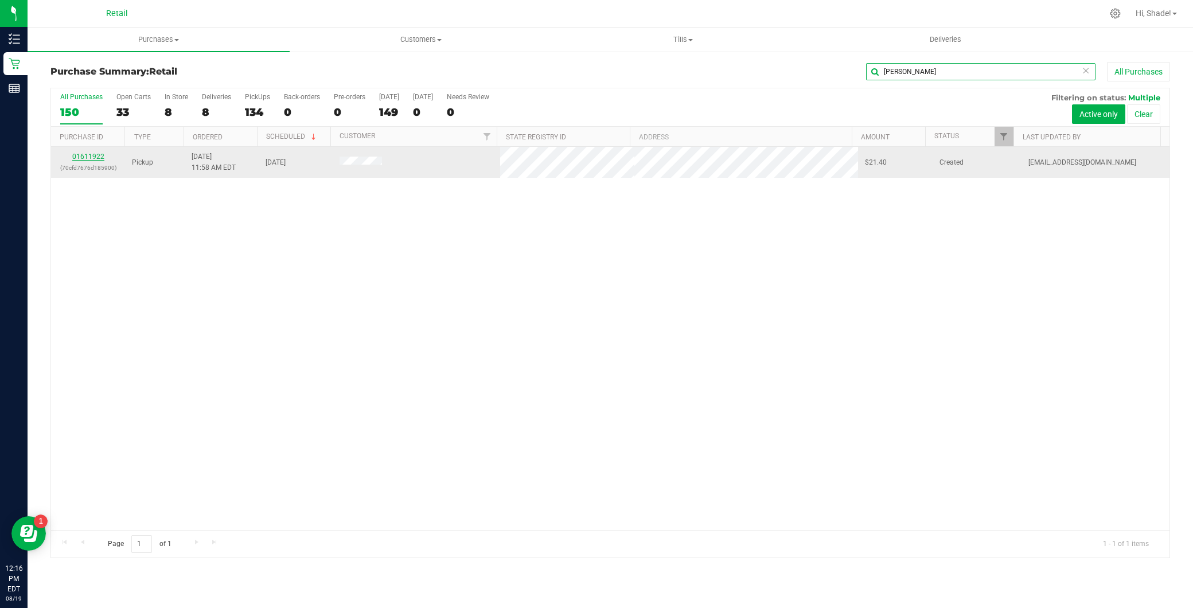
type input "heather t"
click at [92, 156] on link "01611922" at bounding box center [88, 157] width 32 height 8
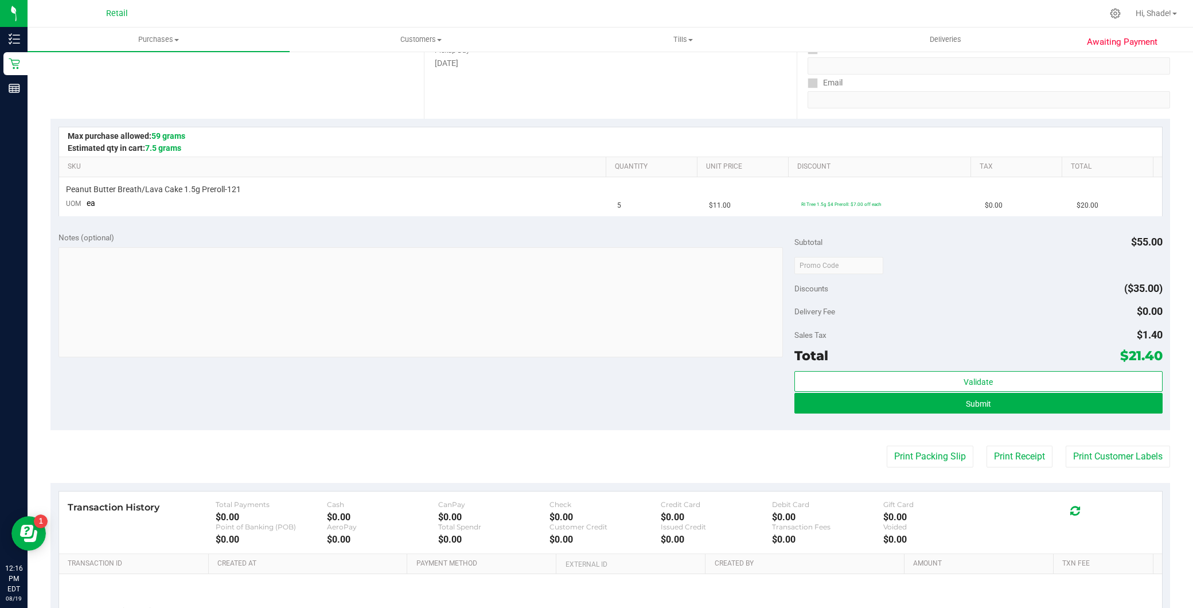
scroll to position [191, 0]
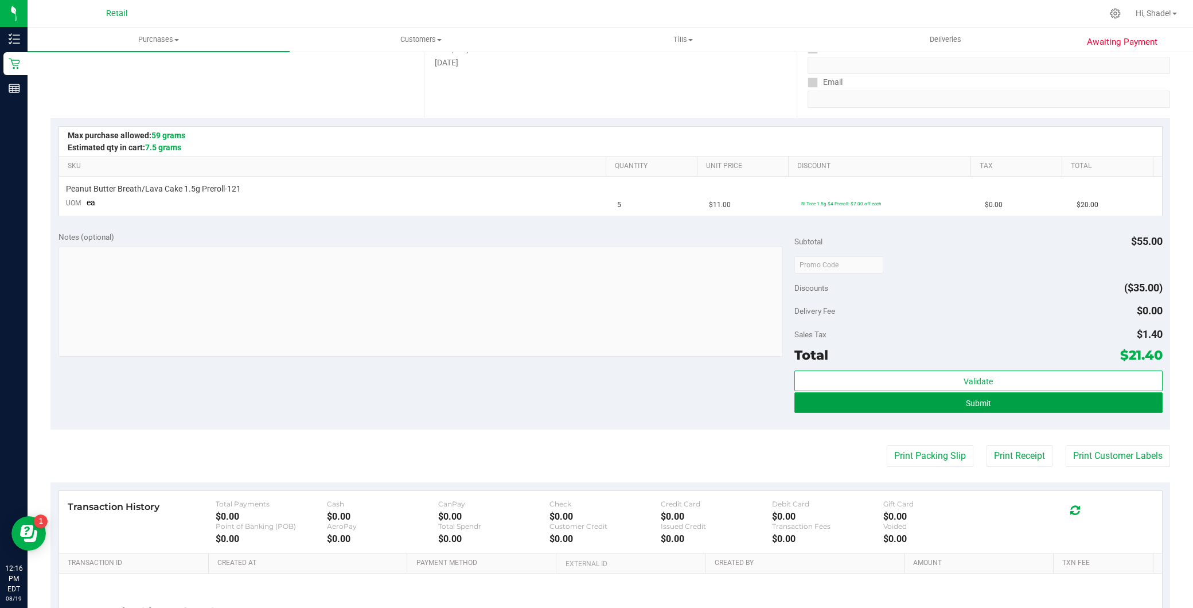
click at [925, 399] on button "Submit" at bounding box center [978, 402] width 368 height 21
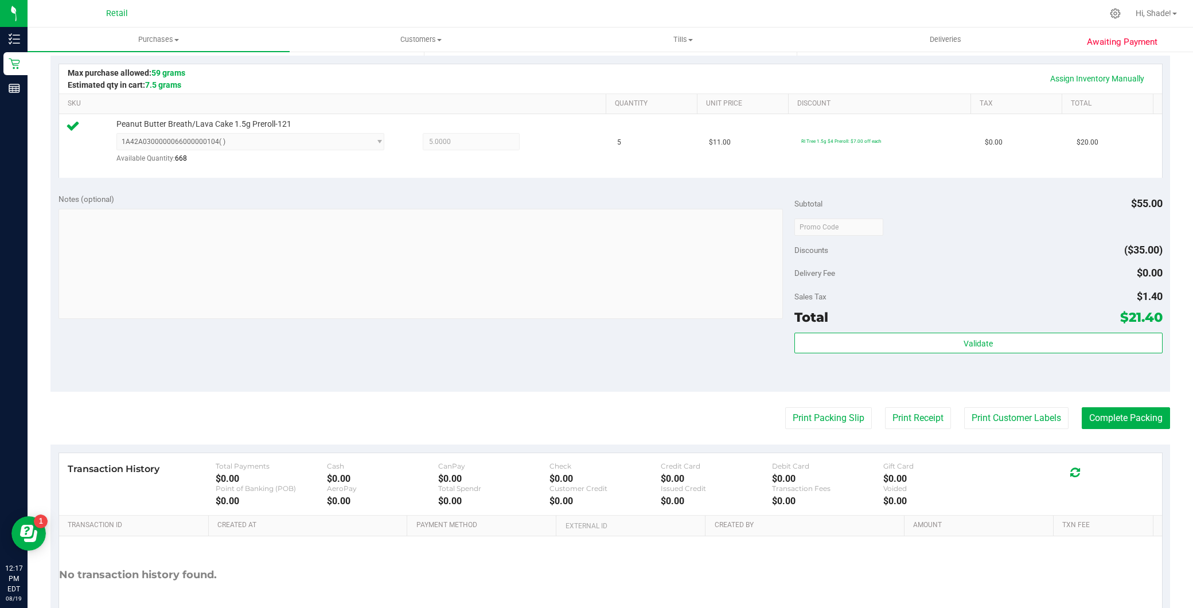
scroll to position [255, 0]
click at [1136, 413] on button "Complete Packing" at bounding box center [1126, 417] width 88 height 22
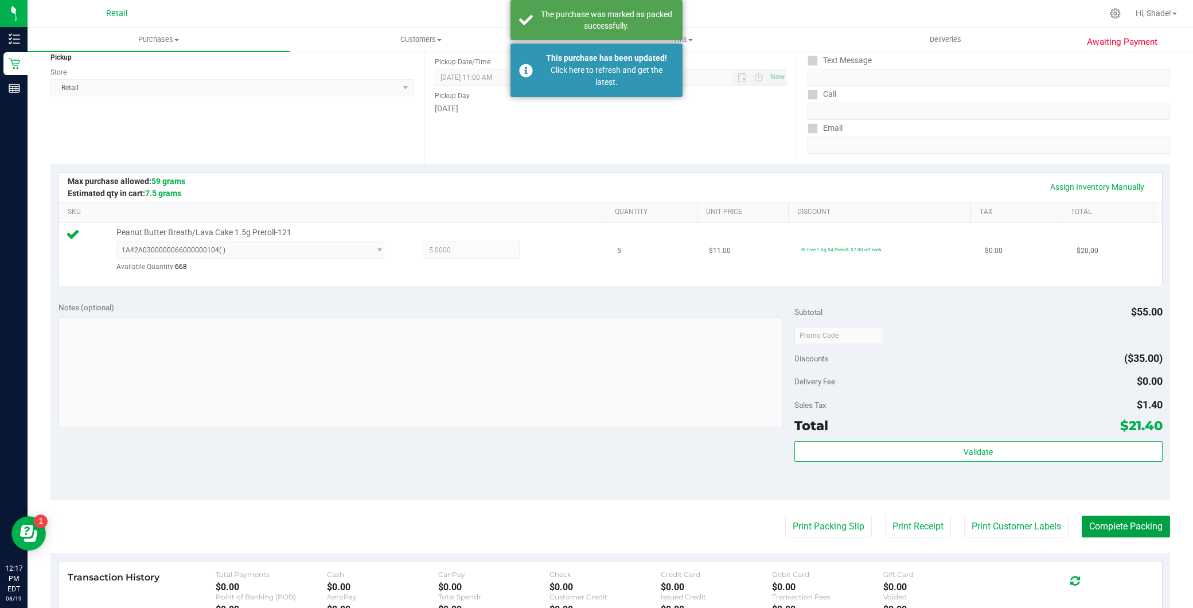
scroll to position [0, 0]
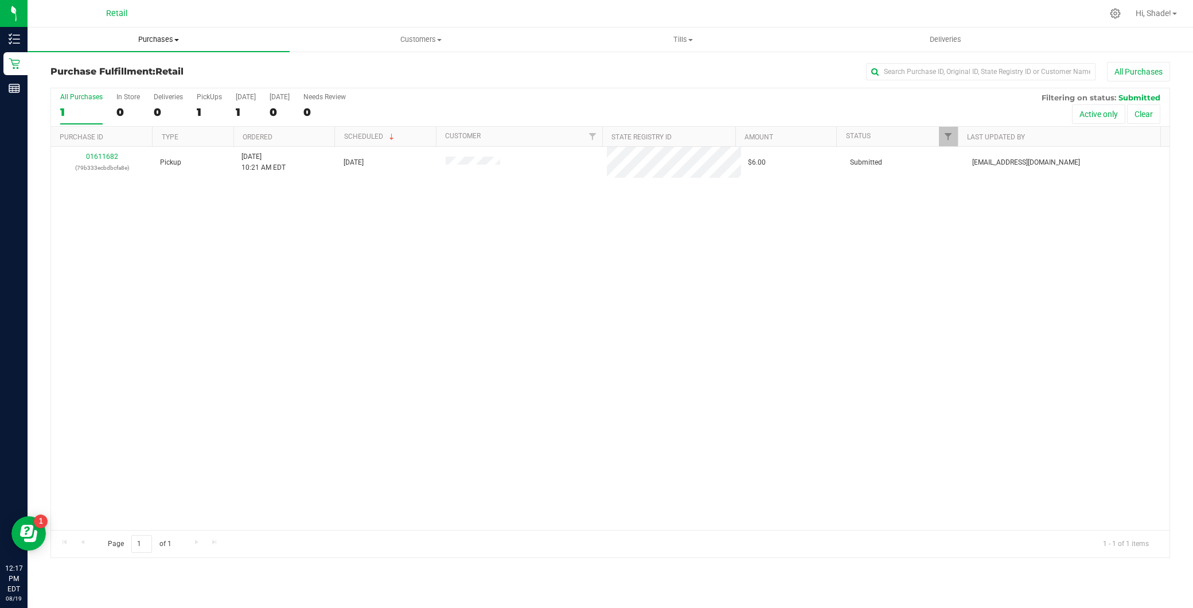
click at [145, 38] on span "Purchases" at bounding box center [159, 39] width 262 height 10
click at [127, 71] on span "Summary of purchases" at bounding box center [87, 69] width 118 height 10
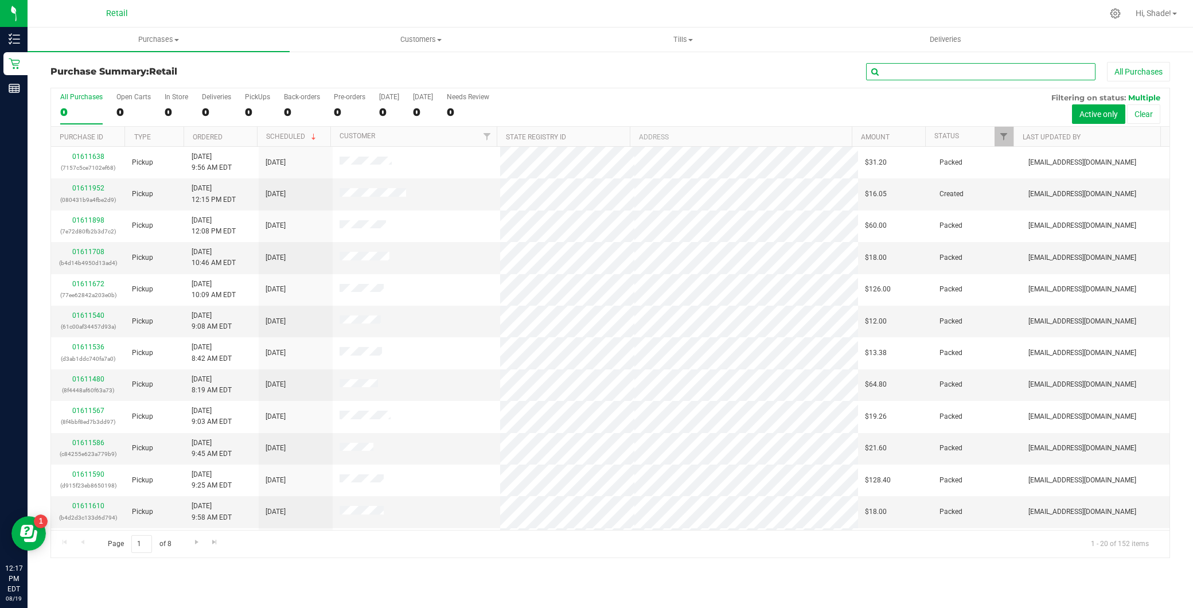
click at [915, 71] on input "text" at bounding box center [980, 71] width 229 height 17
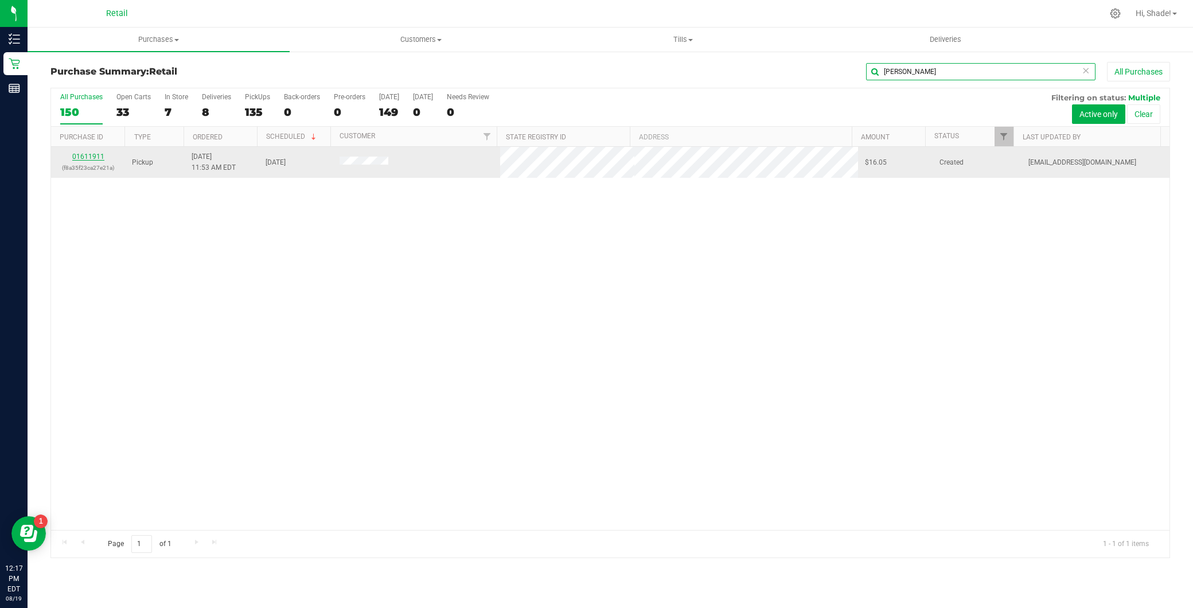
type input "ricky"
click at [95, 157] on link "01611911" at bounding box center [88, 157] width 32 height 8
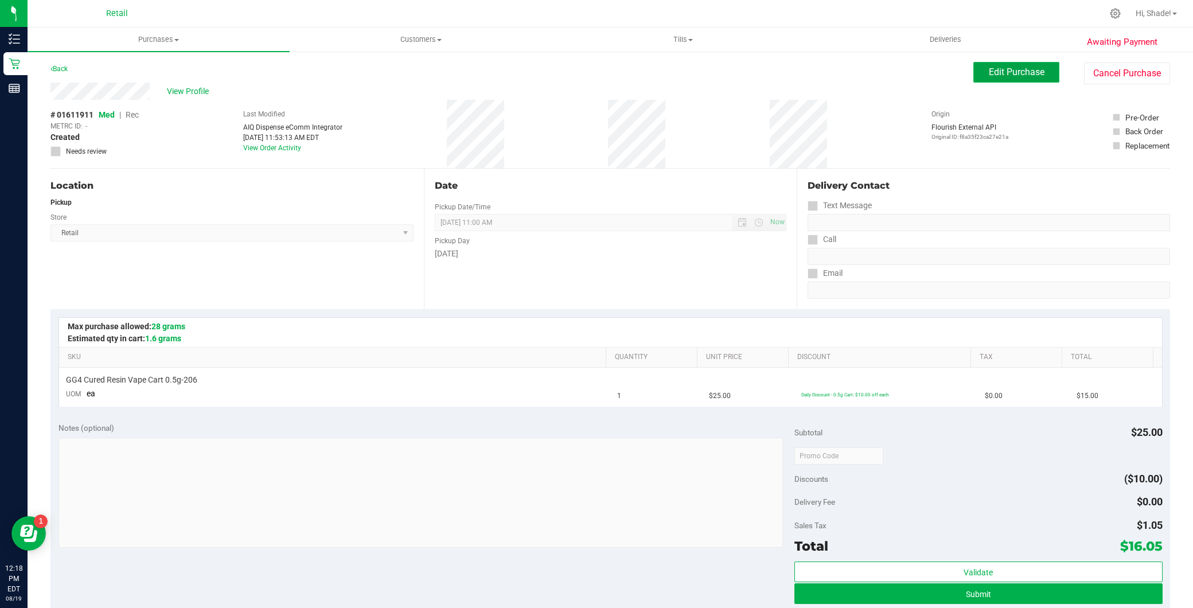
click at [1030, 75] on span "Edit Purchase" at bounding box center [1017, 72] width 56 height 11
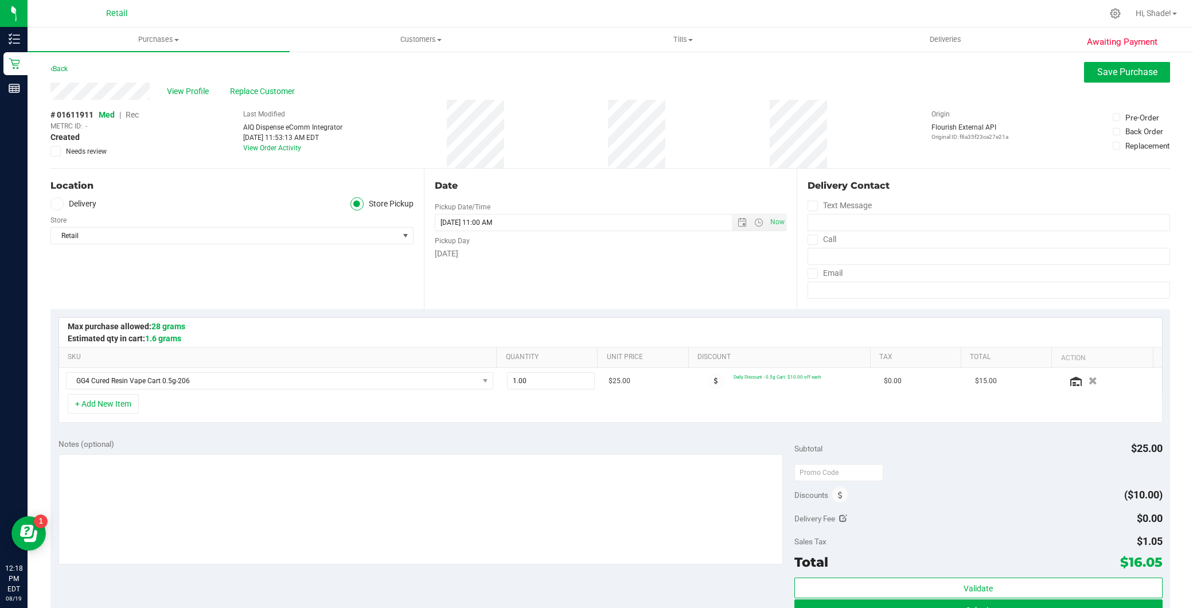
click at [127, 116] on span "Rec" at bounding box center [132, 114] width 13 height 9
click at [1097, 69] on span "Save Purchase" at bounding box center [1127, 72] width 60 height 11
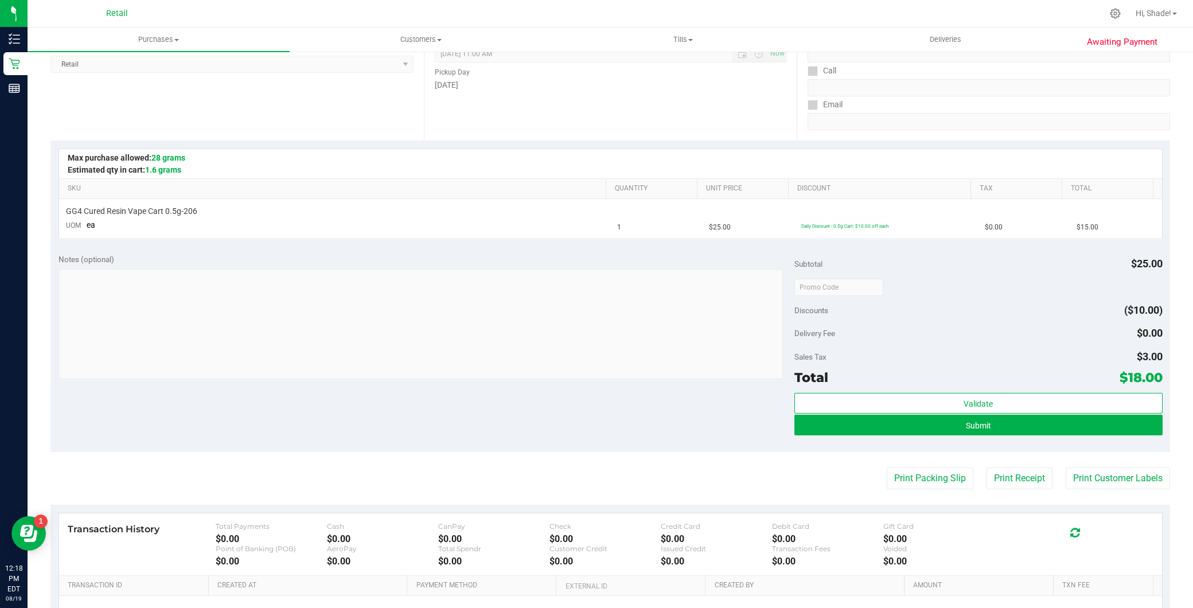
scroll to position [191, 0]
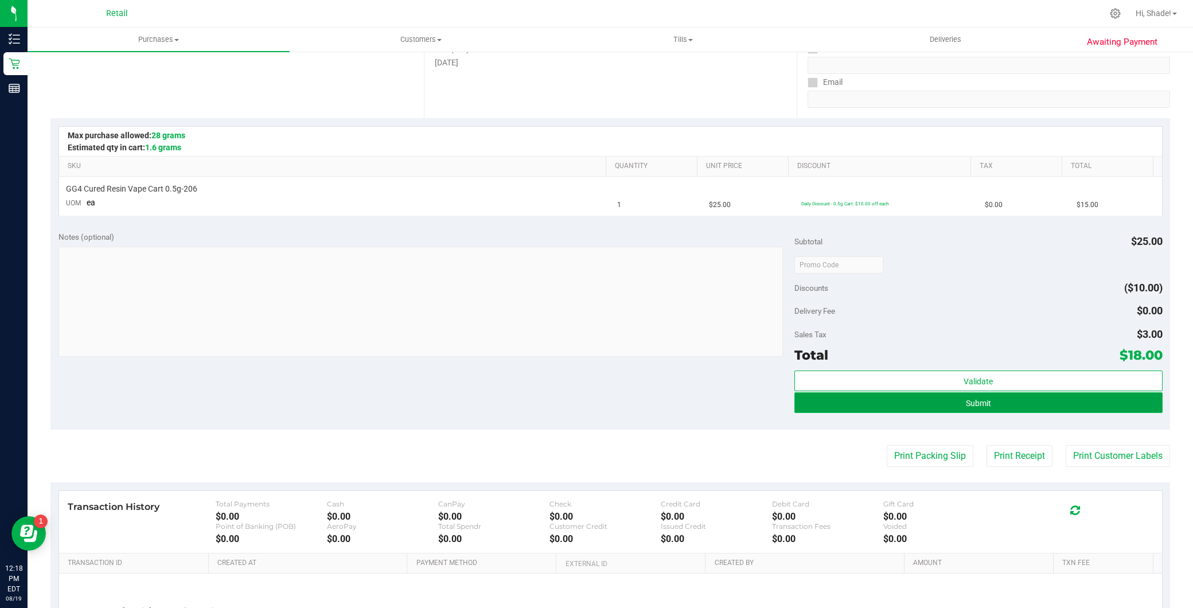
click at [880, 405] on button "Submit" at bounding box center [978, 402] width 368 height 21
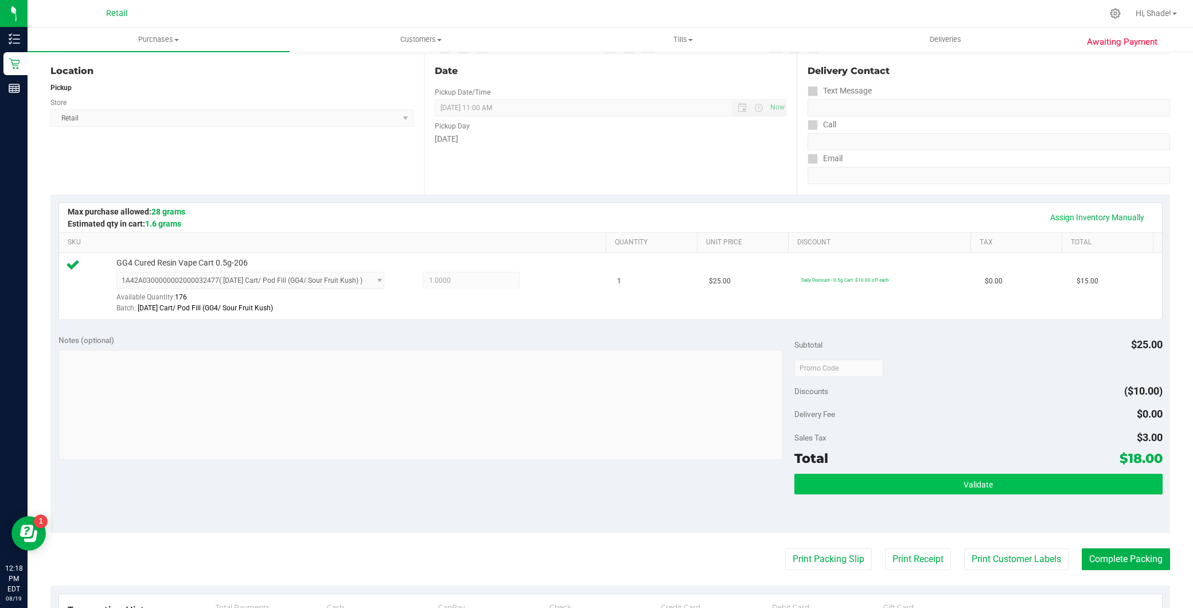
scroll to position [127, 0]
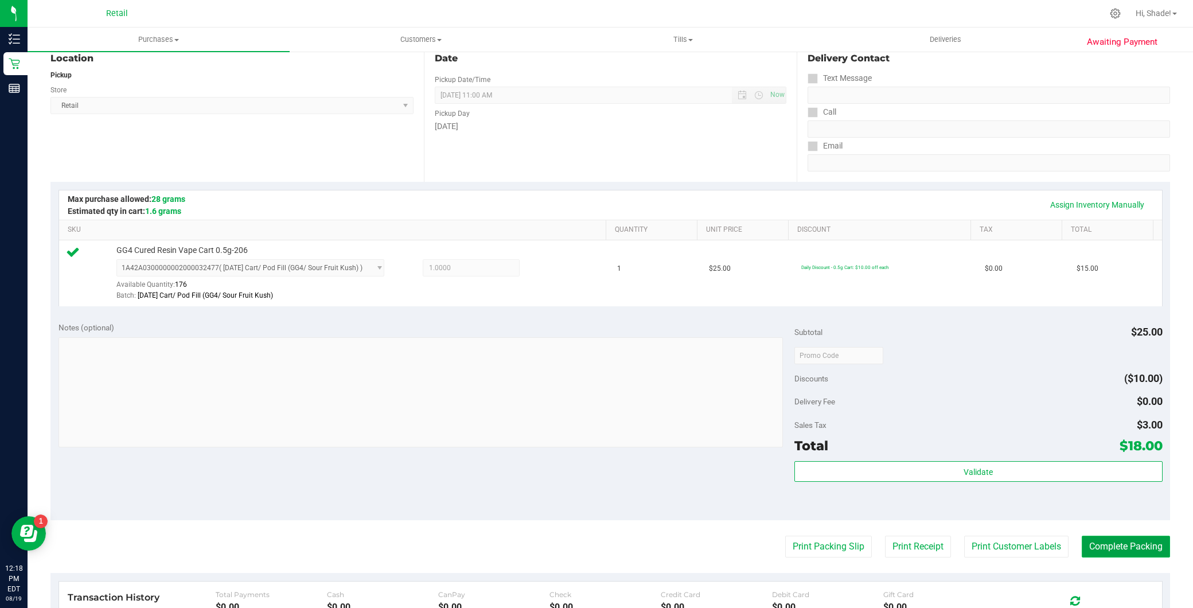
click at [1109, 557] on button "Complete Packing" at bounding box center [1126, 547] width 88 height 22
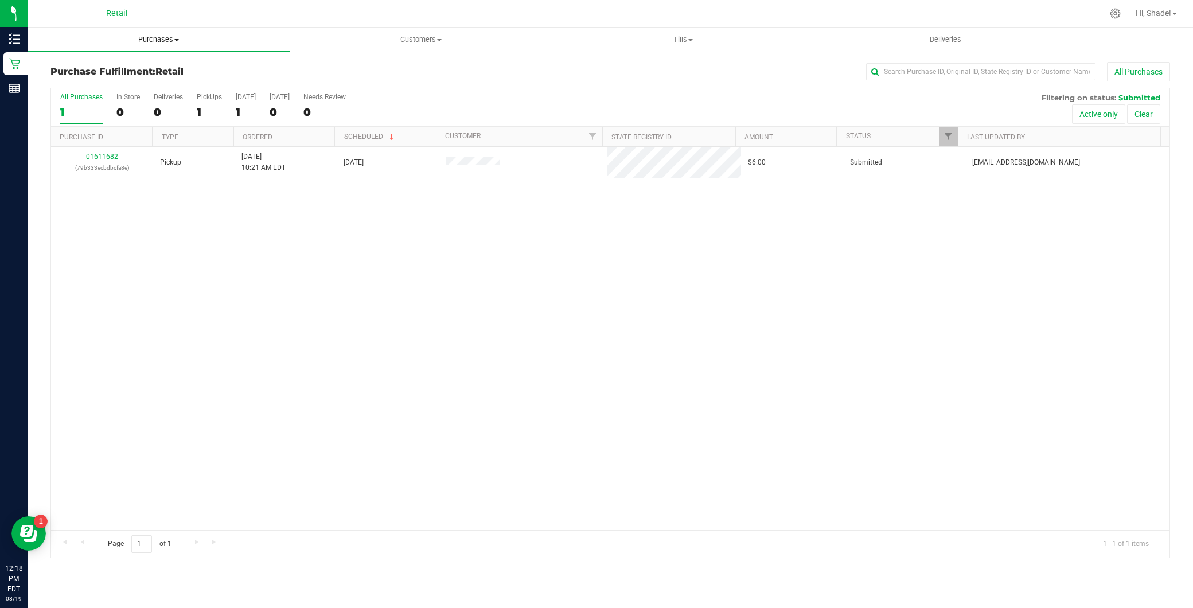
click at [170, 41] on span "Purchases" at bounding box center [159, 39] width 262 height 10
click at [137, 71] on span "Summary of purchases" at bounding box center [87, 69] width 118 height 10
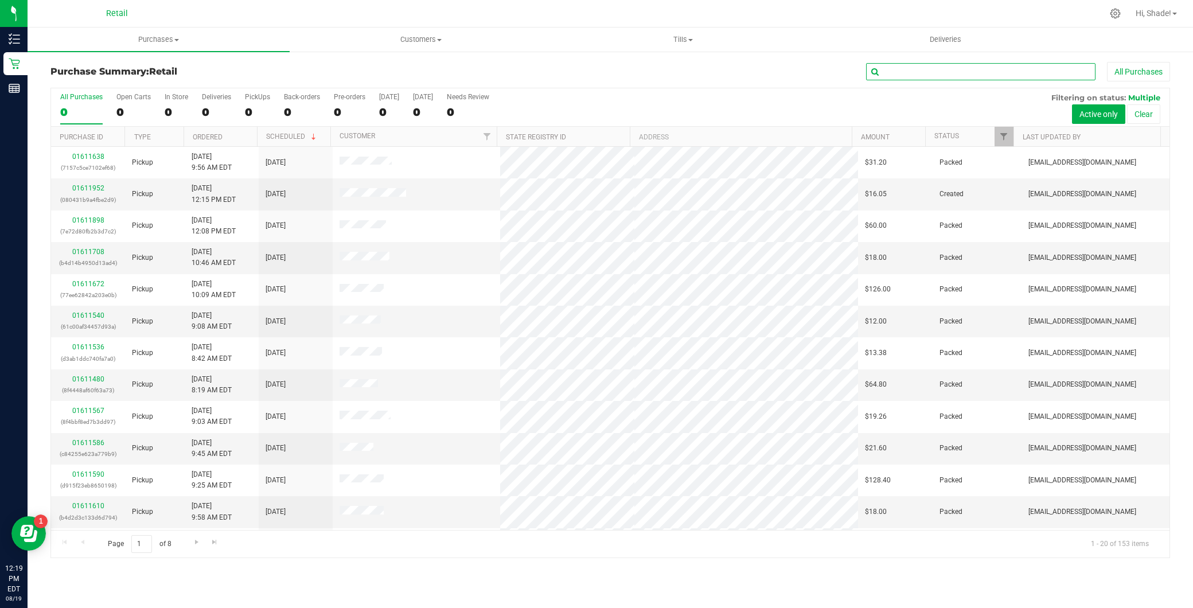
click at [904, 67] on input "text" at bounding box center [980, 71] width 229 height 17
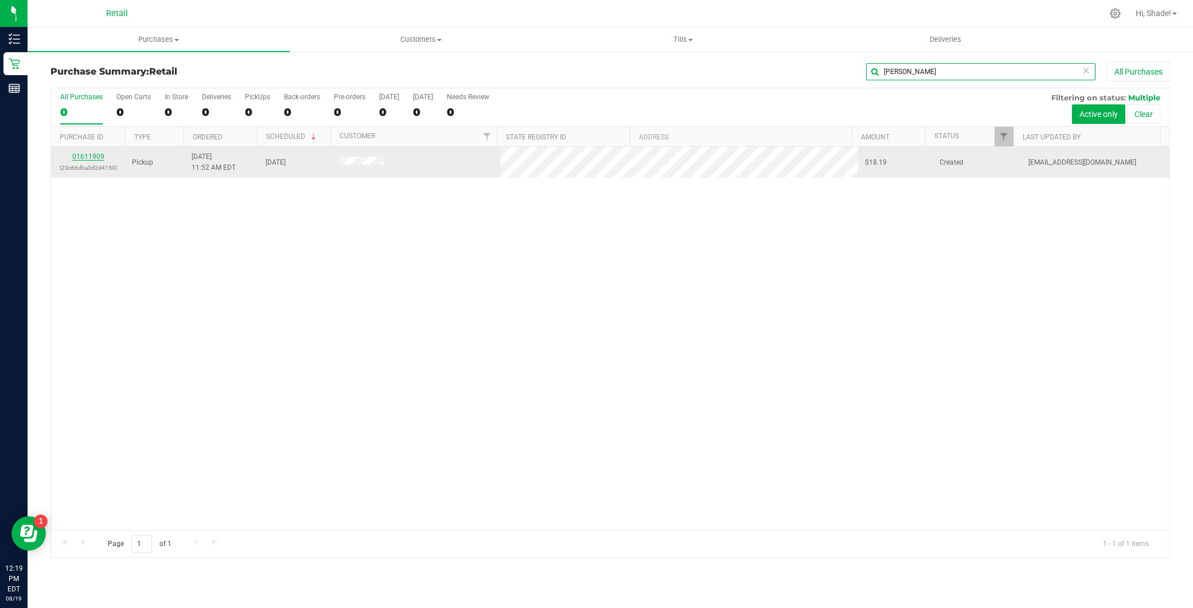
type input "john be"
click at [87, 158] on link "01611909" at bounding box center [88, 157] width 32 height 8
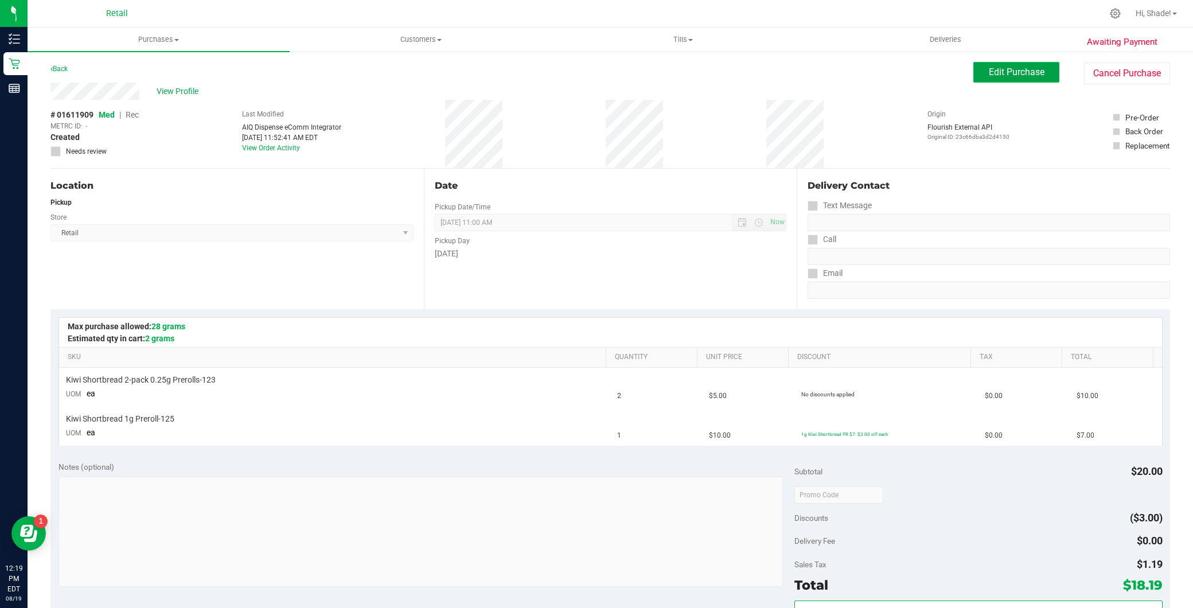
click at [989, 69] on span "Edit Purchase" at bounding box center [1017, 72] width 56 height 11
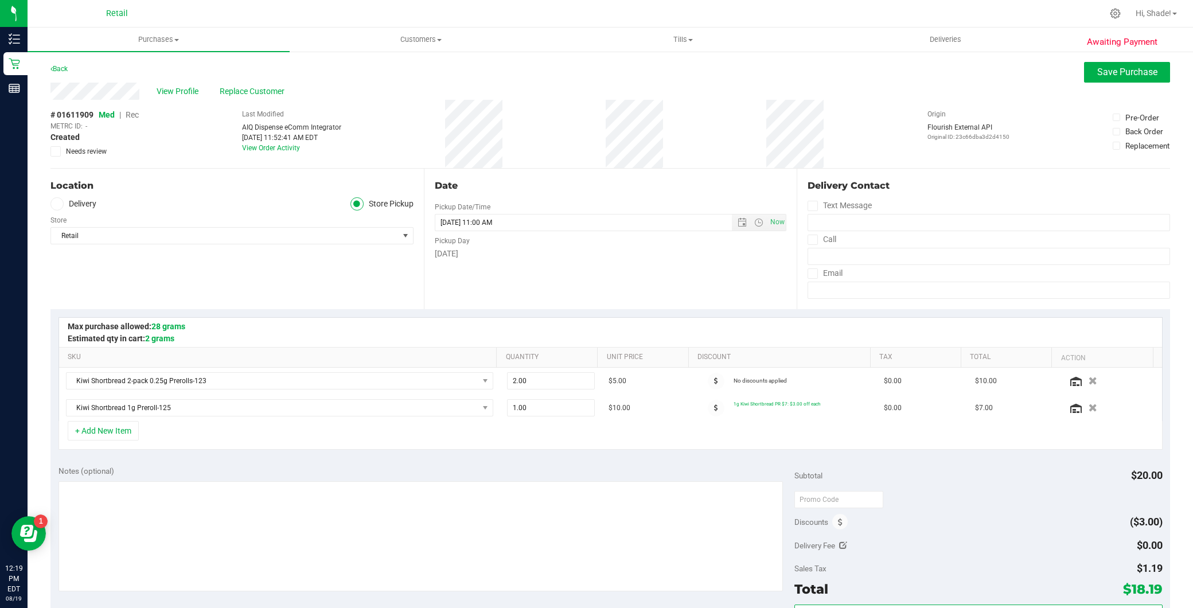
click at [137, 114] on span "Rec" at bounding box center [132, 114] width 13 height 9
click at [1097, 75] on span "Save Purchase" at bounding box center [1127, 72] width 60 height 11
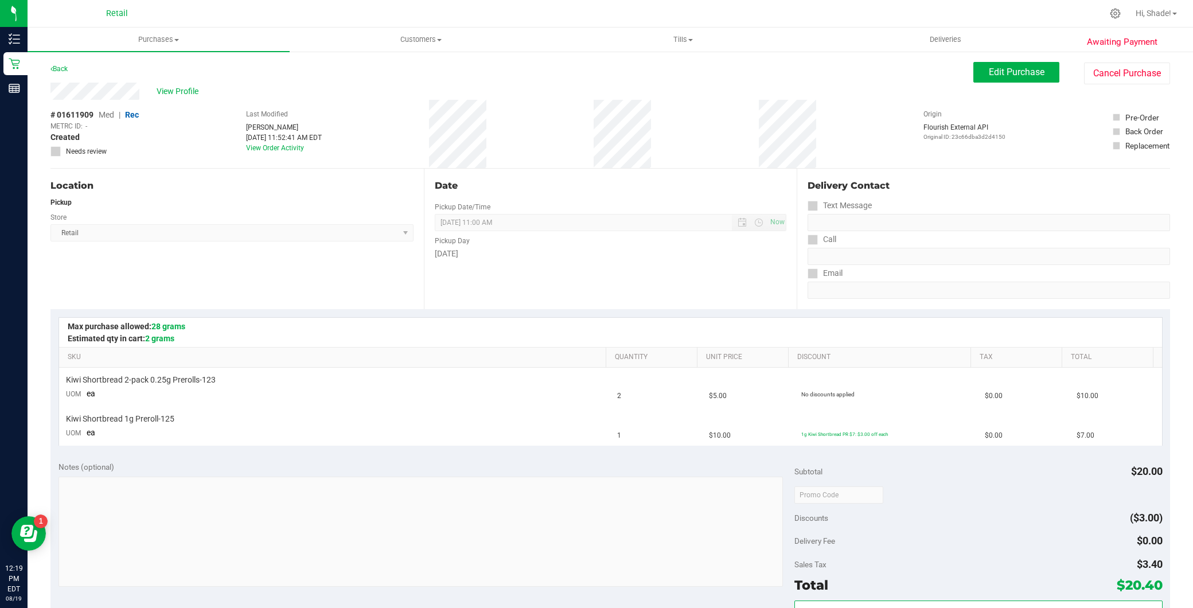
scroll to position [191, 0]
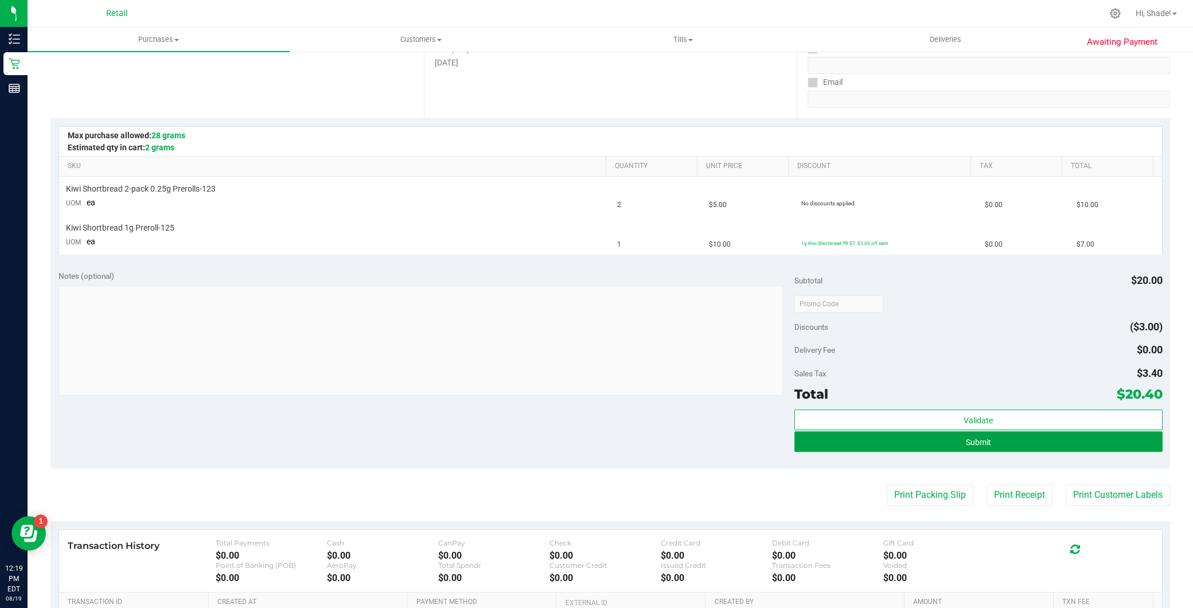
click at [977, 443] on span "Submit" at bounding box center [978, 442] width 25 height 9
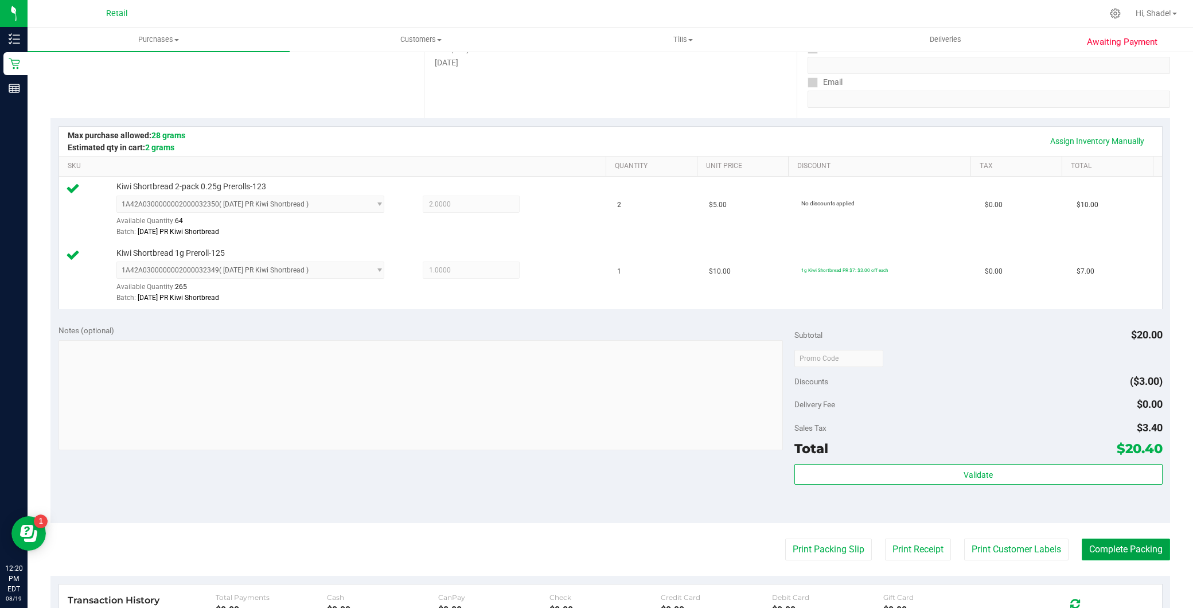
click at [1143, 551] on button "Complete Packing" at bounding box center [1126, 550] width 88 height 22
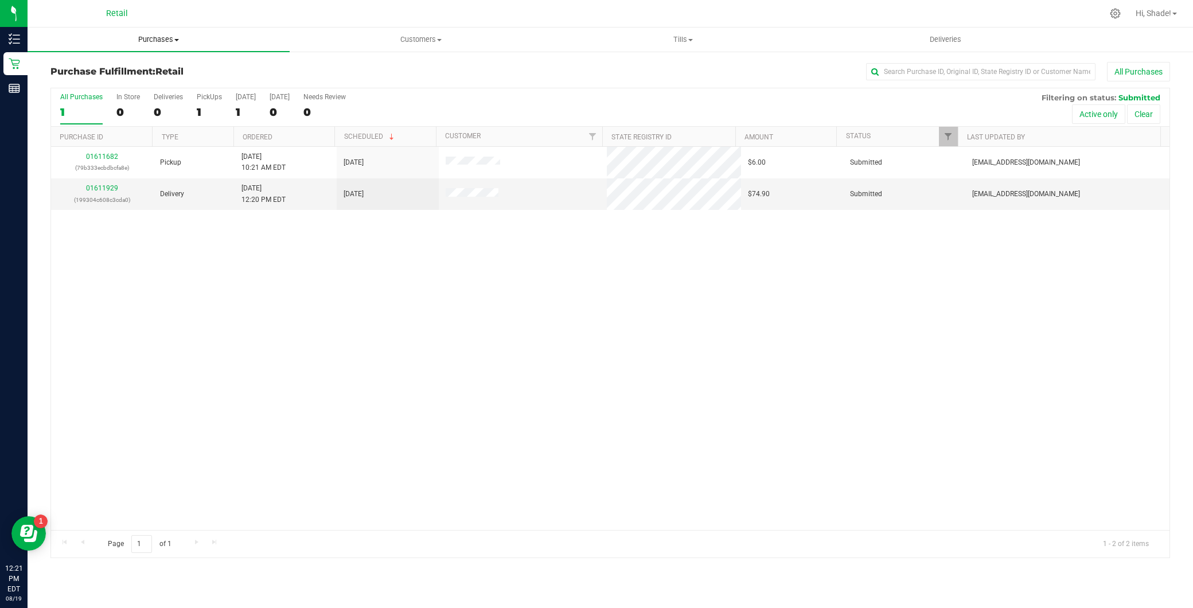
click at [165, 44] on span "Purchases" at bounding box center [159, 39] width 262 height 10
click at [150, 69] on li "Summary of purchases" at bounding box center [159, 70] width 262 height 14
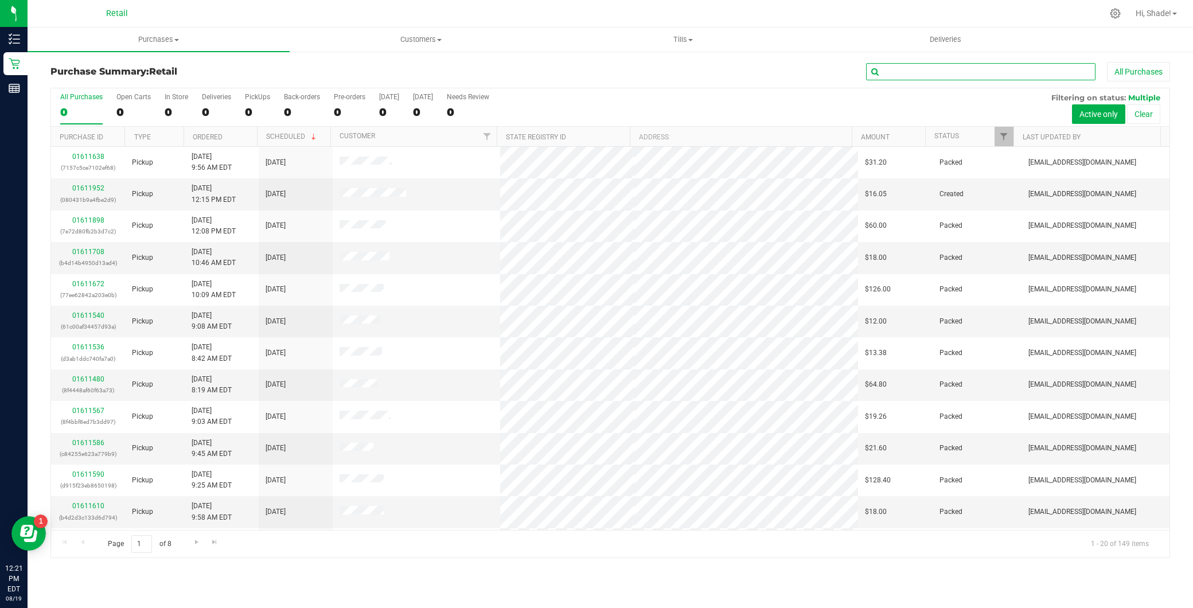
click at [935, 73] on input "text" at bounding box center [980, 71] width 229 height 17
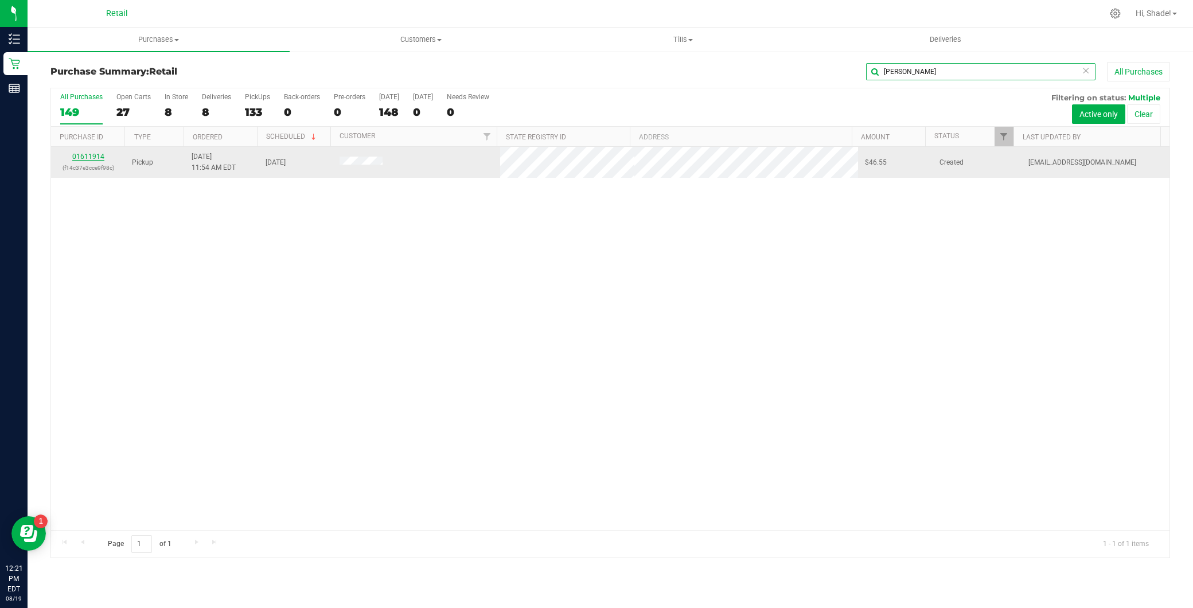
type input "john k"
click at [101, 158] on link "01611914" at bounding box center [88, 157] width 32 height 8
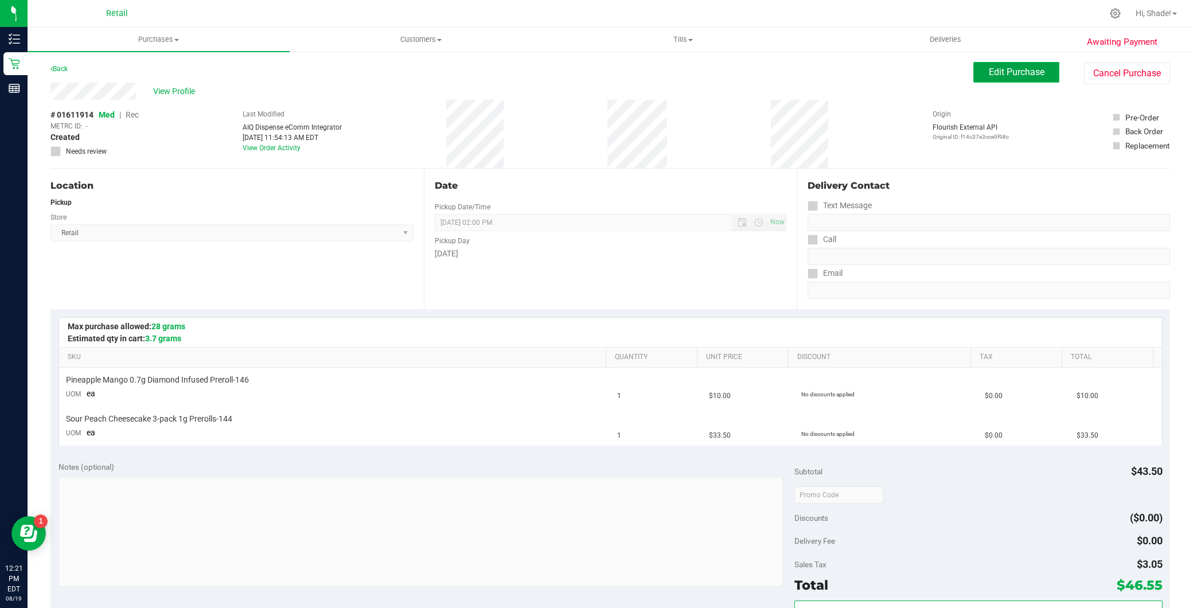
click at [989, 77] on span "Edit Purchase" at bounding box center [1017, 72] width 56 height 11
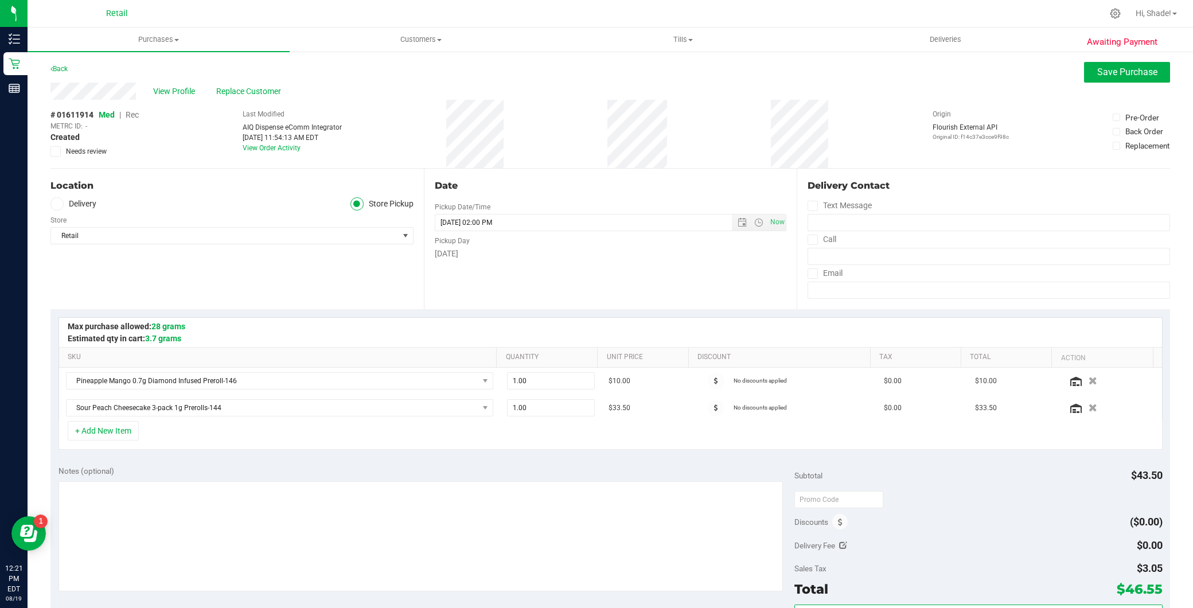
click at [138, 111] on span "Rec" at bounding box center [132, 114] width 13 height 9
click at [1137, 84] on div "View Profile Replace Customer" at bounding box center [610, 91] width 1120 height 17
click at [1133, 67] on span "Save Purchase" at bounding box center [1127, 72] width 60 height 11
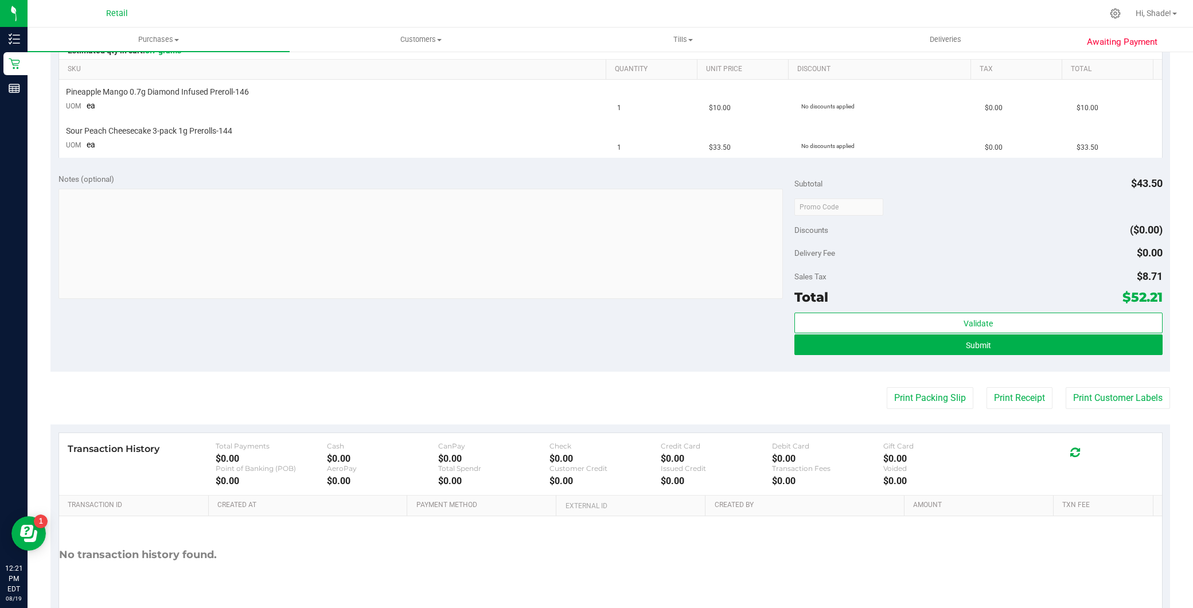
scroll to position [318, 0]
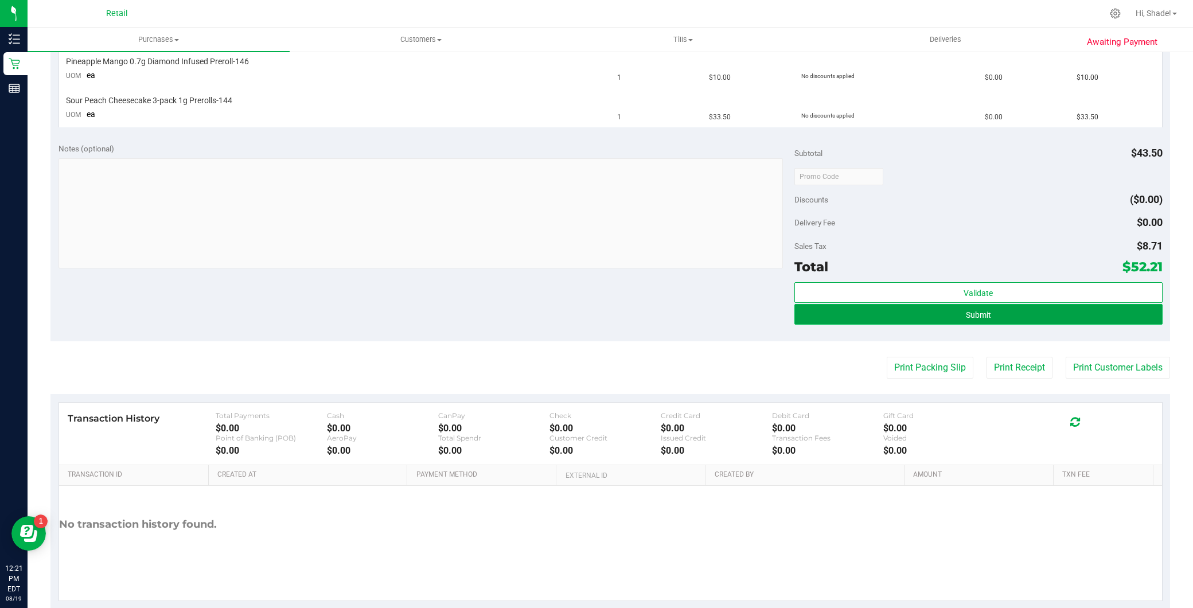
click at [966, 317] on span "Submit" at bounding box center [978, 314] width 25 height 9
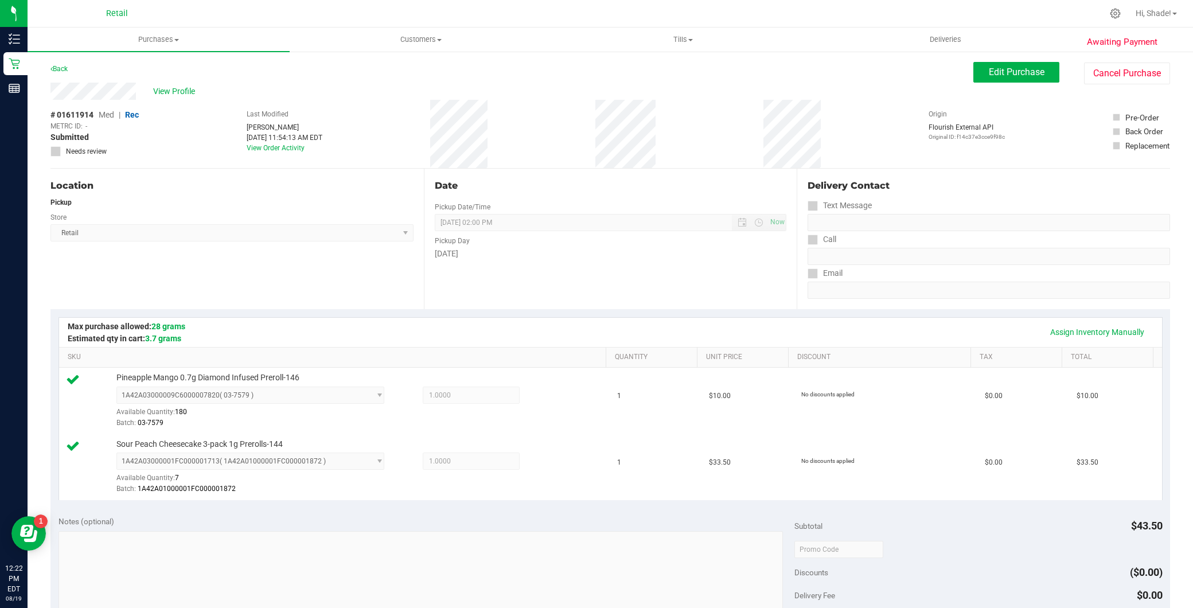
scroll to position [382, 0]
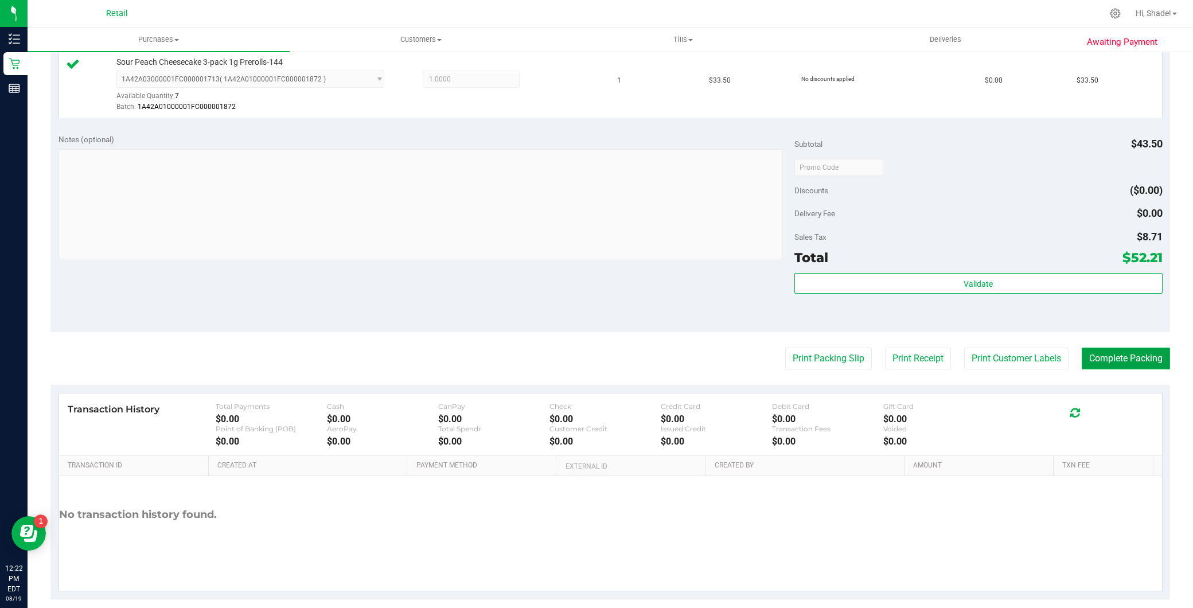
click at [1120, 357] on button "Complete Packing" at bounding box center [1126, 359] width 88 height 22
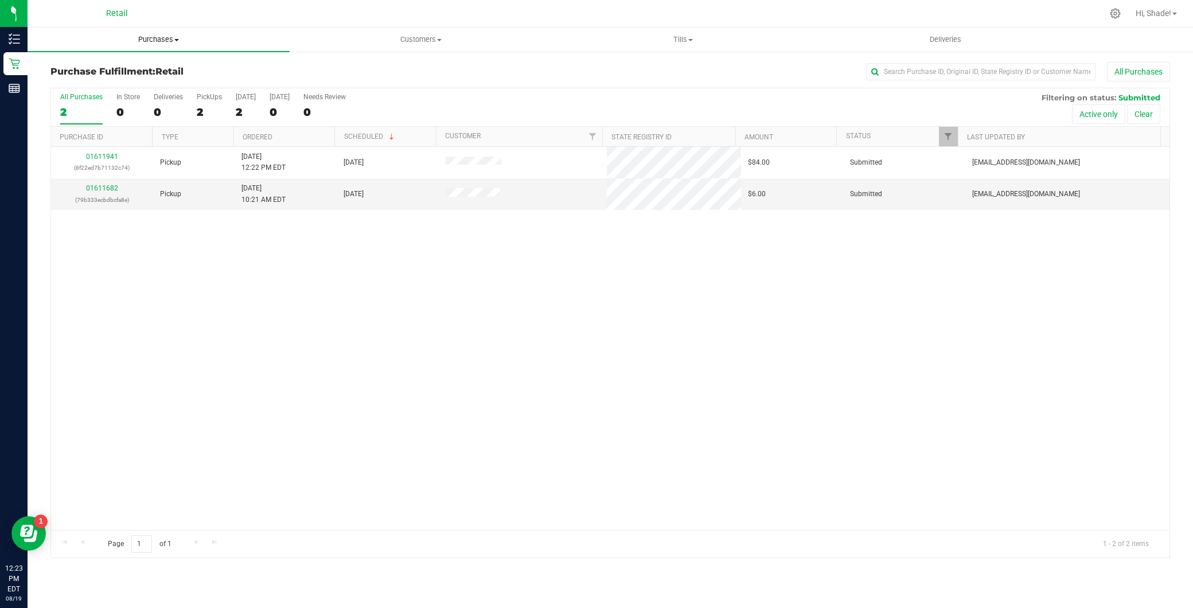
click at [167, 46] on uib-tab-heading "Purchases Summary of purchases Fulfillment All purchases" at bounding box center [159, 40] width 262 height 24
click at [161, 72] on li "Summary of purchases" at bounding box center [159, 70] width 262 height 14
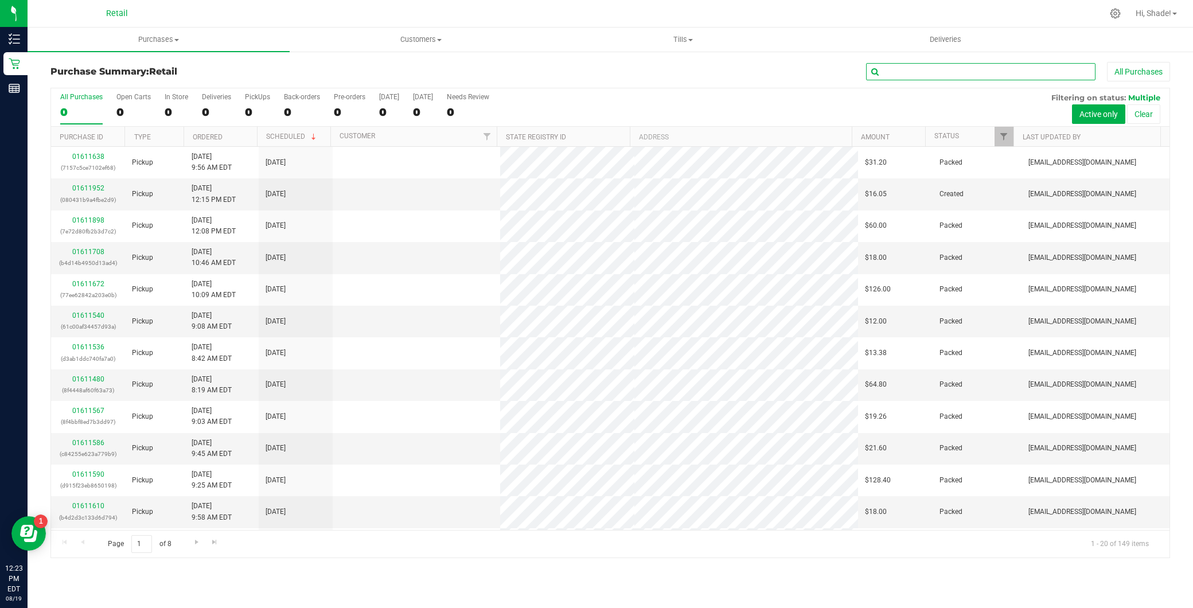
click at [905, 73] on input "text" at bounding box center [980, 71] width 229 height 17
click at [175, 40] on span at bounding box center [176, 40] width 5 height 2
click at [501, 69] on div "All Purchases" at bounding box center [797, 72] width 746 height 20
click at [933, 69] on input "text" at bounding box center [980, 71] width 229 height 17
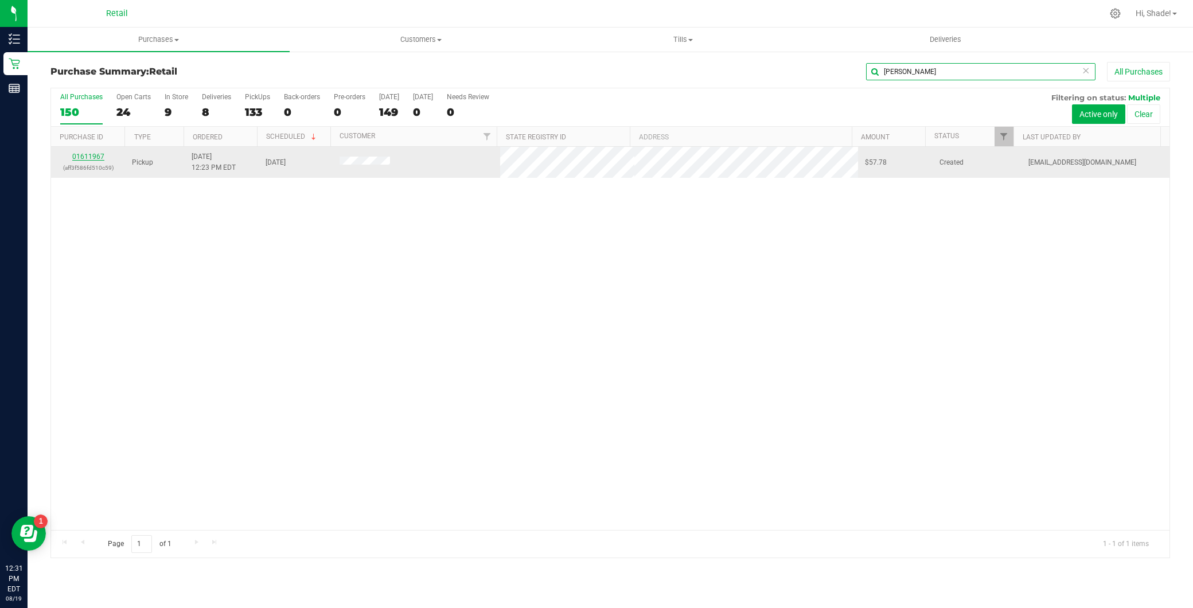
type input "gina"
click at [95, 155] on link "01611967" at bounding box center [88, 157] width 32 height 8
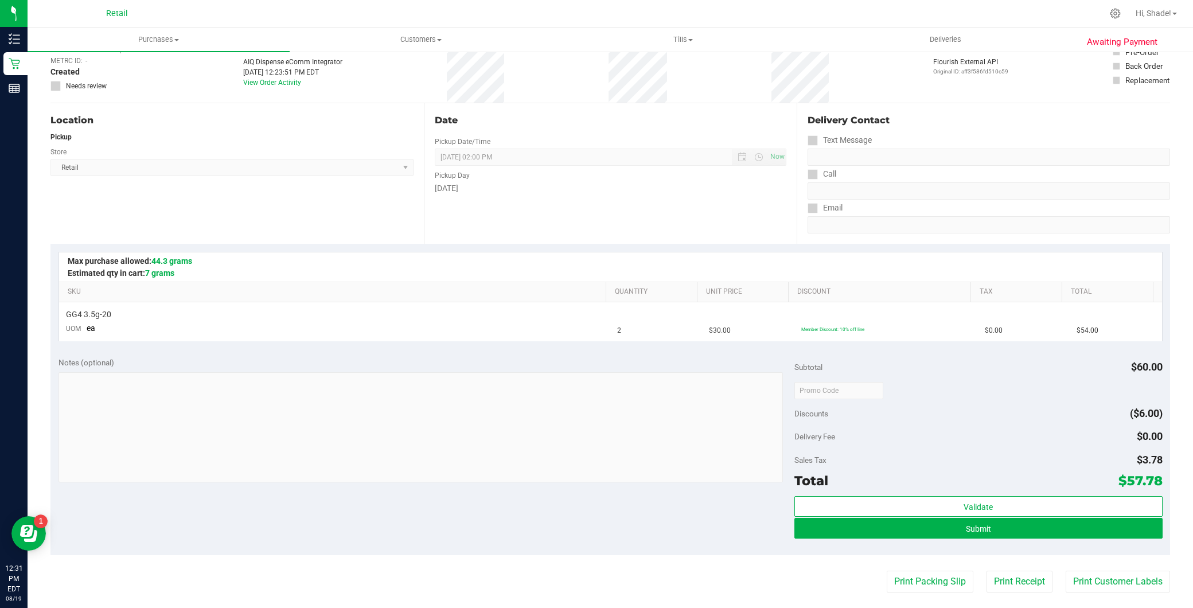
scroll to position [127, 0]
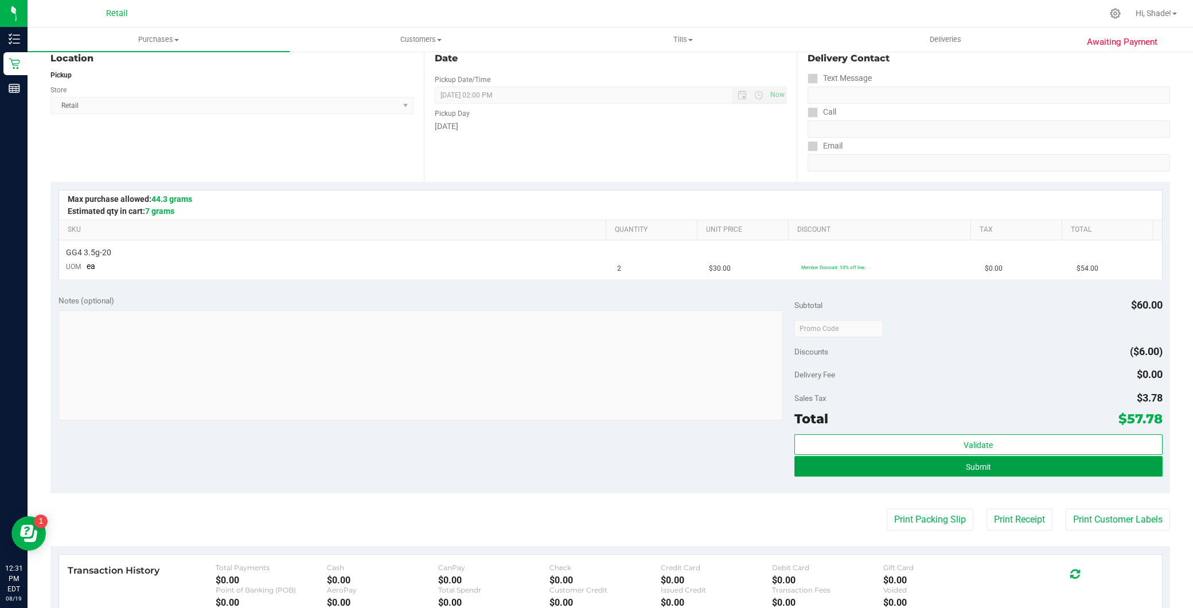
click at [910, 472] on button "Submit" at bounding box center [978, 466] width 368 height 21
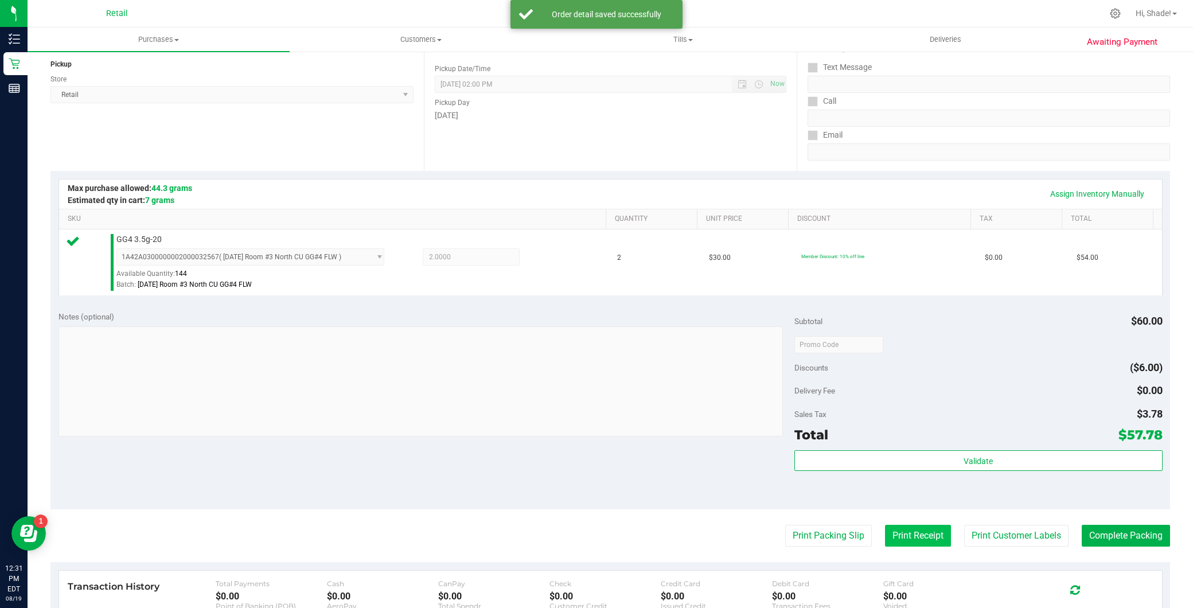
scroll to position [330, 0]
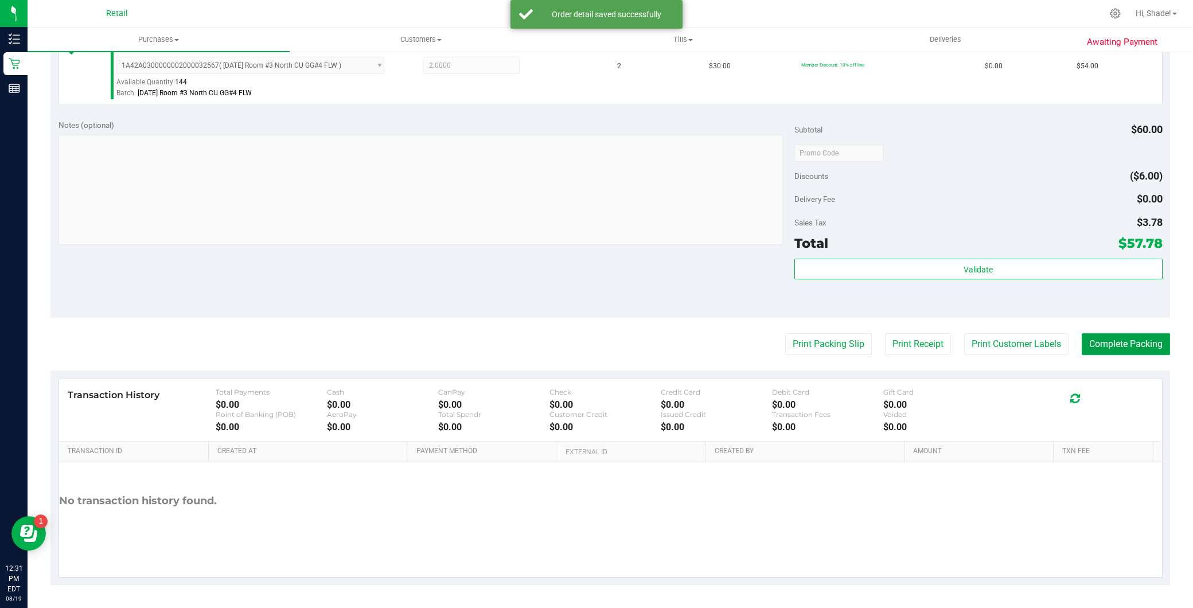
click at [1120, 353] on button "Complete Packing" at bounding box center [1126, 344] width 88 height 22
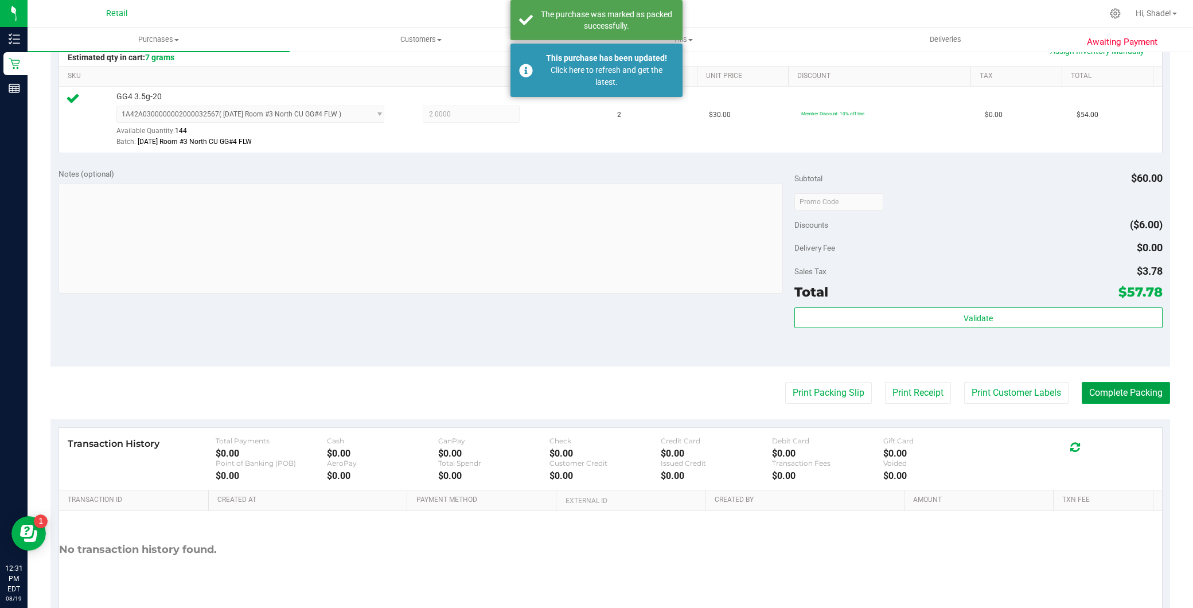
scroll to position [203, 0]
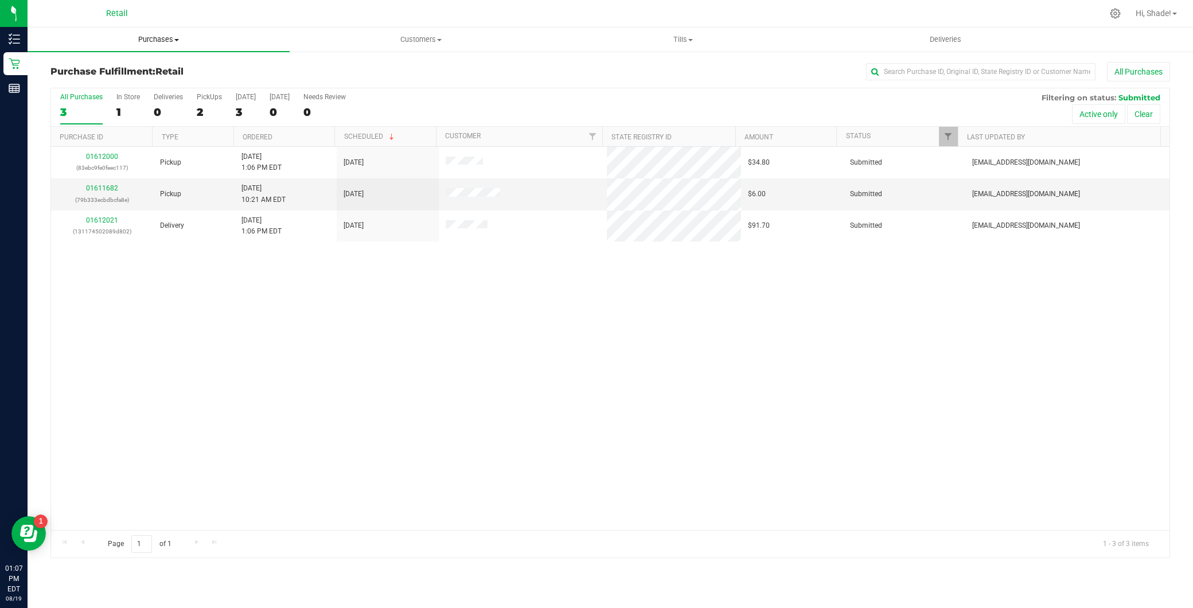
click at [163, 37] on span "Purchases" at bounding box center [159, 39] width 262 height 10
click at [107, 67] on span "Summary of purchases" at bounding box center [87, 69] width 118 height 10
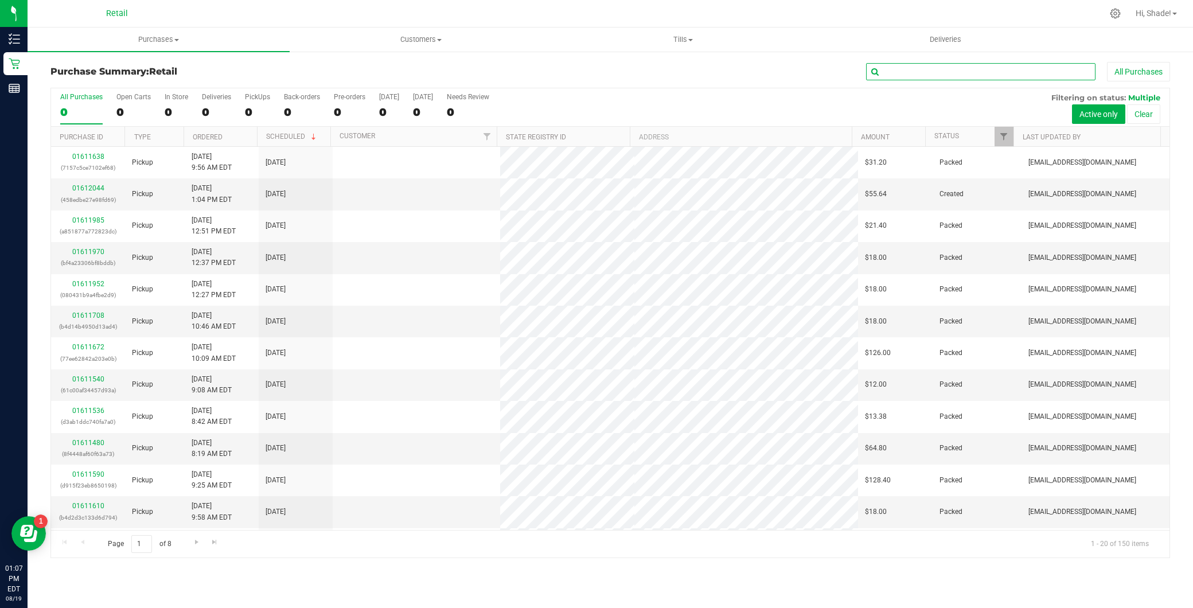
click at [901, 72] on input "text" at bounding box center [980, 71] width 229 height 17
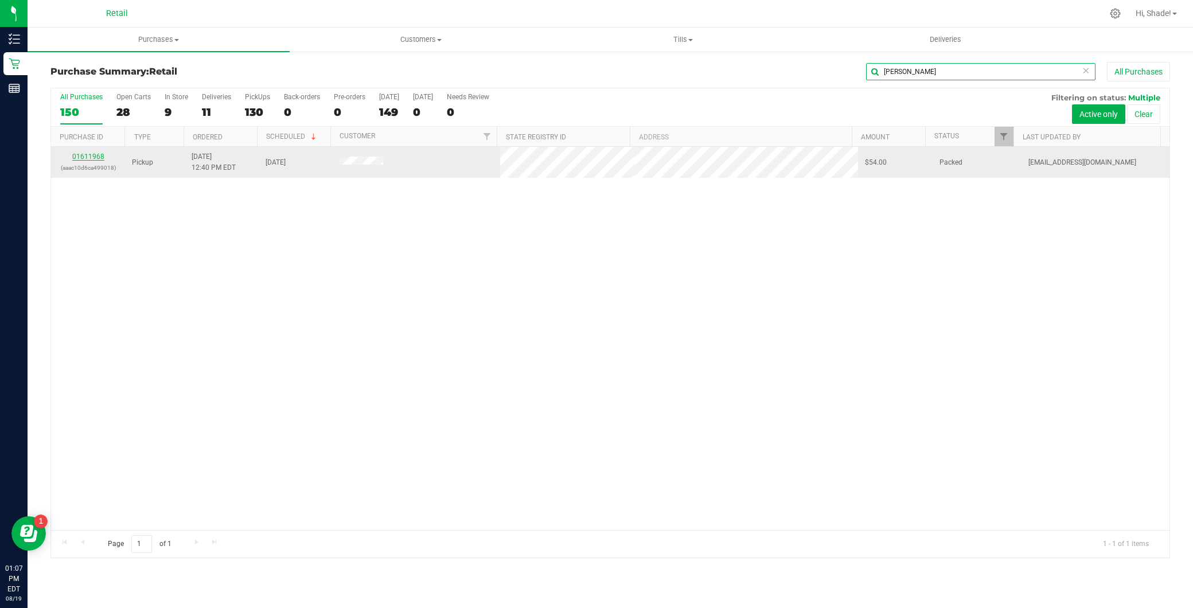
type input "testa"
click at [89, 153] on link "01611968" at bounding box center [88, 157] width 32 height 8
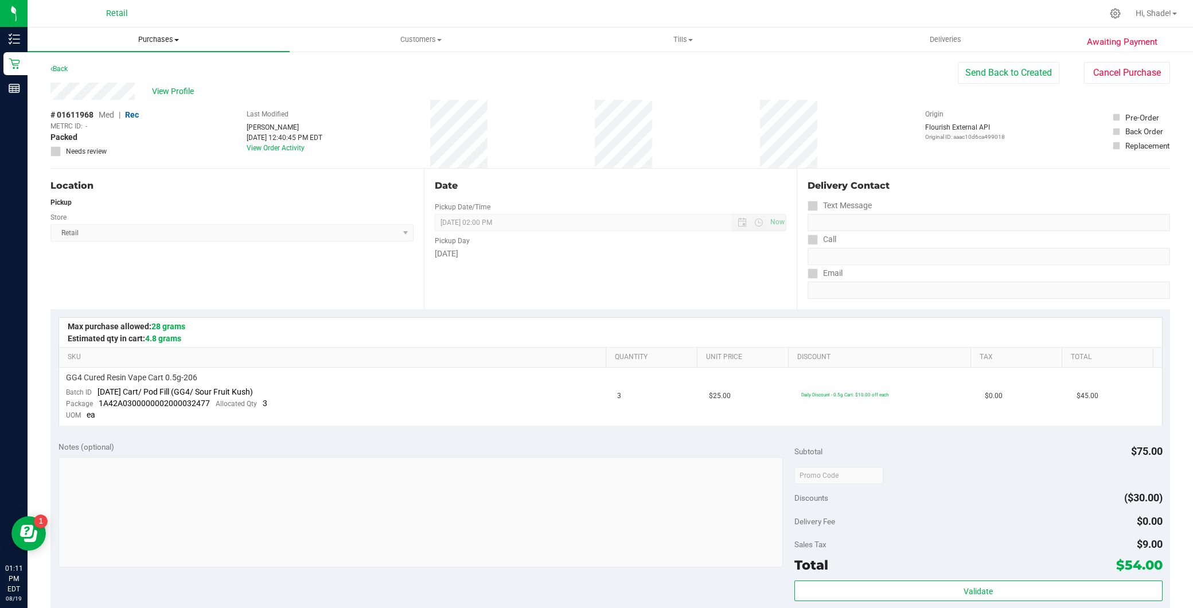
click at [162, 32] on uib-tab-heading "Purchases Summary of purchases Fulfillment All purchases" at bounding box center [159, 40] width 262 height 24
click at [162, 73] on li "Summary of purchases" at bounding box center [159, 70] width 262 height 14
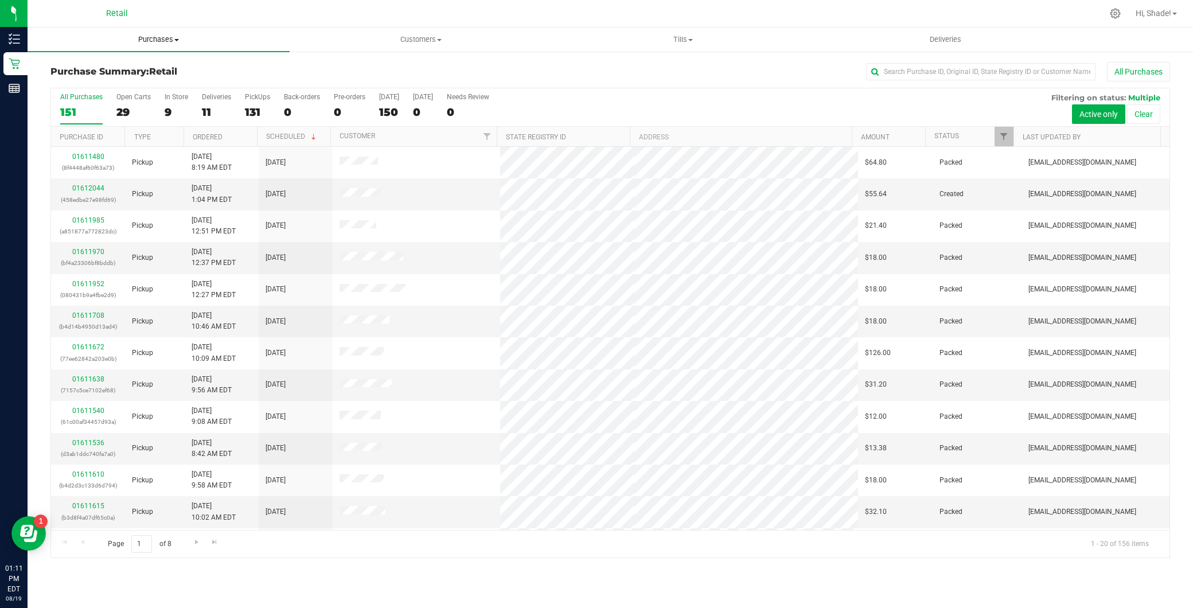
click at [178, 38] on span "Purchases" at bounding box center [159, 39] width 262 height 10
click at [146, 70] on li "Summary of purchases" at bounding box center [159, 70] width 262 height 14
click at [945, 80] on input "text" at bounding box center [980, 71] width 229 height 17
click at [945, 73] on input "text" at bounding box center [980, 71] width 229 height 17
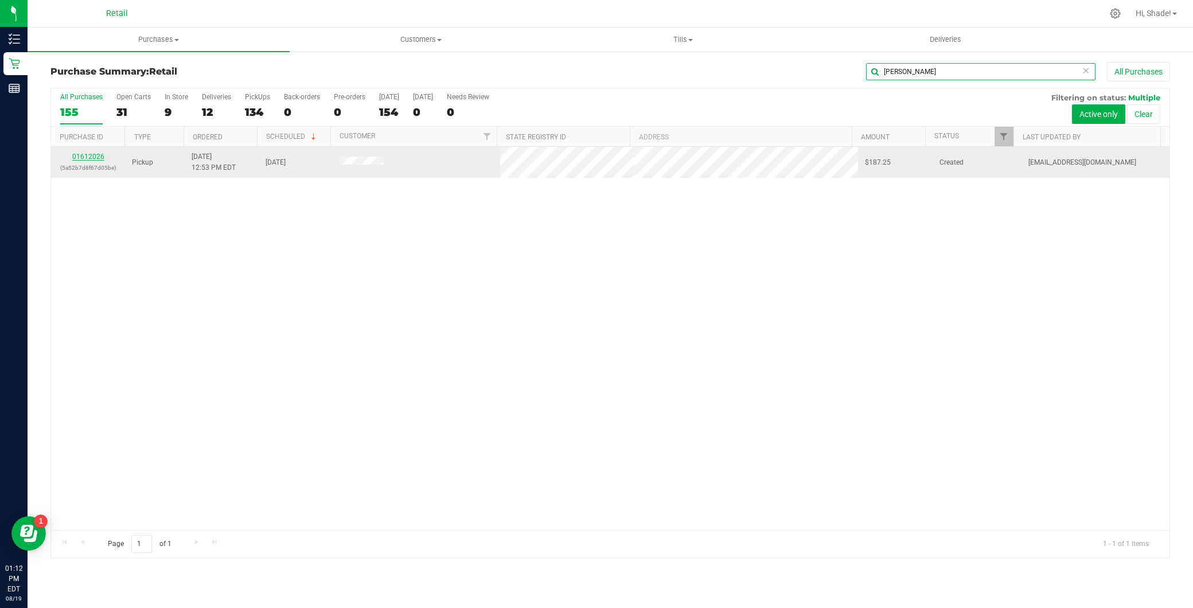
type input "donna"
click at [102, 157] on link "01612026" at bounding box center [88, 157] width 32 height 8
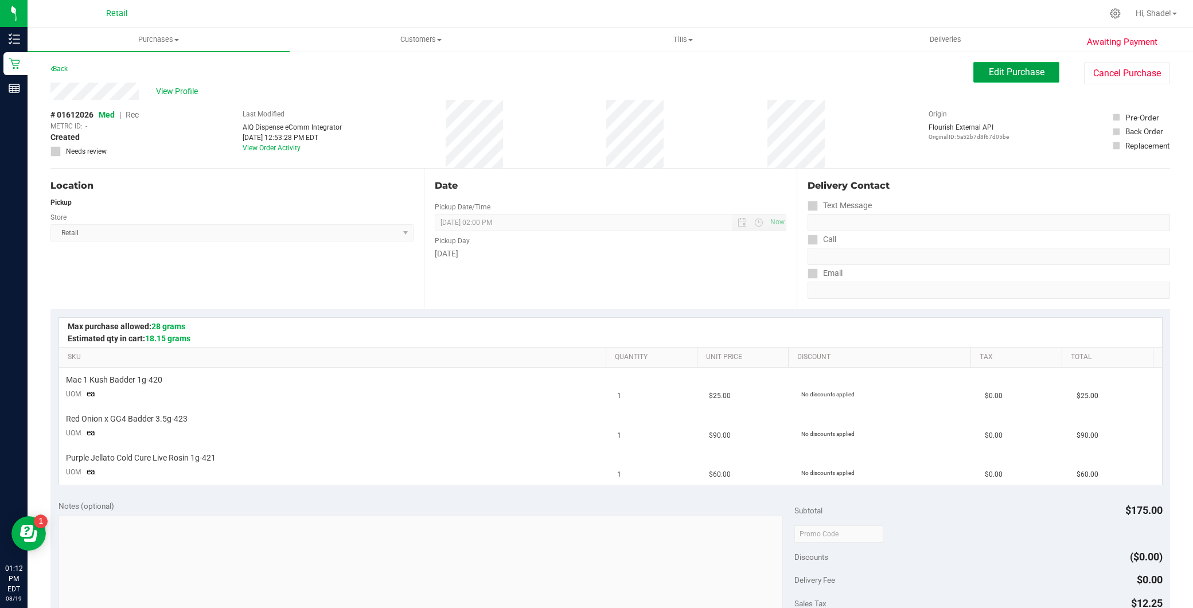
click at [1007, 80] on button "Edit Purchase" at bounding box center [1016, 72] width 86 height 21
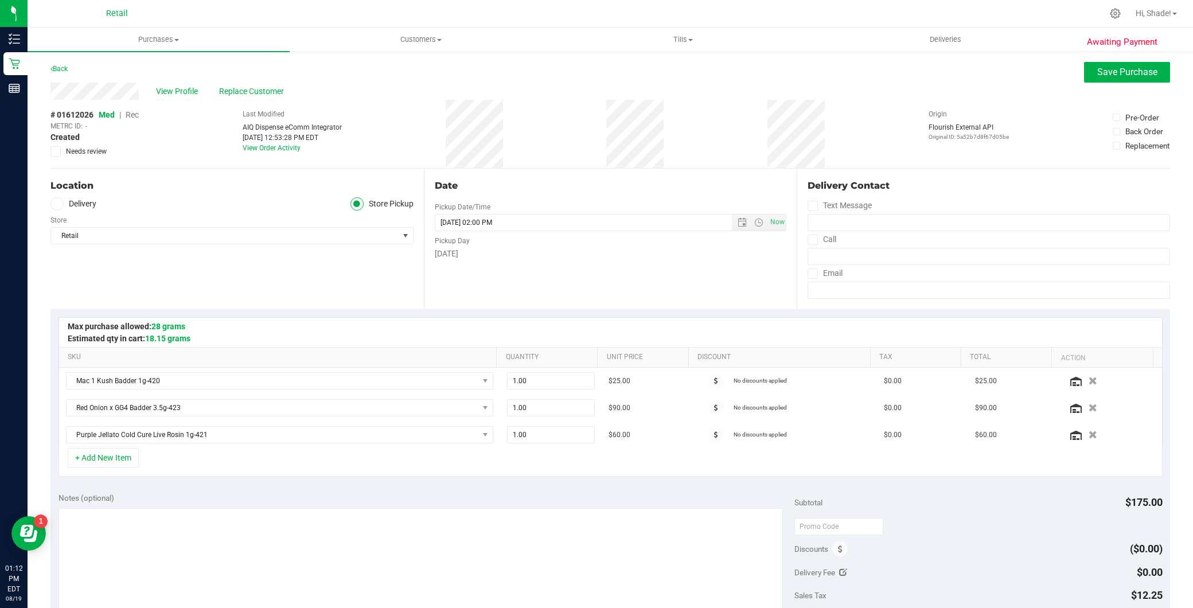
click at [137, 114] on span "Rec" at bounding box center [132, 114] width 13 height 9
click at [1104, 71] on span "Save Purchase" at bounding box center [1127, 72] width 60 height 11
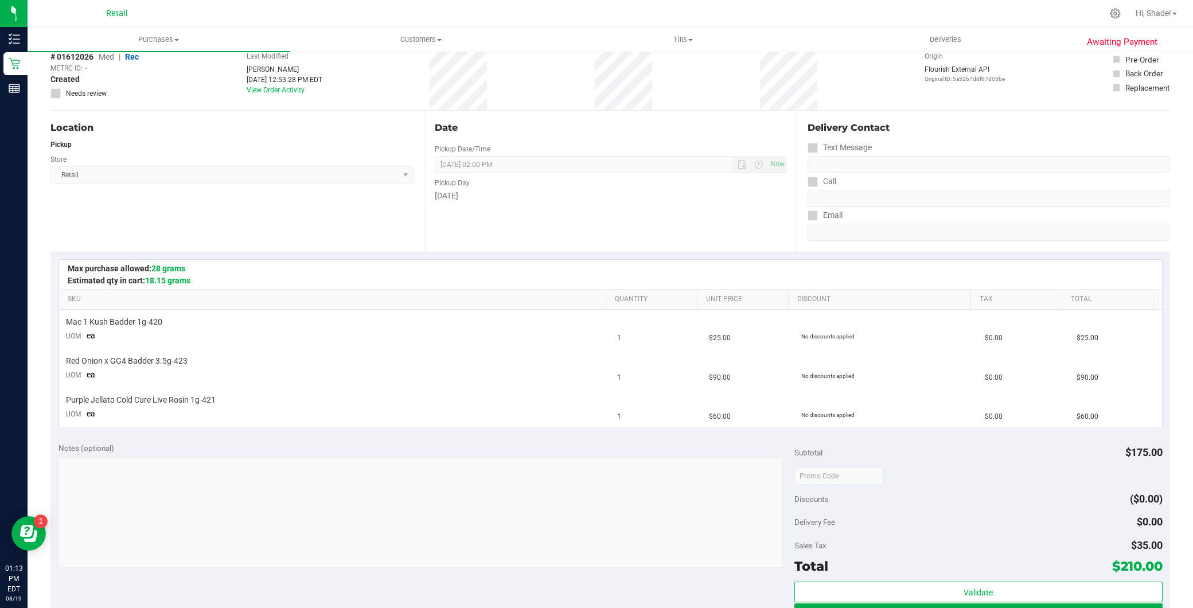
scroll to position [255, 0]
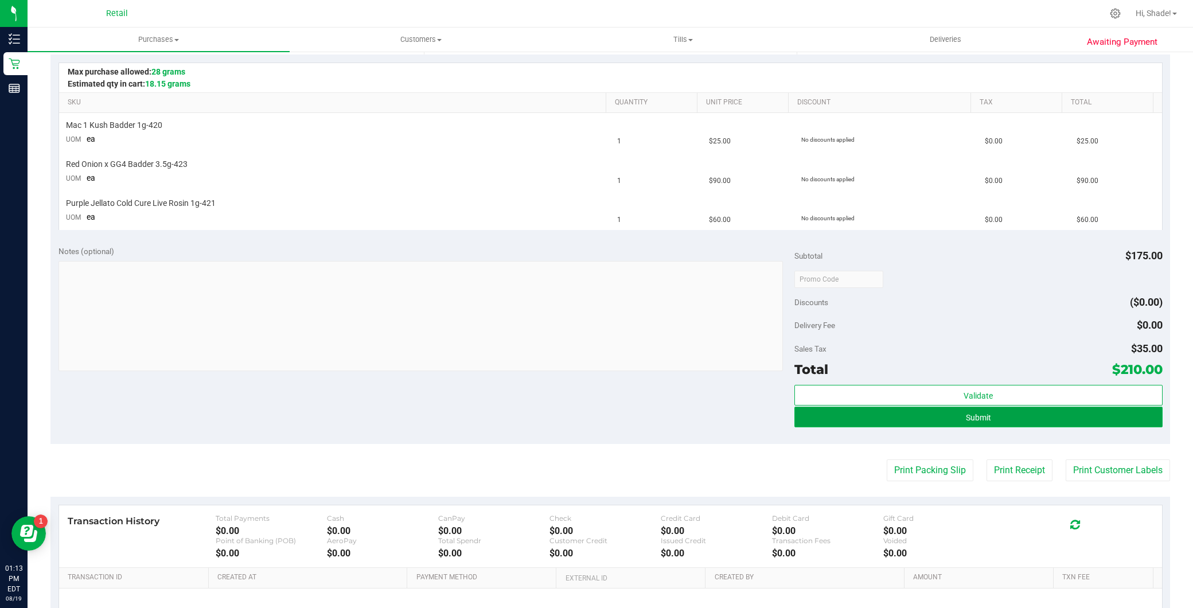
click at [922, 419] on button "Submit" at bounding box center [978, 417] width 368 height 21
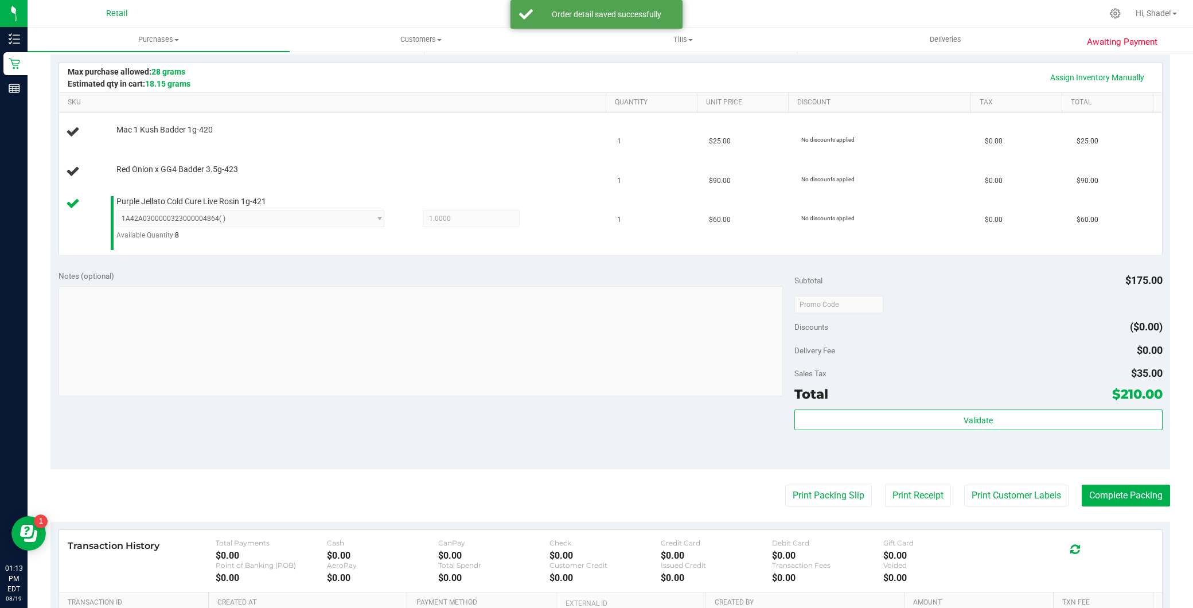
drag, startPoint x: 885, startPoint y: 2, endPoint x: 646, endPoint y: 76, distance: 249.8
click at [646, 76] on div "Assign Inventory Manually" at bounding box center [610, 78] width 1082 height 20
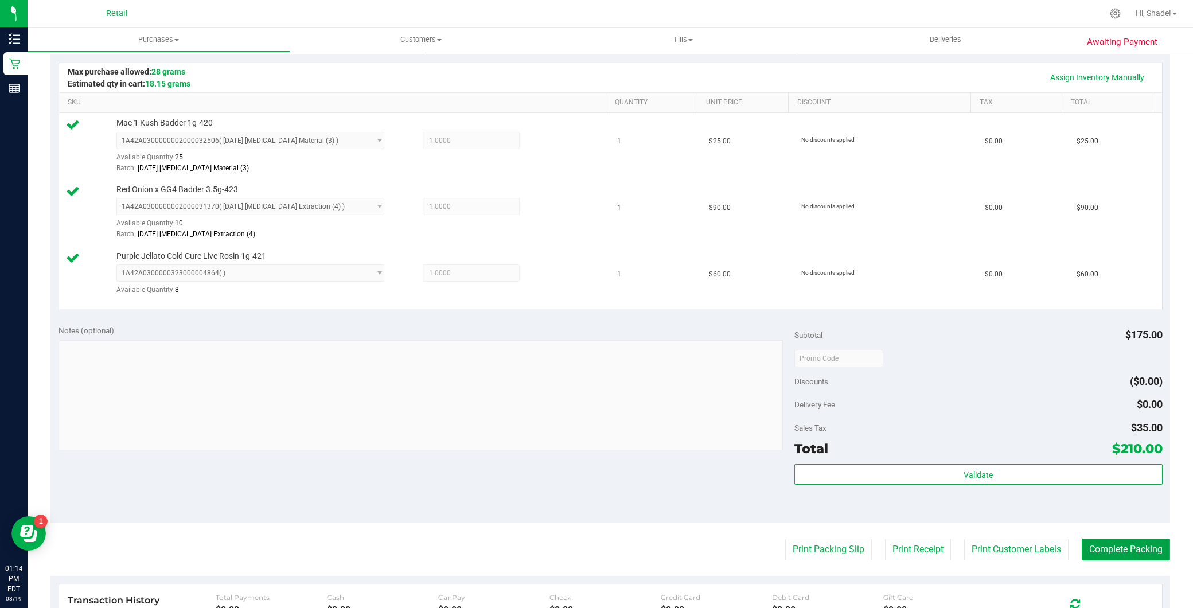
click at [1107, 555] on button "Complete Packing" at bounding box center [1126, 550] width 88 height 22
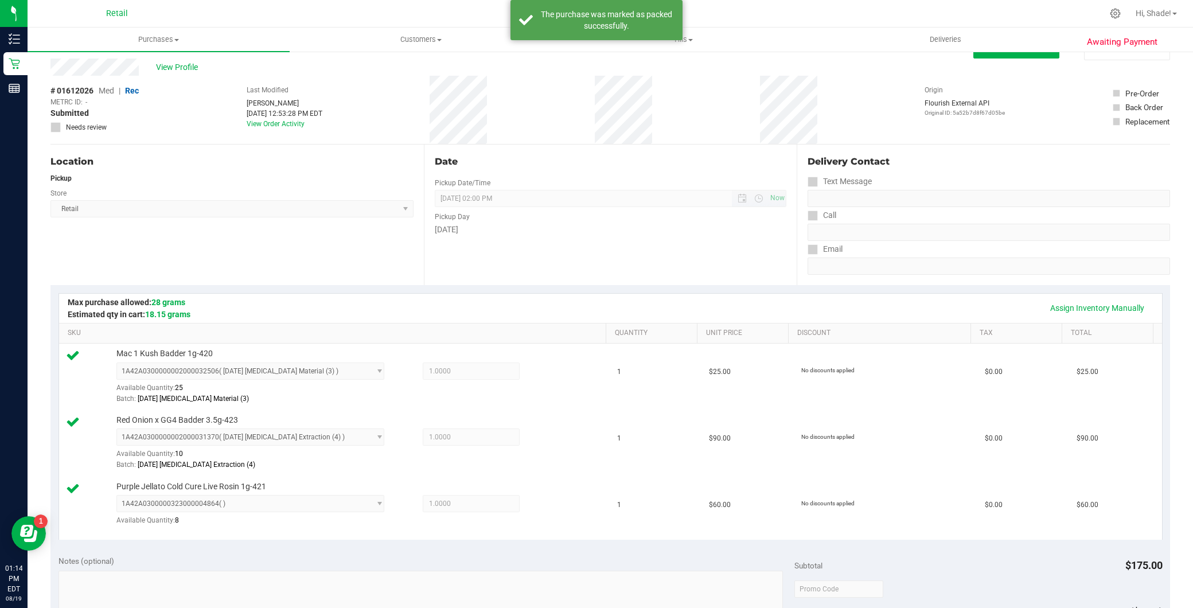
scroll to position [0, 0]
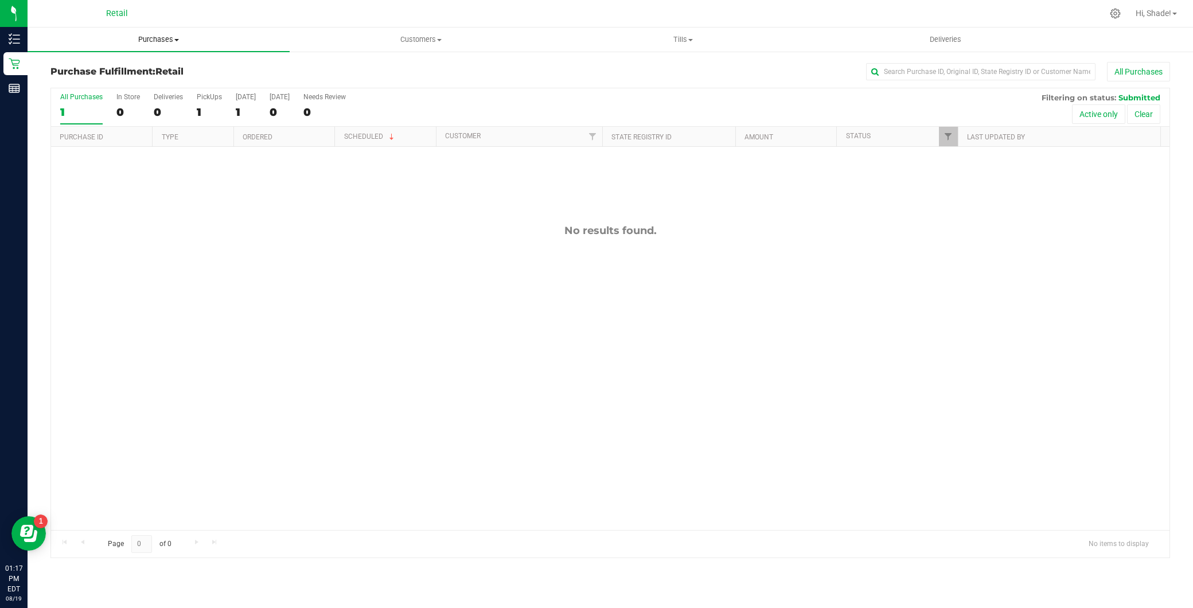
click at [206, 39] on span "Purchases" at bounding box center [159, 39] width 262 height 10
click at [161, 70] on li "Summary of purchases" at bounding box center [159, 70] width 262 height 14
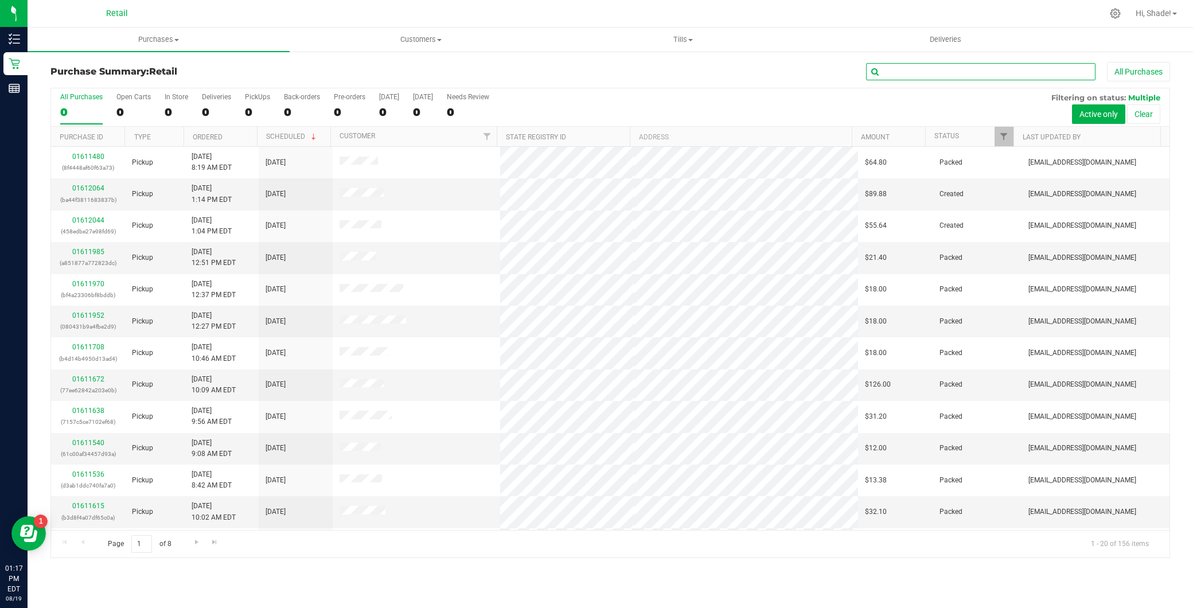
click at [910, 76] on input "text" at bounding box center [980, 71] width 229 height 17
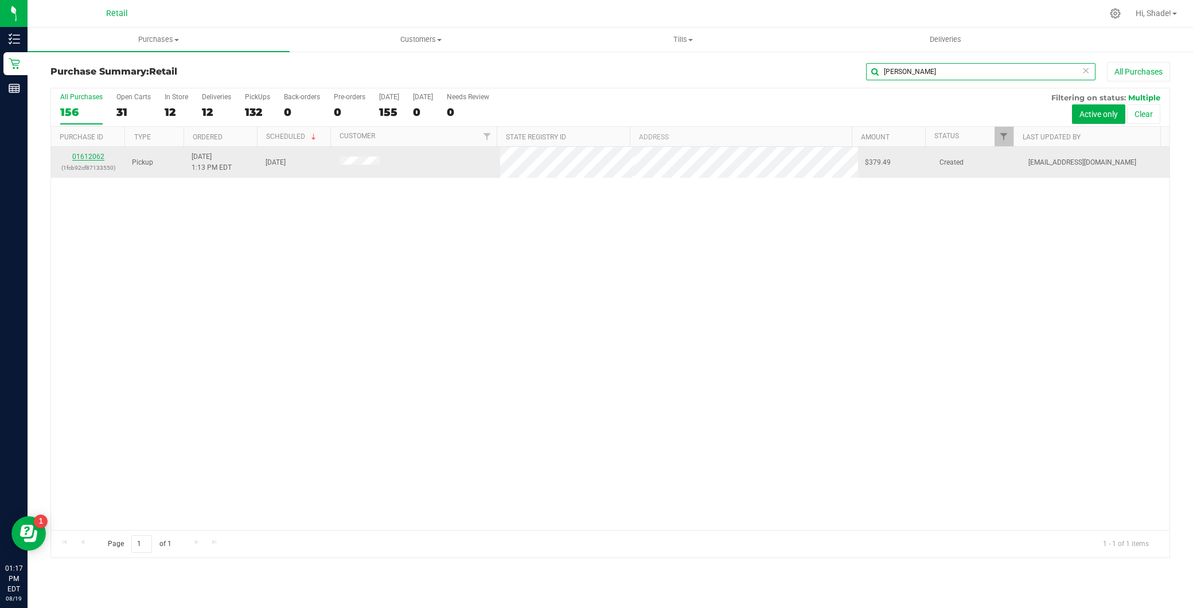
type input "robyn"
click at [102, 153] on link "01612062" at bounding box center [88, 157] width 32 height 8
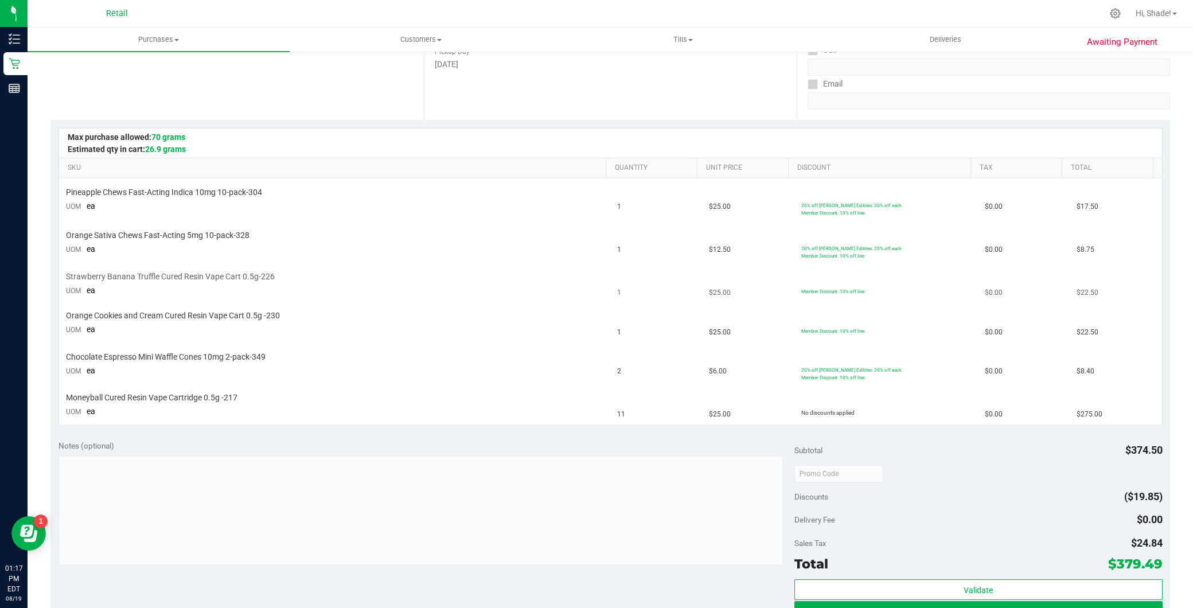
scroll to position [318, 0]
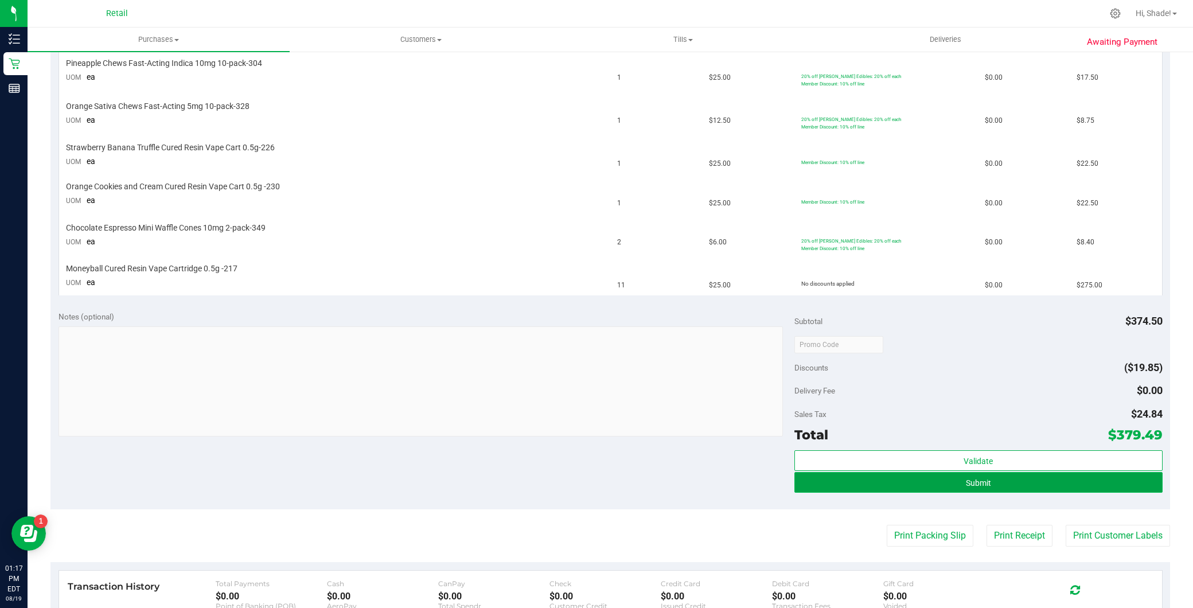
click at [972, 480] on span "Submit" at bounding box center [978, 482] width 25 height 9
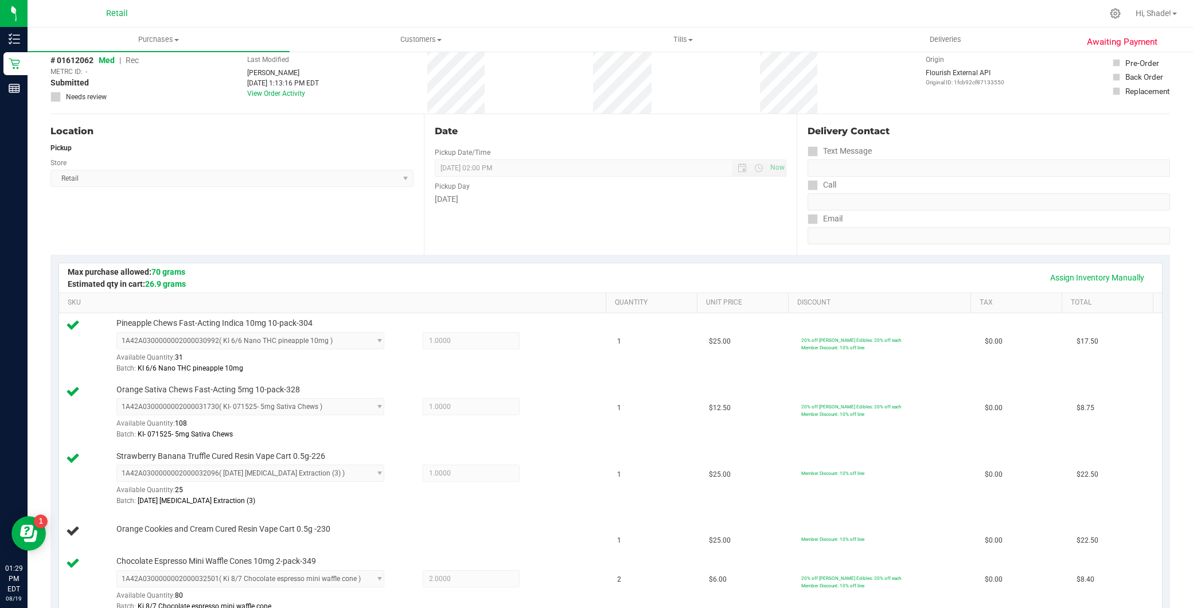
scroll to position [0, 0]
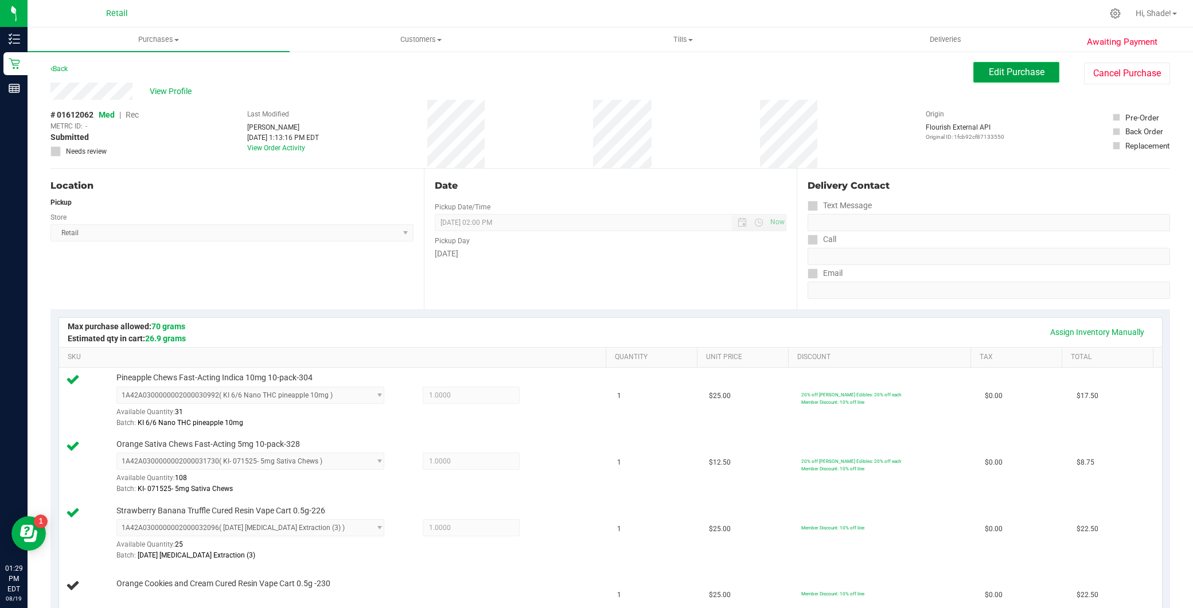
click at [1014, 75] on span "Edit Purchase" at bounding box center [1017, 72] width 56 height 11
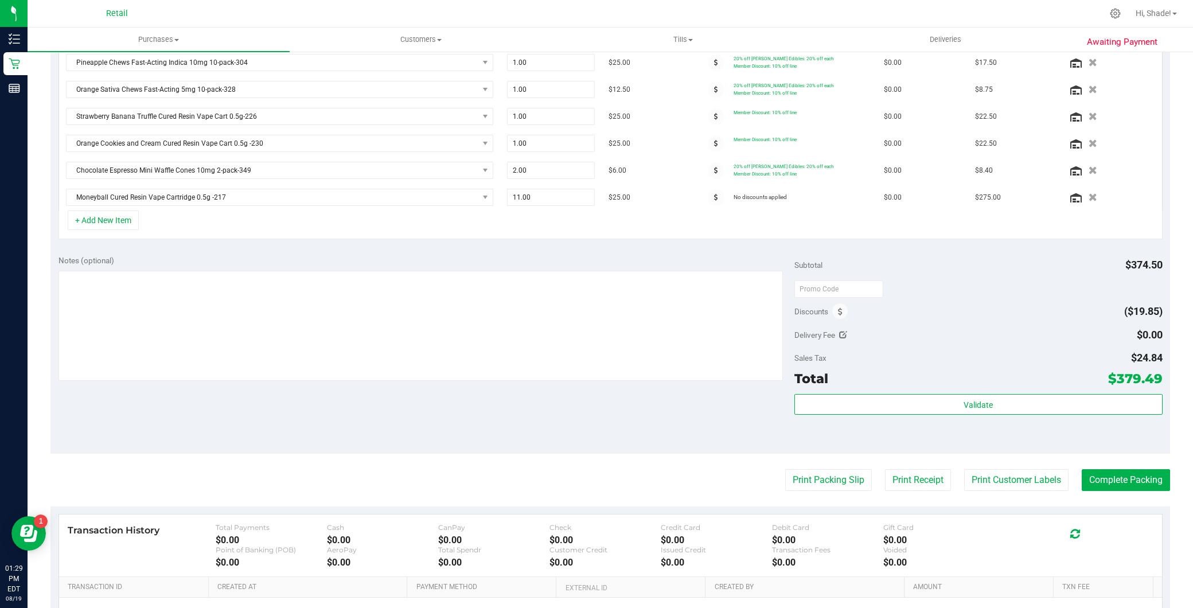
scroll to position [191, 0]
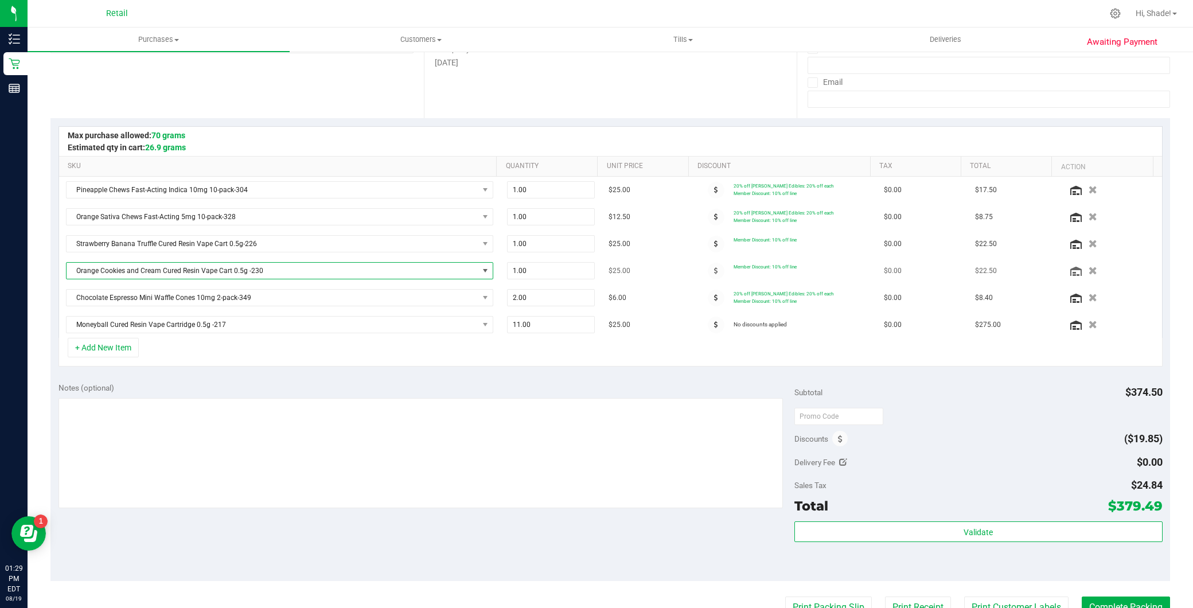
click at [481, 275] on span "NO DATA FOUND" at bounding box center [485, 270] width 9 height 9
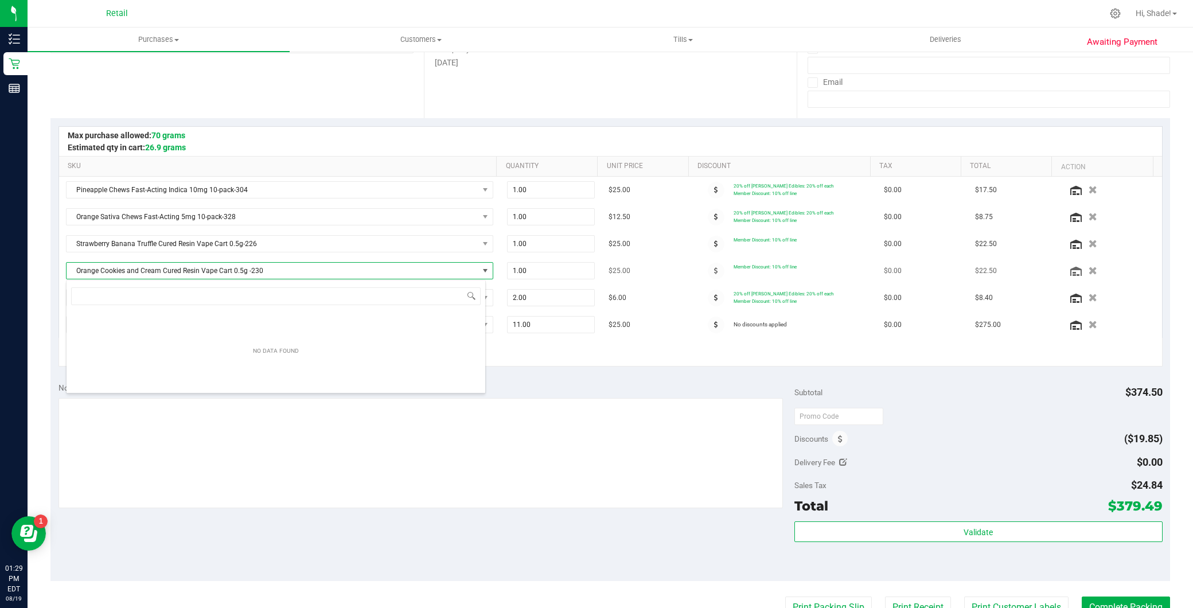
scroll to position [17, 419]
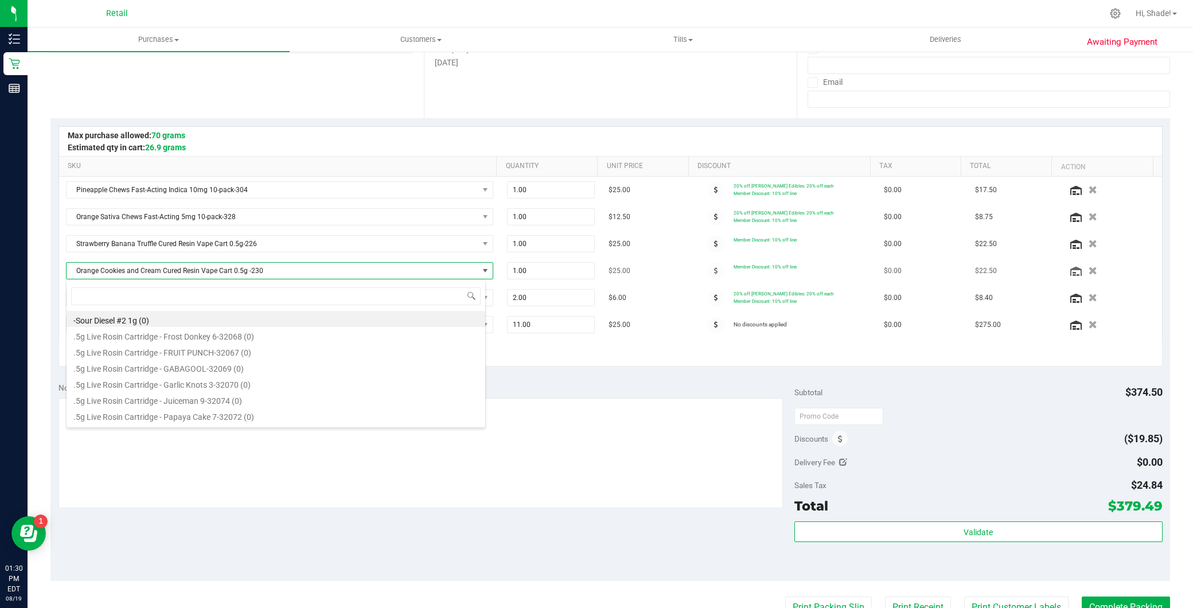
click at [481, 275] on span at bounding box center [485, 270] width 9 height 9
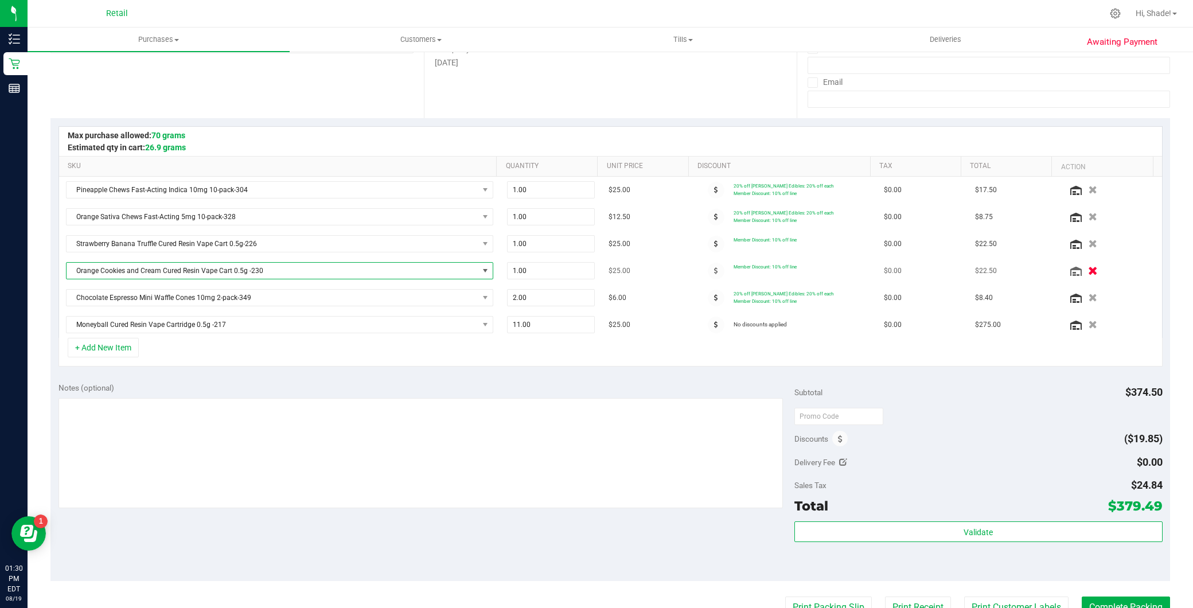
click at [1088, 270] on icon "button" at bounding box center [1093, 271] width 10 height 9
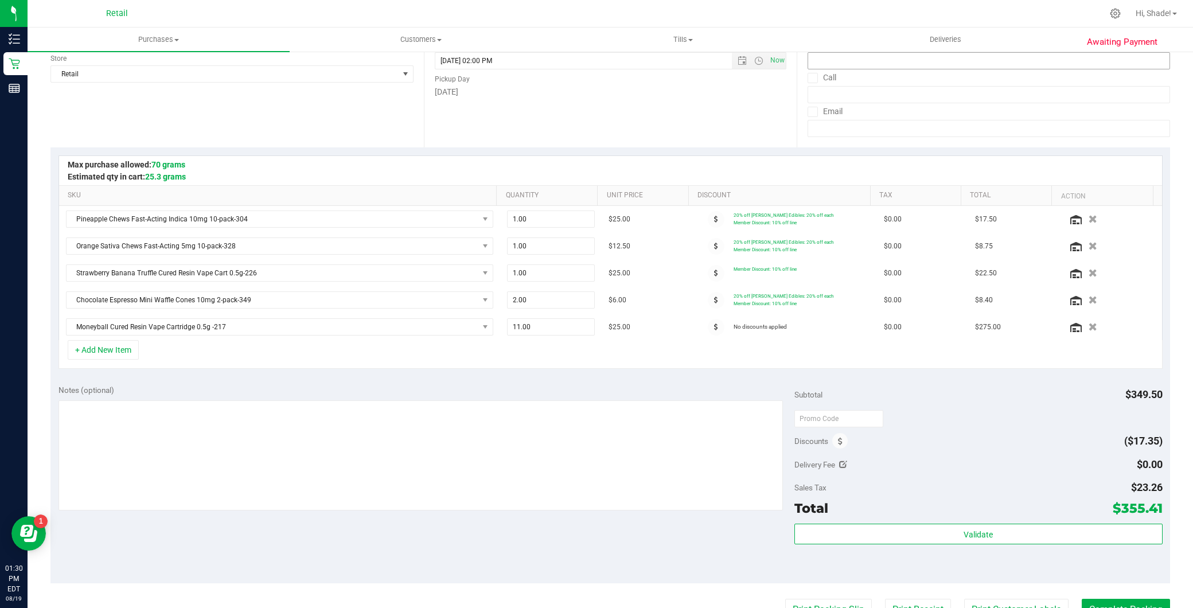
scroll to position [0, 0]
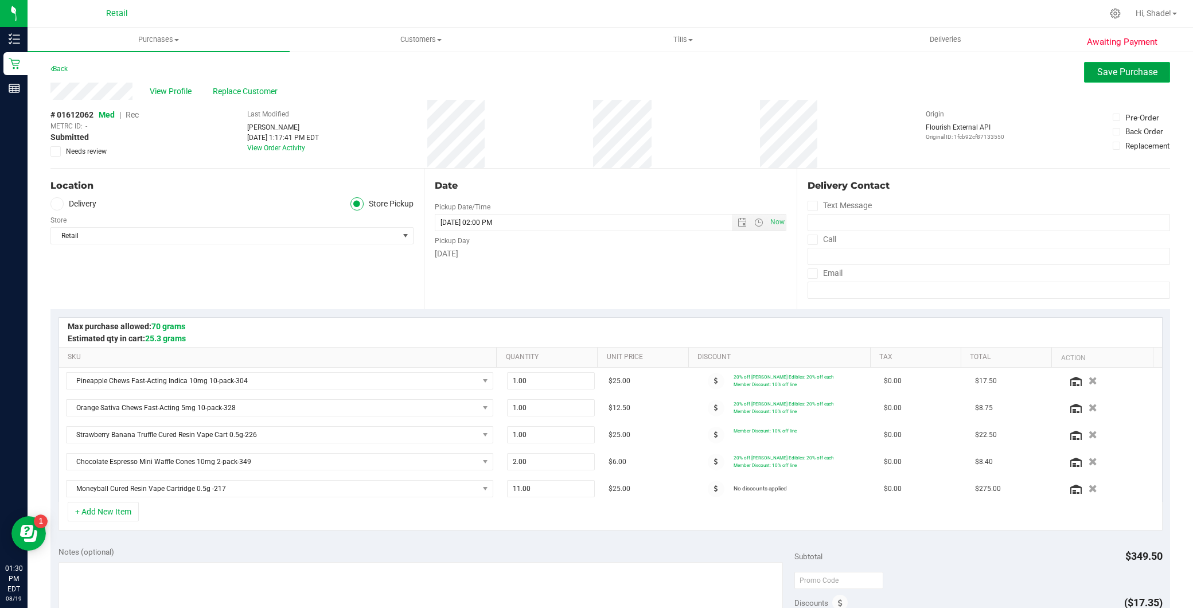
click at [1131, 78] on button "Save Purchase" at bounding box center [1127, 72] width 86 height 21
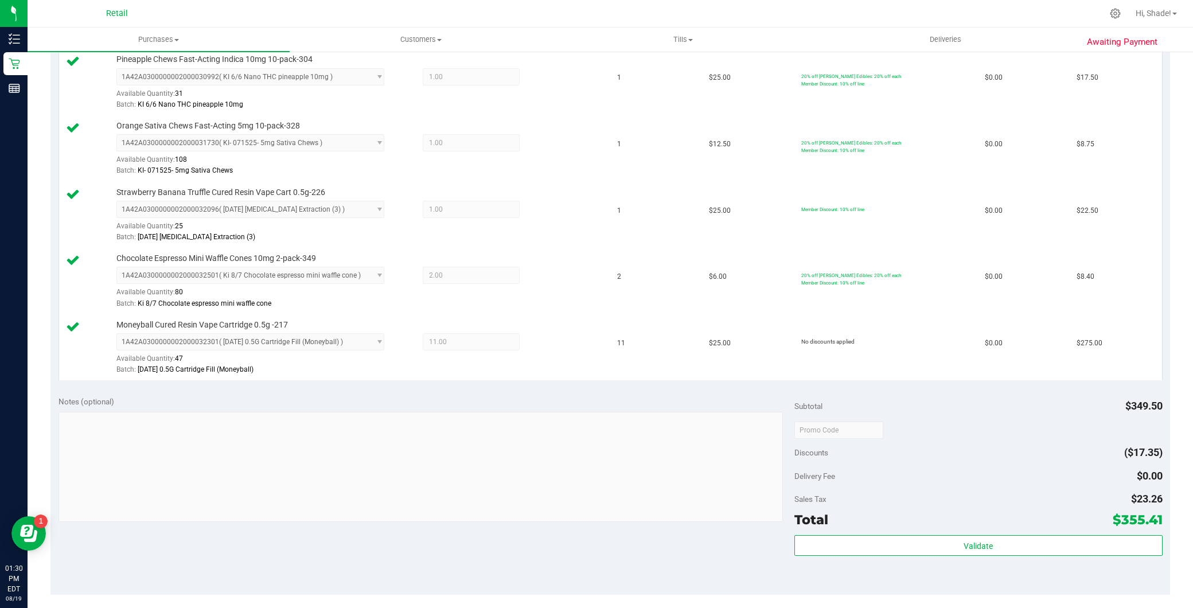
scroll to position [446, 0]
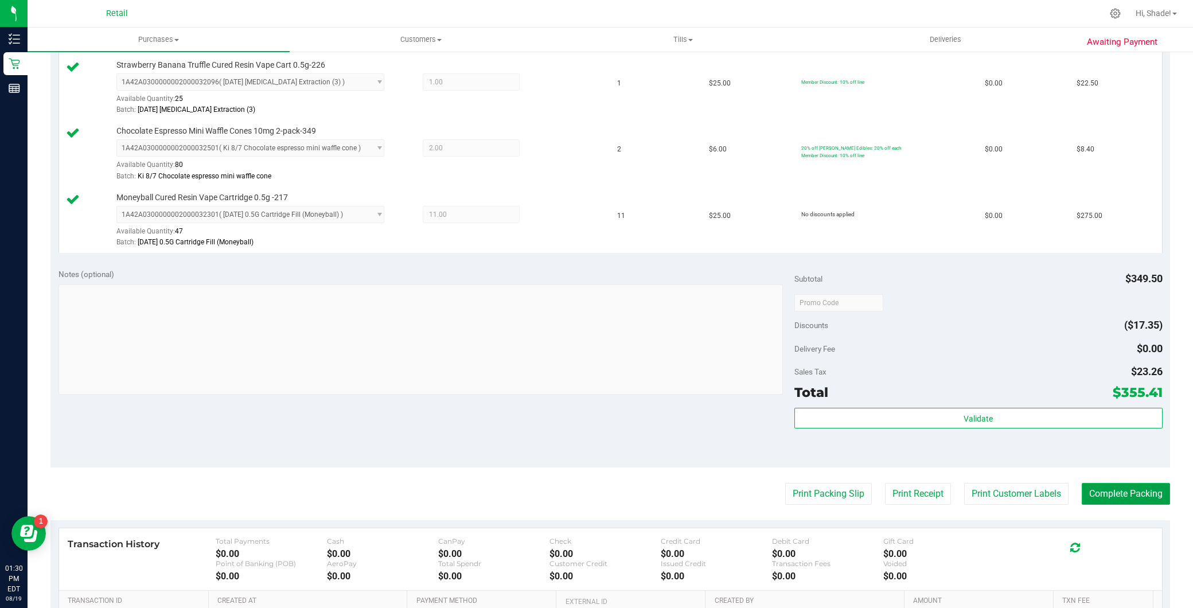
click at [1110, 494] on button "Complete Packing" at bounding box center [1126, 494] width 88 height 22
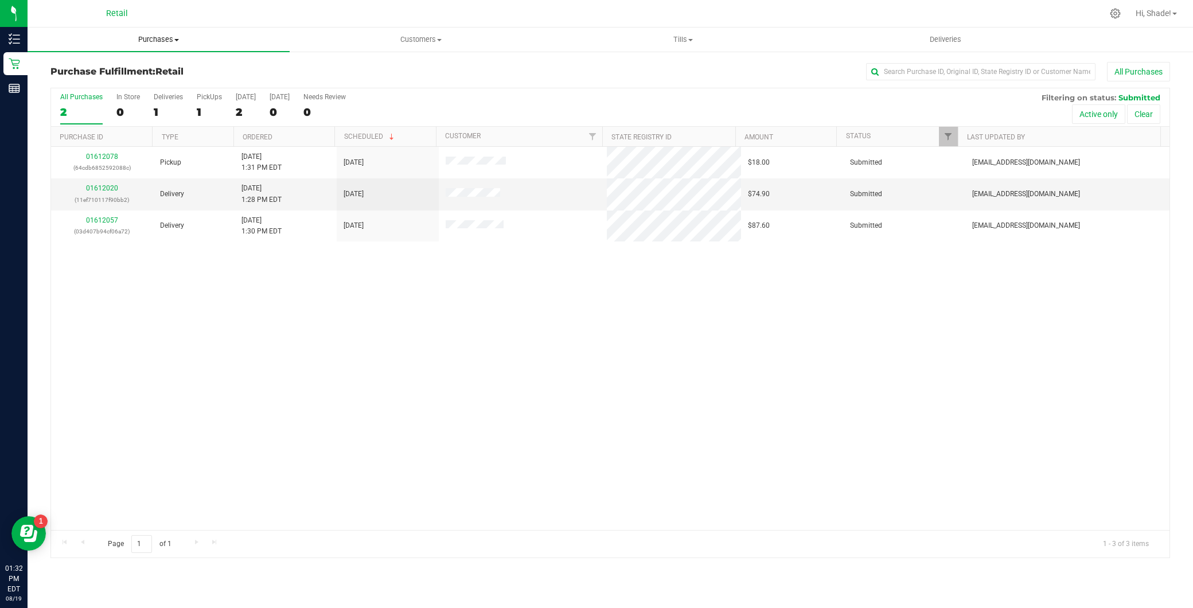
click at [163, 41] on span "Purchases" at bounding box center [159, 39] width 262 height 10
click at [170, 63] on li "Summary of purchases" at bounding box center [159, 70] width 262 height 14
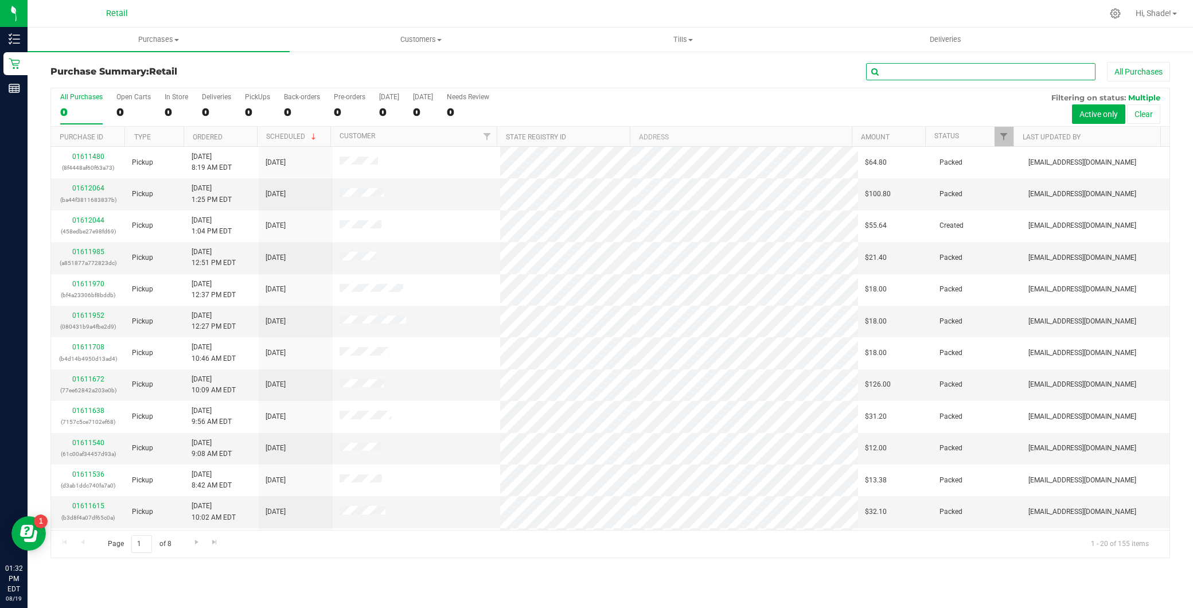
click at [930, 63] on input "text" at bounding box center [980, 71] width 229 height 17
click at [936, 77] on input "text" at bounding box center [980, 71] width 229 height 17
type input "ro"
click at [993, 69] on input "ro" at bounding box center [980, 71] width 229 height 17
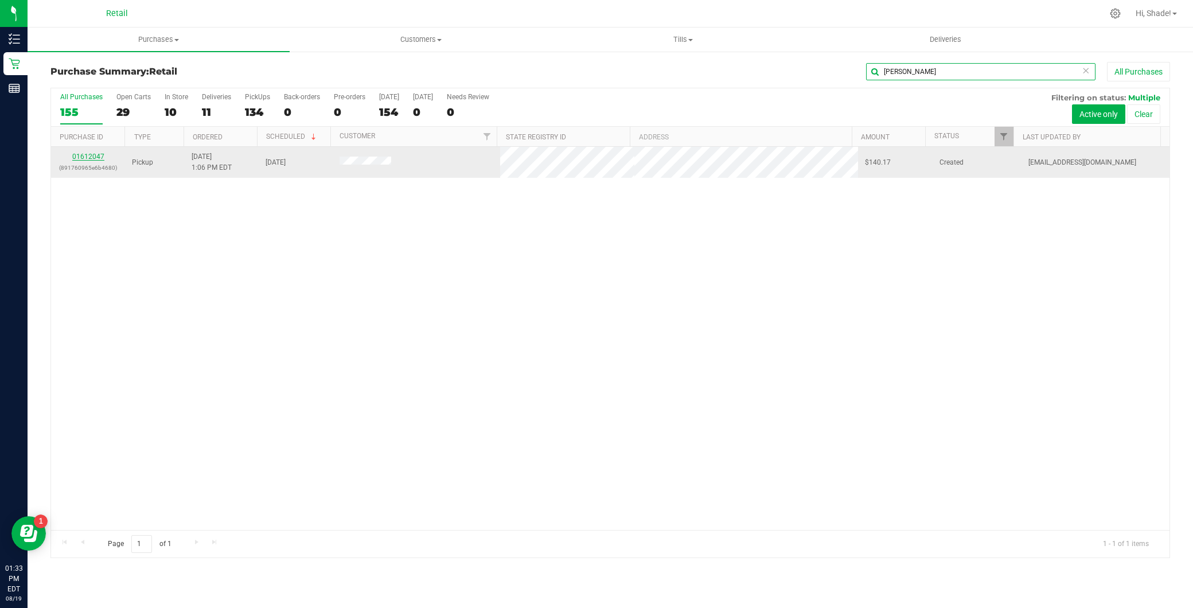
type input "rachele"
click at [86, 154] on link "01612047" at bounding box center [88, 157] width 32 height 8
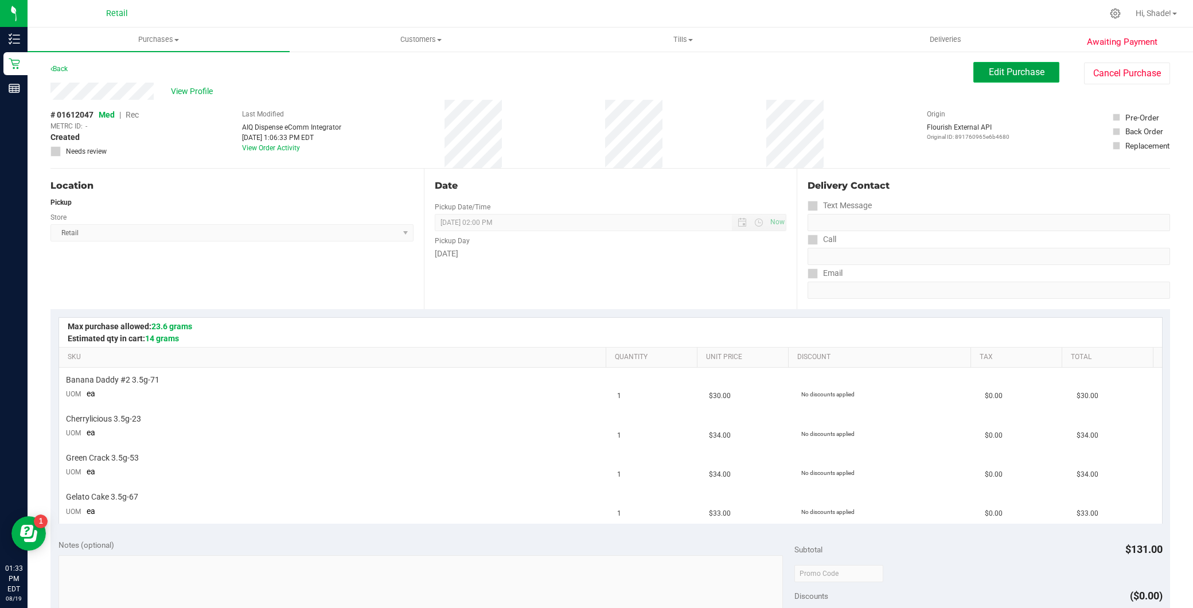
click at [1000, 73] on span "Edit Purchase" at bounding box center [1017, 72] width 56 height 11
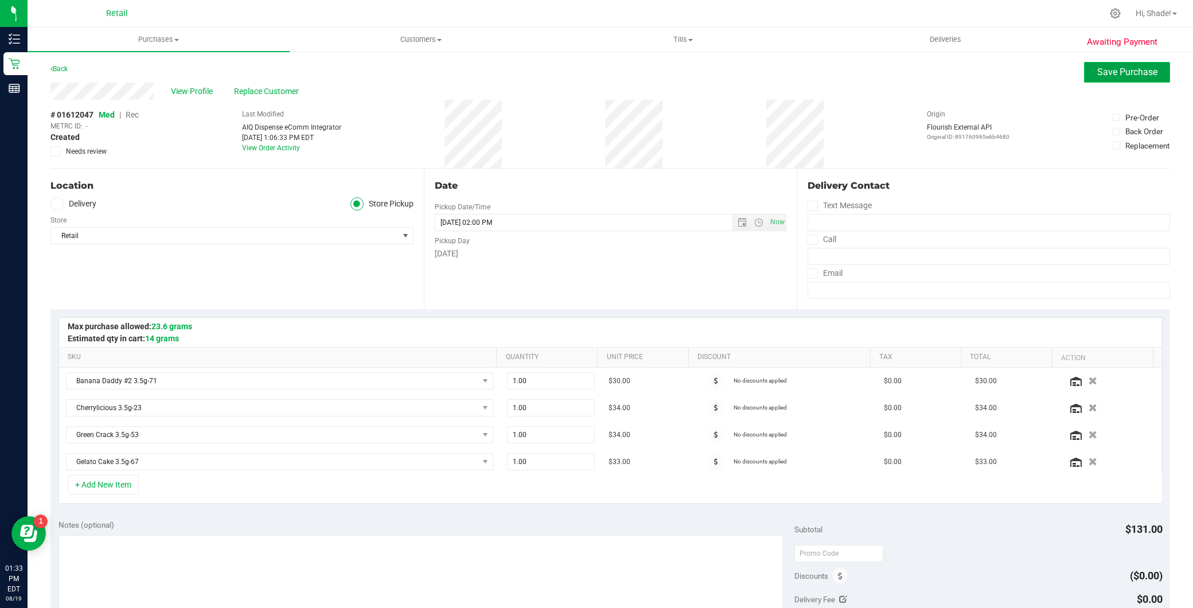
click at [1119, 69] on span "Save Purchase" at bounding box center [1127, 72] width 60 height 11
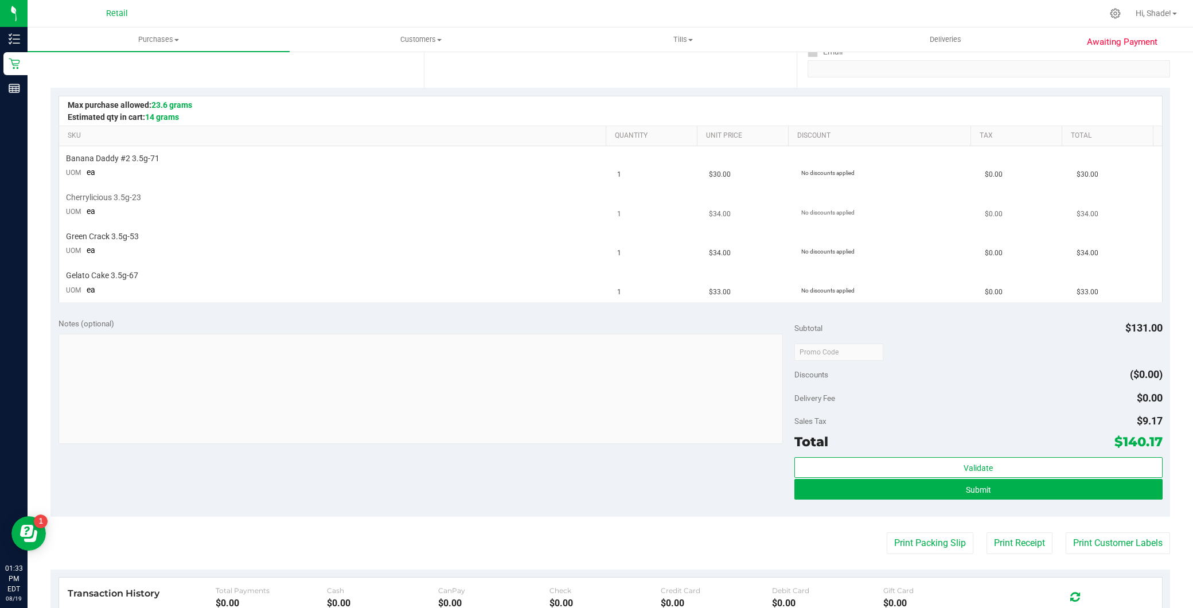
scroll to position [318, 0]
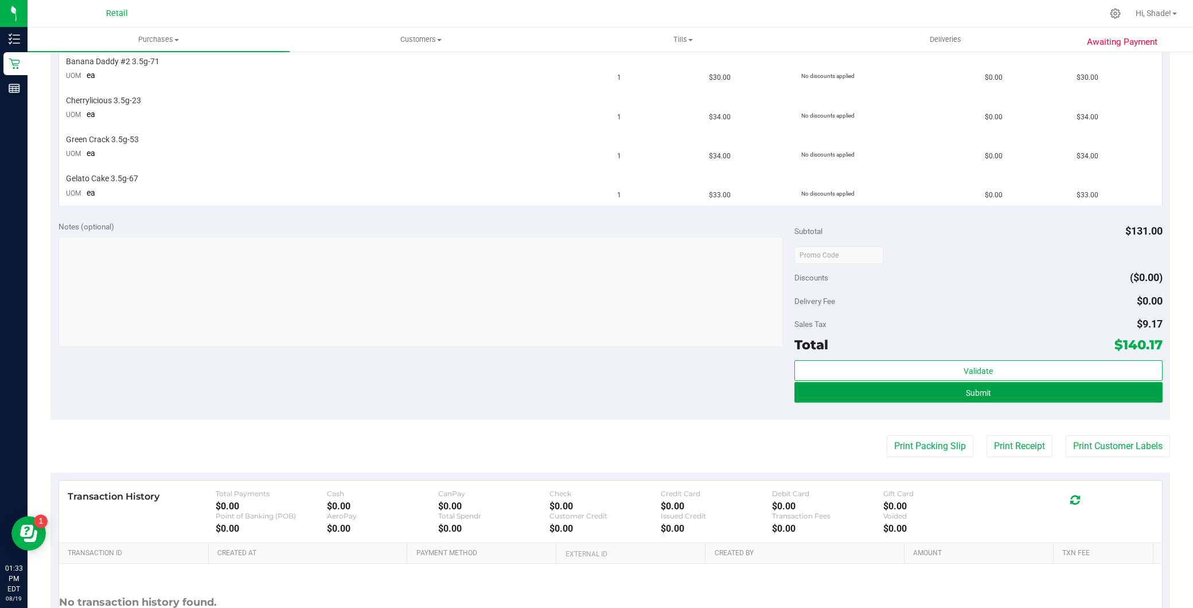
click at [919, 396] on button "Submit" at bounding box center [978, 392] width 368 height 21
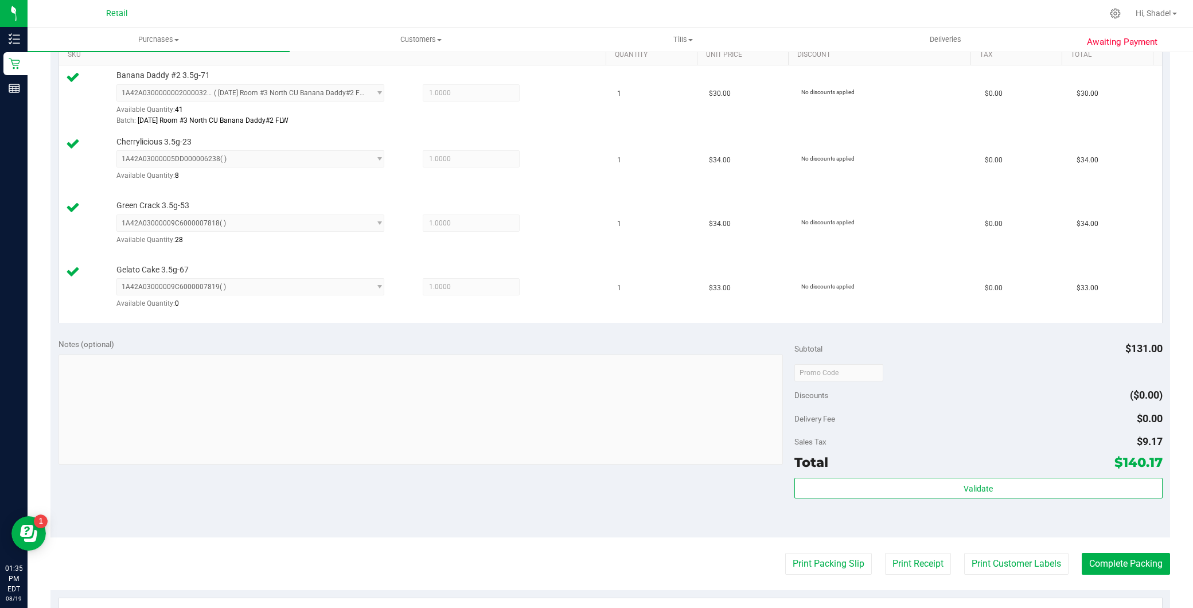
scroll to position [382, 0]
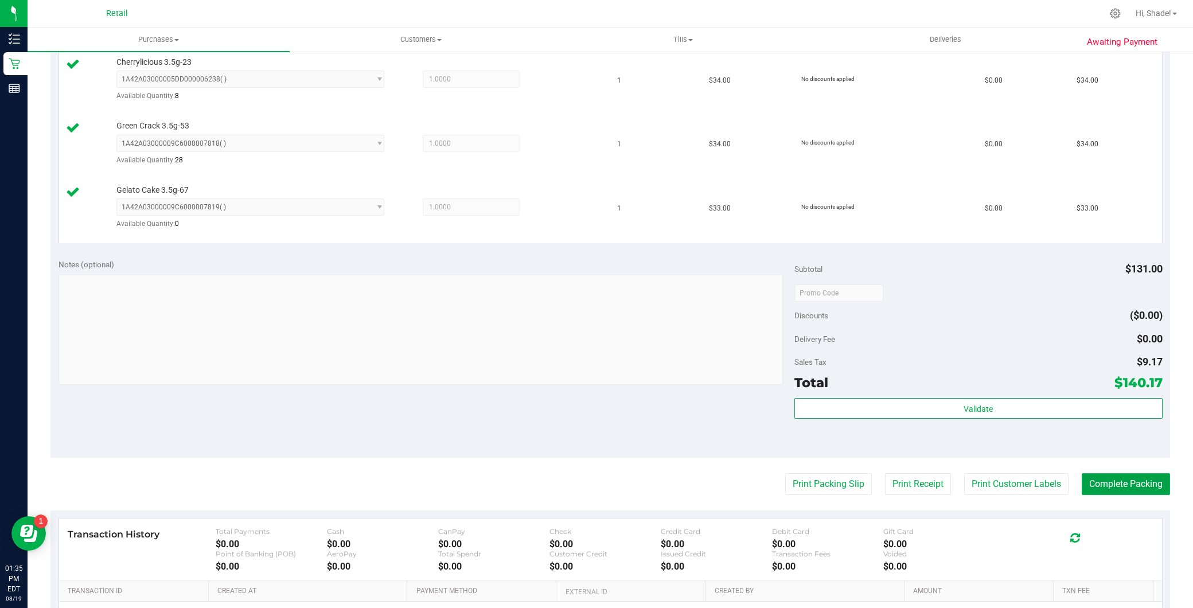
click at [1110, 486] on button "Complete Packing" at bounding box center [1126, 484] width 88 height 22
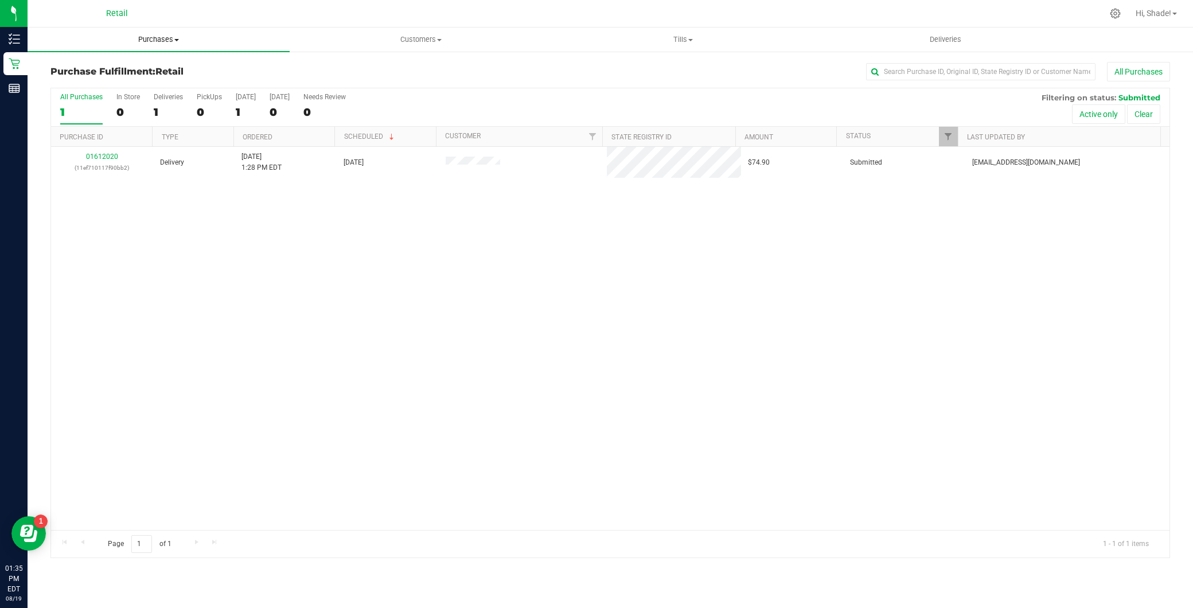
click at [149, 41] on span "Purchases" at bounding box center [159, 39] width 262 height 10
click at [145, 66] on li "Summary of purchases" at bounding box center [159, 70] width 262 height 14
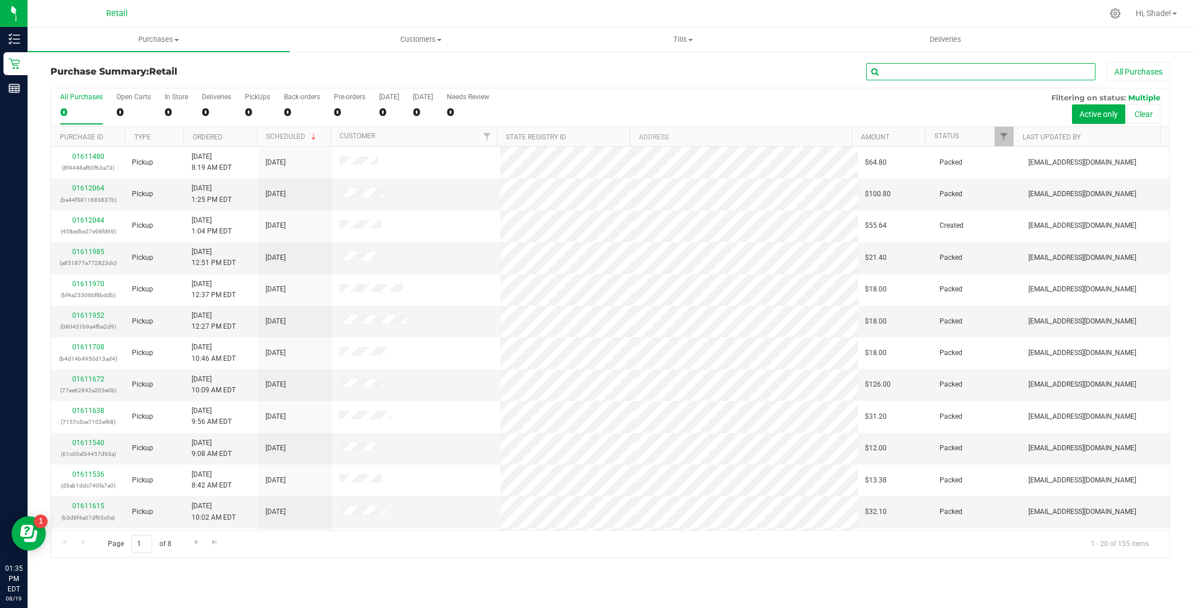
click at [945, 69] on input "text" at bounding box center [980, 71] width 229 height 17
click at [913, 64] on input "text" at bounding box center [980, 71] width 229 height 17
click at [911, 69] on input "text" at bounding box center [980, 71] width 229 height 17
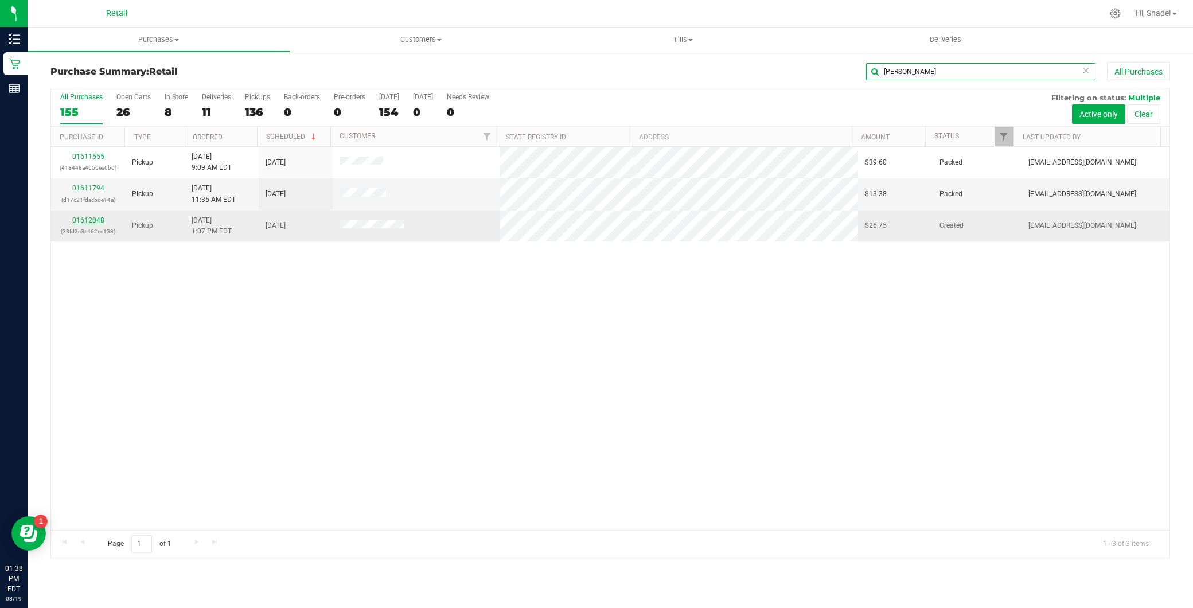
type input "jess"
click at [99, 218] on link "01612048" at bounding box center [88, 220] width 32 height 8
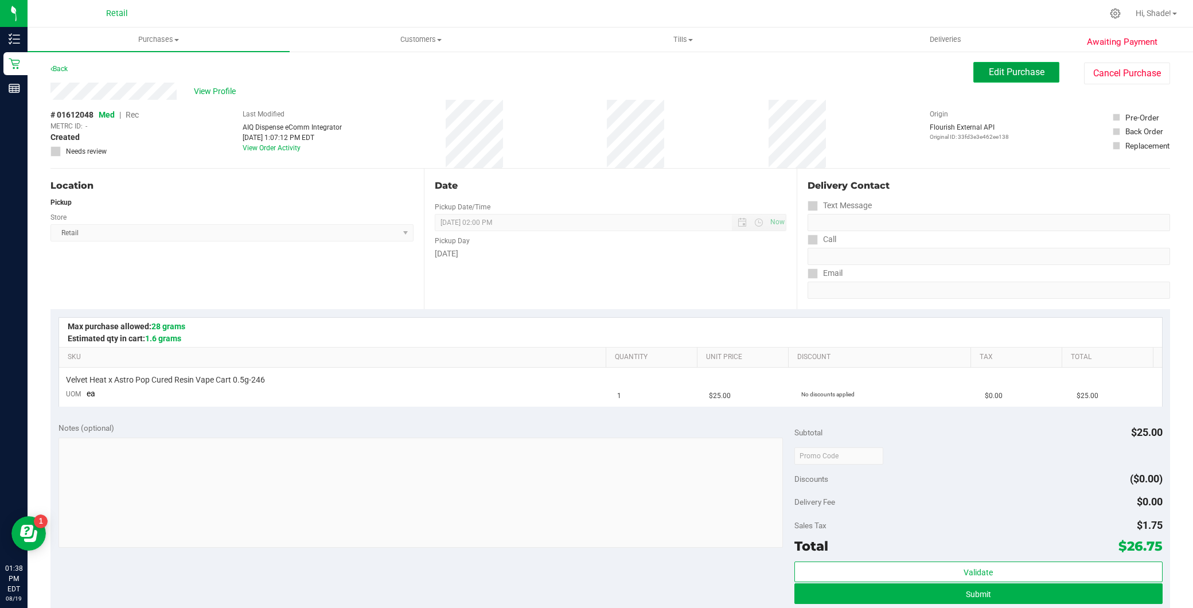
click at [992, 77] on span "Edit Purchase" at bounding box center [1017, 72] width 56 height 11
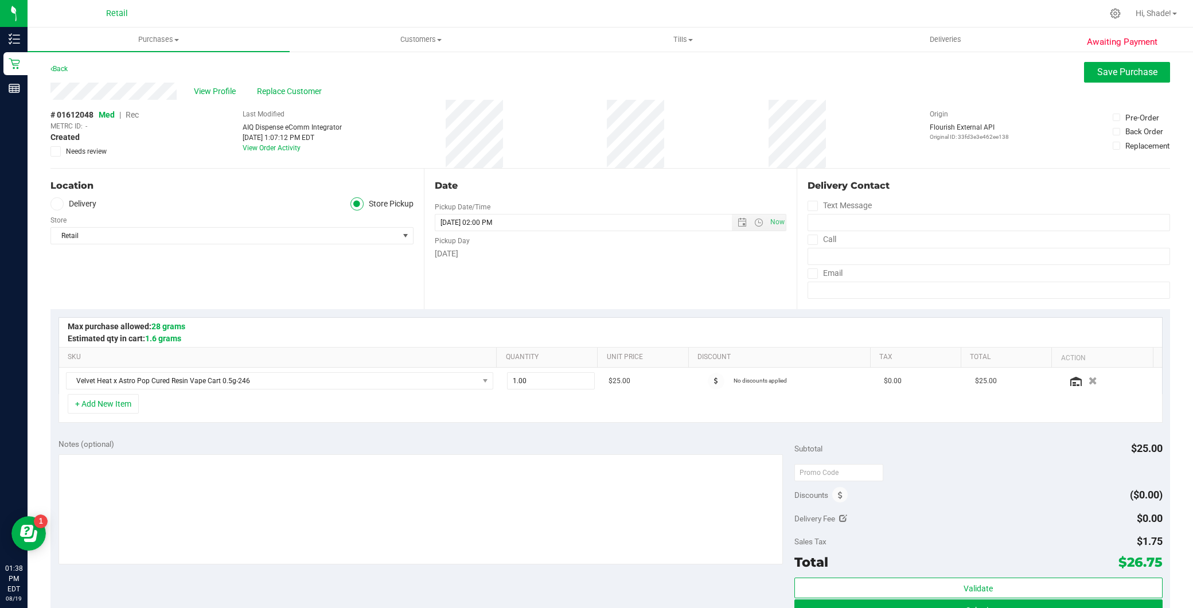
click at [134, 117] on span "Rec" at bounding box center [132, 114] width 13 height 9
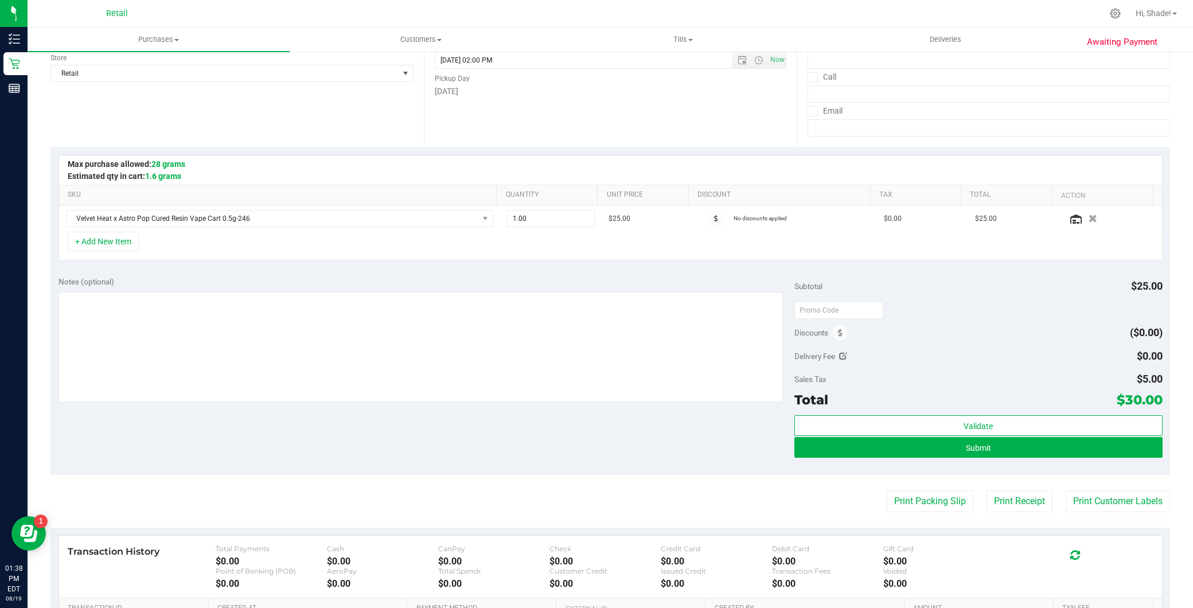
scroll to position [255, 0]
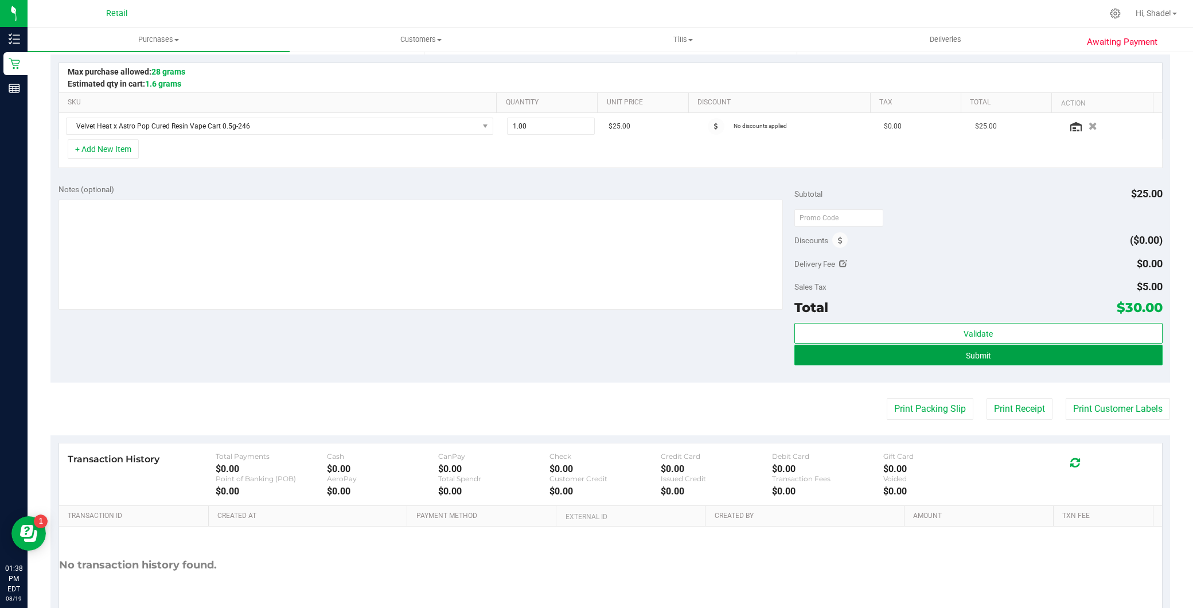
click at [966, 352] on span "Submit" at bounding box center [978, 355] width 25 height 9
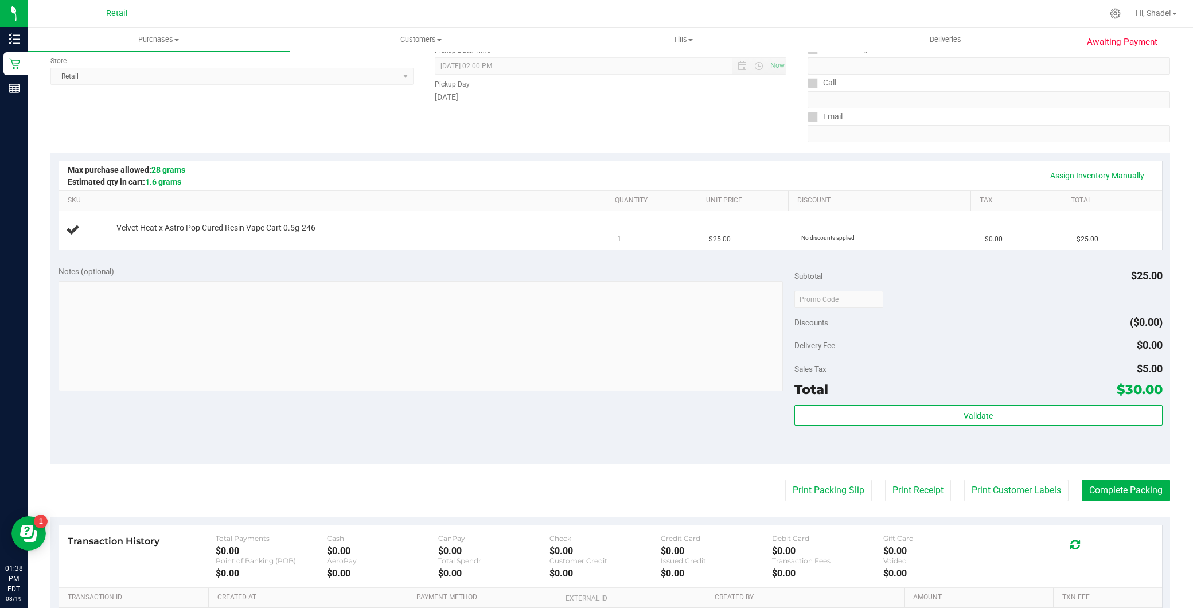
scroll to position [127, 0]
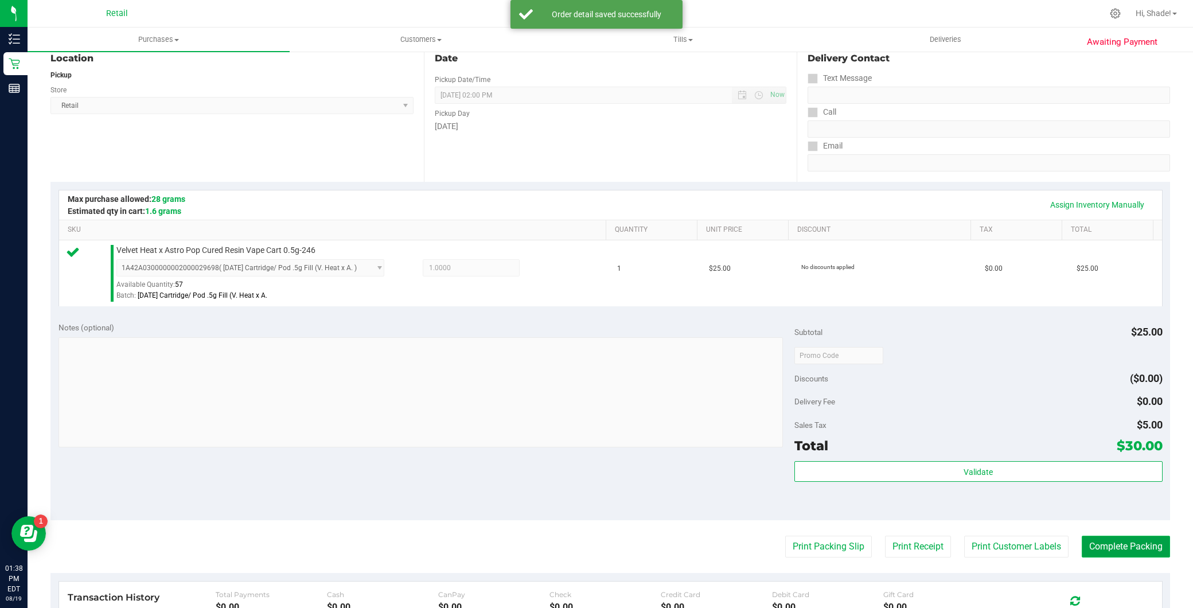
click at [1111, 552] on button "Complete Packing" at bounding box center [1126, 547] width 88 height 22
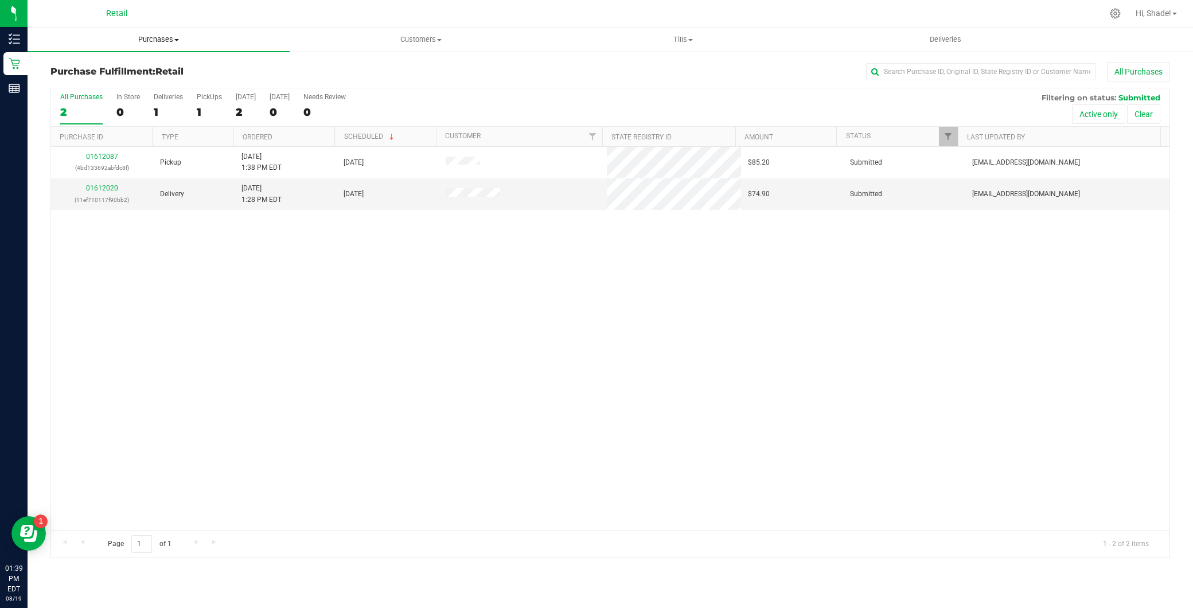
click at [147, 40] on span "Purchases" at bounding box center [159, 39] width 262 height 10
click at [153, 63] on li "Summary of purchases" at bounding box center [159, 70] width 262 height 14
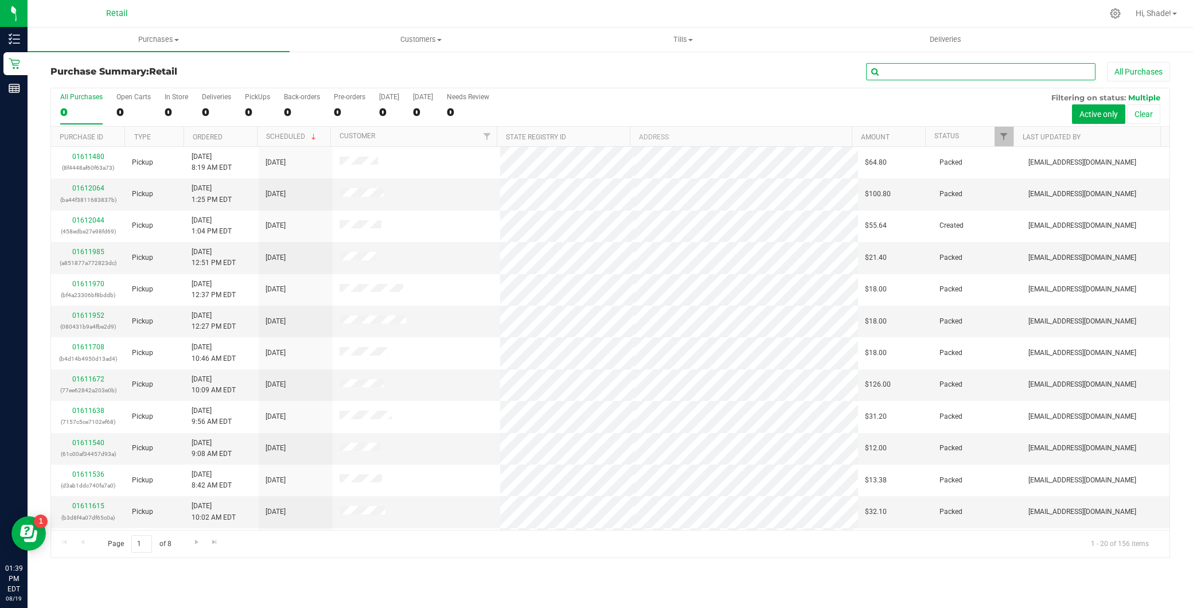
drag, startPoint x: 932, startPoint y: 68, endPoint x: 935, endPoint y: 73, distance: 6.4
click at [934, 68] on input "text" at bounding box center [980, 71] width 229 height 17
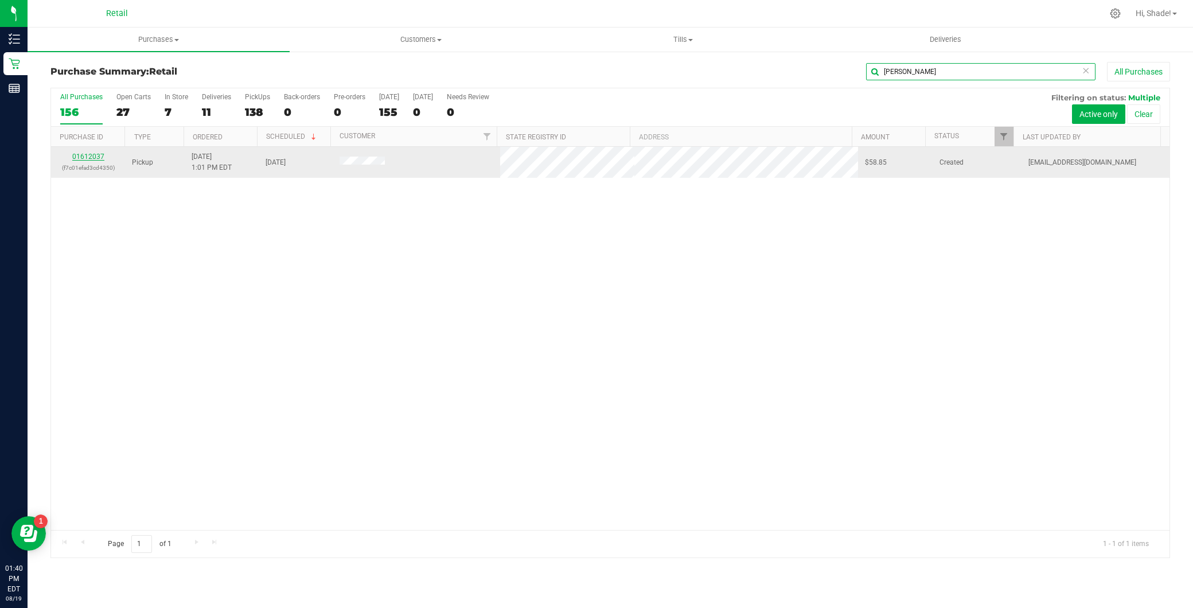
type input "amanda b"
click at [93, 158] on link "01612037" at bounding box center [88, 157] width 32 height 8
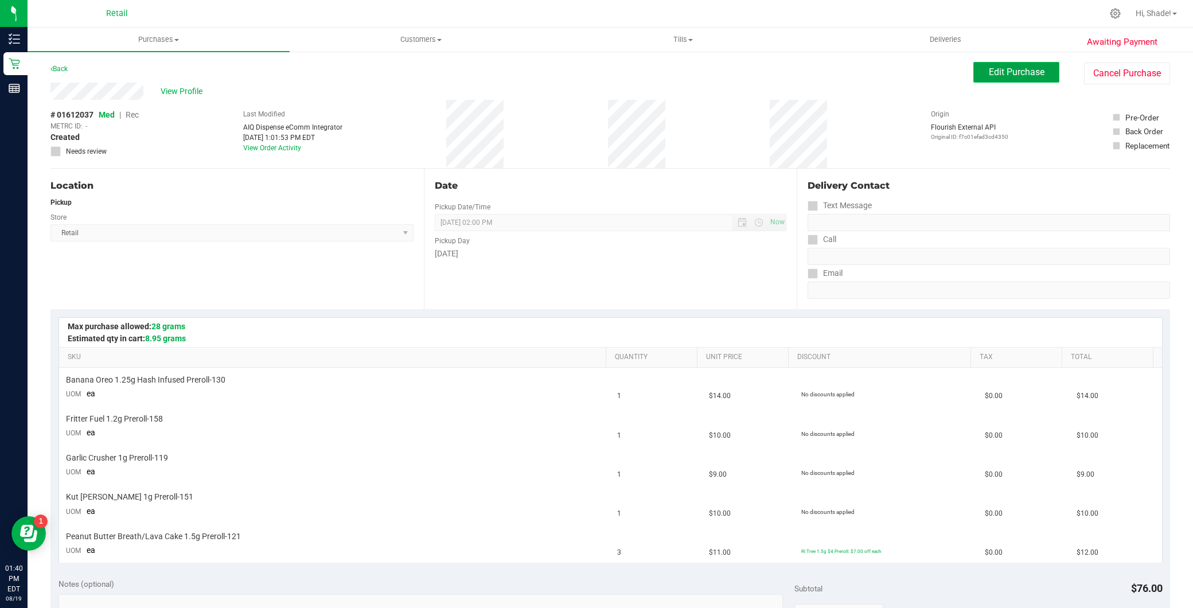
click at [981, 79] on button "Edit Purchase" at bounding box center [1016, 72] width 86 height 21
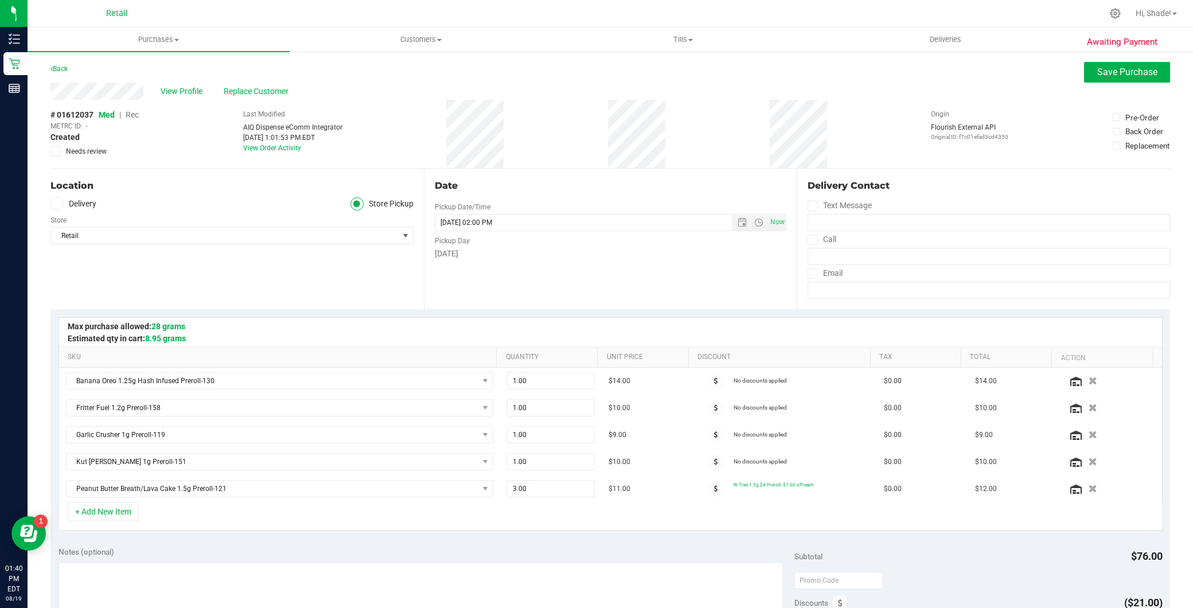
click at [134, 115] on span "Rec" at bounding box center [132, 114] width 13 height 9
click at [1097, 69] on span "Save Purchase" at bounding box center [1127, 72] width 60 height 11
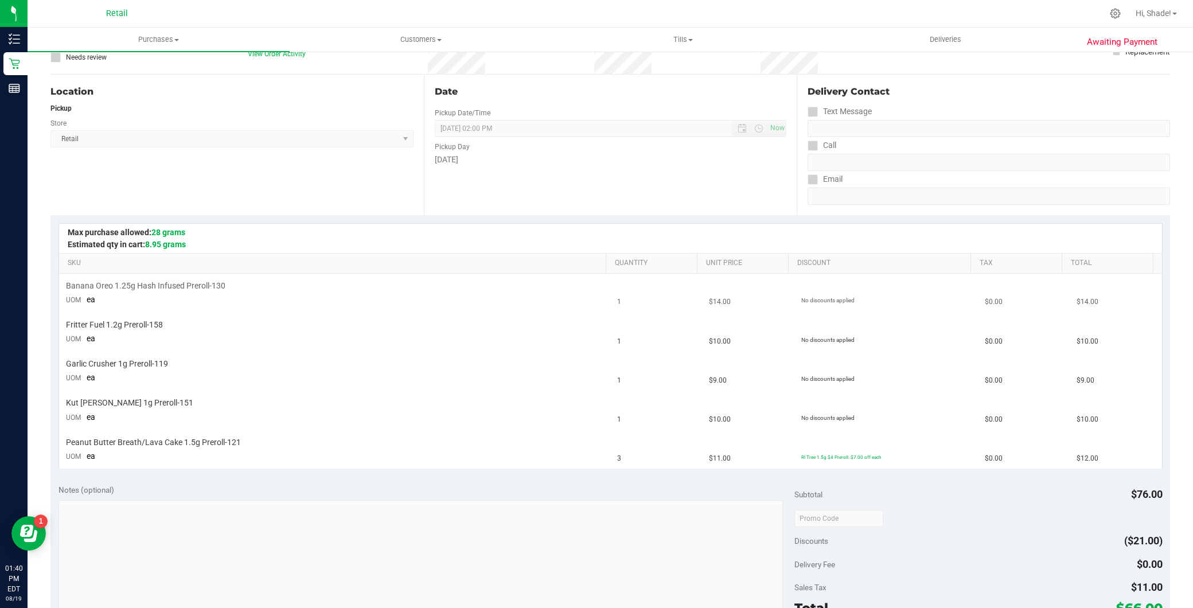
scroll to position [191, 0]
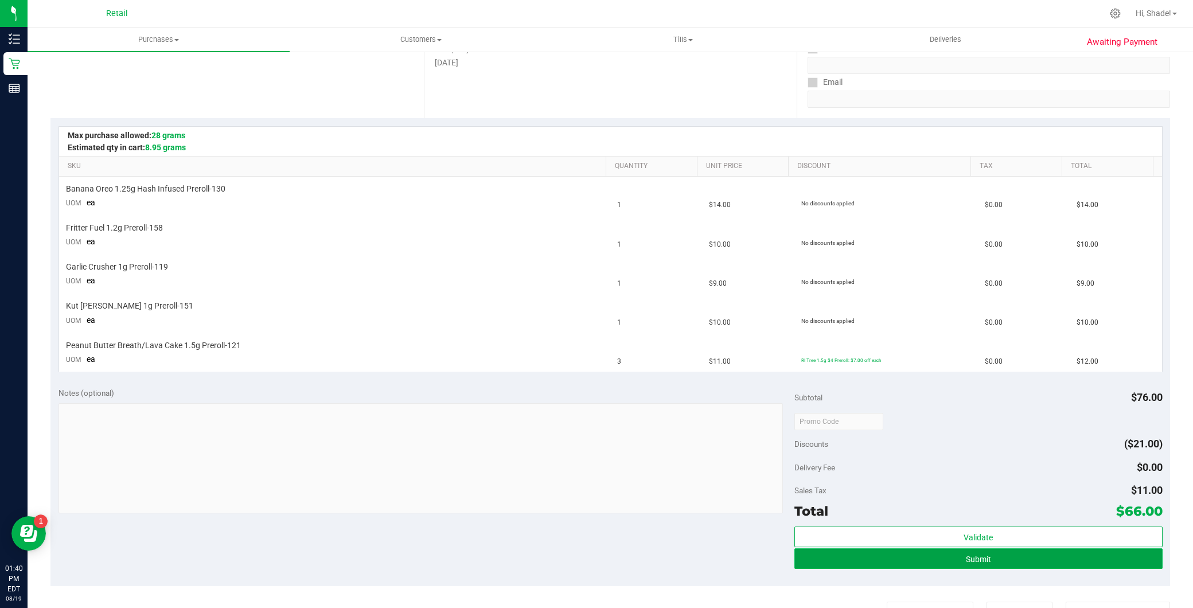
click at [910, 559] on button "Submit" at bounding box center [978, 558] width 368 height 21
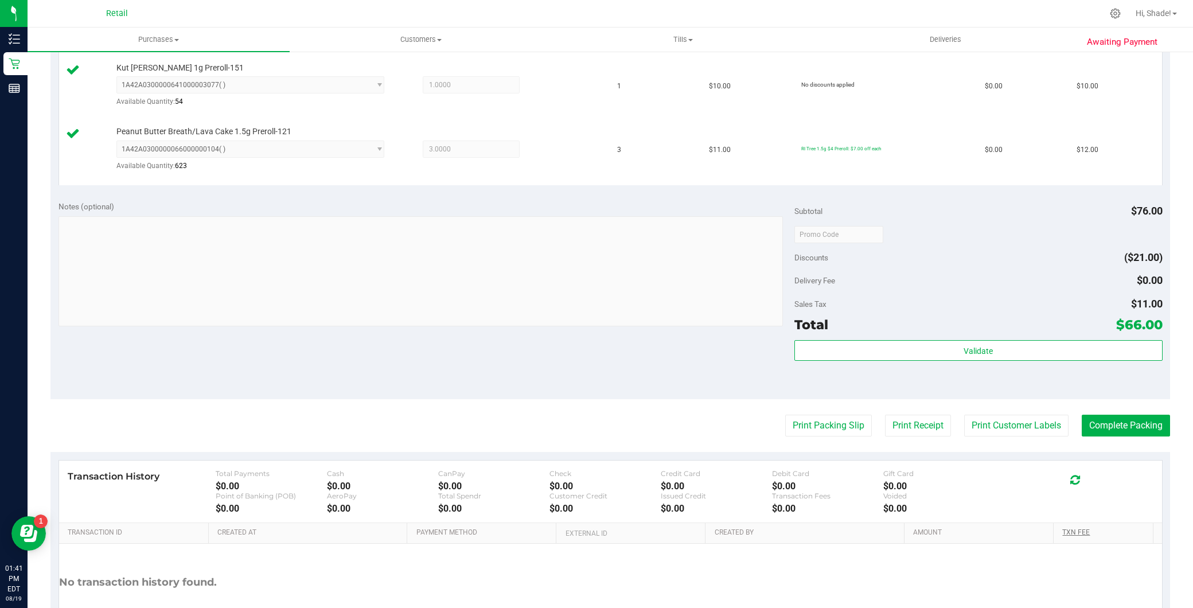
scroll to position [509, 0]
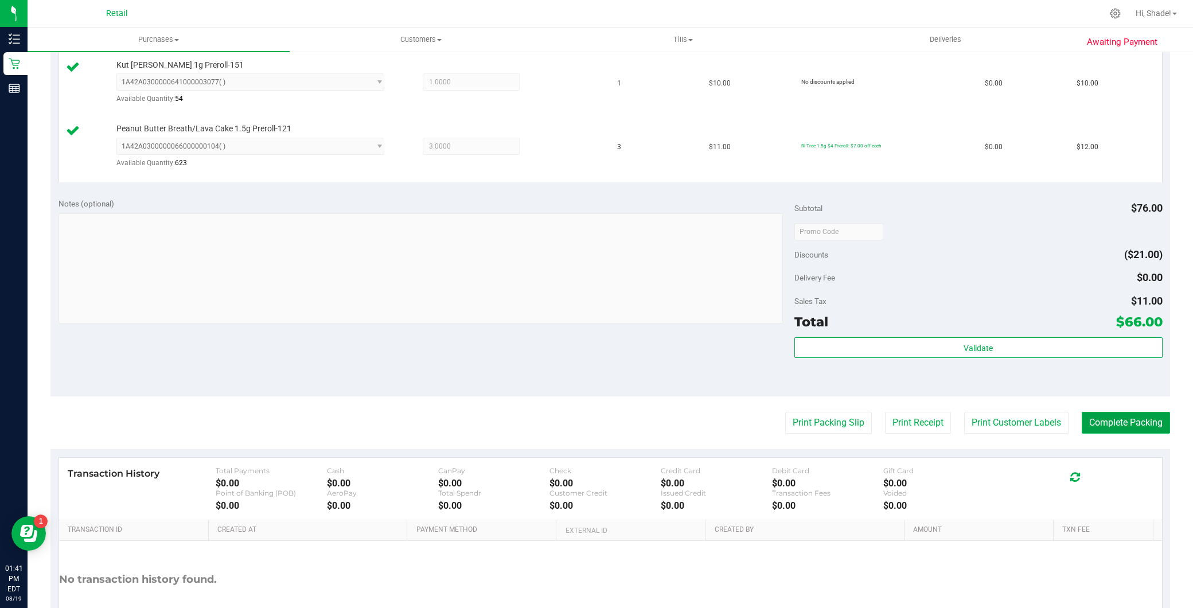
click at [1111, 426] on button "Complete Packing" at bounding box center [1126, 423] width 88 height 22
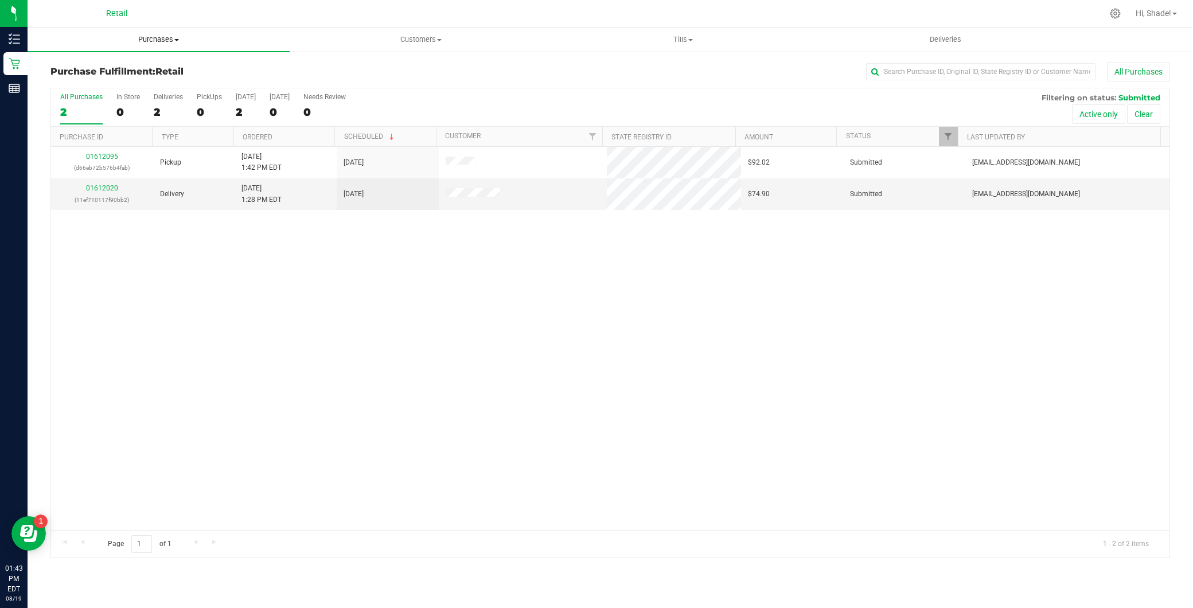
click at [156, 35] on span "Purchases" at bounding box center [159, 39] width 262 height 10
click at [147, 63] on li "Summary of purchases" at bounding box center [159, 70] width 262 height 14
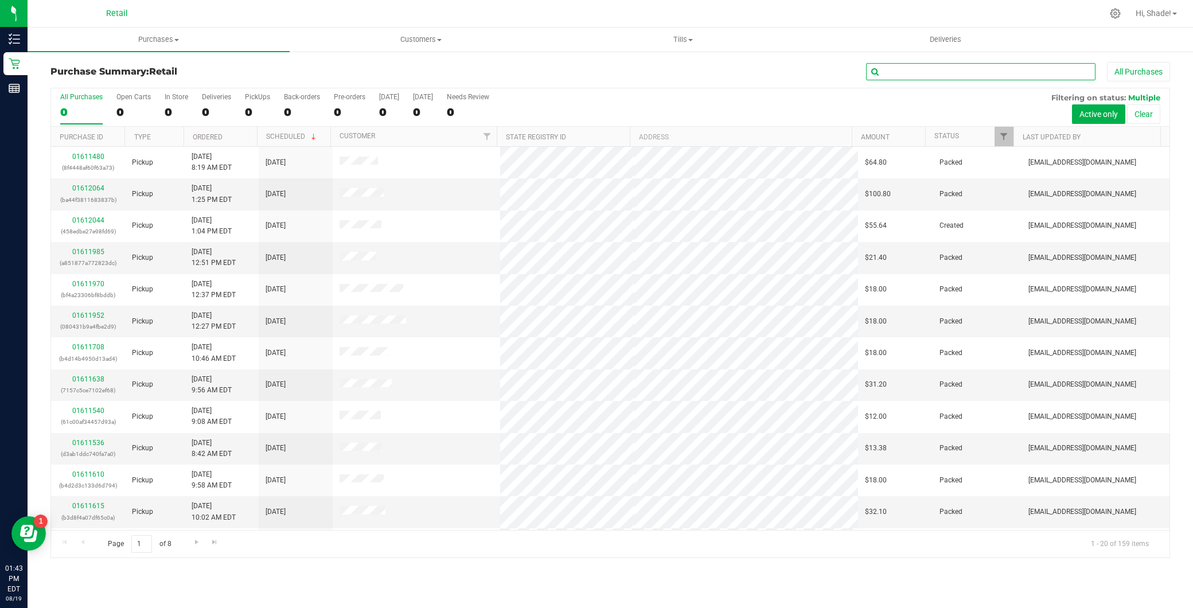
click at [993, 72] on input "text" at bounding box center [980, 71] width 229 height 17
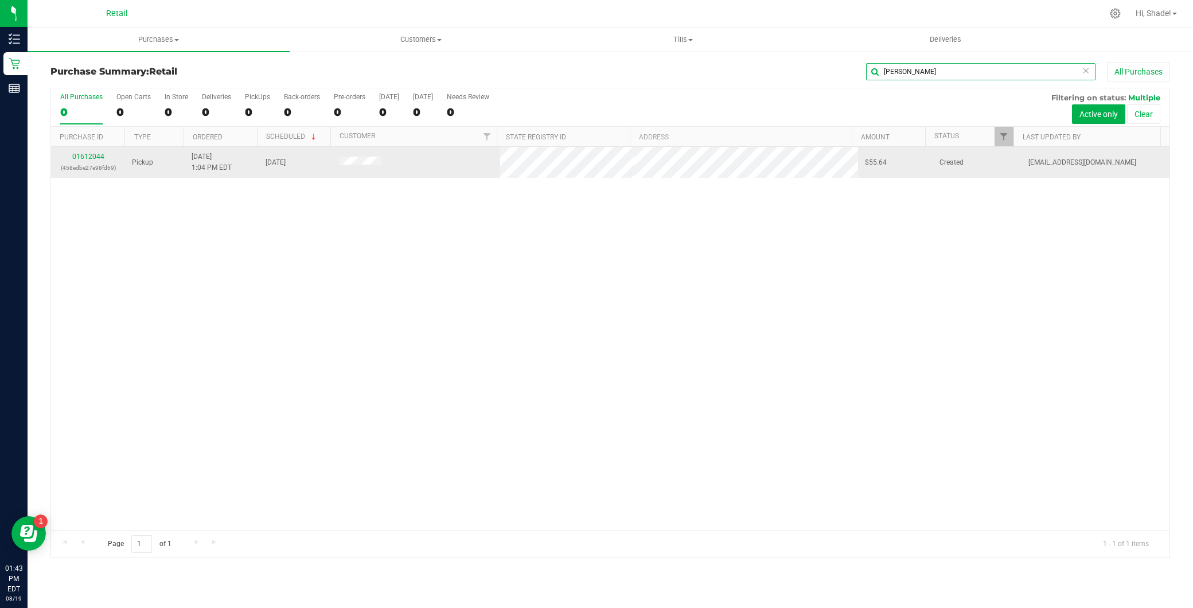
type input "brandon"
click at [61, 162] on div "01612044 (458edbe27e98fd69)" at bounding box center [88, 162] width 60 height 22
click at [89, 153] on link "01612044" at bounding box center [88, 157] width 32 height 8
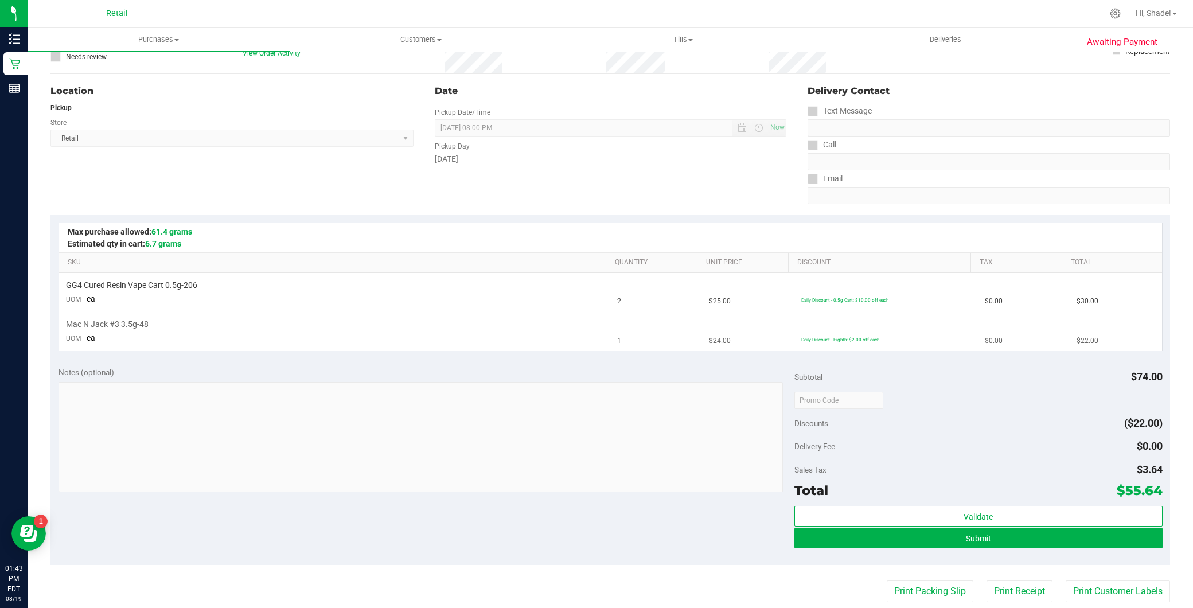
scroll to position [318, 0]
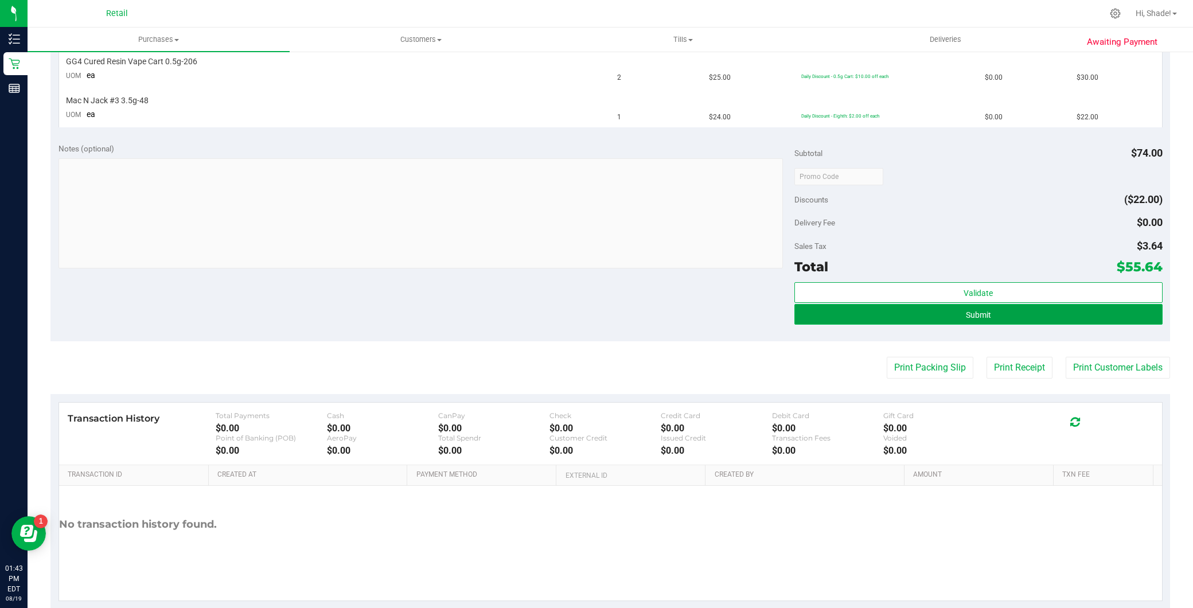
click at [933, 319] on button "Submit" at bounding box center [978, 314] width 368 height 21
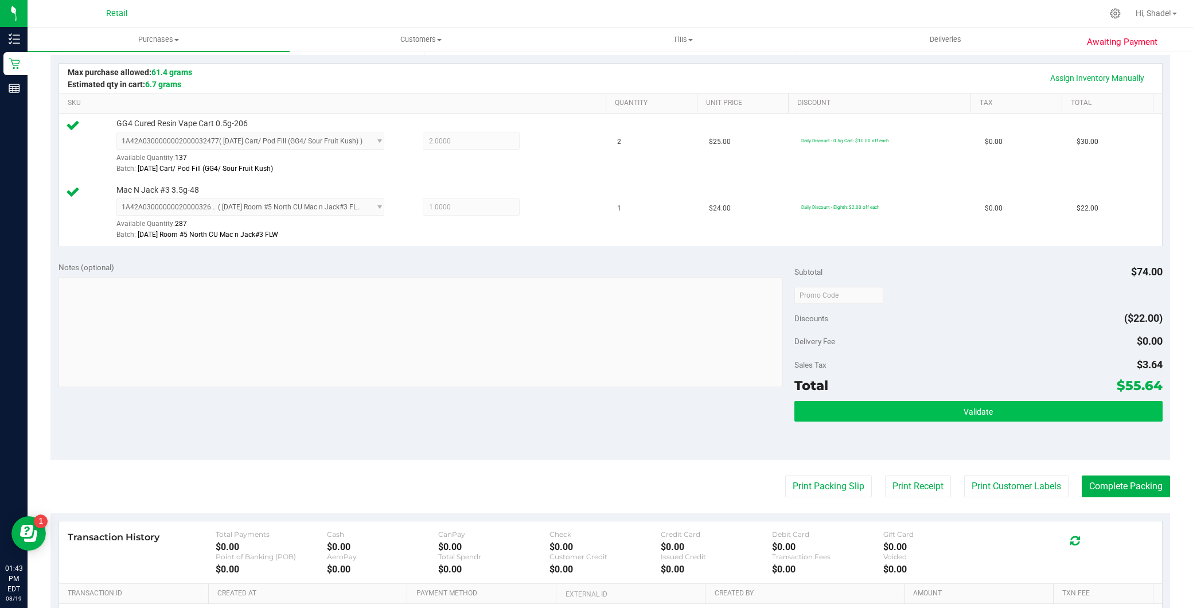
scroll to position [255, 0]
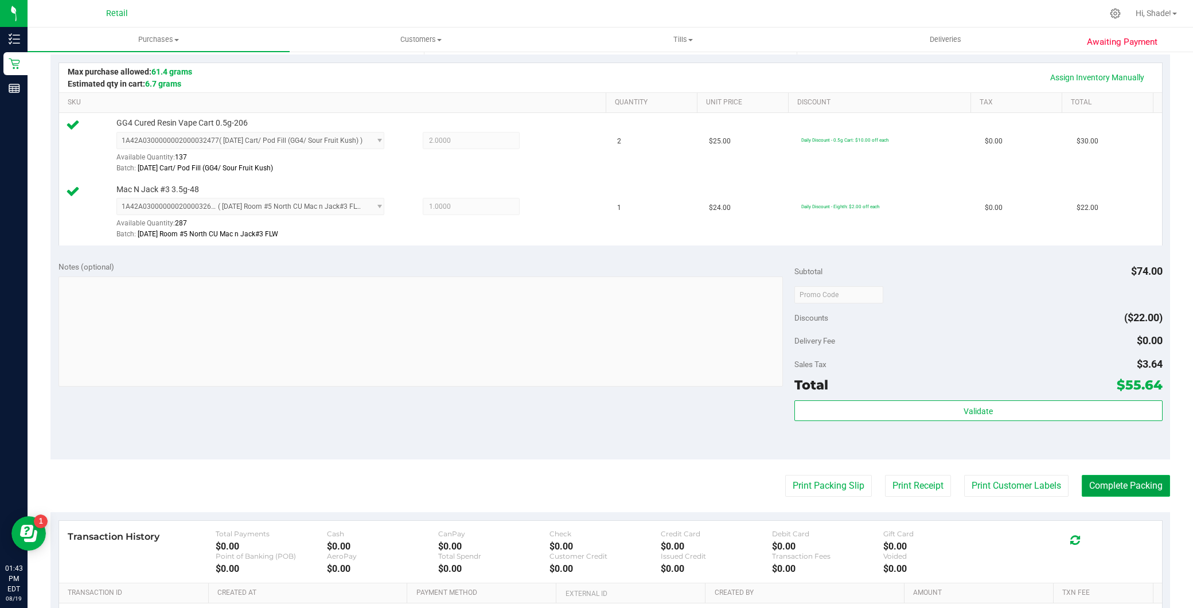
click at [1105, 485] on button "Complete Packing" at bounding box center [1126, 486] width 88 height 22
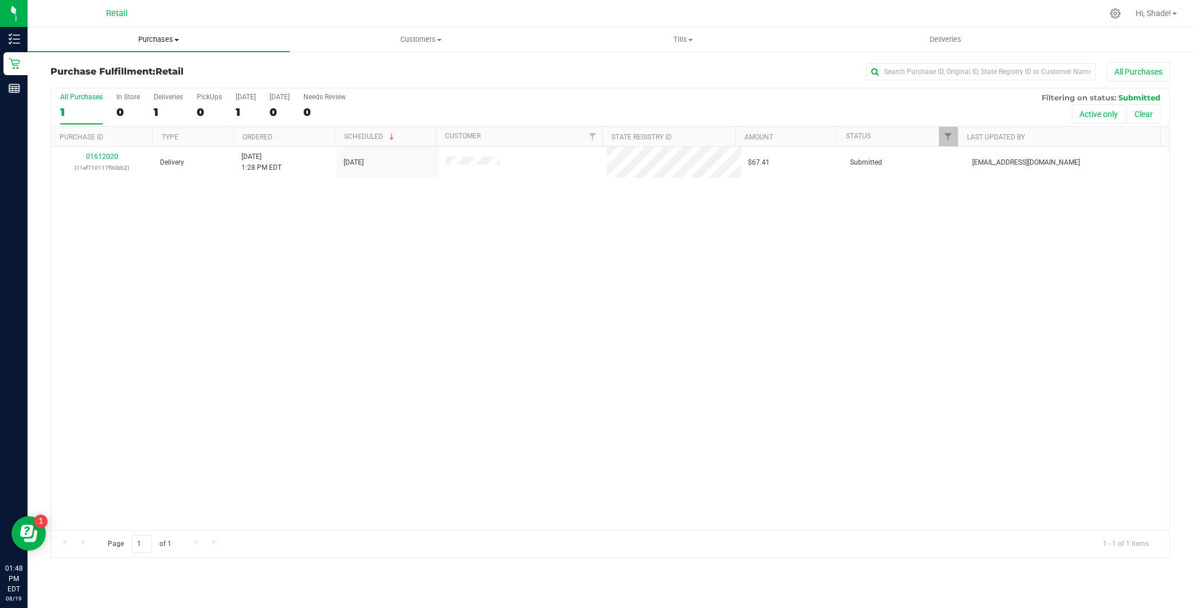
click at [194, 34] on span "Purchases" at bounding box center [159, 39] width 262 height 10
click at [187, 67] on li "Summary of purchases" at bounding box center [159, 70] width 262 height 14
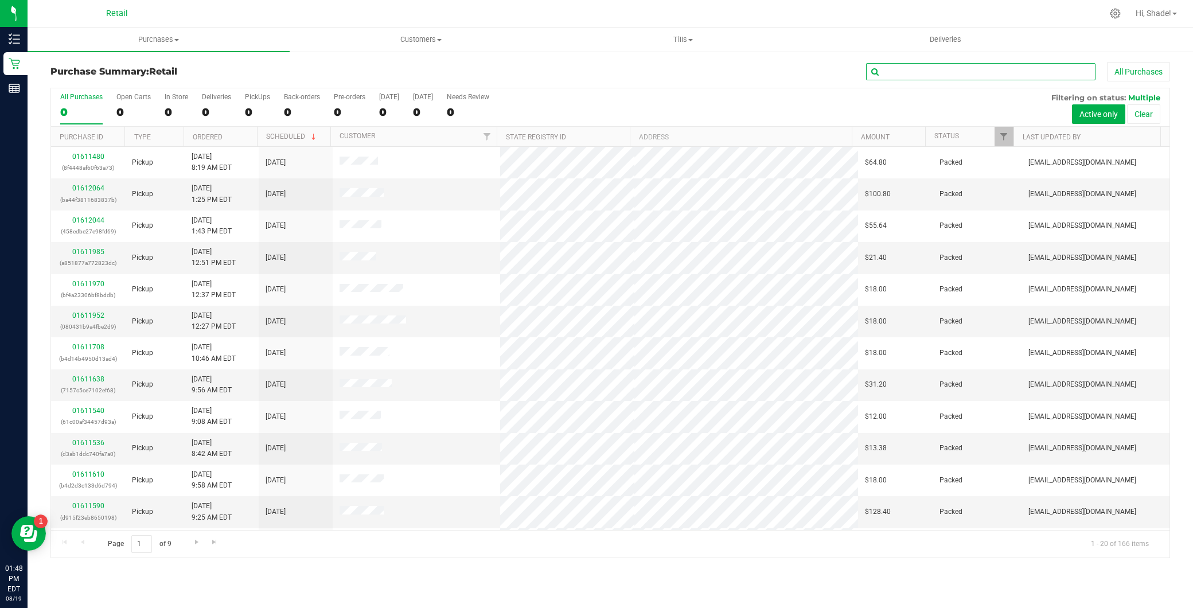
click at [912, 67] on input "text" at bounding box center [980, 71] width 229 height 17
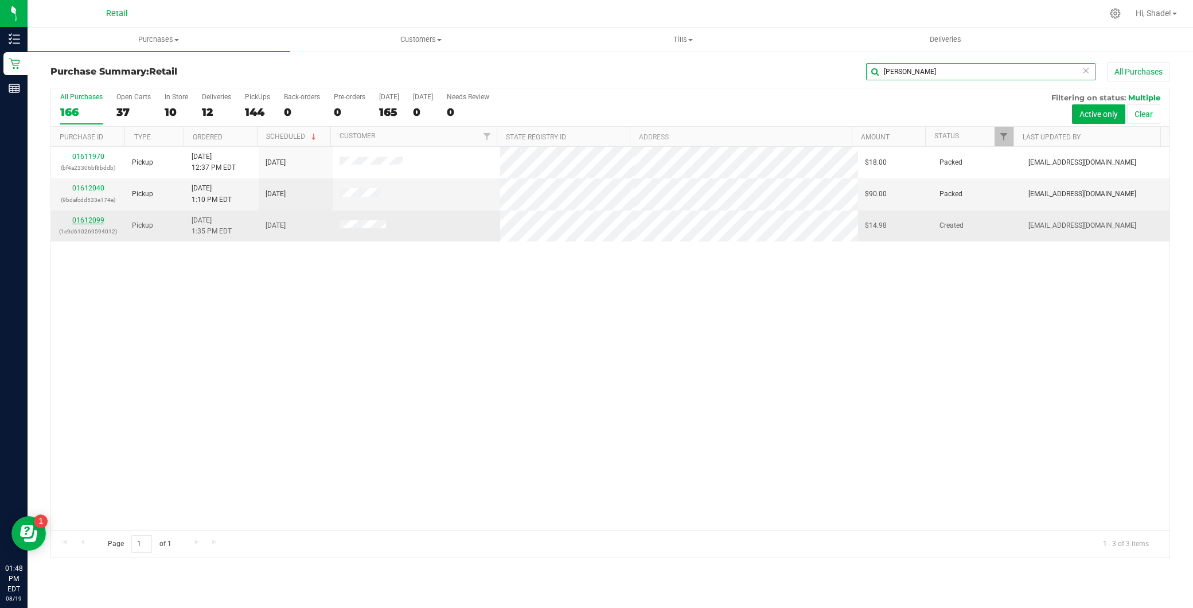
type input "james"
click at [88, 222] on link "01612099" at bounding box center [88, 220] width 32 height 8
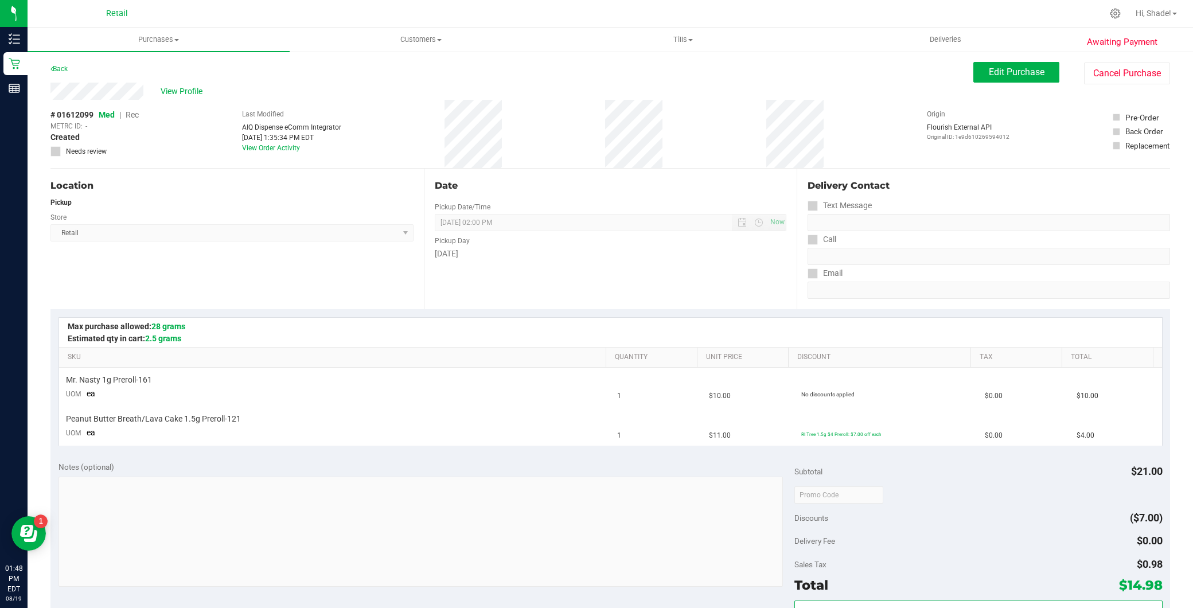
click at [1010, 58] on div "Awaiting Payment Back Edit Purchase Cancel Purchase View Profile # 01612099 Med…" at bounding box center [611, 499] width 1166 height 899
click at [1005, 61] on div "Awaiting Payment Back Edit Purchase Cancel Purchase View Profile # 01612099 Med…" at bounding box center [611, 499] width 1166 height 899
click at [991, 67] on span "Edit Purchase" at bounding box center [1017, 72] width 56 height 11
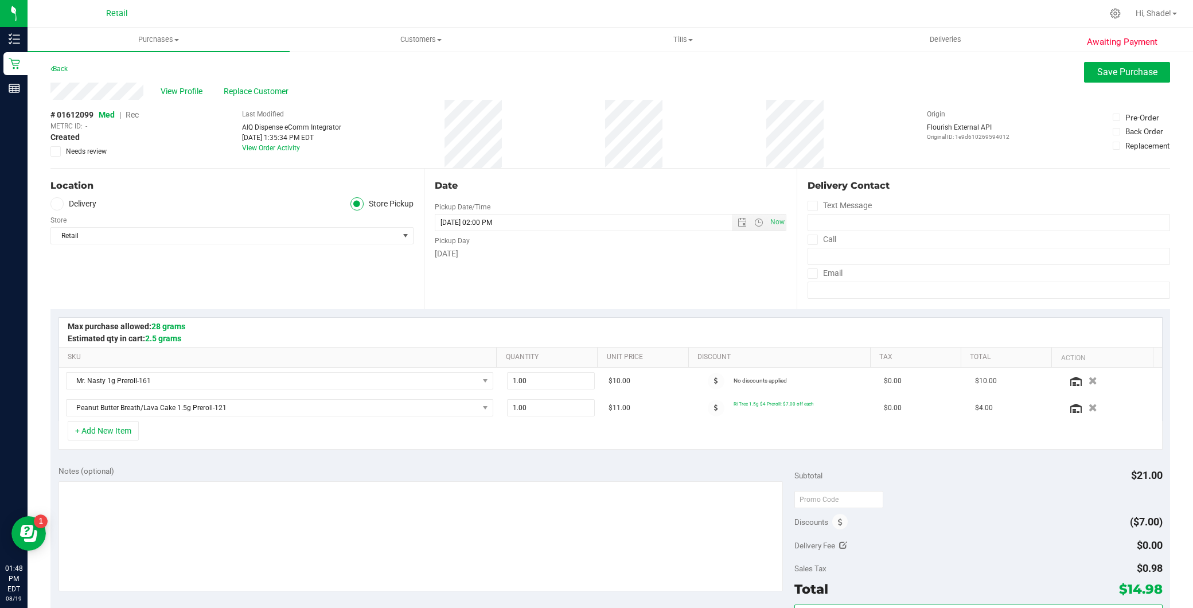
click at [135, 117] on span "Rec" at bounding box center [132, 114] width 13 height 9
click at [1101, 73] on span "Save Purchase" at bounding box center [1127, 72] width 60 height 11
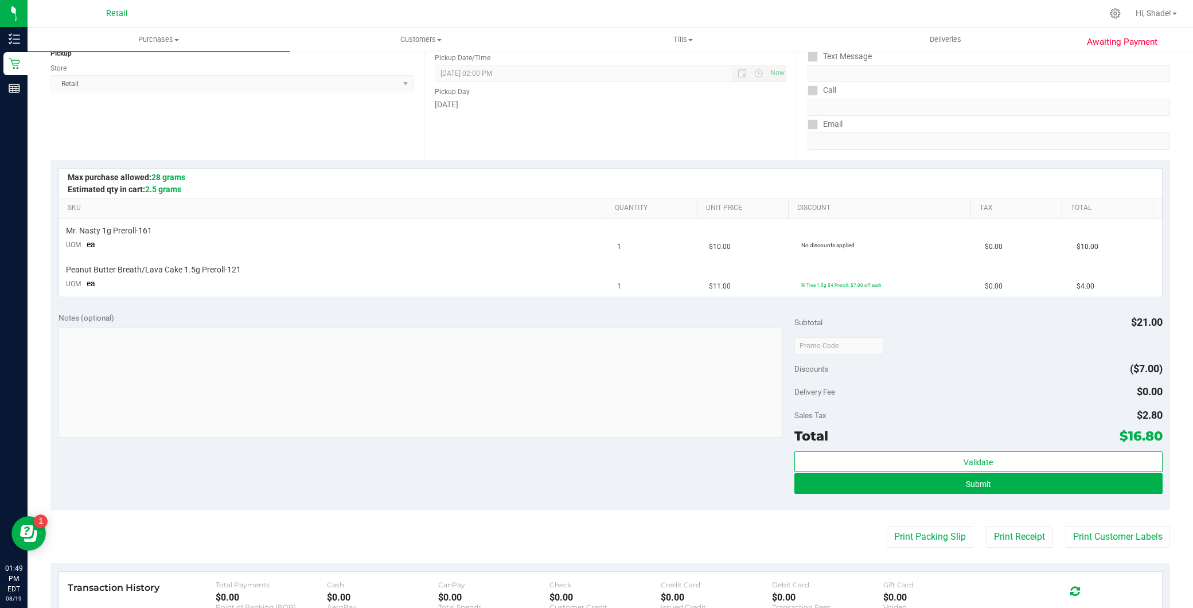
scroll to position [255, 0]
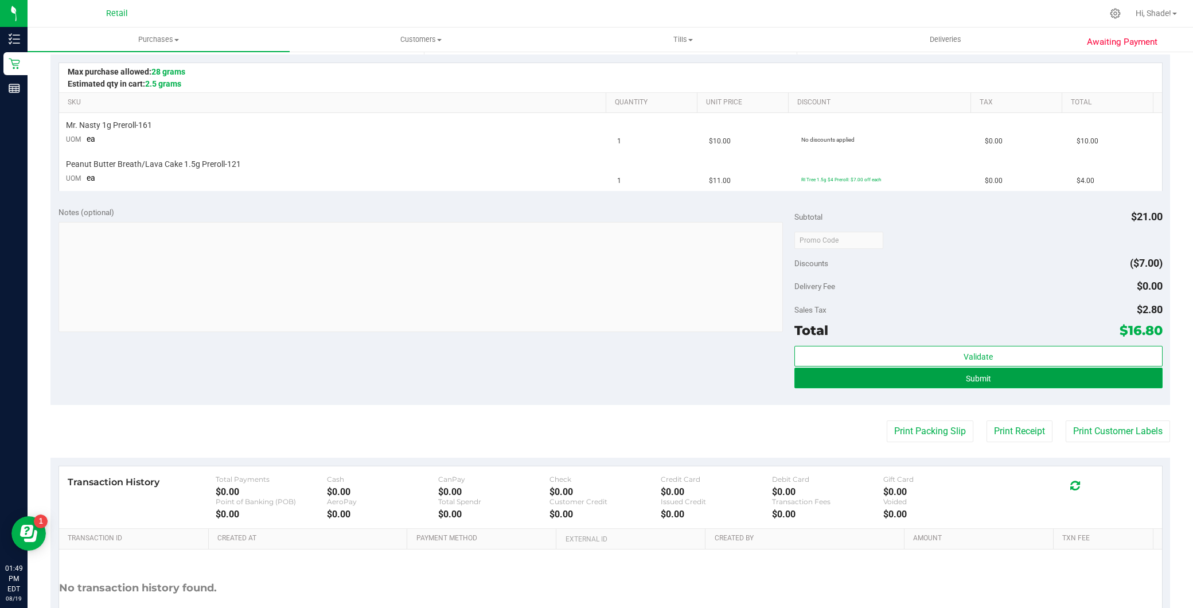
click at [1001, 373] on button "Submit" at bounding box center [978, 378] width 368 height 21
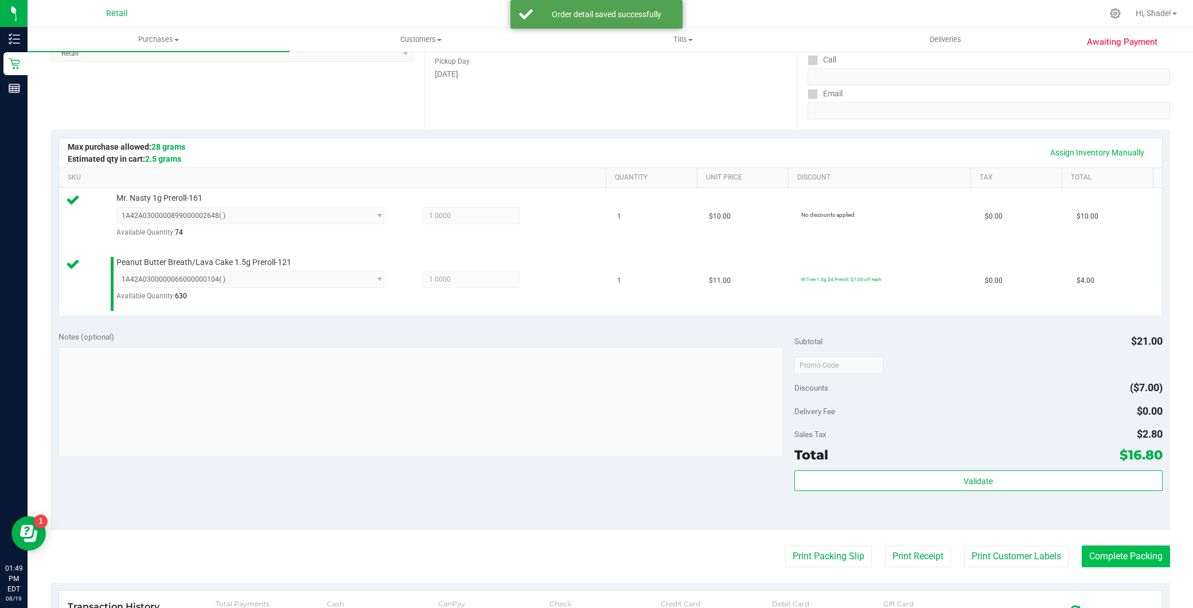
scroll to position [191, 0]
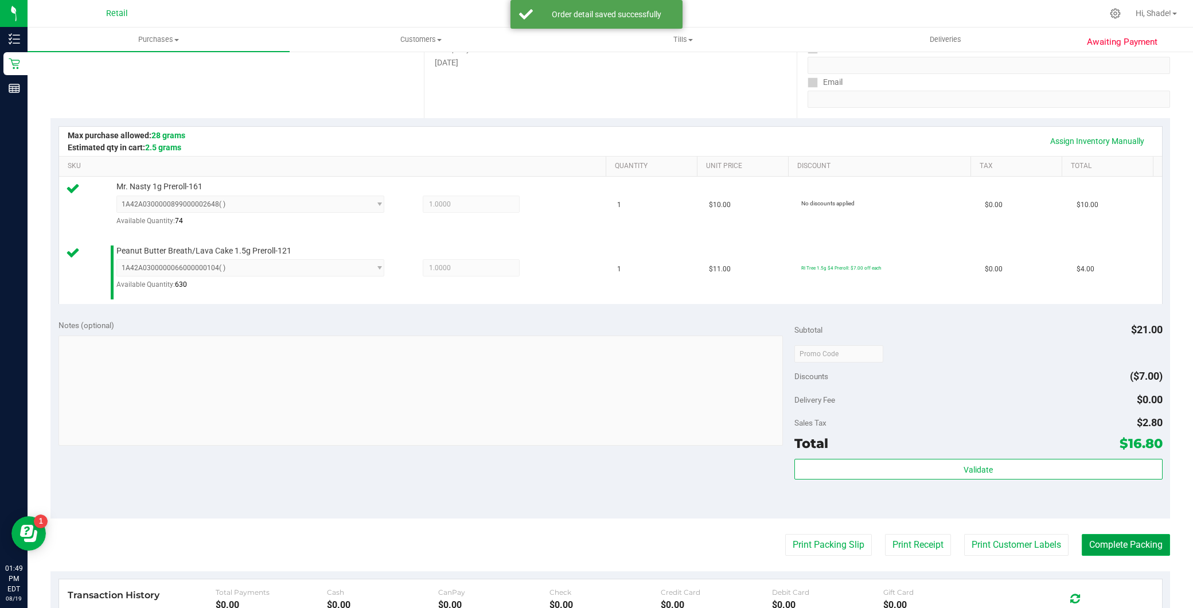
click at [1101, 538] on button "Complete Packing" at bounding box center [1126, 545] width 88 height 22
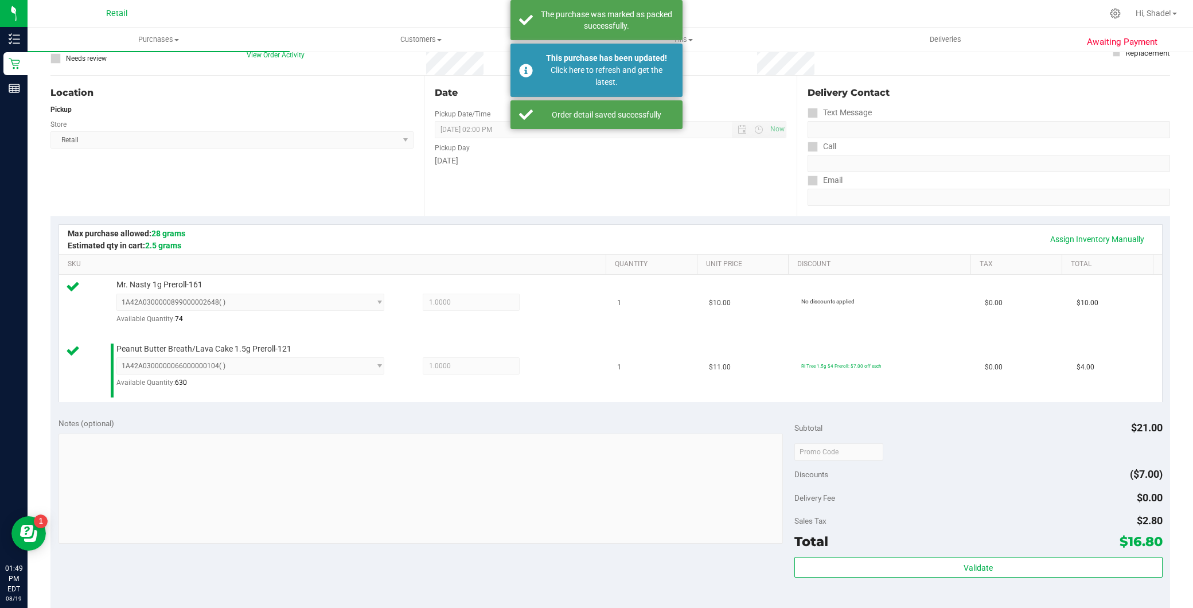
scroll to position [0, 0]
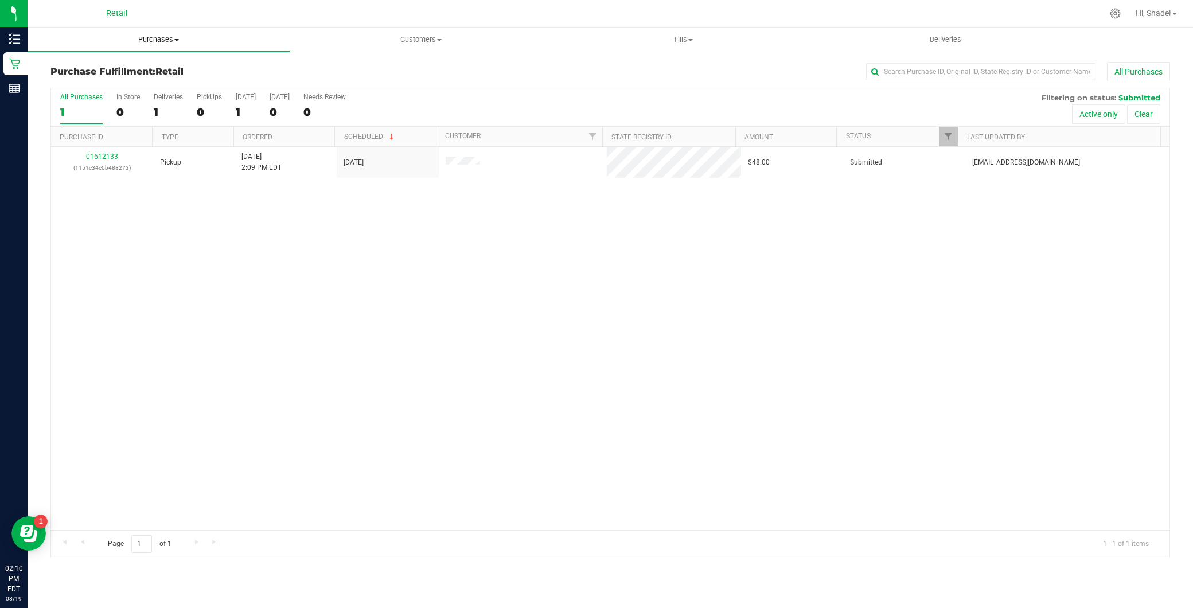
click at [216, 37] on span "Purchases" at bounding box center [159, 39] width 262 height 10
click at [211, 71] on li "Summary of purchases" at bounding box center [159, 70] width 262 height 14
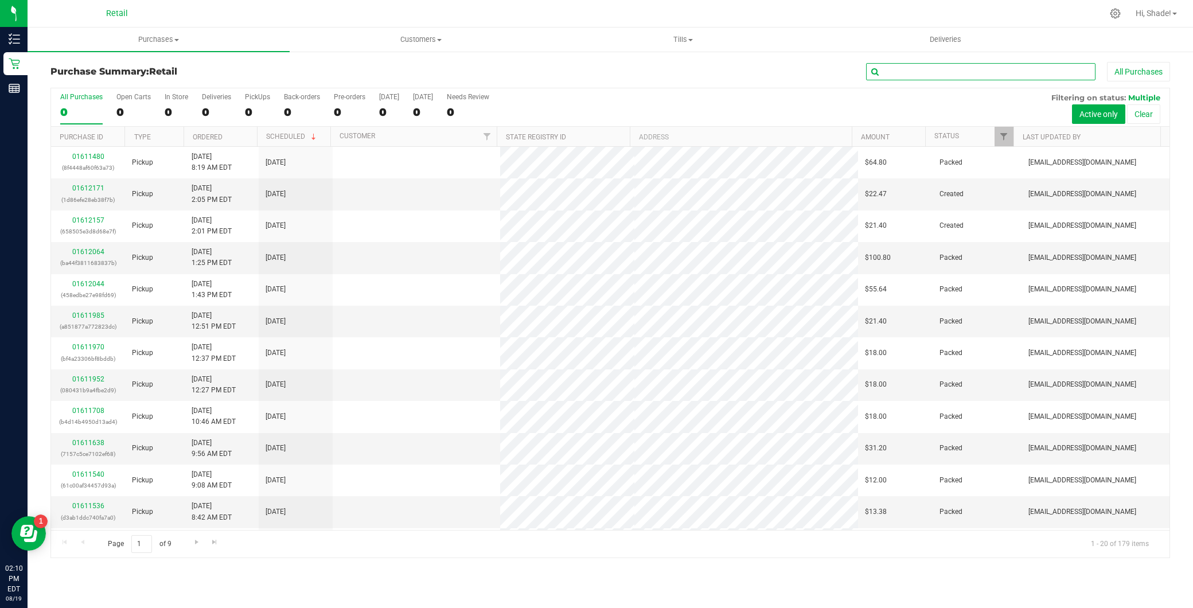
click at [1014, 70] on input "text" at bounding box center [980, 71] width 229 height 17
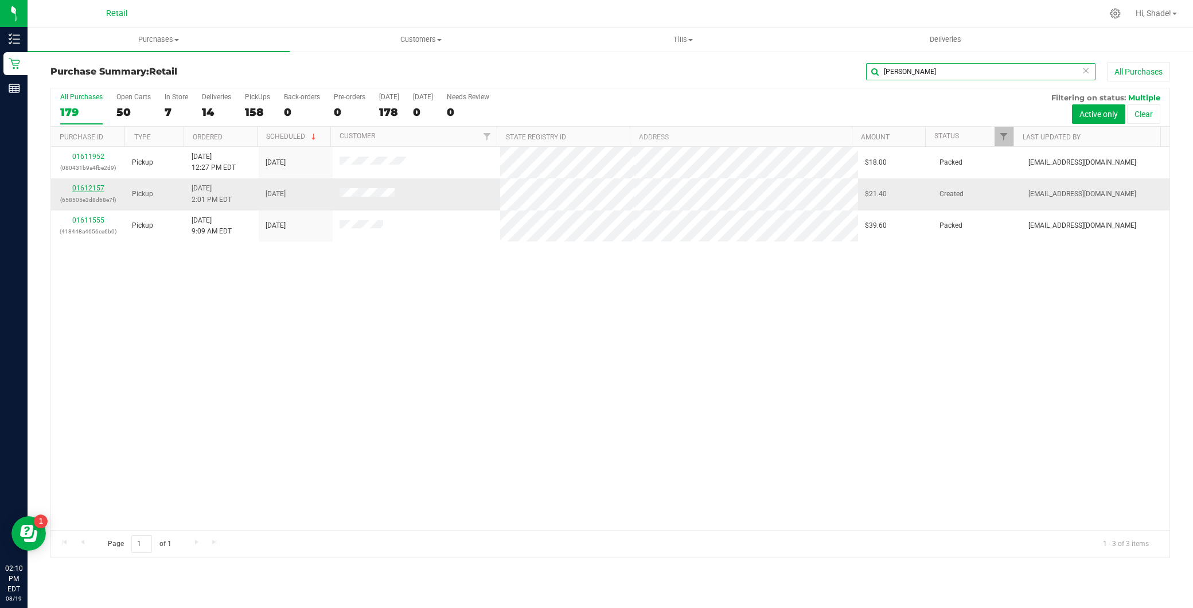
type input "victor"
click at [94, 185] on link "01612157" at bounding box center [88, 188] width 32 height 8
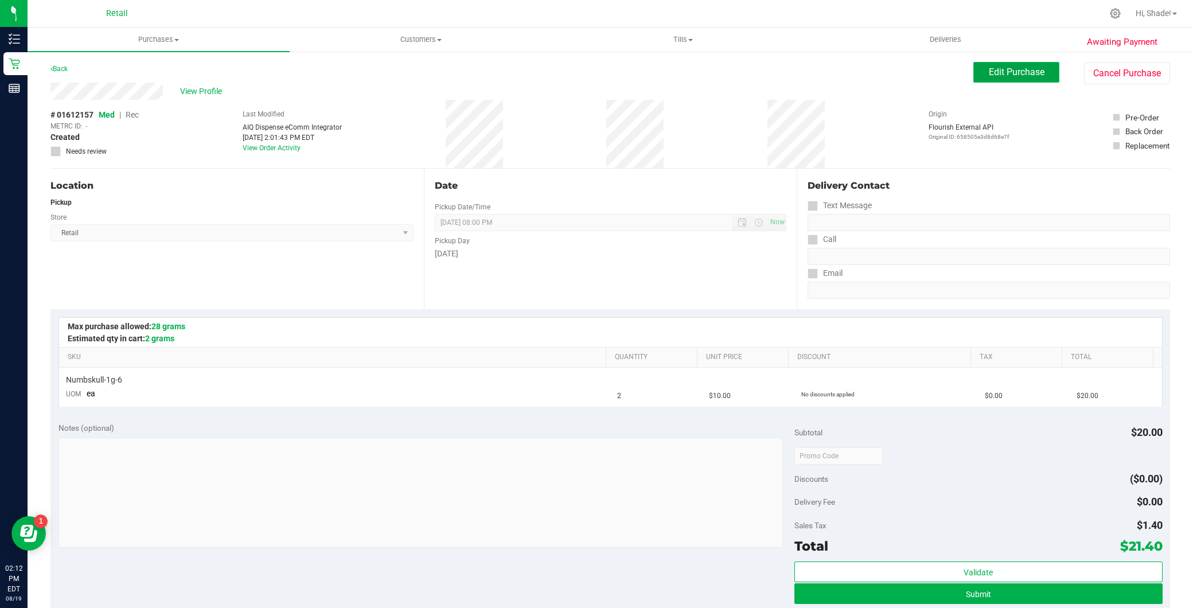
click at [989, 76] on span "Edit Purchase" at bounding box center [1017, 72] width 56 height 11
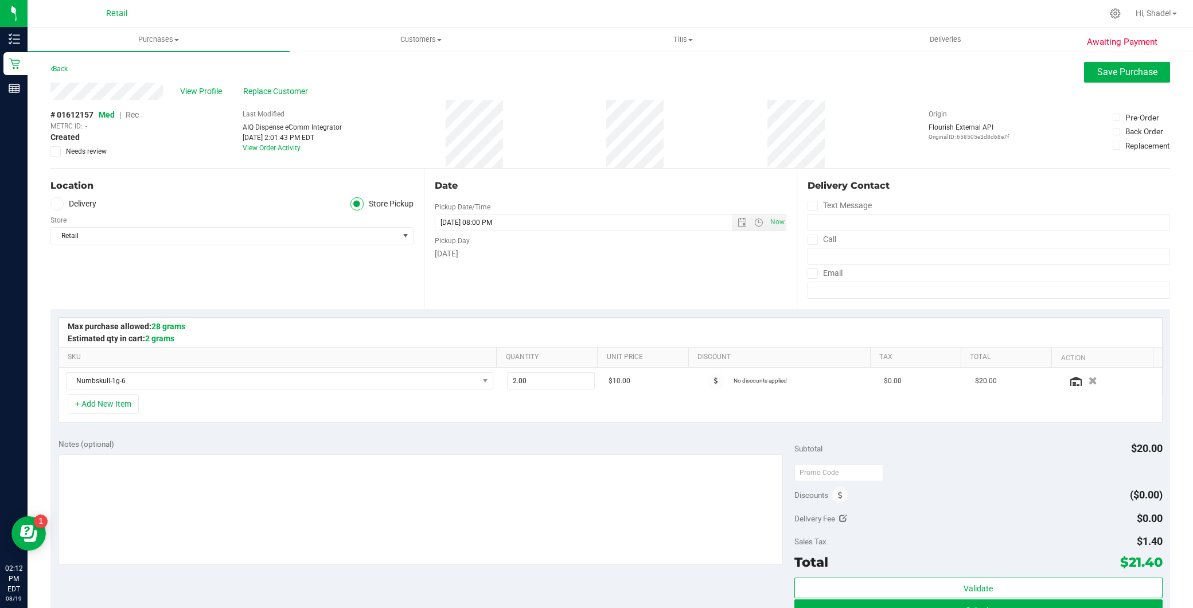
click at [138, 111] on span "Rec" at bounding box center [132, 114] width 13 height 9
click at [1138, 76] on span "Save Purchase" at bounding box center [1127, 72] width 60 height 11
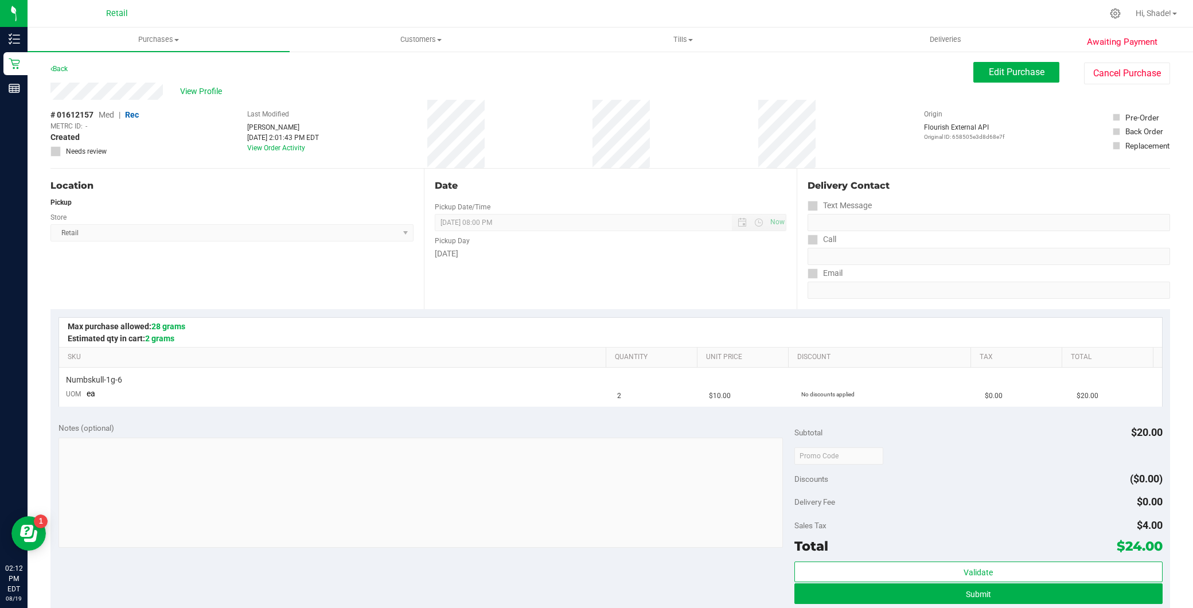
scroll to position [304, 0]
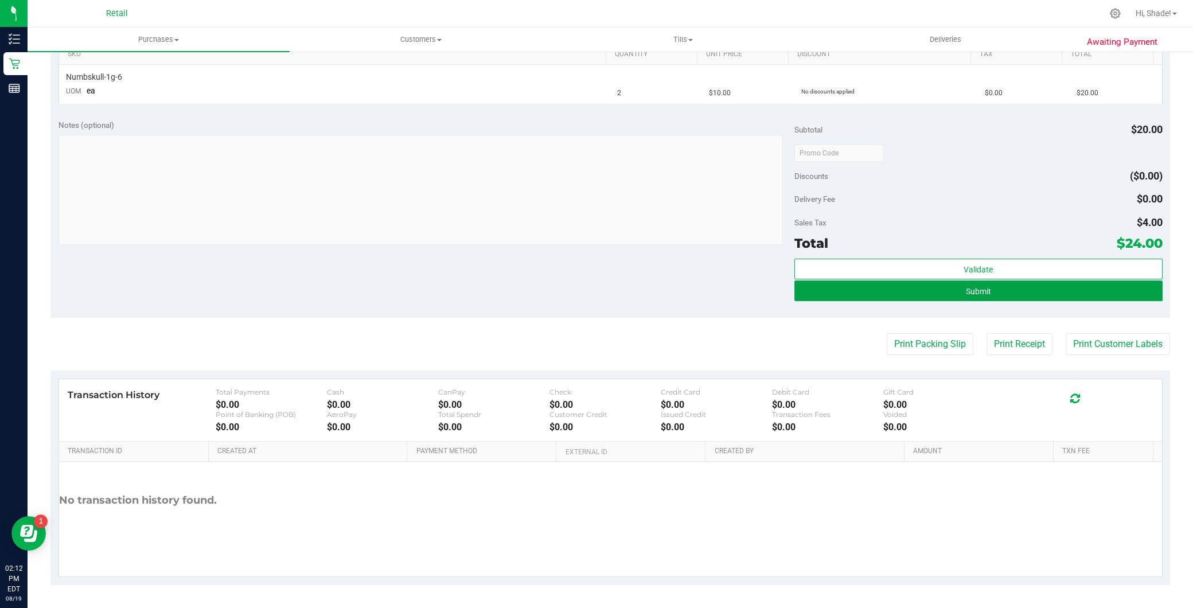
click at [881, 289] on button "Submit" at bounding box center [978, 290] width 368 height 21
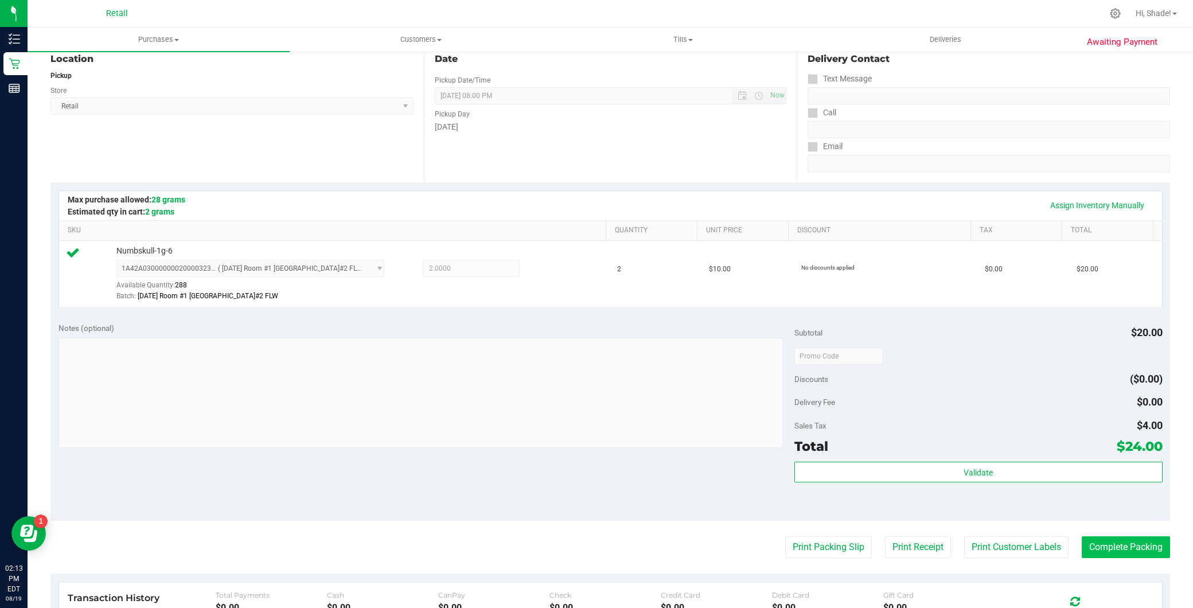
scroll to position [127, 0]
click at [1131, 552] on button "Complete Packing" at bounding box center [1126, 547] width 88 height 22
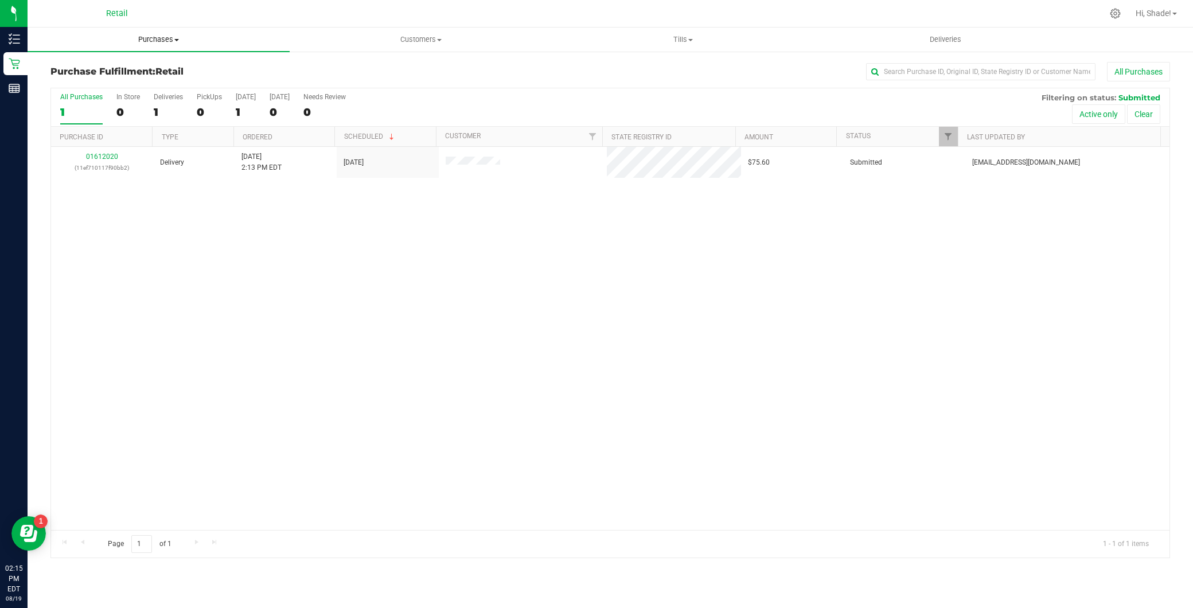
click at [169, 43] on span "Purchases" at bounding box center [159, 39] width 262 height 10
click at [164, 66] on li "Summary of purchases" at bounding box center [159, 70] width 262 height 14
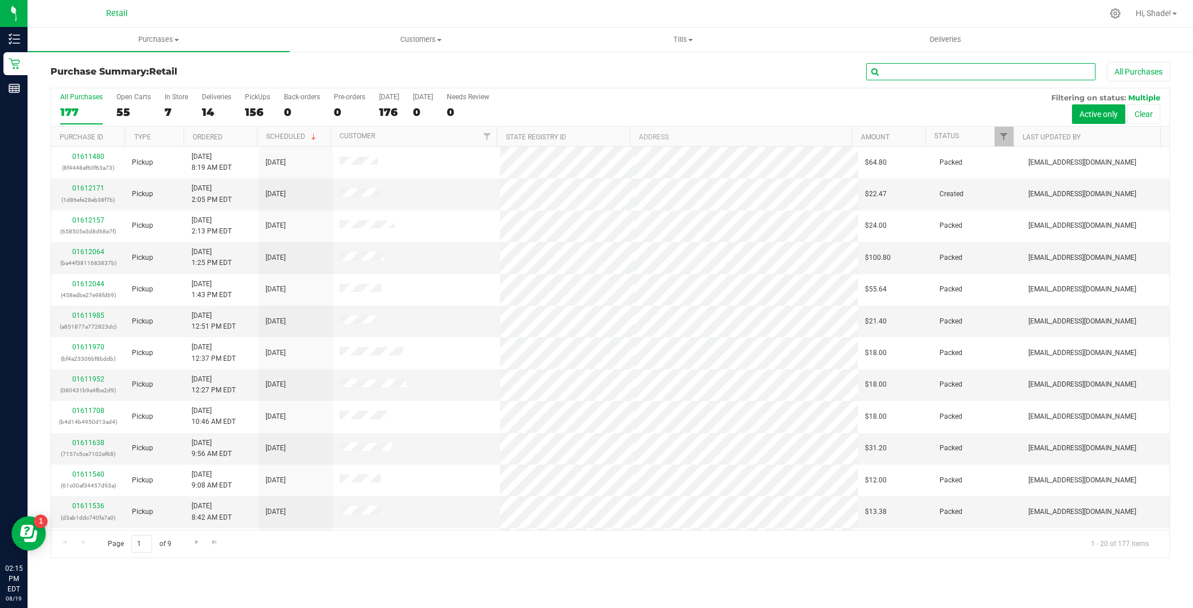
click at [945, 73] on input "text" at bounding box center [980, 71] width 229 height 17
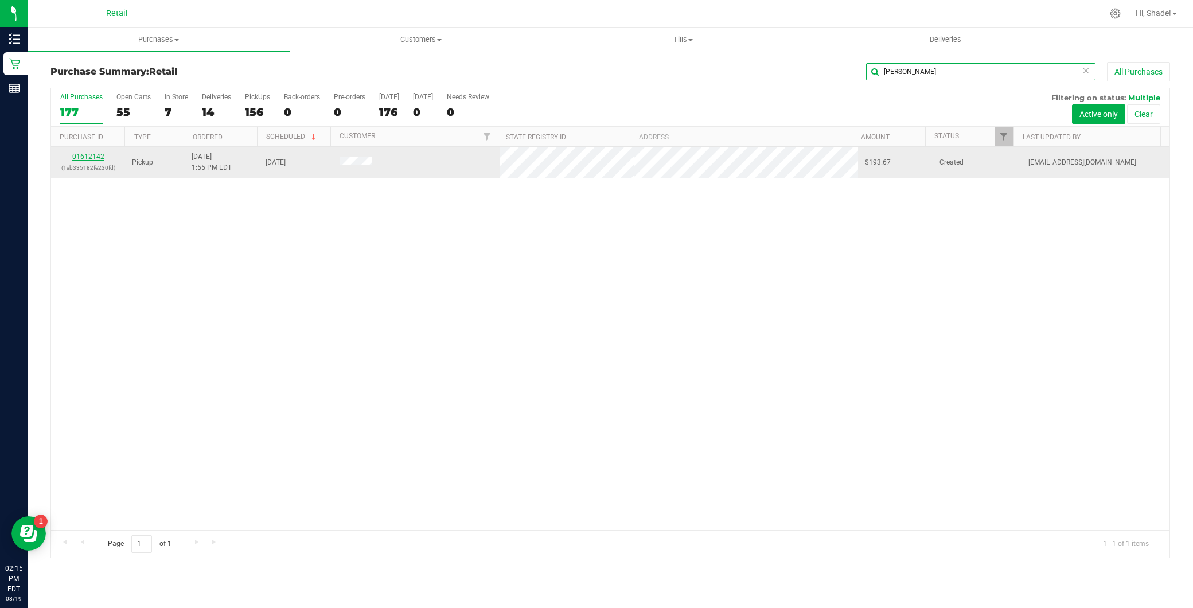
type input "dylan"
click at [96, 158] on link "01612142" at bounding box center [88, 157] width 32 height 8
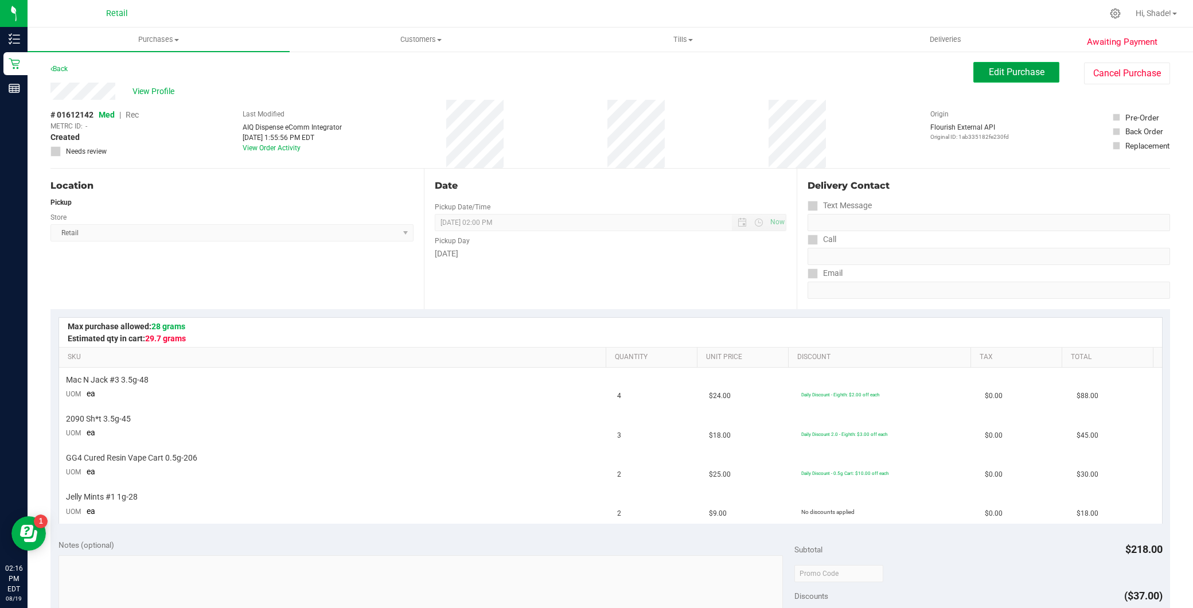
click at [1016, 69] on span "Edit Purchase" at bounding box center [1017, 72] width 56 height 11
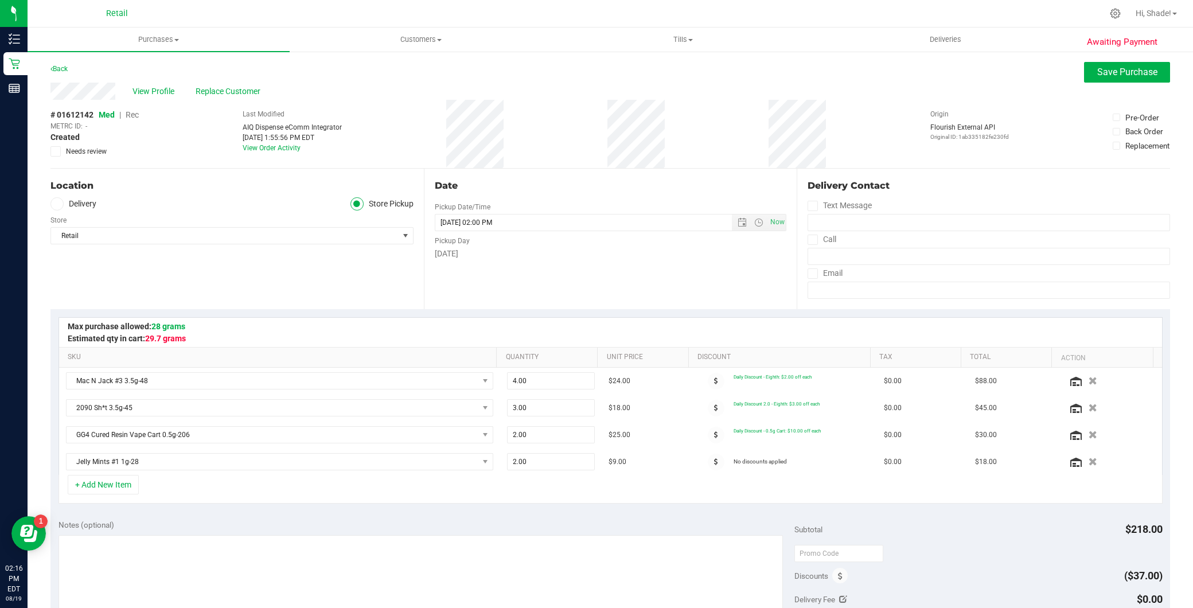
click at [136, 114] on span "Rec" at bounding box center [132, 114] width 13 height 9
click at [1097, 72] on span "Save Purchase" at bounding box center [1127, 72] width 60 height 11
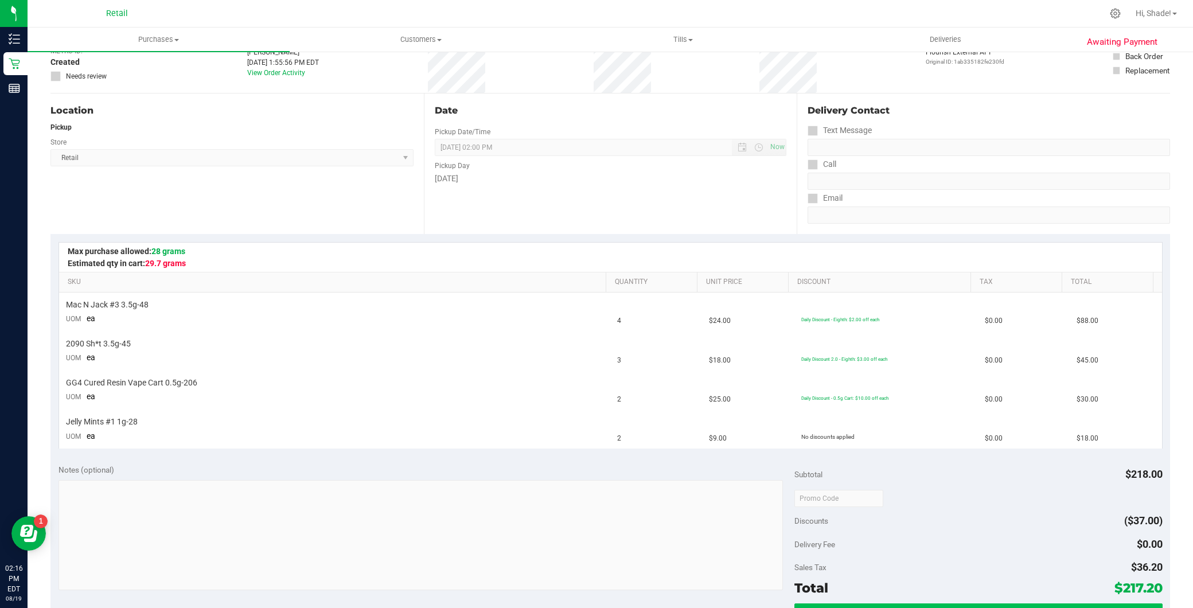
scroll to position [191, 0]
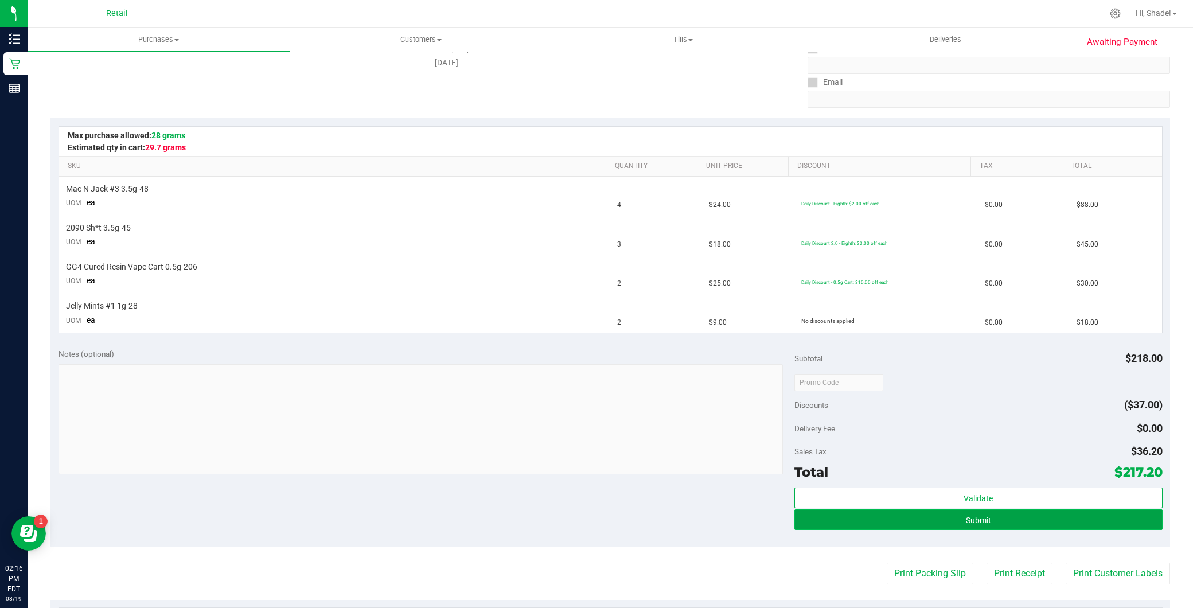
click at [1022, 516] on button "Submit" at bounding box center [978, 519] width 368 height 21
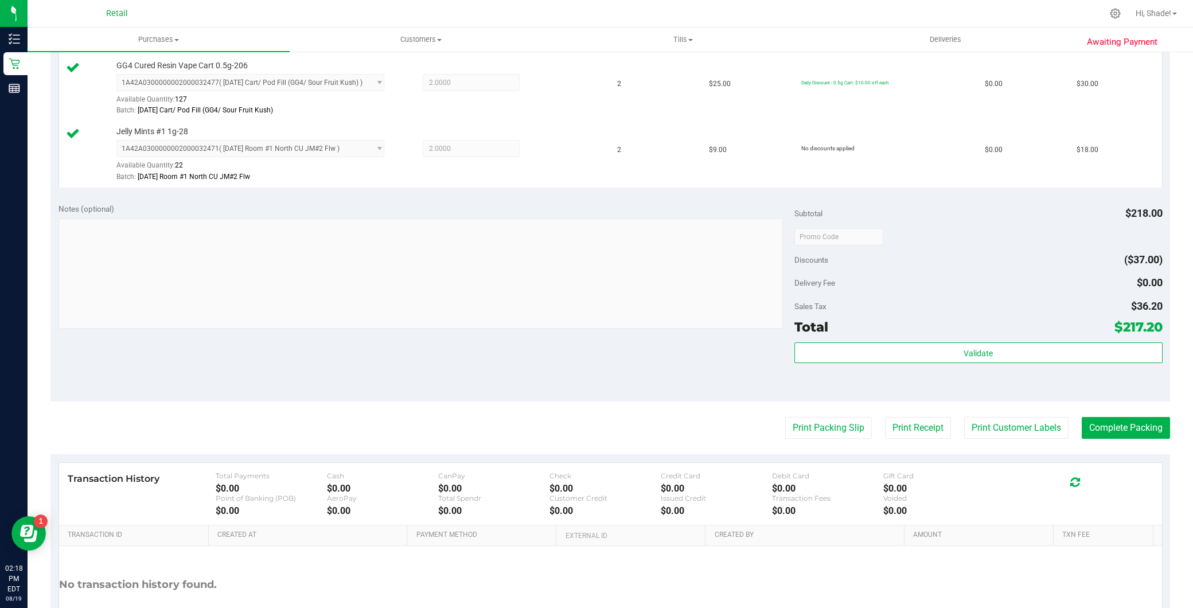
scroll to position [446, 0]
click at [1102, 431] on button "Complete Packing" at bounding box center [1126, 427] width 88 height 22
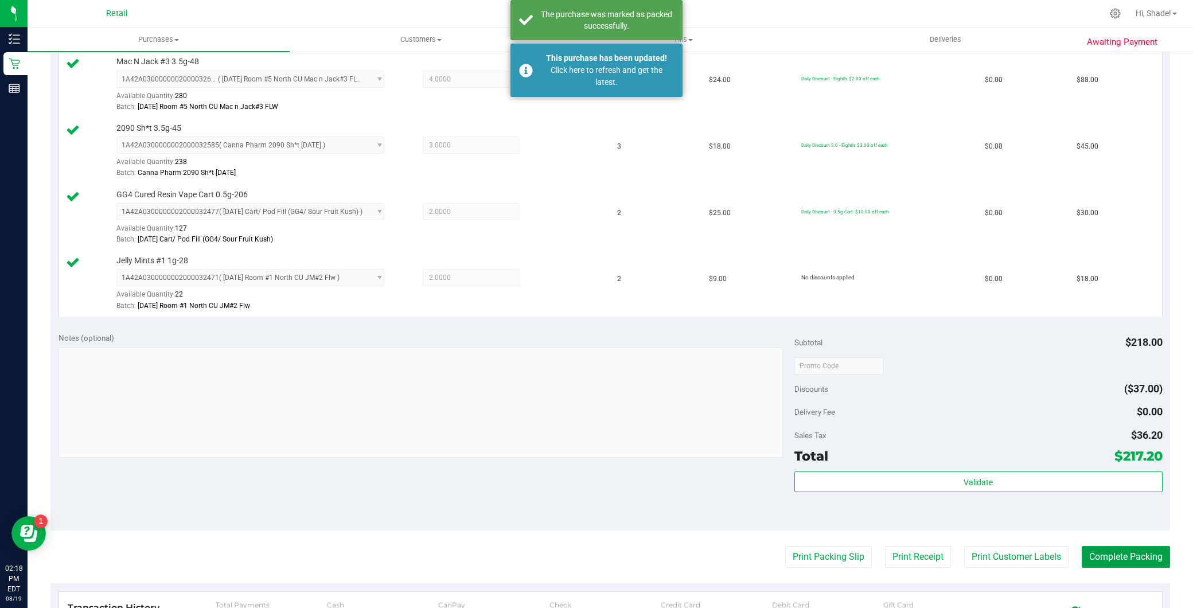
scroll to position [0, 0]
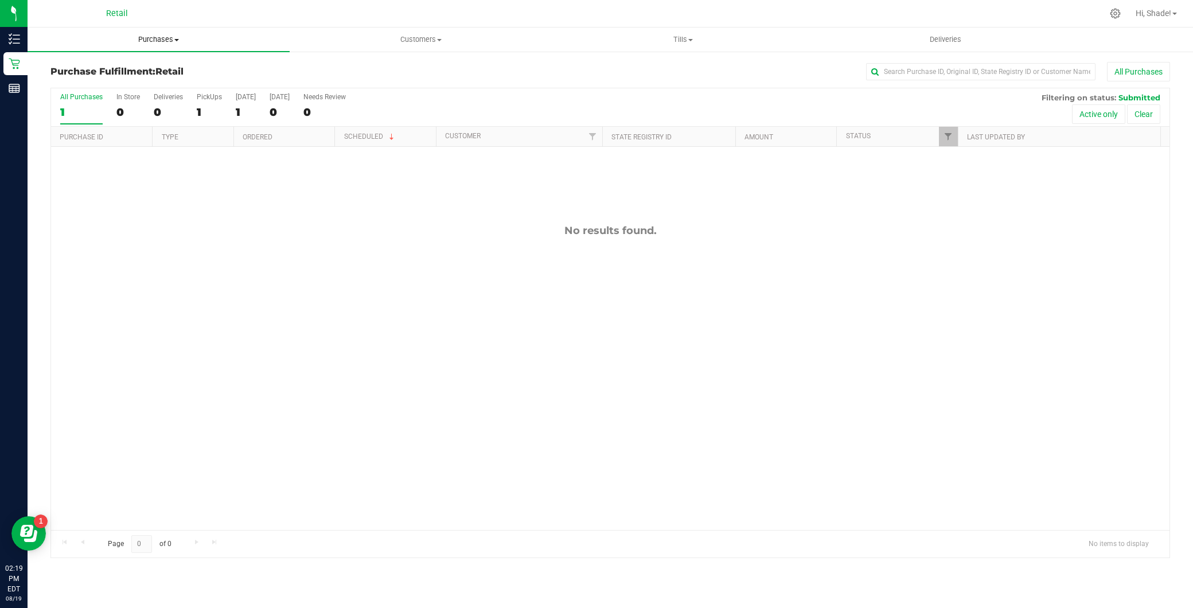
click at [192, 41] on span "Purchases" at bounding box center [159, 39] width 262 height 10
click at [180, 68] on li "Summary of purchases" at bounding box center [159, 70] width 262 height 14
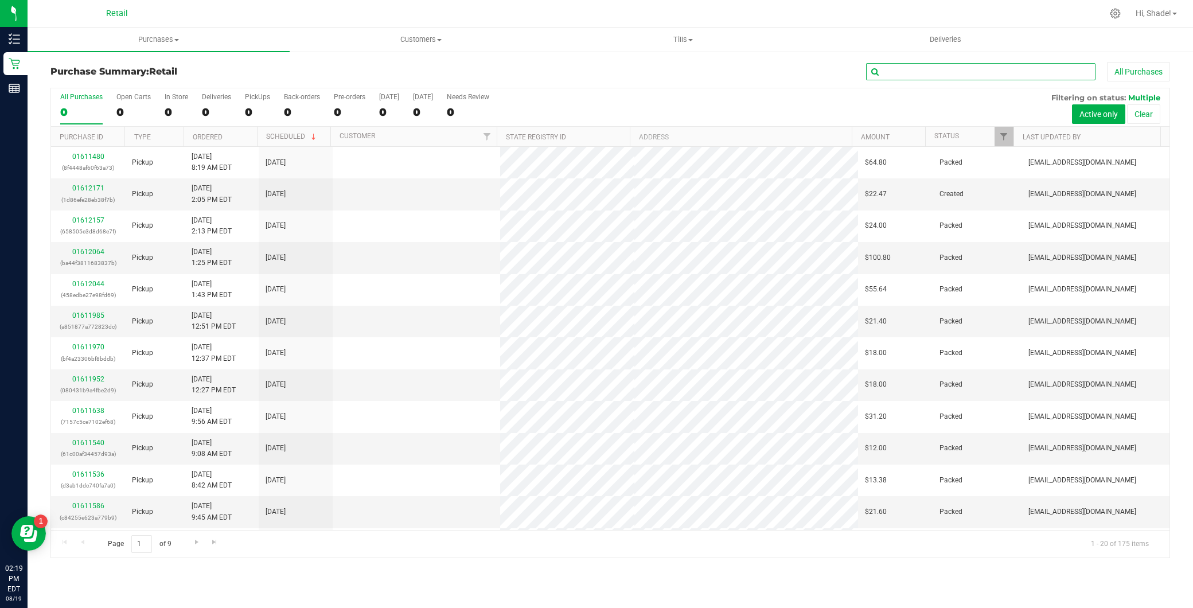
click at [1002, 71] on input "text" at bounding box center [980, 71] width 229 height 17
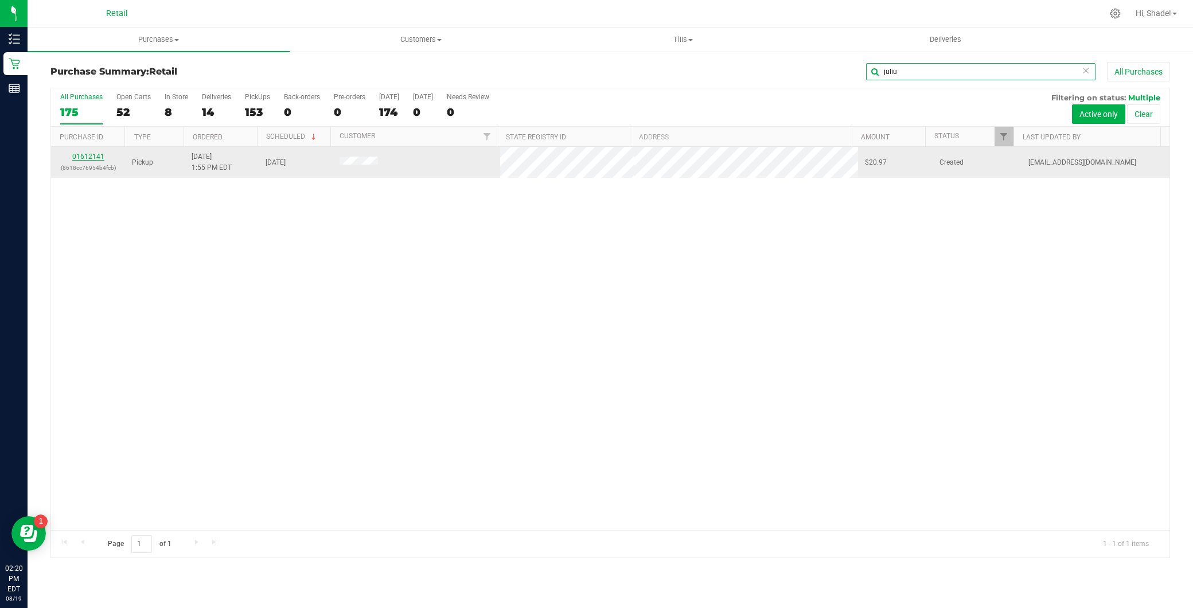
type input "juliu"
click at [85, 157] on link "01612141" at bounding box center [88, 157] width 32 height 8
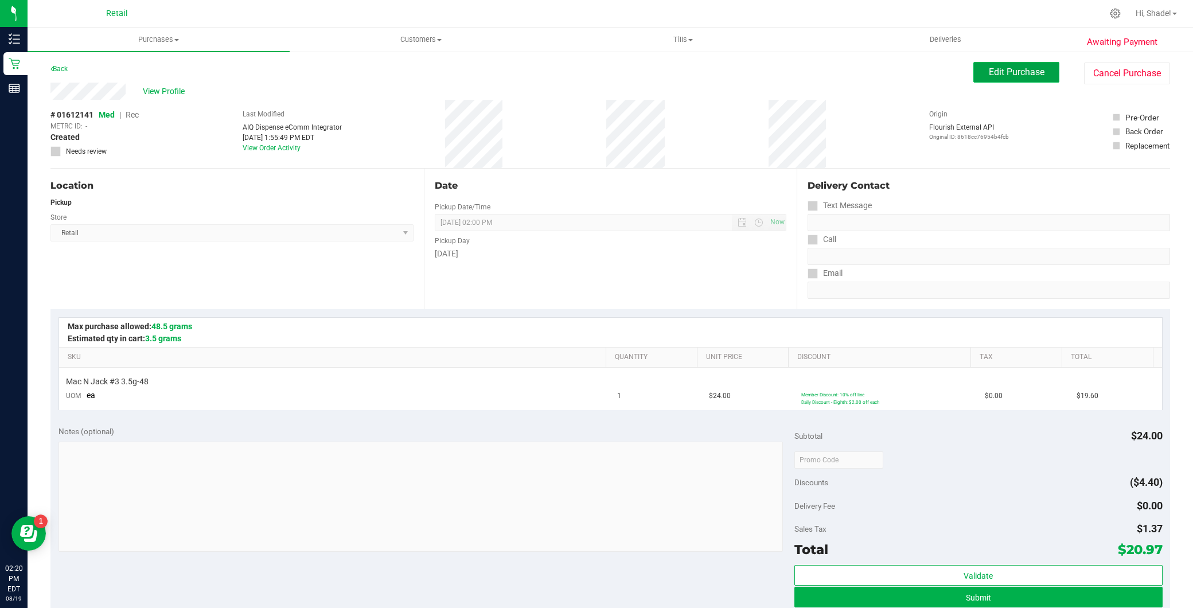
click at [1007, 71] on span "Edit Purchase" at bounding box center [1017, 72] width 56 height 11
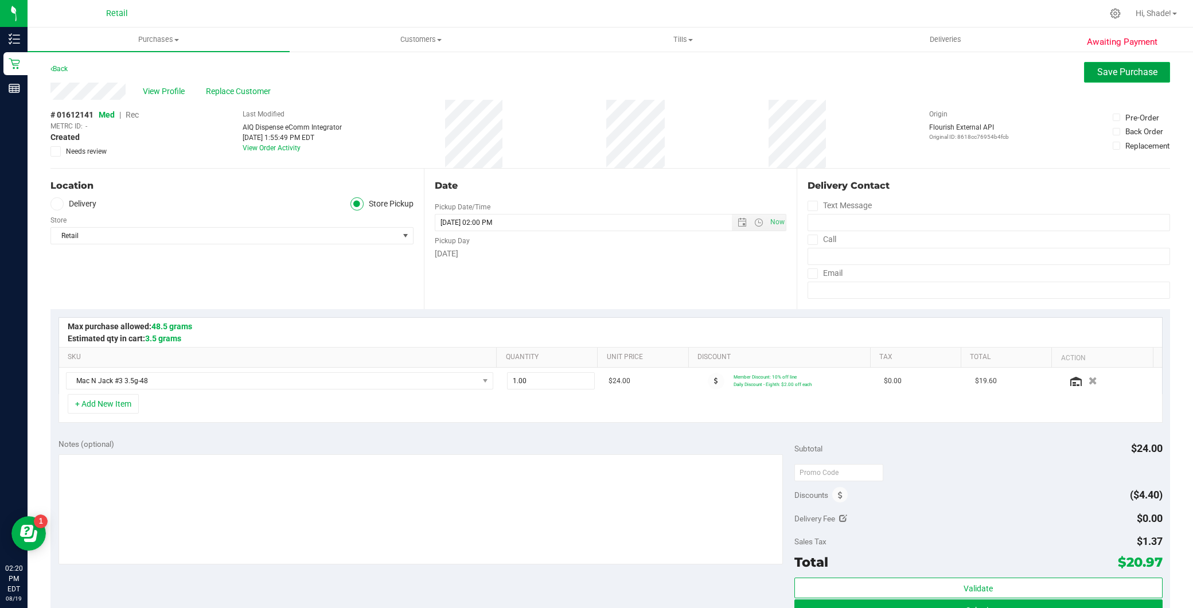
click at [1106, 79] on button "Save Purchase" at bounding box center [1127, 72] width 86 height 21
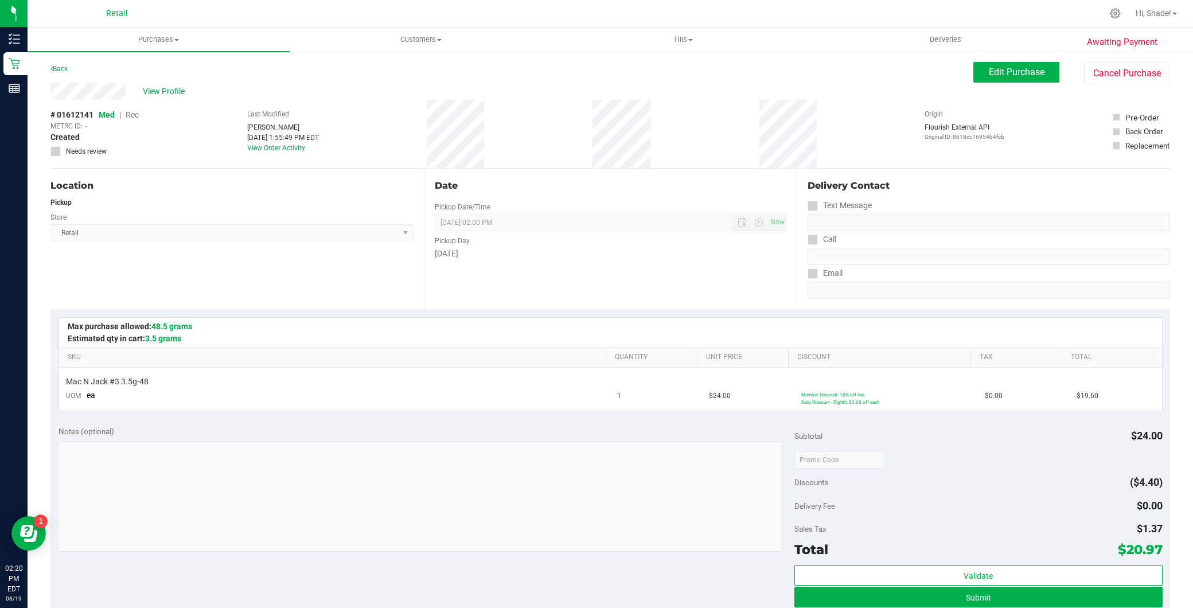
scroll to position [307, 0]
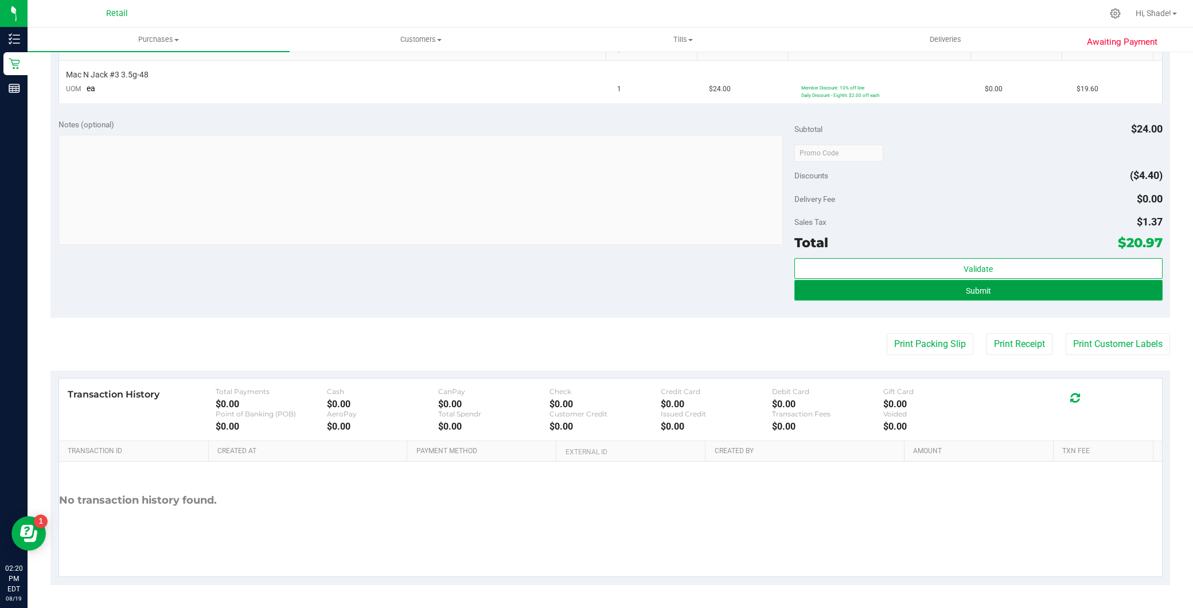
click at [945, 293] on button "Submit" at bounding box center [978, 290] width 368 height 21
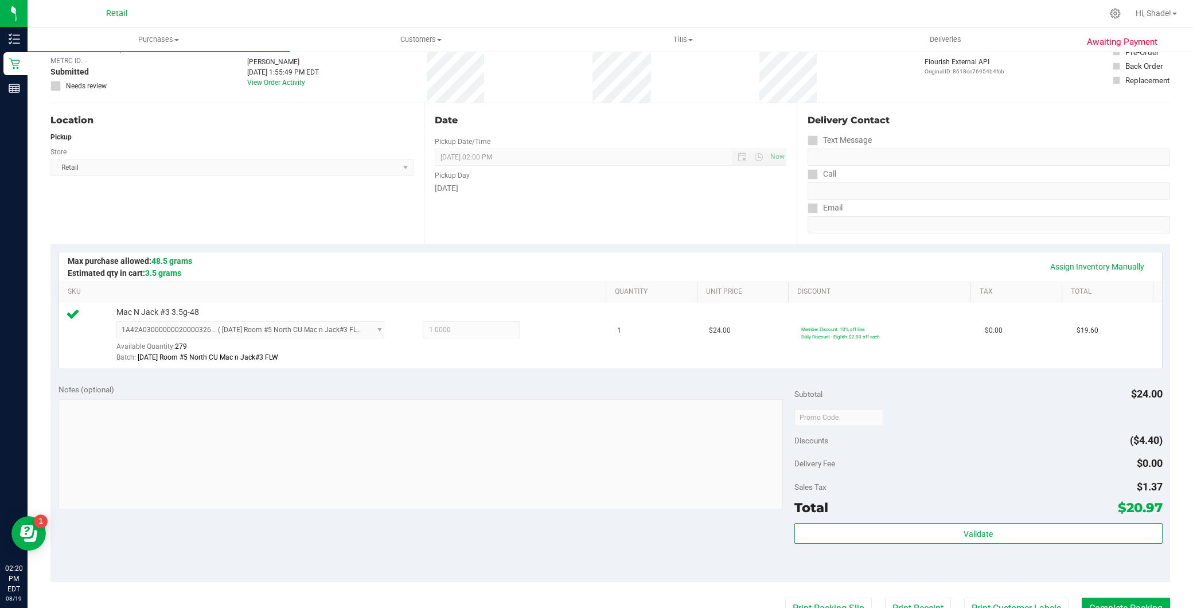
scroll to position [127, 0]
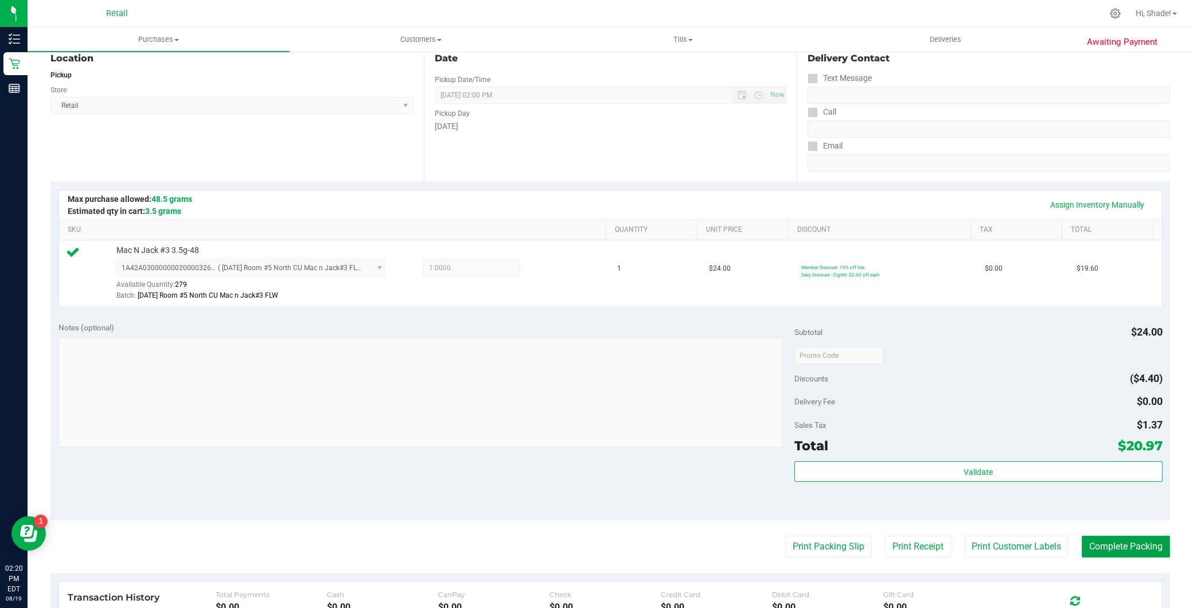
click at [1134, 554] on button "Complete Packing" at bounding box center [1126, 547] width 88 height 22
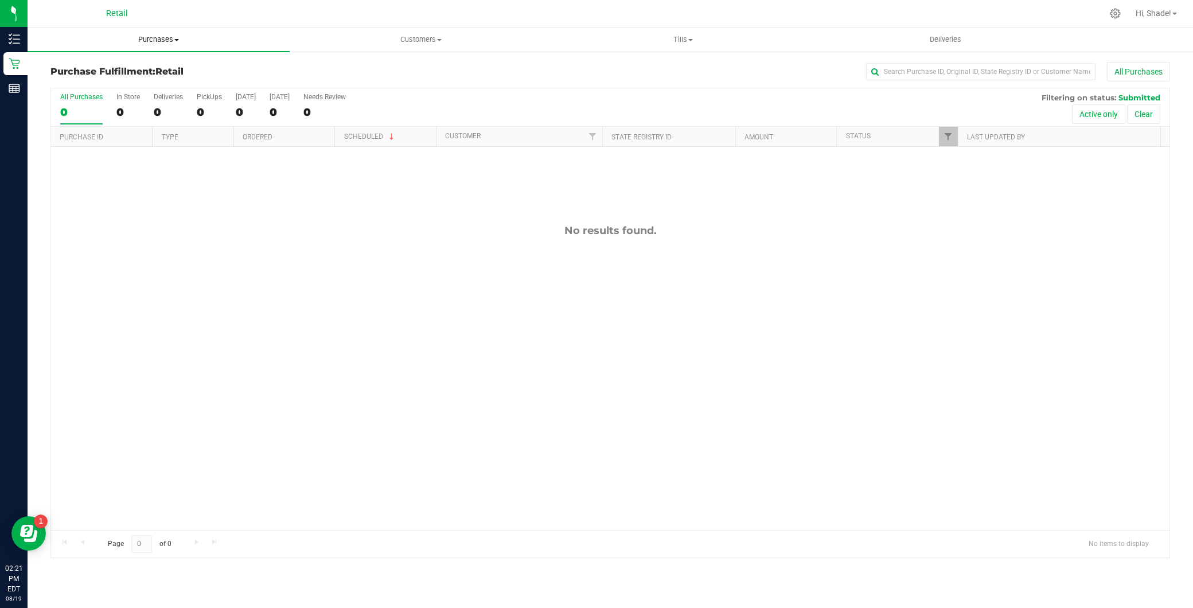
click at [234, 38] on span "Purchases" at bounding box center [159, 39] width 262 height 10
click at [205, 65] on li "Summary of purchases" at bounding box center [159, 70] width 262 height 14
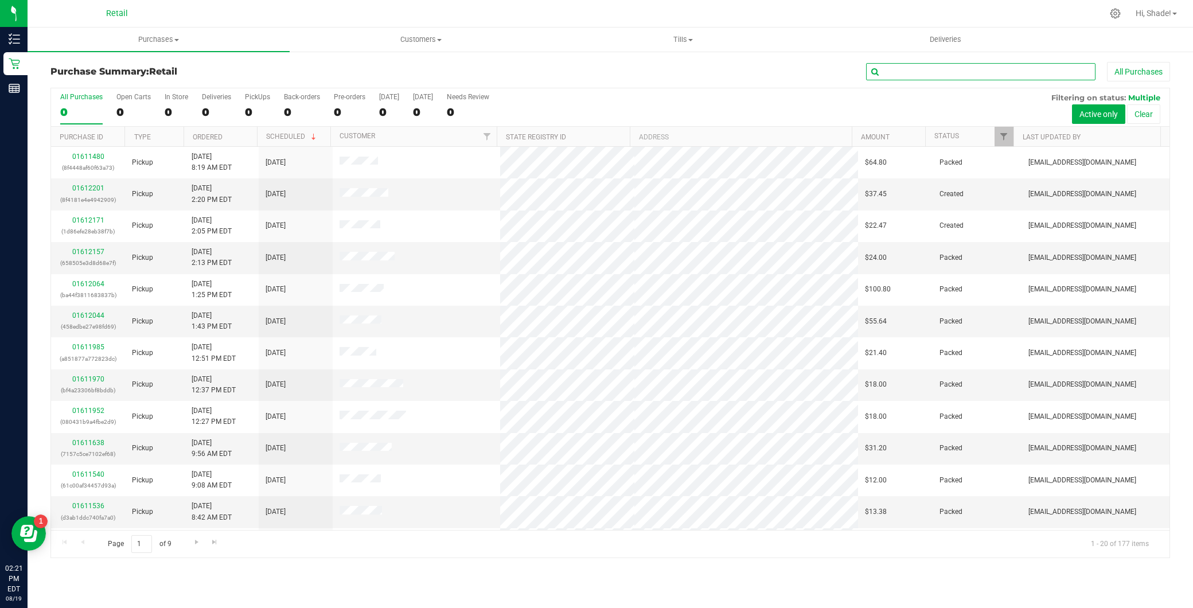
click at [959, 75] on input "text" at bounding box center [980, 71] width 229 height 17
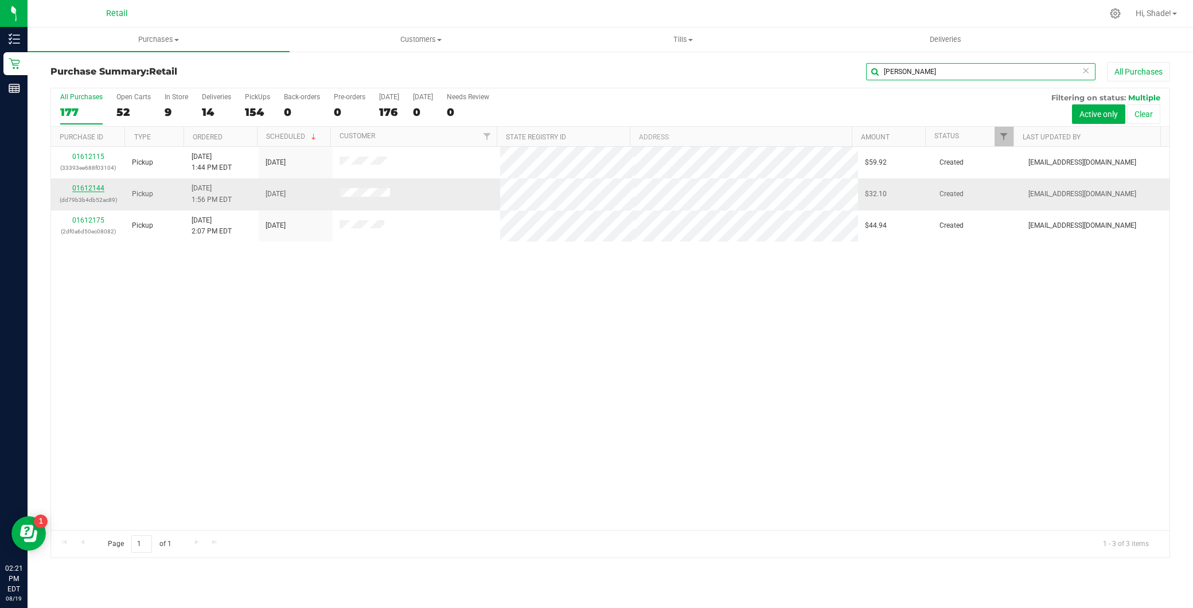
type input "robert"
click at [90, 191] on link "01612144" at bounding box center [88, 188] width 32 height 8
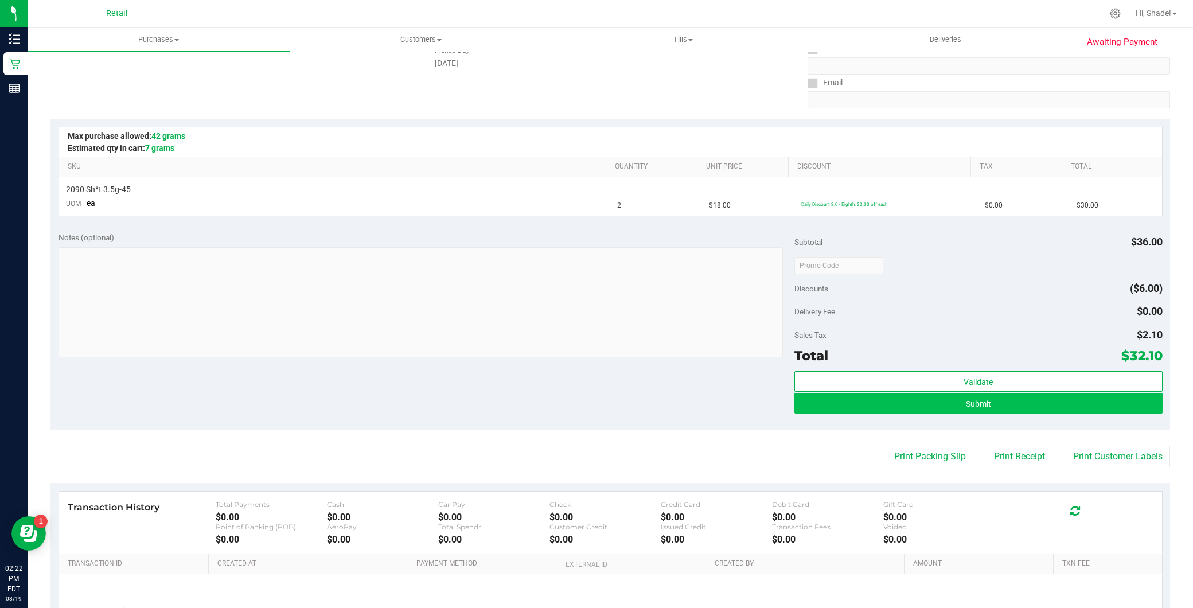
scroll to position [191, 0]
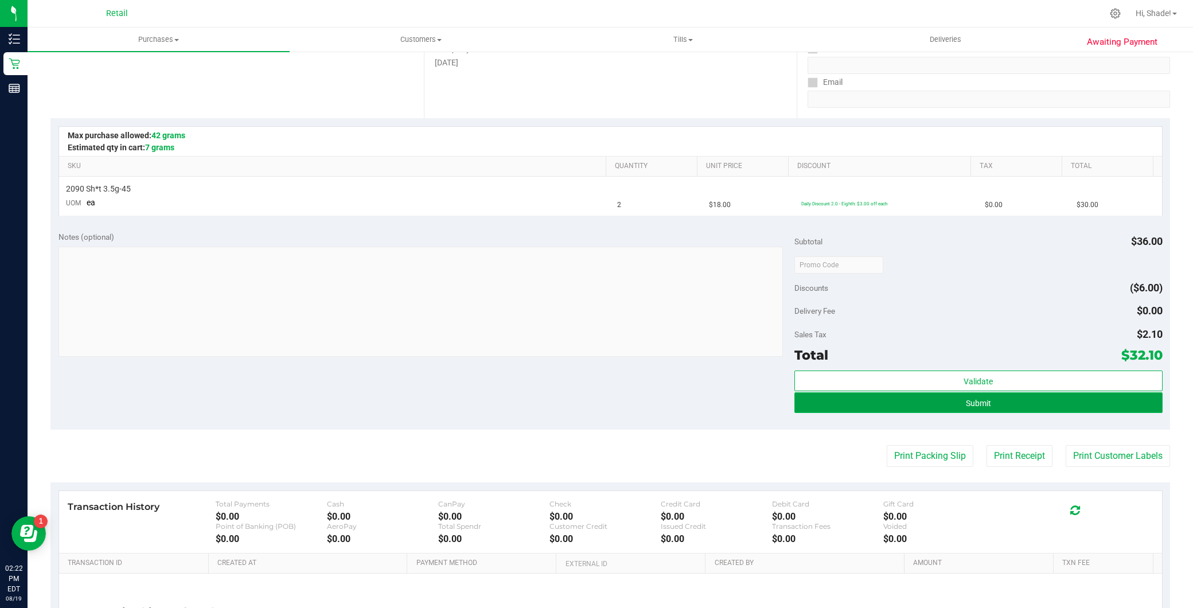
click at [966, 404] on span "Submit" at bounding box center [978, 403] width 25 height 9
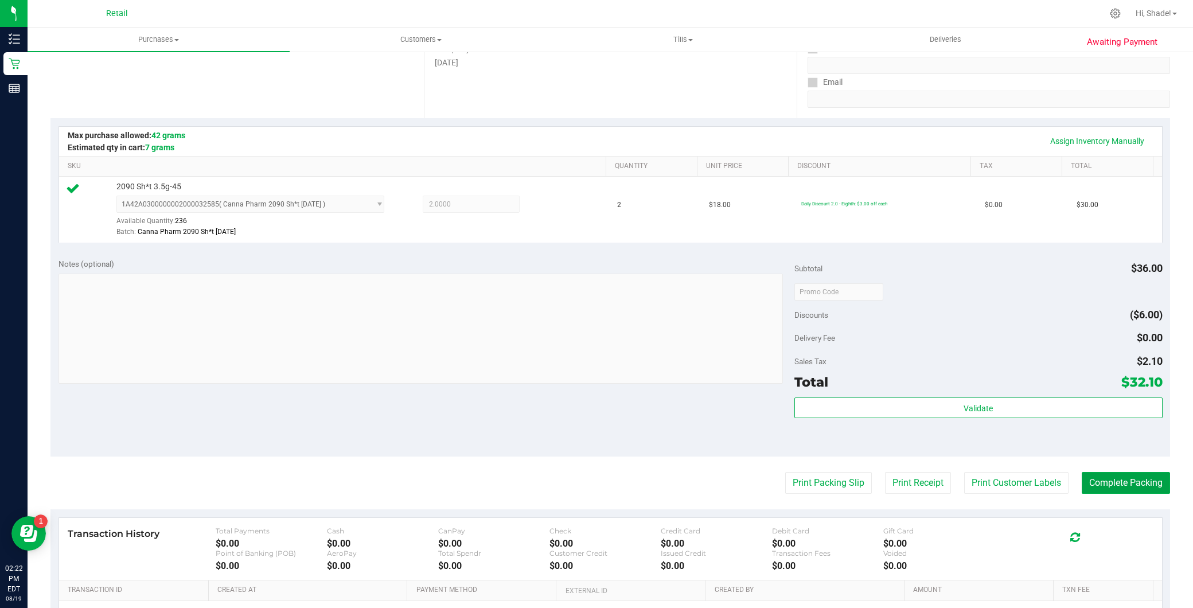
drag, startPoint x: 1121, startPoint y: 481, endPoint x: 1057, endPoint y: 261, distance: 228.7
click at [1137, 455] on purchase-details "Back Edit Purchase Cancel Purchase View Profile # 01612144 Med | Rec METRC ID: …" at bounding box center [610, 297] width 1120 height 853
click at [1131, 485] on button "Complete Packing" at bounding box center [1126, 483] width 88 height 22
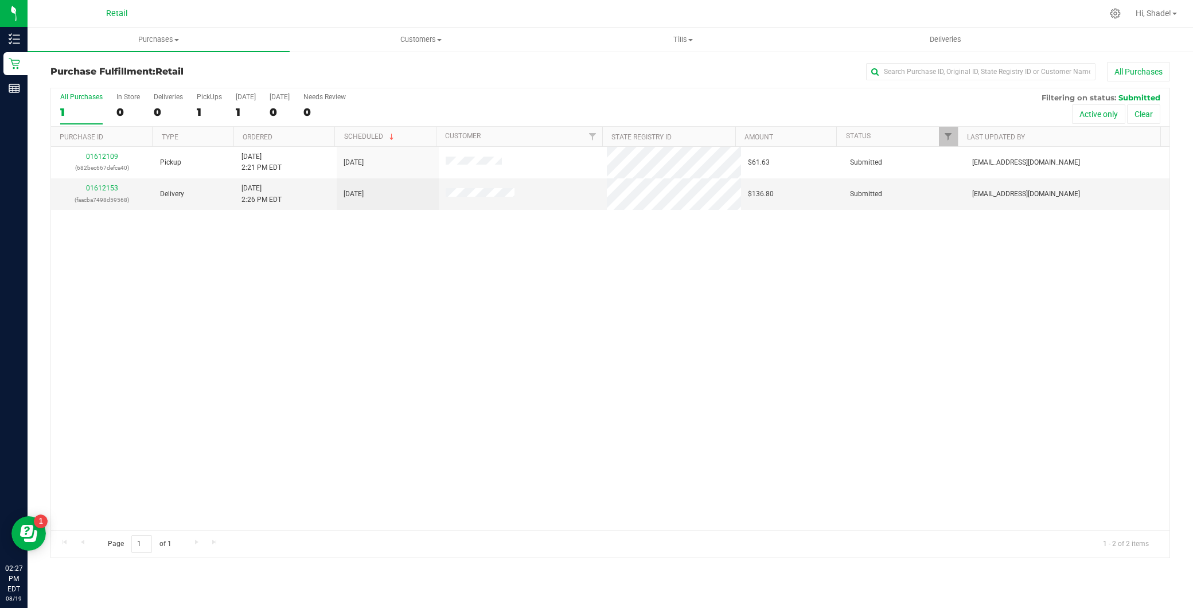
click at [202, 18] on div "Retail" at bounding box center [119, 13] width 172 height 22
click at [164, 41] on span "Purchases" at bounding box center [159, 39] width 262 height 10
click at [161, 63] on li "Summary of purchases" at bounding box center [159, 70] width 262 height 14
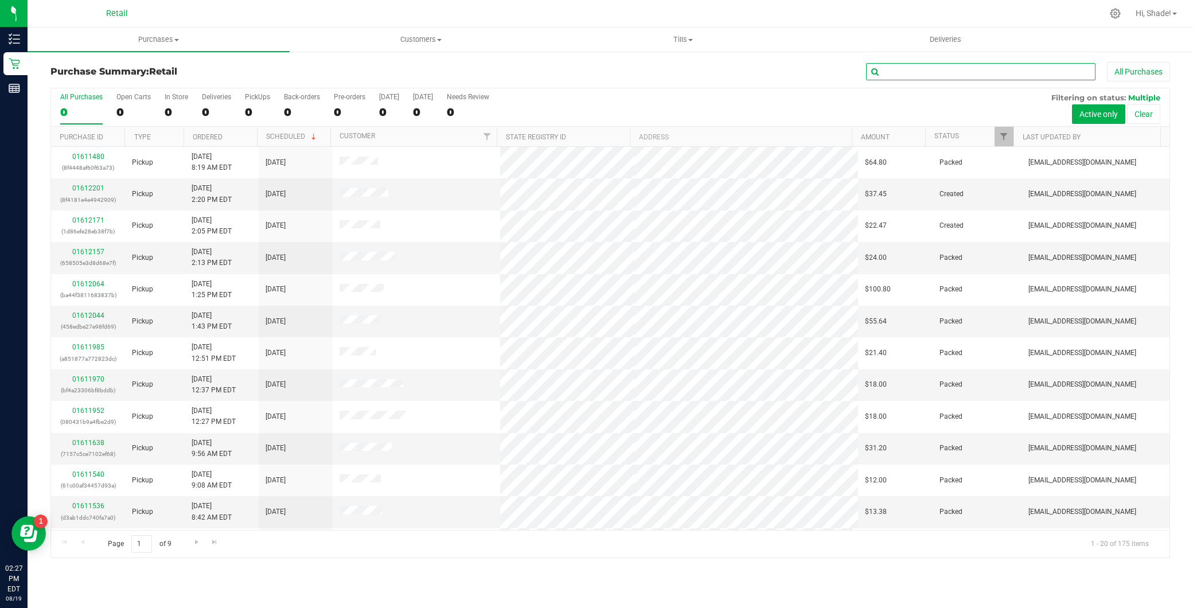
click at [926, 70] on input "text" at bounding box center [980, 71] width 229 height 17
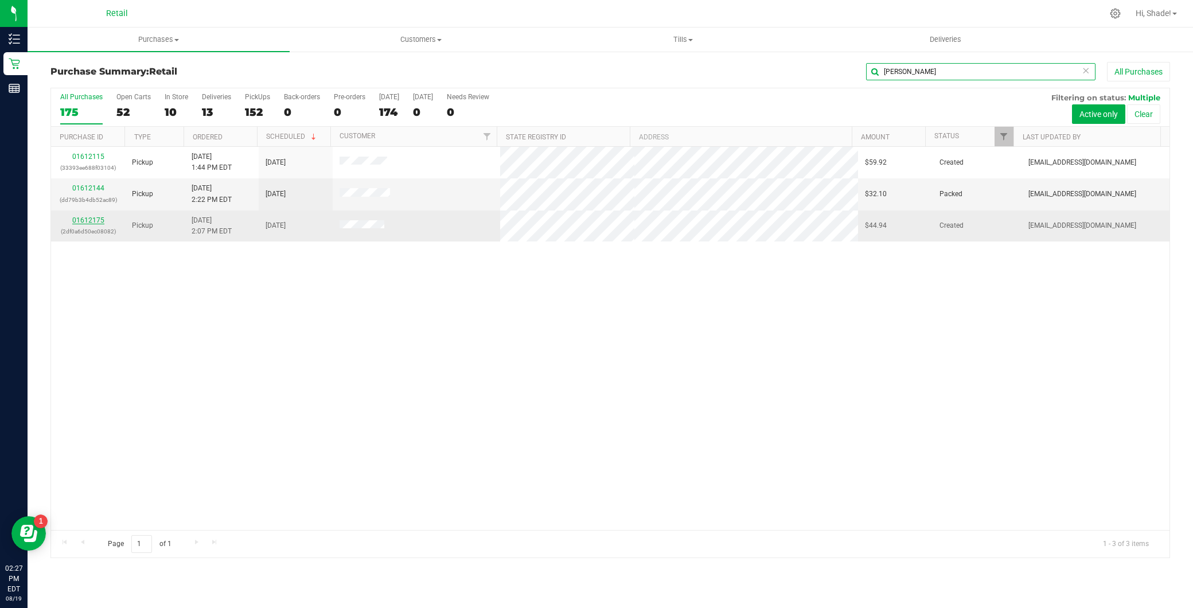
type input "robert"
click at [88, 220] on link "01612175" at bounding box center [88, 220] width 32 height 8
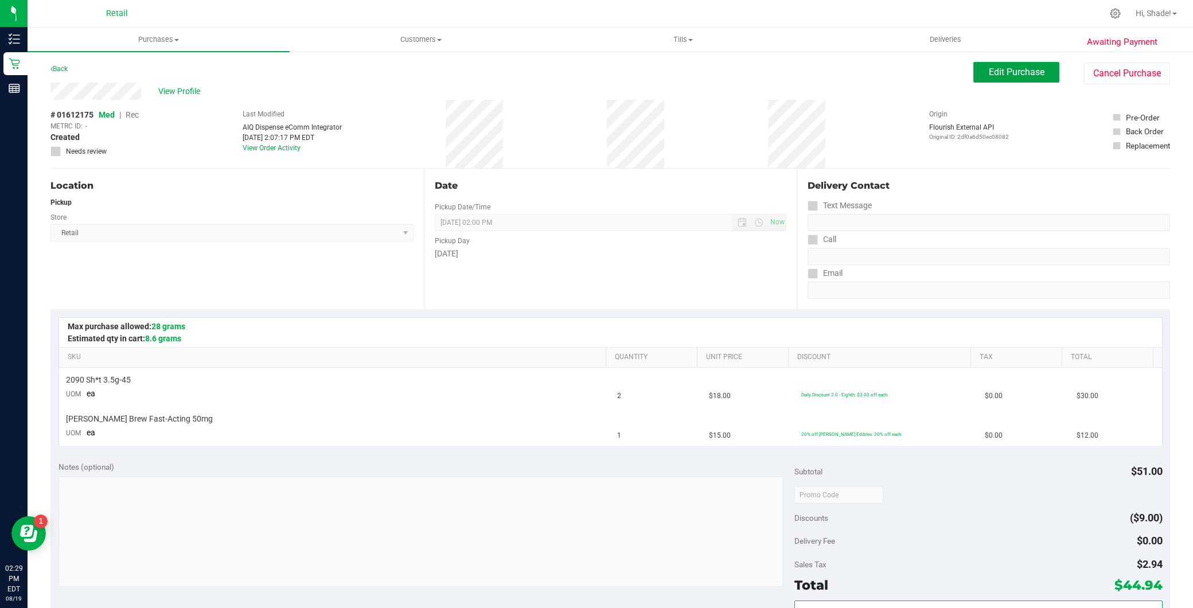
drag, startPoint x: 979, startPoint y: 76, endPoint x: 926, endPoint y: 87, distance: 53.4
click at [989, 76] on span "Edit Purchase" at bounding box center [1017, 72] width 56 height 11
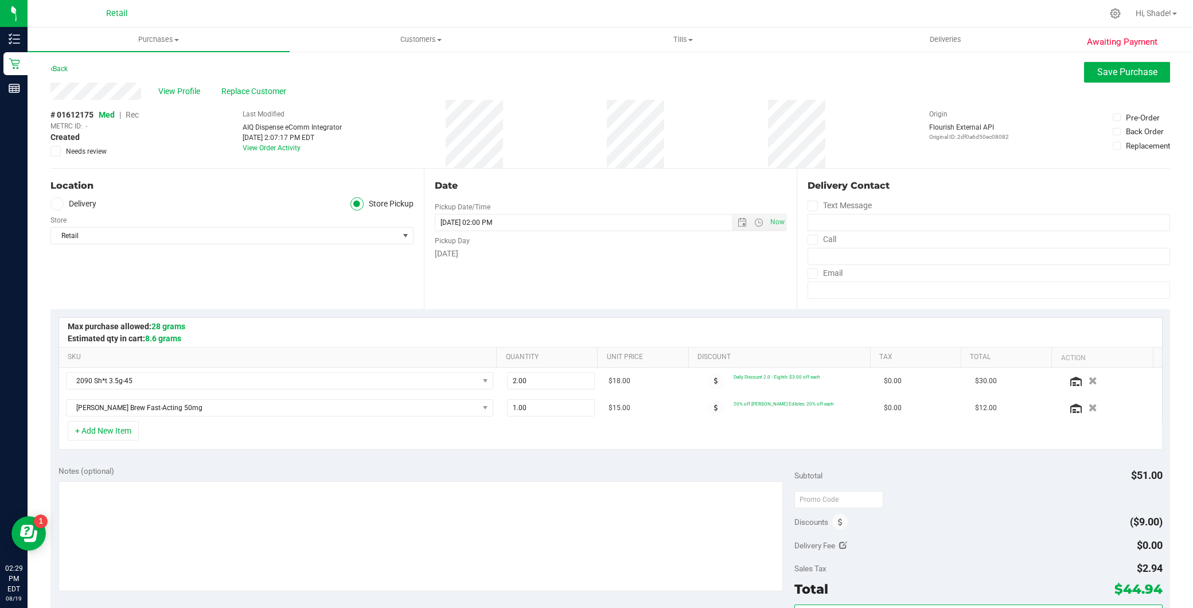
click at [139, 117] on span "Rec" at bounding box center [132, 114] width 13 height 9
click at [1097, 63] on button "Save Purchase" at bounding box center [1127, 72] width 86 height 21
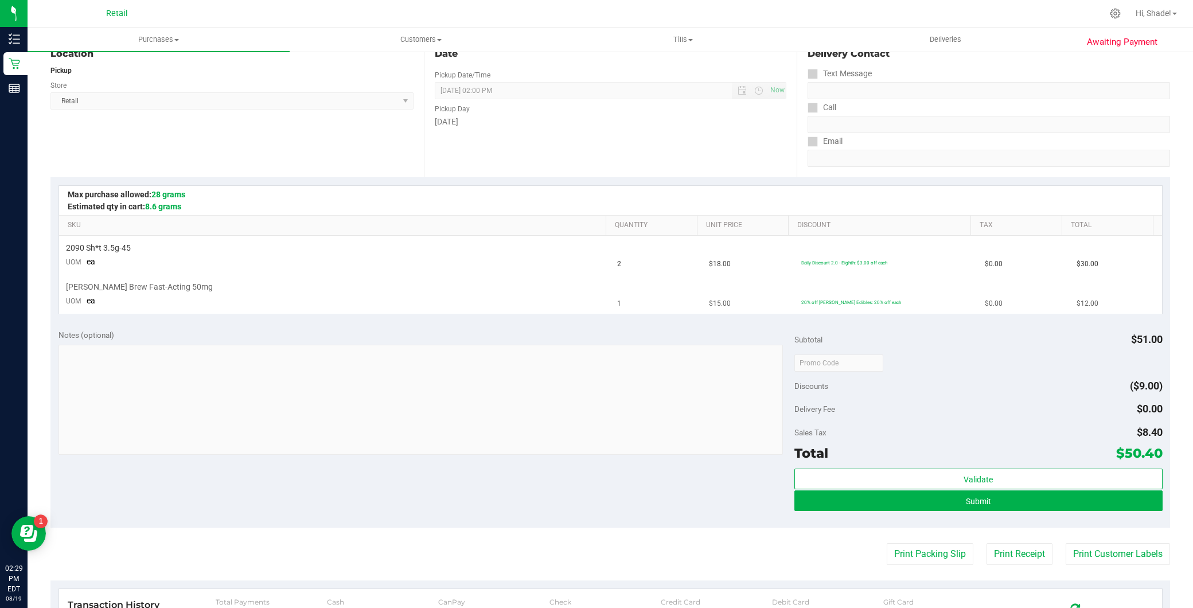
scroll to position [127, 0]
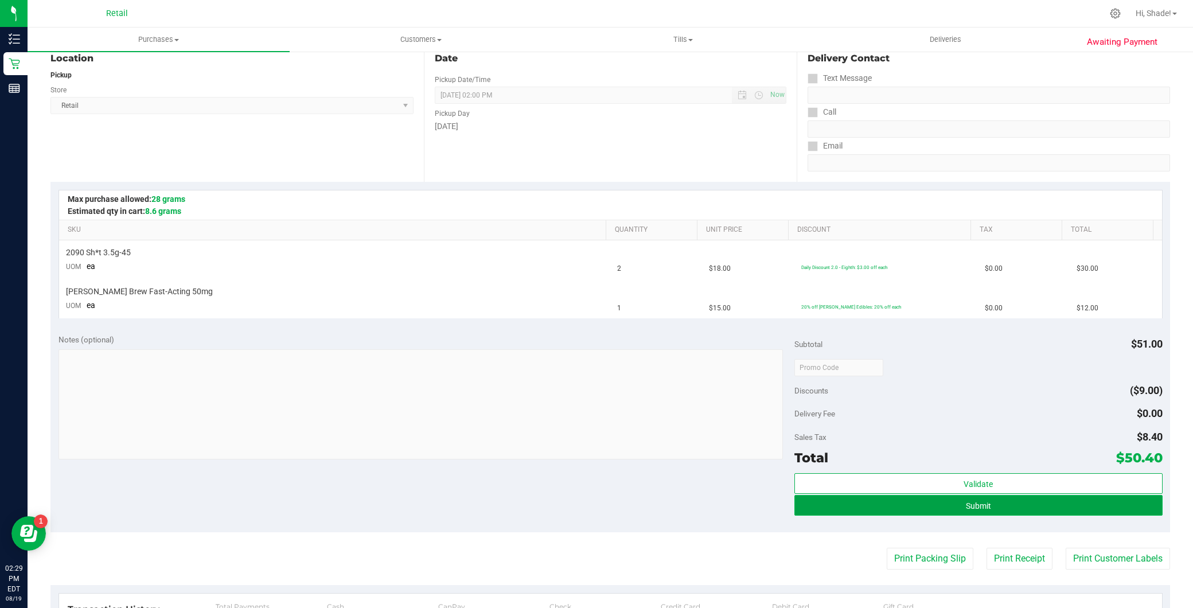
click at [909, 498] on button "Submit" at bounding box center [978, 505] width 368 height 21
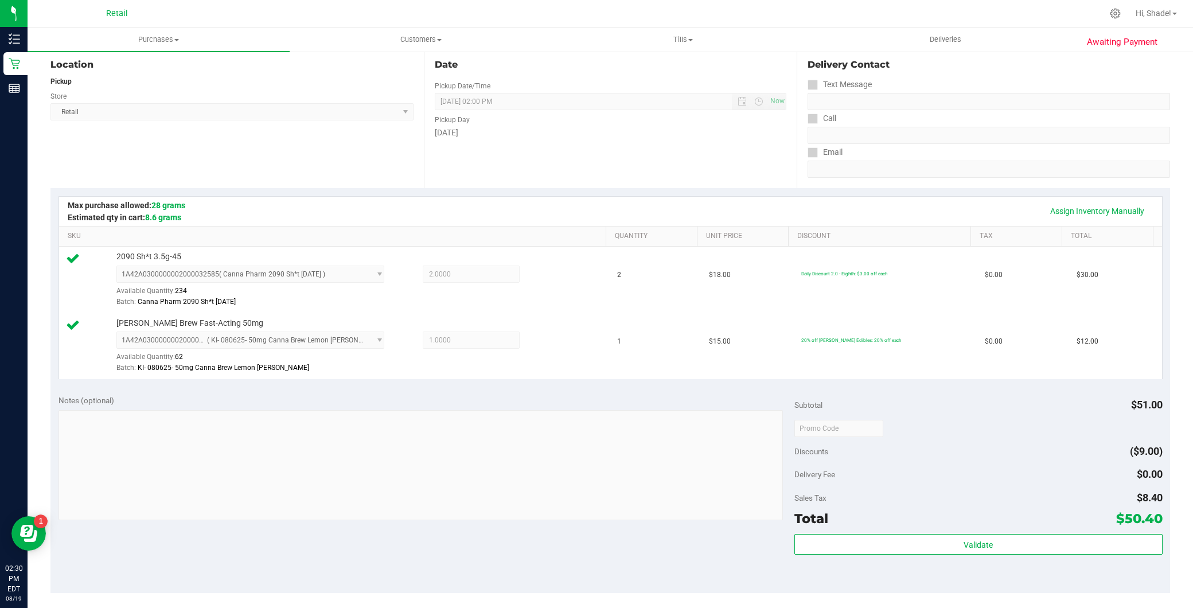
scroll to position [318, 0]
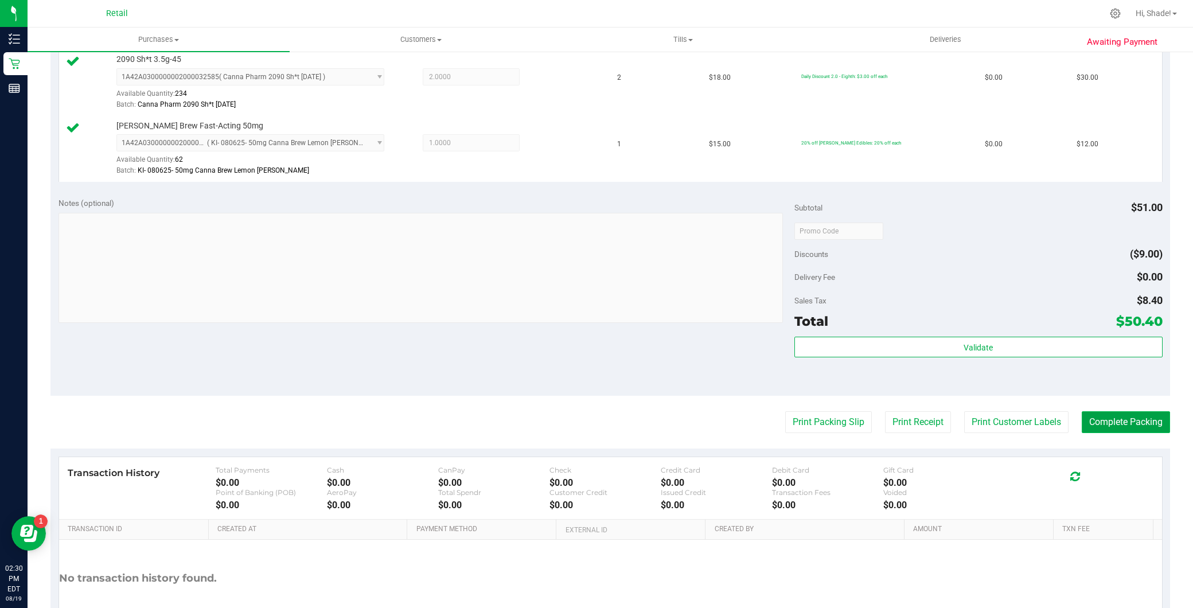
click at [1121, 411] on button "Complete Packing" at bounding box center [1126, 422] width 88 height 22
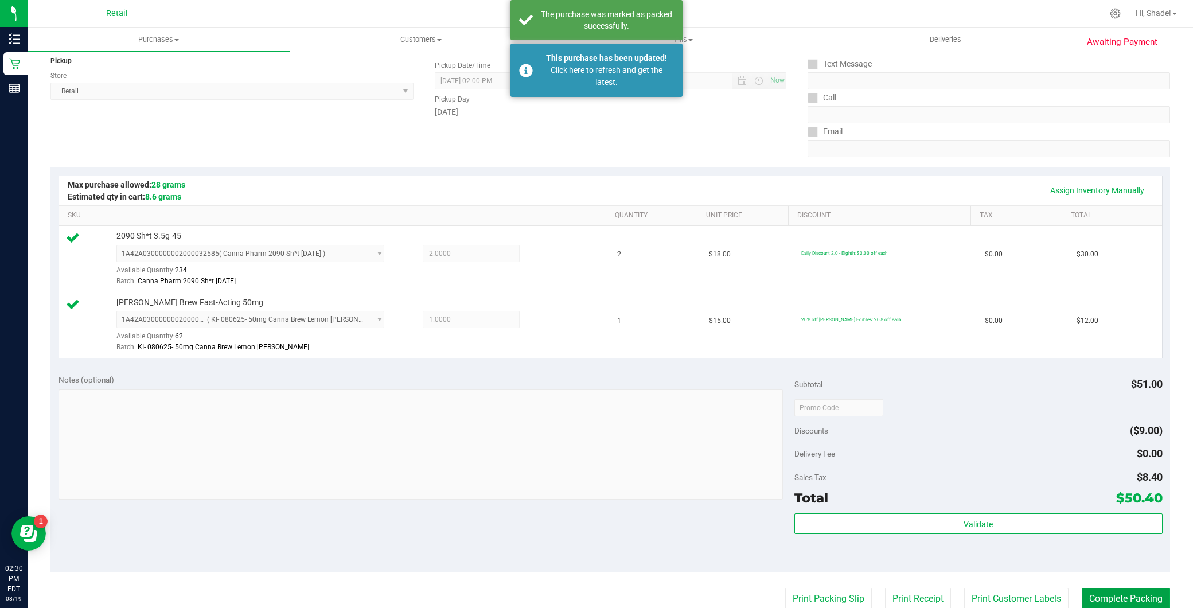
scroll to position [0, 0]
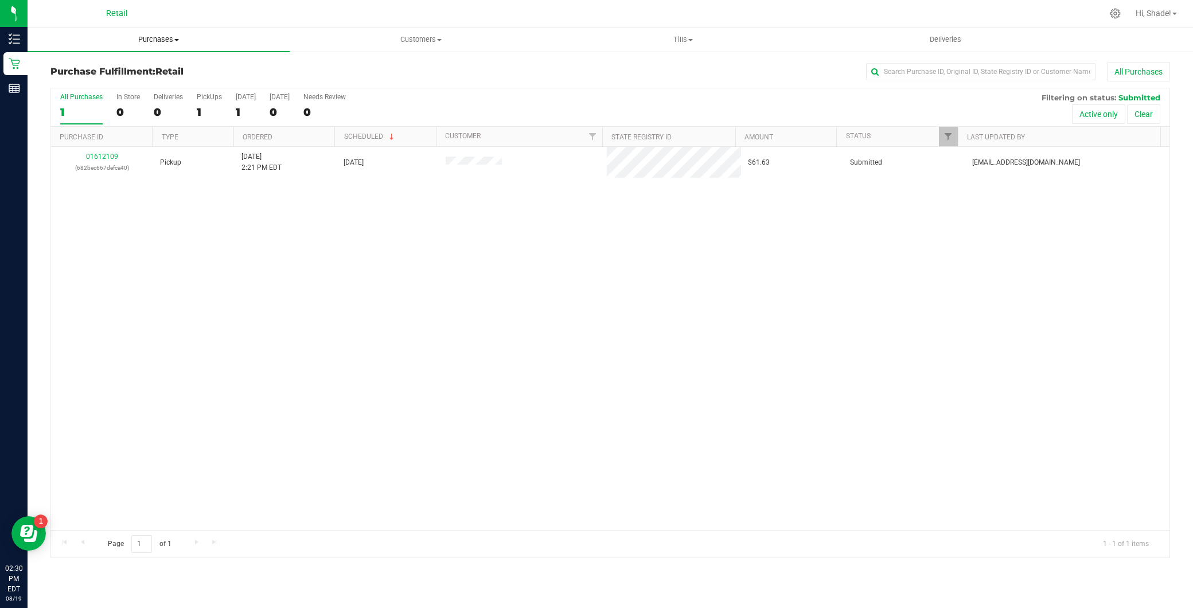
click at [202, 44] on span "Purchases" at bounding box center [159, 39] width 262 height 10
click at [181, 67] on li "Summary of purchases" at bounding box center [159, 70] width 262 height 14
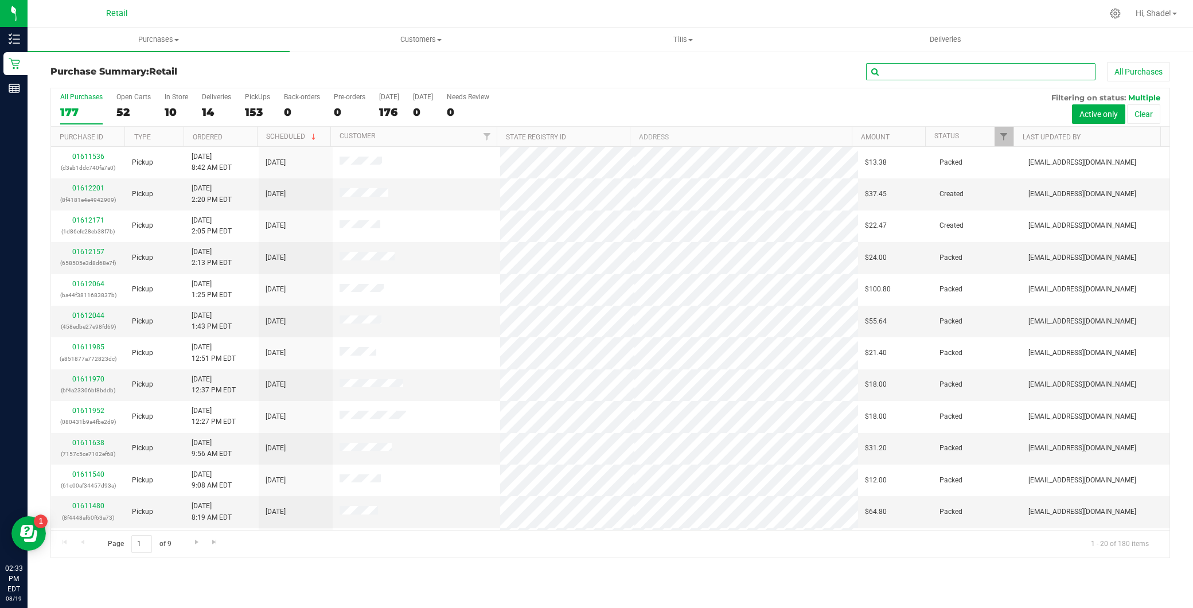
click at [890, 65] on input "text" at bounding box center [980, 71] width 229 height 17
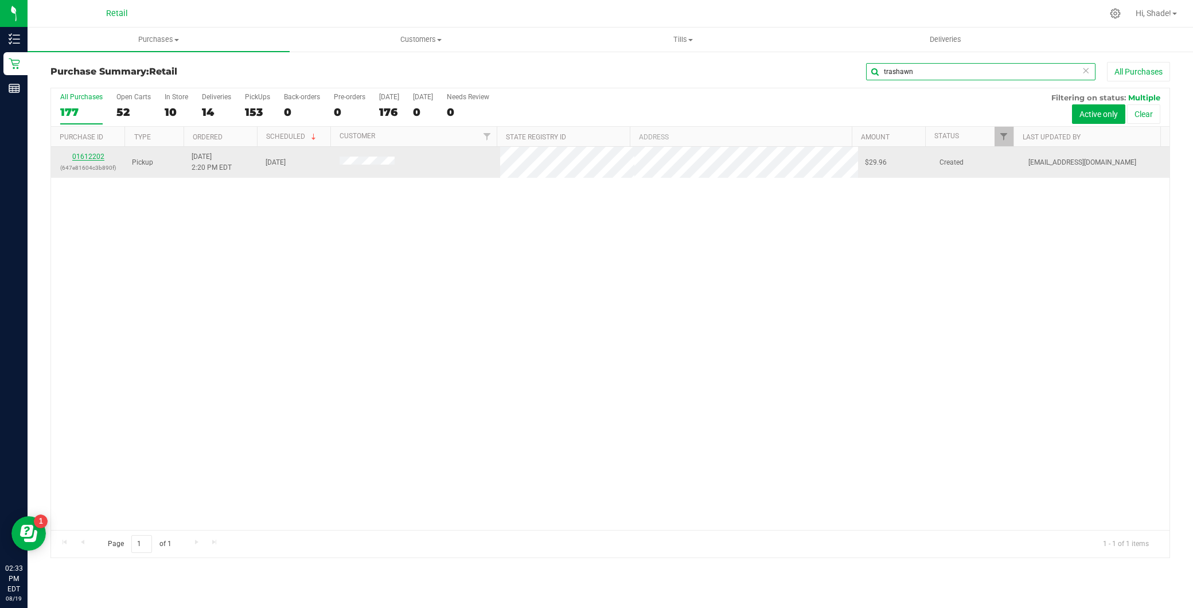
type input "trashawn"
click at [84, 155] on link "01612202" at bounding box center [88, 157] width 32 height 8
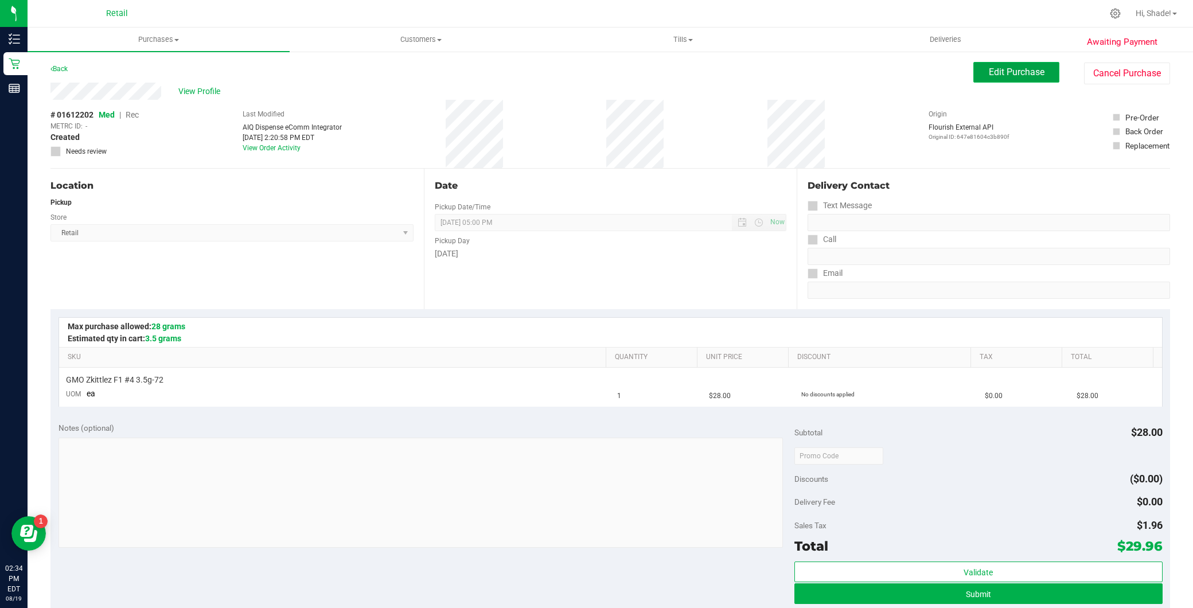
click at [1034, 79] on button "Edit Purchase" at bounding box center [1016, 72] width 86 height 21
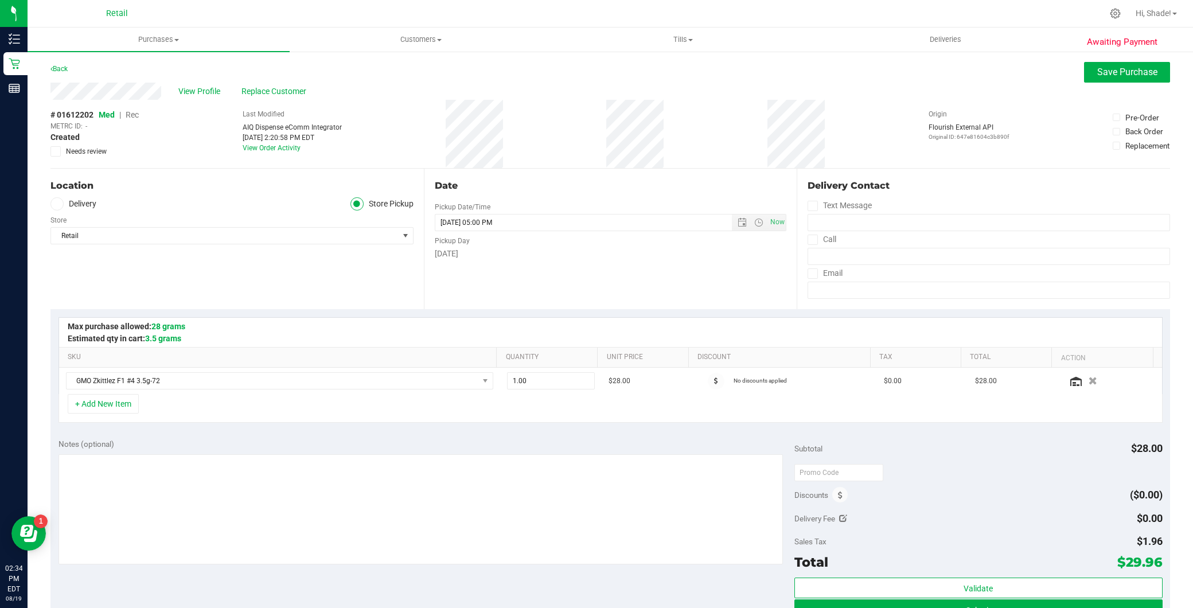
click at [135, 115] on span "Rec" at bounding box center [132, 114] width 13 height 9
click at [1086, 73] on button "Save Purchase" at bounding box center [1127, 72] width 86 height 21
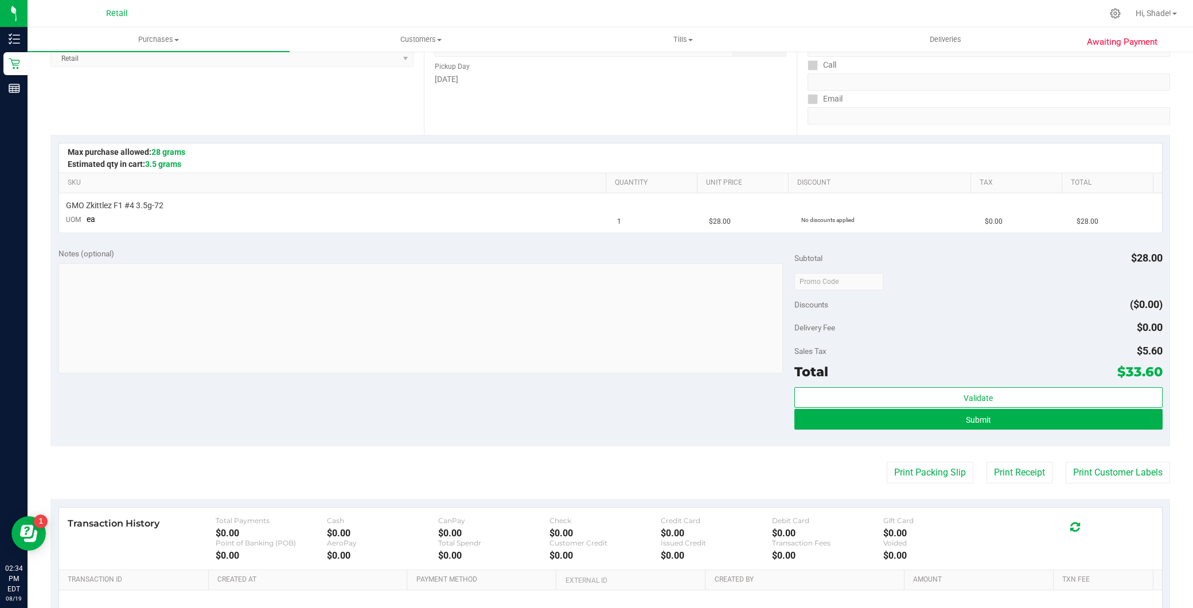
scroll to position [191, 0]
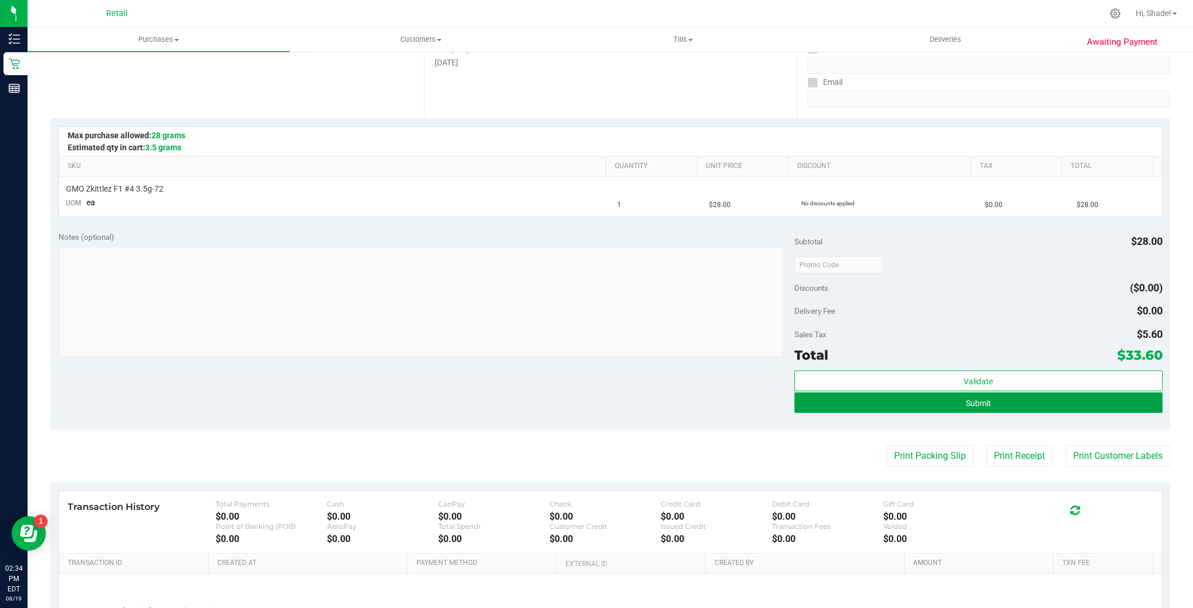
click at [901, 403] on button "Submit" at bounding box center [978, 402] width 368 height 21
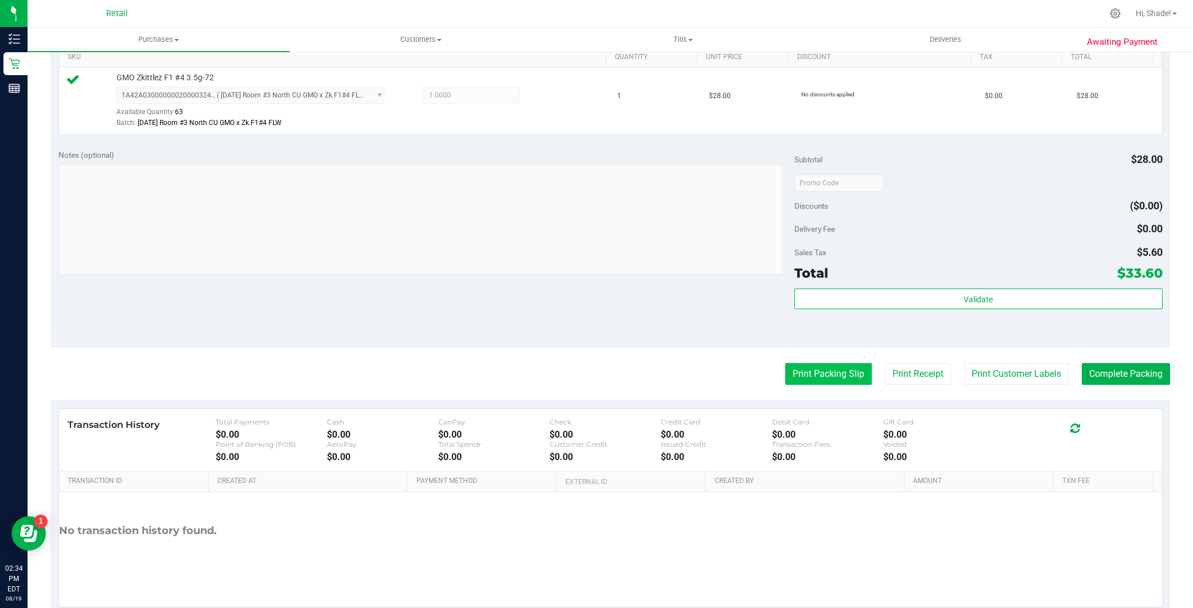
scroll to position [318, 0]
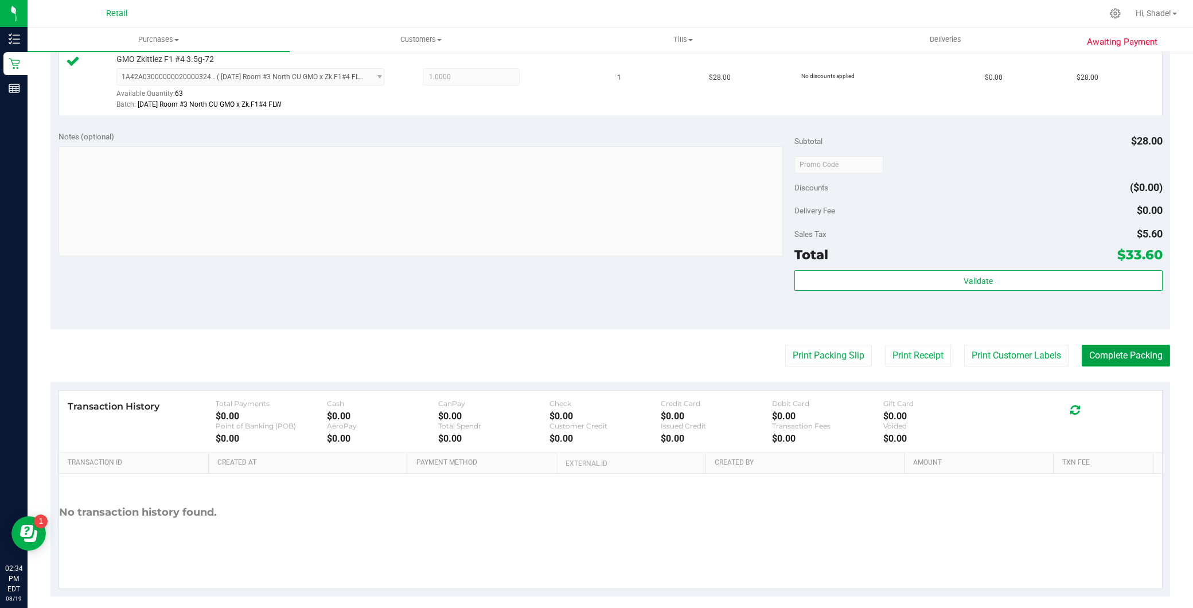
click at [1088, 356] on button "Complete Packing" at bounding box center [1126, 356] width 88 height 22
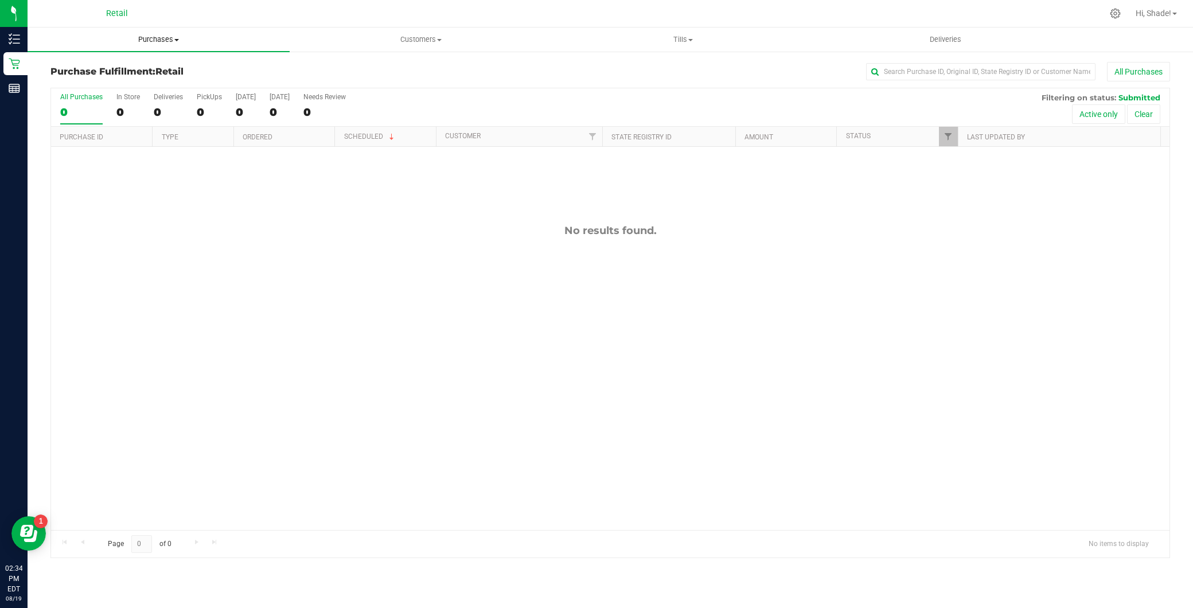
click at [155, 42] on span "Purchases" at bounding box center [159, 39] width 262 height 10
click at [170, 68] on li "Summary of purchases" at bounding box center [159, 70] width 262 height 14
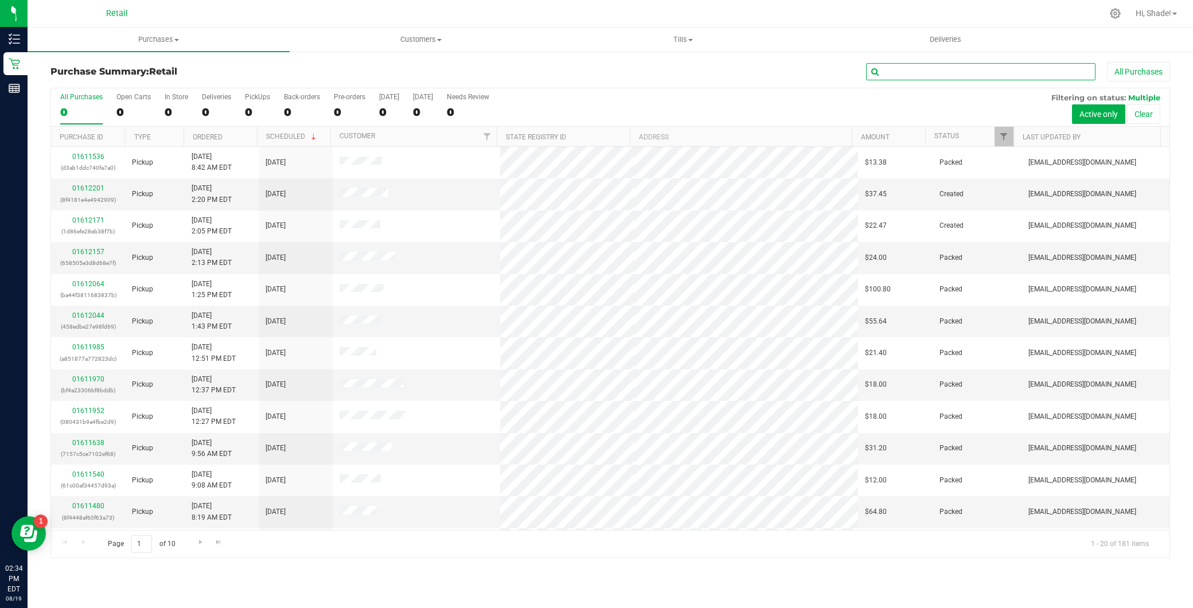
click at [961, 66] on input "text" at bounding box center [980, 71] width 229 height 17
click at [158, 43] on span "Purchases" at bounding box center [159, 39] width 262 height 10
click at [151, 64] on li "Summary of purchases" at bounding box center [159, 70] width 262 height 14
click at [908, 75] on input "text" at bounding box center [980, 71] width 229 height 17
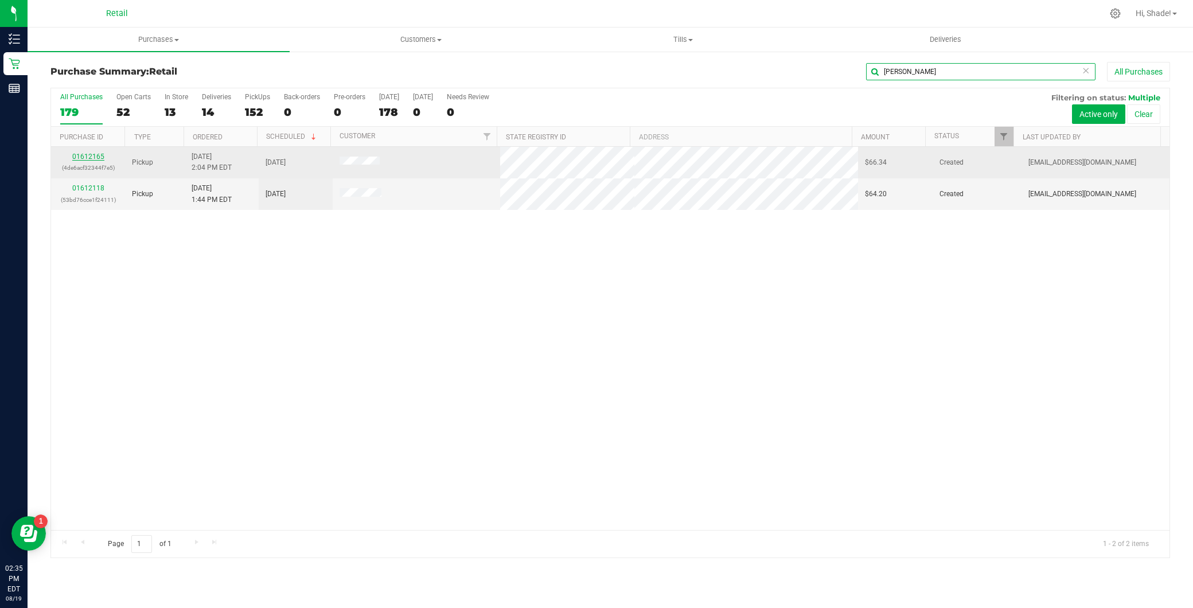
type input "angelo"
click at [79, 155] on link "01612165" at bounding box center [88, 157] width 32 height 8
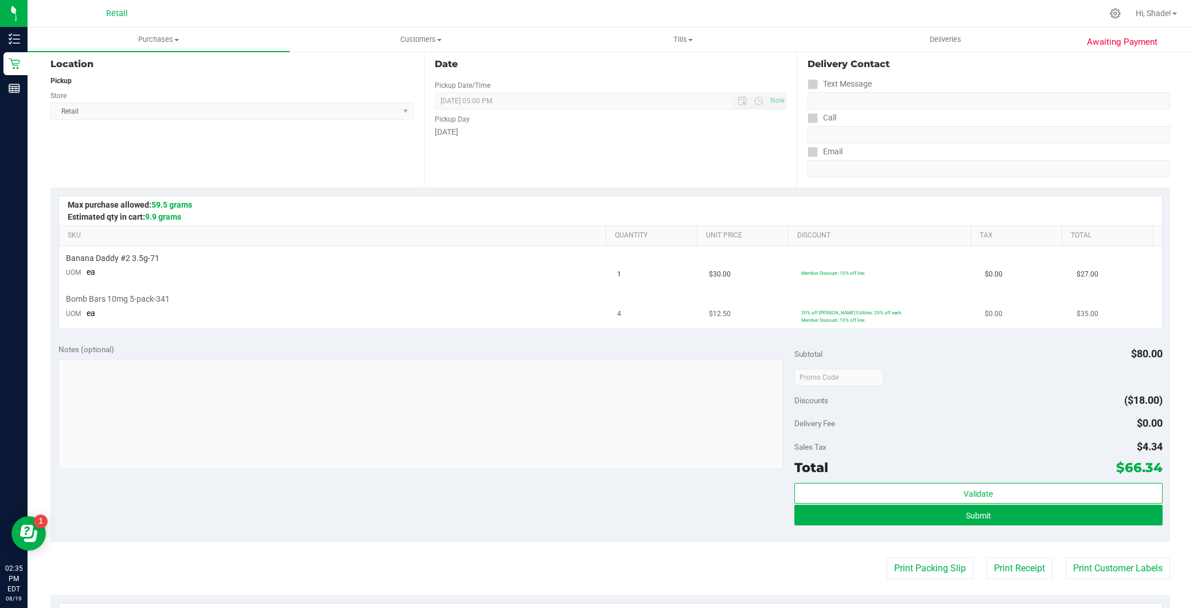
scroll to position [191, 0]
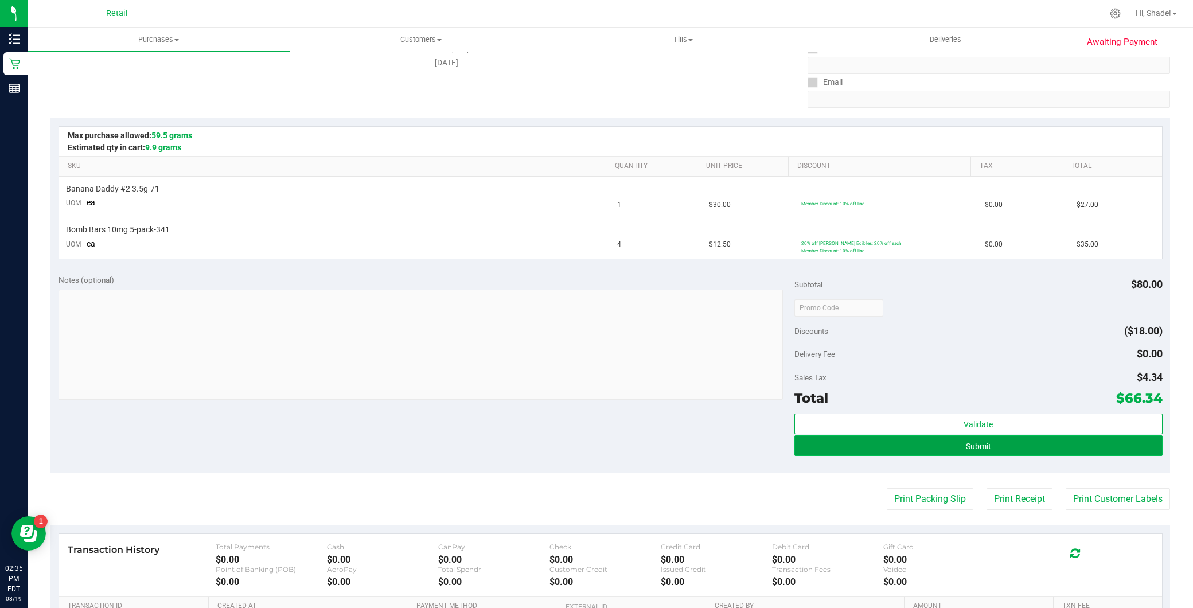
click at [983, 439] on button "Submit" at bounding box center [978, 445] width 368 height 21
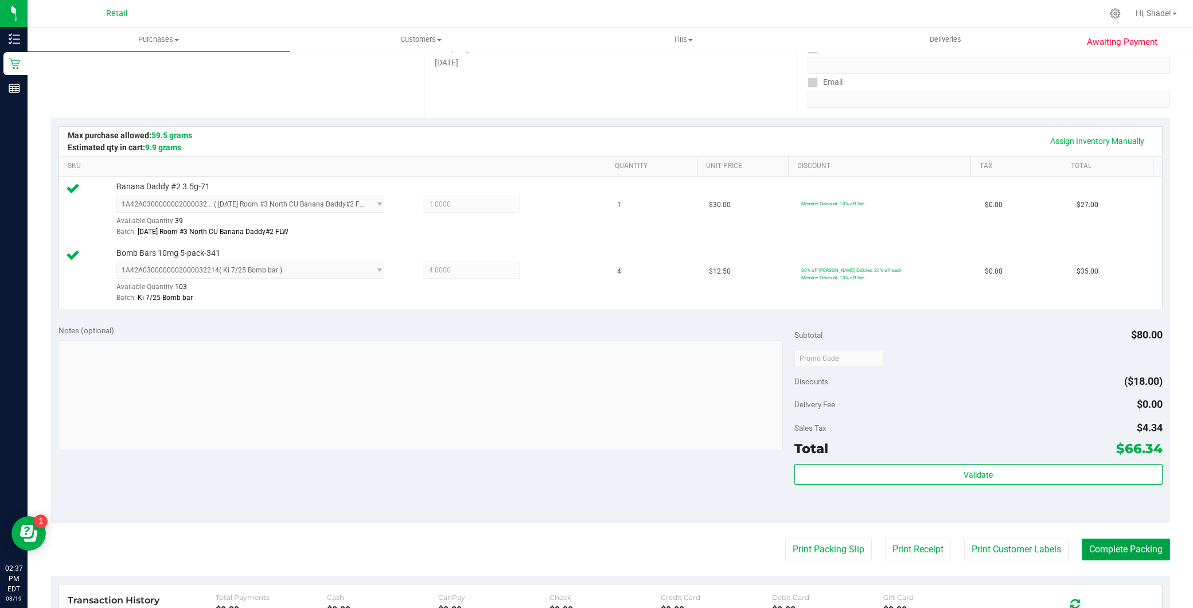
click at [1090, 545] on button "Complete Packing" at bounding box center [1126, 550] width 88 height 22
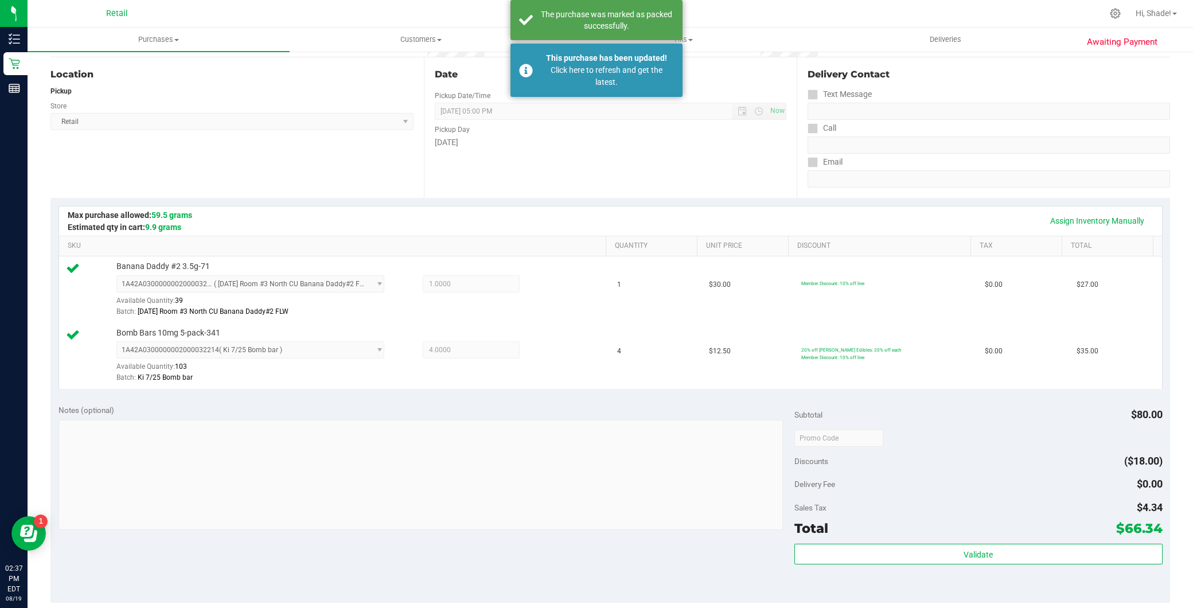
scroll to position [0, 0]
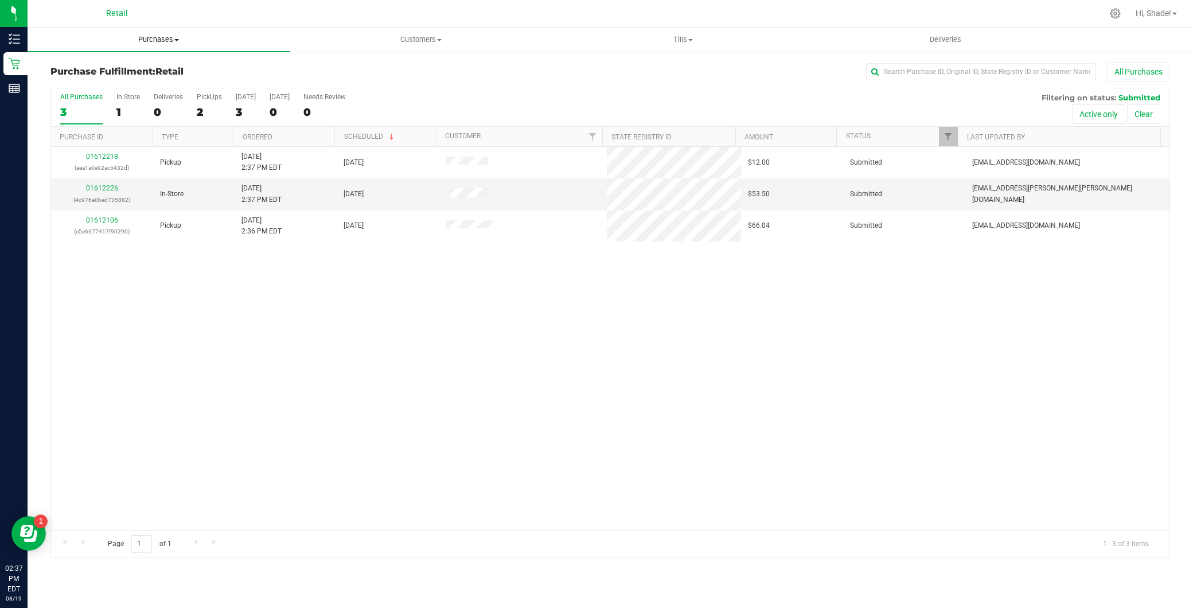
click at [161, 41] on span "Purchases" at bounding box center [159, 39] width 262 height 10
click at [165, 71] on li "Summary of purchases" at bounding box center [159, 70] width 262 height 14
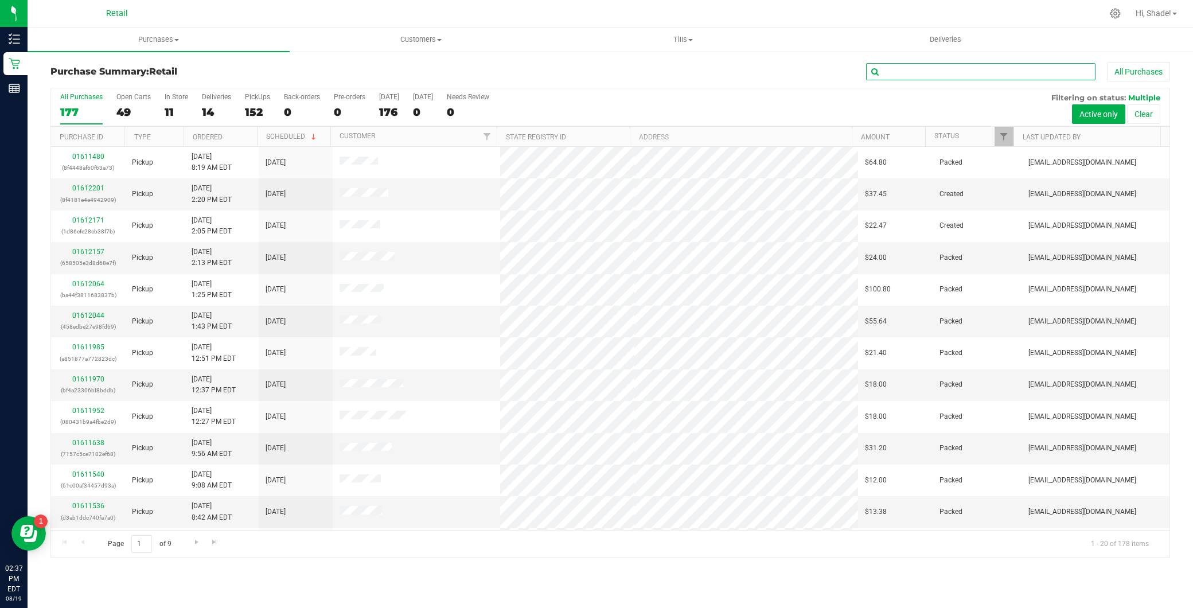
click at [982, 78] on input "text" at bounding box center [980, 71] width 229 height 17
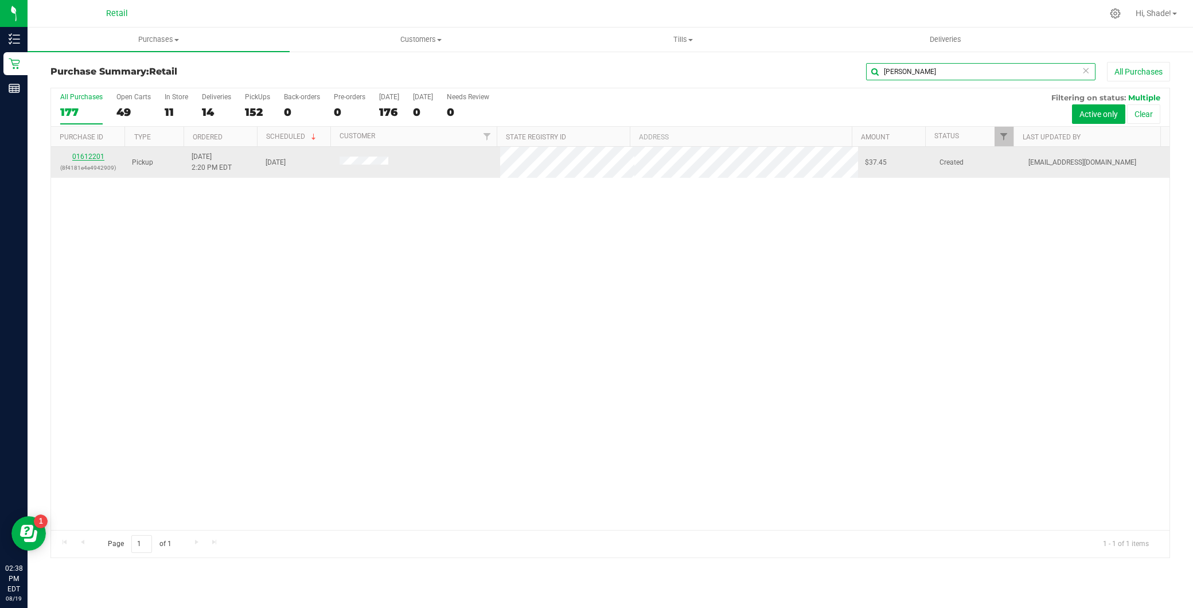
type input "geoff"
click at [83, 158] on link "01612201" at bounding box center [88, 157] width 32 height 8
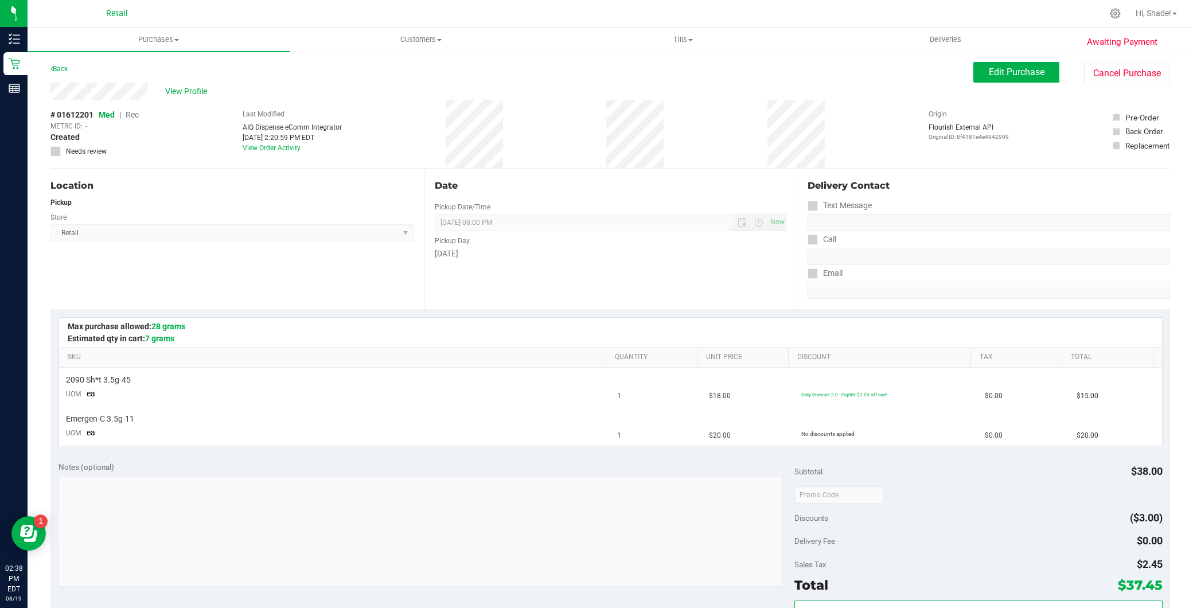
click at [995, 83] on div "Edit Purchase Cancel Purchase" at bounding box center [1071, 73] width 197 height 22
click at [996, 75] on span "Edit Purchase" at bounding box center [1017, 72] width 56 height 11
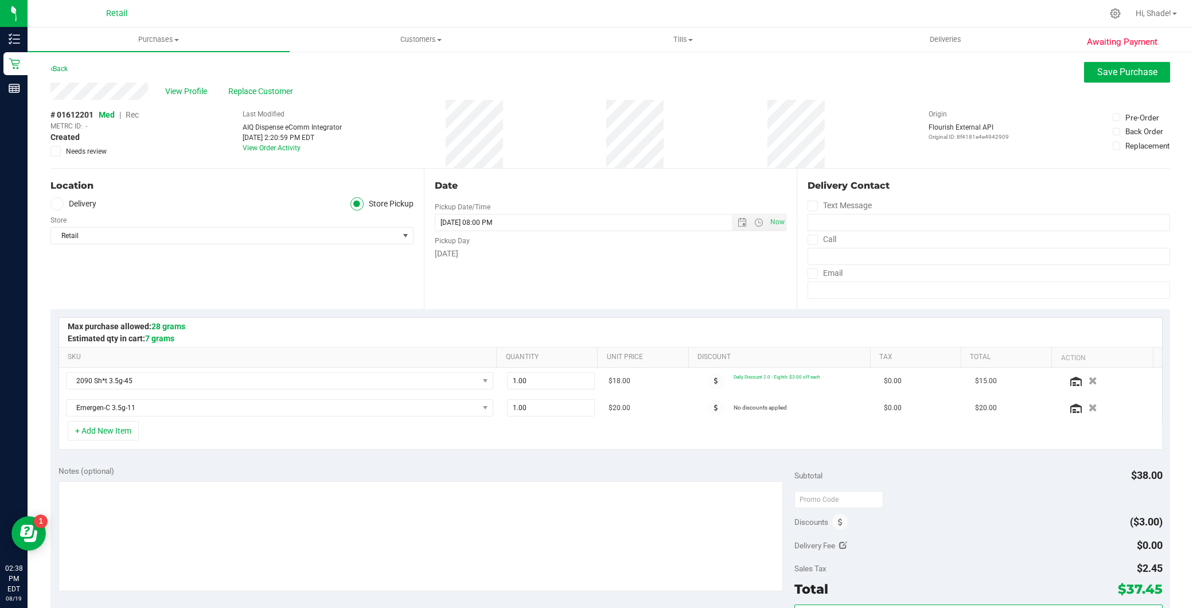
click at [138, 114] on span "Rec" at bounding box center [132, 114] width 13 height 9
click at [1130, 77] on button "Save Purchase" at bounding box center [1127, 72] width 86 height 21
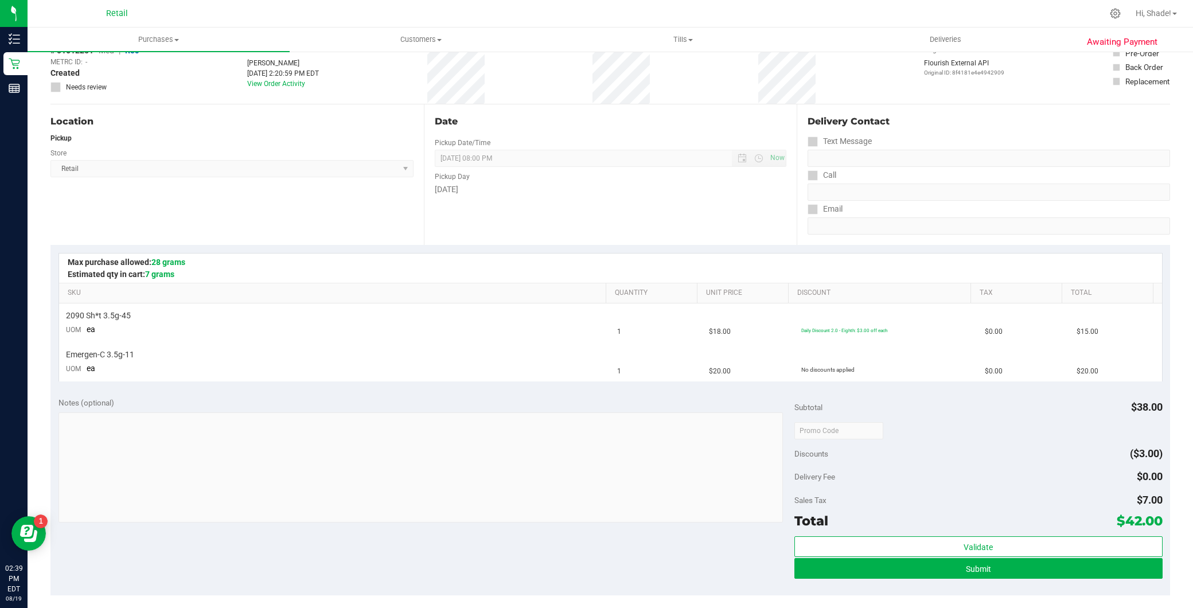
scroll to position [191, 0]
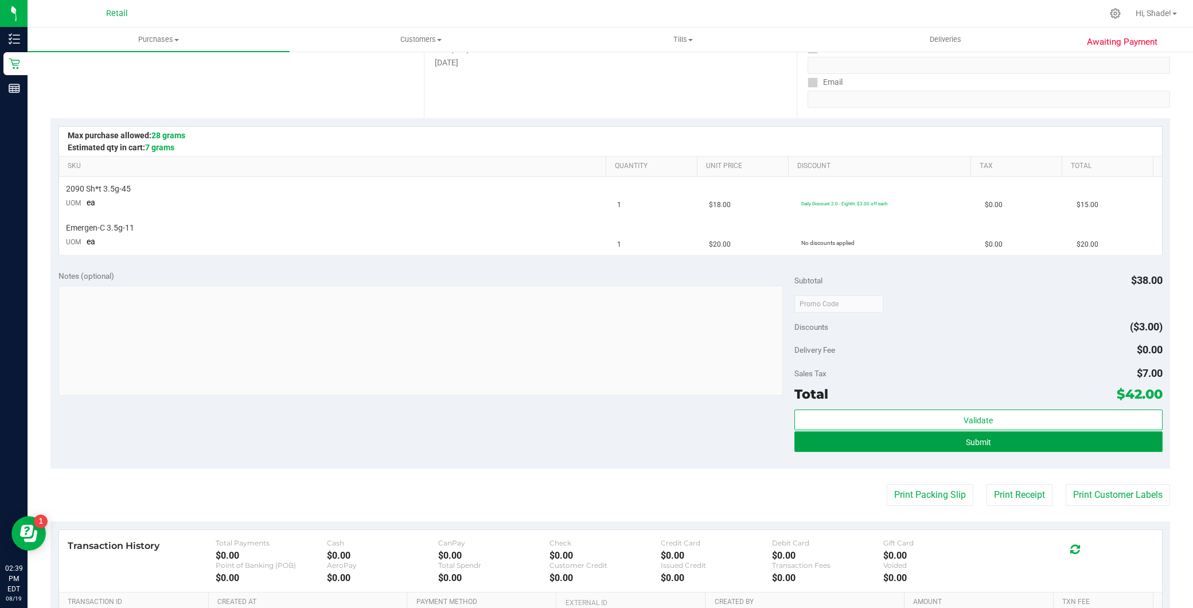
click at [1008, 448] on button "Submit" at bounding box center [978, 441] width 368 height 21
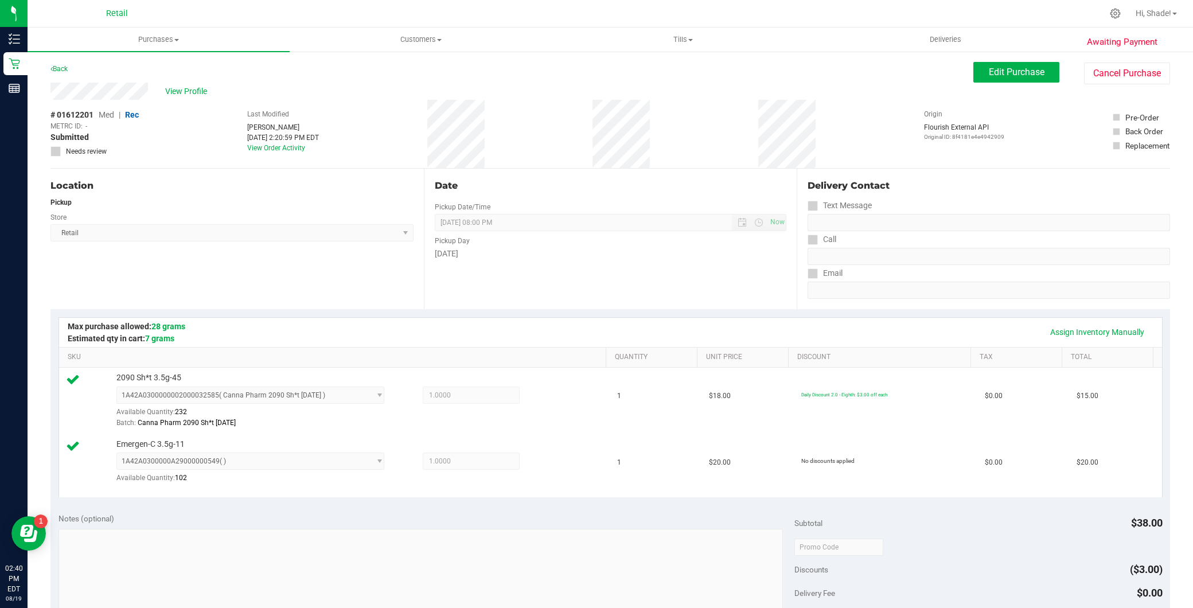
scroll to position [318, 0]
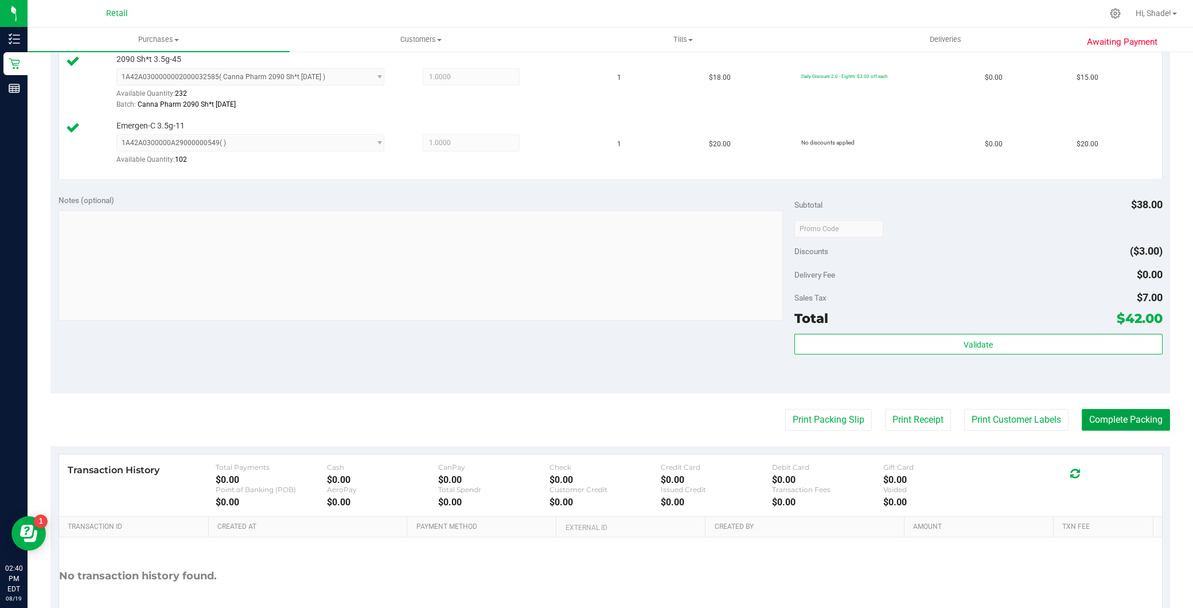
click at [1139, 410] on button "Complete Packing" at bounding box center [1126, 420] width 88 height 22
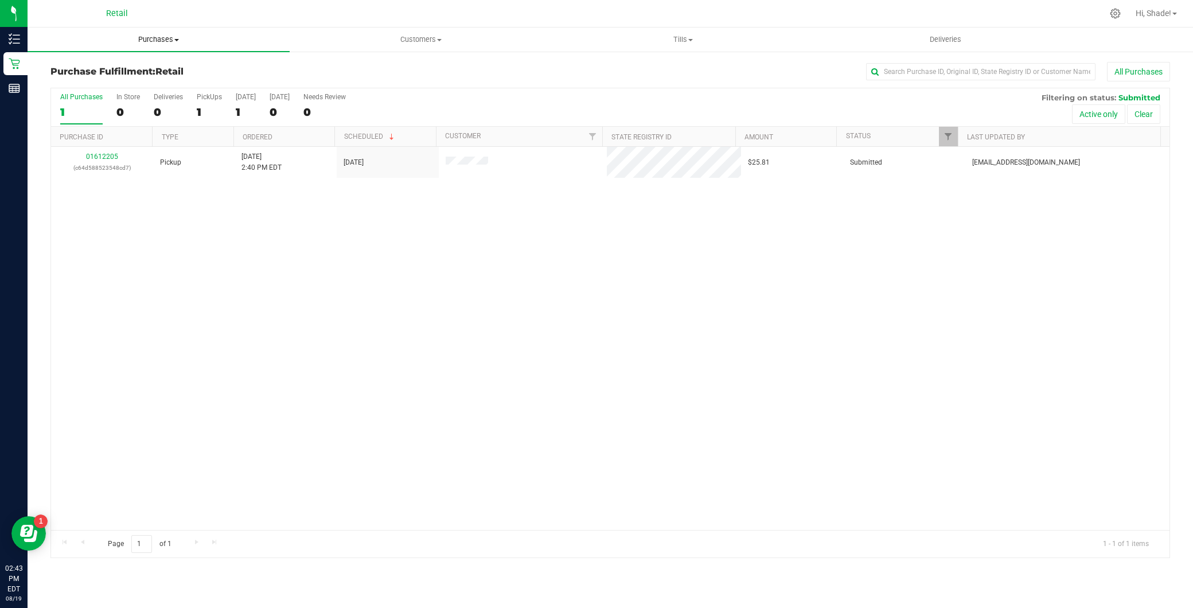
click at [204, 44] on span "Purchases" at bounding box center [159, 39] width 262 height 10
click at [194, 65] on li "Summary of purchases" at bounding box center [159, 70] width 262 height 14
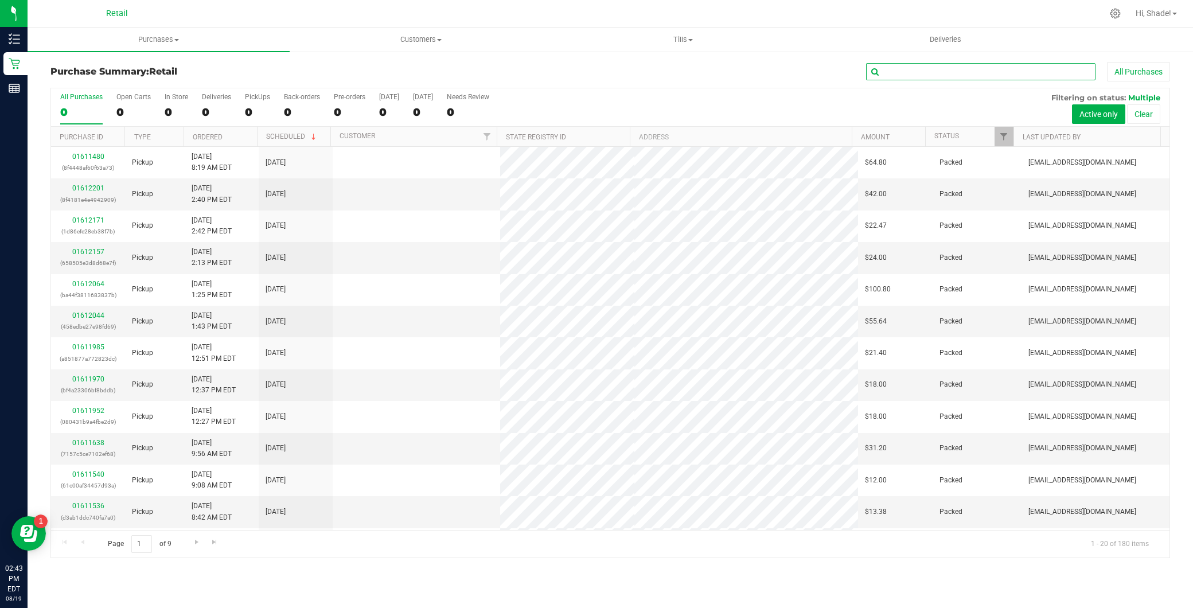
click at [968, 69] on input "text" at bounding box center [980, 71] width 229 height 17
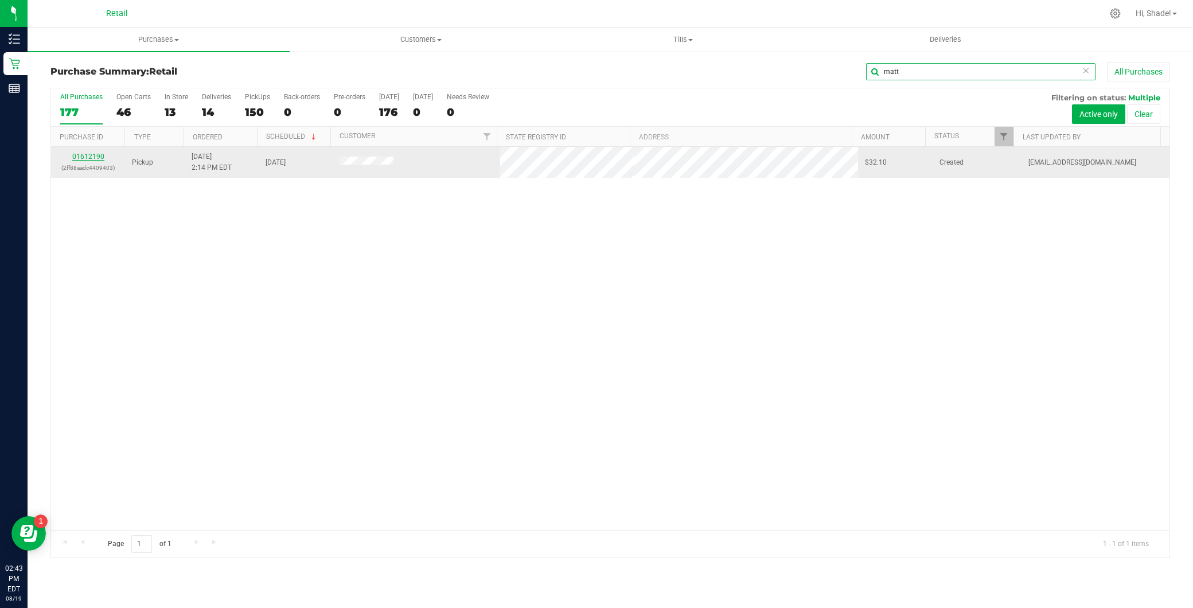
type input "matt"
click at [89, 156] on link "01612190" at bounding box center [88, 157] width 32 height 8
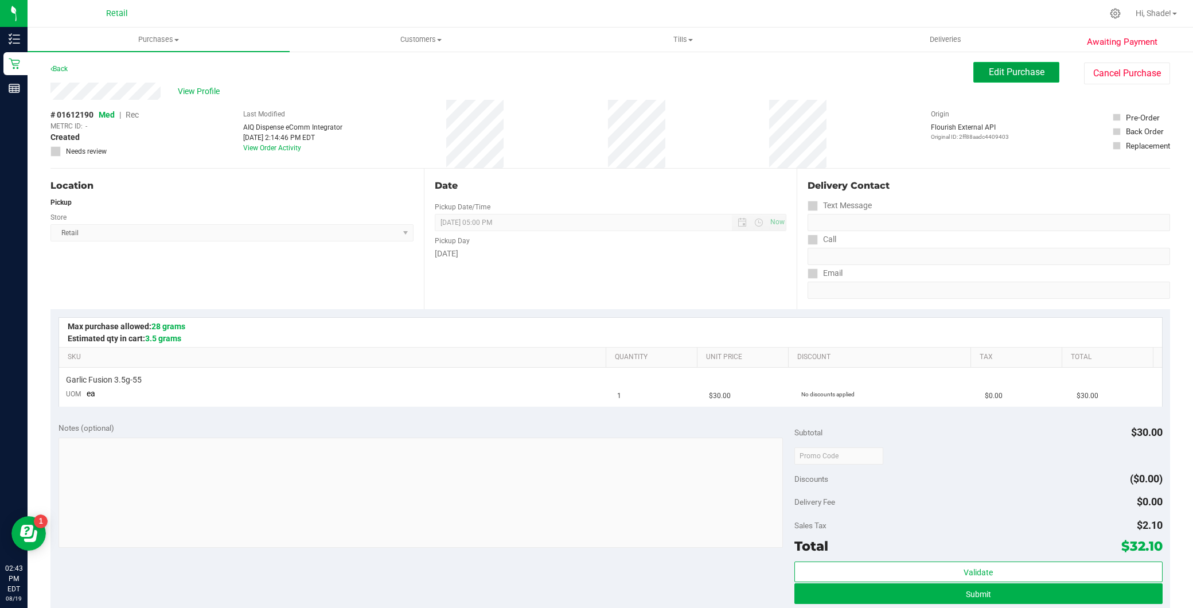
click at [1035, 76] on button "Edit Purchase" at bounding box center [1016, 72] width 86 height 21
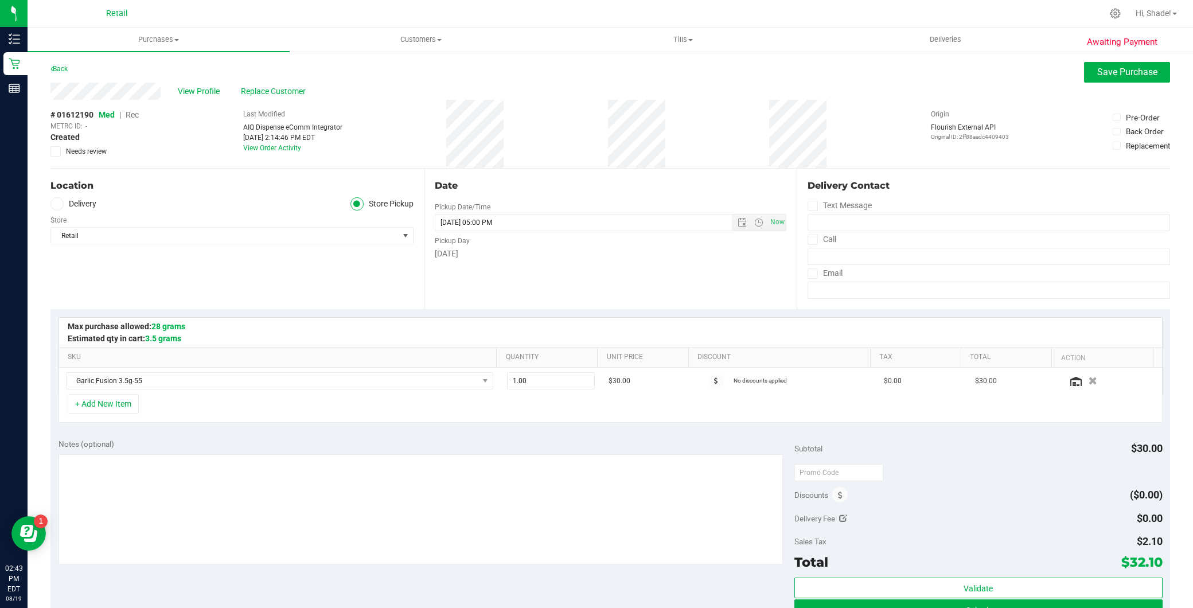
click at [135, 111] on span "Rec" at bounding box center [132, 114] width 13 height 9
click at [1097, 72] on span "Save Purchase" at bounding box center [1127, 72] width 60 height 11
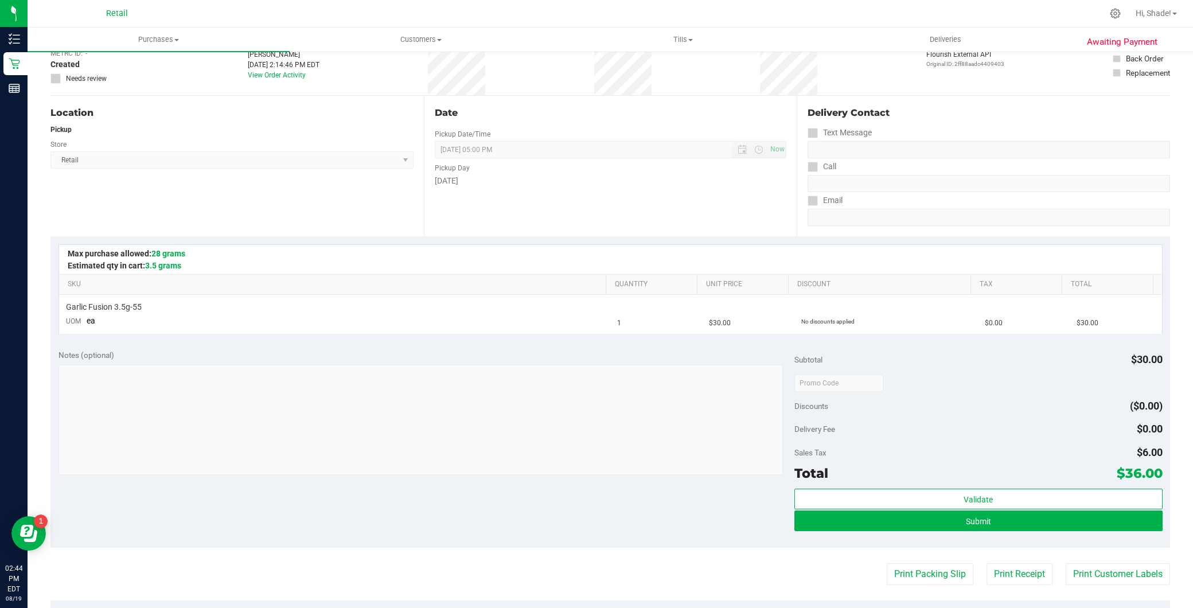
scroll to position [191, 0]
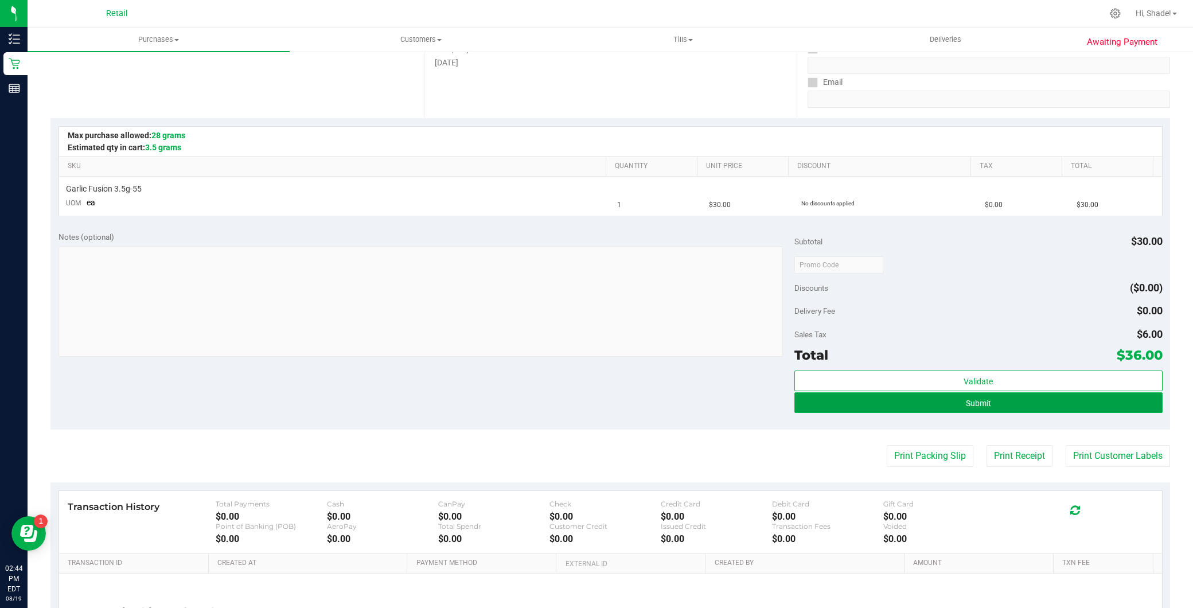
drag, startPoint x: 967, startPoint y: 409, endPoint x: 941, endPoint y: 408, distance: 26.4
click at [968, 409] on button "Submit" at bounding box center [978, 402] width 368 height 21
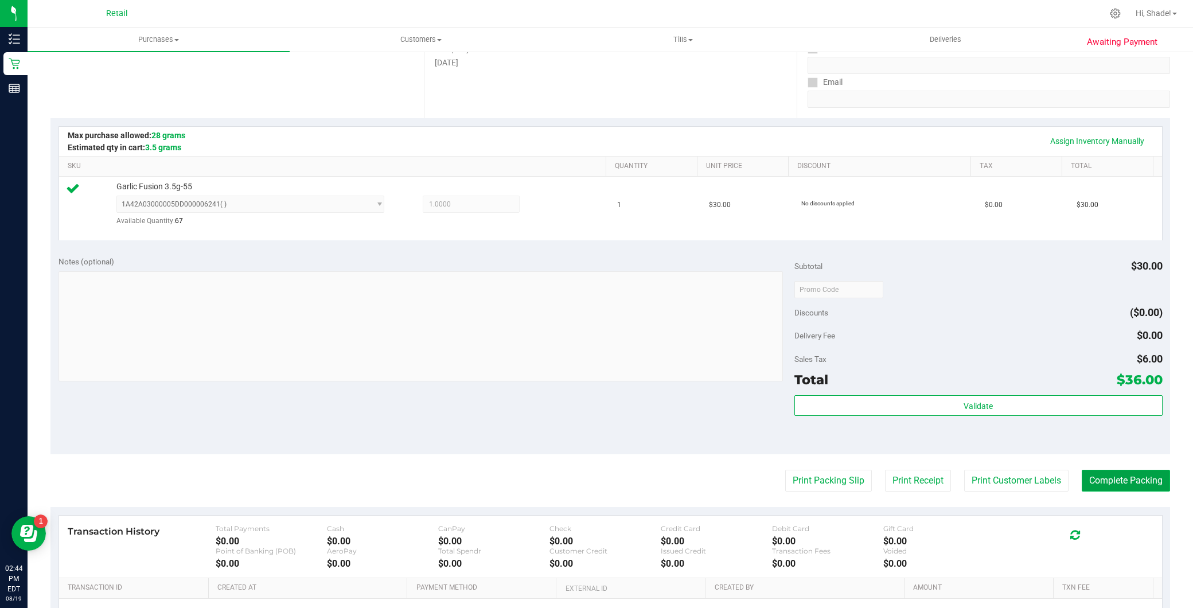
click at [1104, 483] on button "Complete Packing" at bounding box center [1126, 481] width 88 height 22
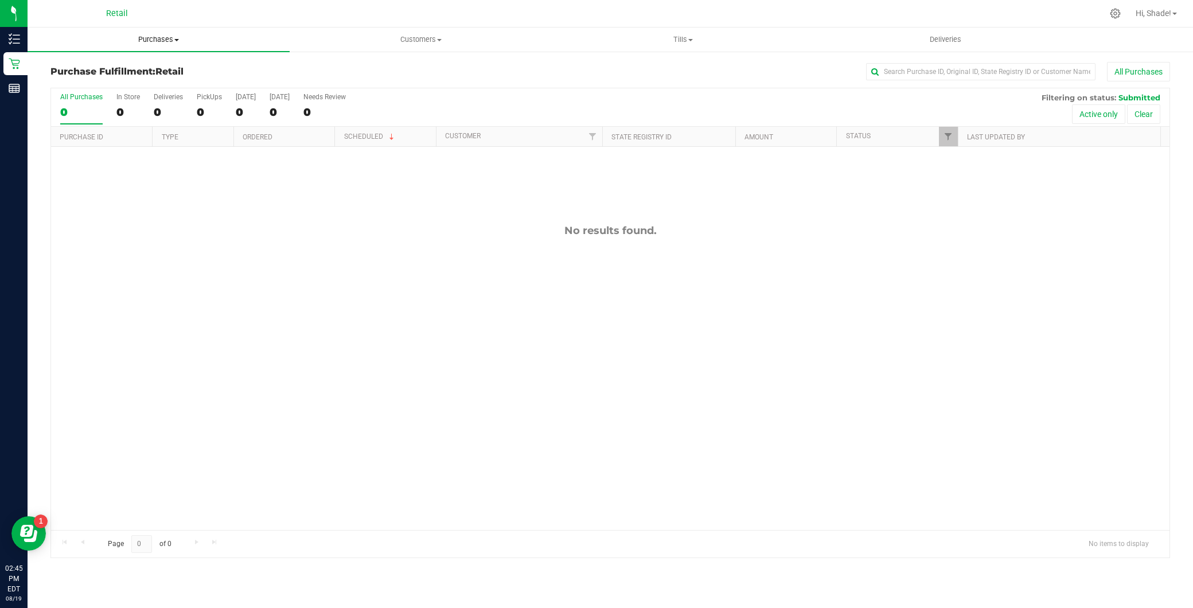
click at [209, 40] on span "Purchases" at bounding box center [159, 39] width 262 height 10
click at [193, 66] on li "Summary of purchases" at bounding box center [159, 70] width 262 height 14
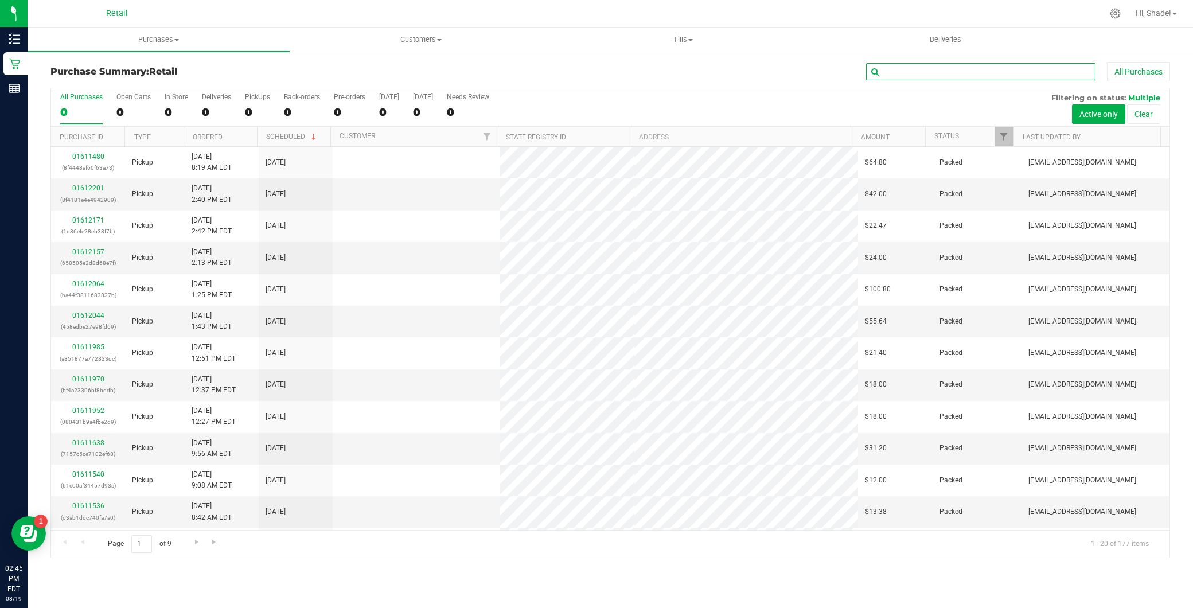
click at [1002, 76] on input "text" at bounding box center [980, 71] width 229 height 17
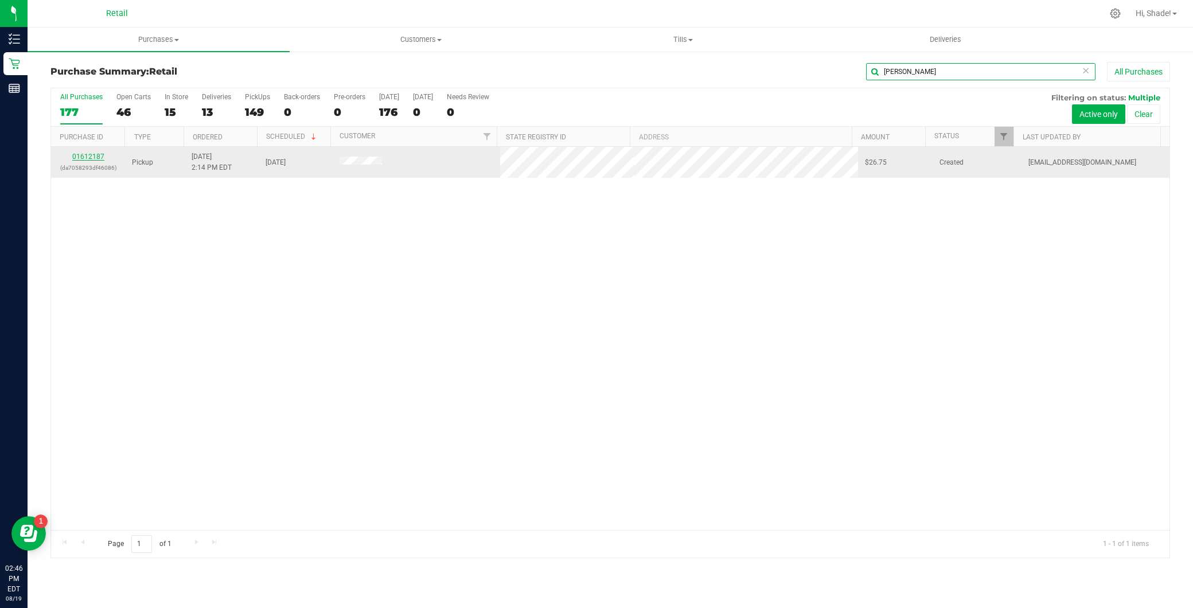
type input "[PERSON_NAME]"
click at [96, 159] on link "01612187" at bounding box center [88, 157] width 32 height 8
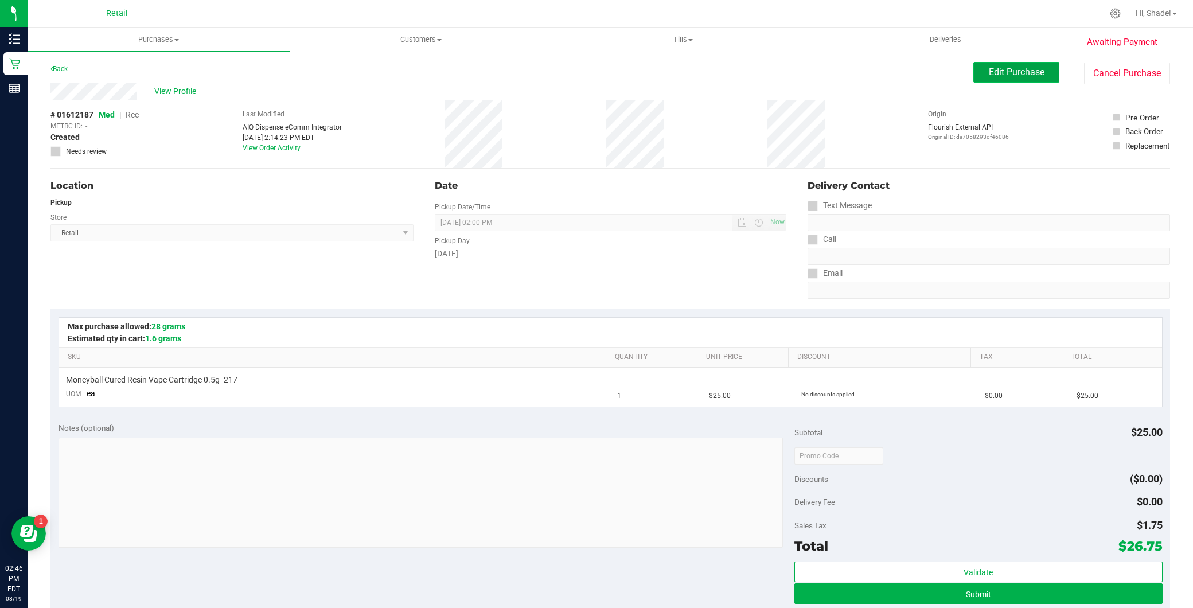
click at [1022, 72] on span "Edit Purchase" at bounding box center [1017, 72] width 56 height 11
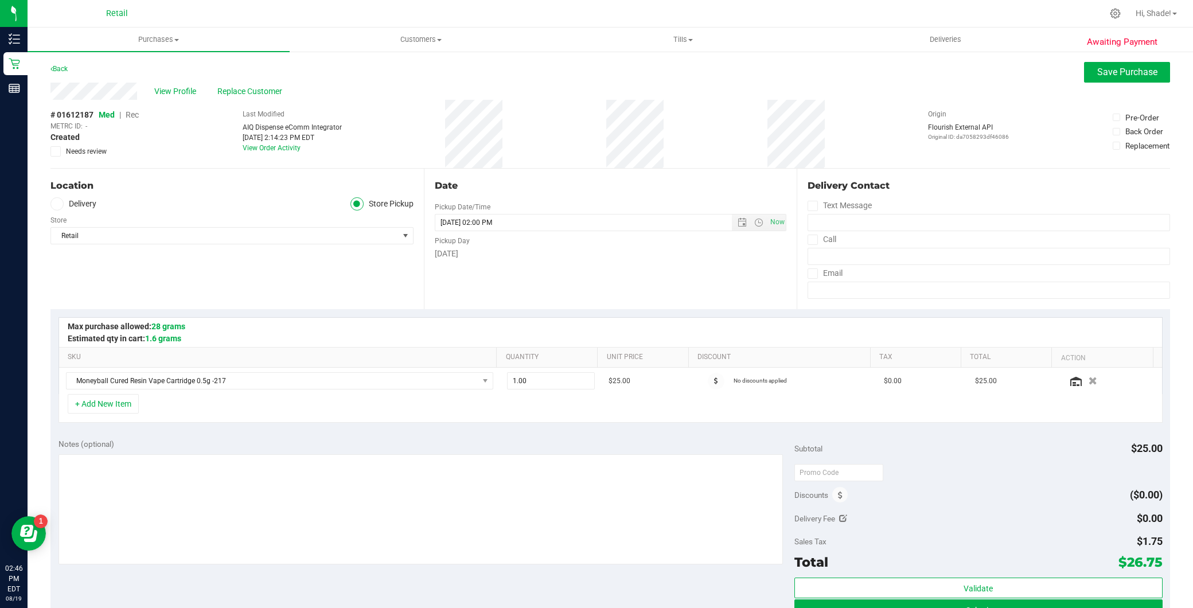
click at [130, 109] on div "# 01612187 Med | Rec METRC ID: - Created Needs review" at bounding box center [94, 133] width 88 height 48
click at [128, 115] on span "Rec" at bounding box center [132, 114] width 13 height 9
click at [1104, 81] on button "Save Purchase" at bounding box center [1127, 72] width 86 height 21
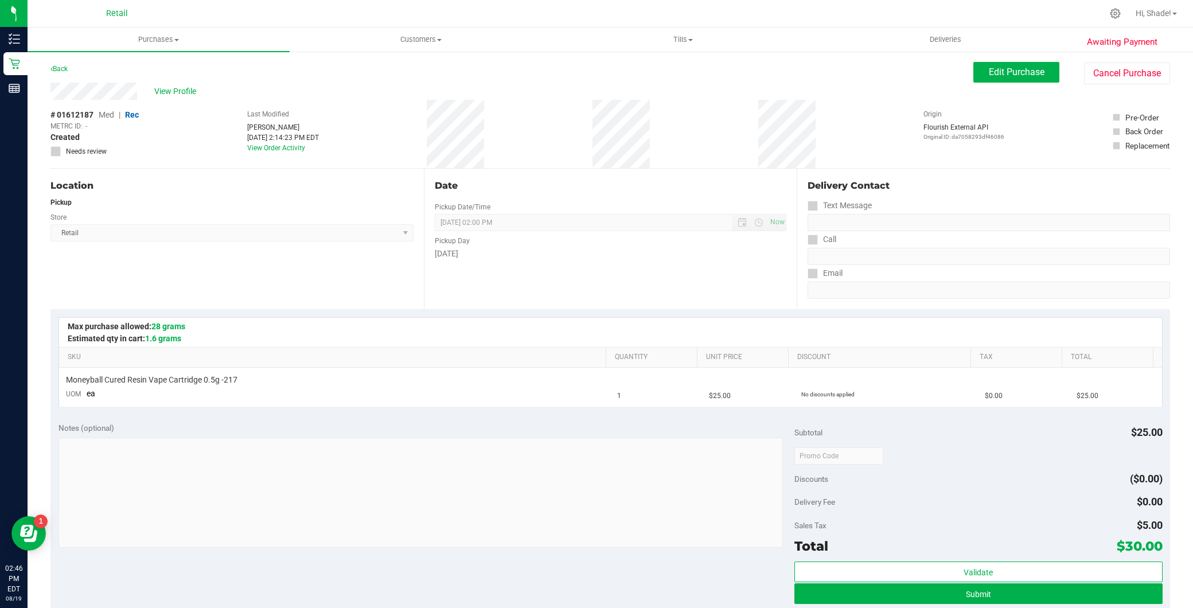
scroll to position [255, 0]
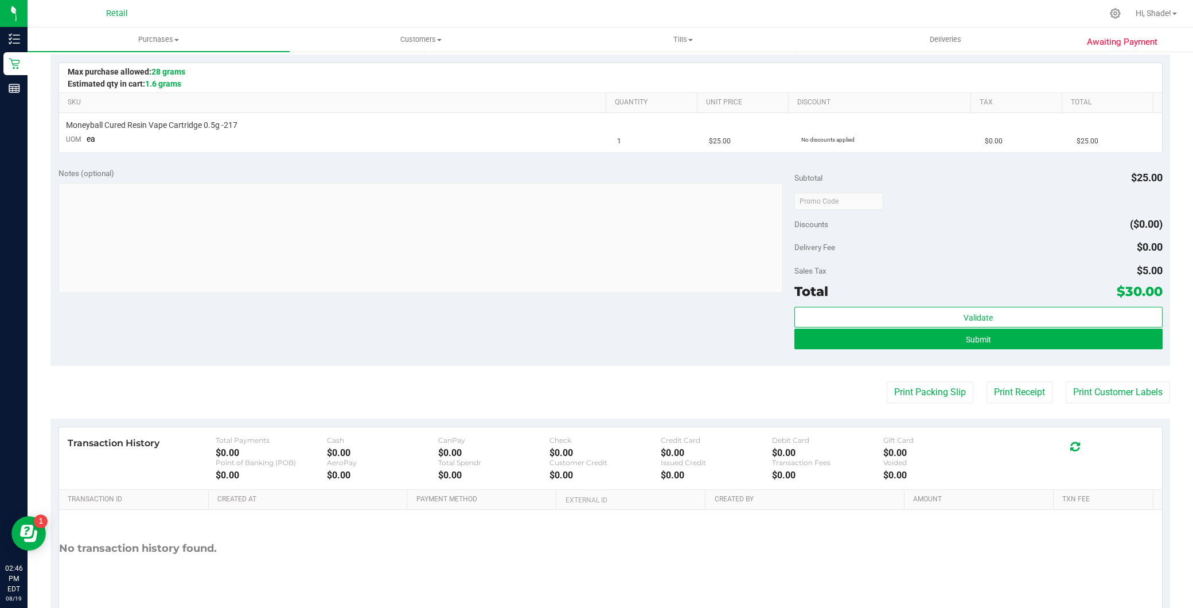
click at [938, 595] on div "No transaction history found." at bounding box center [610, 567] width 1103 height 115
click at [908, 338] on button "Submit" at bounding box center [978, 339] width 368 height 21
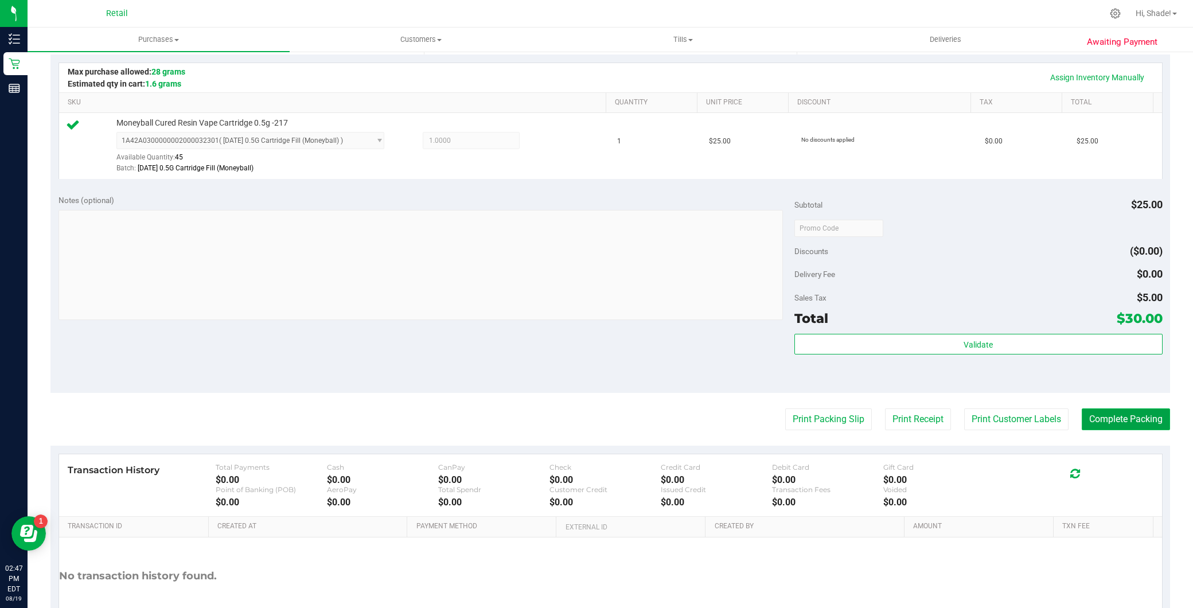
click at [1151, 419] on button "Complete Packing" at bounding box center [1126, 419] width 88 height 22
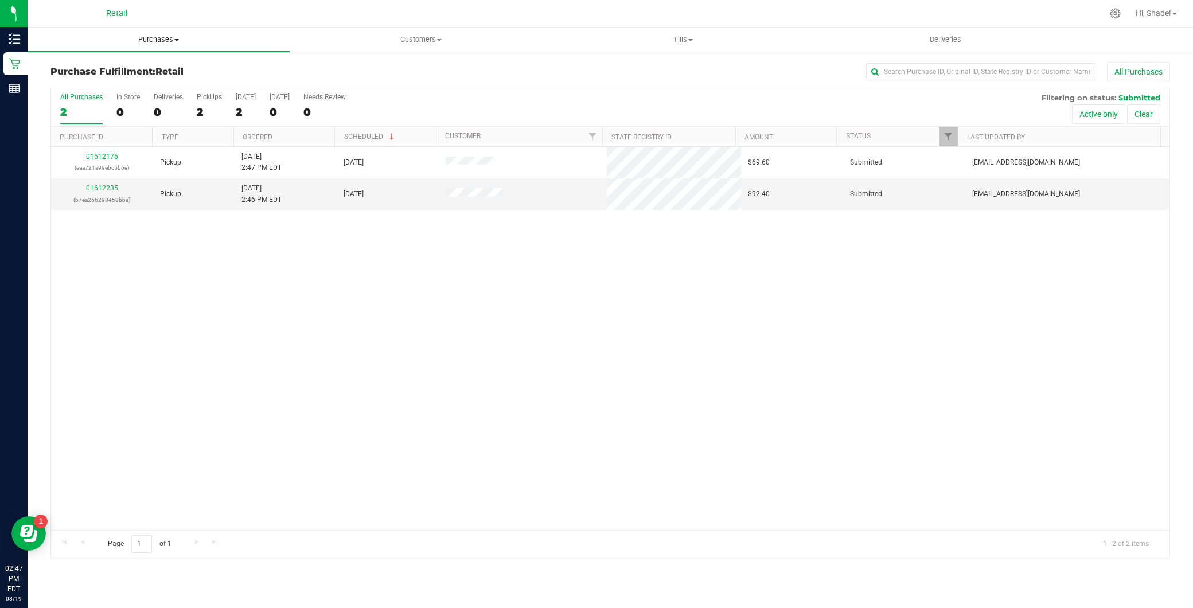
click at [212, 41] on span "Purchases" at bounding box center [159, 39] width 262 height 10
click at [146, 73] on li "Summary of purchases" at bounding box center [159, 70] width 262 height 14
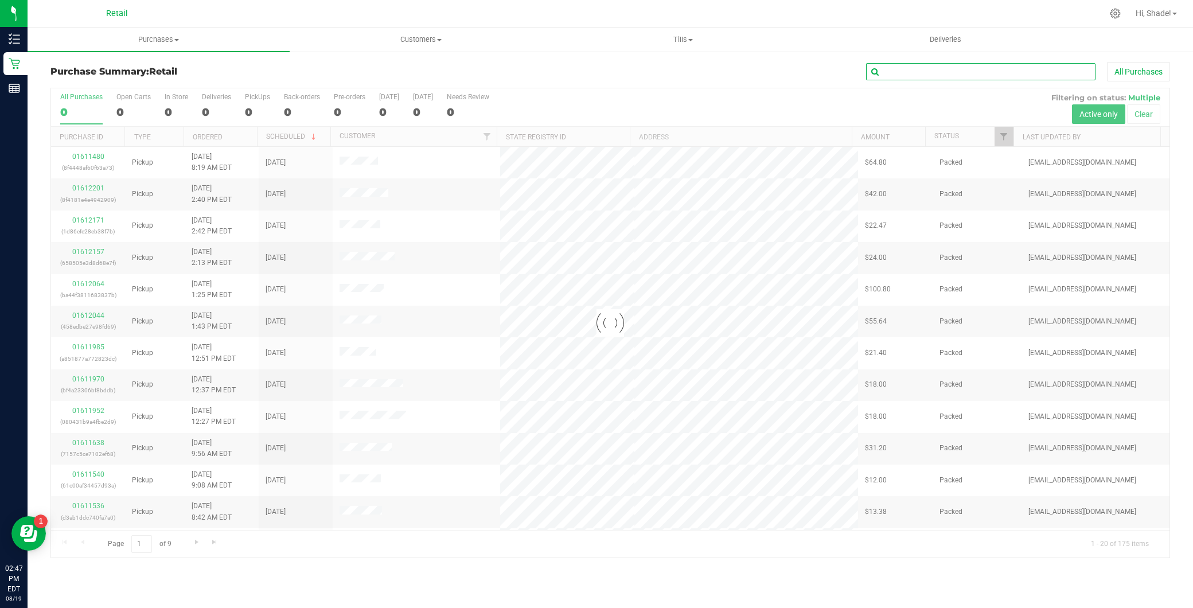
click at [899, 65] on input "text" at bounding box center [980, 71] width 229 height 17
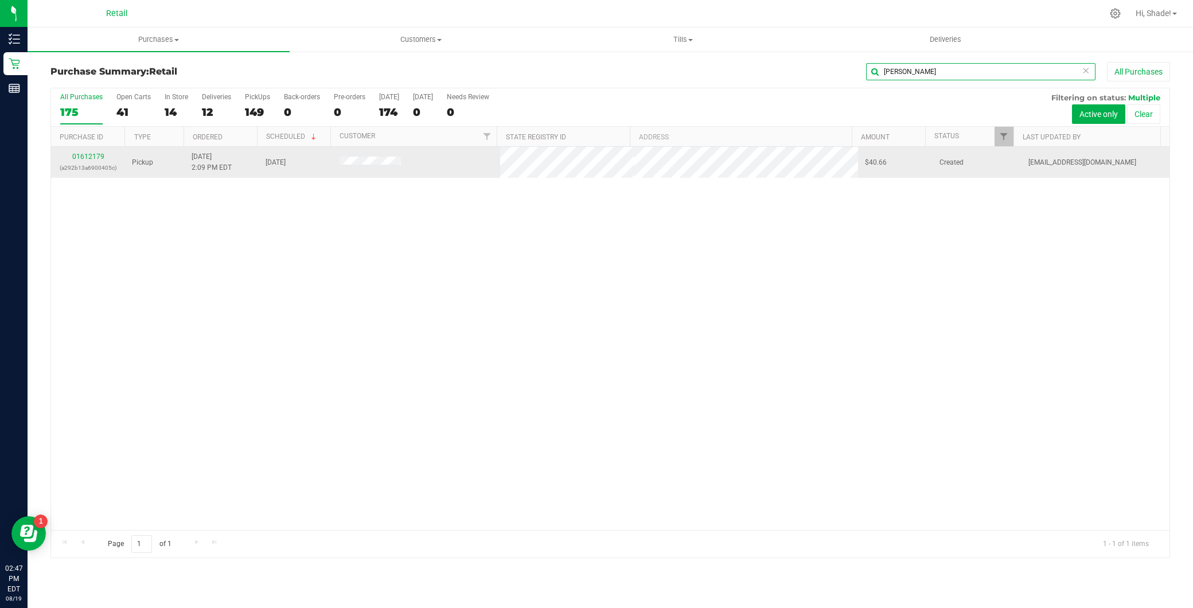
type input "[PERSON_NAME]"
click at [94, 161] on div "01612179 (a292b13a6900405c)" at bounding box center [88, 162] width 60 height 22
click at [96, 158] on link "01612179" at bounding box center [88, 157] width 32 height 8
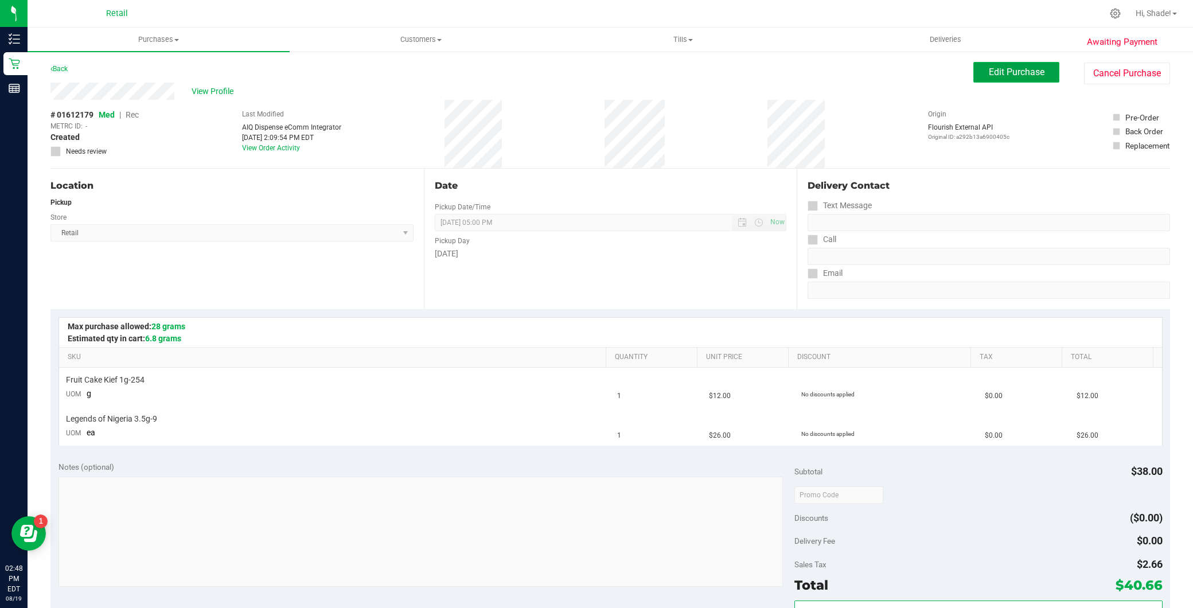
click at [1034, 64] on button "Edit Purchase" at bounding box center [1016, 72] width 86 height 21
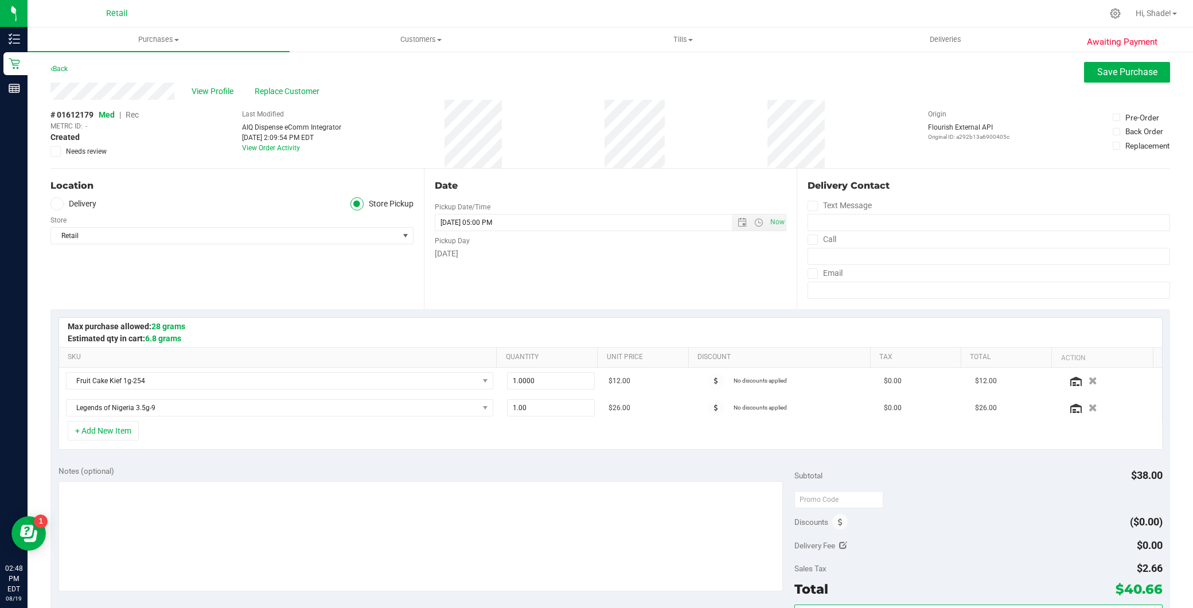
click at [134, 116] on span "Rec" at bounding box center [132, 114] width 13 height 9
click at [1107, 76] on span "Save Purchase" at bounding box center [1127, 72] width 60 height 11
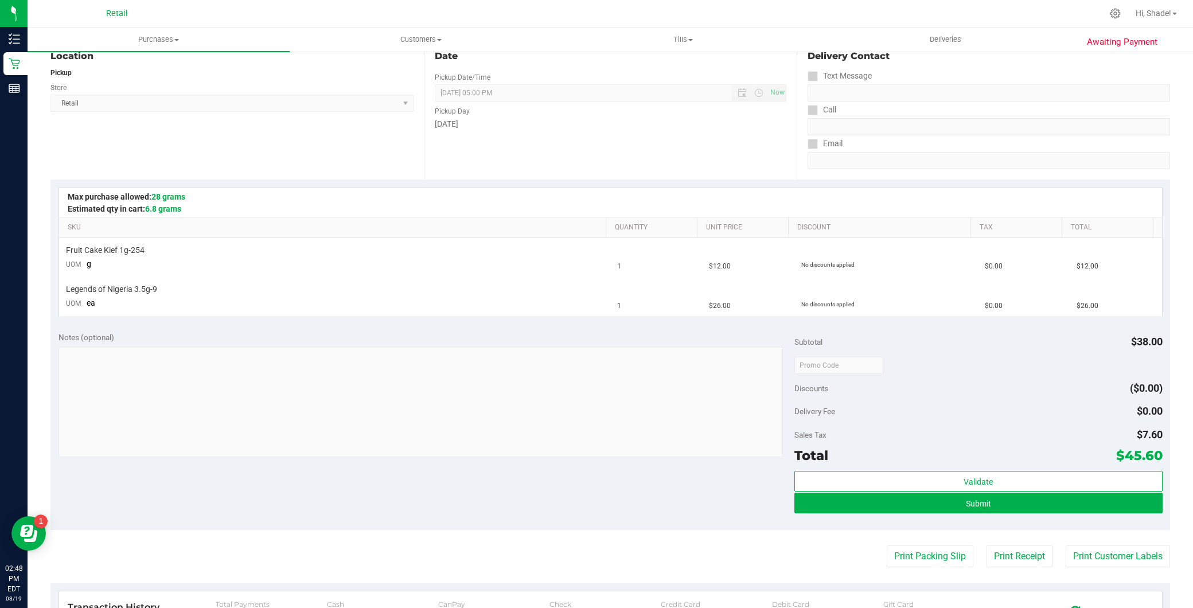
scroll to position [318, 0]
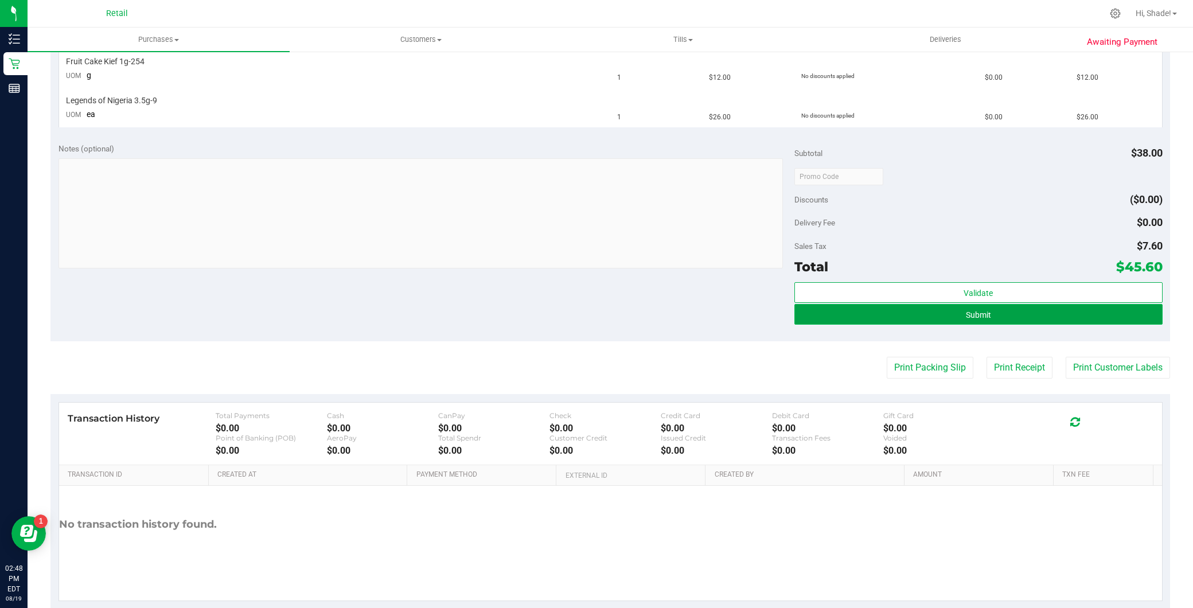
click at [949, 322] on button "Submit" at bounding box center [978, 314] width 368 height 21
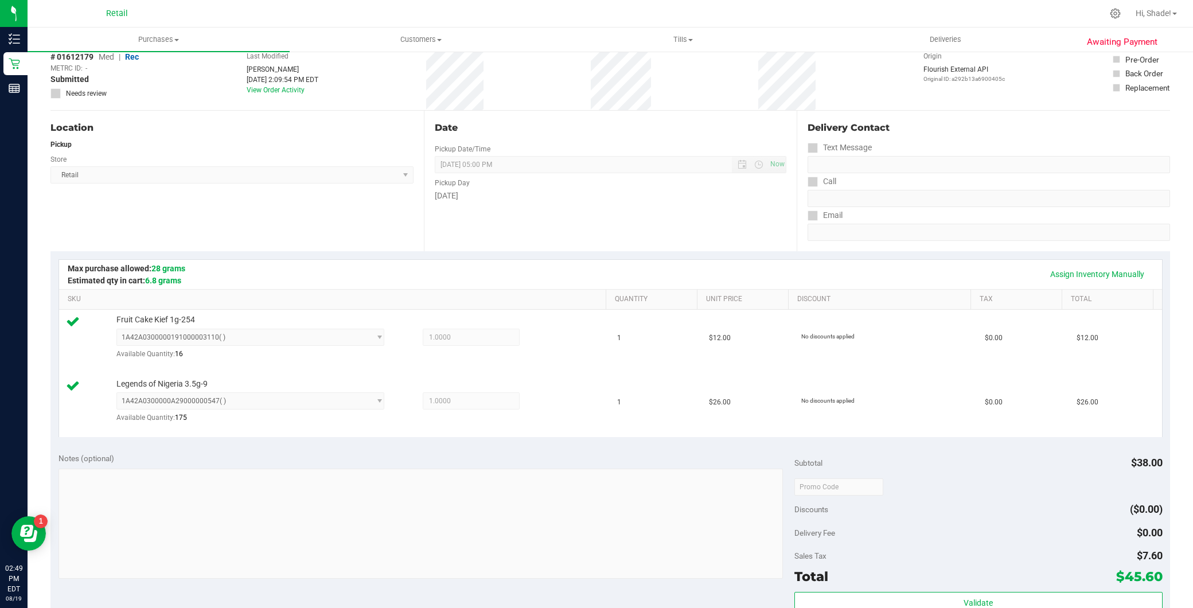
scroll to position [191, 0]
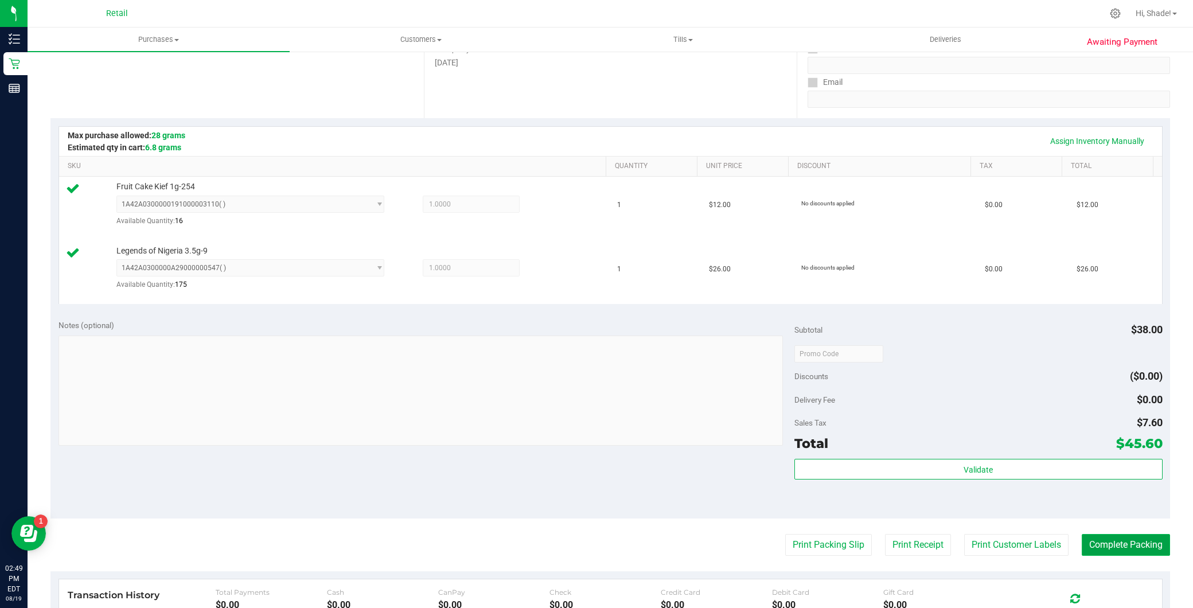
click at [1136, 541] on button "Complete Packing" at bounding box center [1126, 545] width 88 height 22
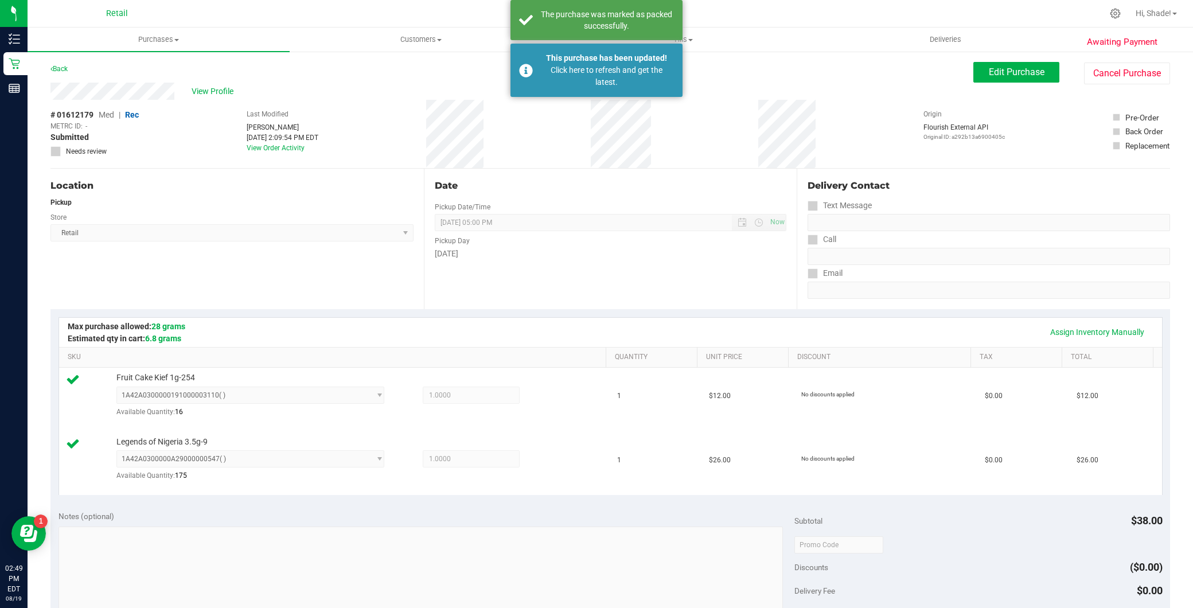
scroll to position [83, 0]
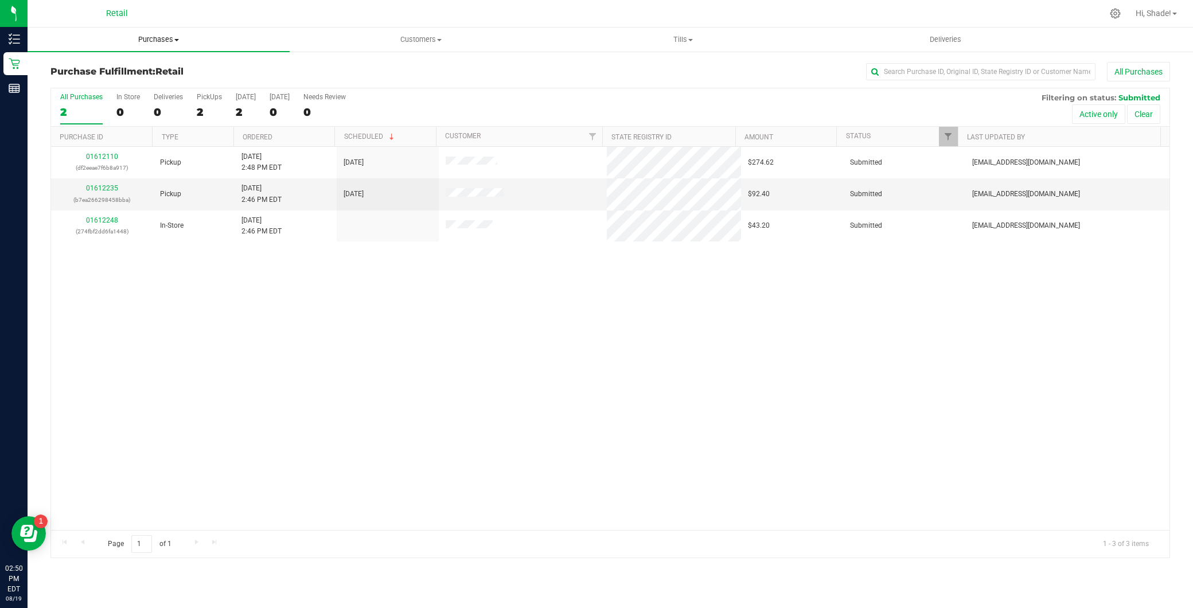
click at [169, 34] on span "Purchases" at bounding box center [159, 39] width 262 height 10
click at [150, 59] on ul "Summary of purchases Fulfillment All purchases" at bounding box center [159, 83] width 262 height 62
click at [147, 40] on span "Purchases" at bounding box center [159, 39] width 262 height 10
click at [123, 68] on span "Summary of purchases" at bounding box center [87, 69] width 118 height 10
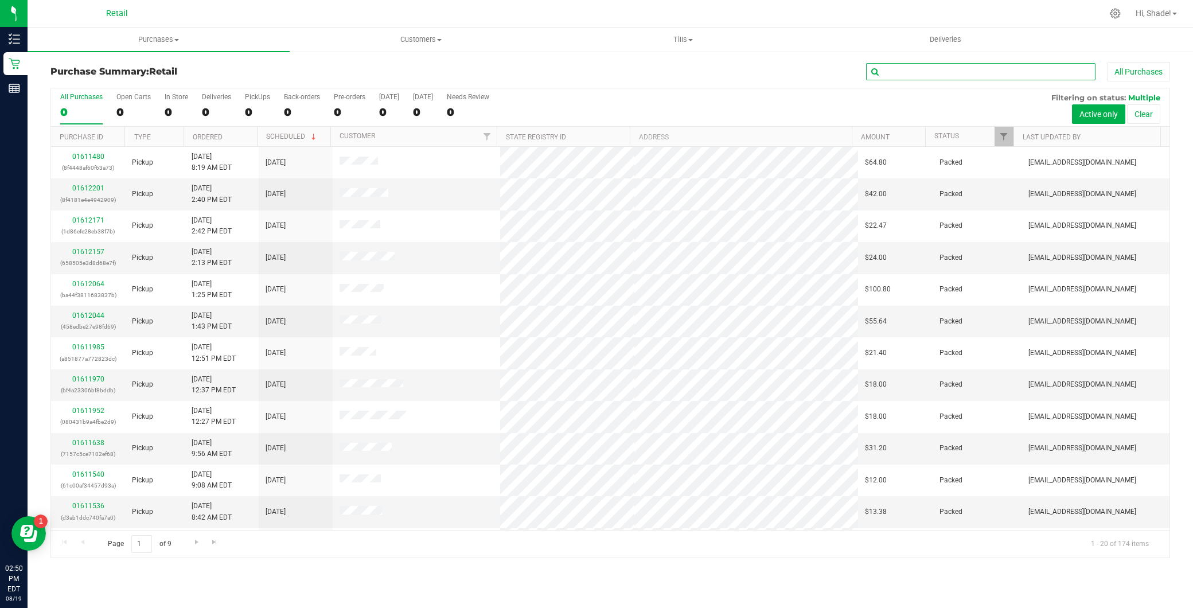
click at [915, 75] on input "text" at bounding box center [980, 71] width 229 height 17
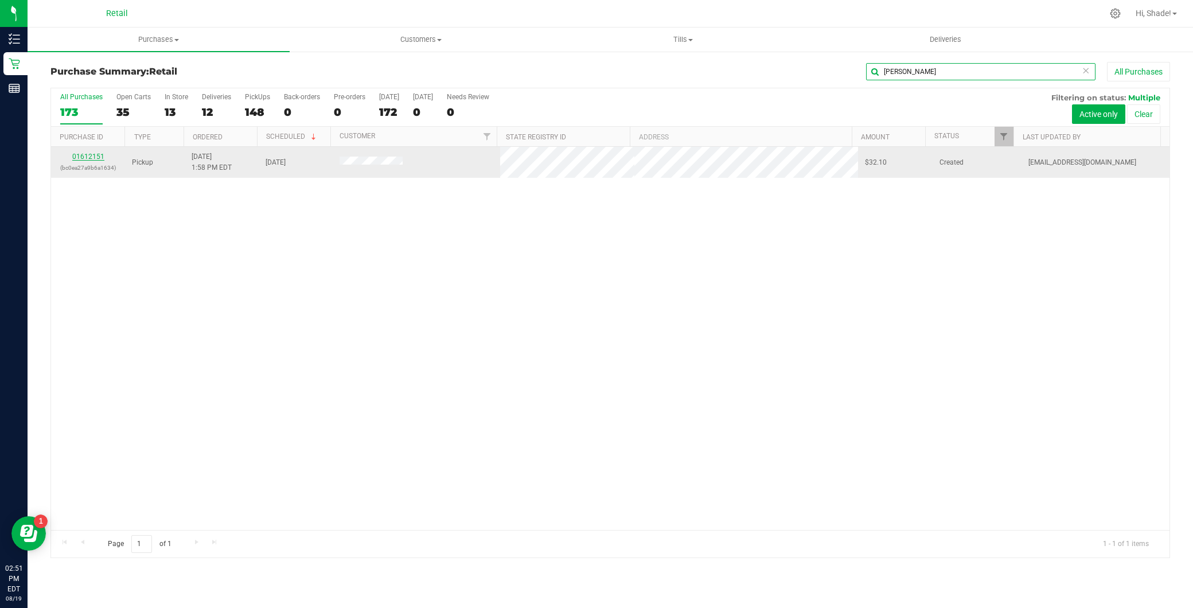
type input "[PERSON_NAME]"
click at [93, 155] on link "01612151" at bounding box center [88, 157] width 32 height 8
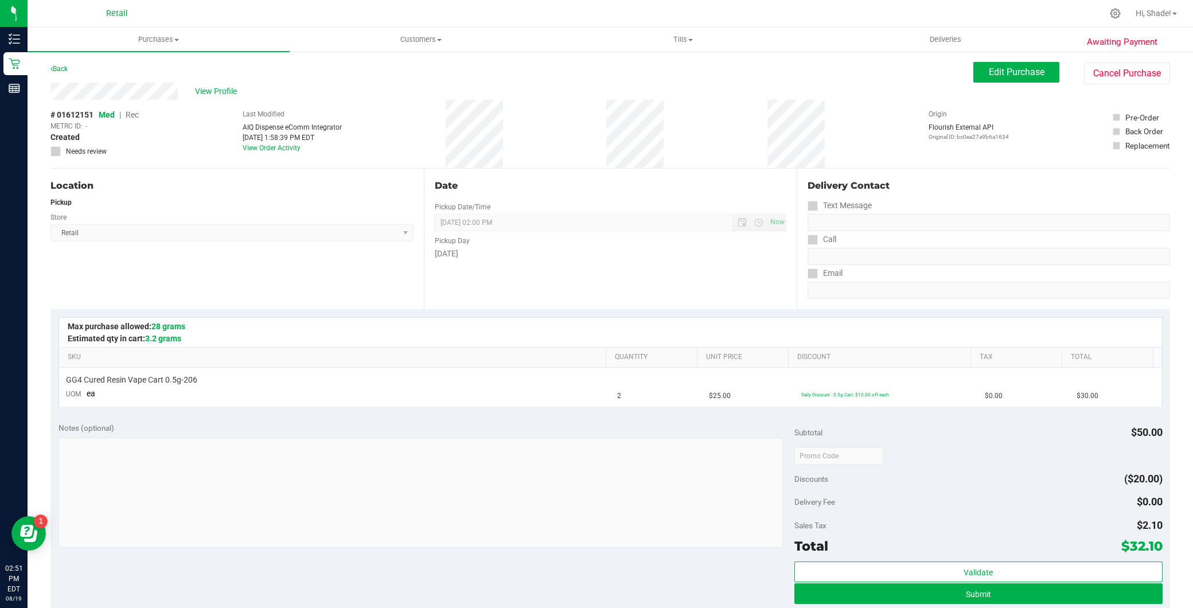
click at [993, 84] on div "View Profile # 01612151 Med | Rec METRC ID: - Created Needs review Last Modifie…" at bounding box center [610, 126] width 1120 height 86
click at [1000, 72] on span "Edit Purchase" at bounding box center [1017, 72] width 56 height 11
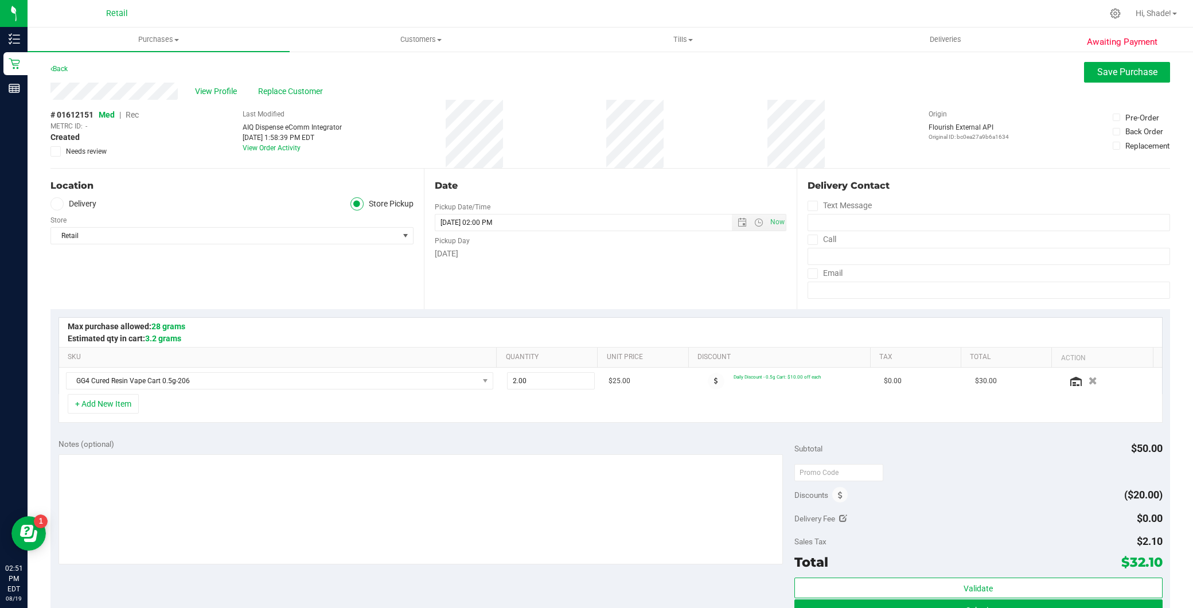
click at [133, 116] on span "Rec" at bounding box center [132, 114] width 13 height 9
click at [1114, 73] on span "Save Purchase" at bounding box center [1127, 72] width 60 height 11
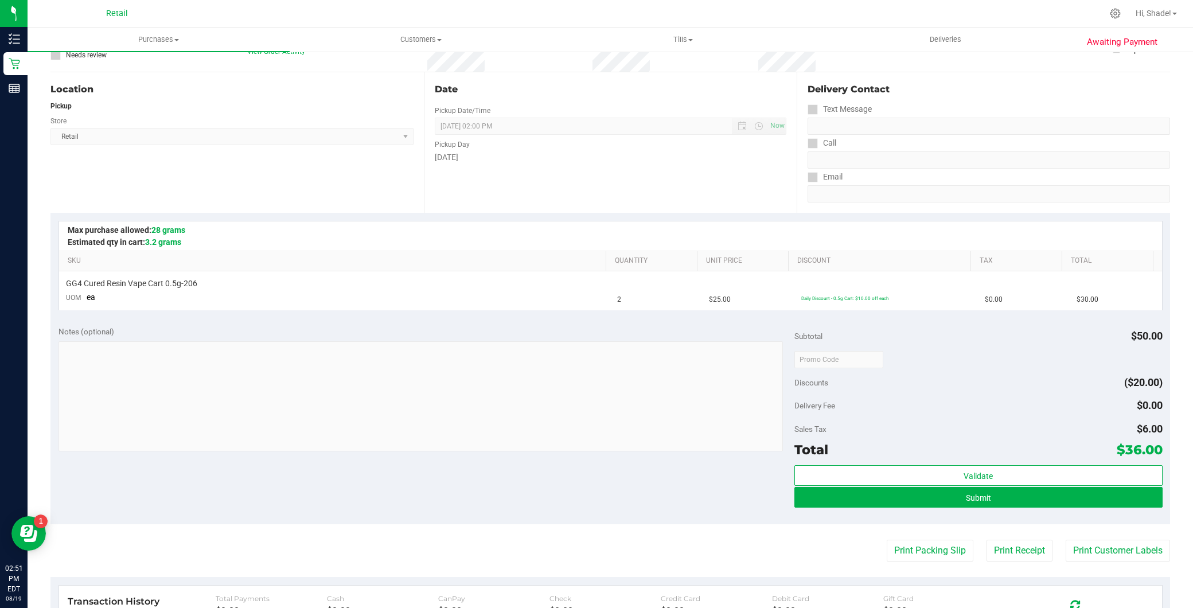
scroll to position [127, 0]
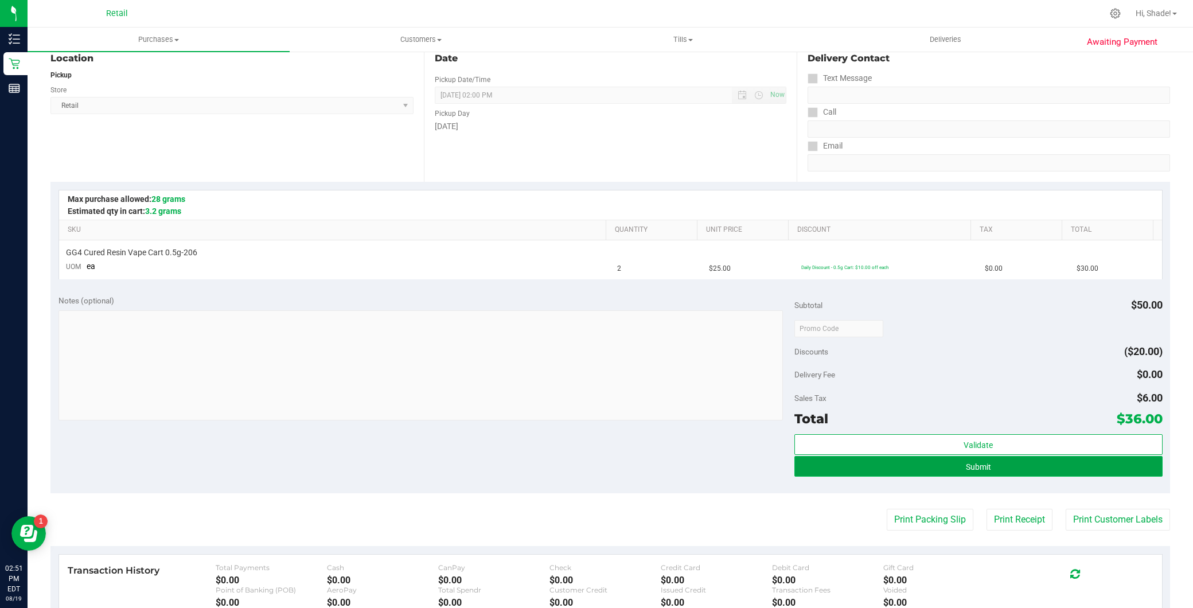
click at [971, 466] on span "Submit" at bounding box center [978, 466] width 25 height 9
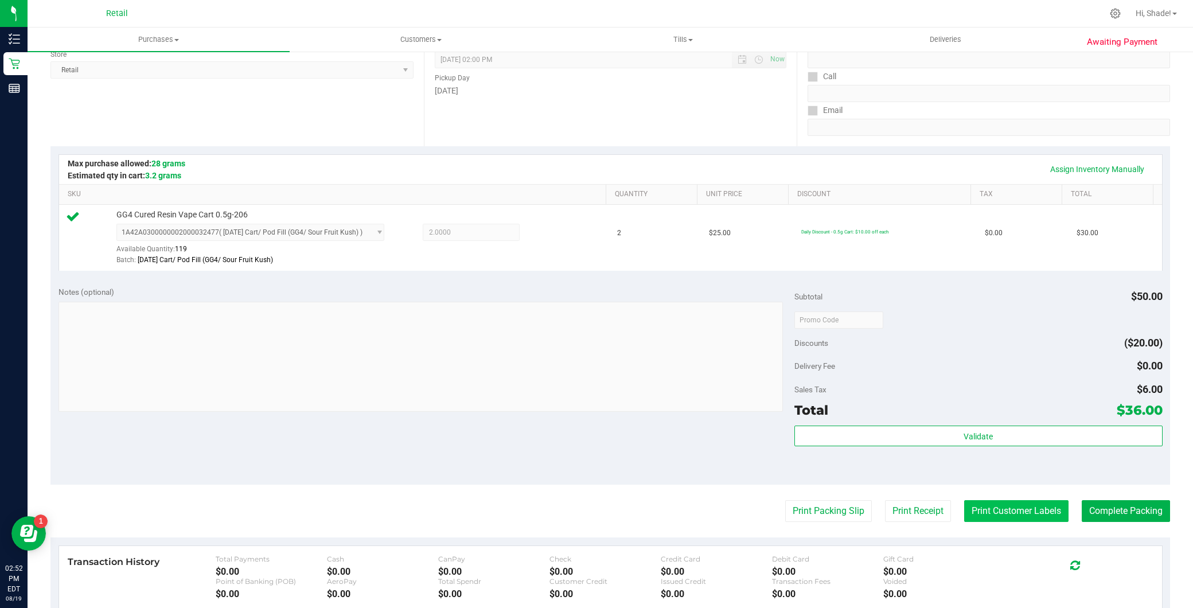
scroll to position [255, 0]
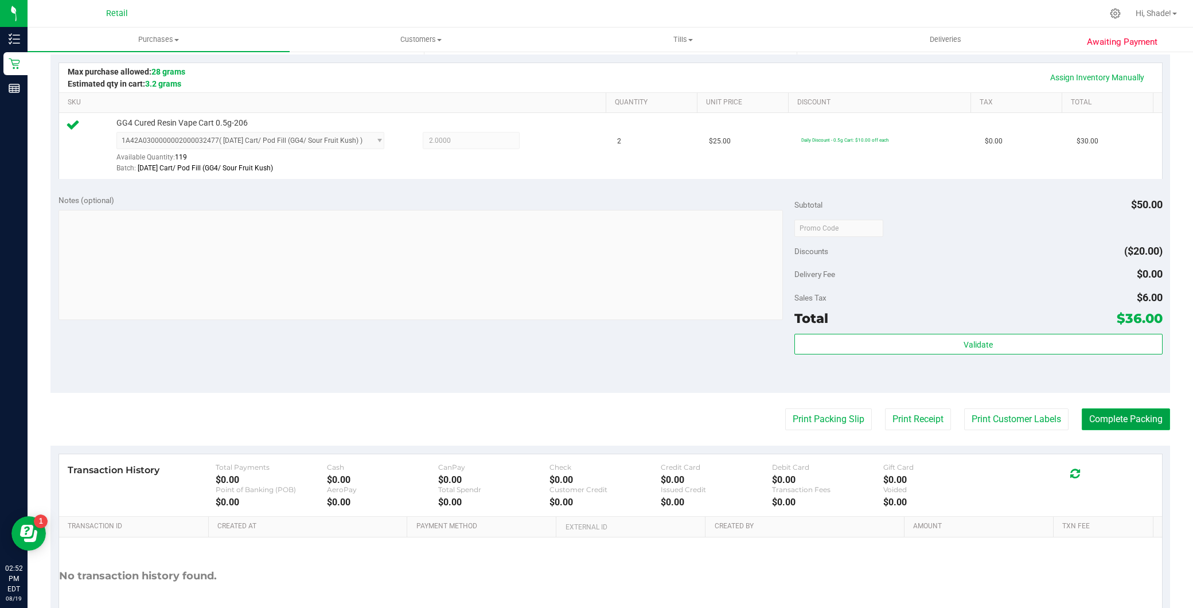
click at [1113, 415] on button "Complete Packing" at bounding box center [1126, 419] width 88 height 22
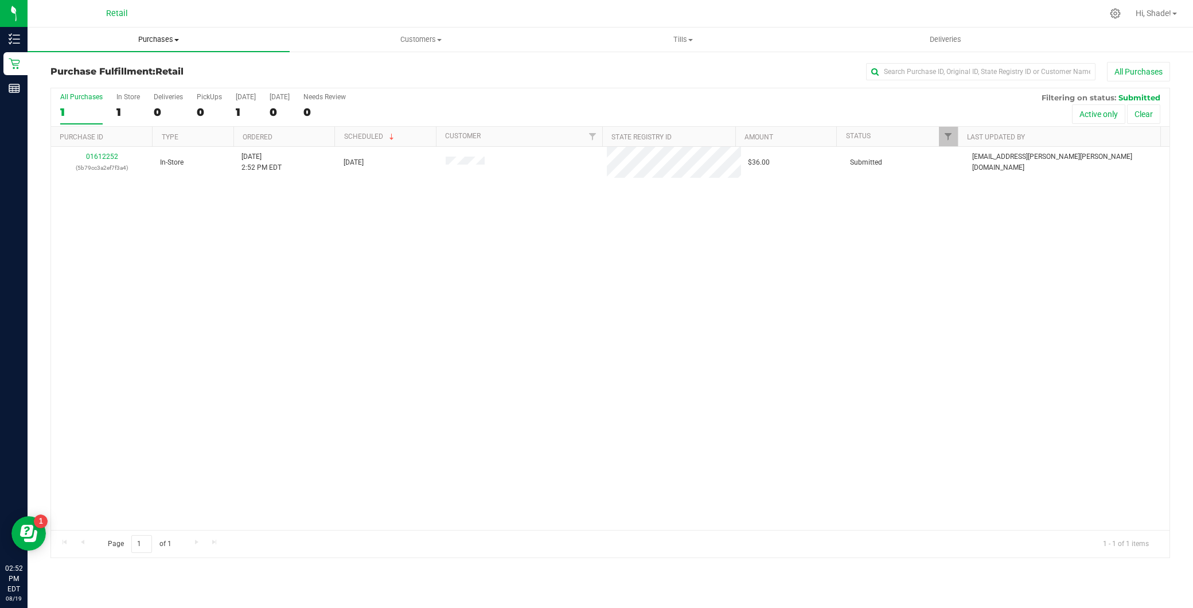
drag, startPoint x: 232, startPoint y: 43, endPoint x: 218, endPoint y: 52, distance: 16.2
click at [232, 43] on span "Purchases" at bounding box center [159, 39] width 262 height 10
click at [147, 73] on li "Summary of purchases" at bounding box center [159, 70] width 262 height 14
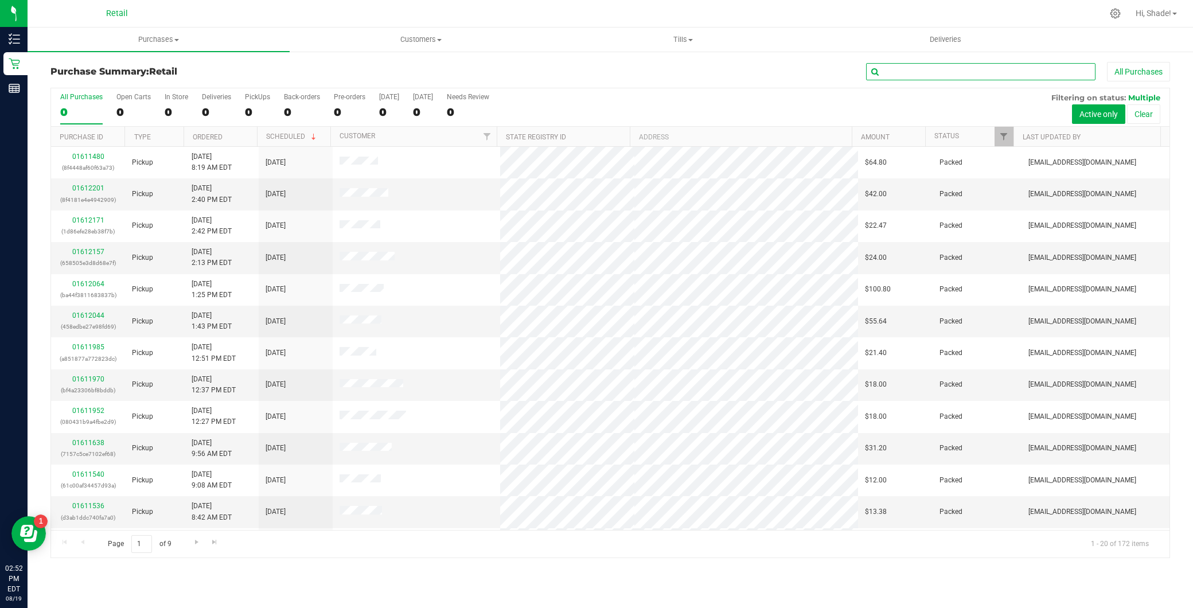
click at [979, 72] on input "text" at bounding box center [980, 71] width 229 height 17
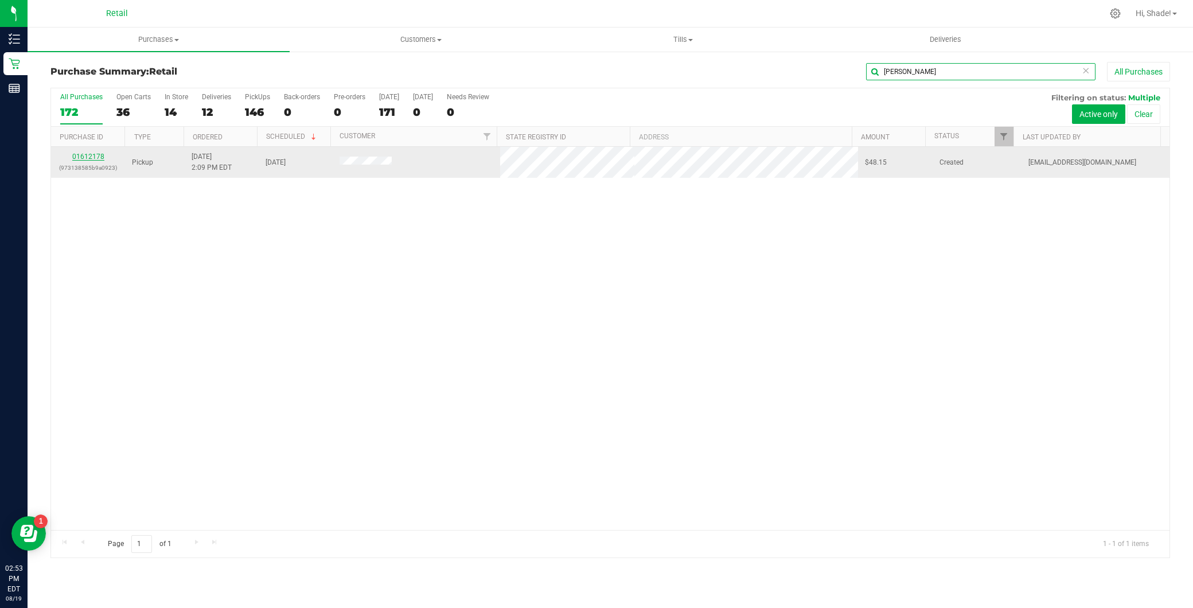
type input "[PERSON_NAME]"
click at [92, 161] on link "01612178" at bounding box center [88, 157] width 32 height 8
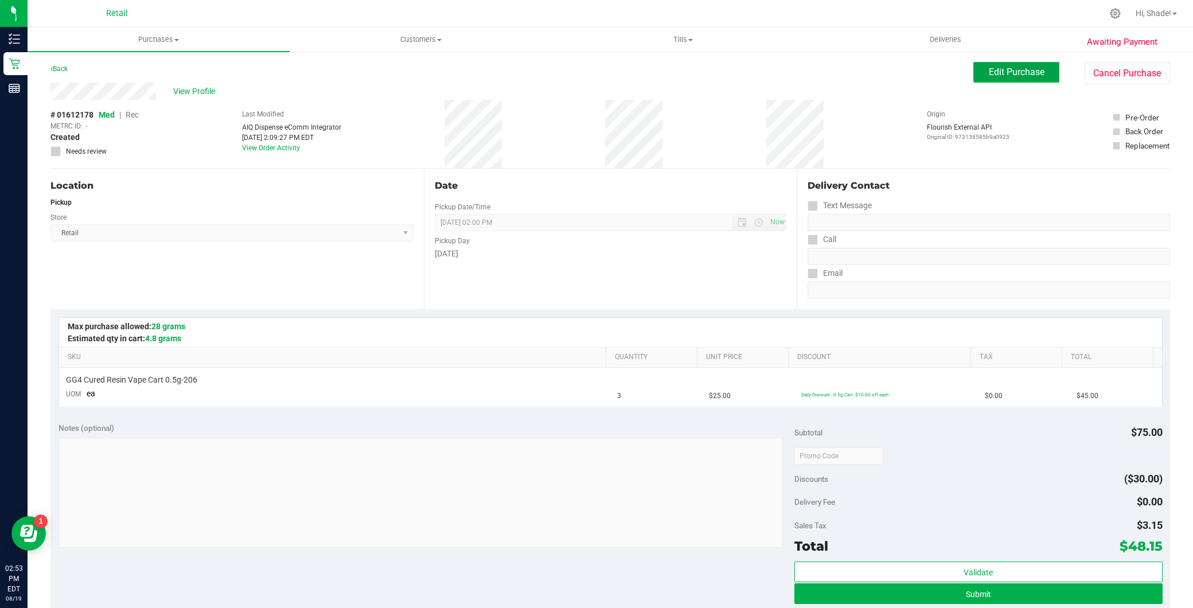
click at [999, 63] on button "Edit Purchase" at bounding box center [1016, 72] width 86 height 21
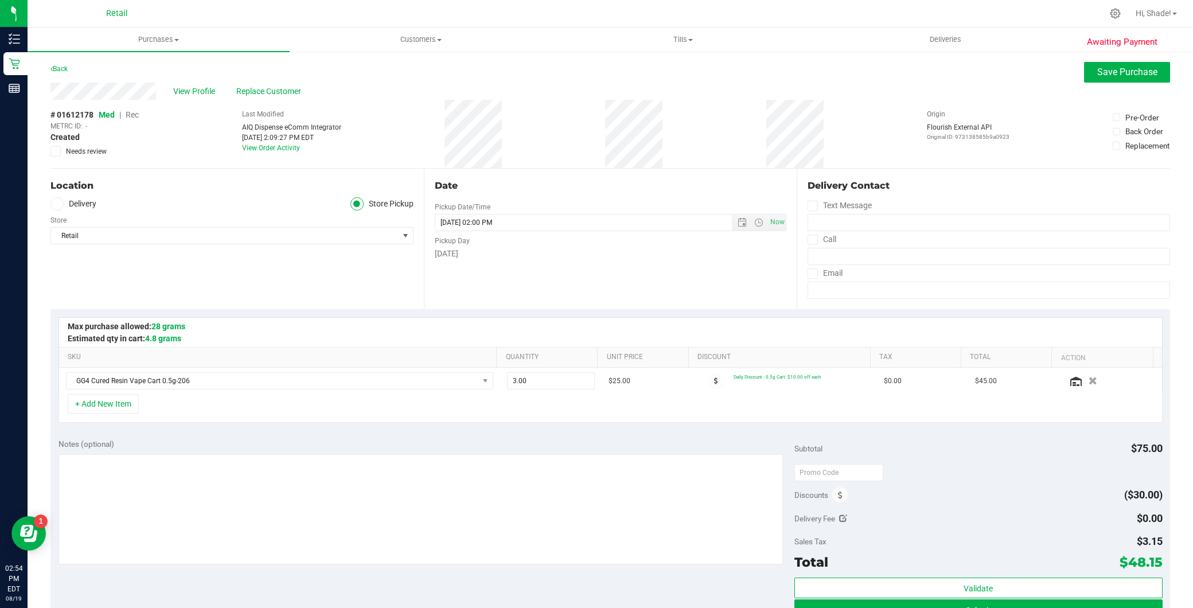
click at [137, 112] on span "Rec" at bounding box center [132, 114] width 13 height 9
click at [1097, 71] on span "Save Purchase" at bounding box center [1127, 72] width 60 height 11
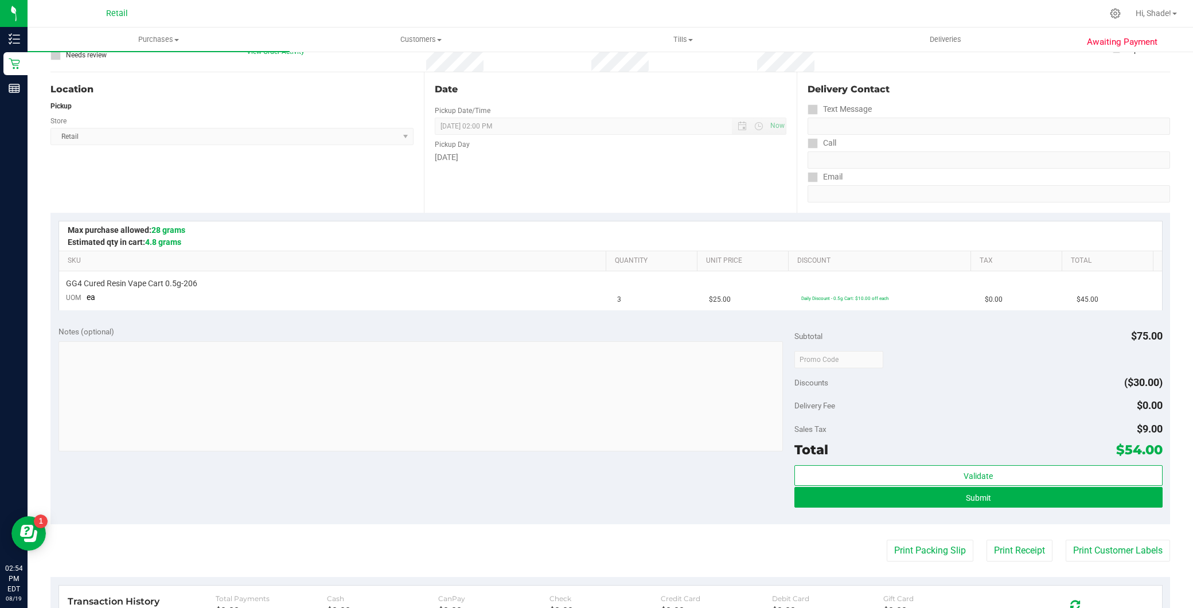
scroll to position [127, 0]
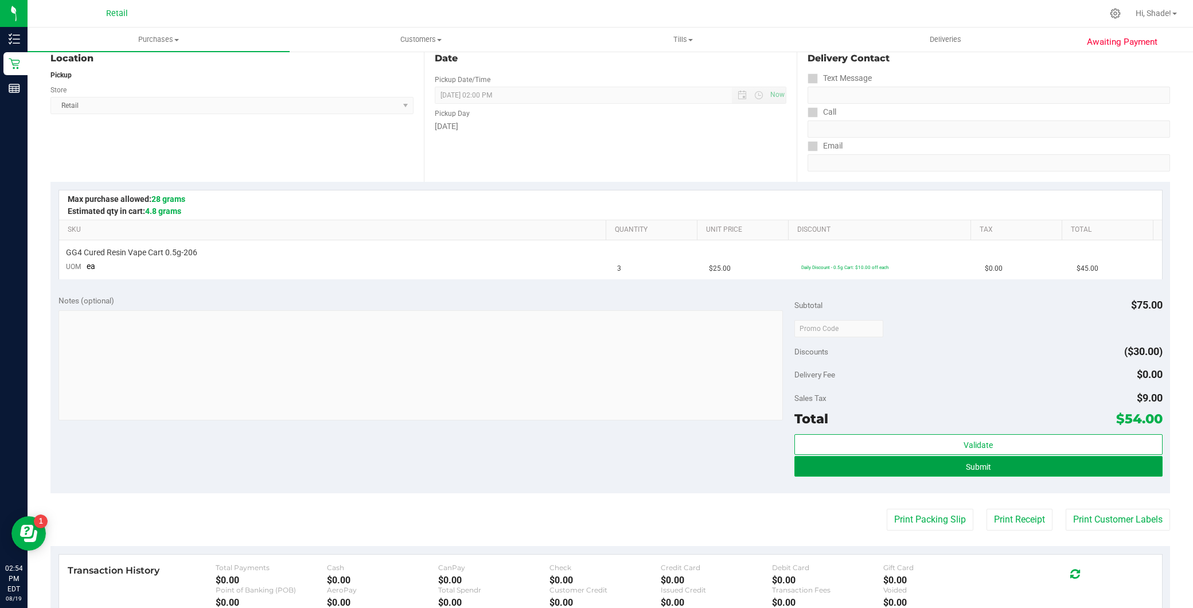
click at [971, 465] on span "Submit" at bounding box center [978, 466] width 25 height 9
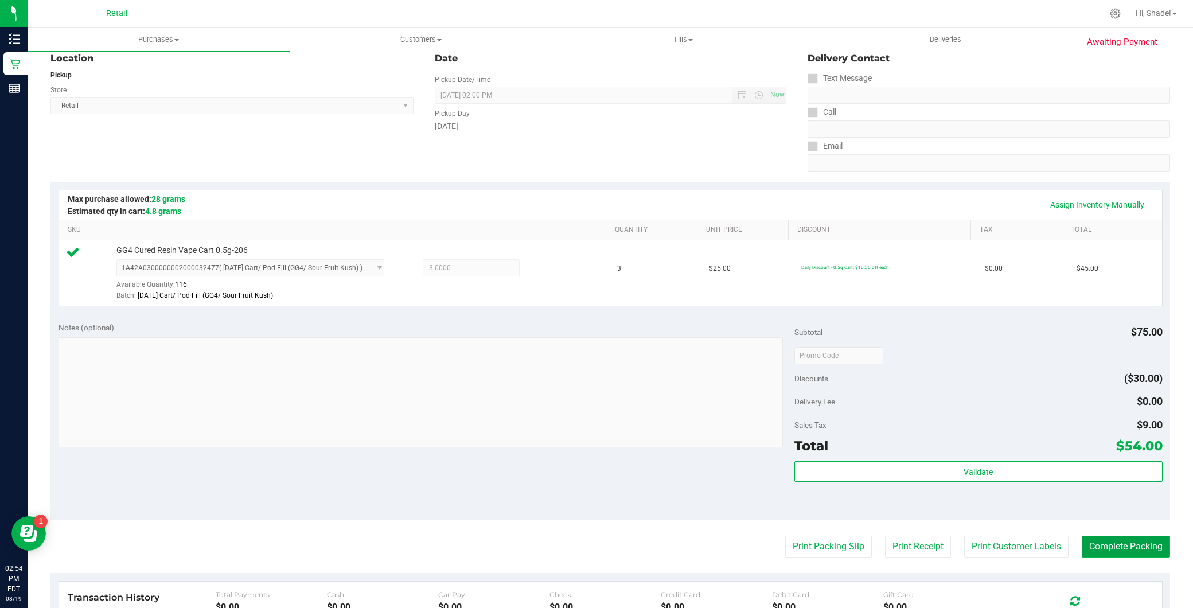
click at [1097, 553] on button "Complete Packing" at bounding box center [1126, 547] width 88 height 22
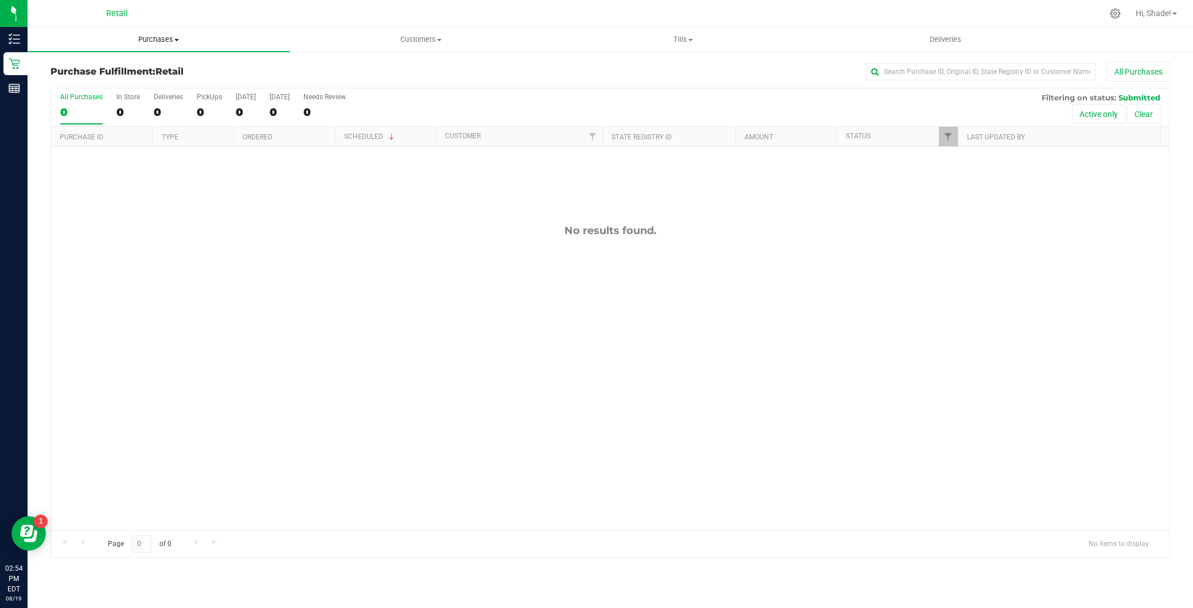
click at [197, 37] on span "Purchases" at bounding box center [159, 39] width 262 height 10
click at [174, 63] on li "Summary of purchases" at bounding box center [159, 70] width 262 height 14
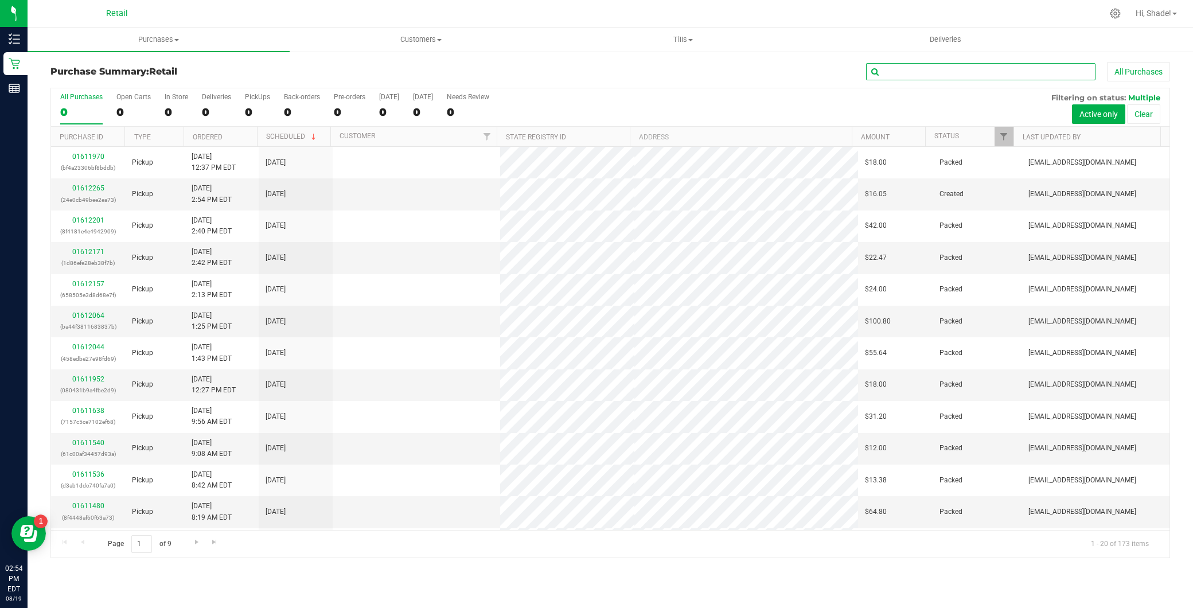
click at [966, 64] on input "text" at bounding box center [980, 71] width 229 height 17
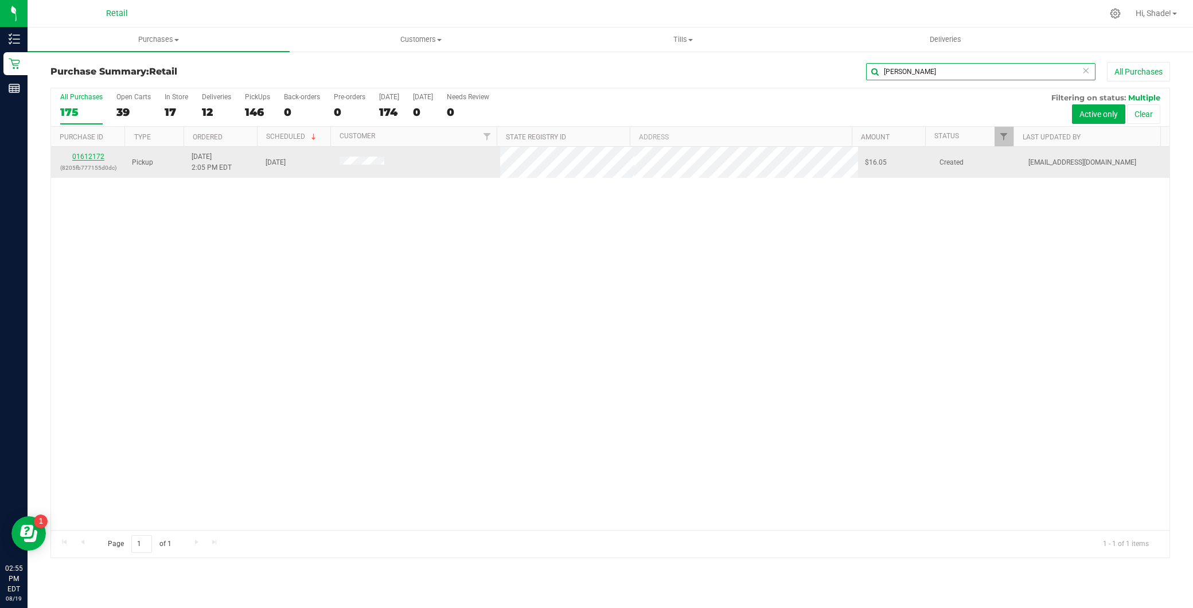
type input "[PERSON_NAME]"
click at [102, 153] on link "01612172" at bounding box center [88, 157] width 32 height 8
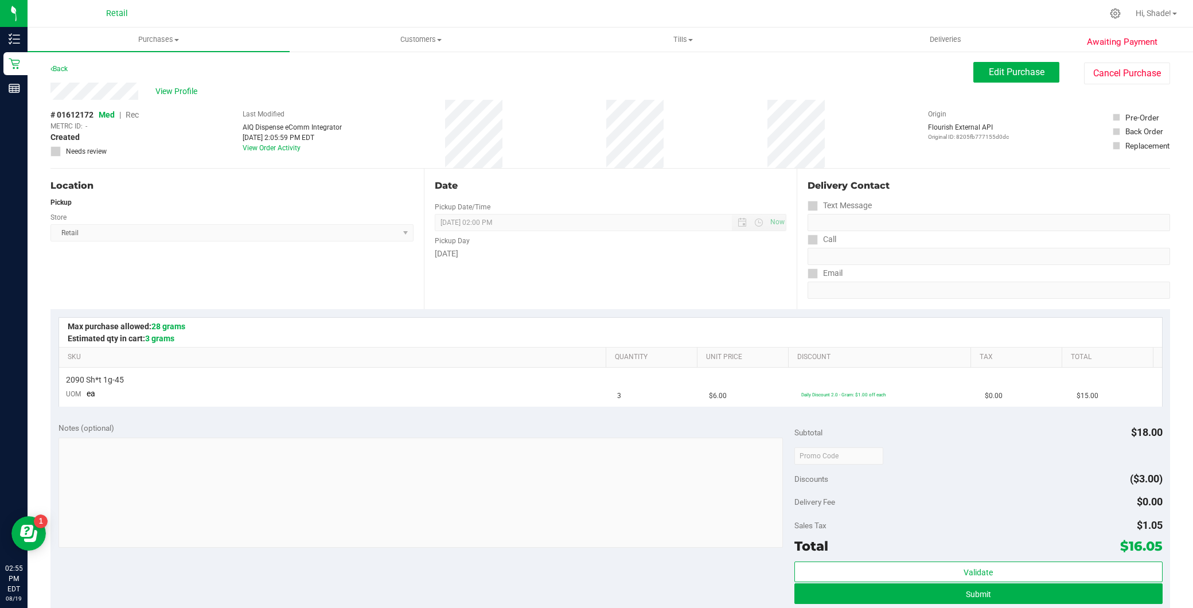
click at [131, 117] on span "Rec" at bounding box center [132, 114] width 13 height 9
click at [991, 71] on span "Edit Purchase" at bounding box center [1017, 72] width 56 height 11
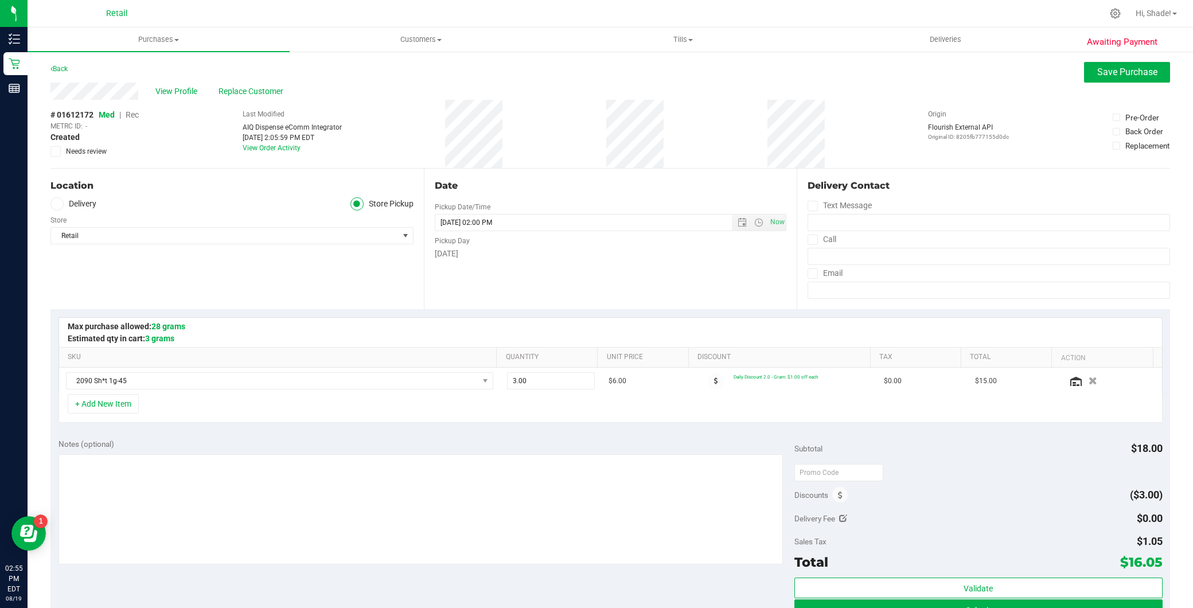
click at [134, 118] on span "Rec" at bounding box center [132, 114] width 13 height 9
click at [1100, 76] on span "Save Purchase" at bounding box center [1127, 72] width 60 height 11
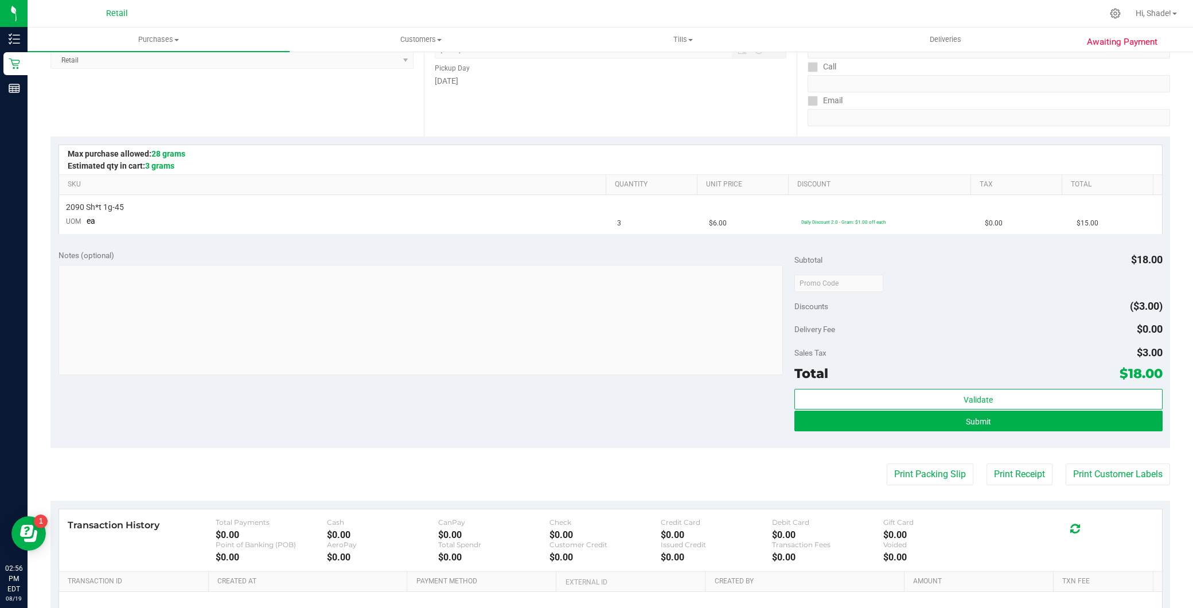
scroll to position [191, 0]
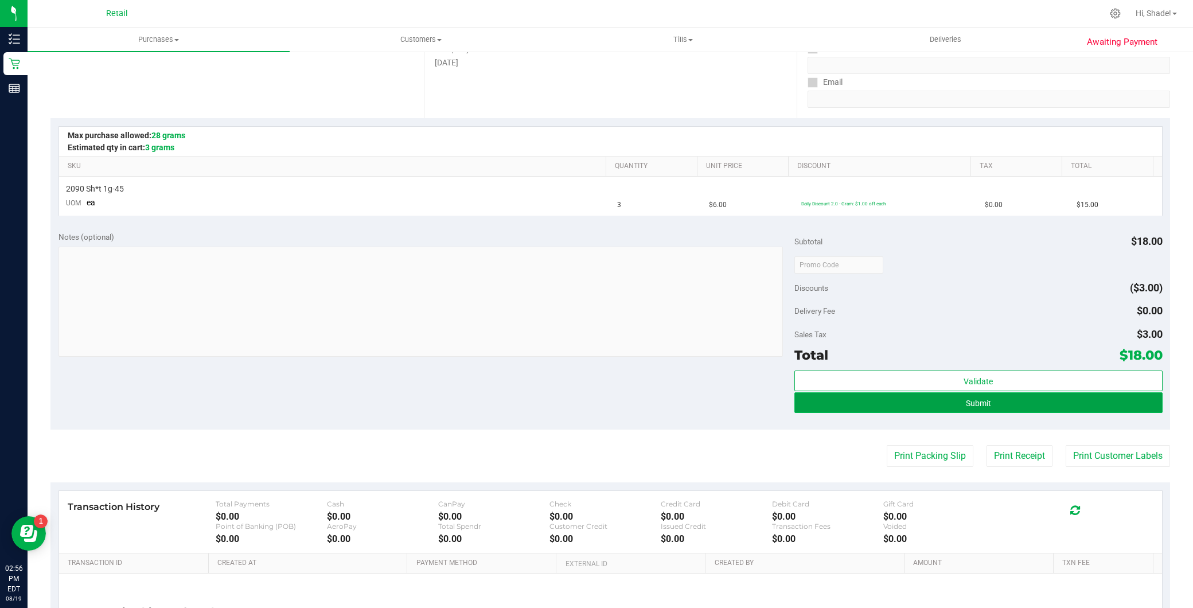
click at [977, 409] on button "Submit" at bounding box center [978, 402] width 368 height 21
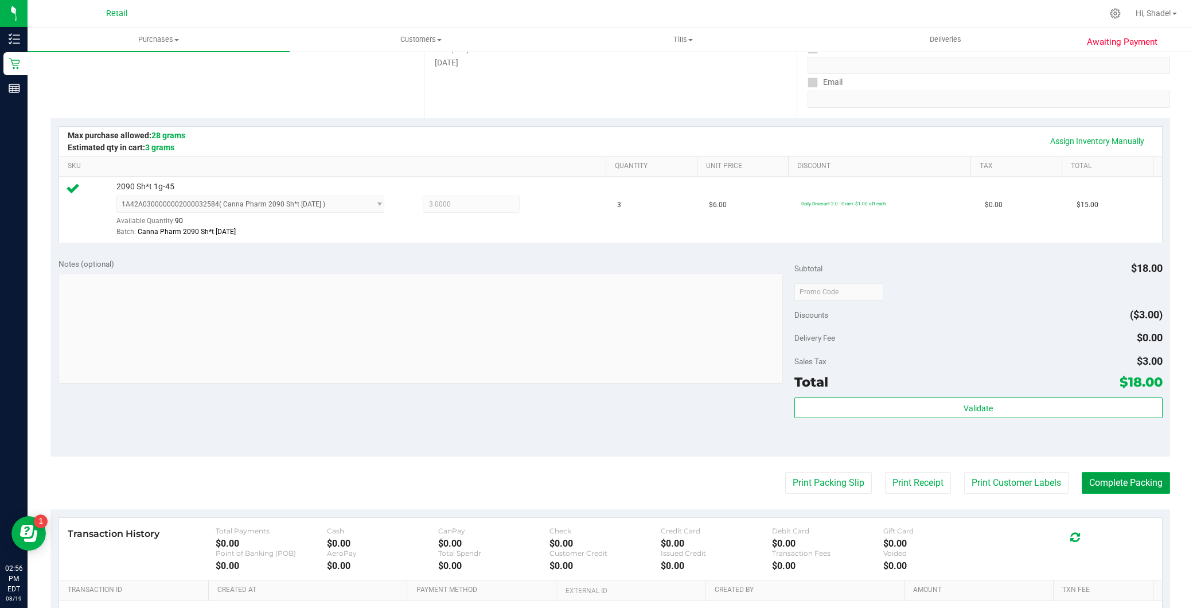
click at [1112, 485] on button "Complete Packing" at bounding box center [1126, 483] width 88 height 22
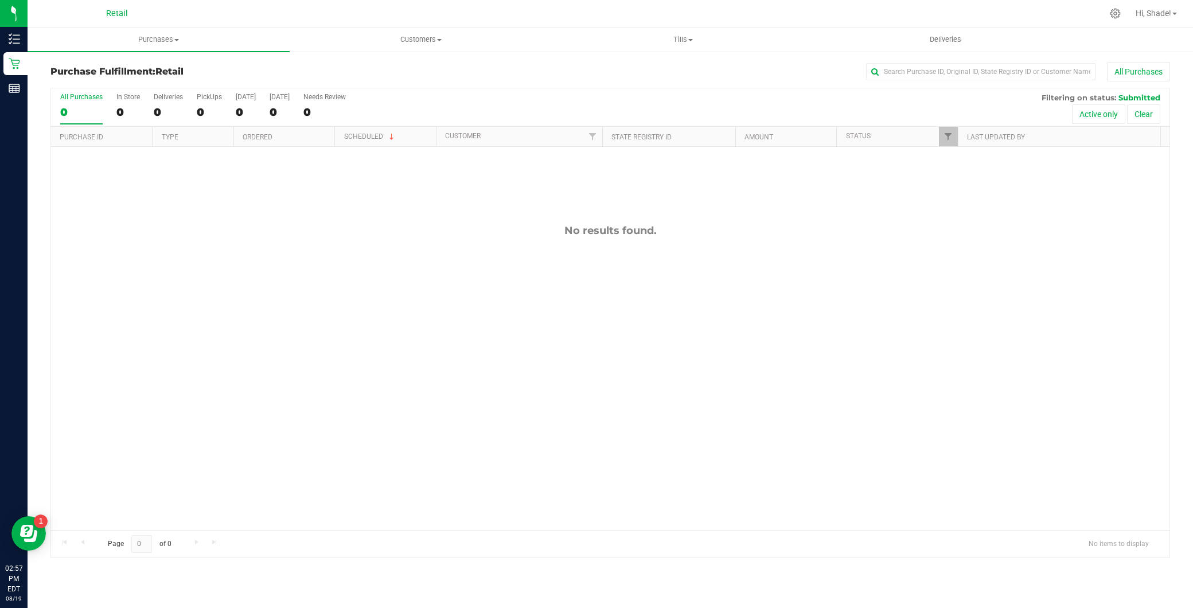
click at [145, 14] on div "Retail" at bounding box center [116, 14] width 167 height 18
click at [163, 28] on uib-tab-heading "Purchases Summary of purchases Fulfillment All purchases" at bounding box center [159, 40] width 262 height 24
click at [166, 68] on li "Summary of purchases" at bounding box center [159, 70] width 262 height 14
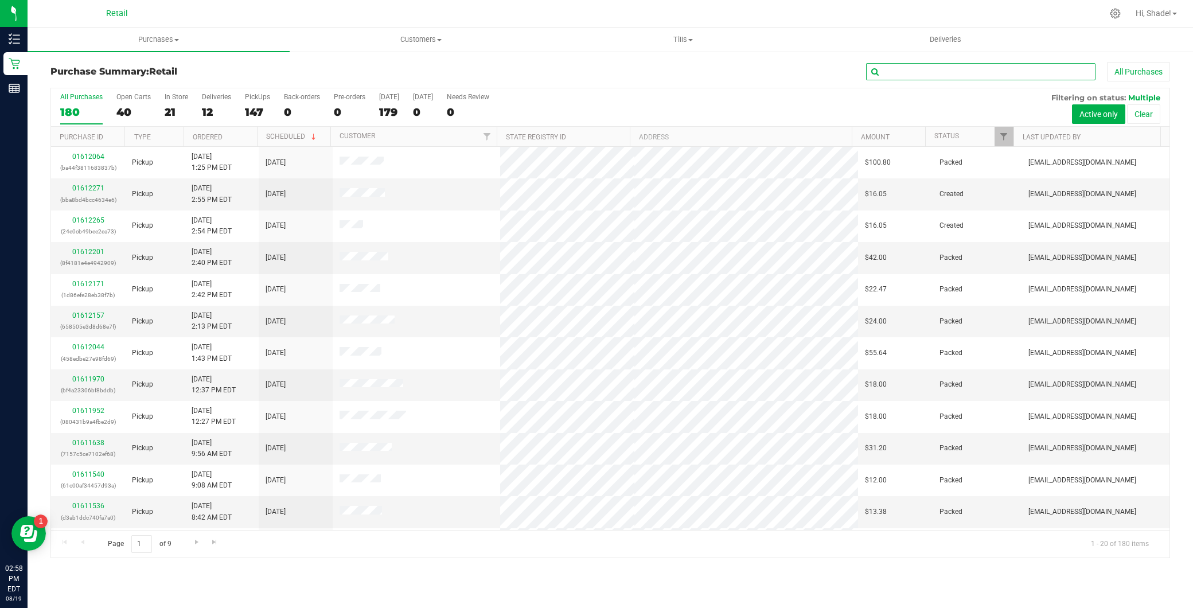
click at [962, 70] on input "text" at bounding box center [980, 71] width 229 height 17
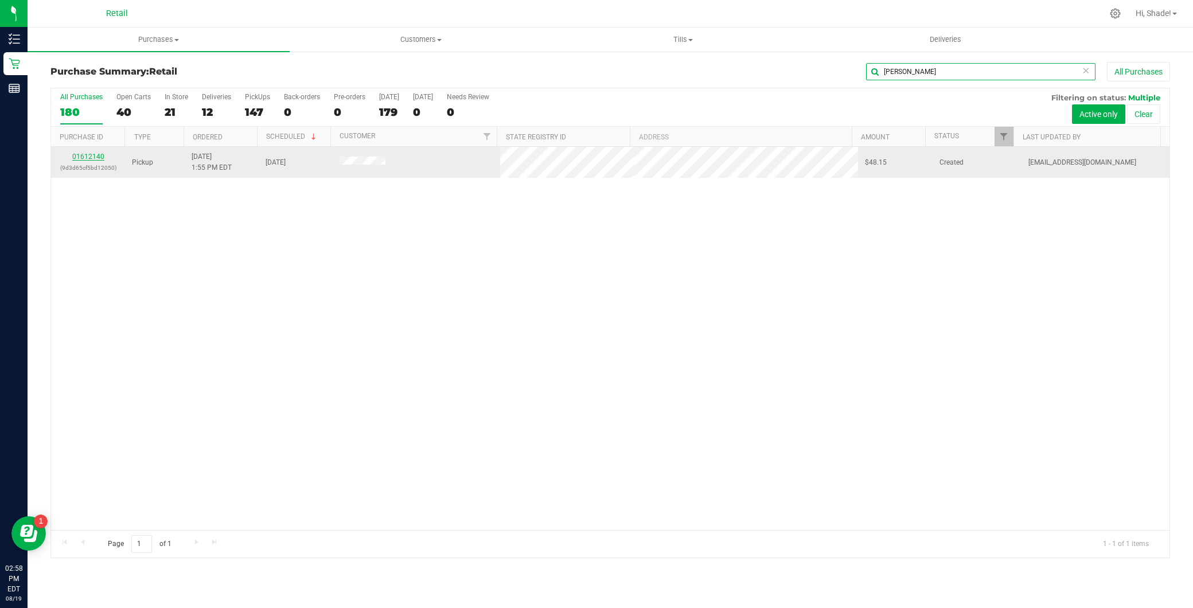
type input "[PERSON_NAME]"
click at [96, 153] on link "01612140" at bounding box center [88, 157] width 32 height 8
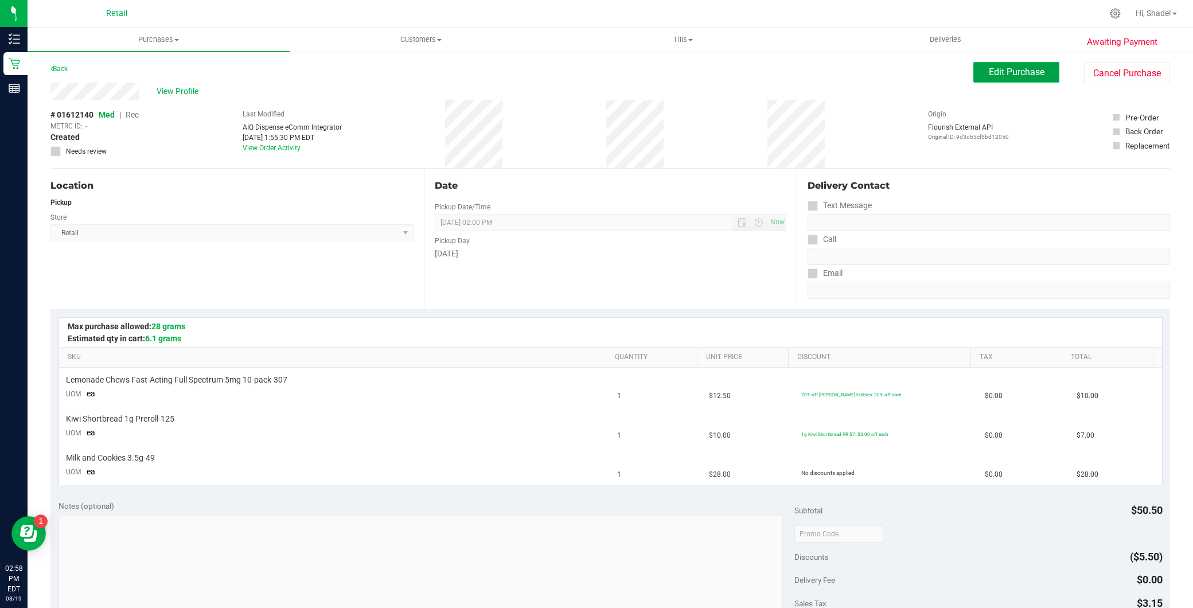
click at [1024, 71] on span "Edit Purchase" at bounding box center [1017, 72] width 56 height 11
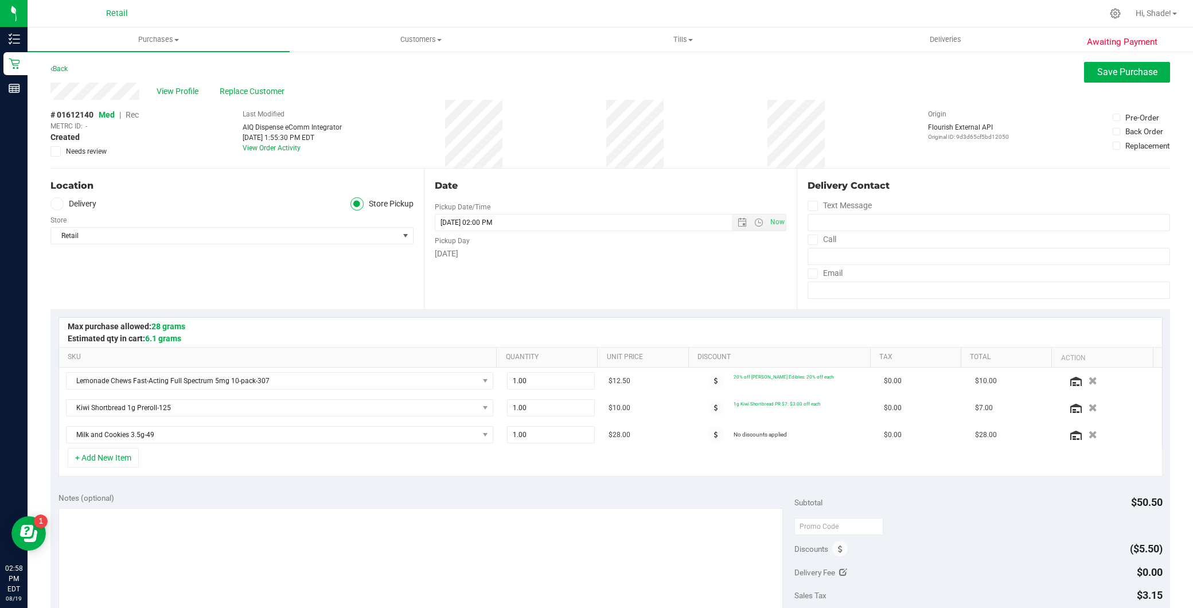
click at [127, 115] on span "Rec" at bounding box center [132, 114] width 13 height 9
click at [1097, 72] on span "Save Purchase" at bounding box center [1127, 72] width 60 height 11
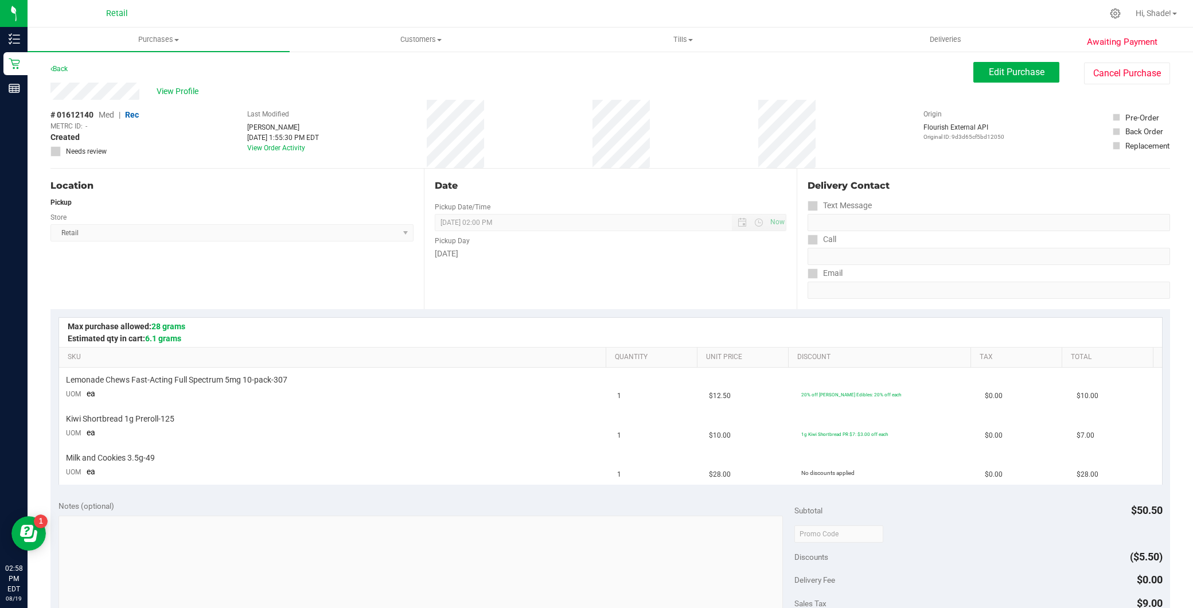
scroll to position [191, 0]
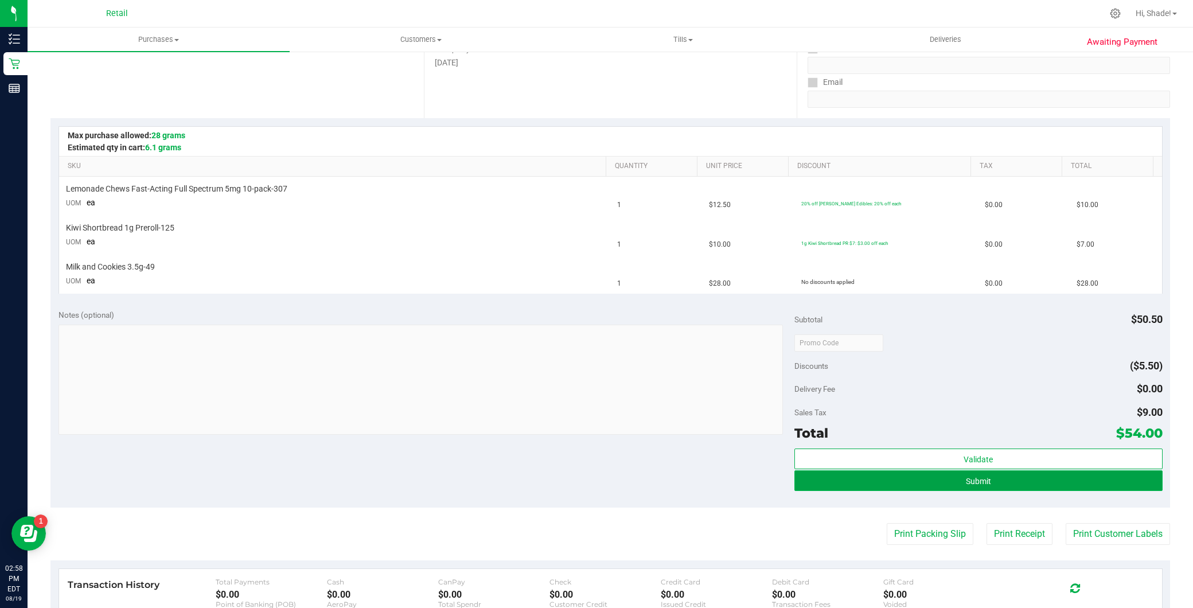
click at [885, 482] on button "Submit" at bounding box center [978, 480] width 368 height 21
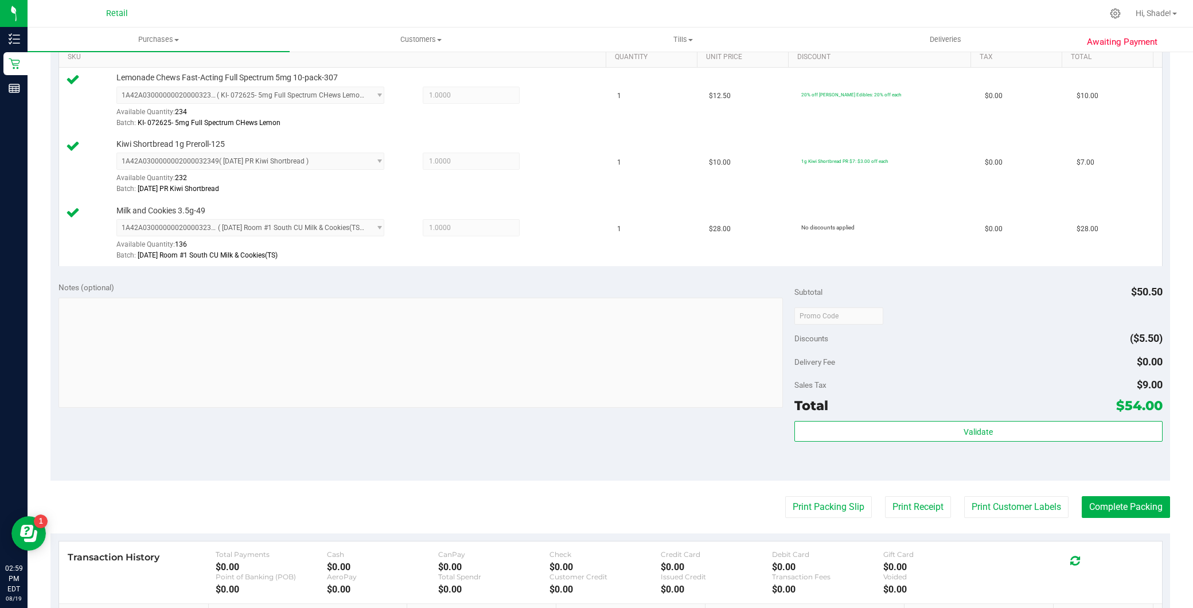
scroll to position [318, 0]
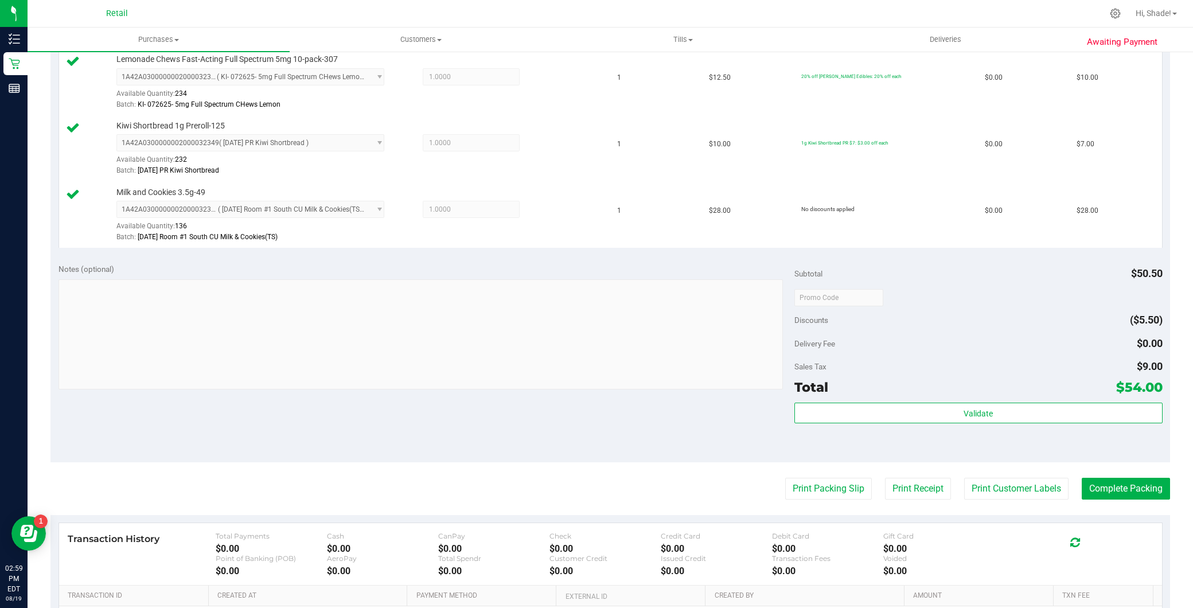
click at [1133, 500] on purchase-details "Back Edit Purchase Cancel Purchase View Profile # 01612140 Med | Rec METRC ID: …" at bounding box center [610, 237] width 1120 height 986
click at [1131, 485] on button "Complete Packing" at bounding box center [1126, 489] width 88 height 22
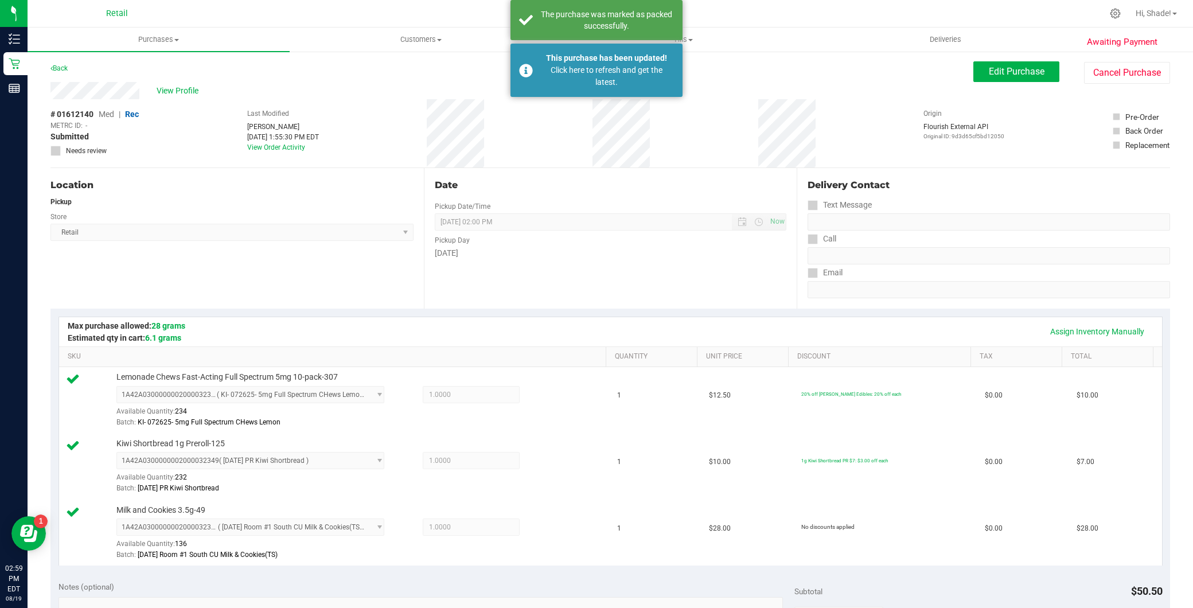
scroll to position [0, 0]
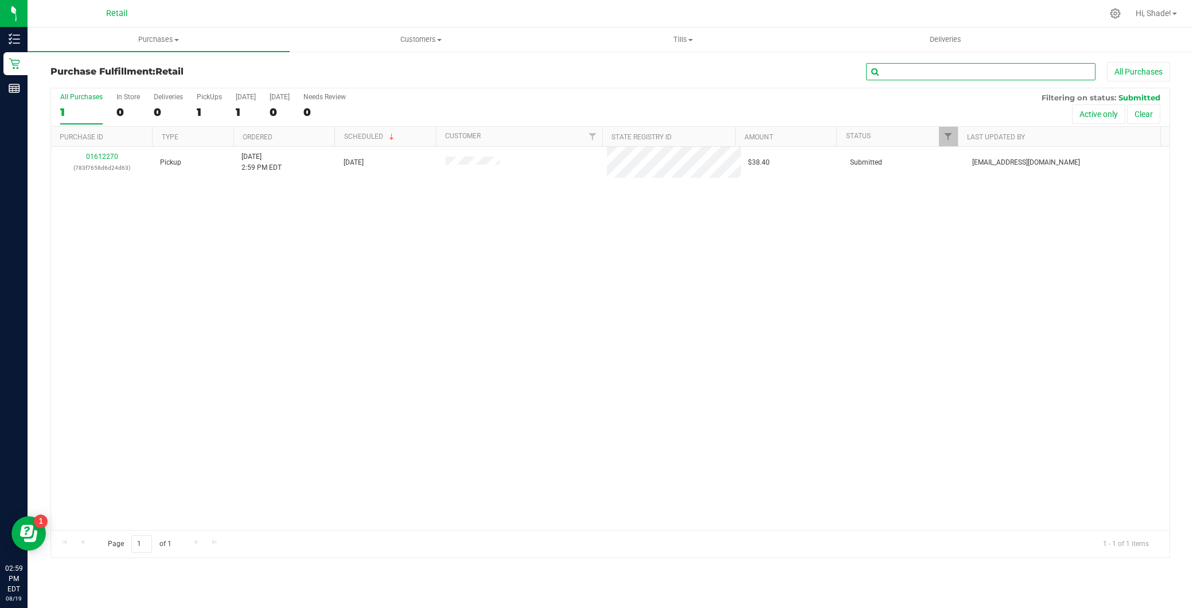
click at [938, 78] on input "text" at bounding box center [980, 71] width 229 height 17
type input "aswad"
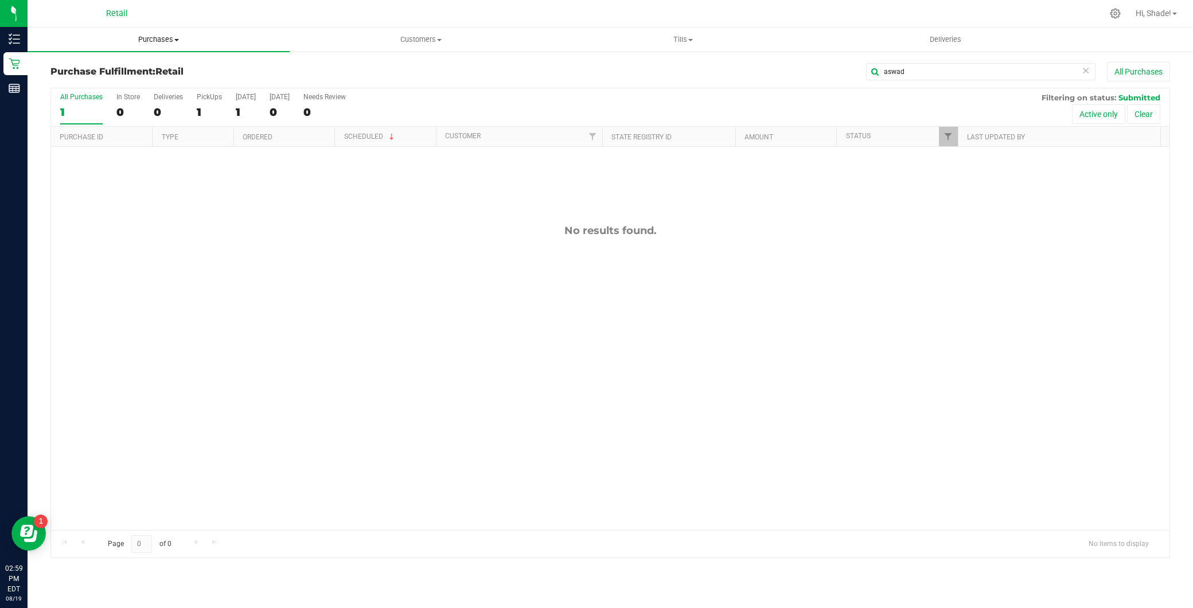
click at [158, 42] on span "Purchases" at bounding box center [159, 39] width 262 height 10
click at [161, 64] on li "Summary of purchases" at bounding box center [159, 70] width 262 height 14
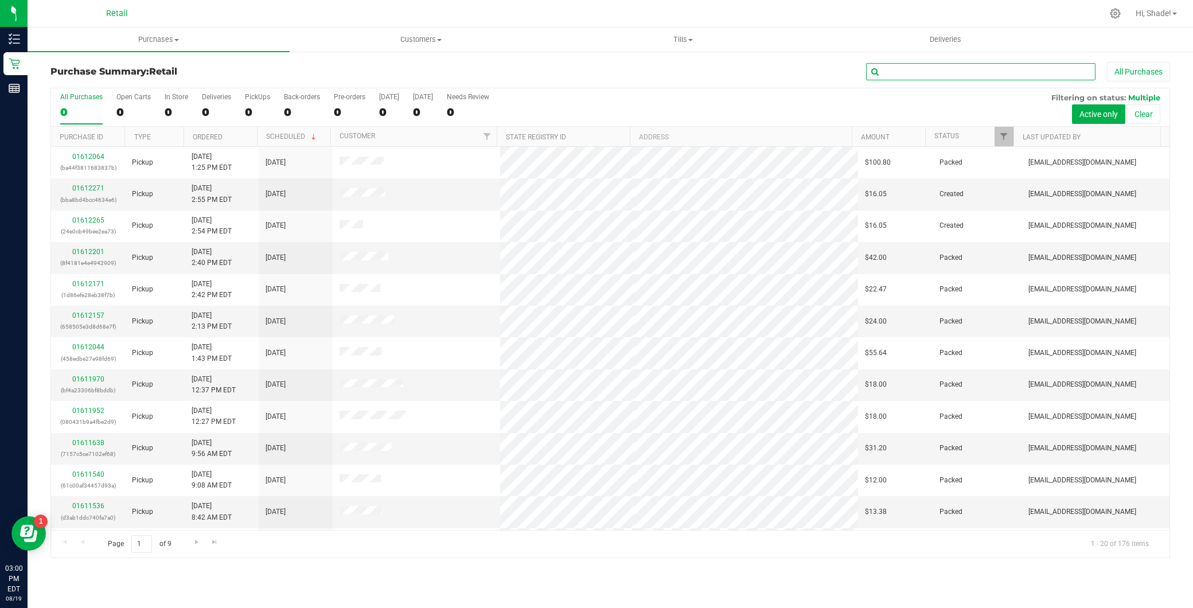
click at [909, 65] on input "text" at bounding box center [980, 71] width 229 height 17
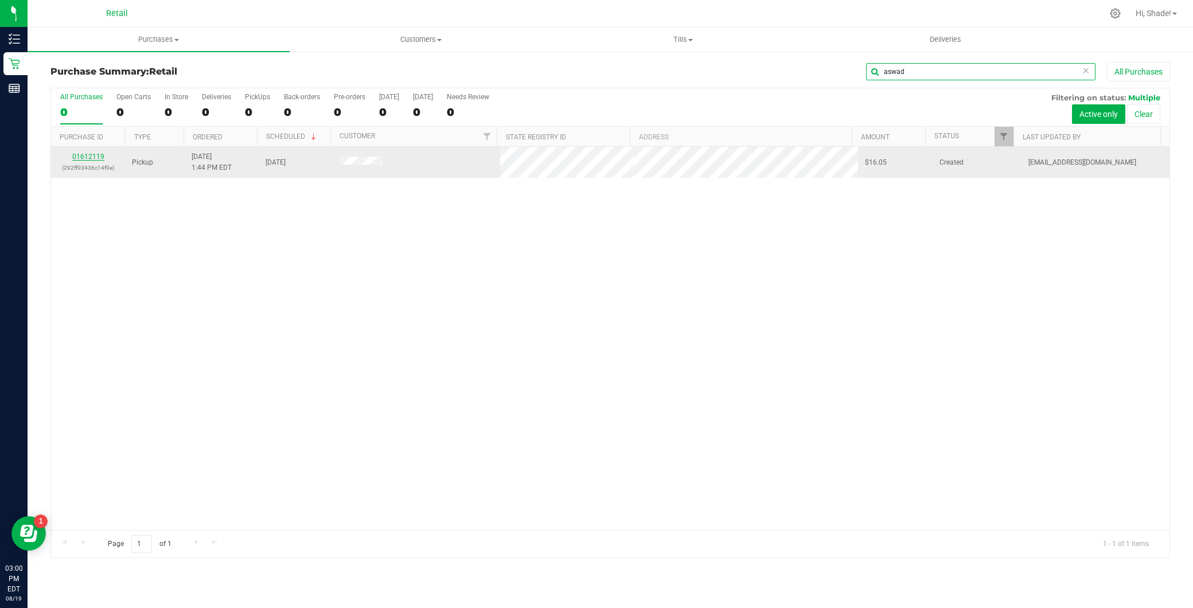
type input "aswad"
click at [98, 156] on link "01612119" at bounding box center [88, 157] width 32 height 8
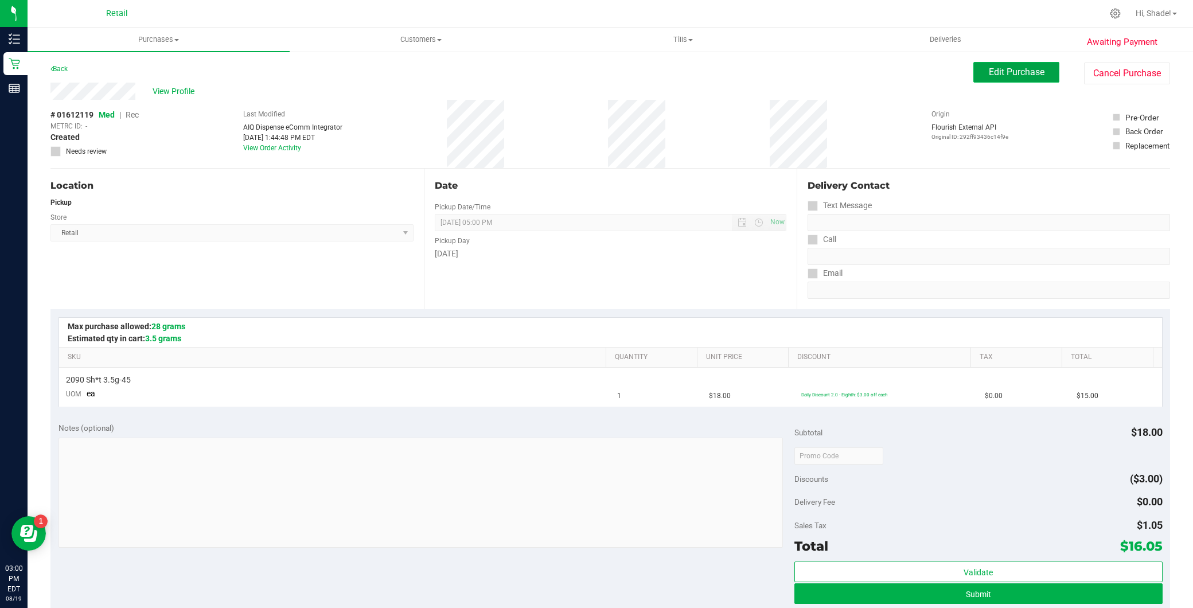
click at [1004, 69] on span "Edit Purchase" at bounding box center [1017, 72] width 56 height 11
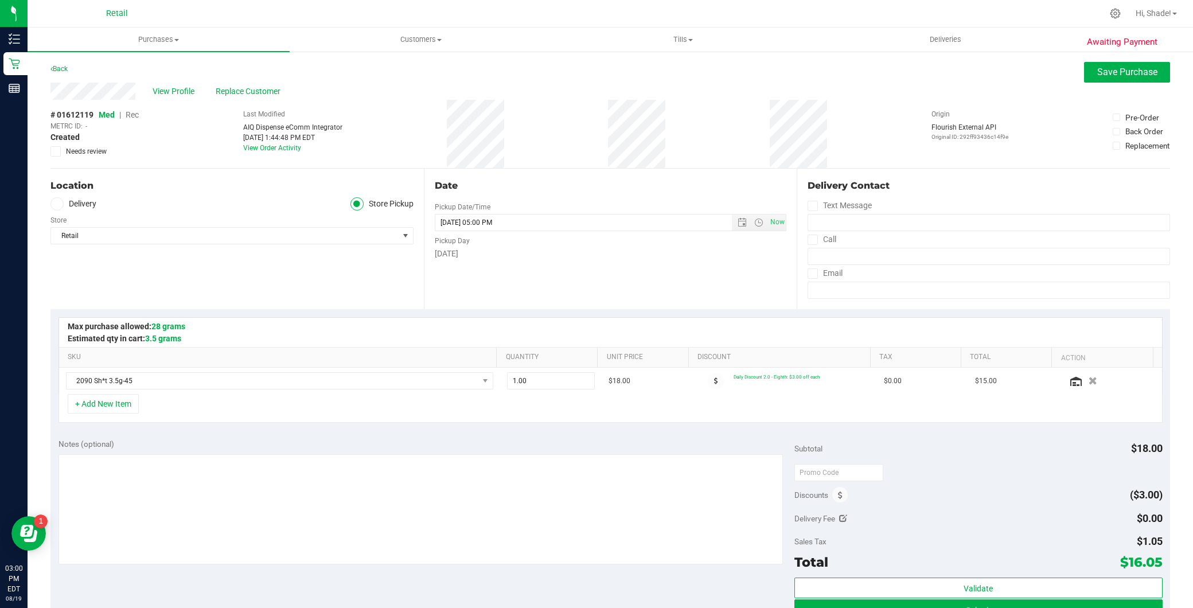
click at [134, 115] on span "Rec" at bounding box center [132, 114] width 13 height 9
click at [1084, 73] on button "Save Purchase" at bounding box center [1127, 72] width 86 height 21
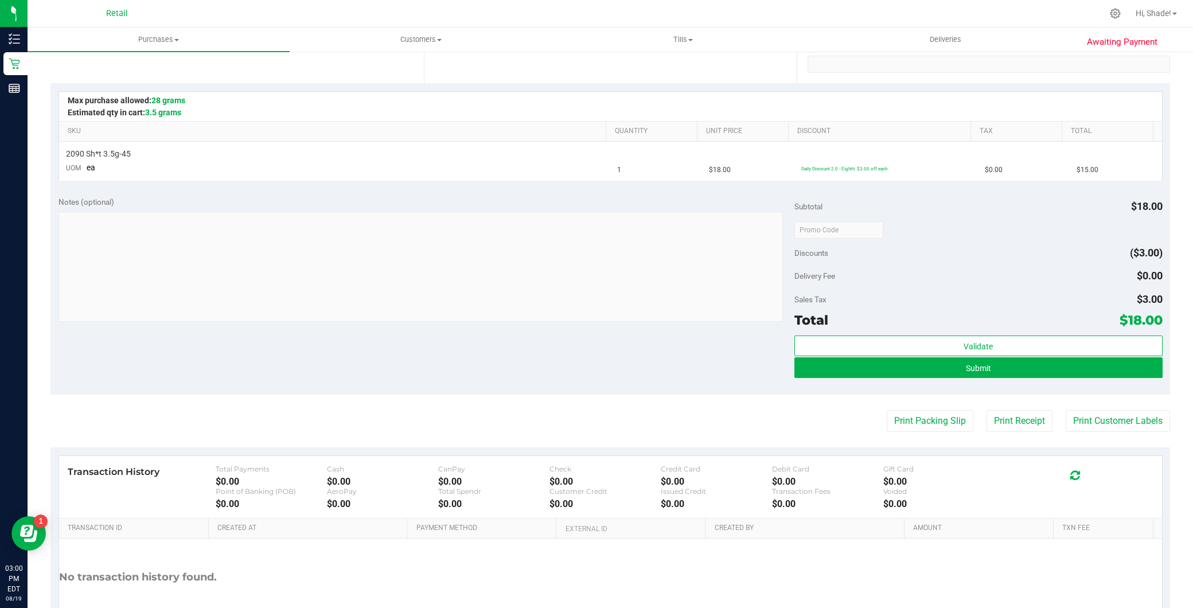
scroll to position [255, 0]
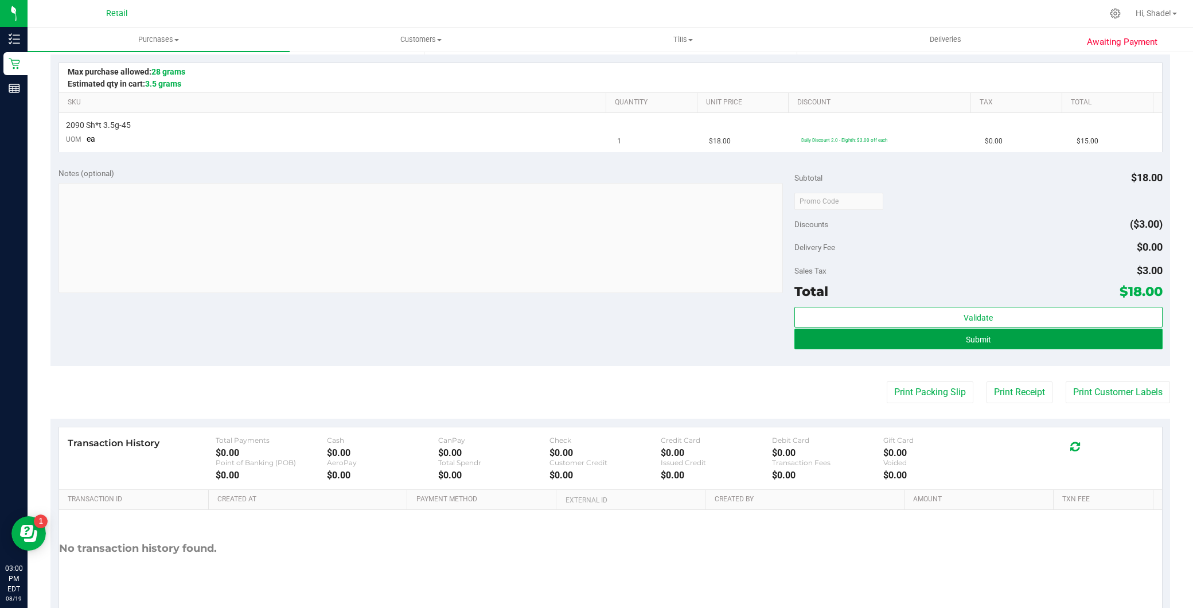
click at [992, 341] on button "Submit" at bounding box center [978, 339] width 368 height 21
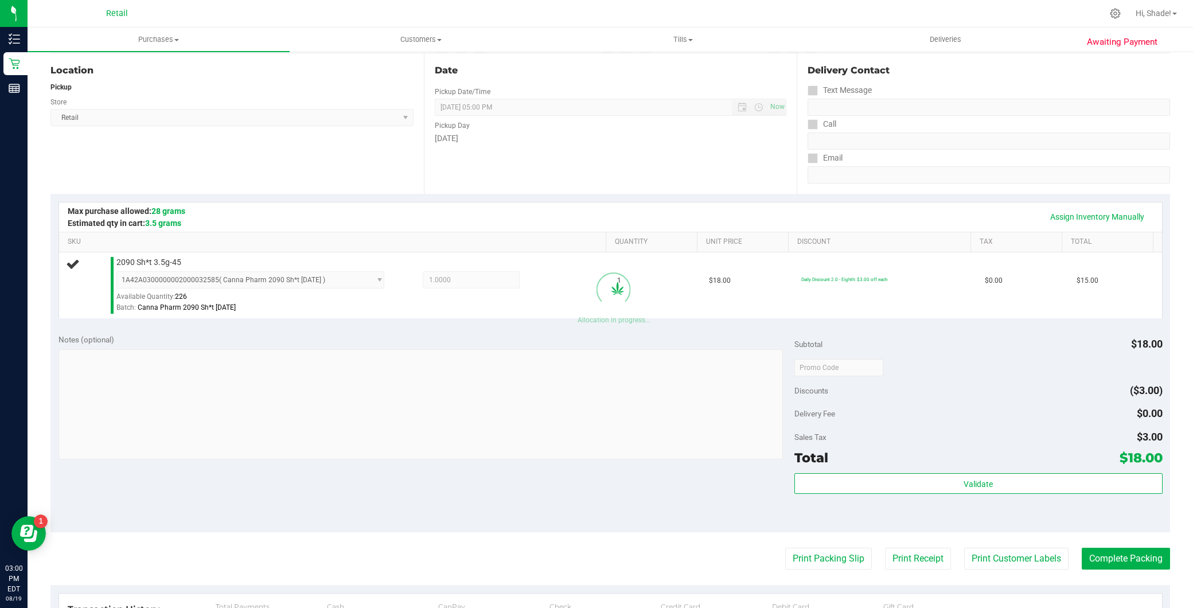
scroll to position [127, 0]
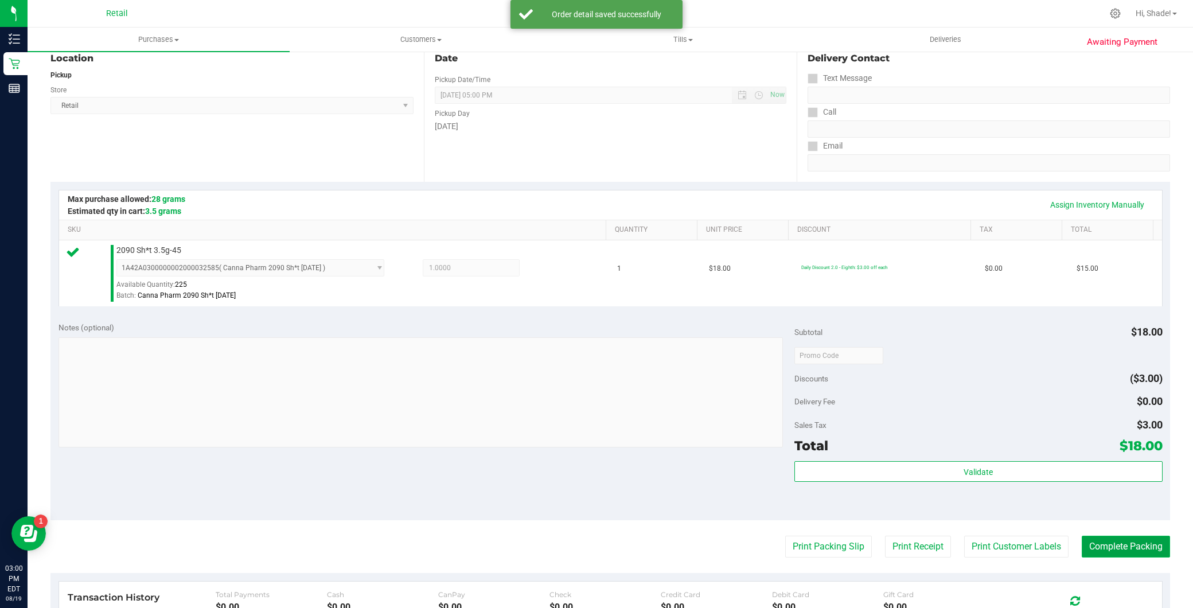
click at [1149, 545] on button "Complete Packing" at bounding box center [1126, 547] width 88 height 22
